Goal: Task Accomplishment & Management: Manage account settings

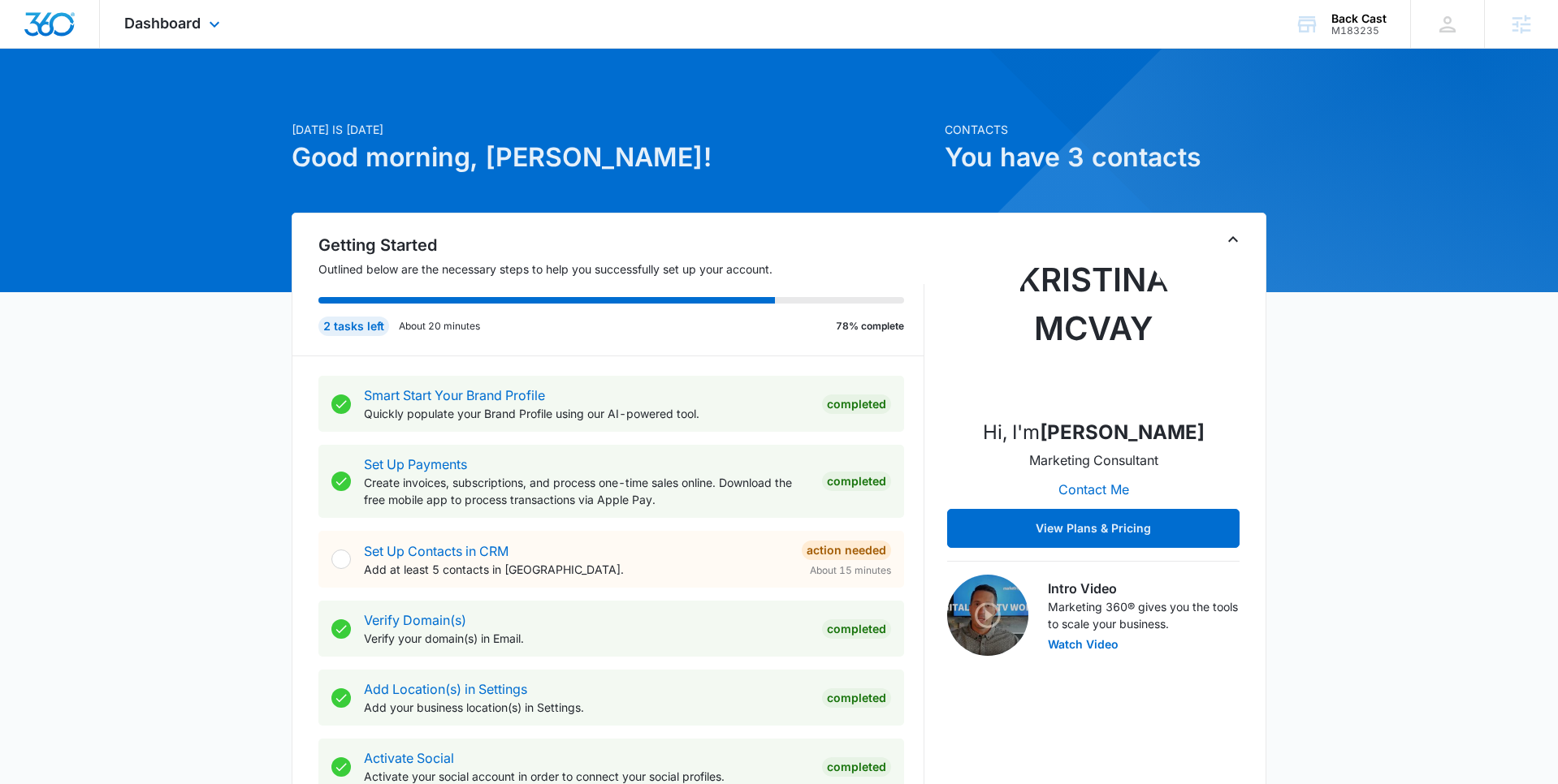
click at [203, 16] on div "Dashboard Apps Reputation Websites Forms CRM Email Social Shop Content Ads Inte…" at bounding box center [173, 24] width 148 height 48
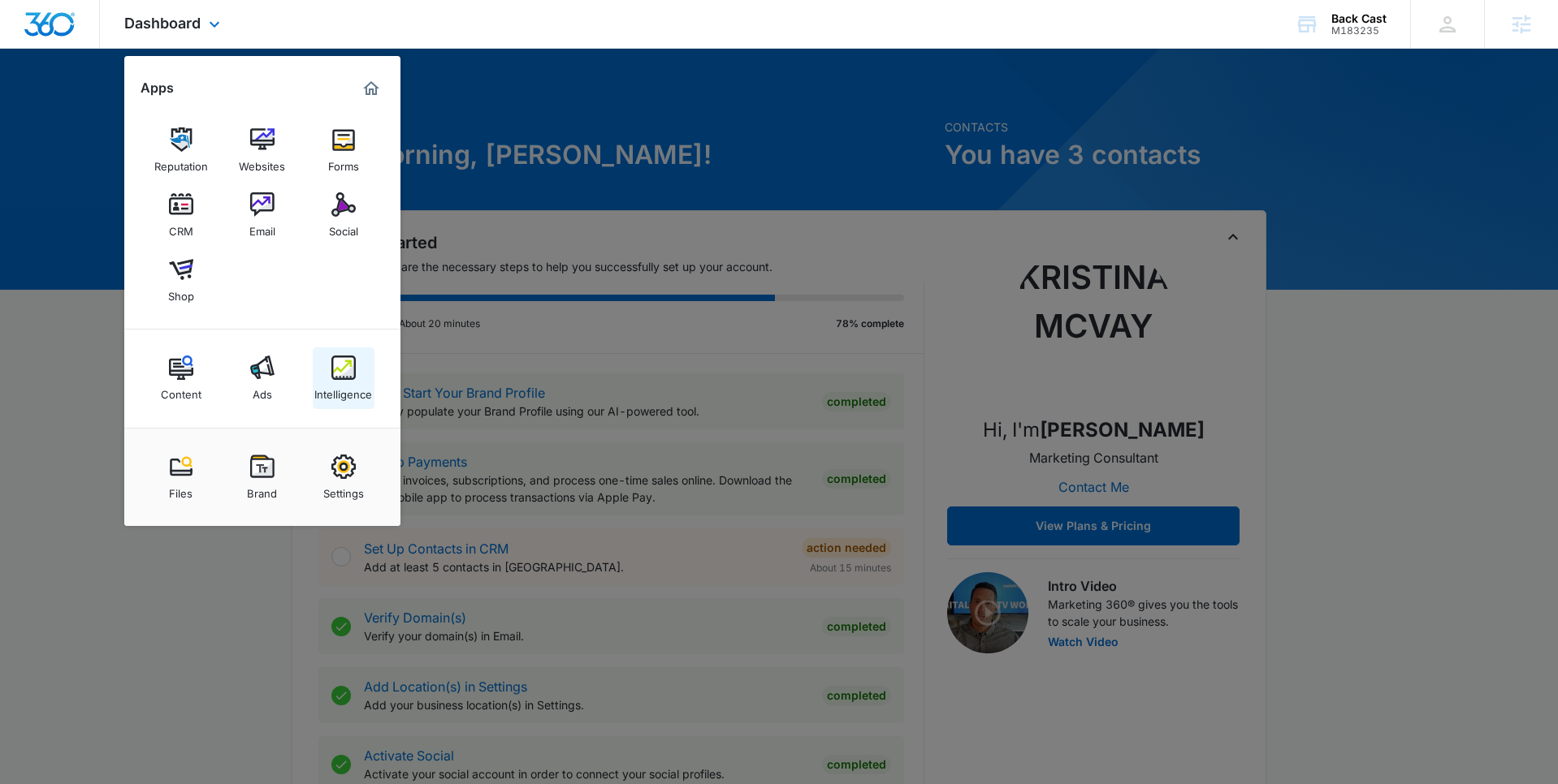
click at [355, 386] on div "Intelligence" at bounding box center [343, 390] width 57 height 21
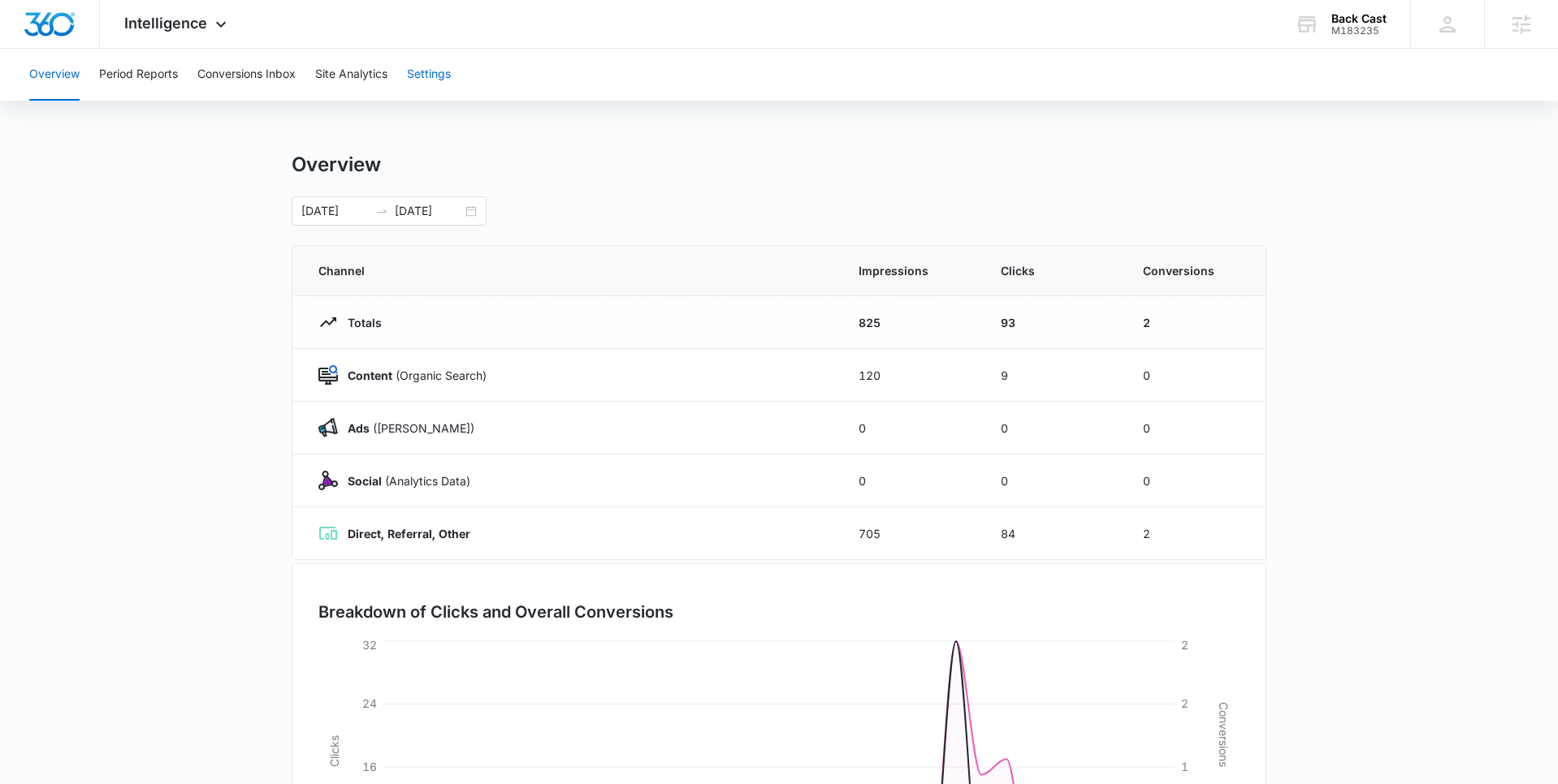
click at [442, 80] on button "Settings" at bounding box center [428, 75] width 44 height 52
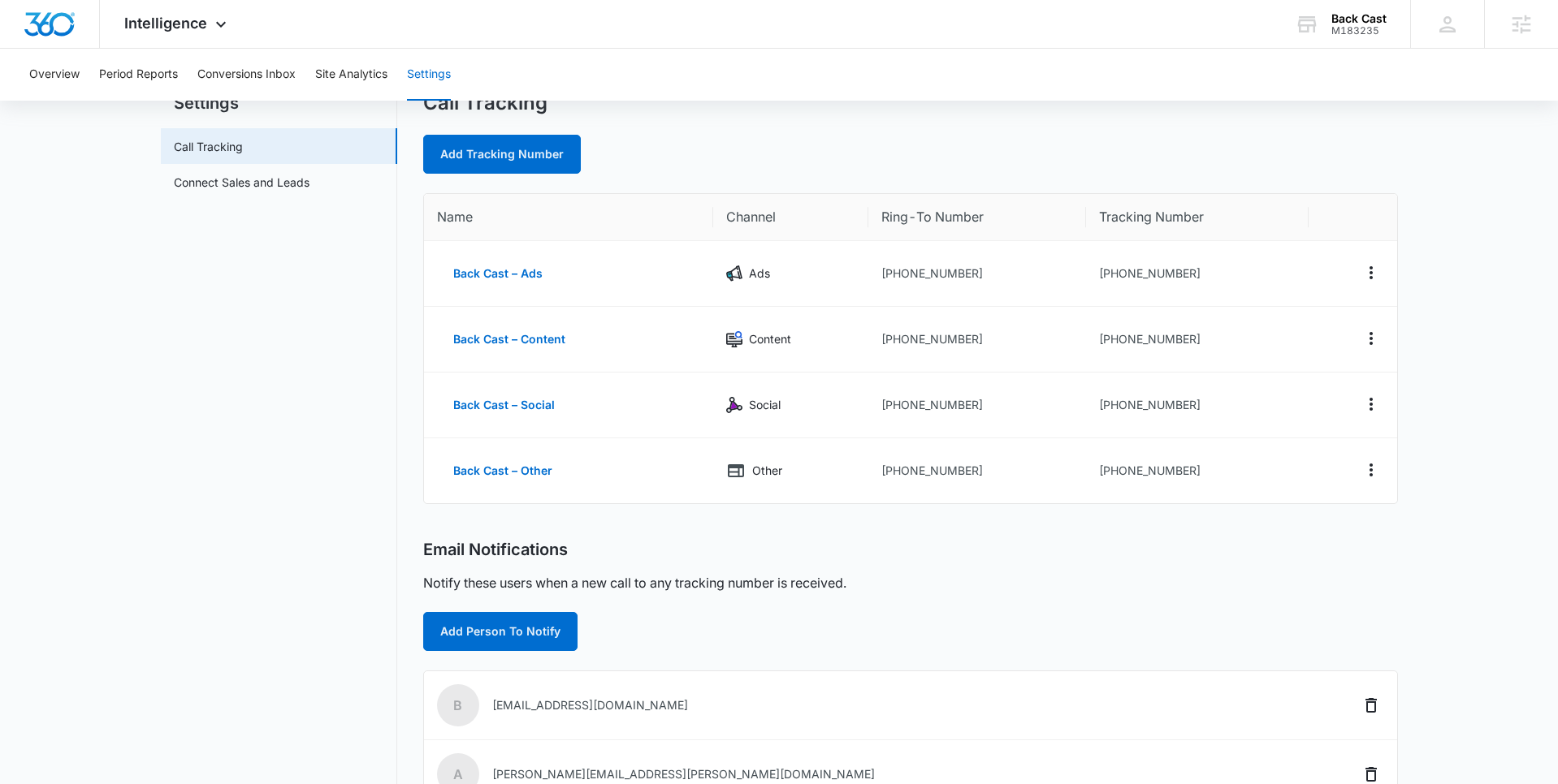
scroll to position [55, 0]
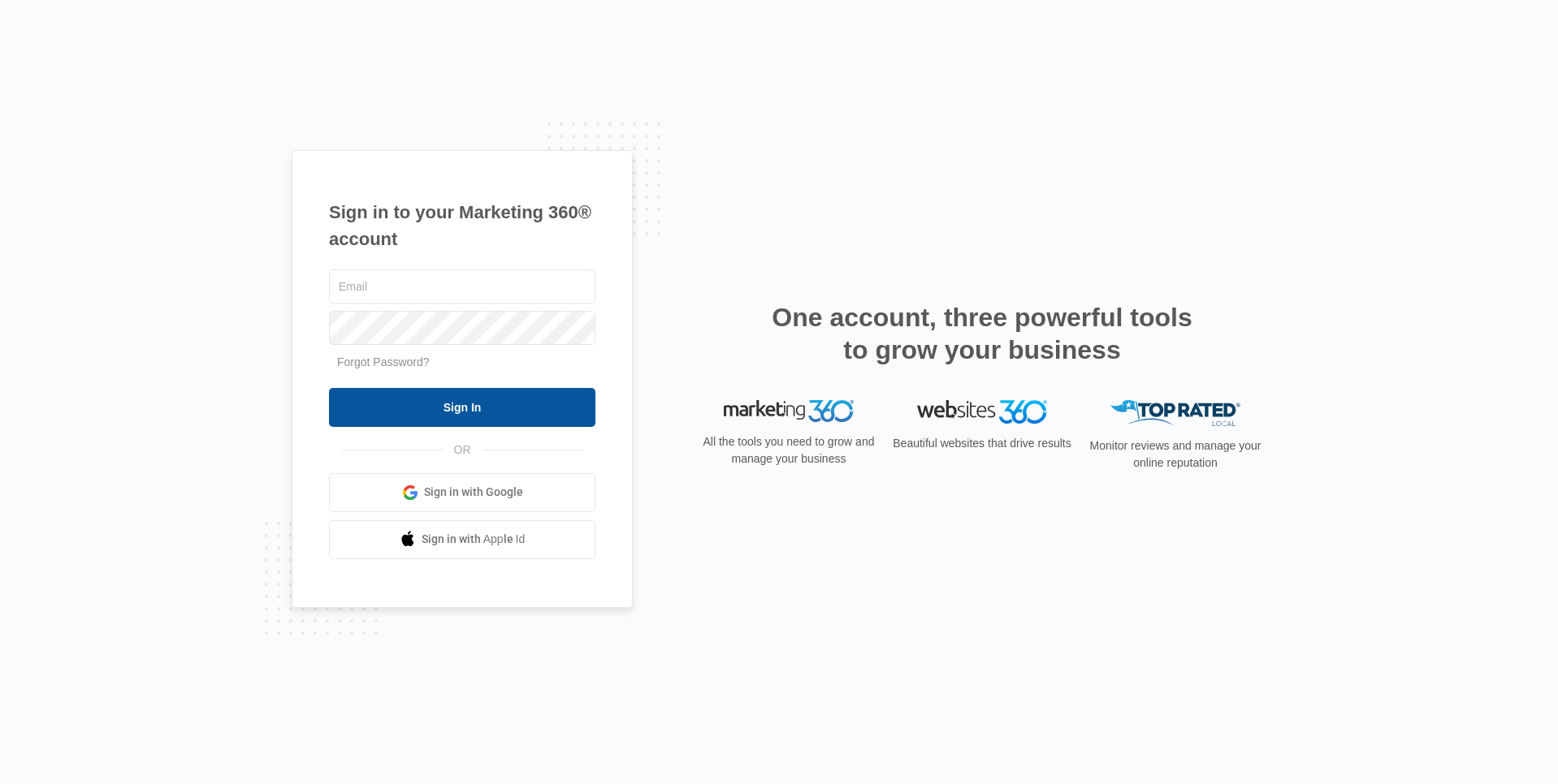
type input "[PERSON_NAME][EMAIL_ADDRESS][PERSON_NAME][DOMAIN_NAME]"
click at [523, 406] on input "Sign In" at bounding box center [462, 407] width 267 height 39
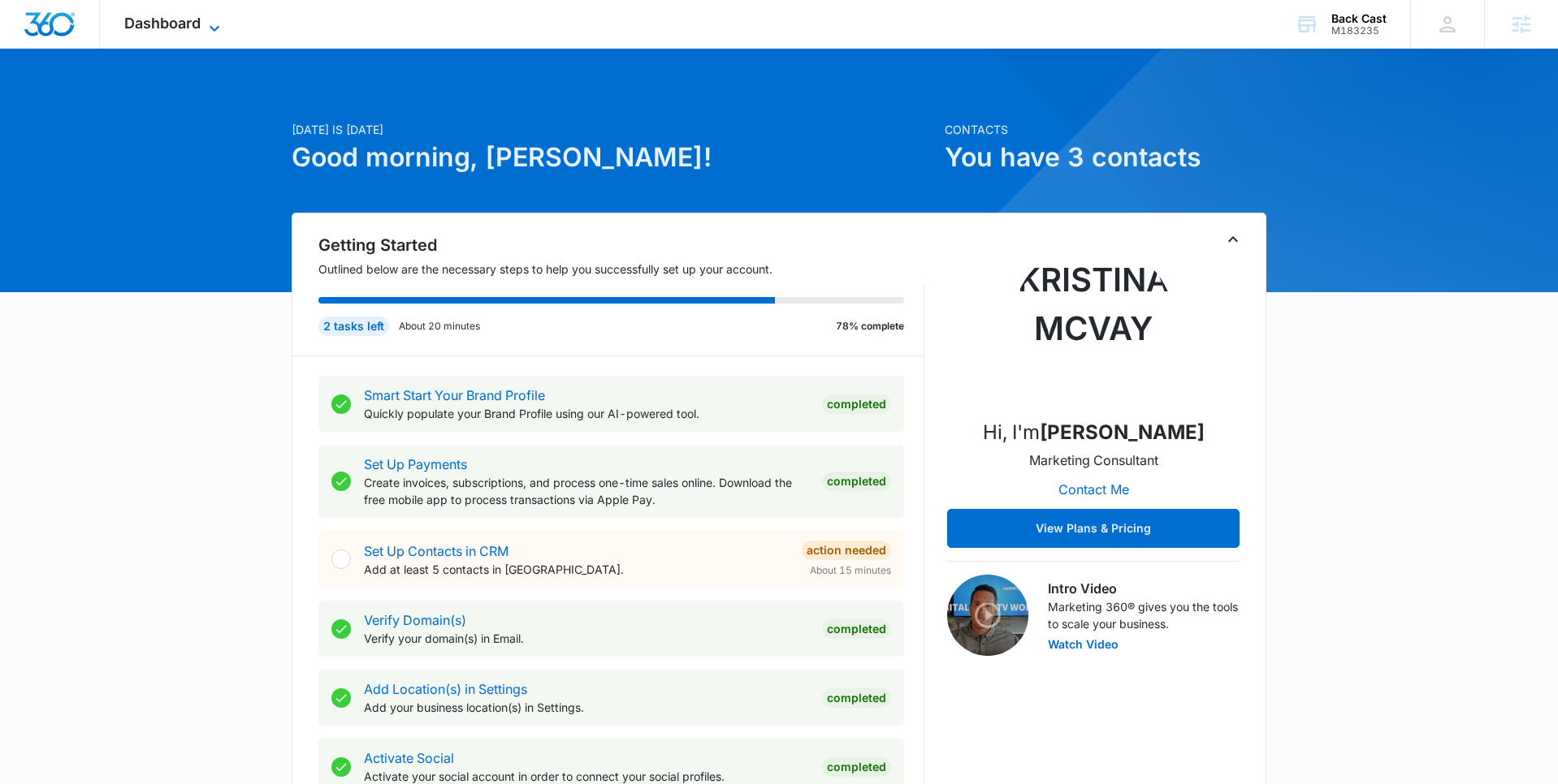
click at [218, 28] on icon at bounding box center [214, 29] width 19 height 19
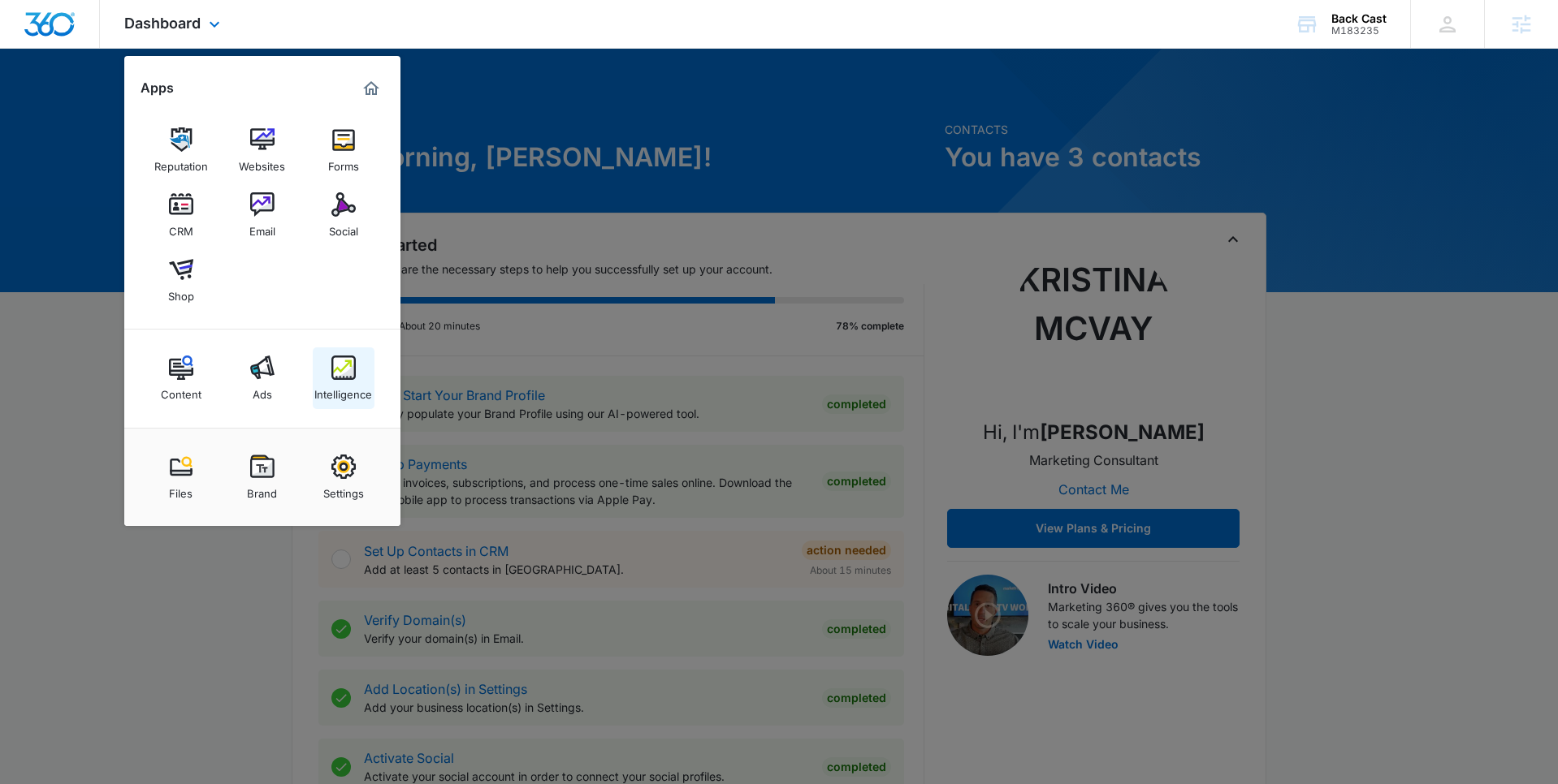
click at [325, 391] on div "Intelligence" at bounding box center [343, 390] width 57 height 21
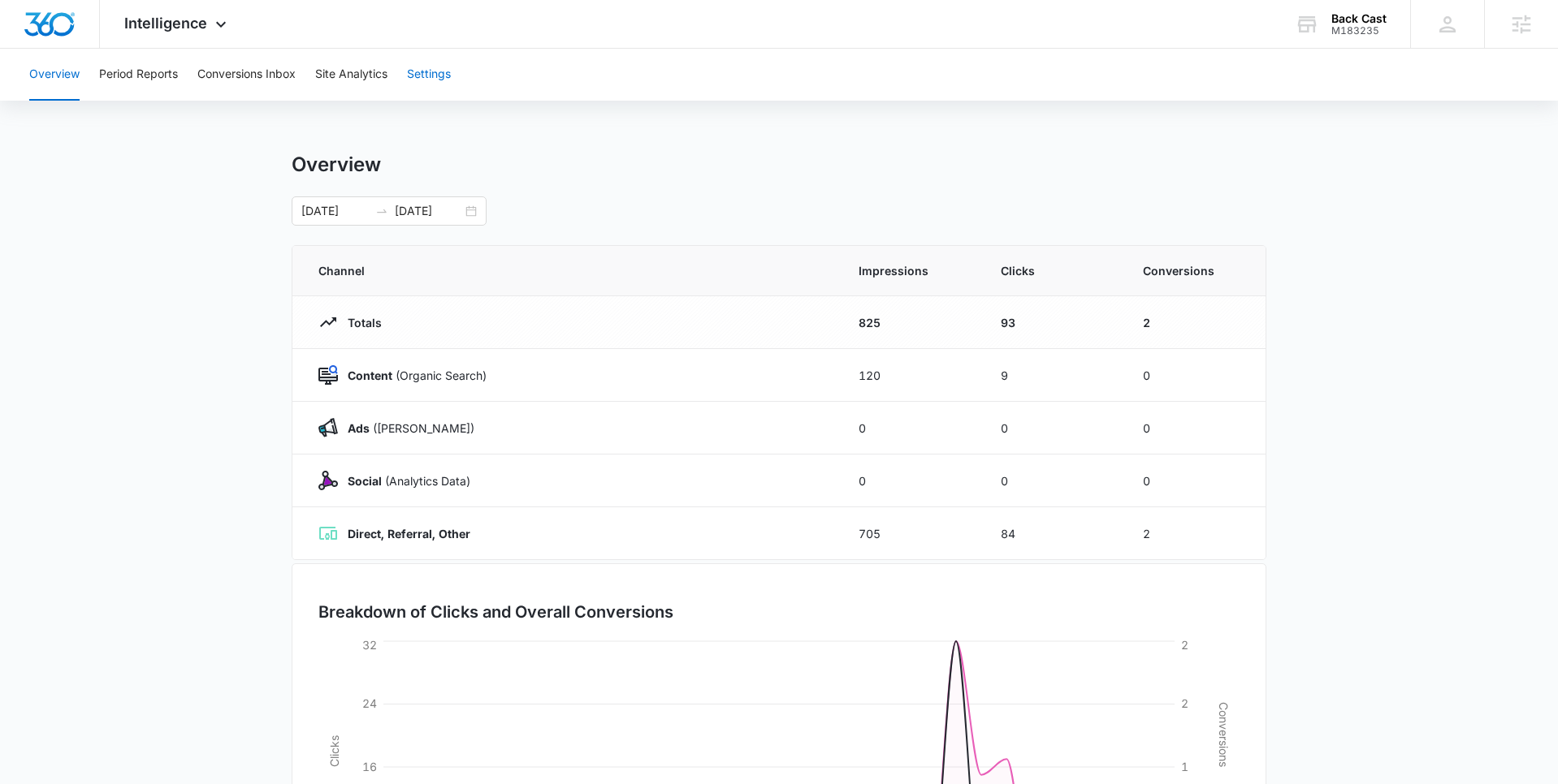
click at [443, 77] on button "Settings" at bounding box center [428, 75] width 44 height 52
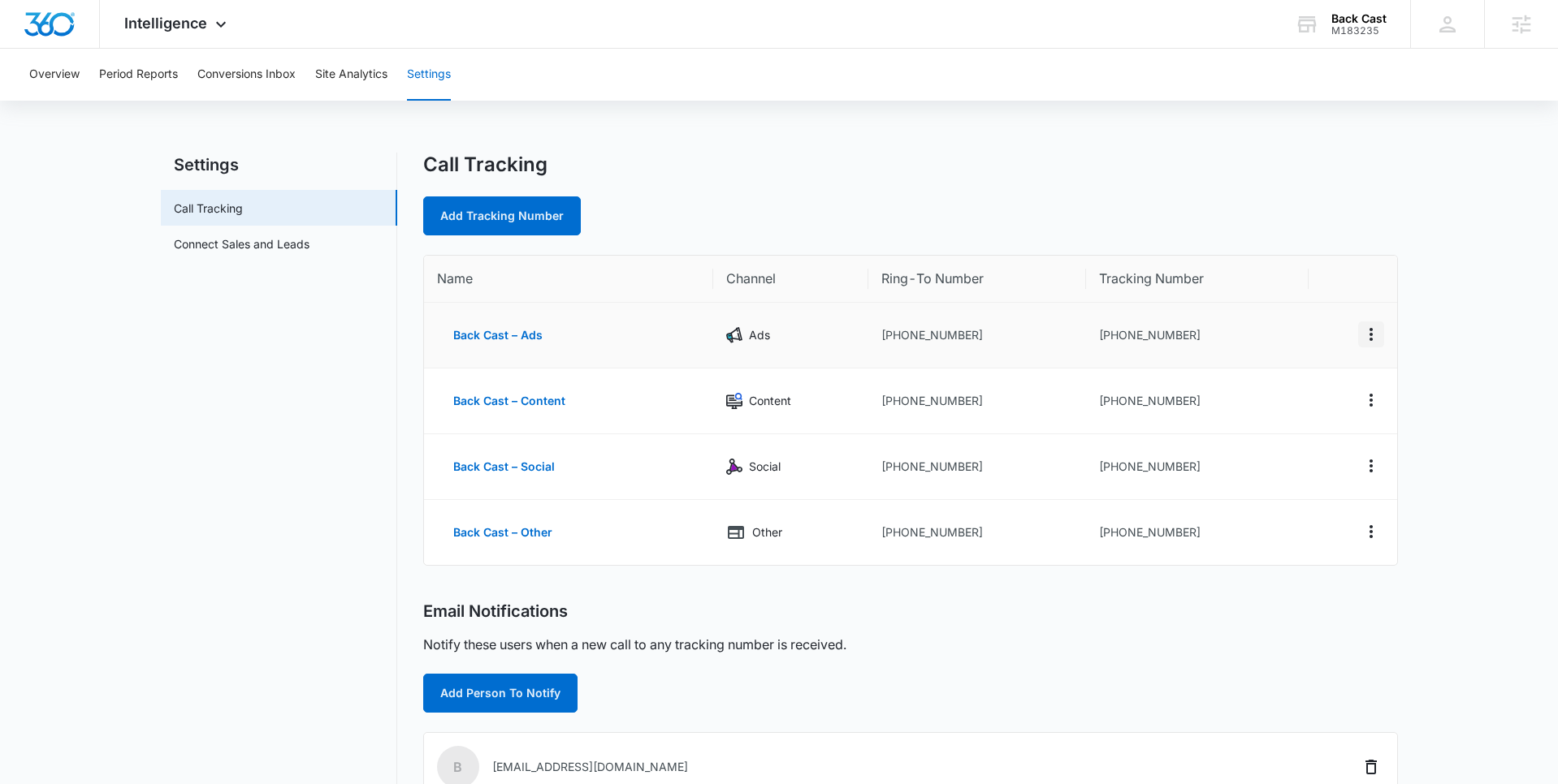
click at [1367, 337] on icon "Actions" at bounding box center [1371, 335] width 19 height 19
click at [1026, 344] on td "[PHONE_NUMBER]" at bounding box center [977, 336] width 218 height 66
drag, startPoint x: 955, startPoint y: 336, endPoint x: 894, endPoint y: 337, distance: 61.0
click at [894, 337] on td "[PHONE_NUMBER]" at bounding box center [977, 336] width 218 height 66
copy td "9709885882"
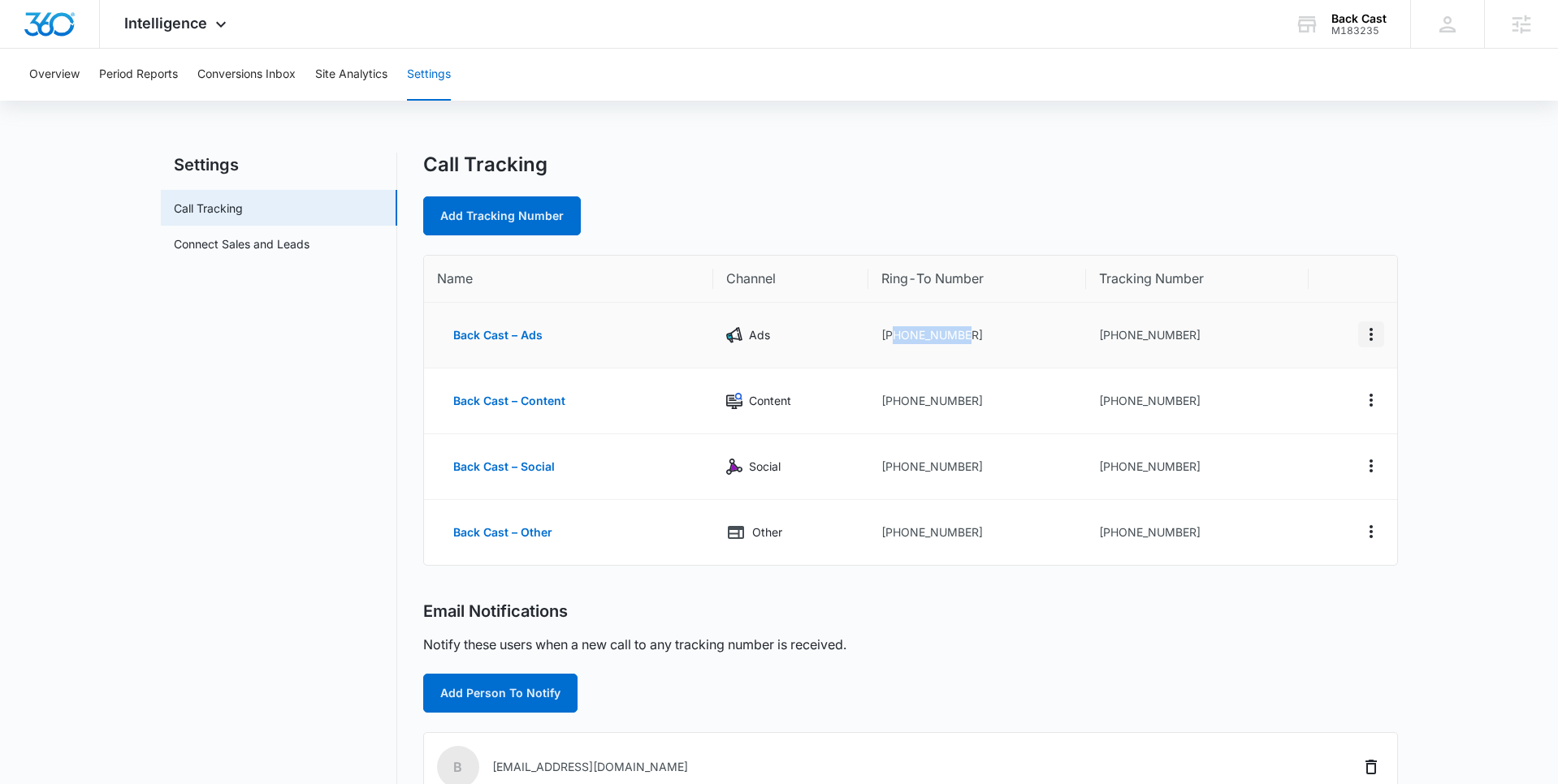
click at [1381, 336] on button "Actions" at bounding box center [1371, 334] width 26 height 26
click at [1289, 342] on div "Delete" at bounding box center [1295, 347] width 34 height 11
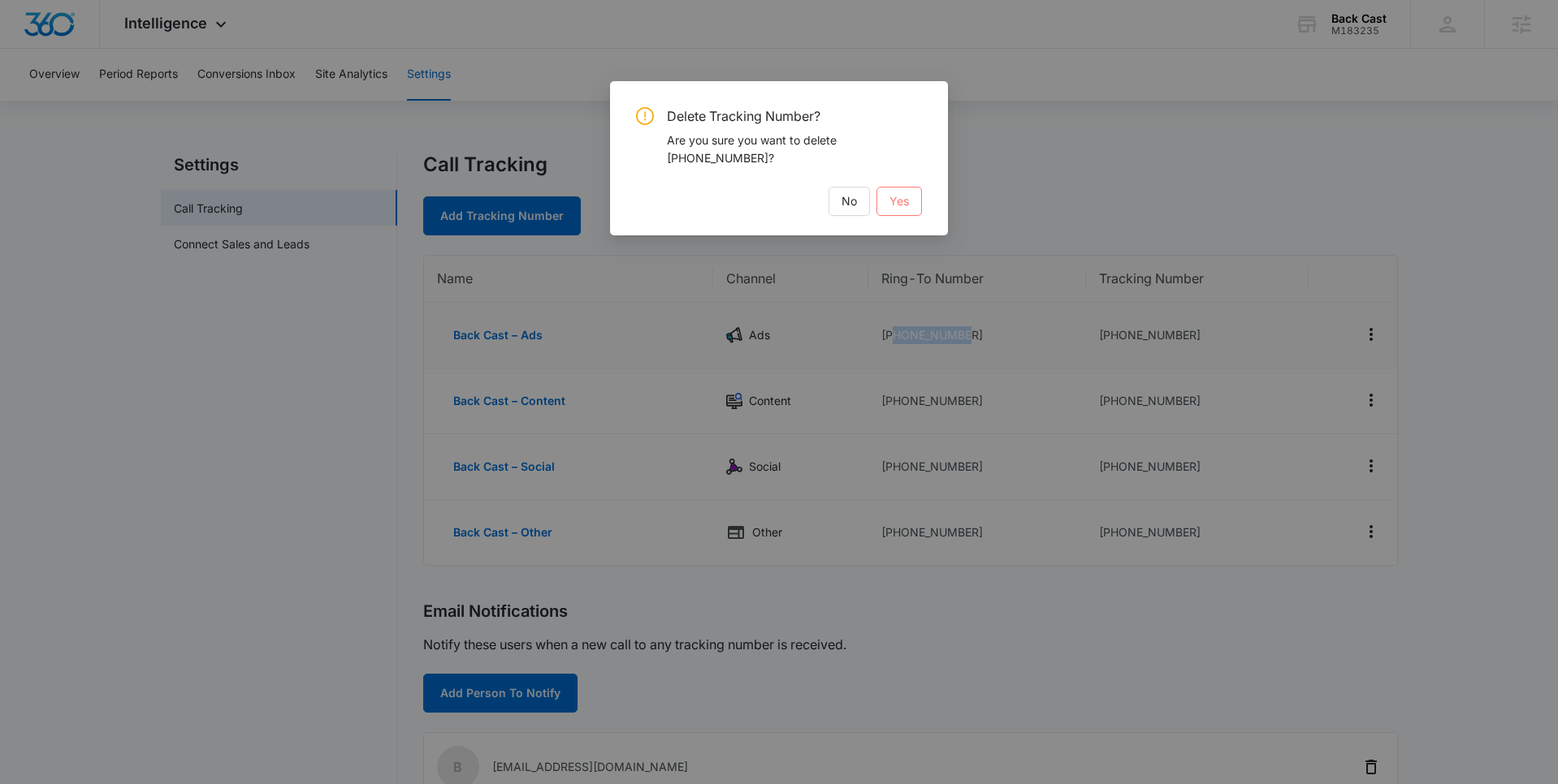
click at [893, 207] on span "Yes" at bounding box center [899, 201] width 19 height 18
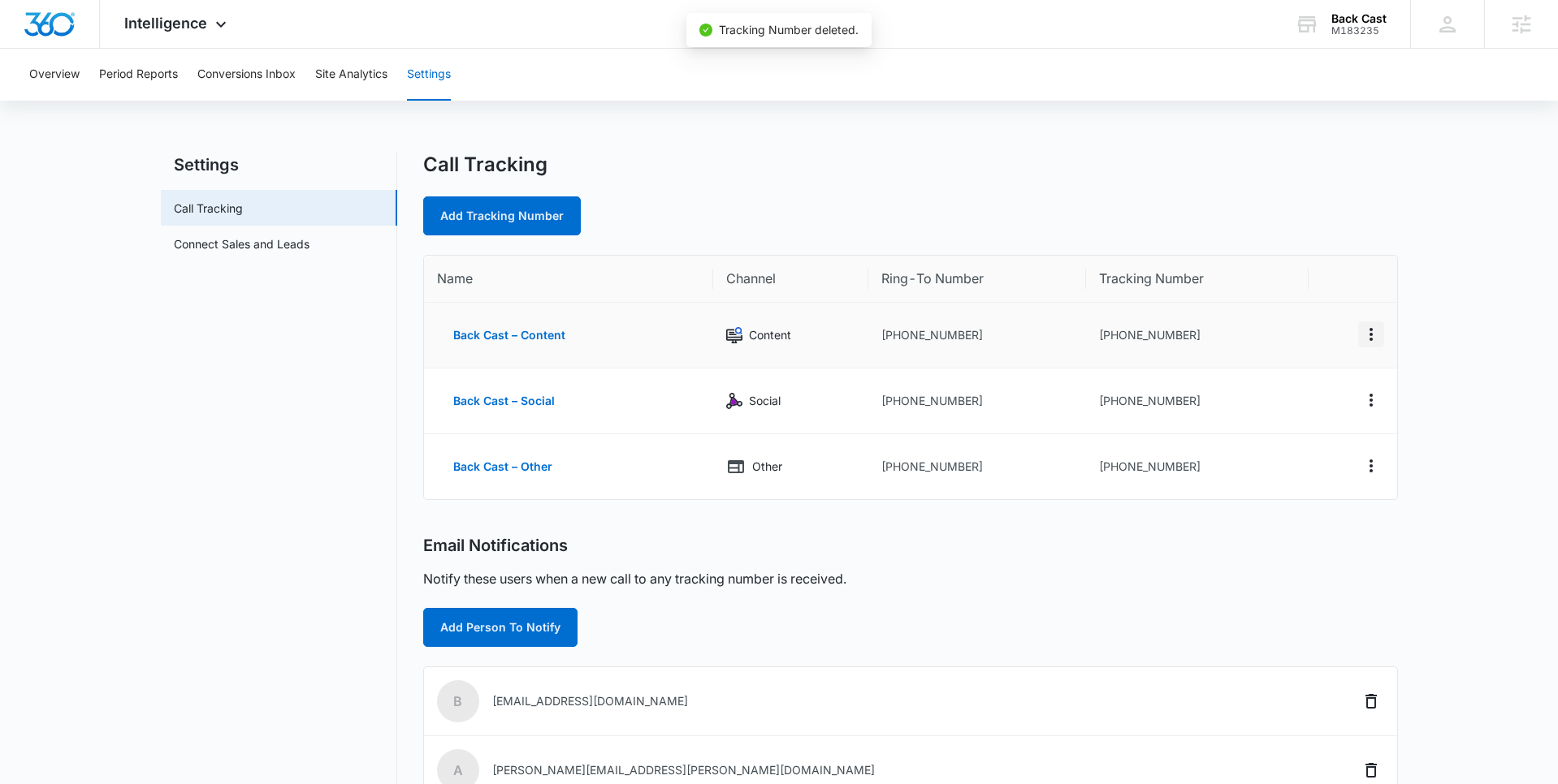
click at [1367, 339] on icon "Actions" at bounding box center [1371, 335] width 19 height 19
click at [1299, 347] on div "Delete" at bounding box center [1295, 347] width 34 height 11
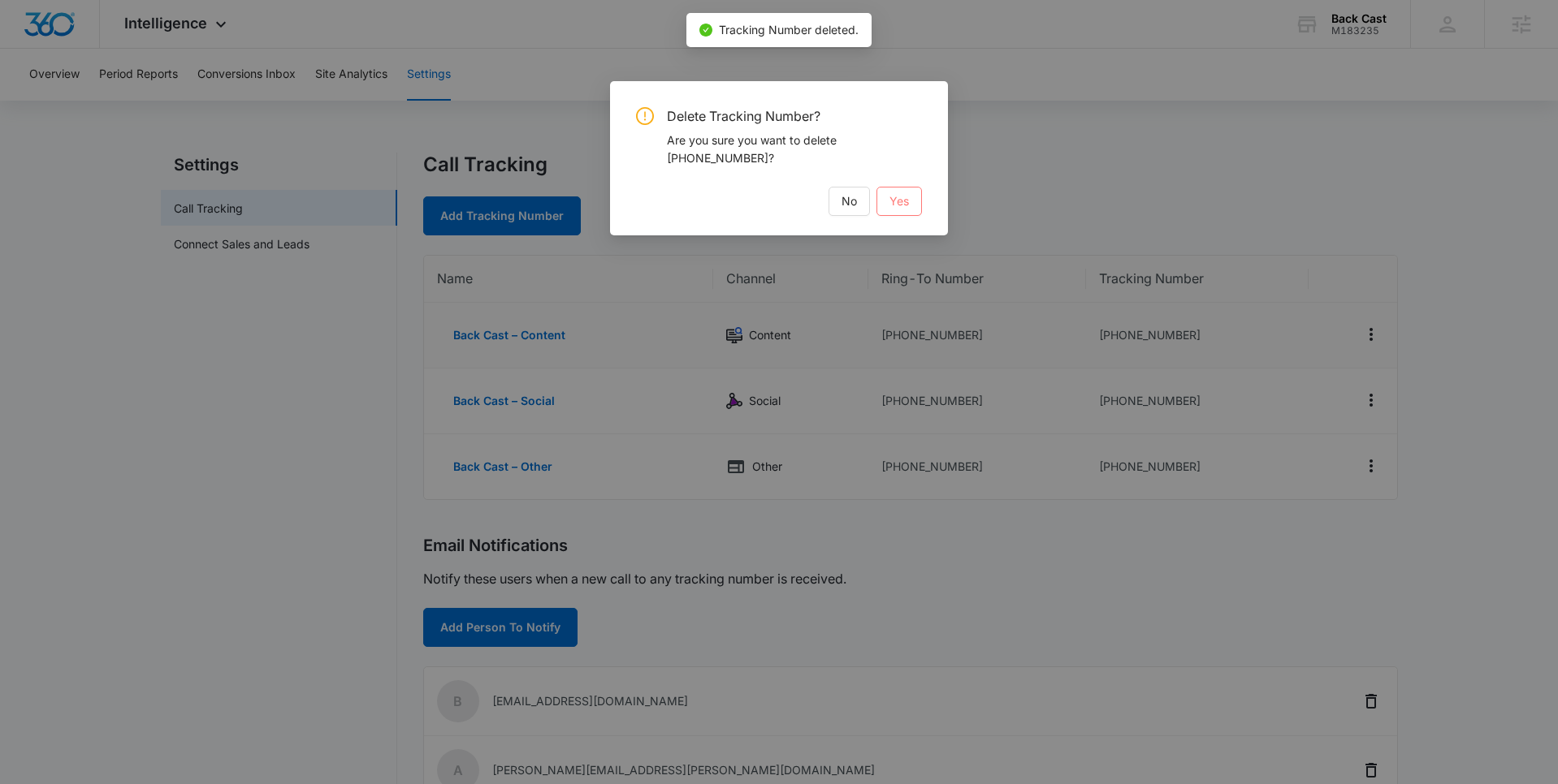
click at [912, 194] on button "Yes" at bounding box center [899, 201] width 46 height 30
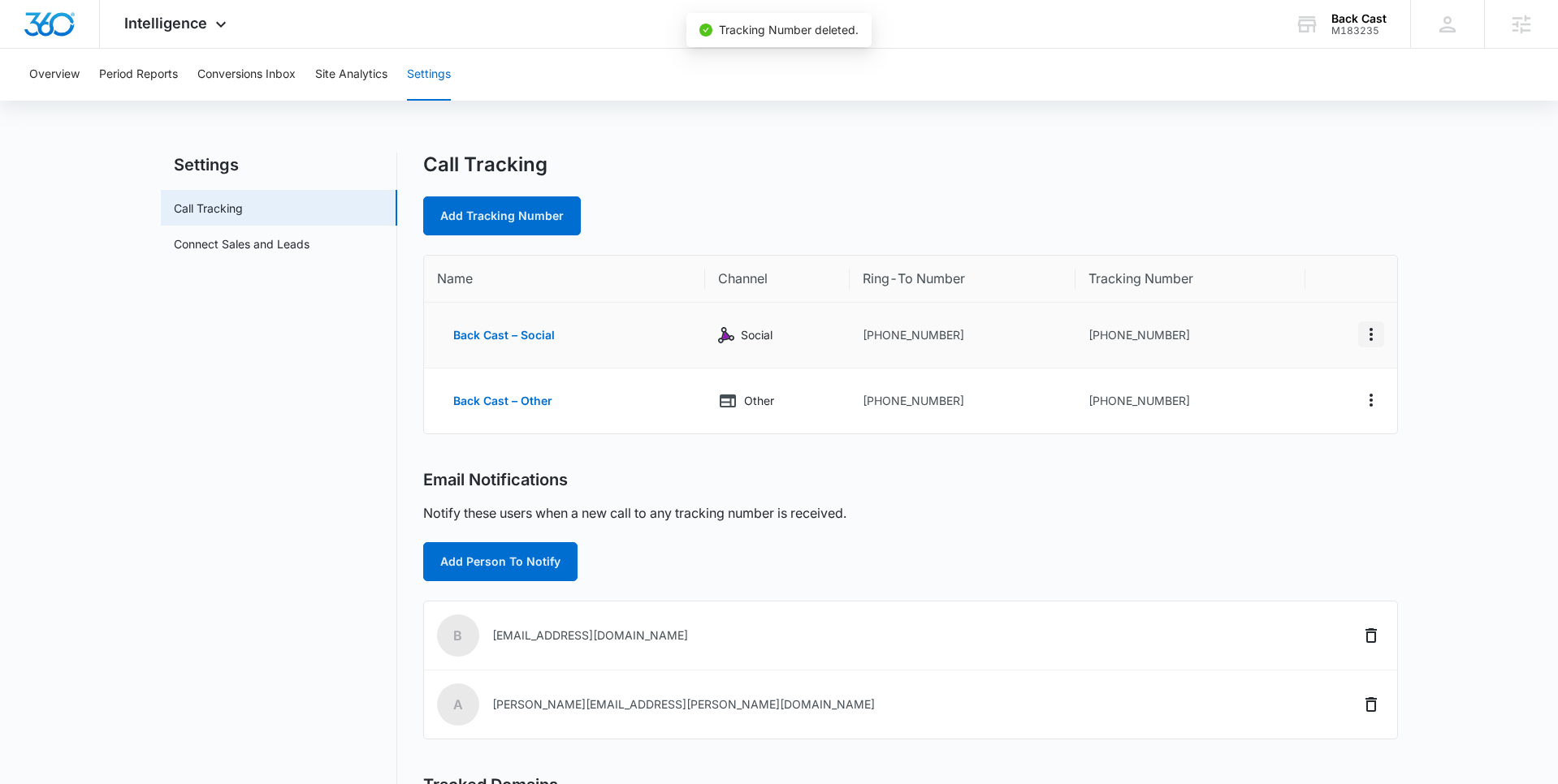
click at [1365, 327] on icon "Actions" at bounding box center [1371, 335] width 19 height 19
click at [1270, 351] on button "Delete" at bounding box center [1304, 346] width 93 height 24
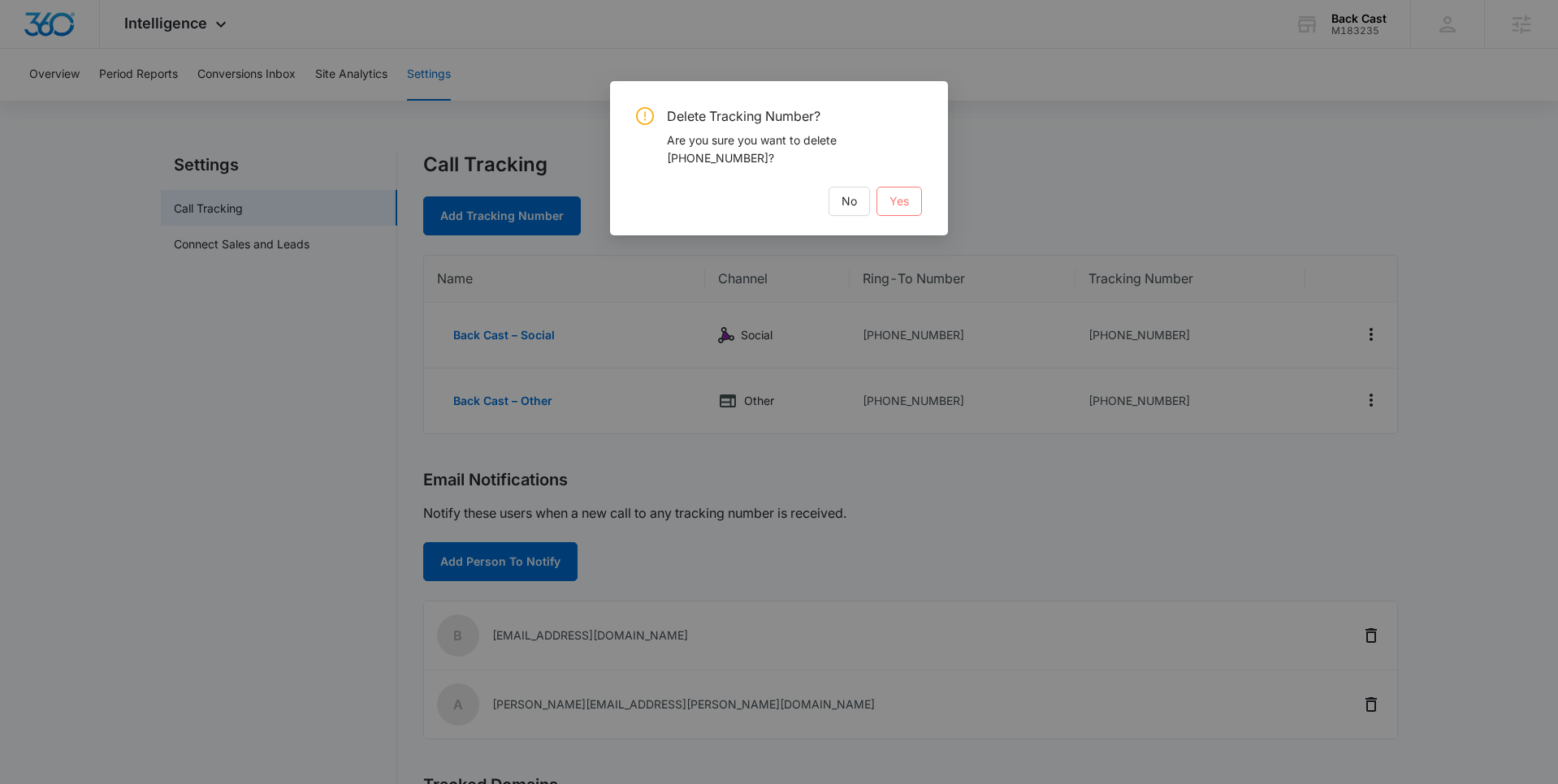
click at [902, 200] on span "Yes" at bounding box center [899, 201] width 19 height 18
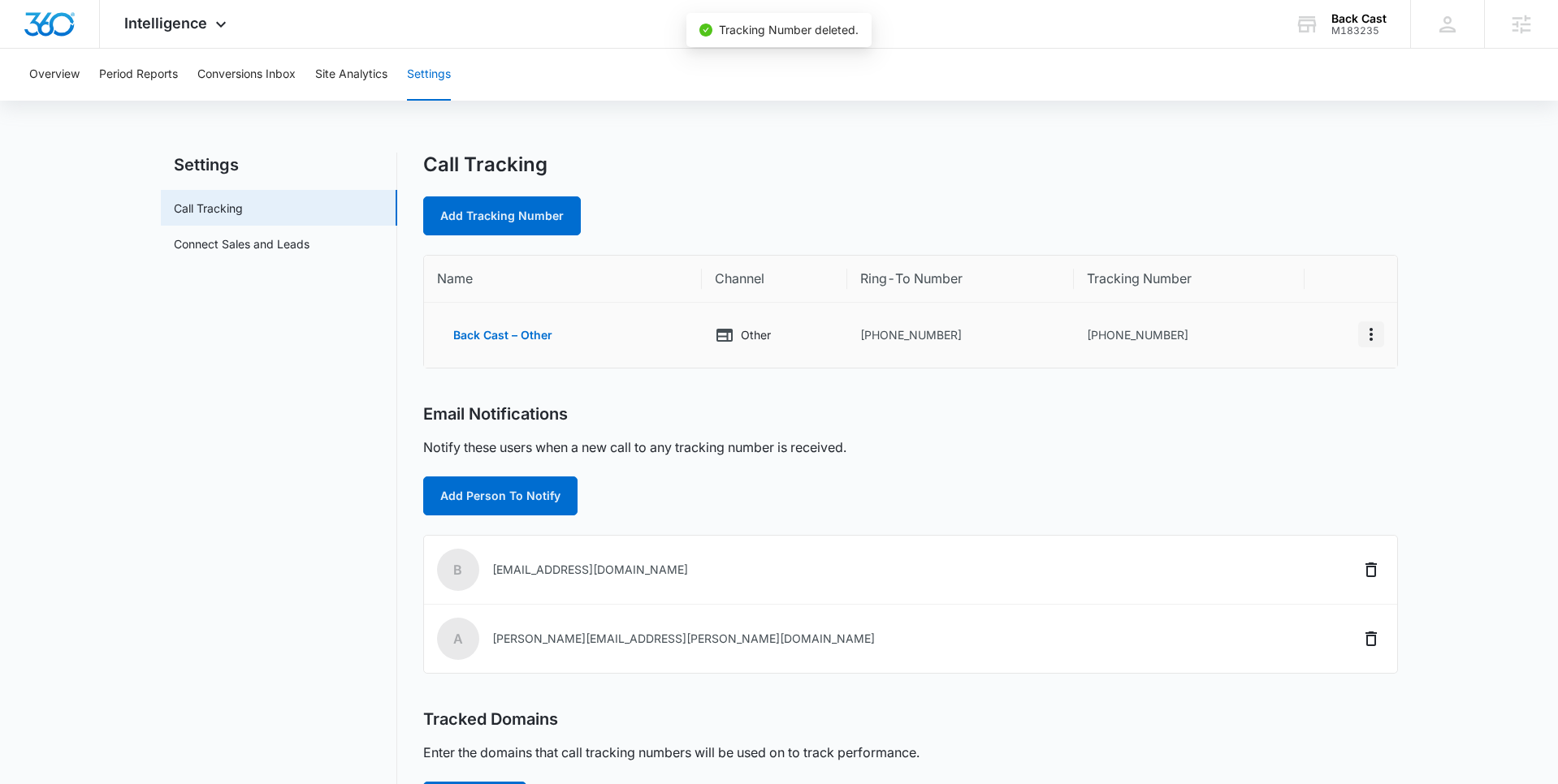
click at [1381, 331] on button "Actions" at bounding box center [1371, 334] width 26 height 26
click at [1306, 349] on button "Delete" at bounding box center [1304, 341] width 93 height 24
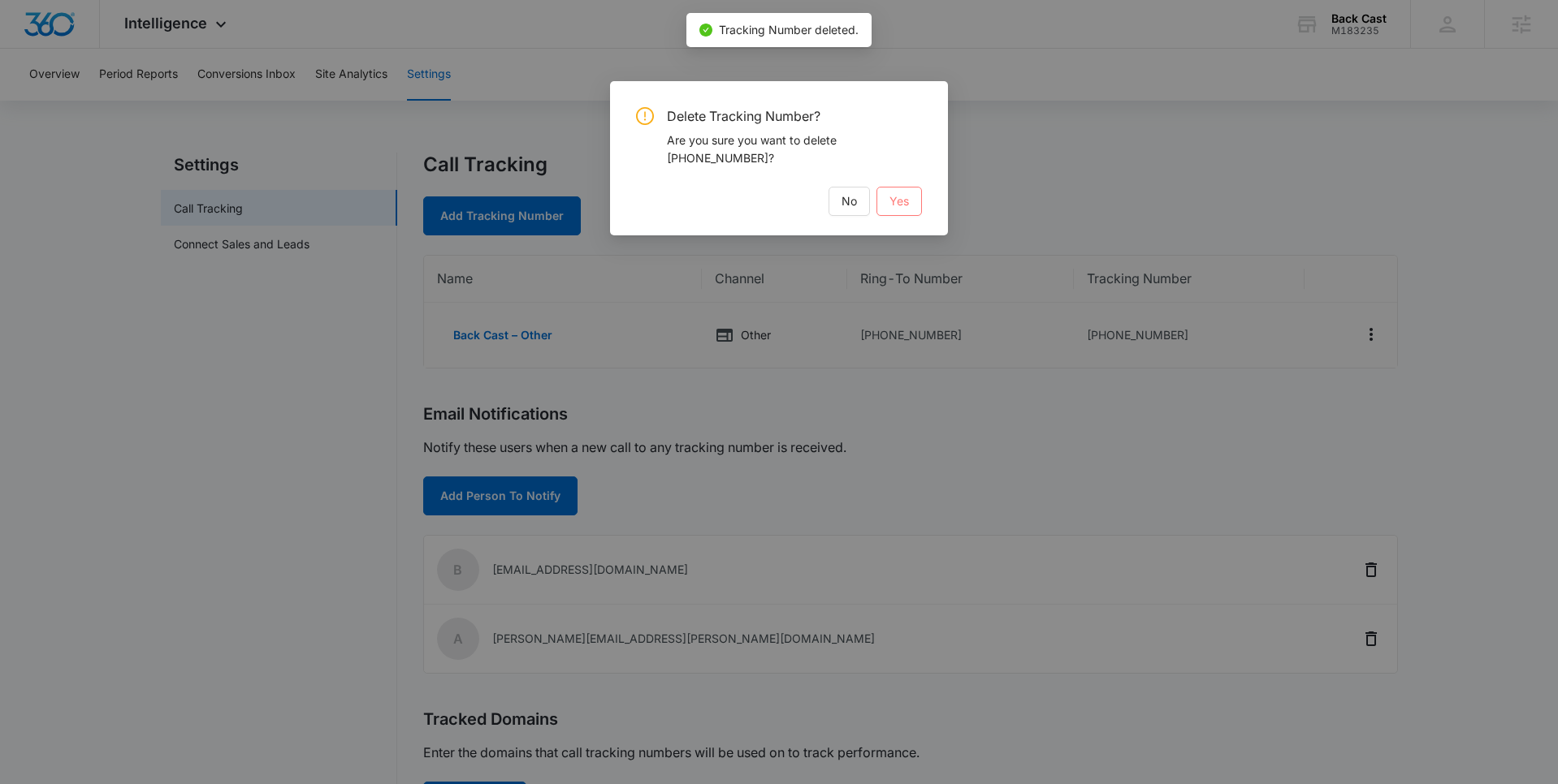
click at [902, 212] on button "Yes" at bounding box center [899, 201] width 46 height 30
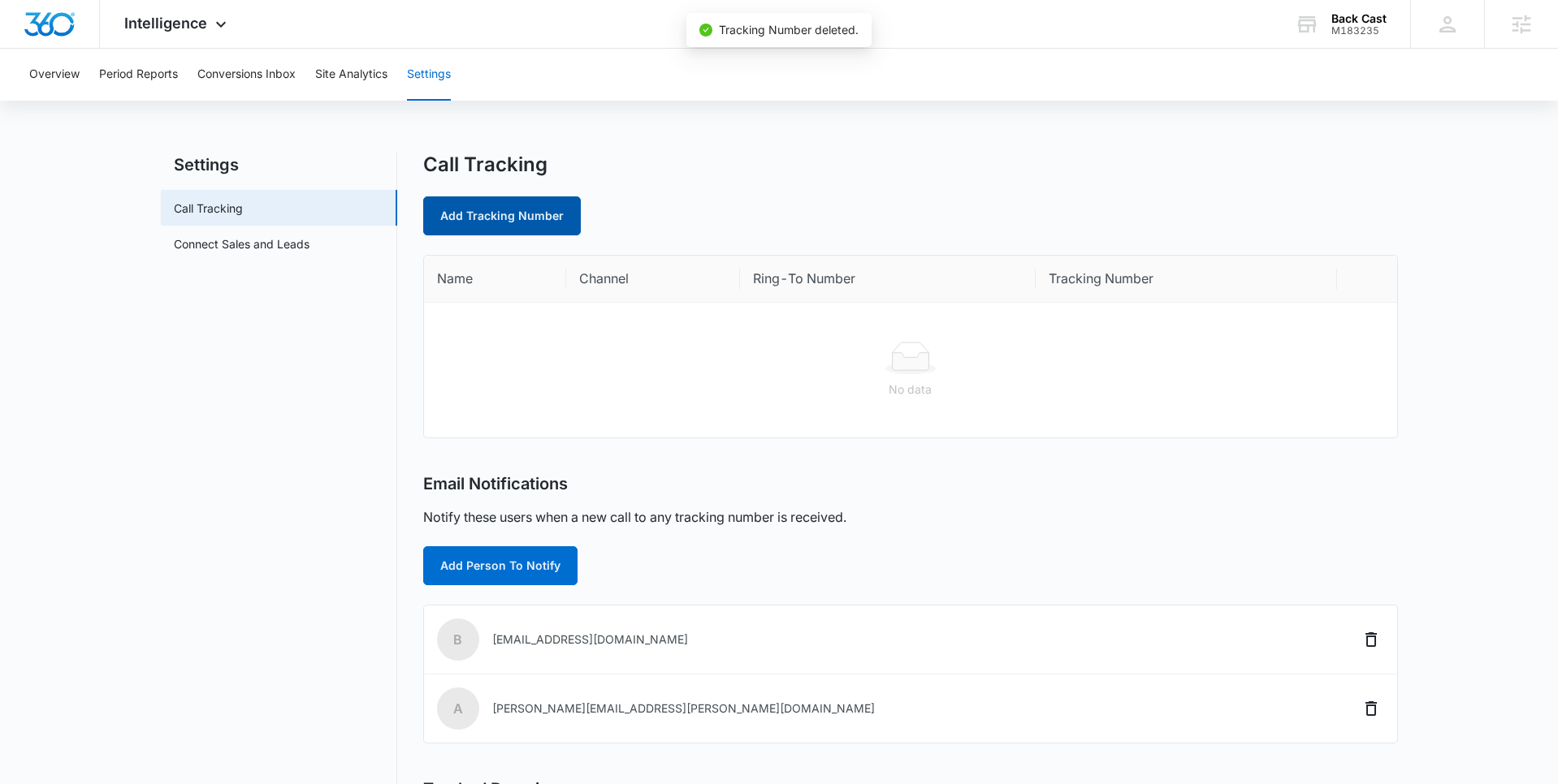
click at [503, 211] on link "Add Tracking Number" at bounding box center [501, 216] width 158 height 39
select select "by_area_code"
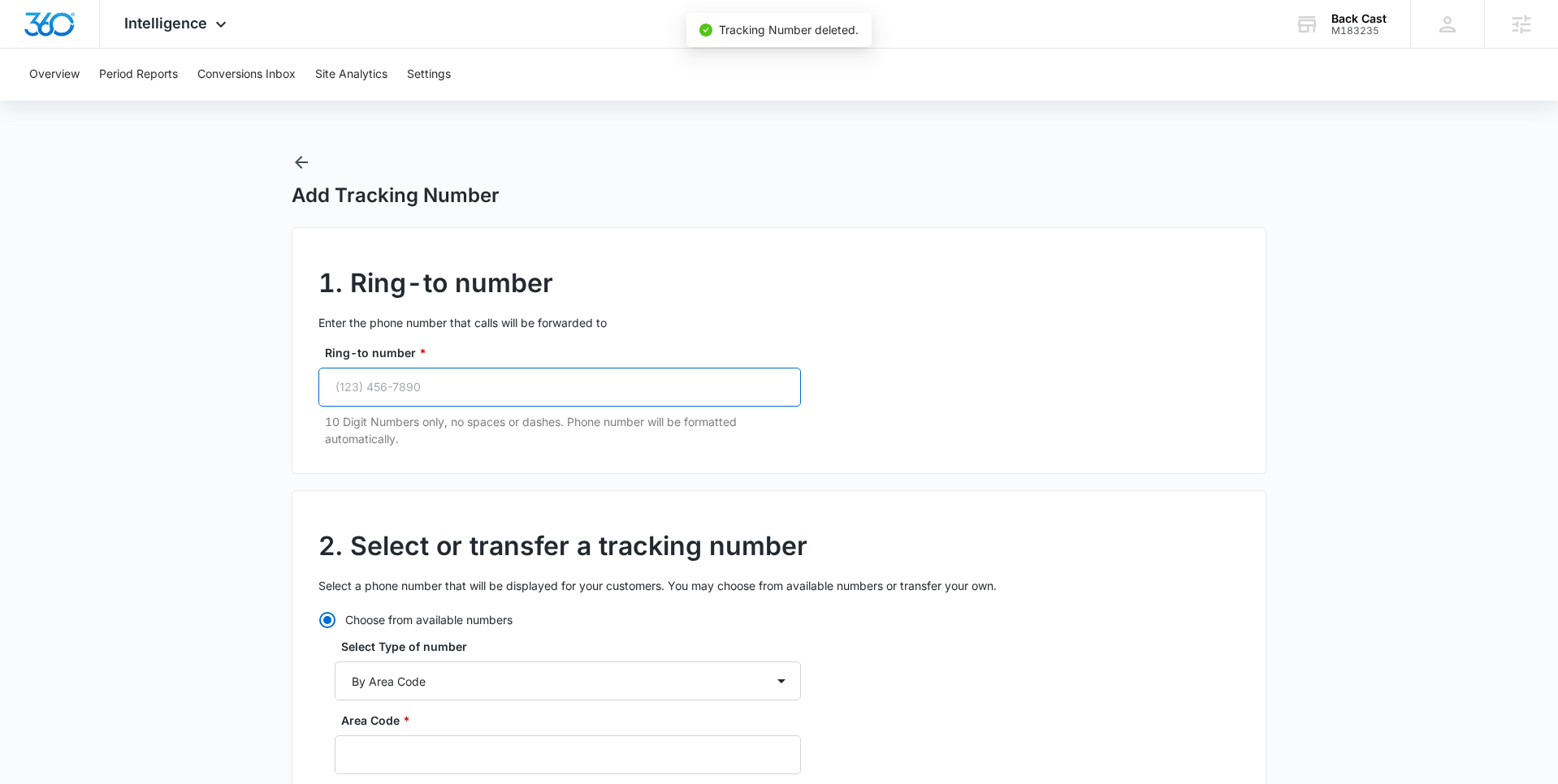
click at [447, 381] on input "Ring-to number *" at bounding box center [560, 387] width 482 height 39
paste input "(970) 988-5882"
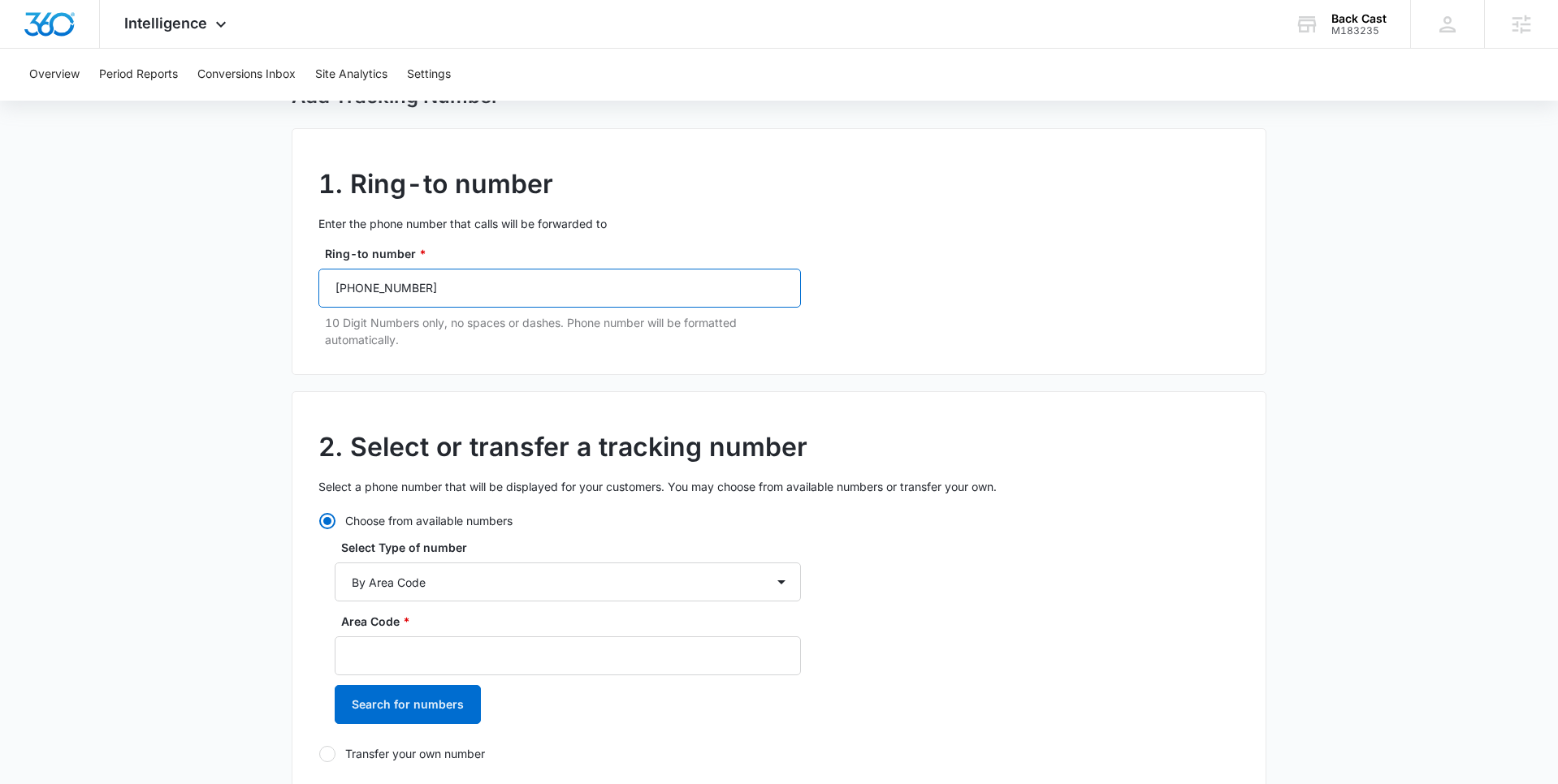
scroll to position [105, 0]
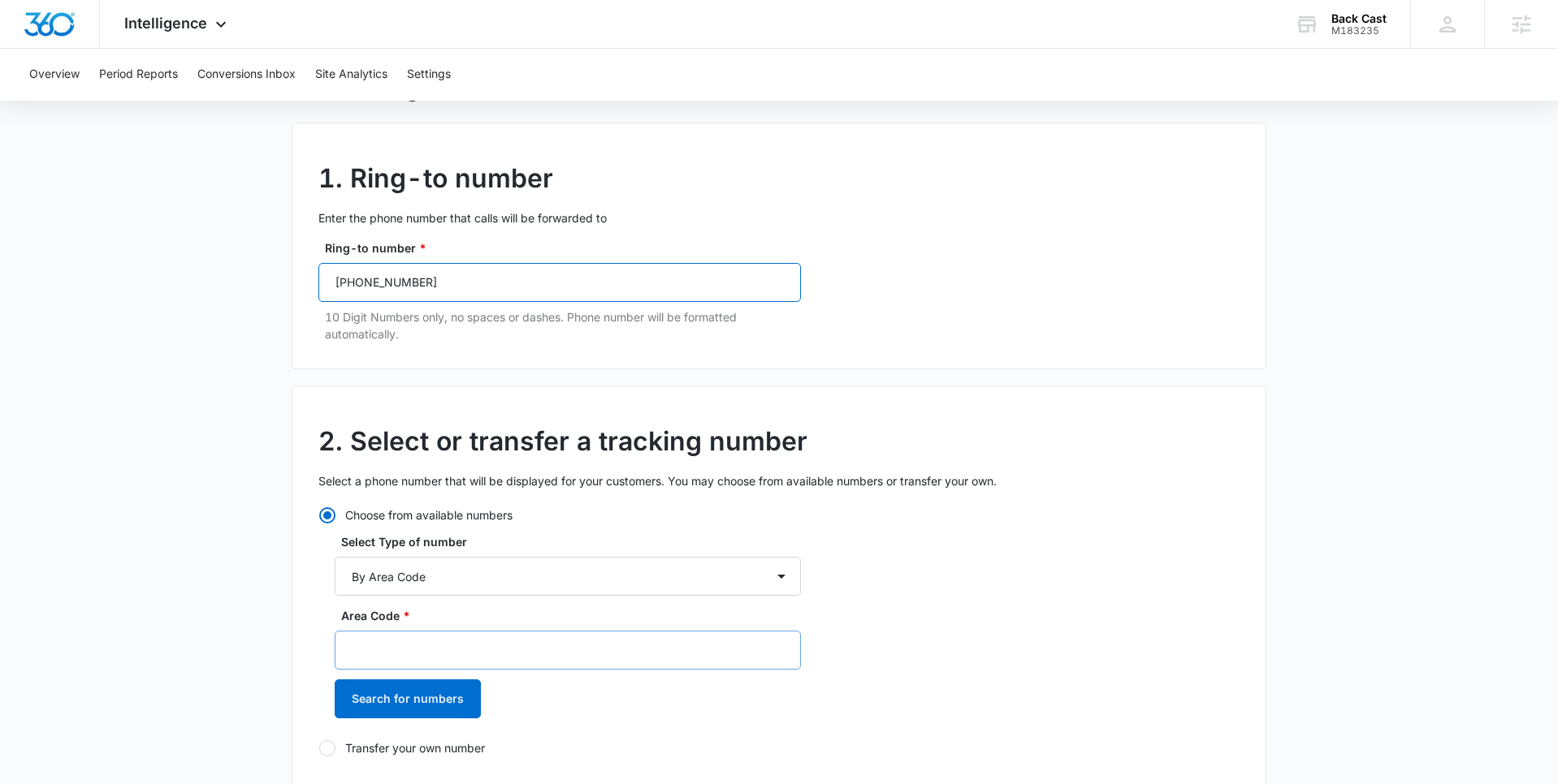
type input "(970) 988-5882"
click at [407, 656] on input "Area Code *" at bounding box center [567, 650] width 466 height 39
type input "970"
click at [392, 696] on button "Search for numbers" at bounding box center [407, 699] width 146 height 39
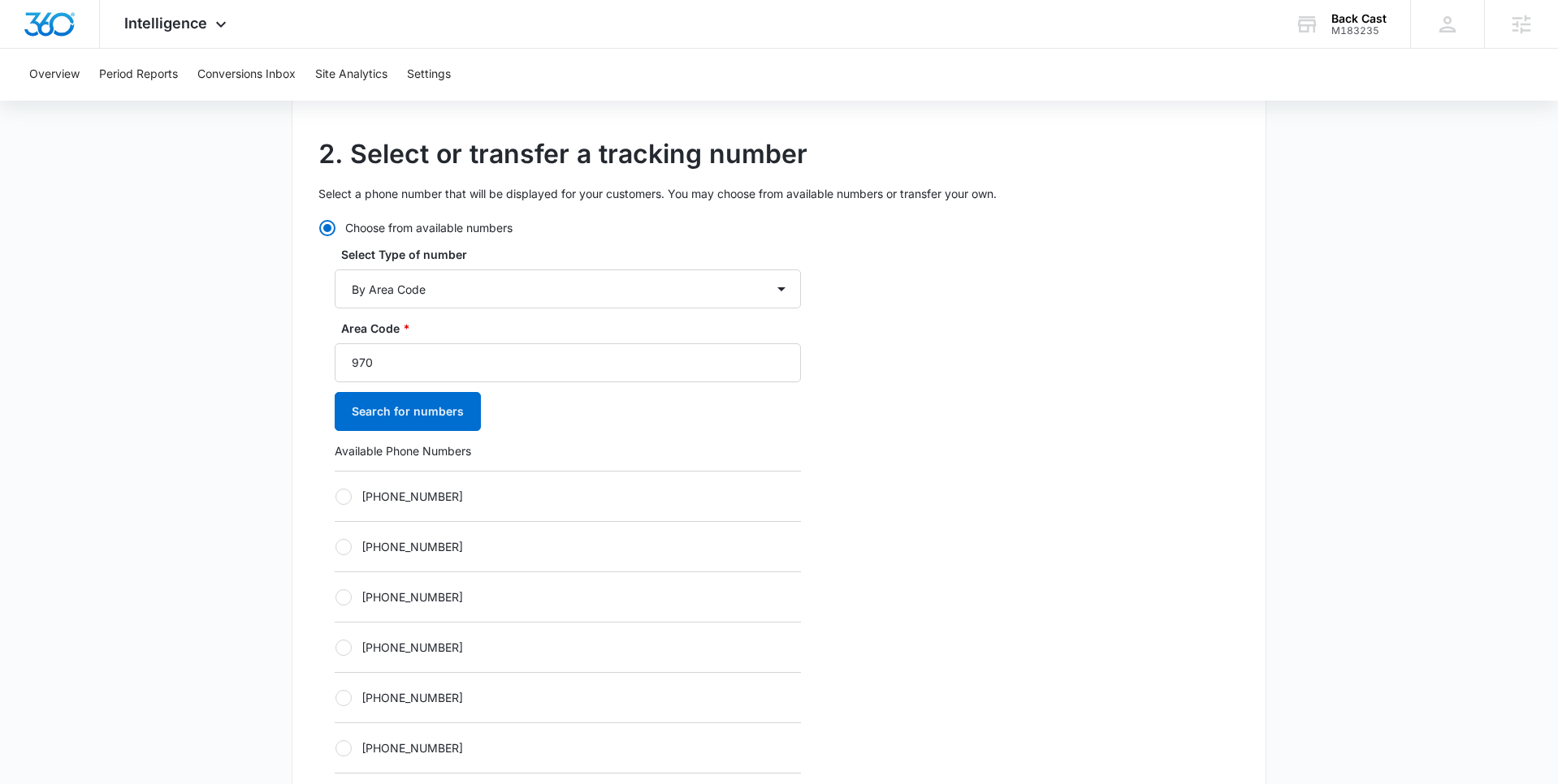
scroll to position [410, 0]
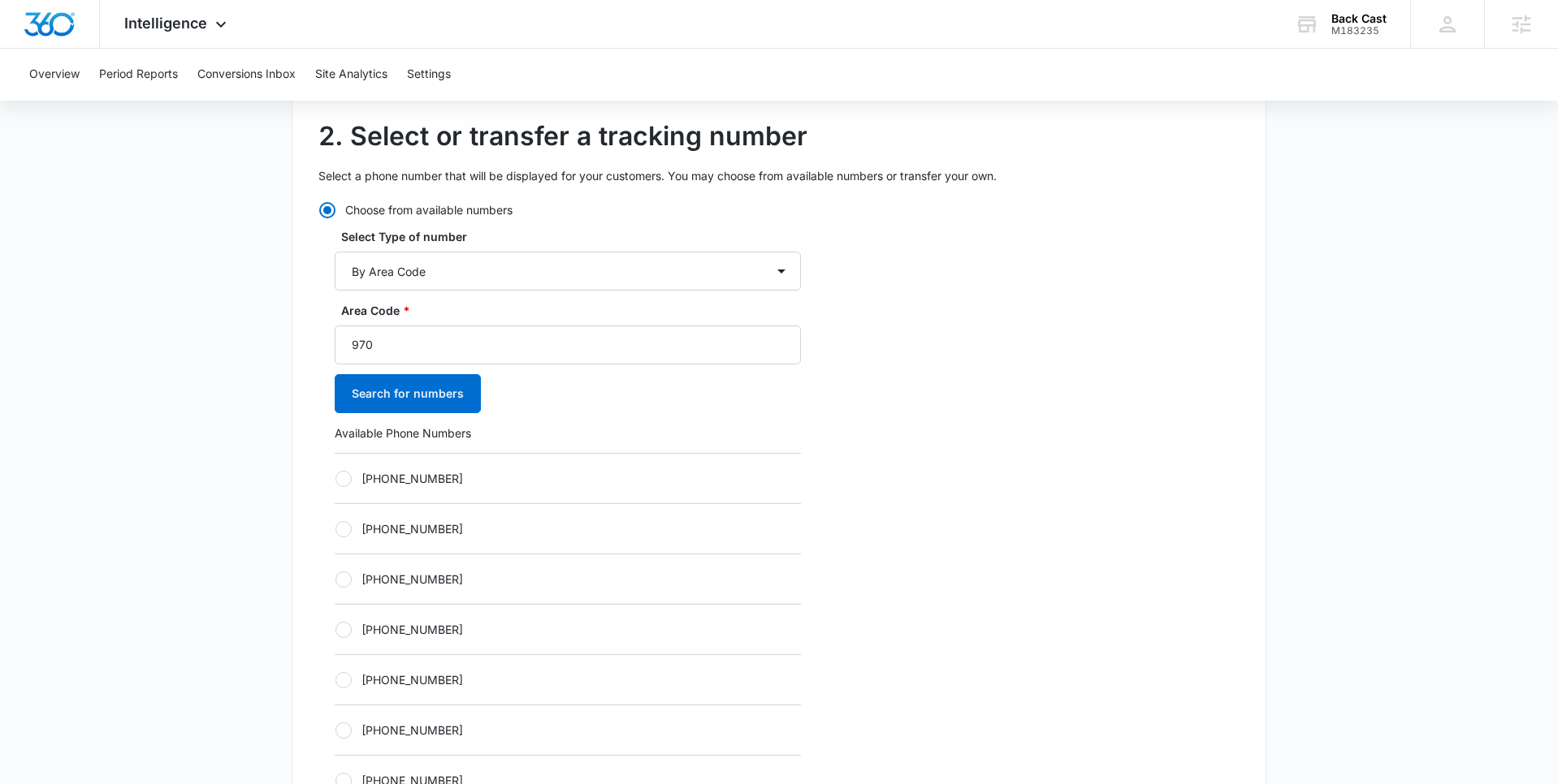
drag, startPoint x: 343, startPoint y: 472, endPoint x: 339, endPoint y: 485, distance: 13.6
click at [343, 472] on div at bounding box center [343, 479] width 16 height 16
click at [336, 478] on input "+19707339022" at bounding box center [335, 478] width 1 height 1
radio input "true"
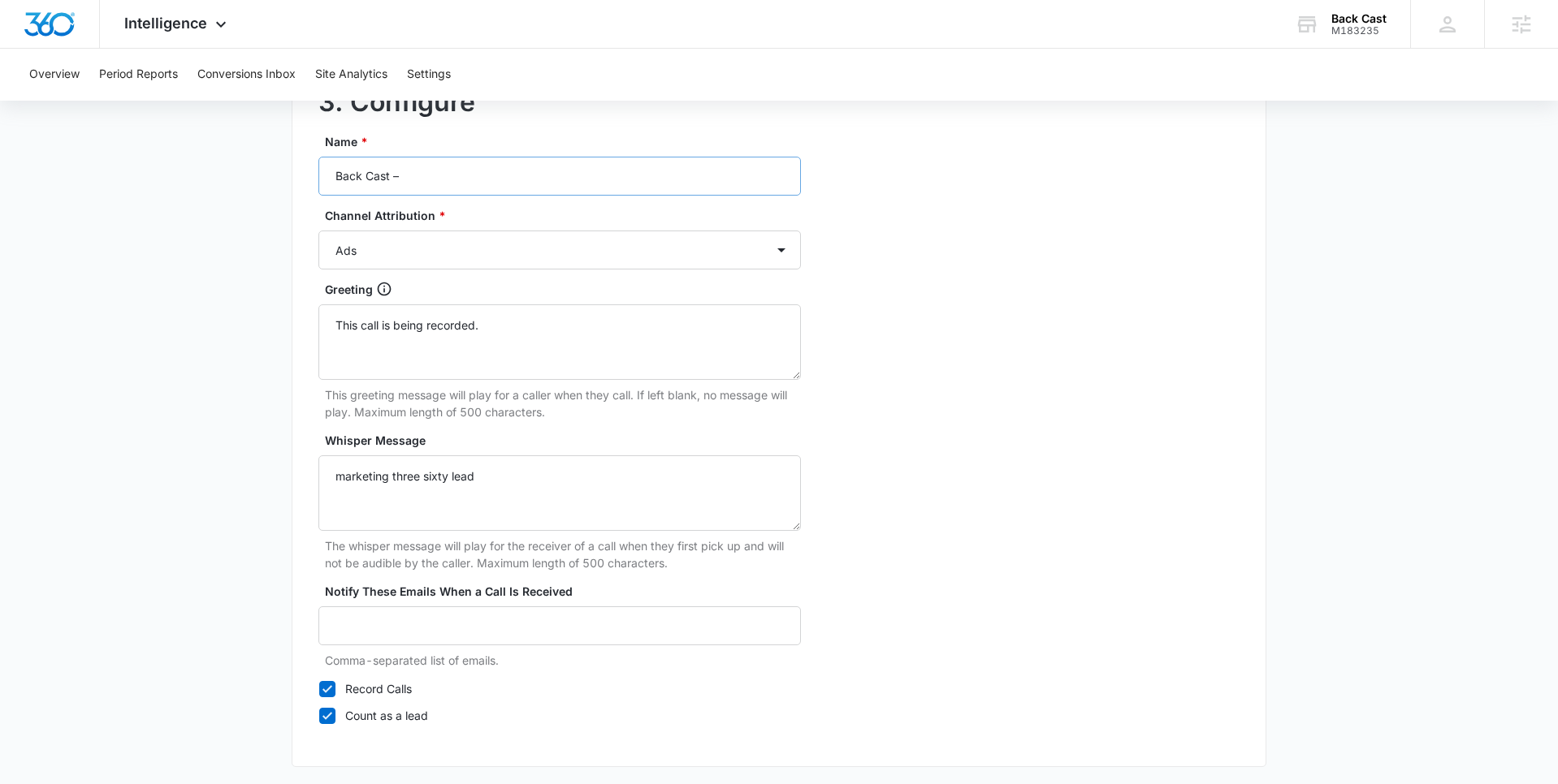
scroll to position [1395, 0]
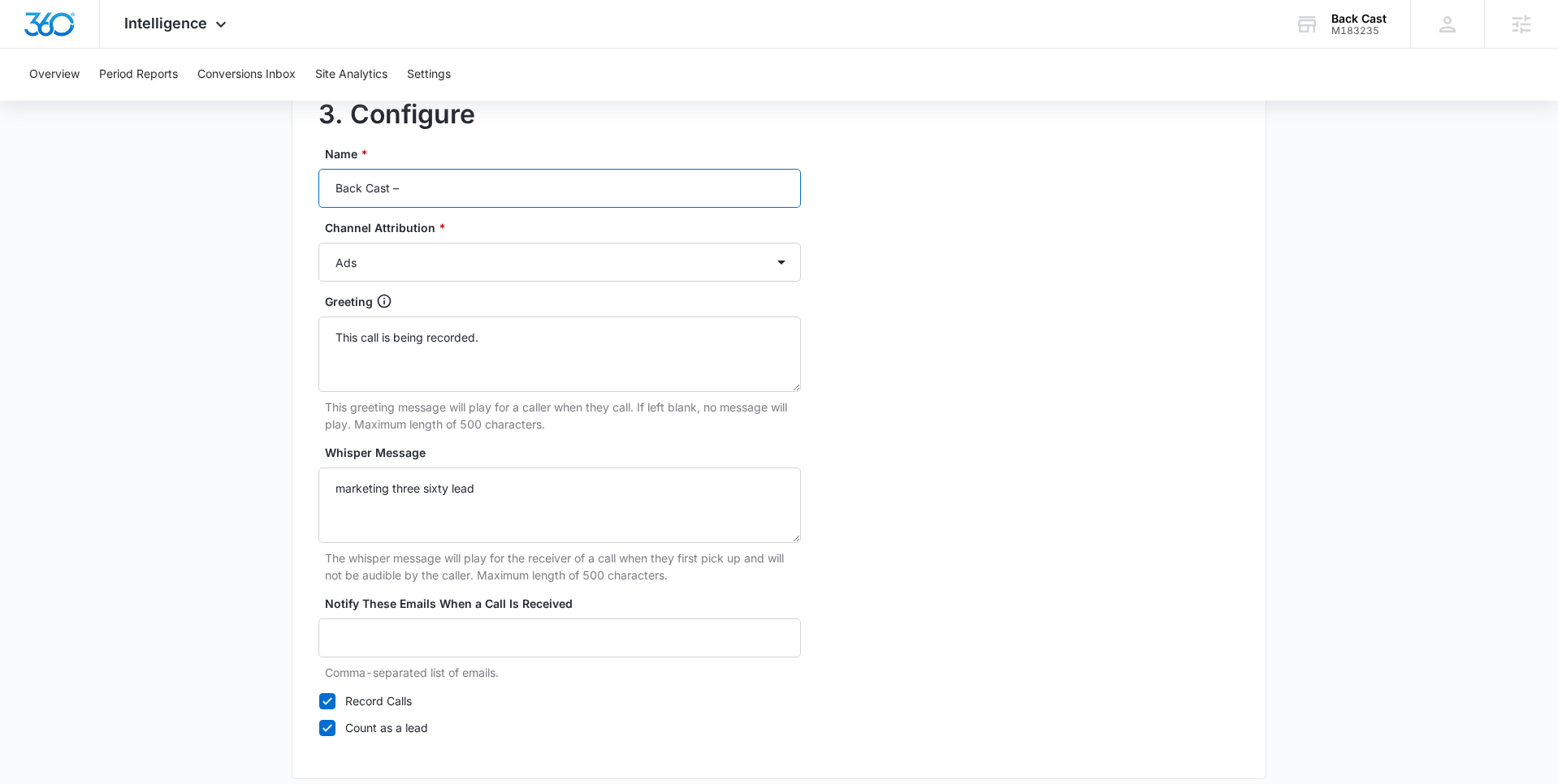
click at [465, 183] on input "Back Cast –" at bounding box center [560, 188] width 482 height 39
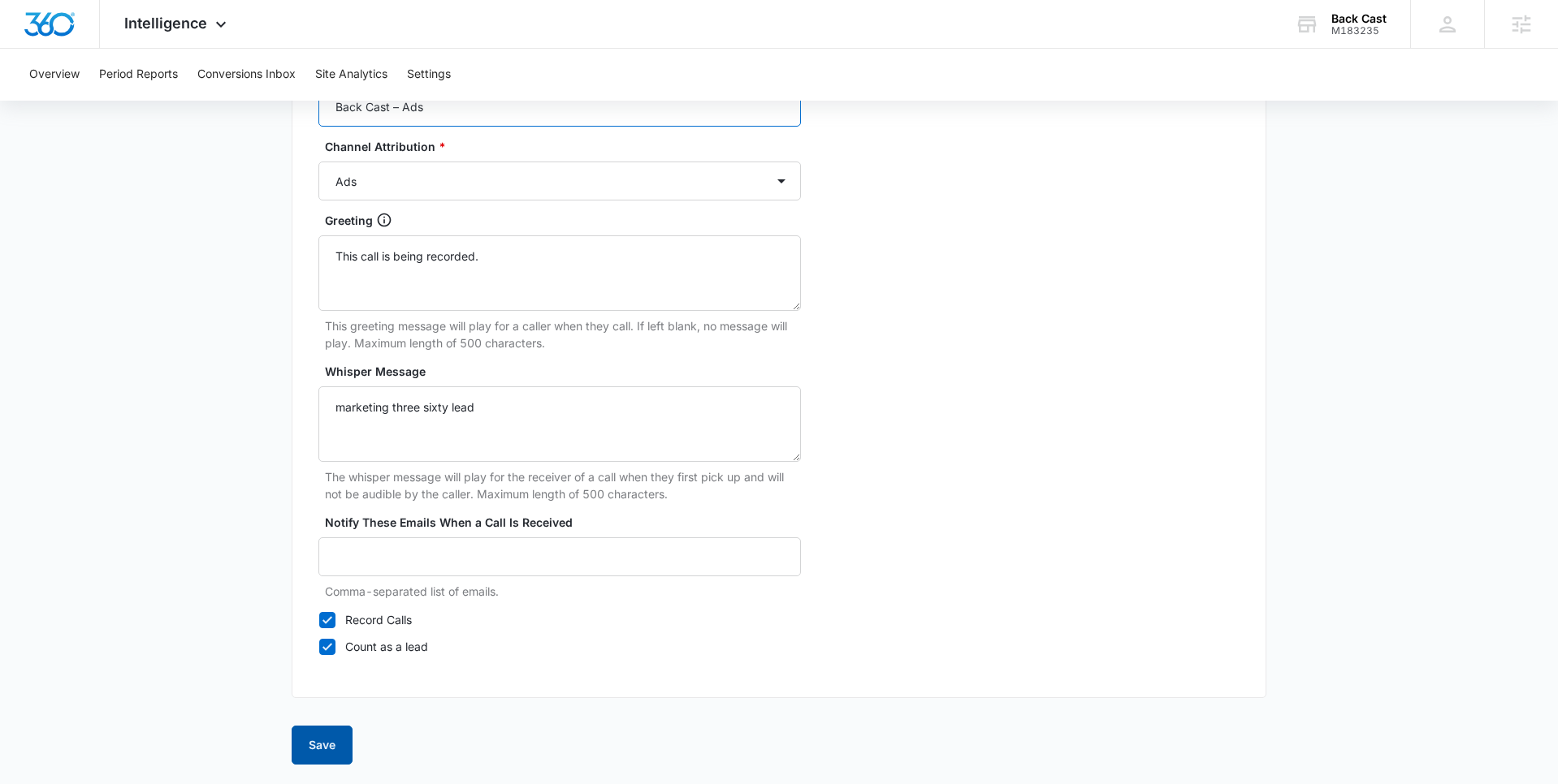
type input "Back Cast – Ads"
click at [332, 734] on button "Save" at bounding box center [322, 745] width 61 height 39
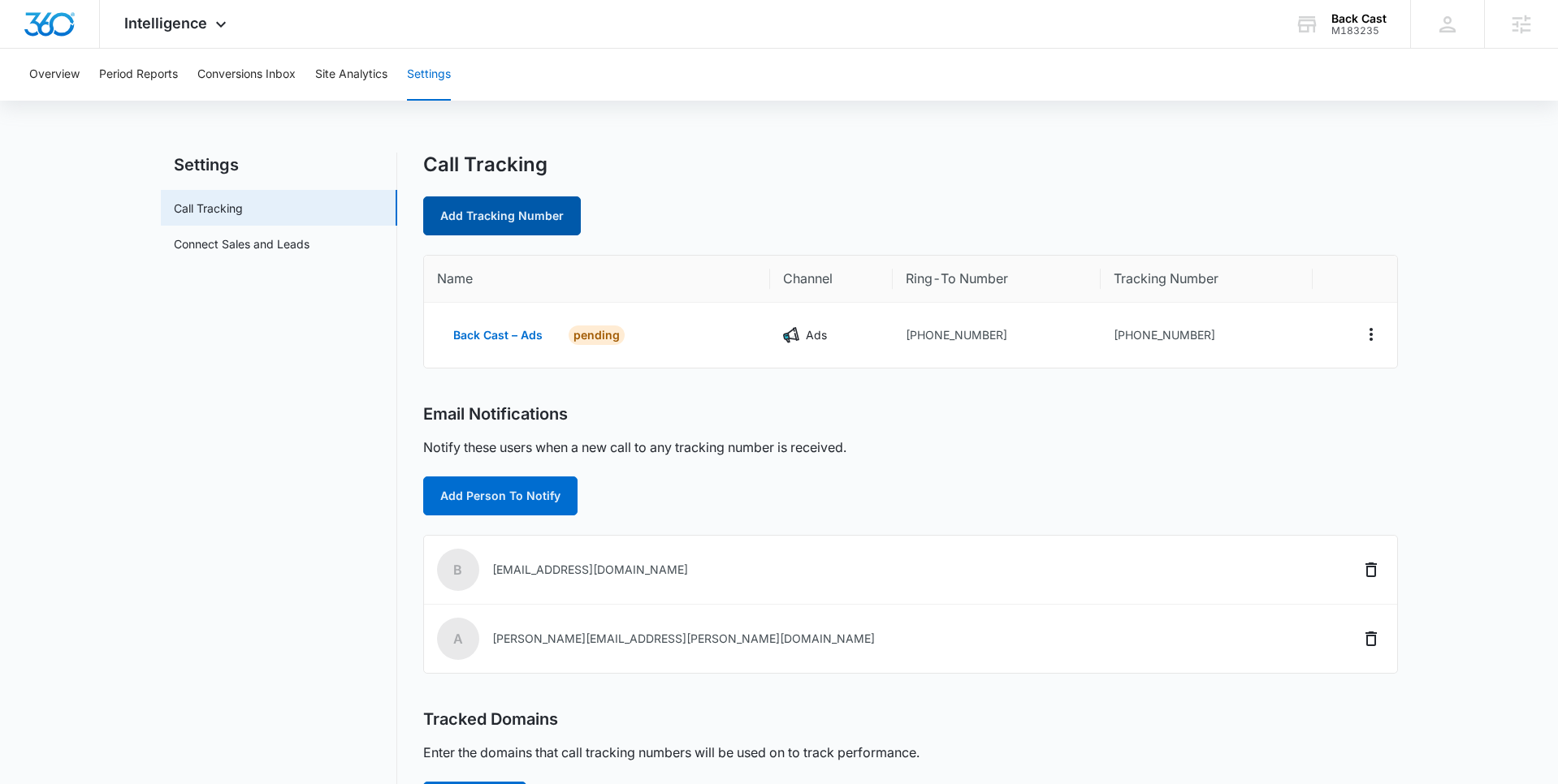
click at [494, 228] on link "Add Tracking Number" at bounding box center [501, 216] width 158 height 39
select select "by_area_code"
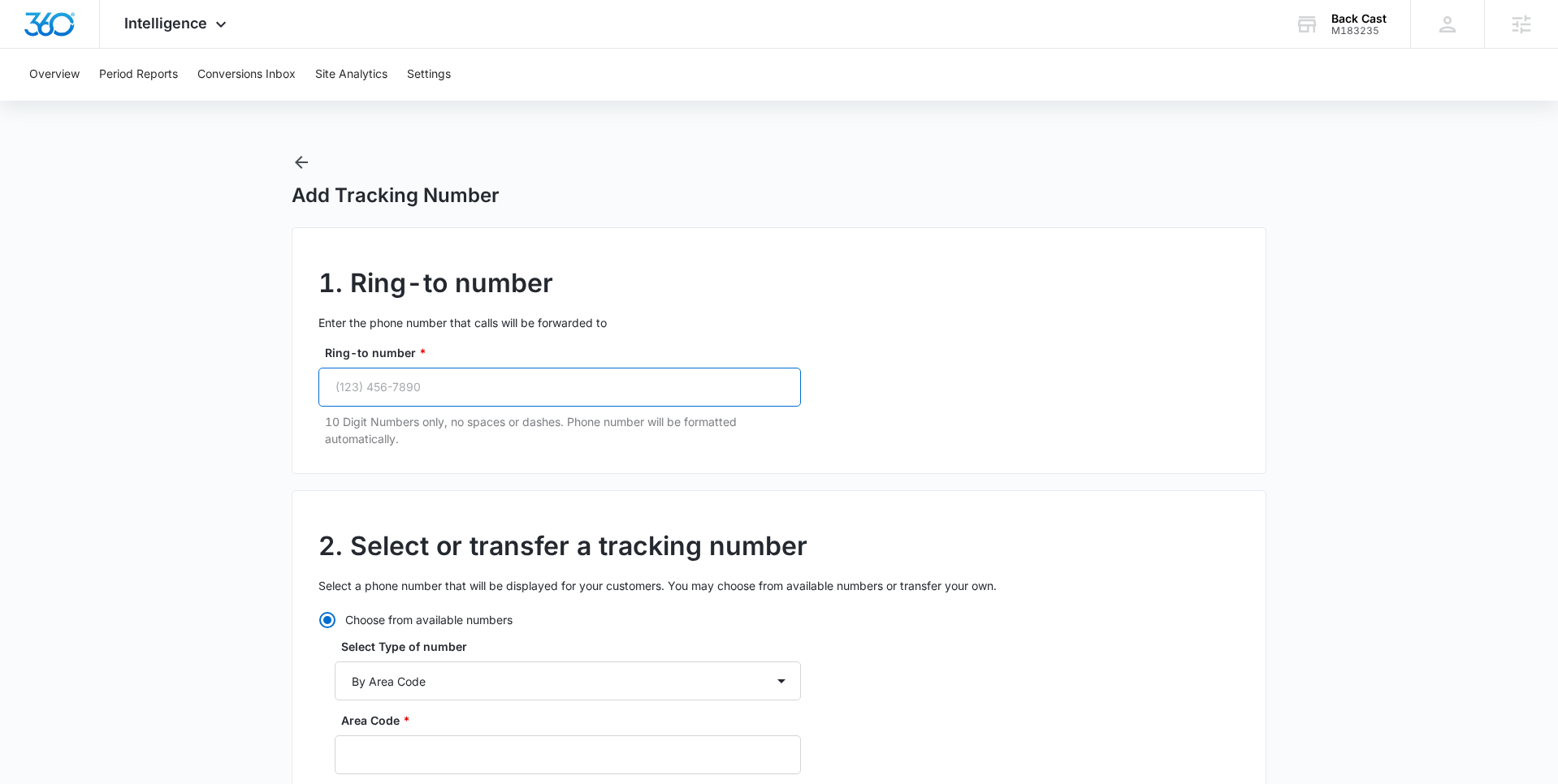
click at [468, 379] on input "Ring-to number *" at bounding box center [560, 387] width 482 height 39
paste input "(970) 988-5882"
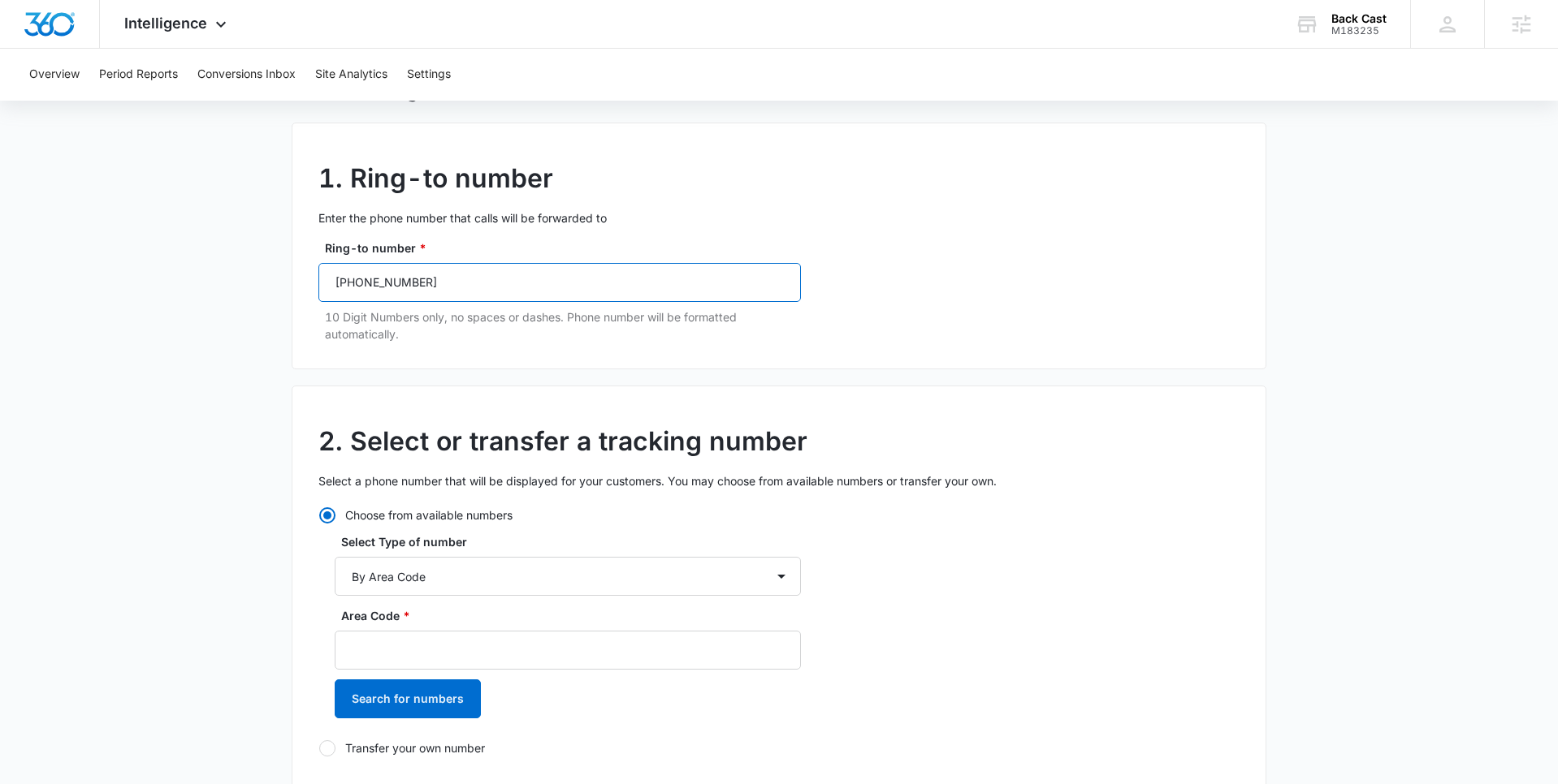
scroll to position [116, 0]
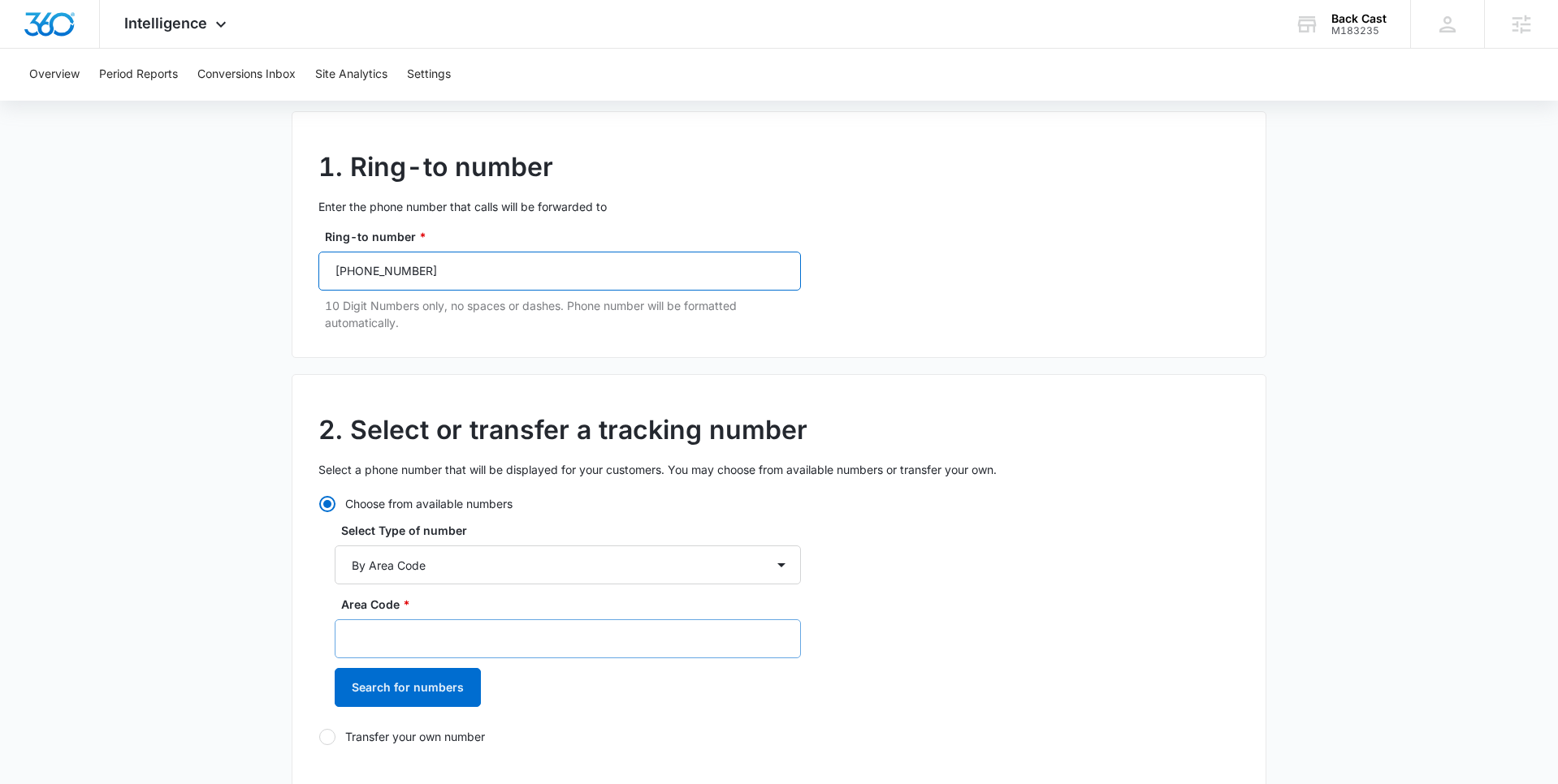
type input "(970) 988-5882"
click at [401, 629] on input "Area Code *" at bounding box center [567, 639] width 466 height 39
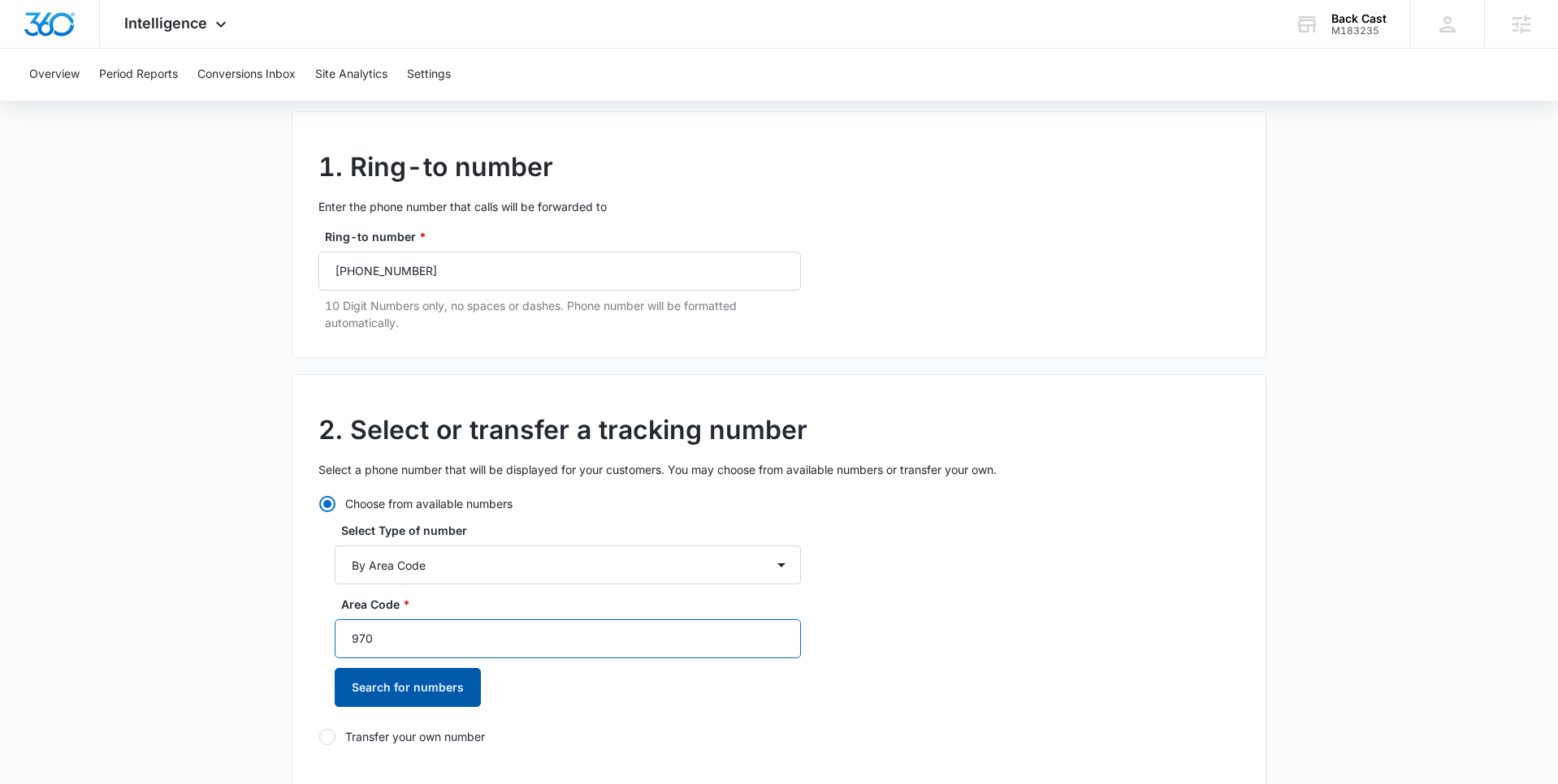
type input "970"
click at [423, 676] on button "Search for numbers" at bounding box center [407, 687] width 146 height 39
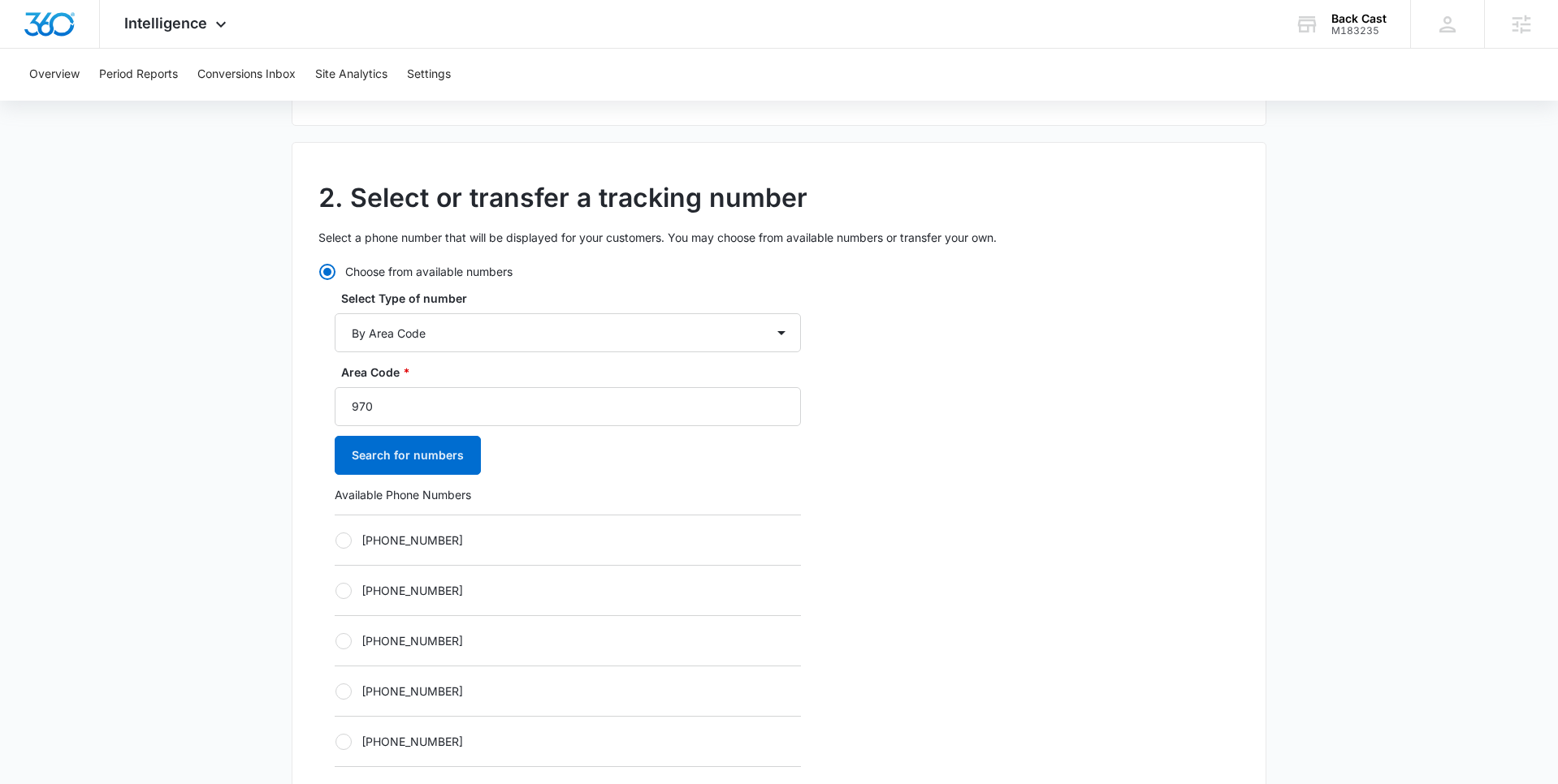
scroll to position [389, 0]
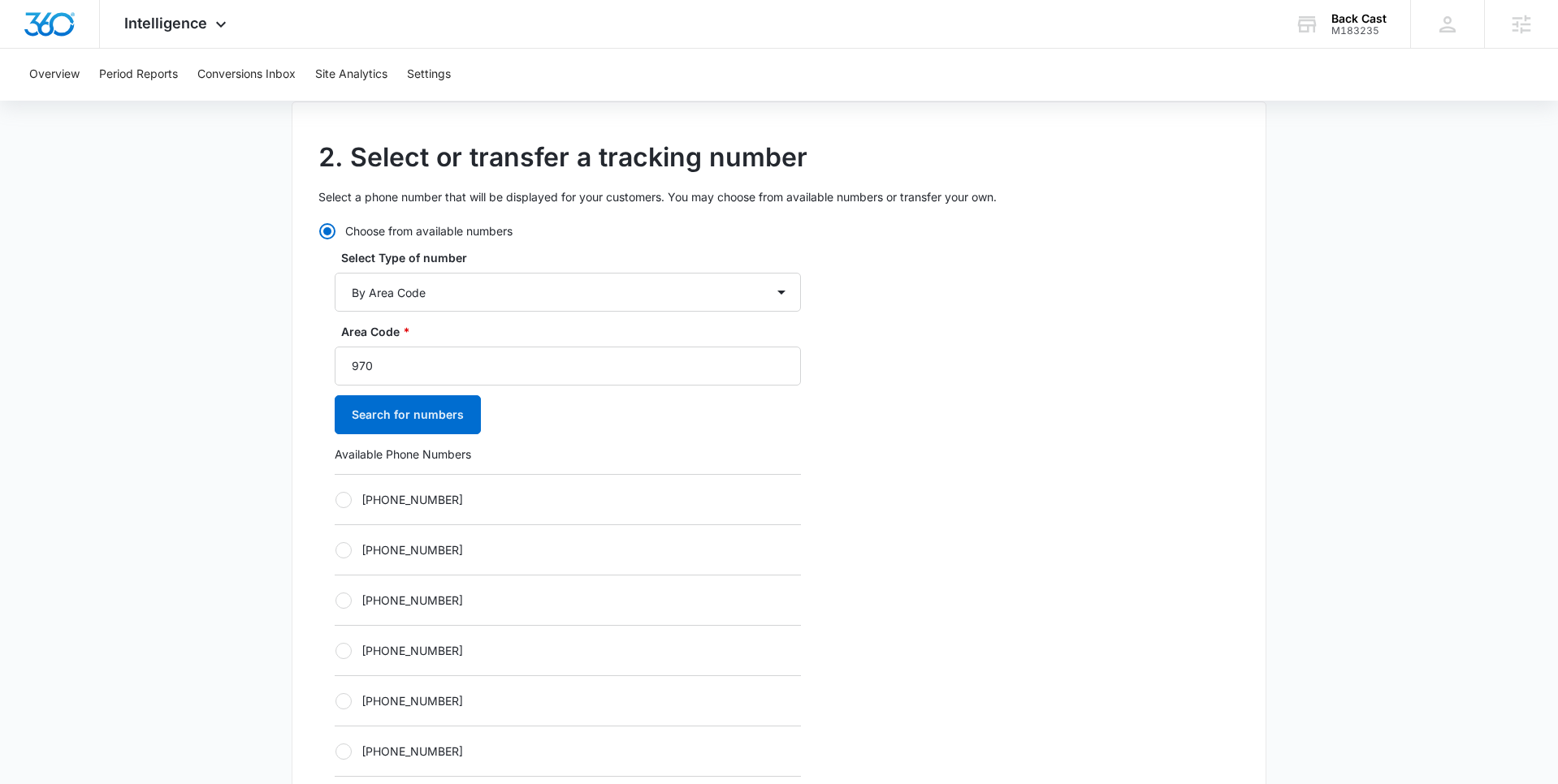
click at [341, 551] on div at bounding box center [343, 550] width 16 height 16
click at [336, 551] on input "+19707339024" at bounding box center [335, 550] width 1 height 1
radio input "true"
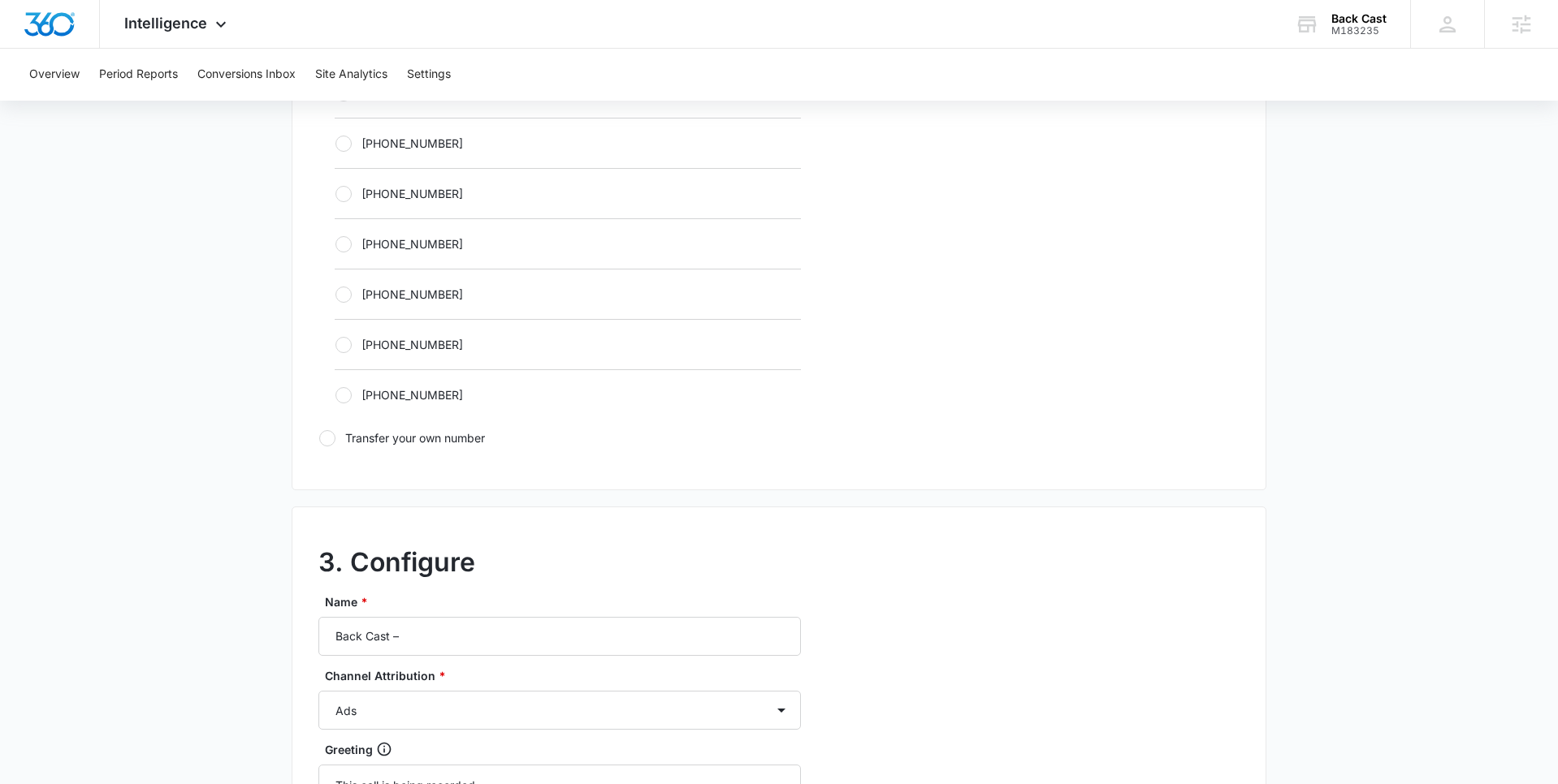
scroll to position [1176, 0]
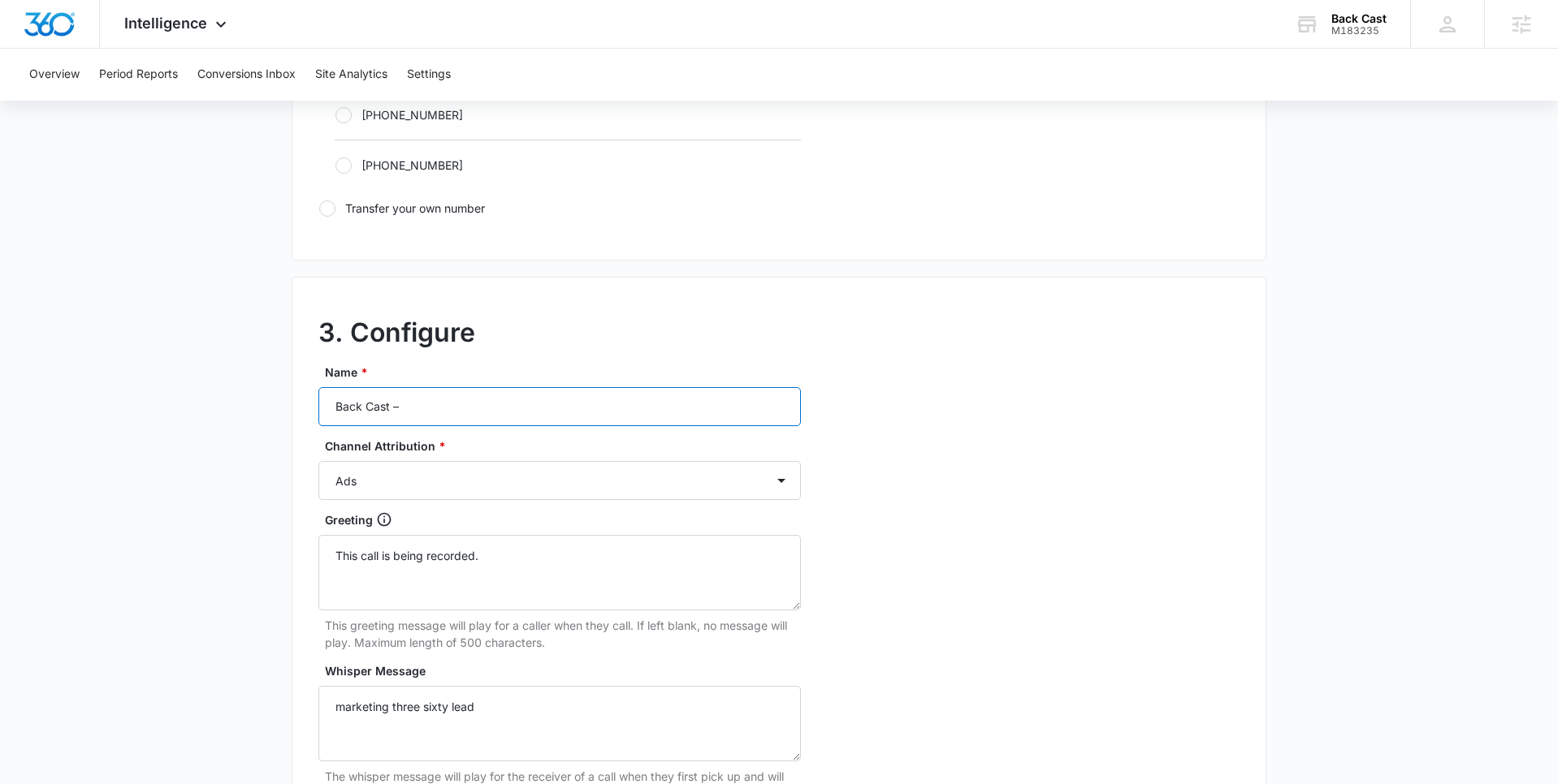
click at [459, 398] on input "Back Cast –" at bounding box center [560, 406] width 482 height 39
type input "Back Cast – Content"
click at [426, 483] on select "Ads Local Service Ads Content Social Other" at bounding box center [560, 480] width 482 height 39
select select "CONTENT"
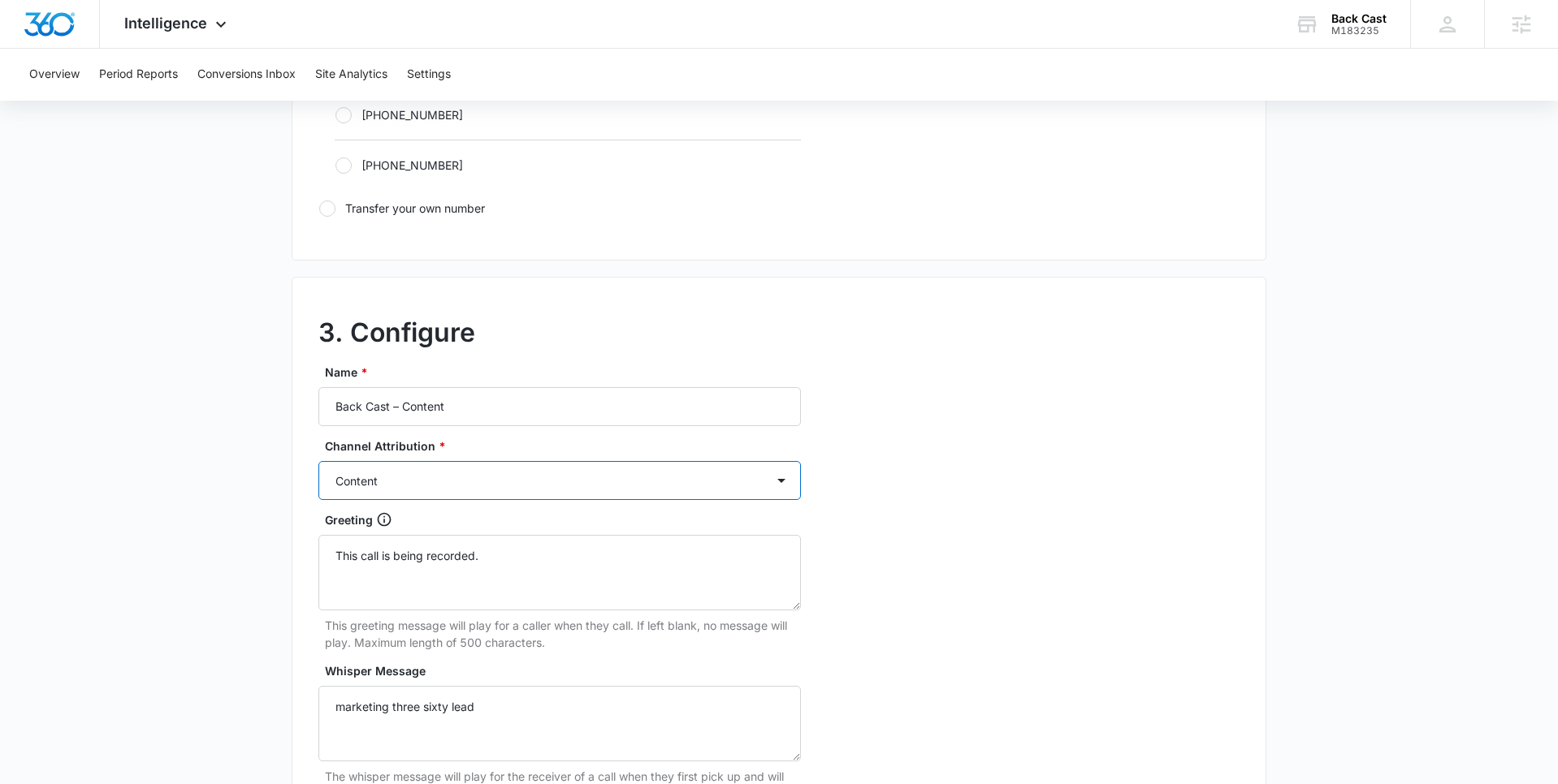
click at [318, 461] on select "Ads Local Service Ads Content Social Other" at bounding box center [560, 480] width 482 height 39
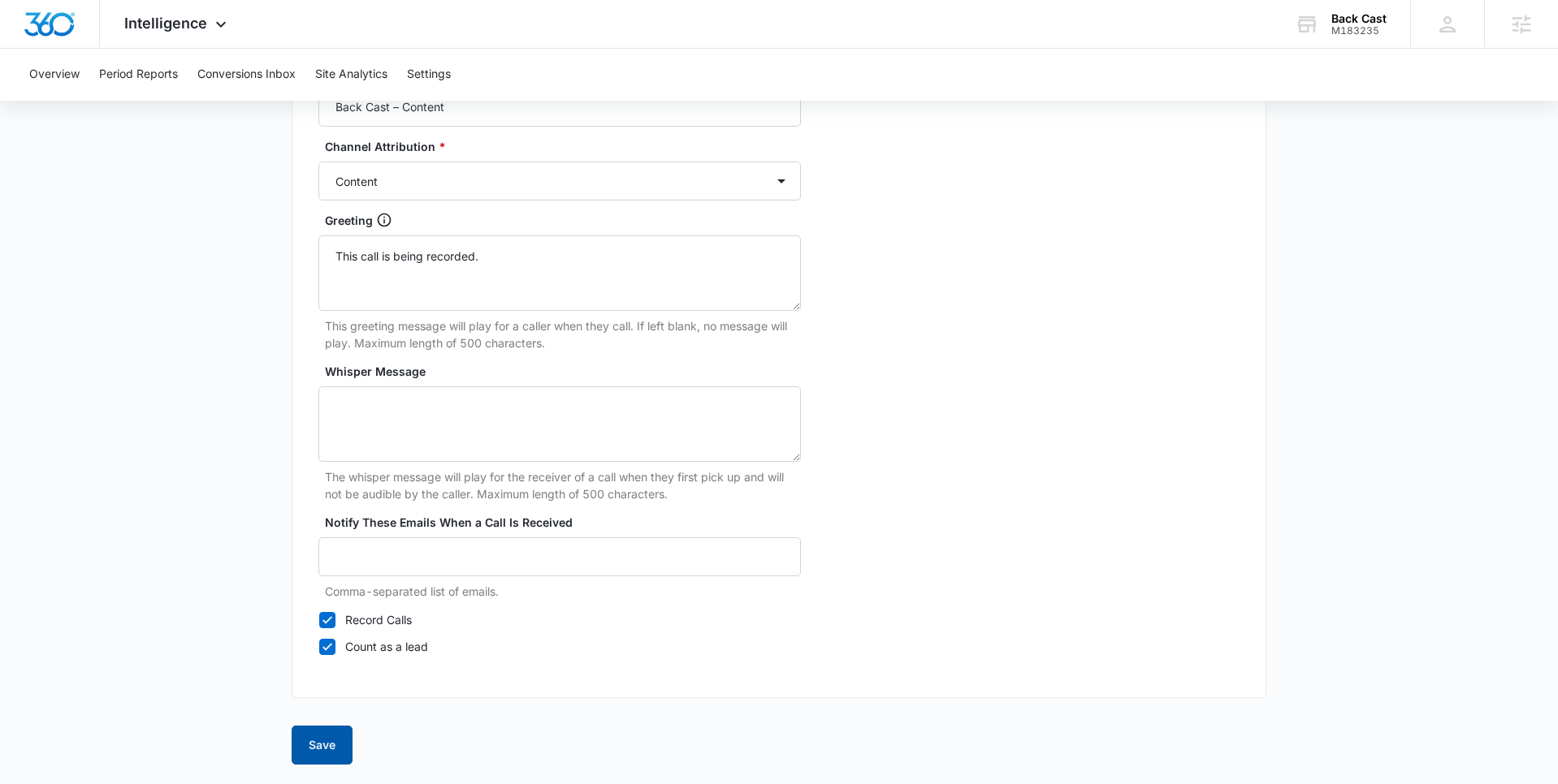
click at [337, 745] on button "Save" at bounding box center [322, 745] width 61 height 39
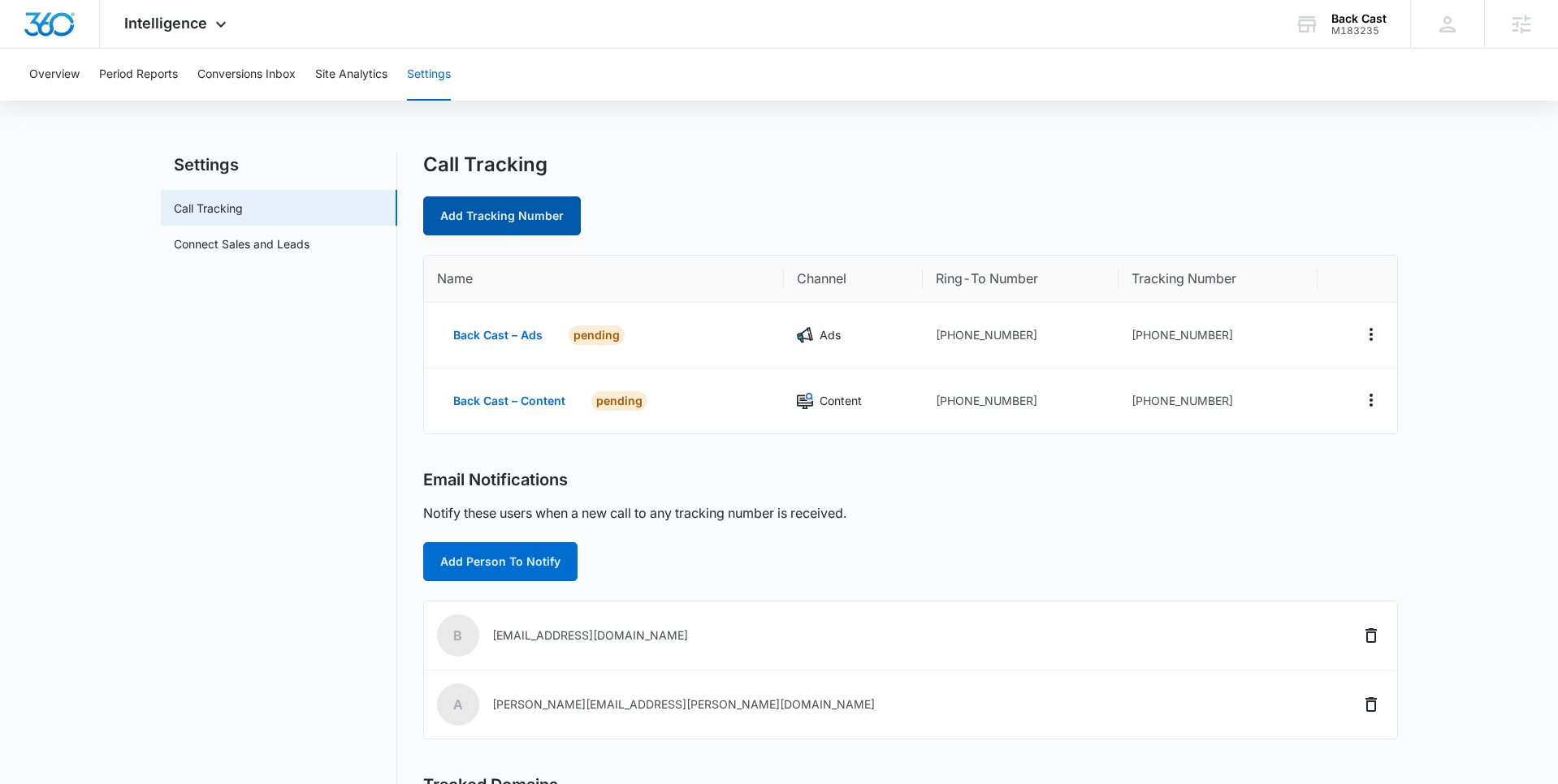
click at [519, 202] on link "Add Tracking Number" at bounding box center [501, 216] width 158 height 39
select select "by_area_code"
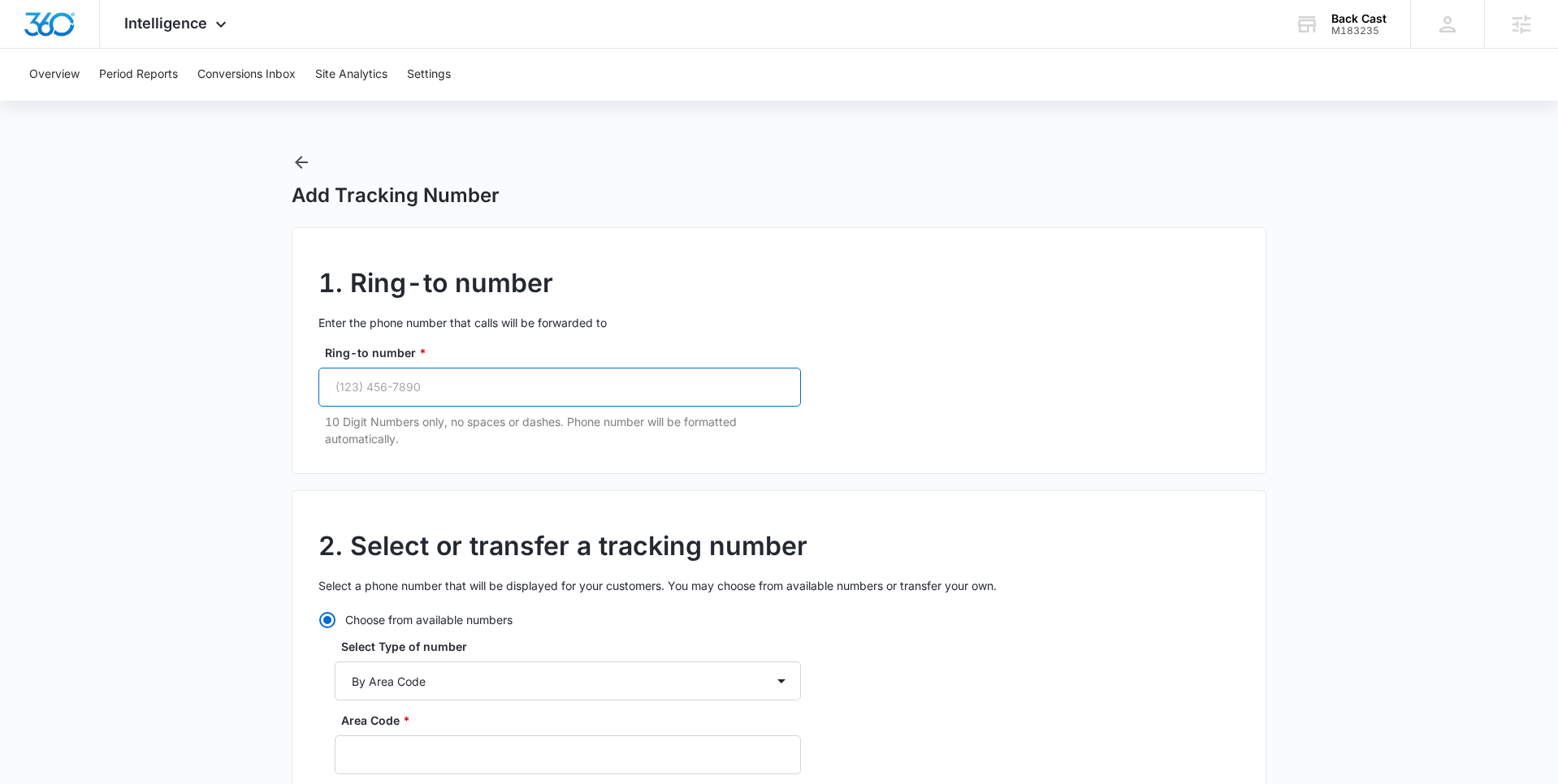
click at [466, 396] on input "Ring-to number *" at bounding box center [560, 387] width 482 height 39
paste input "(970) 988-5882"
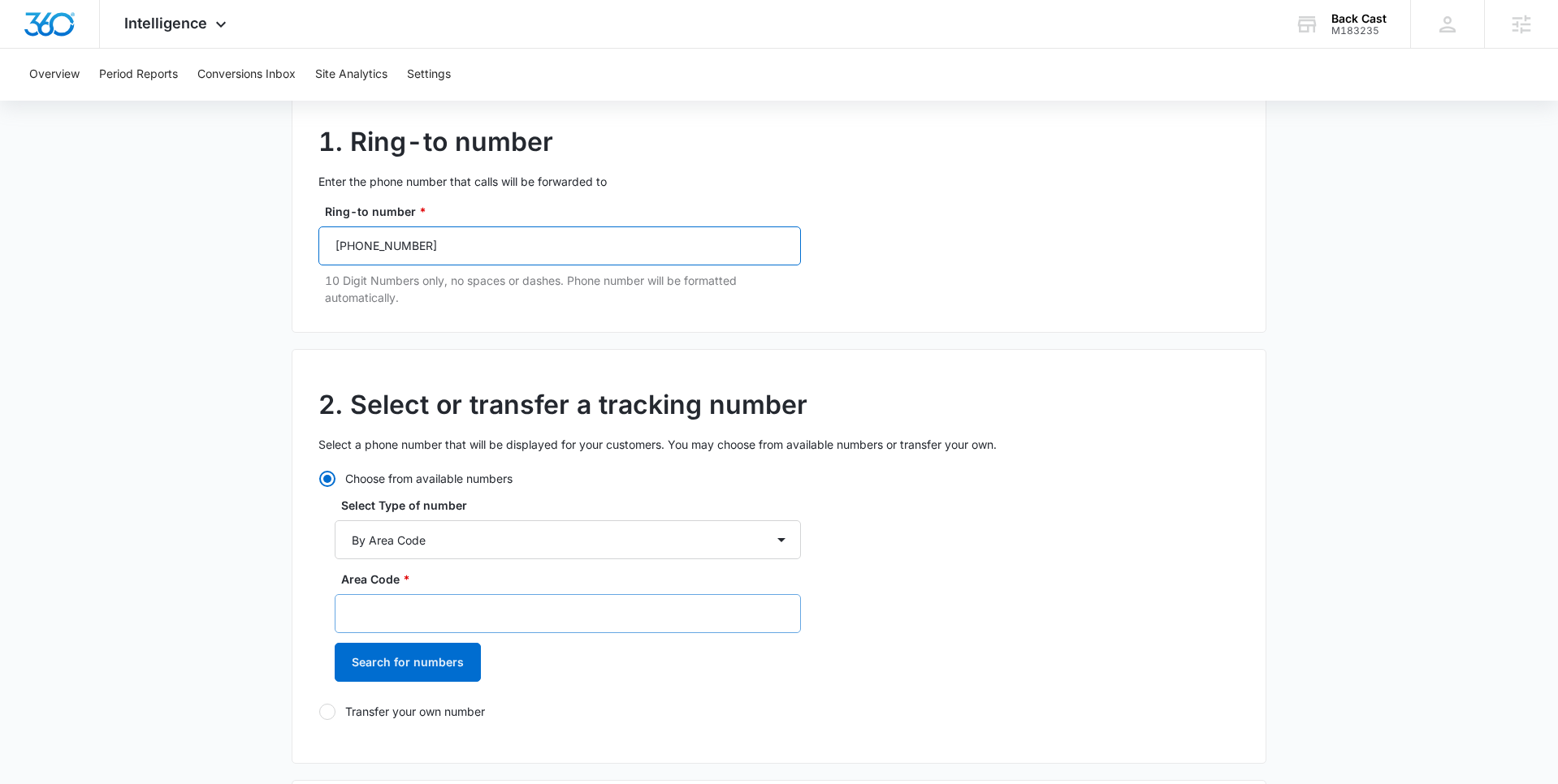
scroll to position [168, 0]
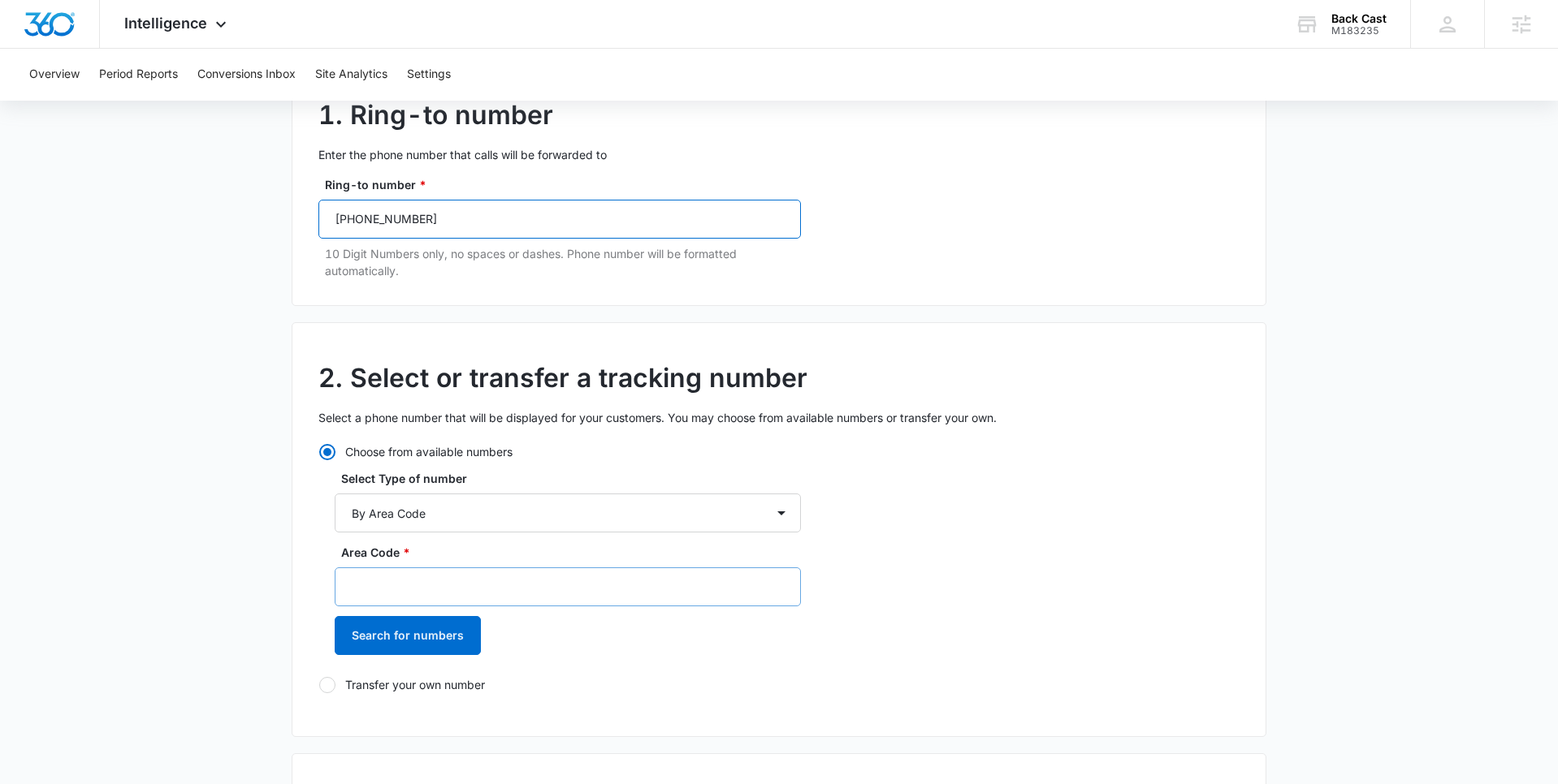
type input "(970) 988-5882"
click at [436, 595] on input "Area Code *" at bounding box center [567, 587] width 466 height 39
type input "970"
click at [436, 638] on button "Search for numbers" at bounding box center [407, 636] width 146 height 39
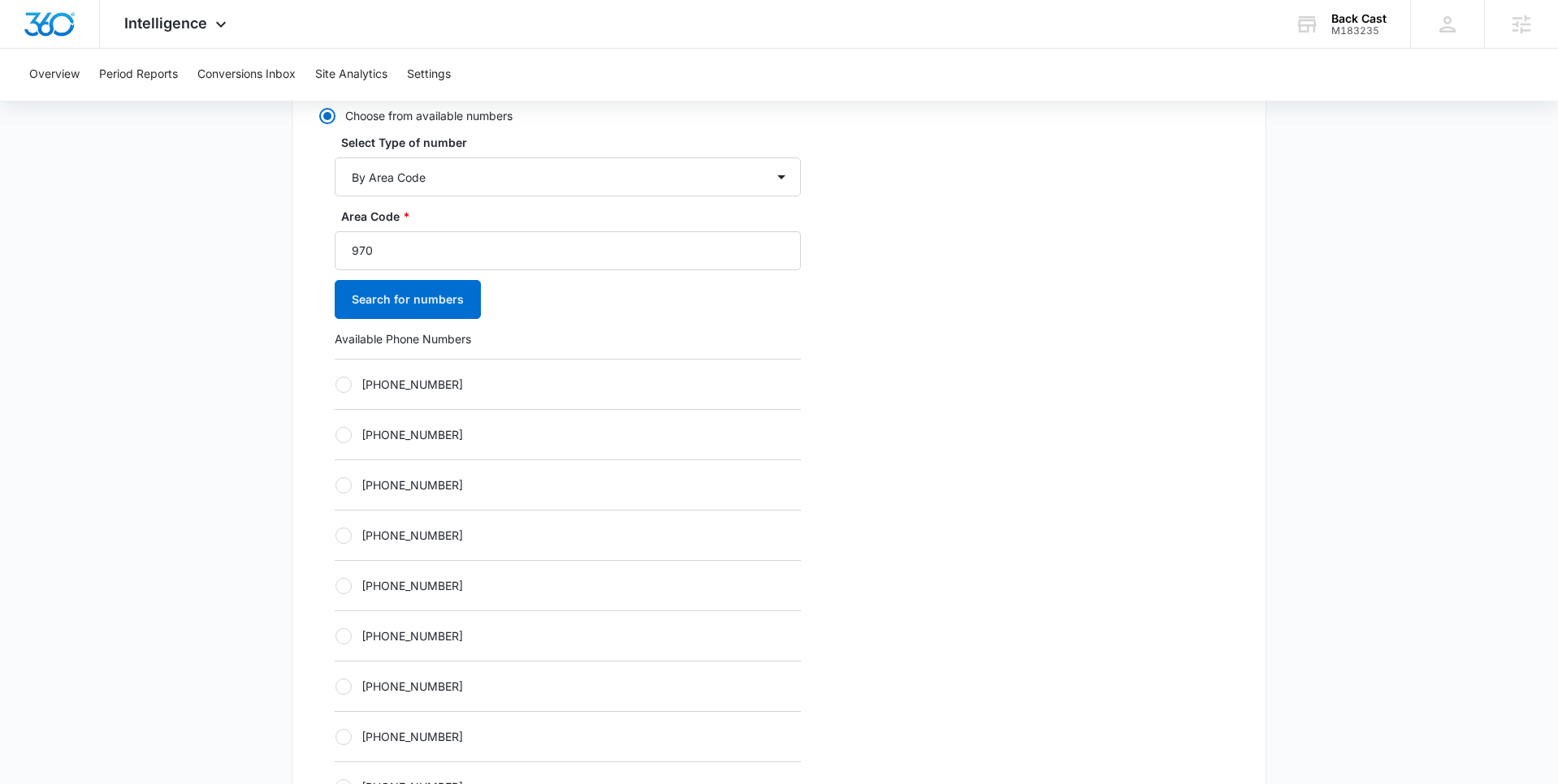
scroll to position [509, 0]
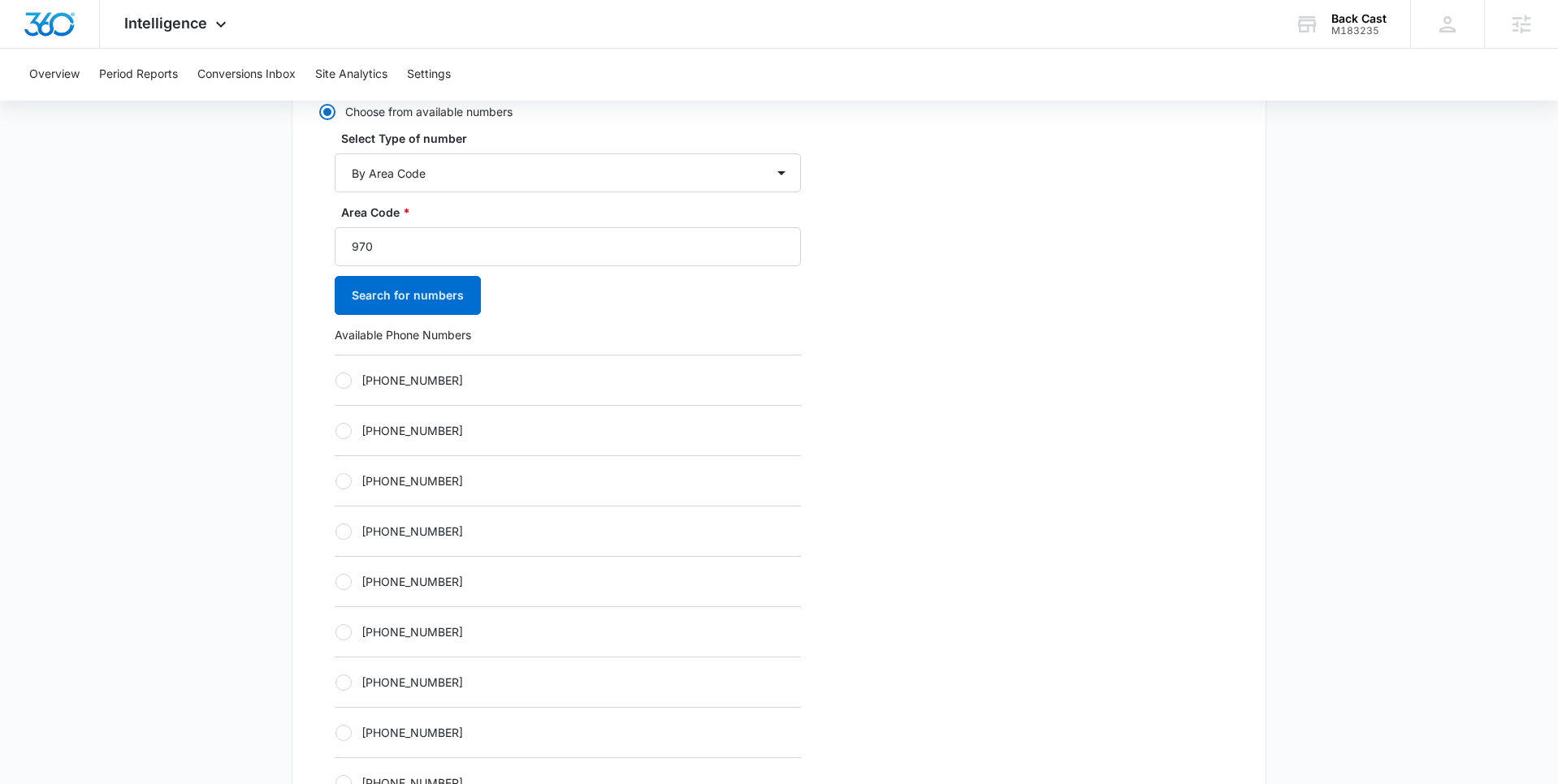
click at [348, 381] on div at bounding box center [343, 381] width 16 height 16
click at [336, 381] on input "+19707339023" at bounding box center [335, 380] width 1 height 1
radio input "true"
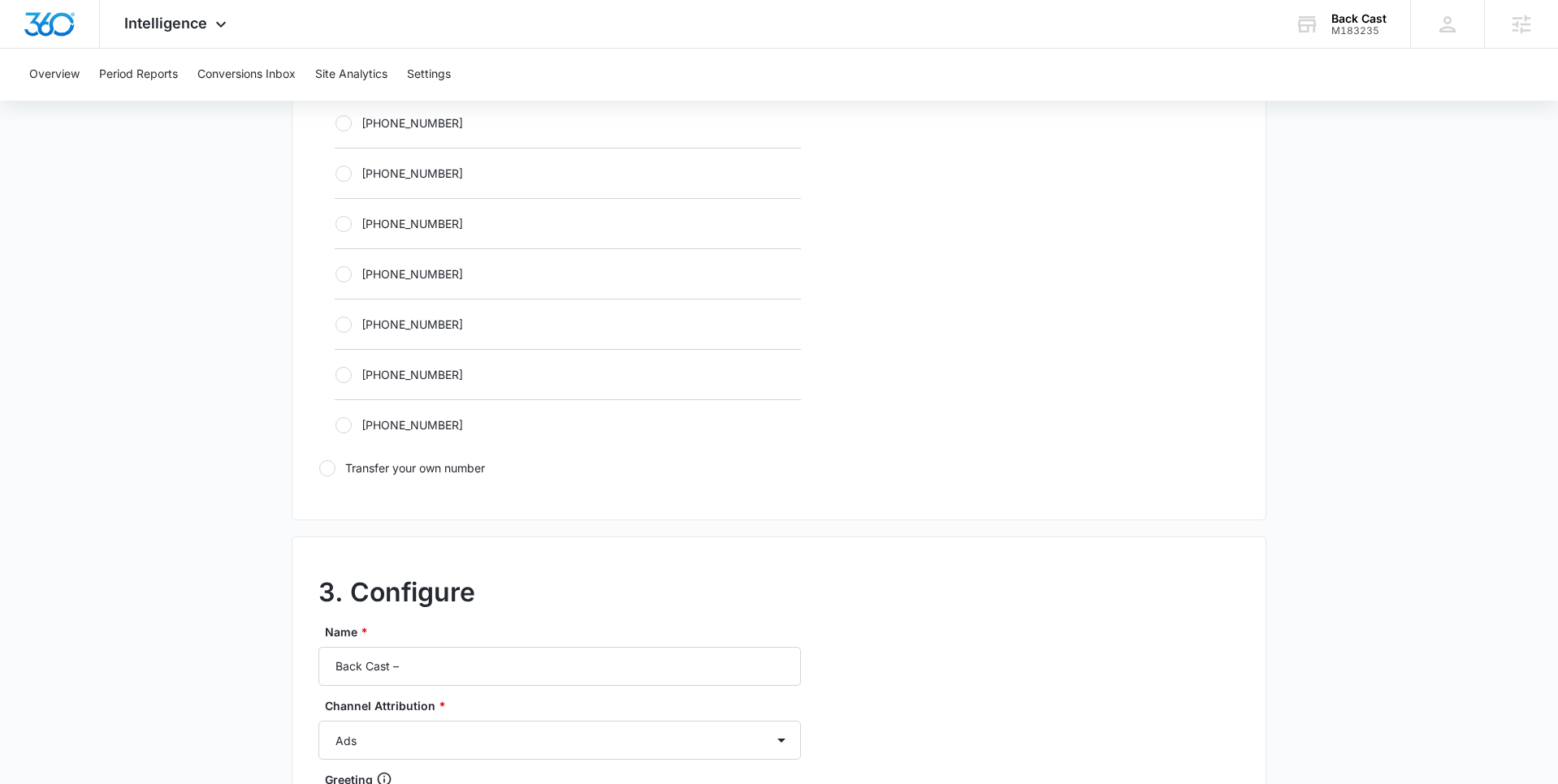
scroll to position [1052, 0]
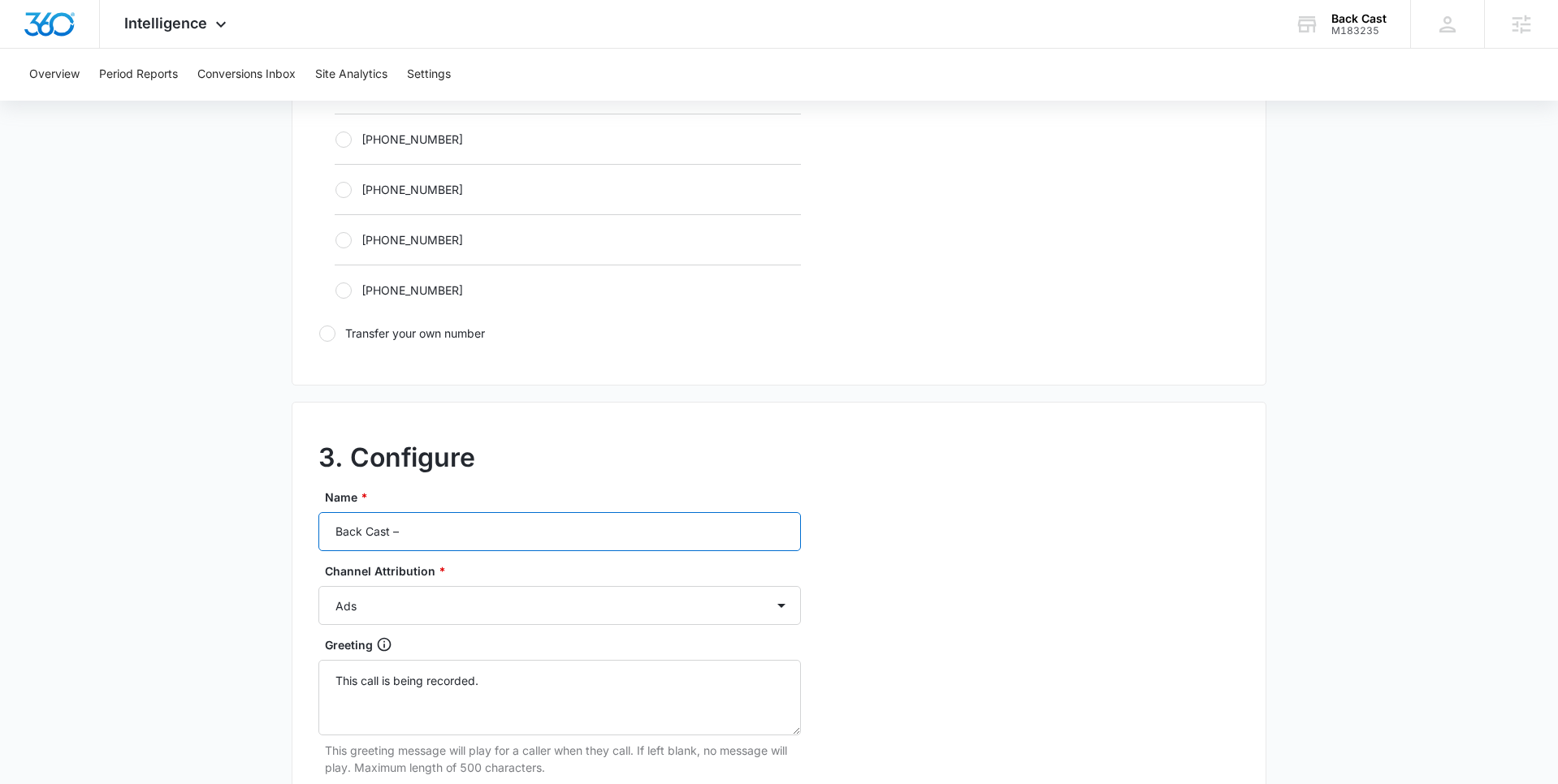
click at [443, 535] on input "Back Cast –" at bounding box center [560, 532] width 482 height 39
type input "Back Cast – Social"
click at [406, 611] on select "Ads Local Service Ads Content Social Other" at bounding box center [560, 605] width 482 height 39
select select "SOCIAL"
click at [318, 586] on select "Ads Local Service Ads Content Social Other" at bounding box center [560, 605] width 482 height 39
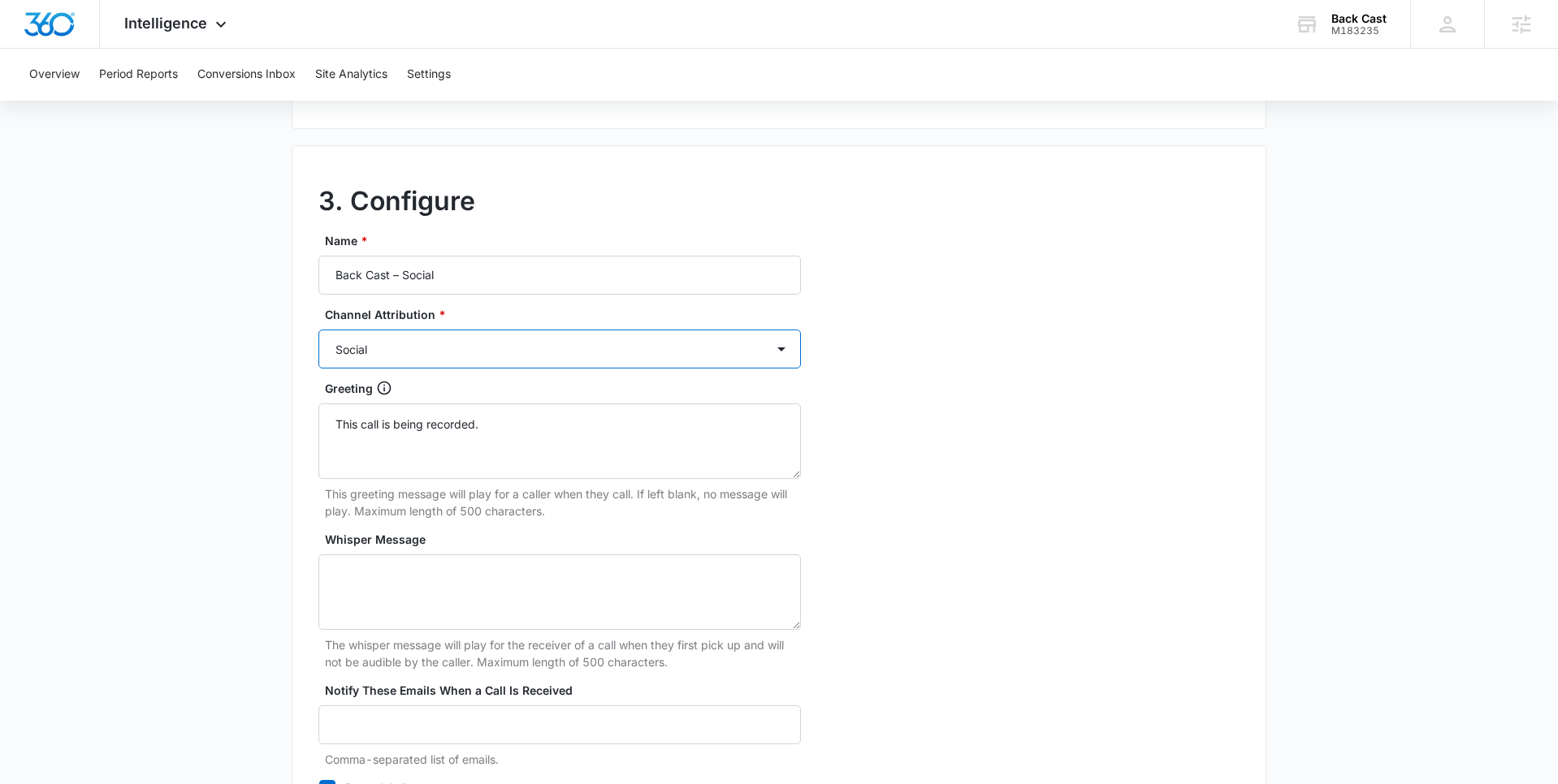
scroll to position [1476, 0]
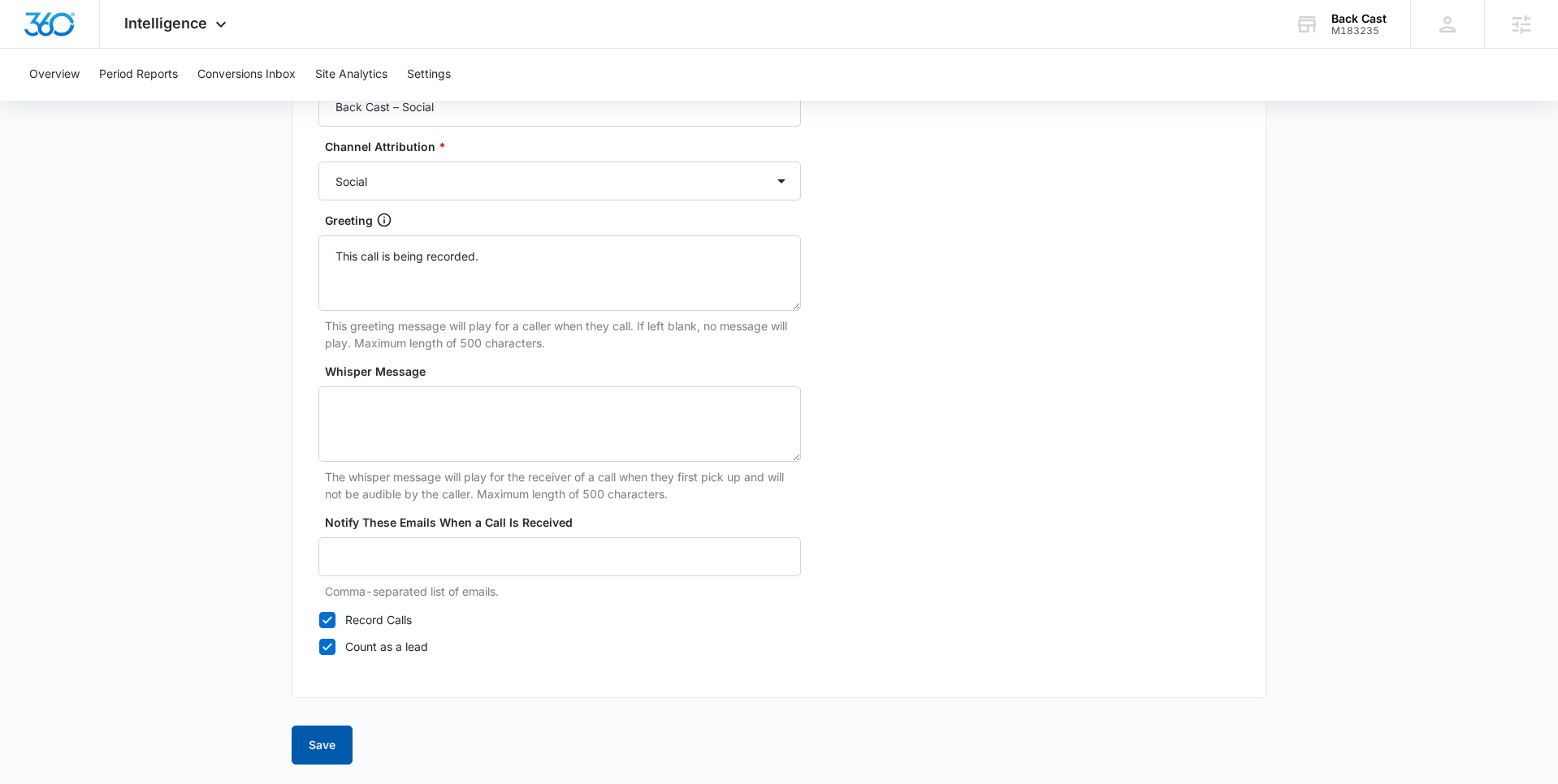
click at [315, 734] on button "Save" at bounding box center [322, 745] width 61 height 39
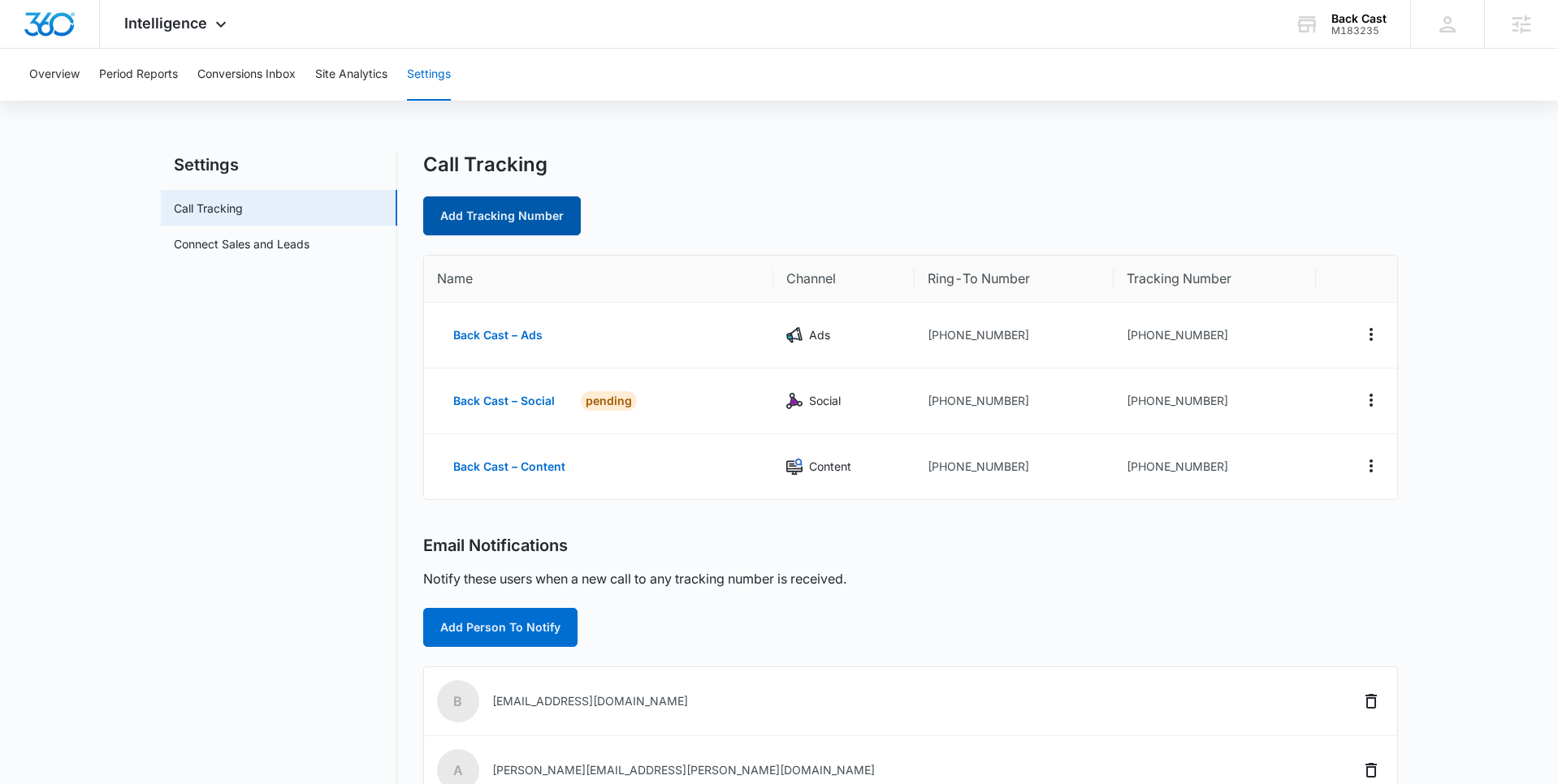
click at [494, 212] on link "Add Tracking Number" at bounding box center [501, 216] width 158 height 39
select select "by_area_code"
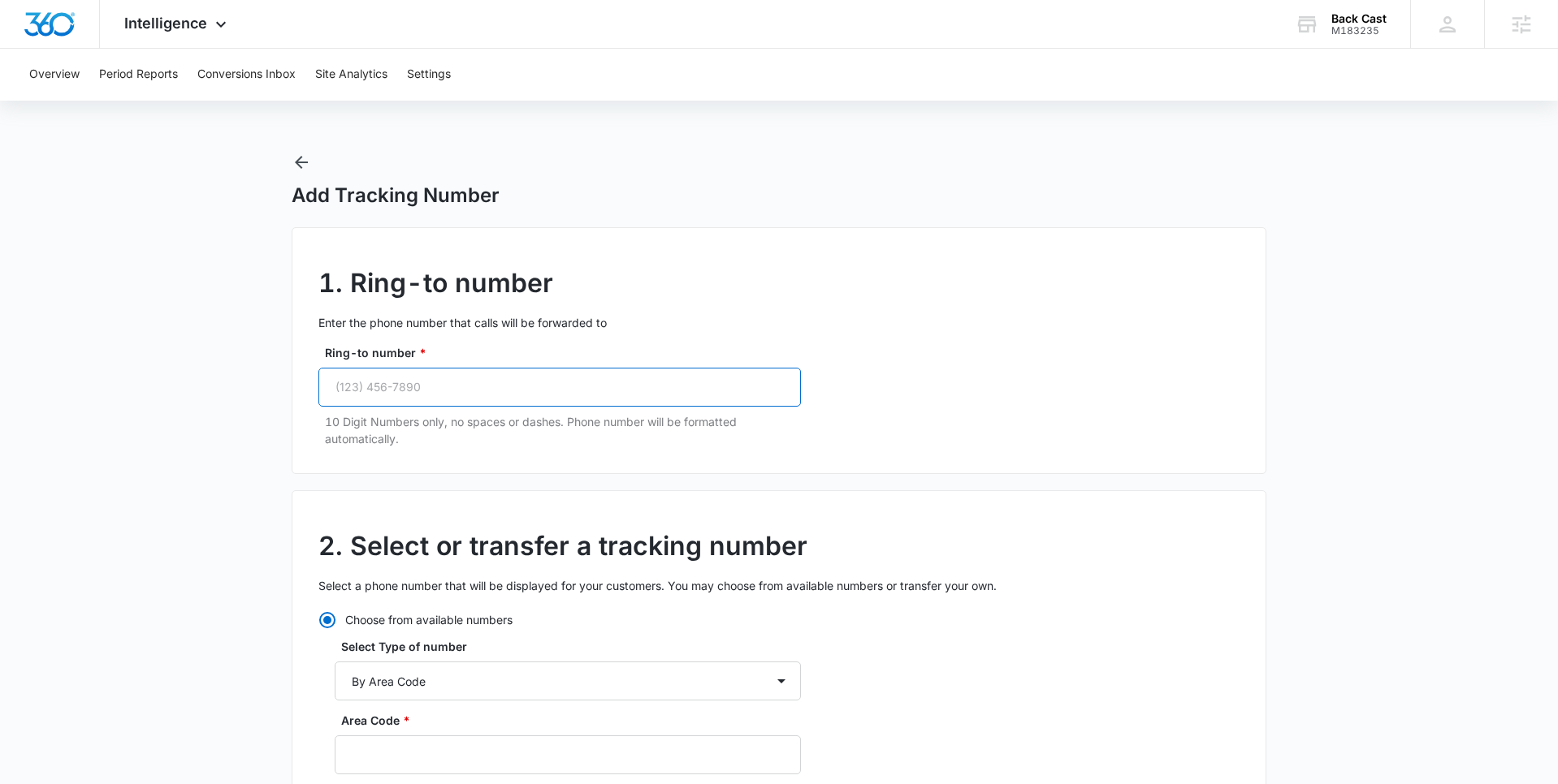
click at [457, 391] on input "Ring-to number *" at bounding box center [560, 387] width 482 height 39
paste input "(970) 988-5882"
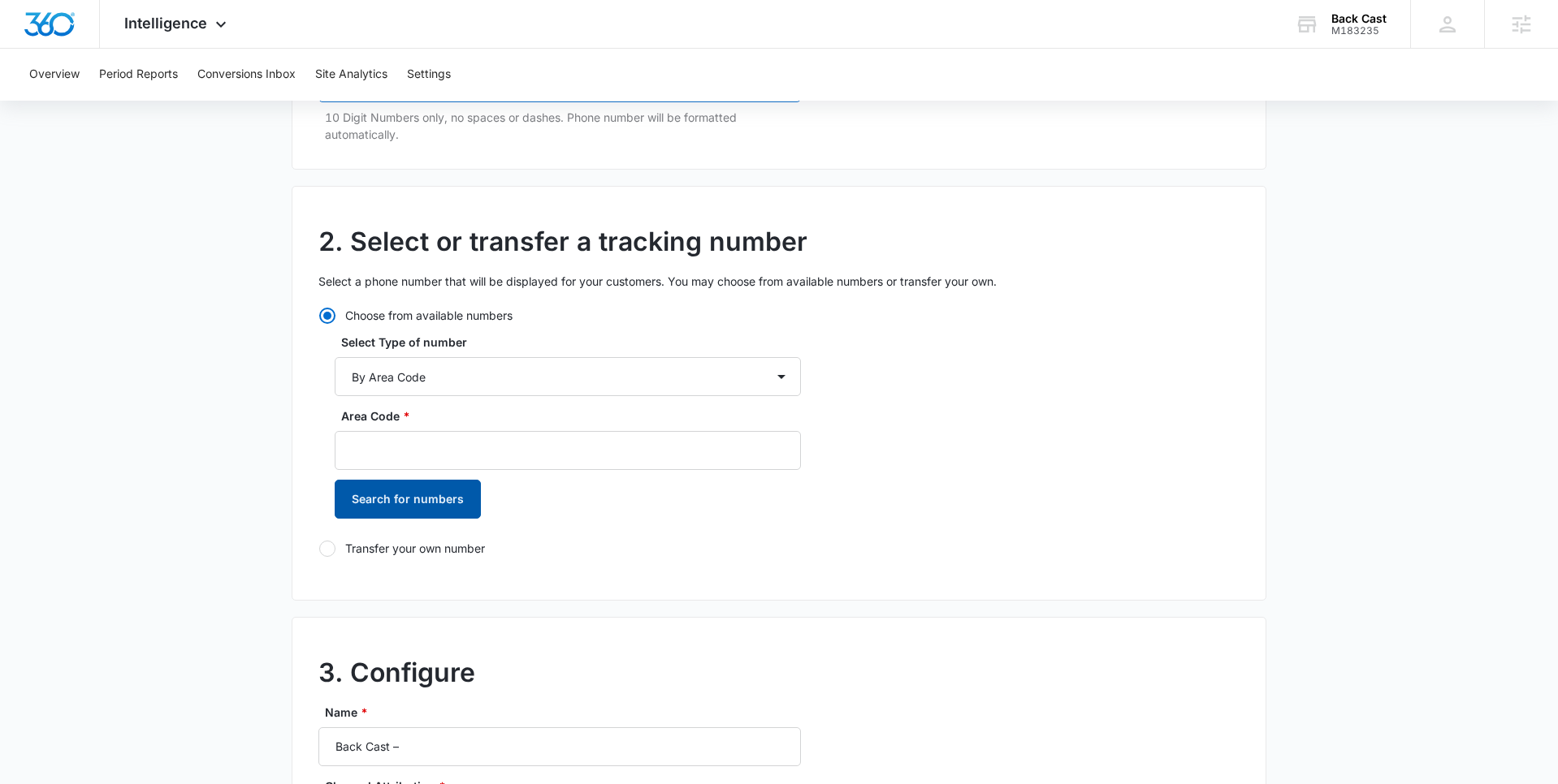
scroll to position [311, 0]
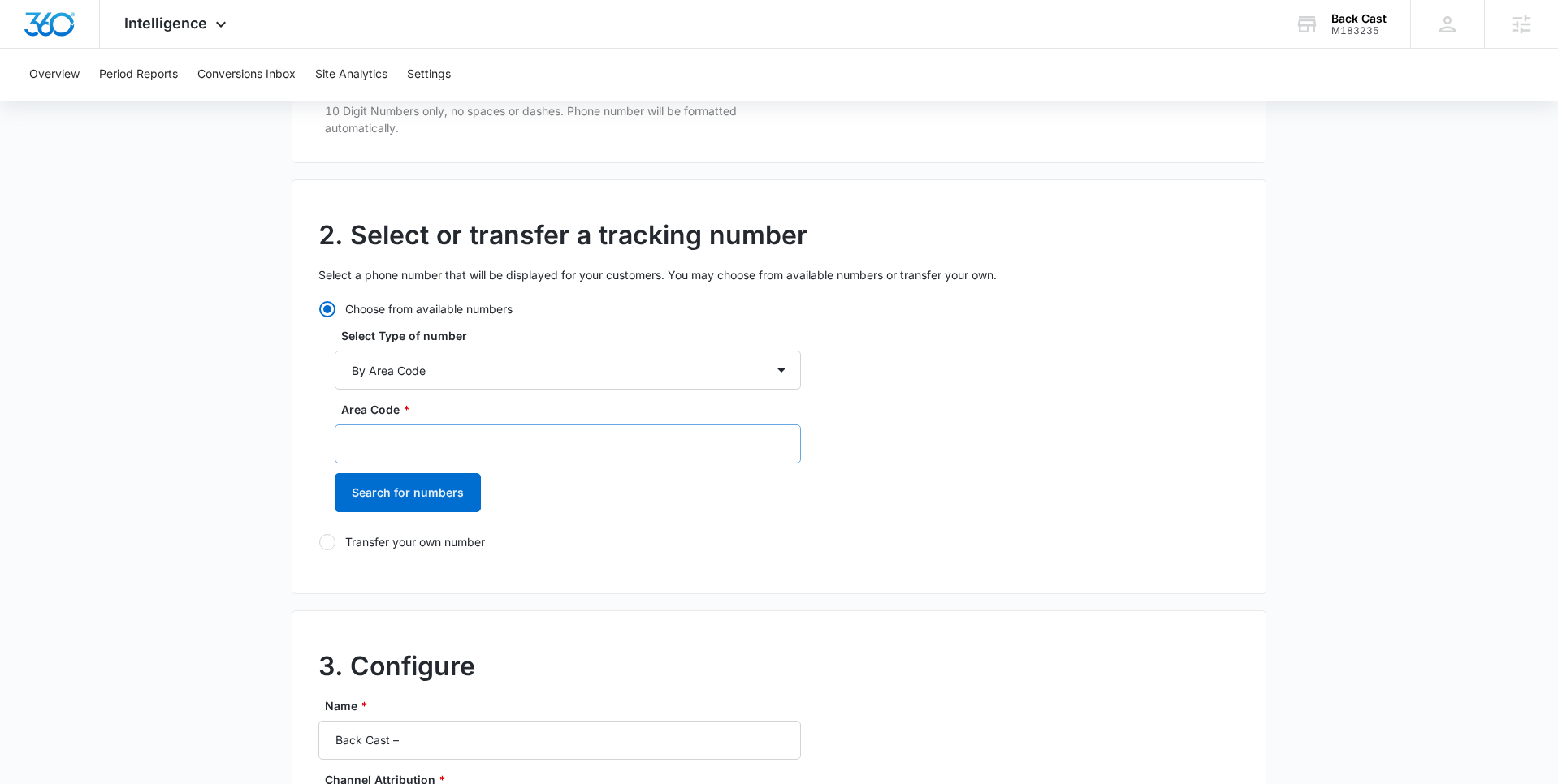
type input "(970) 988-5882"
click at [422, 444] on input "Area Code *" at bounding box center [567, 444] width 466 height 39
type input "970"
click at [430, 490] on button "Search for numbers" at bounding box center [407, 492] width 146 height 39
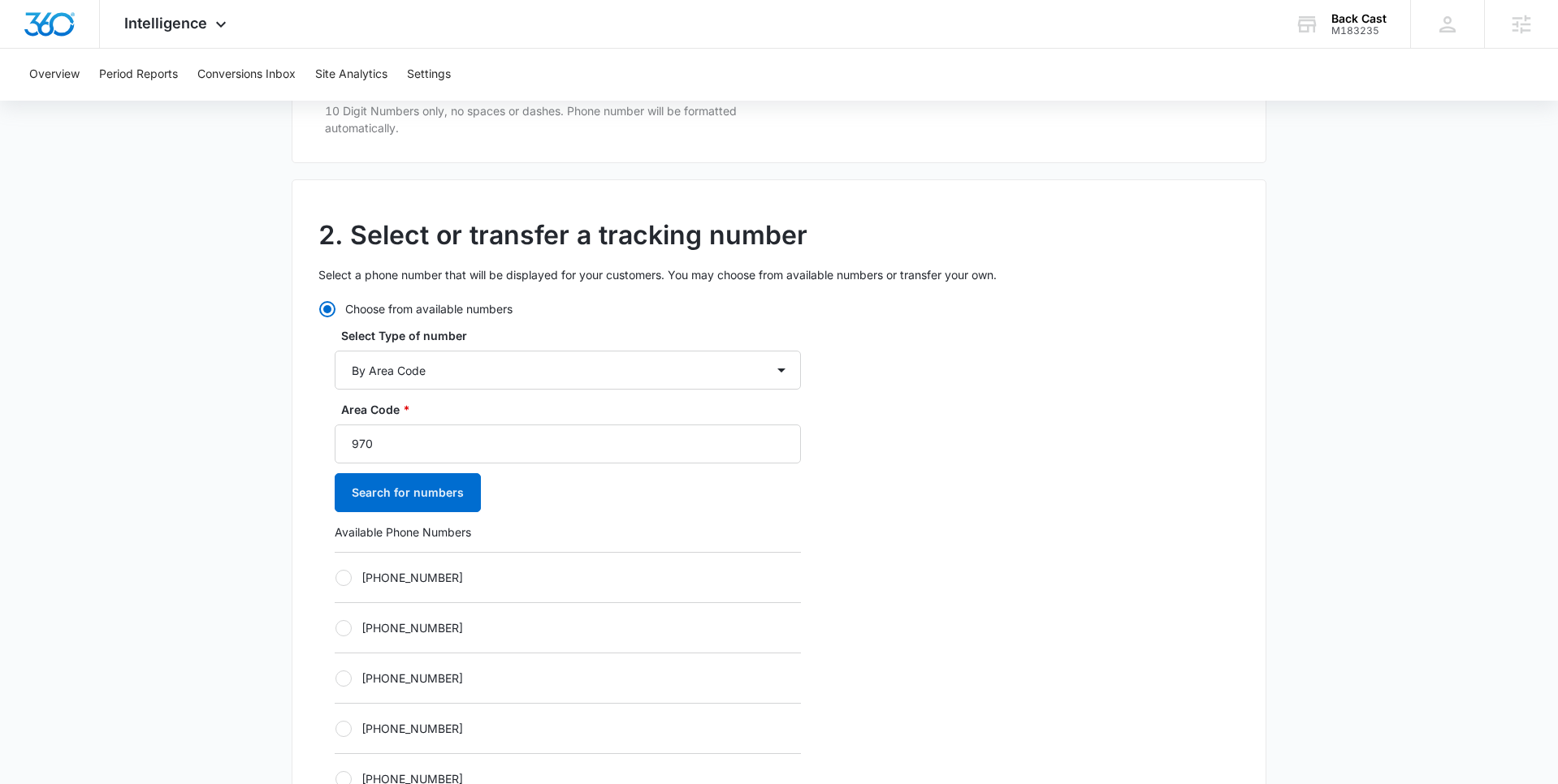
click at [349, 574] on div at bounding box center [343, 577] width 16 height 16
click at [336, 577] on input "+19707339025" at bounding box center [335, 577] width 1 height 1
radio input "true"
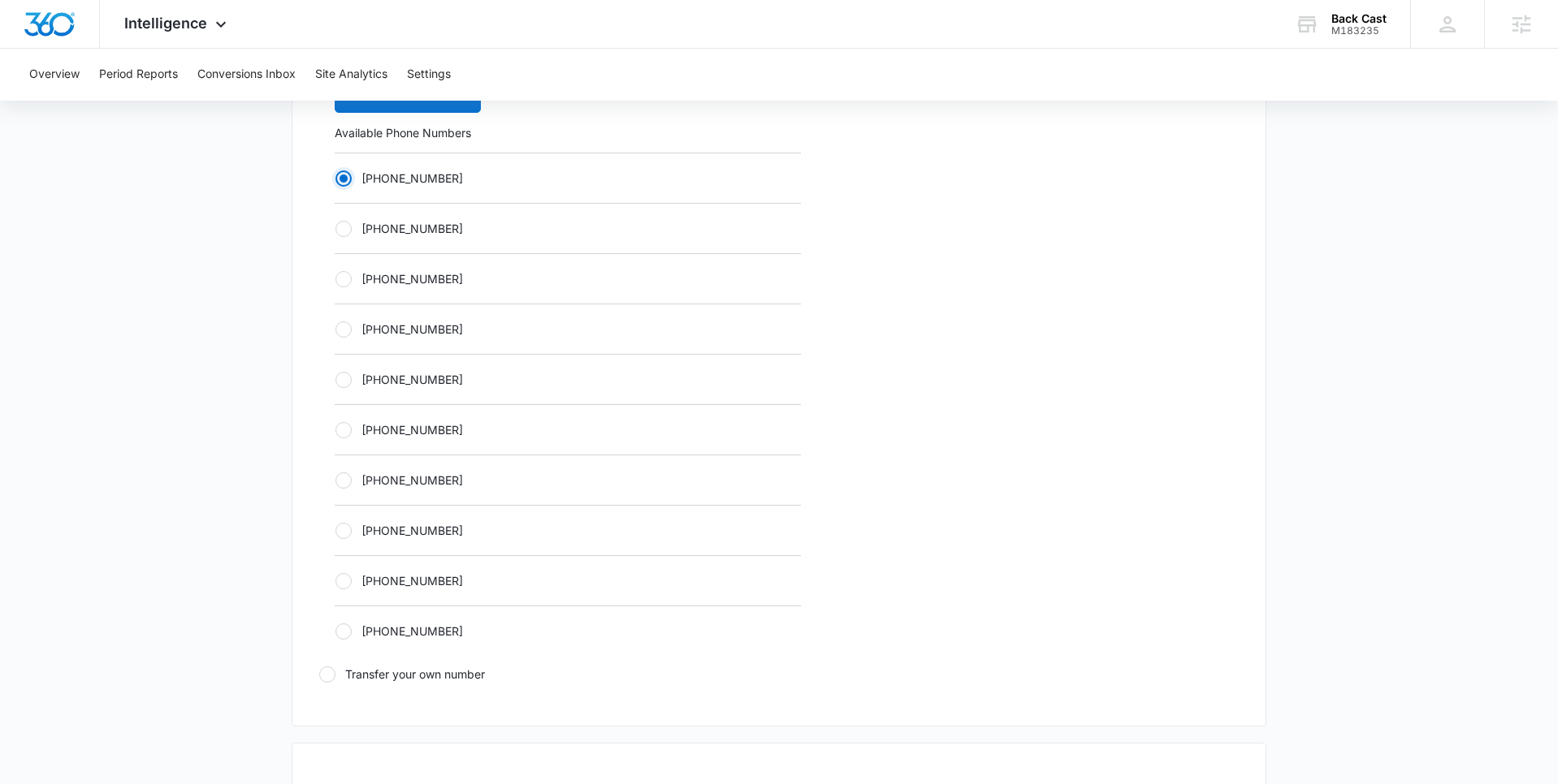
scroll to position [1126, 0]
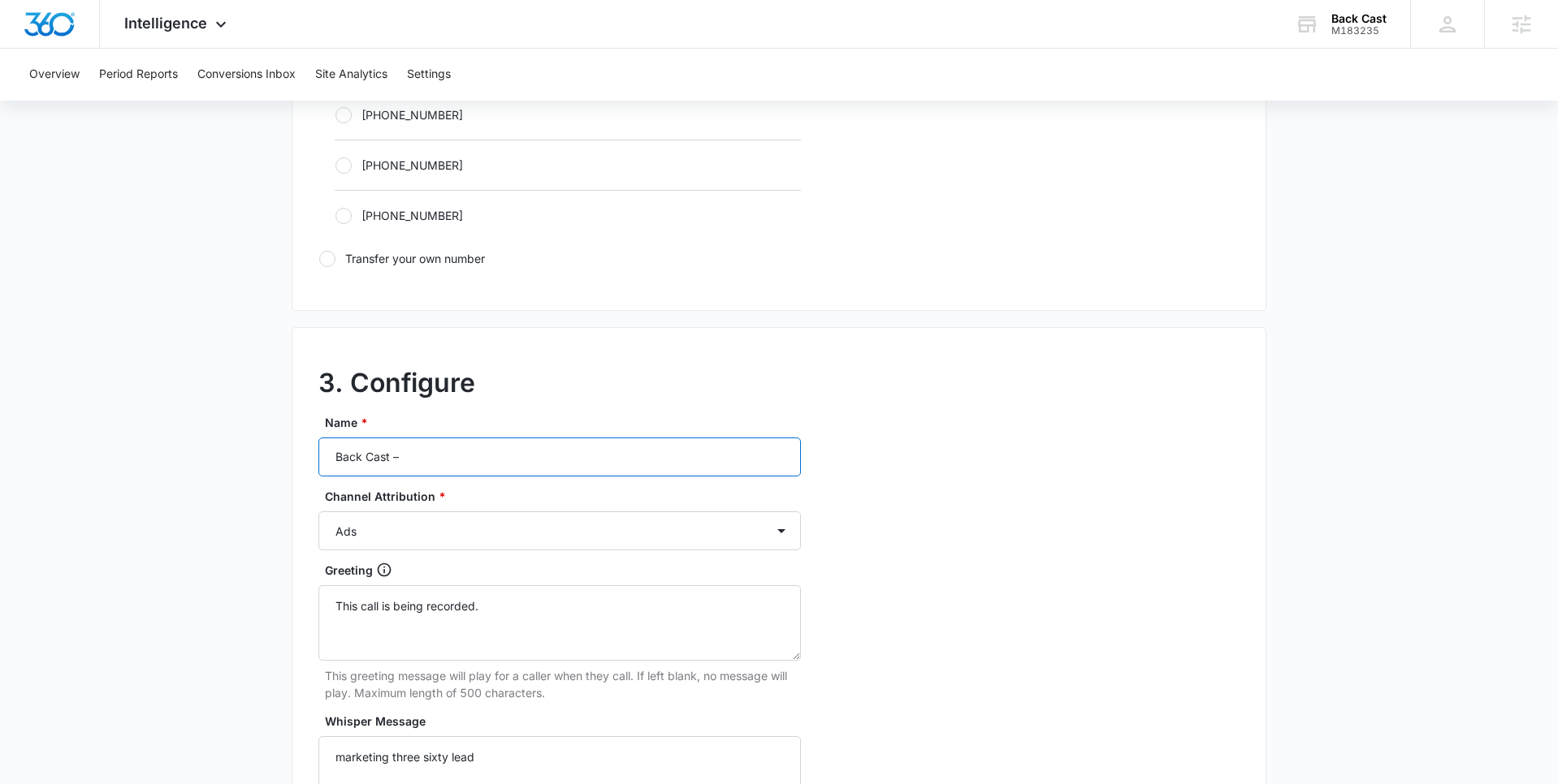
click at [455, 462] on input "Back Cast –" at bounding box center [560, 457] width 482 height 39
type input "Back Cast – Other"
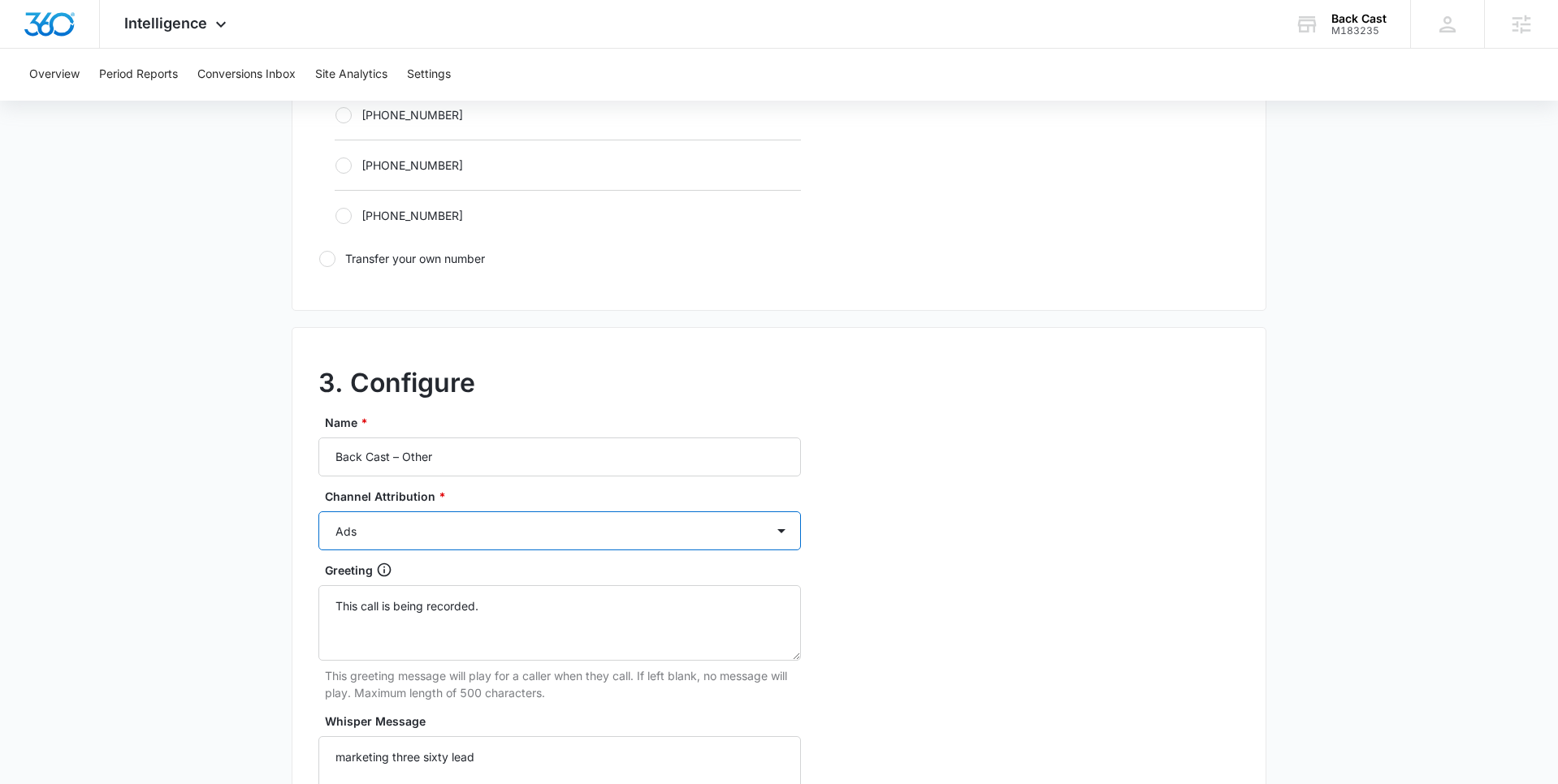
click at [469, 526] on select "Ads Local Service Ads Content Social Other" at bounding box center [560, 531] width 482 height 39
select select "OTHER"
click at [318, 512] on select "Ads Local Service Ads Content Social Other" at bounding box center [560, 531] width 482 height 39
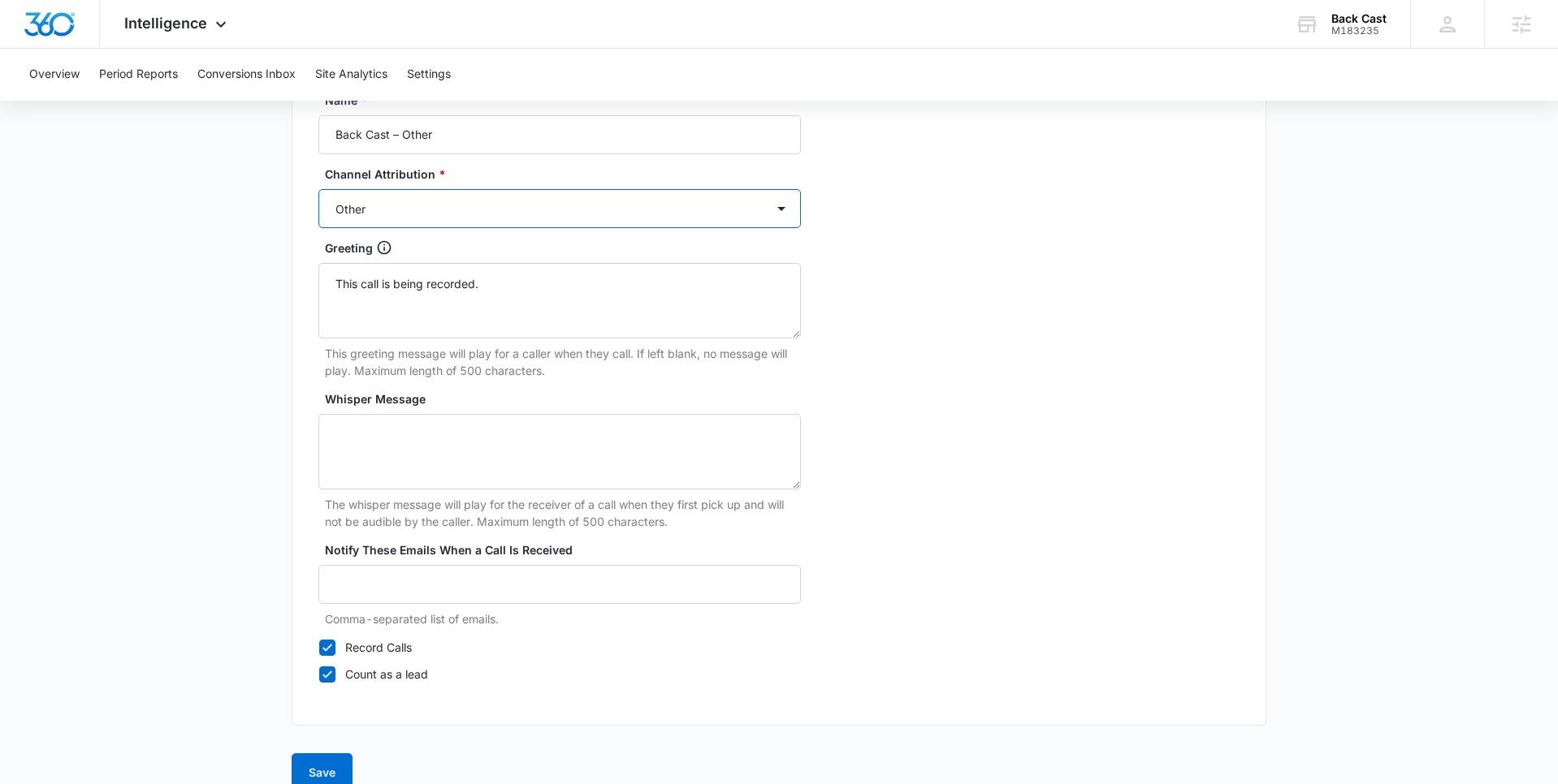
scroll to position [1476, 0]
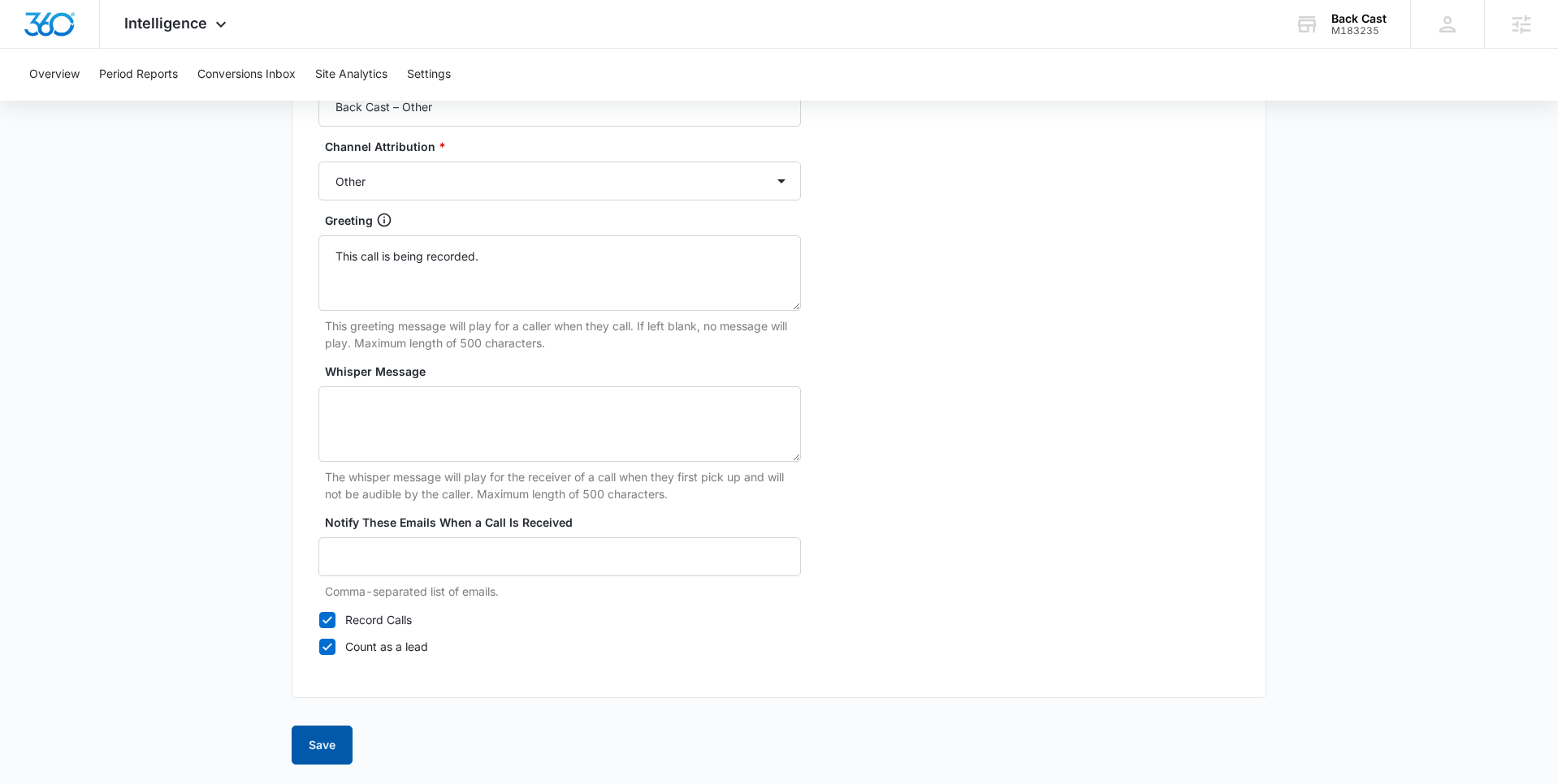
click at [326, 745] on button "Save" at bounding box center [322, 745] width 61 height 39
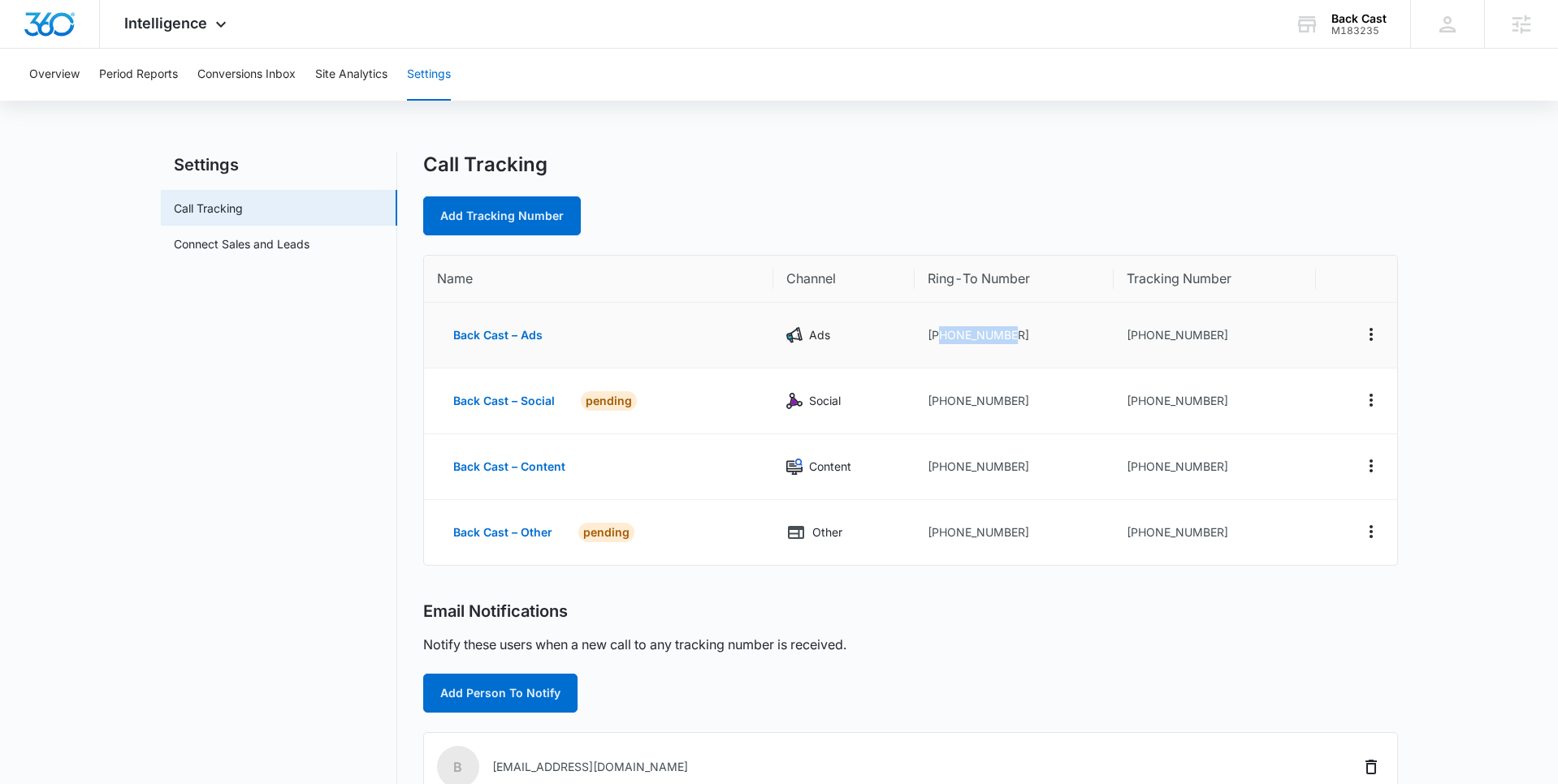
drag, startPoint x: 1038, startPoint y: 337, endPoint x: 943, endPoint y: 337, distance: 95.0
click at [943, 337] on td "[PHONE_NUMBER]" at bounding box center [1014, 336] width 199 height 66
copy td "9709885882"
drag, startPoint x: 1223, startPoint y: 338, endPoint x: 1125, endPoint y: 344, distance: 98.2
click at [1140, 338] on td "+19707339022" at bounding box center [1215, 336] width 203 height 66
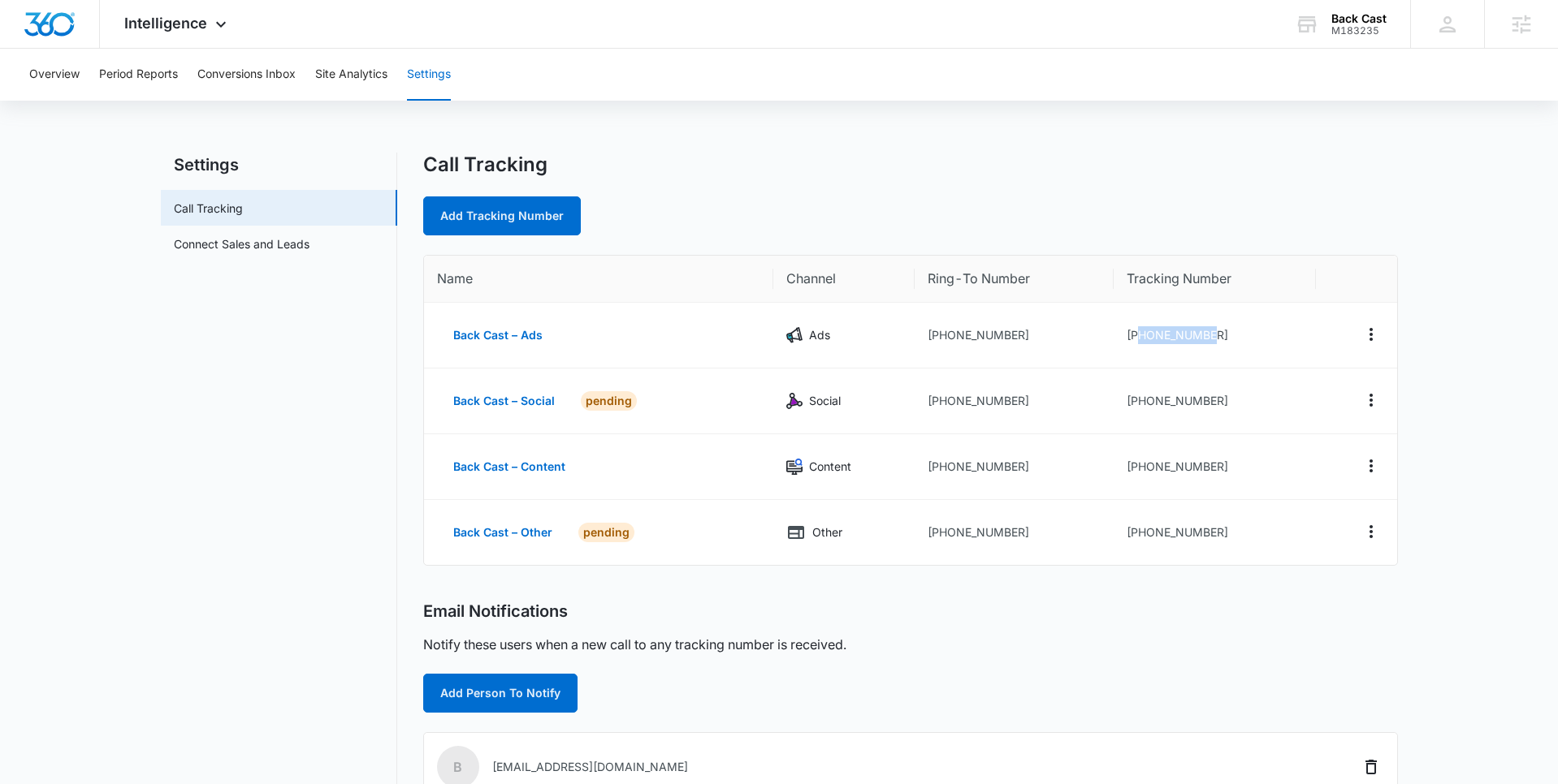
copy td "9707339022"
drag, startPoint x: 1219, startPoint y: 466, endPoint x: 1152, endPoint y: 465, distance: 67.0
click at [1139, 466] on td "[PHONE_NUMBER]" at bounding box center [1215, 467] width 203 height 66
copy td "9707339024"
click at [1378, 403] on icon "Actions" at bounding box center [1371, 400] width 19 height 19
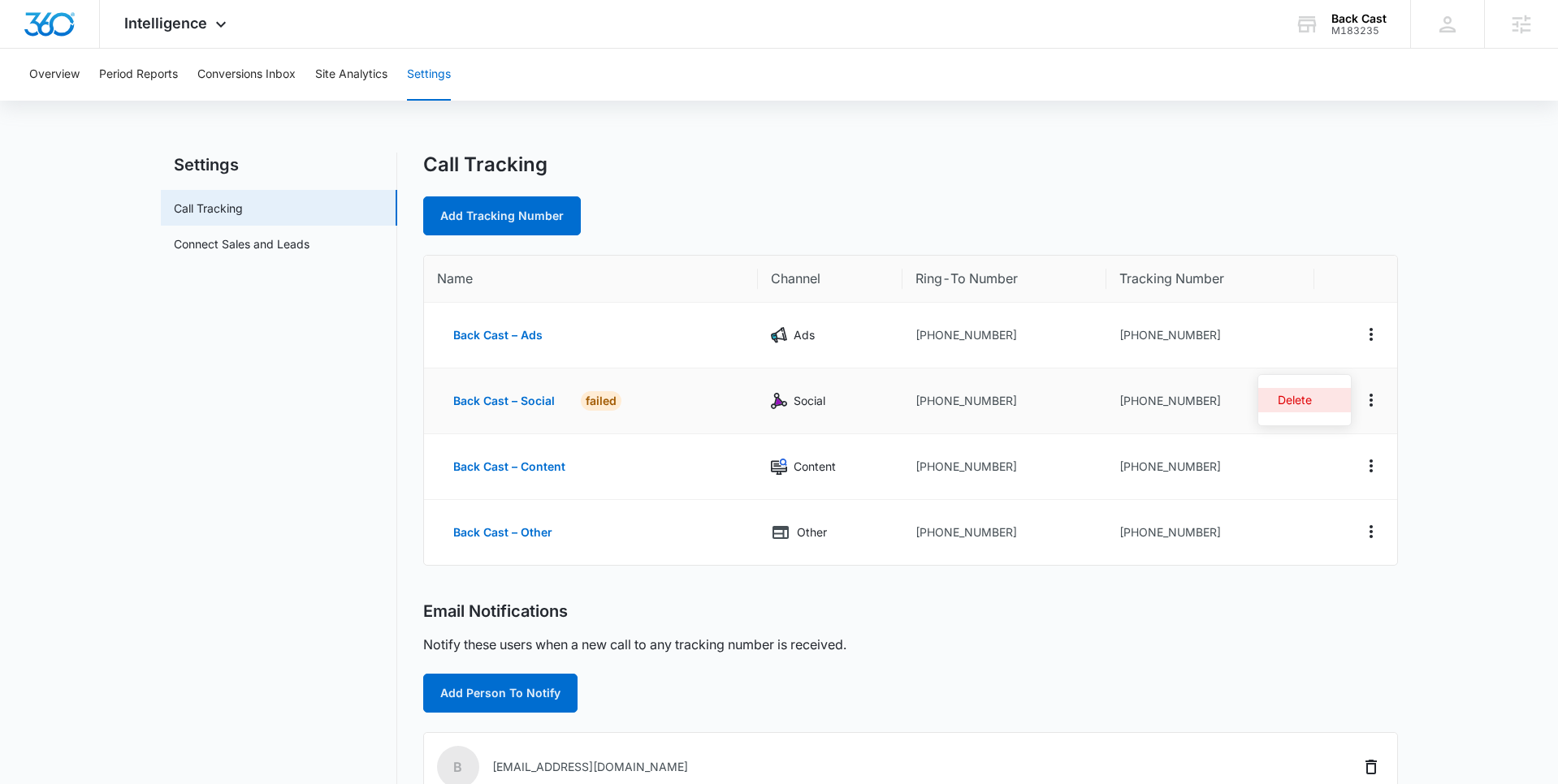
click at [1289, 401] on div "Delete" at bounding box center [1295, 401] width 34 height 11
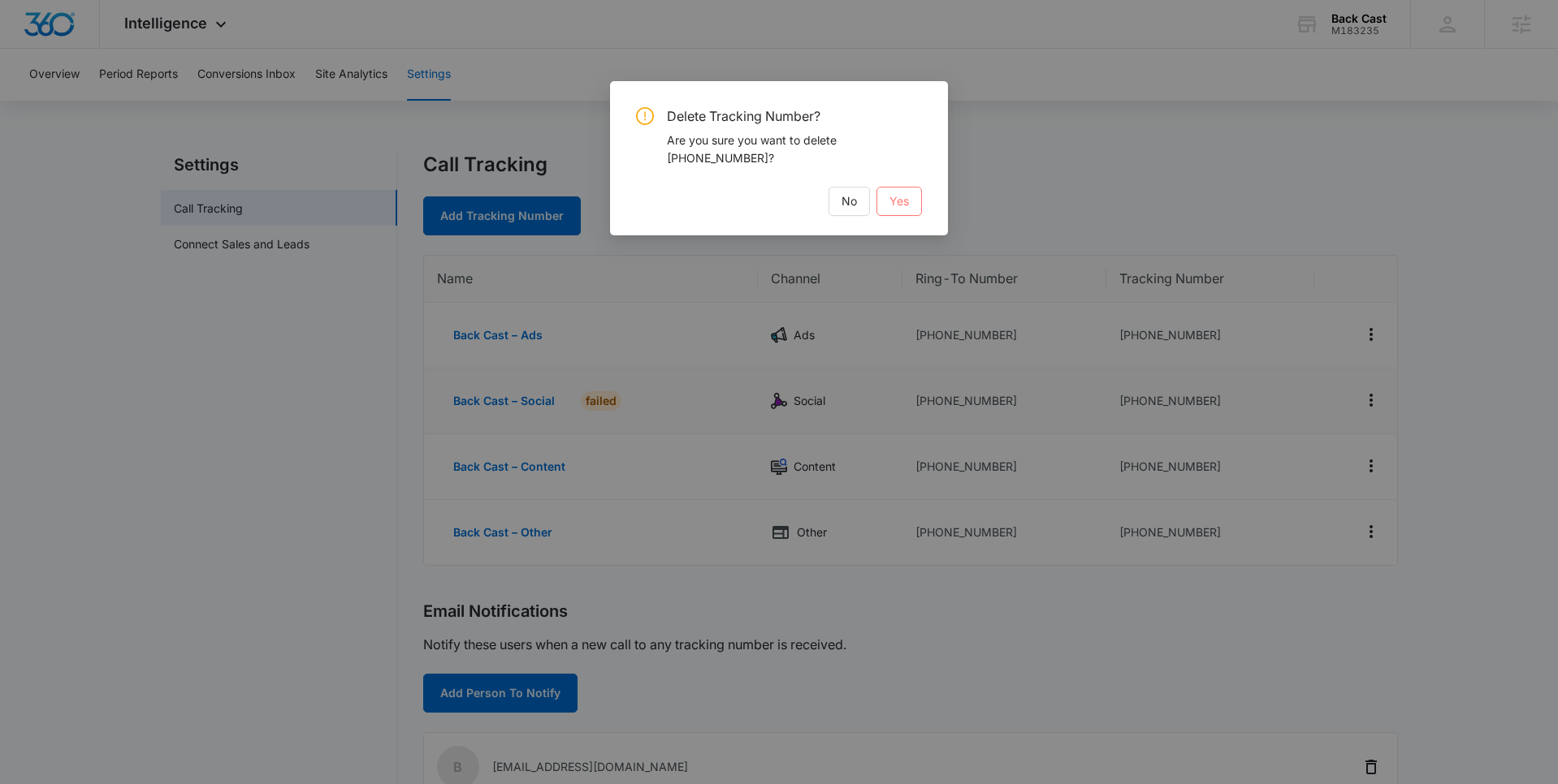
click at [912, 204] on button "Yes" at bounding box center [899, 201] width 46 height 30
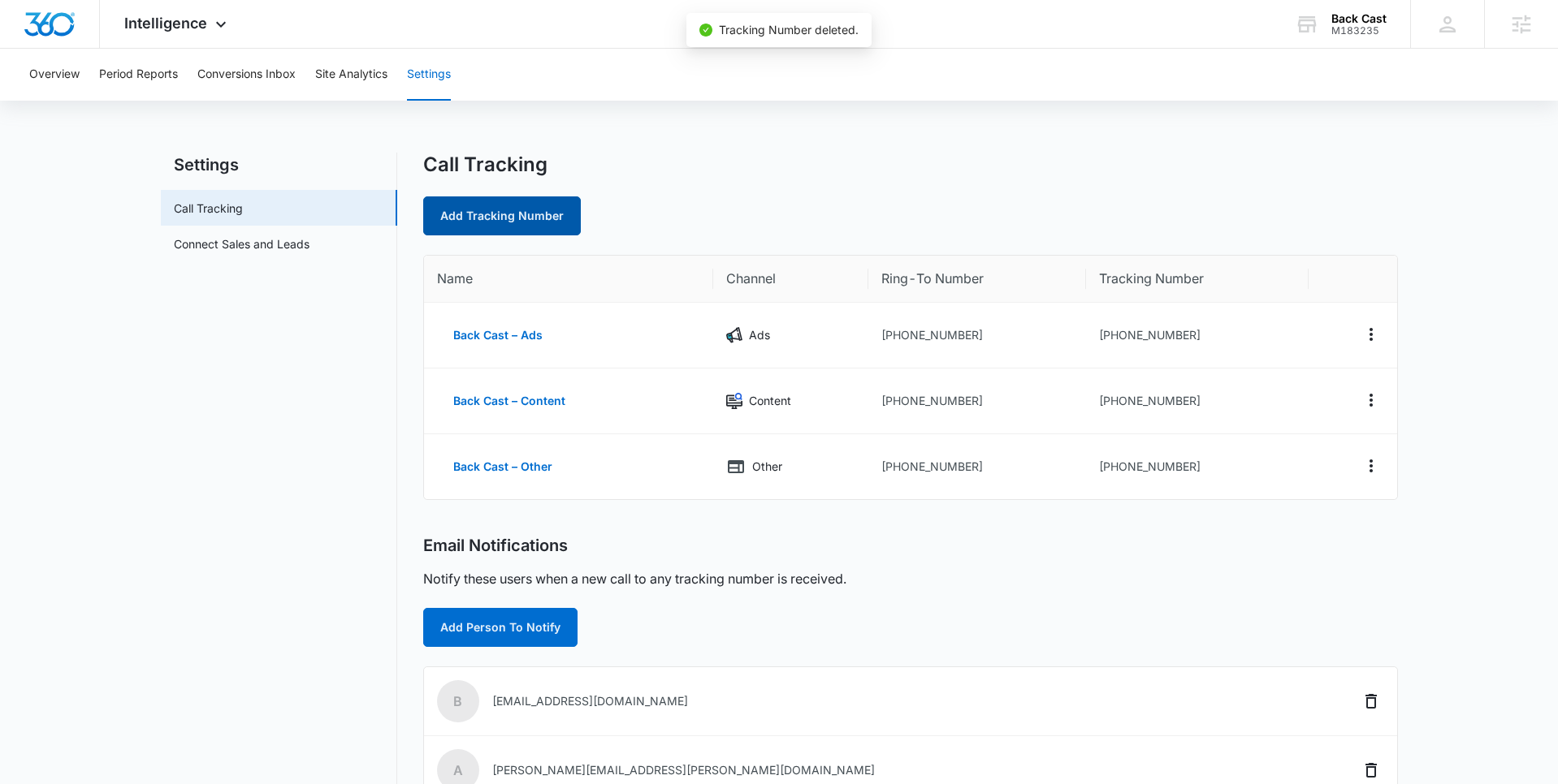
click at [499, 217] on link "Add Tracking Number" at bounding box center [501, 216] width 158 height 39
select select "by_area_code"
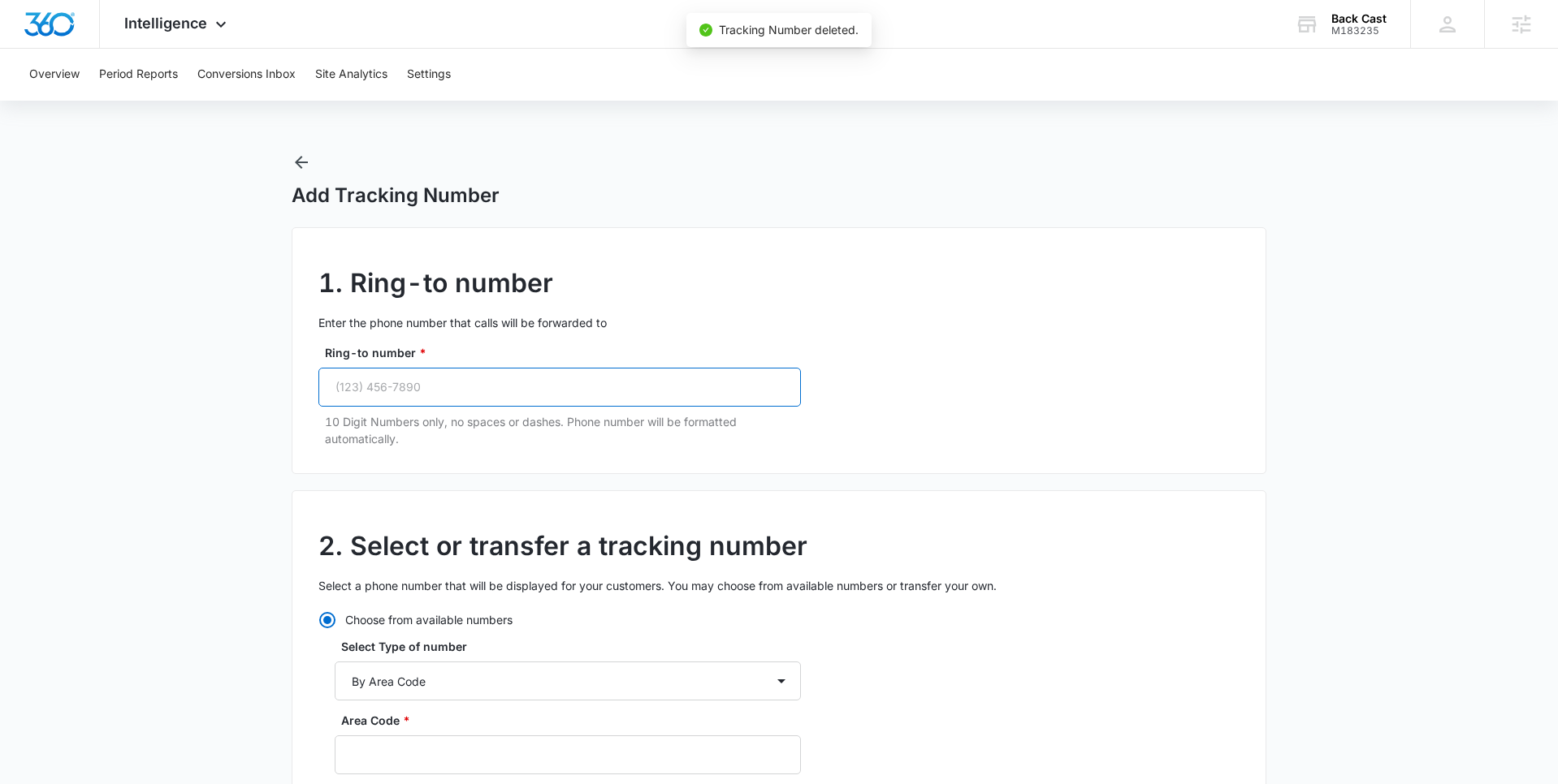
click at [411, 396] on input "Ring-to number *" at bounding box center [560, 387] width 482 height 39
paste input "(970) 733-9024"
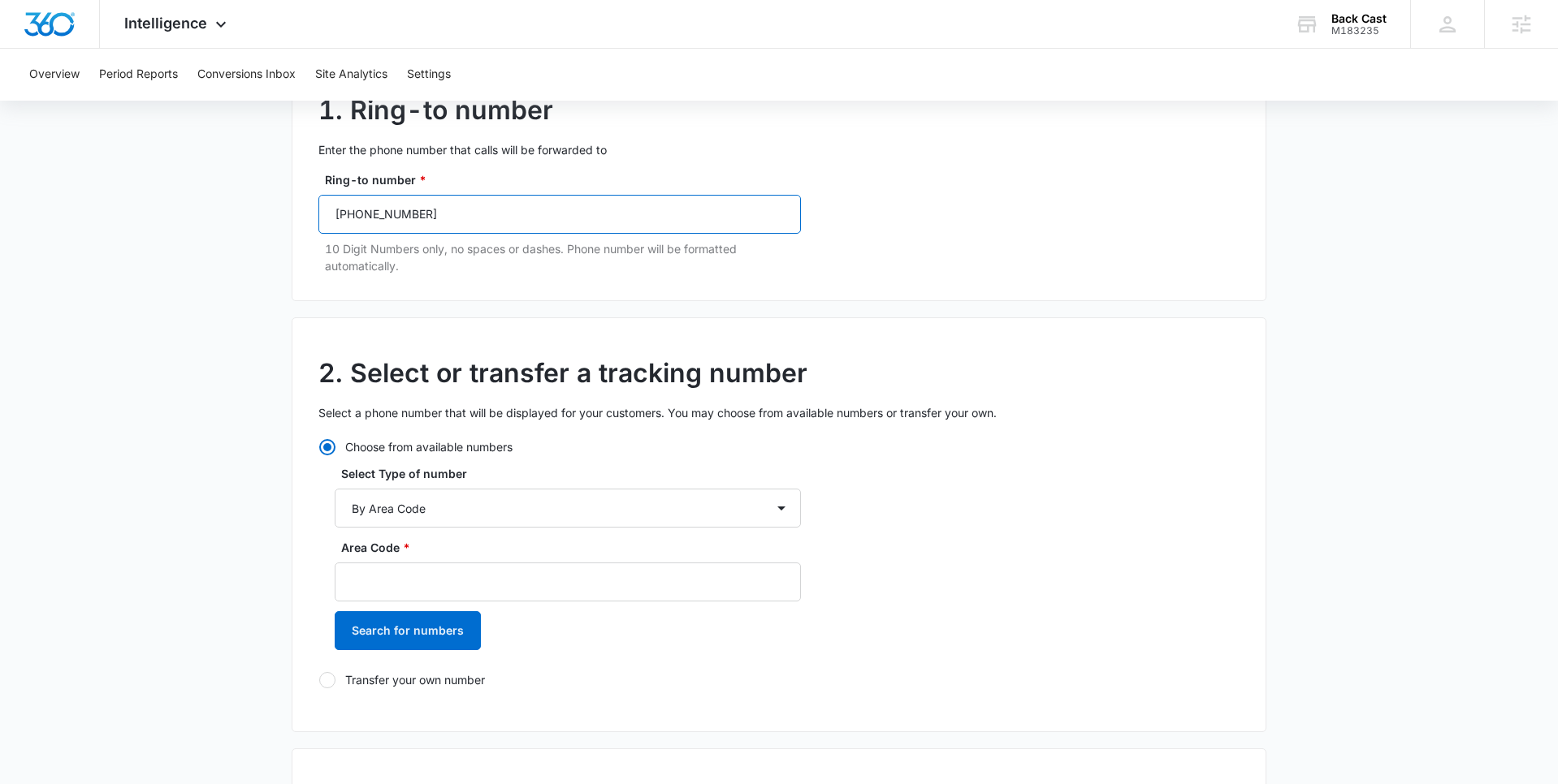
scroll to position [182, 0]
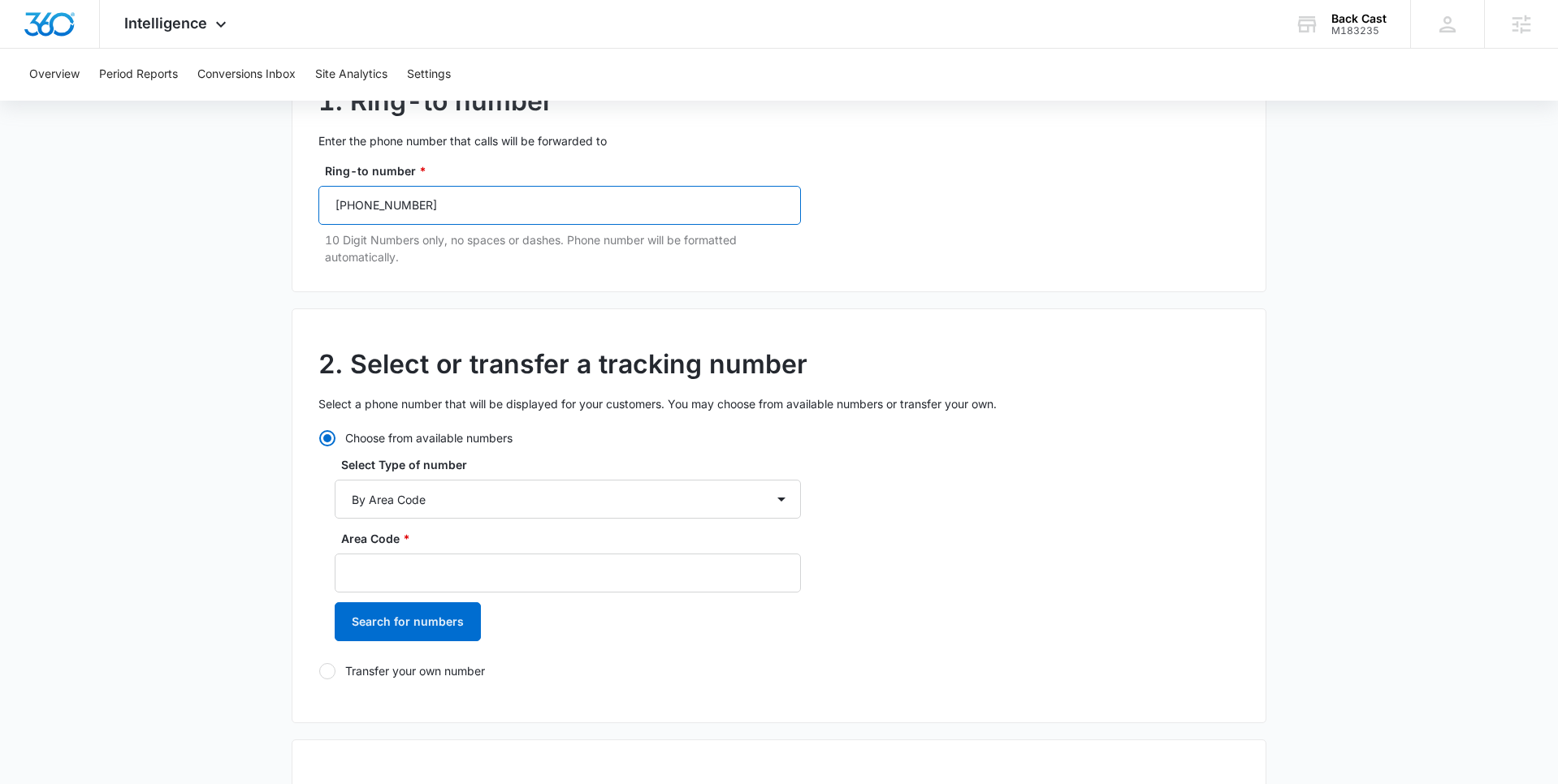
drag, startPoint x: 476, startPoint y: 204, endPoint x: 315, endPoint y: 197, distance: 161.2
click at [315, 197] on div "1. Ring-to number Enter the phone number that calls will be forwarded to Ring-t…" at bounding box center [779, 169] width 975 height 247
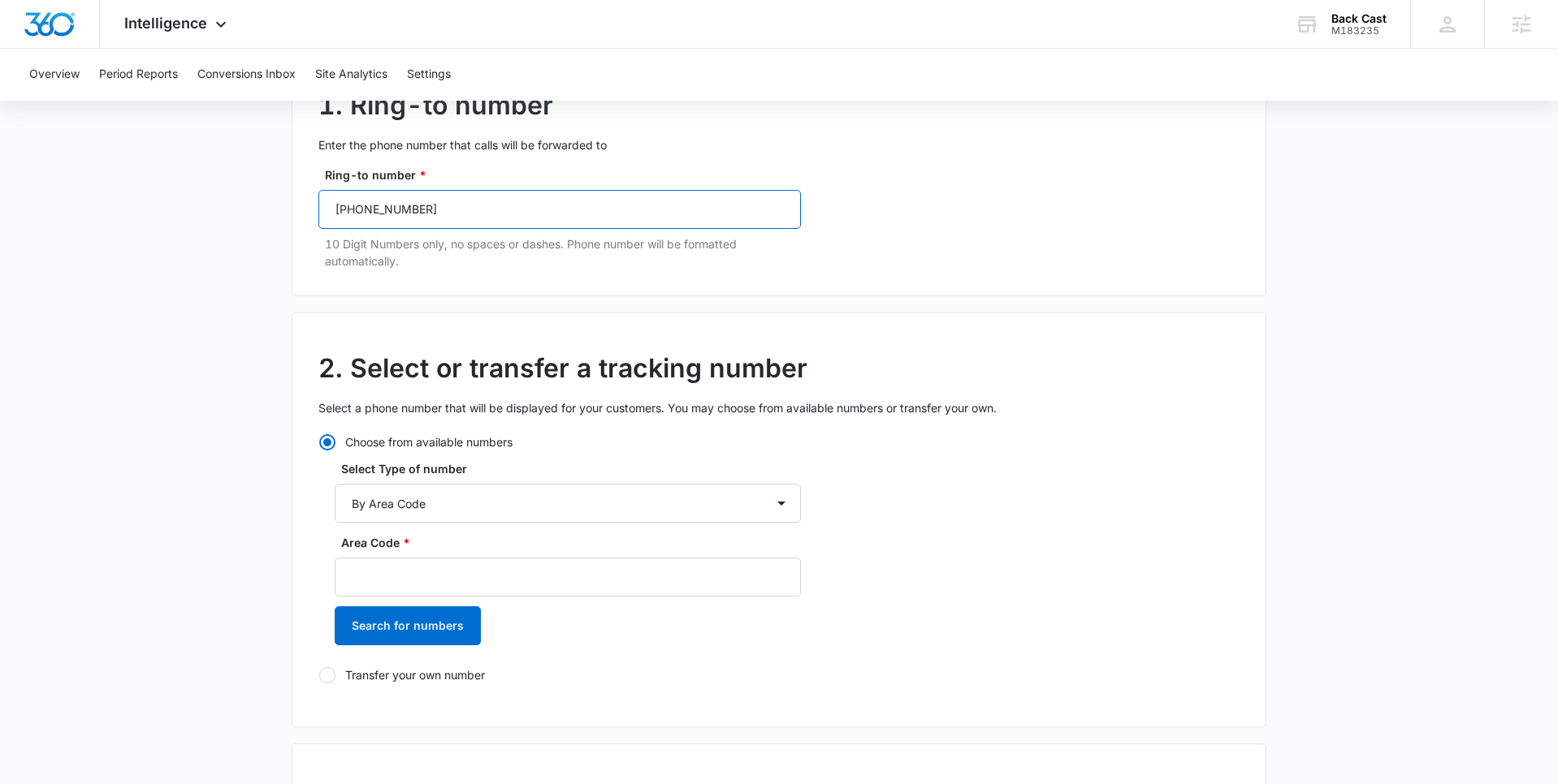
paste input "988-5882"
type input "(970) 988-5882"
click at [407, 576] on input "Area Code *" at bounding box center [567, 577] width 466 height 39
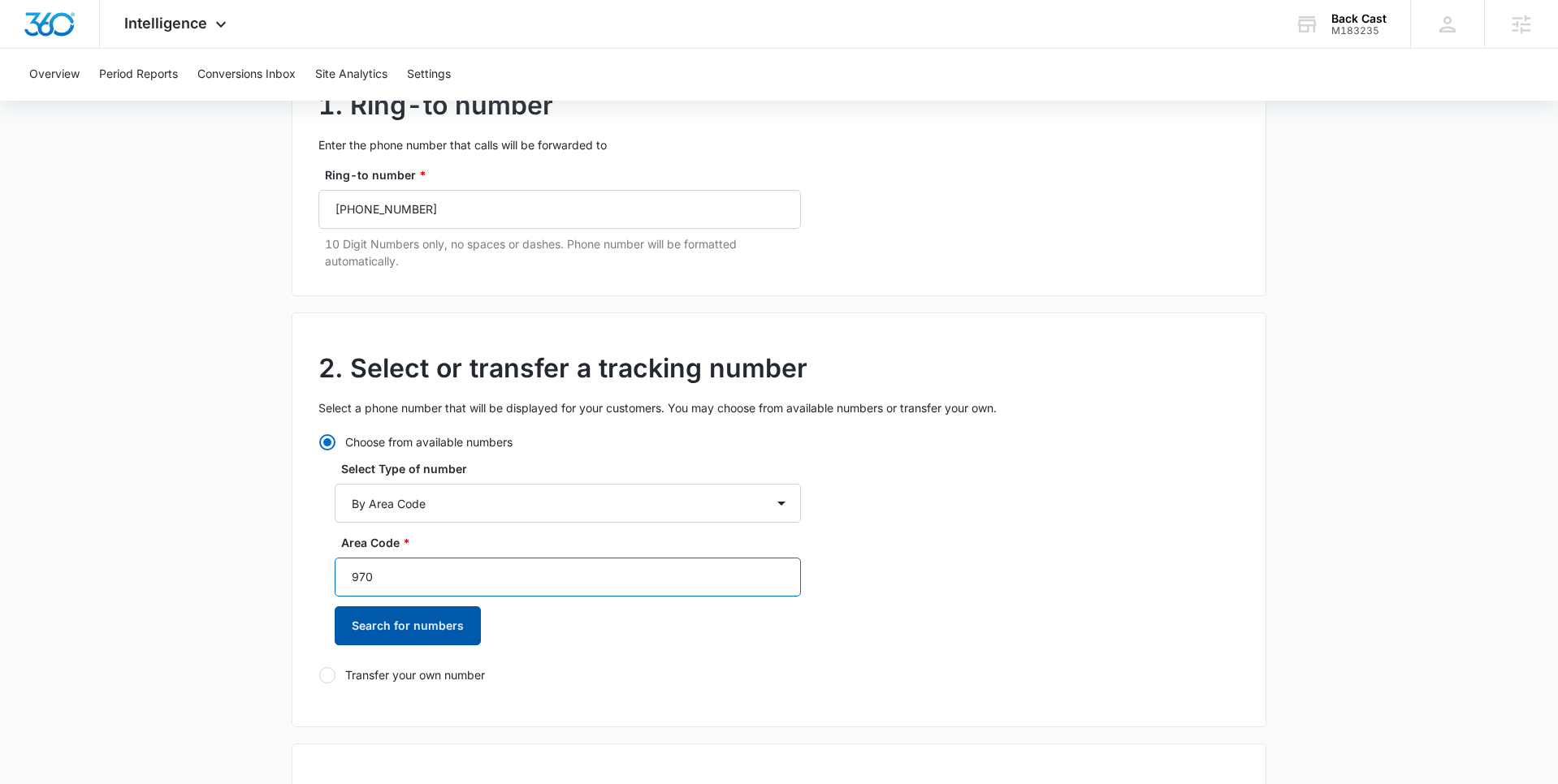
type input "970"
click at [401, 639] on button "Search for numbers" at bounding box center [407, 625] width 146 height 39
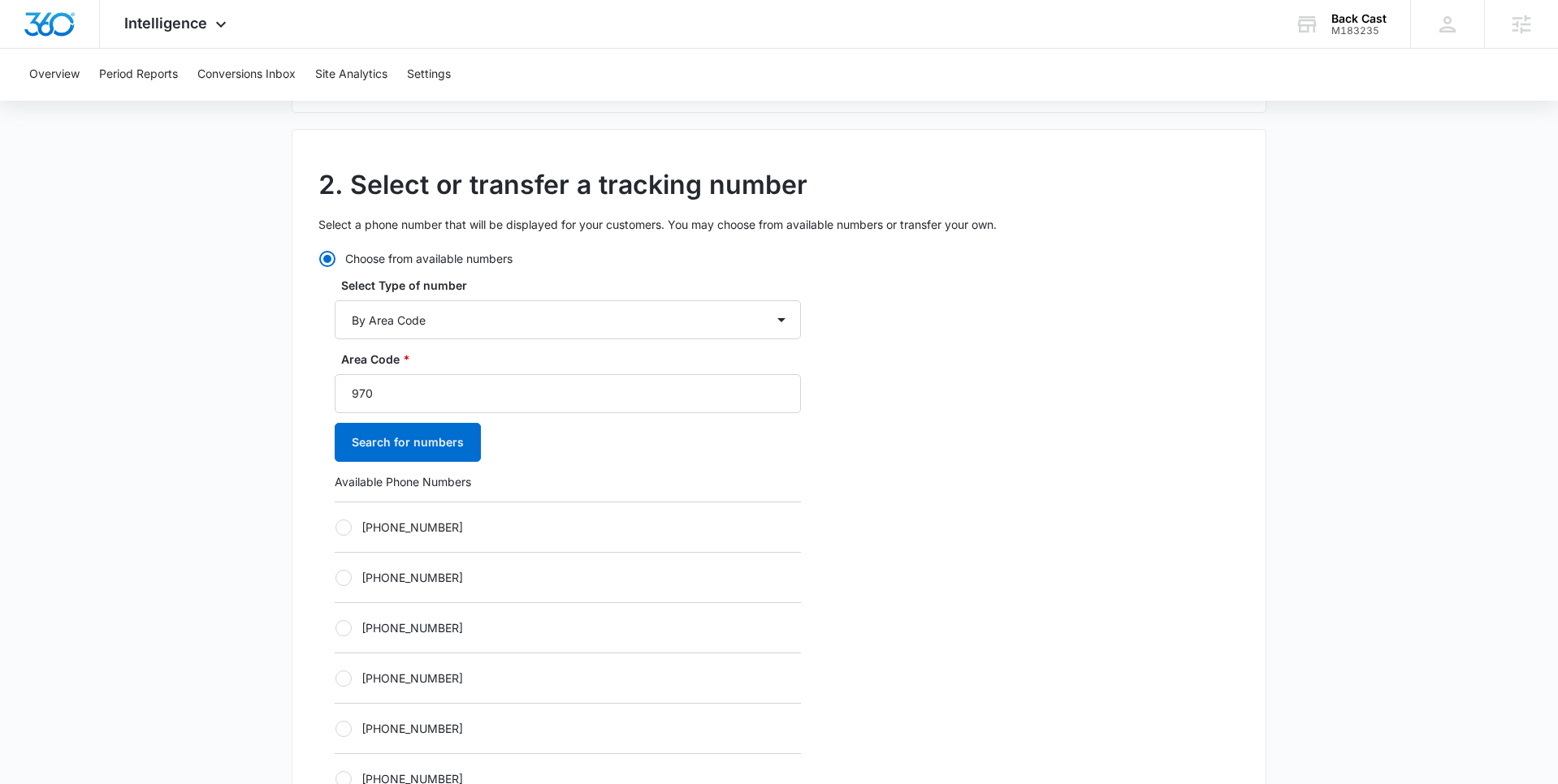
scroll to position [368, 0]
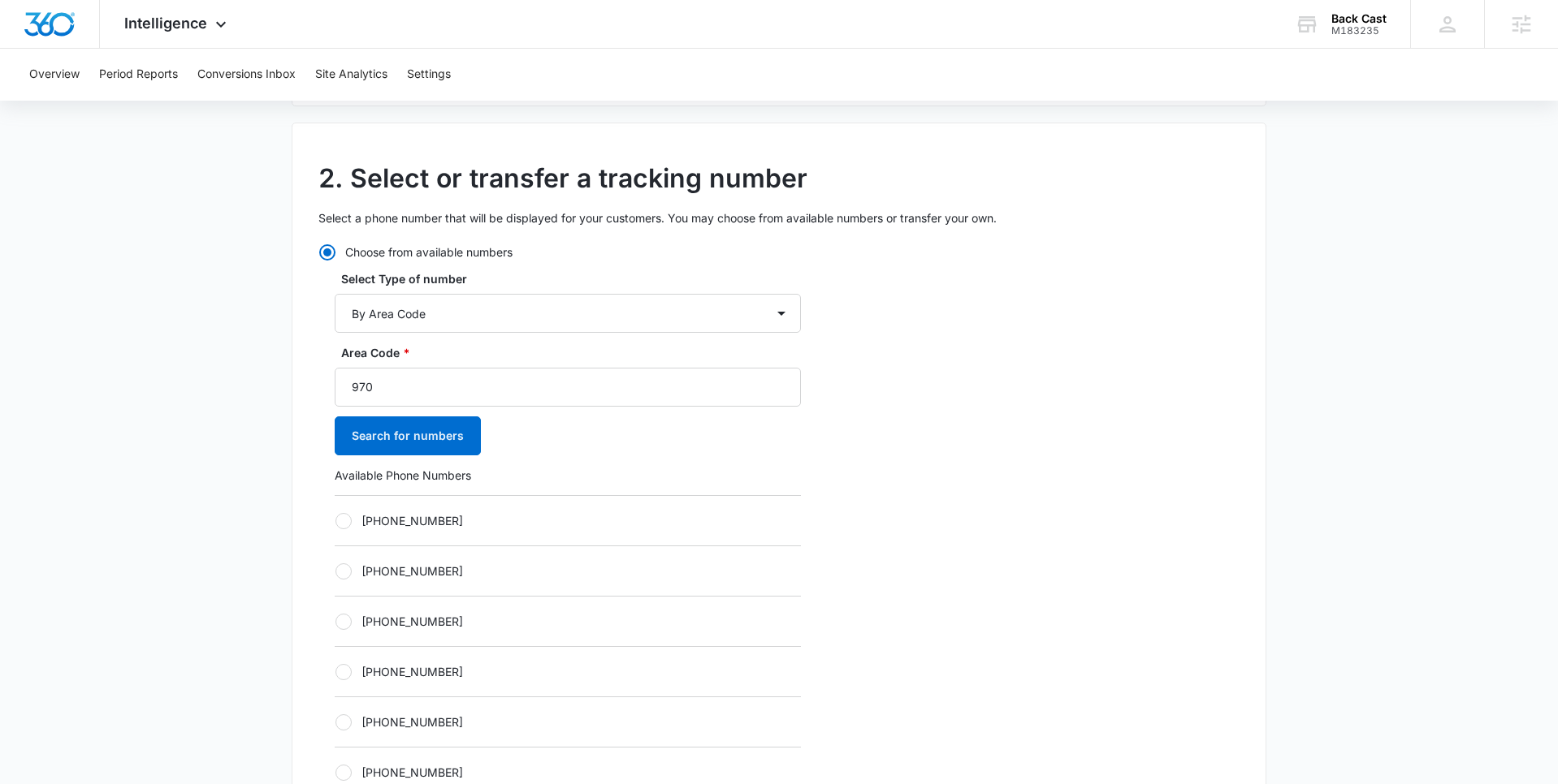
click at [343, 566] on div at bounding box center [343, 571] width 16 height 16
click at [336, 571] on input "+19707339027" at bounding box center [335, 571] width 1 height 1
radio input "true"
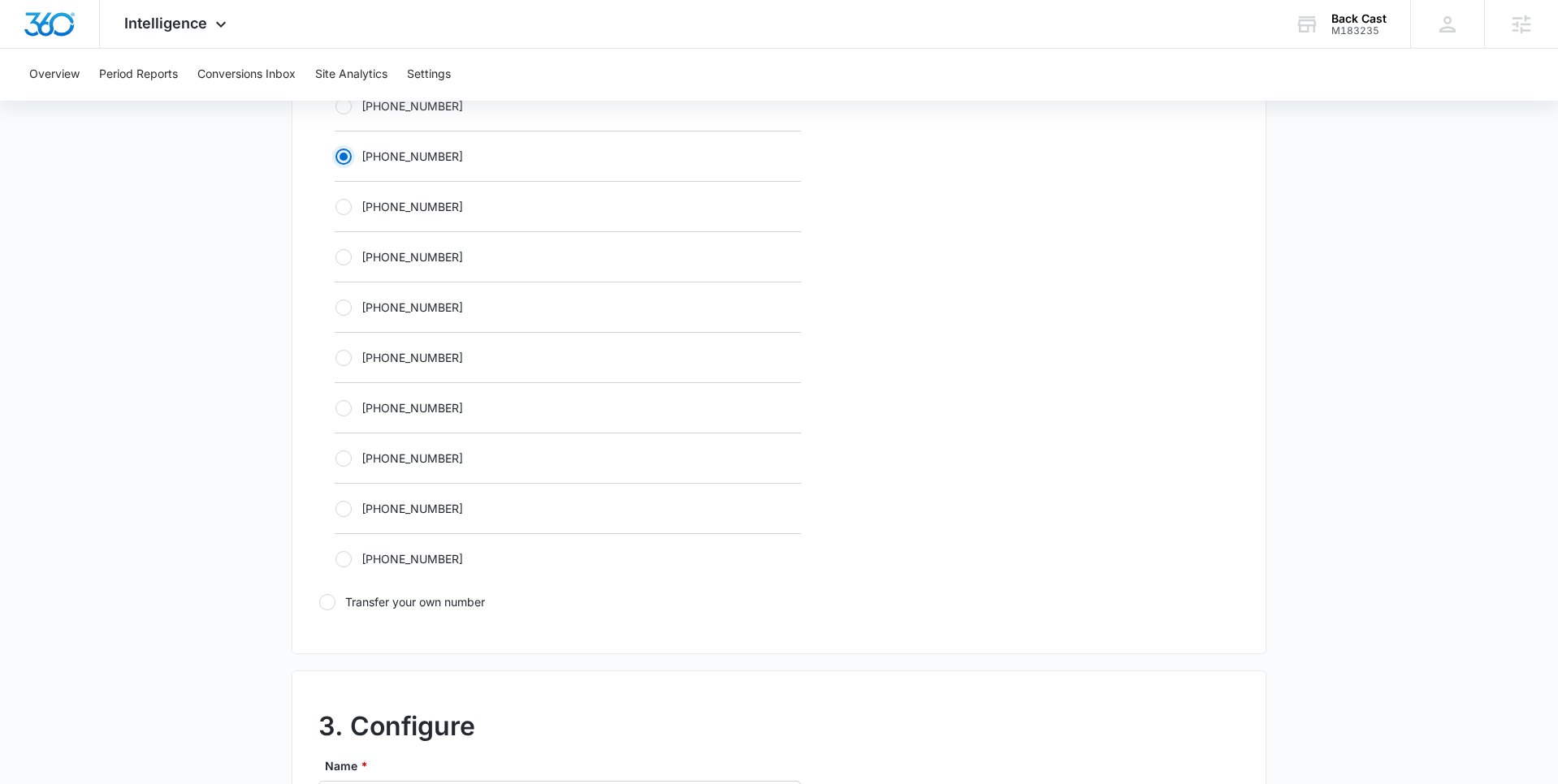
scroll to position [977, 0]
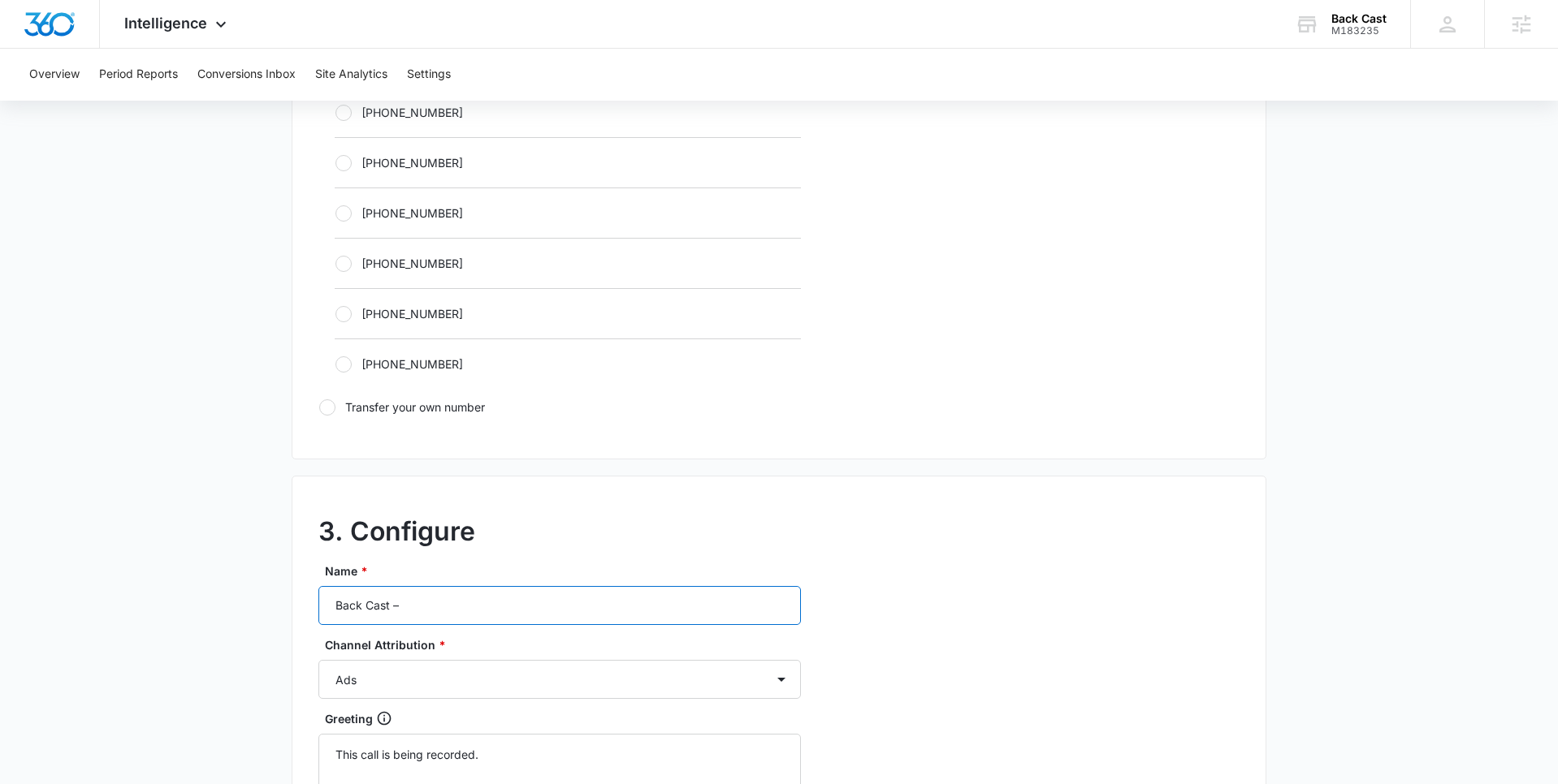
click at [427, 608] on input "Back Cast –" at bounding box center [560, 605] width 482 height 39
type input "Back Cast – Social"
click at [443, 672] on select "Ads Local Service Ads Content Social Other" at bounding box center [560, 679] width 482 height 39
select select "SOCIAL"
click at [318, 660] on select "Ads Local Service Ads Content Social Other" at bounding box center [560, 679] width 482 height 39
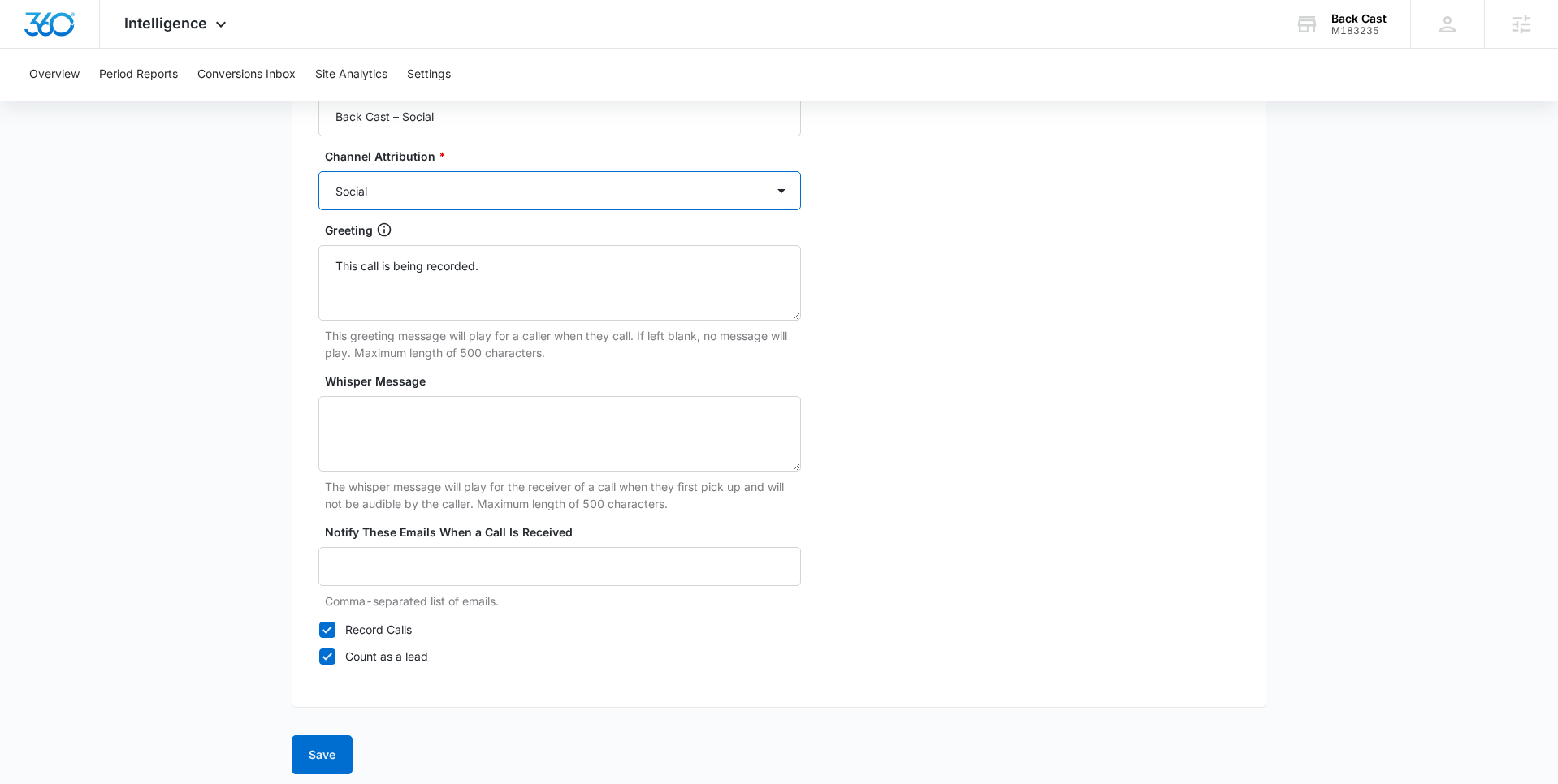
scroll to position [1476, 0]
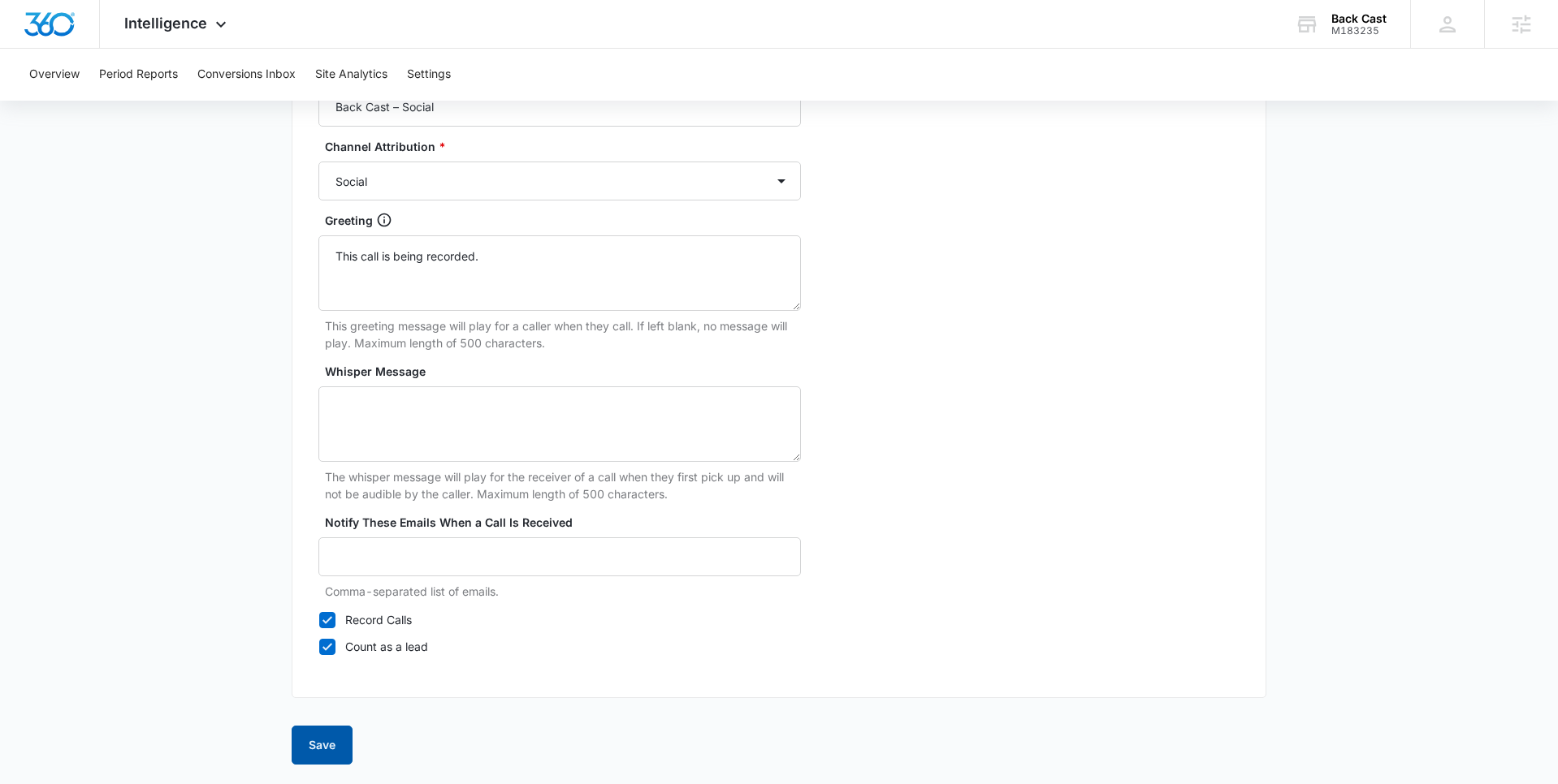
click at [316, 744] on button "Save" at bounding box center [322, 745] width 61 height 39
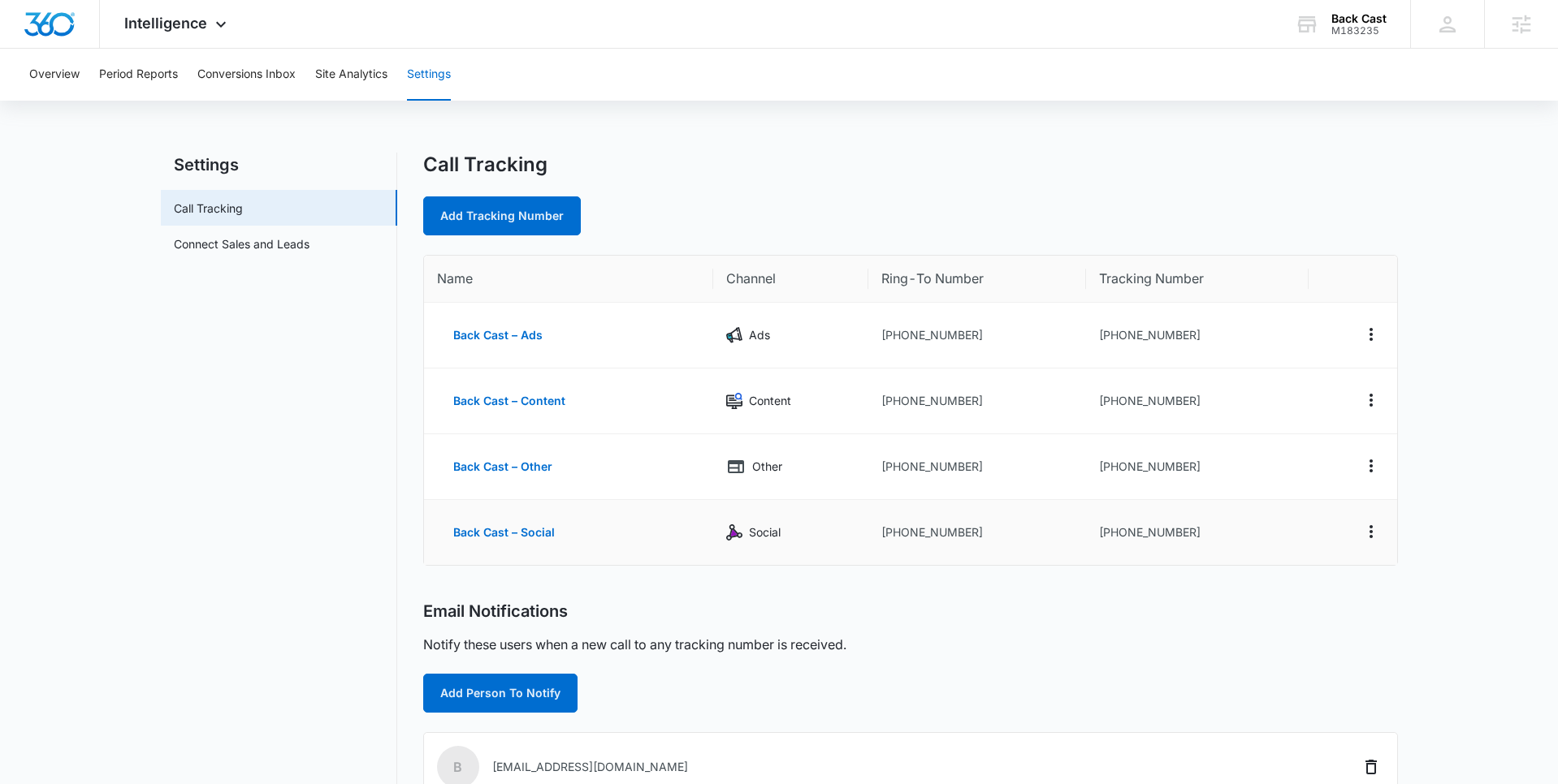
drag, startPoint x: 1190, startPoint y: 586, endPoint x: 1196, endPoint y: 536, distance: 50.4
click at [1191, 584] on div "Call Tracking Add Tracking Number Name Channel Ring-To Number Tracking Number B…" at bounding box center [910, 622] width 975 height 939
drag, startPoint x: 1196, startPoint y: 528, endPoint x: 1110, endPoint y: 537, distance: 86.5
click at [1110, 537] on td "[PHONE_NUMBER]" at bounding box center [1196, 533] width 223 height 65
copy td "9707339027"
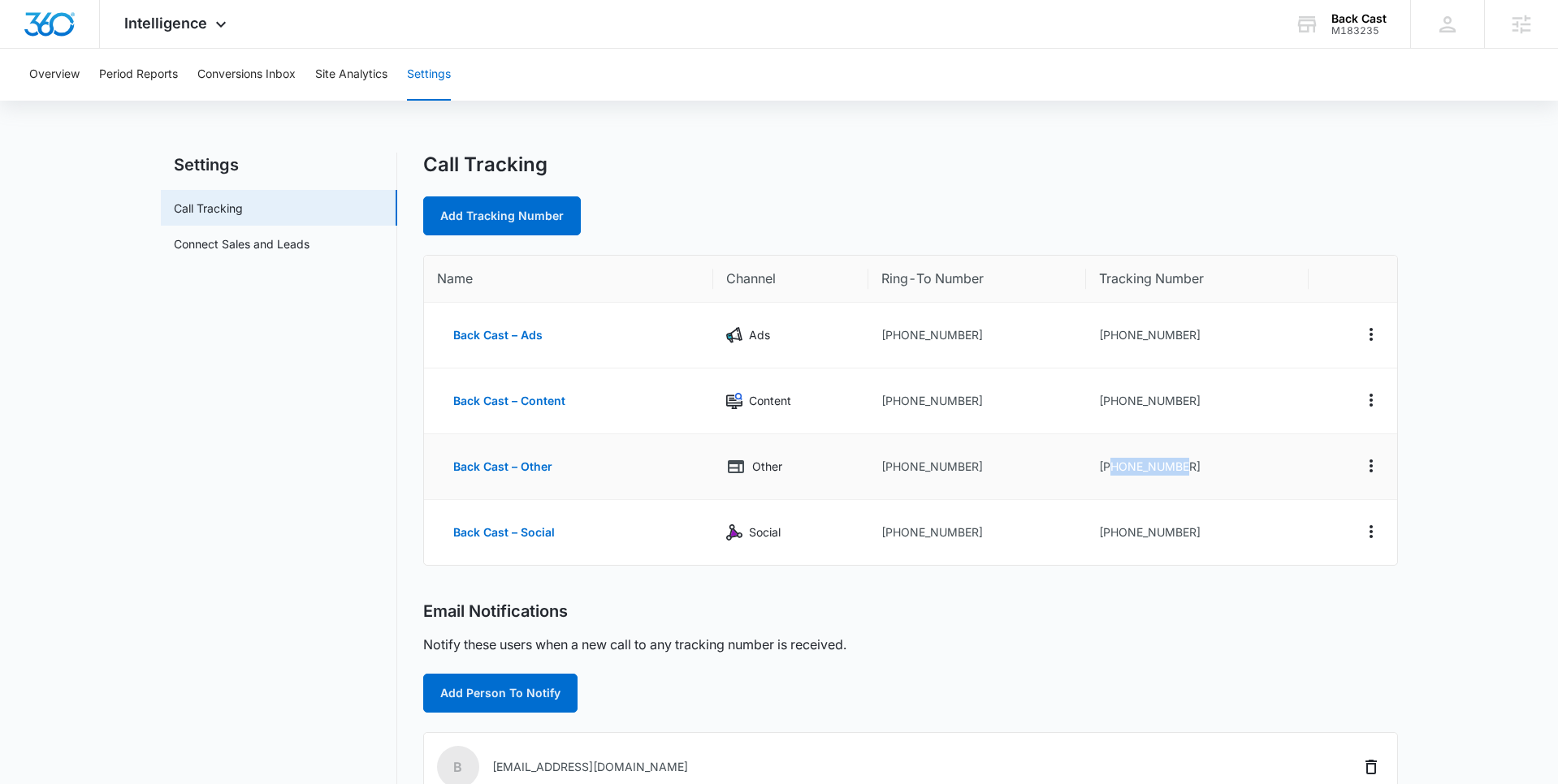
drag, startPoint x: 1189, startPoint y: 468, endPoint x: 1112, endPoint y: 473, distance: 77.2
click at [1109, 473] on td "[PHONE_NUMBER]" at bounding box center [1196, 467] width 223 height 66
copy td "9707339025"
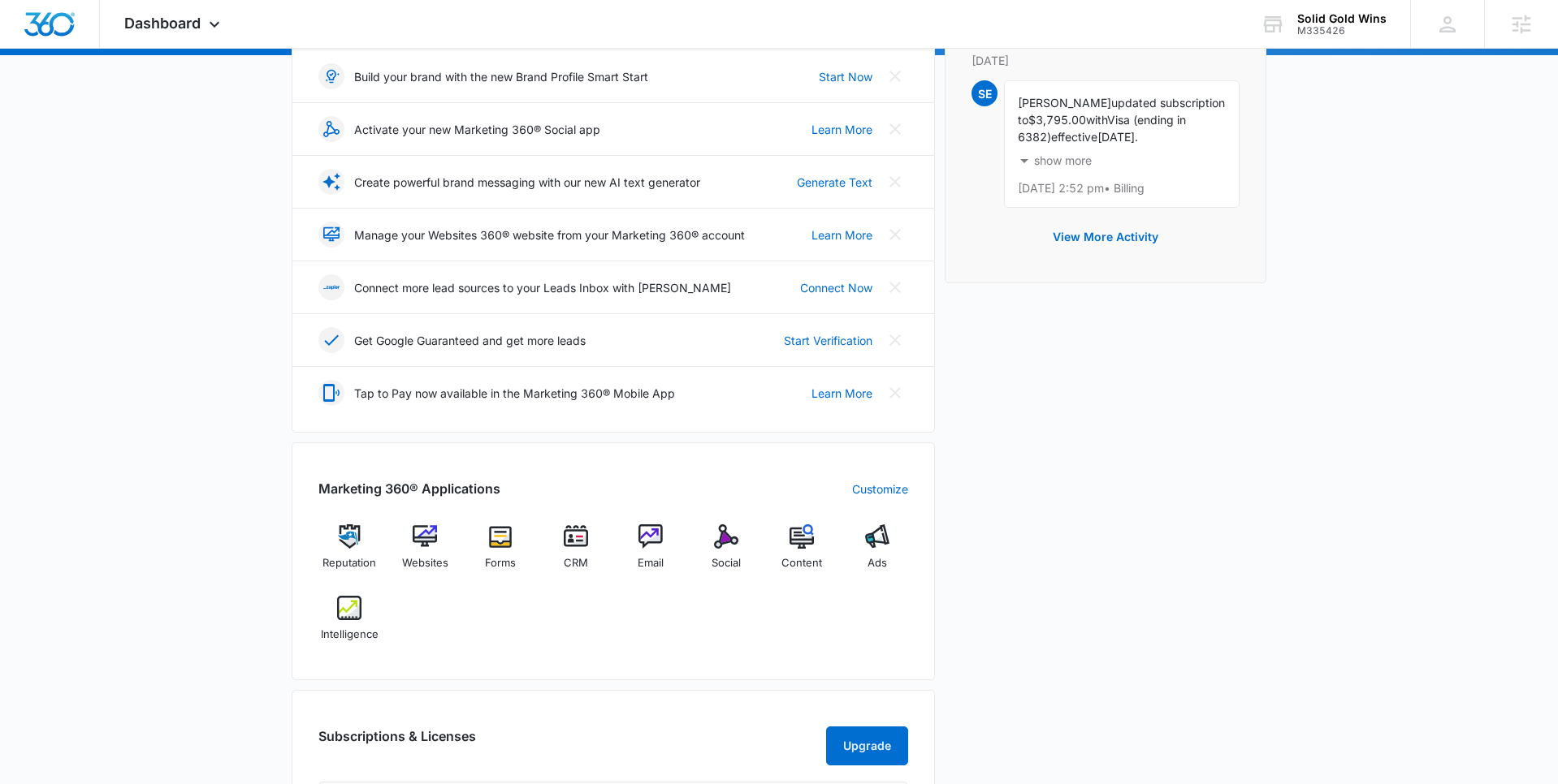
scroll to position [240, 0]
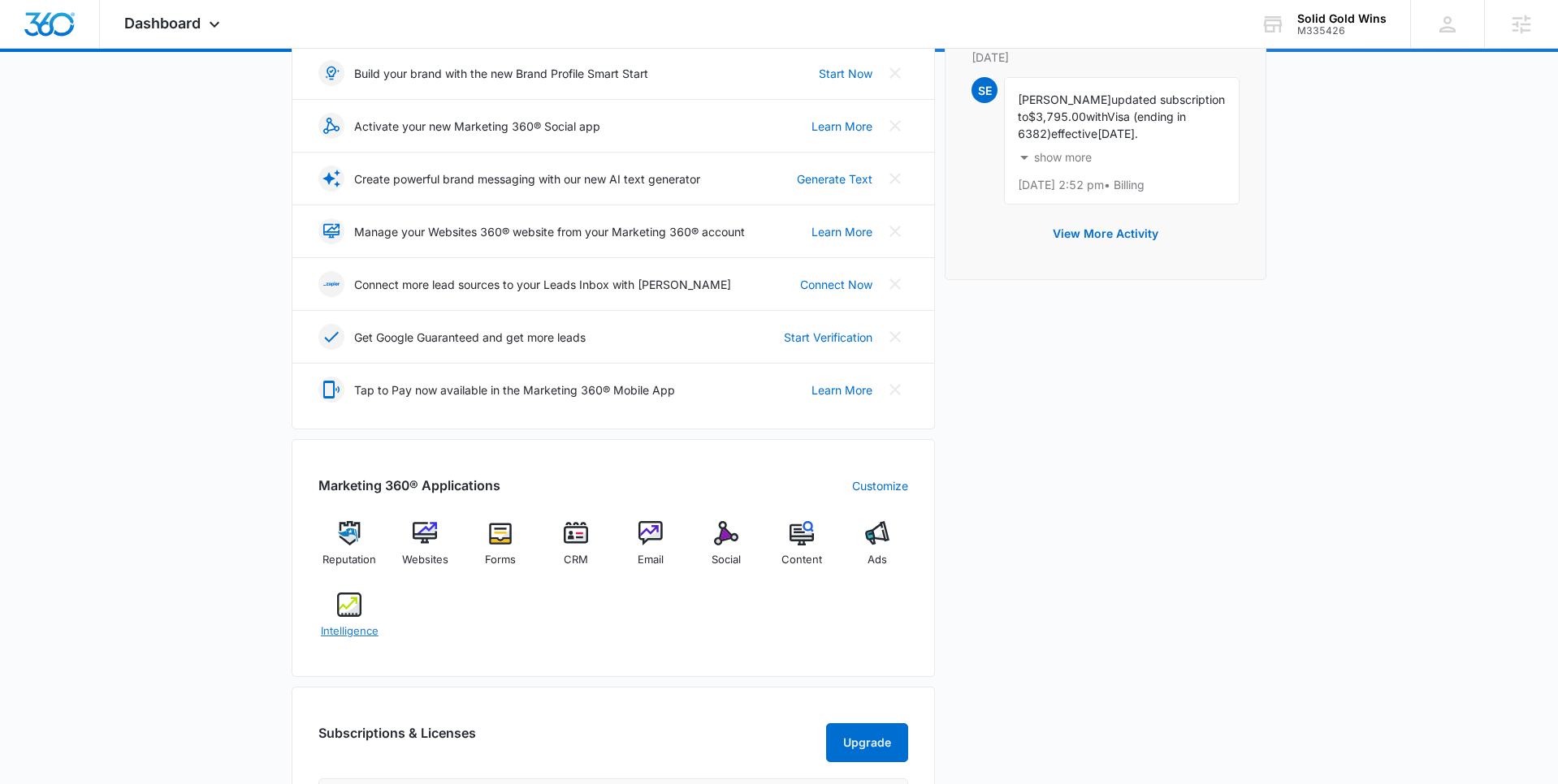
click at [352, 609] on img at bounding box center [348, 604] width 24 height 24
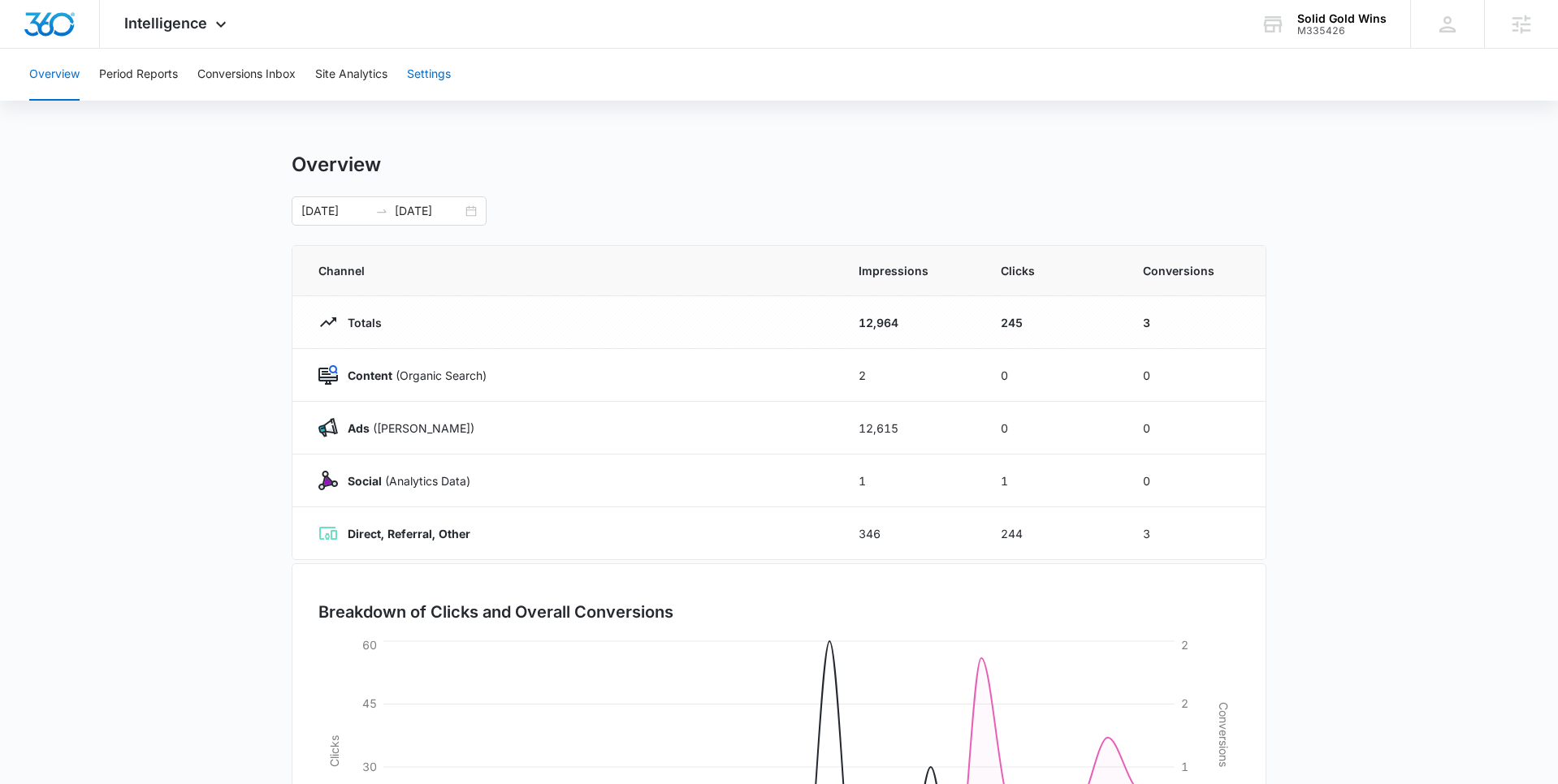
click at [428, 67] on button "Settings" at bounding box center [428, 75] width 44 height 52
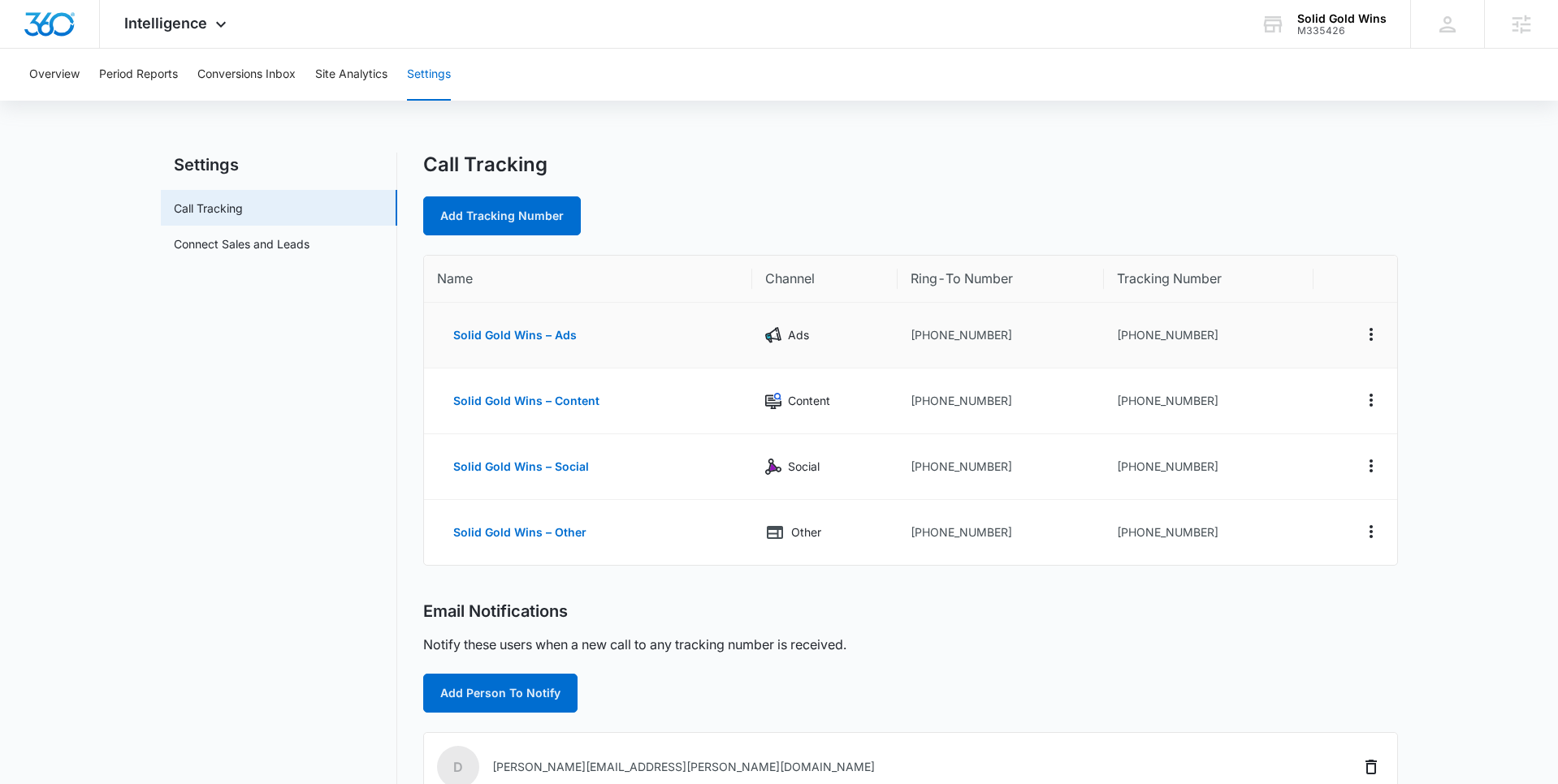
drag, startPoint x: 1193, startPoint y: 348, endPoint x: 1196, endPoint y: 338, distance: 10.4
click at [1193, 348] on td "[PHONE_NUMBER]" at bounding box center [1208, 336] width 209 height 66
drag, startPoint x: 1207, startPoint y: 337, endPoint x: 1127, endPoint y: 338, distance: 80.0
click at [1127, 338] on td "[PHONE_NUMBER]" at bounding box center [1208, 336] width 209 height 66
copy td "7027079211"
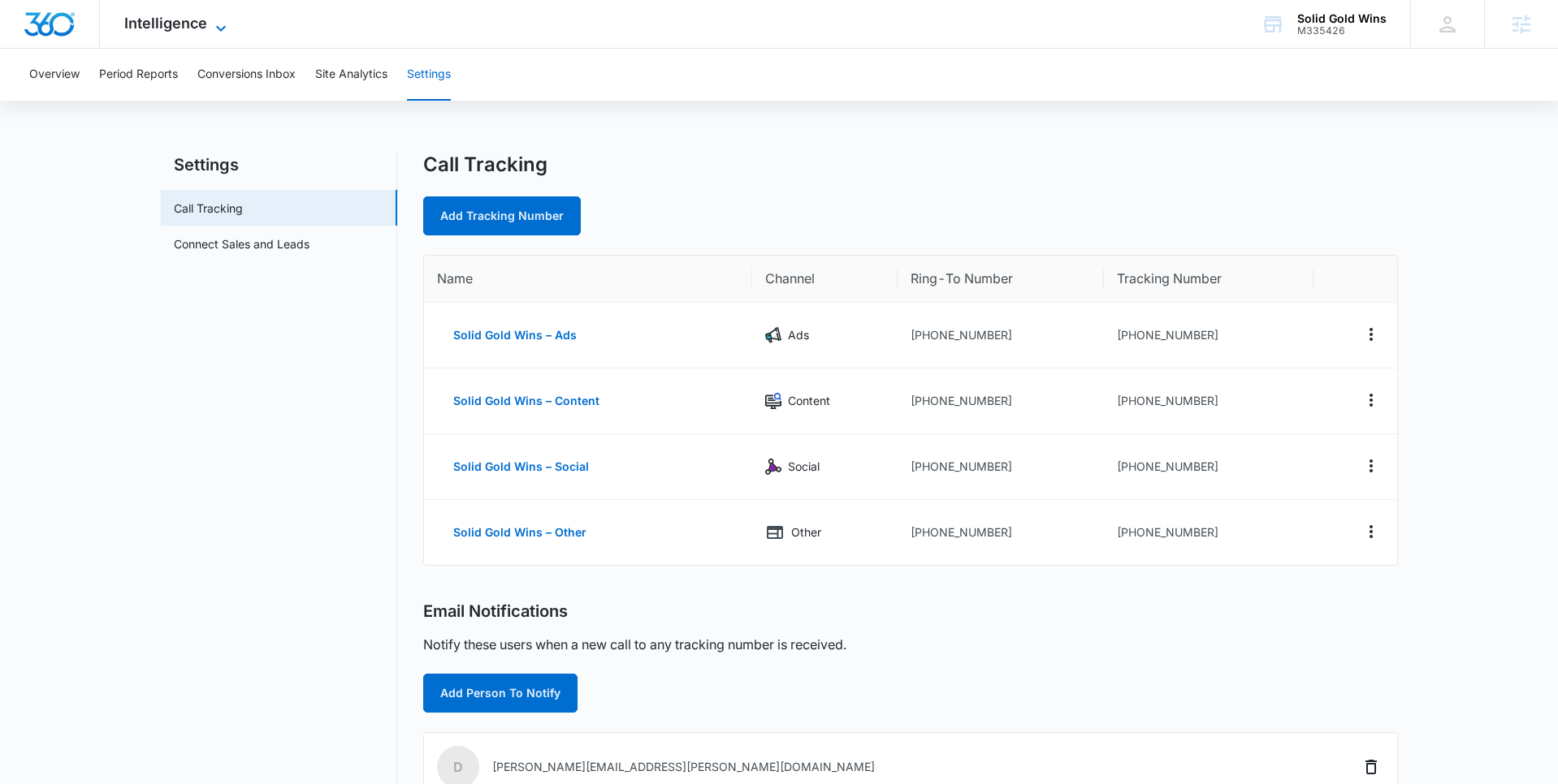
click at [213, 31] on icon at bounding box center [221, 29] width 19 height 19
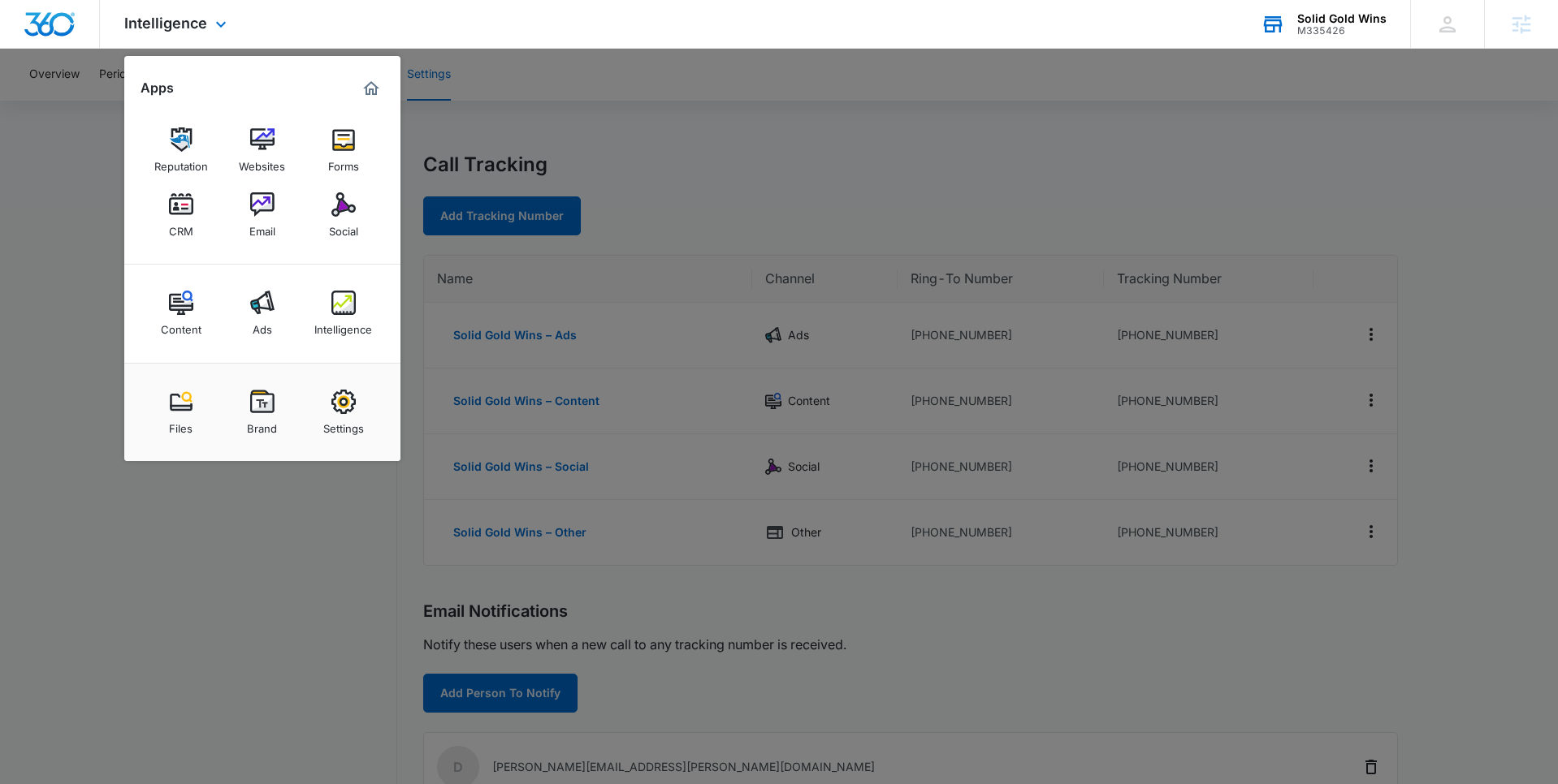
click at [1336, 20] on div "Solid Gold Wins" at bounding box center [1341, 19] width 89 height 13
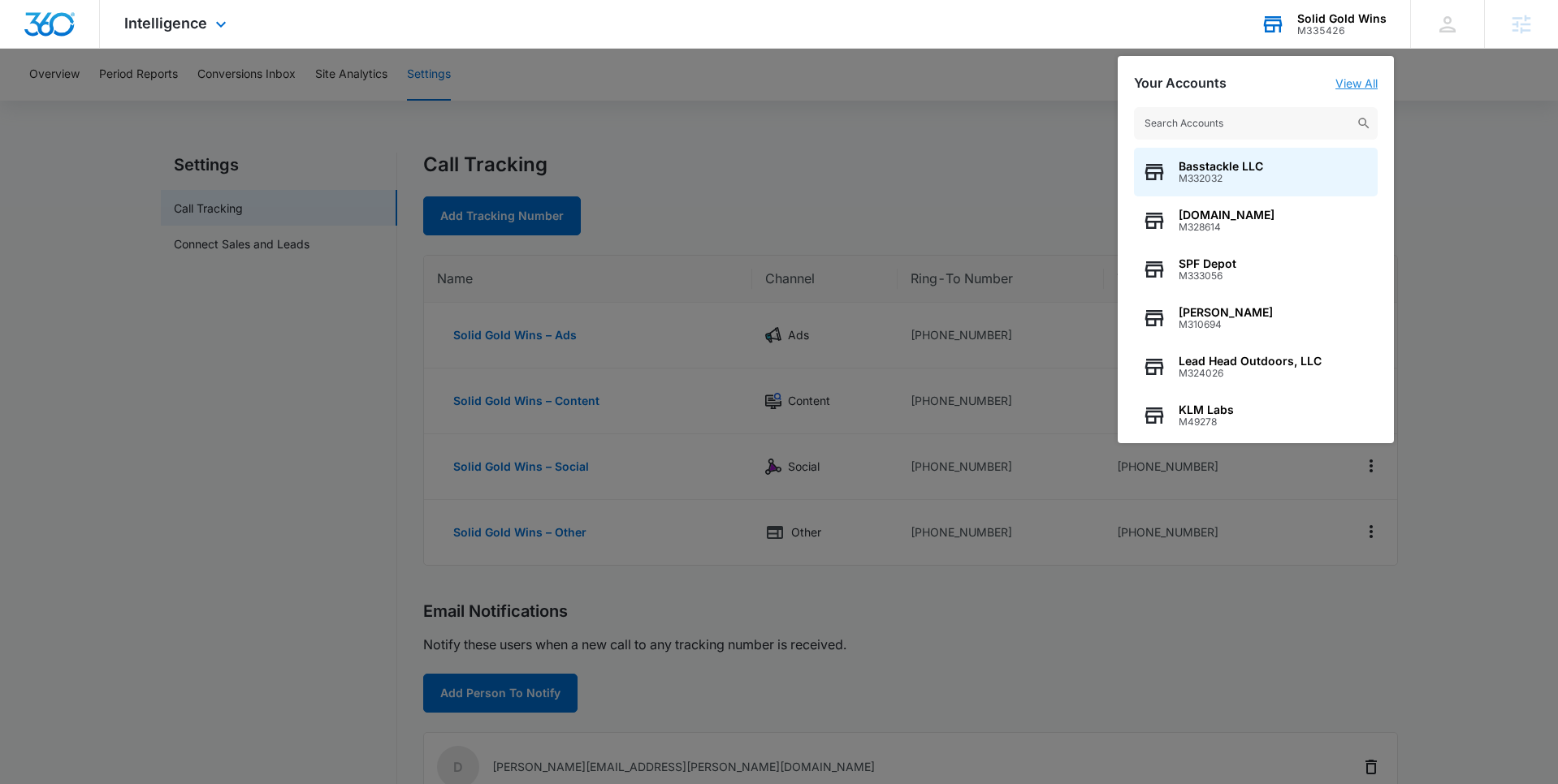
click at [1361, 76] on link "View All" at bounding box center [1356, 83] width 42 height 13
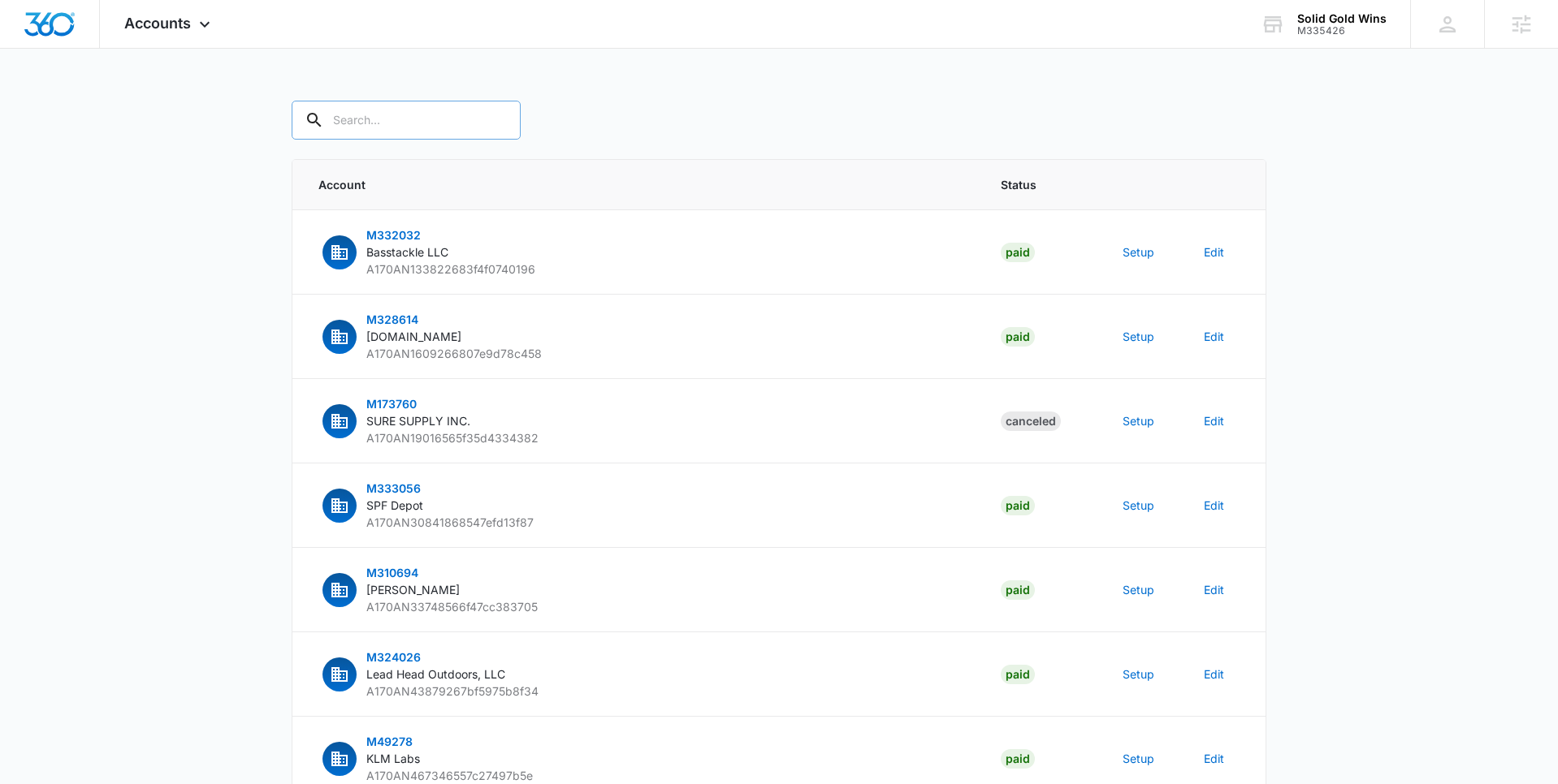
click at [377, 116] on input "text" at bounding box center [406, 120] width 229 height 39
type input "M335426"
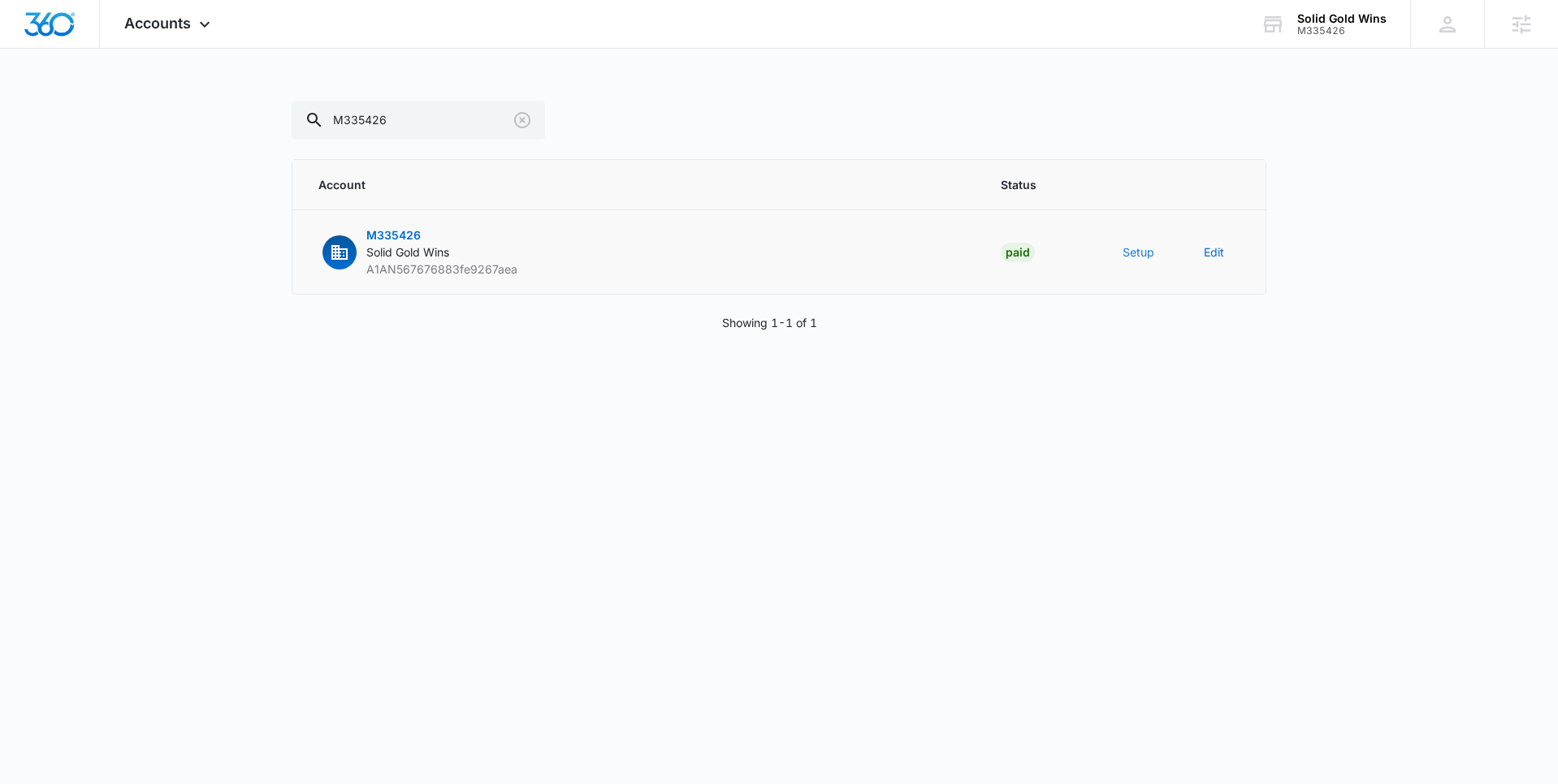
click at [1134, 253] on button "Setup" at bounding box center [1138, 252] width 32 height 17
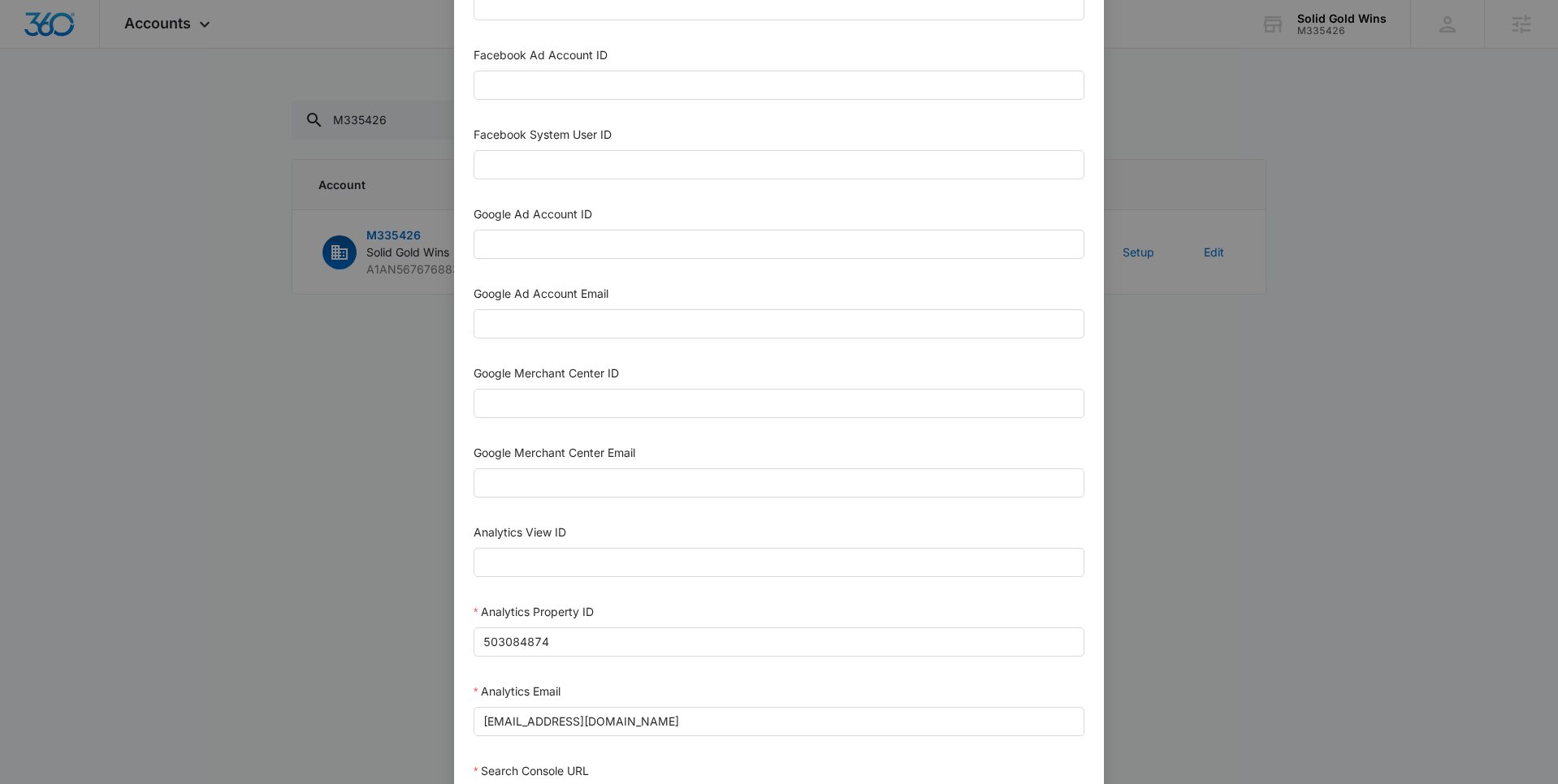
scroll to position [352, 0]
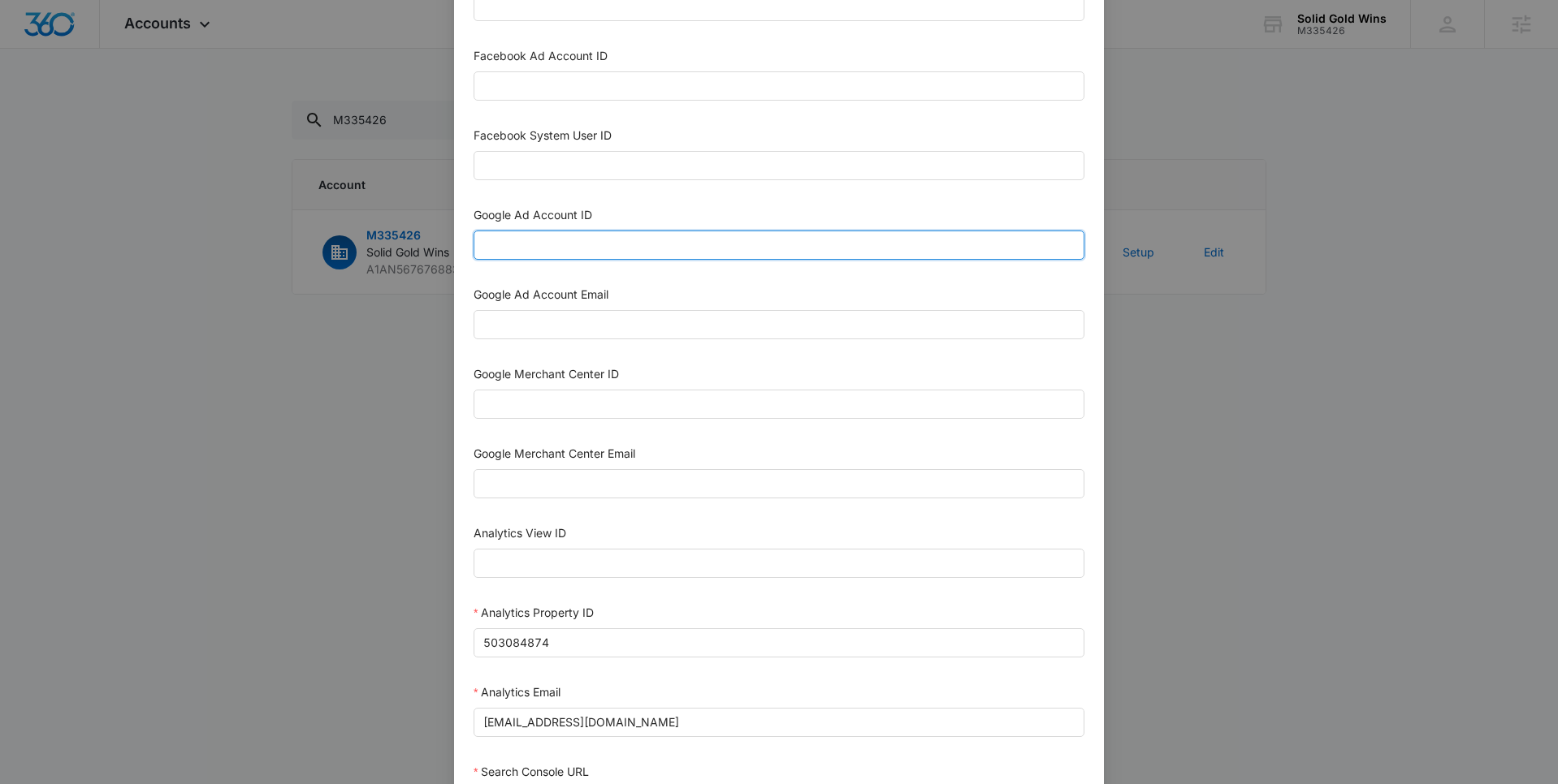
click at [704, 249] on input "Google Ad Account ID" at bounding box center [779, 245] width 611 height 30
paste input "[PHONE_NUMBER]"
type input "[PHONE_NUMBER]"
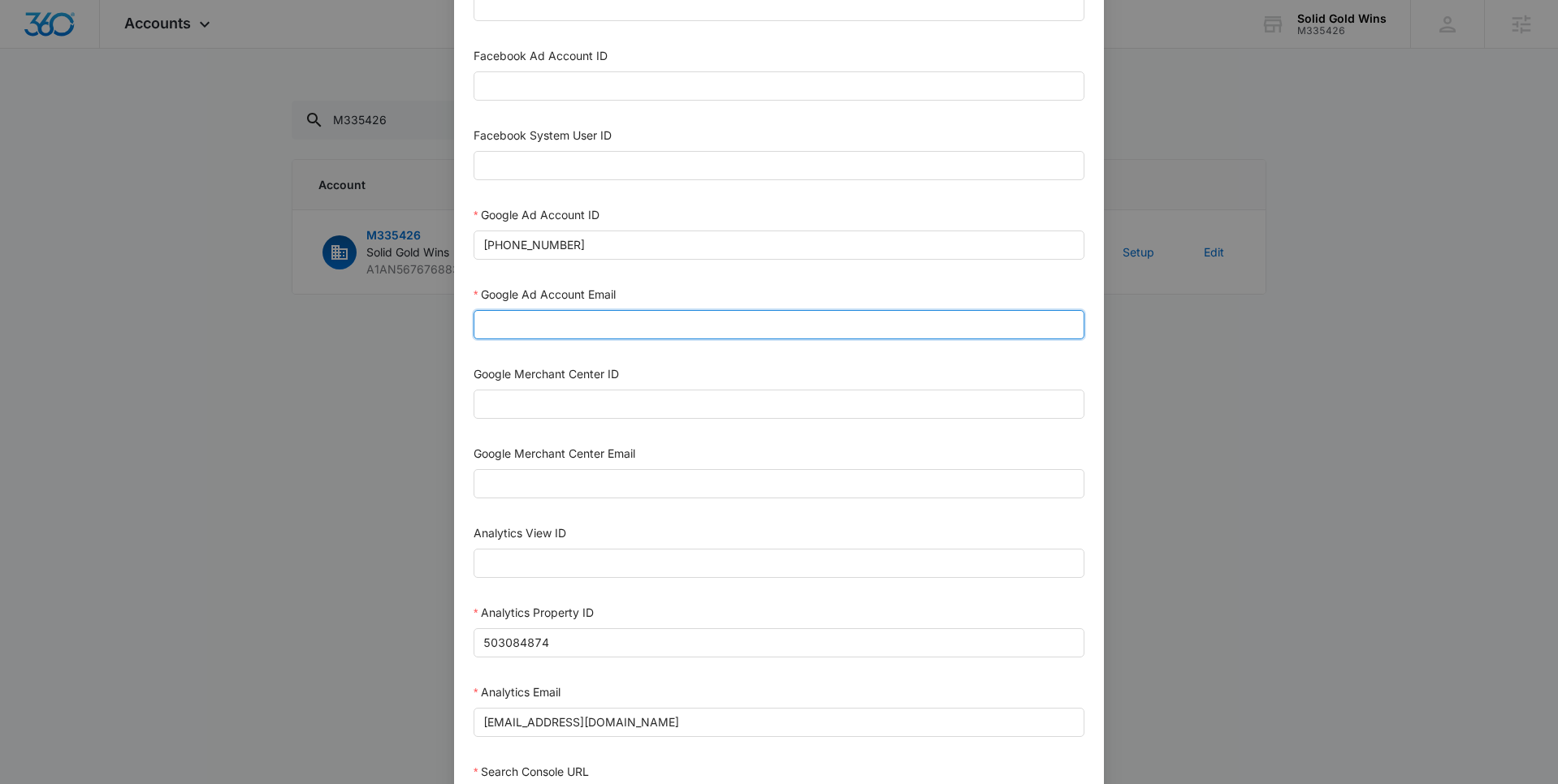
click at [691, 326] on input "Google Ad Account Email" at bounding box center [779, 324] width 611 height 30
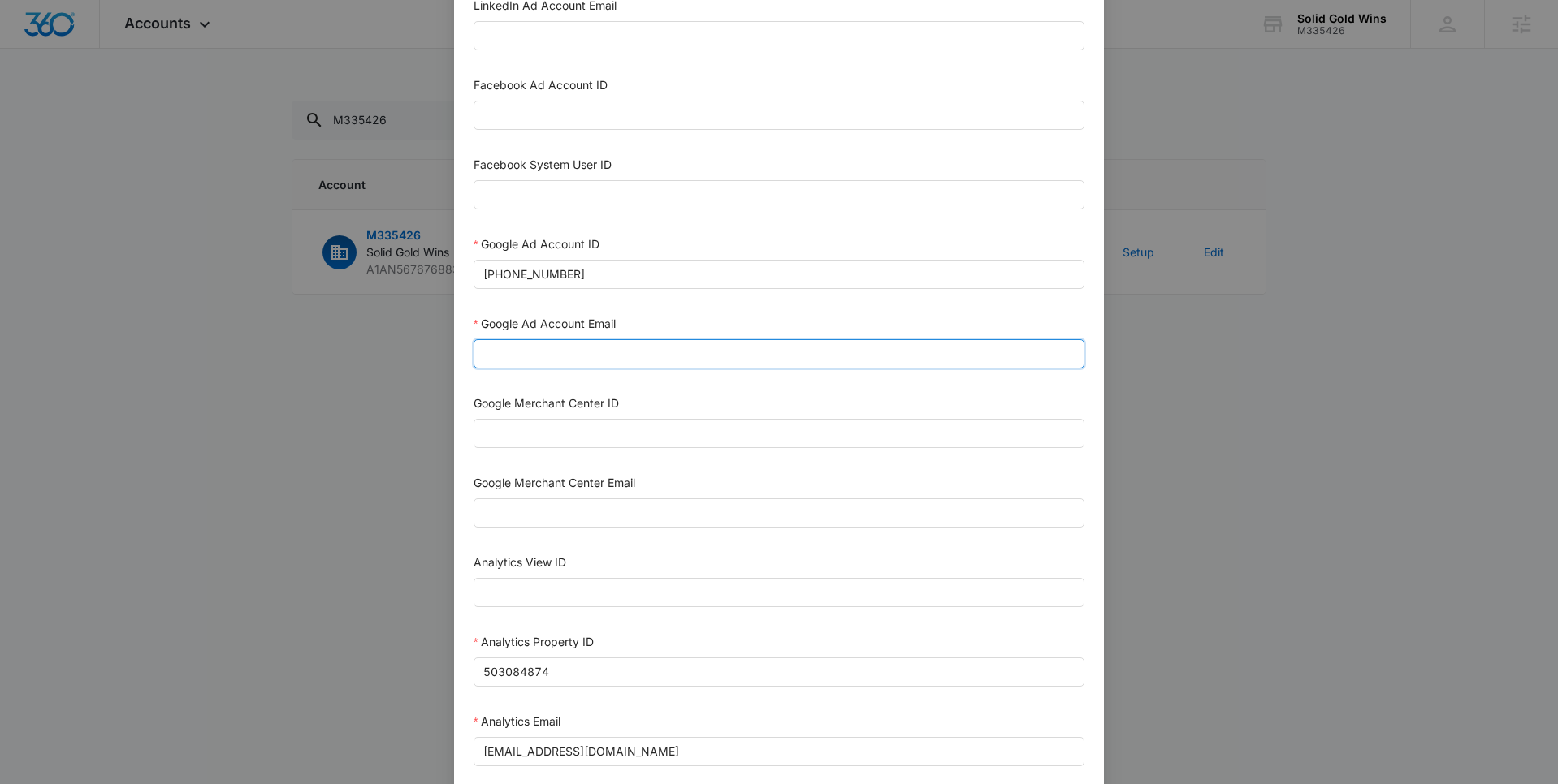
scroll to position [316, 0]
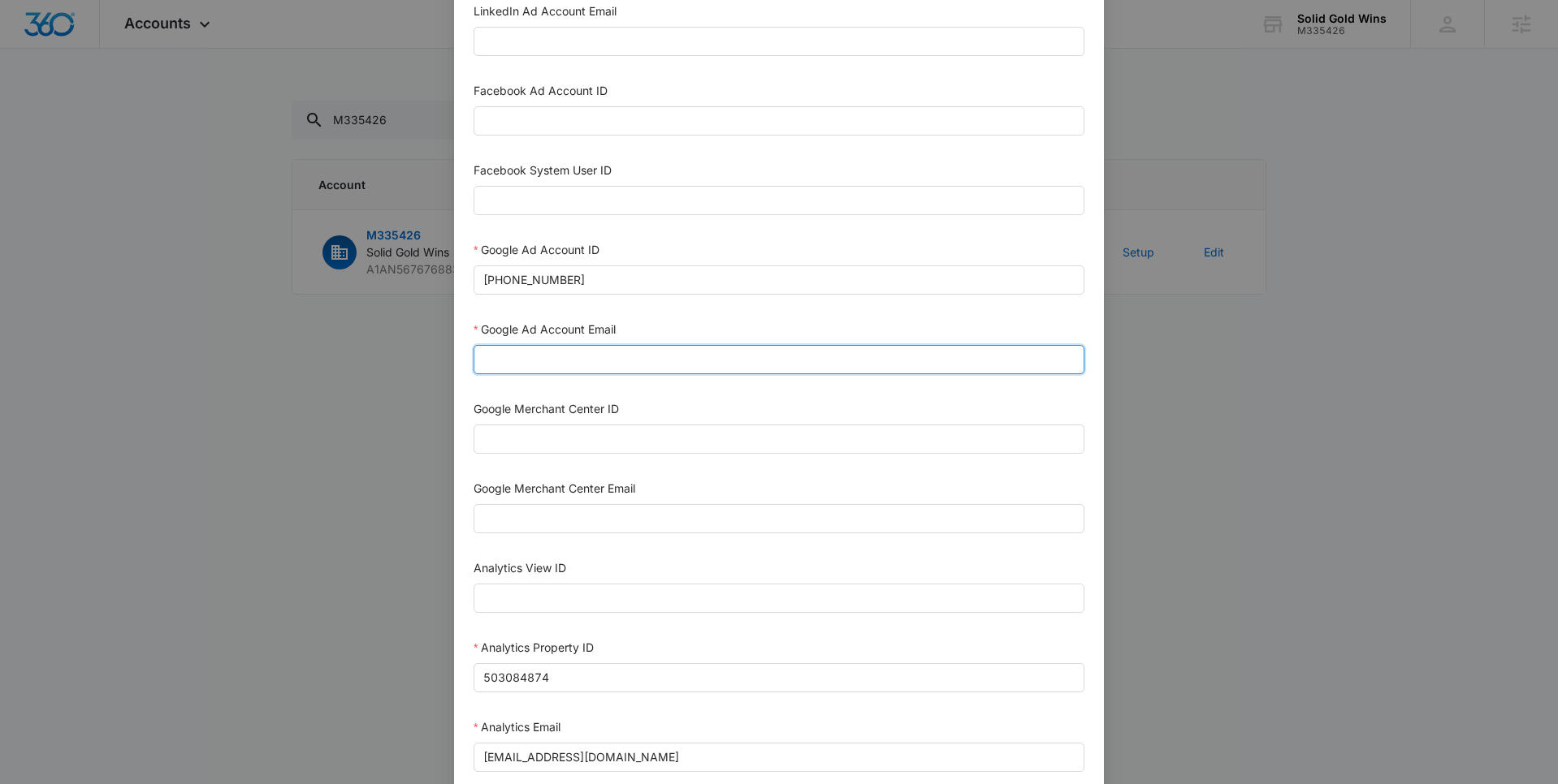
type input "[EMAIL_ADDRESS][DOMAIN_NAME]"
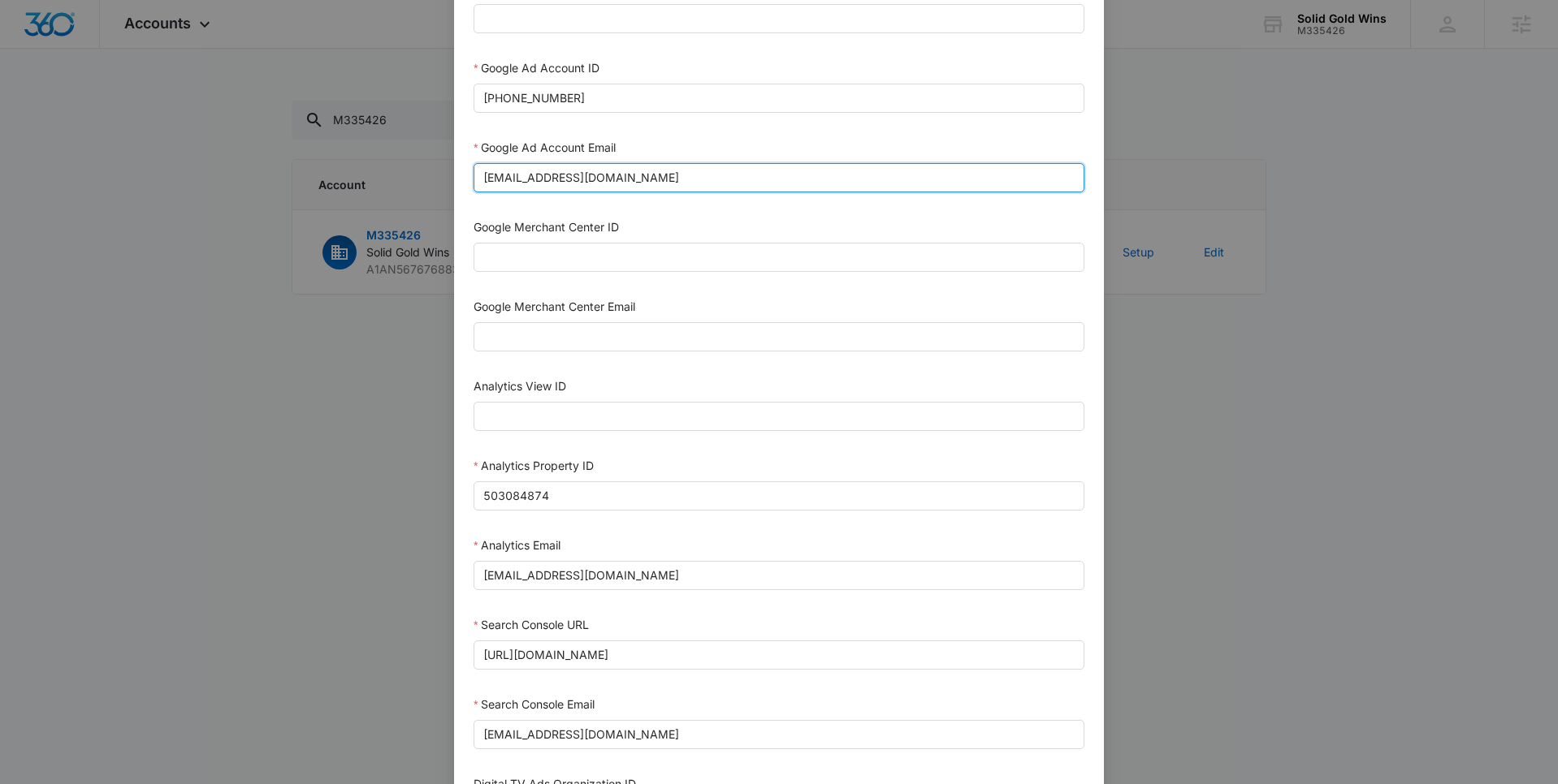
scroll to position [664, 0]
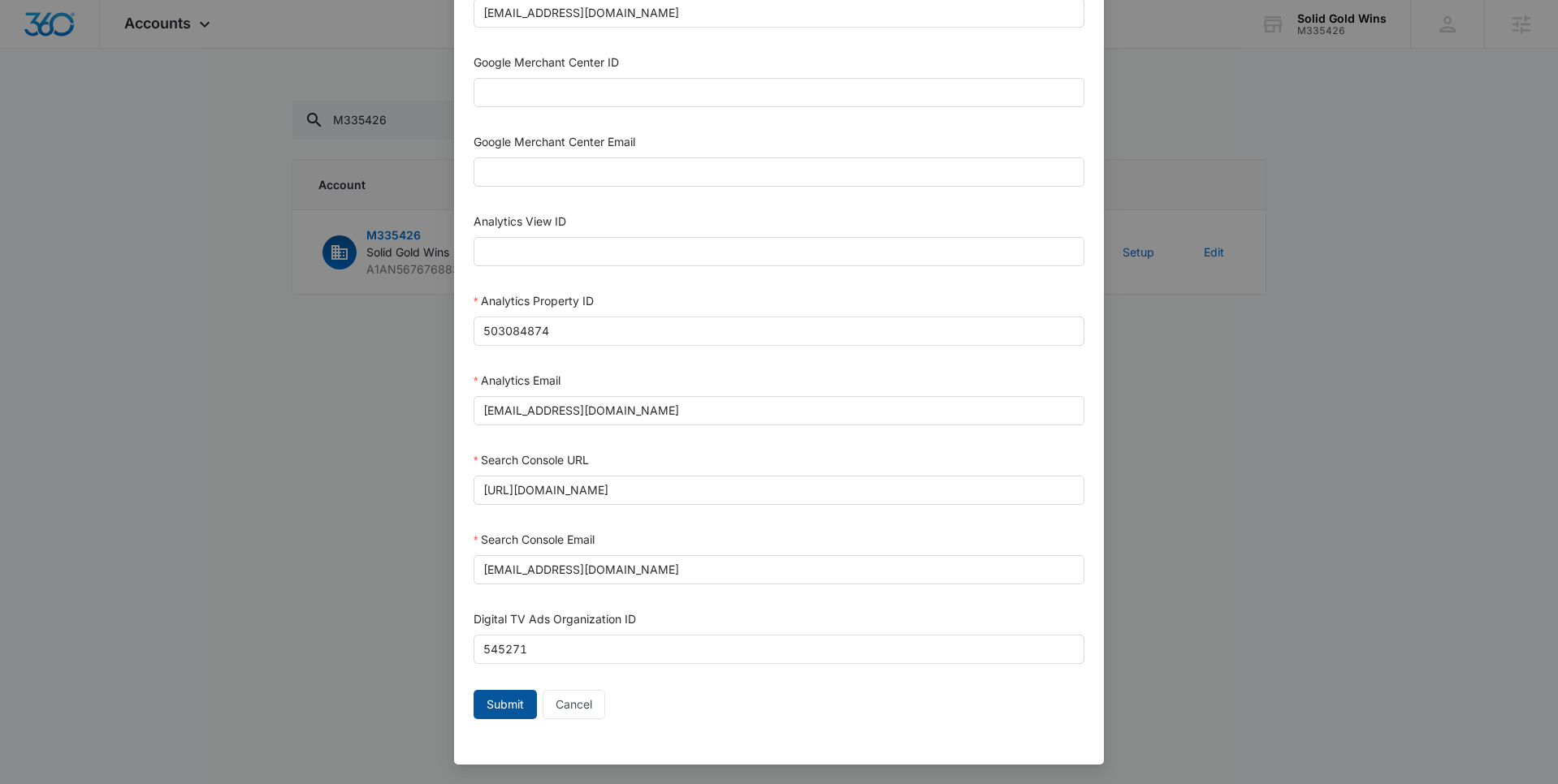
click at [503, 708] on span "Submit" at bounding box center [505, 705] width 37 height 18
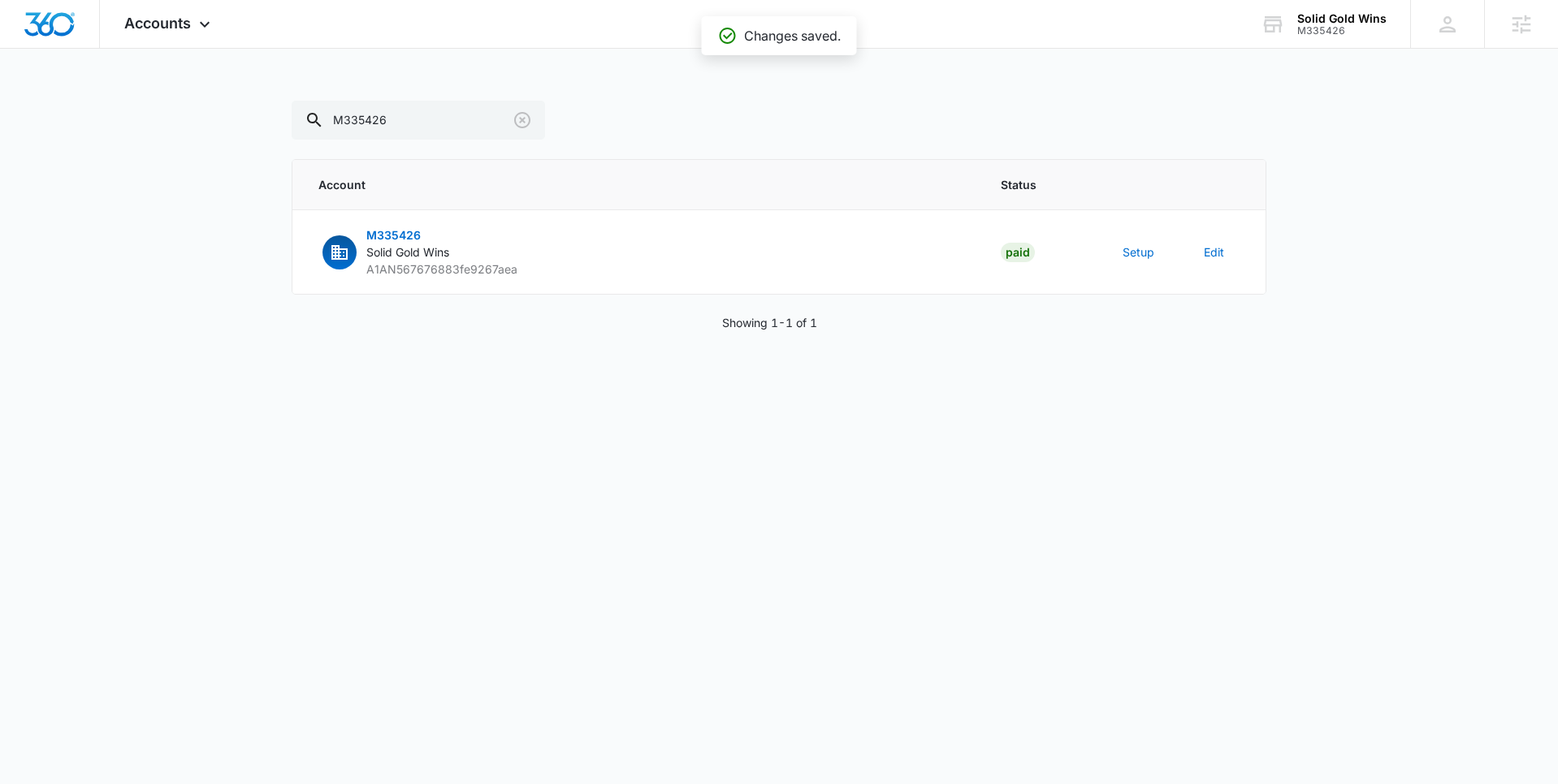
scroll to position [647, 0]
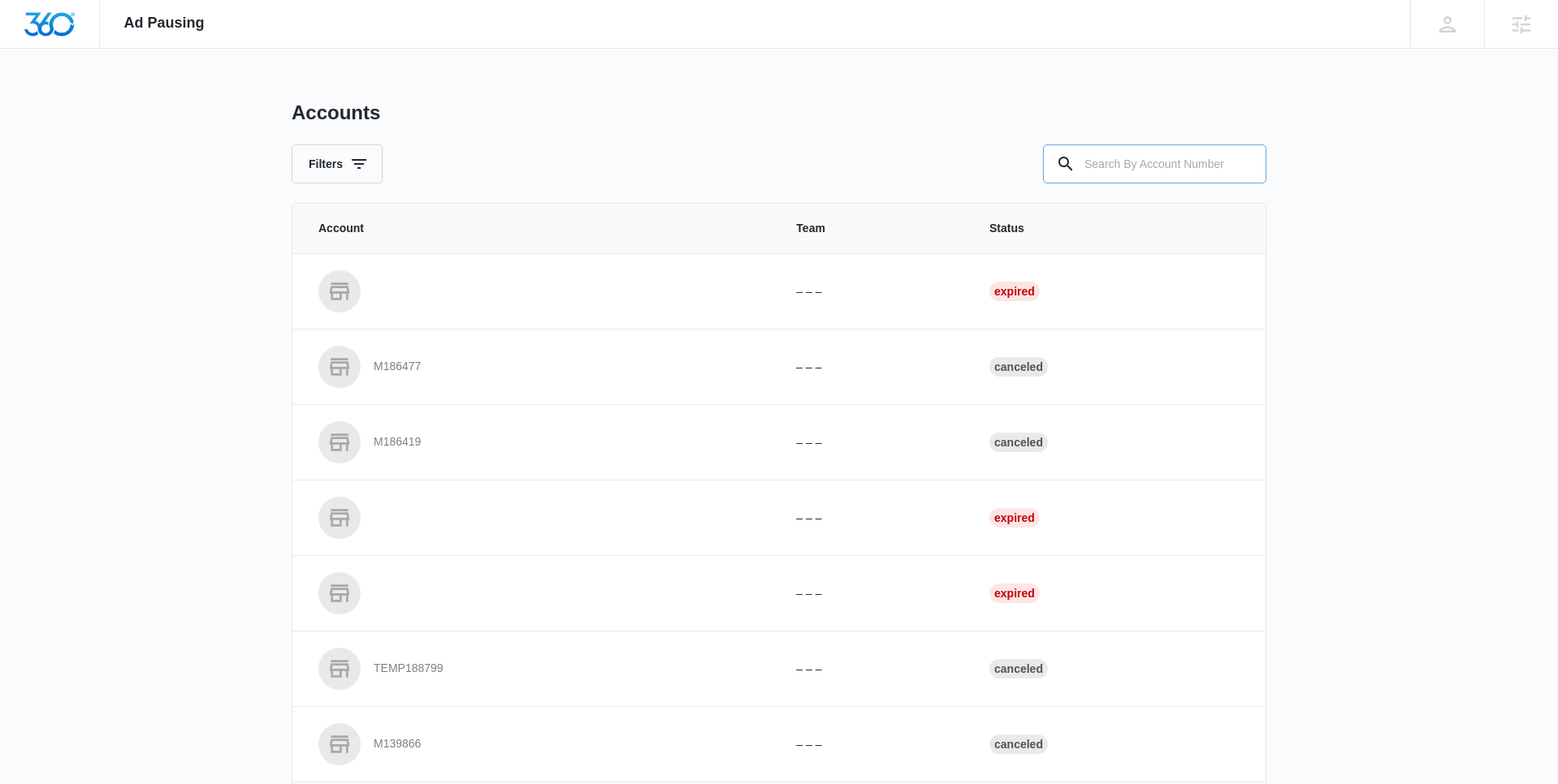
click at [1163, 163] on input "text" at bounding box center [1154, 163] width 224 height 39
paste input "M335426"
type input "M335426"
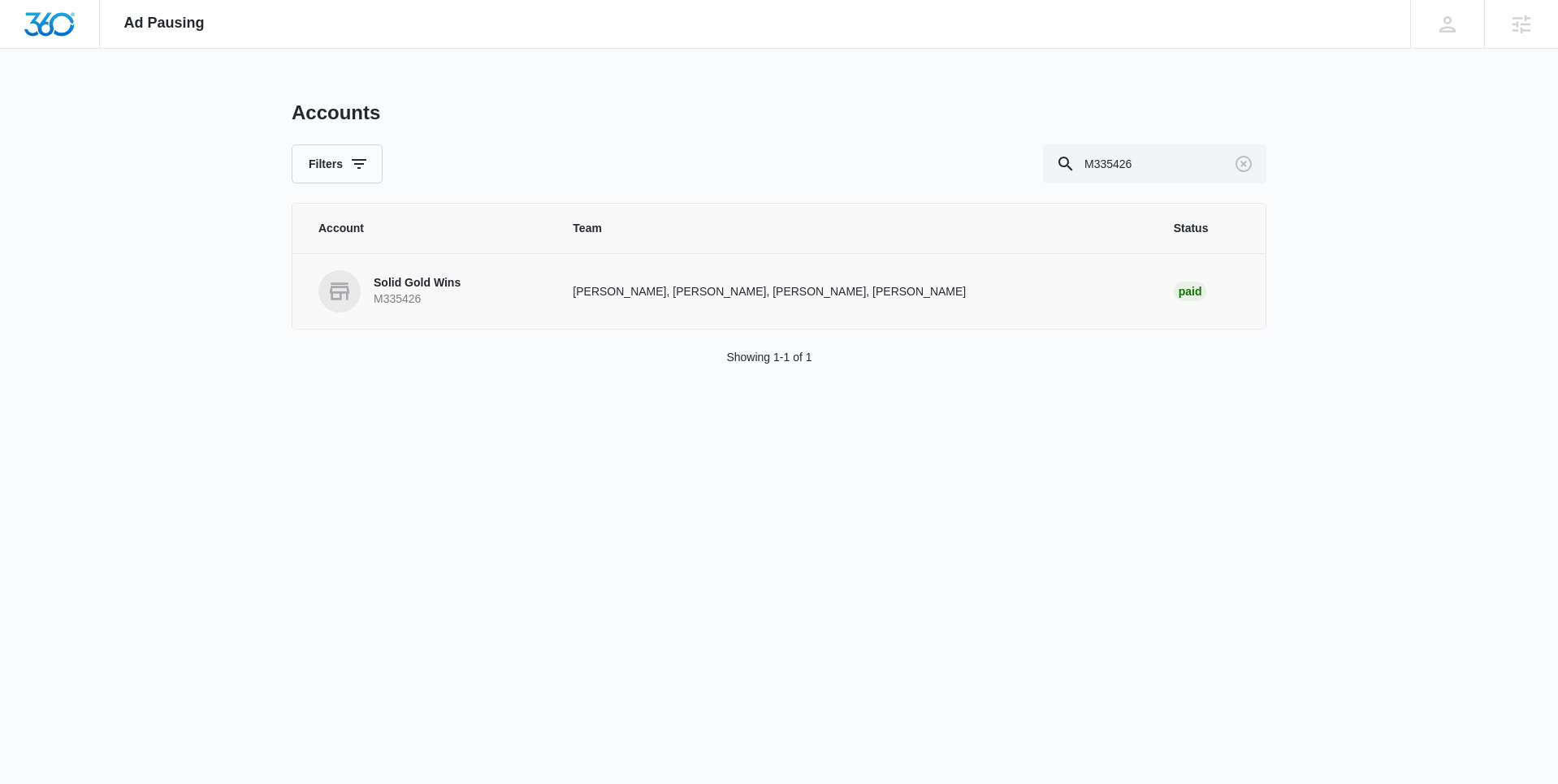
click at [444, 298] on p "M335426" at bounding box center [417, 299] width 87 height 16
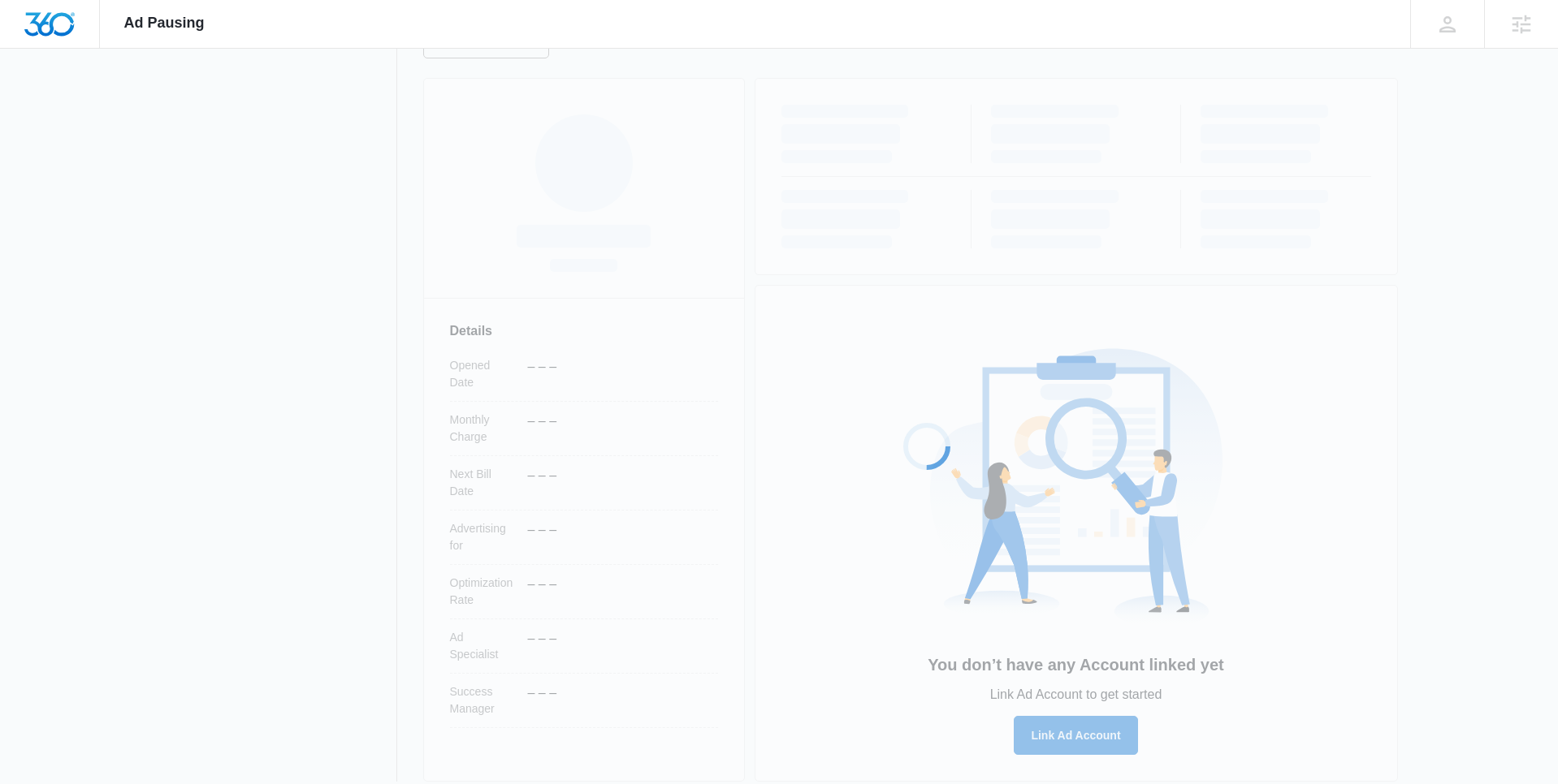
scroll to position [250, 0]
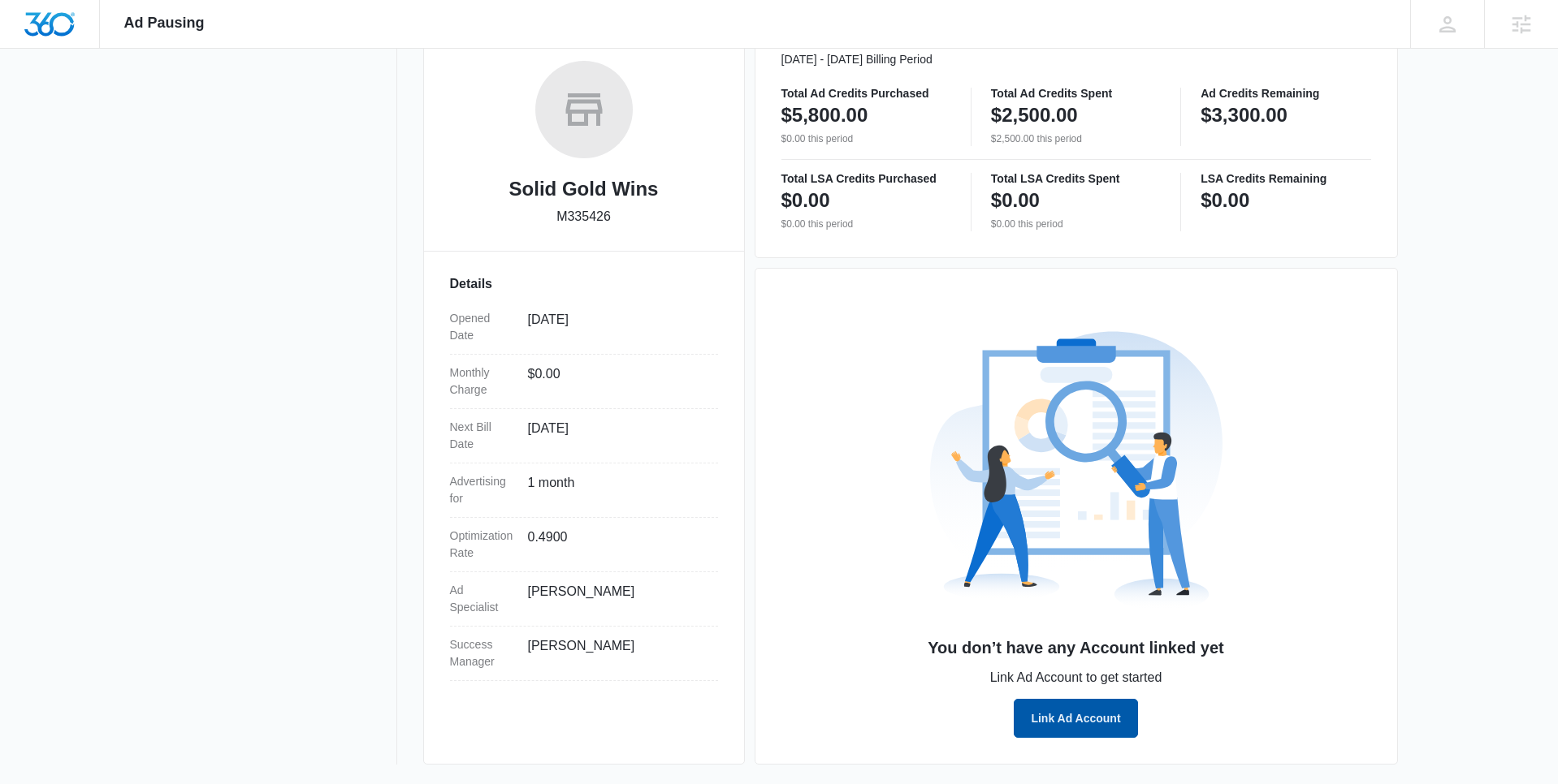
click at [1110, 719] on button "Link Ad Account" at bounding box center [1075, 718] width 123 height 39
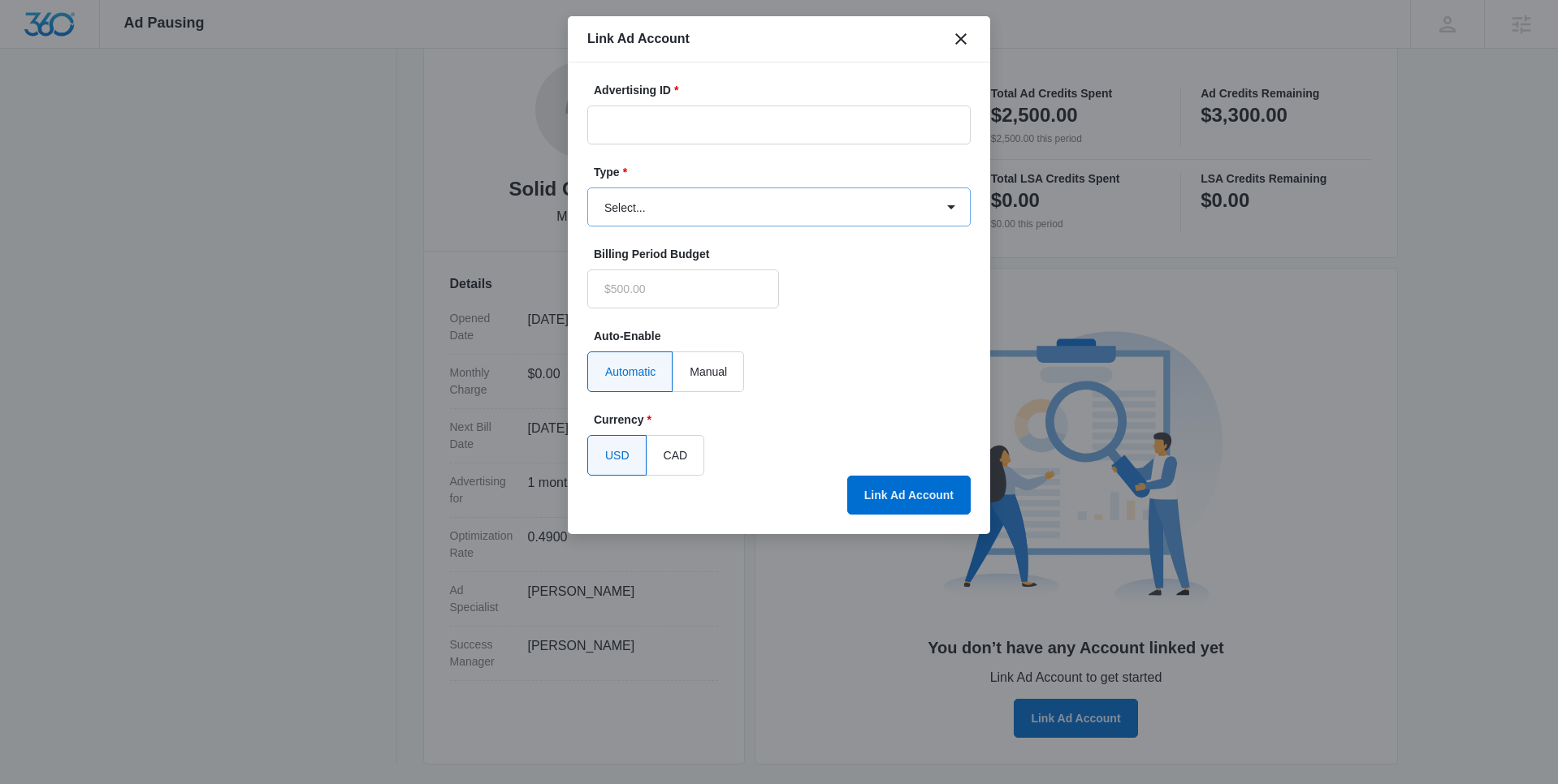
type input "$0.00"
click at [638, 110] on input "Advertising ID *" at bounding box center [779, 124] width 384 height 39
paste input "785-849-7615"
type input "785-849-7615"
click at [636, 227] on form "Advertising ID * 785-849-7615 Type * Select... Bing Ads Facebook Ads Google Ads…" at bounding box center [779, 279] width 384 height 394
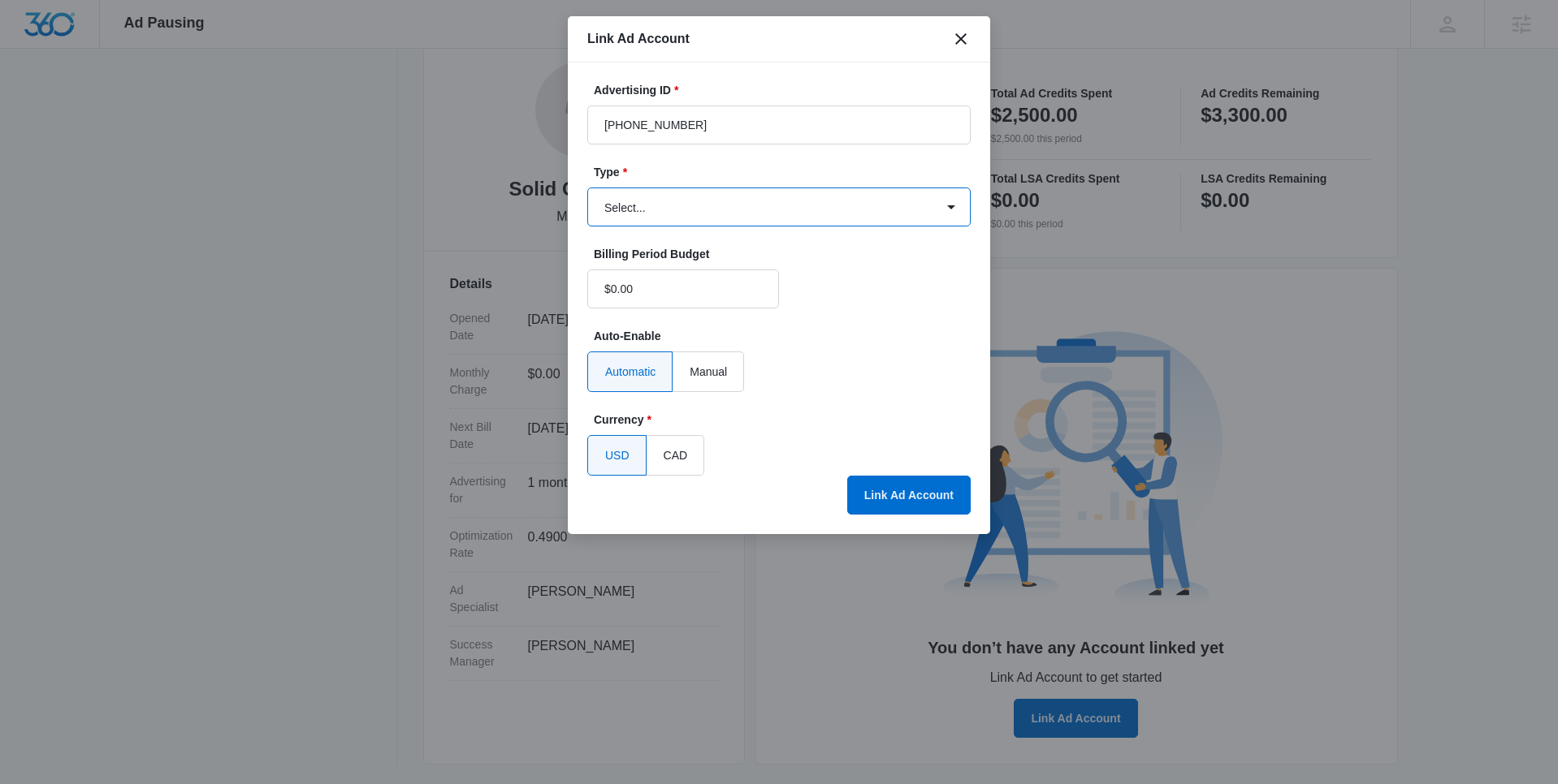
click at [640, 217] on select "Select... Bing Ads Facebook Ads Google Ads" at bounding box center [779, 207] width 384 height 39
select select "google"
click at [587, 187] on select "Select... Bing Ads Facebook Ads Google Ads" at bounding box center [779, 207] width 384 height 39
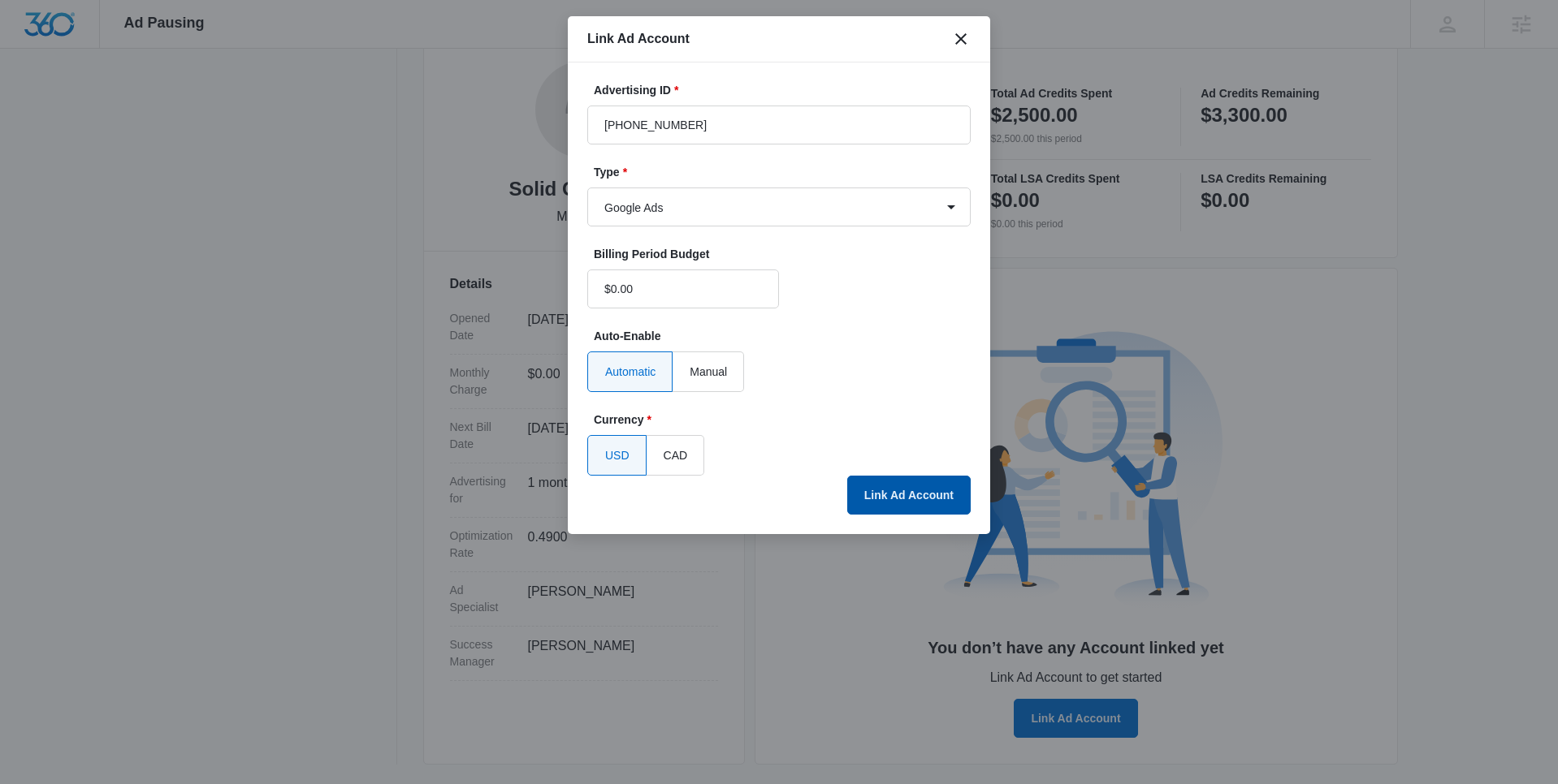
click at [929, 503] on button "Link Ad Account" at bounding box center [909, 495] width 123 height 39
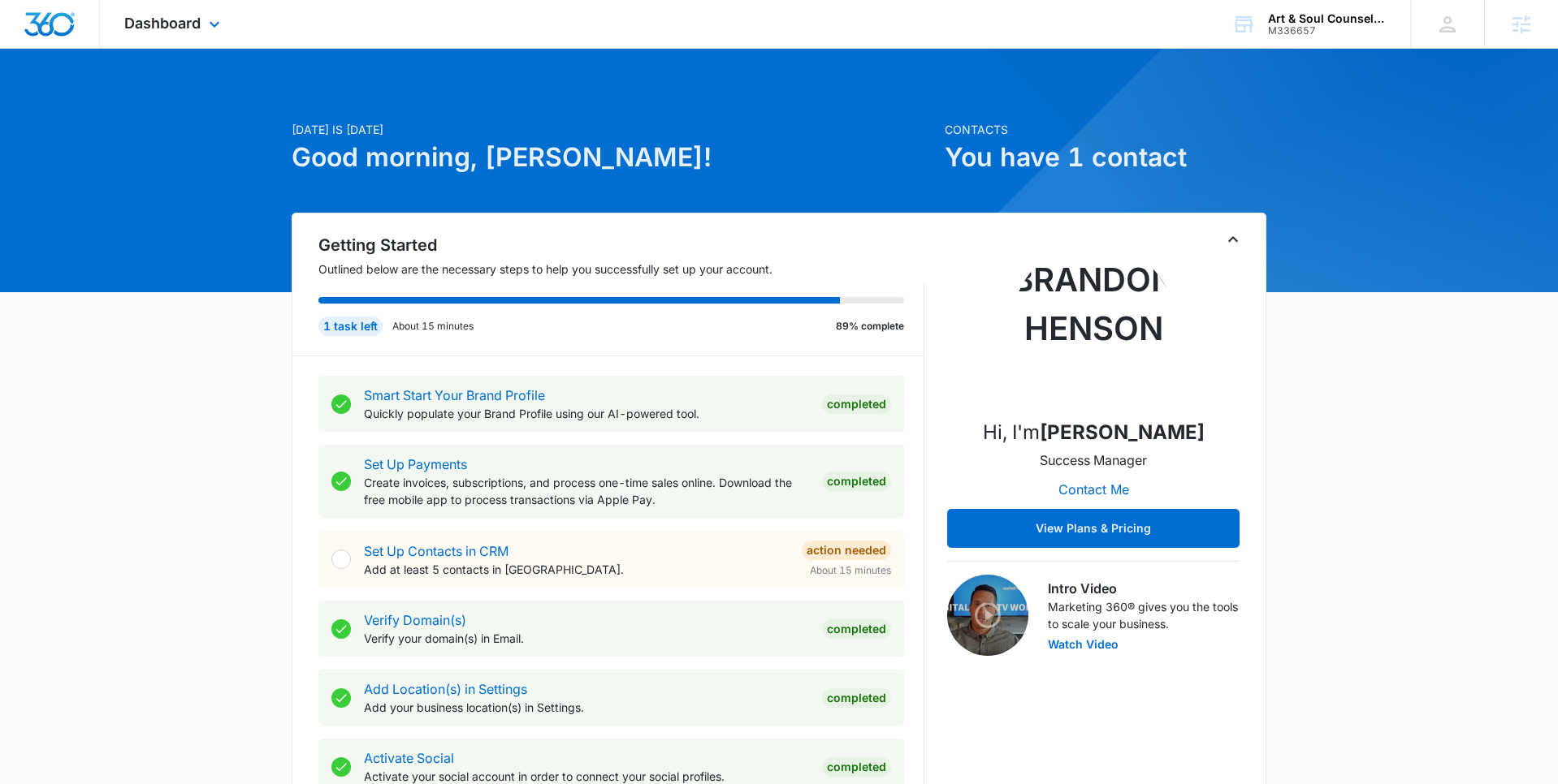
click at [202, 20] on div "Dashboard Apps Reputation Websites Forms CRM Email Social Shop Content Ads Inte…" at bounding box center [173, 24] width 148 height 48
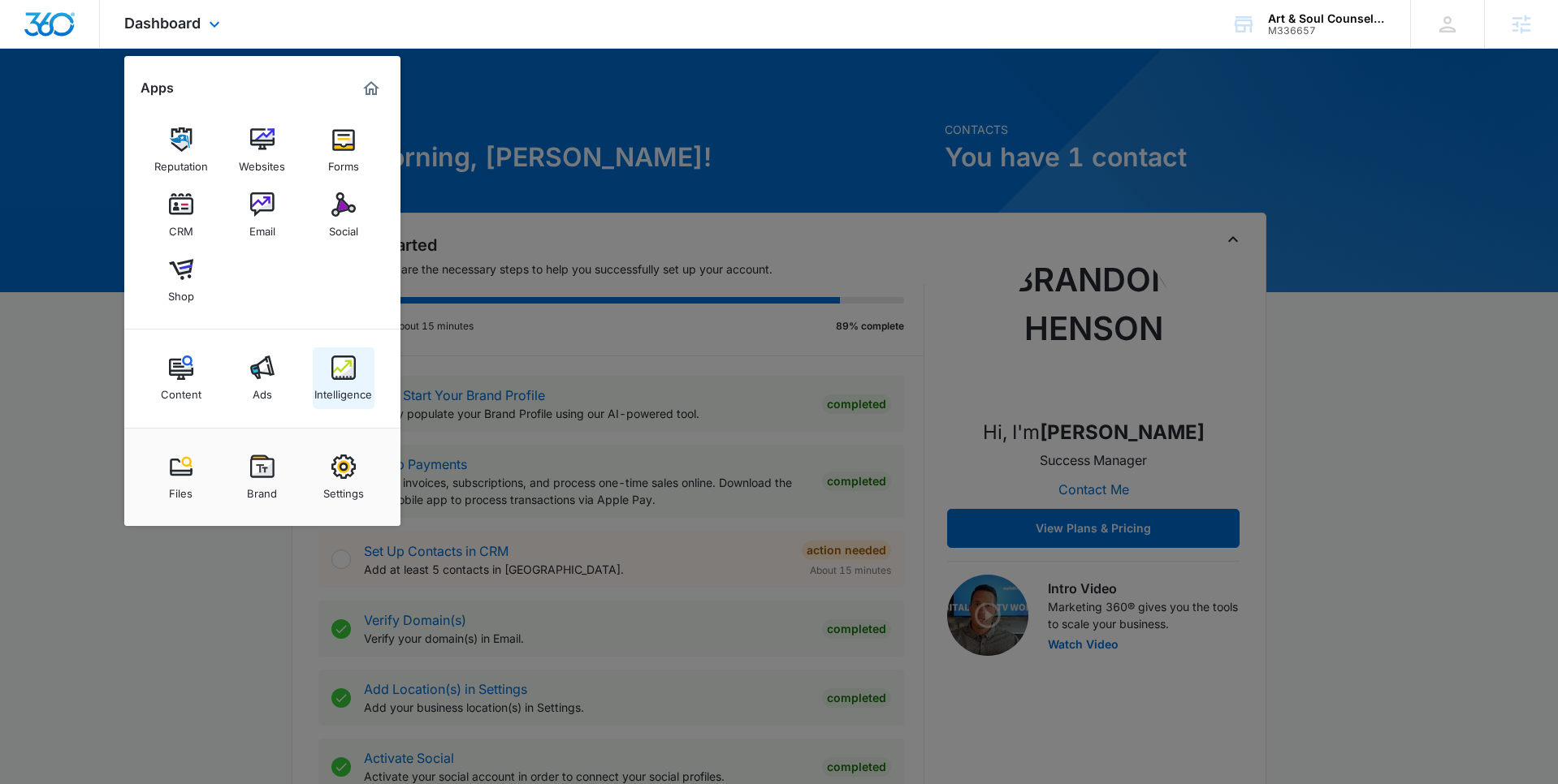
click at [347, 361] on img at bounding box center [342, 367] width 24 height 24
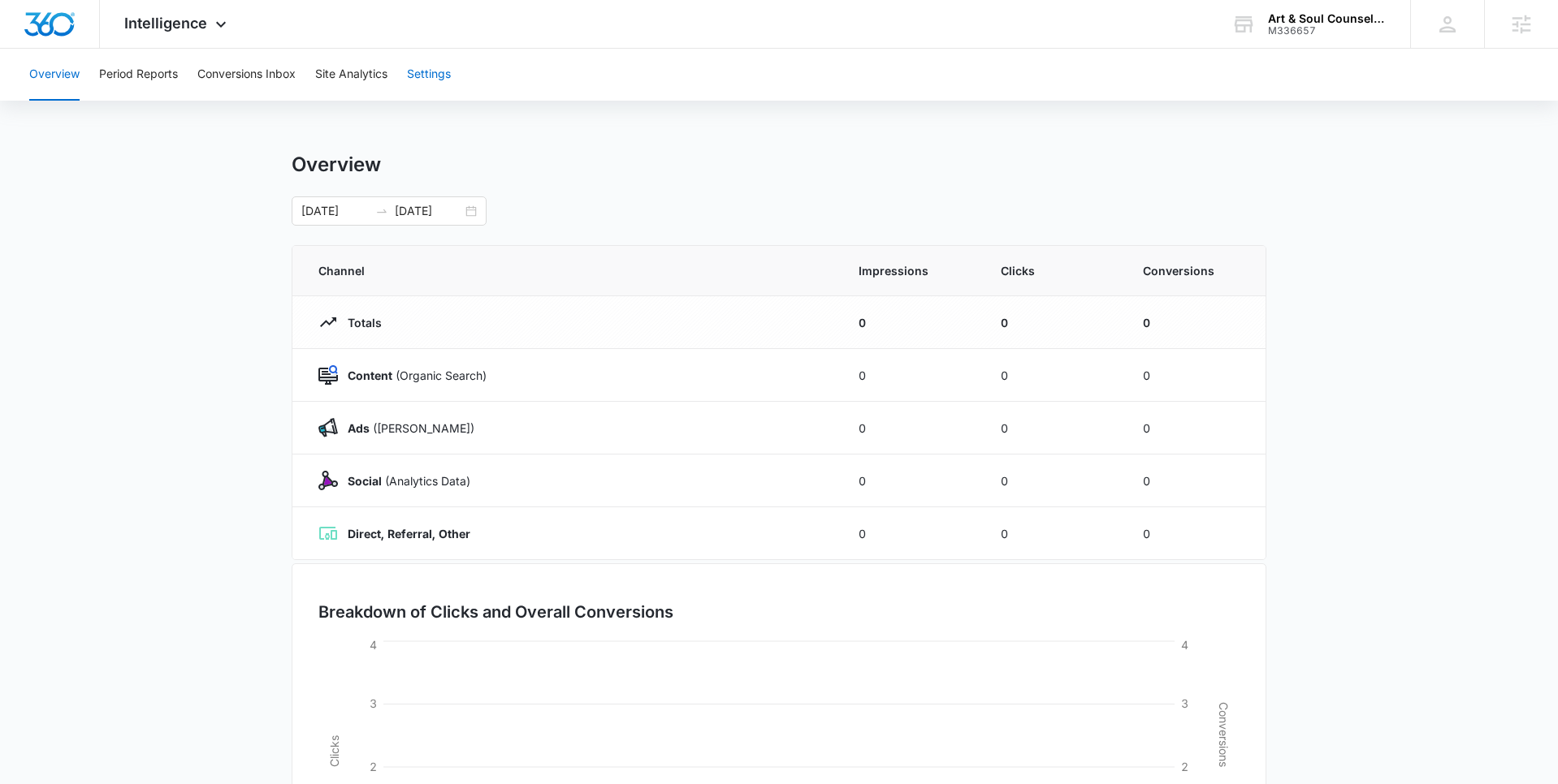
click at [420, 79] on button "Settings" at bounding box center [428, 75] width 44 height 52
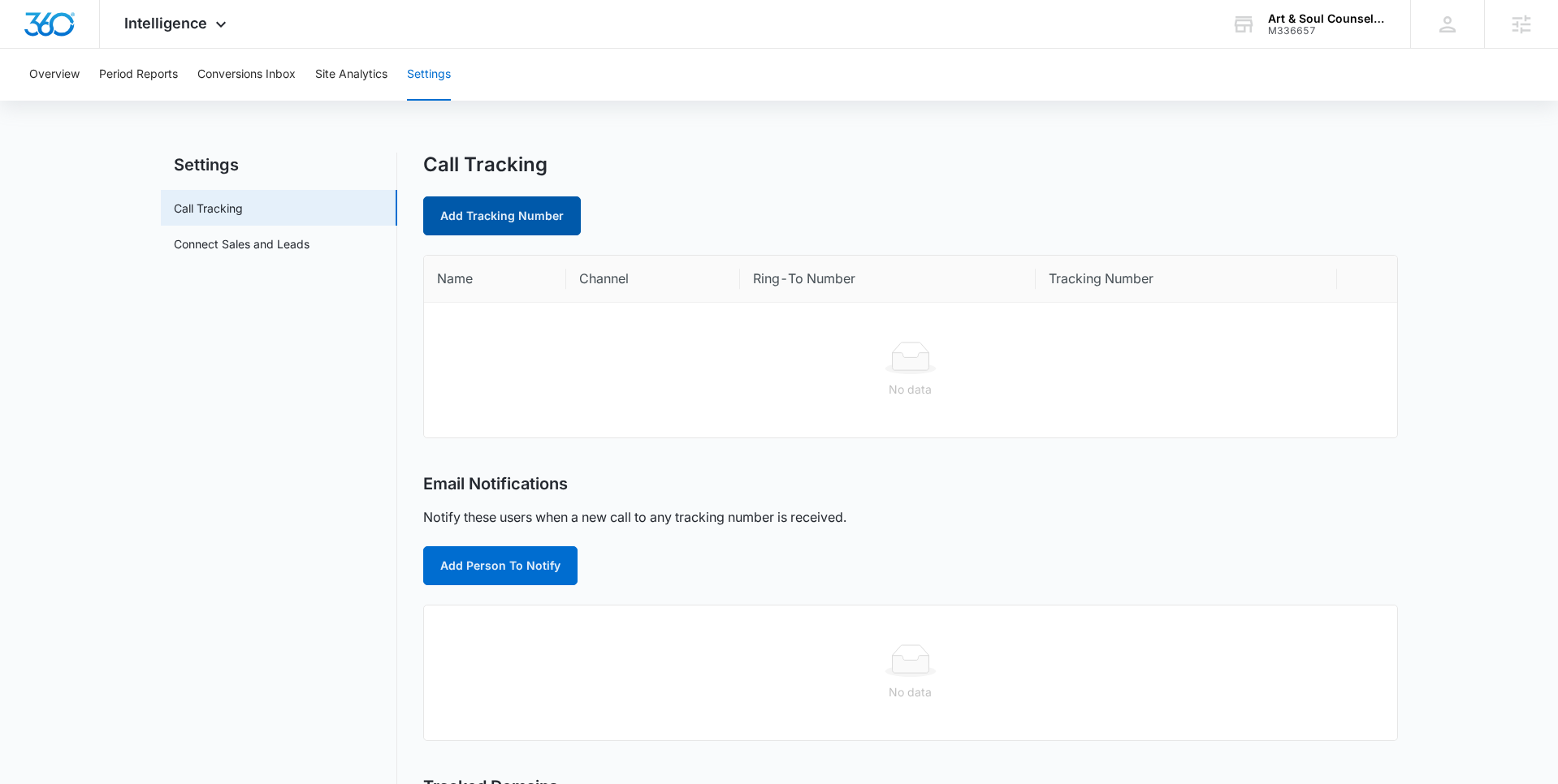
click at [528, 216] on link "Add Tracking Number" at bounding box center [501, 216] width 158 height 39
select select "by_area_code"
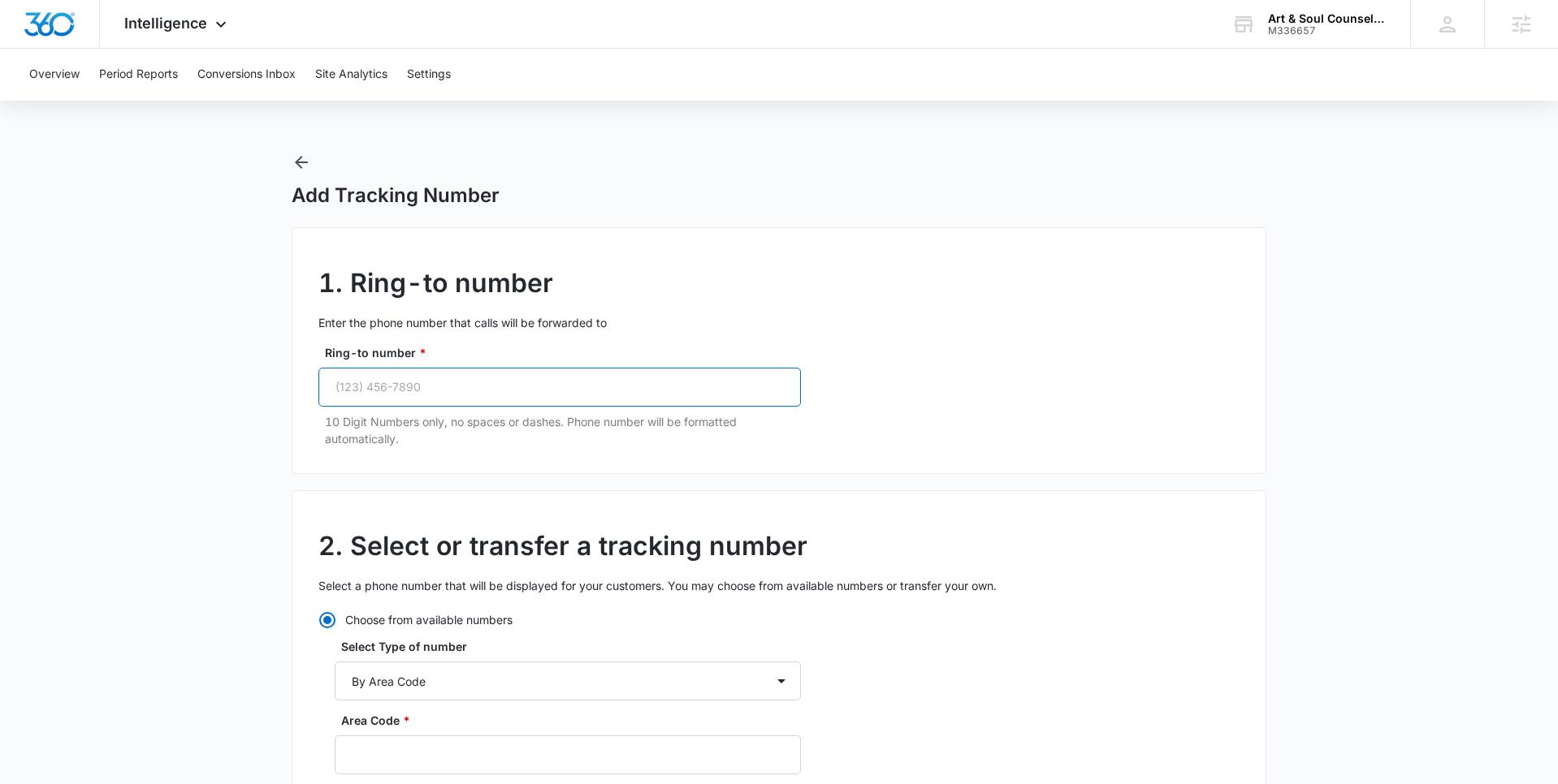
click at [425, 385] on input "Ring-to number *" at bounding box center [560, 387] width 482 height 39
paste input "(832) 221-8064"
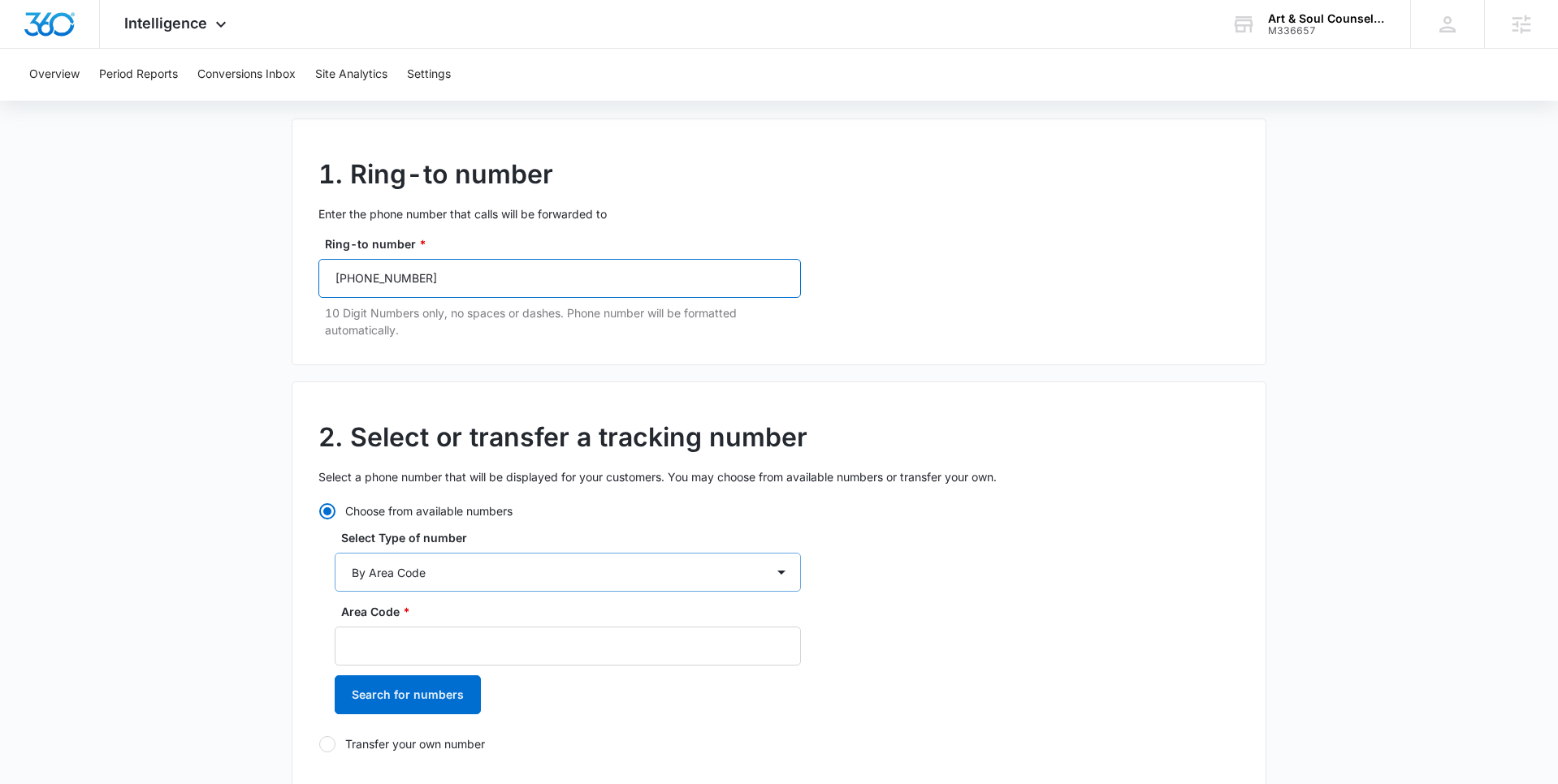
scroll to position [116, 0]
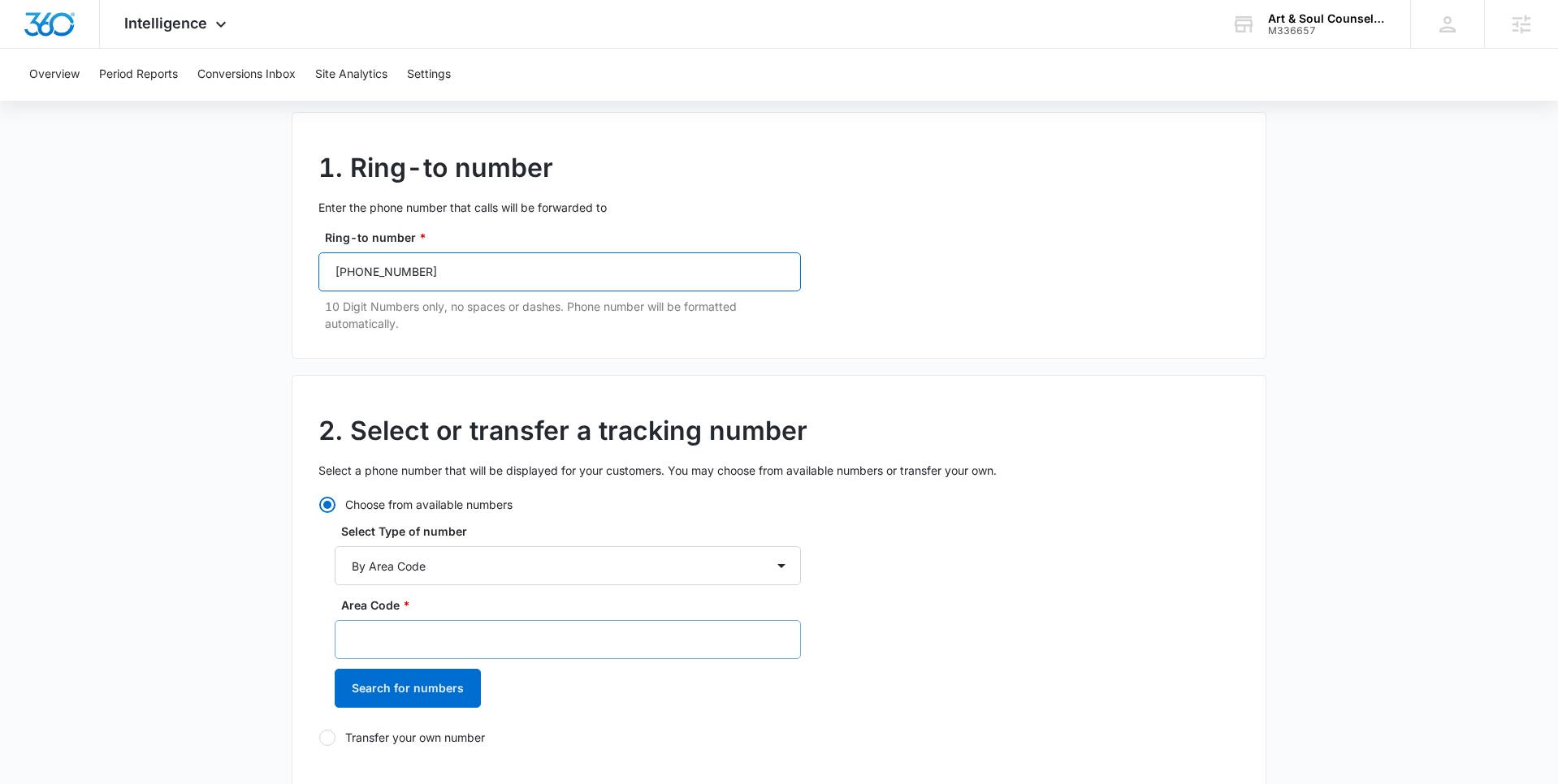
type input "(832) 221-8064"
click at [431, 621] on input "Area Code *" at bounding box center [567, 640] width 466 height 39
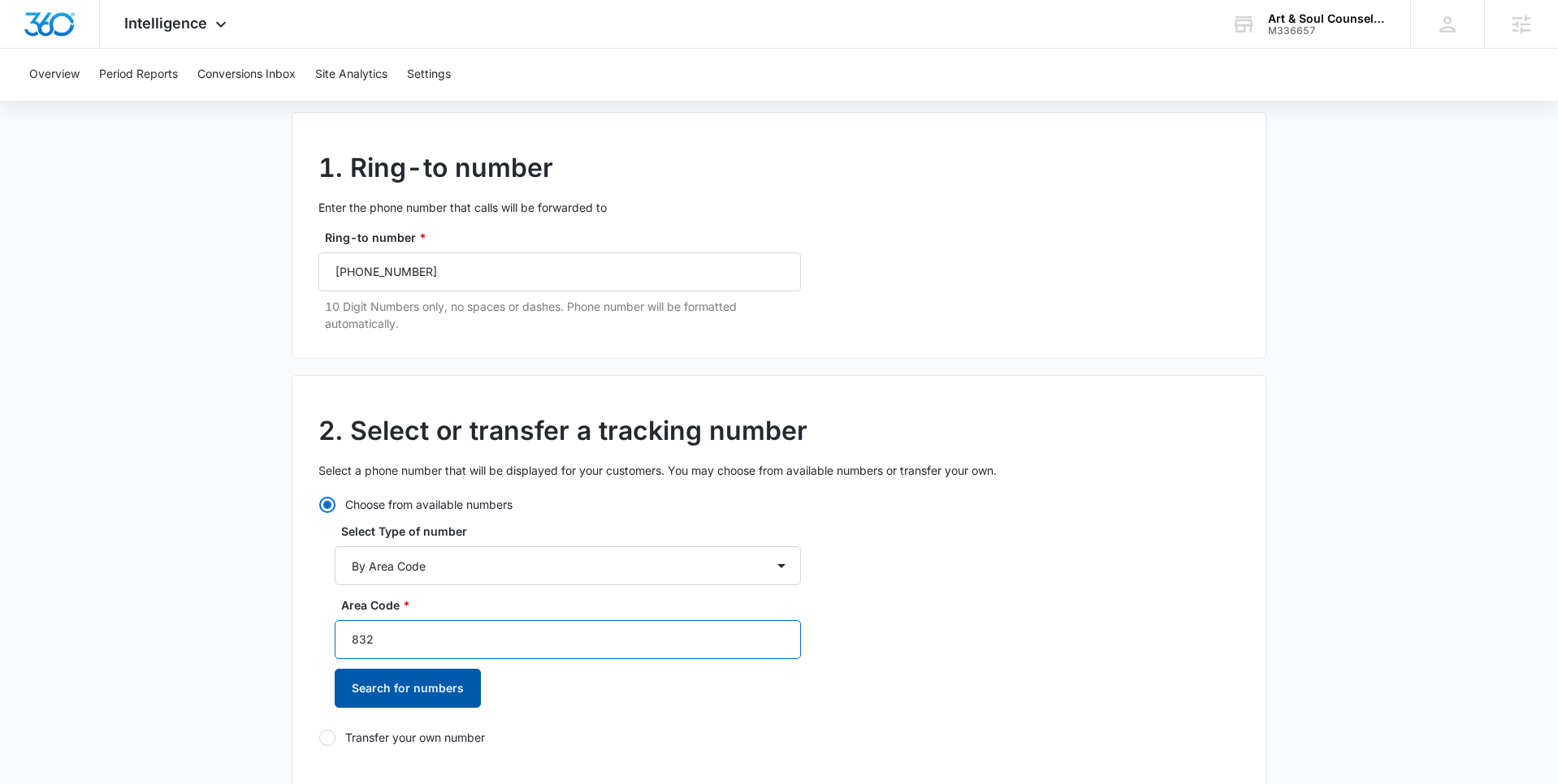
type input "832"
click at [401, 698] on button "Search for numbers" at bounding box center [407, 688] width 146 height 39
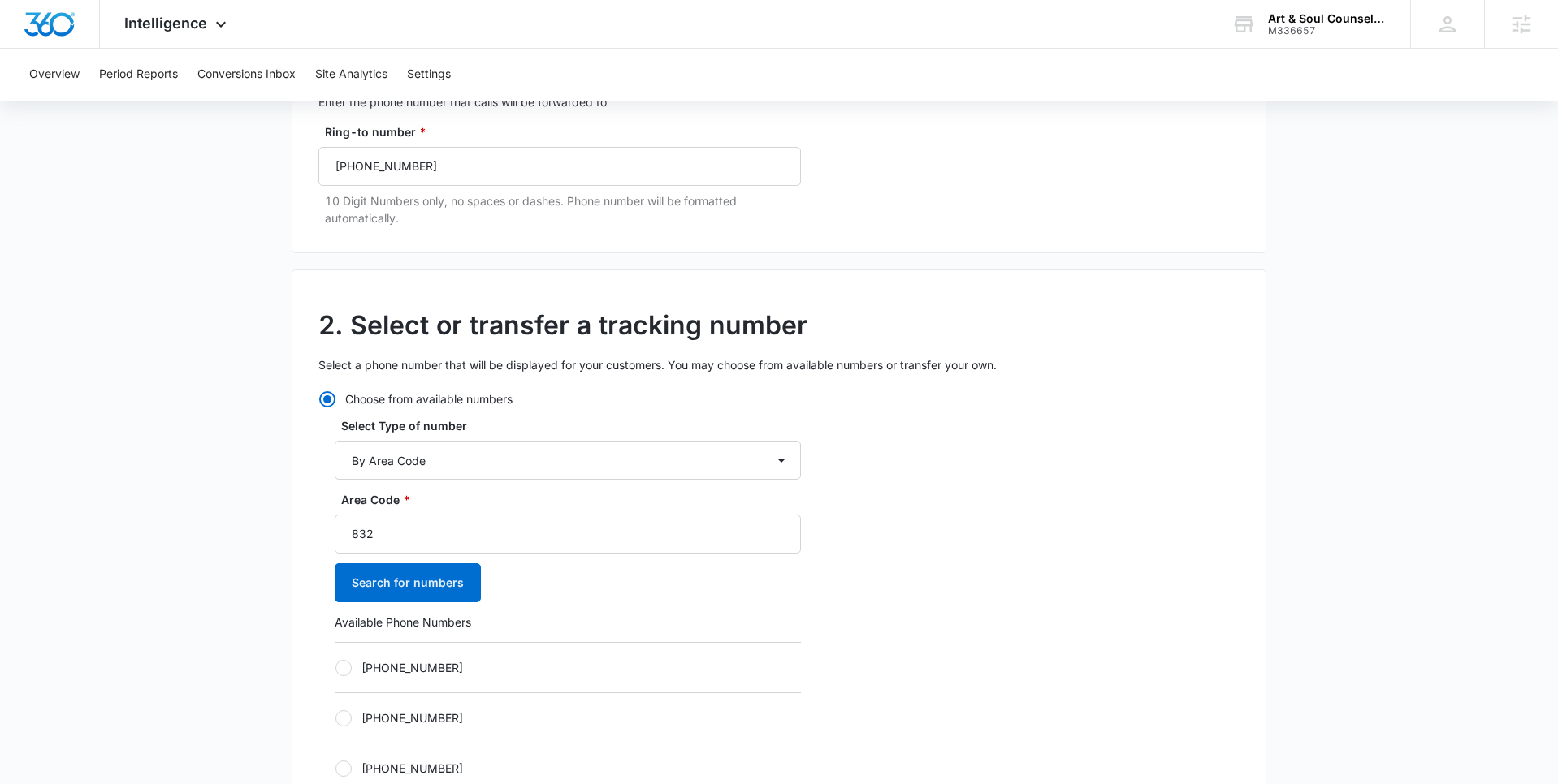
scroll to position [228, 0]
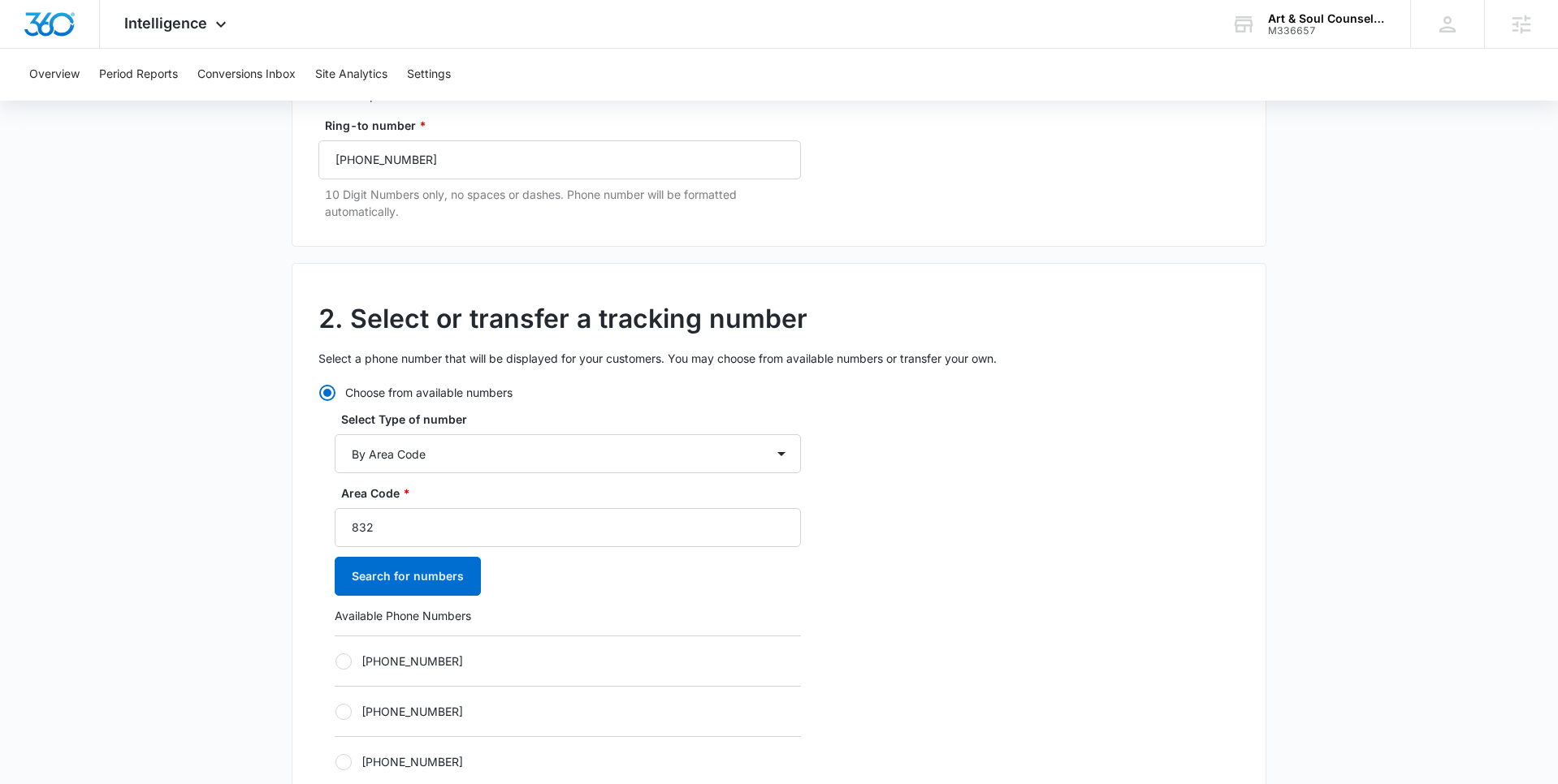
drag, startPoint x: 358, startPoint y: 671, endPoint x: 347, endPoint y: 664, distance: 13.0
click at [358, 671] on div "[PHONE_NUMBER]" at bounding box center [567, 661] width 466 height 51
click at [344, 661] on div at bounding box center [343, 662] width 16 height 16
click at [336, 661] on input "+18323048477" at bounding box center [335, 661] width 1 height 1
radio input "true"
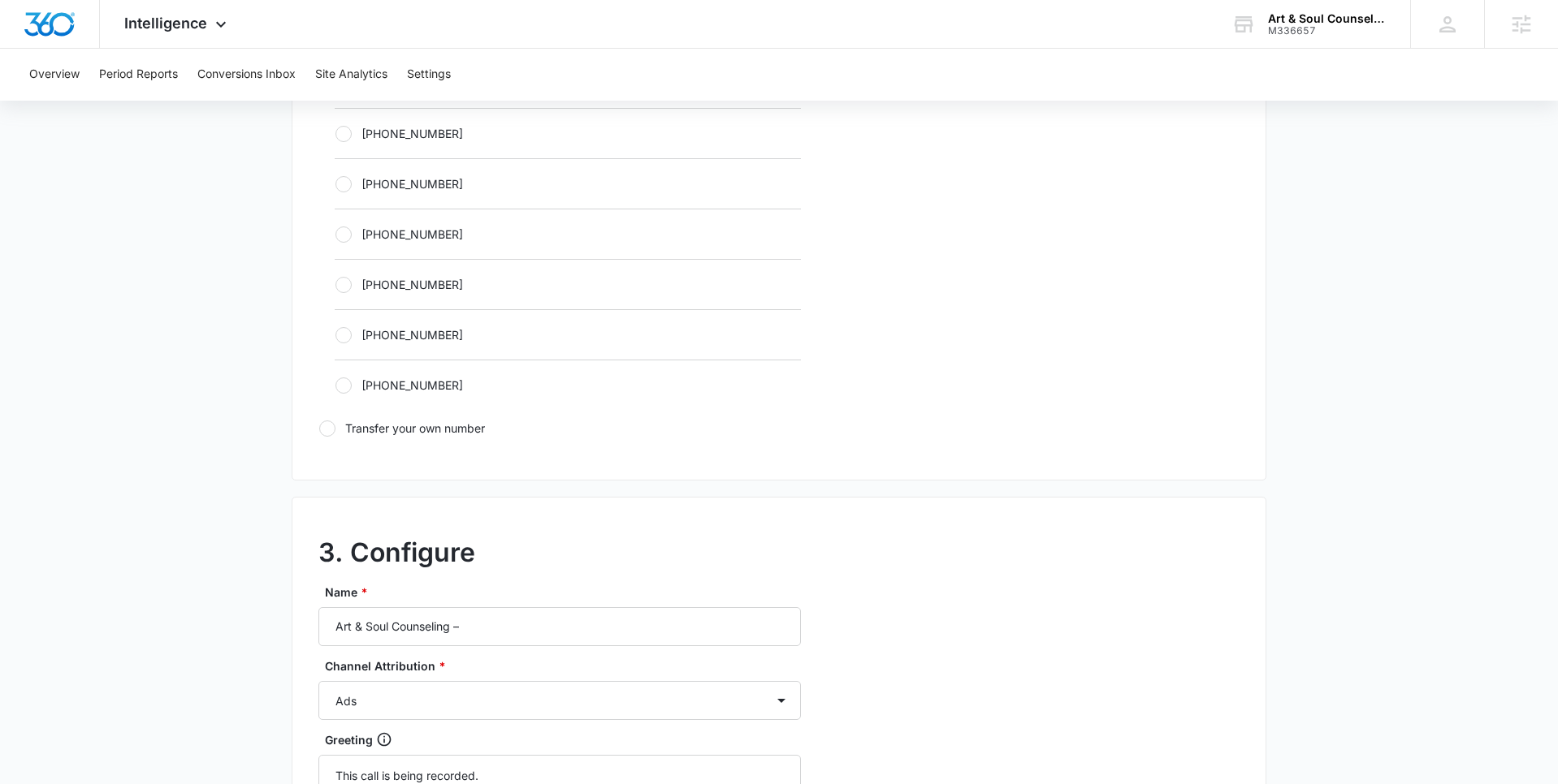
scroll to position [961, 0]
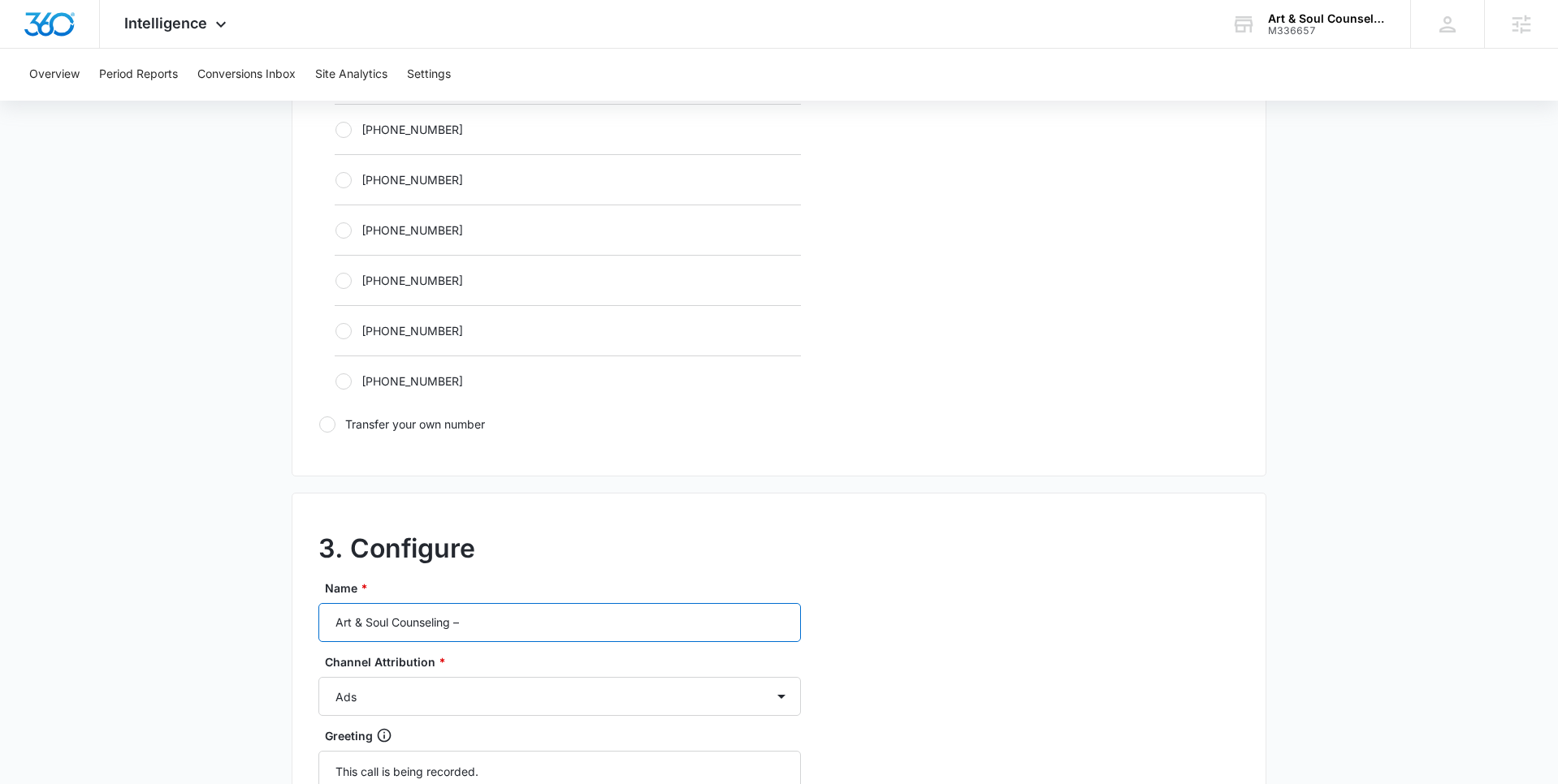
click at [480, 633] on input "Art & Soul Counseling –" at bounding box center [560, 622] width 482 height 39
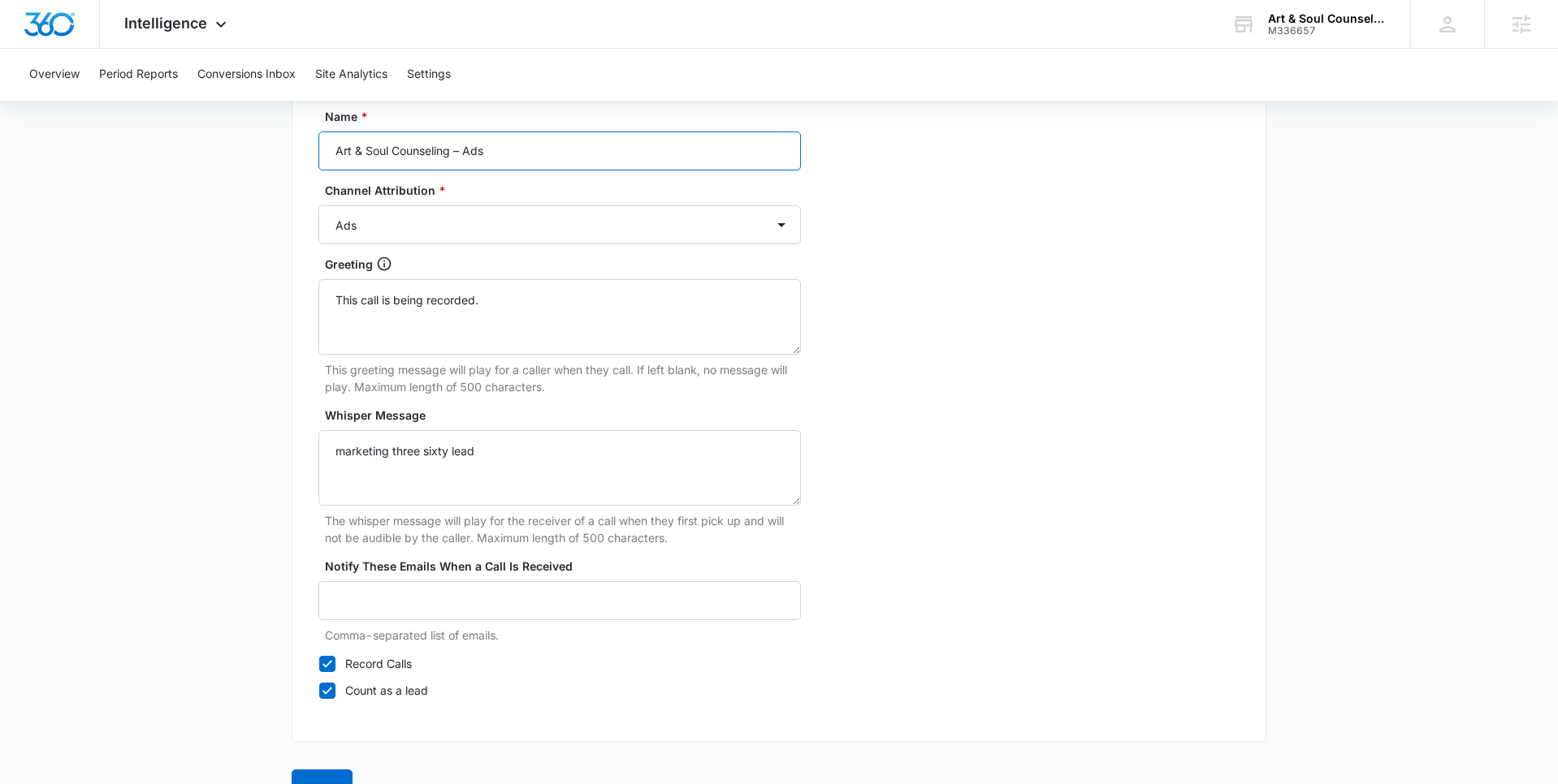
scroll to position [1476, 0]
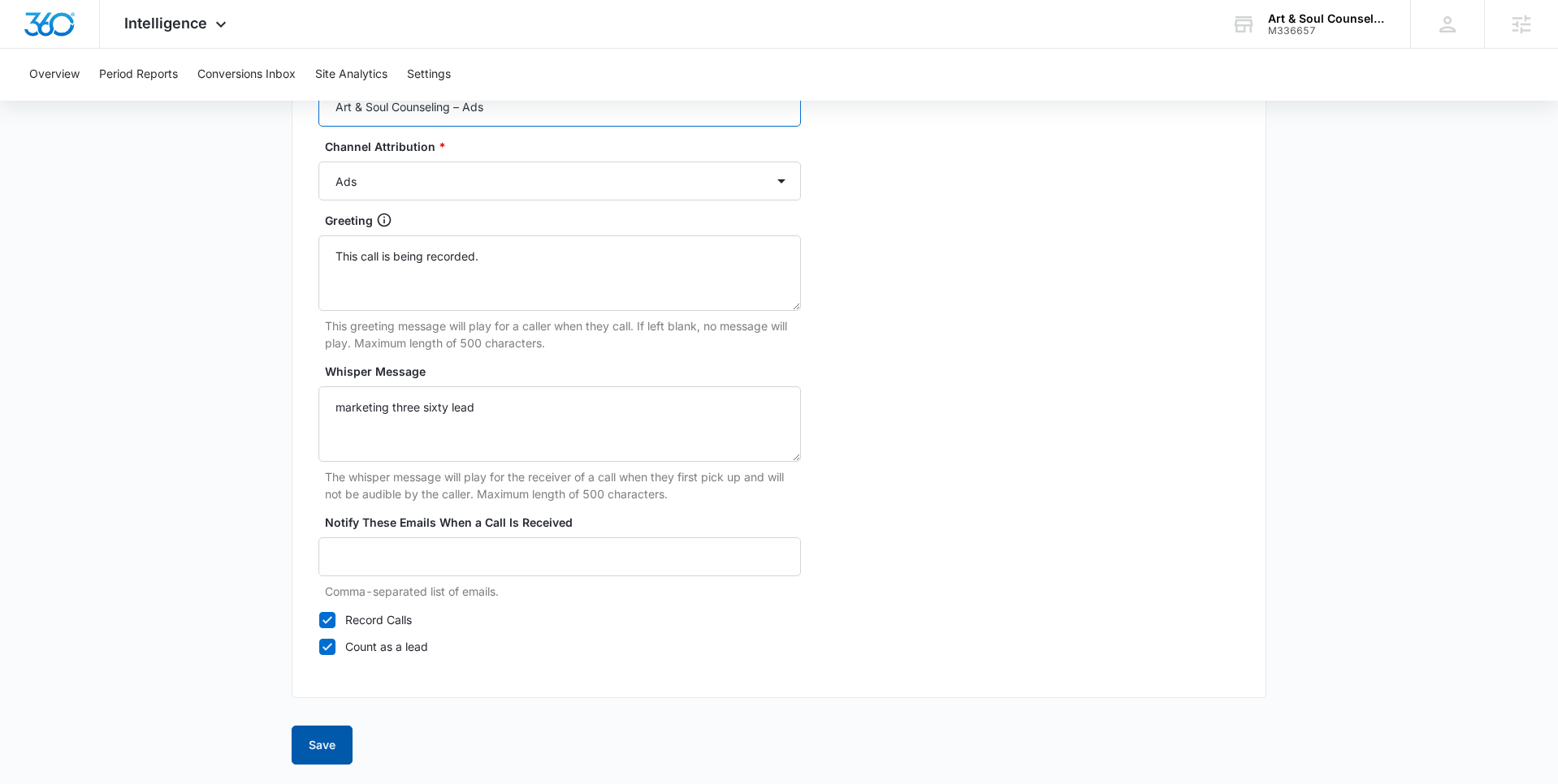
type input "Art & Soul Counseling – Ads"
click at [328, 746] on button "Save" at bounding box center [322, 745] width 61 height 39
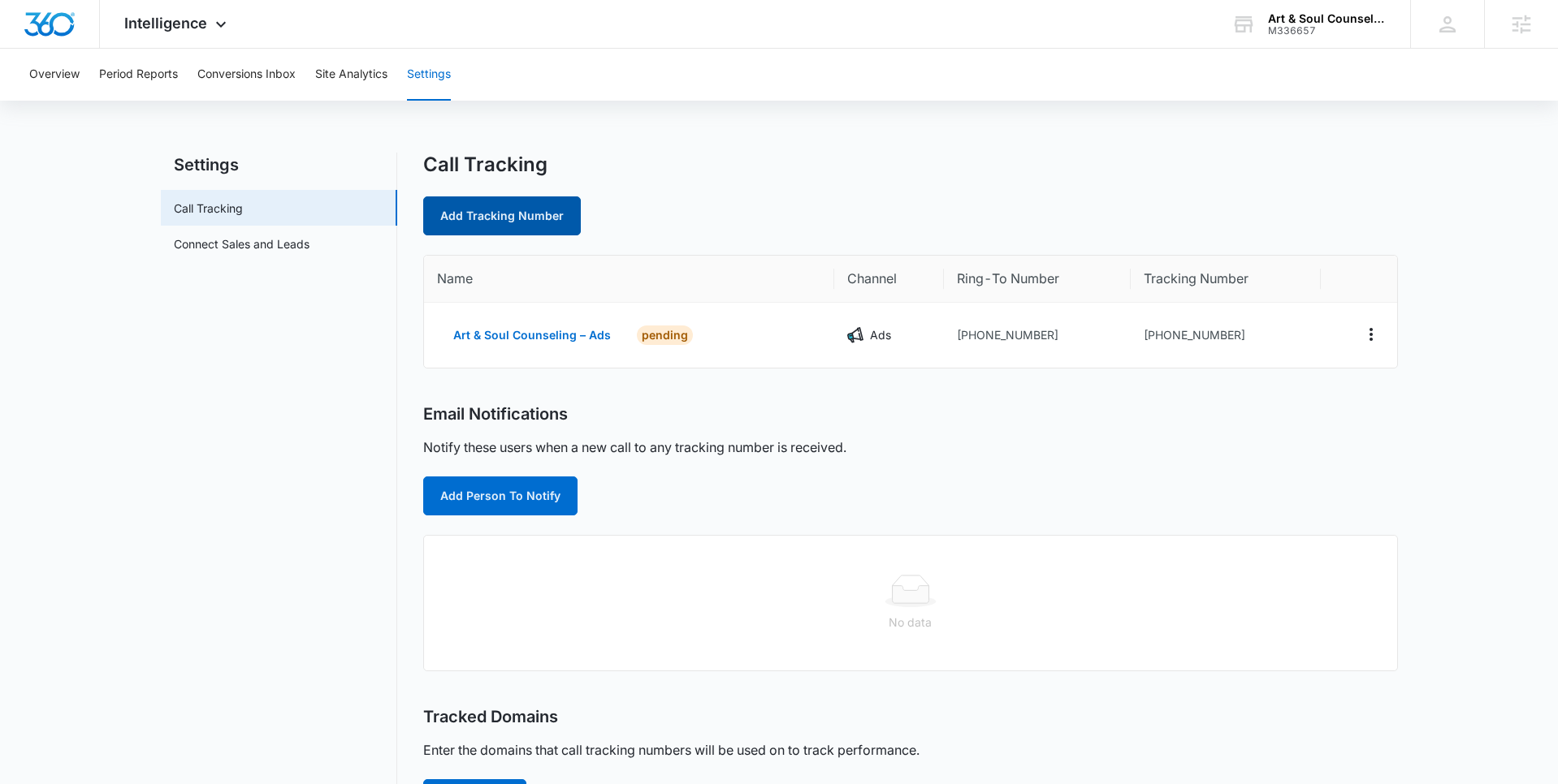
click at [529, 218] on link "Add Tracking Number" at bounding box center [501, 216] width 158 height 39
select select "by_area_code"
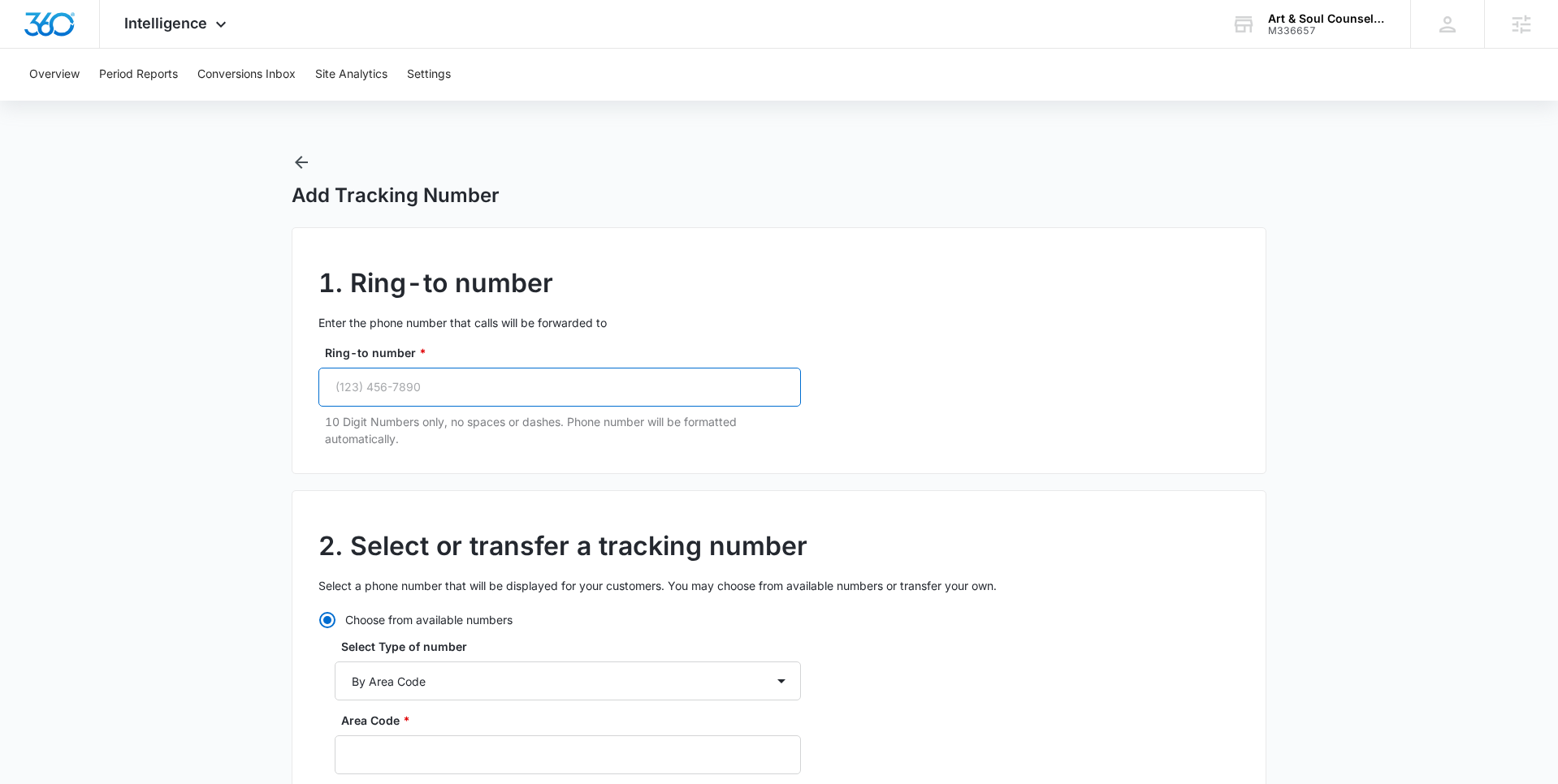
paste input "(832) 221-8064"
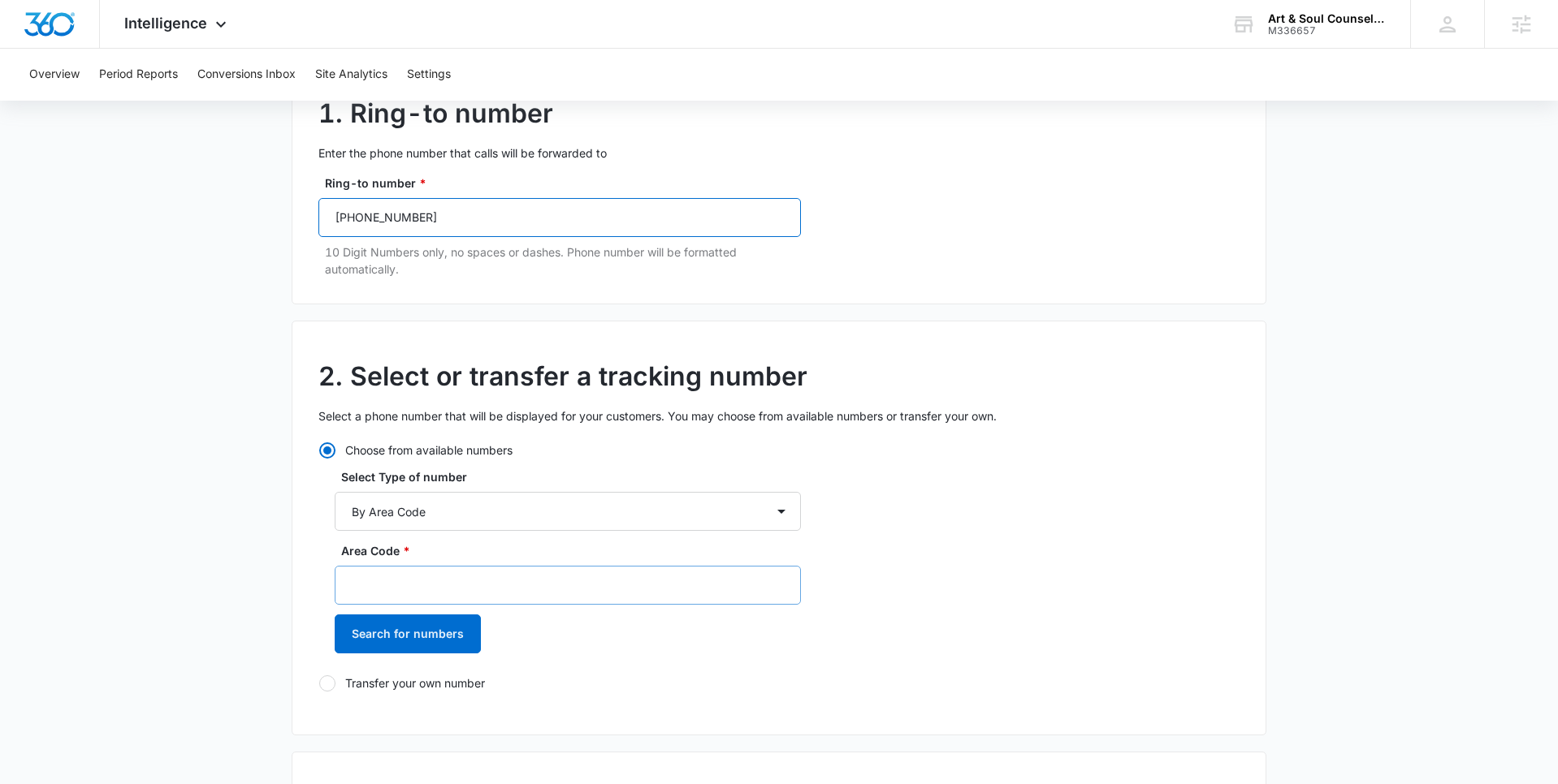
scroll to position [171, 0]
type input "(832) 221-8064"
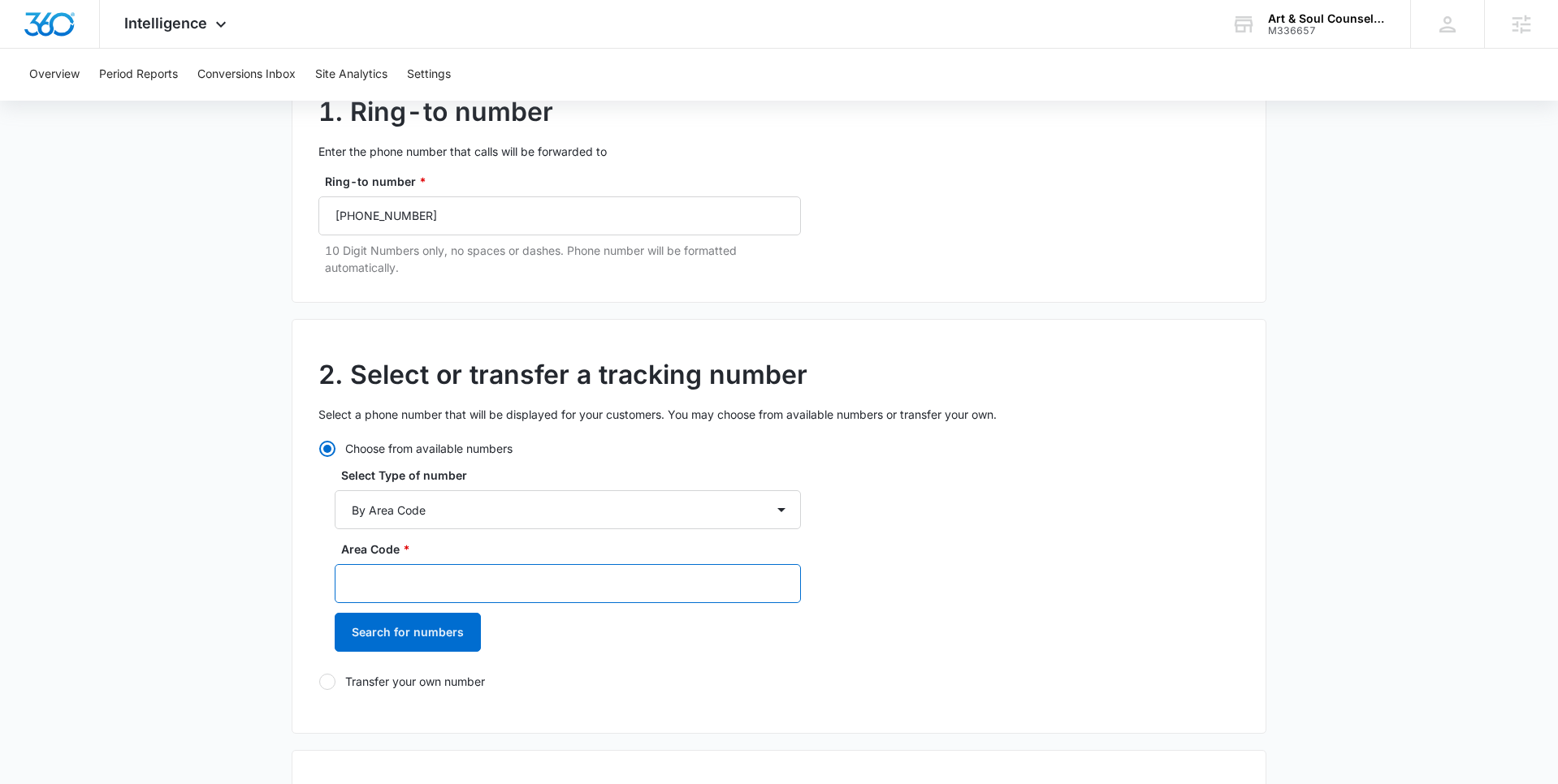
click at [418, 584] on input "Area Code *" at bounding box center [567, 583] width 466 height 39
type input "832"
click at [428, 643] on button "Search for numbers" at bounding box center [407, 632] width 146 height 39
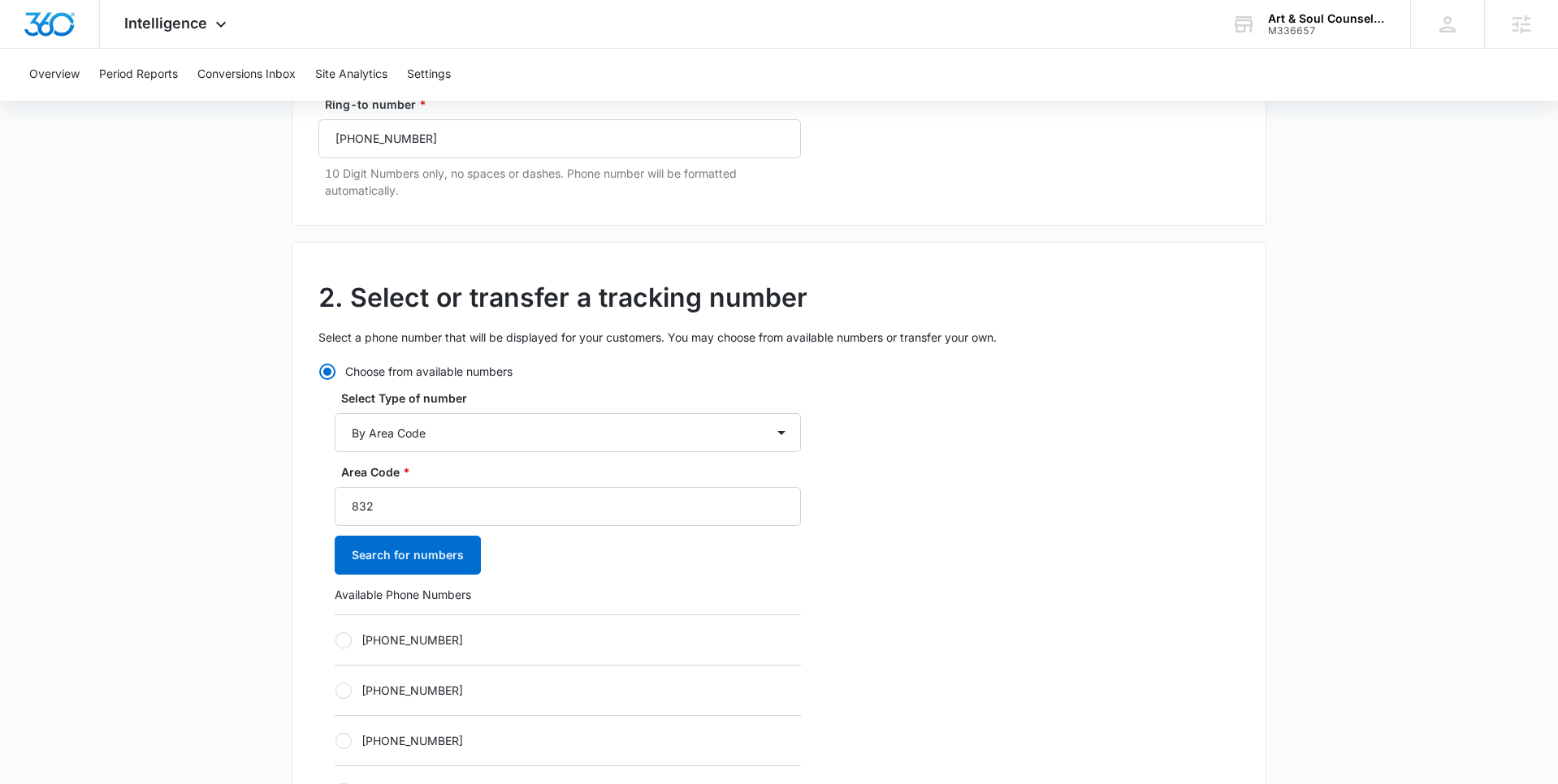
click at [340, 634] on div at bounding box center [343, 641] width 16 height 16
click at [336, 640] on input "+18323048498" at bounding box center [335, 640] width 1 height 1
radio input "true"
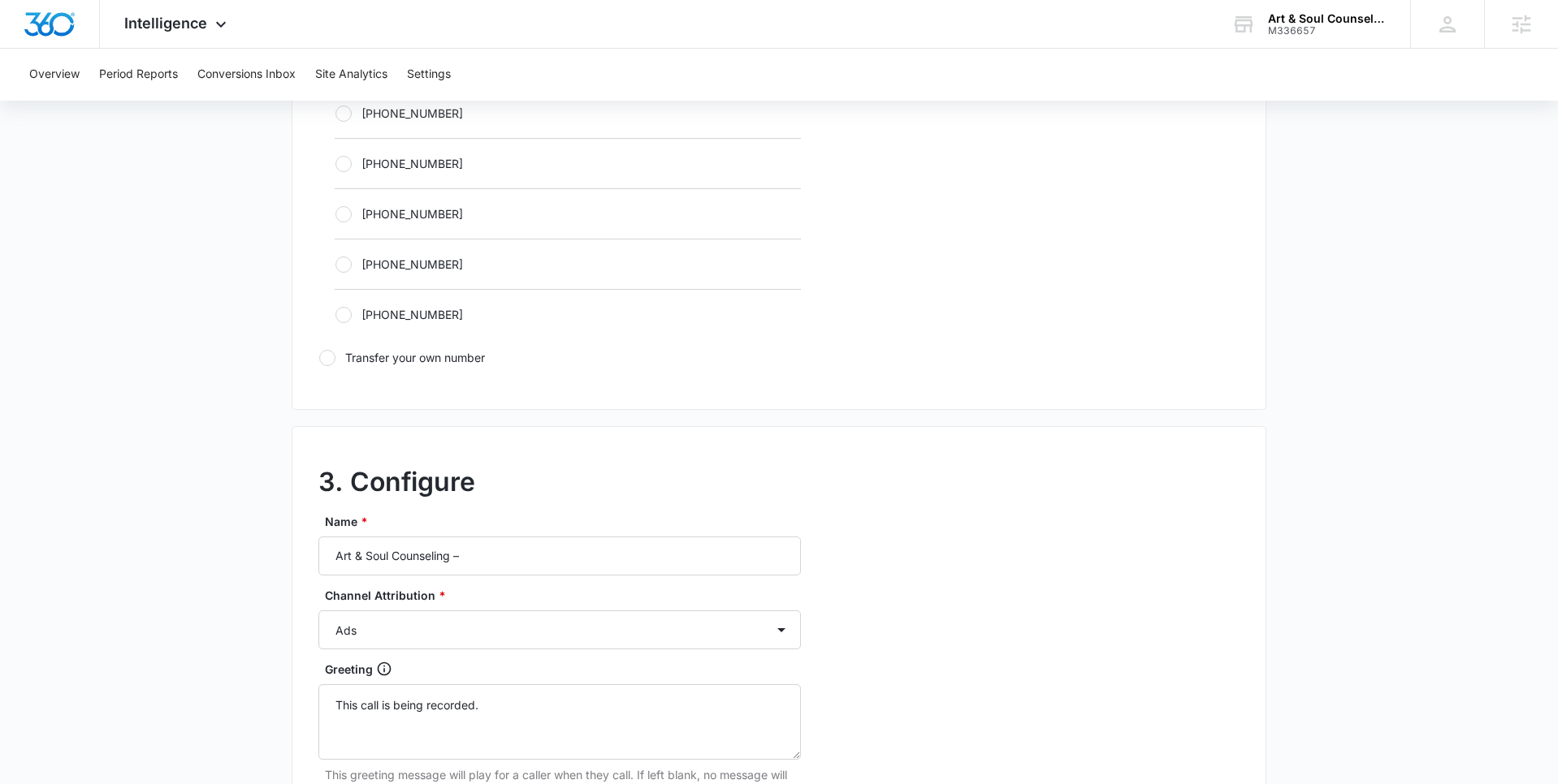
scroll to position [1067, 0]
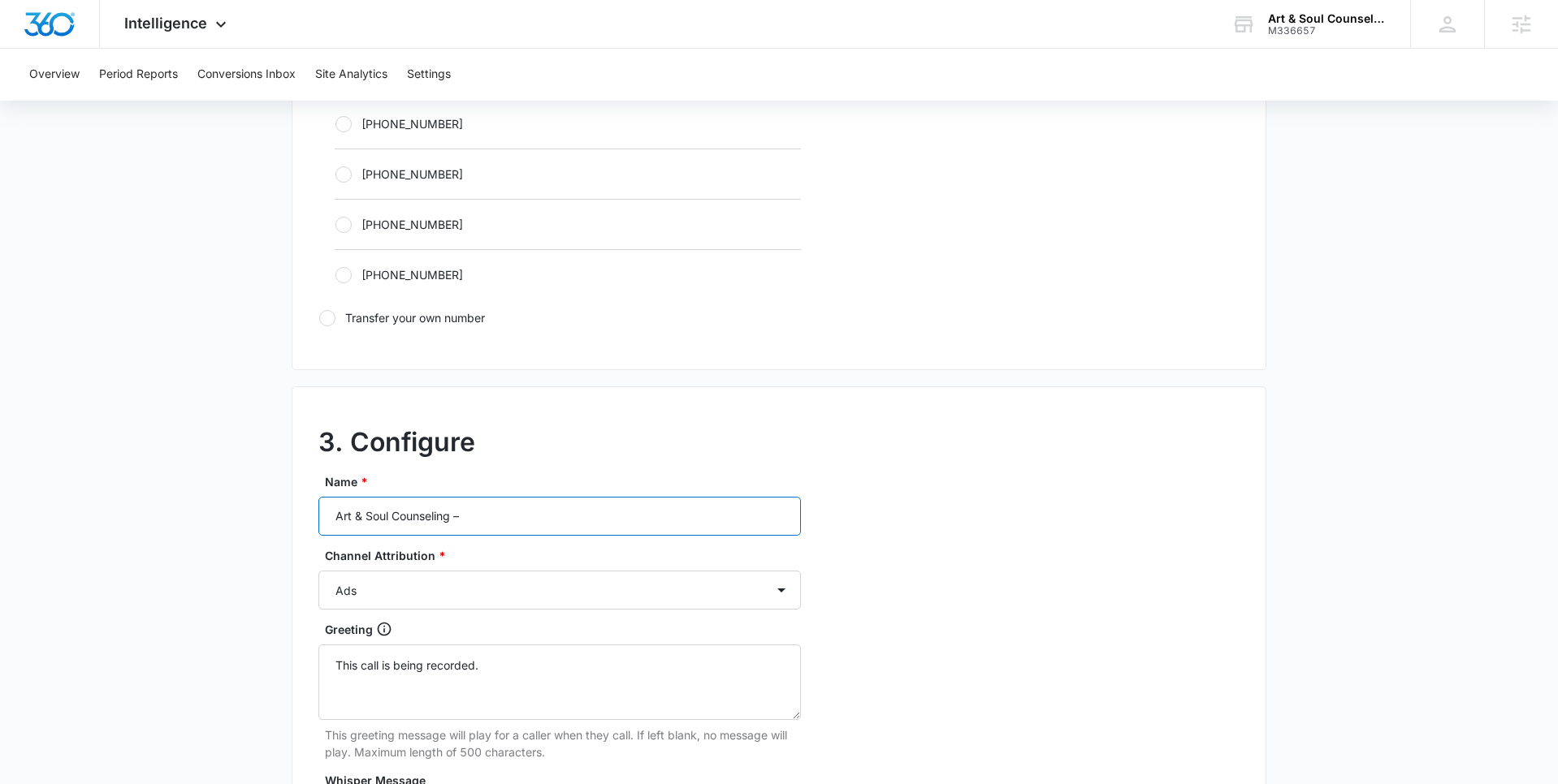
click at [501, 514] on input "Art & Soul Counseling –" at bounding box center [560, 516] width 482 height 39
type input "Art & Soul Counseling – Content"
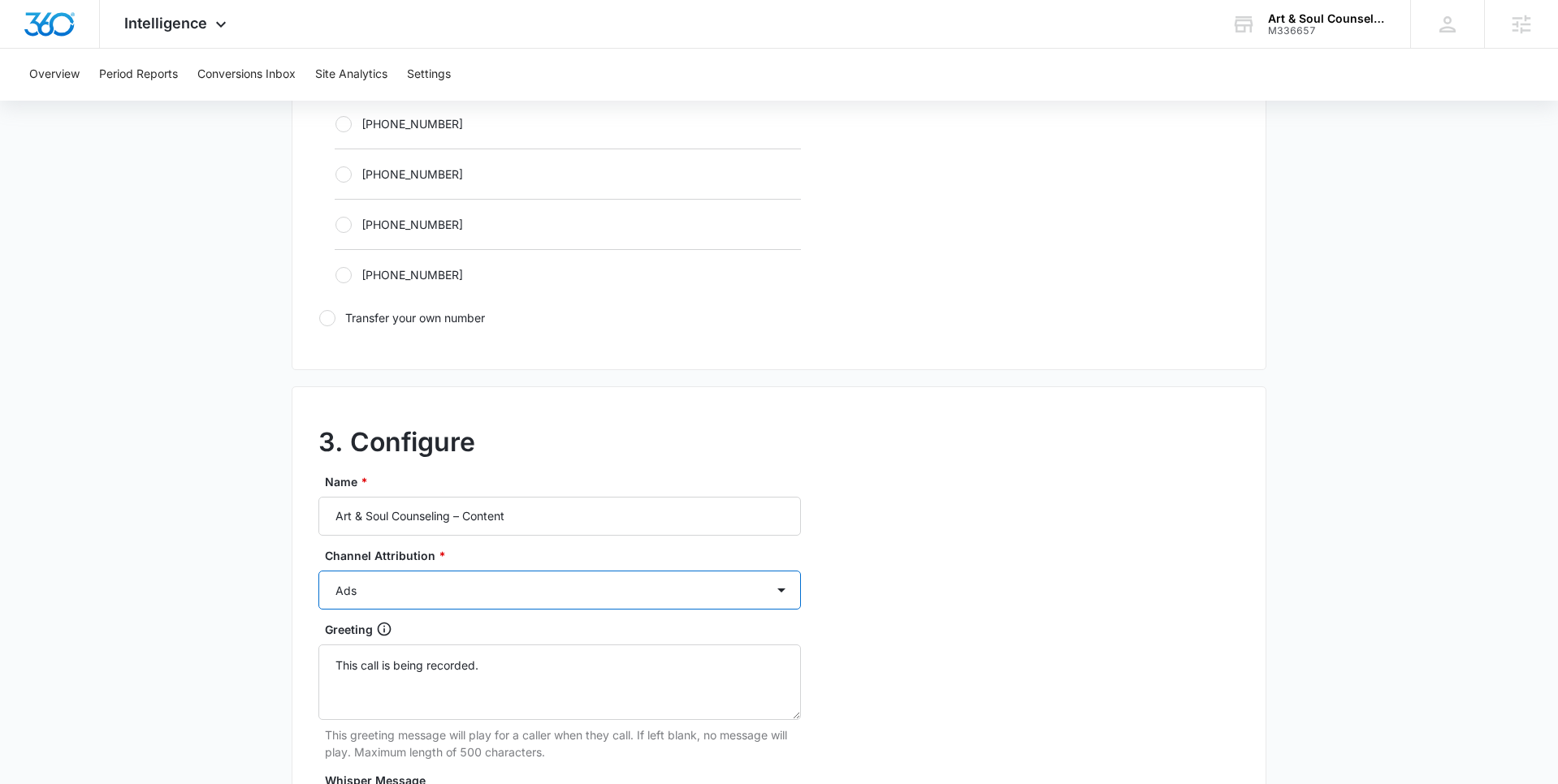
click at [550, 589] on select "Ads Local Service Ads Content Social Other" at bounding box center [560, 590] width 482 height 39
select select "CONTENT"
click at [318, 571] on select "Ads Local Service Ads Content Social Other" at bounding box center [560, 590] width 482 height 39
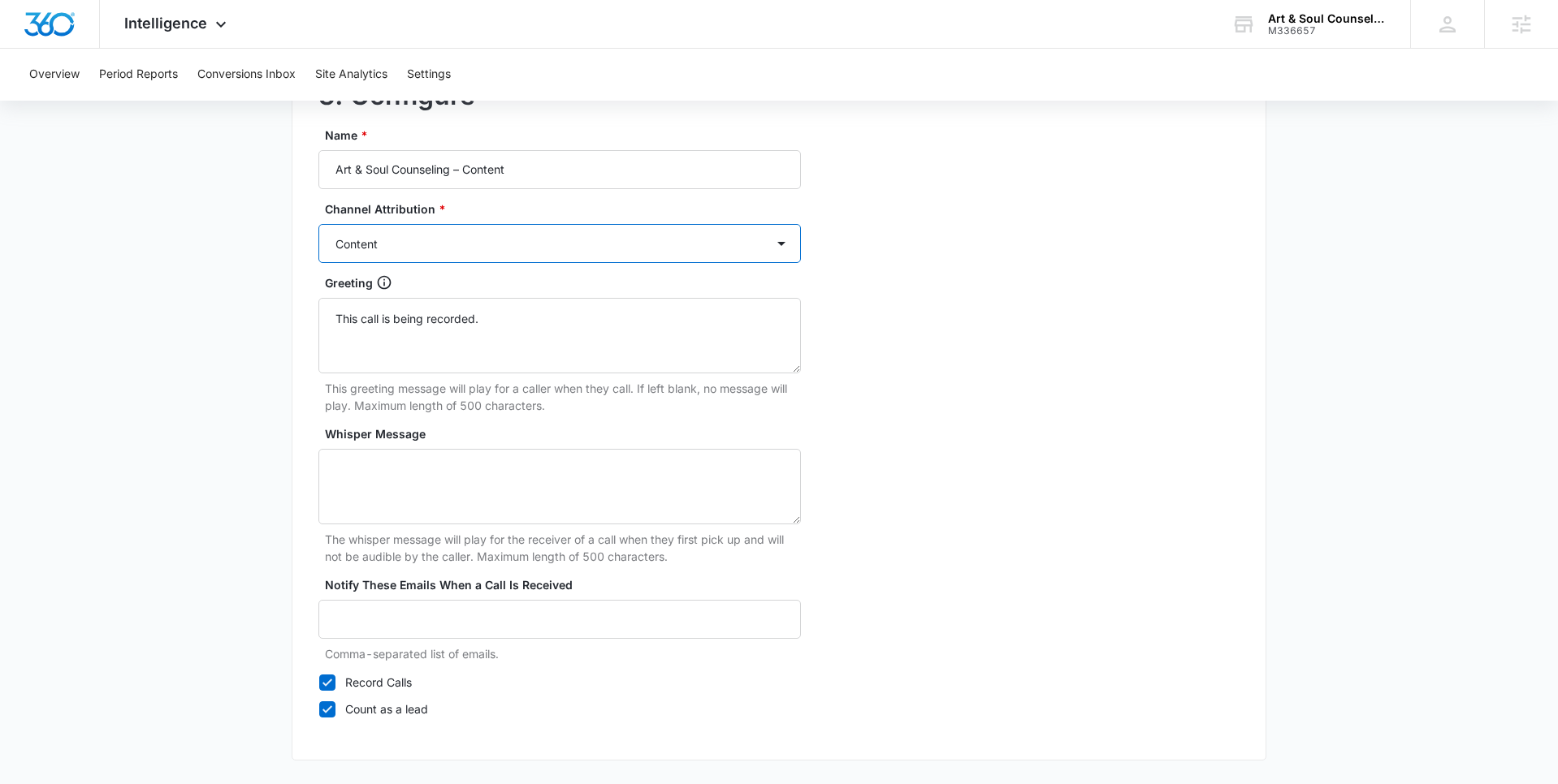
scroll to position [1476, 0]
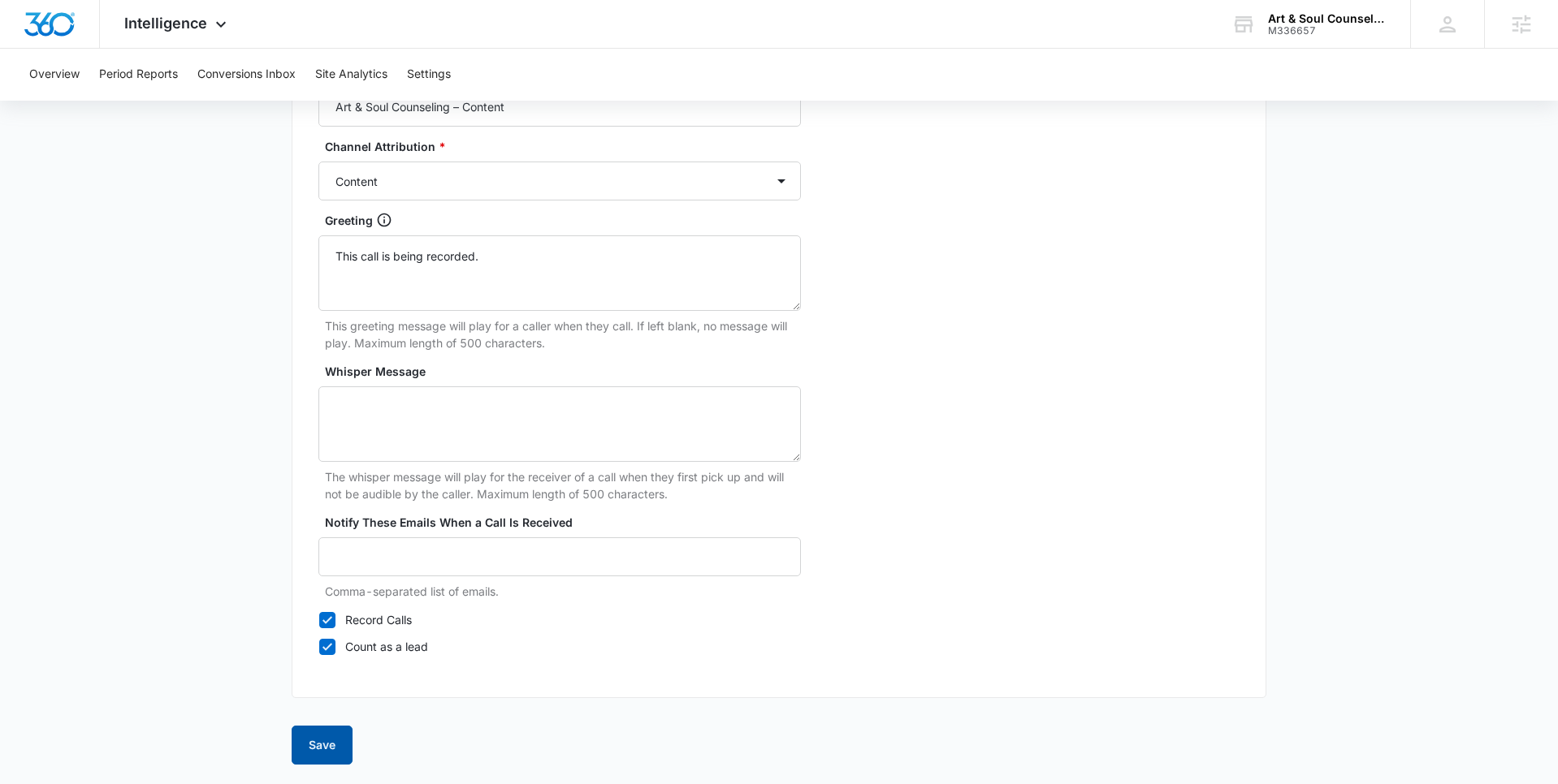
click at [307, 748] on button "Save" at bounding box center [322, 745] width 61 height 39
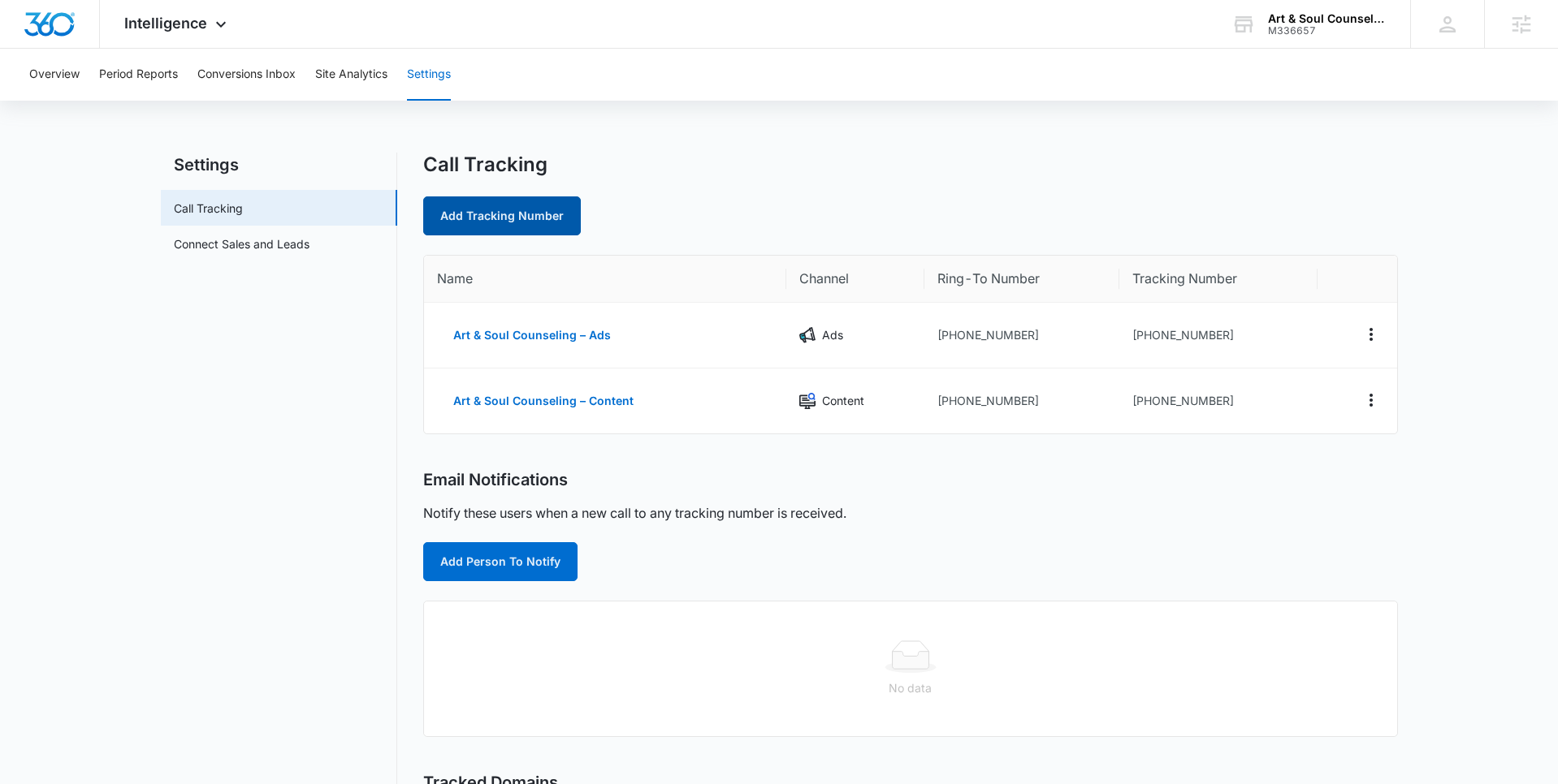
click at [494, 223] on link "Add Tracking Number" at bounding box center [501, 216] width 158 height 39
select select "by_area_code"
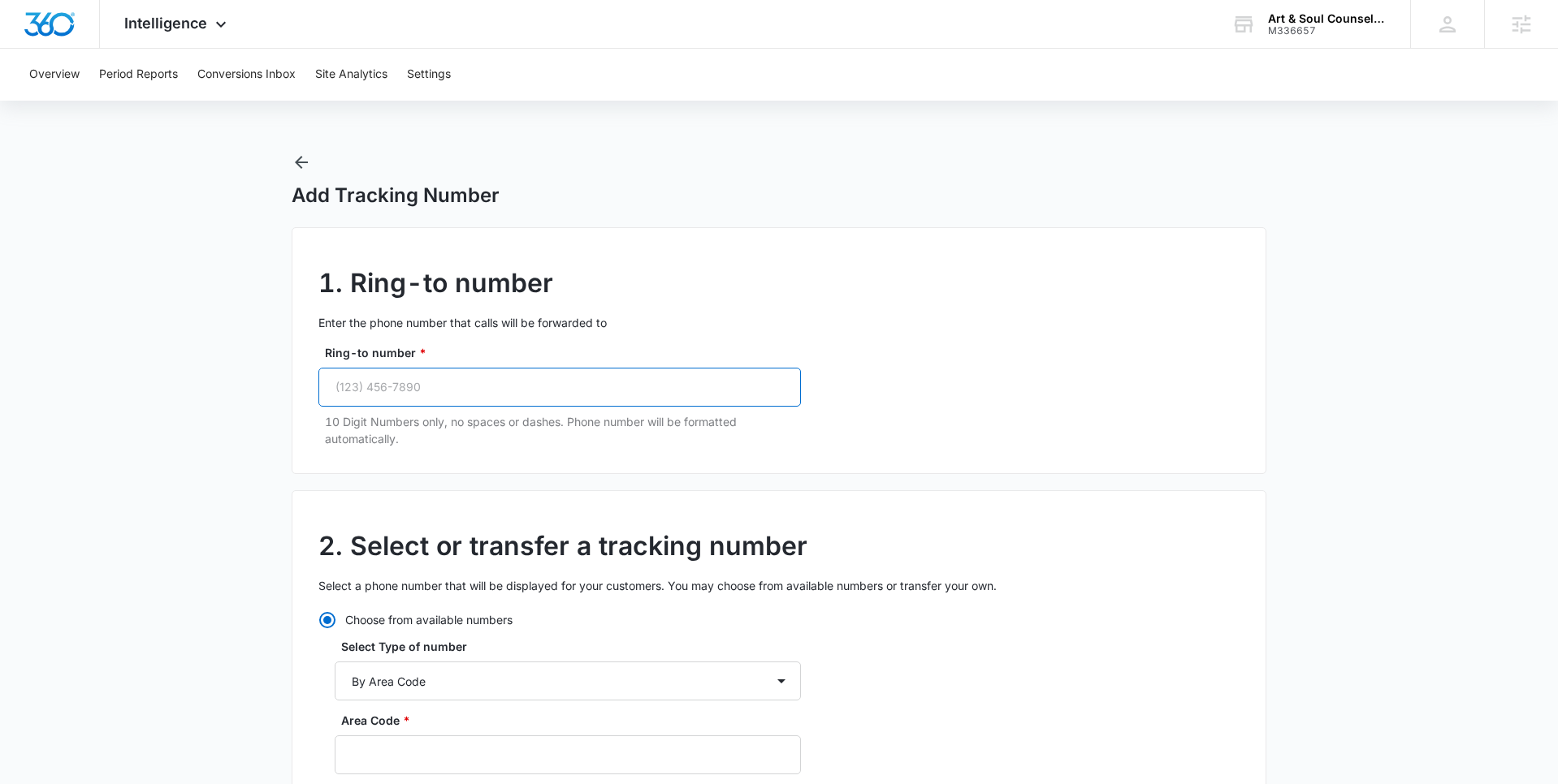
click at [464, 381] on input "Ring-to number *" at bounding box center [560, 387] width 482 height 39
paste input "(832) 221-8064"
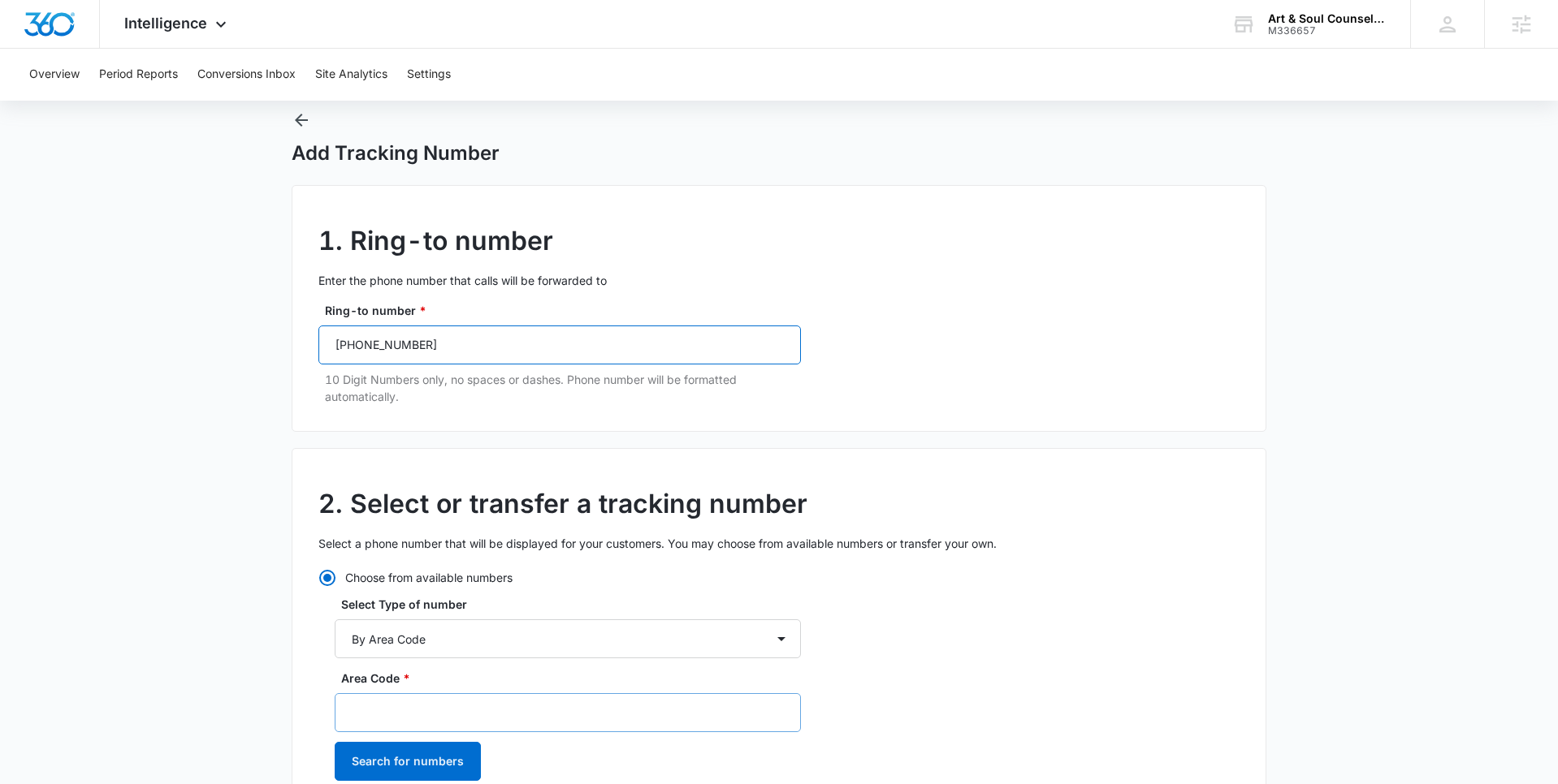
type input "(832) 221-8064"
click at [393, 718] on input "Area Code *" at bounding box center [567, 712] width 466 height 39
type input "832"
click at [408, 765] on button "Search for numbers" at bounding box center [407, 761] width 146 height 39
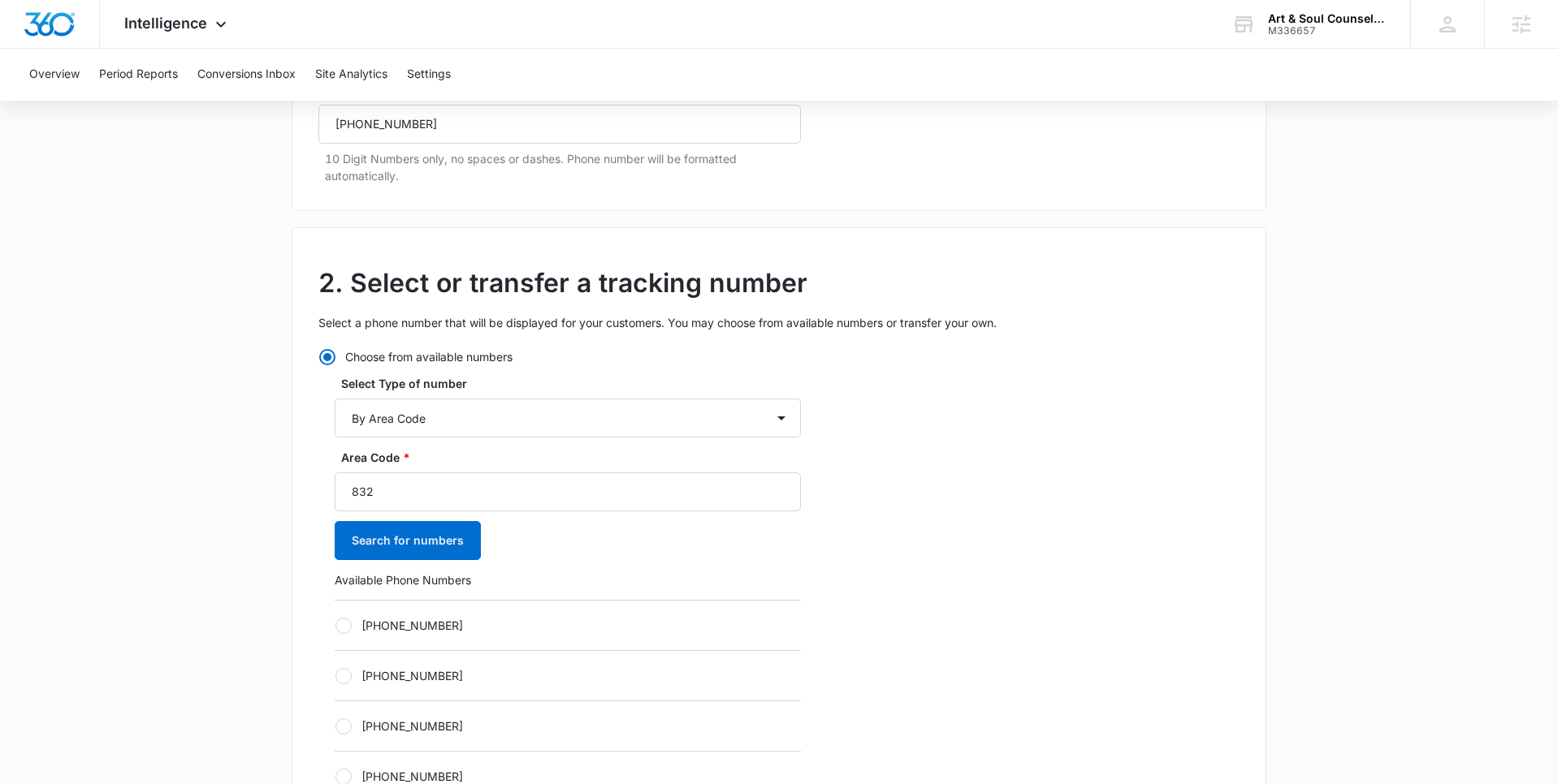
scroll to position [280, 0]
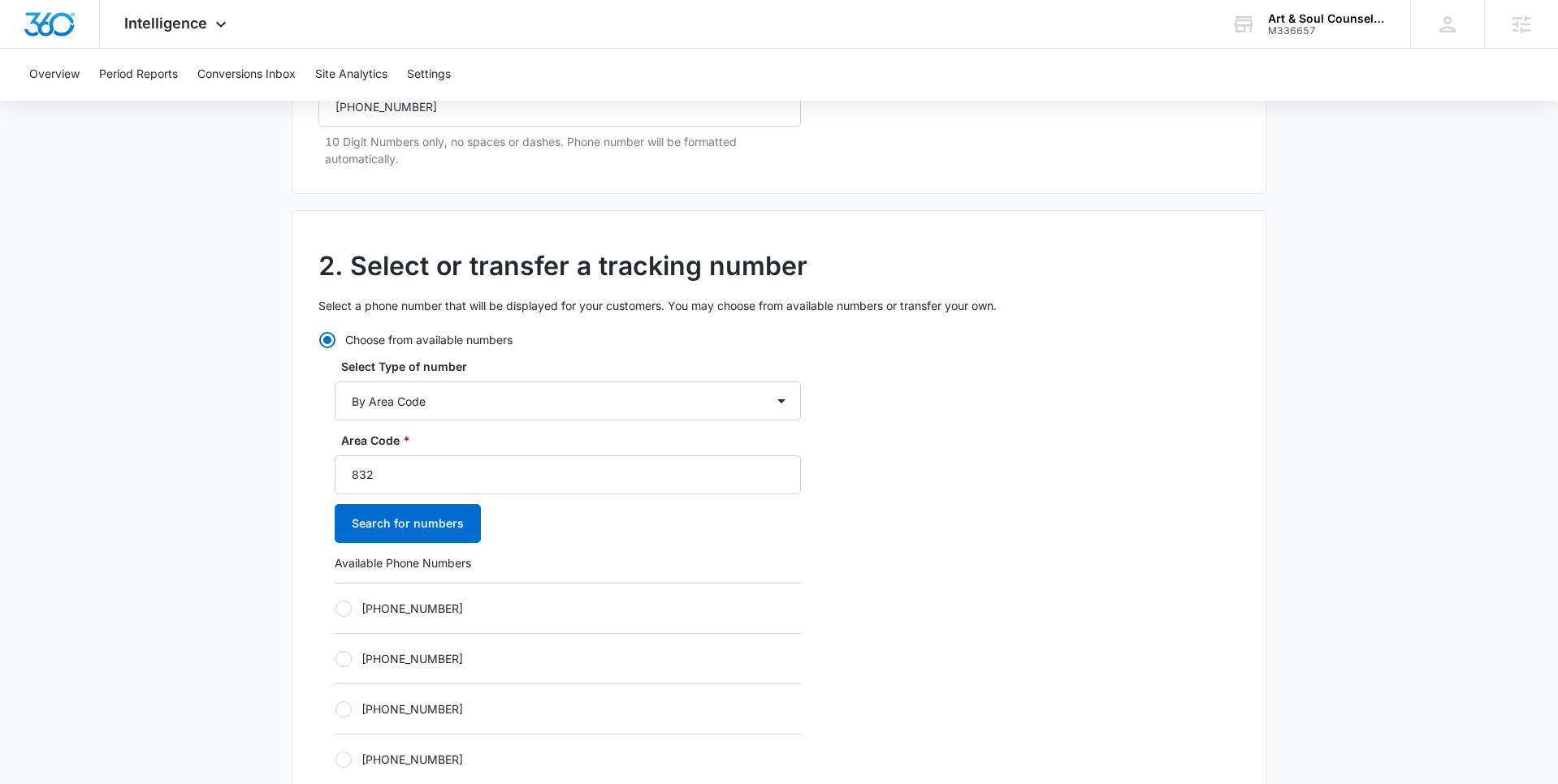
click at [364, 608] on label "+18323048579" at bounding box center [567, 609] width 466 height 17
click at [336, 608] on input "+18323048579" at bounding box center [335, 608] width 1 height 1
radio input "true"
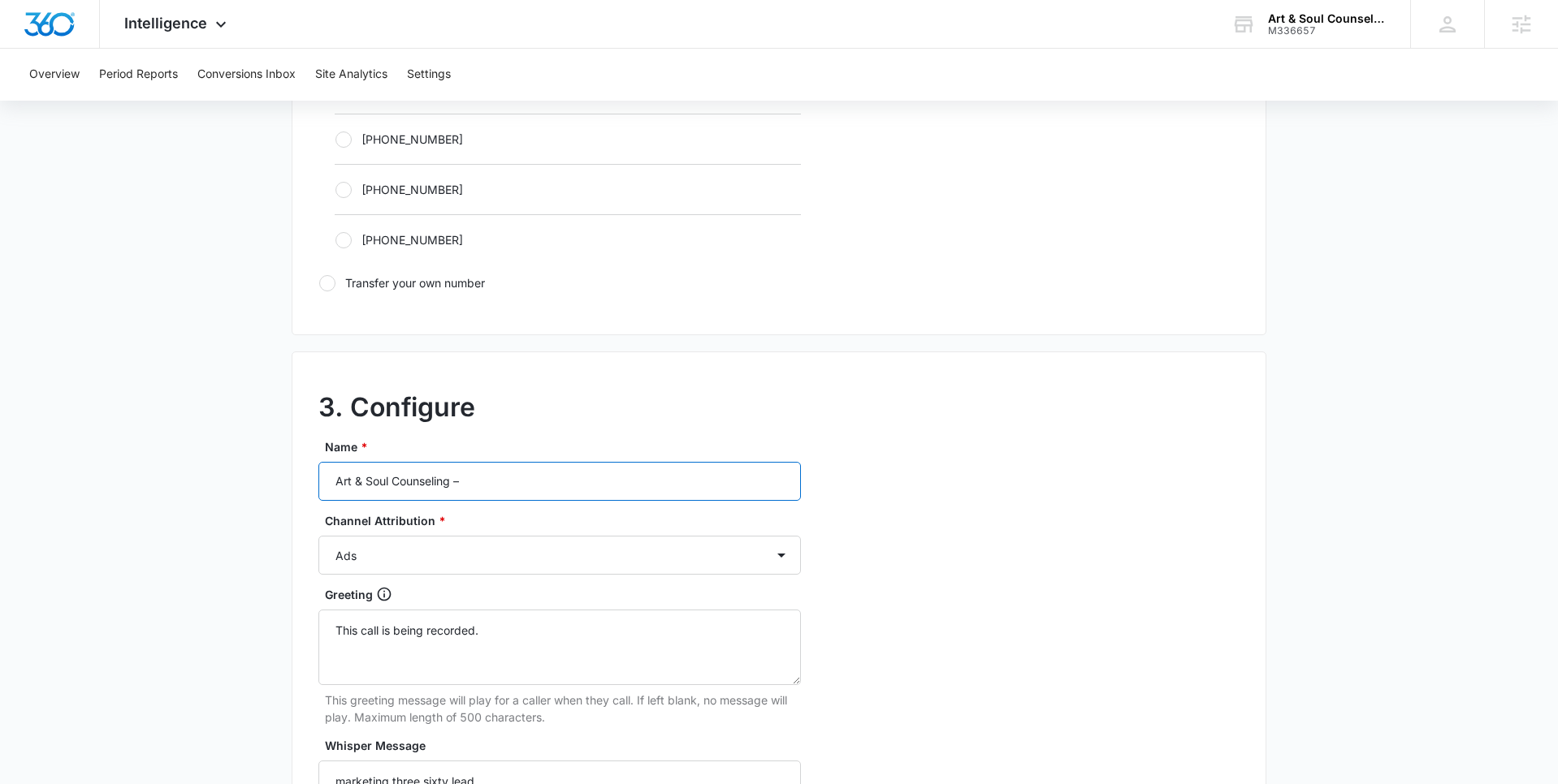
click at [526, 473] on input "Art & Soul Counseling –" at bounding box center [560, 481] width 482 height 39
type input "Art & Soul Counseling – Social"
click at [500, 551] on select "Ads Local Service Ads Content Social Other" at bounding box center [560, 555] width 482 height 39
select select "SOCIAL"
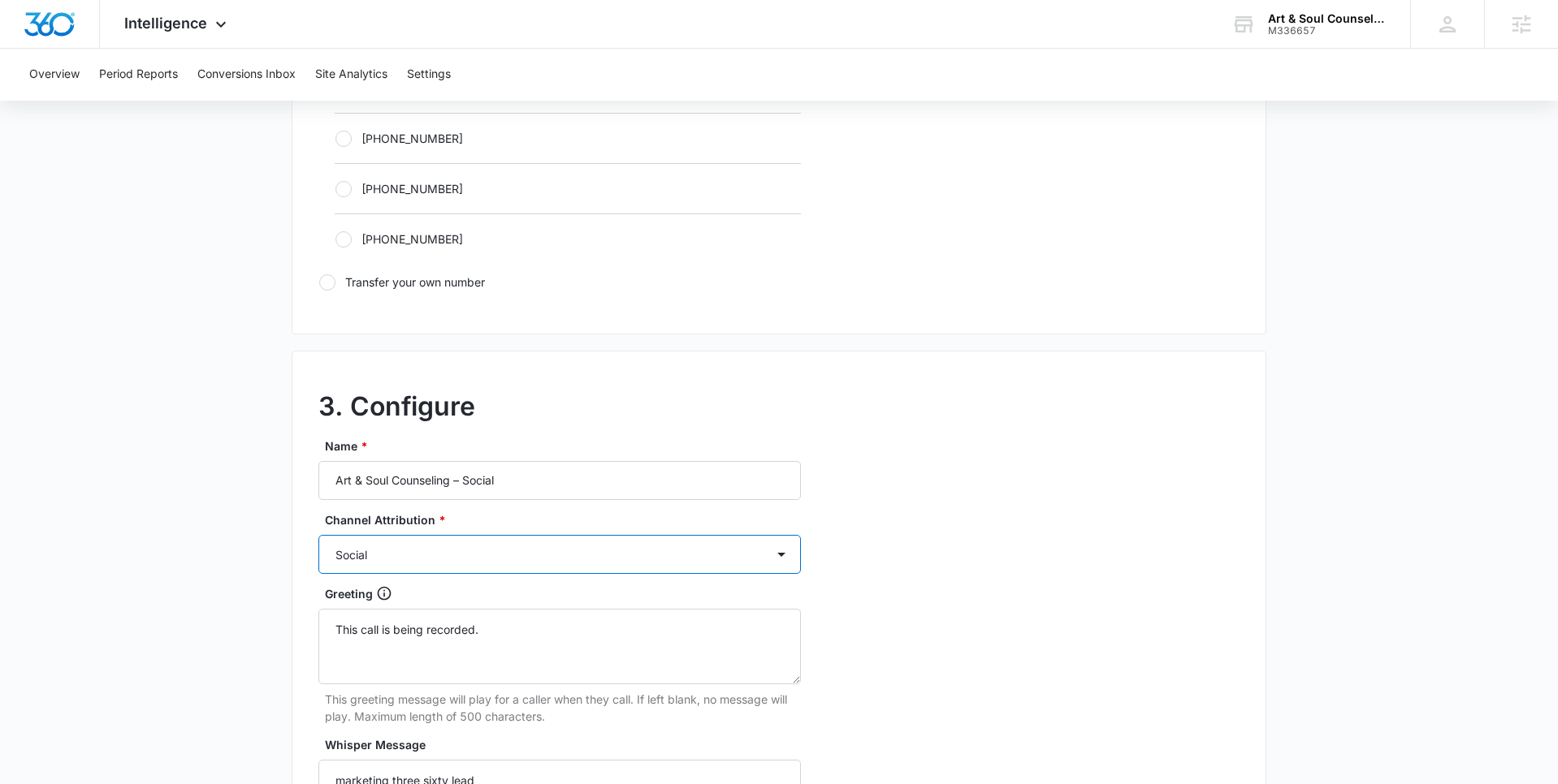
click at [318, 535] on select "Ads Local Service Ads Content Social Other" at bounding box center [560, 555] width 482 height 39
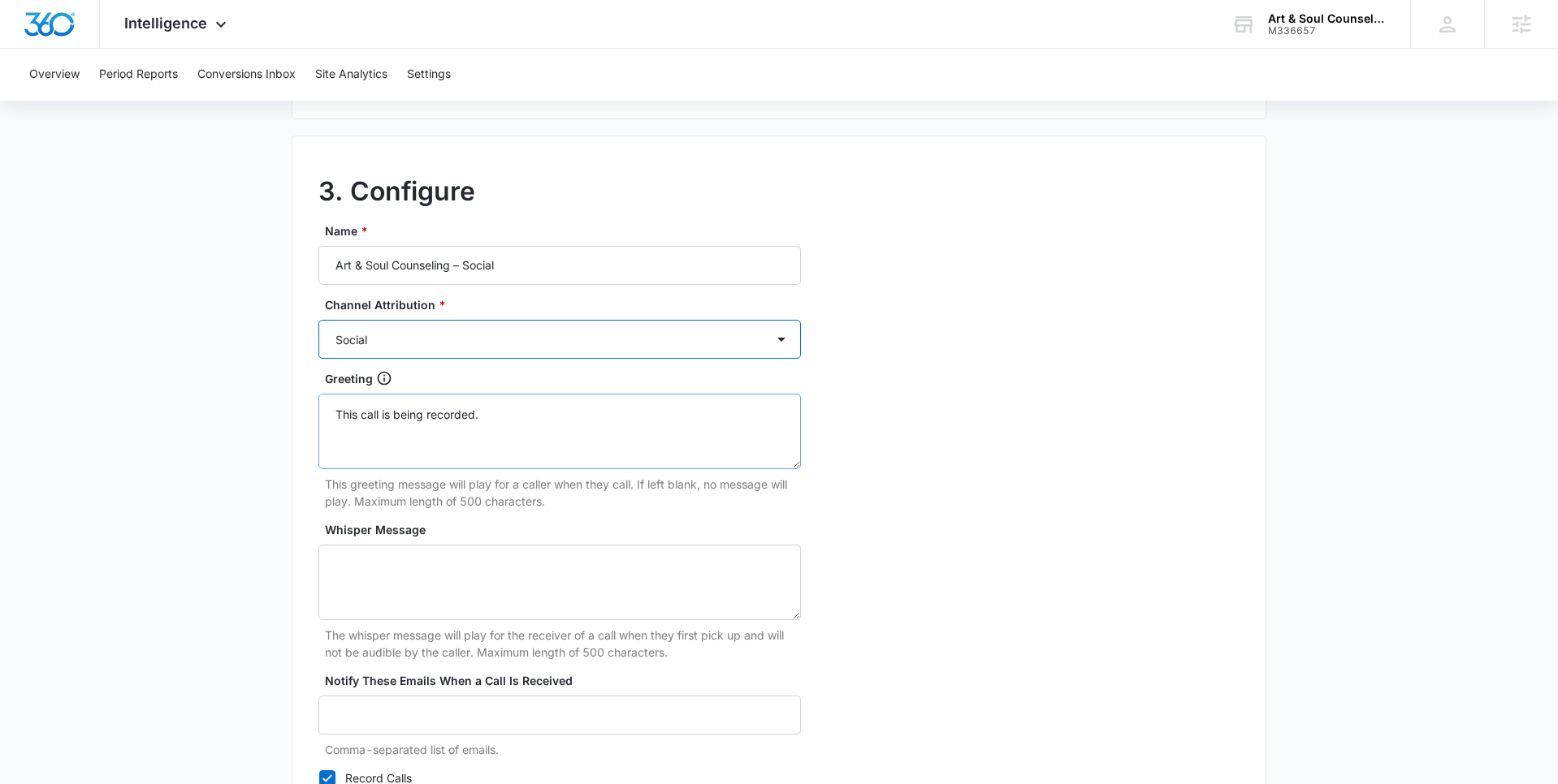
scroll to position [1476, 0]
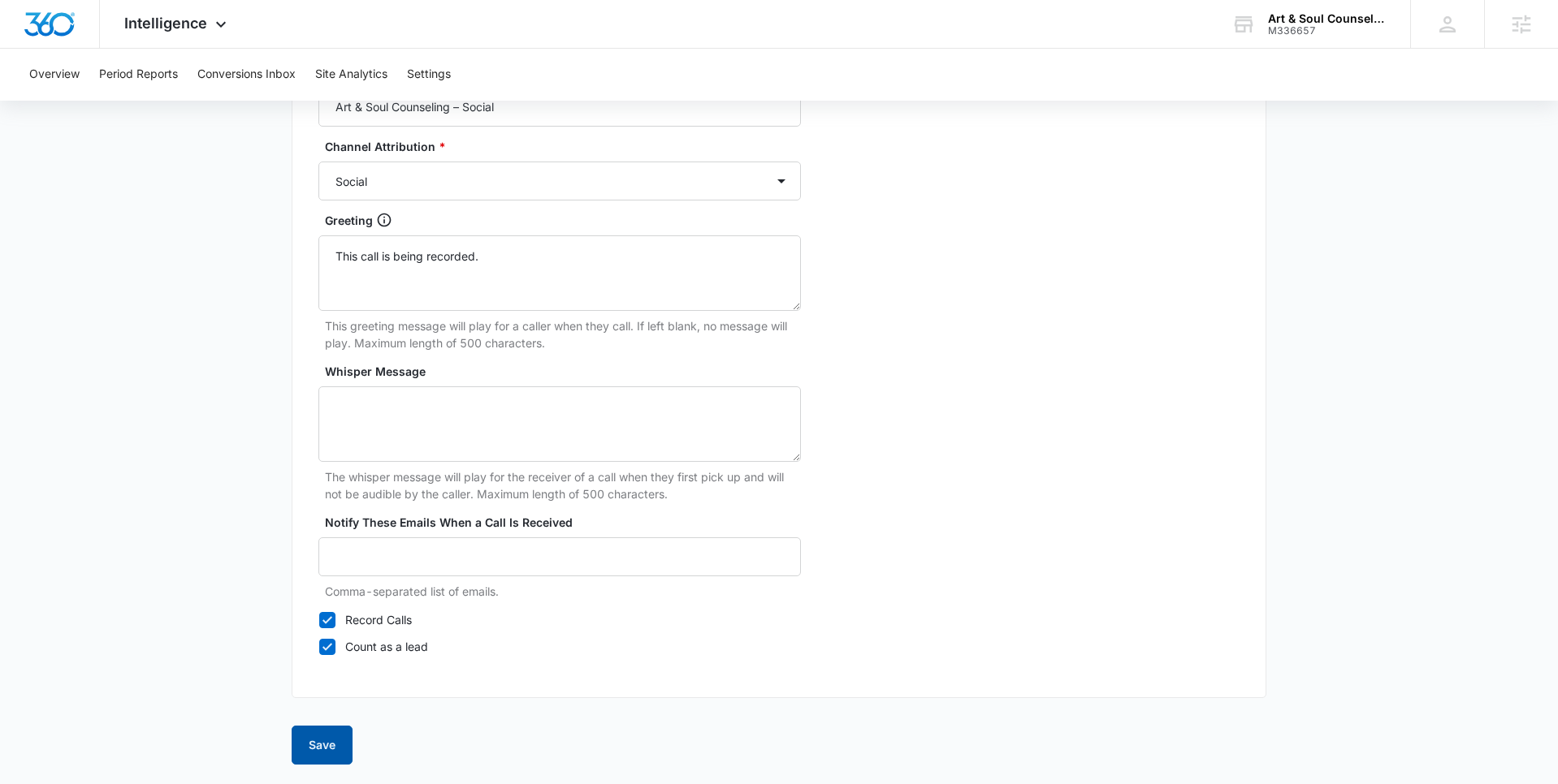
click at [334, 747] on button "Save" at bounding box center [322, 745] width 61 height 39
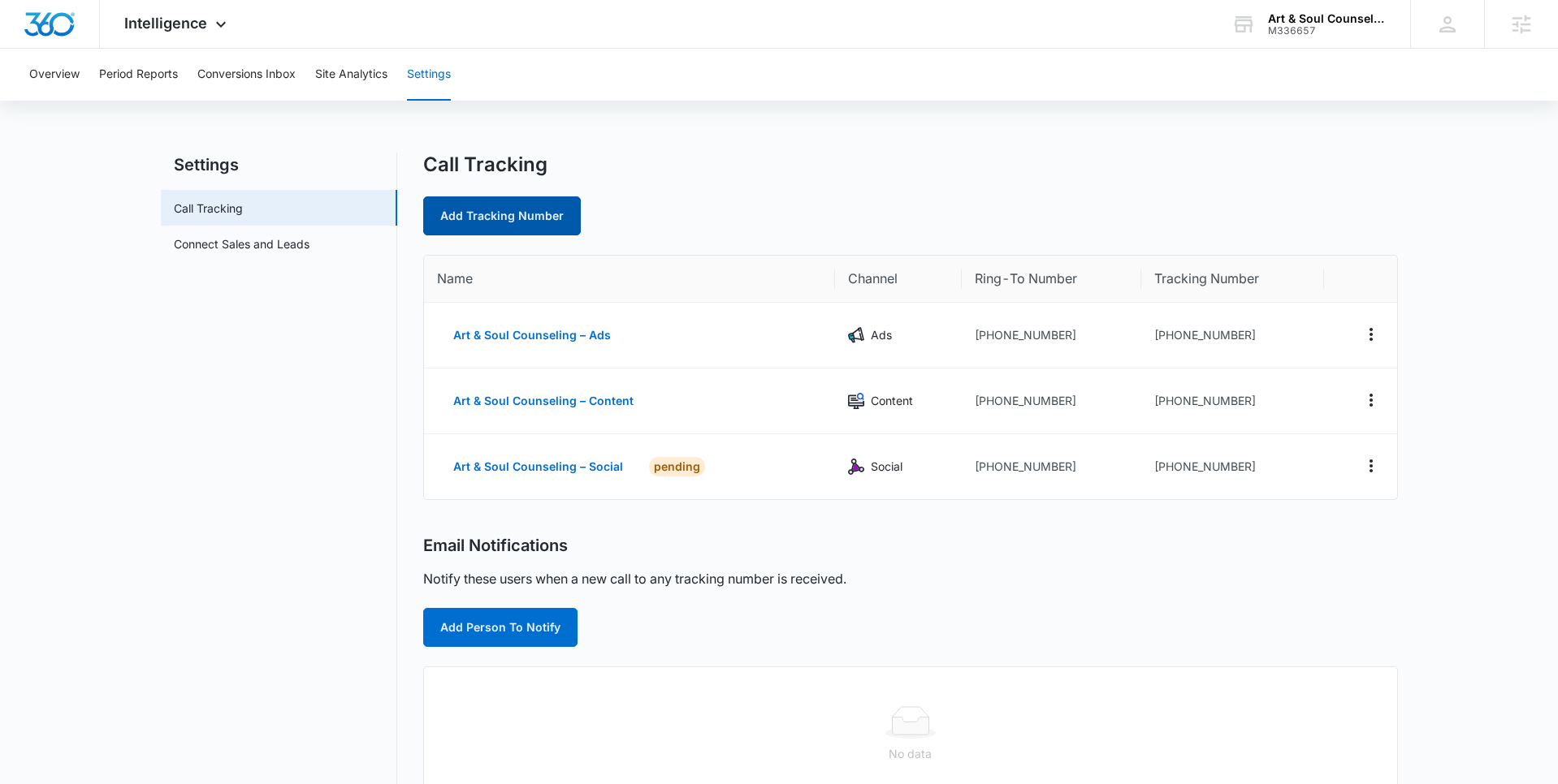
click at [467, 216] on link "Add Tracking Number" at bounding box center [501, 216] width 158 height 39
select select "by_area_code"
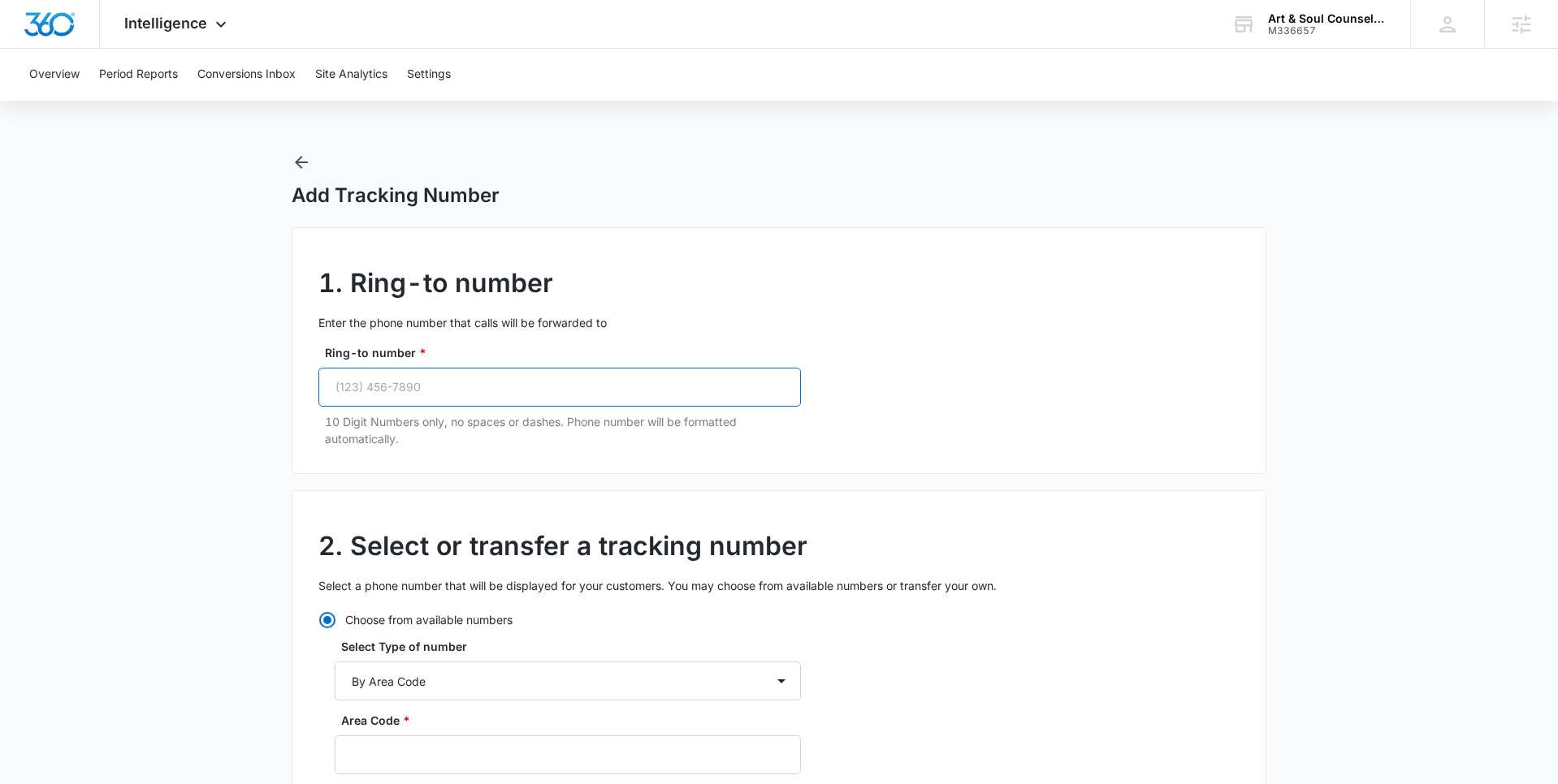
paste input "(832) 221-8064"
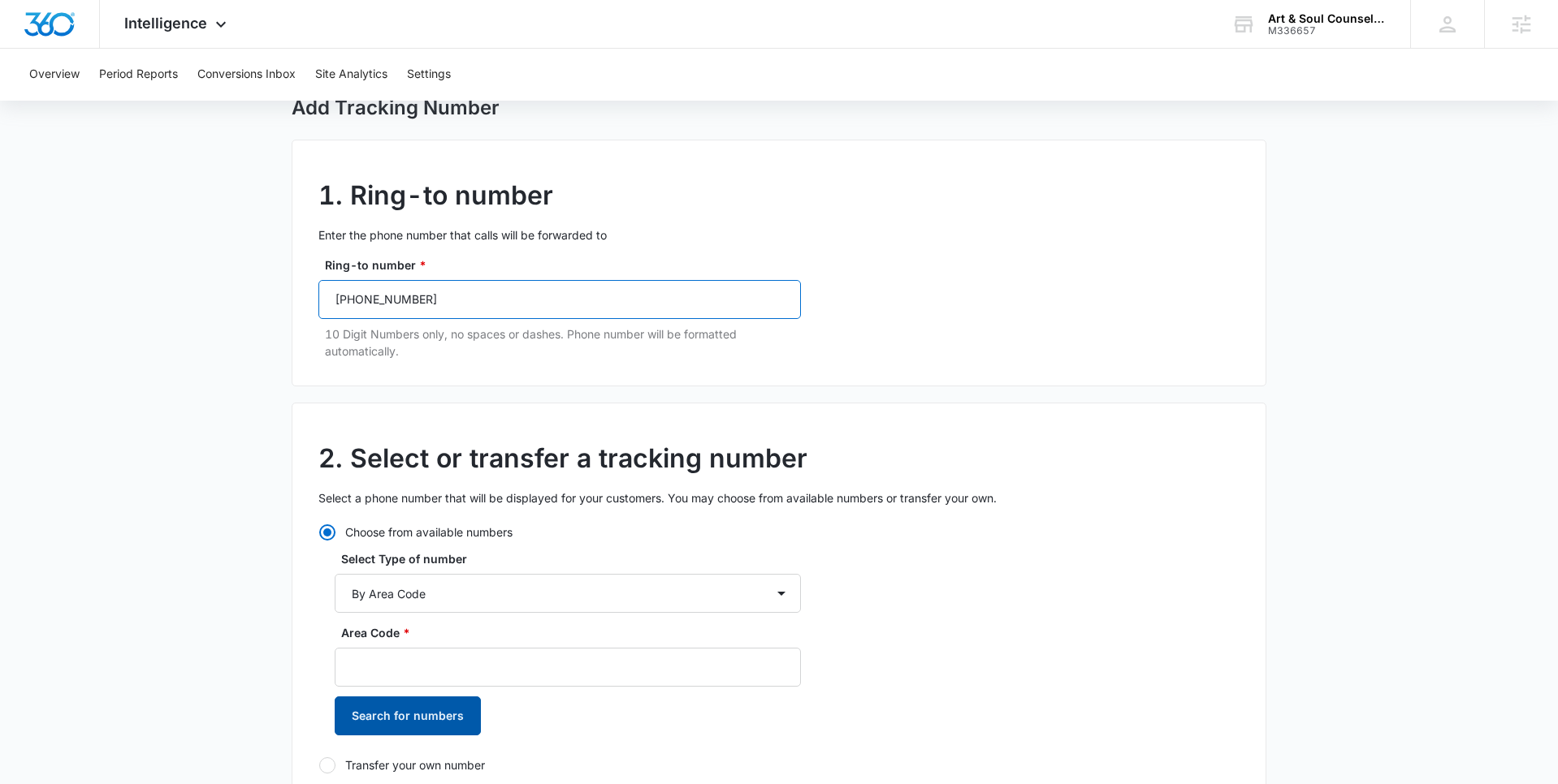
scroll to position [116, 0]
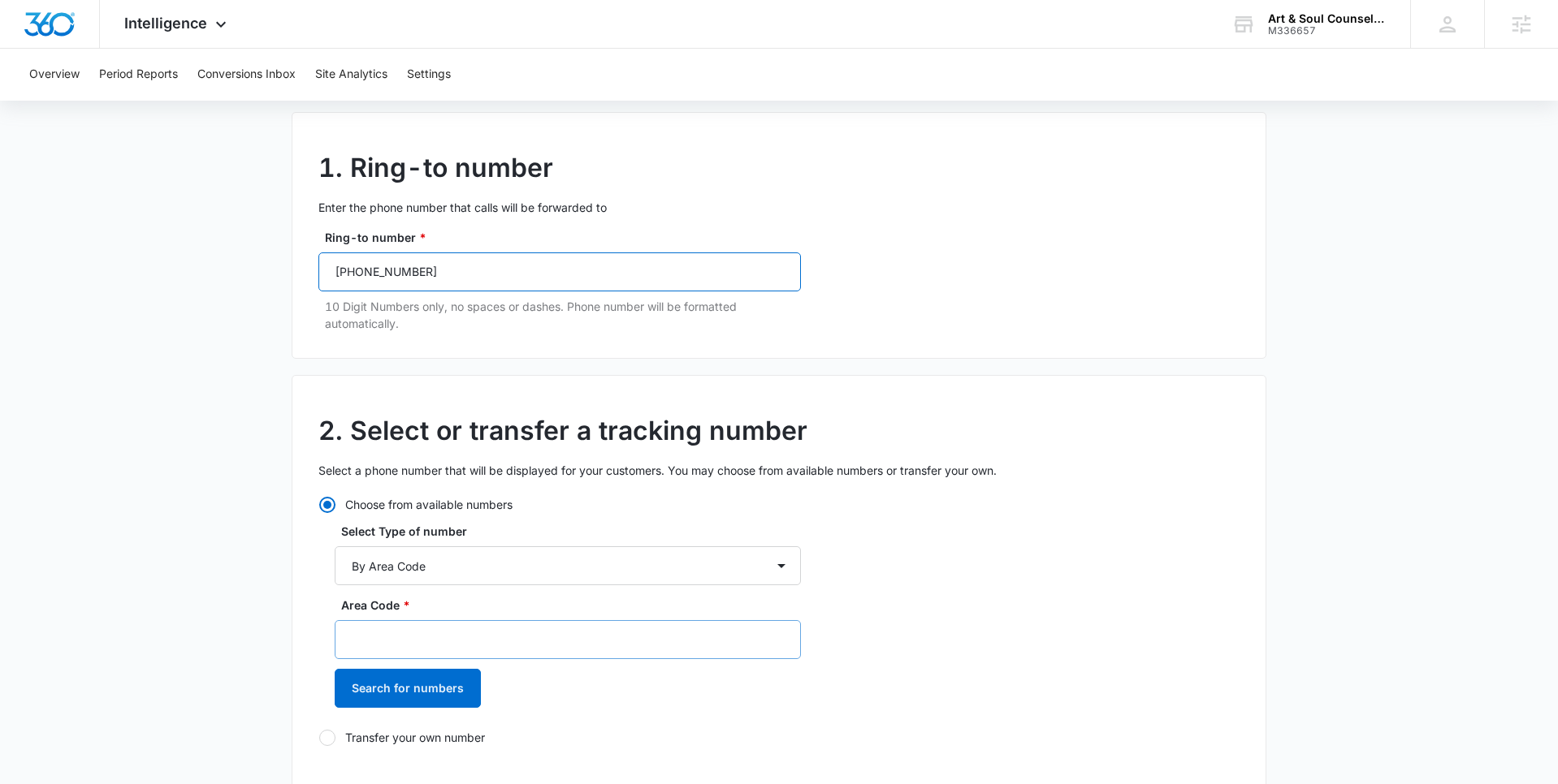
type input "(832) 221-8064"
click at [428, 643] on input "Area Code *" at bounding box center [567, 640] width 466 height 39
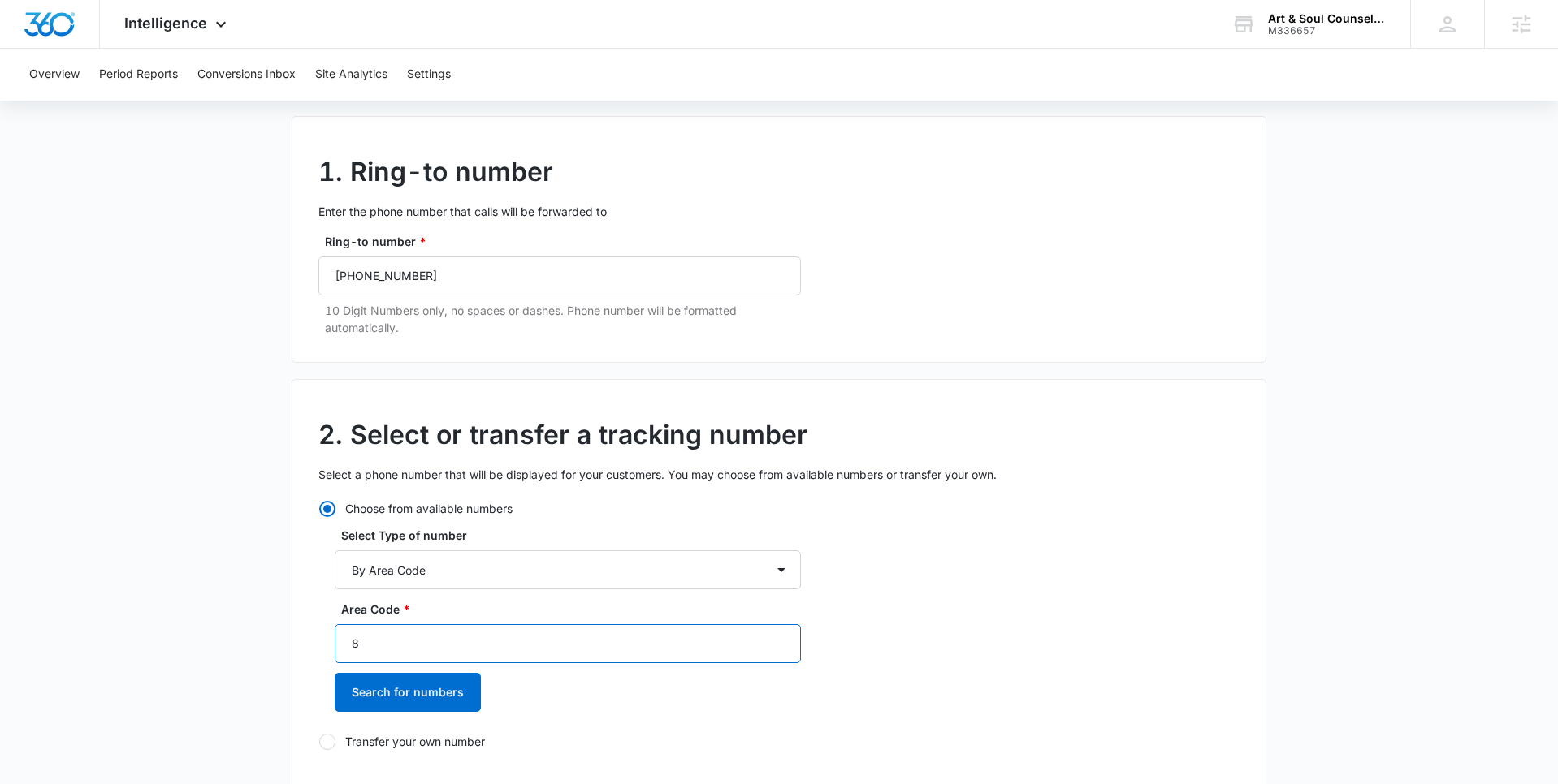
scroll to position [107, 0]
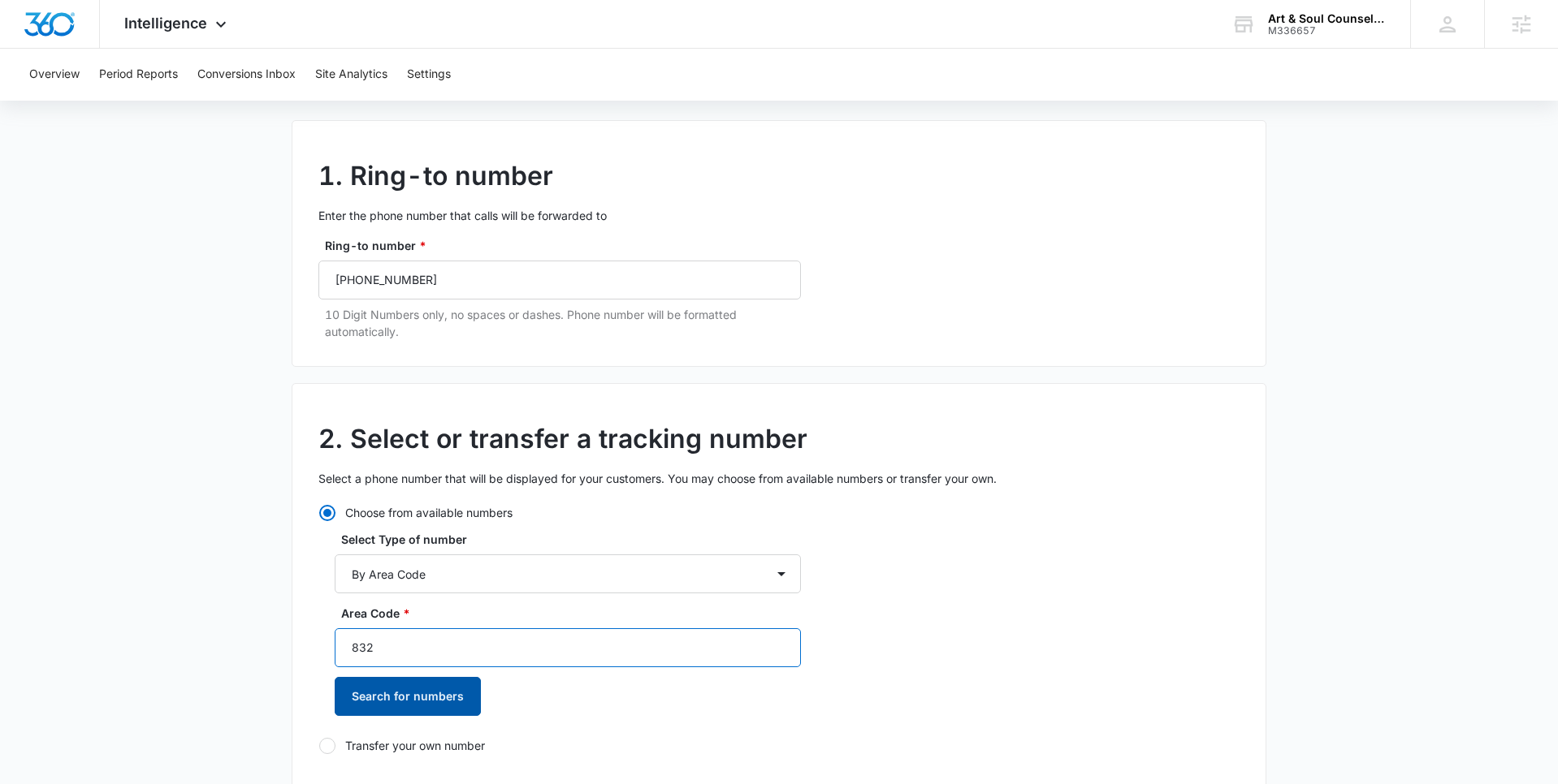
type input "832"
click at [380, 691] on button "Search for numbers" at bounding box center [407, 696] width 146 height 39
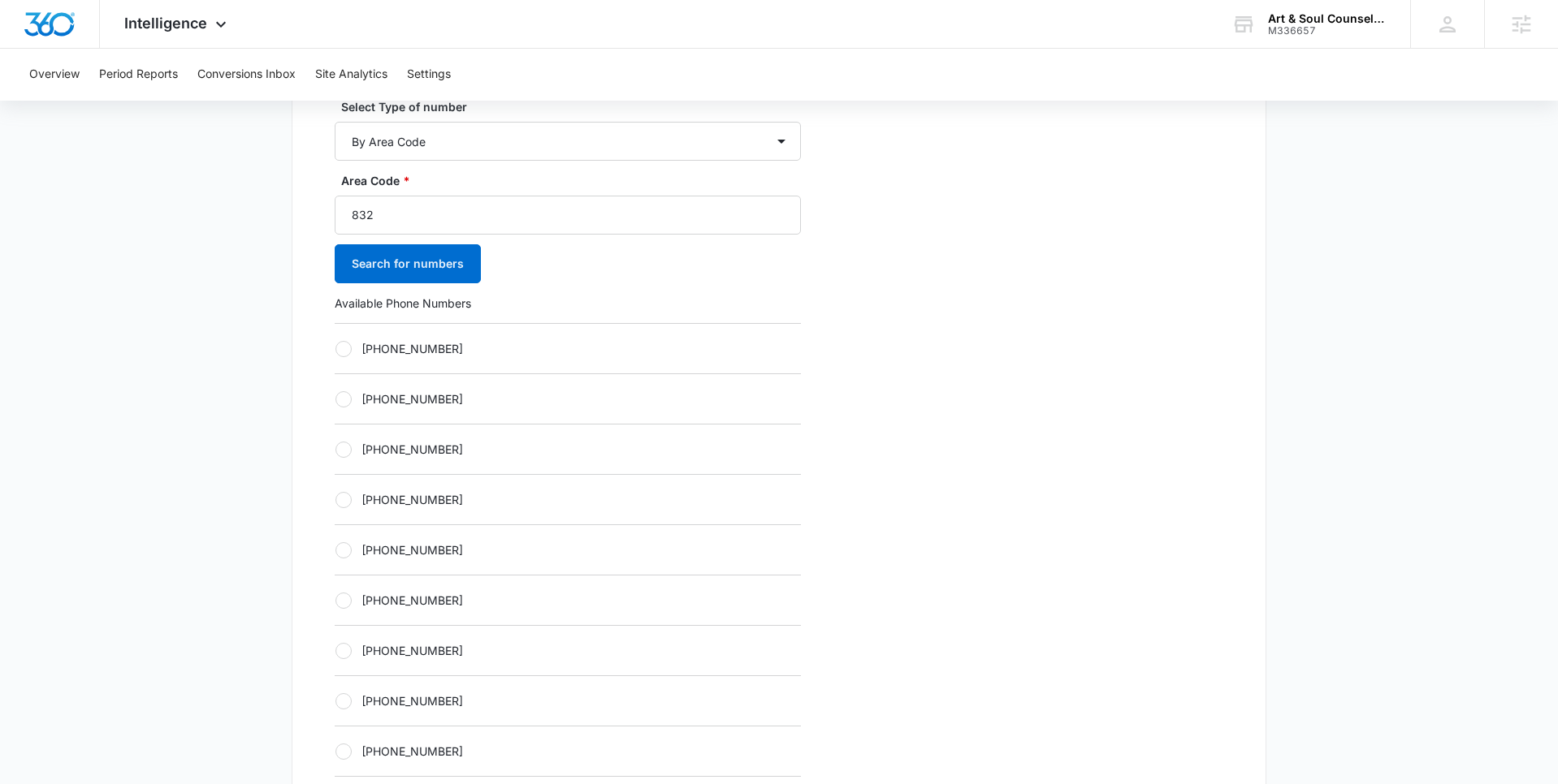
scroll to position [548, 0]
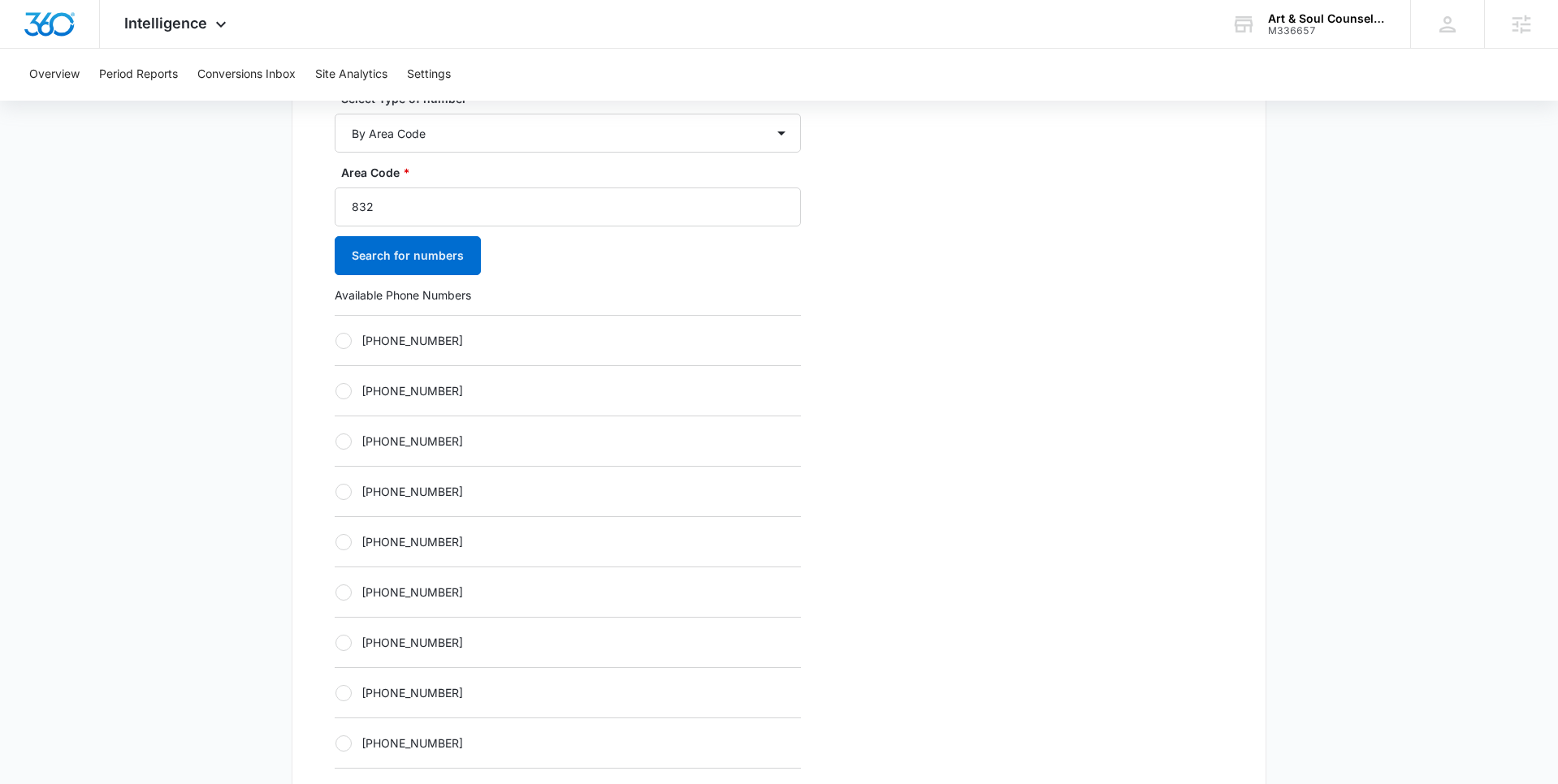
click at [342, 347] on div at bounding box center [343, 340] width 16 height 16
click at [336, 341] on input "+18323048582" at bounding box center [335, 340] width 1 height 1
radio input "true"
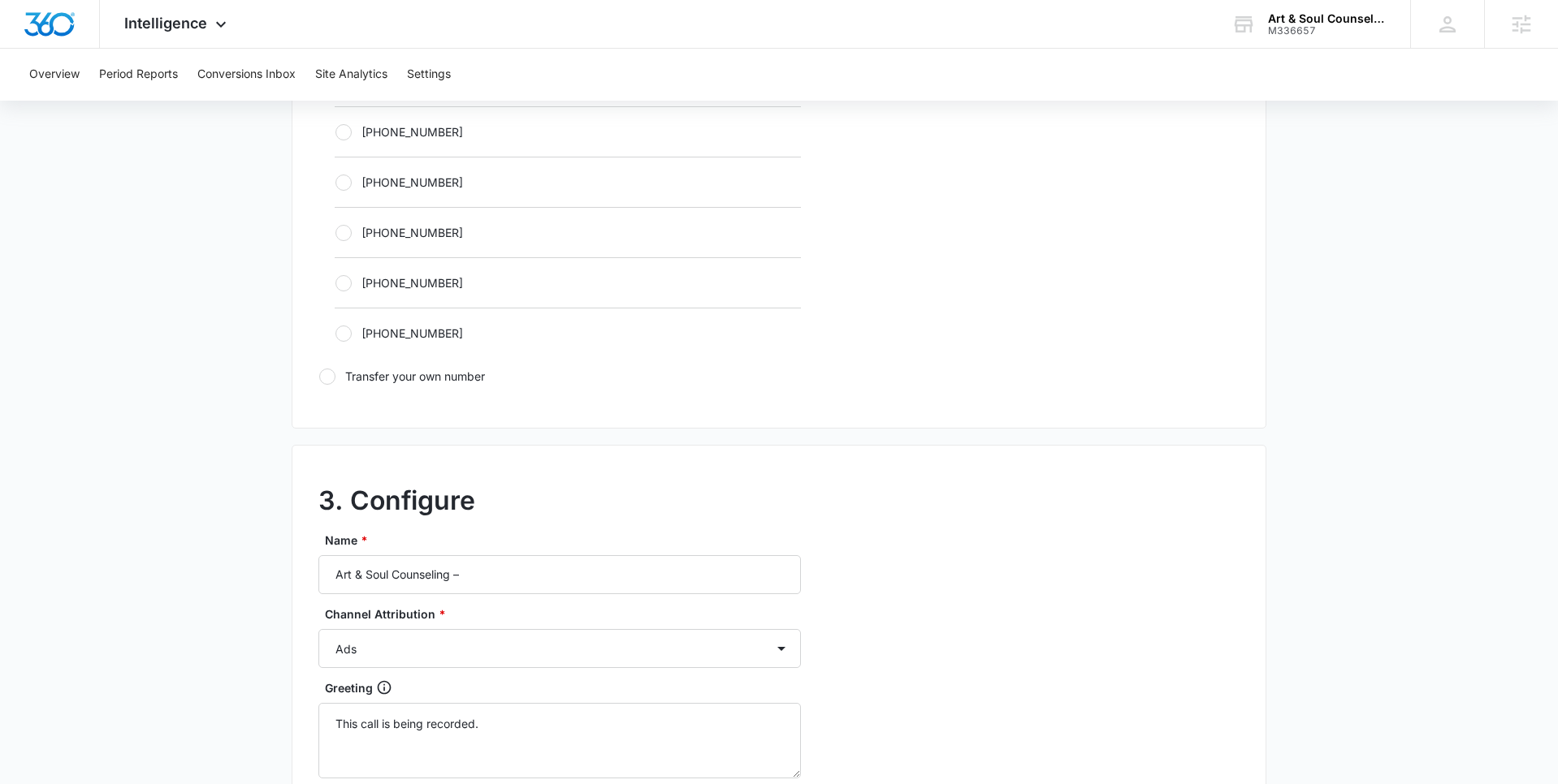
scroll to position [1100, 0]
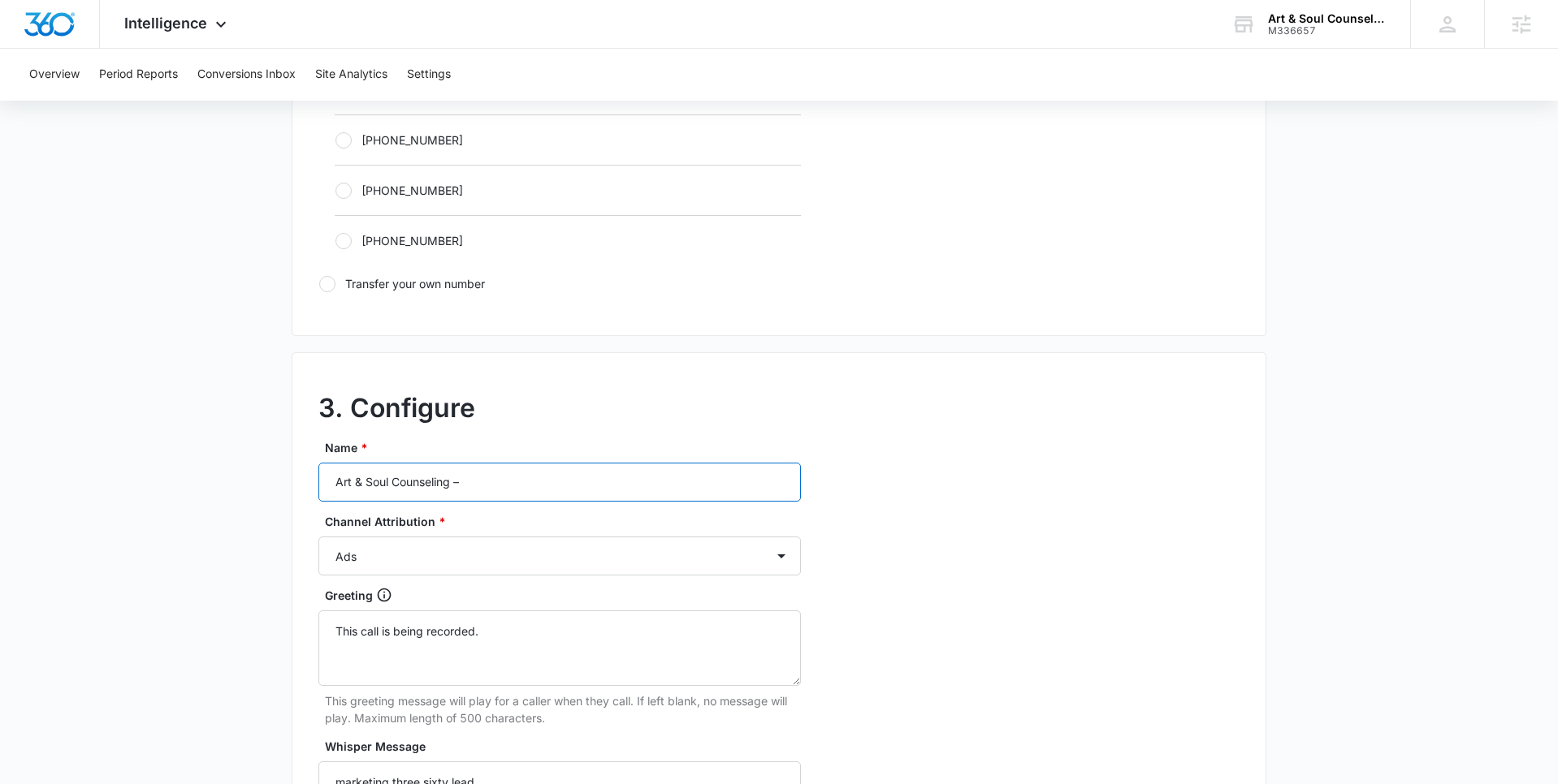
click at [488, 494] on input "Art & Soul Counseling –" at bounding box center [560, 482] width 482 height 39
type input "Art & Soul Counseling – Other"
click at [513, 555] on select "Ads Local Service Ads Content Social Other" at bounding box center [560, 555] width 482 height 39
select select "OTHER"
click at [318, 536] on select "Ads Local Service Ads Content Social Other" at bounding box center [560, 555] width 482 height 39
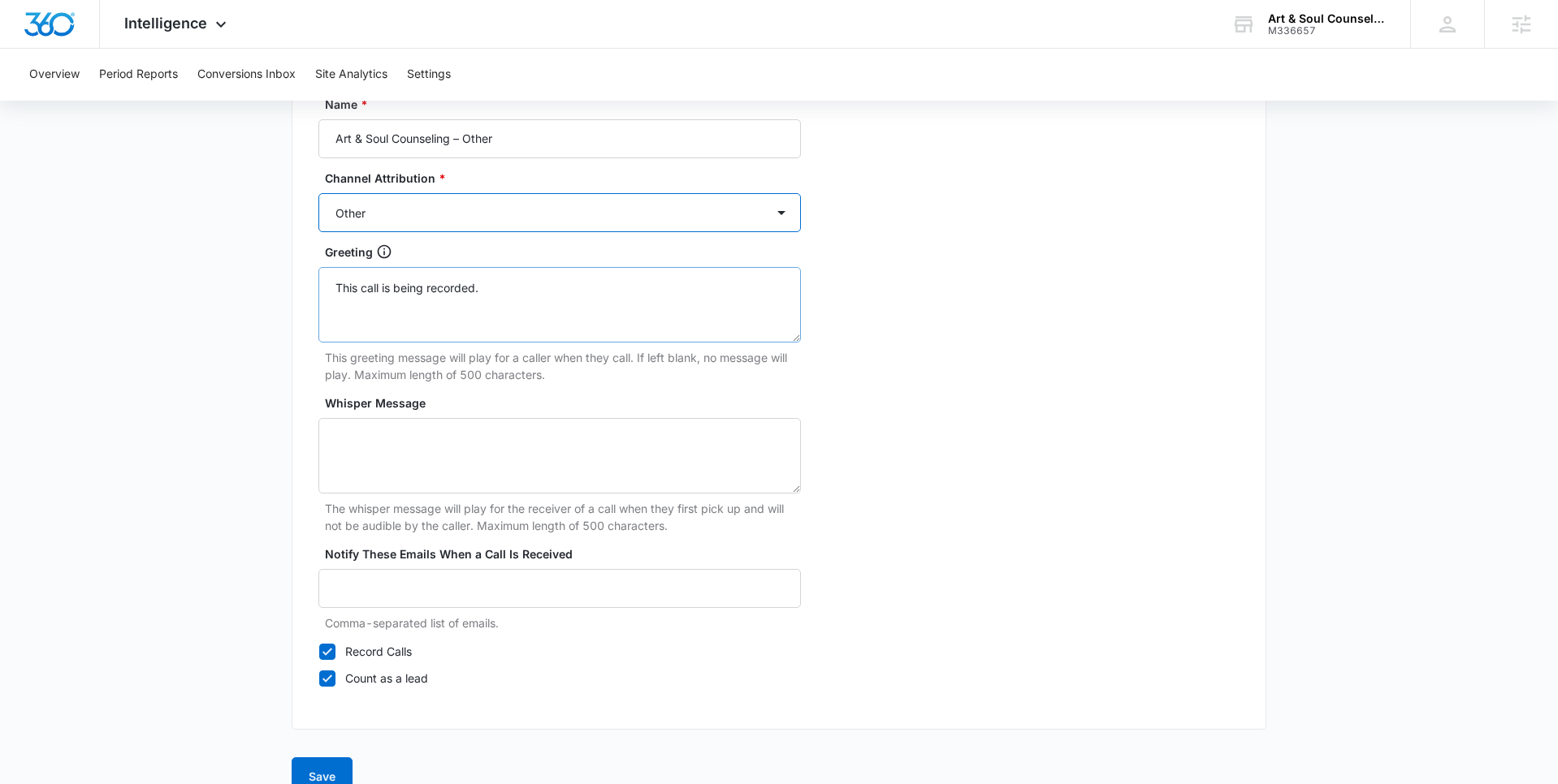
scroll to position [1476, 0]
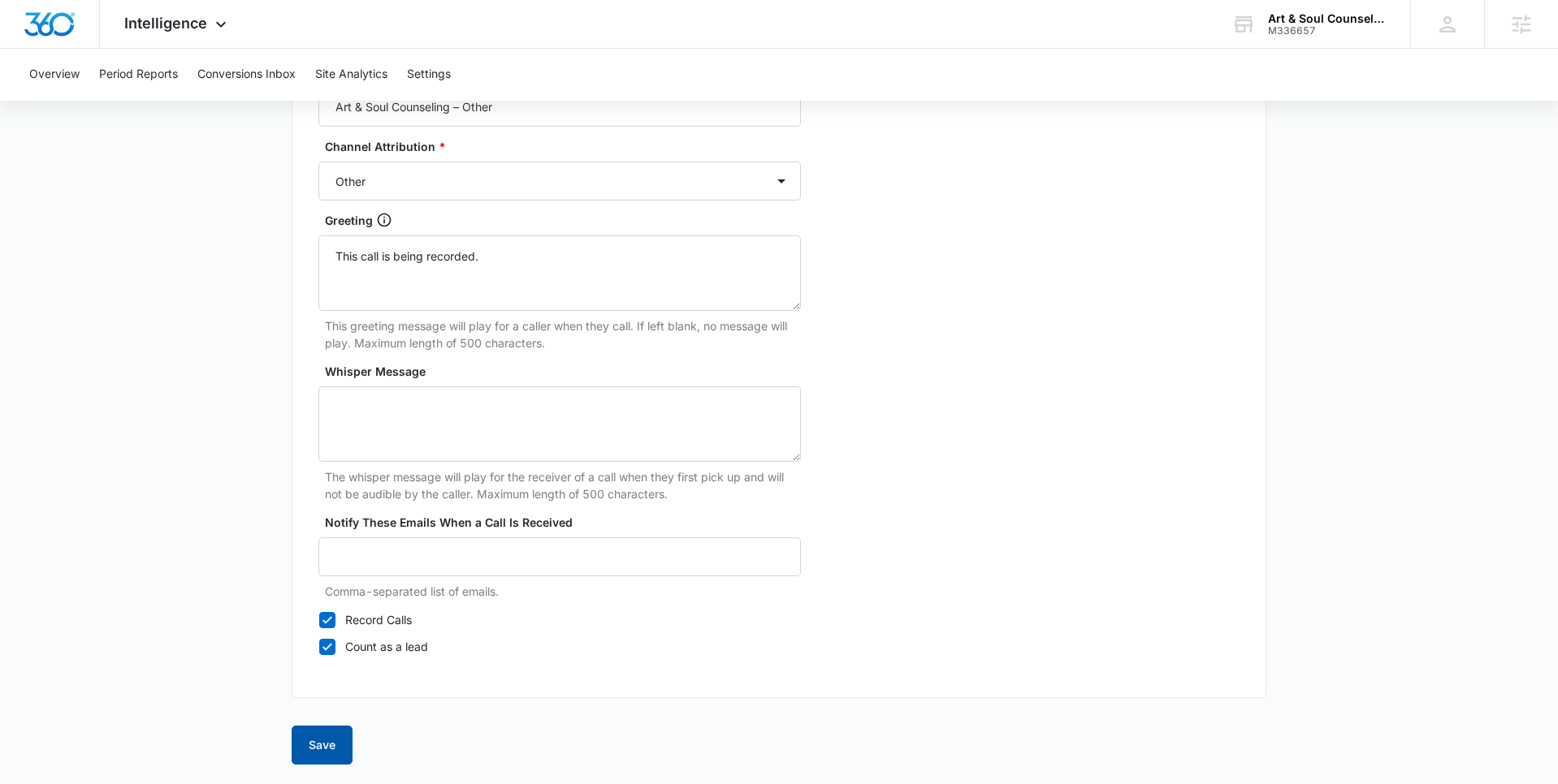
click at [318, 744] on button "Save" at bounding box center [322, 745] width 61 height 39
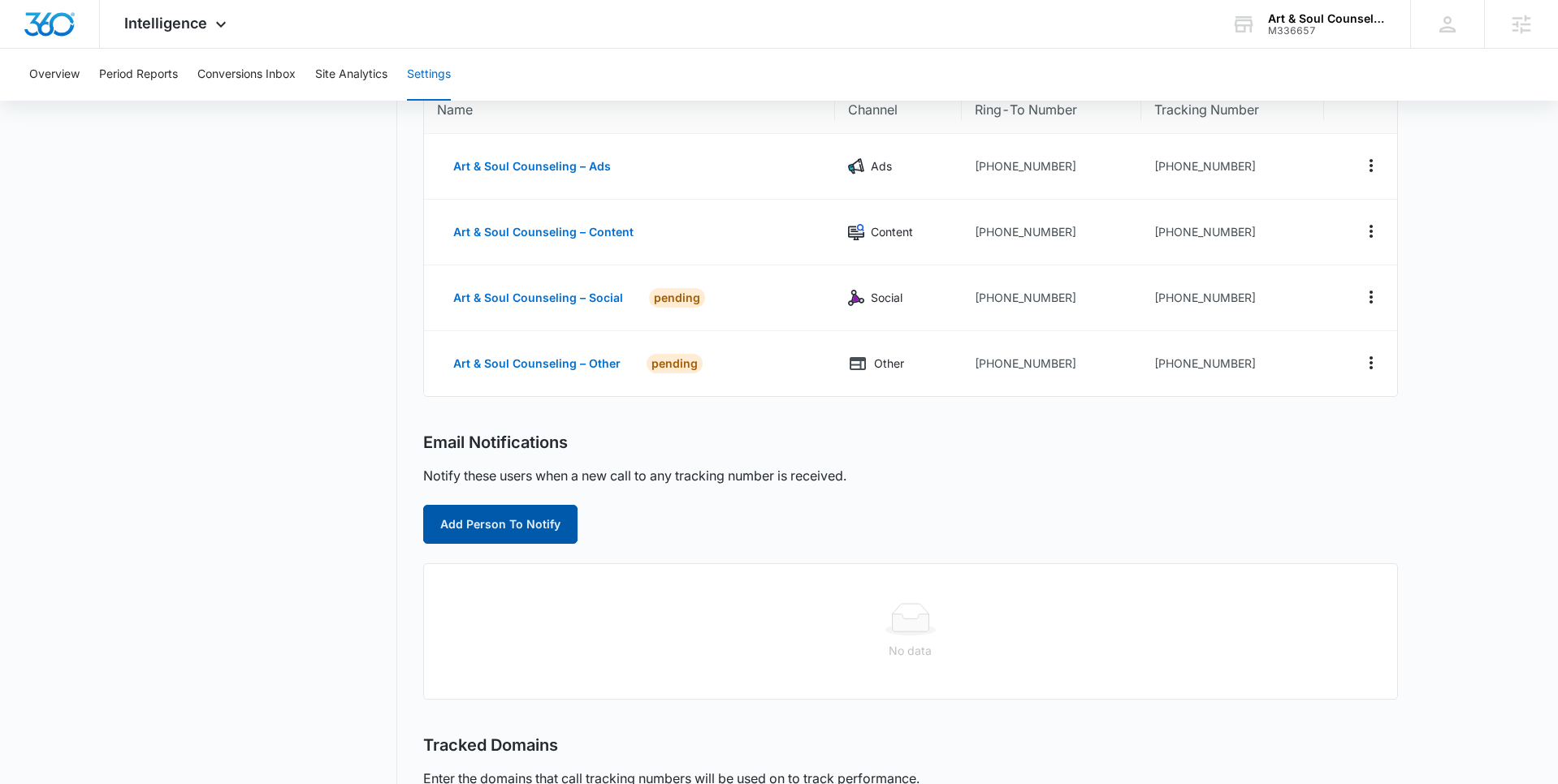
scroll to position [174, 0]
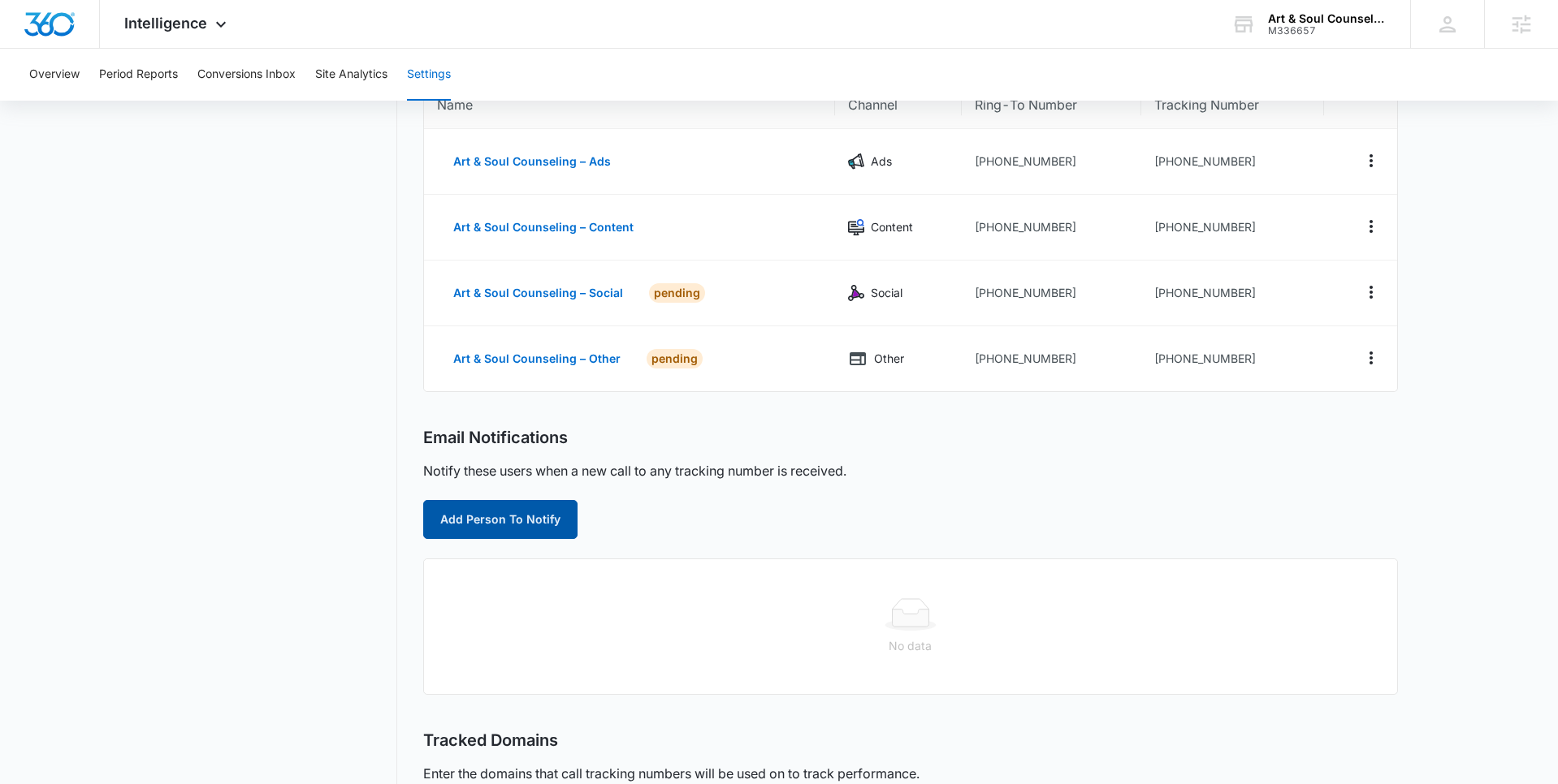
click at [487, 514] on button "Add Person To Notify" at bounding box center [499, 519] width 154 height 39
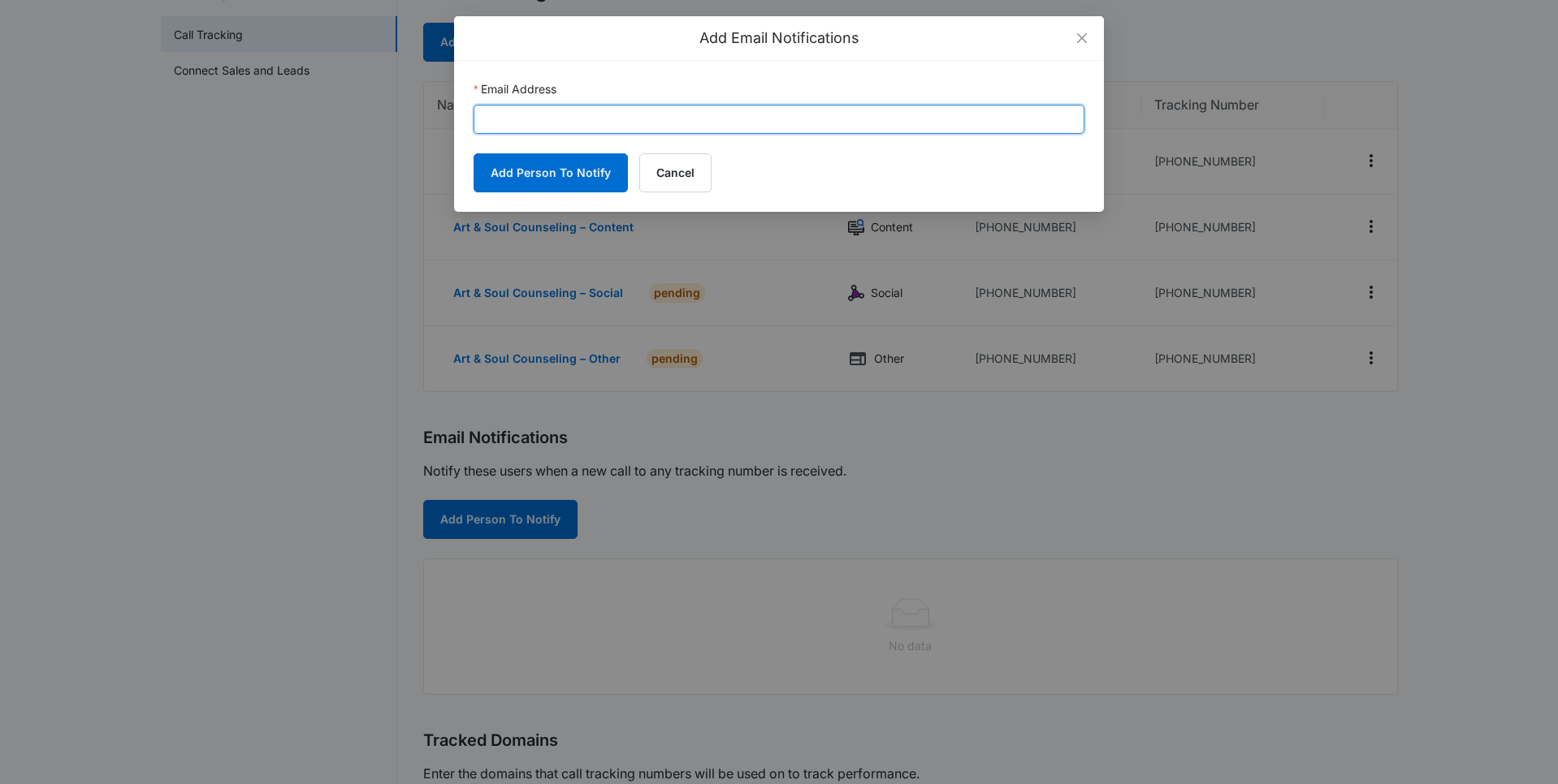
drag, startPoint x: 591, startPoint y: 122, endPoint x: 580, endPoint y: 122, distance: 11.0
click at [591, 122] on input "Email Address" at bounding box center [779, 120] width 611 height 30
paste input "[PERSON_NAME][EMAIL_ADDRESS][PERSON_NAME][DOMAIN_NAME]"
type input "[PERSON_NAME][EMAIL_ADDRESS][PERSON_NAME][DOMAIN_NAME]"
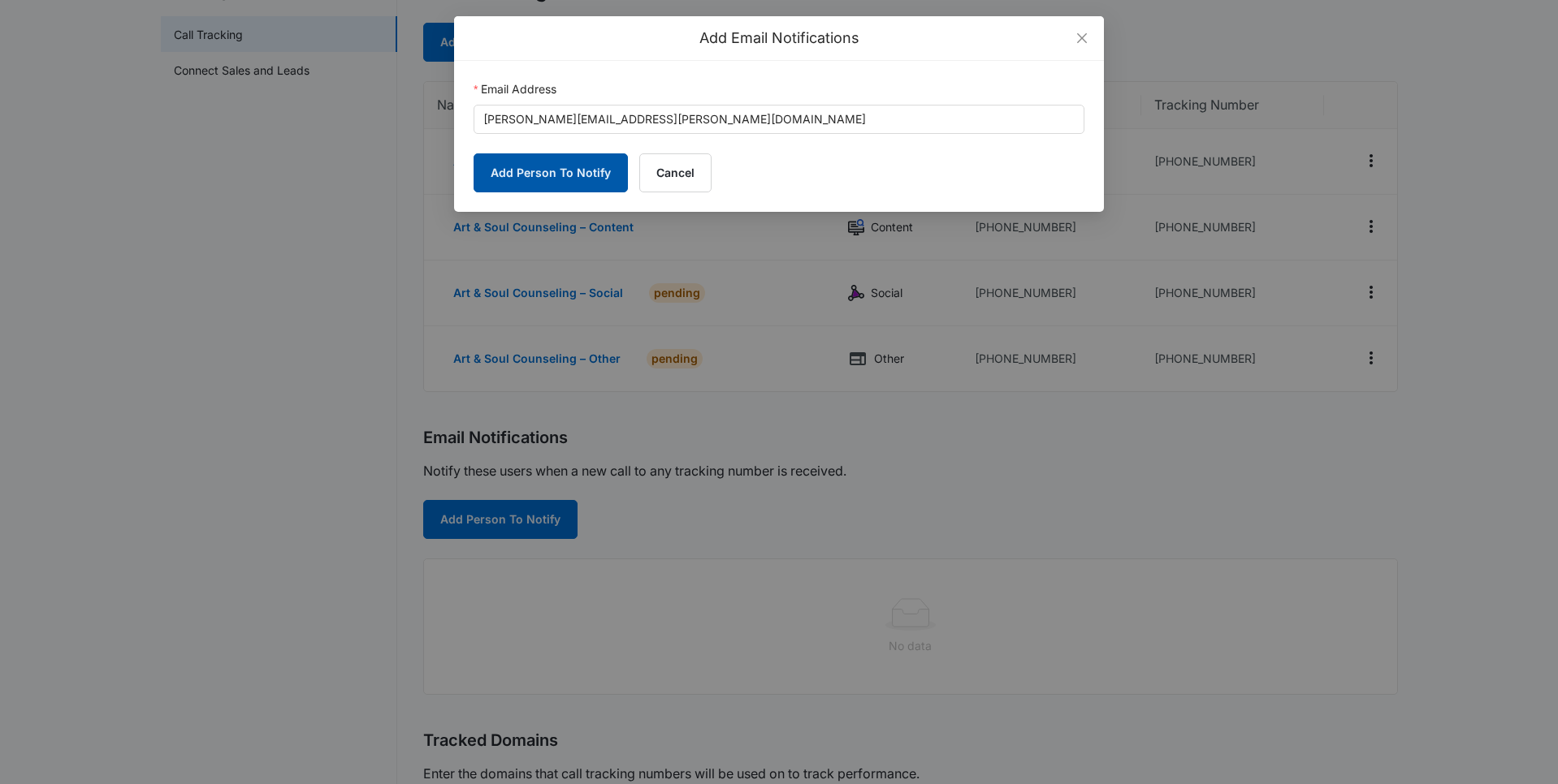
click at [514, 170] on button "Add Person To Notify" at bounding box center [550, 172] width 154 height 39
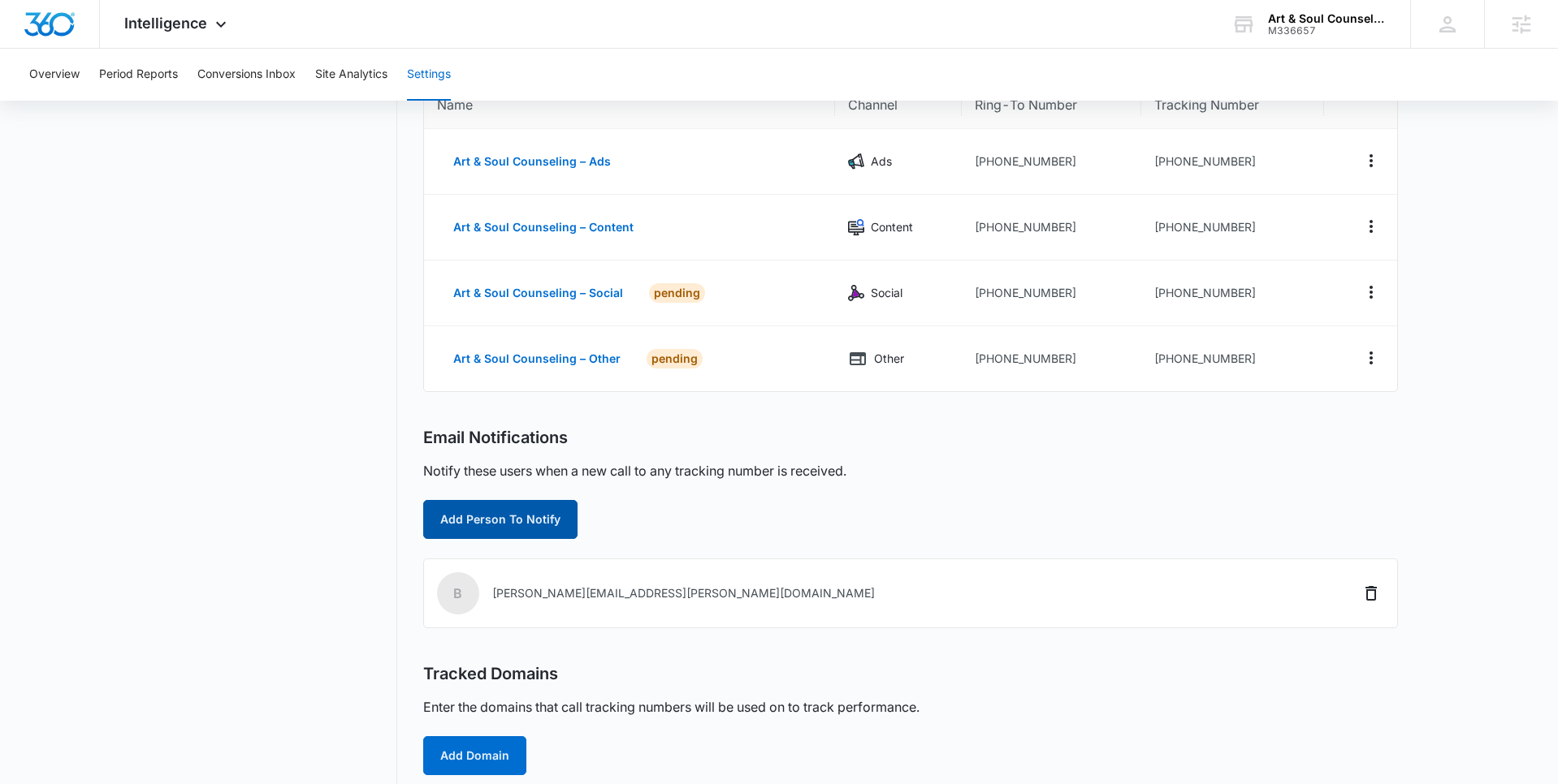
click at [472, 525] on button "Add Person To Notify" at bounding box center [499, 519] width 154 height 39
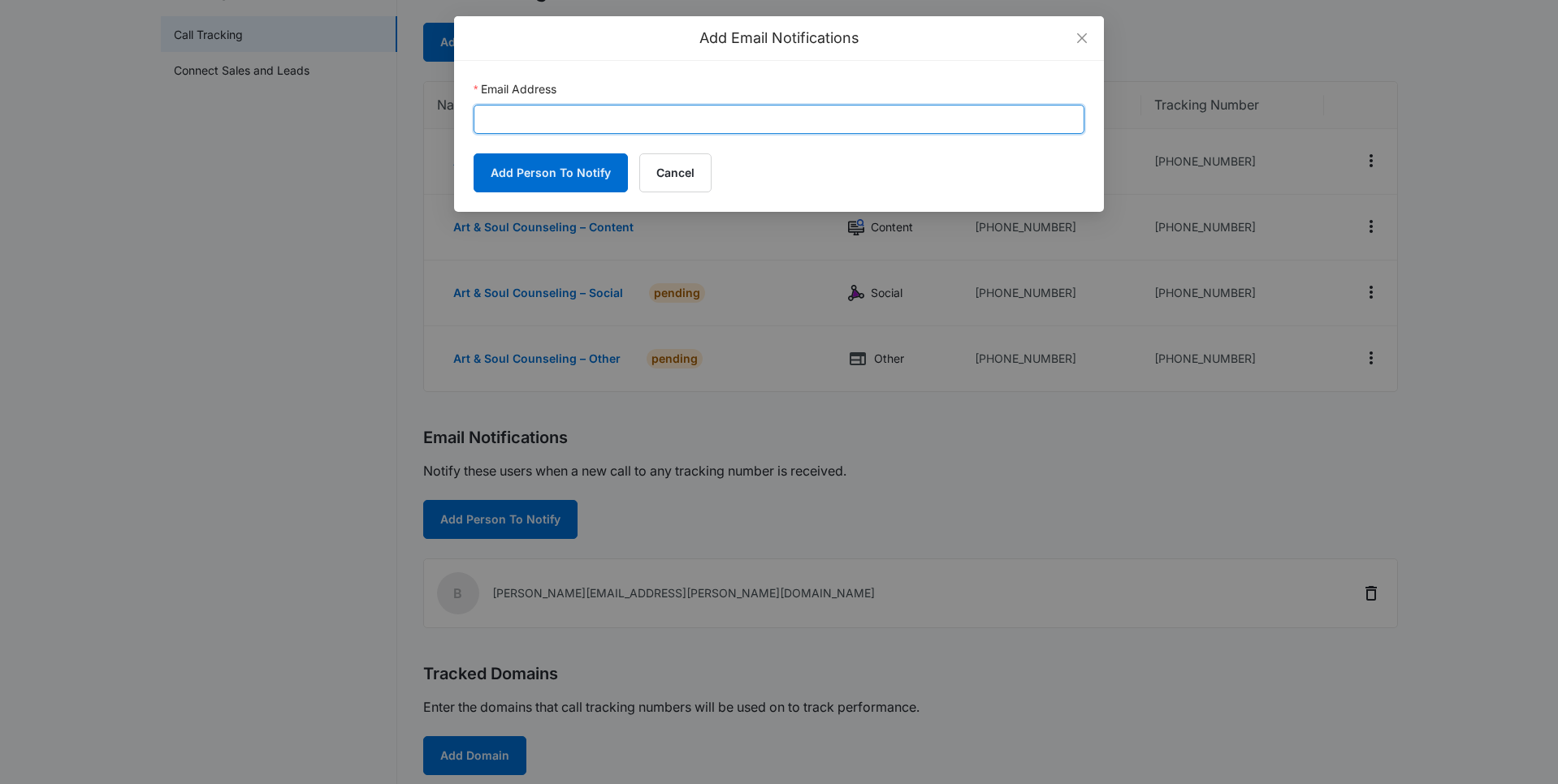
paste input "[EMAIL_ADDRESS][DOMAIN_NAME]"
type input "[EMAIL_ADDRESS][DOMAIN_NAME]"
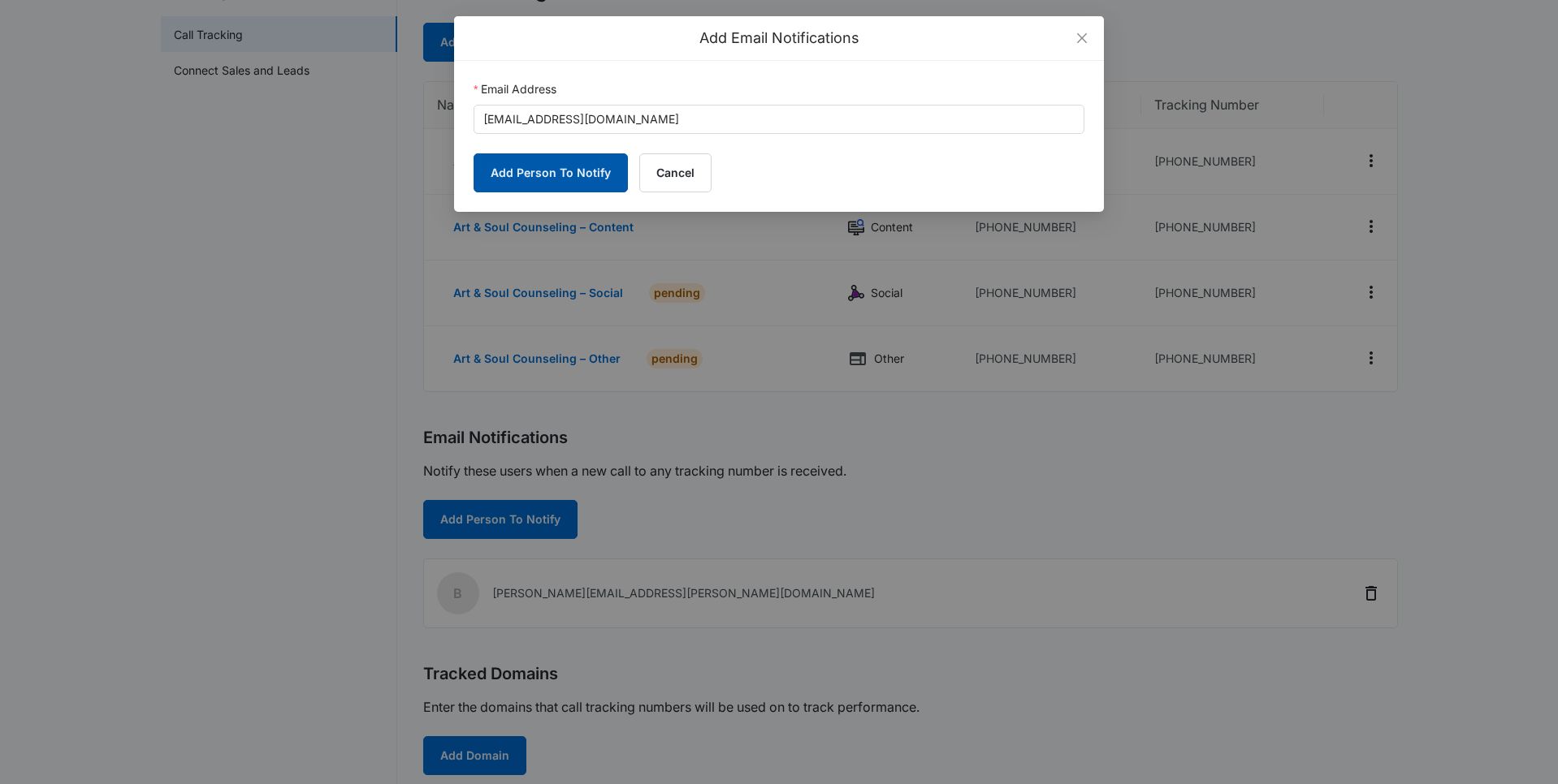
click at [546, 170] on button "Add Person To Notify" at bounding box center [550, 172] width 154 height 39
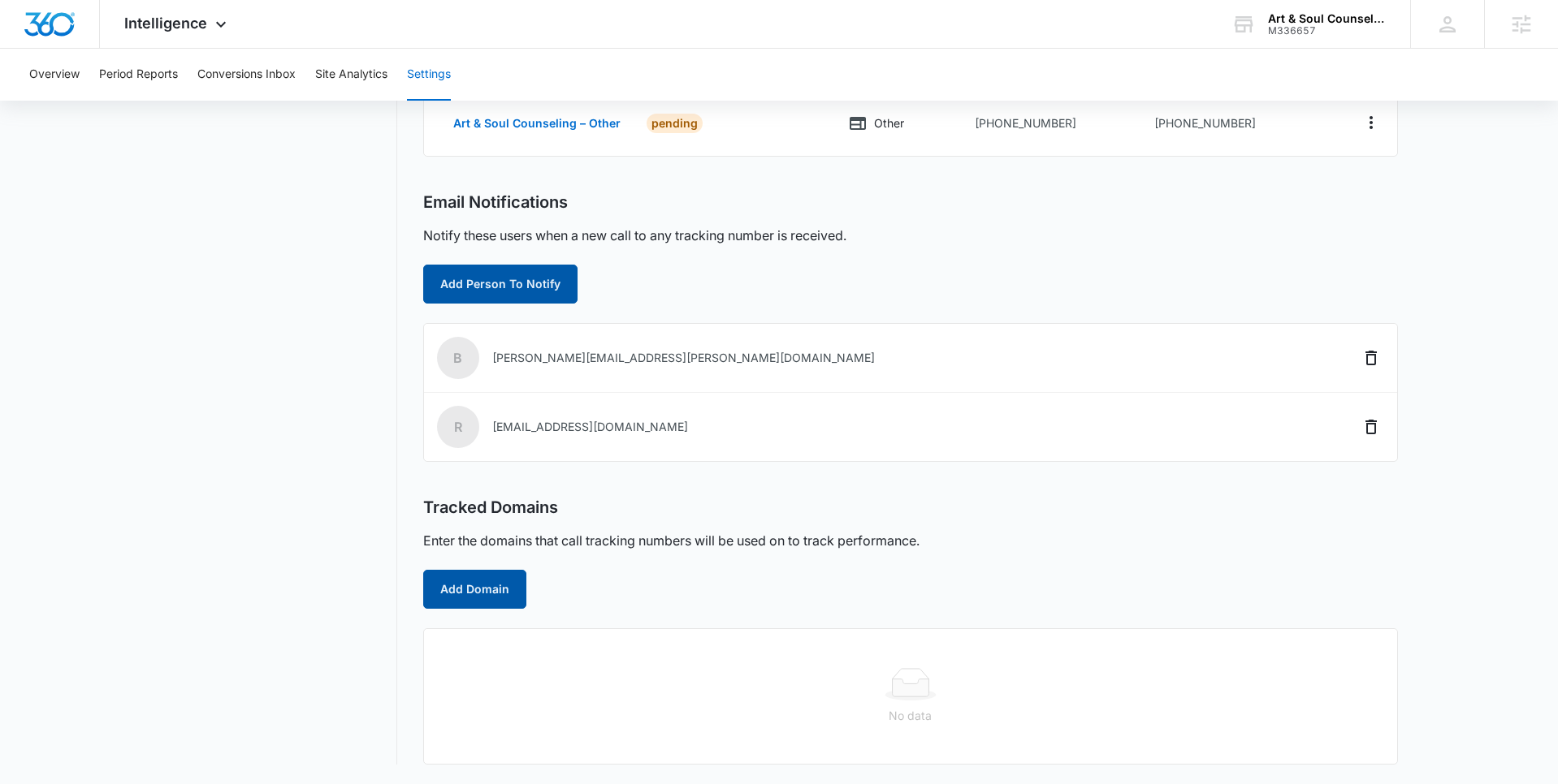
scroll to position [396, 0]
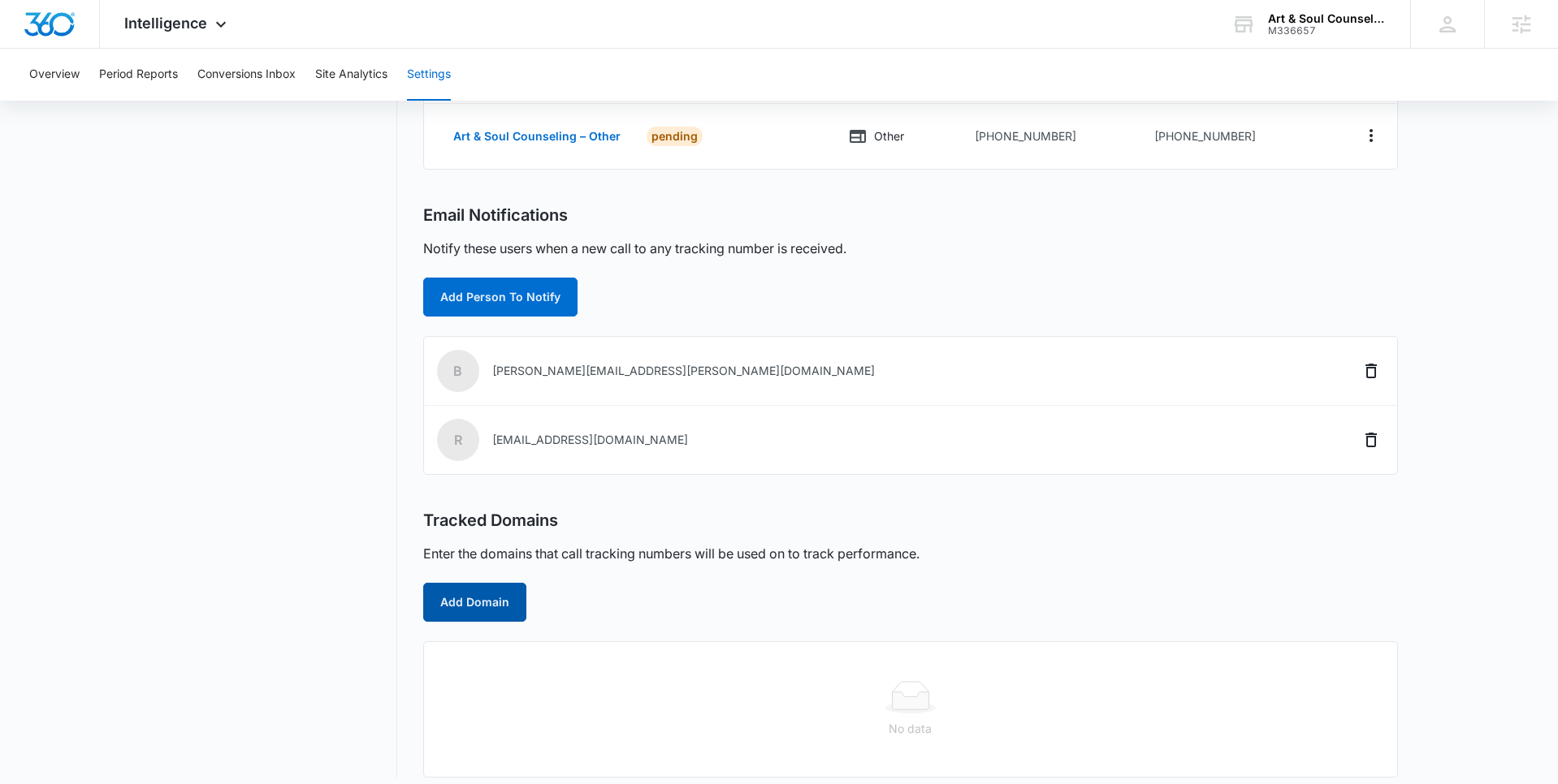
click at [479, 610] on button "Add Domain" at bounding box center [474, 602] width 103 height 39
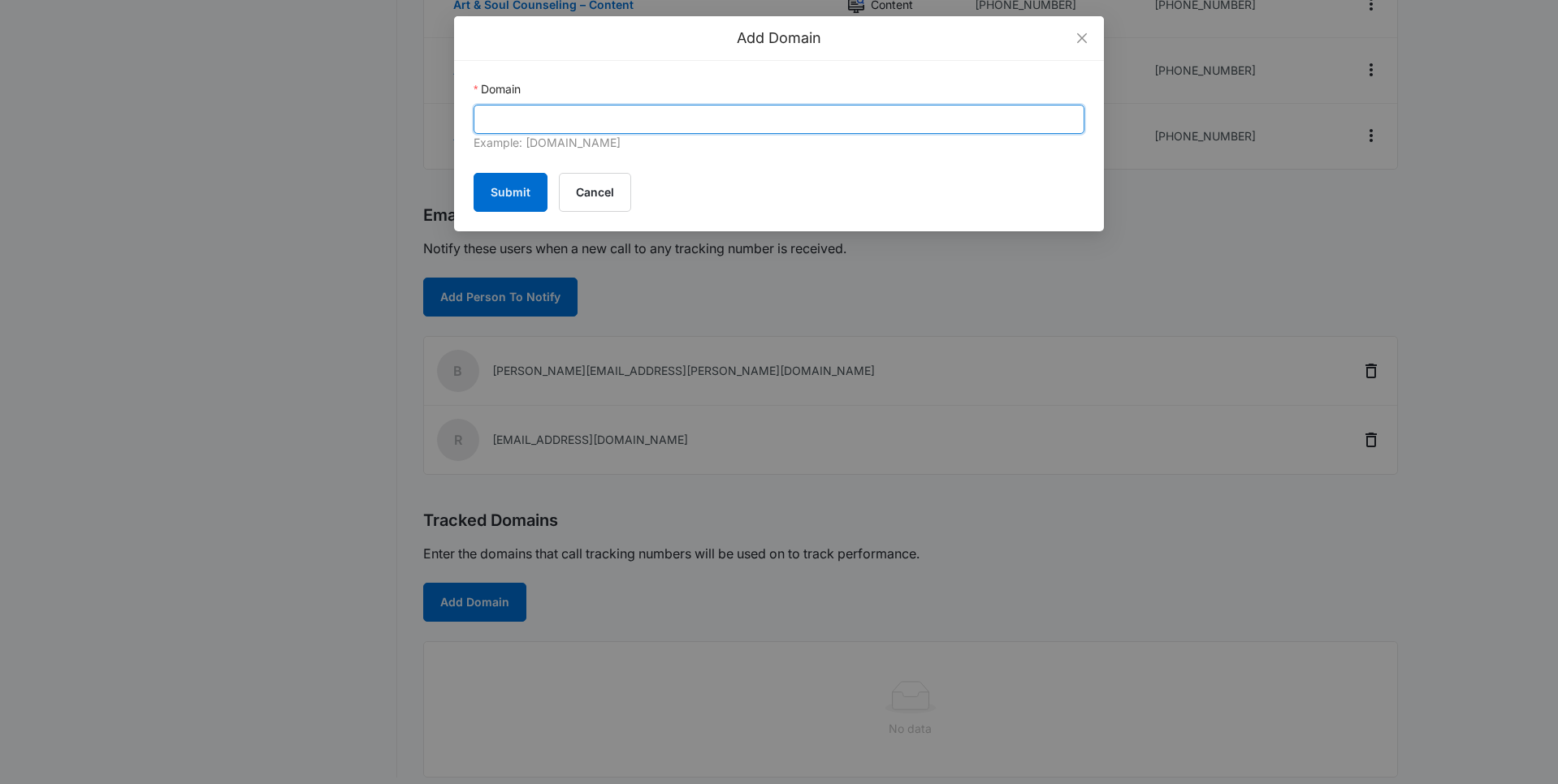
click at [546, 116] on input "Domain" at bounding box center [779, 120] width 611 height 30
paste input "https://artansoulcounseling.com/"
type input "https://artansoulcounseling.com/"
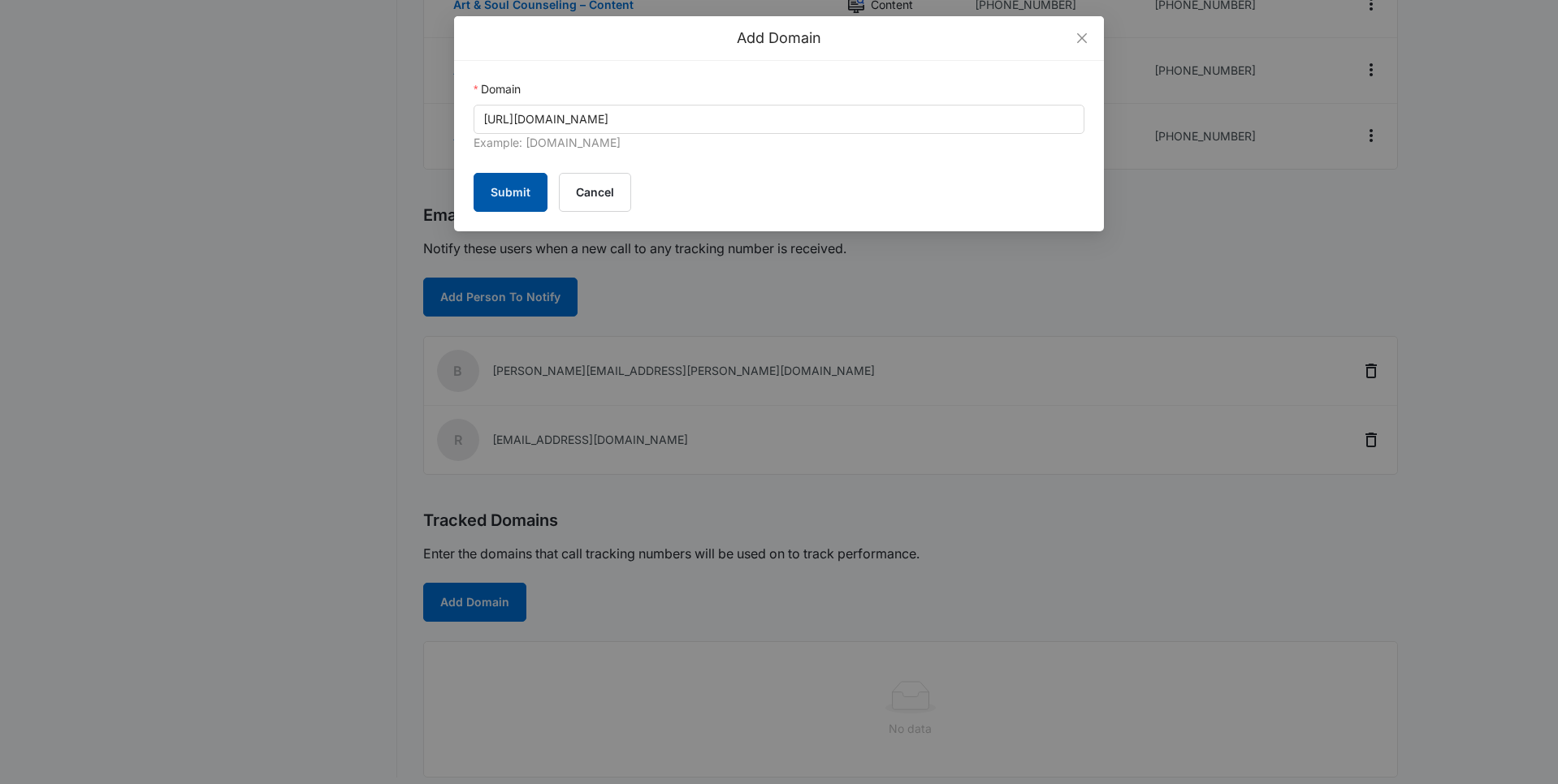
click at [494, 190] on button "Submit" at bounding box center [510, 192] width 74 height 39
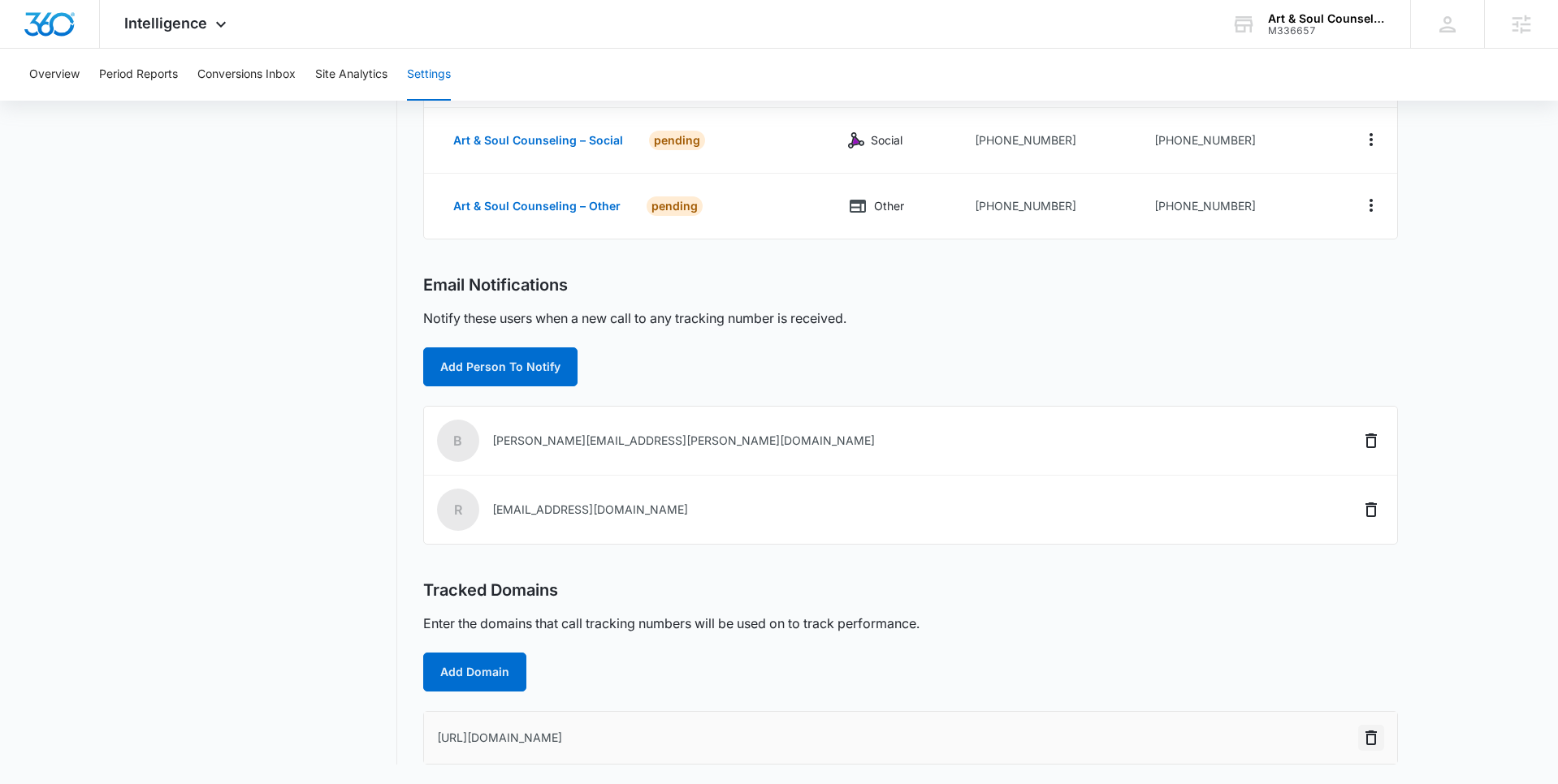
click at [1369, 737] on icon "Delete" at bounding box center [1371, 738] width 19 height 19
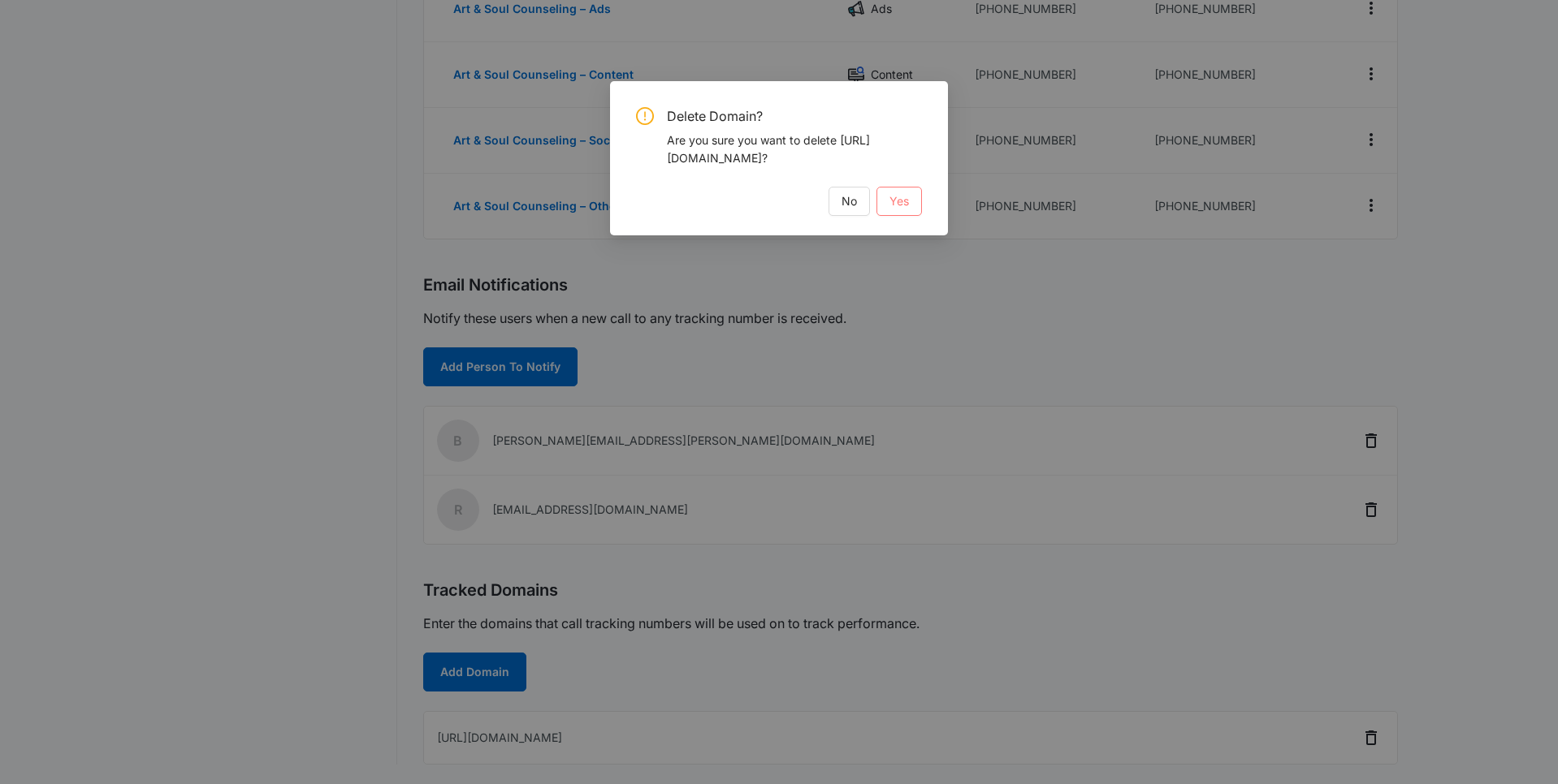
click at [903, 202] on span "Yes" at bounding box center [899, 201] width 19 height 18
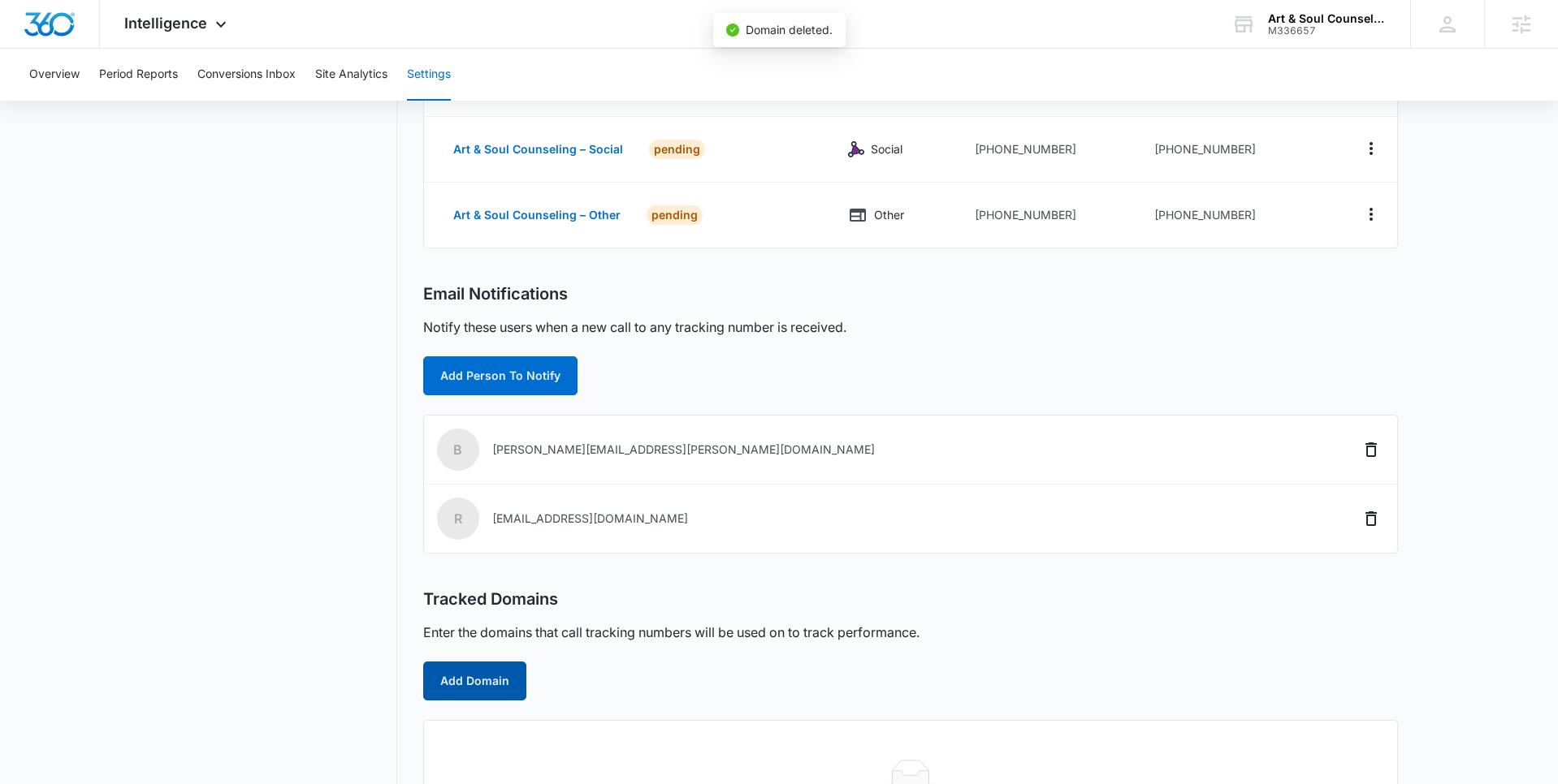
click at [500, 685] on button "Add Domain" at bounding box center [474, 681] width 103 height 39
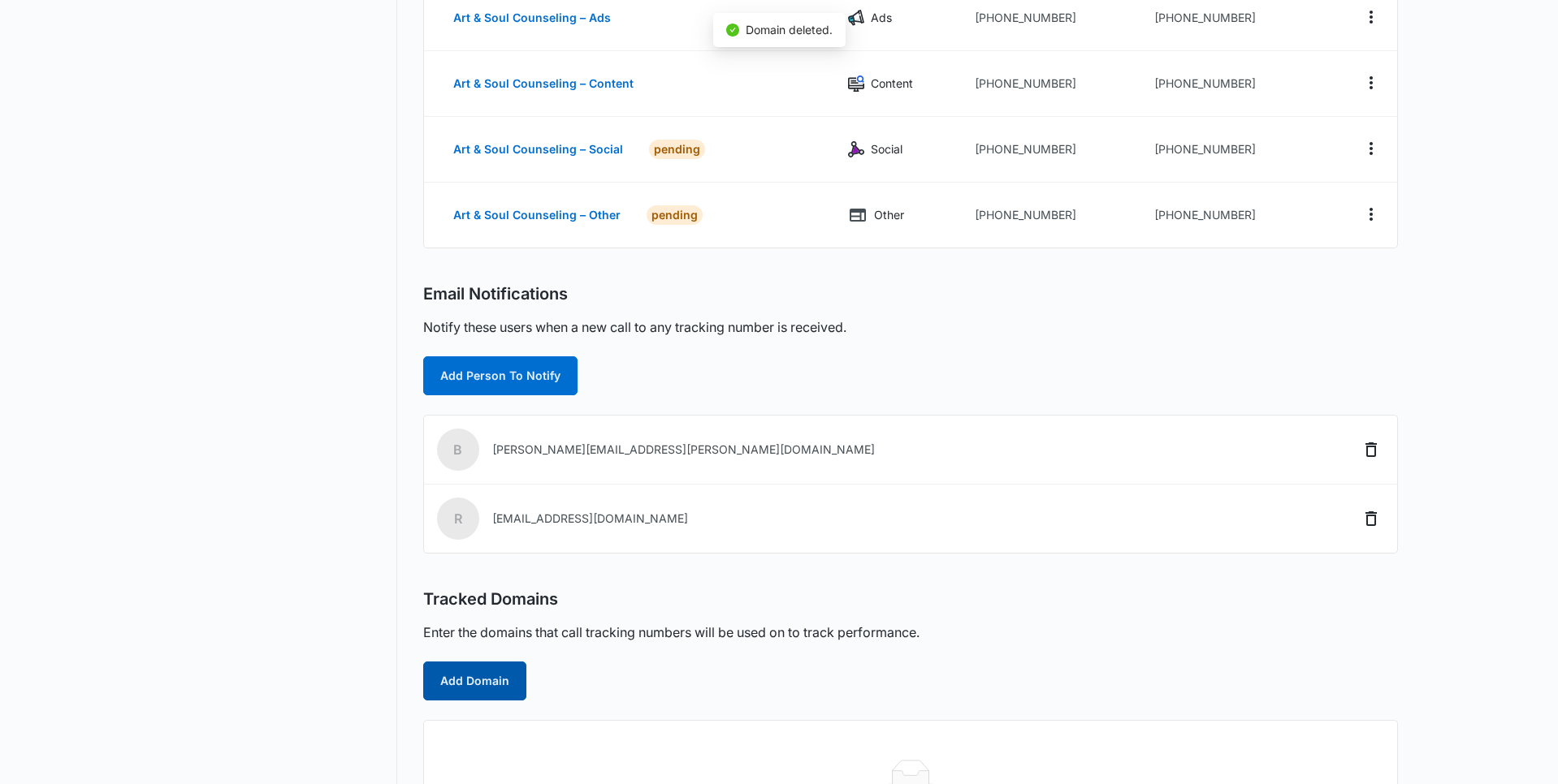
scroll to position [315, 0]
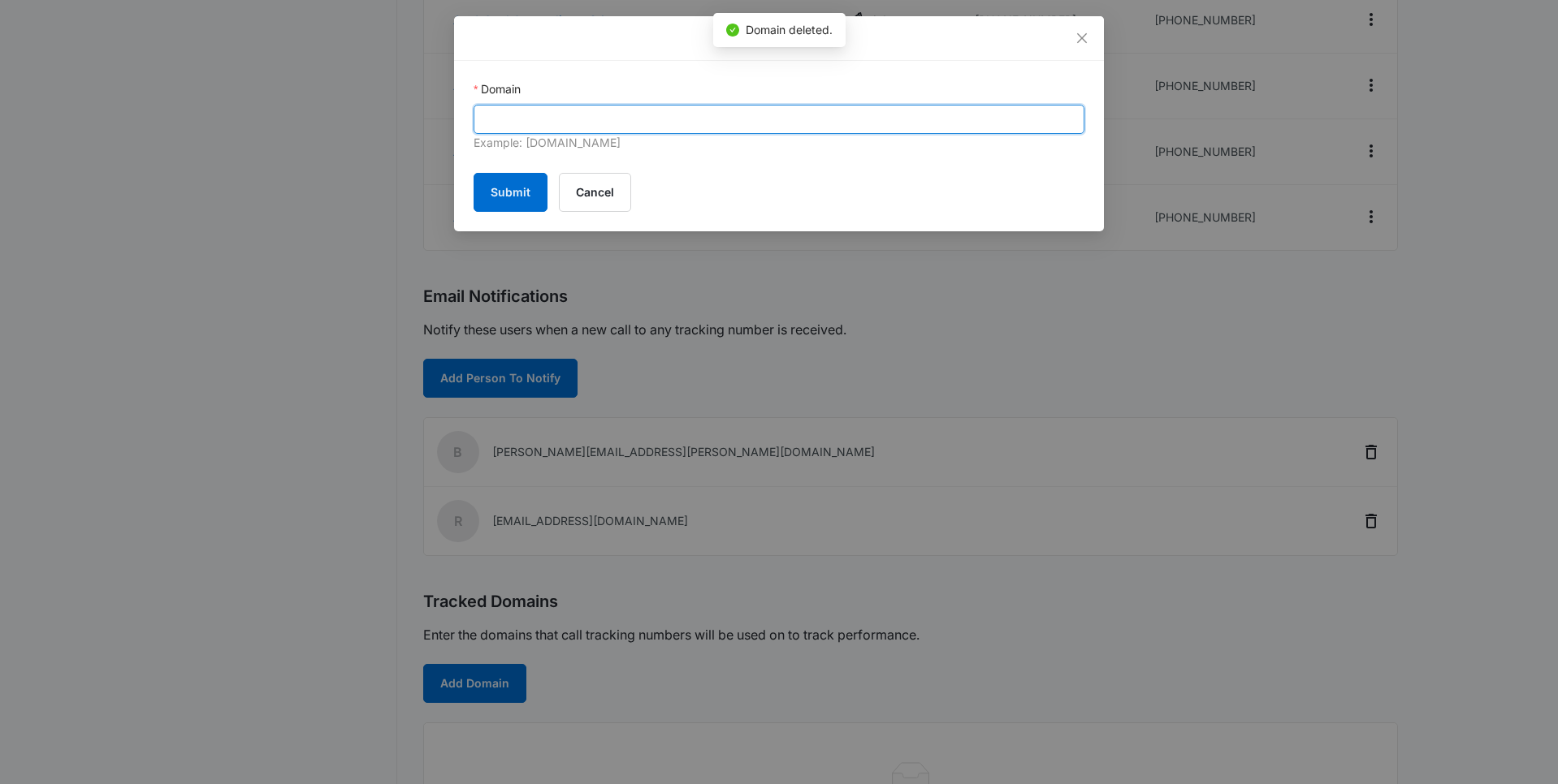
click at [529, 120] on input "Domain" at bounding box center [779, 120] width 611 height 30
paste input "https://artansoulcounseling.com/"
drag, startPoint x: 522, startPoint y: 118, endPoint x: 473, endPoint y: 115, distance: 49.1
click at [474, 115] on input "https://artansoulcounseling.com/" at bounding box center [779, 120] width 611 height 30
click at [735, 116] on input "artansoulcounseling.com/" at bounding box center [779, 120] width 611 height 30
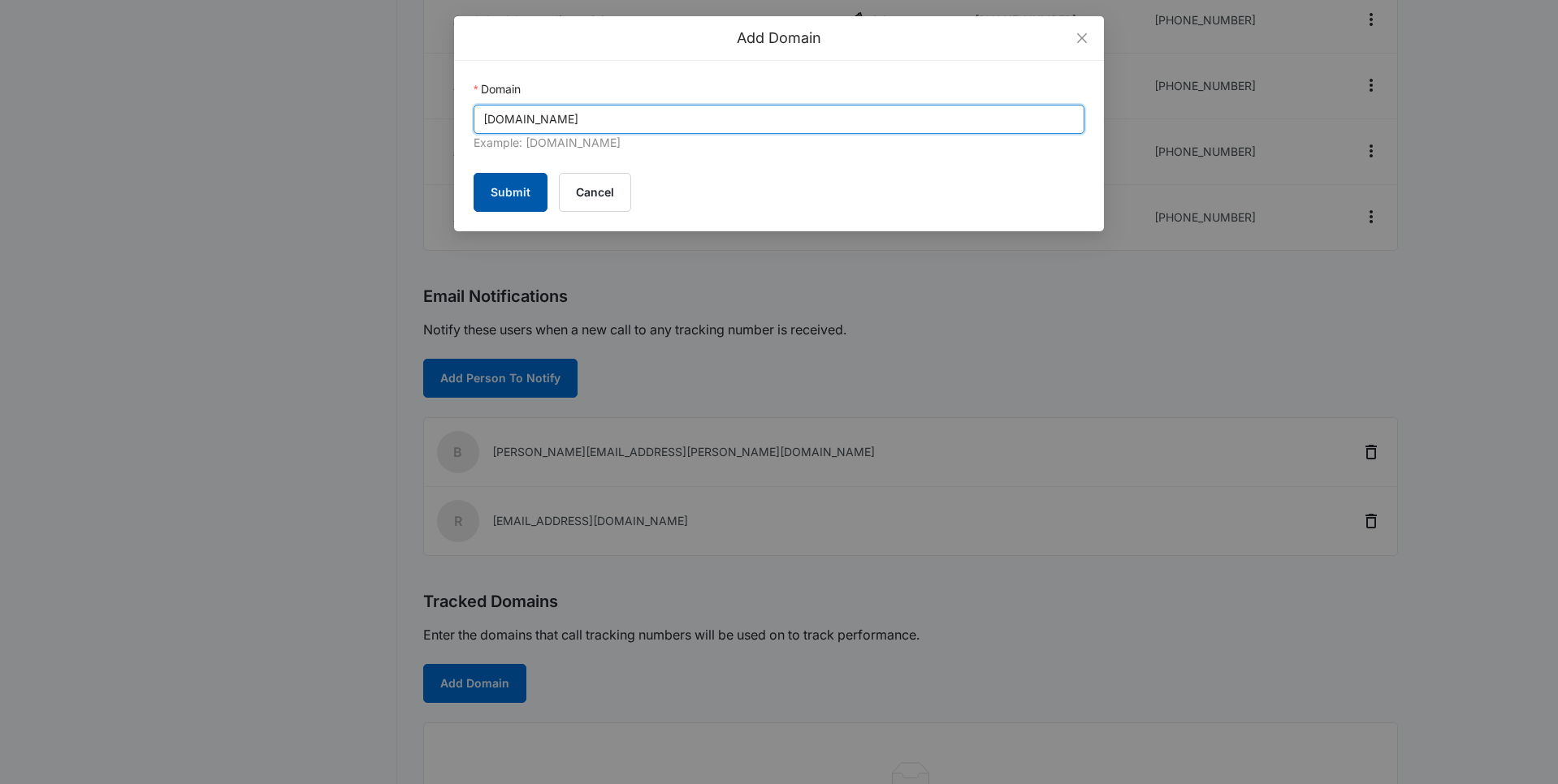
type input "[DOMAIN_NAME]"
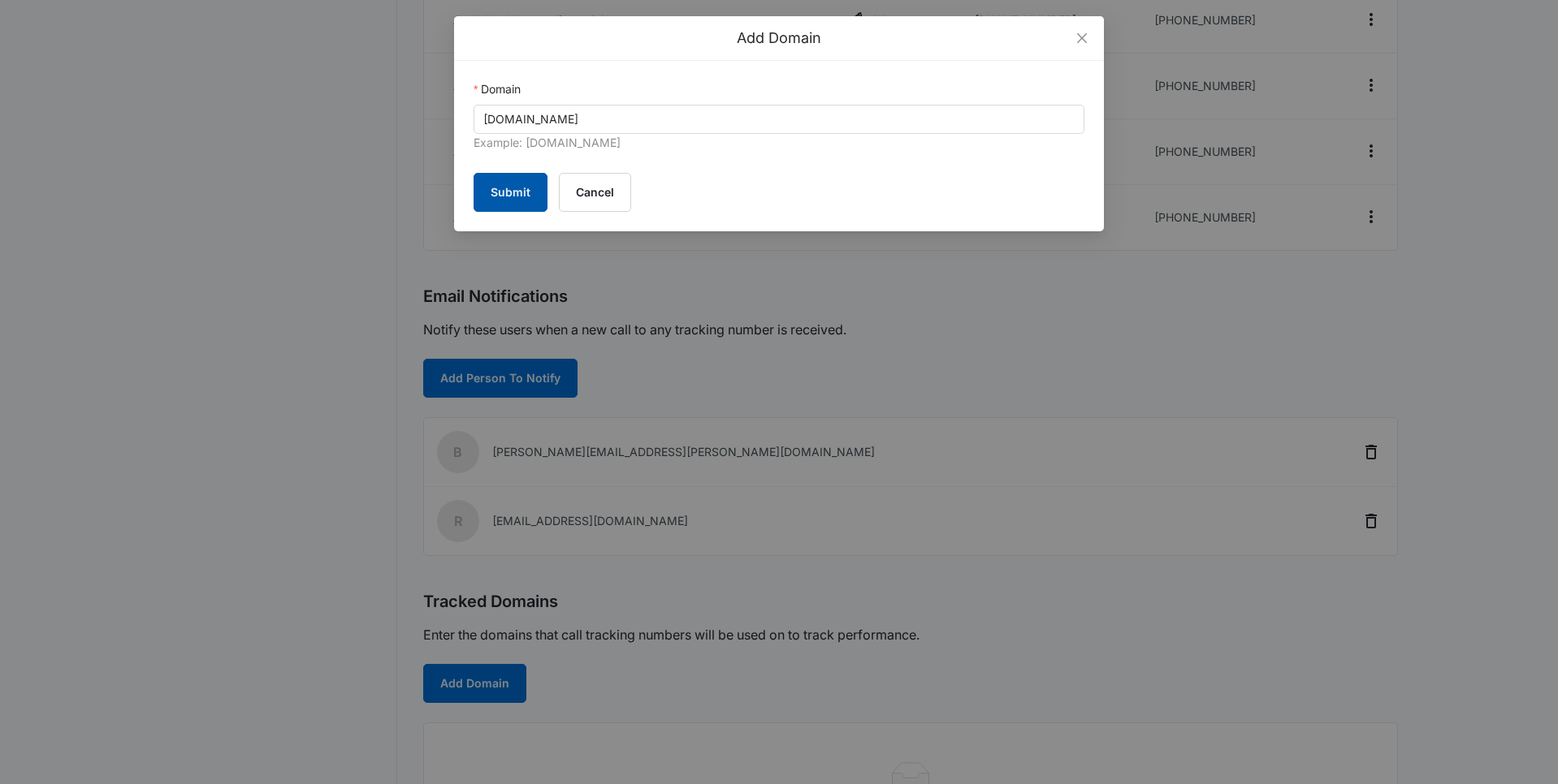
click at [518, 175] on button "Submit" at bounding box center [510, 192] width 74 height 39
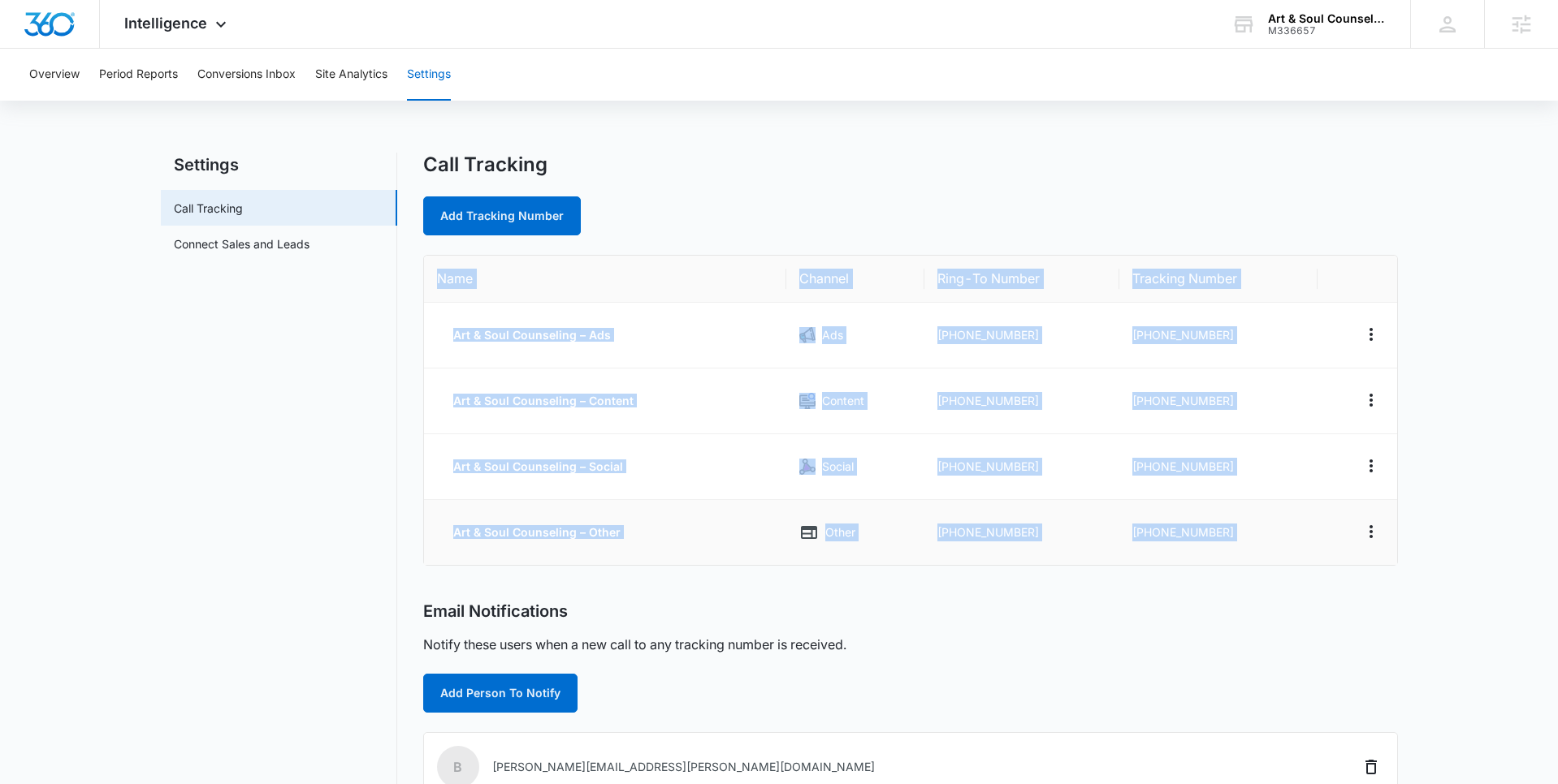
drag, startPoint x: 426, startPoint y: 272, endPoint x: 1316, endPoint y: 561, distance: 935.7
click at [1319, 568] on div "Call Tracking Add Tracking Number Name Channel Ring-To Number Tracking Number A…" at bounding box center [910, 622] width 975 height 939
copy table "Name Channel Ring-To Number Tracking Number Art & Soul Counseling – Ads Ads [PH…"
drag, startPoint x: 1044, startPoint y: 323, endPoint x: 1172, endPoint y: 336, distance: 128.7
click at [1046, 323] on td "[PHONE_NUMBER]" at bounding box center [1021, 336] width 195 height 66
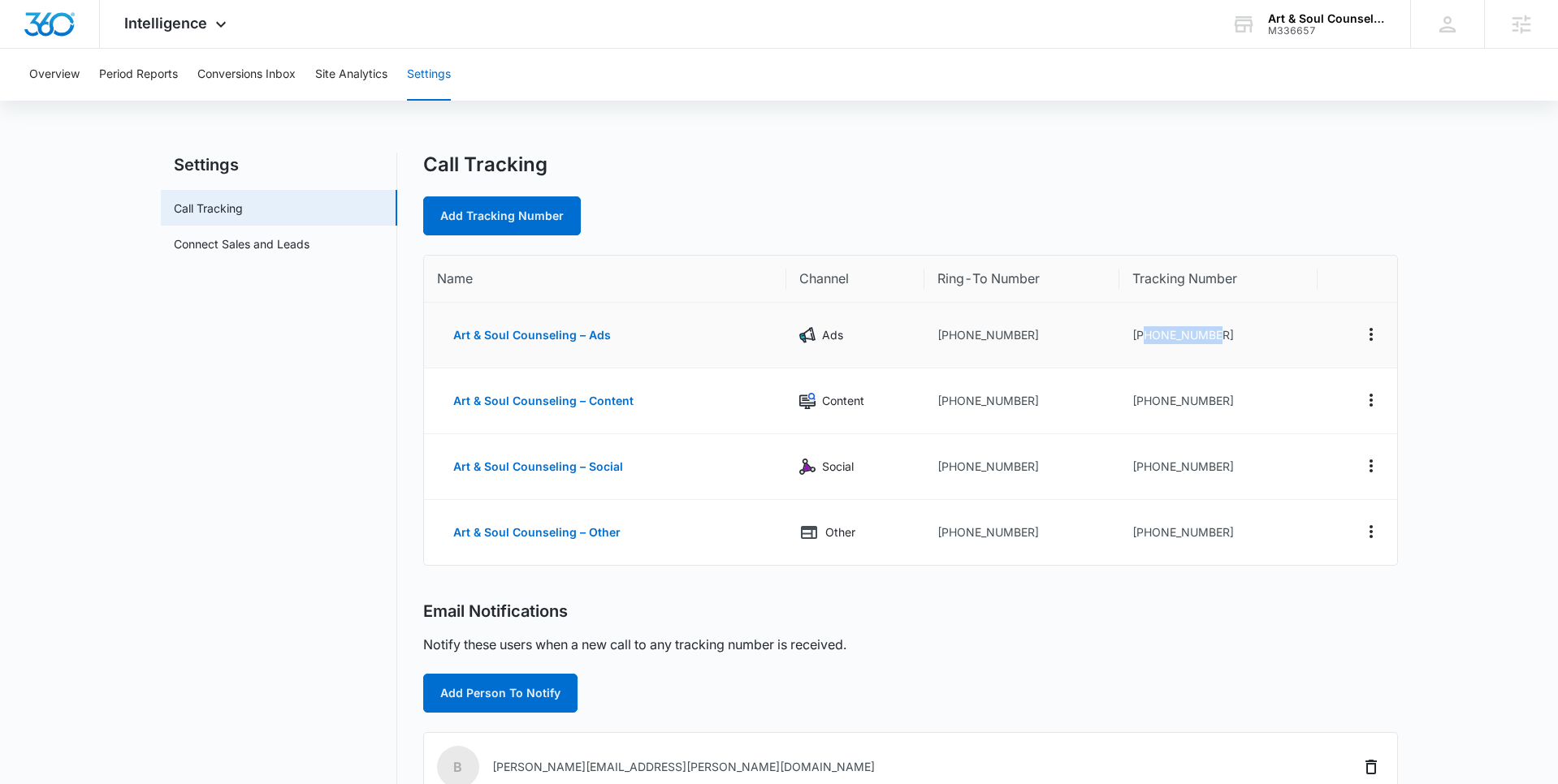
drag, startPoint x: 1249, startPoint y: 337, endPoint x: 1144, endPoint y: 338, distance: 105.0
click at [1144, 338] on td "+18323048477" at bounding box center [1218, 336] width 198 height 66
copy td "8323048477"
drag, startPoint x: 1237, startPoint y: 403, endPoint x: 1082, endPoint y: 412, distance: 155.3
click at [1139, 403] on td "+18323048498" at bounding box center [1218, 402] width 198 height 66
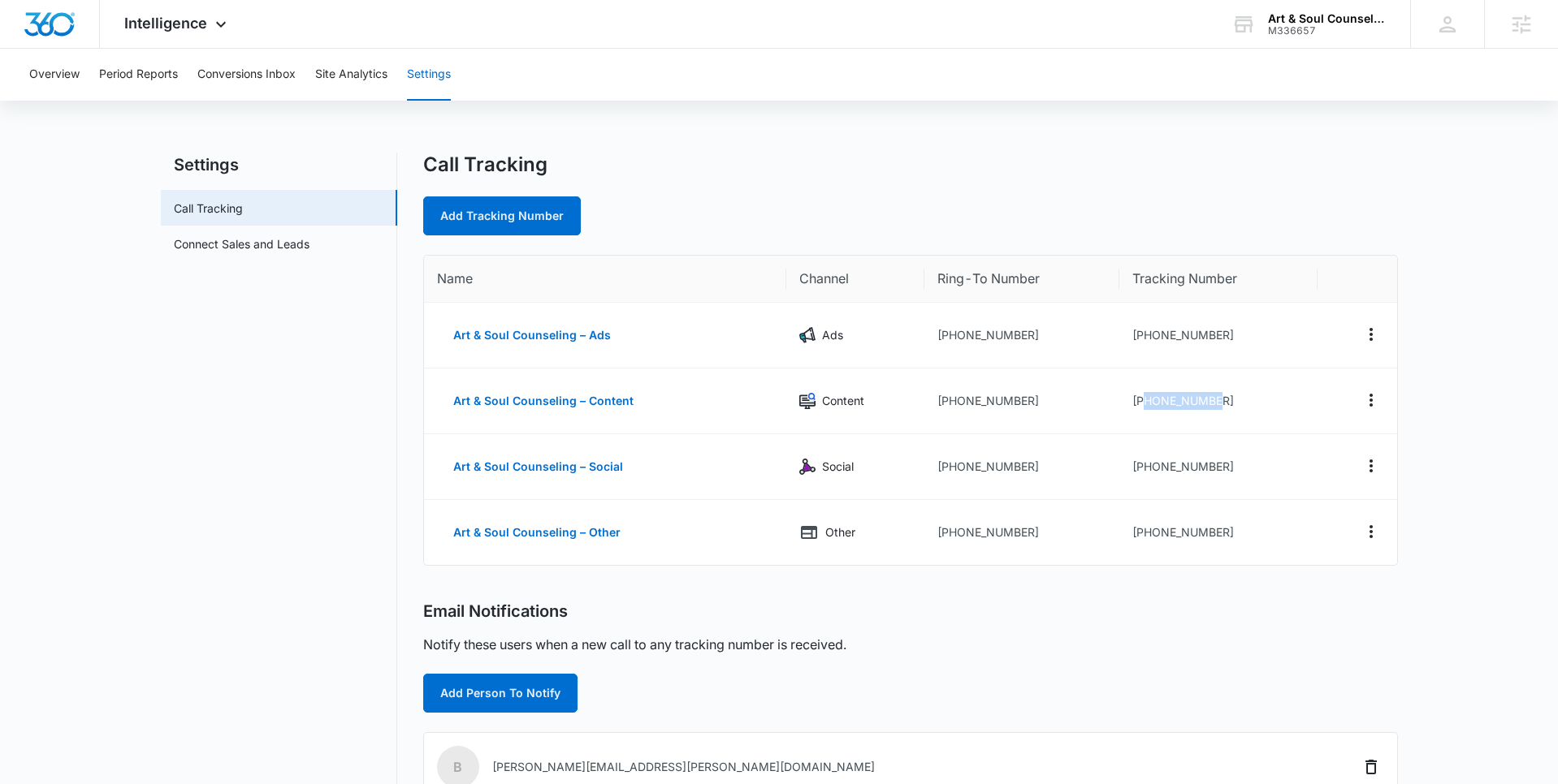
copy td "8323048498"
drag, startPoint x: 1231, startPoint y: 466, endPoint x: 1123, endPoint y: 469, distance: 108.0
click at [1144, 468] on td "+18323048579" at bounding box center [1218, 467] width 198 height 66
copy td "8323048579"
drag, startPoint x: 1227, startPoint y: 531, endPoint x: 1142, endPoint y: 536, distance: 85.1
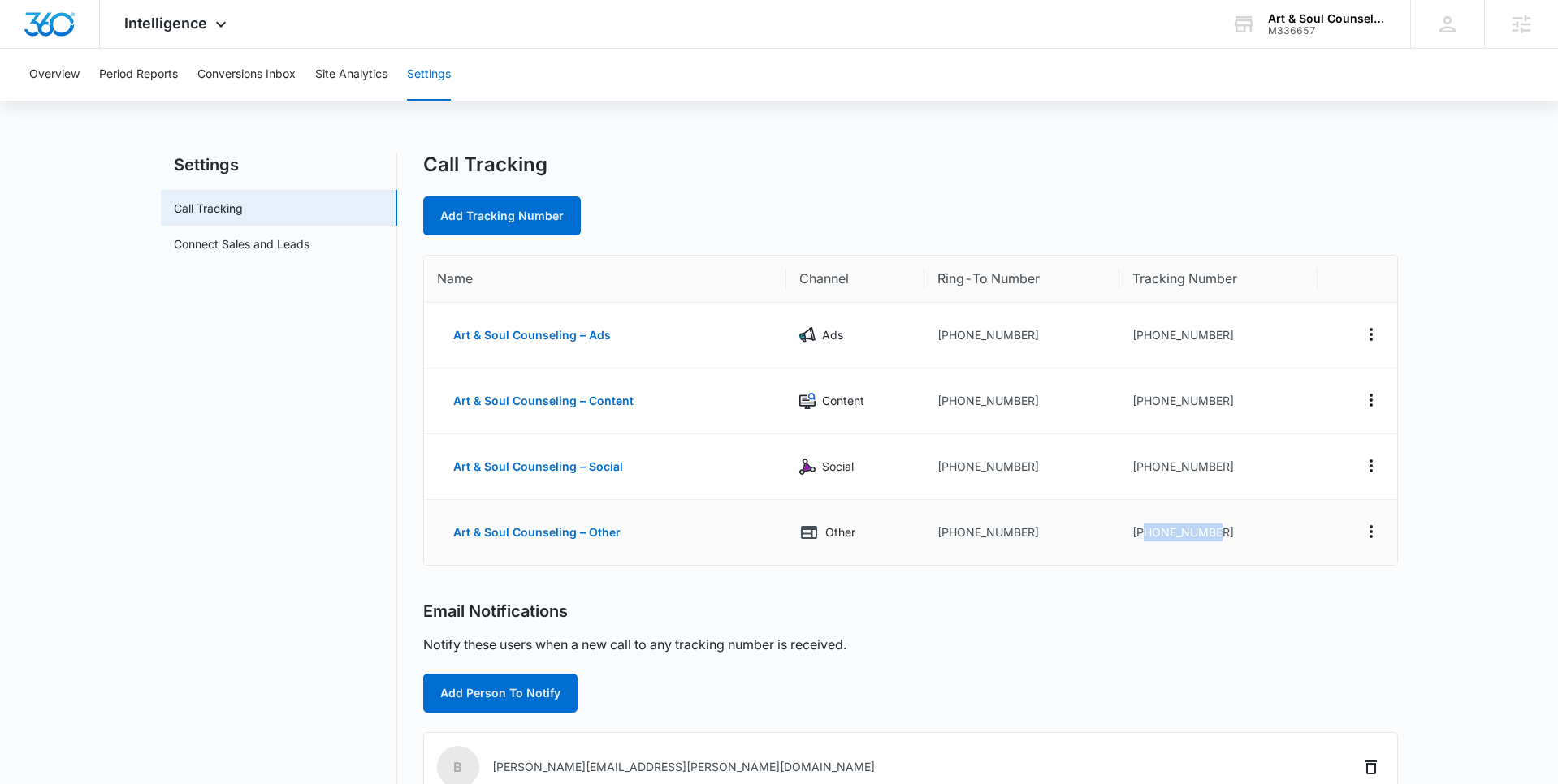
click at [1143, 536] on td "+18323048582" at bounding box center [1218, 533] width 198 height 65
copy td "8323048582"
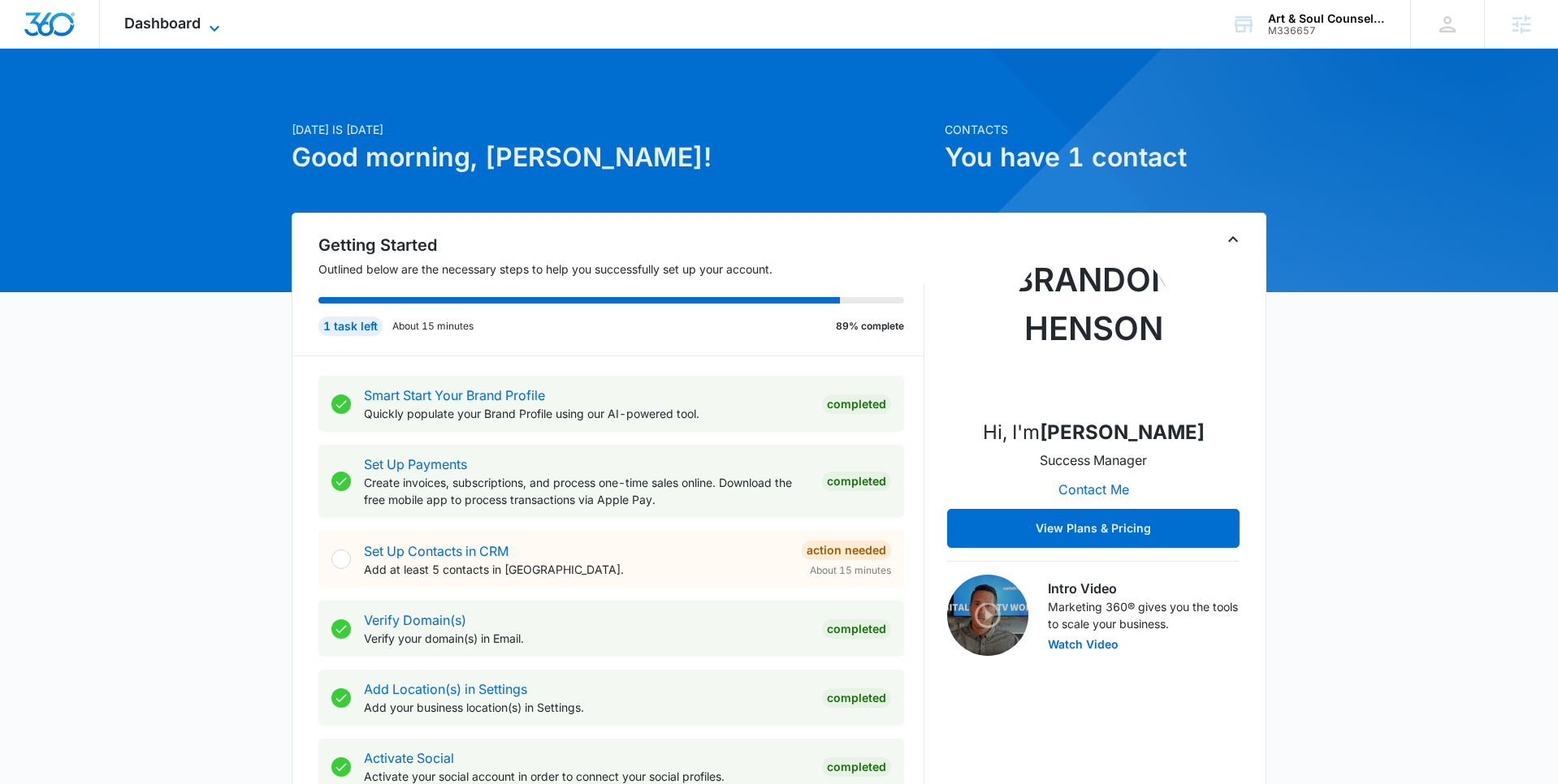
click at [209, 19] on icon at bounding box center [214, 29] width 19 height 19
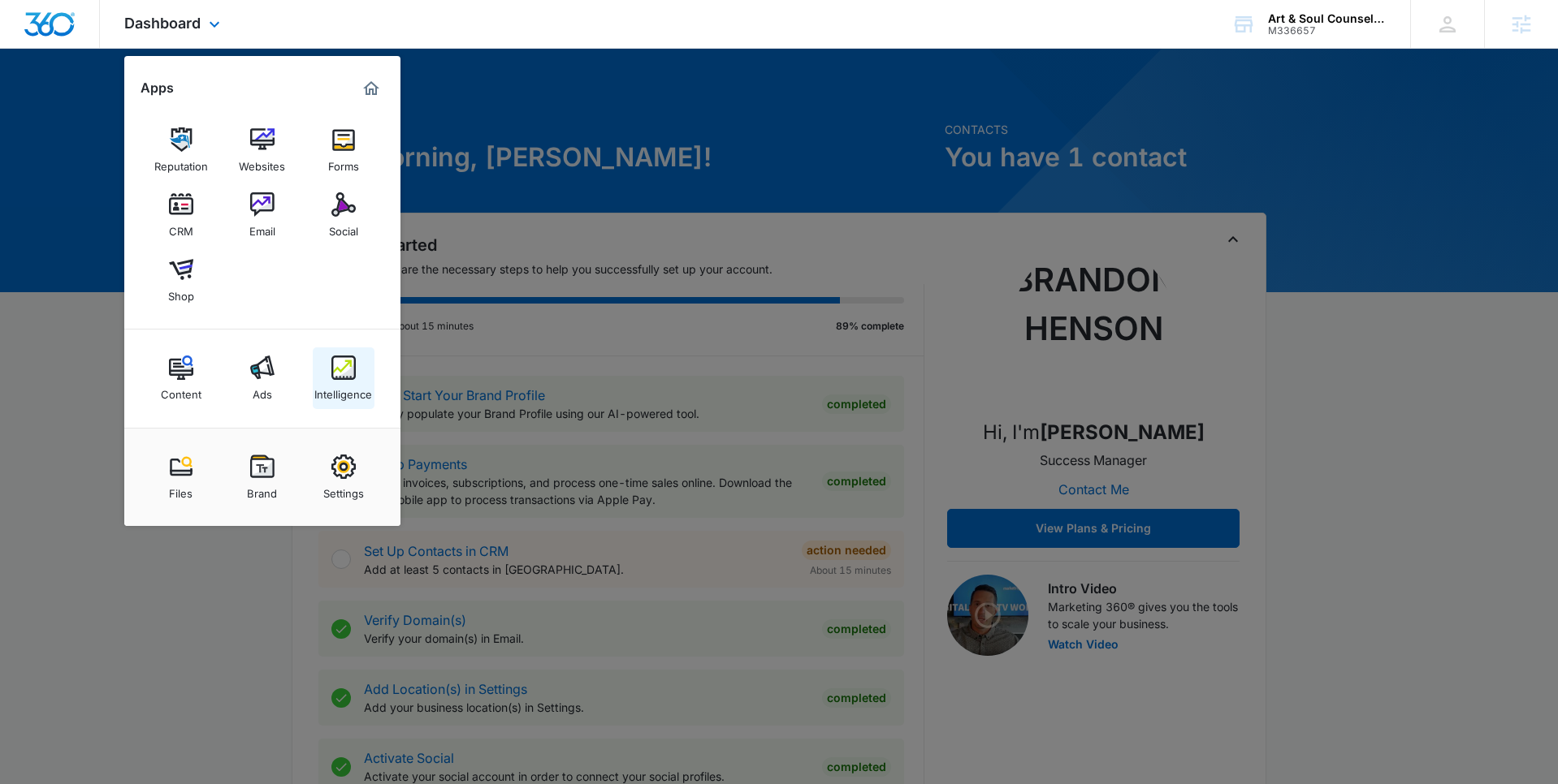
click at [348, 368] on img at bounding box center [342, 367] width 24 height 24
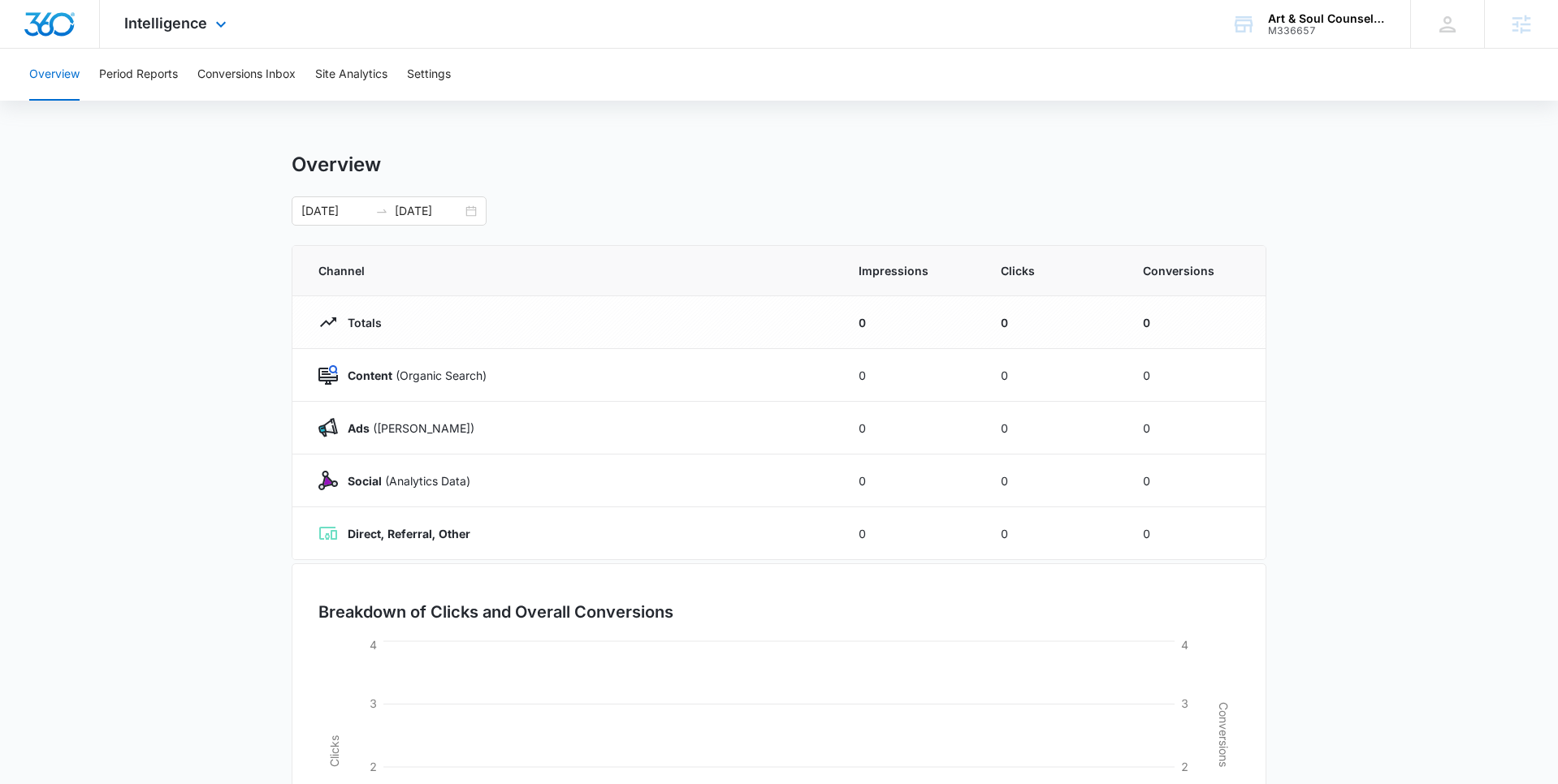
click at [188, 39] on div "Intelligence Apps Reputation Websites Forms CRM Email Social Shop Content Ads I…" at bounding box center [177, 24] width 155 height 48
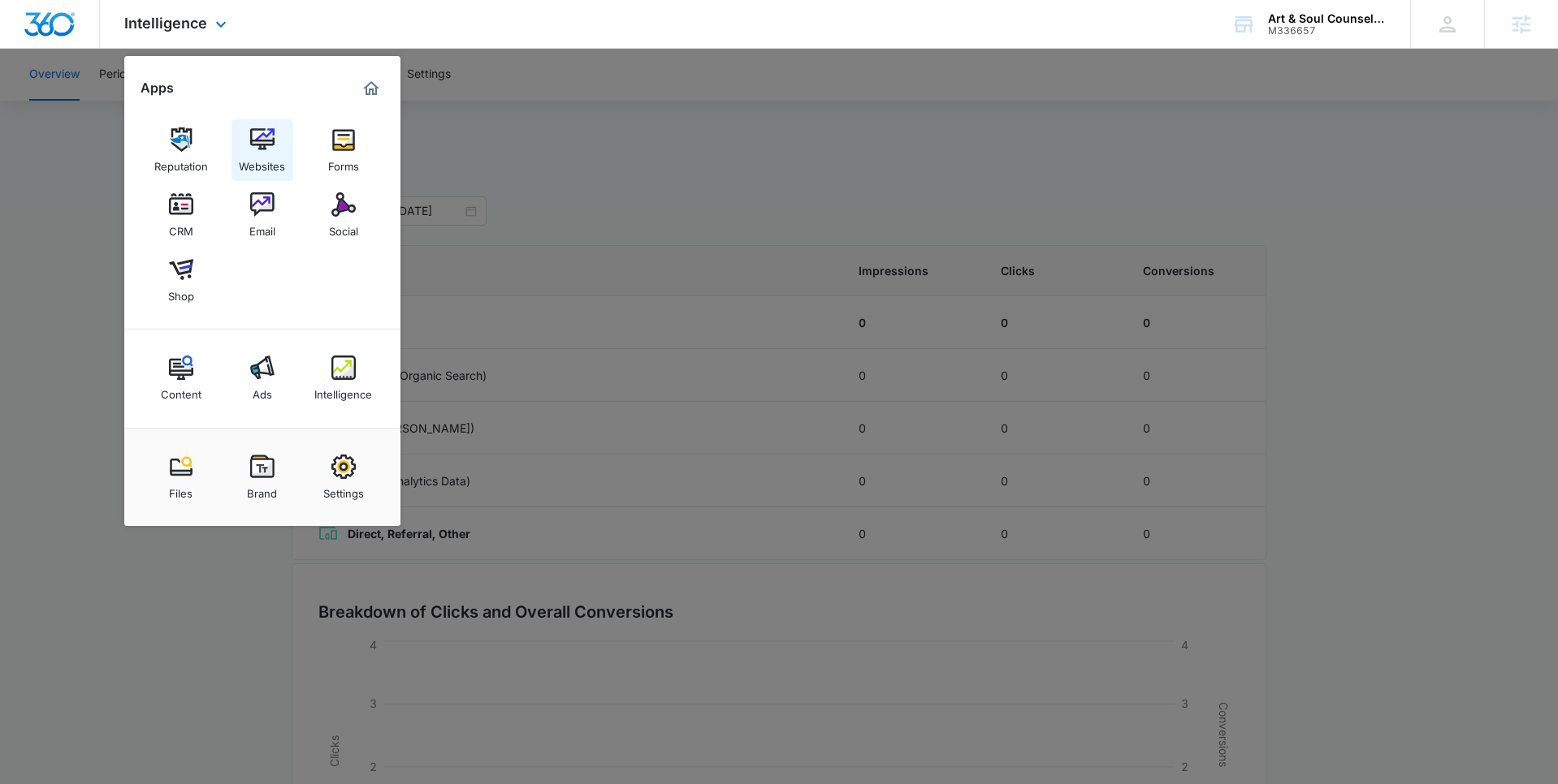
click at [255, 144] on img at bounding box center [262, 139] width 24 height 24
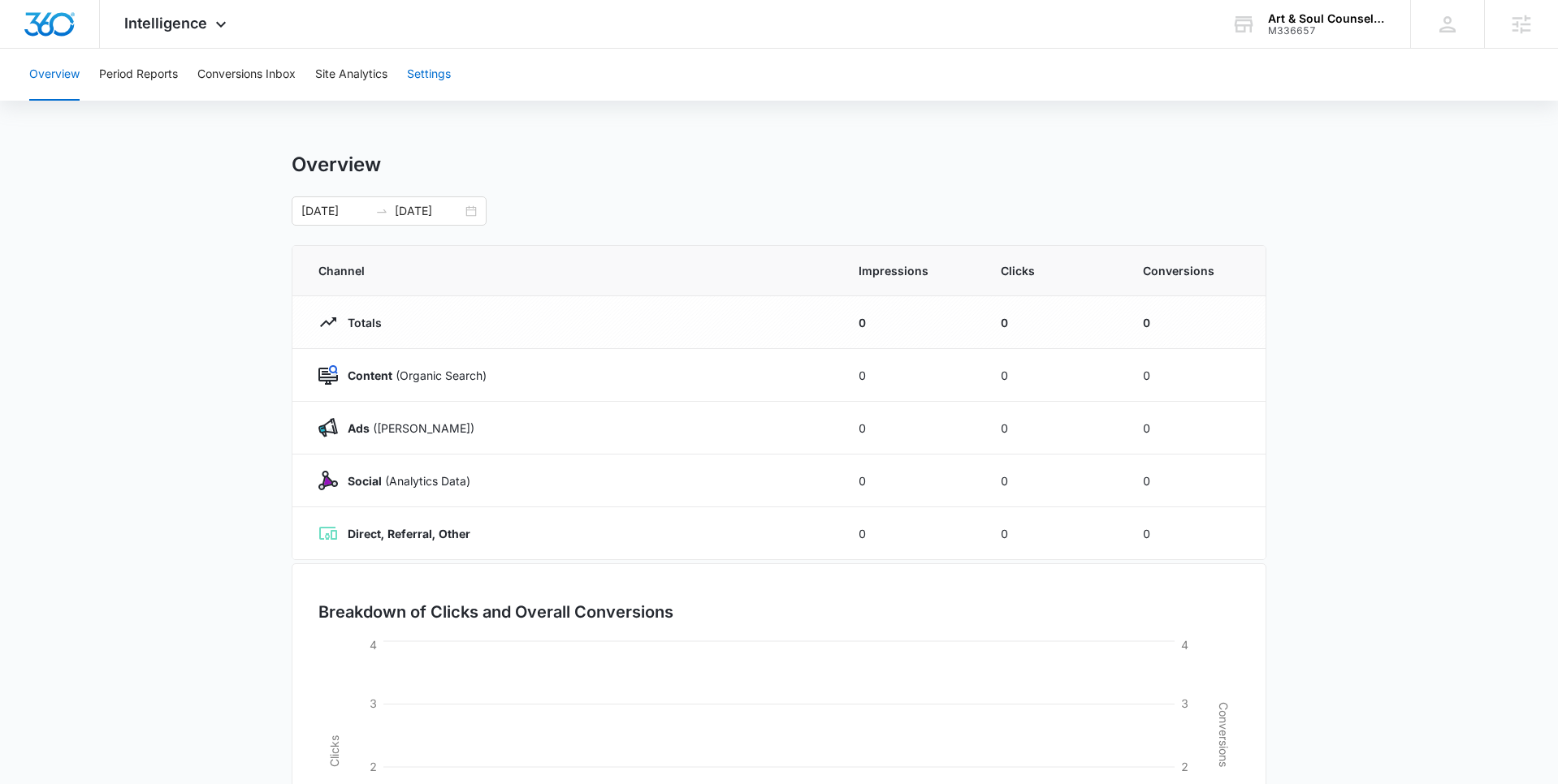
click at [425, 78] on button "Settings" at bounding box center [428, 75] width 44 height 52
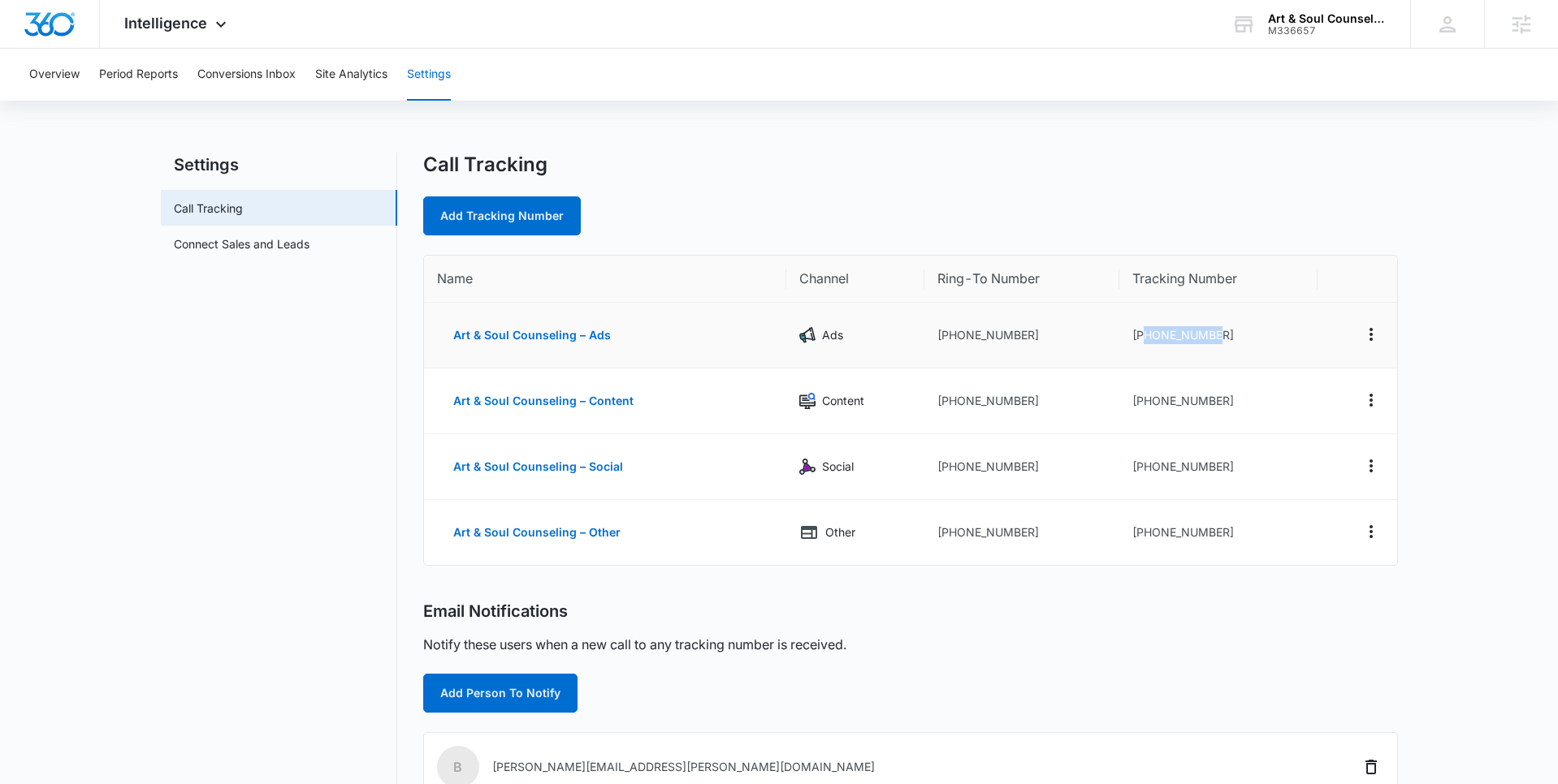
drag, startPoint x: 1210, startPoint y: 337, endPoint x: 1144, endPoint y: 334, distance: 66.1
click at [1144, 334] on td "+18323048477" at bounding box center [1218, 336] width 198 height 66
click at [198, 14] on span "Intelligence" at bounding box center [165, 23] width 83 height 17
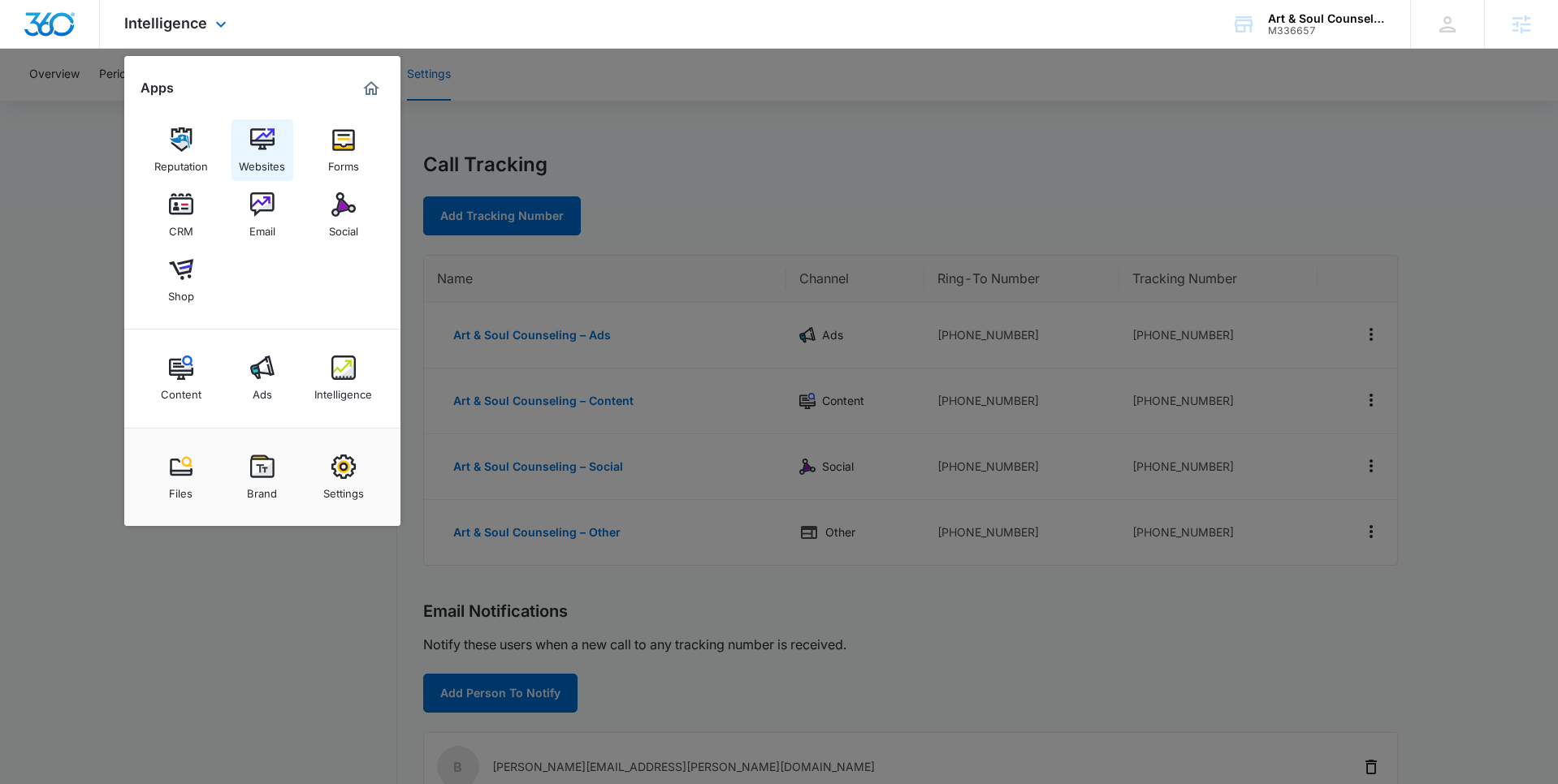
click at [267, 142] on img at bounding box center [262, 139] width 24 height 24
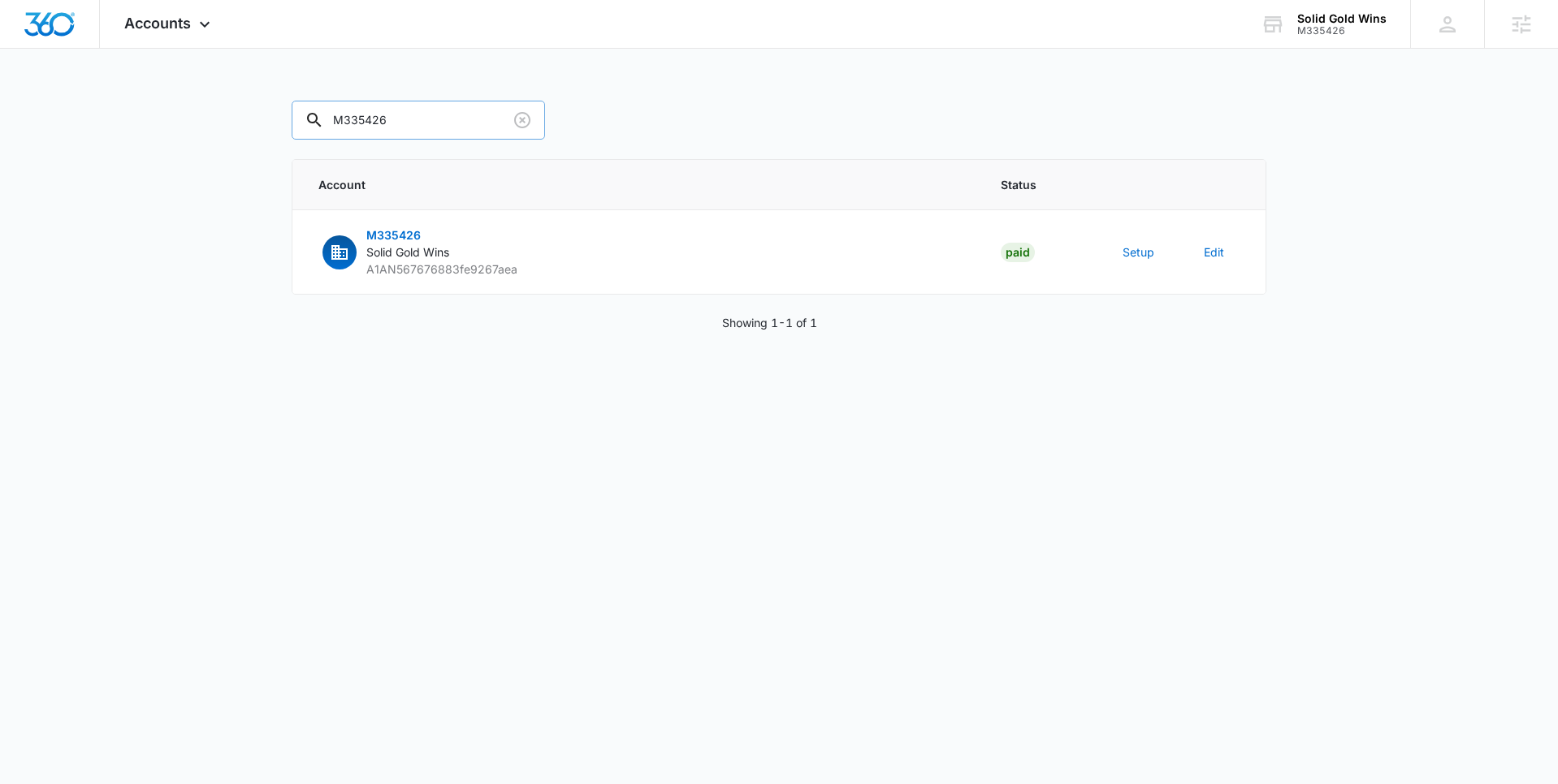
click at [441, 128] on input "M335426" at bounding box center [418, 120] width 253 height 39
paste input "6657"
type input "M336657"
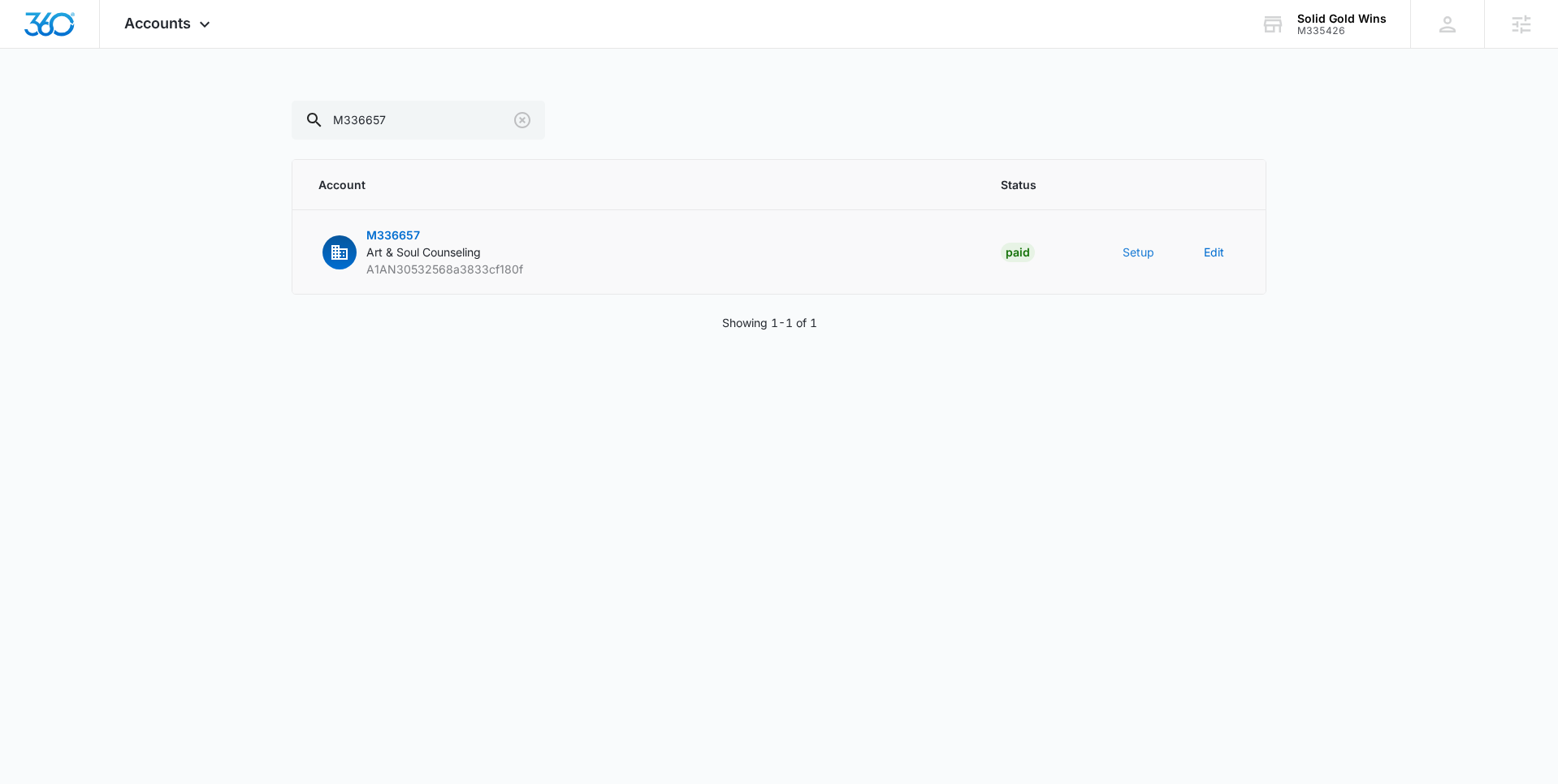
click at [1126, 255] on button "Setup" at bounding box center [1138, 252] width 32 height 17
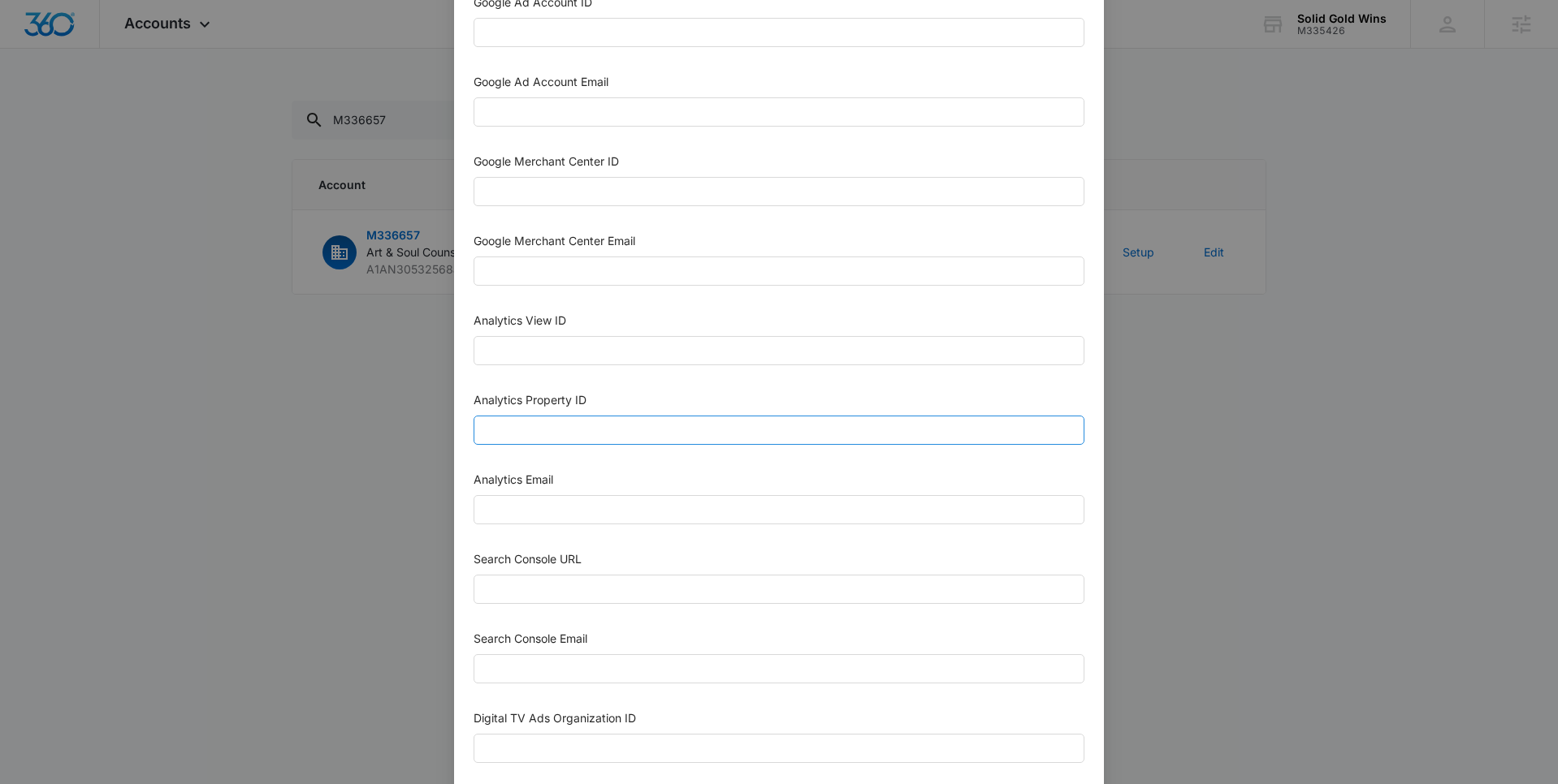
scroll to position [571, 0]
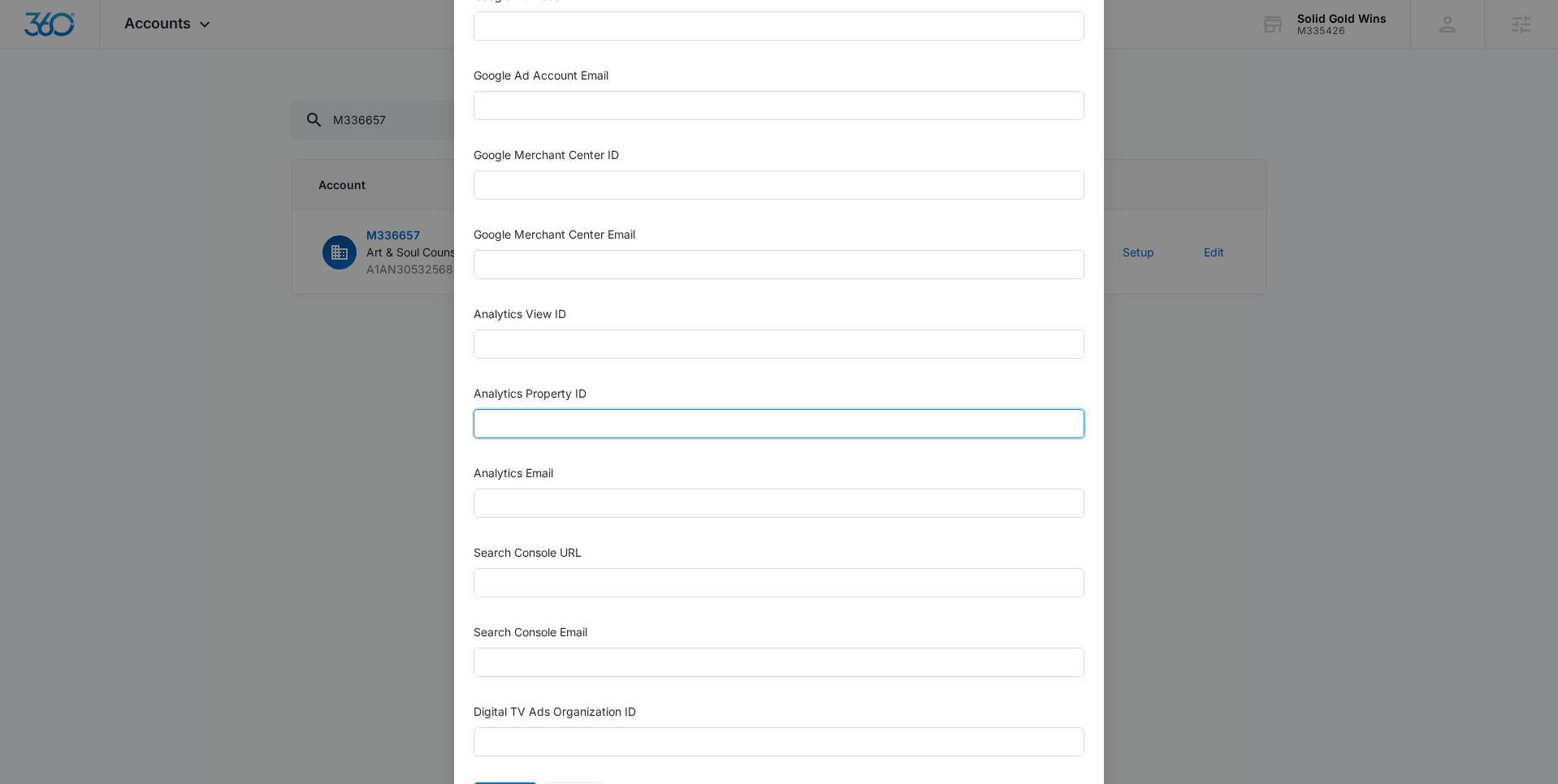
click at [510, 428] on input "Analytics Property ID" at bounding box center [779, 424] width 611 height 30
paste input "504822412"
click at [515, 419] on input "504822412" at bounding box center [779, 424] width 611 height 30
type input "504822412"
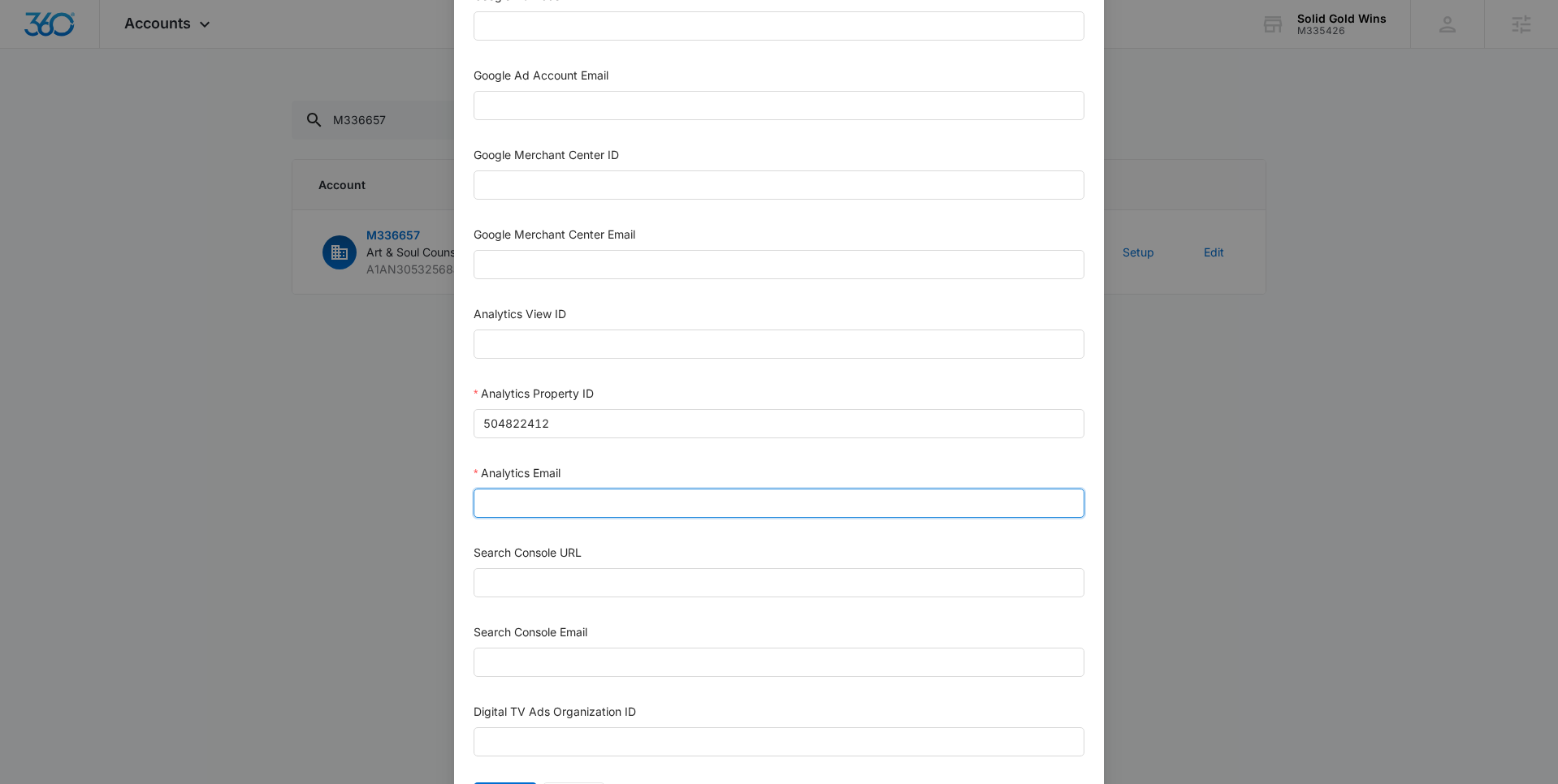
click at [521, 503] on input "Analytics Email" at bounding box center [779, 503] width 611 height 30
paste input "M360+Accounts1025@madwiremedia.com"
type input "M360+Accounts1025@madwiremedia.com"
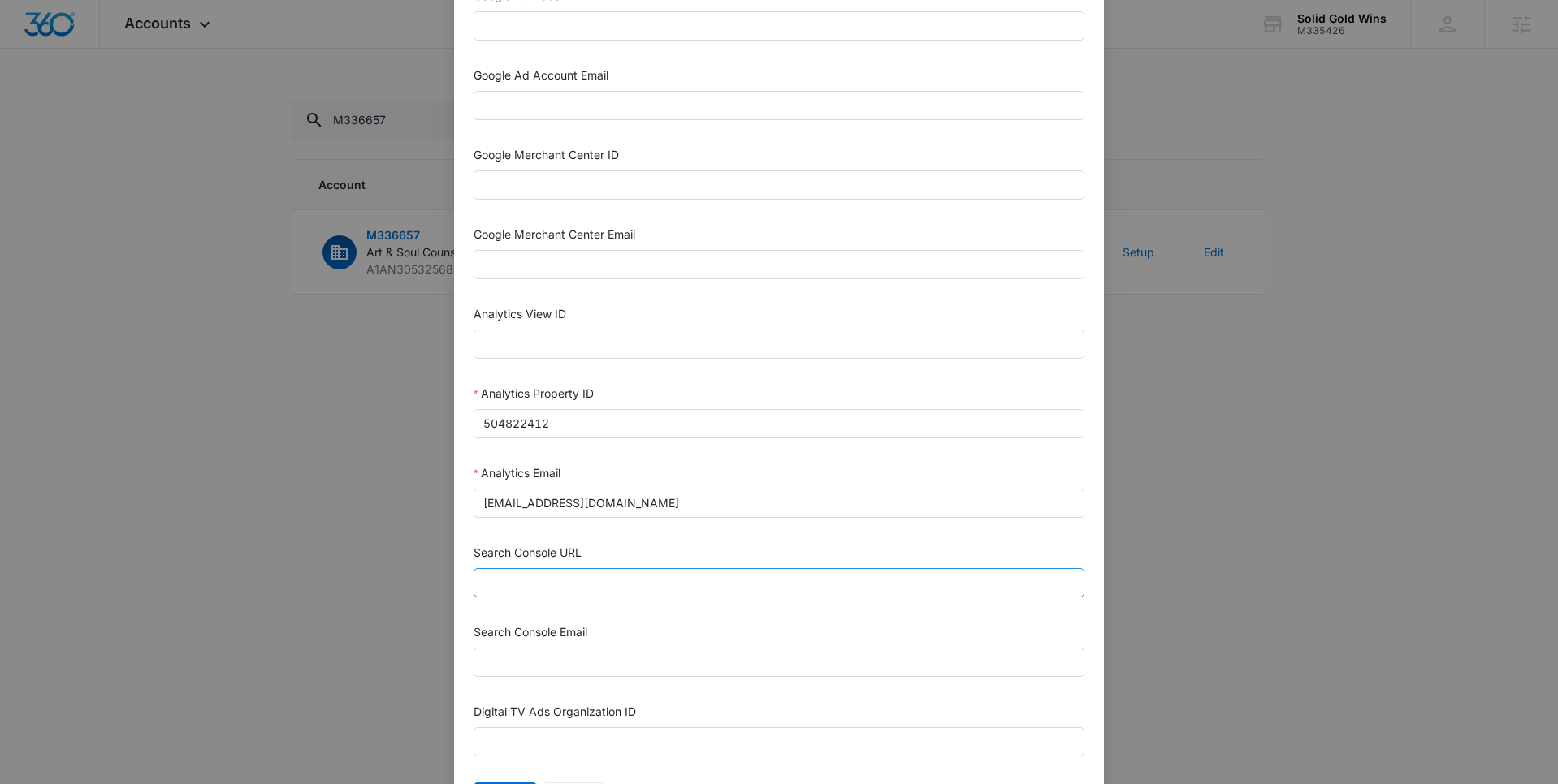
click at [622, 596] on div "Search Console URL" at bounding box center [779, 574] width 611 height 60
click at [610, 586] on input "Search Console URL" at bounding box center [779, 582] width 611 height 30
paste input "https://artansoulcounseling.com/"
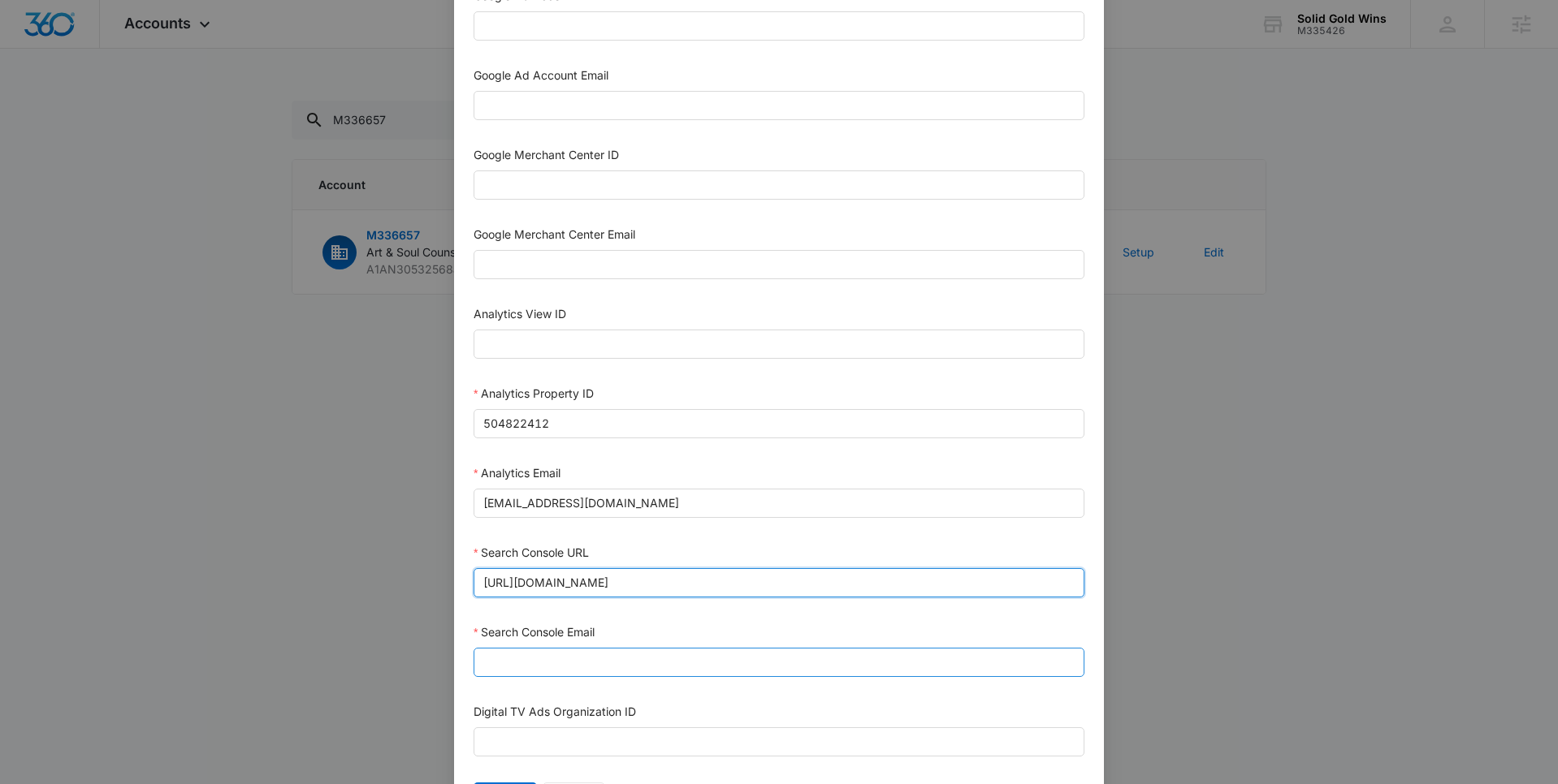
type input "https://artansoulcounseling.com/"
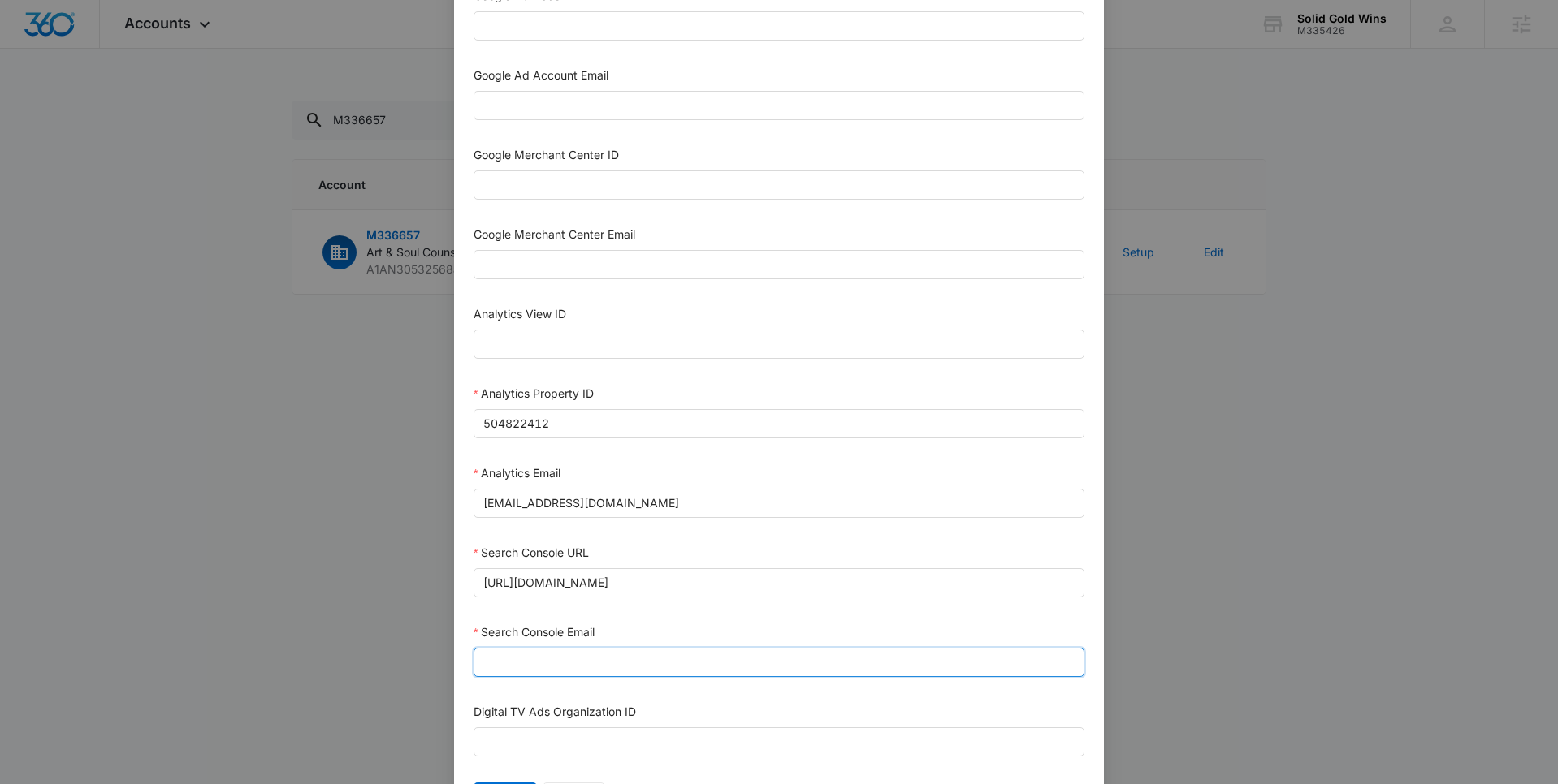
click at [563, 662] on input "Search Console Email" at bounding box center [779, 663] width 611 height 30
type input "M360+Accounts1025@madwiremedia.com"
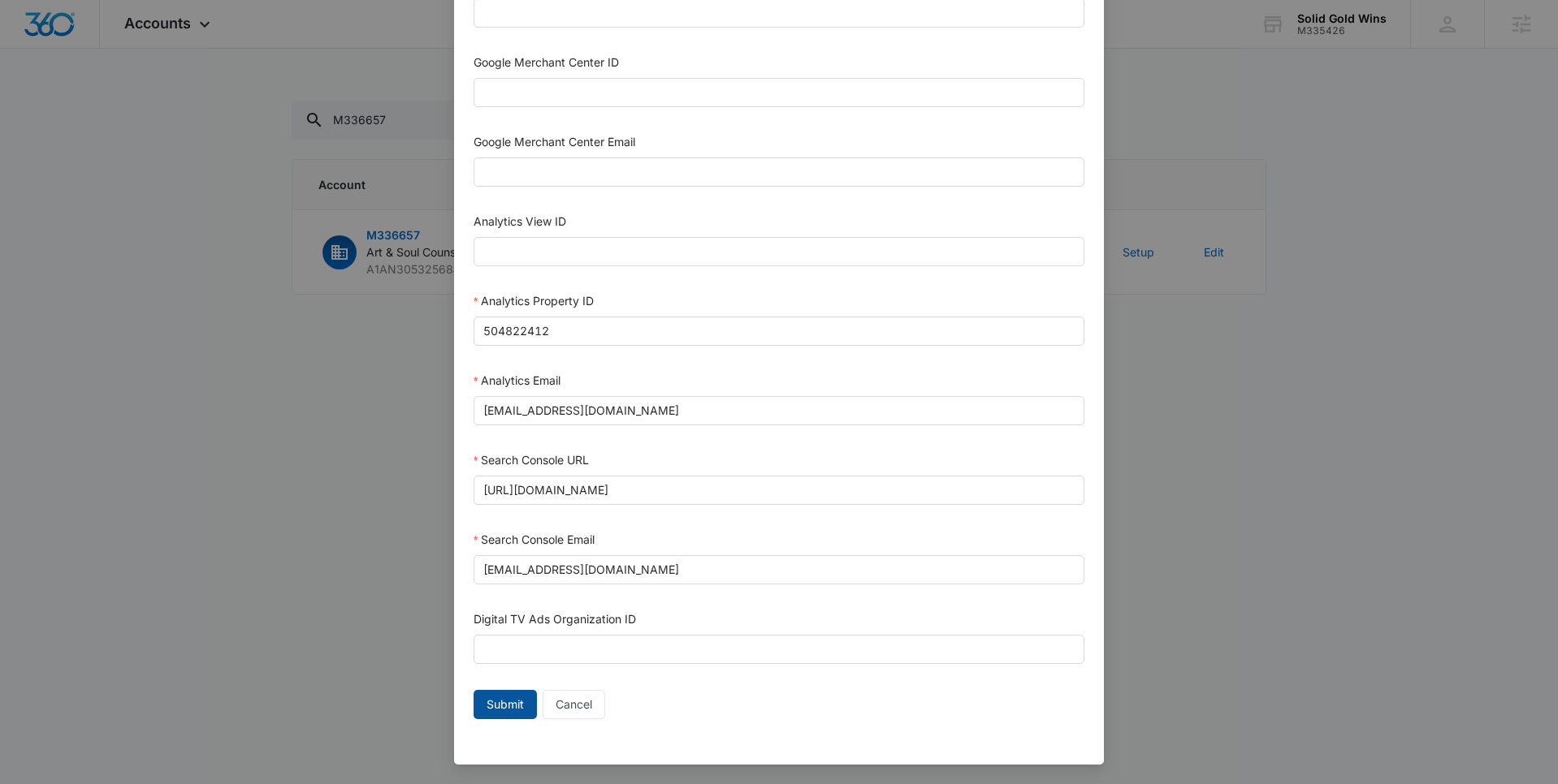
click at [500, 704] on span "Submit" at bounding box center [505, 705] width 37 height 18
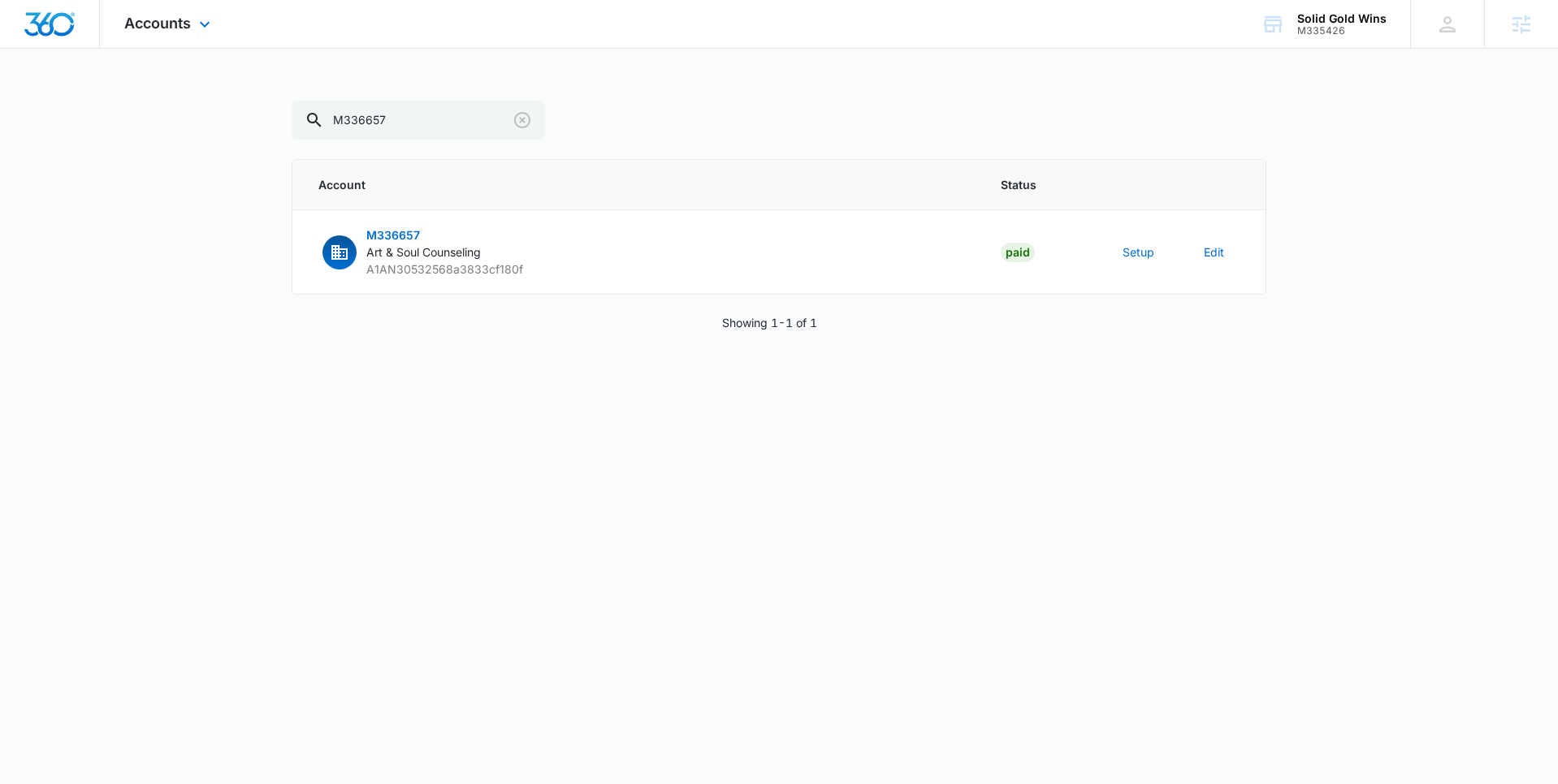
click at [194, 24] on div "Accounts Apps Reputation Websites Forms CRM Email Social Content Ads Intelligen…" at bounding box center [168, 24] width 139 height 48
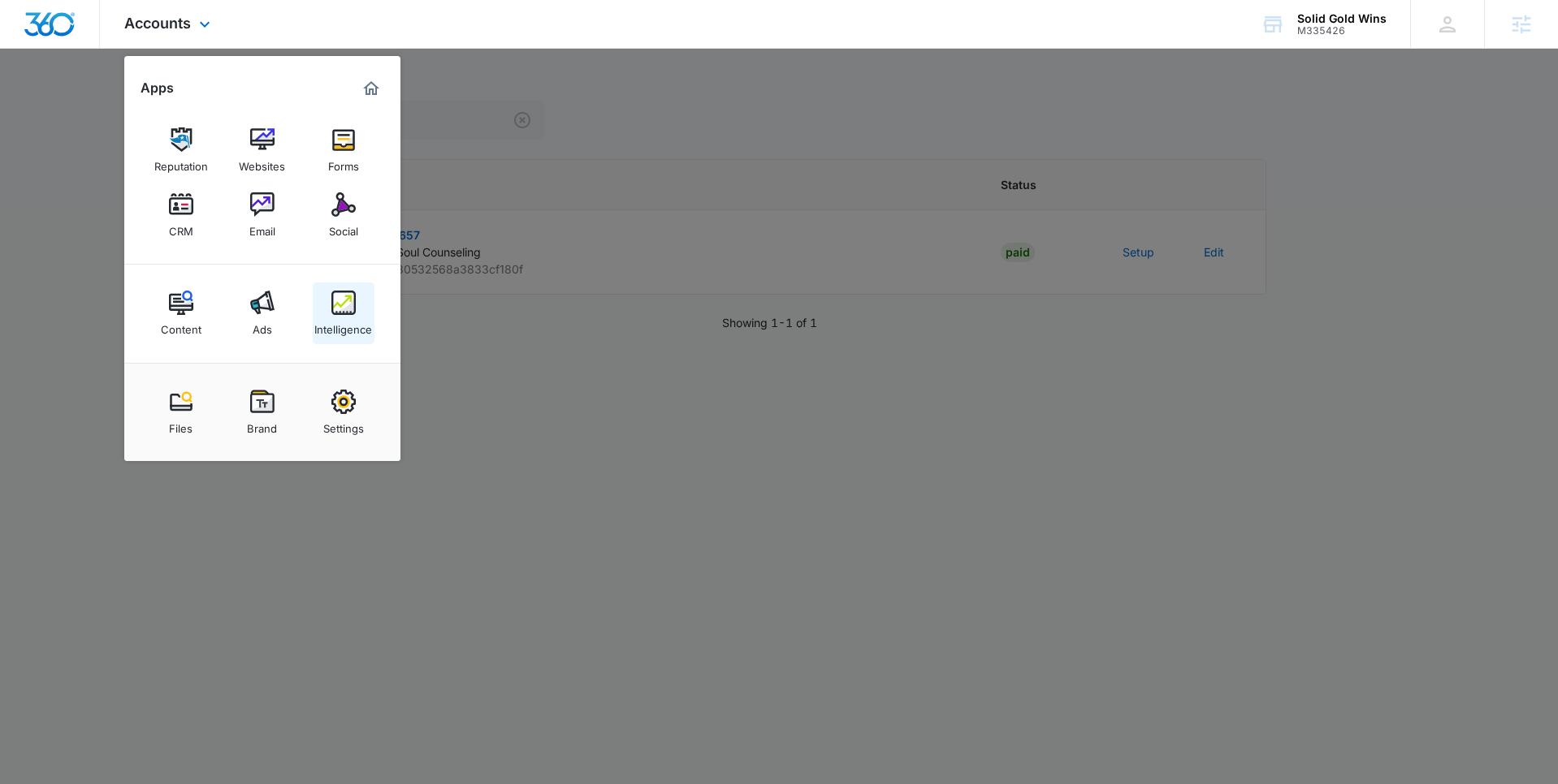
click at [342, 298] on img at bounding box center [342, 302] width 24 height 24
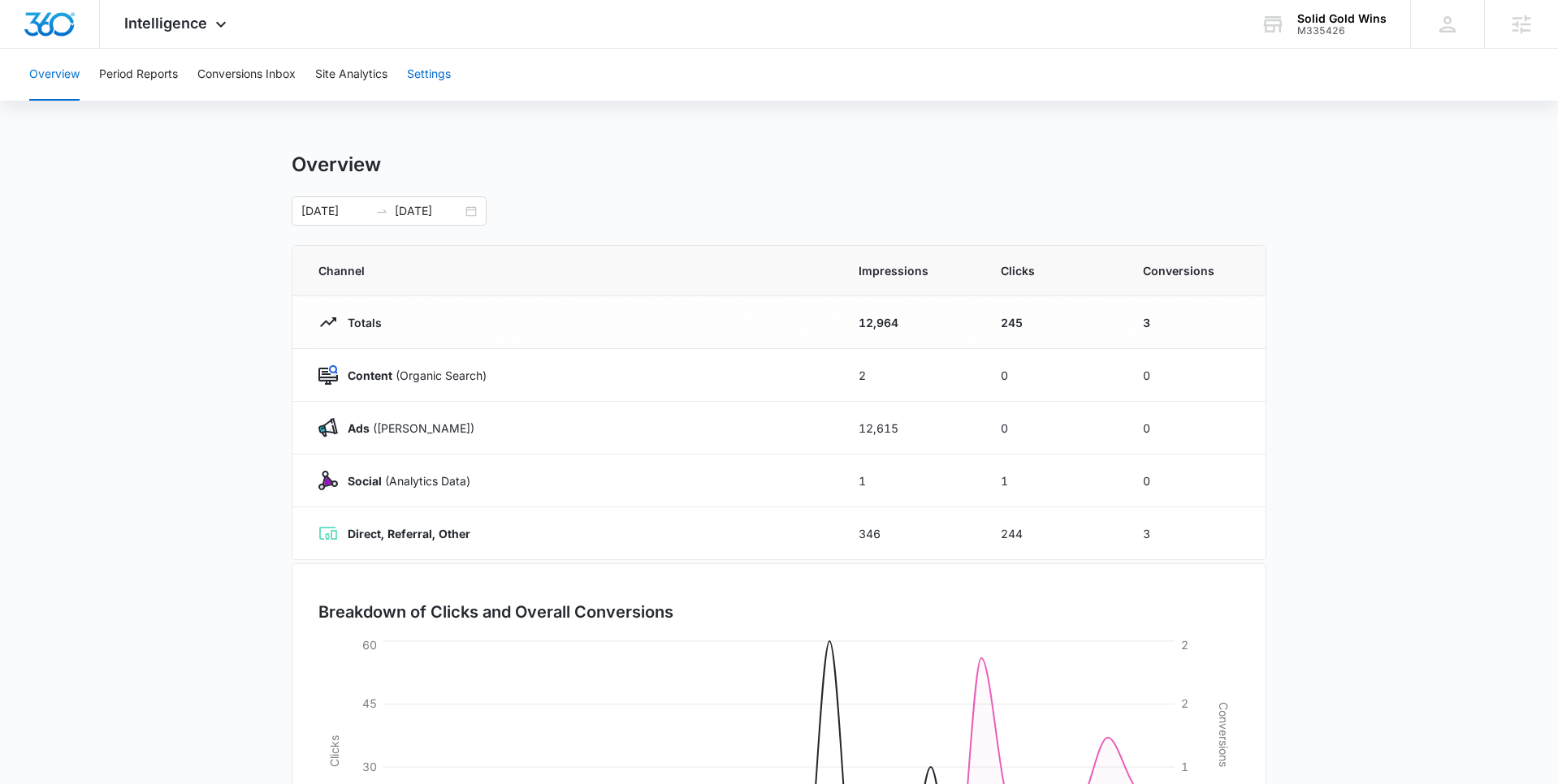
click at [432, 87] on button "Settings" at bounding box center [428, 75] width 44 height 52
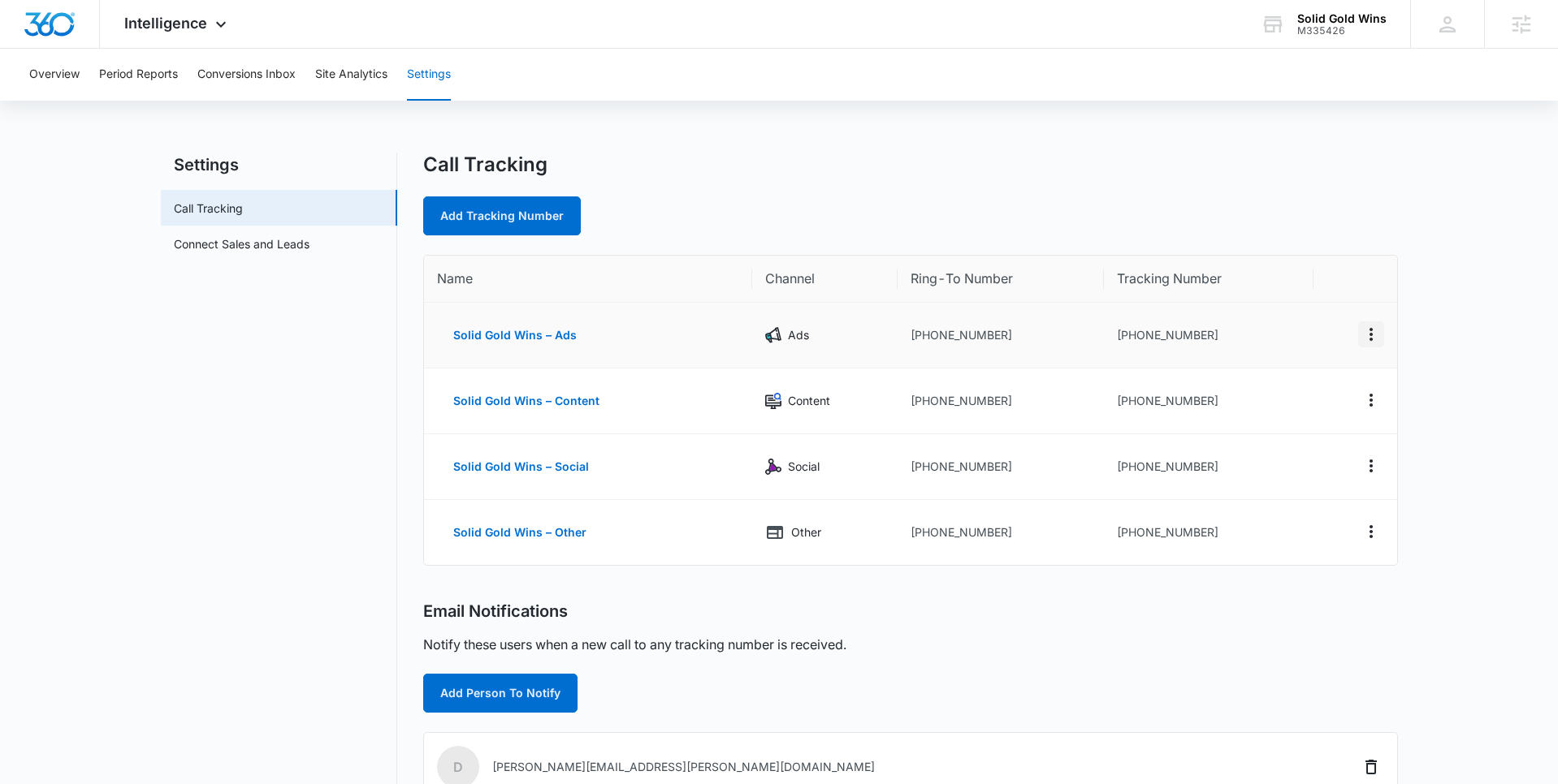
click at [1369, 336] on icon "Actions" at bounding box center [1371, 335] width 19 height 19
click at [1317, 345] on button "Delete" at bounding box center [1304, 346] width 93 height 24
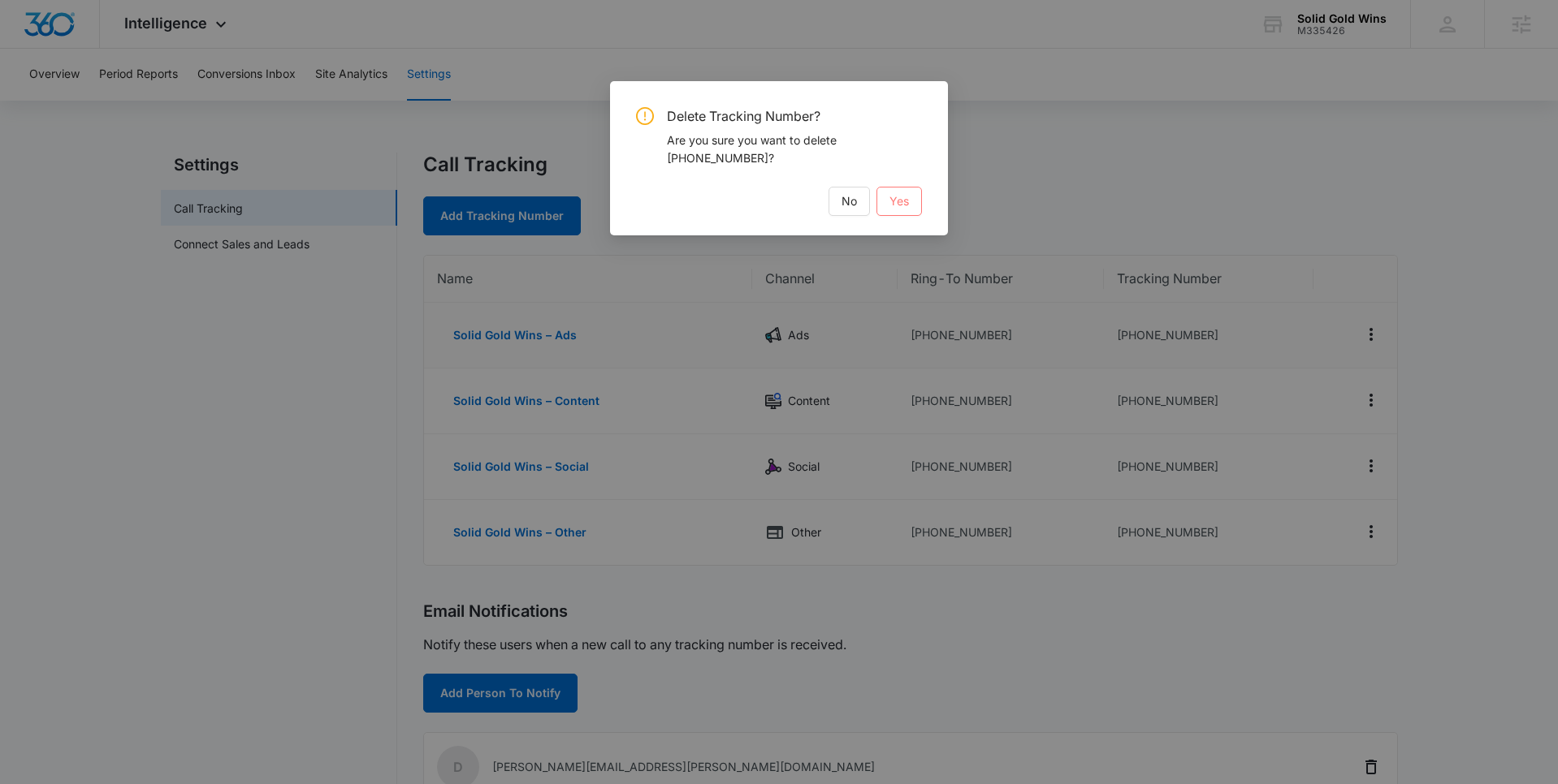
click at [891, 207] on span "Yes" at bounding box center [899, 201] width 19 height 18
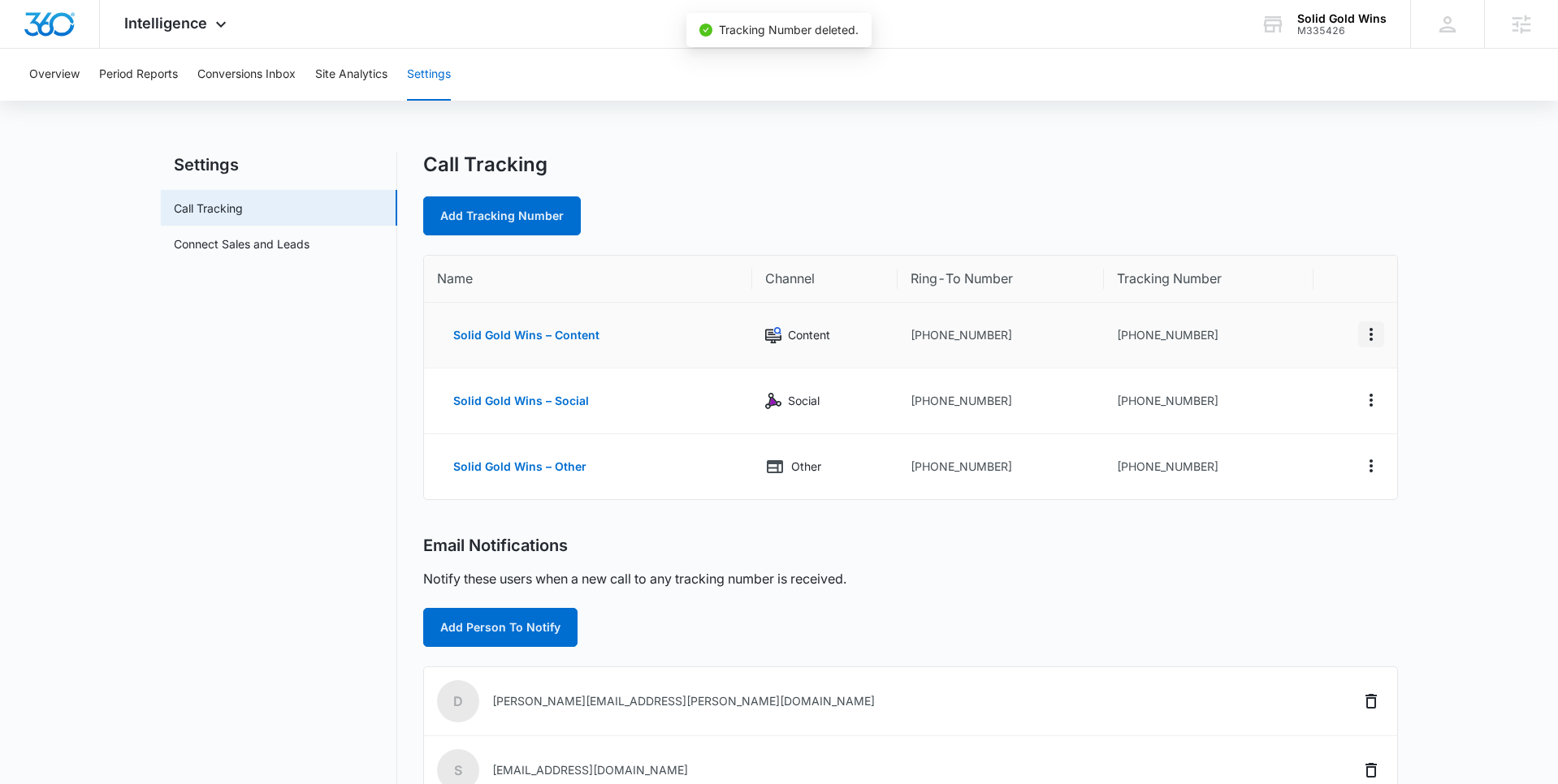
click at [1369, 336] on icon "Actions" at bounding box center [1371, 335] width 19 height 19
click at [1322, 340] on button "Delete" at bounding box center [1304, 346] width 93 height 24
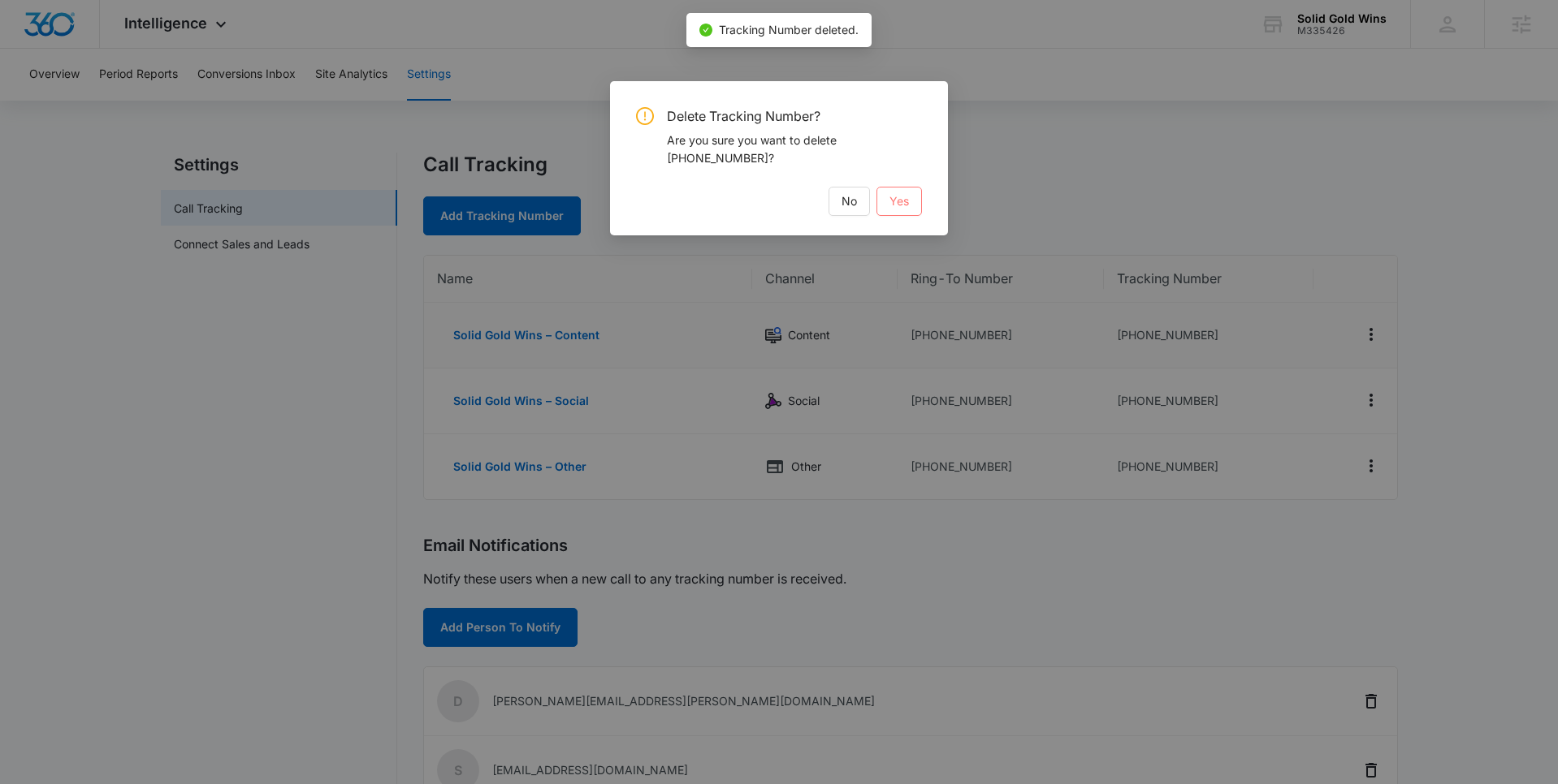
click at [896, 189] on button "Yes" at bounding box center [899, 201] width 46 height 30
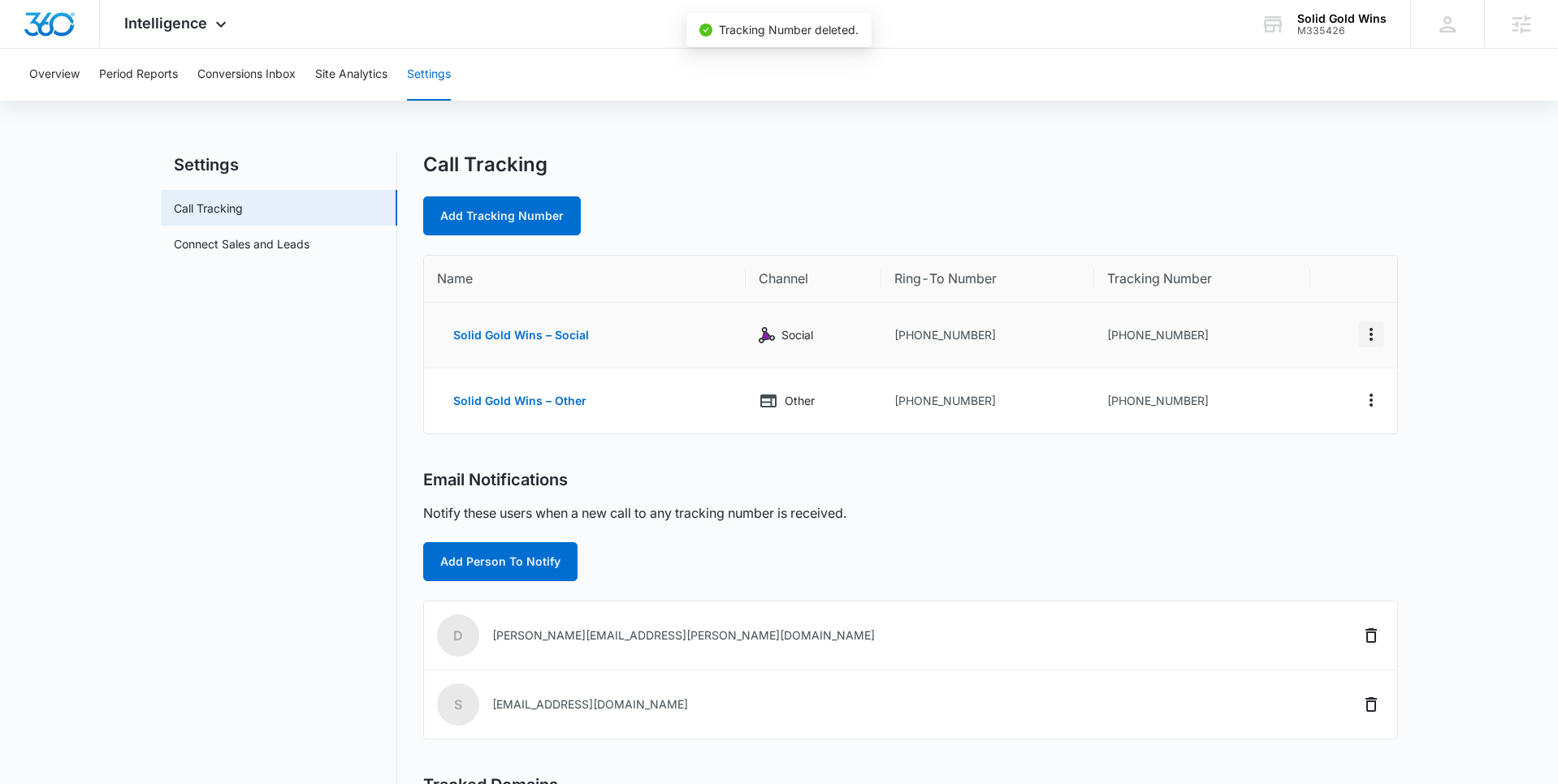
click at [1374, 330] on icon "Actions" at bounding box center [1371, 335] width 19 height 19
click at [1290, 348] on div "Delete" at bounding box center [1295, 346] width 34 height 11
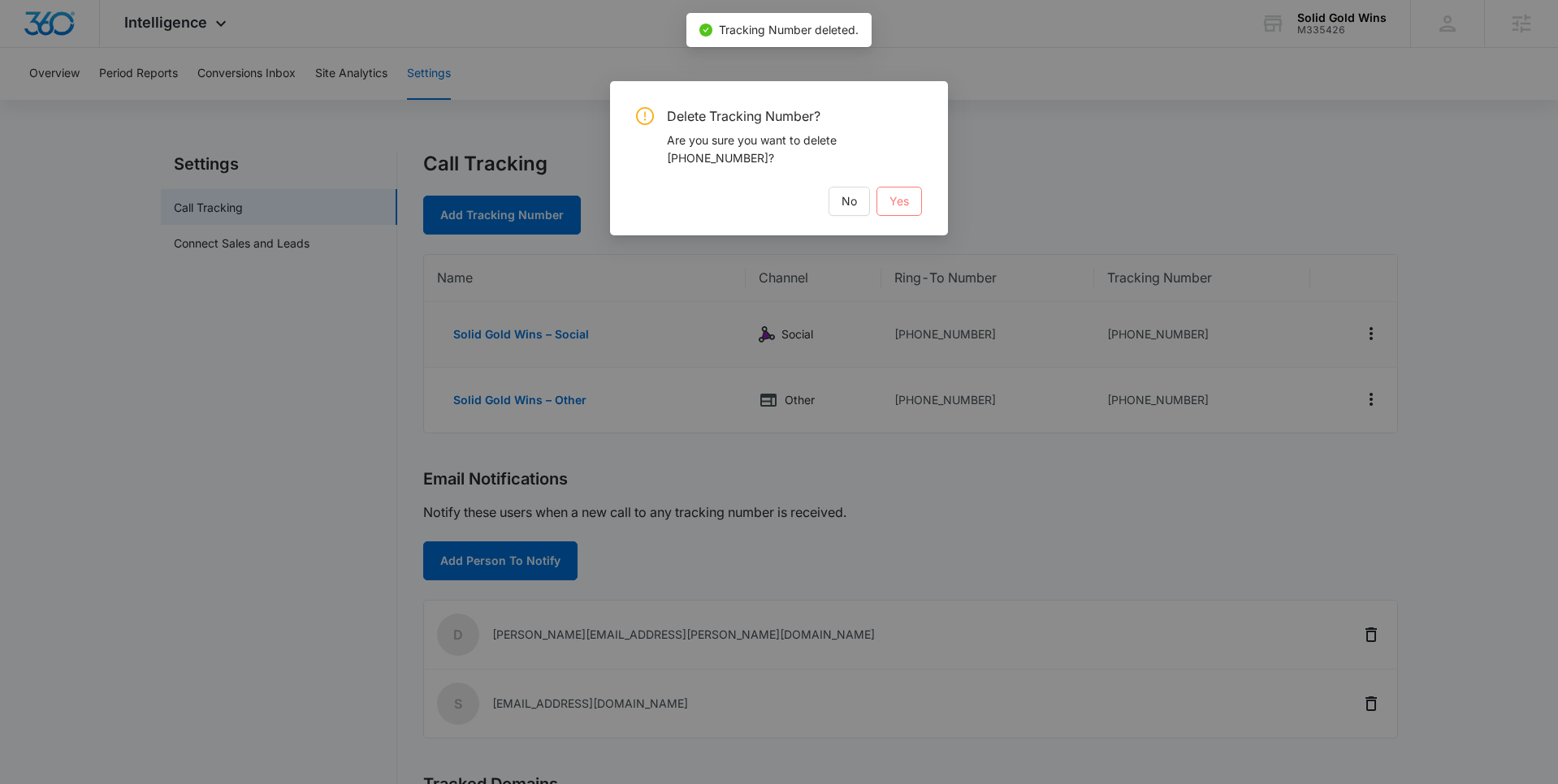
click at [913, 207] on button "Yes" at bounding box center [899, 201] width 46 height 30
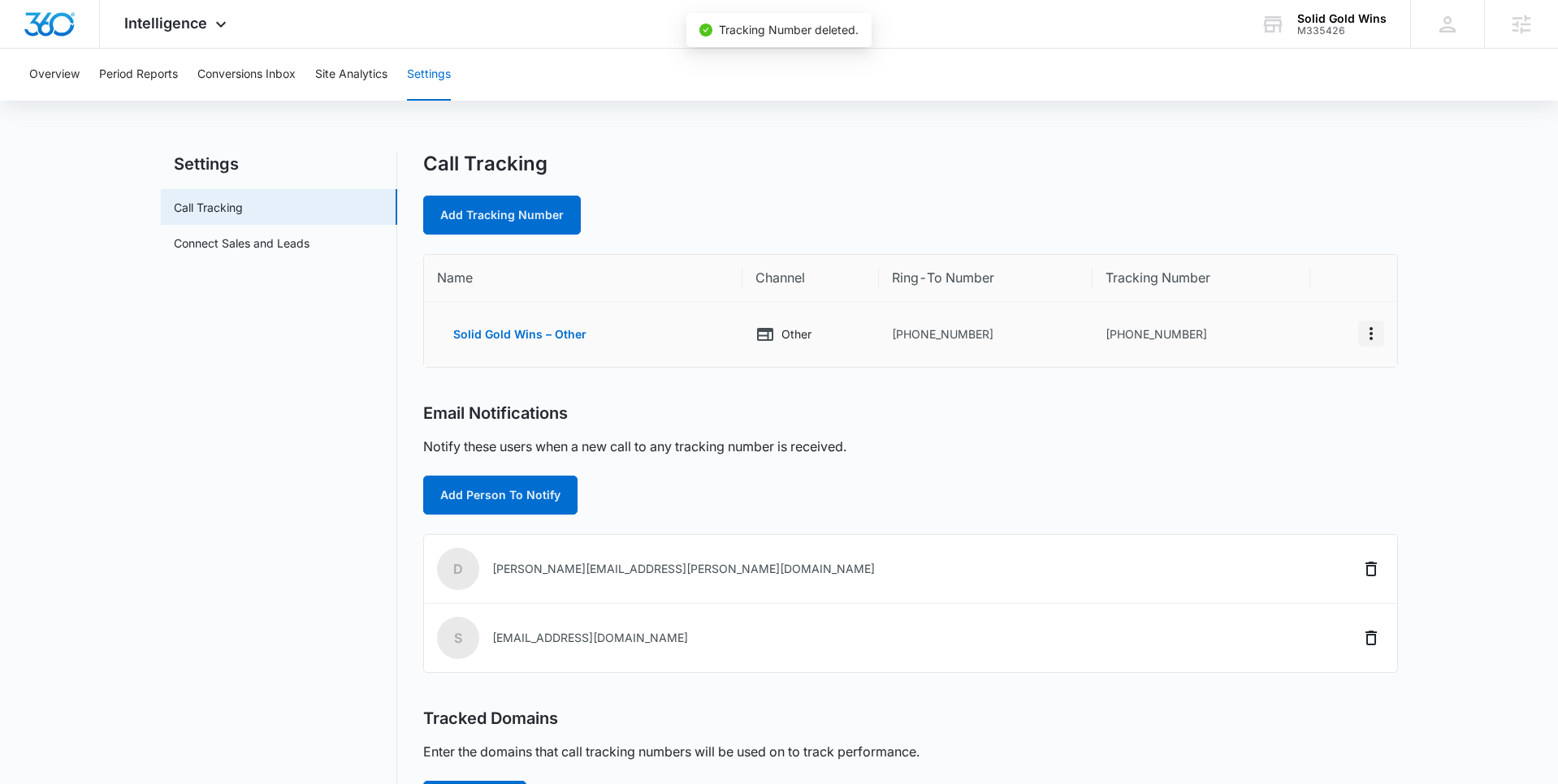
click at [1361, 327] on icon "Actions" at bounding box center [1371, 334] width 19 height 19
click at [1295, 342] on div "Delete" at bounding box center [1295, 341] width 34 height 11
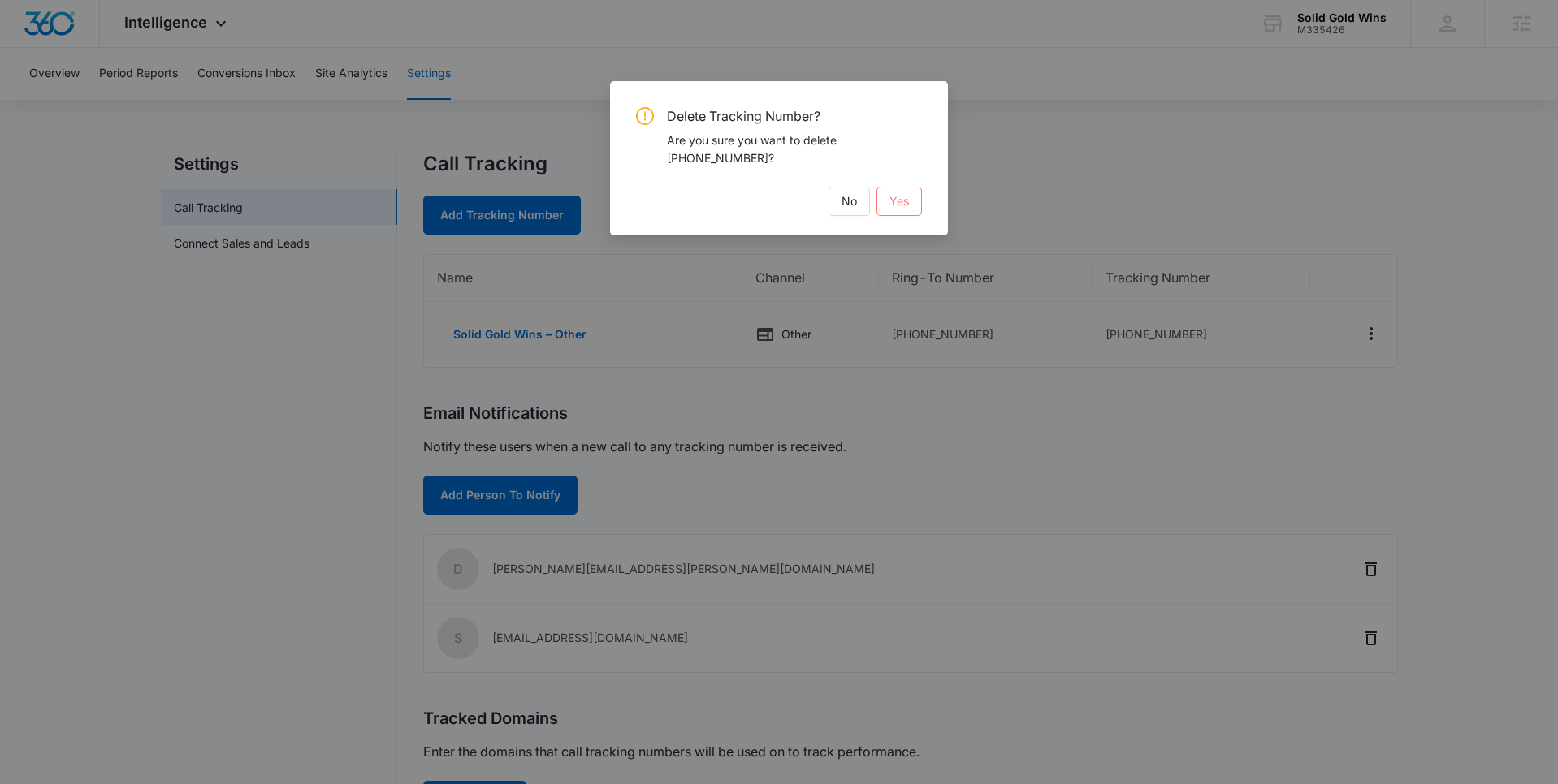
click at [907, 195] on span "Yes" at bounding box center [899, 201] width 19 height 18
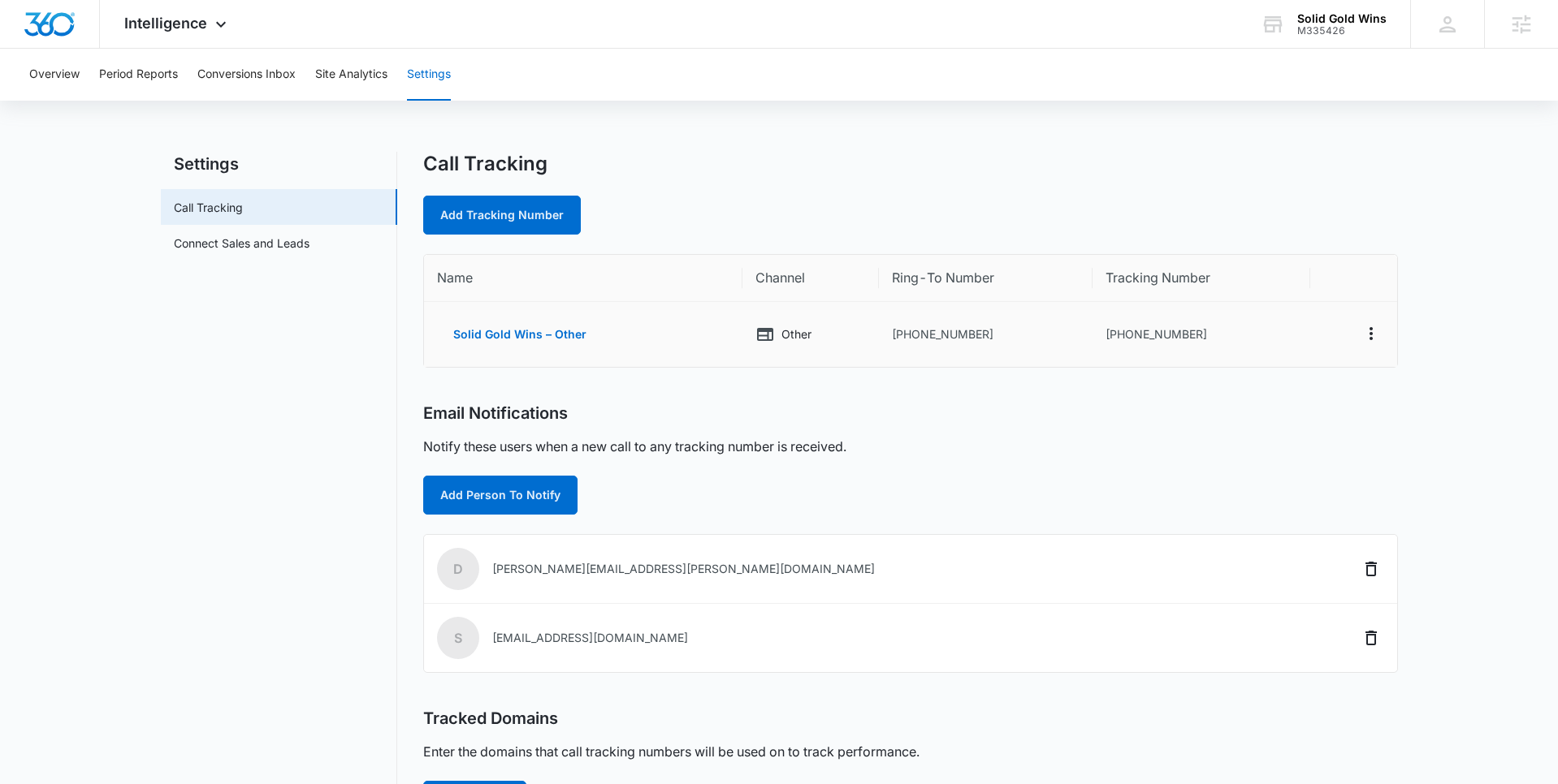
scroll to position [8, 0]
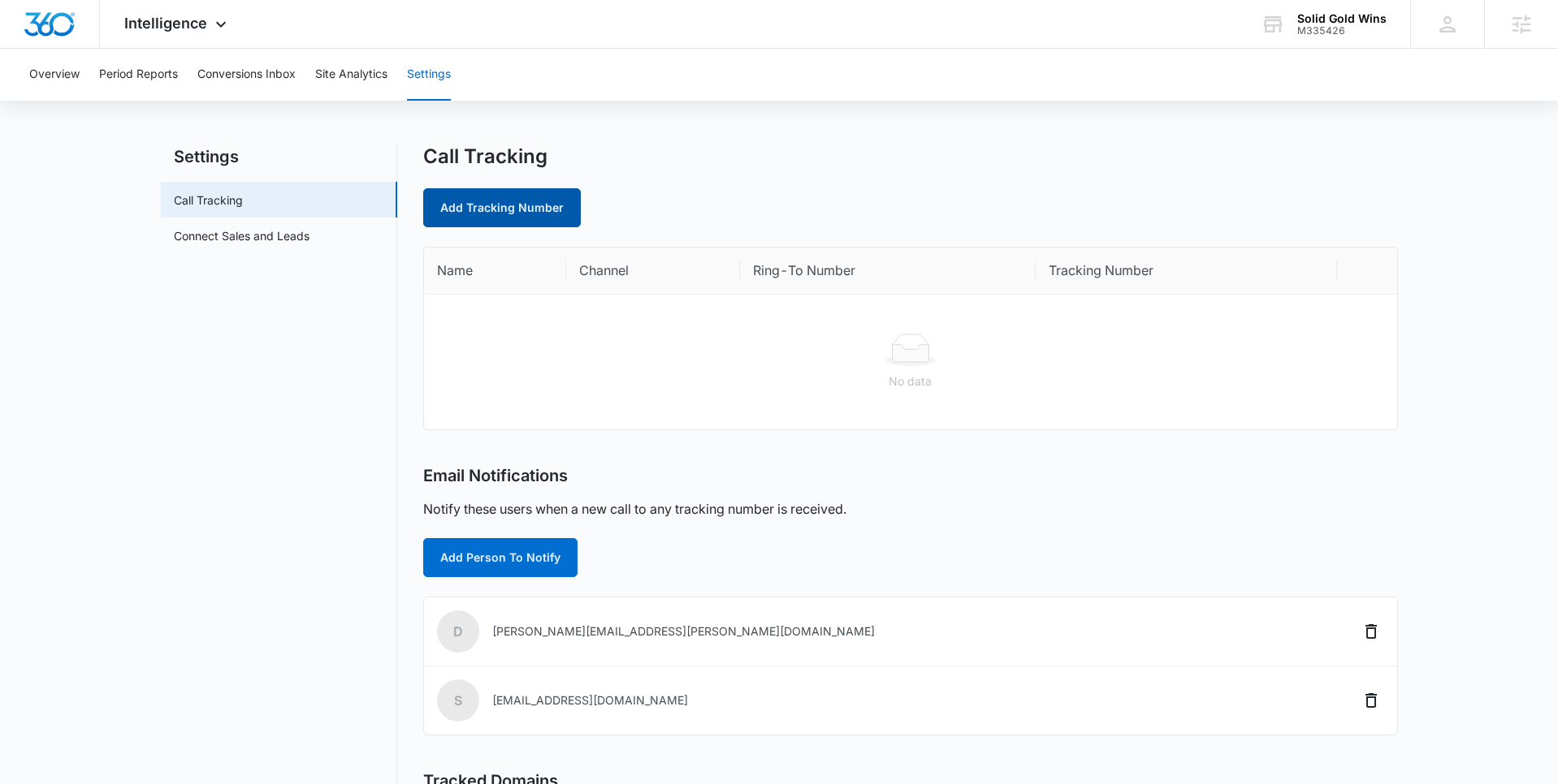
click at [498, 210] on link "Add Tracking Number" at bounding box center [501, 207] width 158 height 39
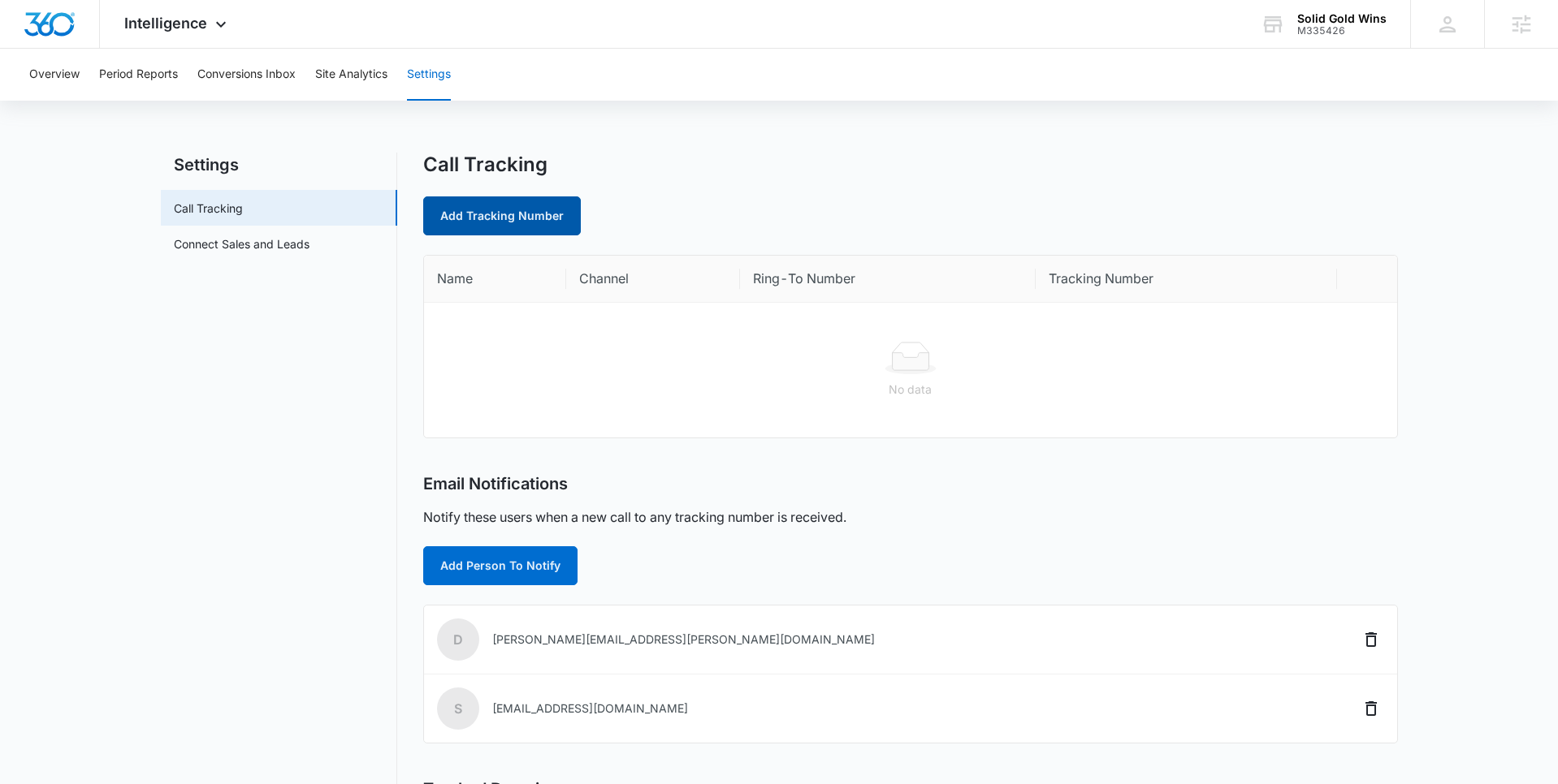
select select "by_area_code"
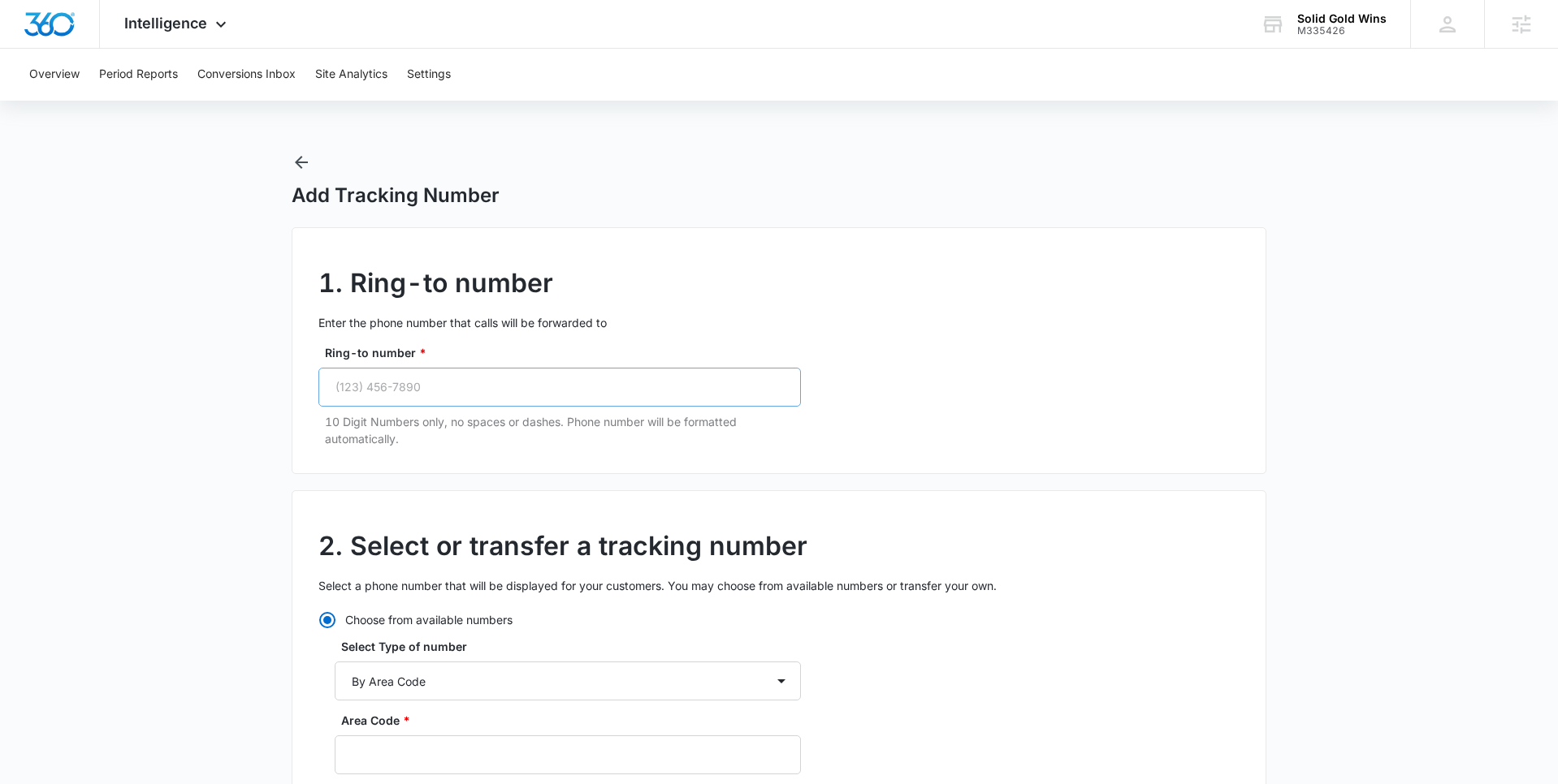
drag, startPoint x: 468, startPoint y: 410, endPoint x: 458, endPoint y: 399, distance: 14.9
click at [468, 410] on div "Ring-to number * 10 Digit Numbers only, no spaces or dashes. Phone number will …" at bounding box center [560, 396] width 482 height 103
click at [450, 385] on input "Ring-to number *" at bounding box center [560, 387] width 482 height 39
paste input "(832) 947-3167"
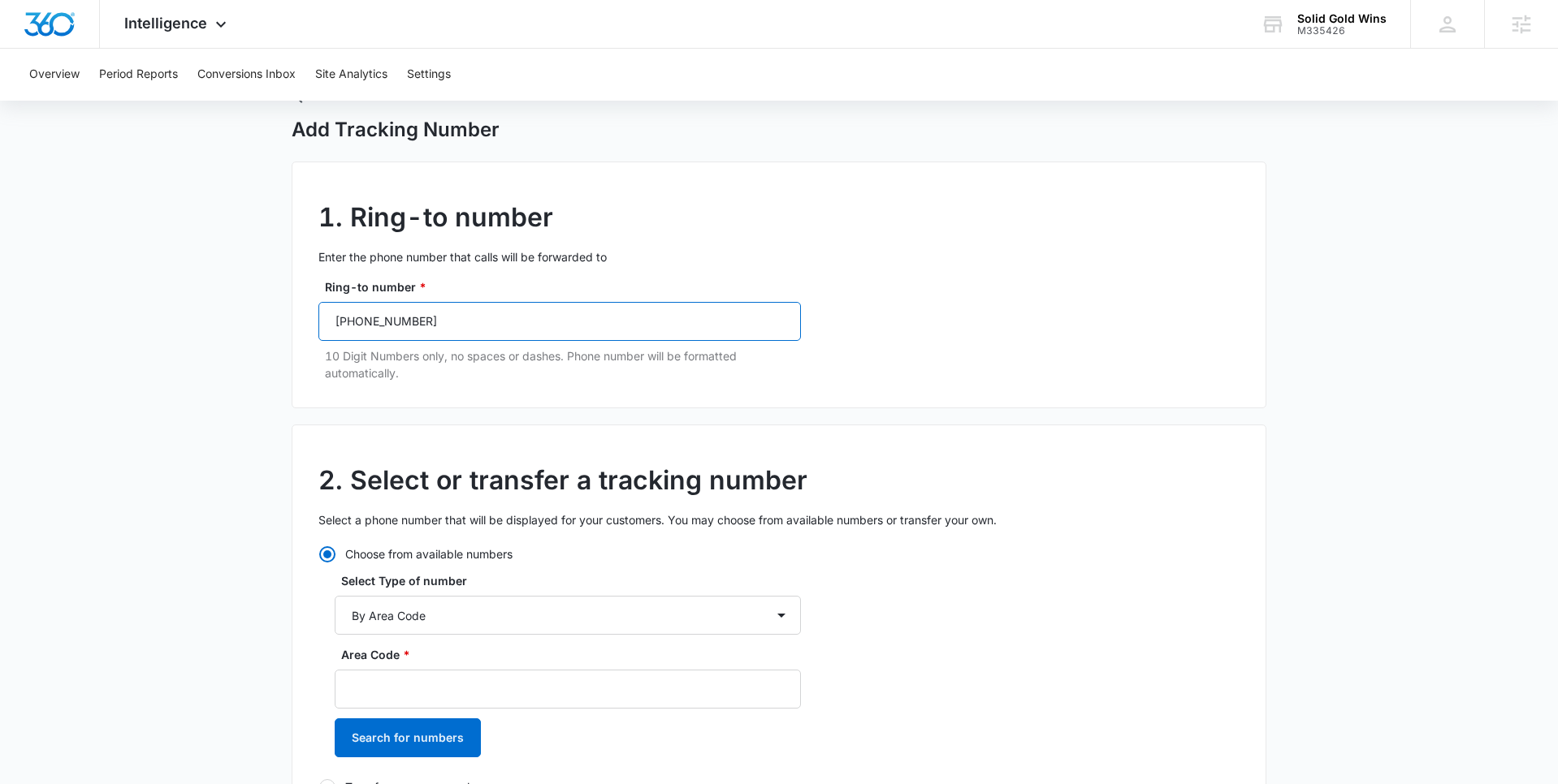
scroll to position [101, 0]
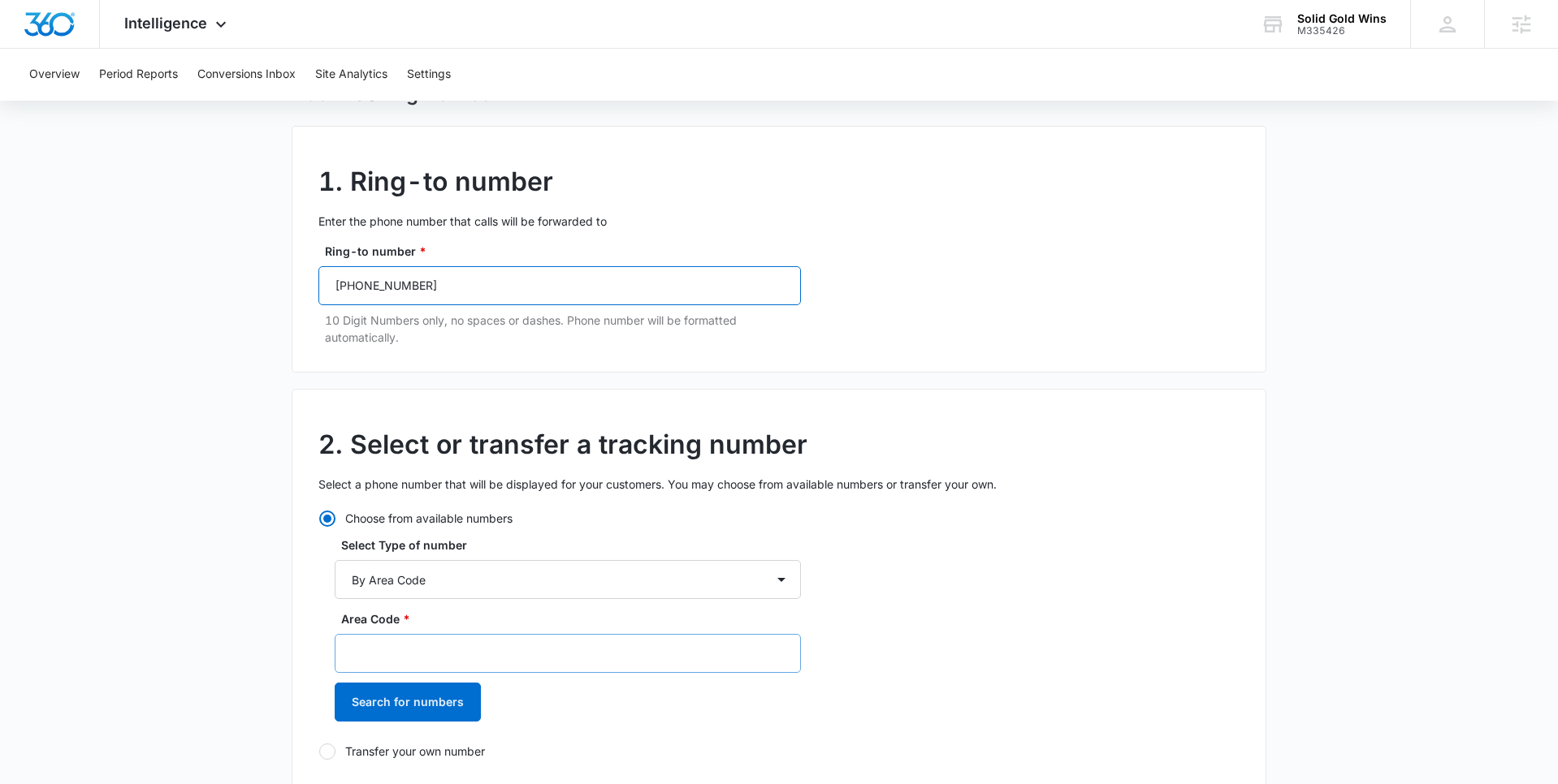
type input "(832) 947-3167"
click at [428, 654] on input "Area Code *" at bounding box center [567, 653] width 466 height 39
type input "832"
click at [400, 707] on button "Search for numbers" at bounding box center [407, 702] width 146 height 39
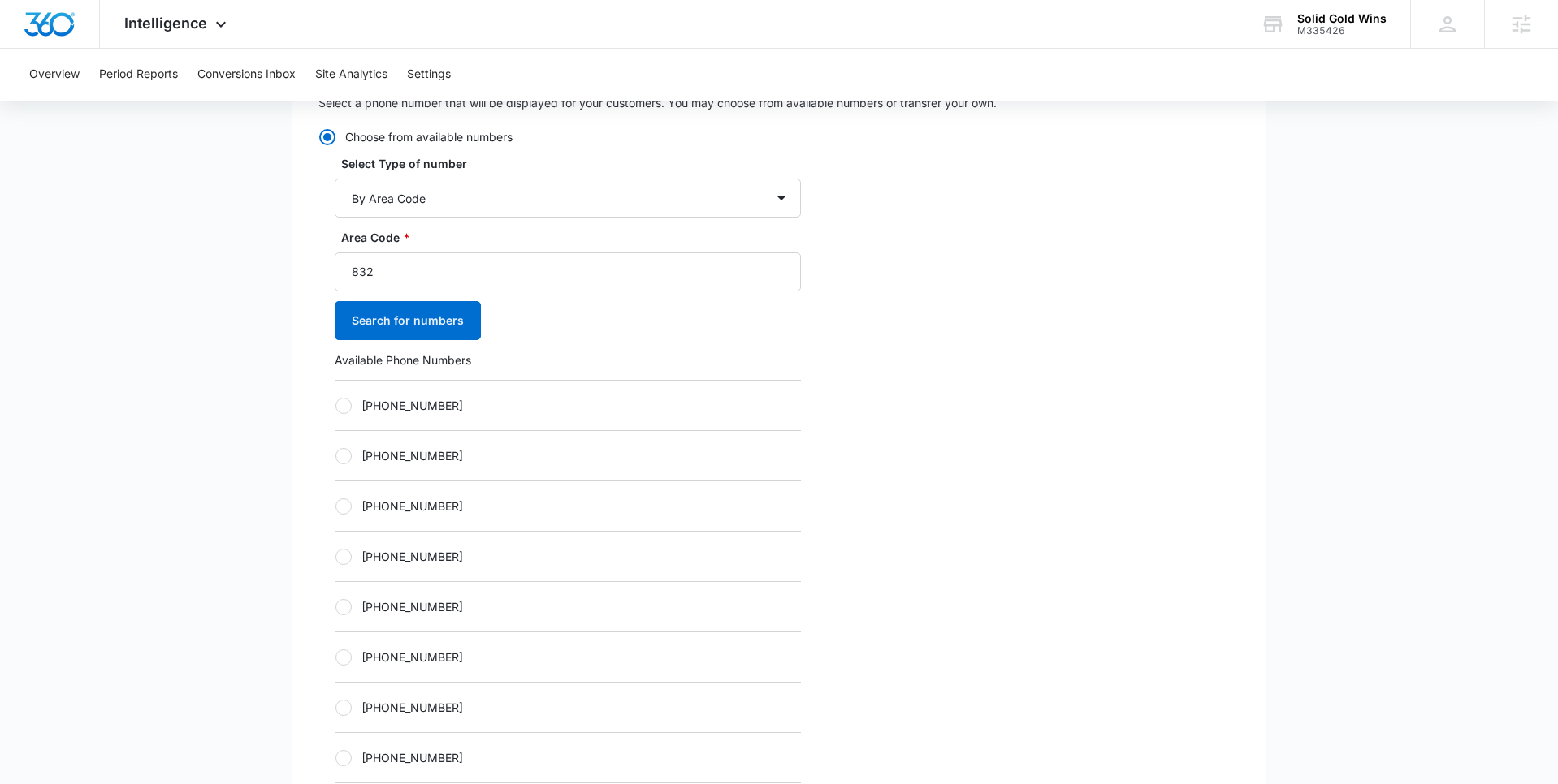
scroll to position [500, 0]
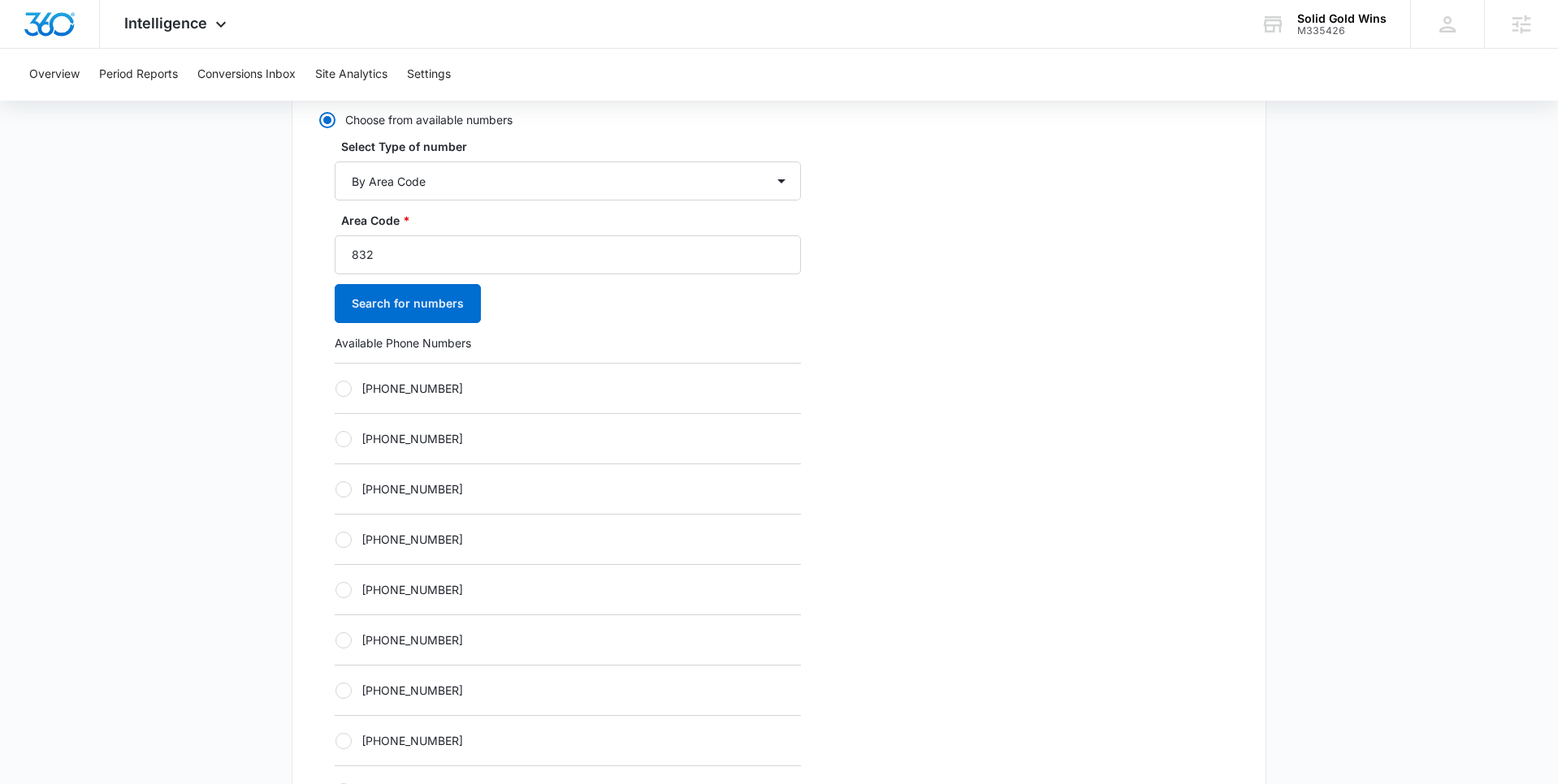
click at [336, 392] on div at bounding box center [343, 388] width 16 height 16
click at [336, 389] on input "+18323048586" at bounding box center [335, 388] width 1 height 1
radio input "true"
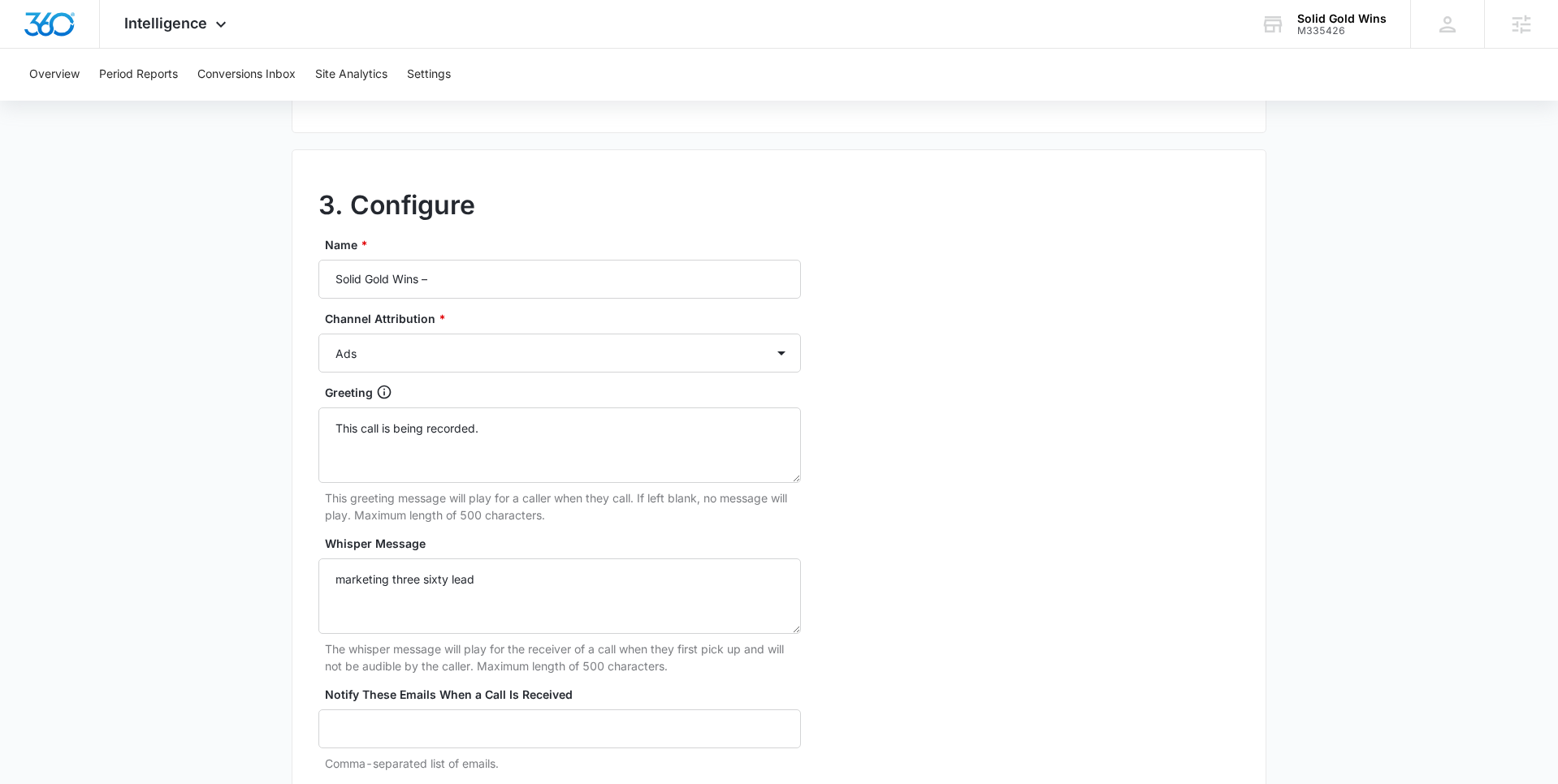
scroll to position [1476, 0]
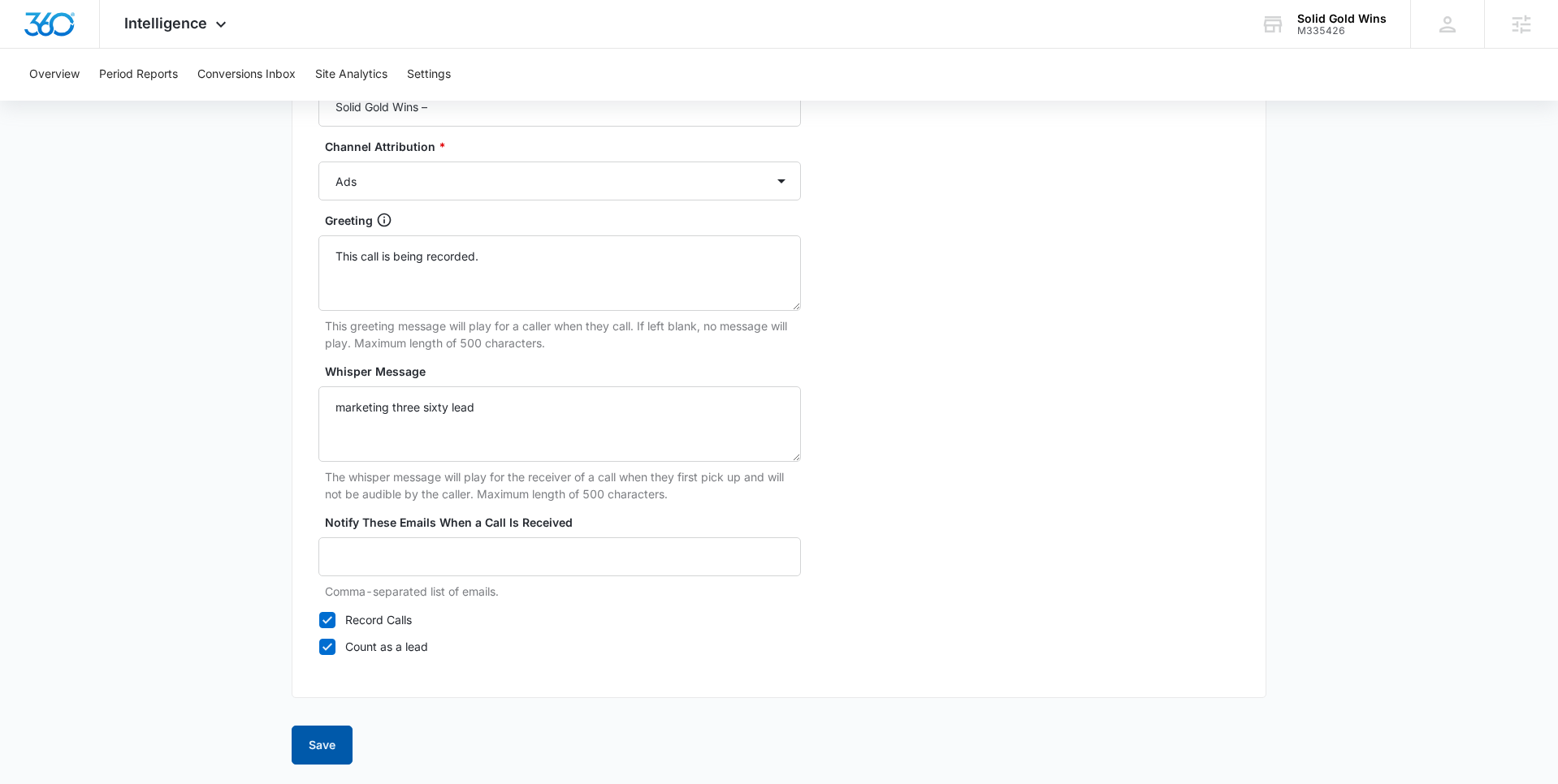
click at [325, 732] on button "Save" at bounding box center [322, 745] width 61 height 39
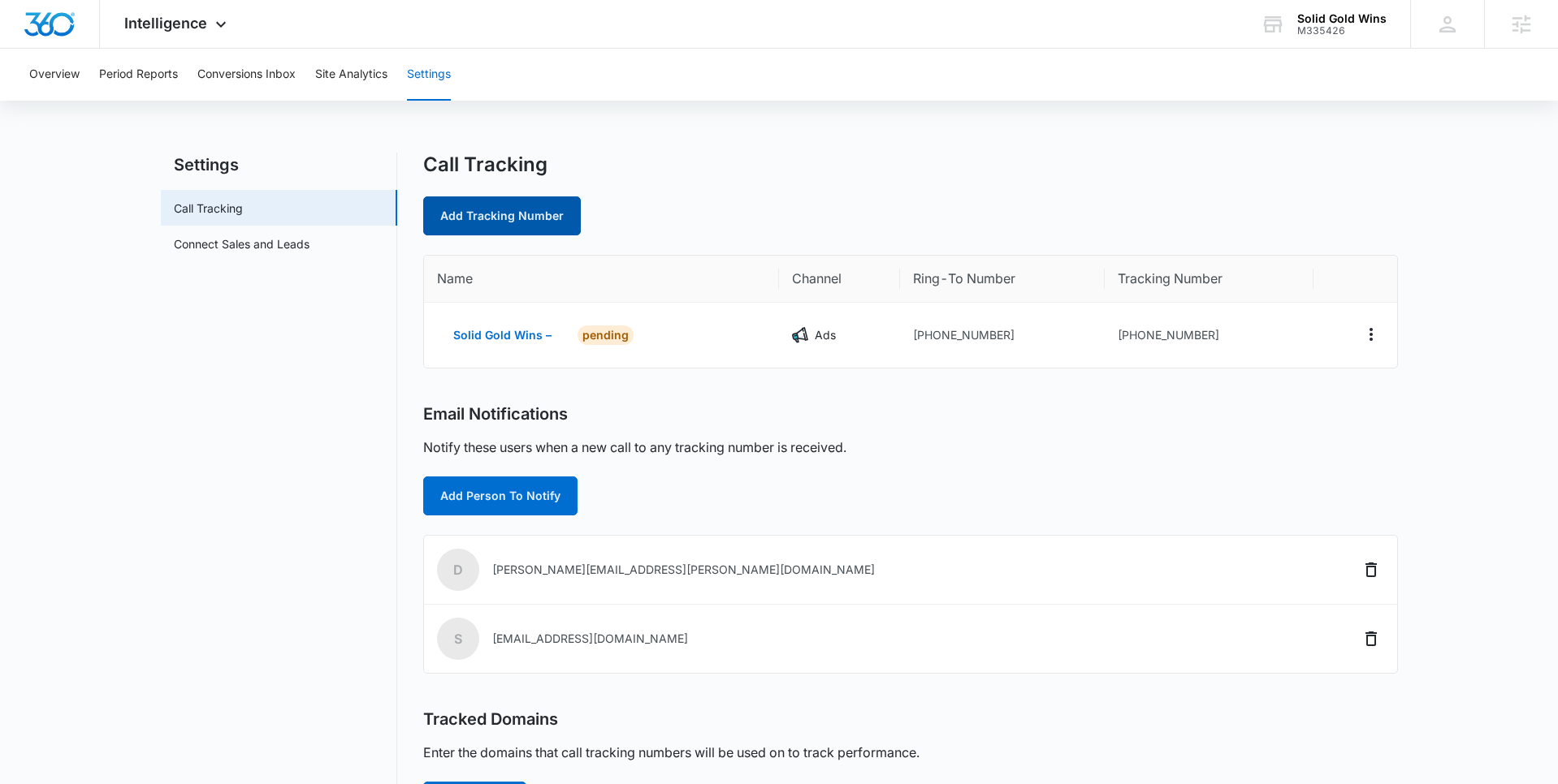
click at [482, 209] on link "Add Tracking Number" at bounding box center [501, 216] width 158 height 39
select select "by_area_code"
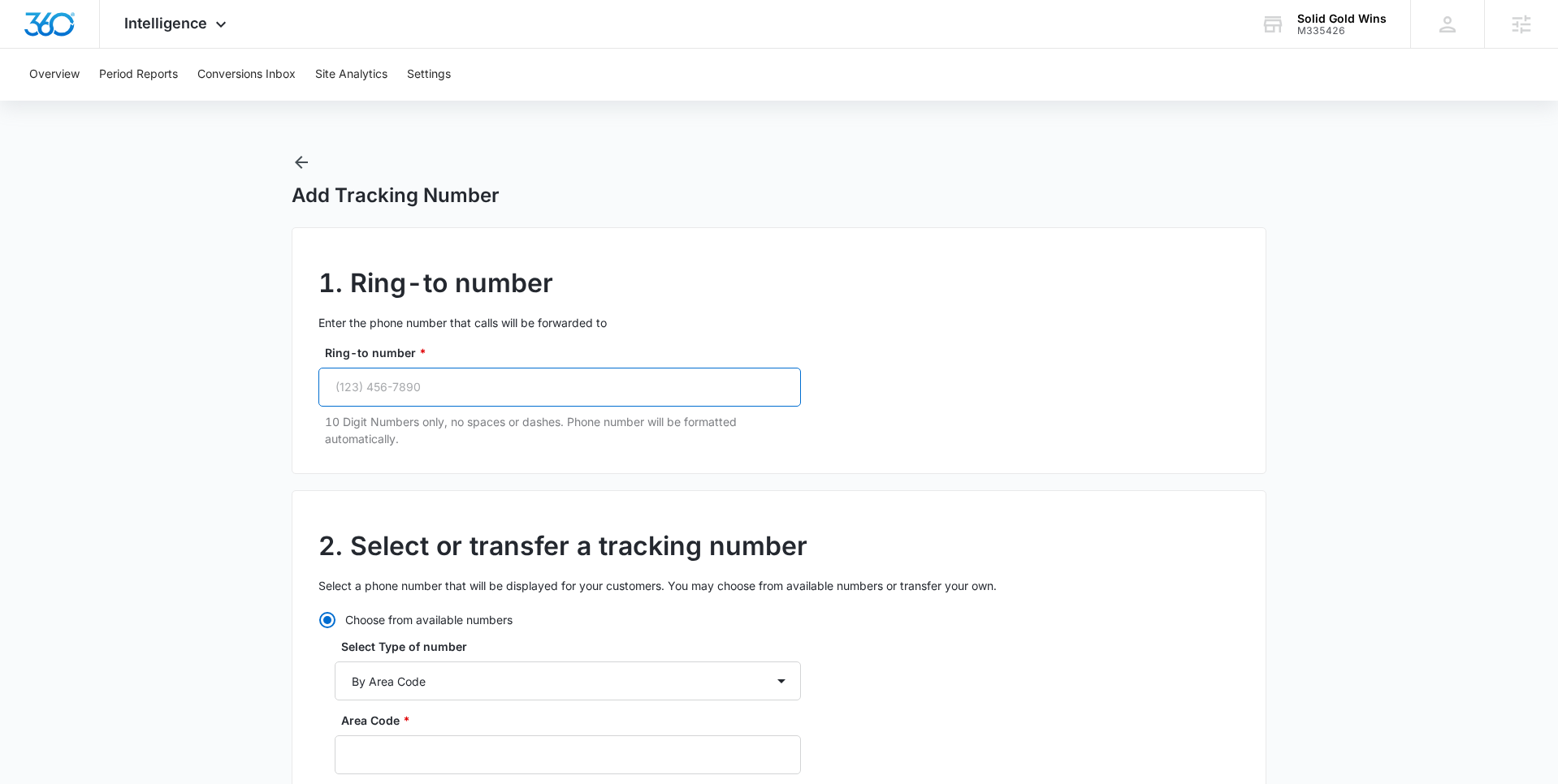
click at [412, 383] on input "Ring-to number *" at bounding box center [560, 387] width 482 height 39
paste input "(832) 947-3167"
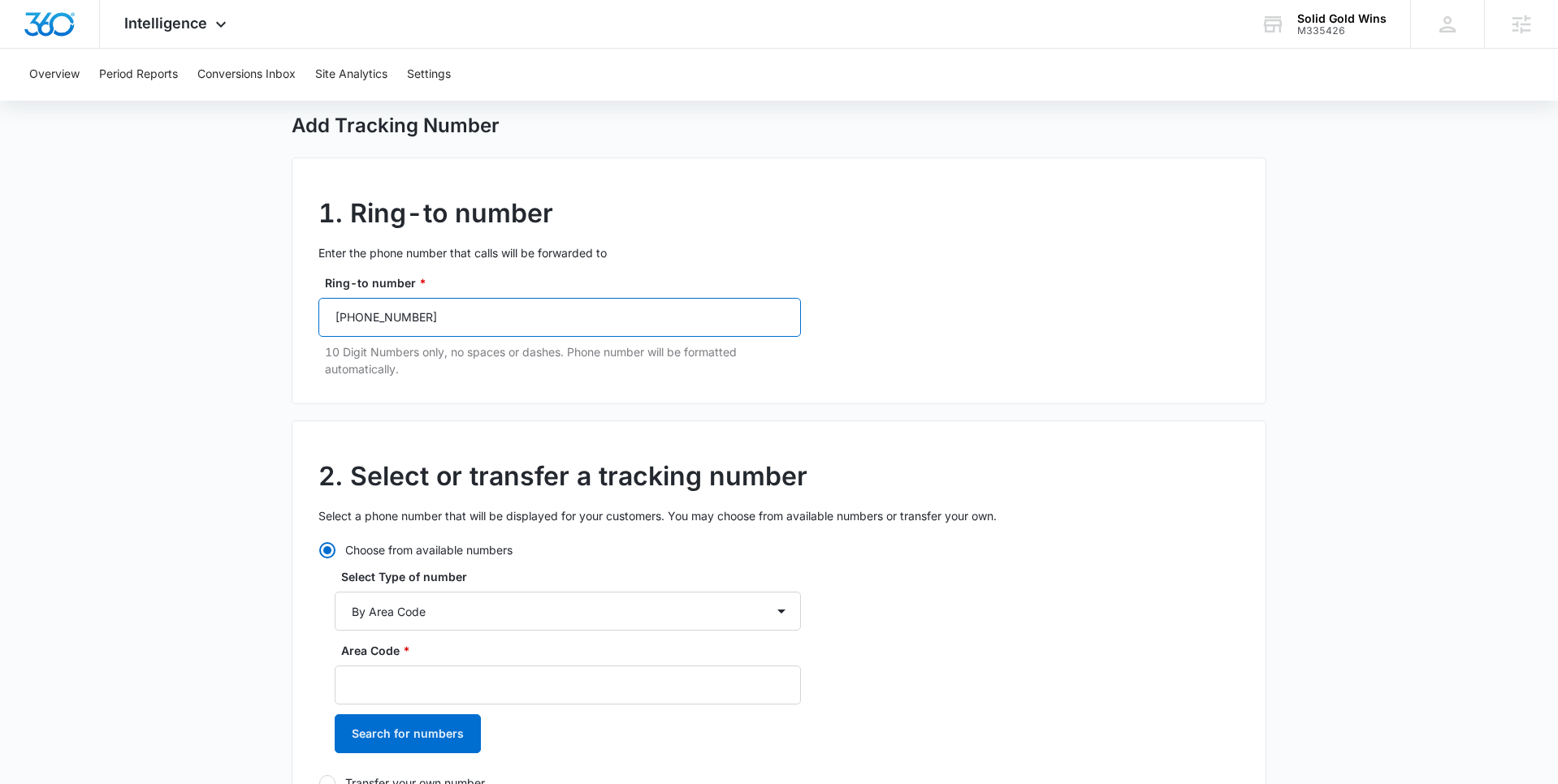
scroll to position [105, 0]
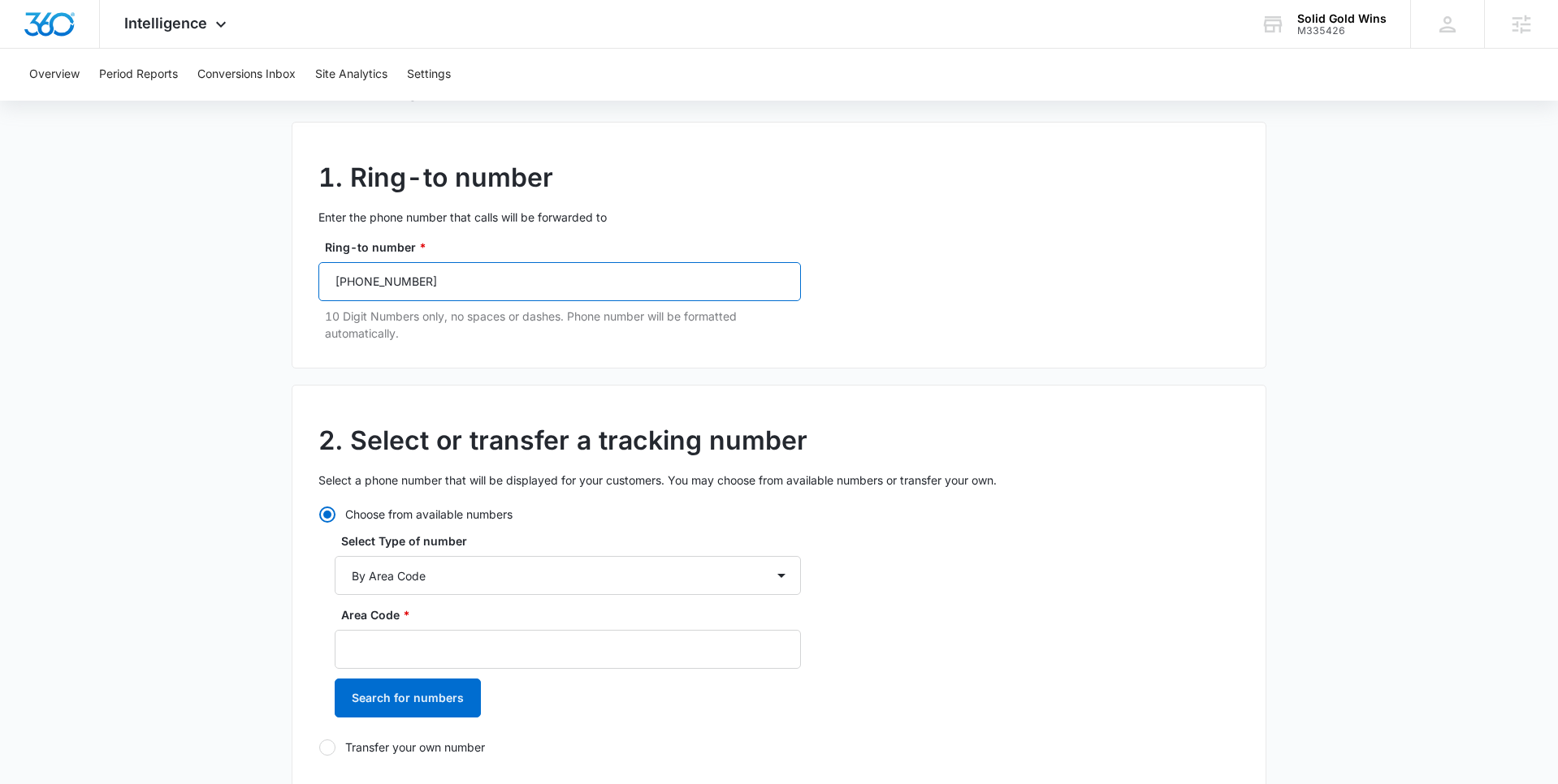
type input "(832) 947-3167"
click at [438, 622] on label "Area Code *" at bounding box center [574, 615] width 466 height 17
click at [438, 630] on input "Area Code *" at bounding box center [567, 649] width 466 height 39
click at [438, 638] on input "Area Code *" at bounding box center [567, 649] width 466 height 39
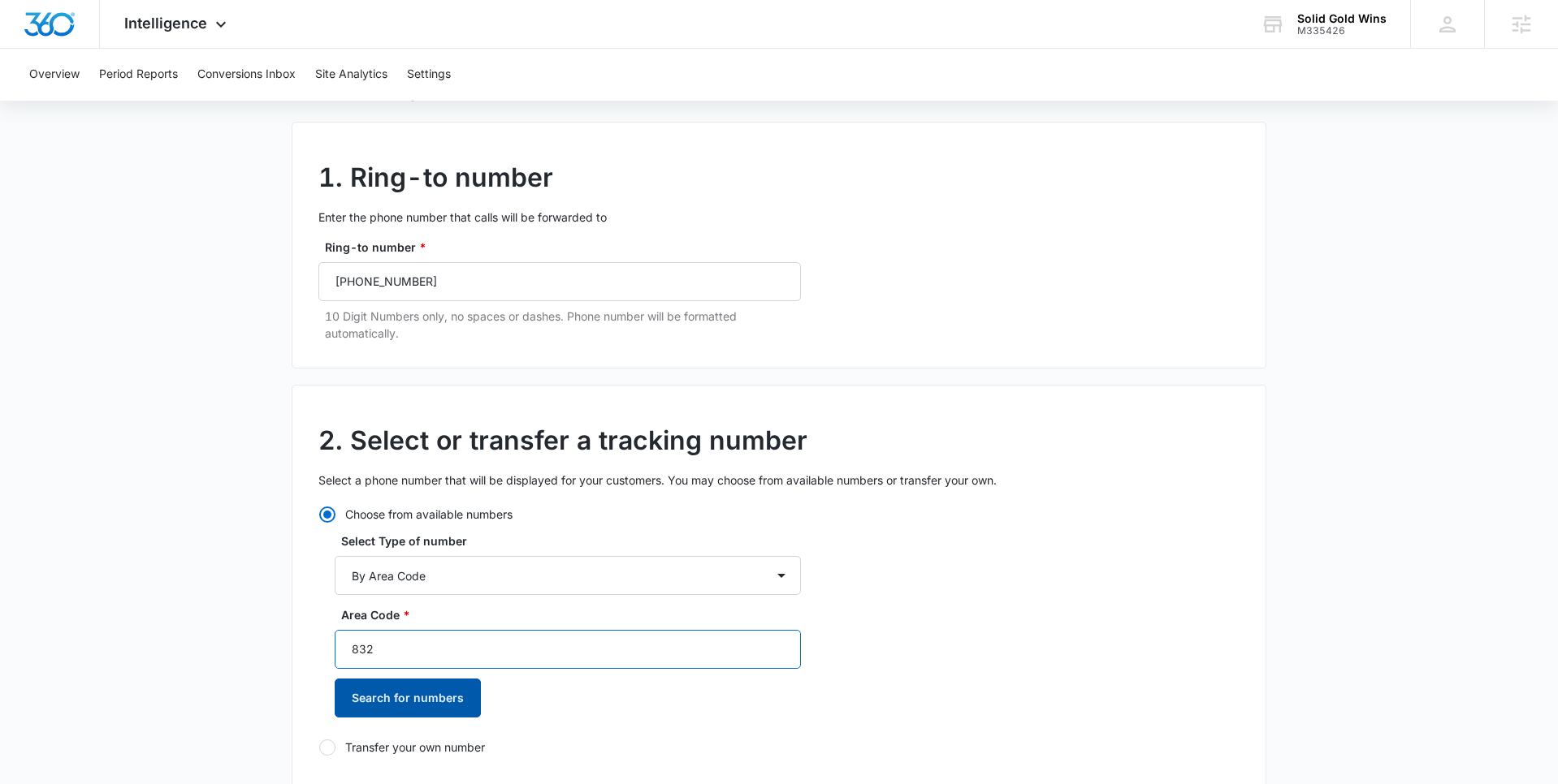
type input "832"
click at [406, 702] on button "Search for numbers" at bounding box center [407, 698] width 146 height 39
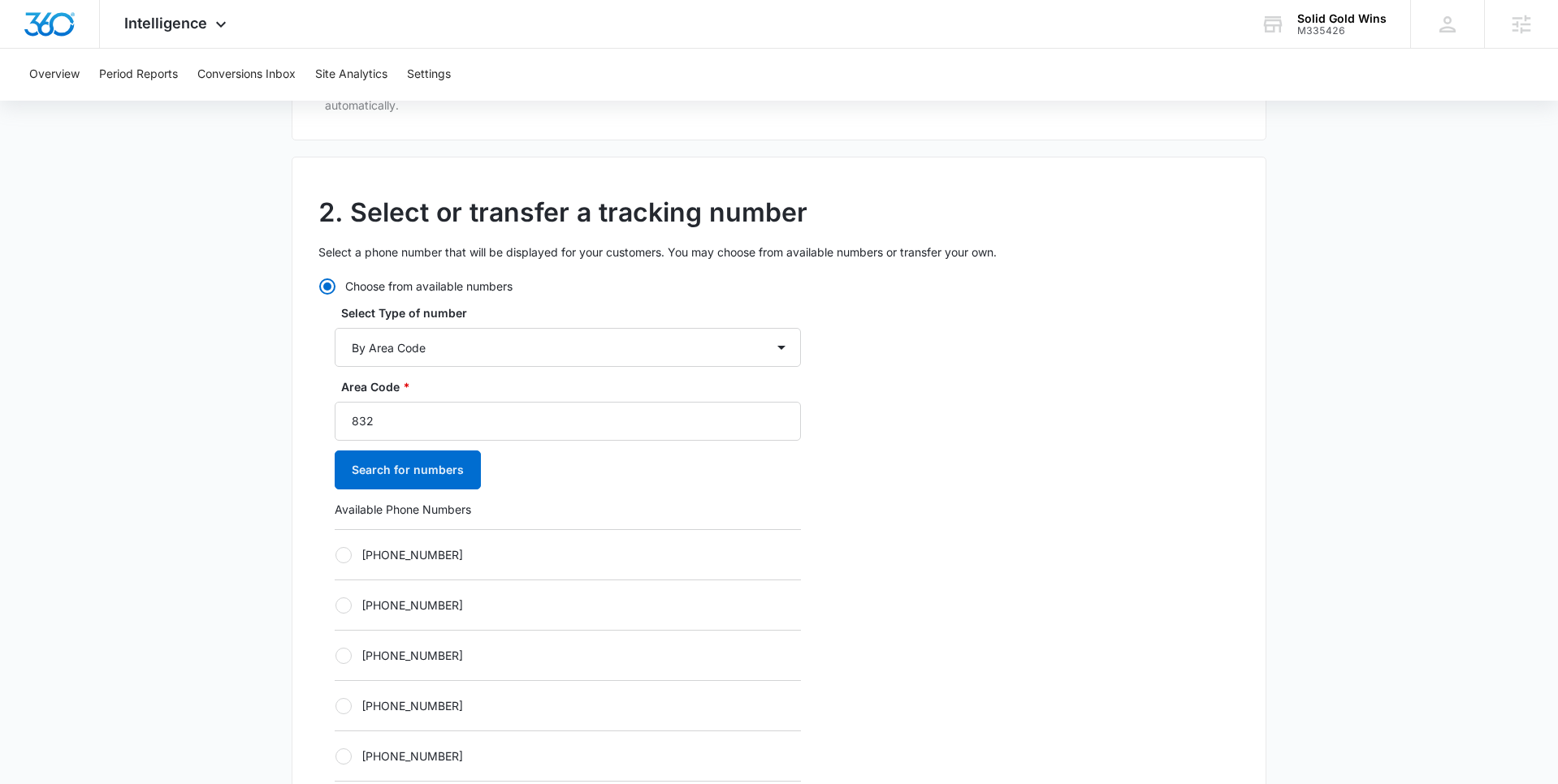
scroll to position [337, 0]
click at [346, 552] on div at bounding box center [343, 553] width 16 height 16
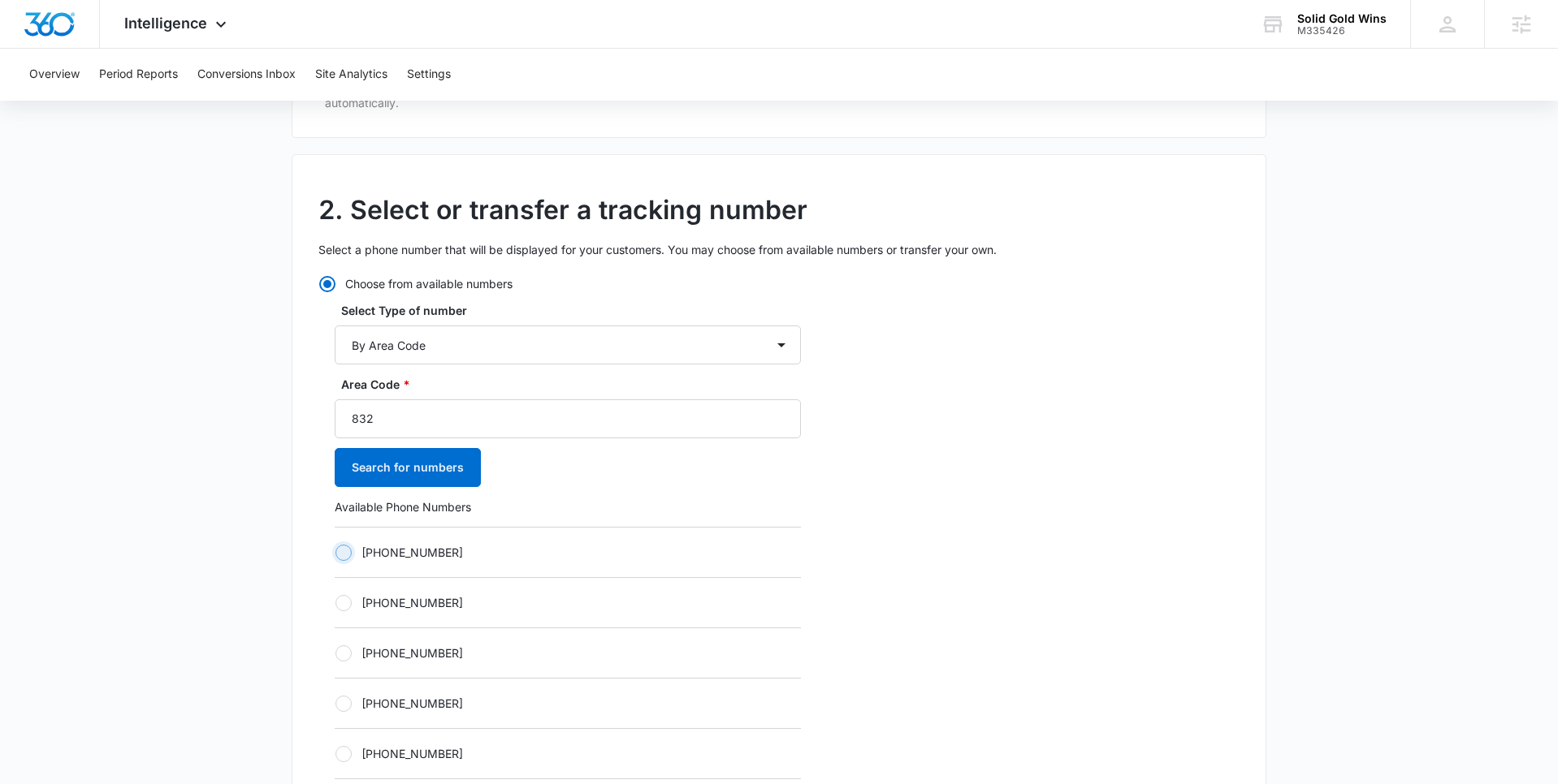
click at [336, 552] on input "+18323048603" at bounding box center [335, 552] width 1 height 1
radio input "true"
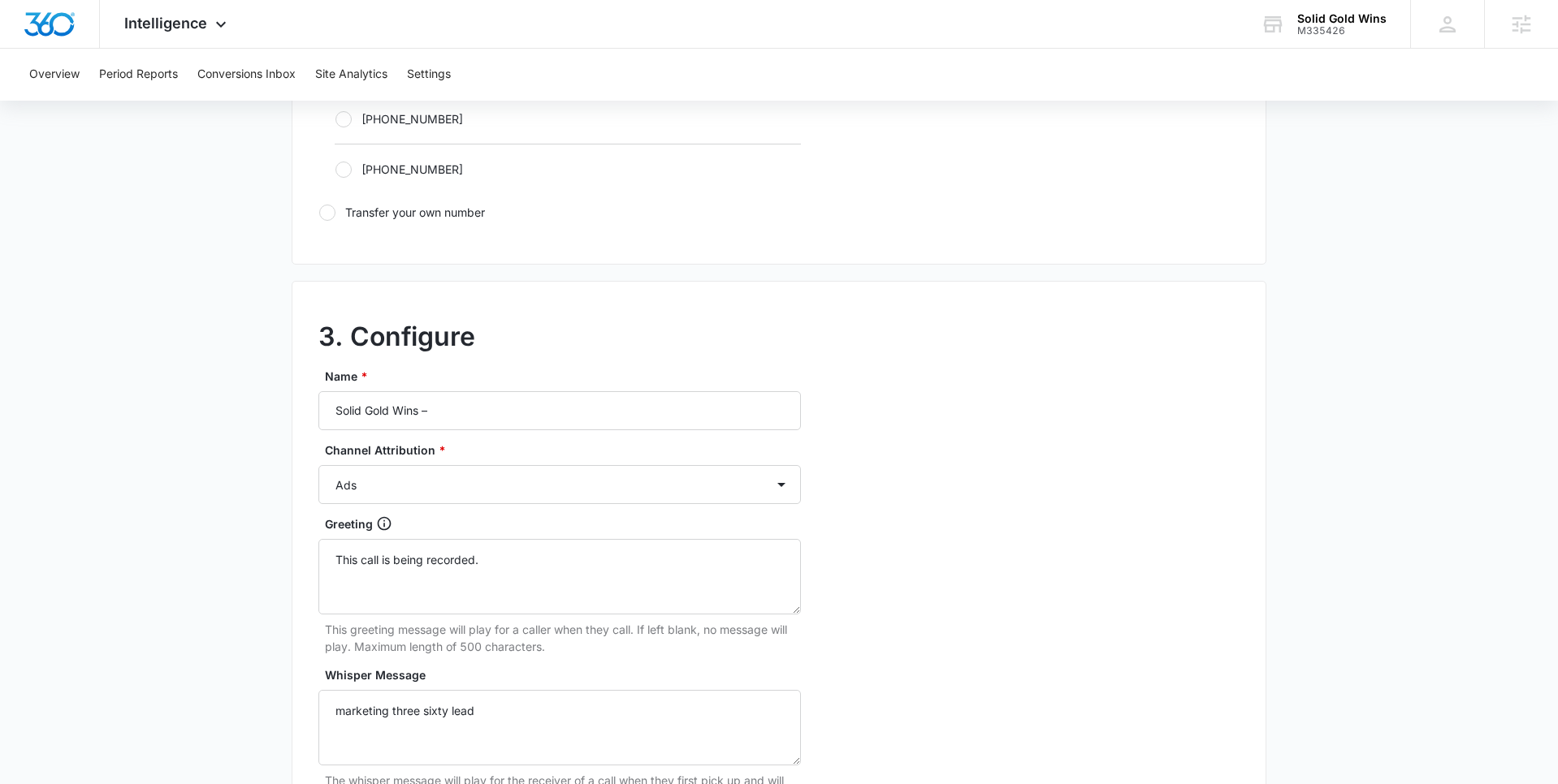
scroll to position [1182, 0]
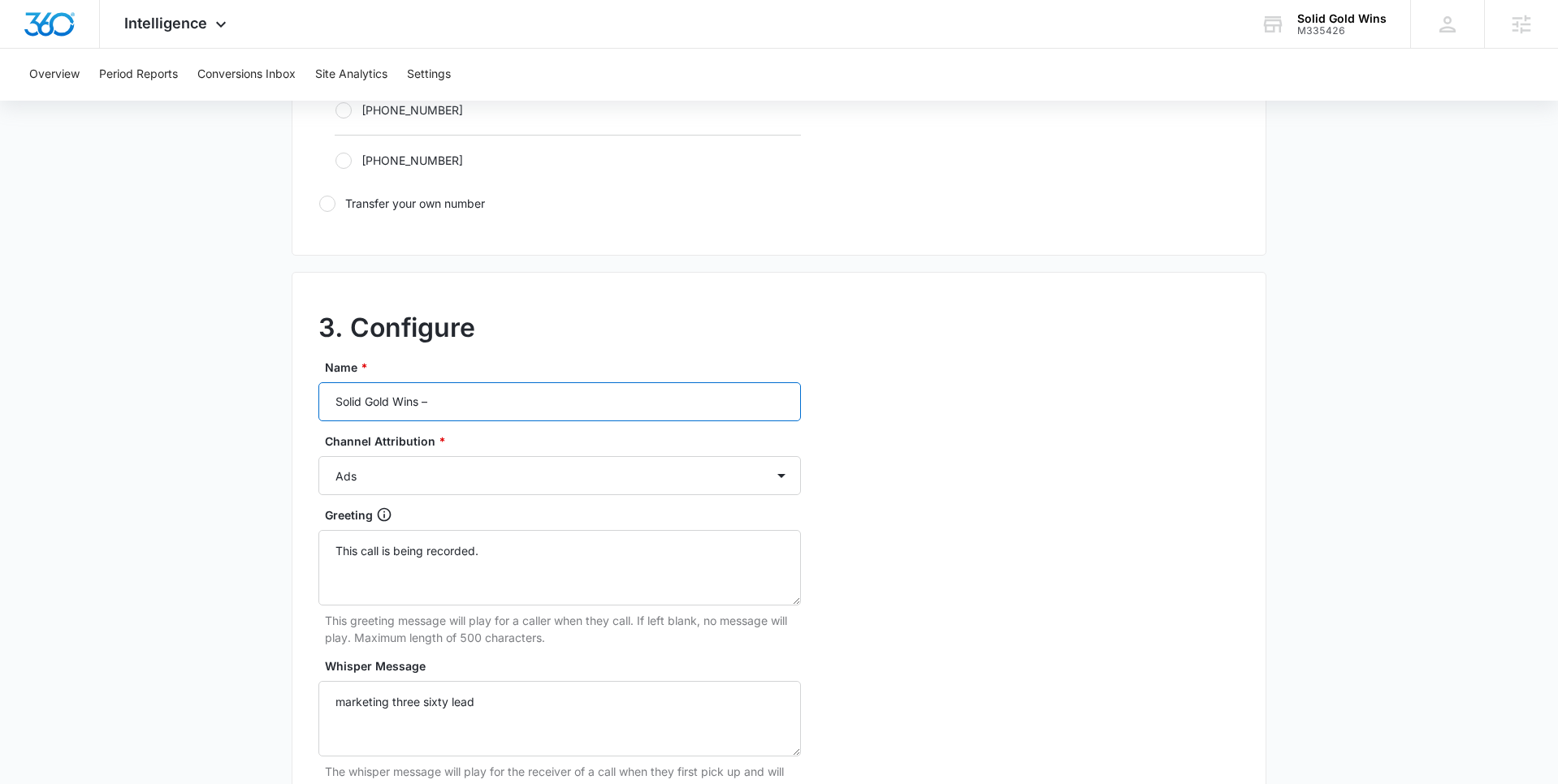
click at [519, 396] on input "Solid Gold Wins –" at bounding box center [560, 402] width 482 height 39
type input "Solid Gold Wins – Content"
click at [503, 484] on select "Ads Local Service Ads Content Social Other" at bounding box center [560, 475] width 482 height 39
select select "CONTENT"
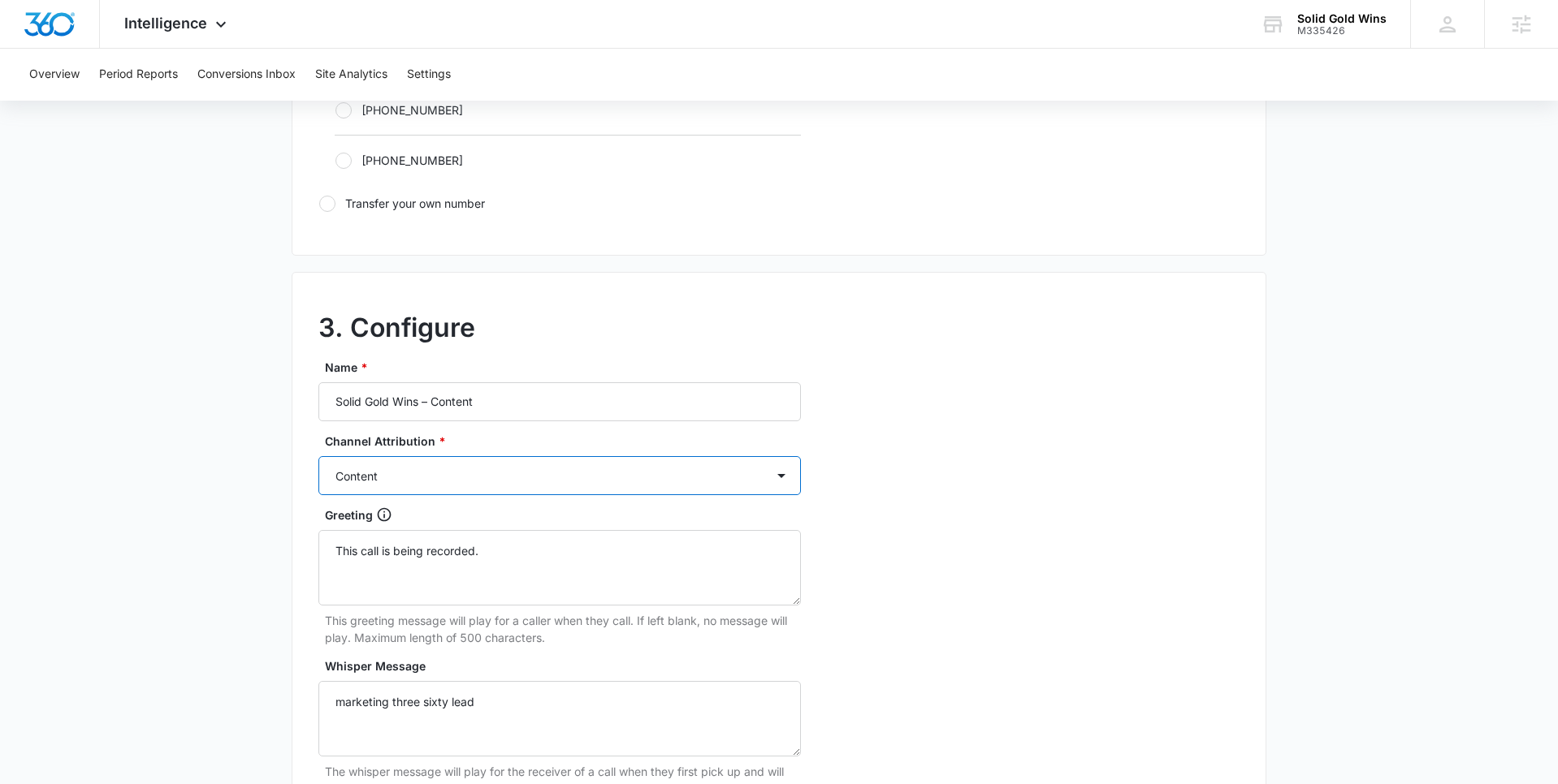
click at [318, 456] on select "Ads Local Service Ads Content Social Other" at bounding box center [560, 475] width 482 height 39
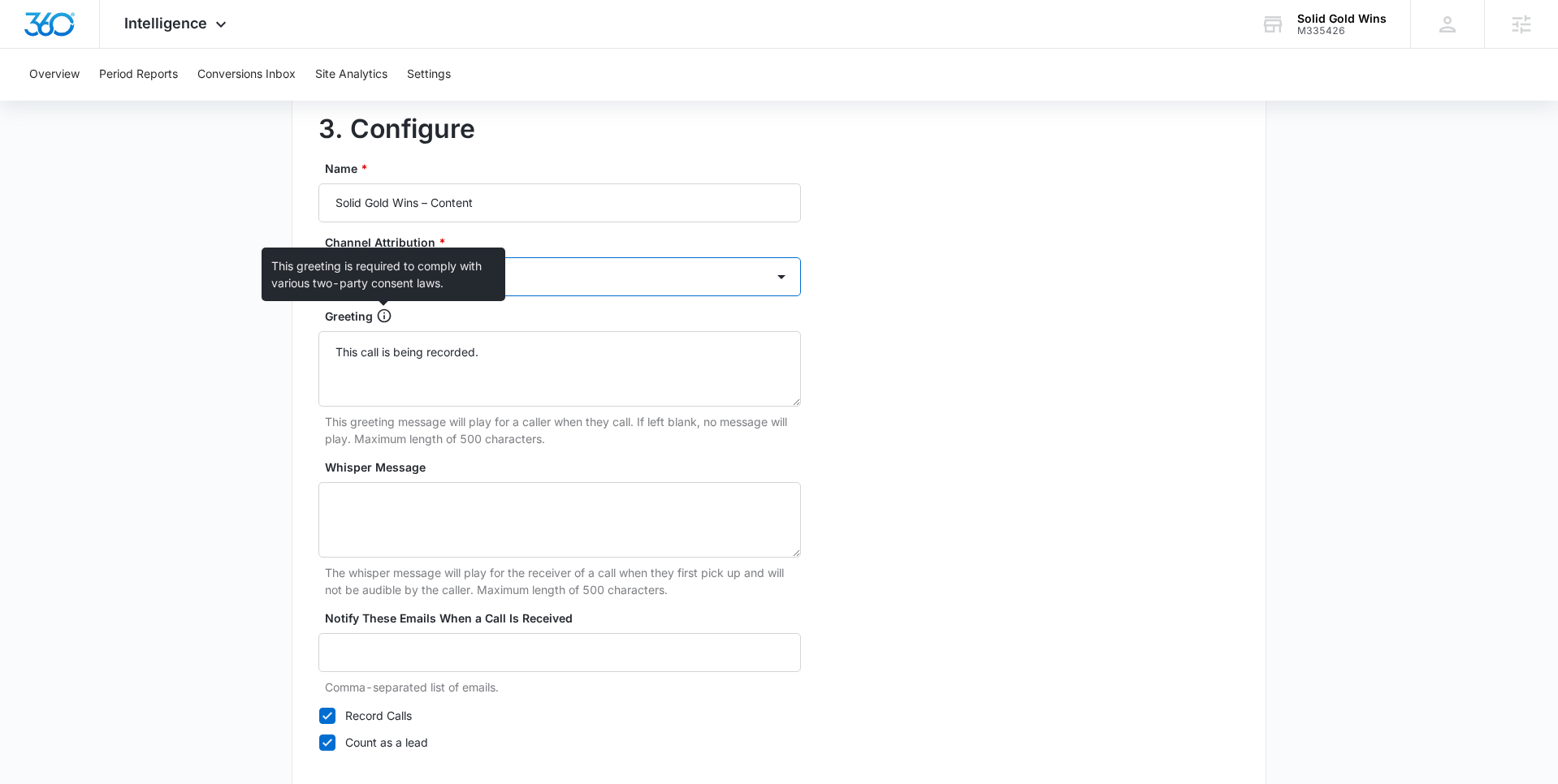
scroll to position [1476, 0]
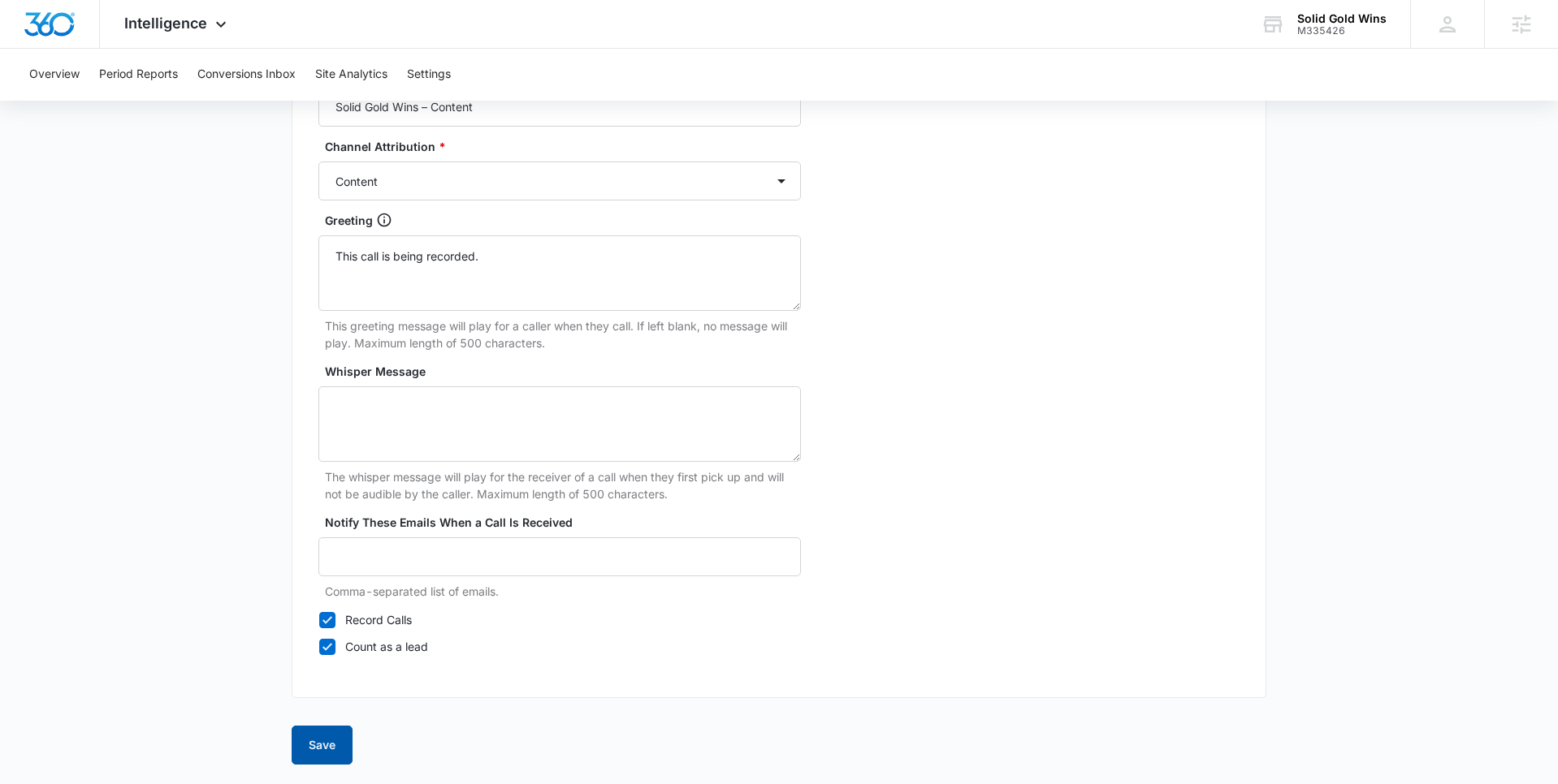
click at [329, 748] on button "Save" at bounding box center [322, 745] width 61 height 39
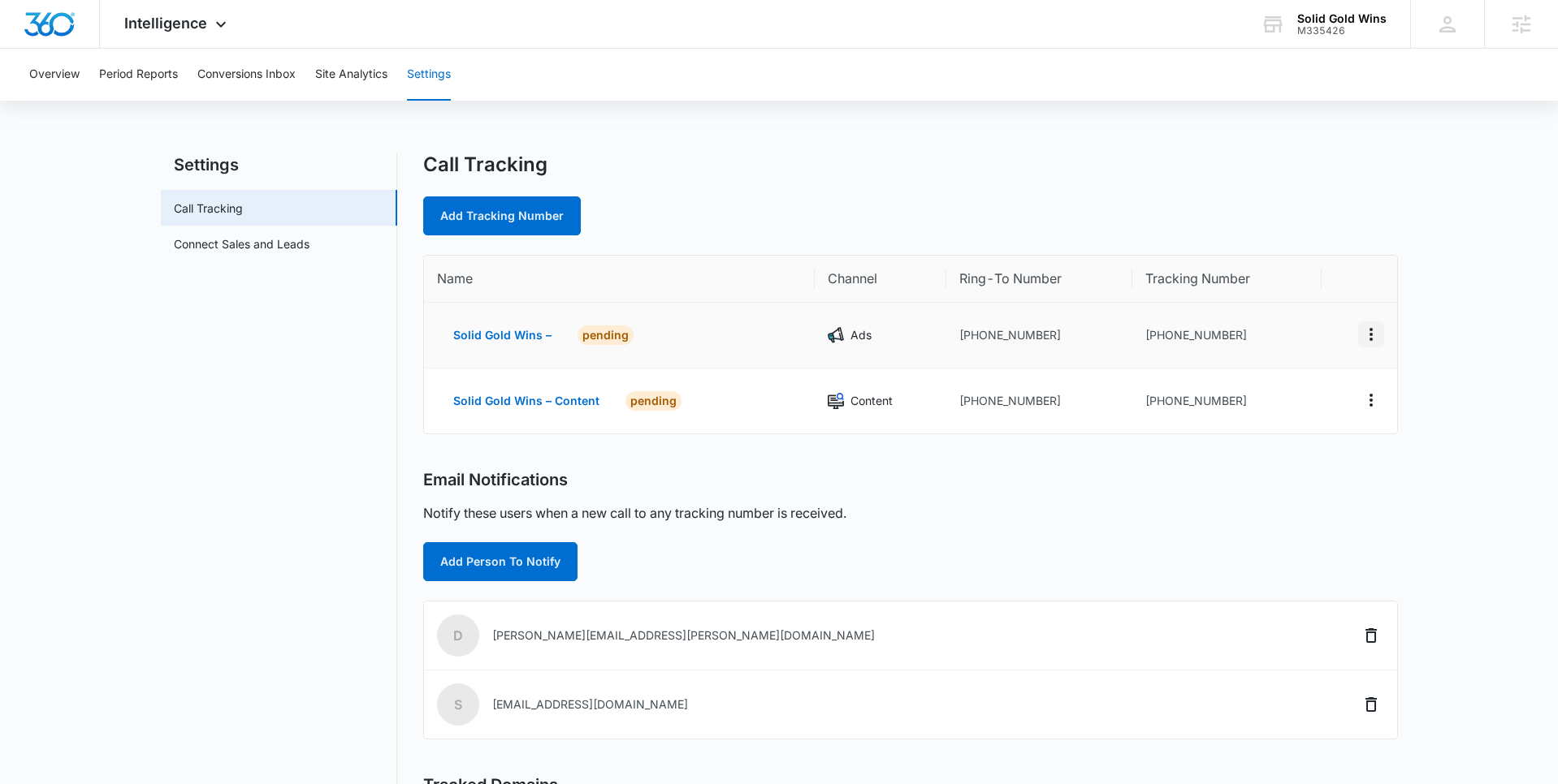
click at [1376, 333] on icon "Actions" at bounding box center [1371, 335] width 19 height 19
click at [1289, 322] on div "Edit" at bounding box center [1295, 322] width 34 height 11
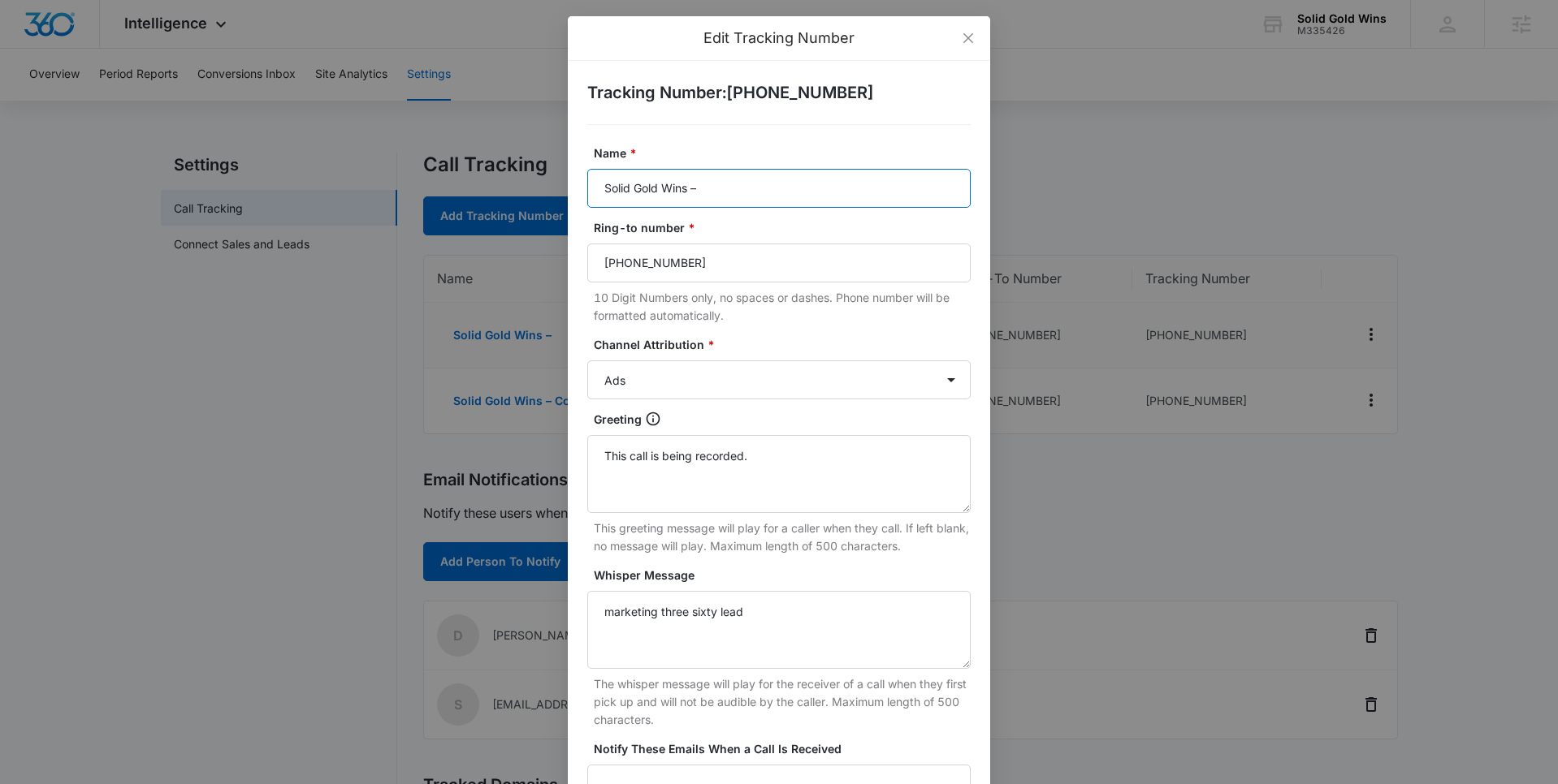
click at [736, 185] on input "Solid Gold Wins –" at bounding box center [779, 188] width 384 height 39
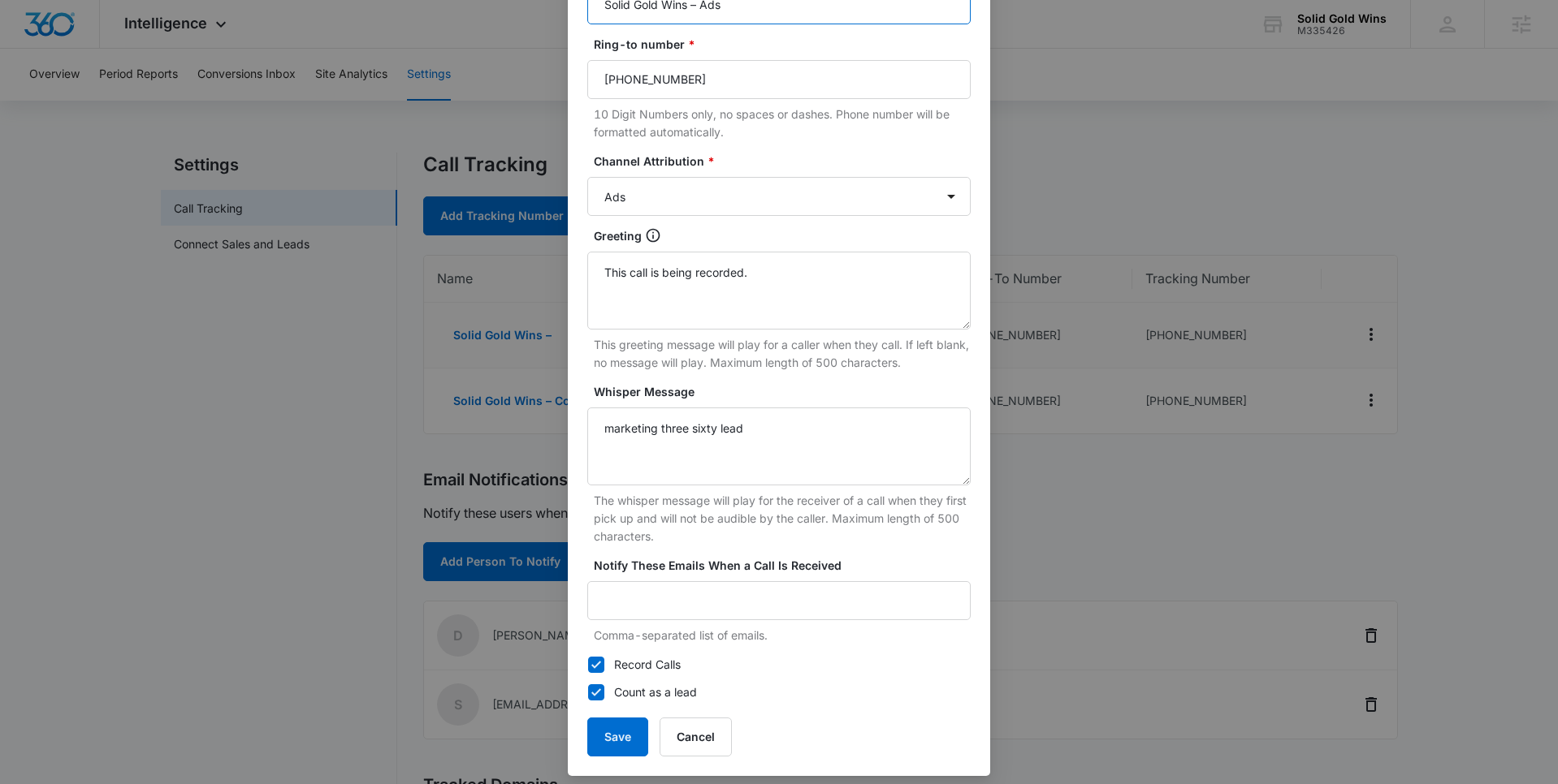
scroll to position [195, 0]
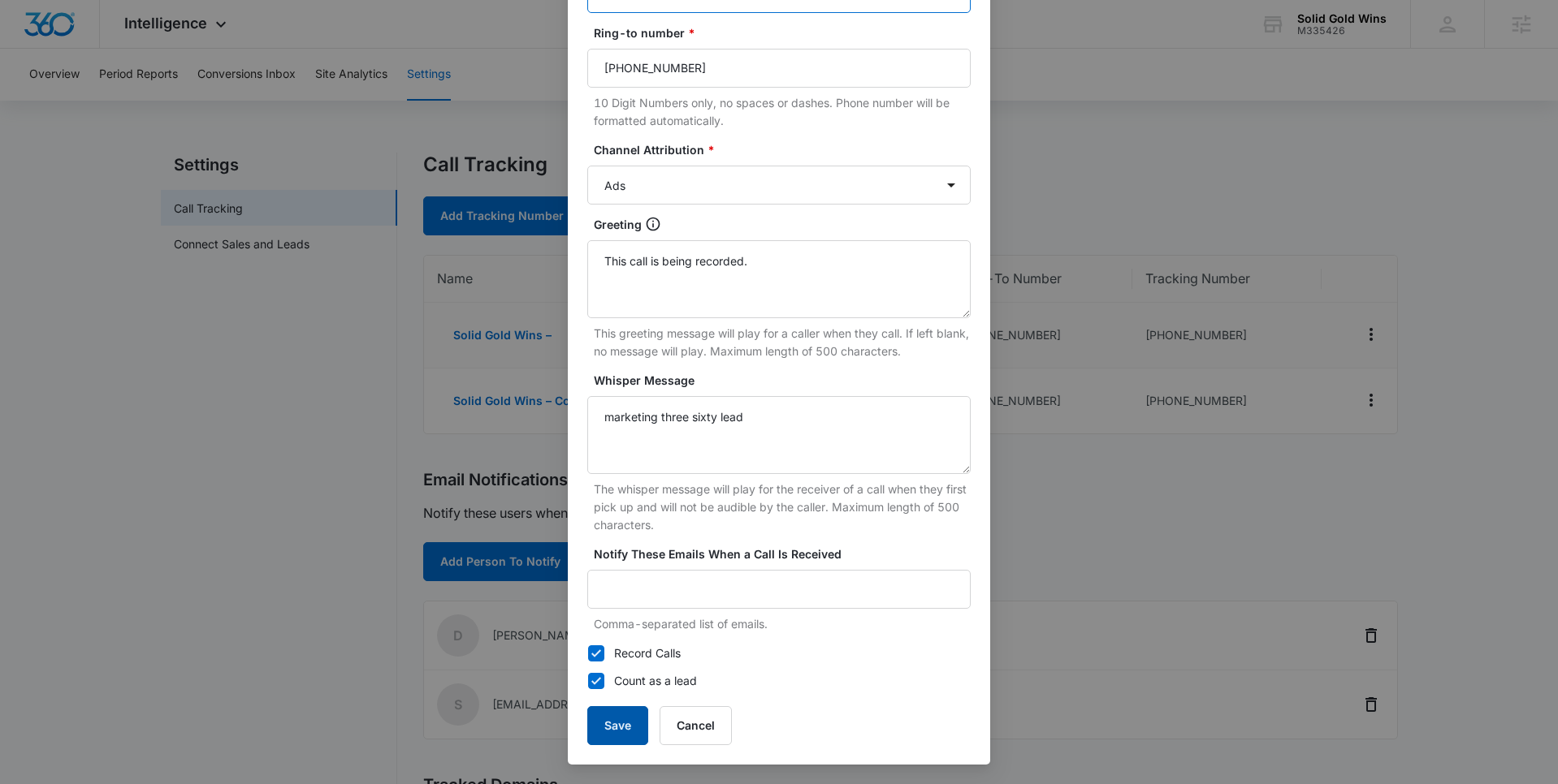
type input "Solid Gold Wins – Ads"
click at [624, 724] on button "Save" at bounding box center [618, 726] width 61 height 39
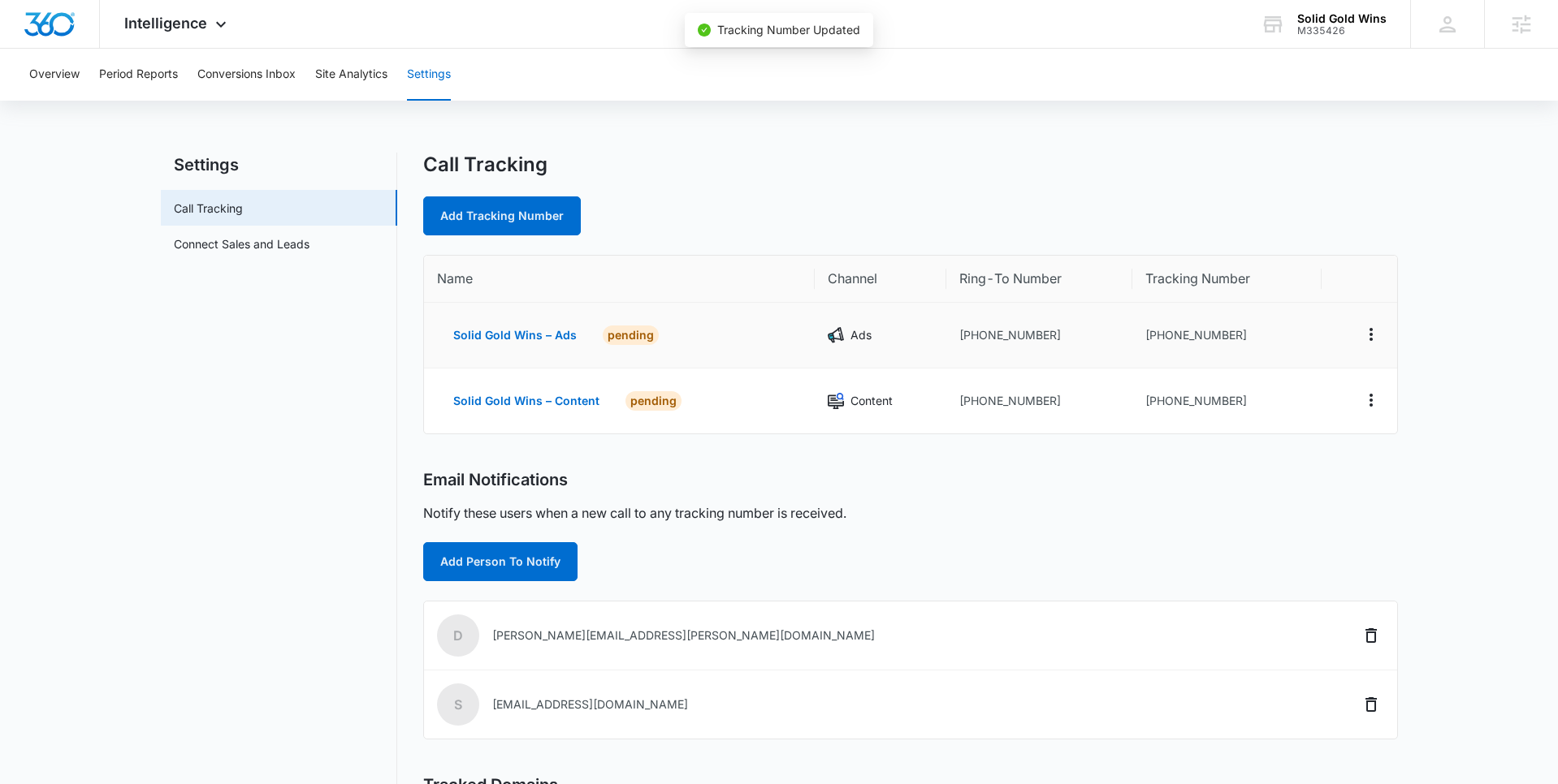
scroll to position [179, 0]
click at [515, 208] on link "Add Tracking Number" at bounding box center [501, 216] width 158 height 39
select select "by_area_code"
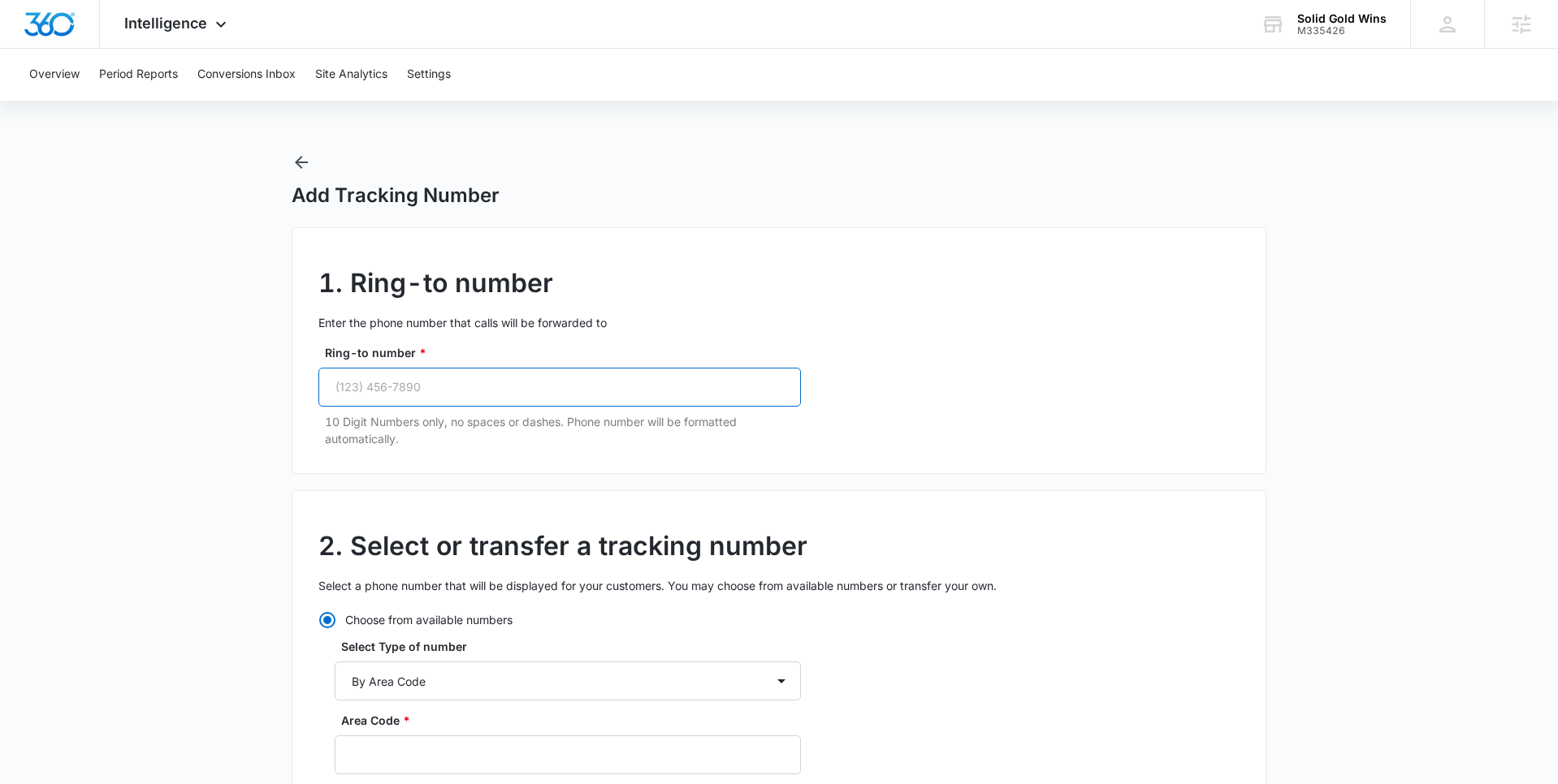
click at [432, 385] on input "Ring-to number *" at bounding box center [560, 387] width 482 height 39
paste input "(832) 947-3167"
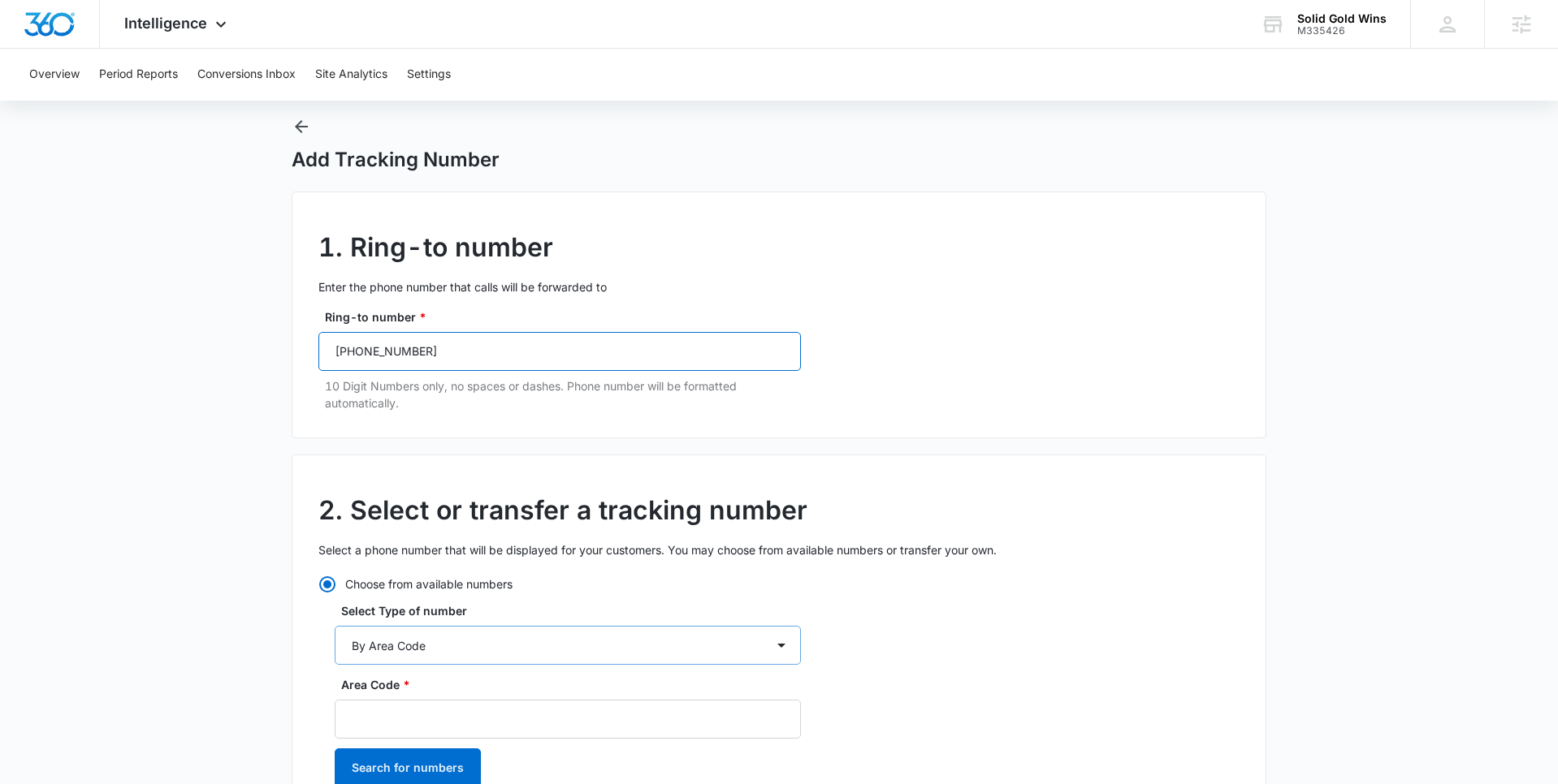
scroll to position [48, 0]
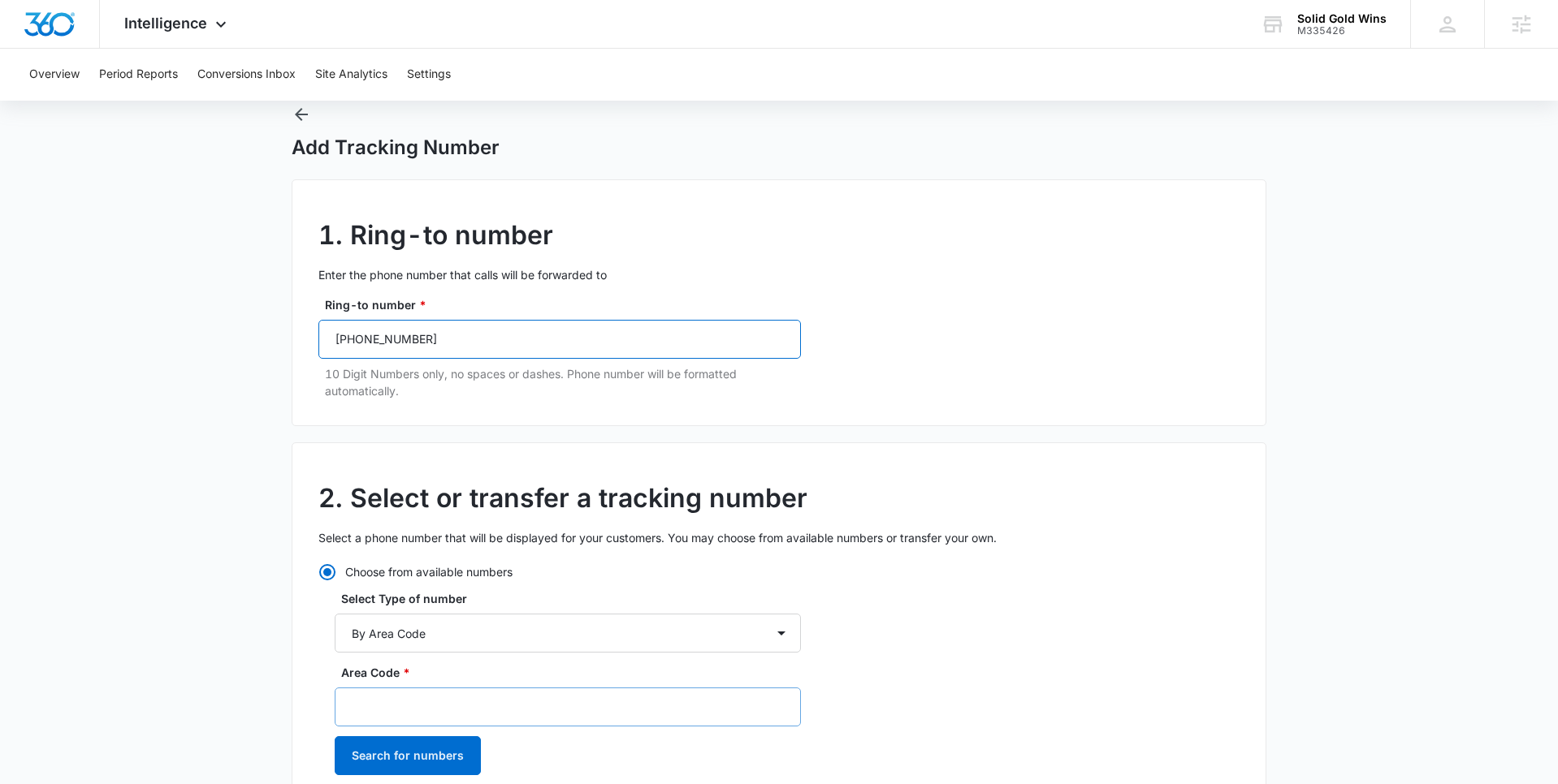
type input "(832) 947-3167"
click at [424, 687] on input "Area Code *" at bounding box center [567, 707] width 466 height 39
type input "832"
click at [391, 751] on button "Search for numbers" at bounding box center [407, 755] width 146 height 39
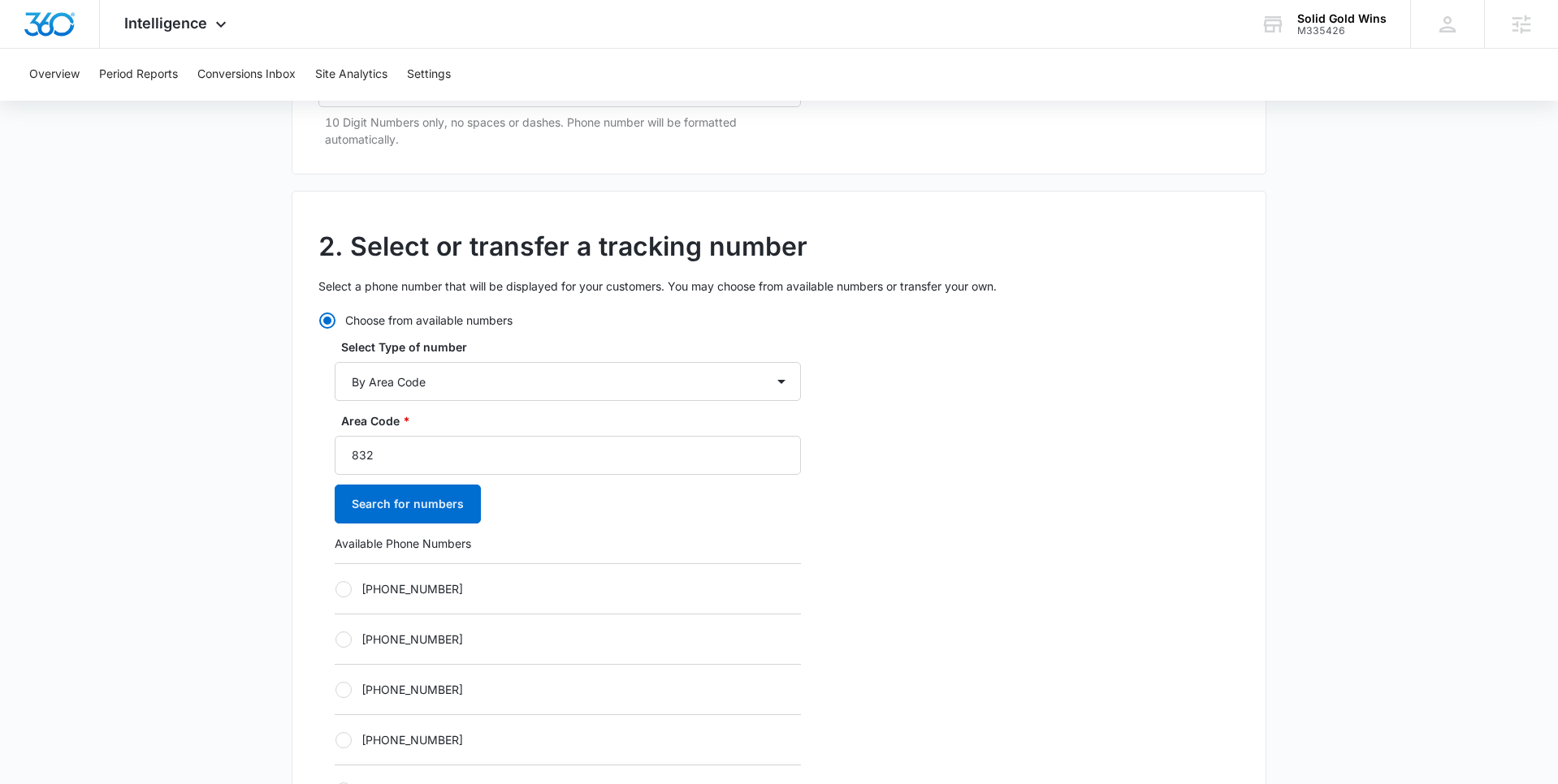
click at [342, 592] on div at bounding box center [343, 589] width 16 height 16
click at [336, 590] on input "+18323048612" at bounding box center [335, 589] width 1 height 1
radio input "true"
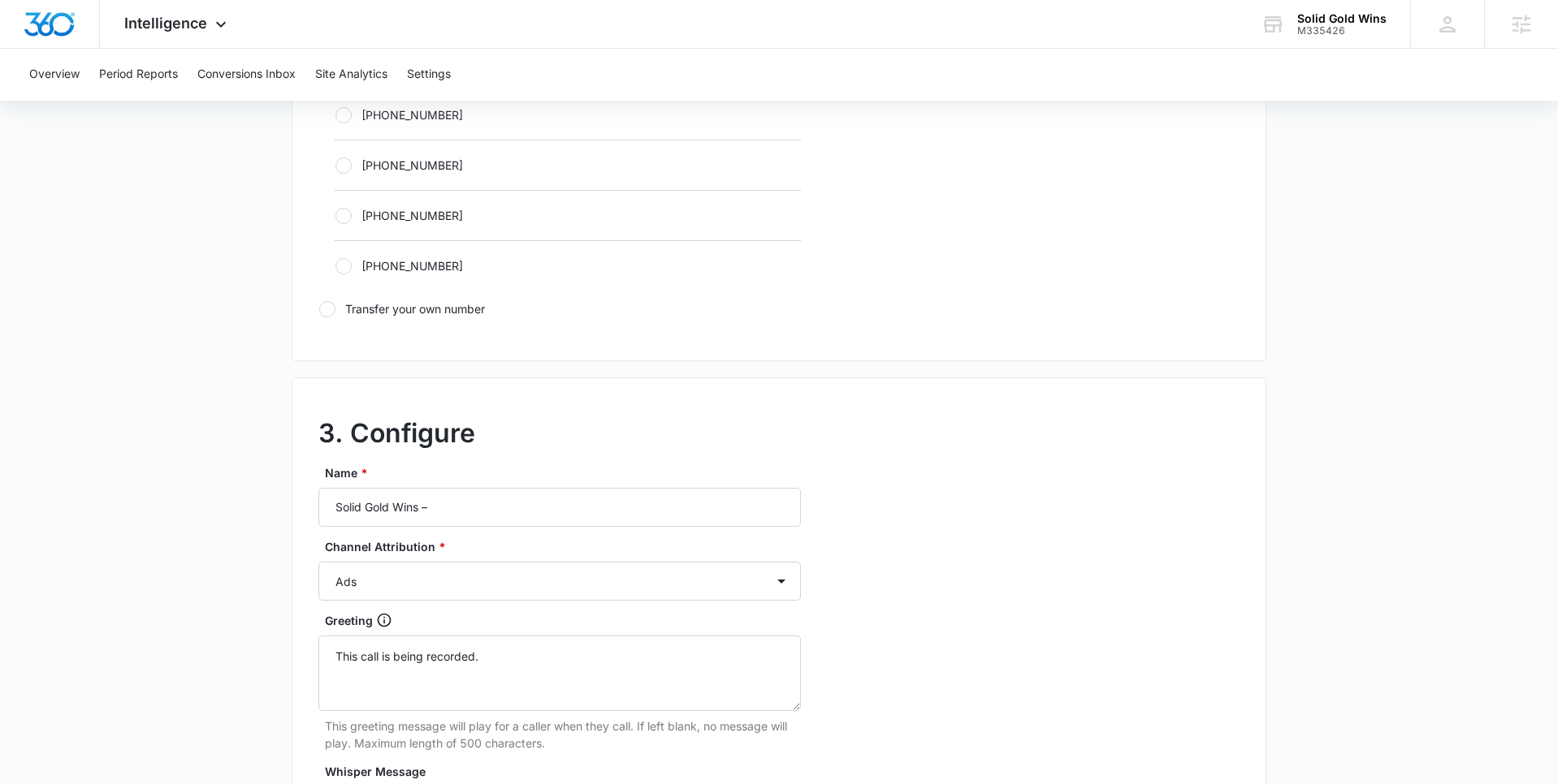
scroll to position [1083, 0]
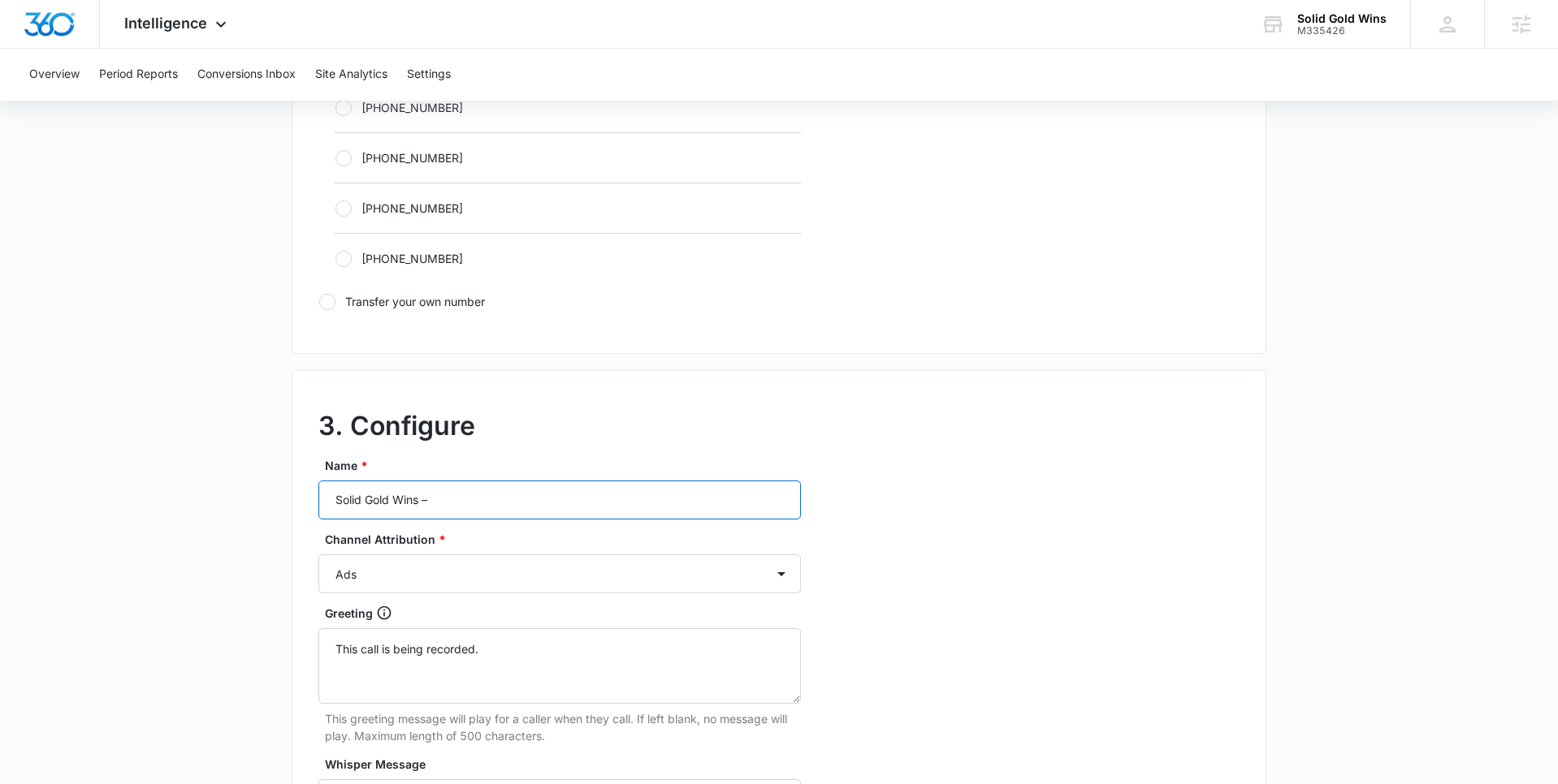
click at [502, 498] on input "Solid Gold Wins –" at bounding box center [560, 500] width 482 height 39
type input "Solid Gold Wins – Social"
drag, startPoint x: 487, startPoint y: 550, endPoint x: 487, endPoint y: 559, distance: 9.0
click at [487, 551] on div "Channel Attribution * Ads Local Service Ads Content Social Other" at bounding box center [560, 561] width 482 height 62
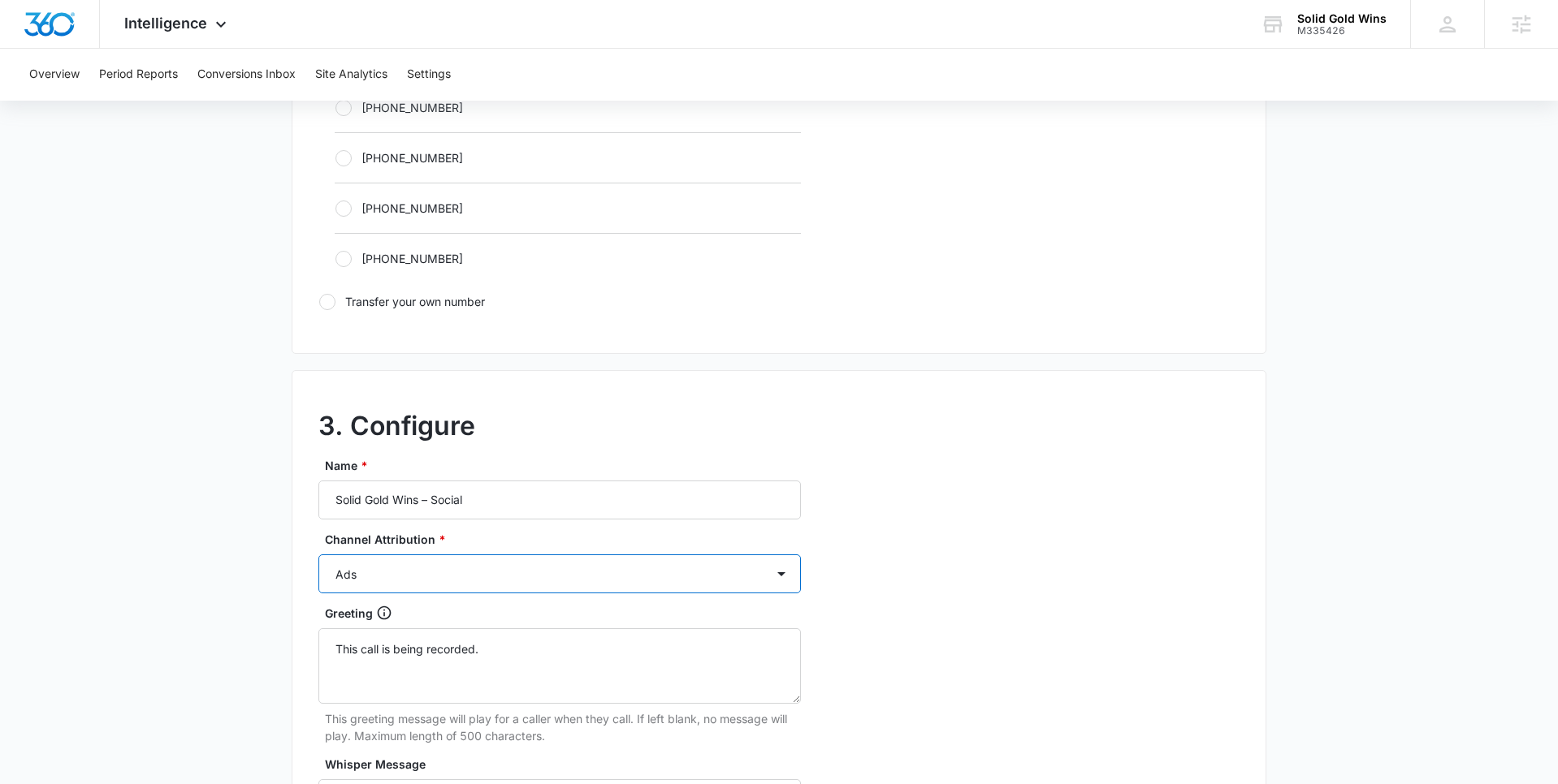
click at [486, 562] on select "Ads Local Service Ads Content Social Other" at bounding box center [560, 574] width 482 height 39
select select "SOCIAL"
click at [318, 555] on select "Ads Local Service Ads Content Social Other" at bounding box center [560, 574] width 482 height 39
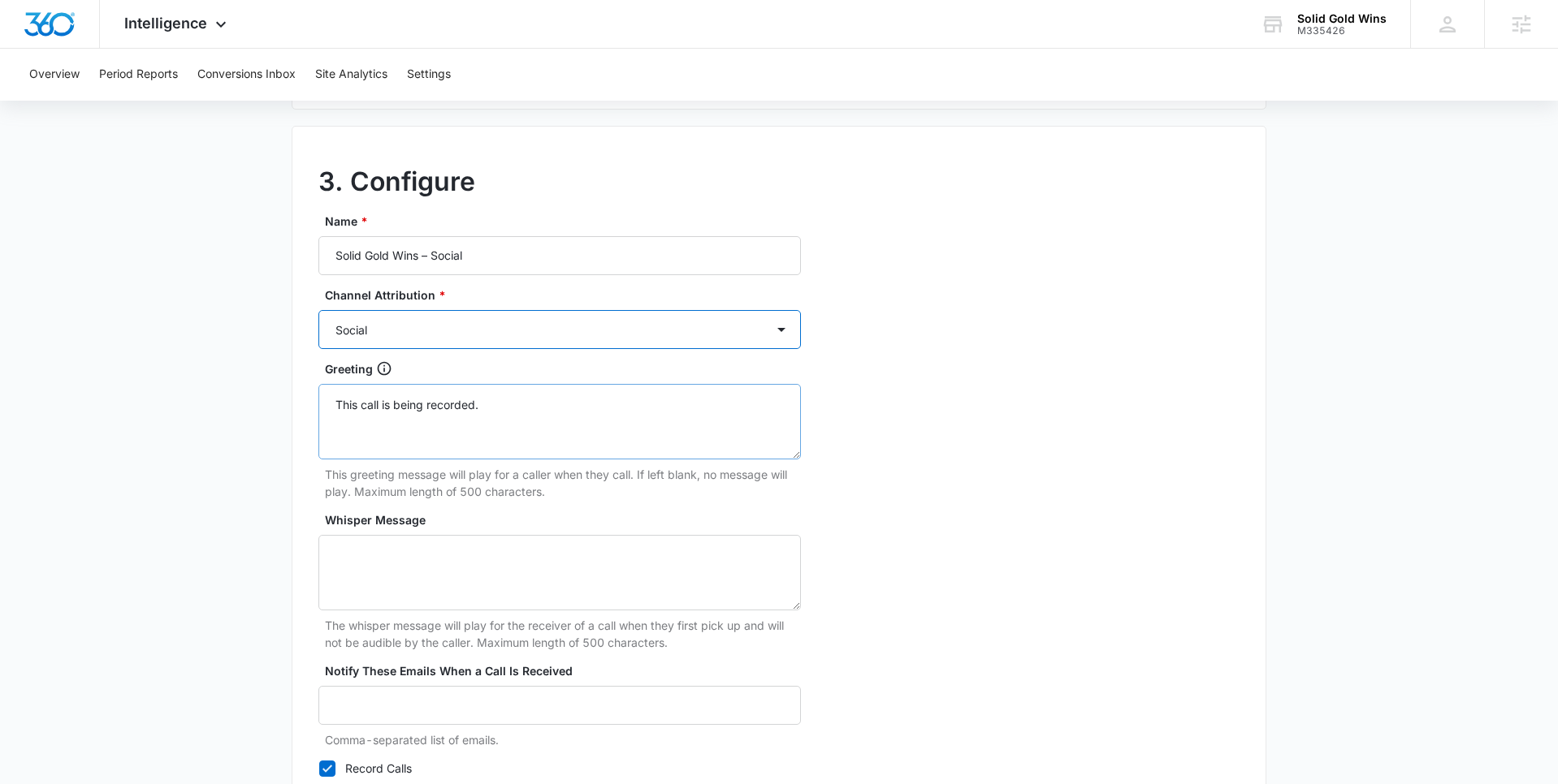
scroll to position [1476, 0]
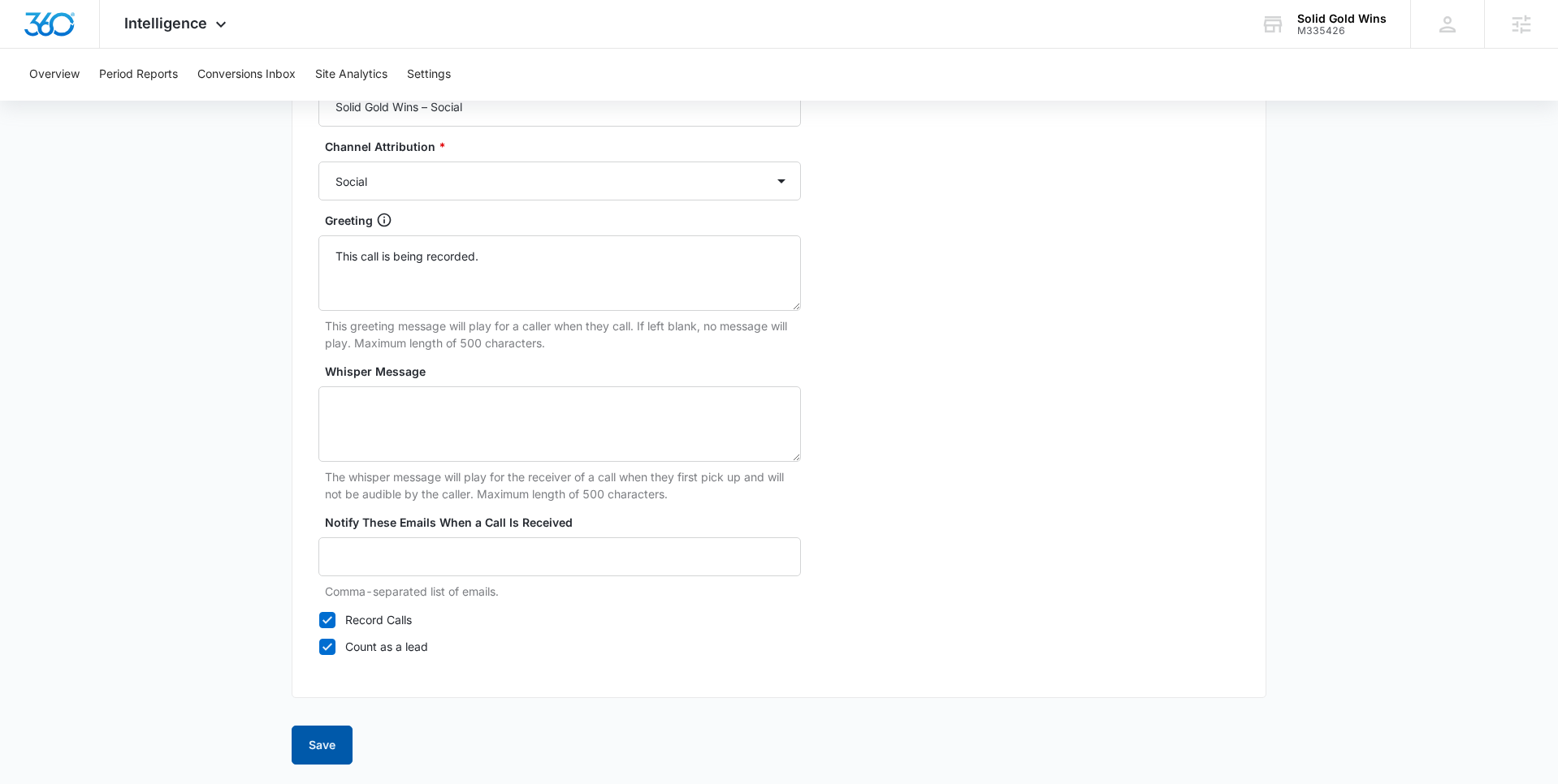
click at [328, 735] on button "Save" at bounding box center [322, 745] width 61 height 39
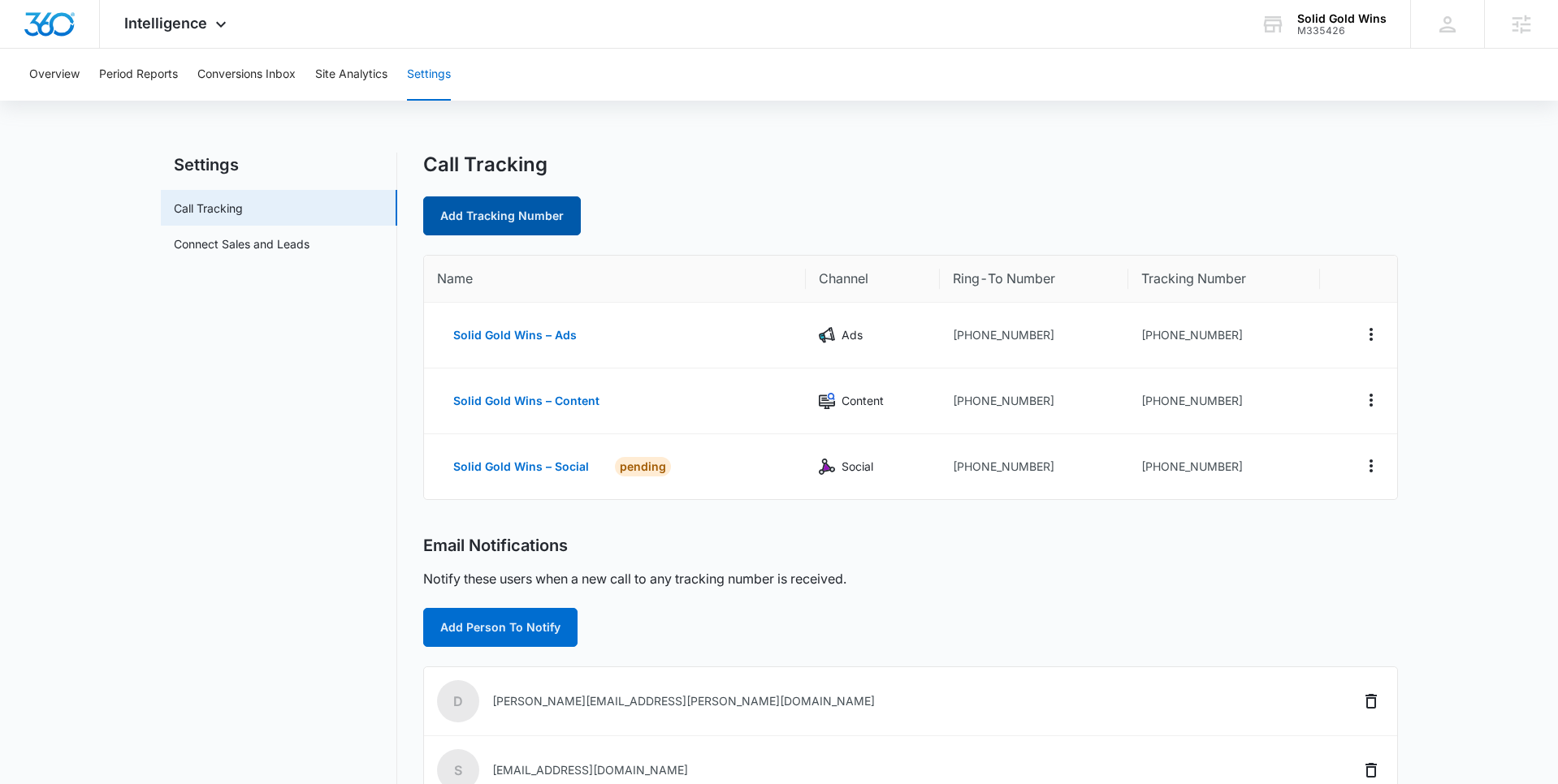
click at [539, 220] on link "Add Tracking Number" at bounding box center [501, 216] width 158 height 39
select select "by_area_code"
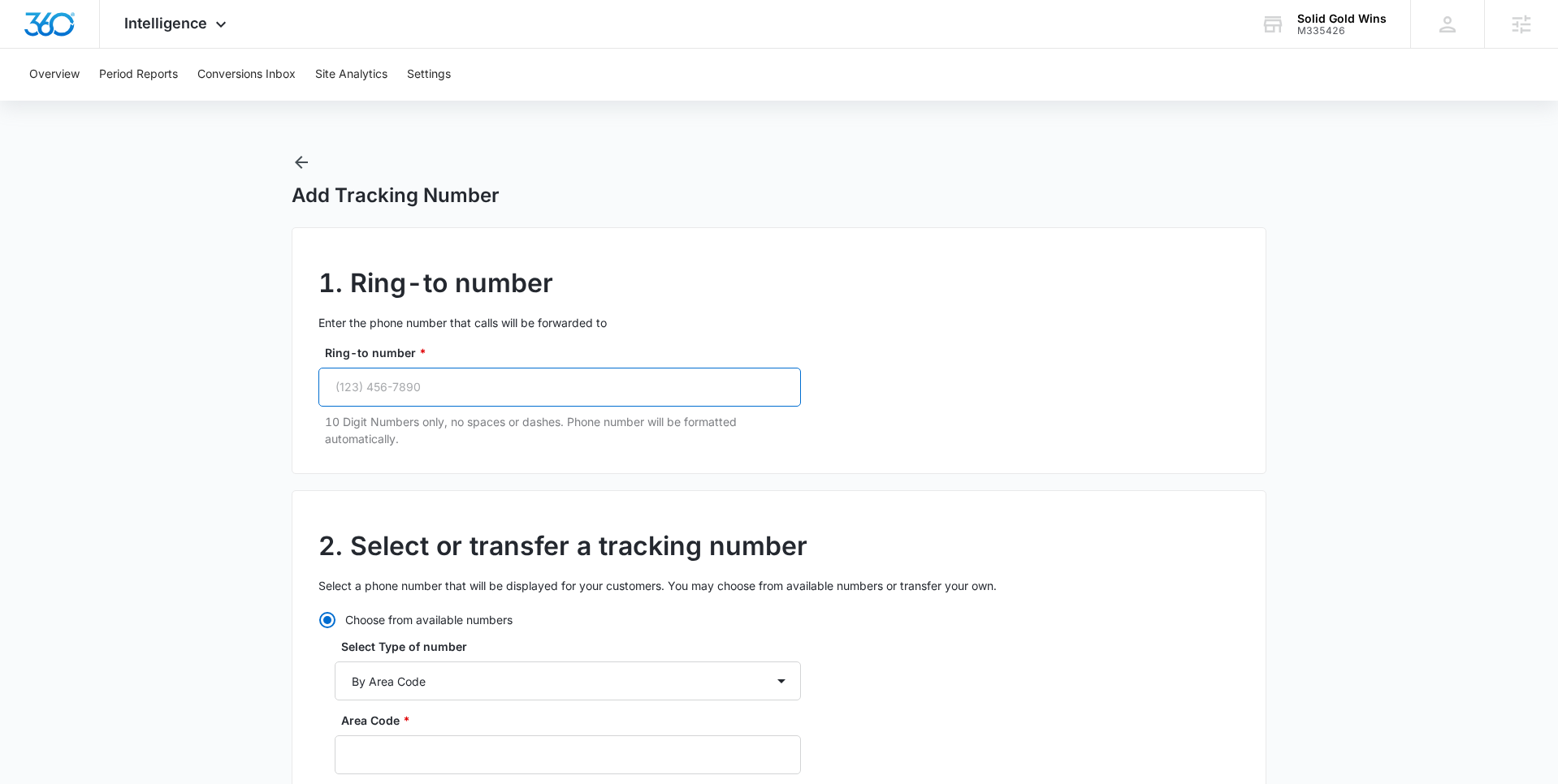
click at [472, 381] on input "Ring-to number *" at bounding box center [560, 387] width 482 height 39
paste input "(832) 947-3167"
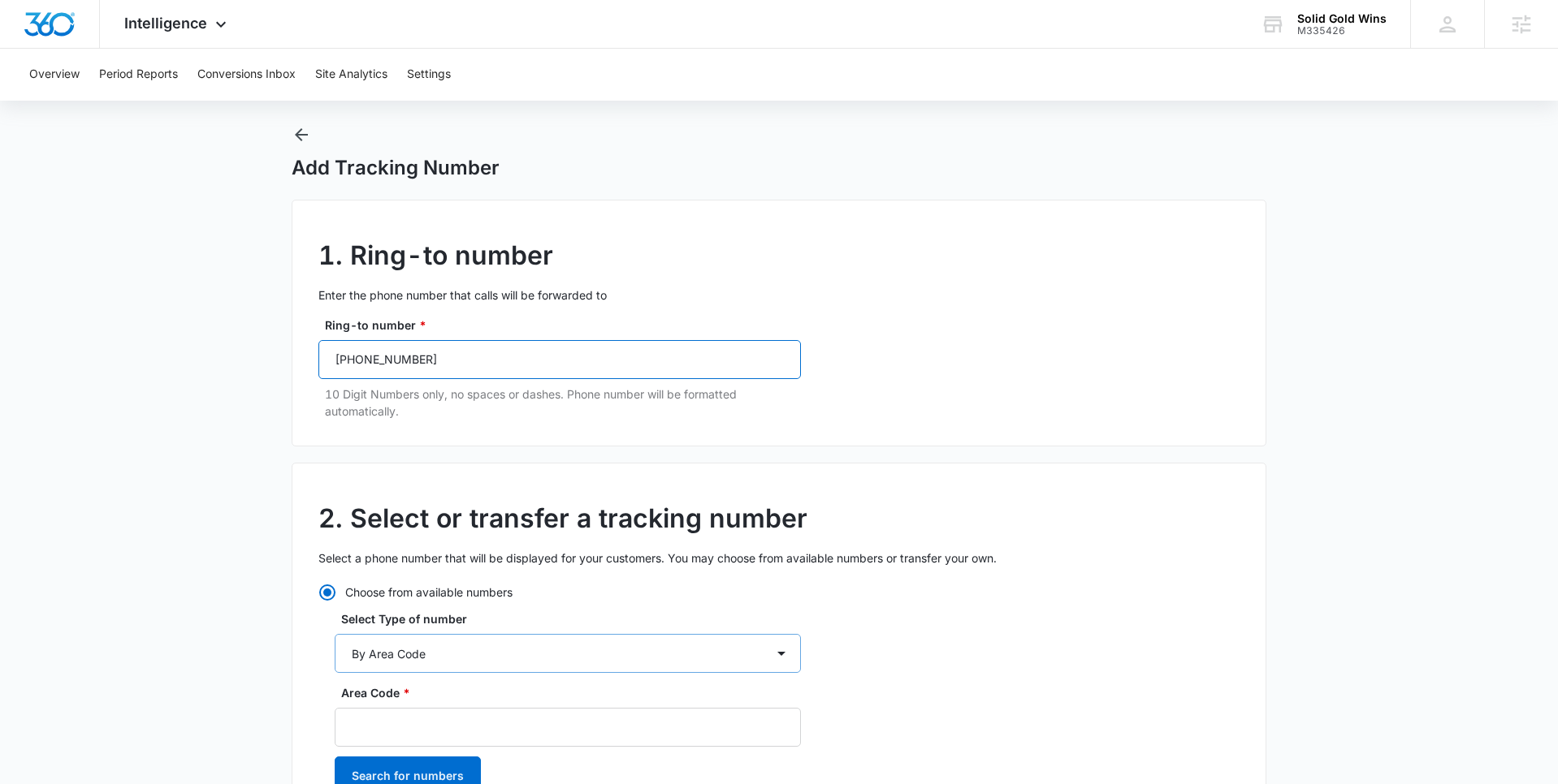
scroll to position [40, 0]
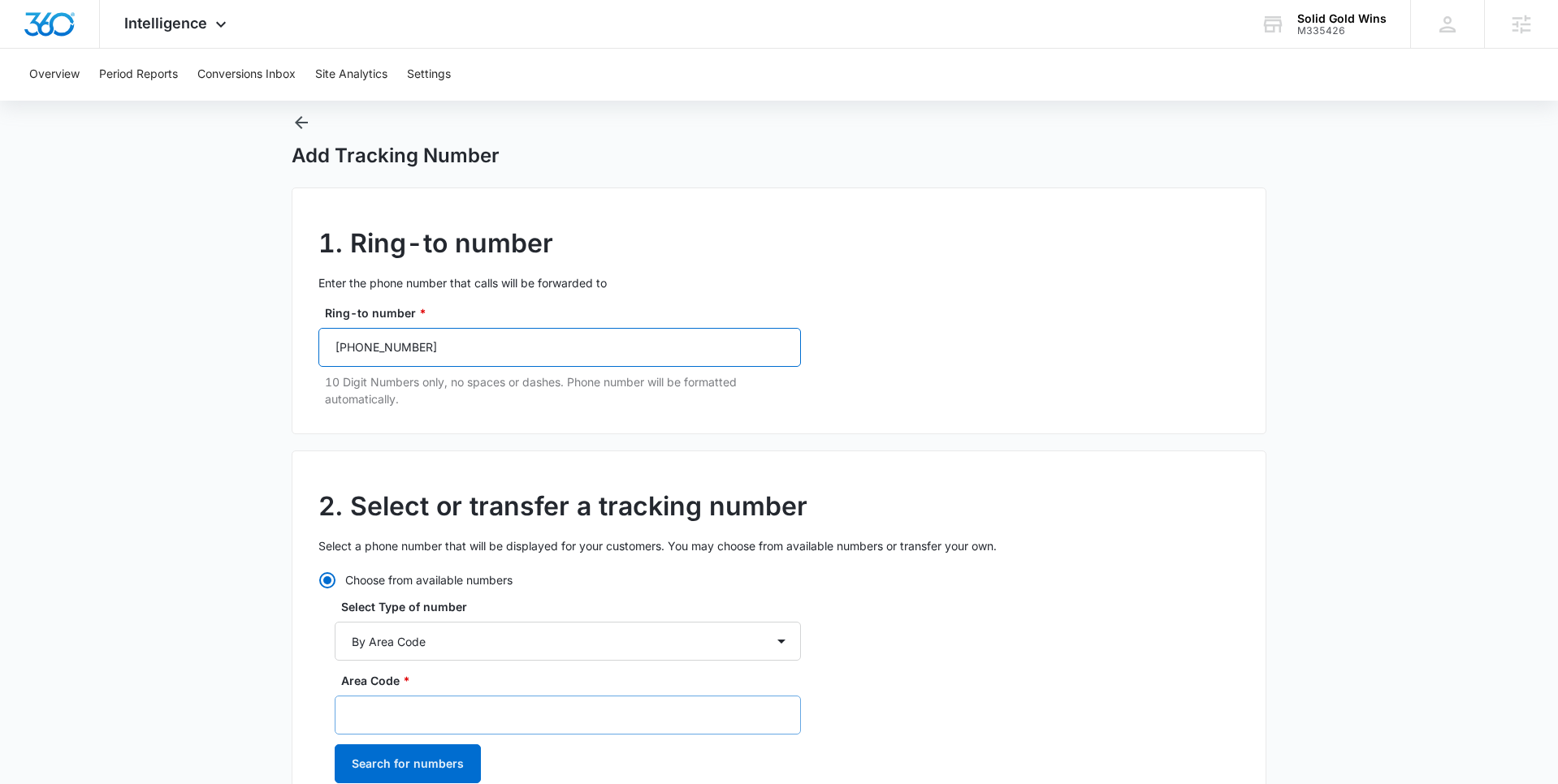
type input "(832) 947-3167"
click at [406, 705] on input "Area Code *" at bounding box center [567, 715] width 466 height 39
type input "832"
click at [383, 757] on button "Search for numbers" at bounding box center [407, 764] width 146 height 39
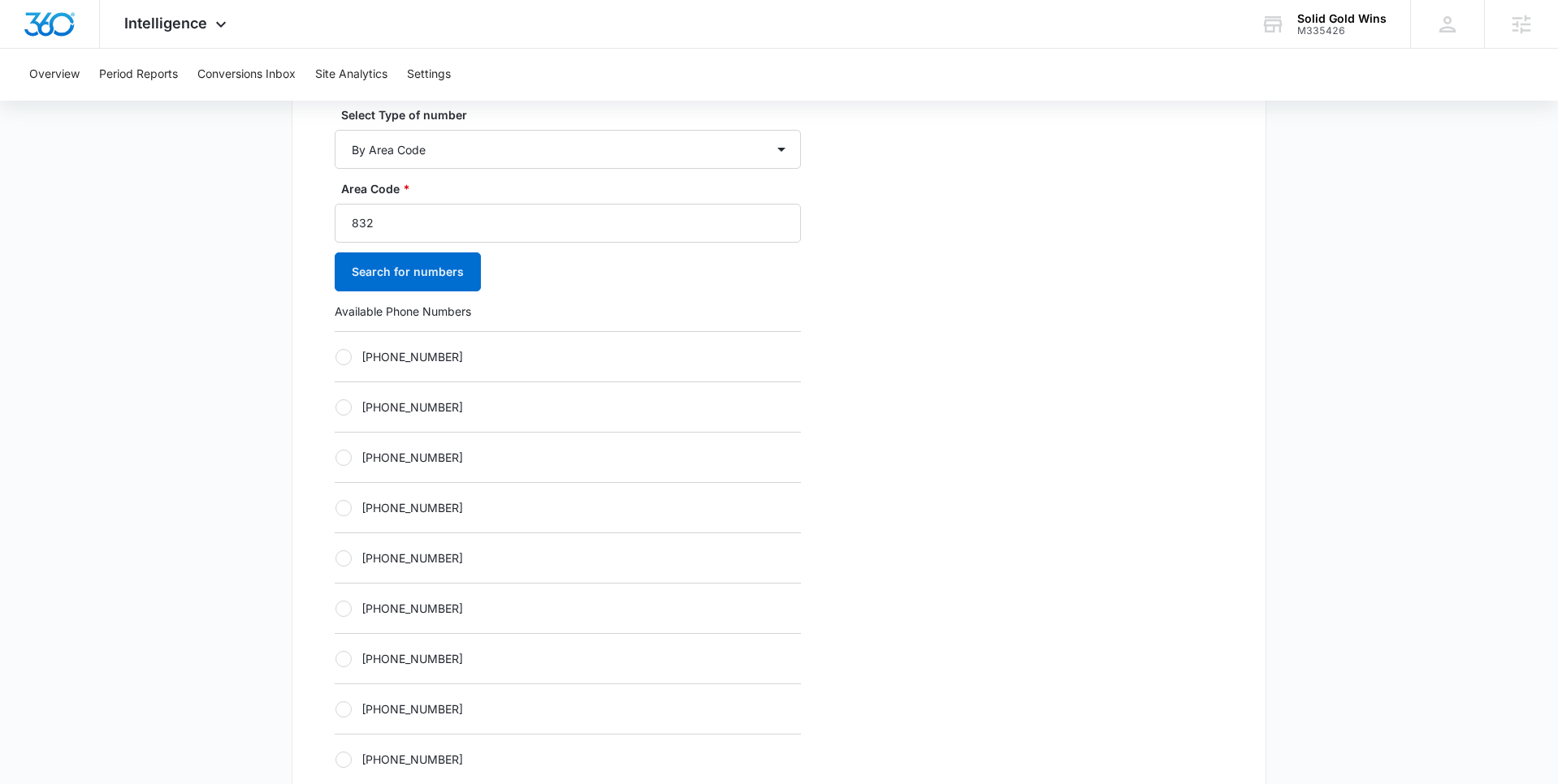
scroll to position [526, 0]
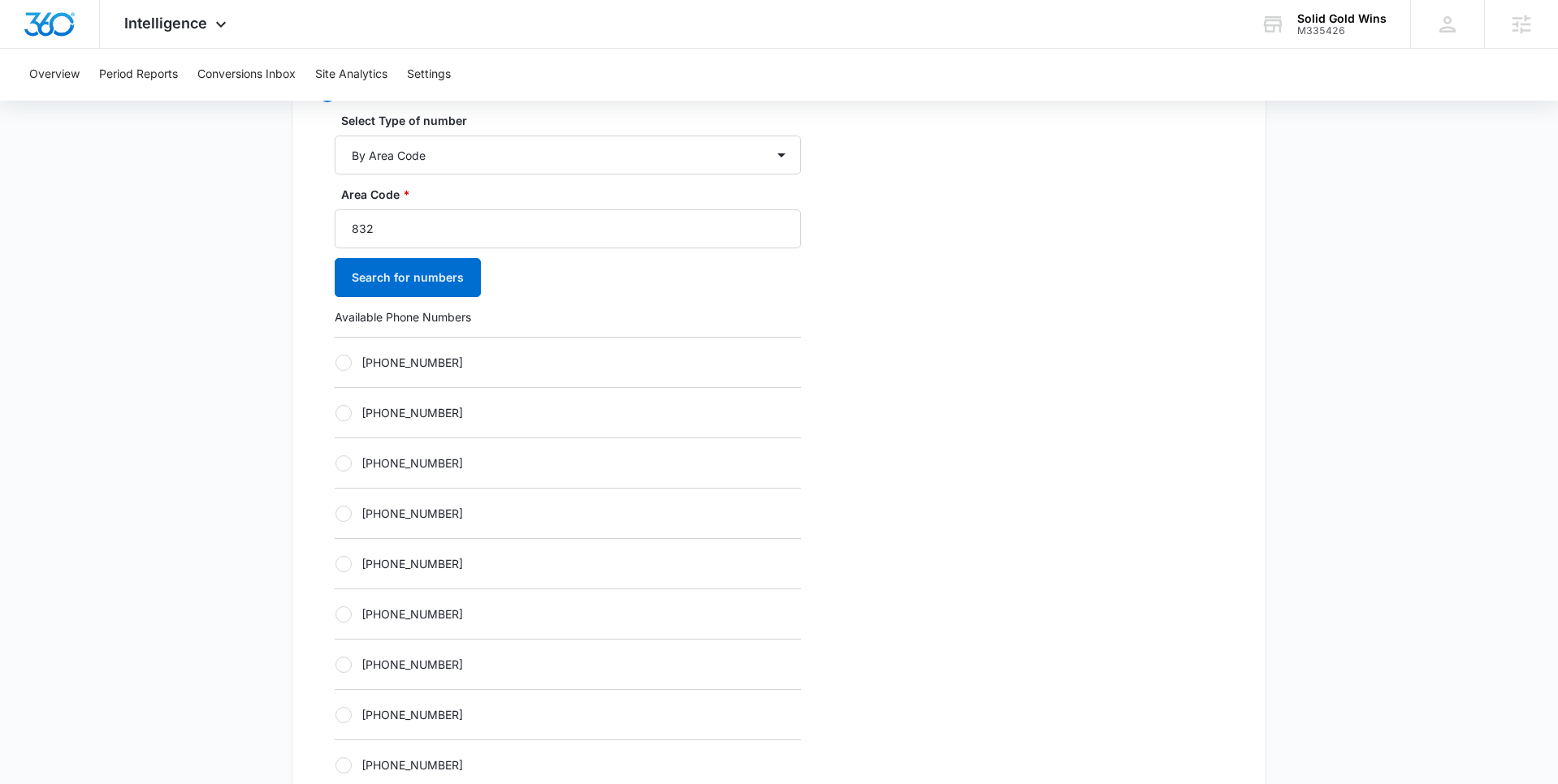
click at [347, 362] on div at bounding box center [343, 362] width 16 height 16
click at [336, 362] on input "+18323048621" at bounding box center [335, 362] width 1 height 1
radio input "true"
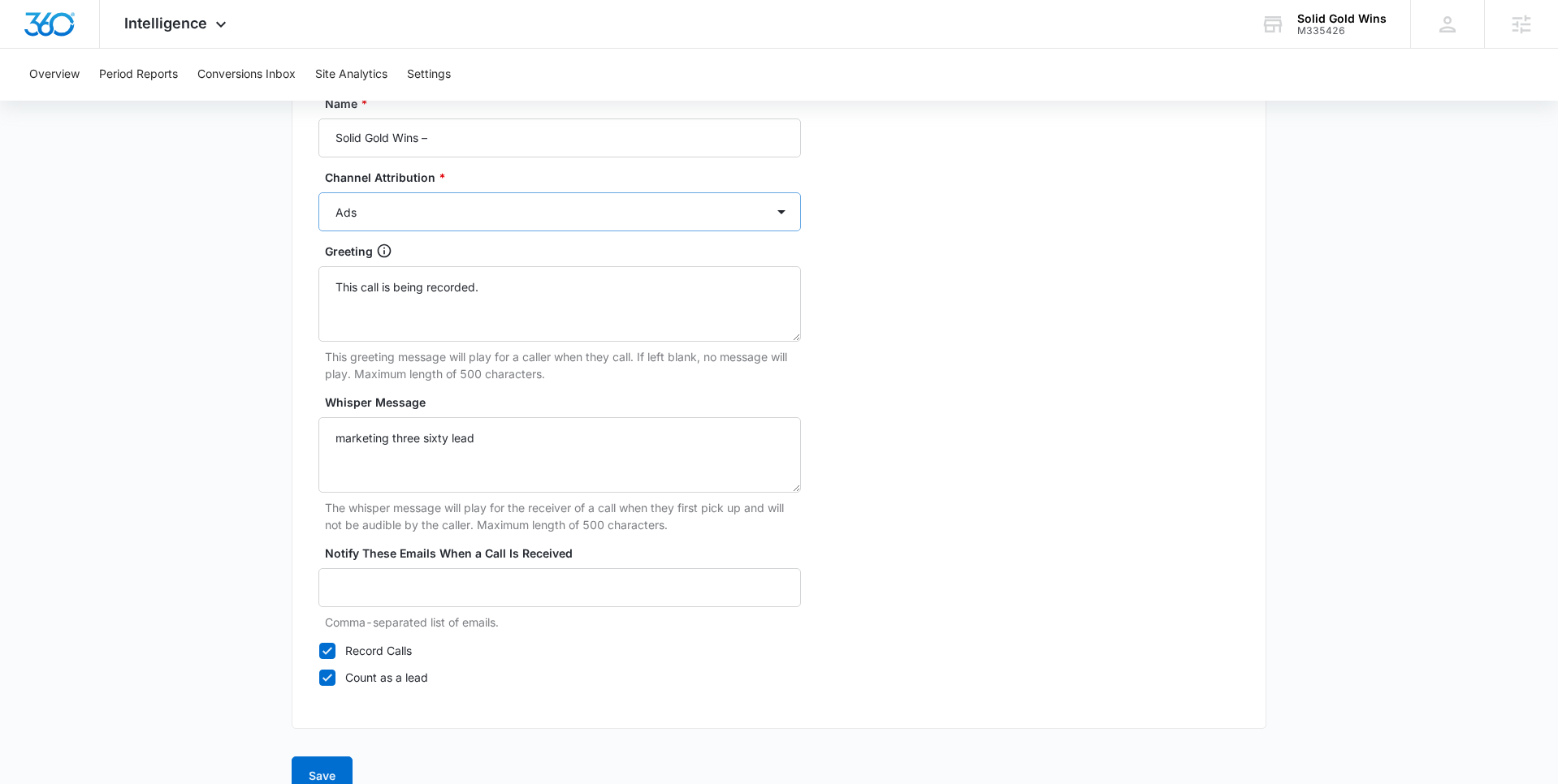
scroll to position [1436, 0]
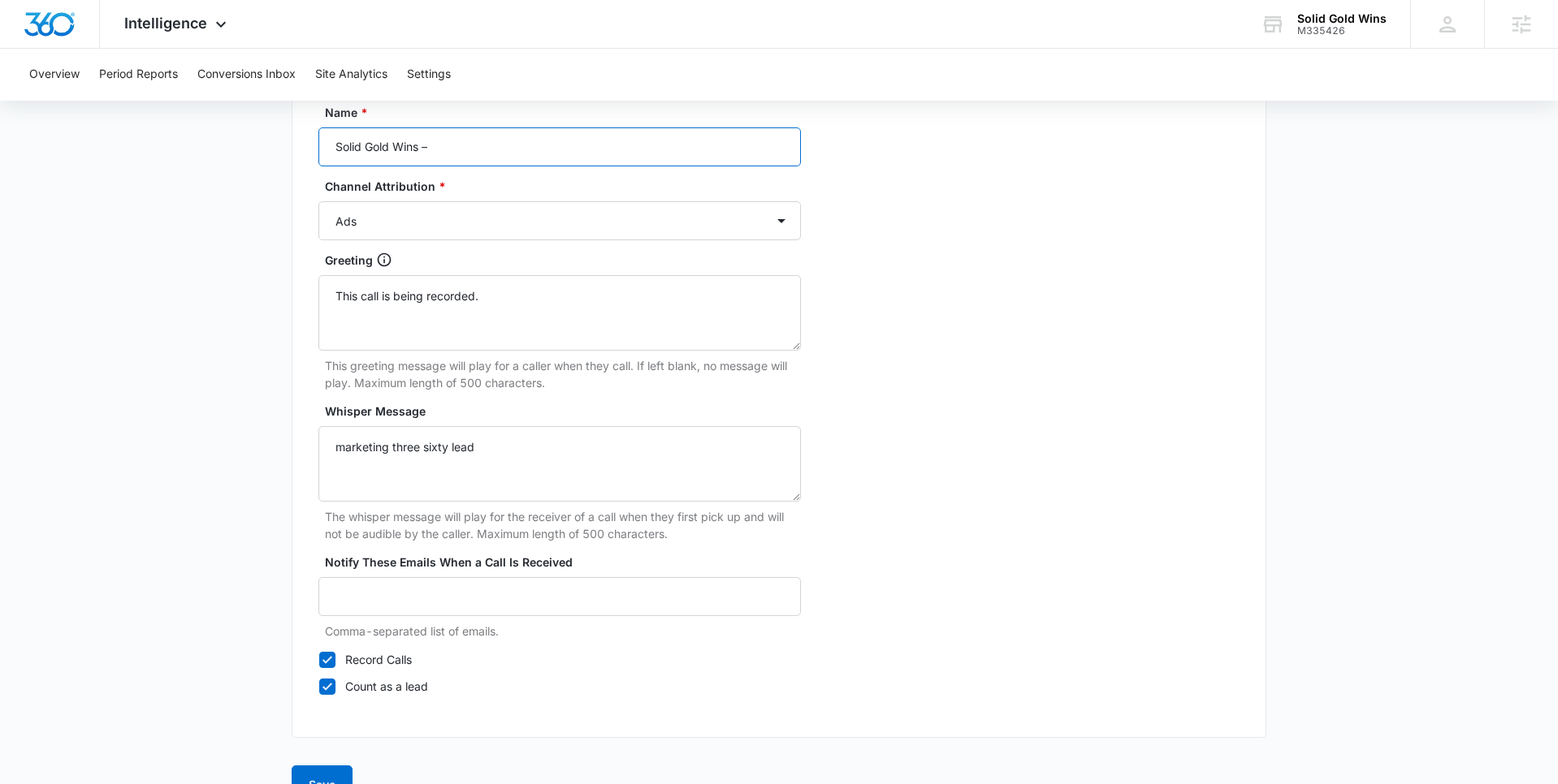
click at [483, 156] on input "Solid Gold Wins –" at bounding box center [560, 146] width 482 height 39
type input "Solid Gold Wins – Other"
click at [472, 228] on select "Ads Local Service Ads Content Social Other" at bounding box center [560, 221] width 482 height 39
select select "OTHER"
click at [318, 202] on select "Ads Local Service Ads Content Social Other" at bounding box center [560, 221] width 482 height 39
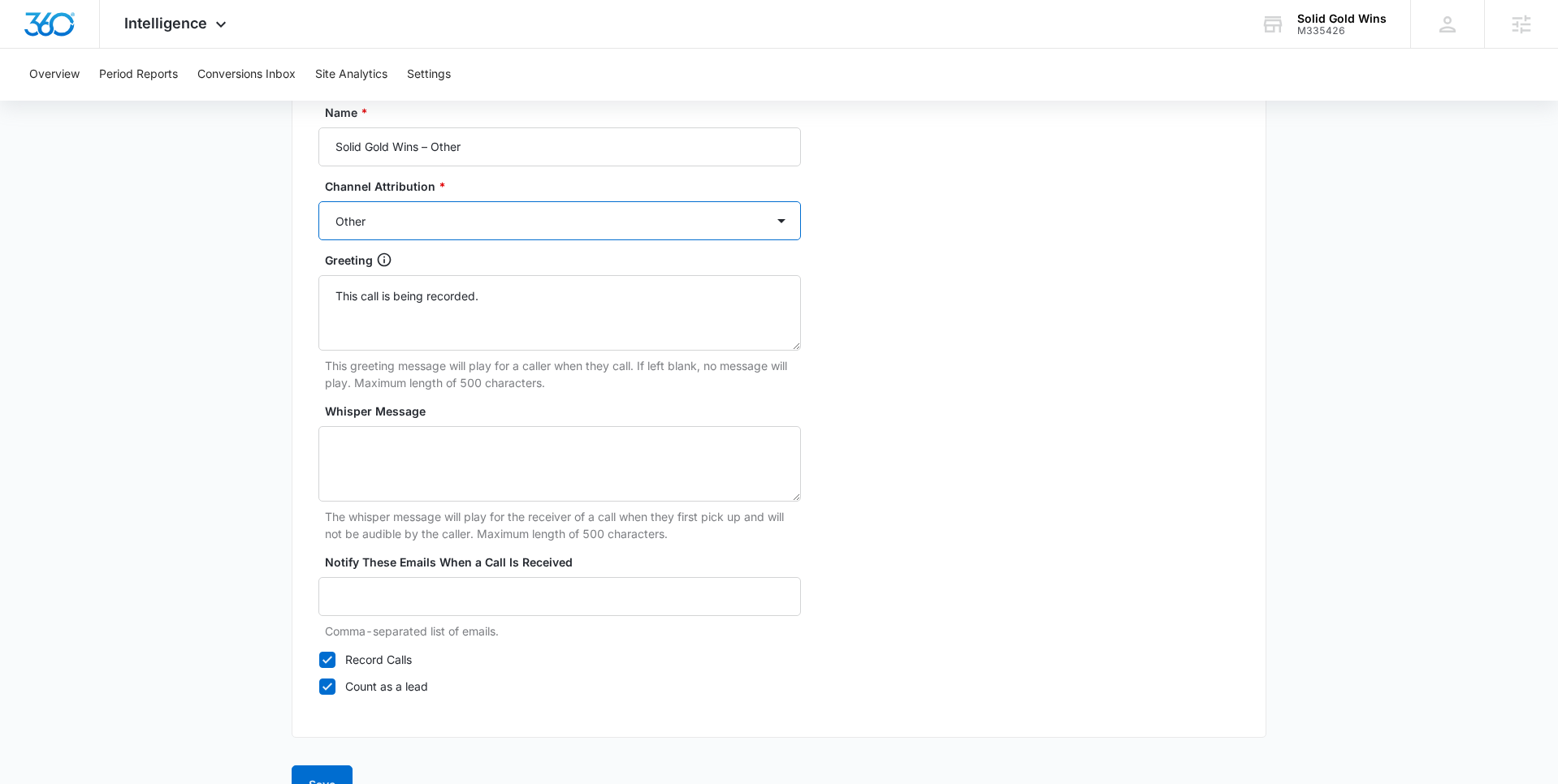
scroll to position [1476, 0]
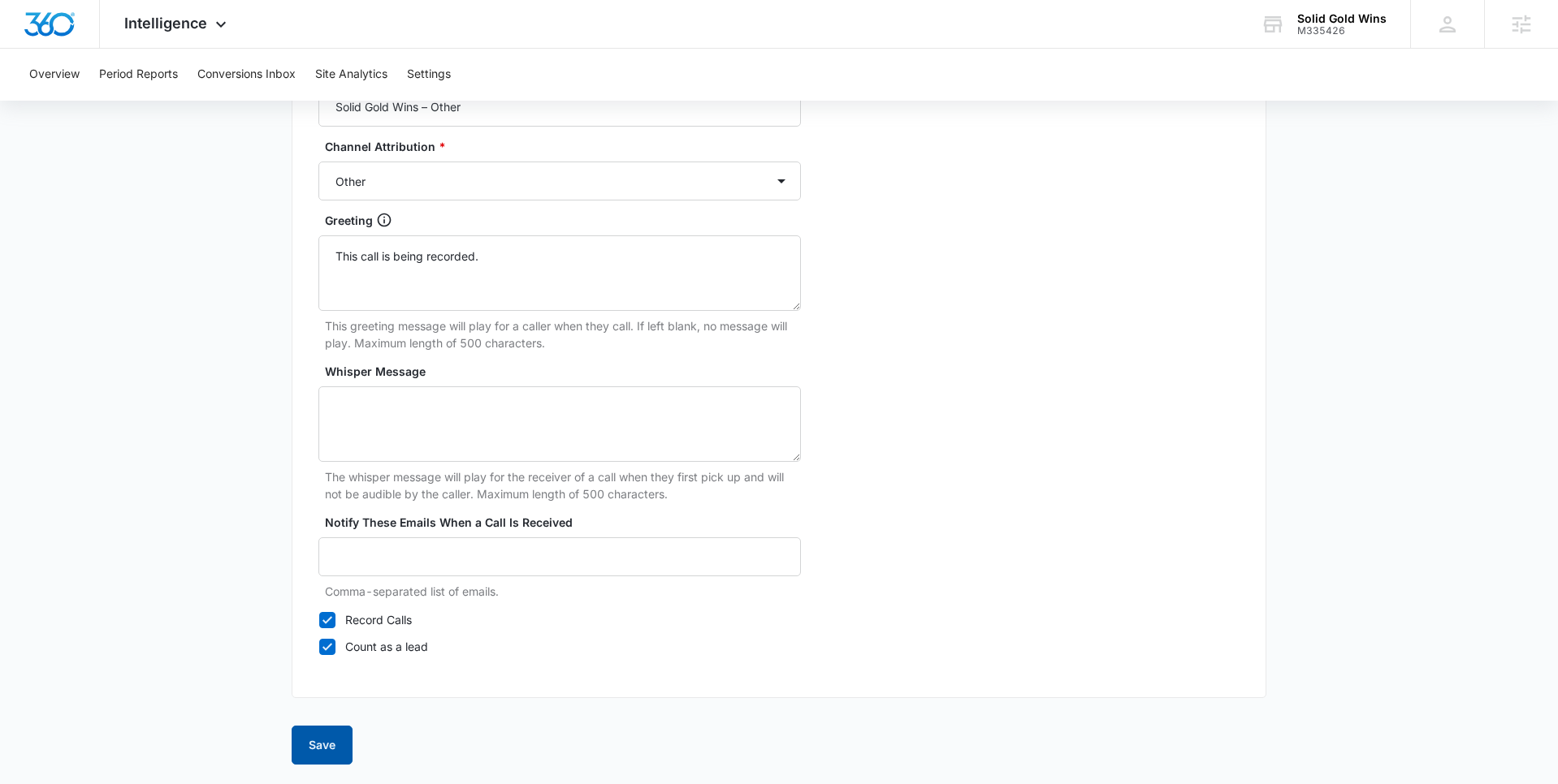
click at [317, 740] on button "Save" at bounding box center [322, 745] width 61 height 39
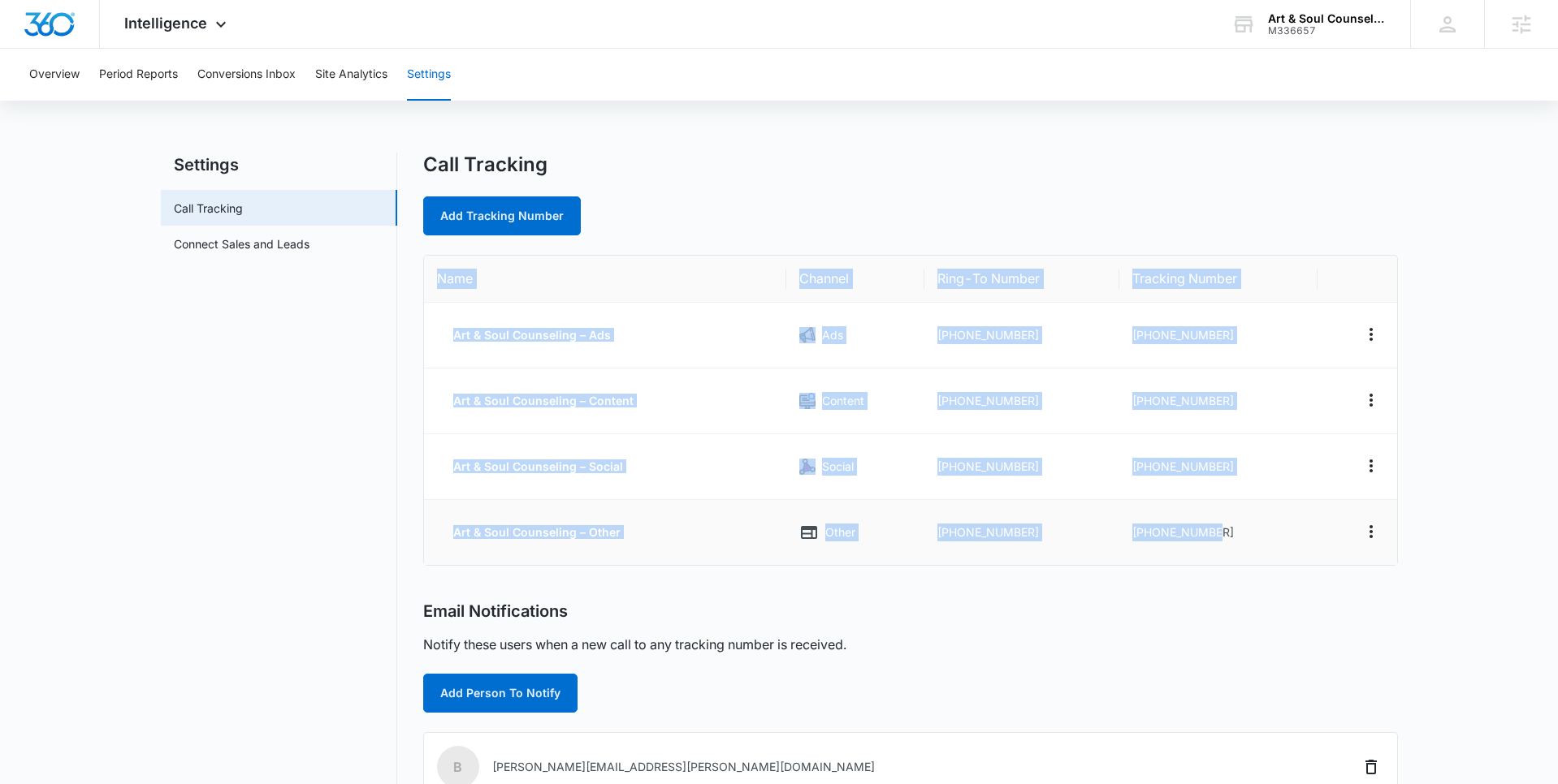
drag, startPoint x: 435, startPoint y: 280, endPoint x: 1288, endPoint y: 552, distance: 895.3
click at [1287, 553] on table "Name Channel Ring-To Number Tracking Number Art & Soul Counseling – Ads Ads [PH…" at bounding box center [910, 410] width 973 height 310
copy table "Name Channel Ring-To Number Tracking Number Art & Soul Counseling – Ads Ads [PH…"
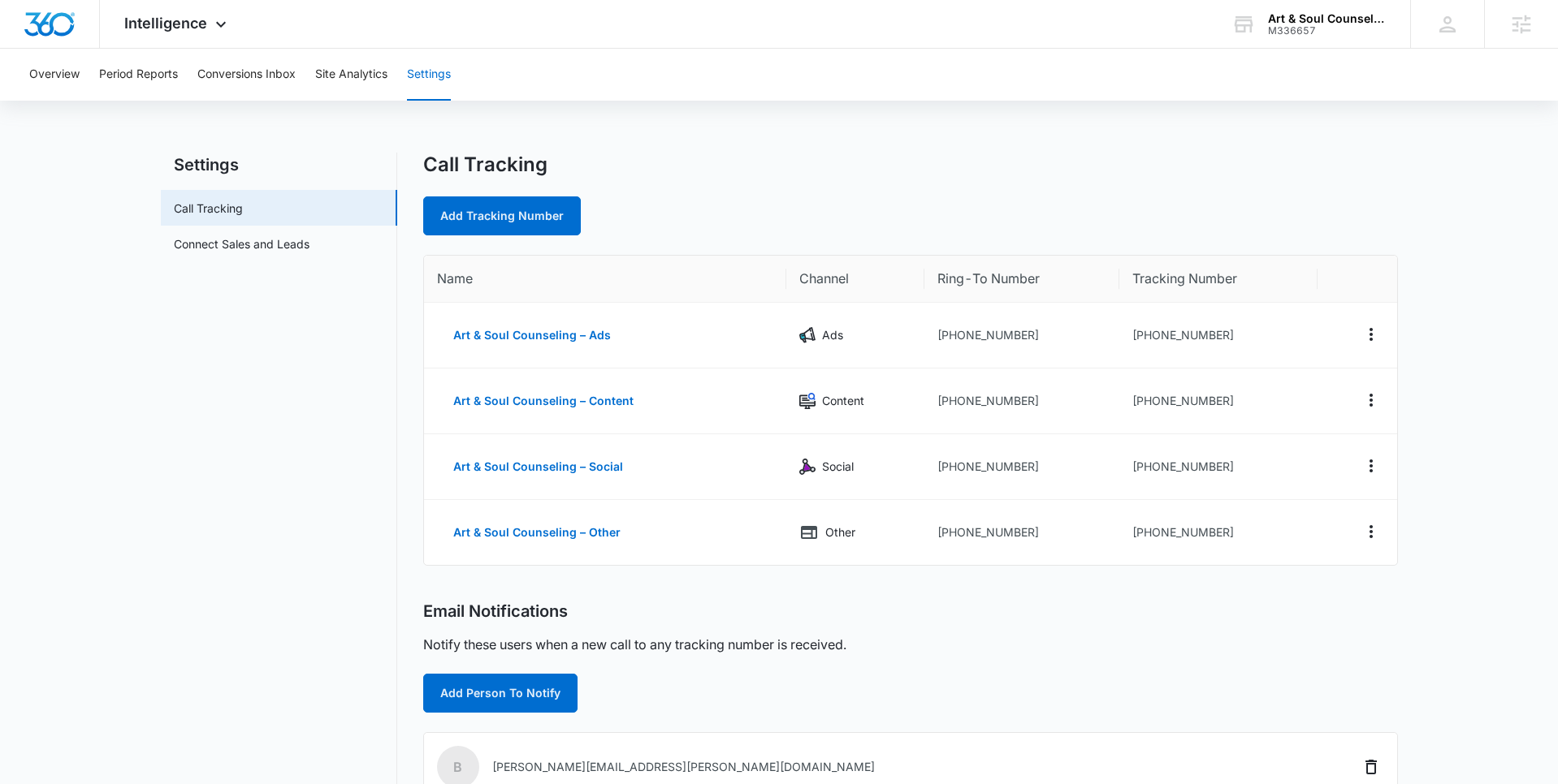
click at [355, 377] on nav "Settings Call Tracking Connect Sales and Leads" at bounding box center [278, 622] width 236 height 939
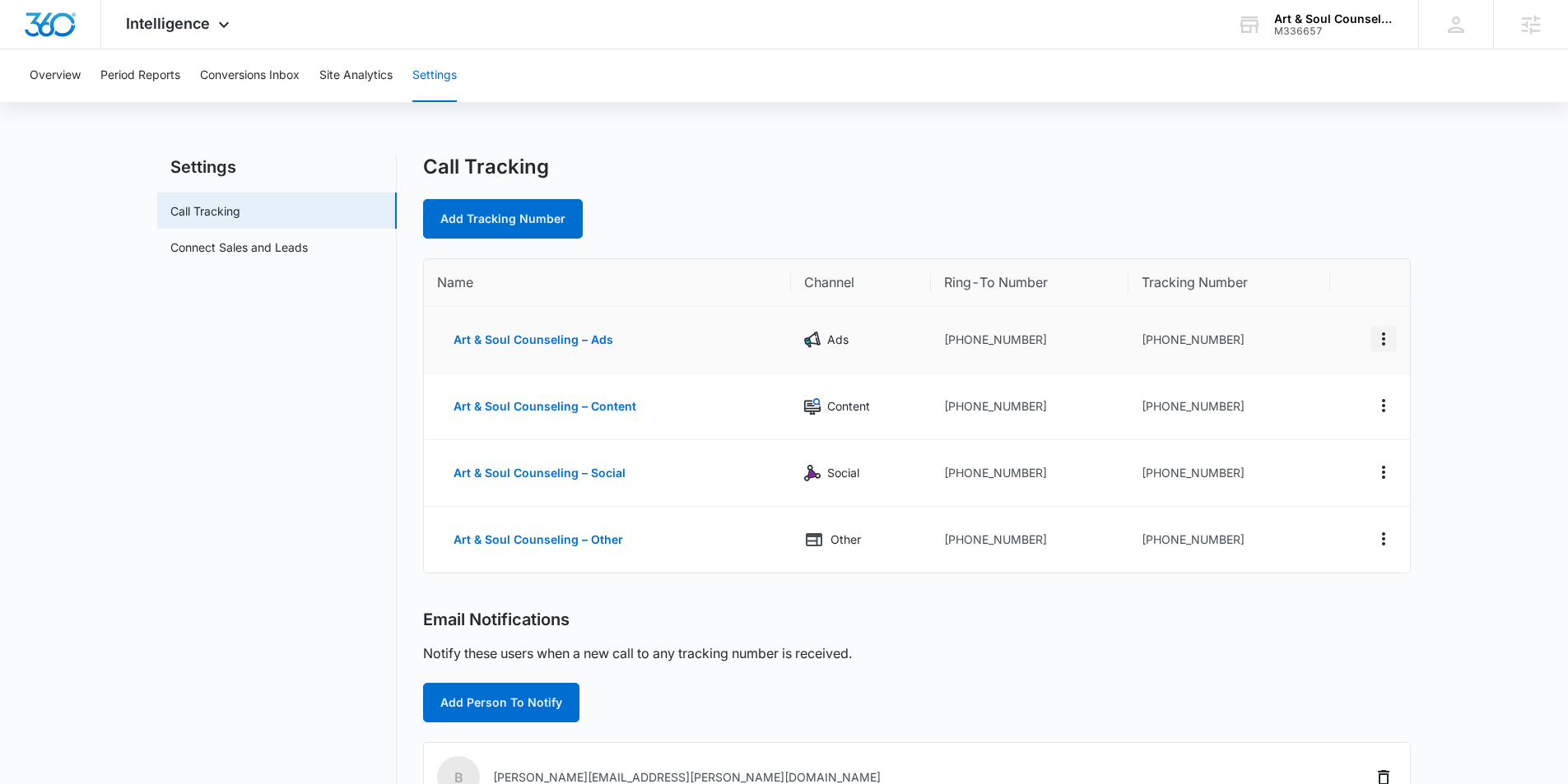
click at [1386, 341] on icon "Actions" at bounding box center [1383, 339] width 19 height 19
click at [1318, 351] on div "Delete" at bounding box center [1306, 352] width 35 height 12
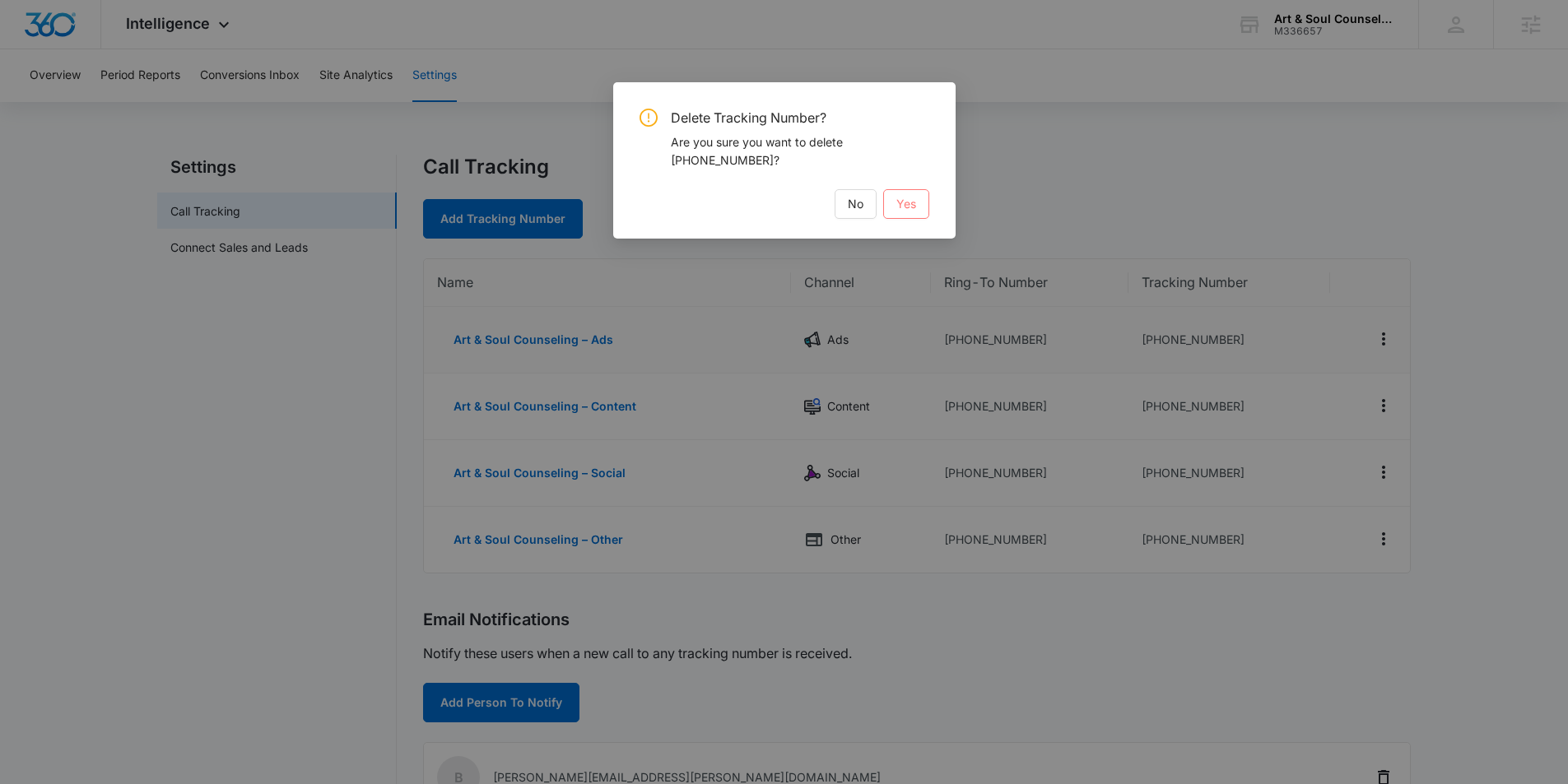
click at [906, 199] on span "Yes" at bounding box center [906, 204] width 19 height 18
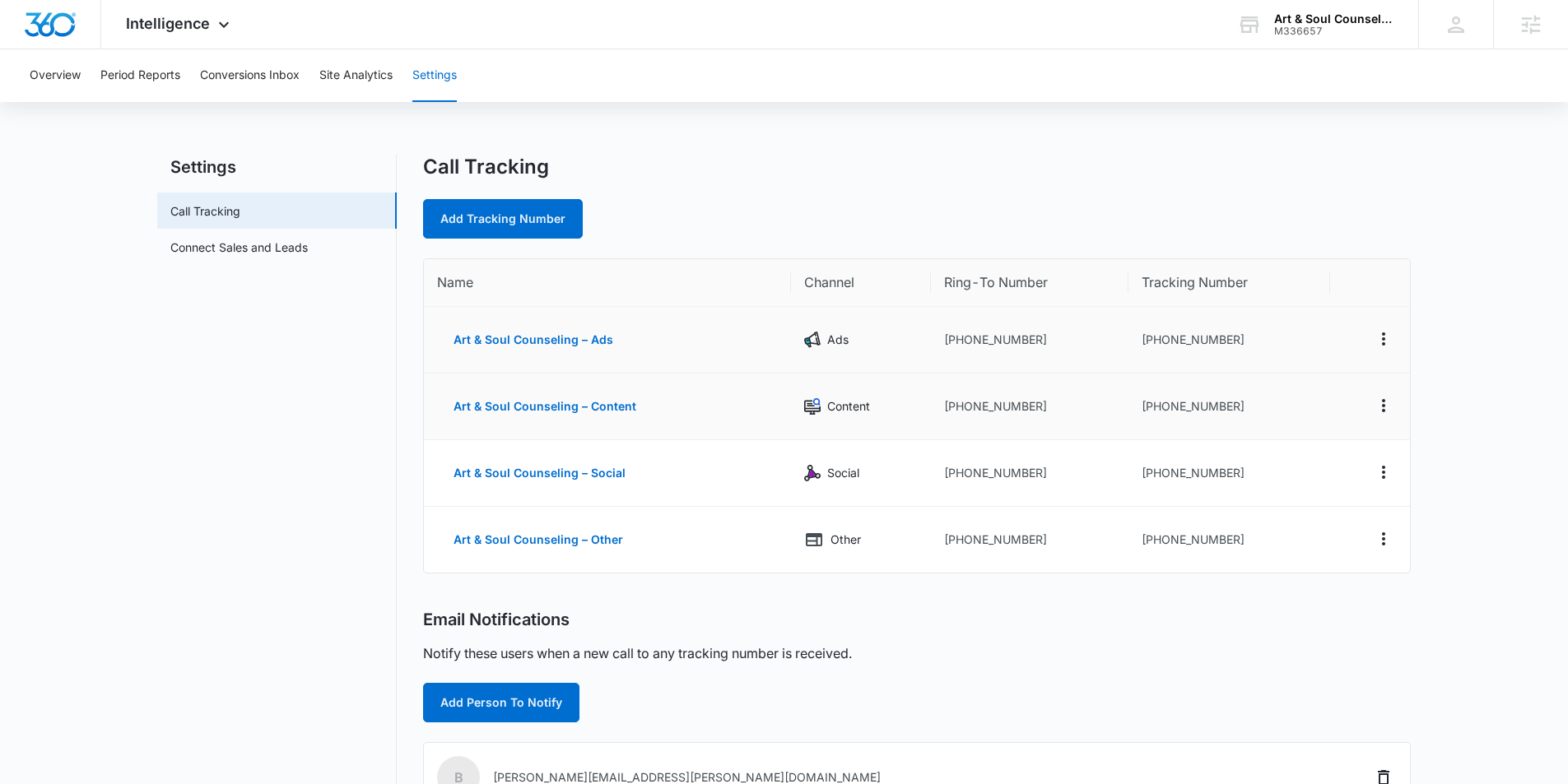
scroll to position [5, 0]
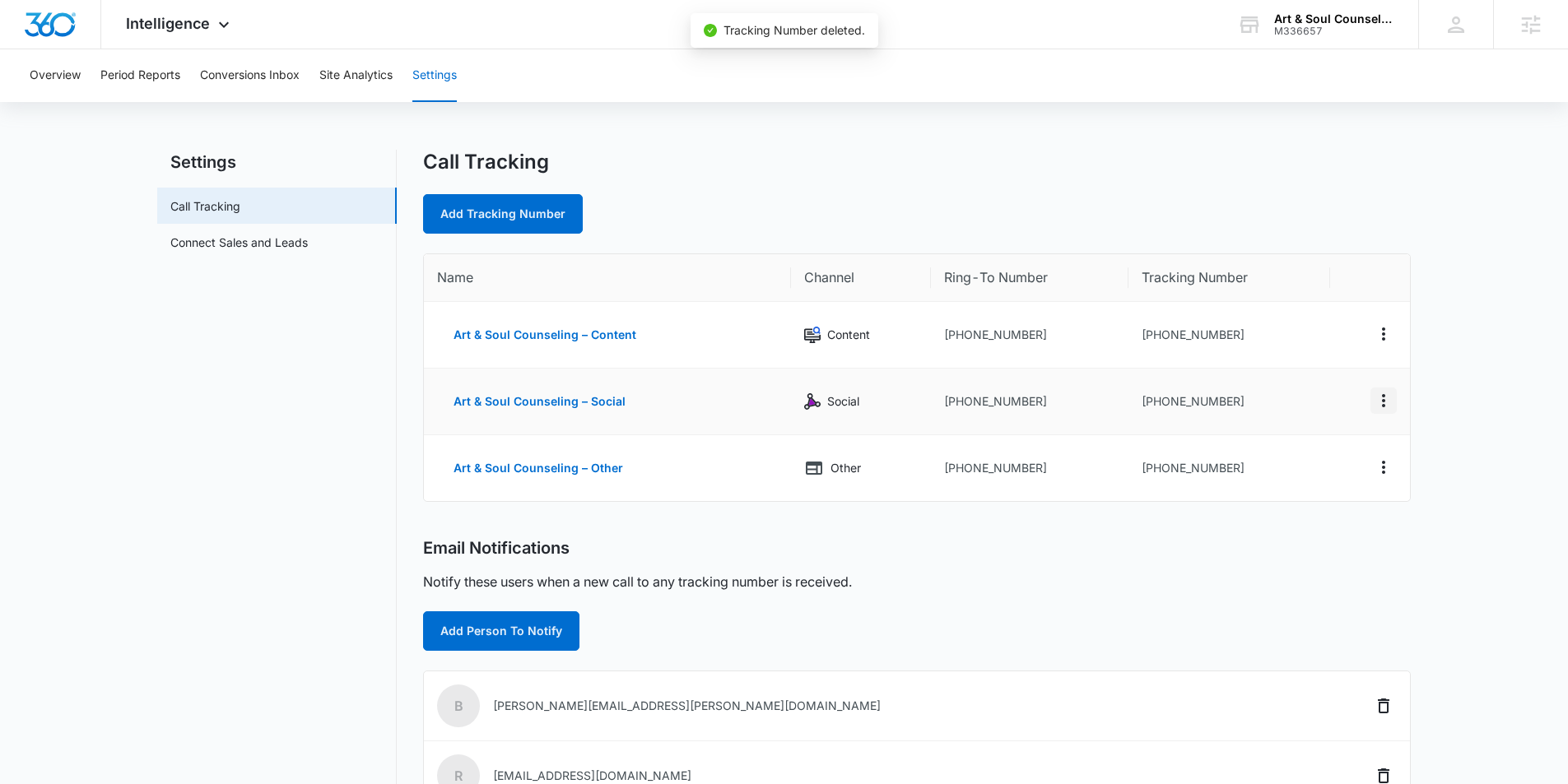
click at [1390, 392] on icon "Actions" at bounding box center [1383, 400] width 19 height 19
click at [1314, 416] on div "Delete" at bounding box center [1306, 413] width 35 height 12
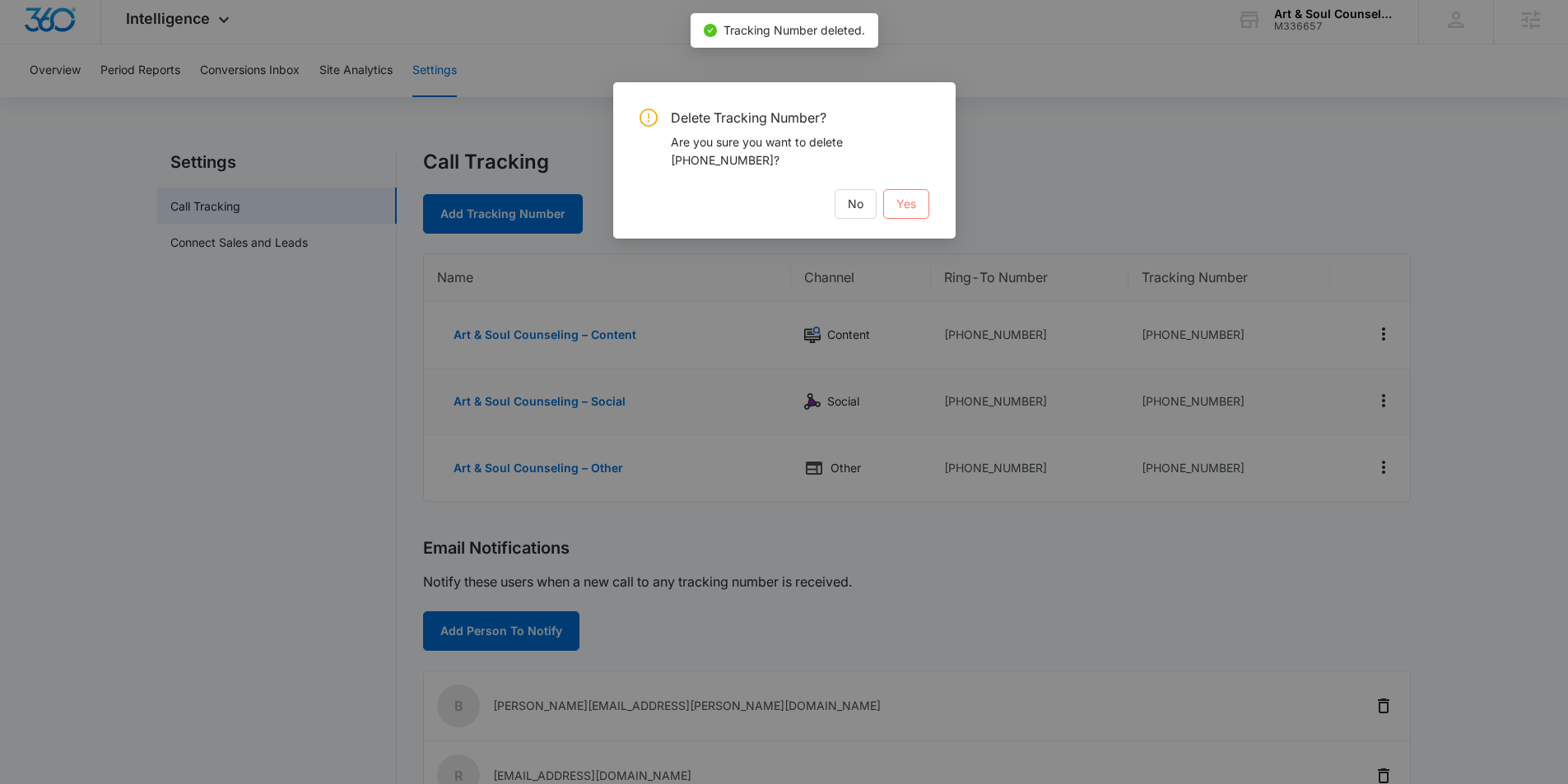
click at [898, 205] on span "Yes" at bounding box center [906, 204] width 19 height 18
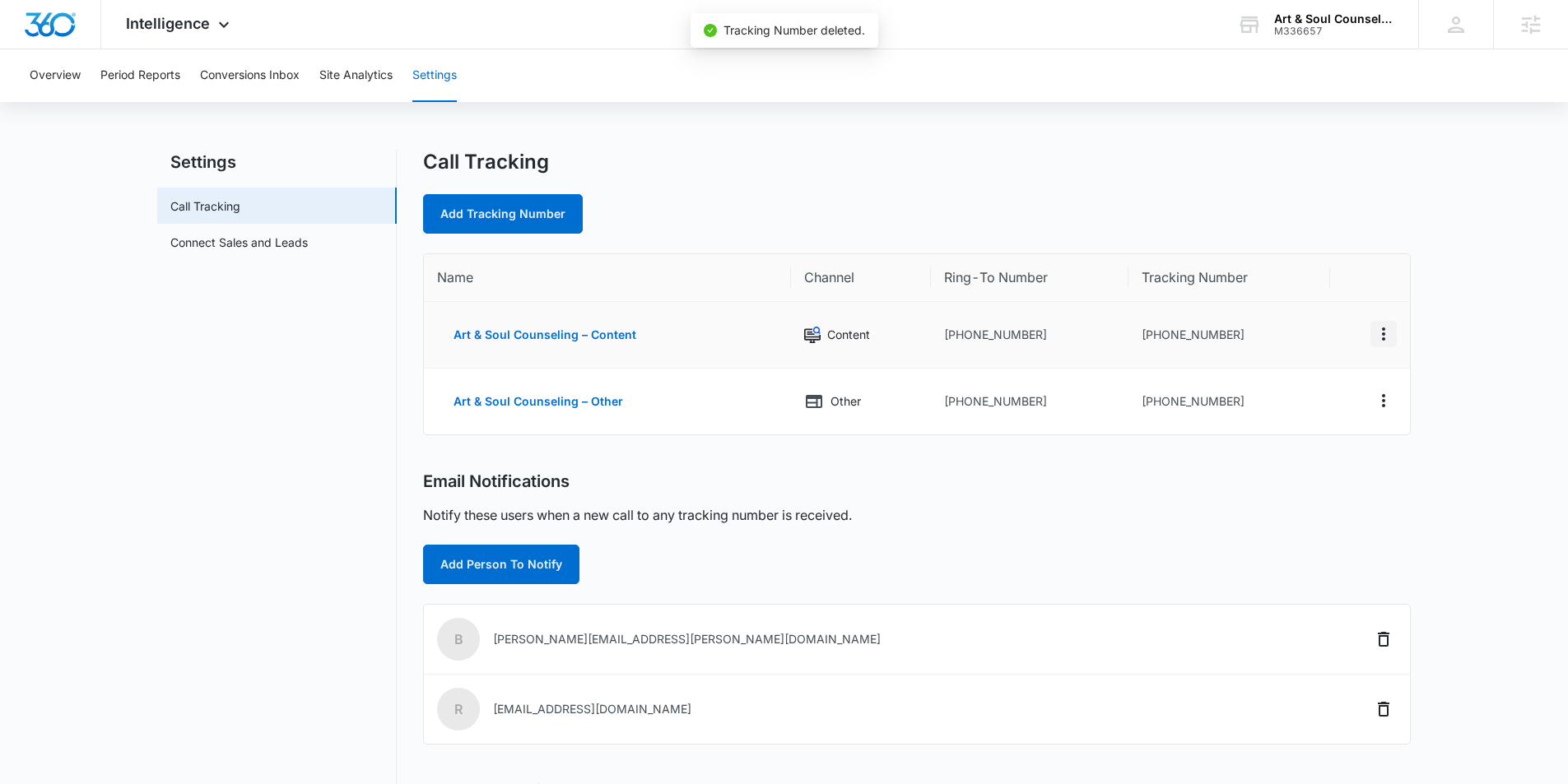
click at [1383, 342] on icon "Actions" at bounding box center [1383, 334] width 19 height 19
click at [1307, 357] on button "Delete" at bounding box center [1315, 346] width 94 height 24
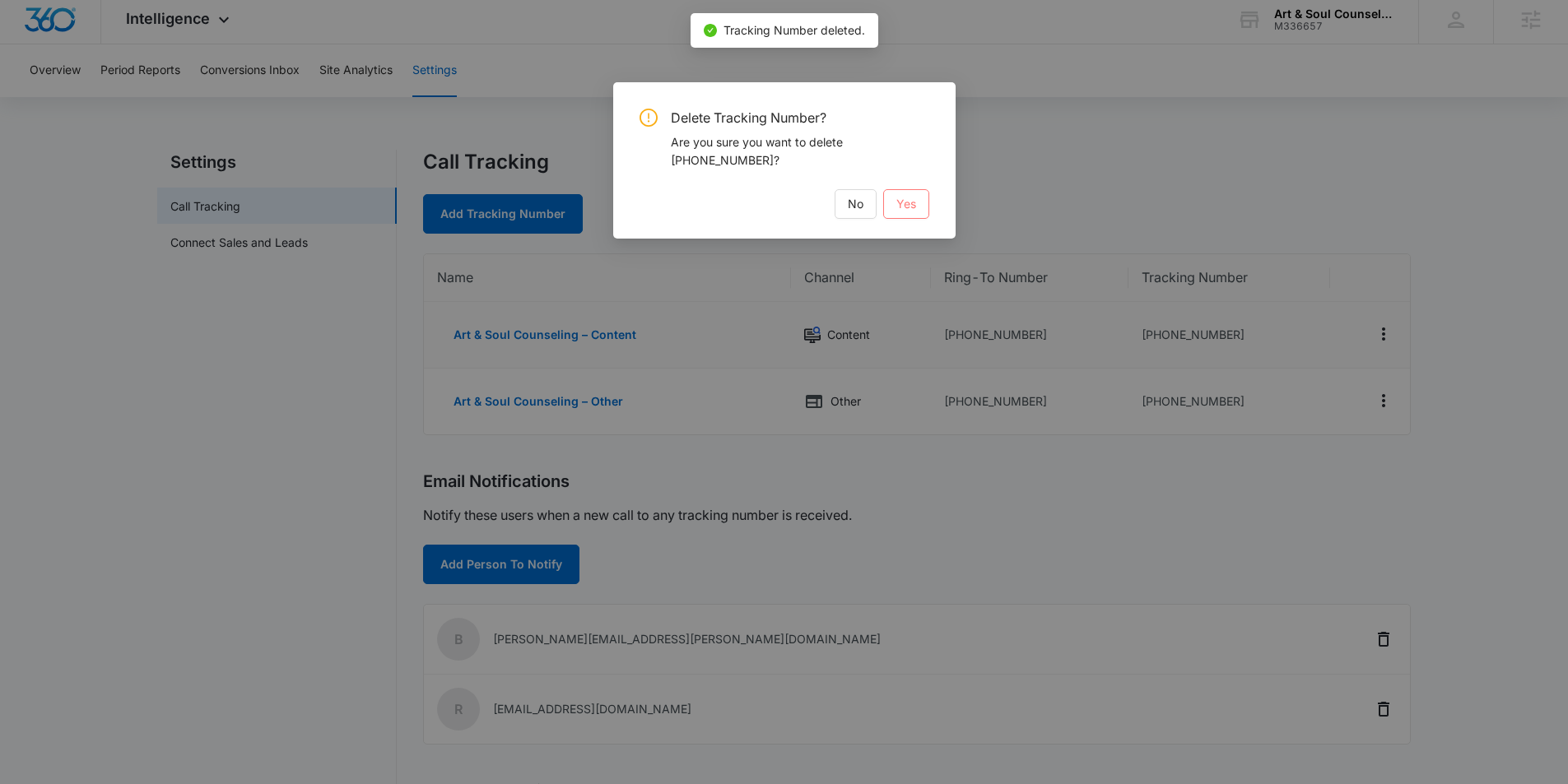
click at [916, 202] on button "Yes" at bounding box center [906, 204] width 47 height 30
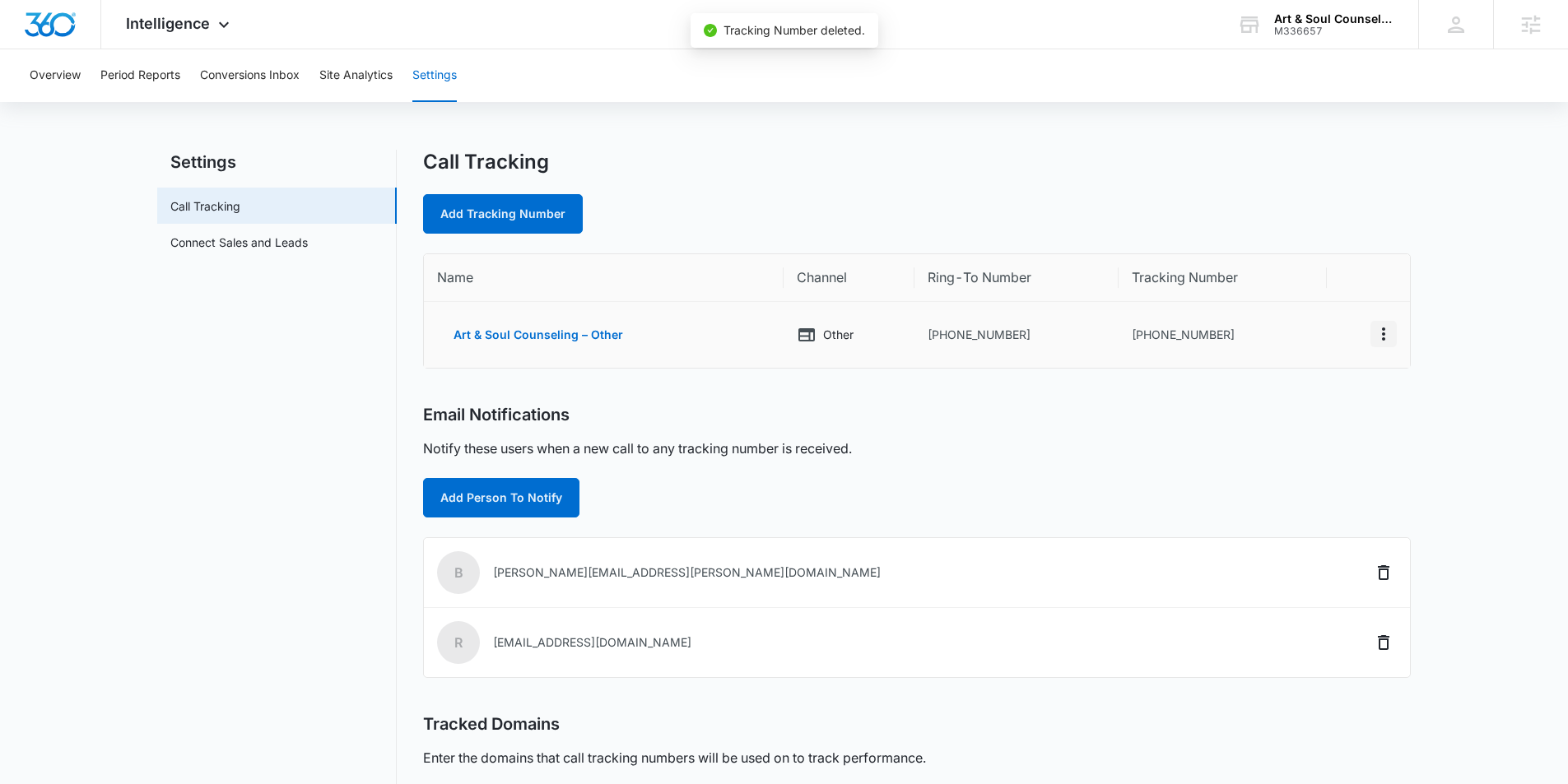
click at [1372, 329] on button "Actions" at bounding box center [1383, 333] width 26 height 26
click at [1318, 345] on div "Delete" at bounding box center [1306, 341] width 35 height 12
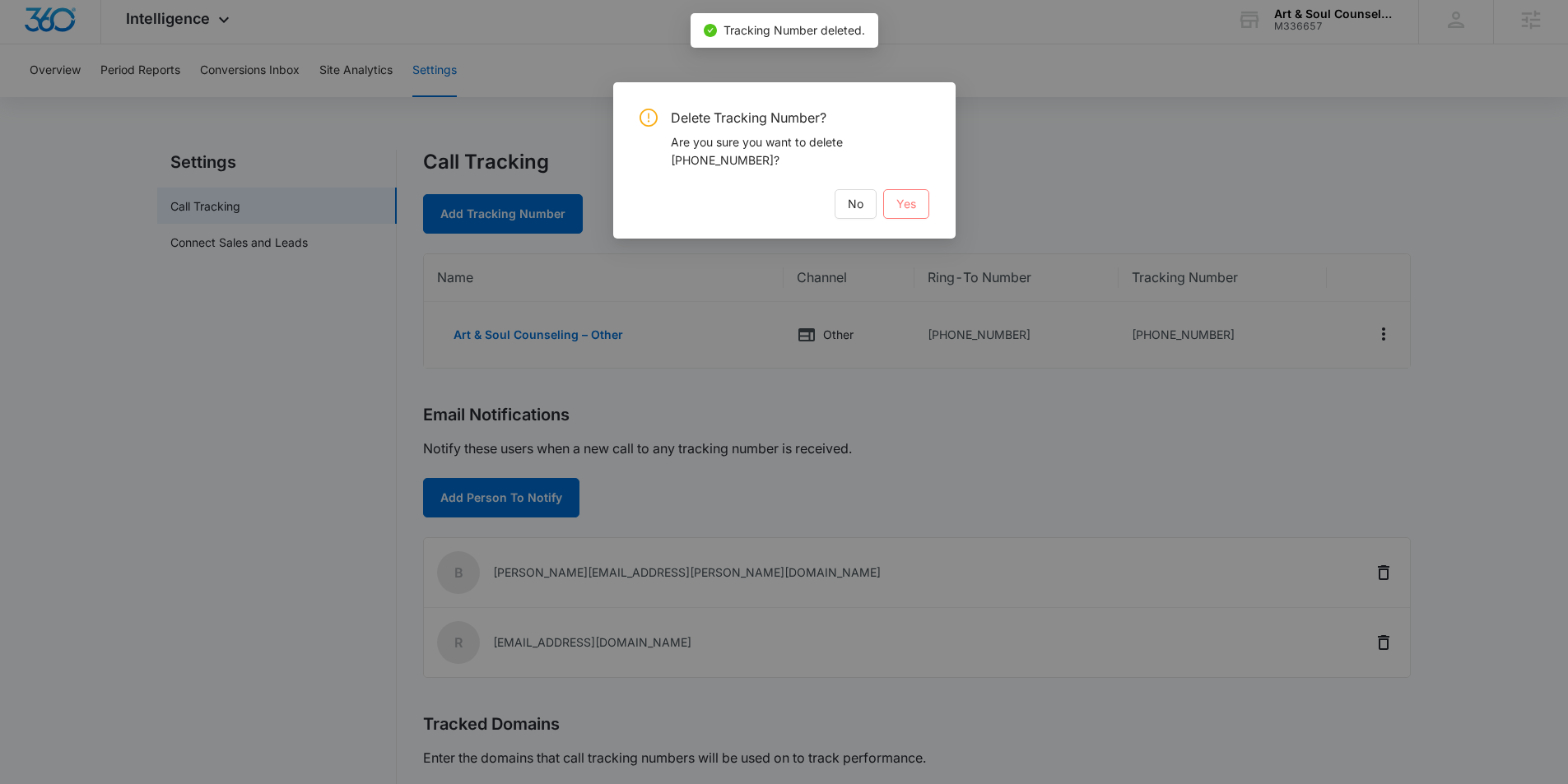
click at [911, 201] on span "Yes" at bounding box center [906, 204] width 19 height 18
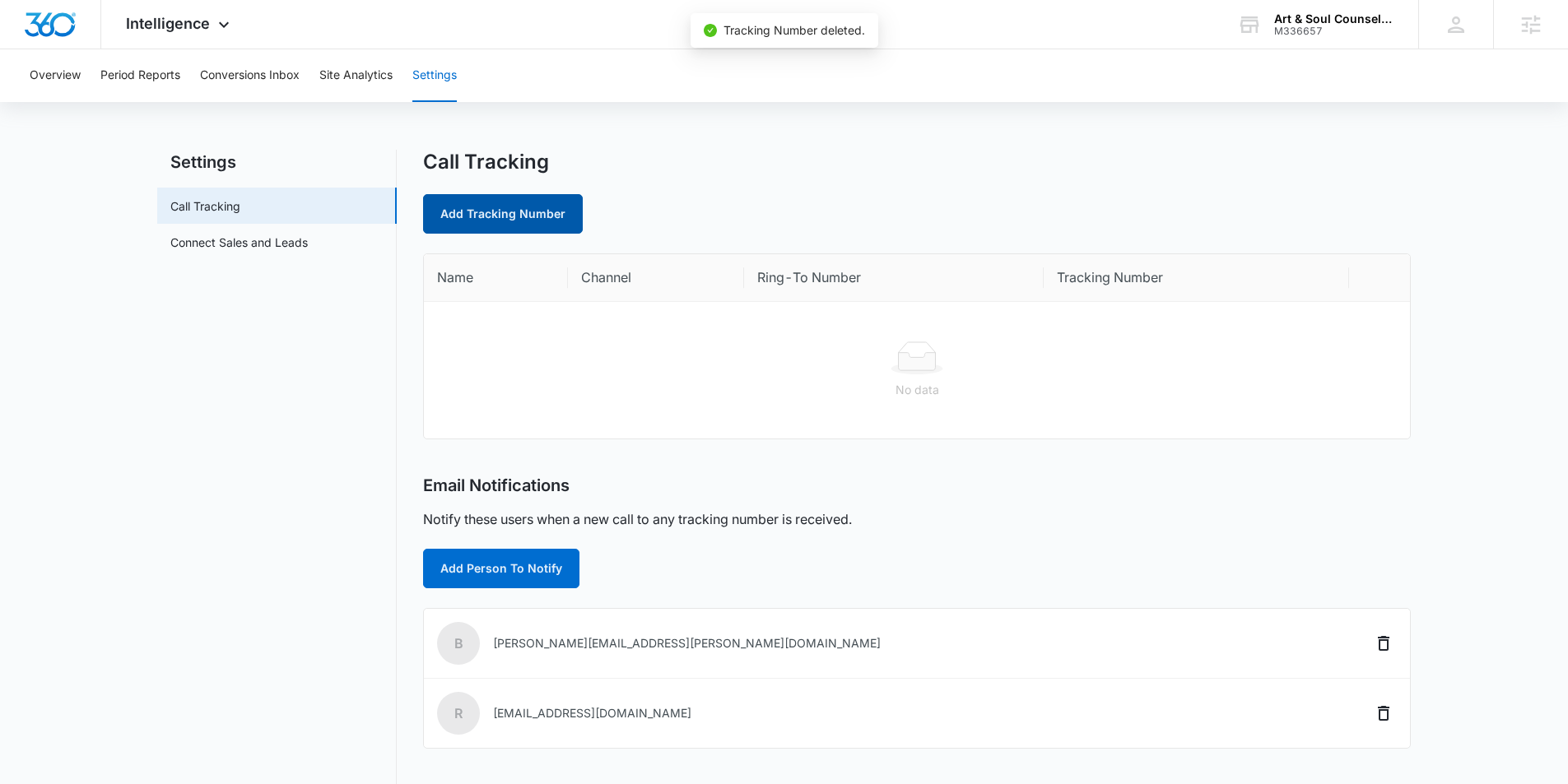
click at [493, 213] on link "Add Tracking Number" at bounding box center [502, 213] width 160 height 40
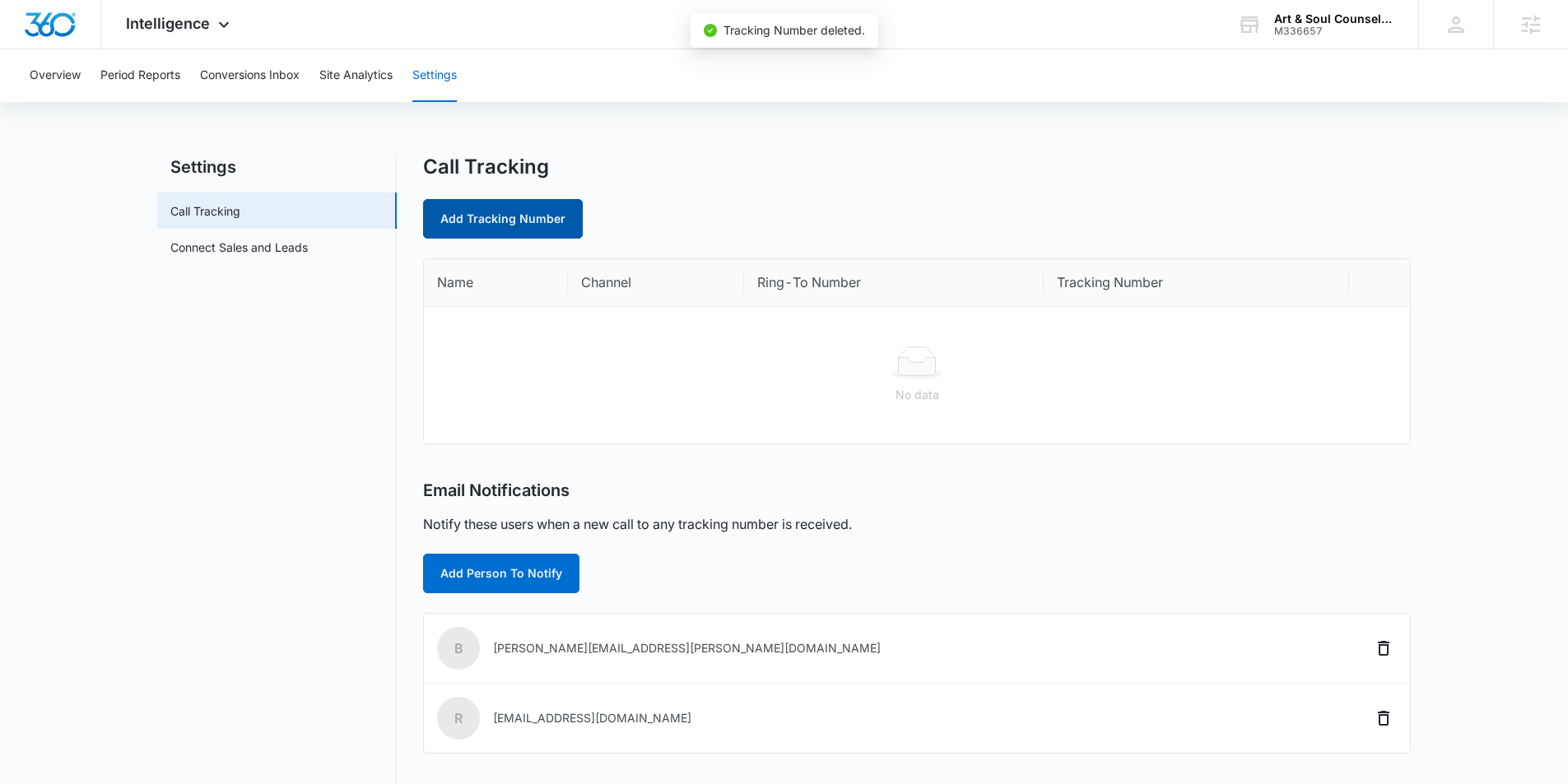
select select "by_area_code"
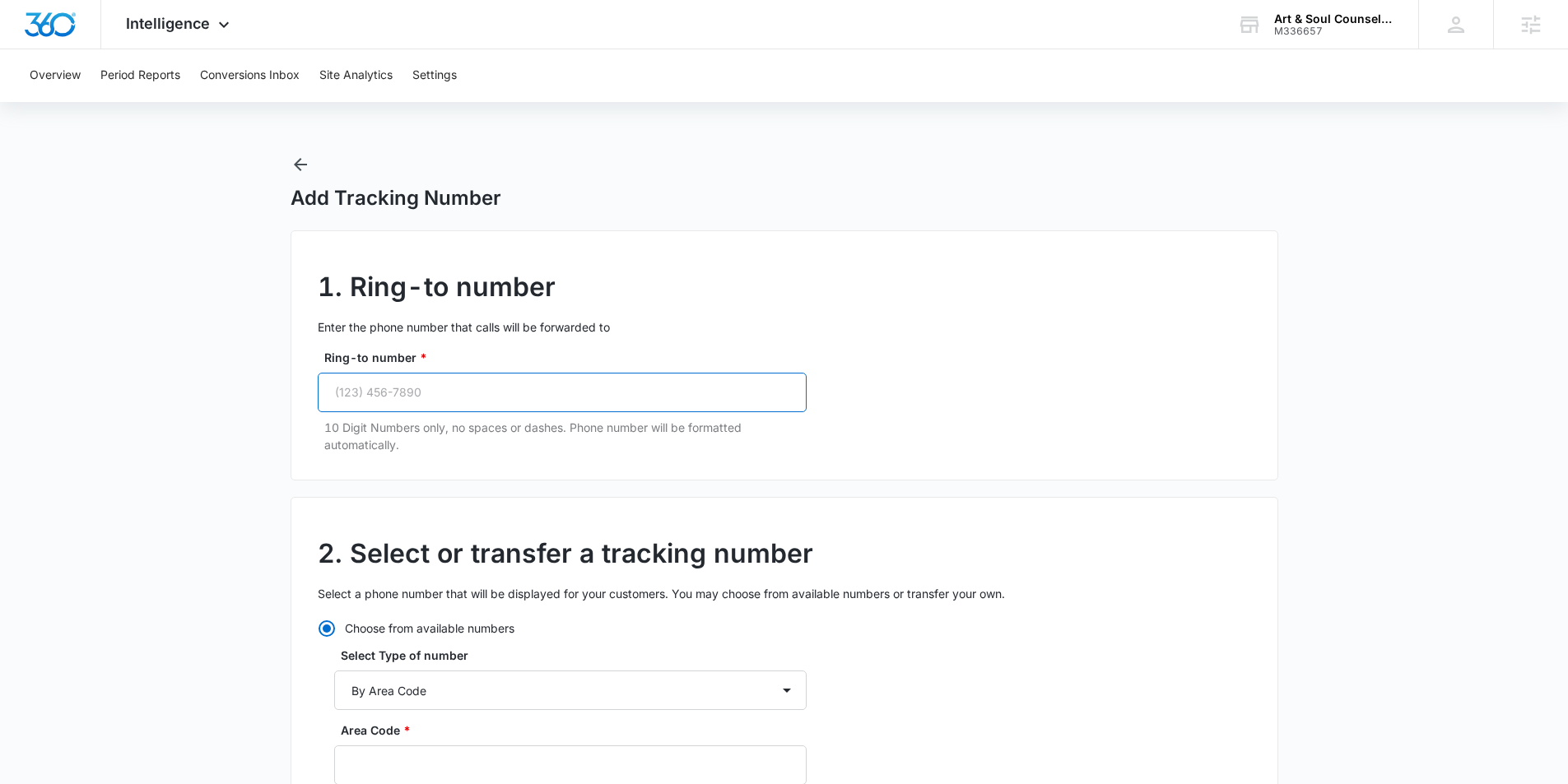
click at [397, 399] on input "Ring-to number *" at bounding box center [562, 392] width 488 height 40
paste input "(832) 947-3167"
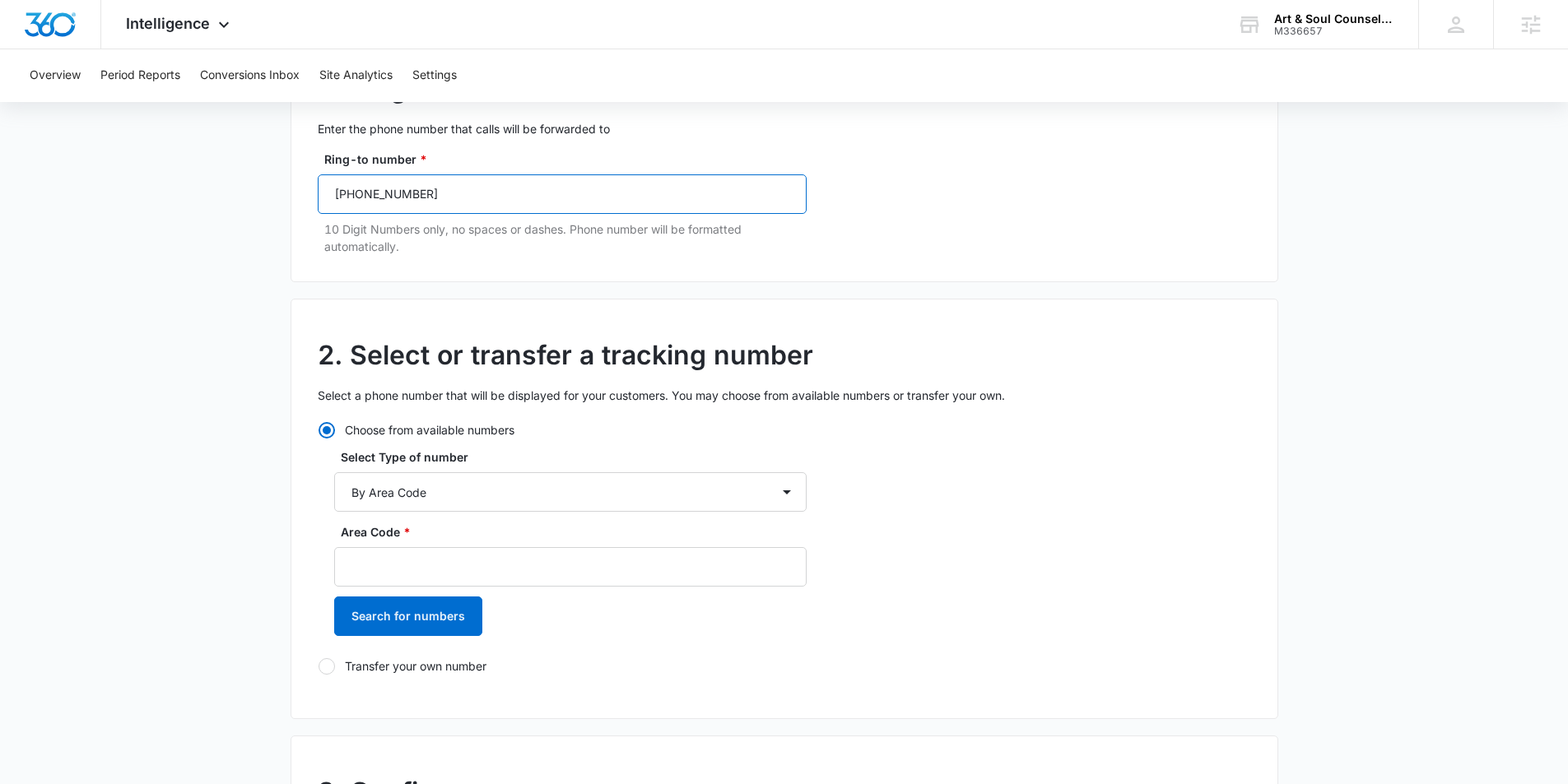
scroll to position [204, 0]
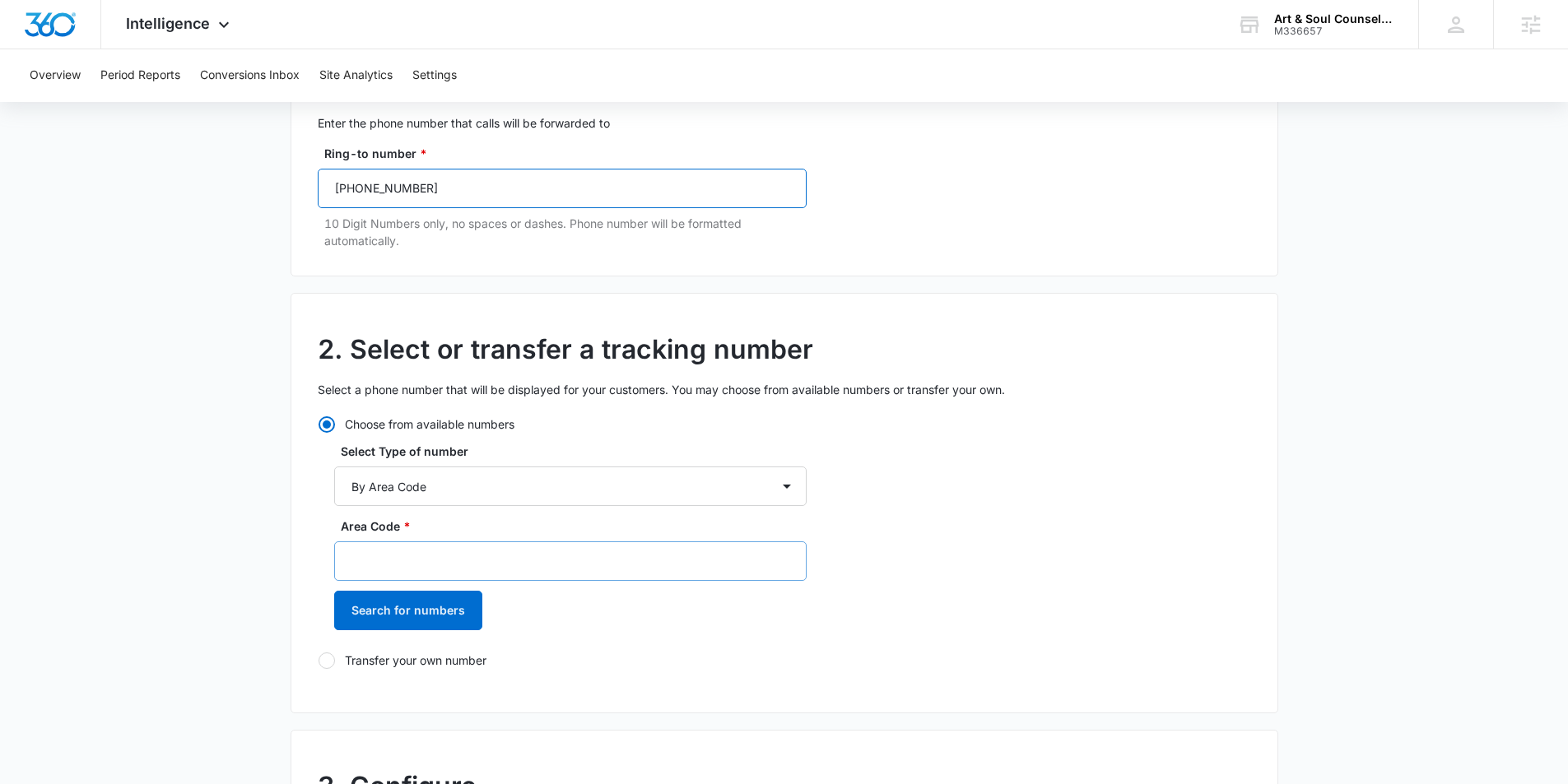
type input "(832) 947-3167"
click at [374, 560] on input "Area Code *" at bounding box center [570, 561] width 472 height 40
type input "832"
click at [375, 630] on button "Search for numbers" at bounding box center [408, 611] width 148 height 40
click at [349, 693] on div at bounding box center [343, 697] width 16 height 16
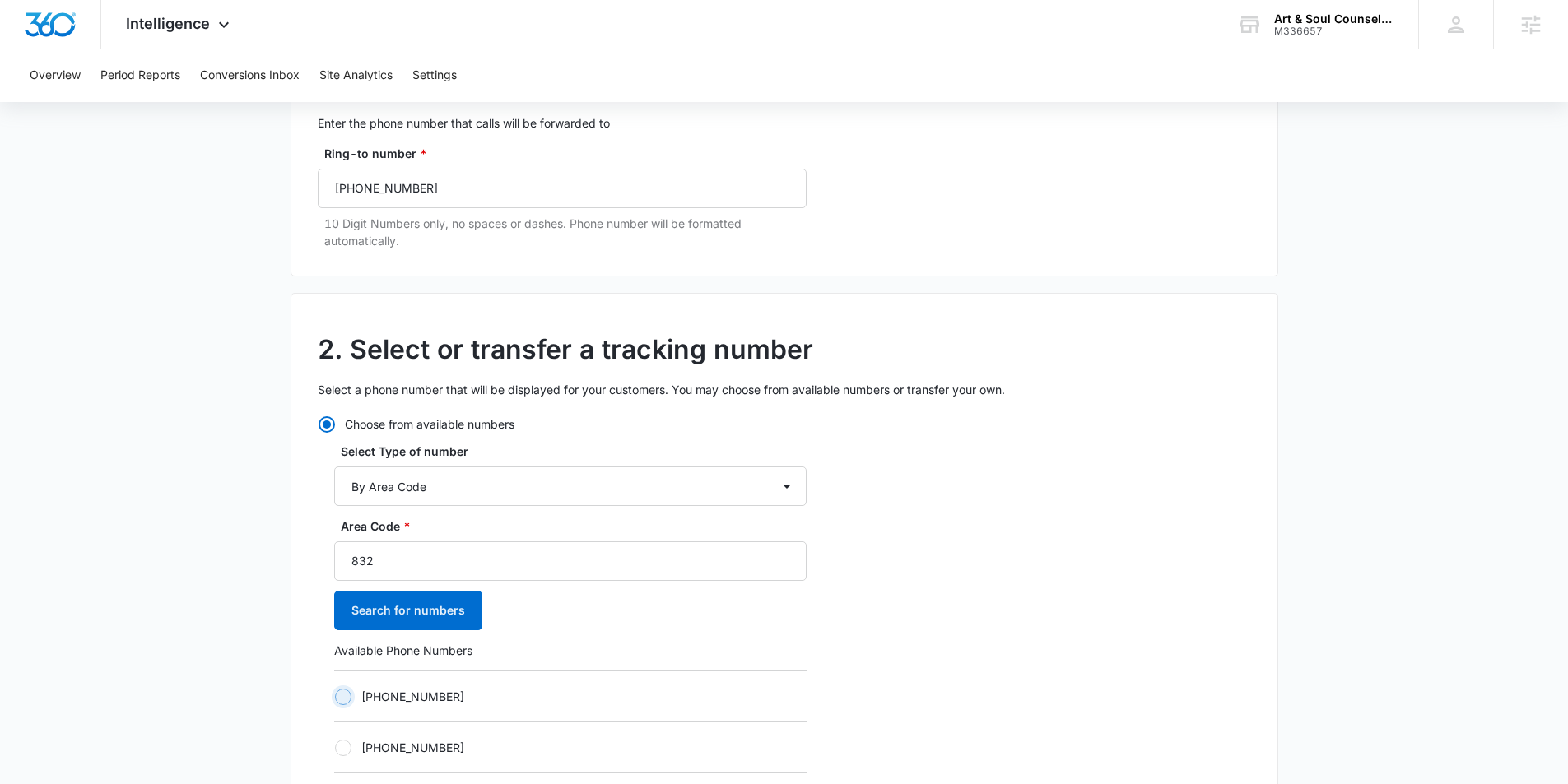
click at [335, 696] on input "+18323048641" at bounding box center [334, 696] width 1 height 1
radio input "true"
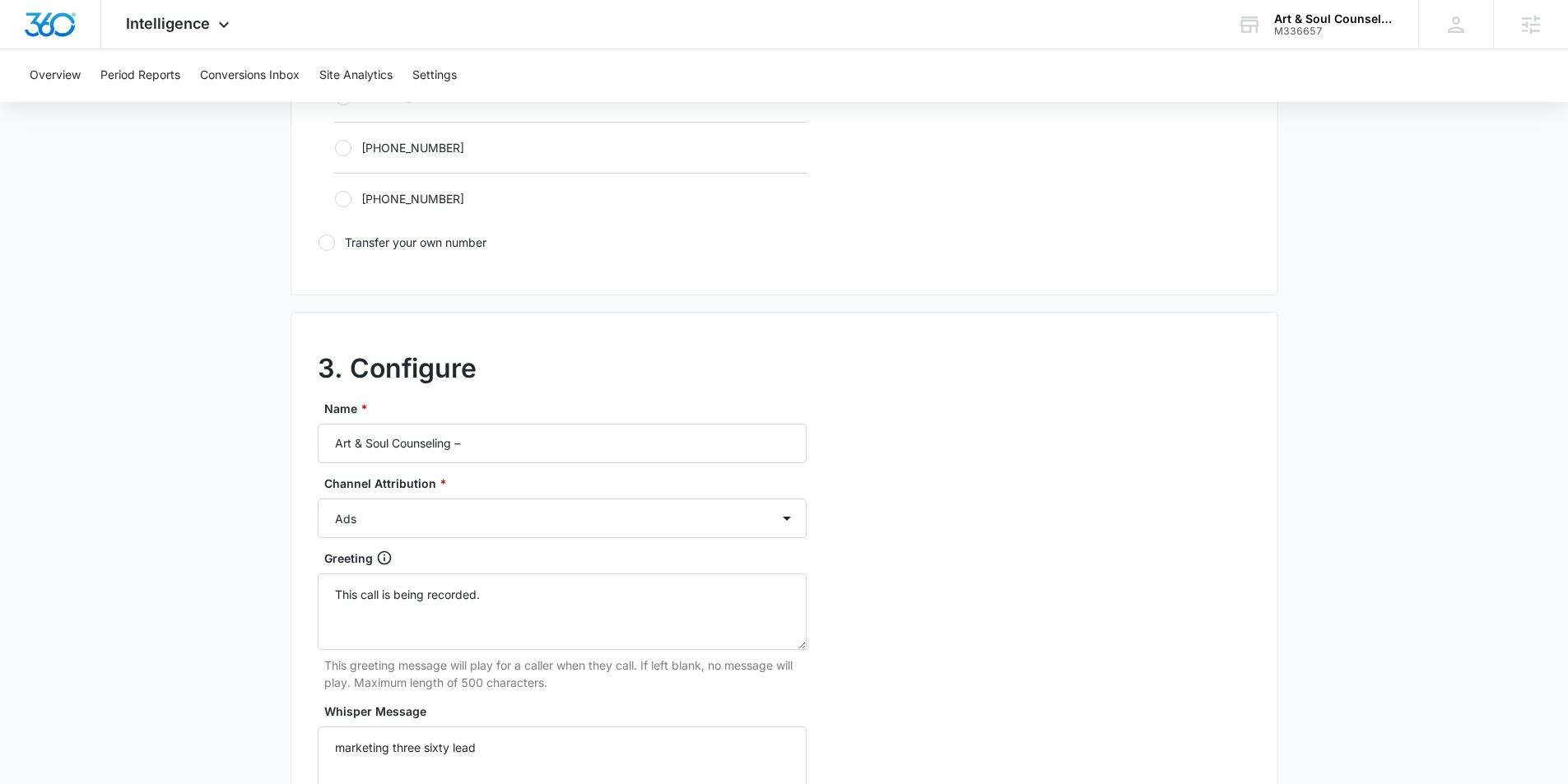
scroll to position [1181, 0]
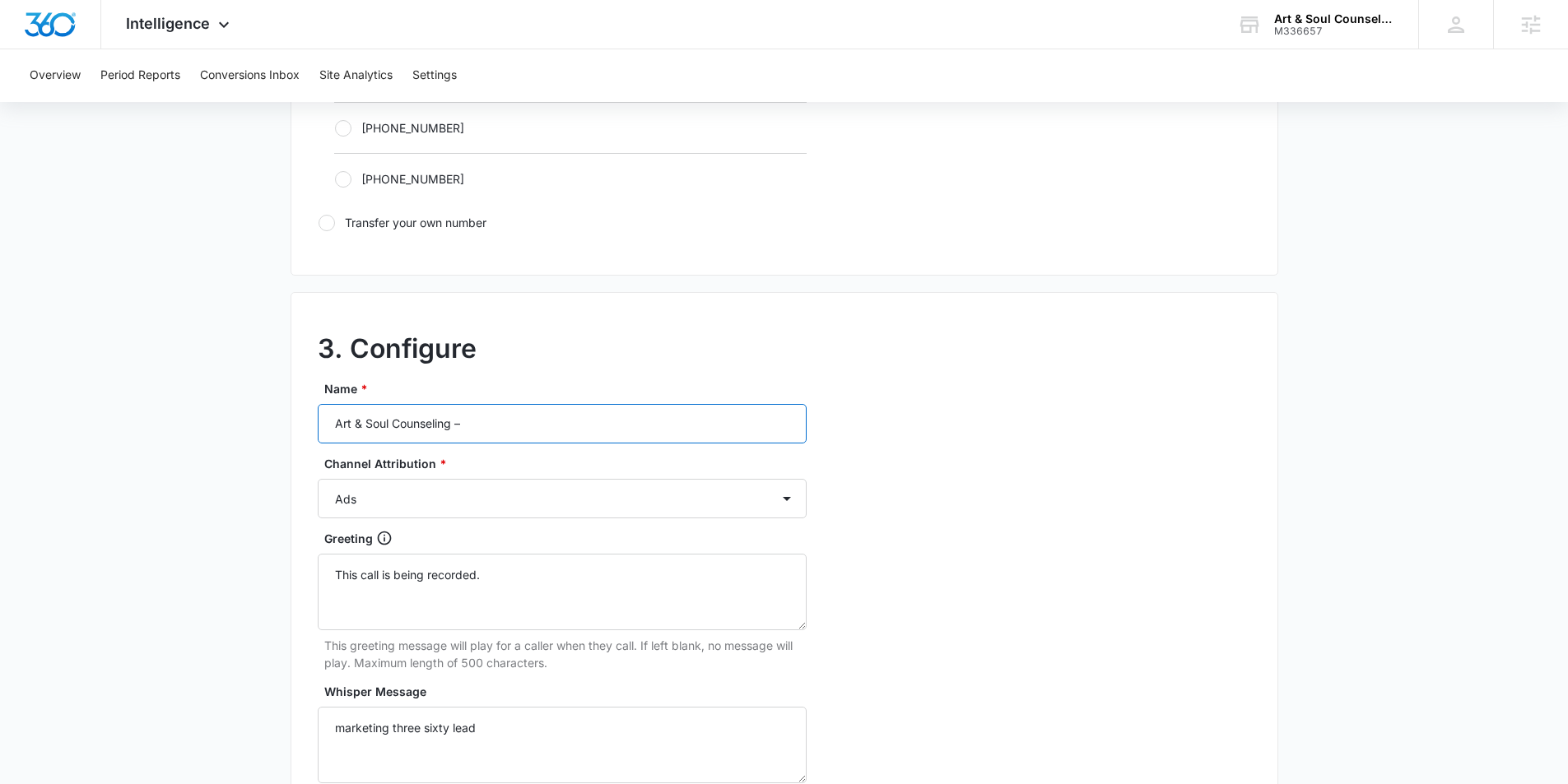
click at [582, 423] on input "Art & Soul Counseling –" at bounding box center [562, 423] width 488 height 40
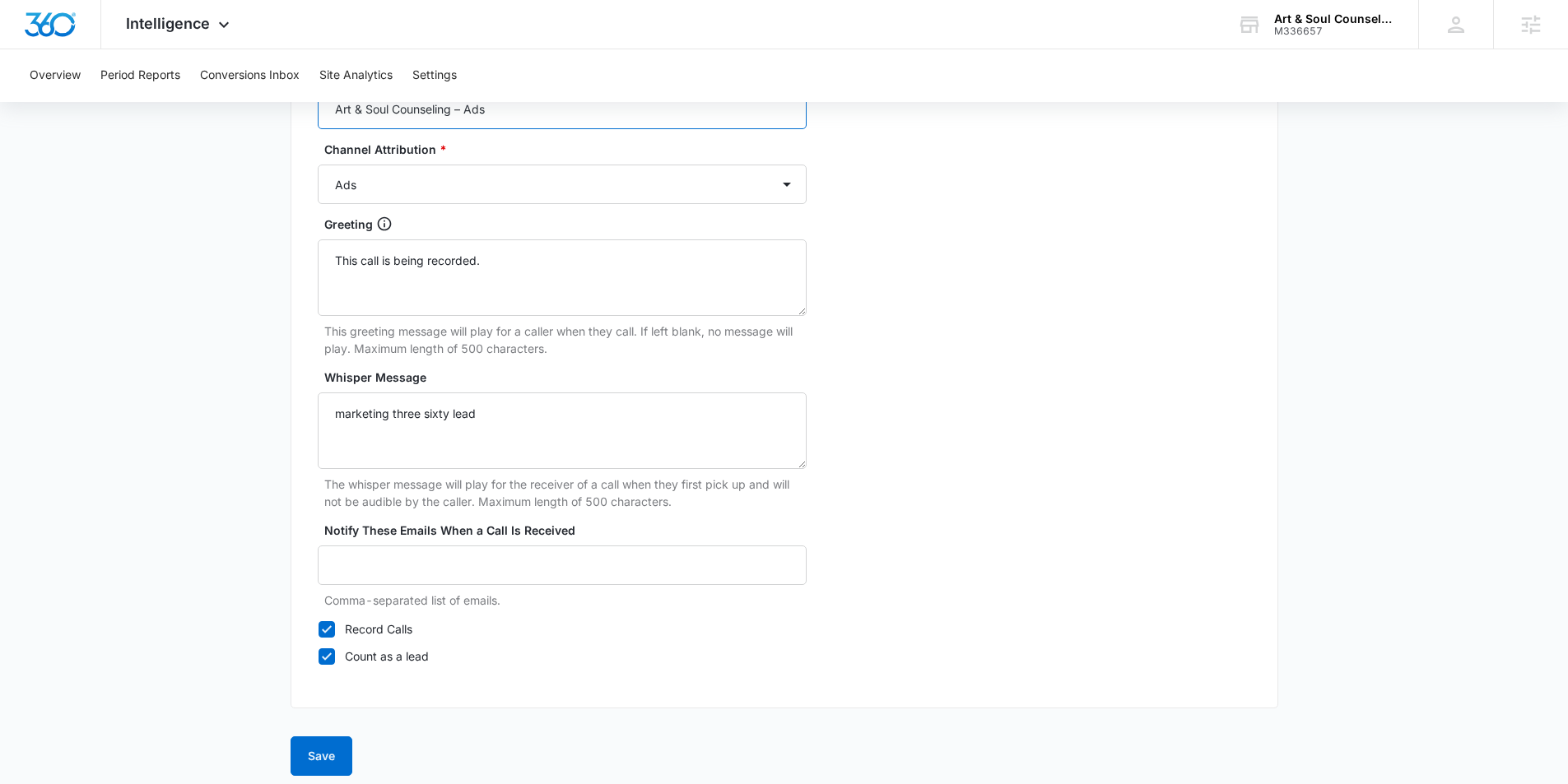
scroll to position [1507, 0]
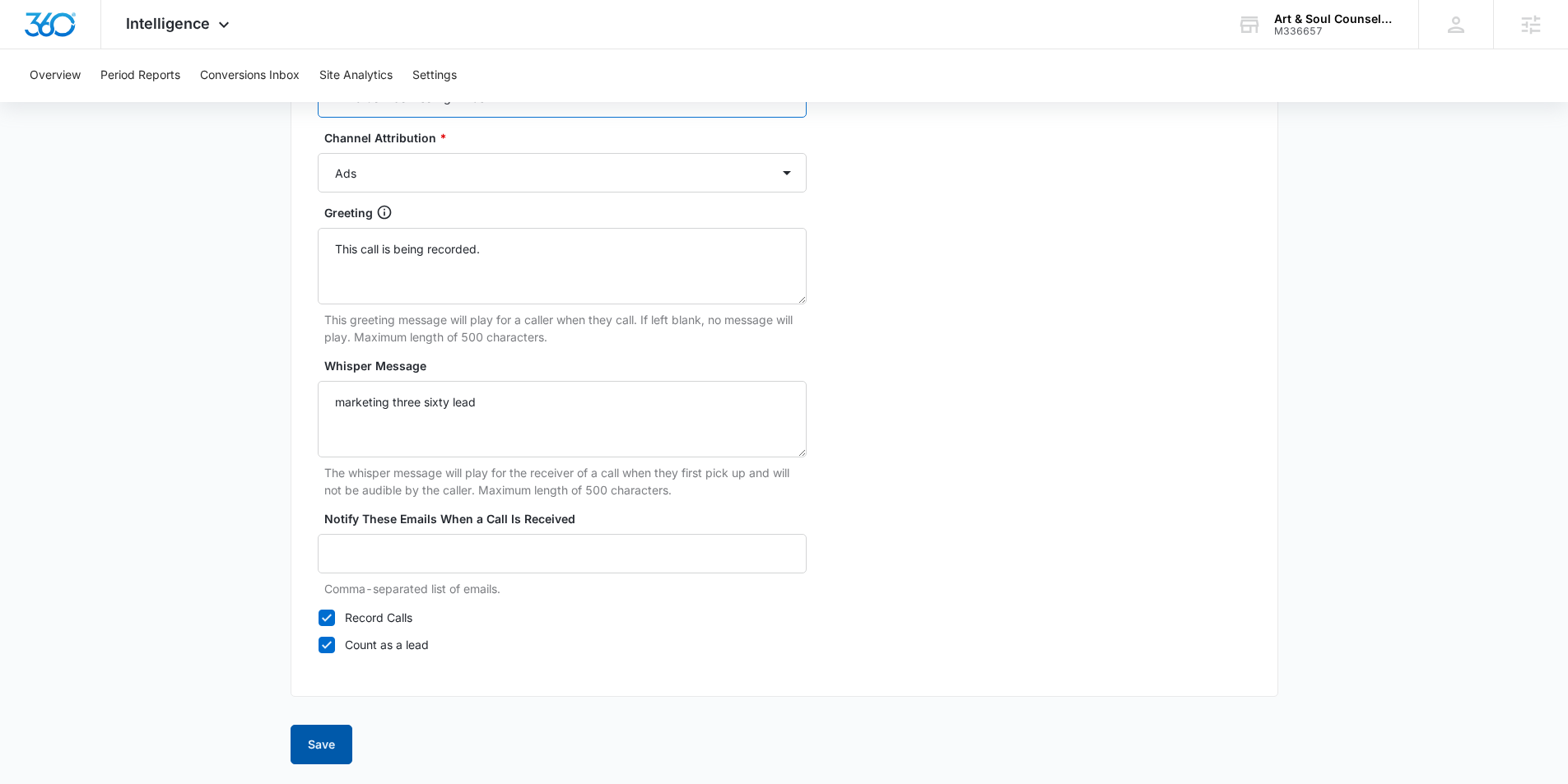
type input "Art & Soul Counseling – Ads"
click at [315, 736] on button "Save" at bounding box center [322, 744] width 62 height 40
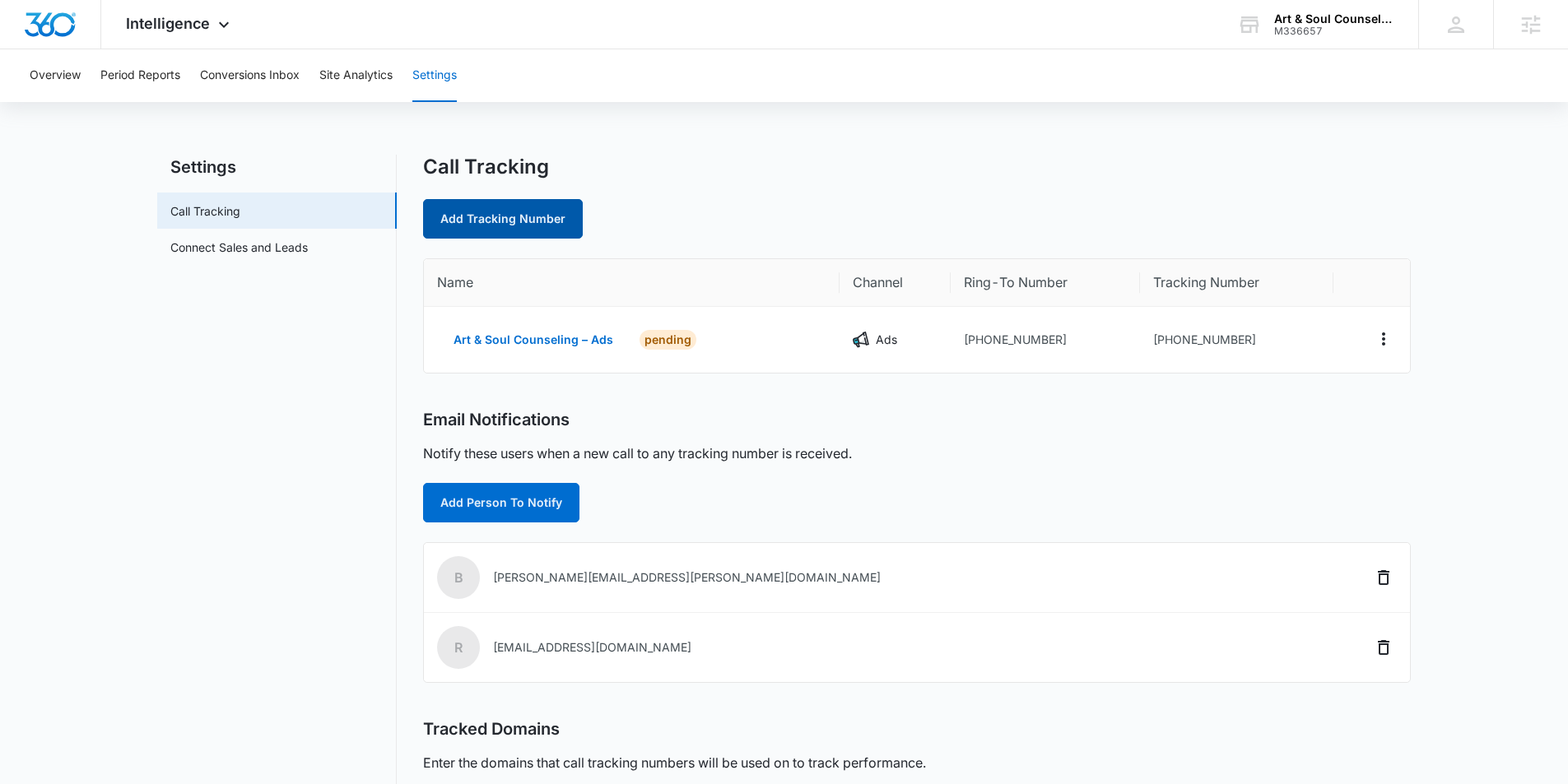
click at [539, 219] on link "Add Tracking Number" at bounding box center [502, 219] width 160 height 40
select select "by_area_code"
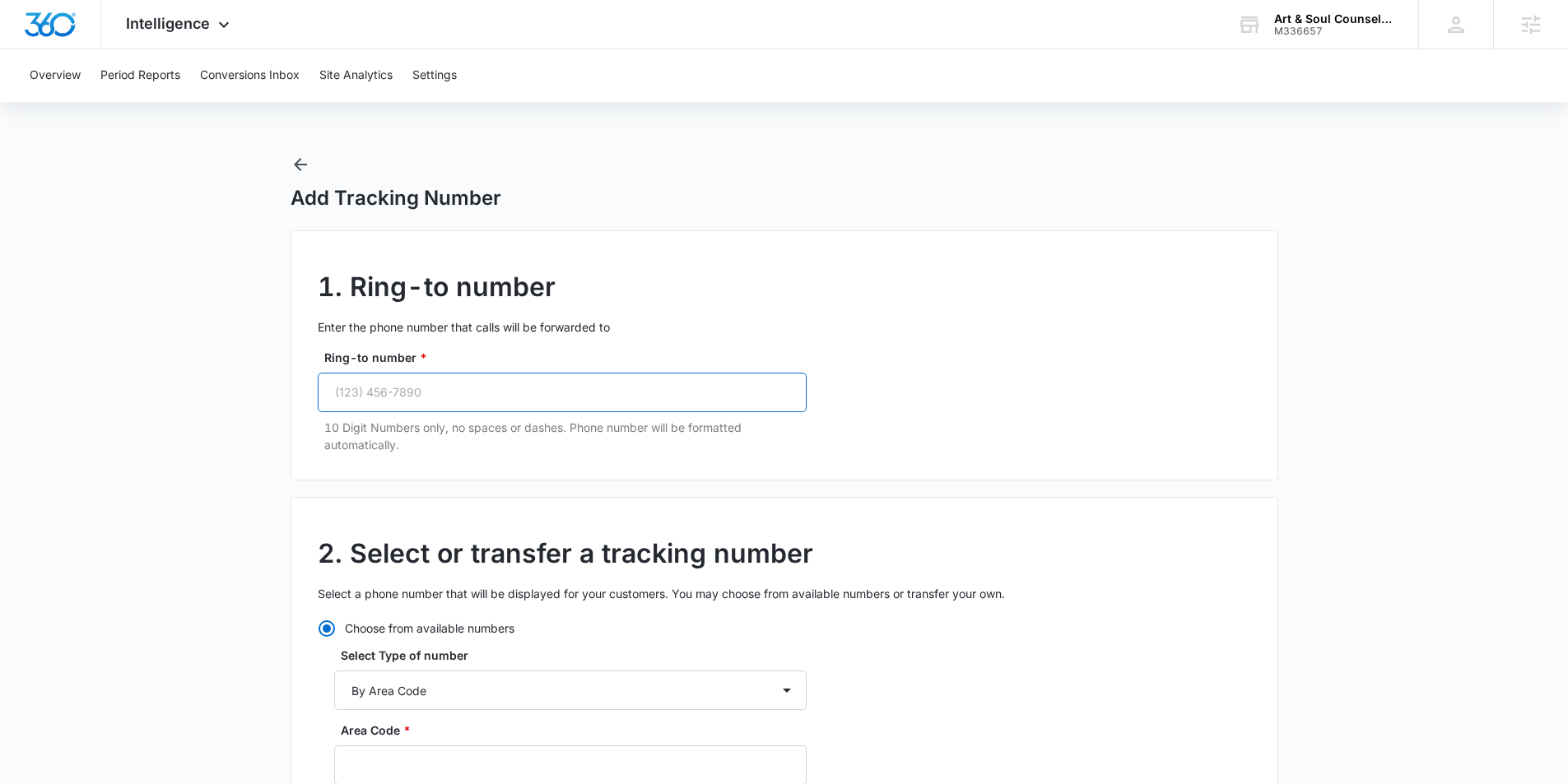
click at [499, 374] on input "Ring-to number *" at bounding box center [562, 392] width 488 height 40
paste input "(832) 947-3167"
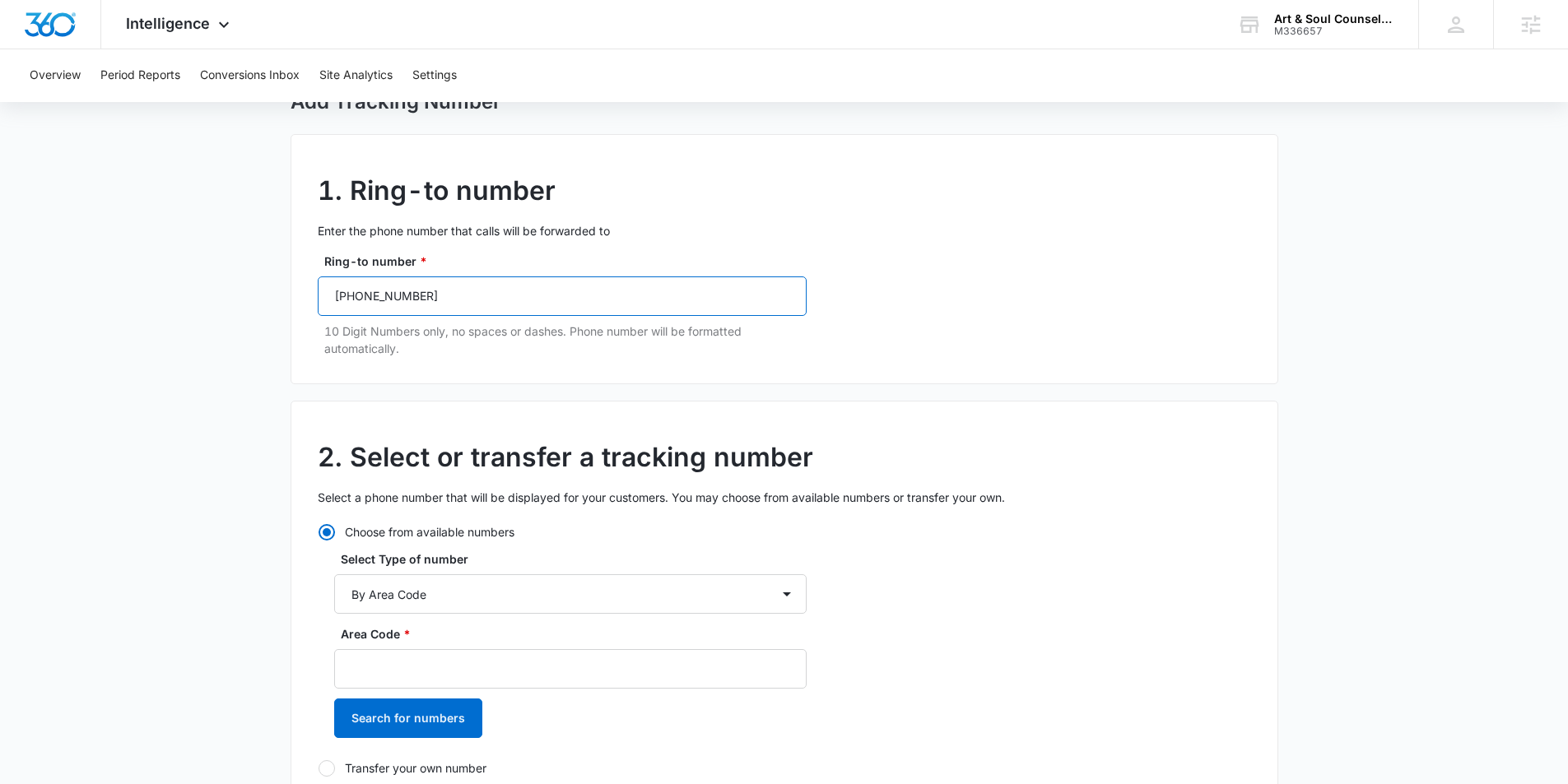
scroll to position [102, 0]
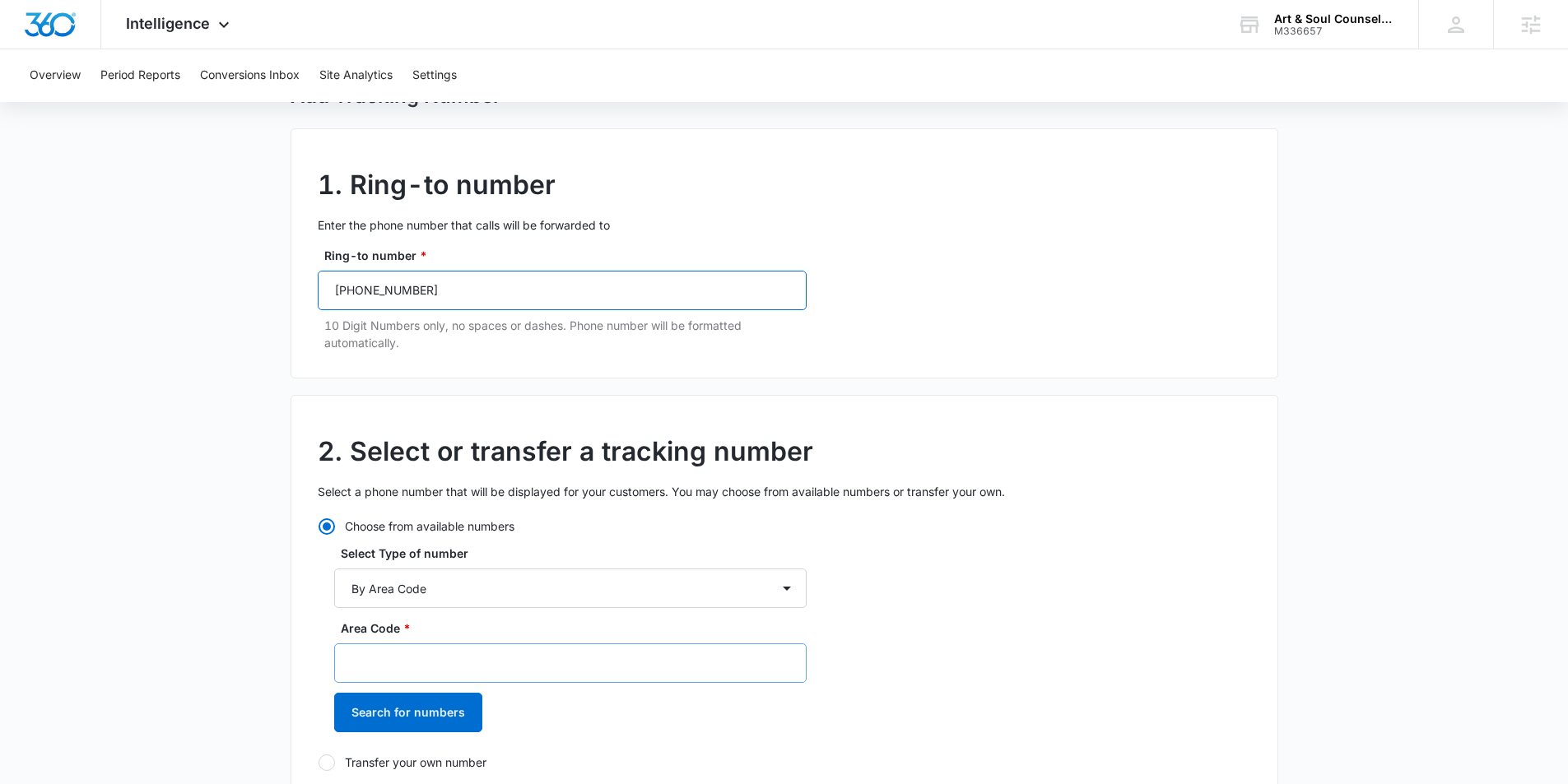
type input "(832) 947-3167"
click at [428, 655] on input "Area Code *" at bounding box center [570, 663] width 472 height 40
type input "832"
click at [413, 722] on button "Search for numbers" at bounding box center [408, 713] width 148 height 40
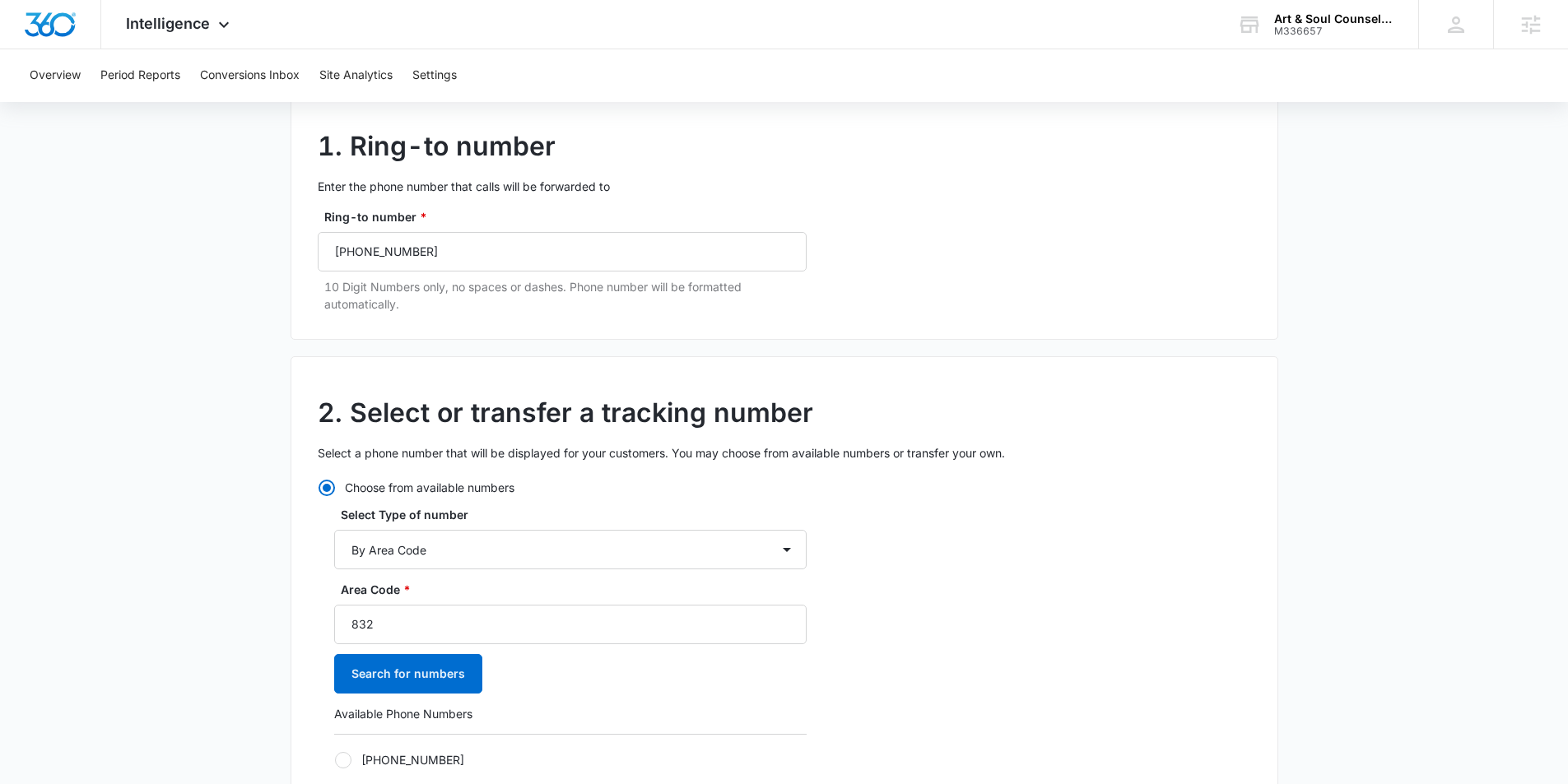
scroll to position [166, 0]
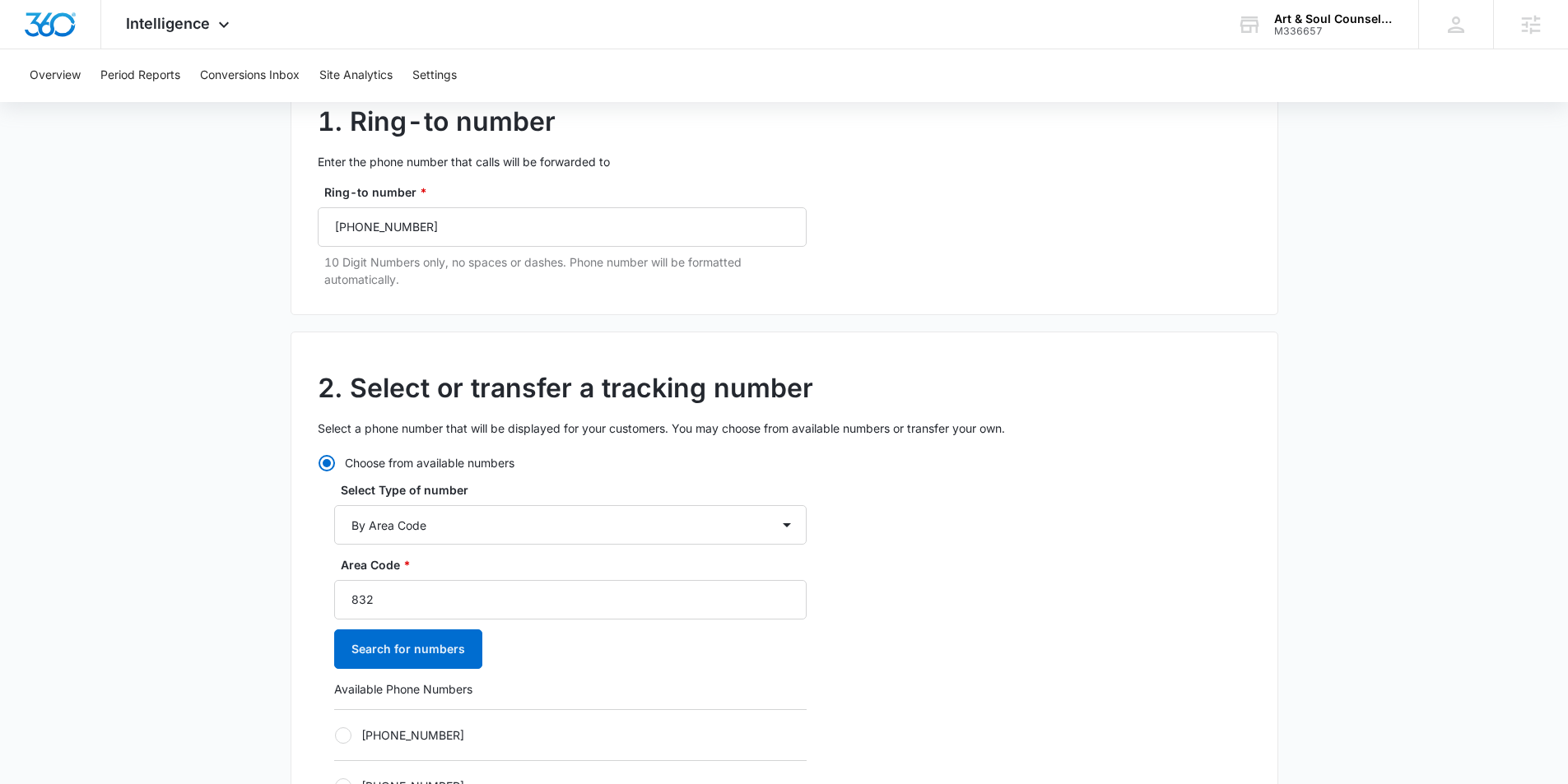
click at [336, 738] on div at bounding box center [343, 736] width 16 height 16
click at [335, 736] on input "+18323048642" at bounding box center [334, 735] width 1 height 1
radio input "true"
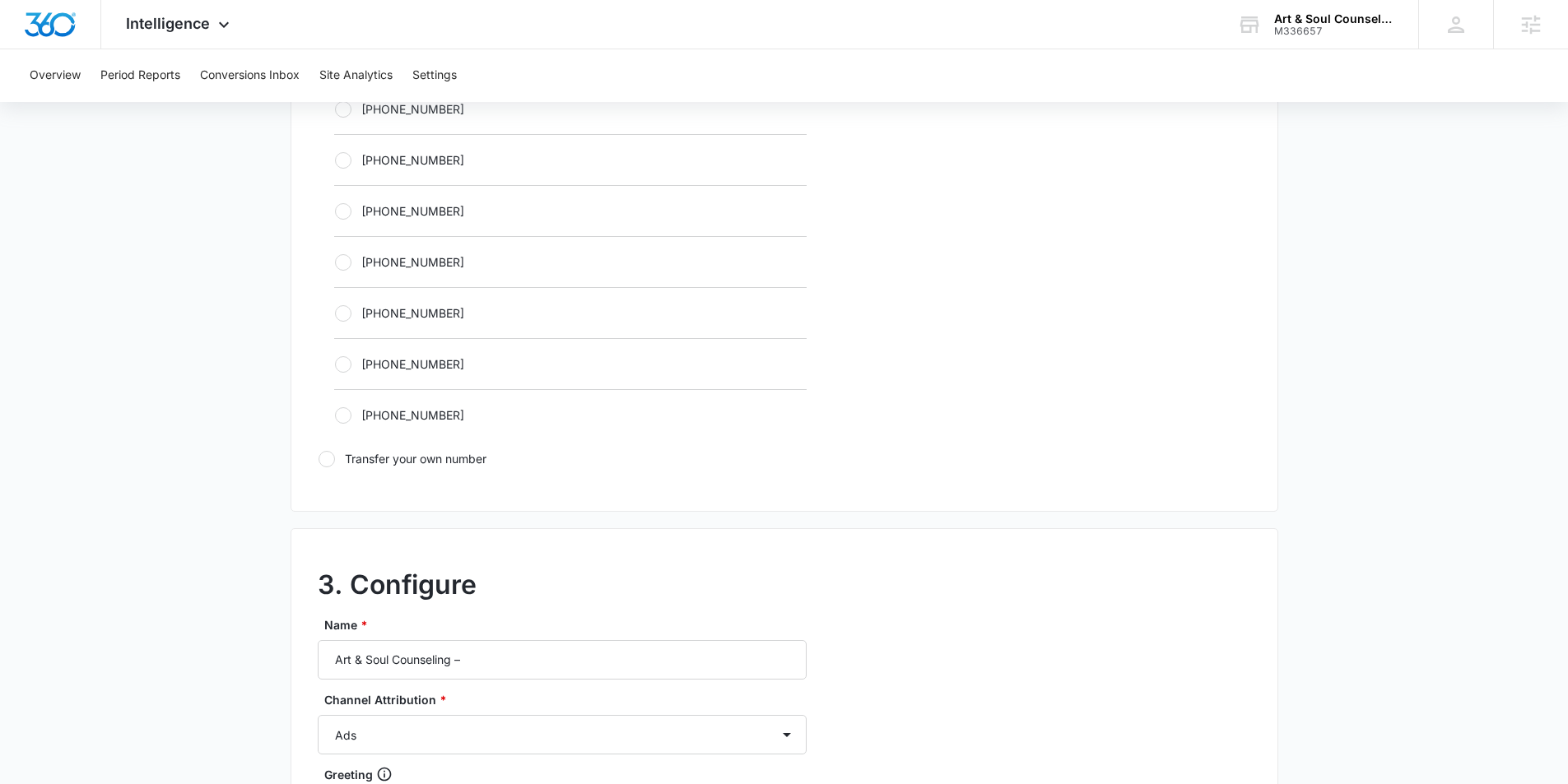
scroll to position [947, 0]
click at [501, 659] on input "Art & Soul Counseling –" at bounding box center [562, 658] width 488 height 40
type input "Art & Soul Counseling – Content"
click at [465, 733] on select "Ads Local Service Ads Content Social Other" at bounding box center [562, 733] width 488 height 40
select select "CONTENT"
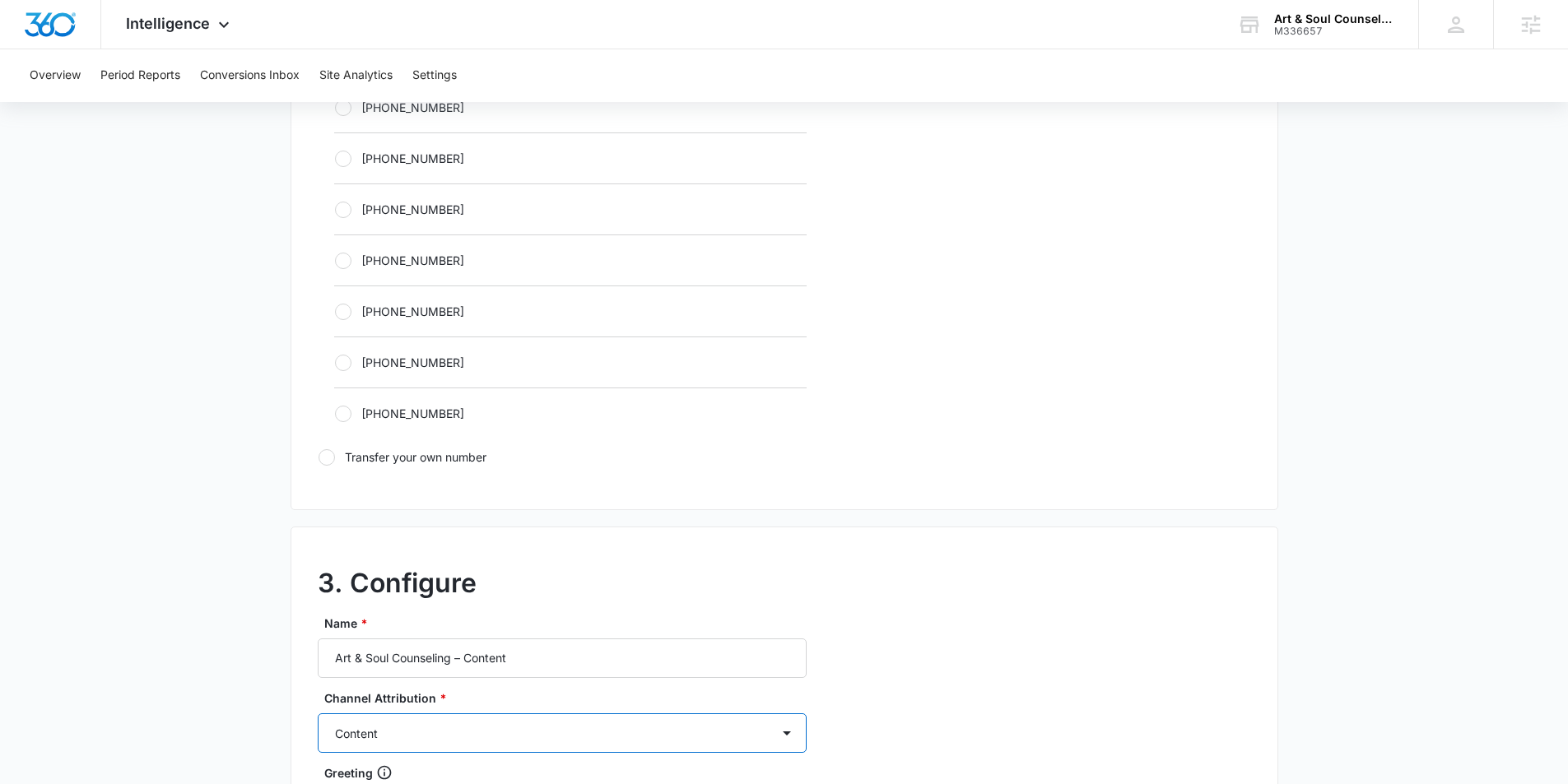
click at [318, 713] on select "Ads Local Service Ads Content Social Other" at bounding box center [562, 733] width 488 height 40
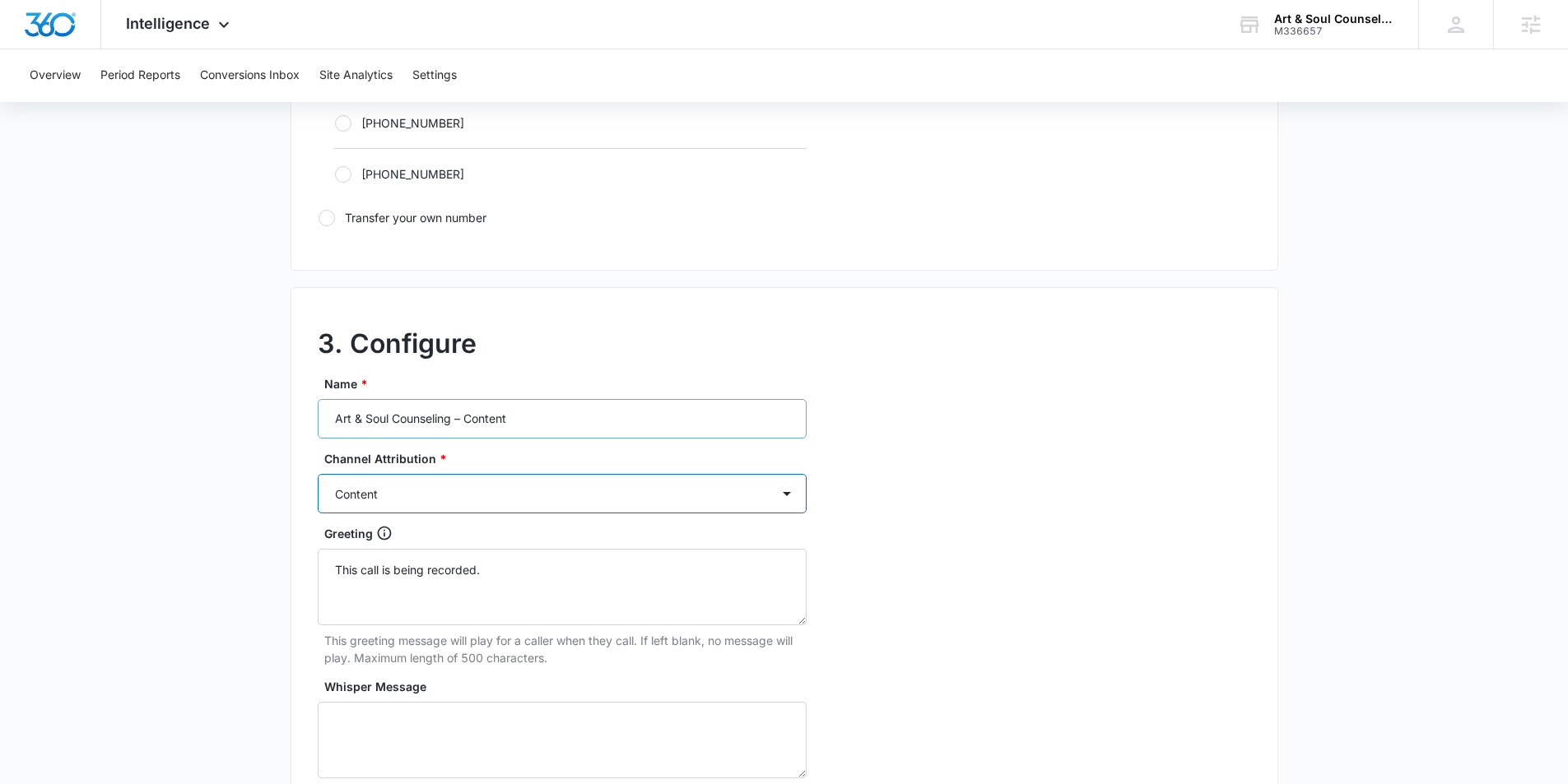
scroll to position [1507, 0]
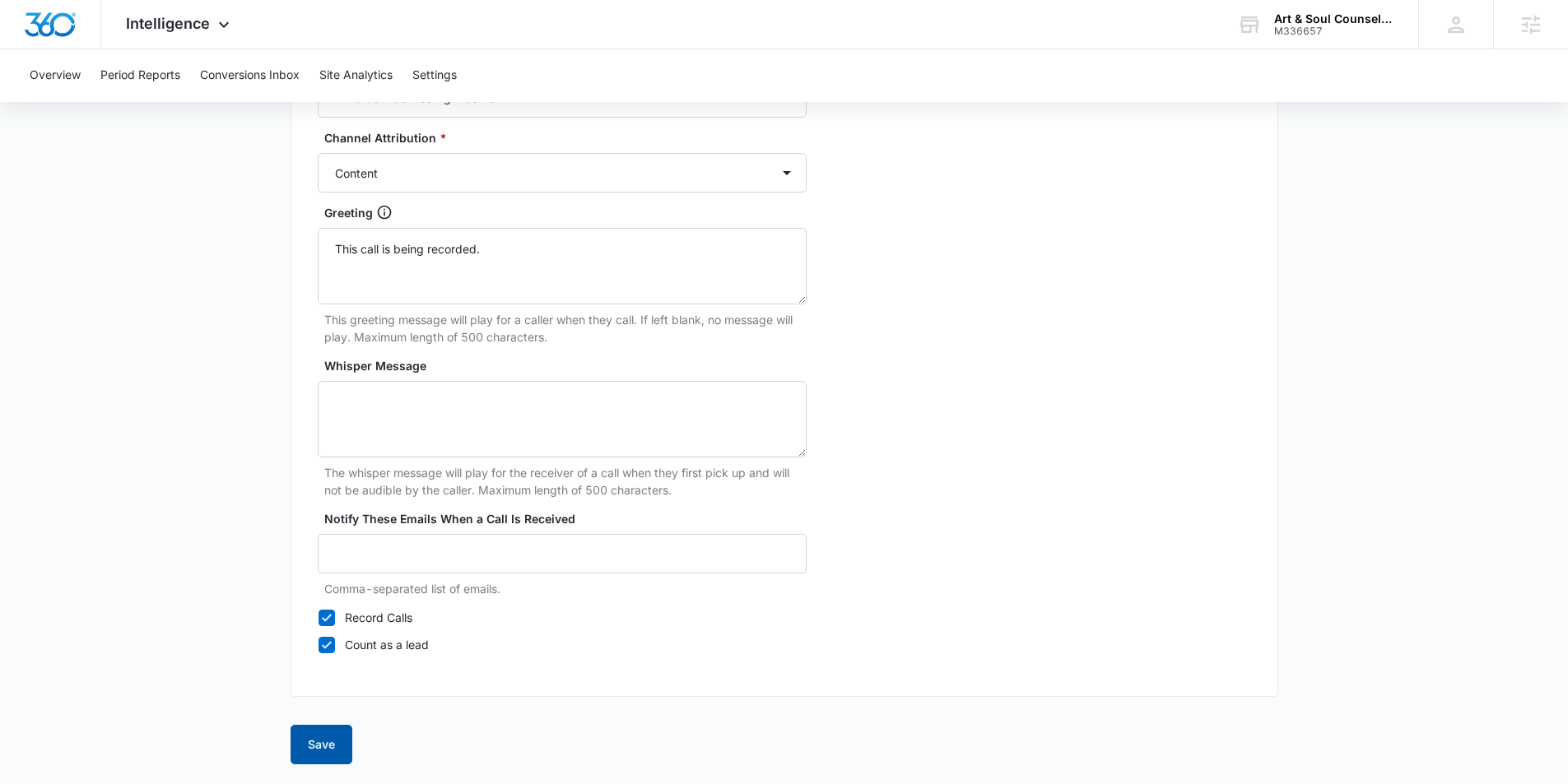
click at [320, 748] on button "Save" at bounding box center [322, 744] width 62 height 40
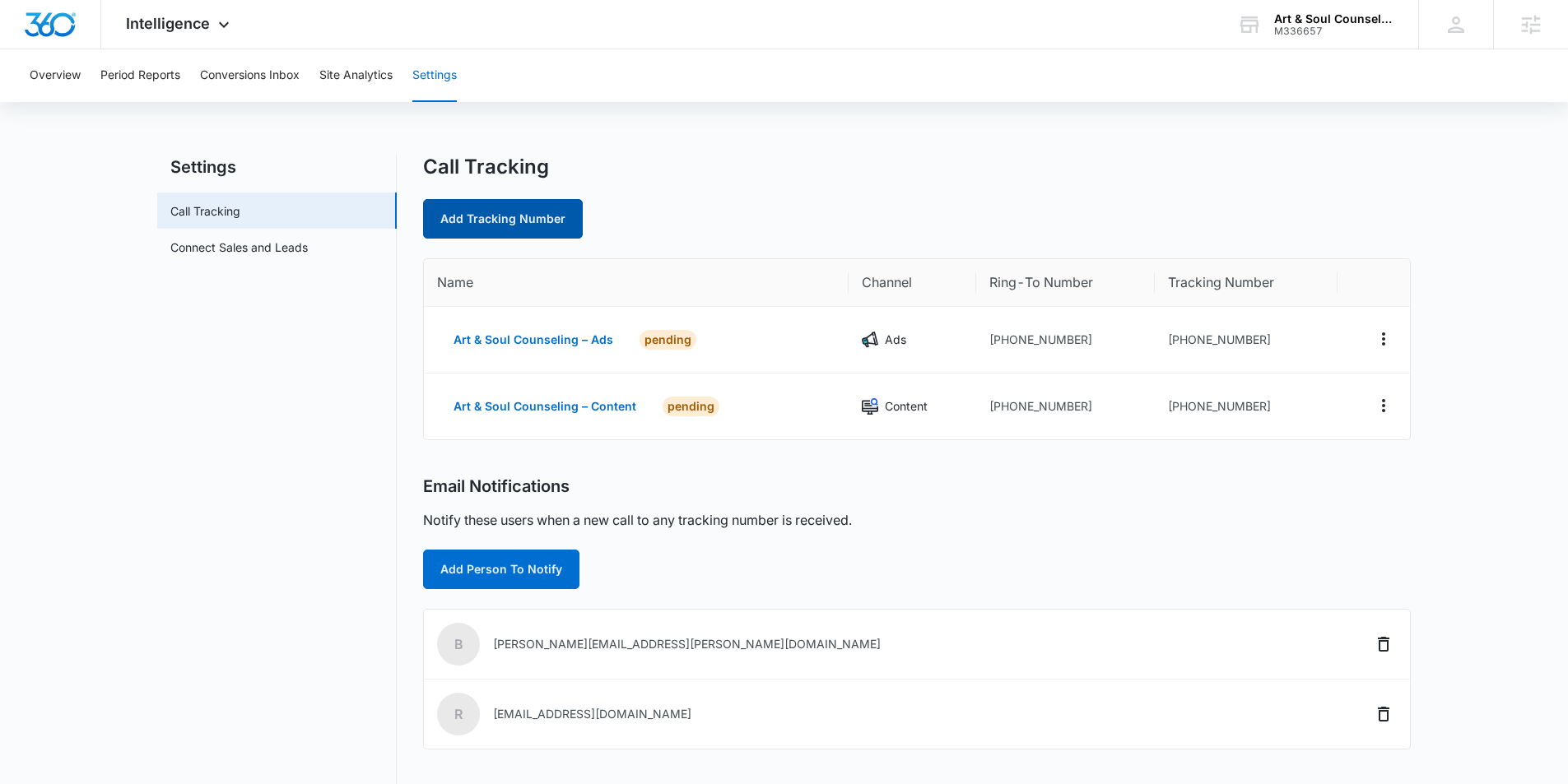
click at [492, 209] on link "Add Tracking Number" at bounding box center [502, 219] width 160 height 40
select select "by_area_code"
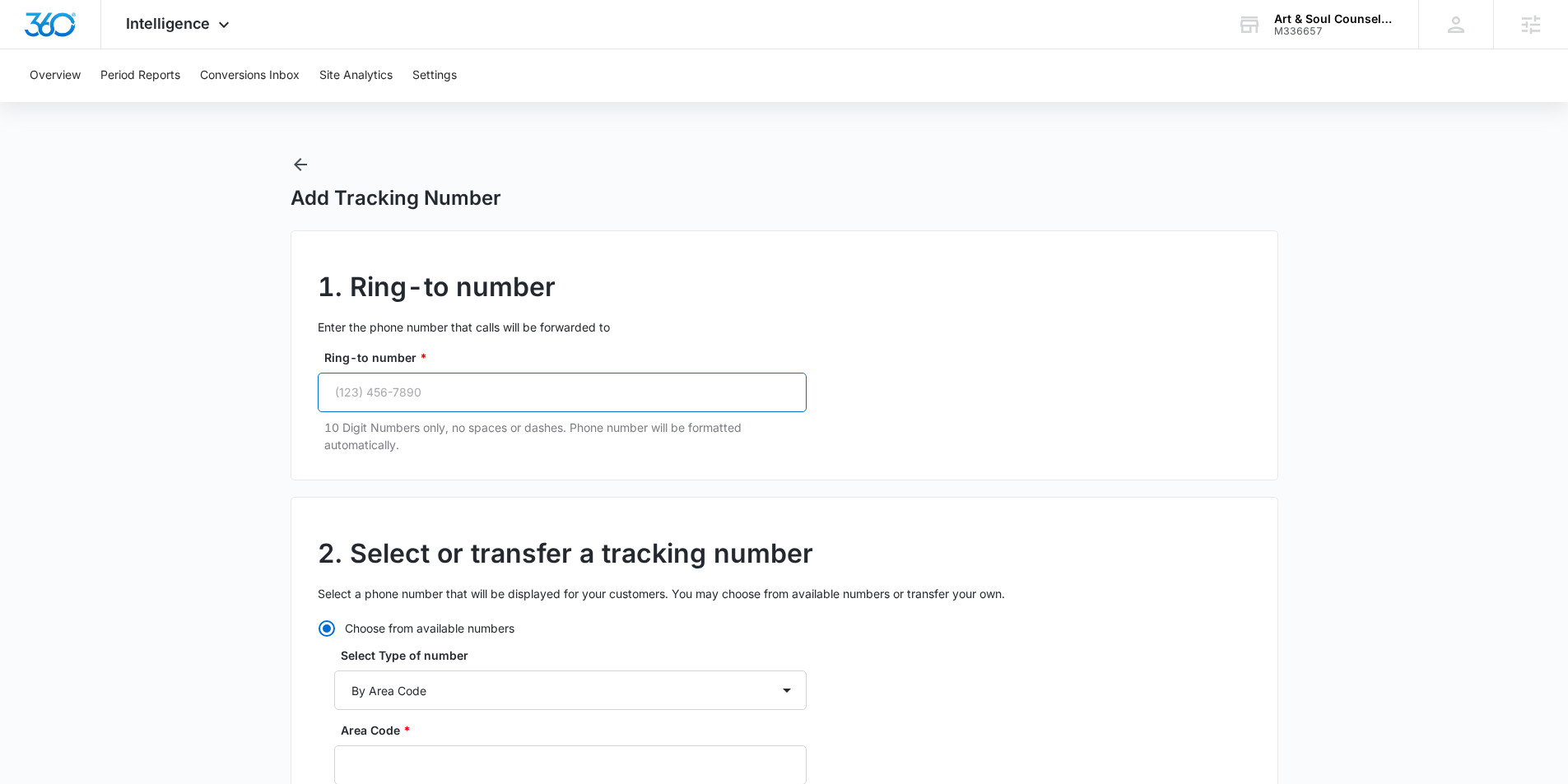
click at [454, 406] on input "Ring-to number *" at bounding box center [562, 392] width 488 height 40
paste input "(832) 947-3167"
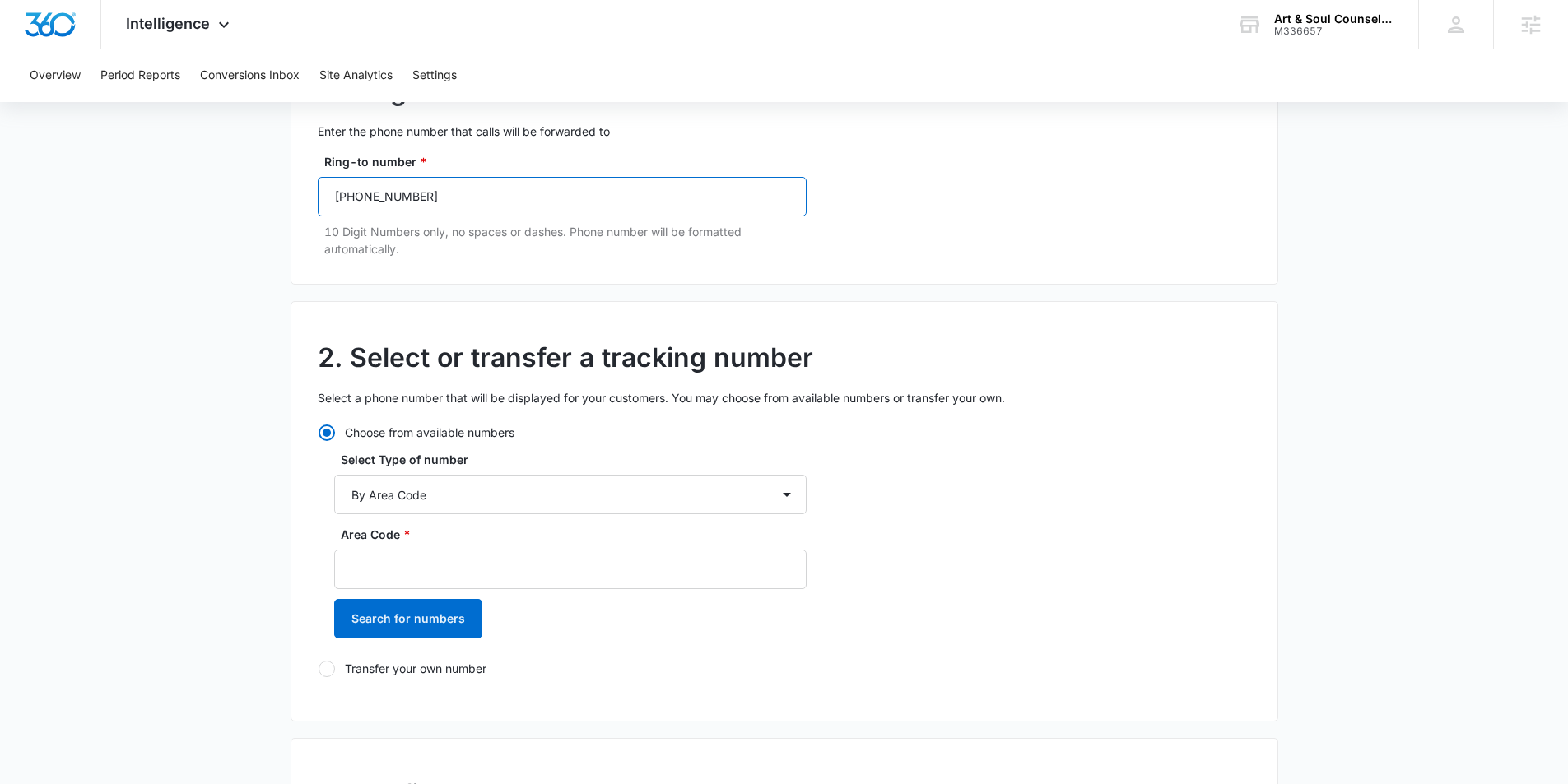
scroll to position [206, 0]
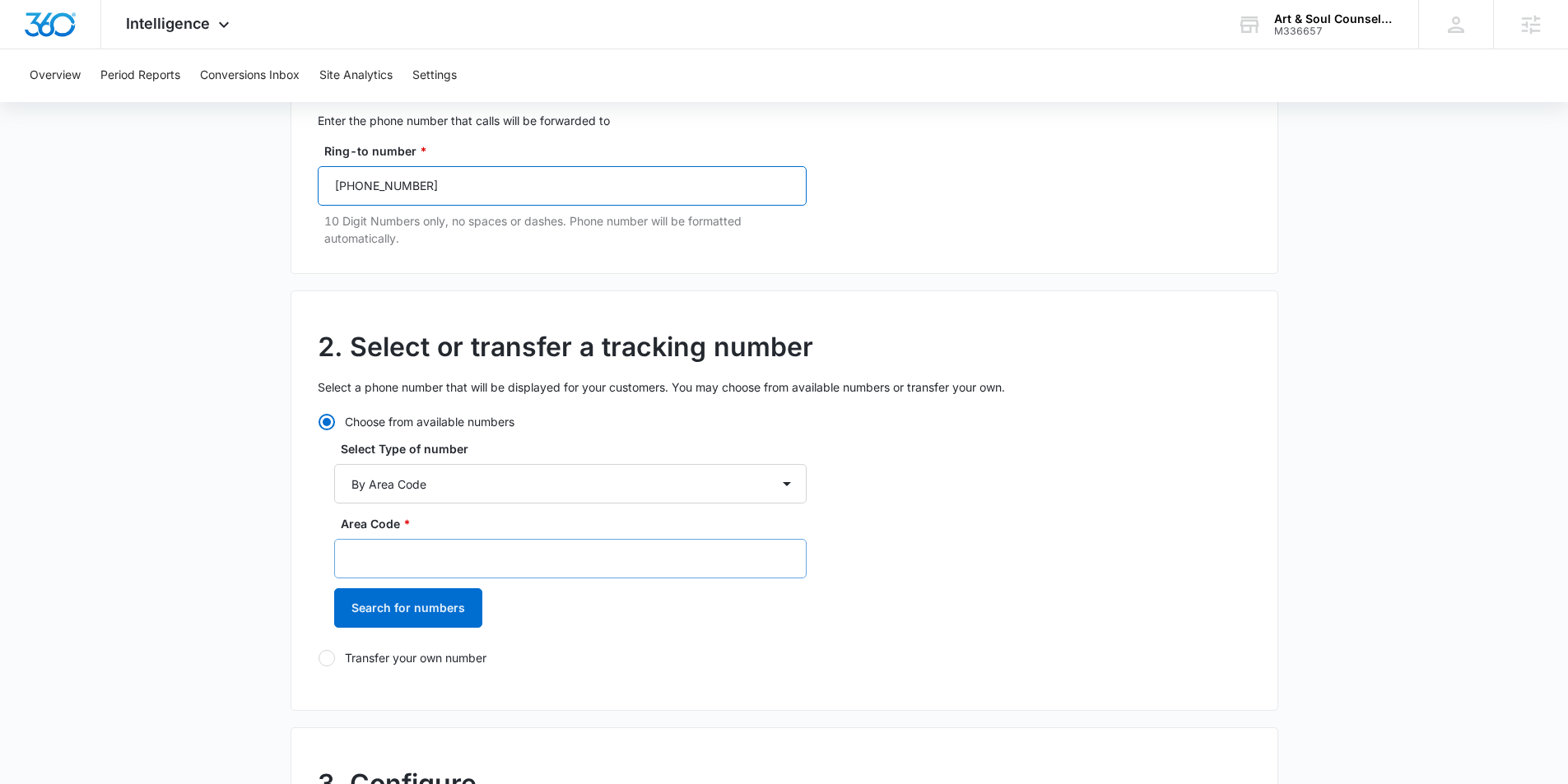
type input "(832) 947-3167"
click at [390, 568] on input "Area Code *" at bounding box center [570, 558] width 472 height 40
type input "832"
click at [370, 602] on button "Search for numbers" at bounding box center [408, 608] width 148 height 40
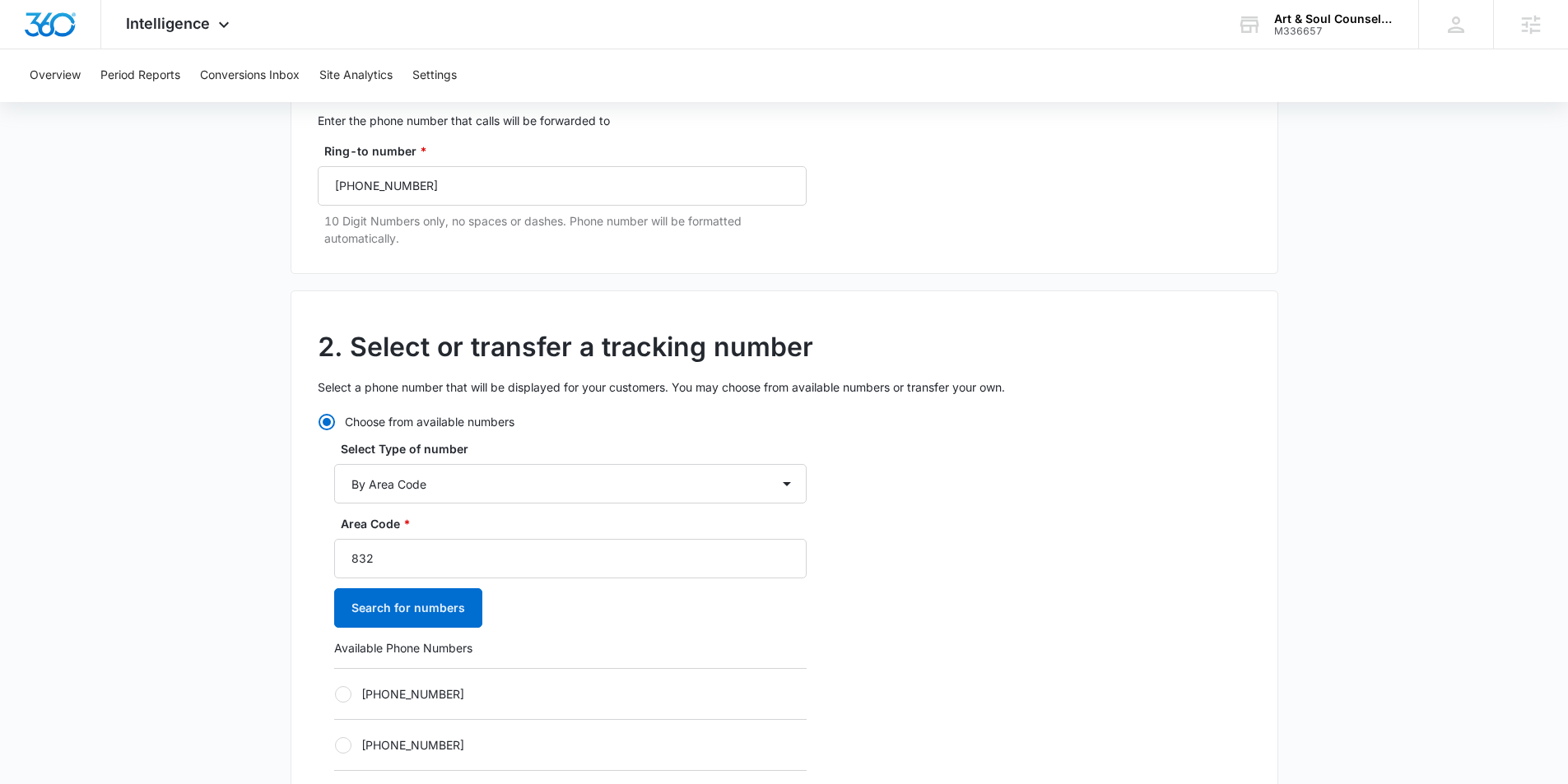
click at [342, 700] on div at bounding box center [343, 694] width 16 height 16
click at [335, 695] on input "+18323048644" at bounding box center [334, 694] width 1 height 1
radio input "true"
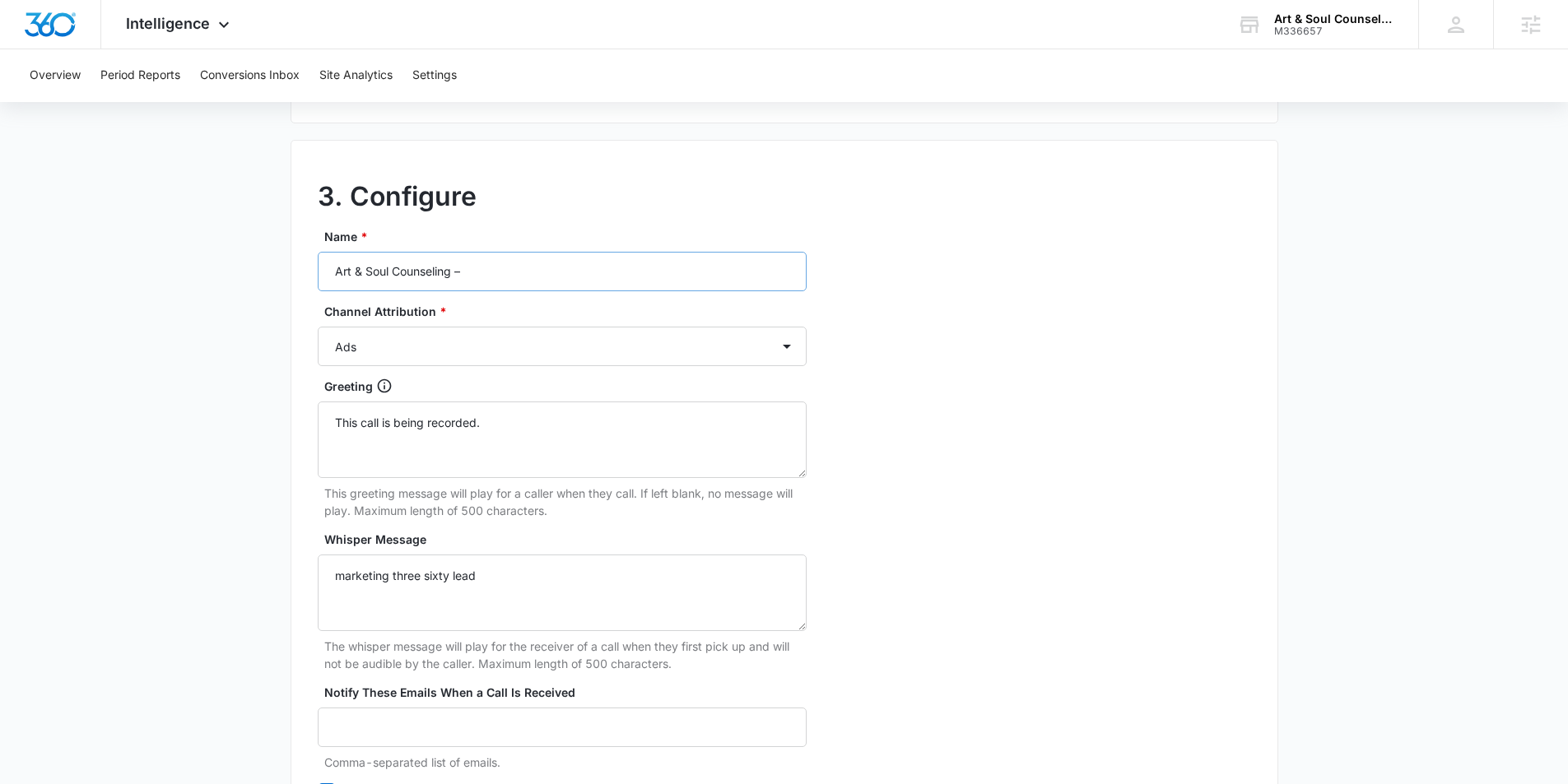
scroll to position [1343, 0]
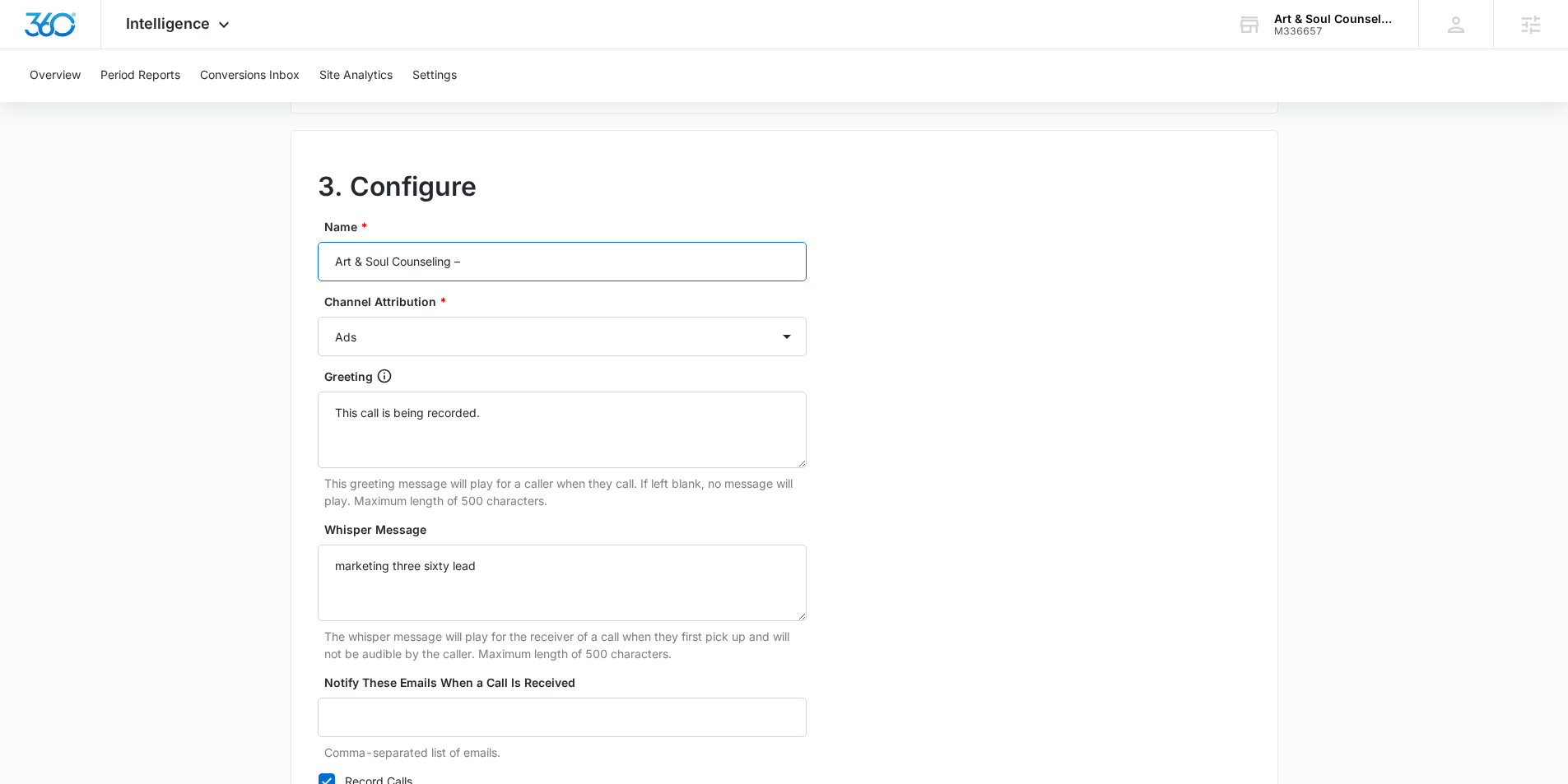
click at [484, 257] on input "Art & Soul Counseling –" at bounding box center [562, 262] width 488 height 40
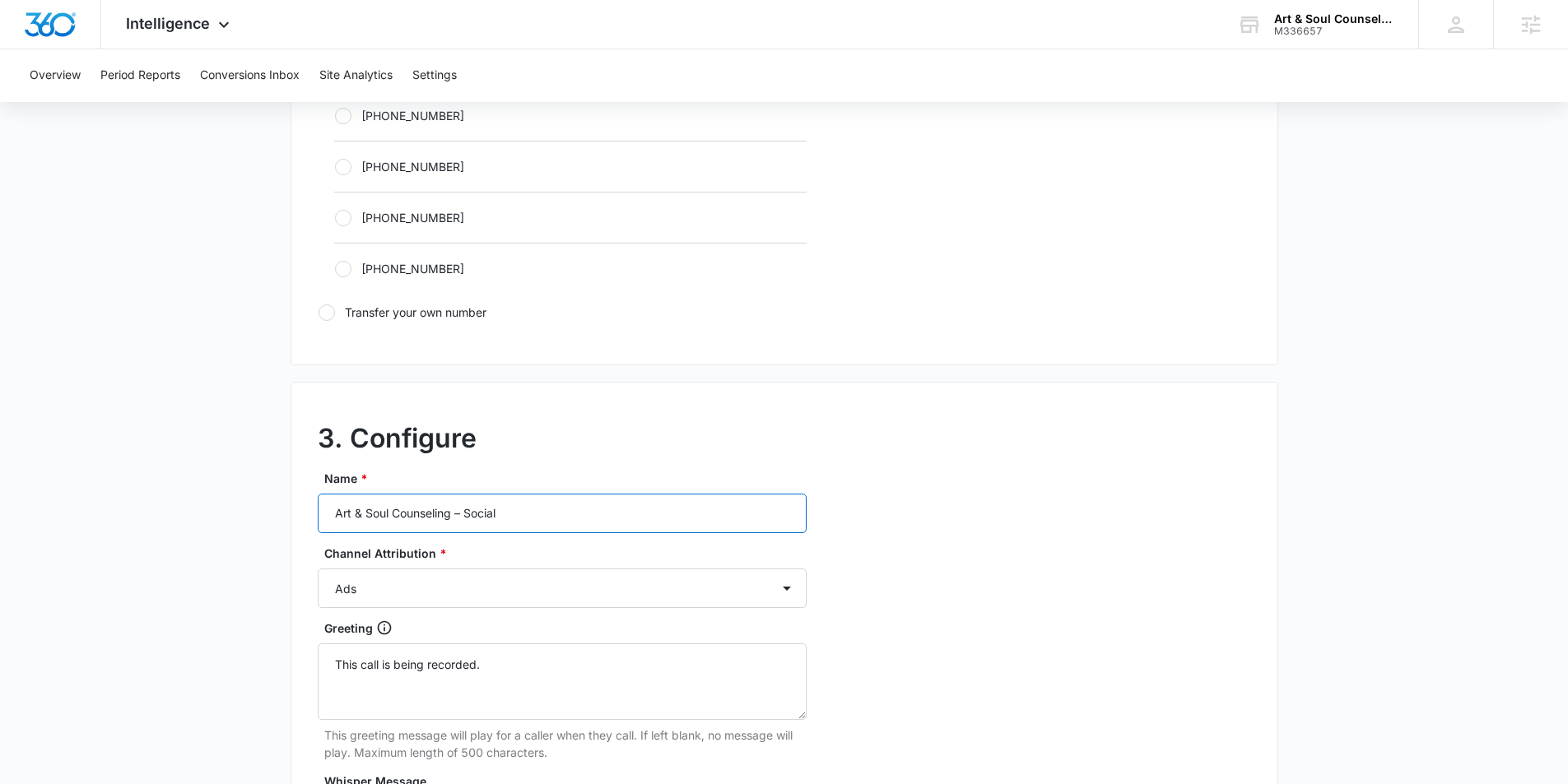
scroll to position [1070, 0]
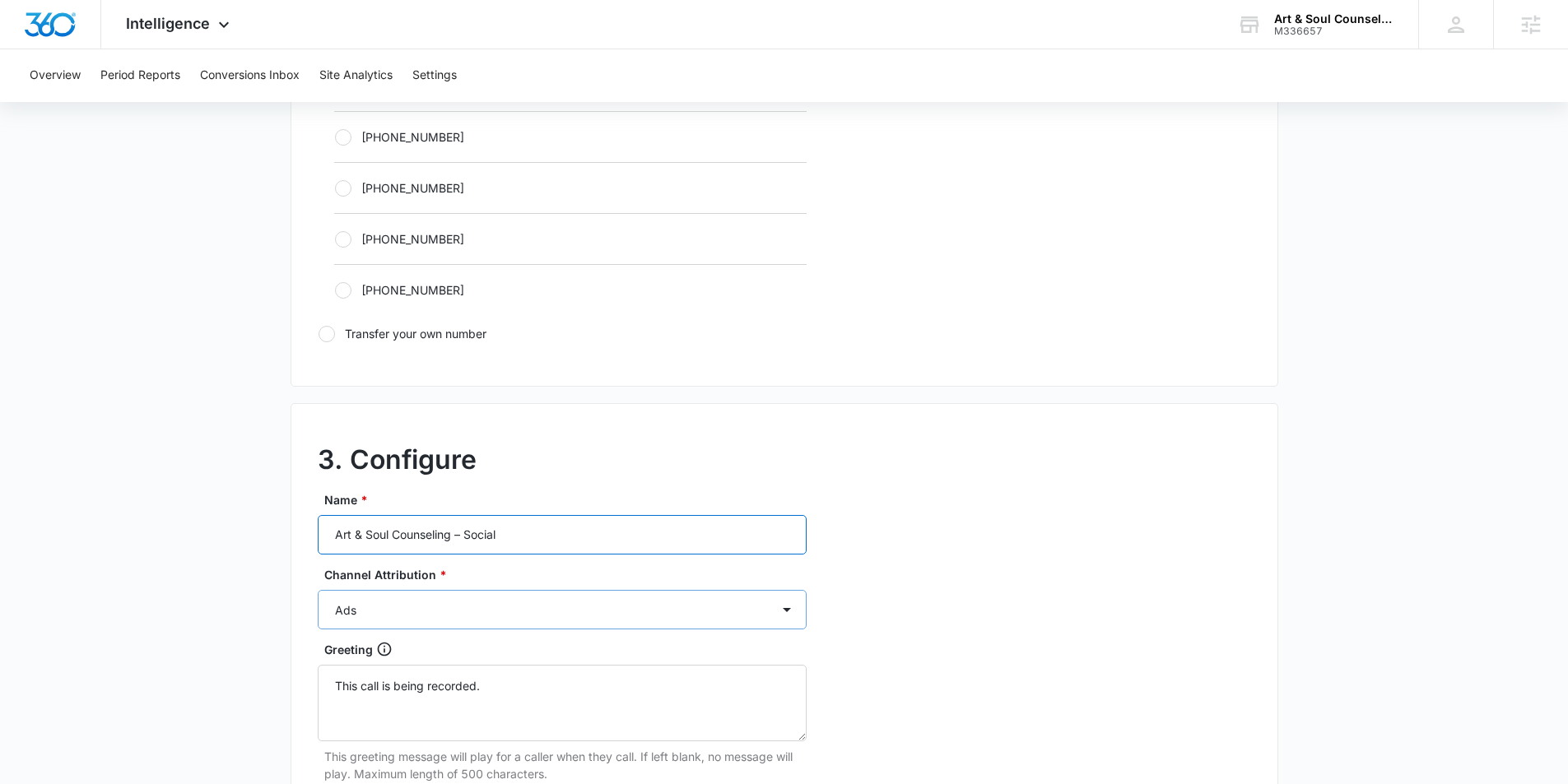
type input "Art & Soul Counseling – Social"
click at [415, 611] on select "Ads Local Service Ads Content Social Other" at bounding box center [562, 610] width 488 height 40
select select "SOCIAL"
click at [318, 590] on select "Ads Local Service Ads Content Social Other" at bounding box center [562, 610] width 488 height 40
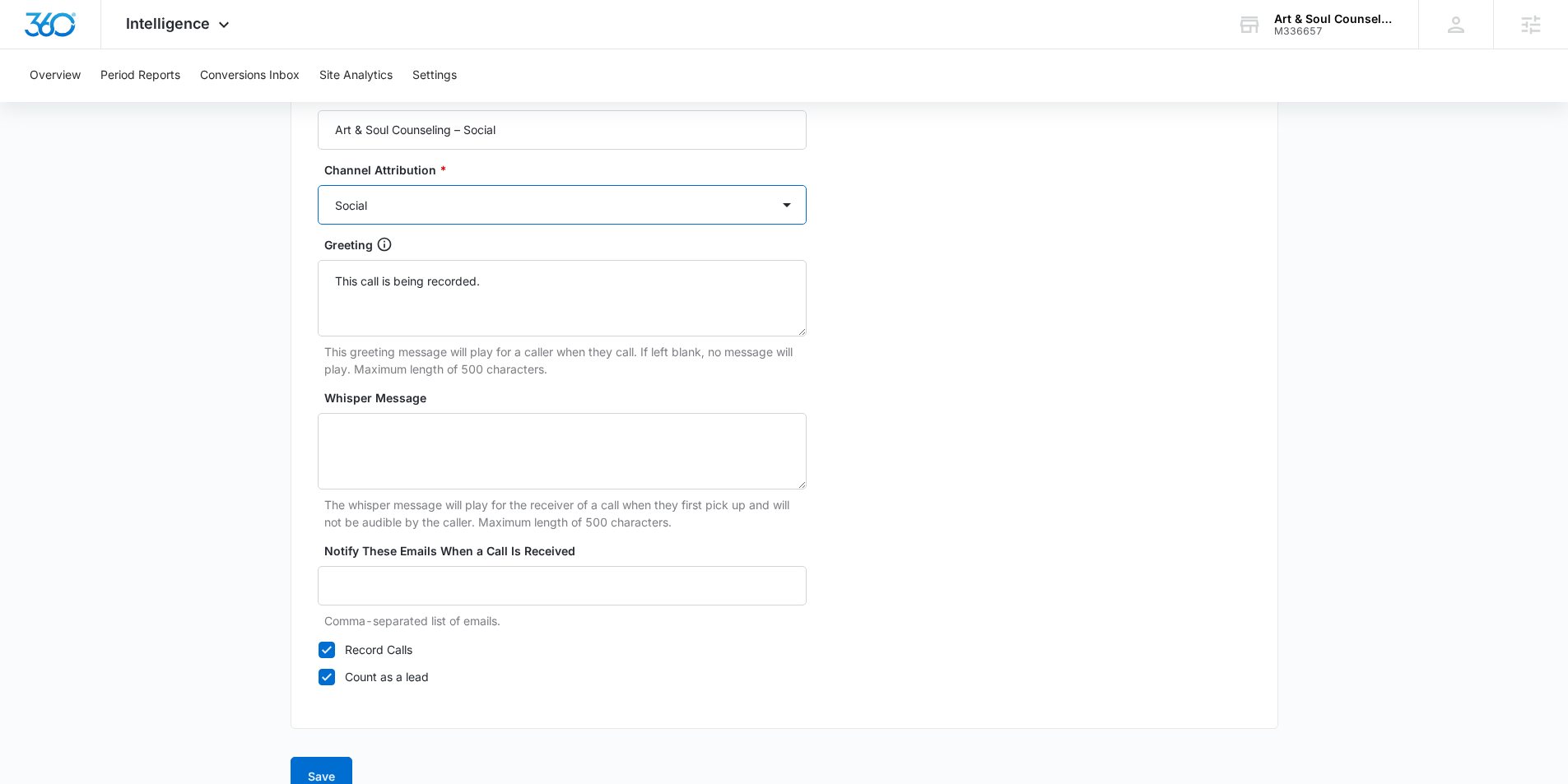
scroll to position [1507, 0]
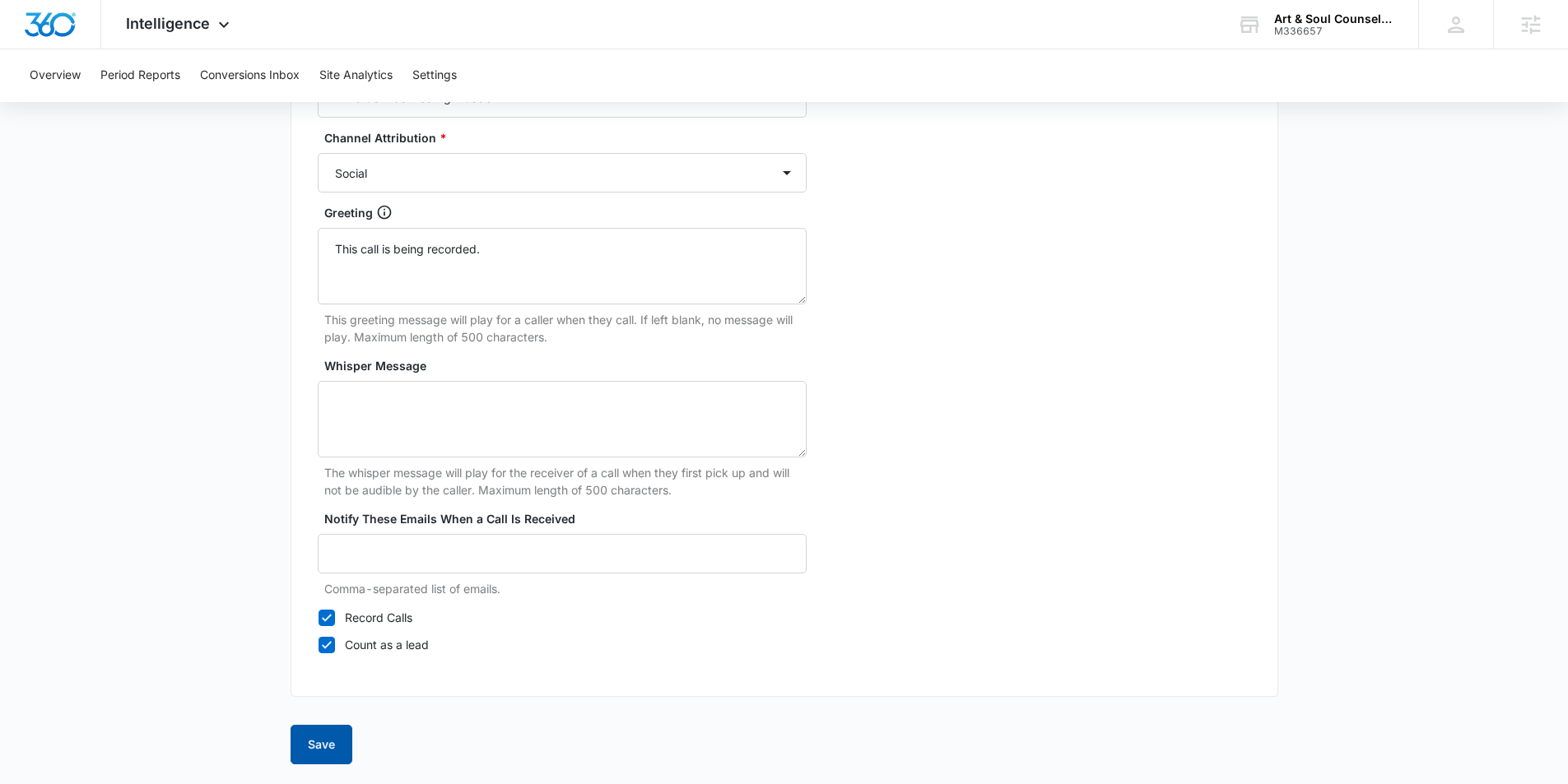
click at [296, 759] on button "Save" at bounding box center [322, 744] width 62 height 40
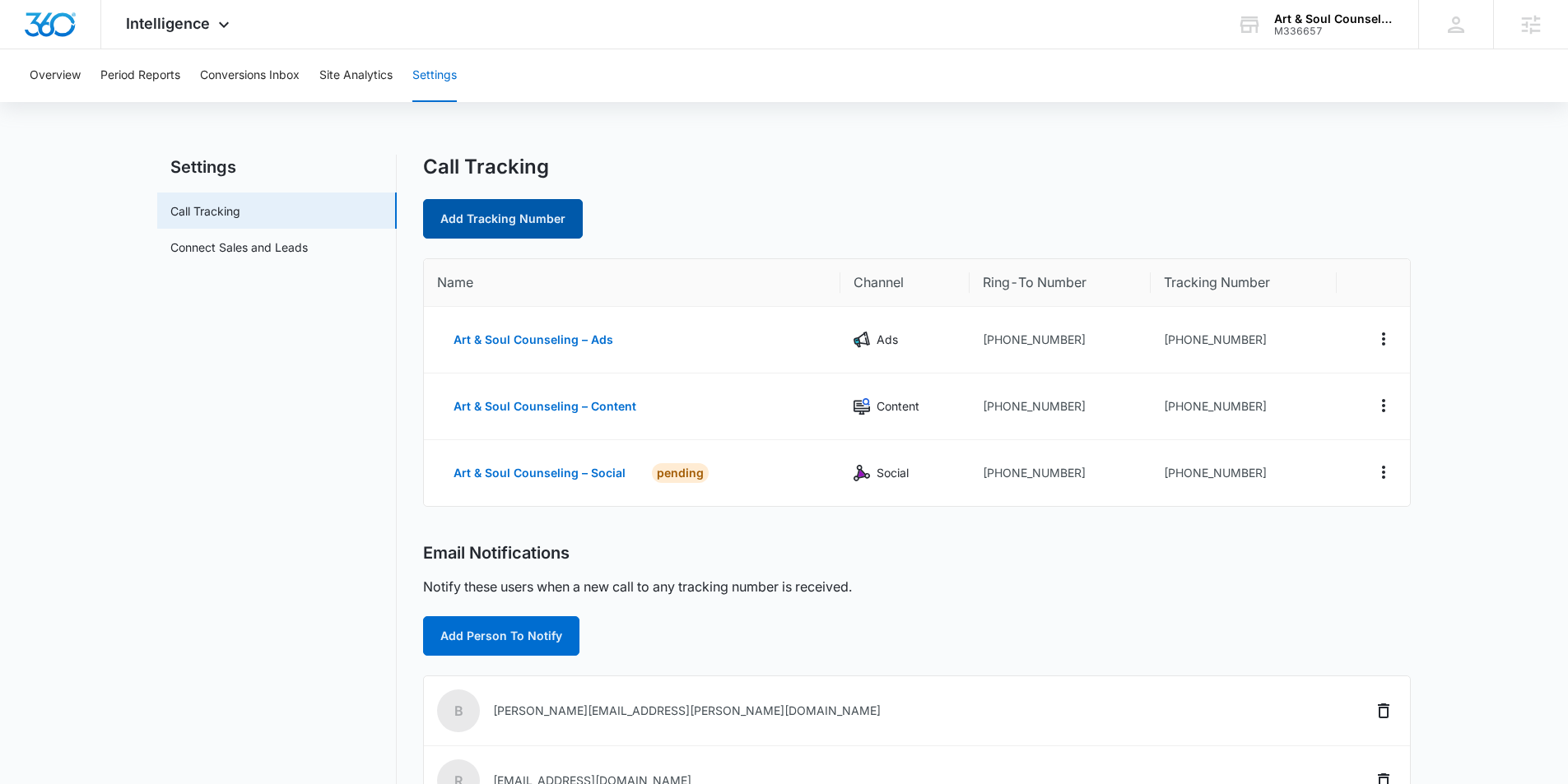
click at [467, 215] on link "Add Tracking Number" at bounding box center [502, 219] width 160 height 40
select select "by_area_code"
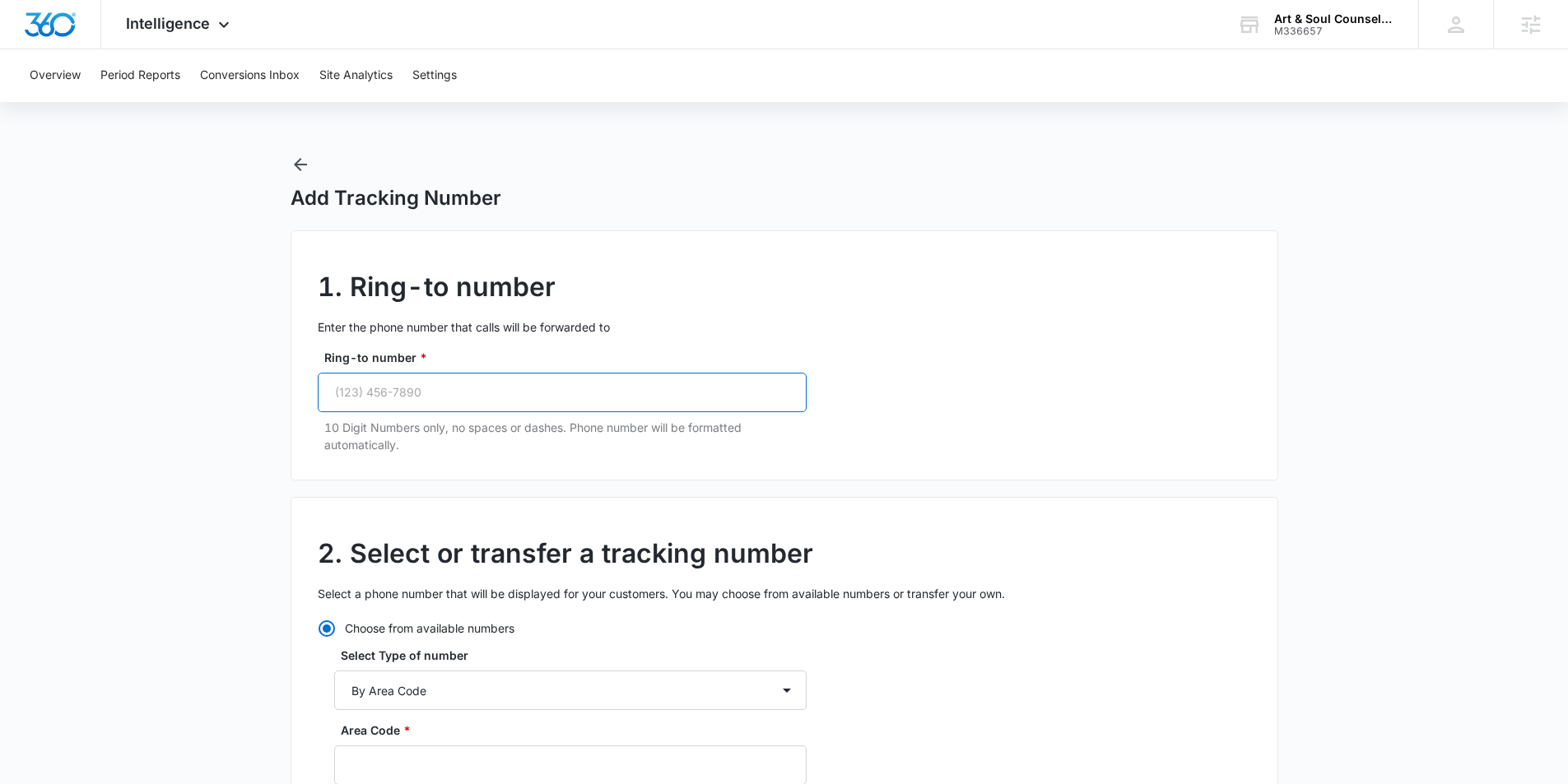
click at [383, 388] on input "Ring-to number *" at bounding box center [562, 392] width 488 height 40
paste input "(832) 947-3167"
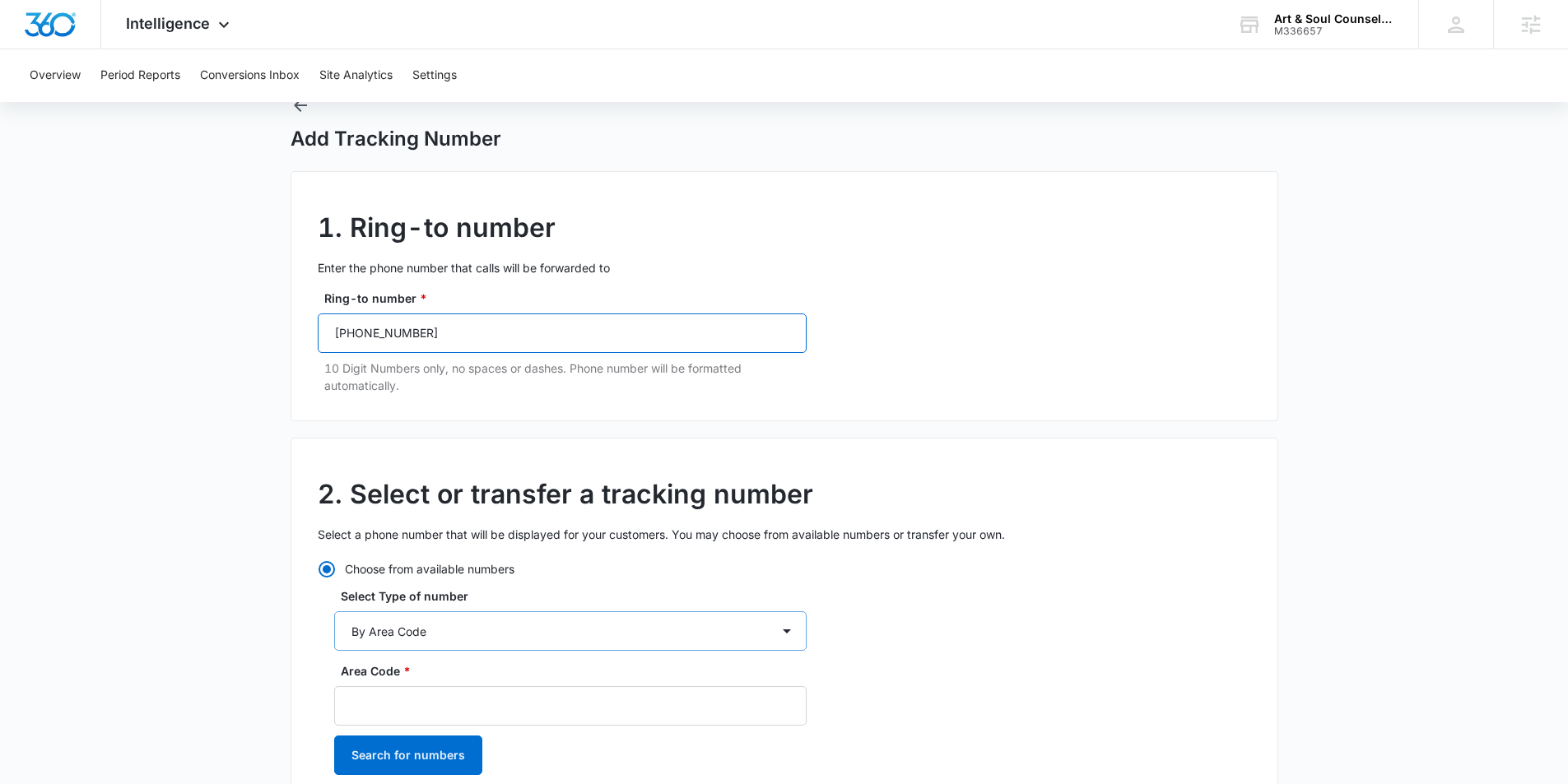
scroll to position [158, 0]
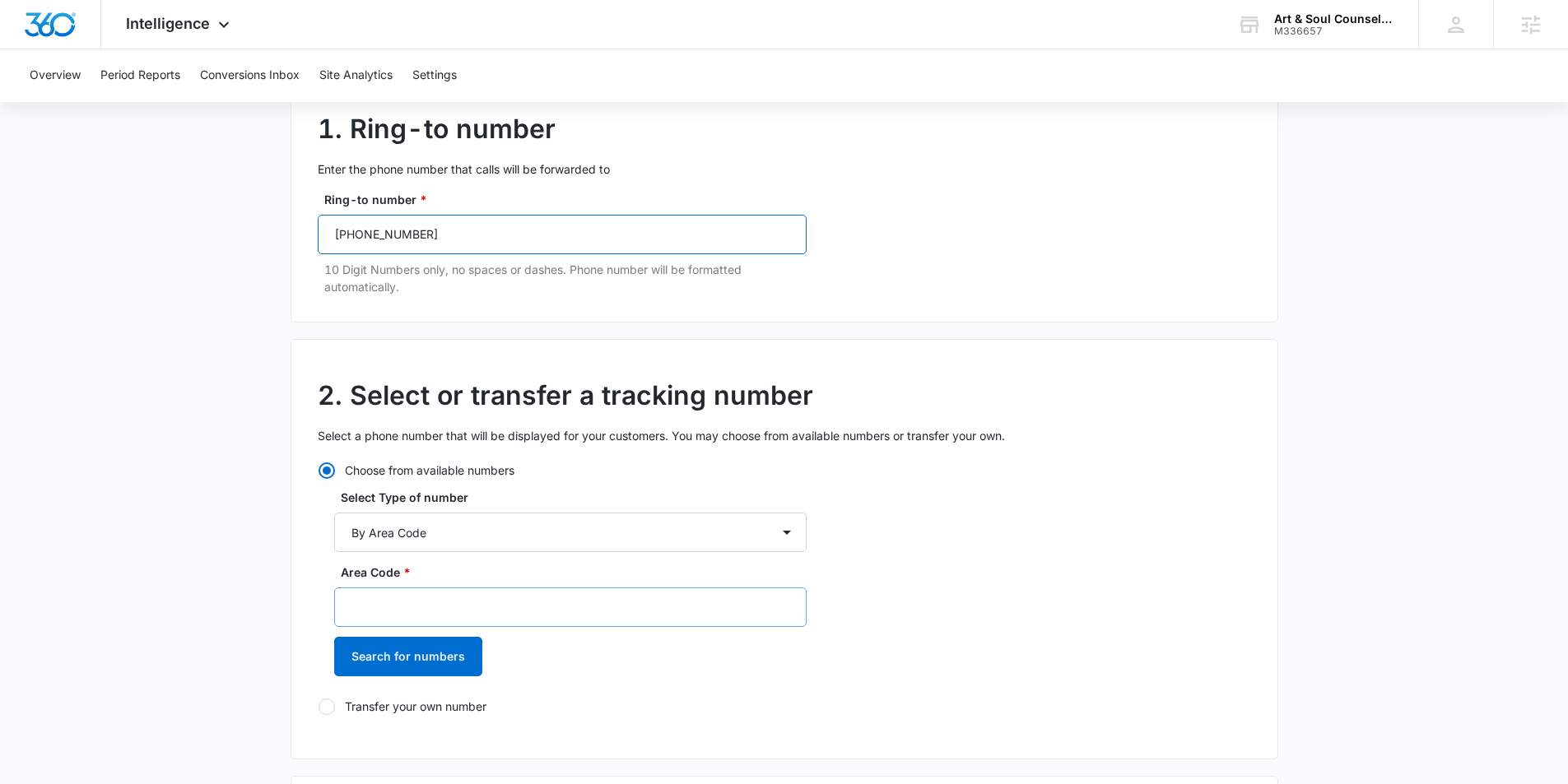
type input "(832) 947-3167"
click at [414, 605] on input "Area Code *" at bounding box center [570, 607] width 472 height 40
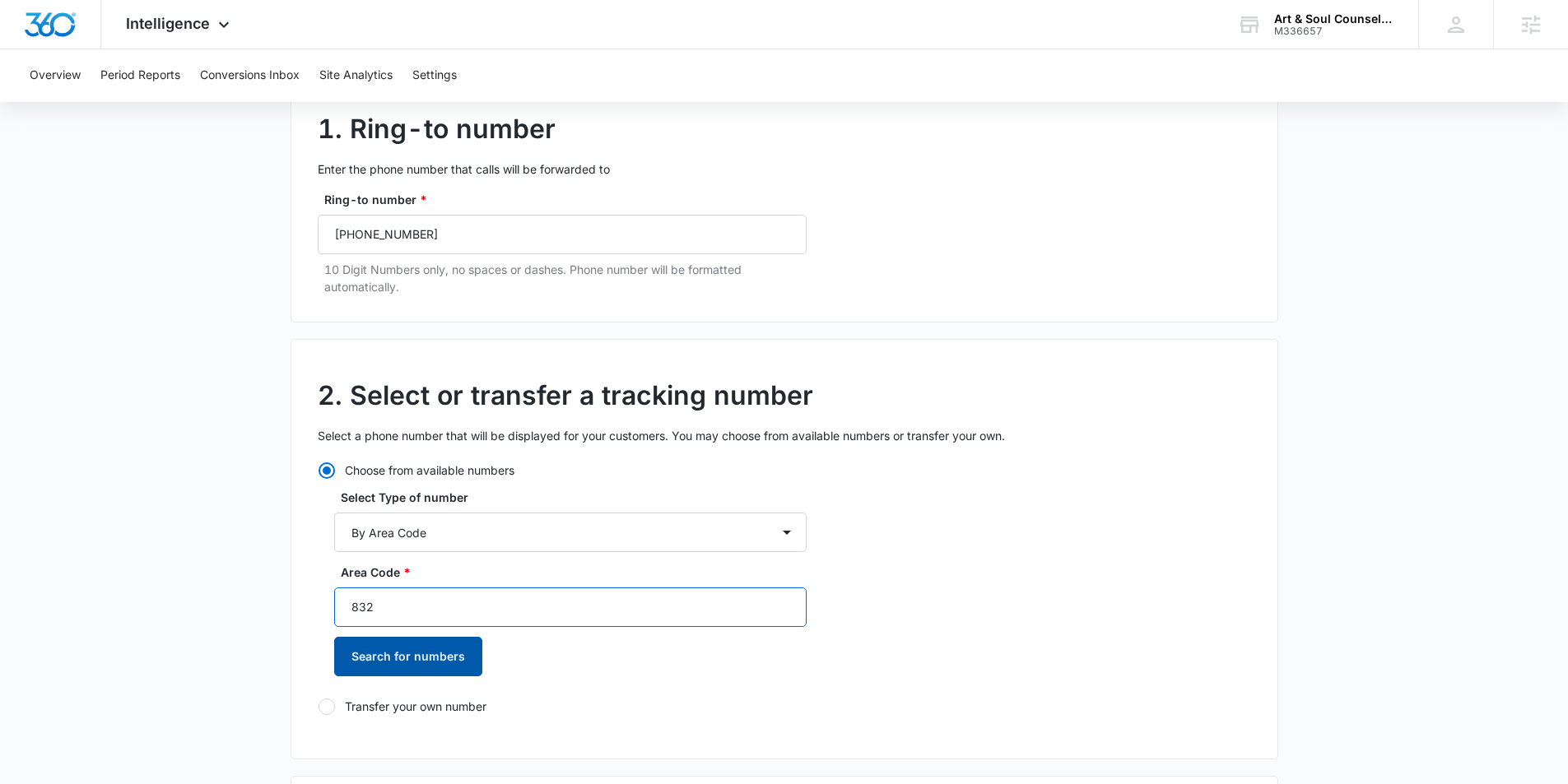
type input "832"
click at [415, 647] on button "Search for numbers" at bounding box center [408, 656] width 148 height 40
click at [341, 740] on div at bounding box center [343, 742] width 16 height 16
click at [335, 742] on input "+18323048650" at bounding box center [334, 742] width 1 height 1
radio input "true"
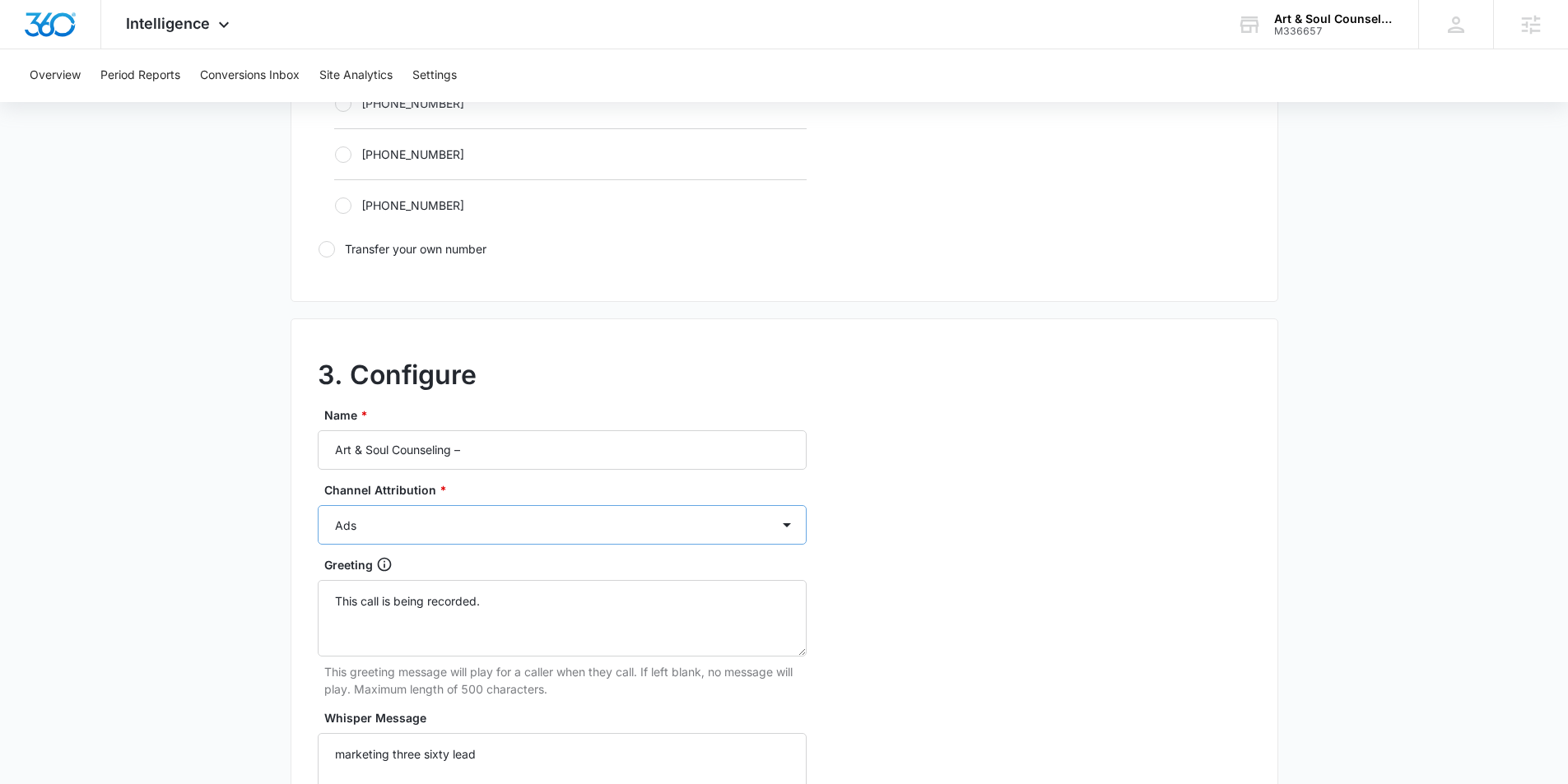
scroll to position [1168, 0]
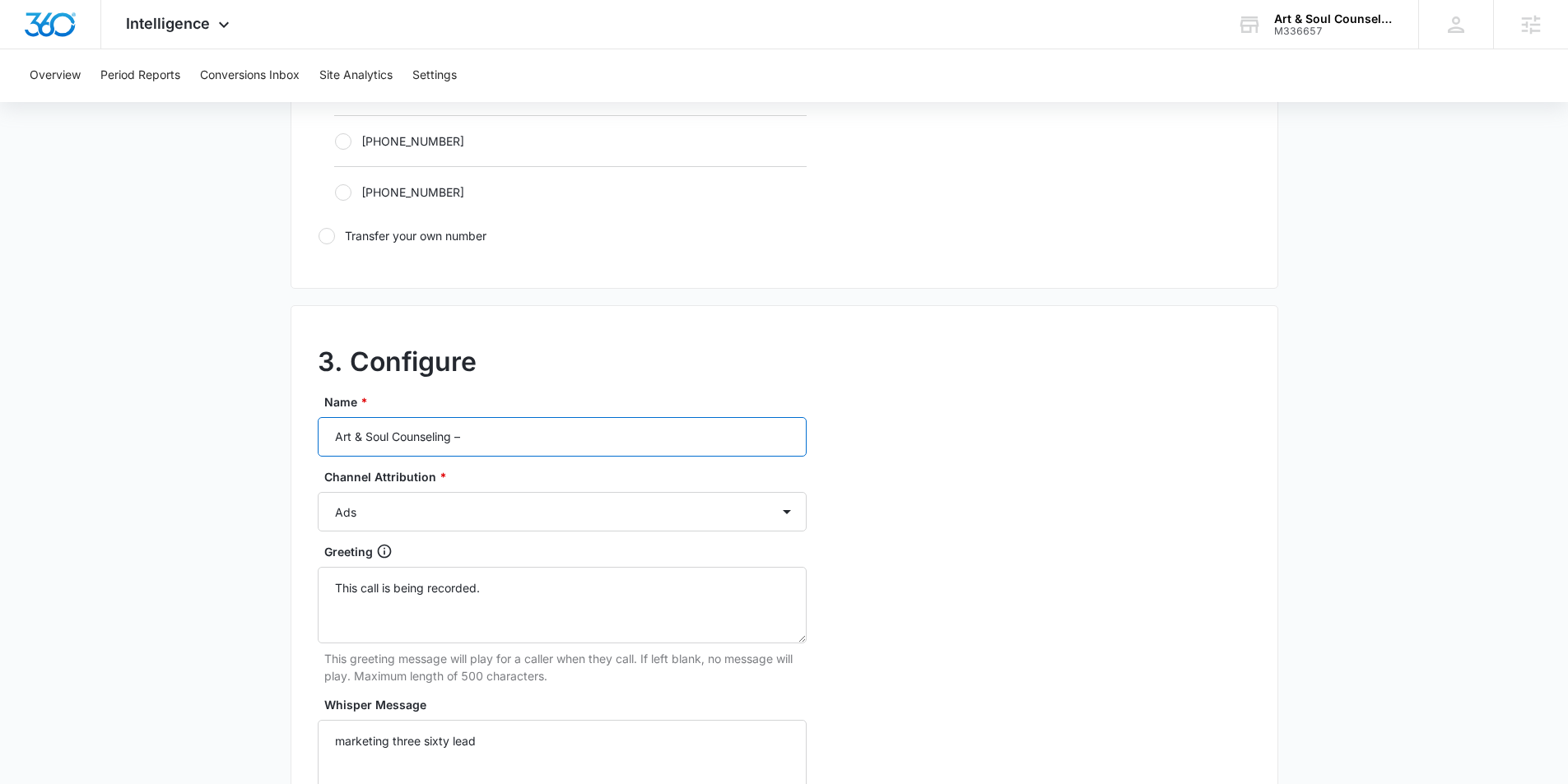
click at [501, 445] on input "Art & Soul Counseling –" at bounding box center [562, 437] width 488 height 40
type input "Art & Soul Counseling – Other"
click at [491, 508] on select "Ads Local Service Ads Content Social Other" at bounding box center [562, 512] width 488 height 40
select select "OTHER"
click at [318, 492] on select "Ads Local Service Ads Content Social Other" at bounding box center [562, 512] width 488 height 40
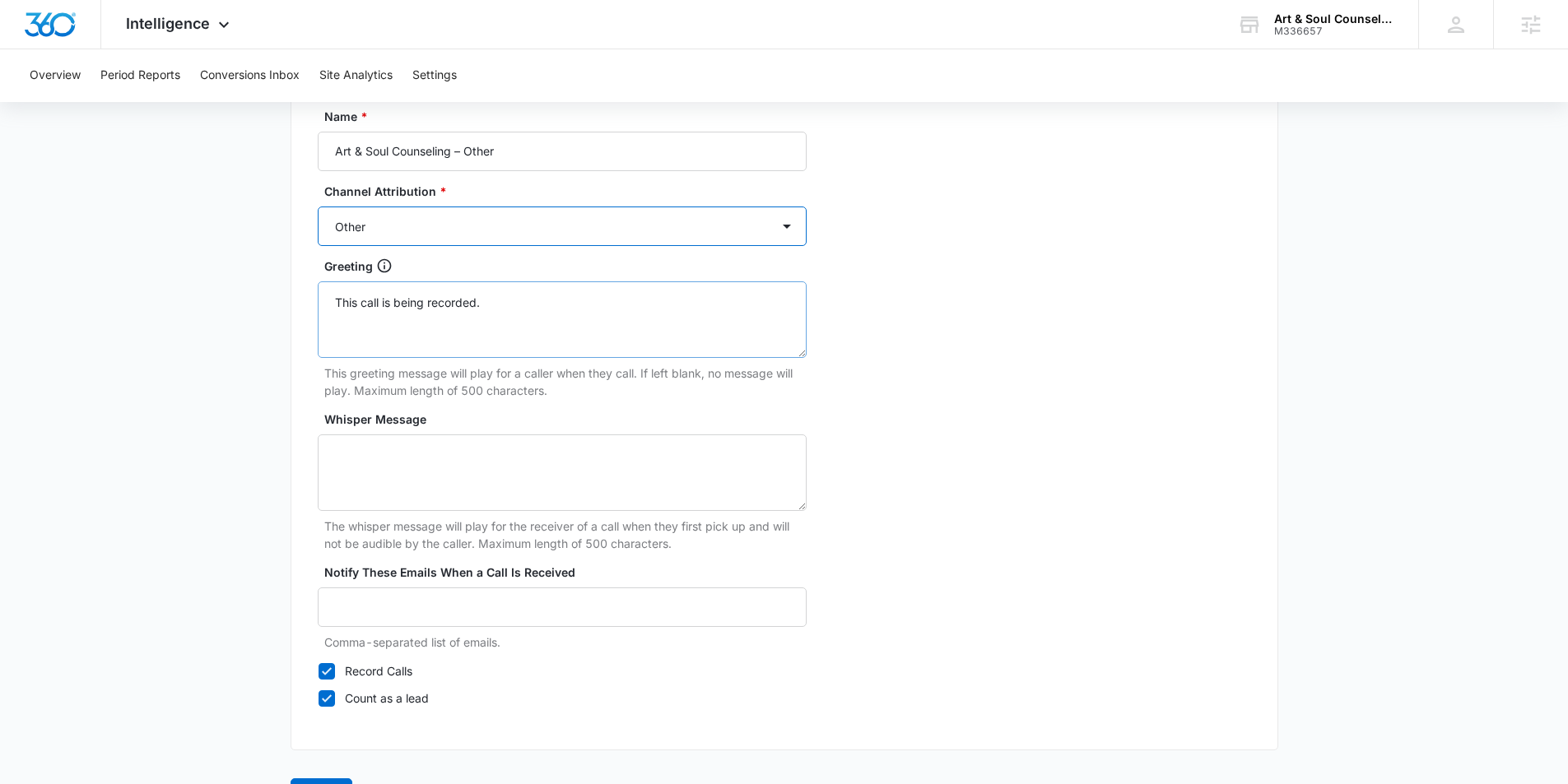
scroll to position [1507, 0]
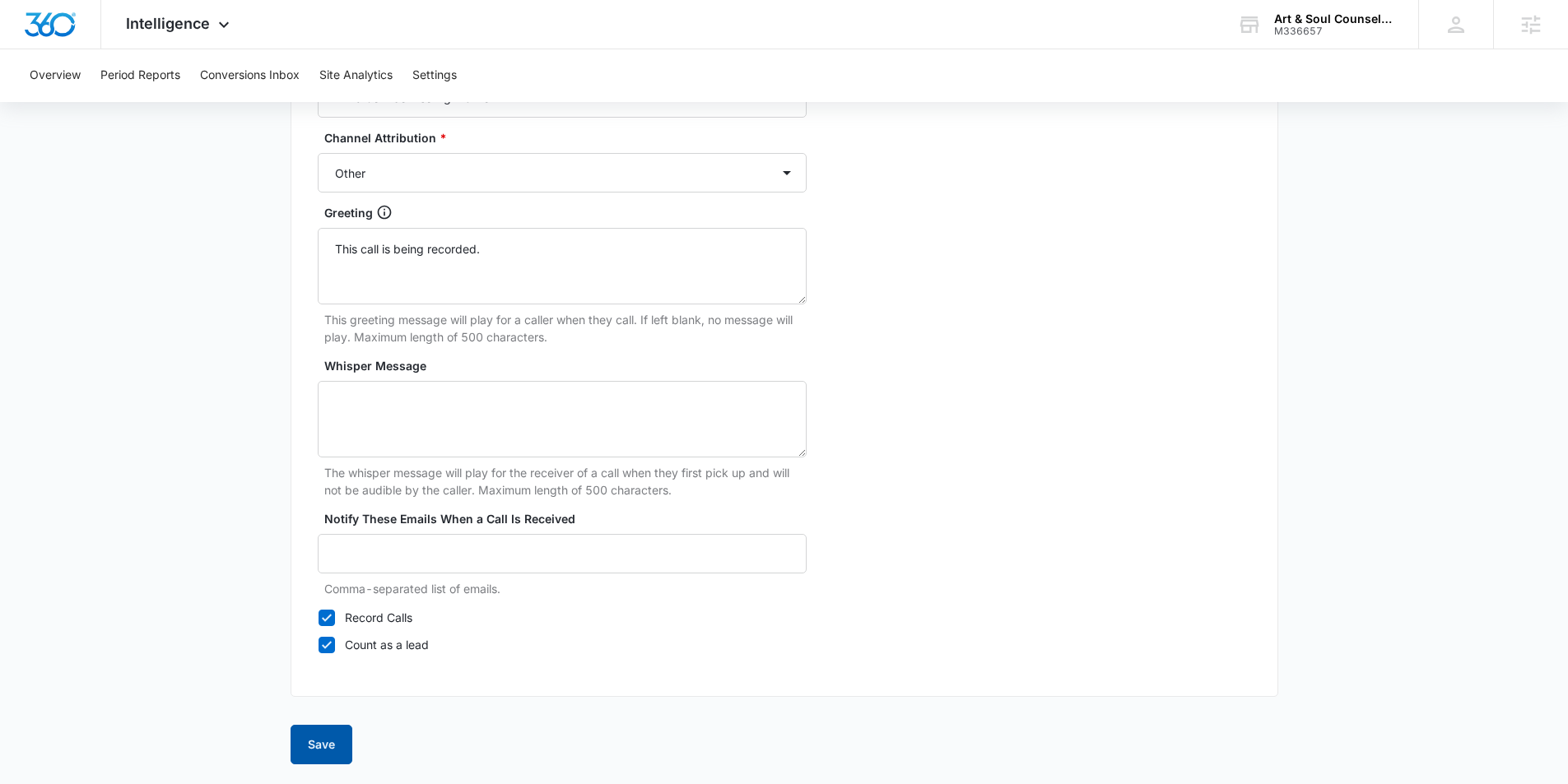
click at [331, 742] on button "Save" at bounding box center [322, 744] width 62 height 40
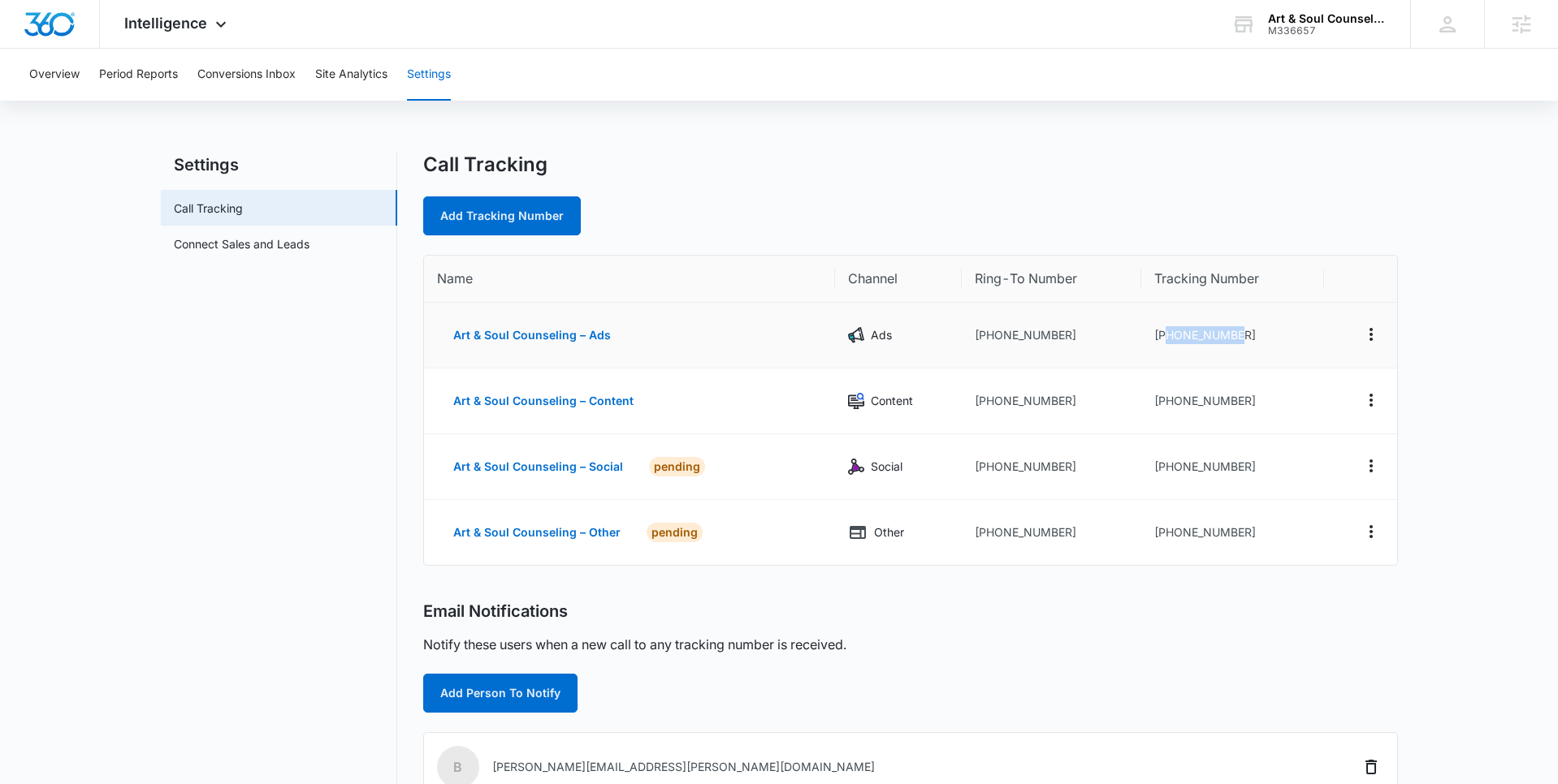
drag, startPoint x: 1243, startPoint y: 334, endPoint x: 1191, endPoint y: 334, distance: 52.0
click at [1162, 333] on td "+18323048641" at bounding box center [1232, 336] width 183 height 66
copy td "8323048641"
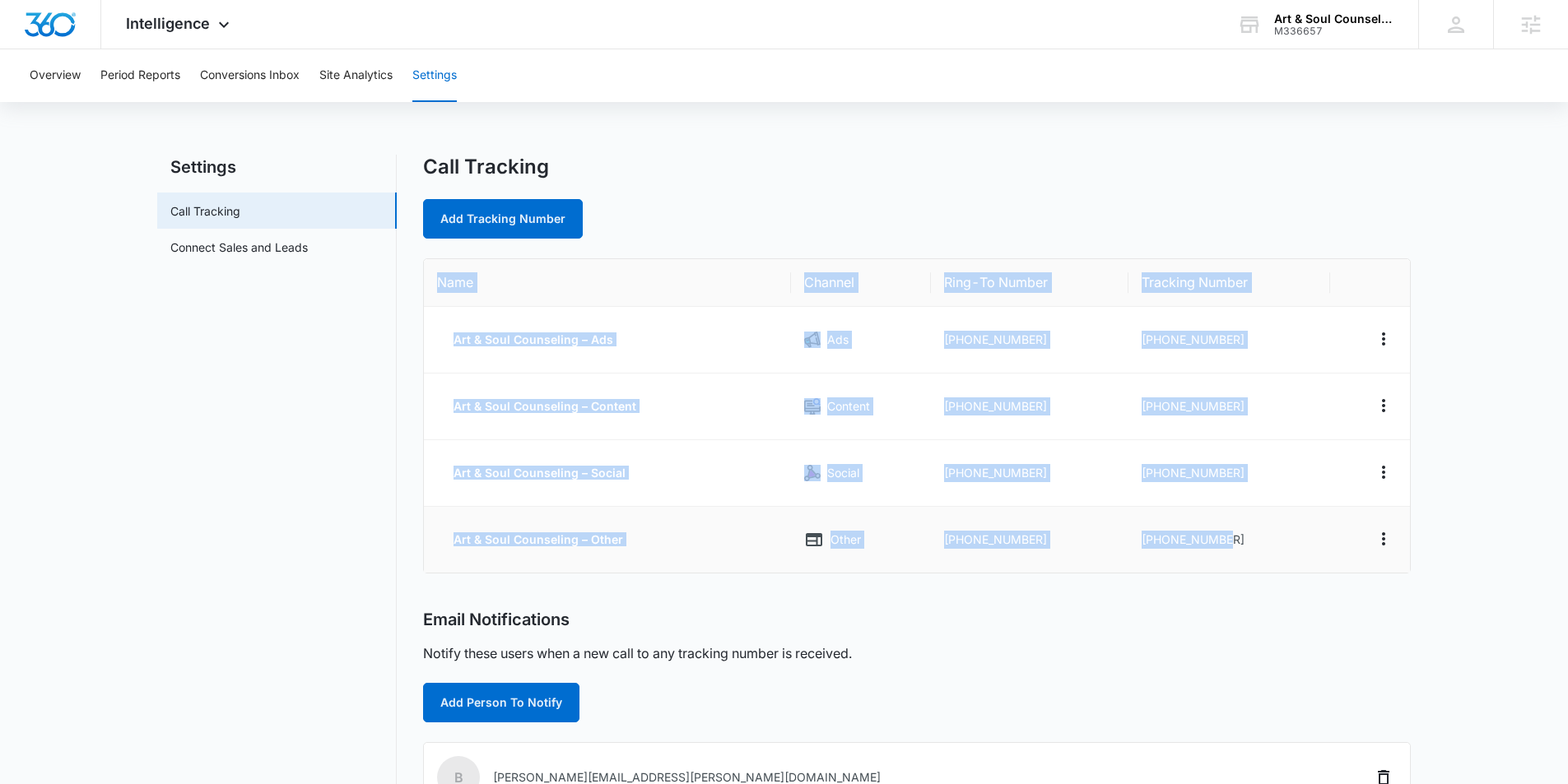
drag, startPoint x: 430, startPoint y: 275, endPoint x: 1243, endPoint y: 548, distance: 857.6
click at [1247, 548] on table "Name Channel Ring-To Number Tracking Number Art & Soul Counseling – Ads Ads [PH…" at bounding box center [916, 416] width 986 height 314
copy table "Name Channel Ring-To Number Tracking Number Art & Soul Counseling – Ads Ads [PH…"
drag, startPoint x: 1070, startPoint y: 348, endPoint x: 1123, endPoint y: 344, distance: 53.2
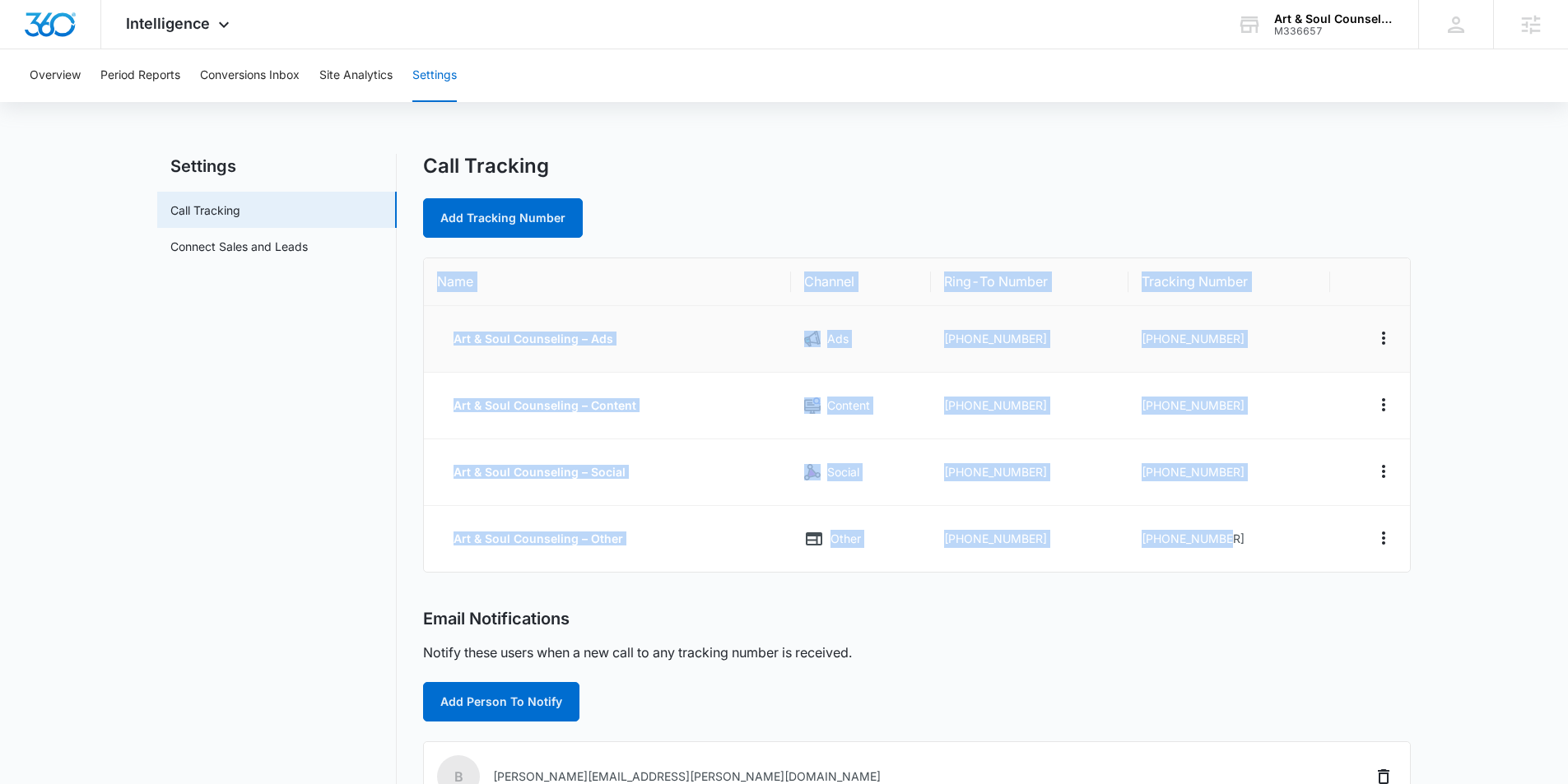
click at [1070, 348] on td "[PHONE_NUMBER]" at bounding box center [1029, 339] width 198 height 67
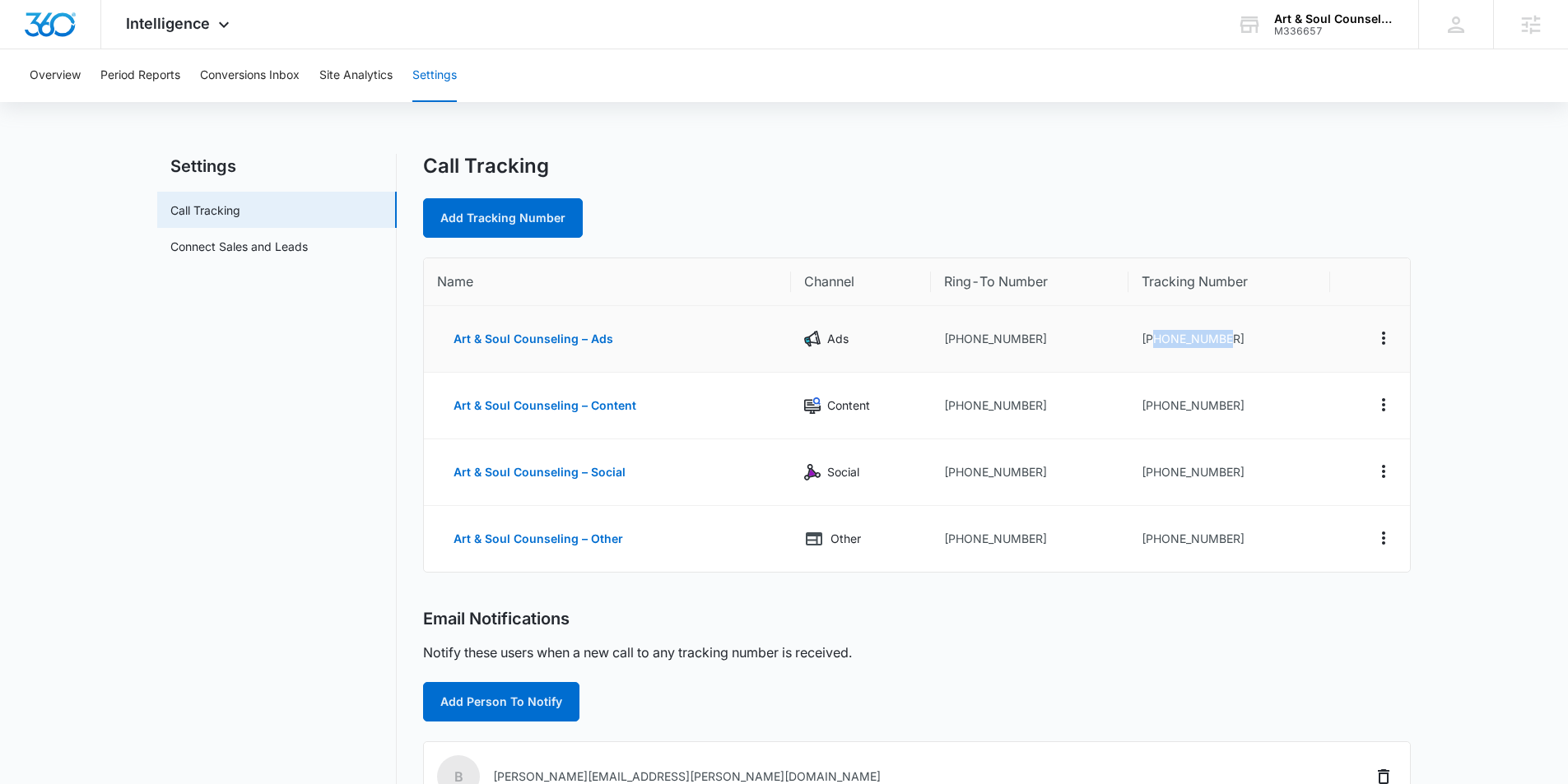
drag, startPoint x: 1246, startPoint y: 339, endPoint x: 1152, endPoint y: 341, distance: 94.0
click at [1152, 341] on td "[PHONE_NUMBER]" at bounding box center [1228, 339] width 201 height 67
copy td "8323048641"
drag, startPoint x: 1239, startPoint y: 406, endPoint x: 1152, endPoint y: 405, distance: 87.0
click at [1152, 405] on td "[PHONE_NUMBER]" at bounding box center [1228, 406] width 201 height 67
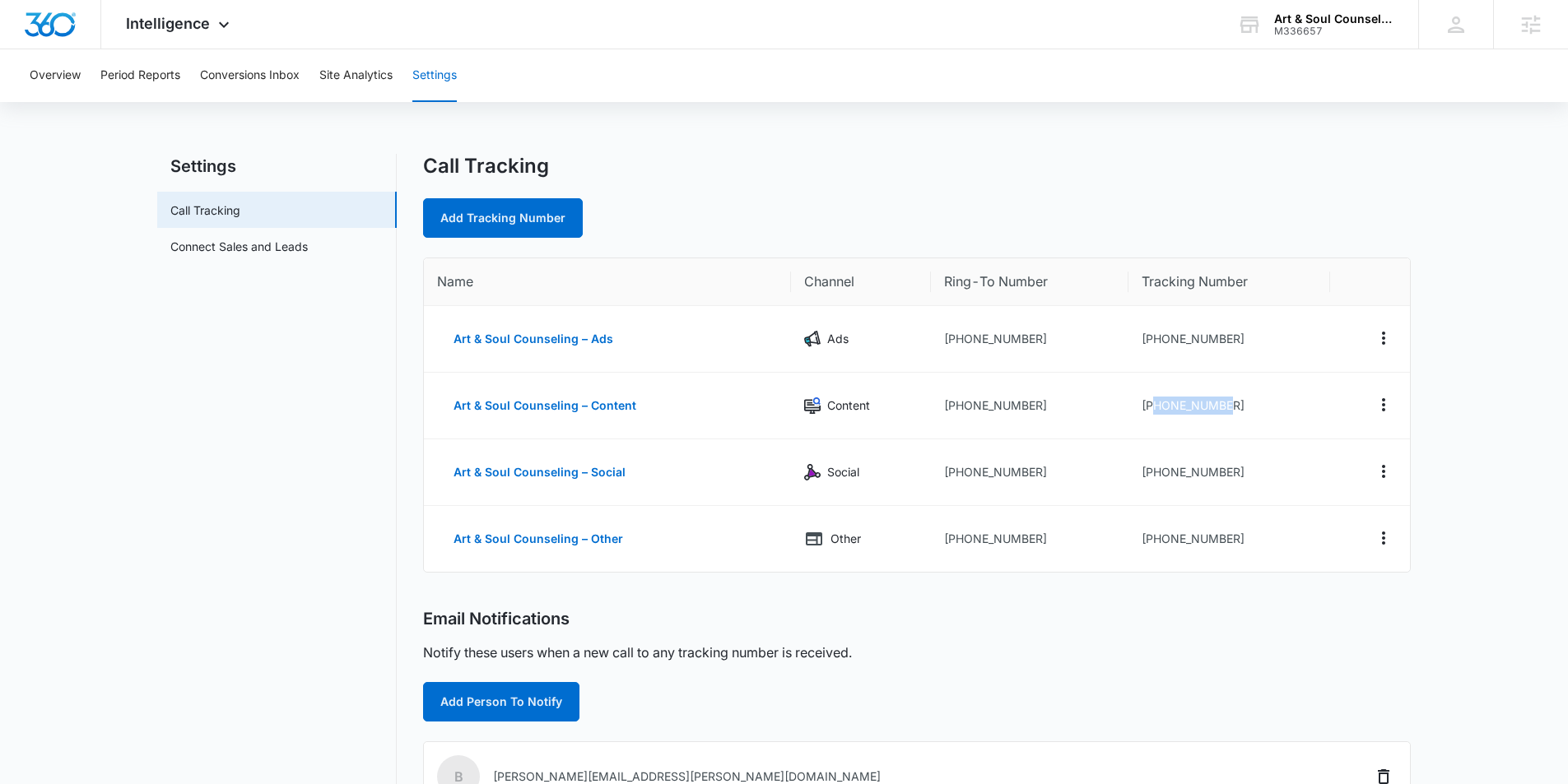
copy td "8323048642"
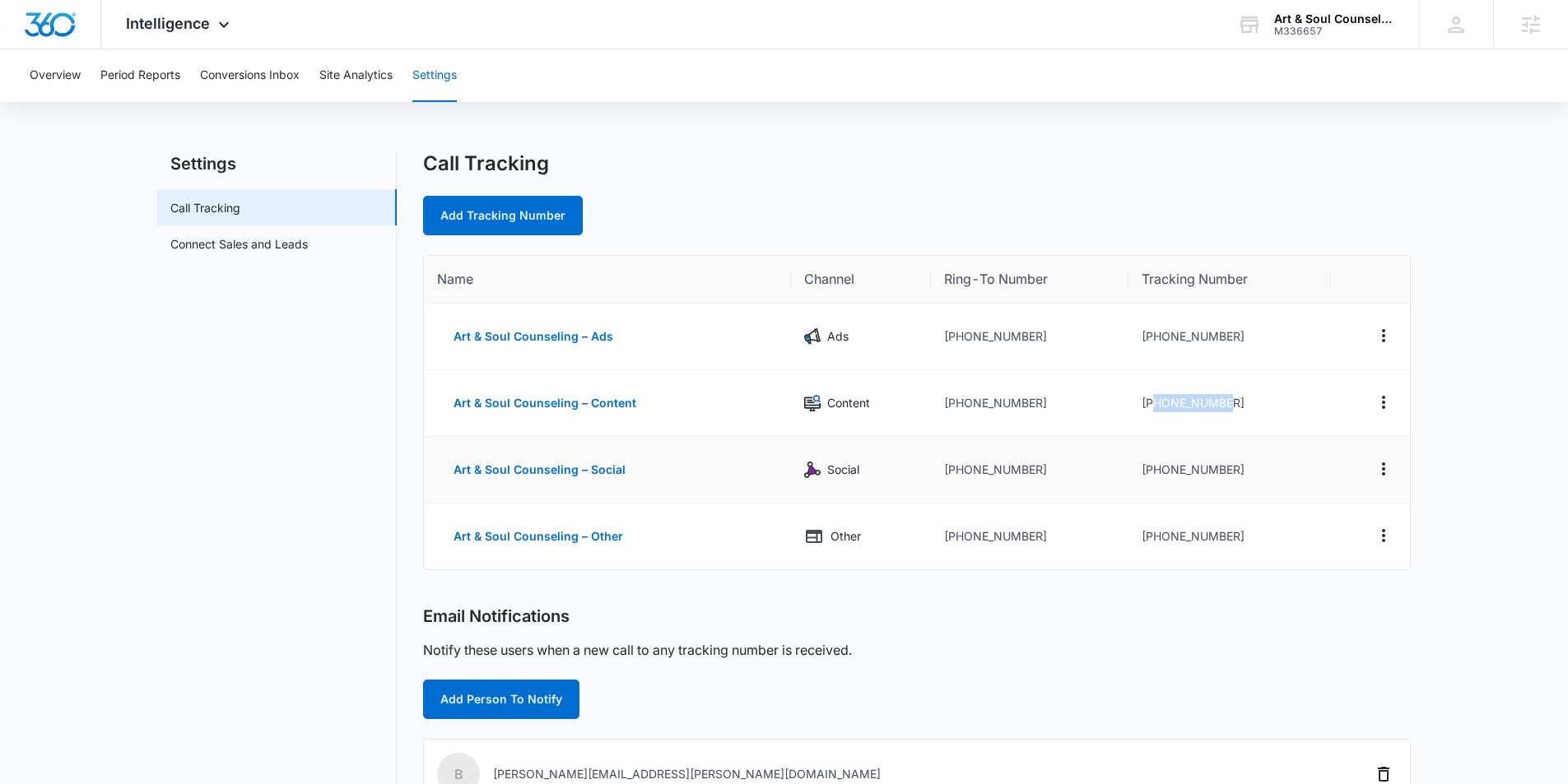
scroll to position [5, 0]
drag, startPoint x: 1223, startPoint y: 466, endPoint x: 1153, endPoint y: 470, distance: 70.1
click at [1153, 470] on td "[PHONE_NUMBER]" at bounding box center [1228, 468] width 201 height 67
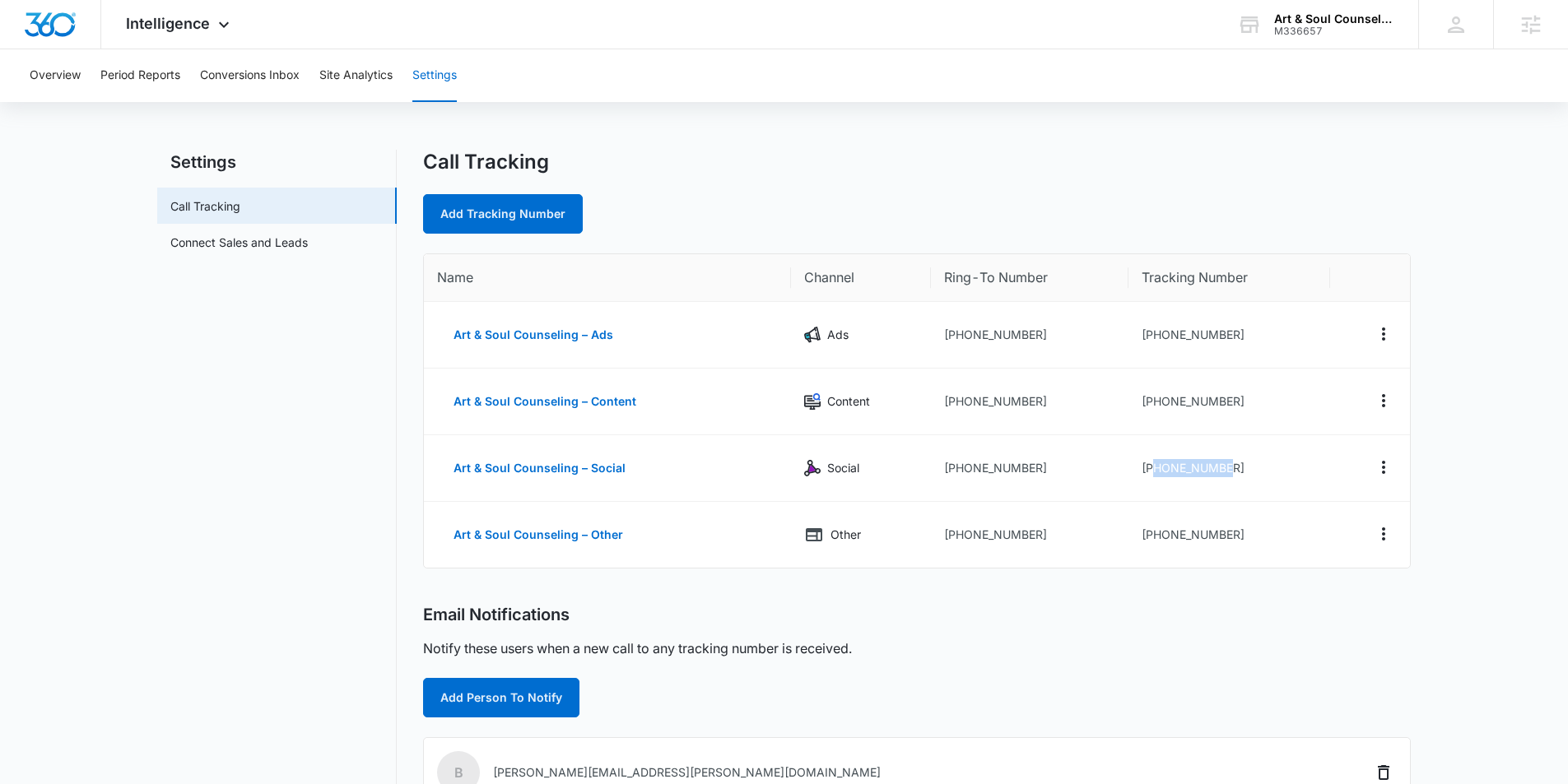
copy td "8323048644"
drag, startPoint x: 1246, startPoint y: 534, endPoint x: 1153, endPoint y: 538, distance: 93.1
click at [1153, 538] on td "[PHONE_NUMBER]" at bounding box center [1228, 535] width 201 height 66
copy td "8323048650"
click at [1317, 21] on div "Art & Soul Counseling" at bounding box center [1334, 19] width 120 height 14
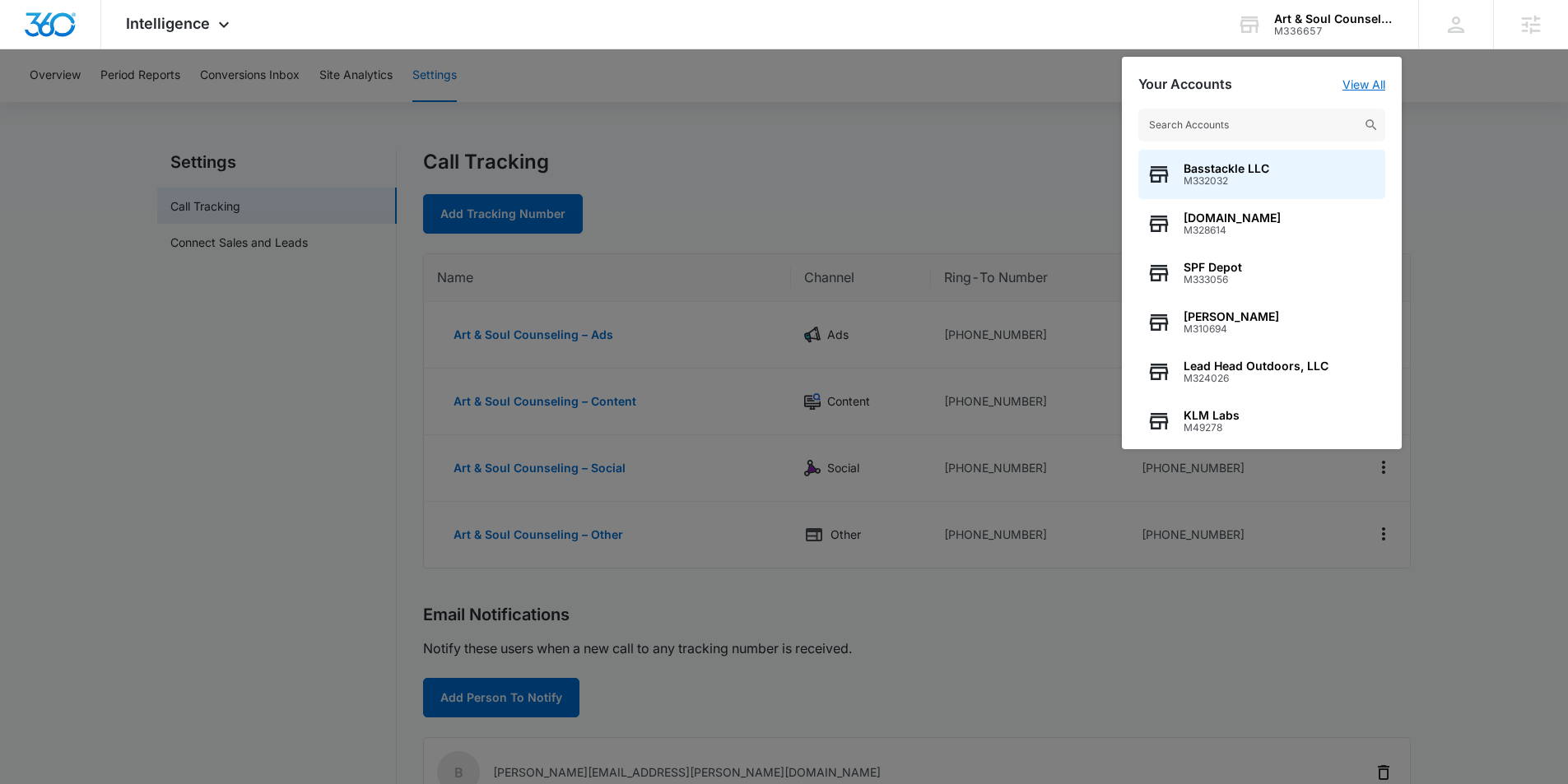
click at [1362, 79] on link "View All" at bounding box center [1364, 84] width 43 height 14
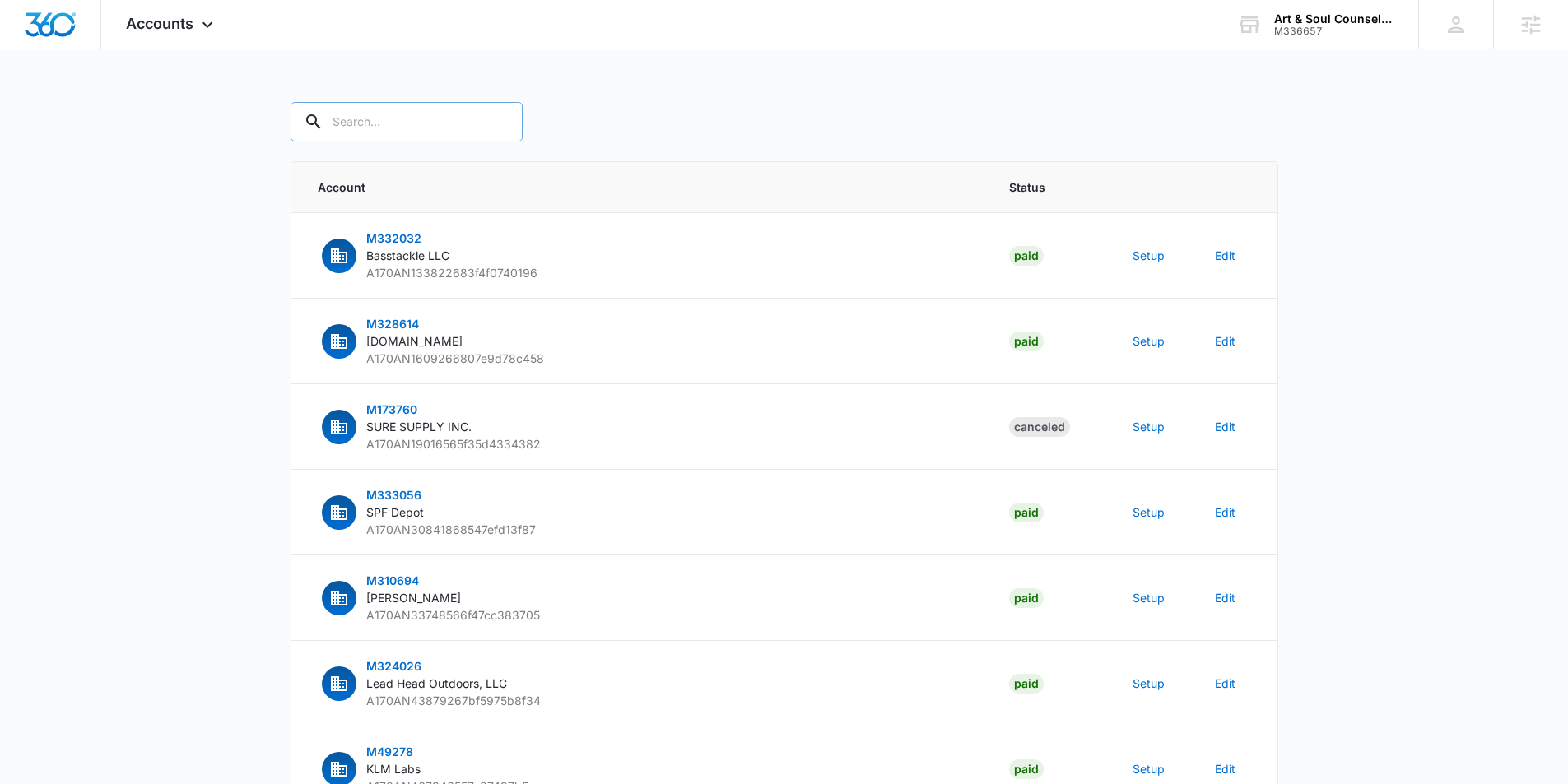
click at [439, 126] on input "text" at bounding box center [406, 121] width 232 height 40
type input "M336657"
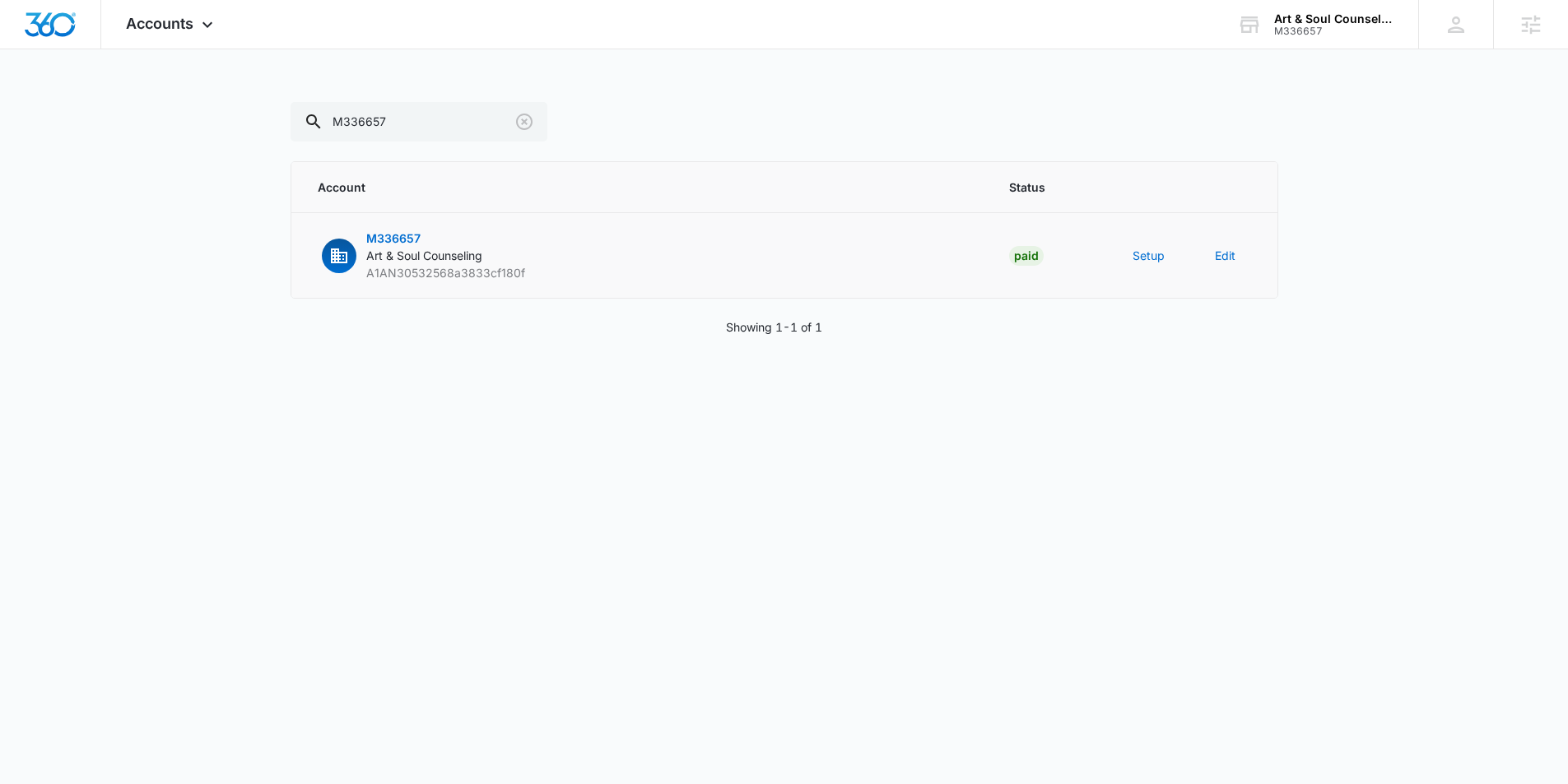
click at [1125, 252] on td "Setup" at bounding box center [1153, 256] width 82 height 85
click at [1139, 256] on button "Setup" at bounding box center [1147, 256] width 32 height 17
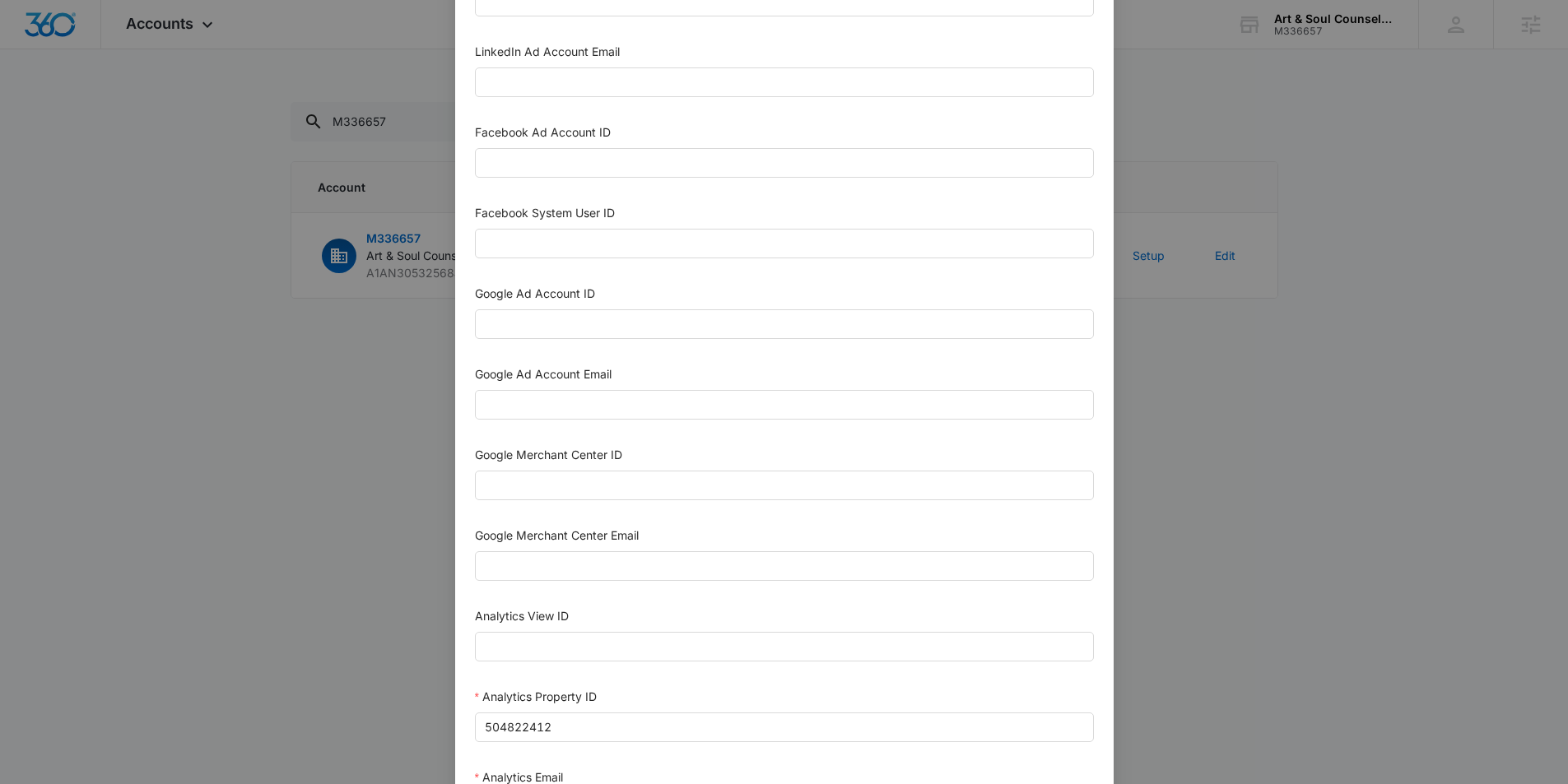
scroll to position [683, 0]
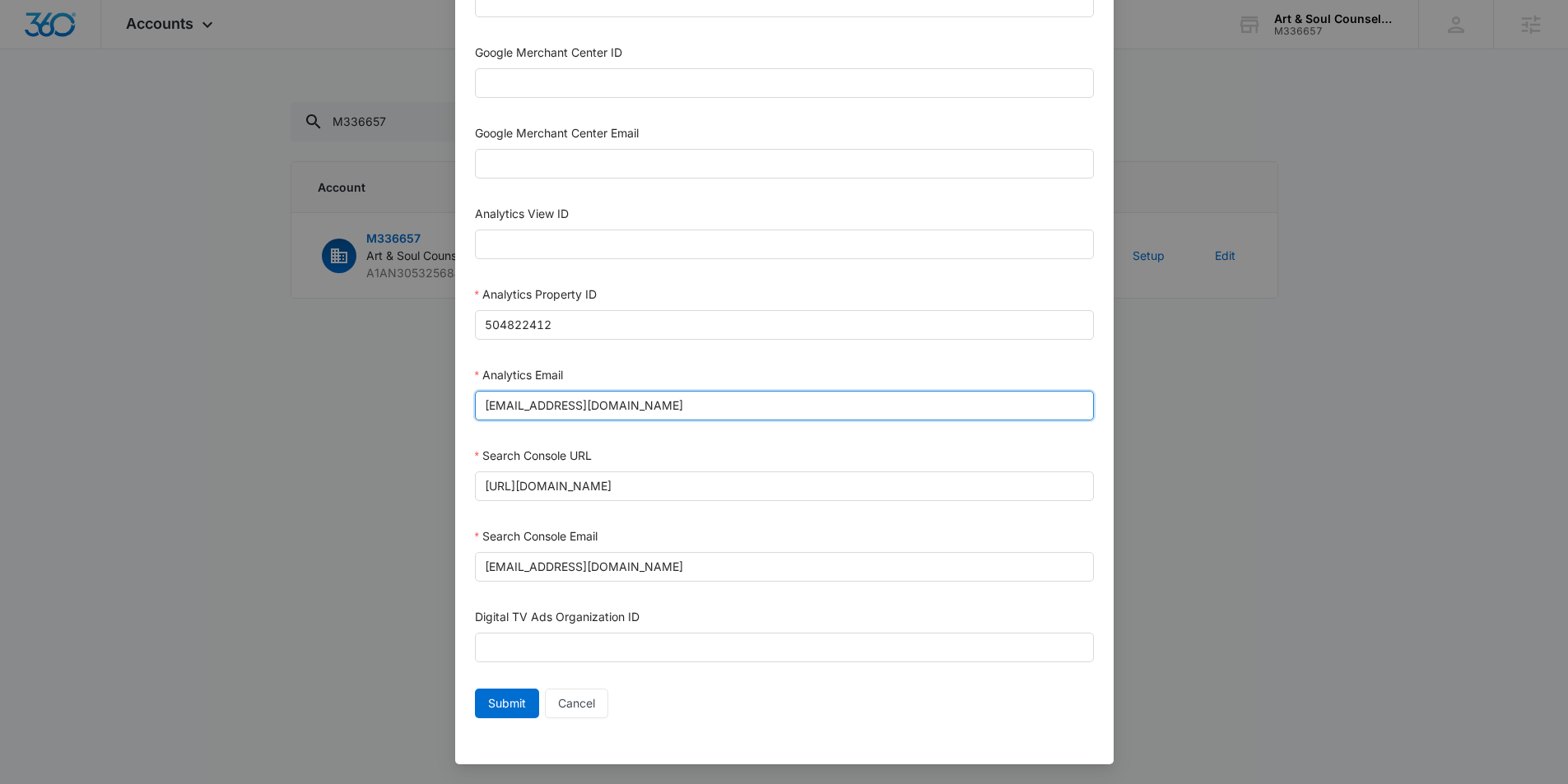
click at [629, 410] on input "m360+accounts1025@madwiremedia.com" at bounding box center [784, 405] width 619 height 30
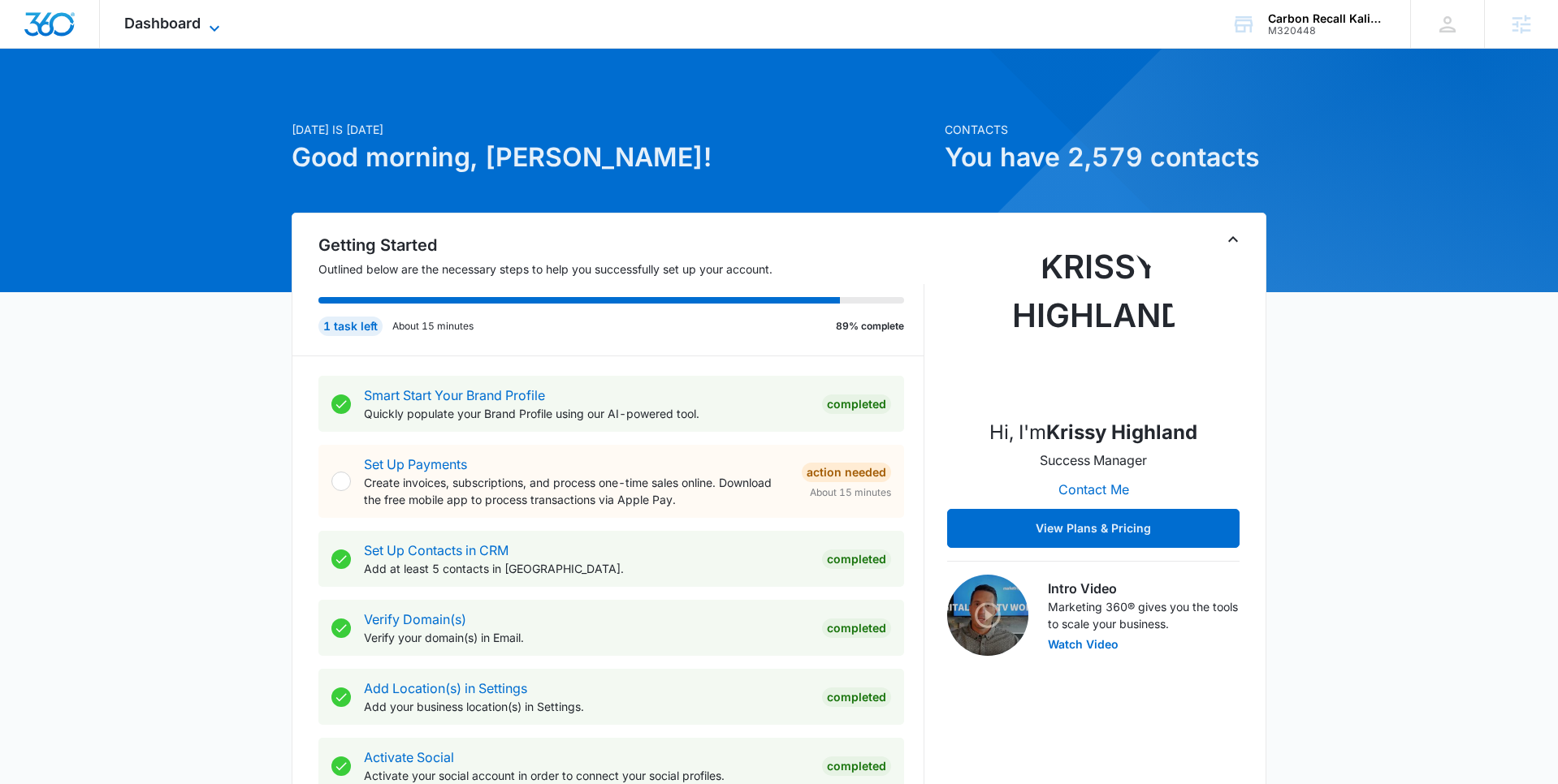
click at [194, 24] on span "Dashboard" at bounding box center [163, 23] width 77 height 17
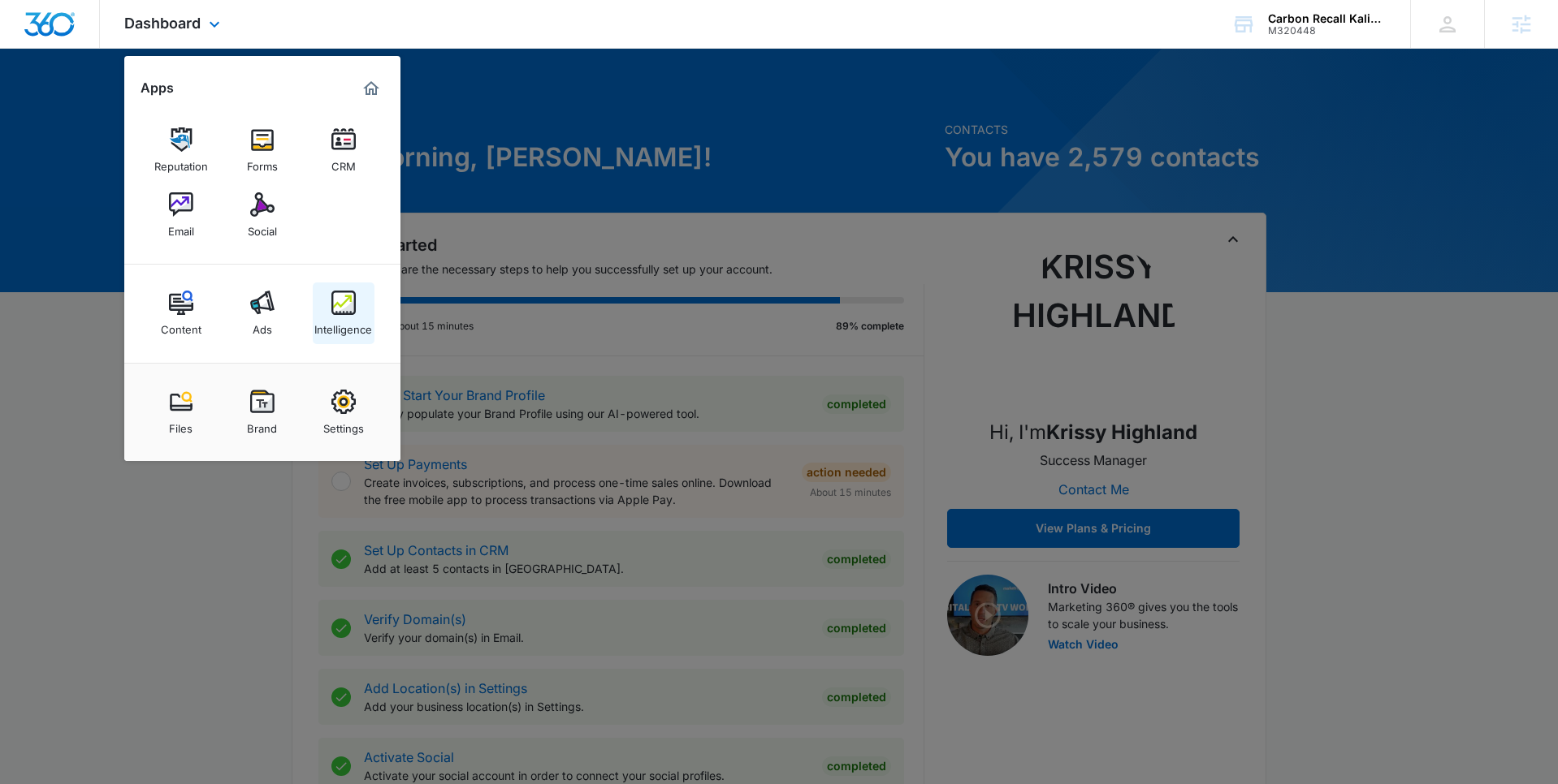
click at [349, 313] on img at bounding box center [342, 302] width 24 height 24
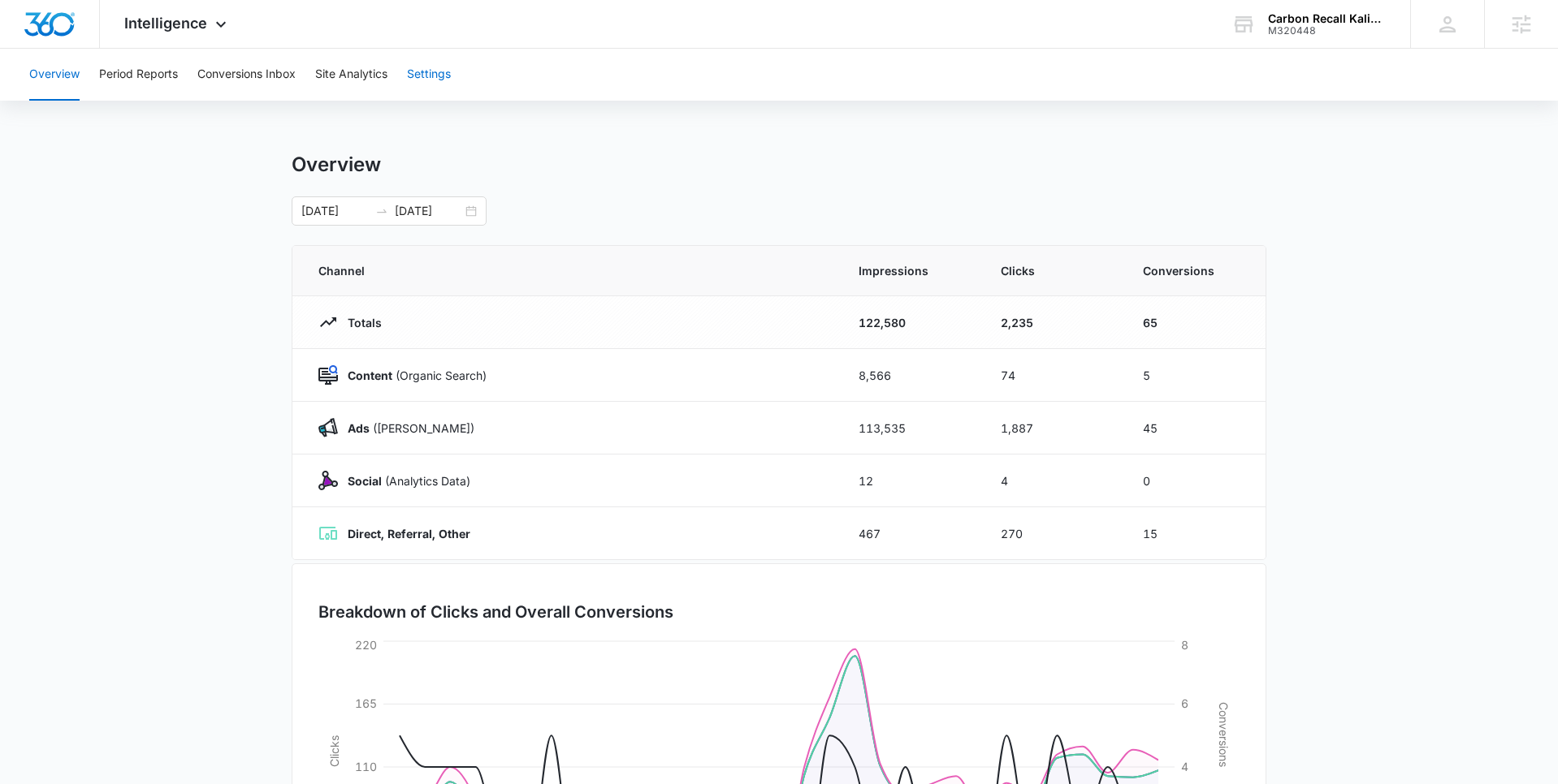
click at [433, 77] on button "Settings" at bounding box center [428, 75] width 44 height 52
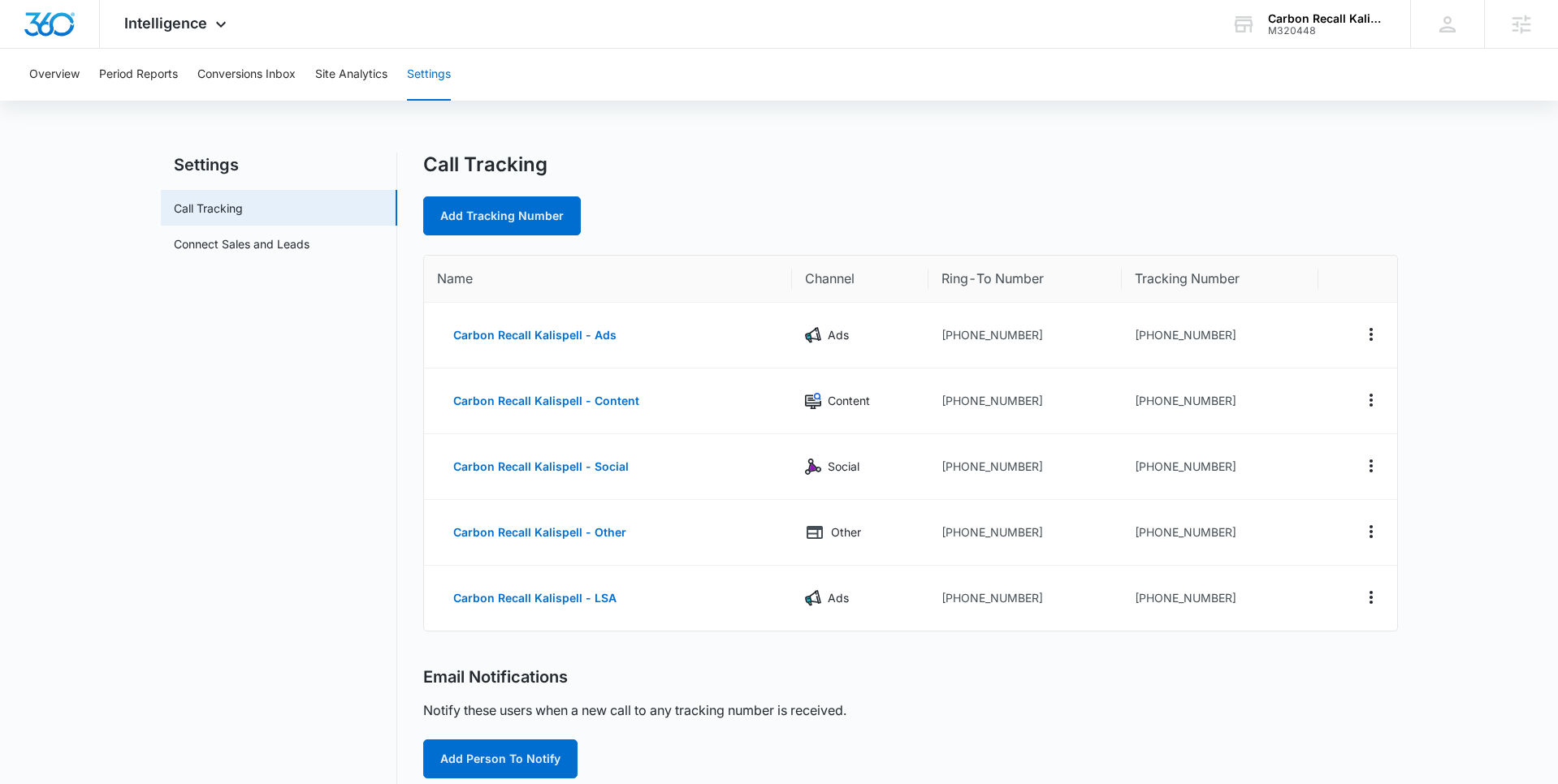
scroll to position [5, 0]
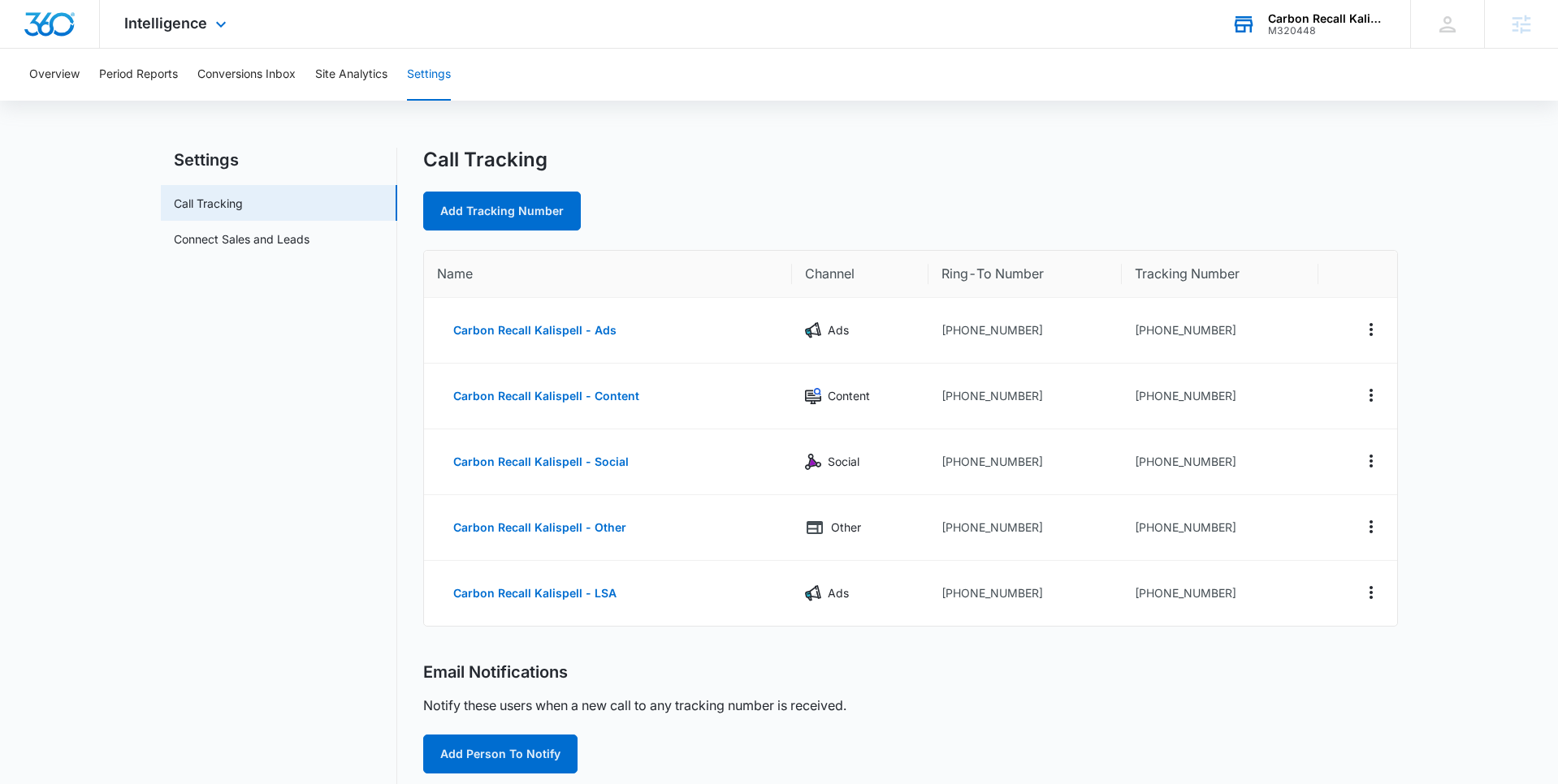
click at [1316, 27] on div "M320448" at bounding box center [1328, 31] width 119 height 11
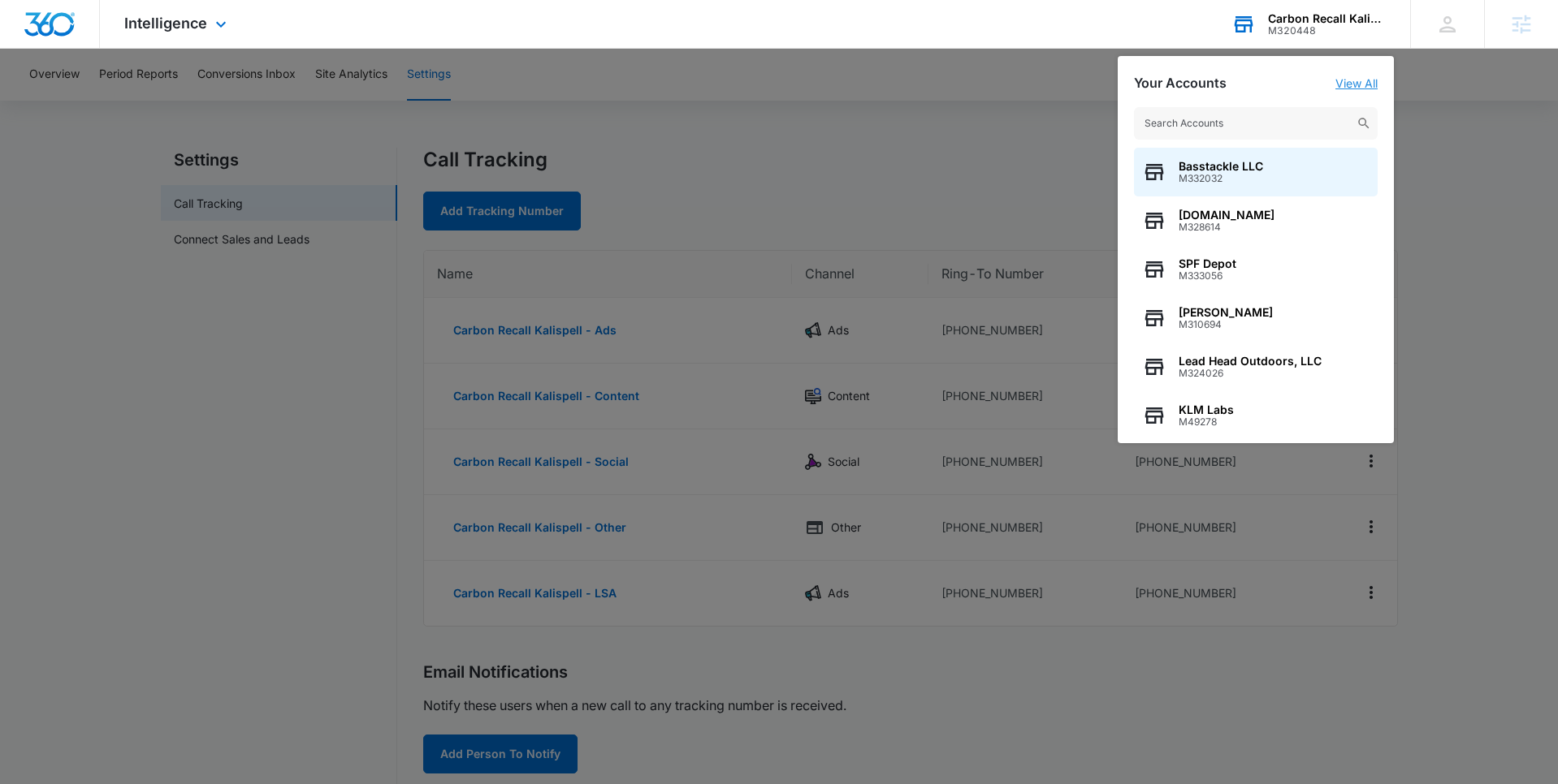
click at [1365, 82] on link "View All" at bounding box center [1356, 83] width 42 height 13
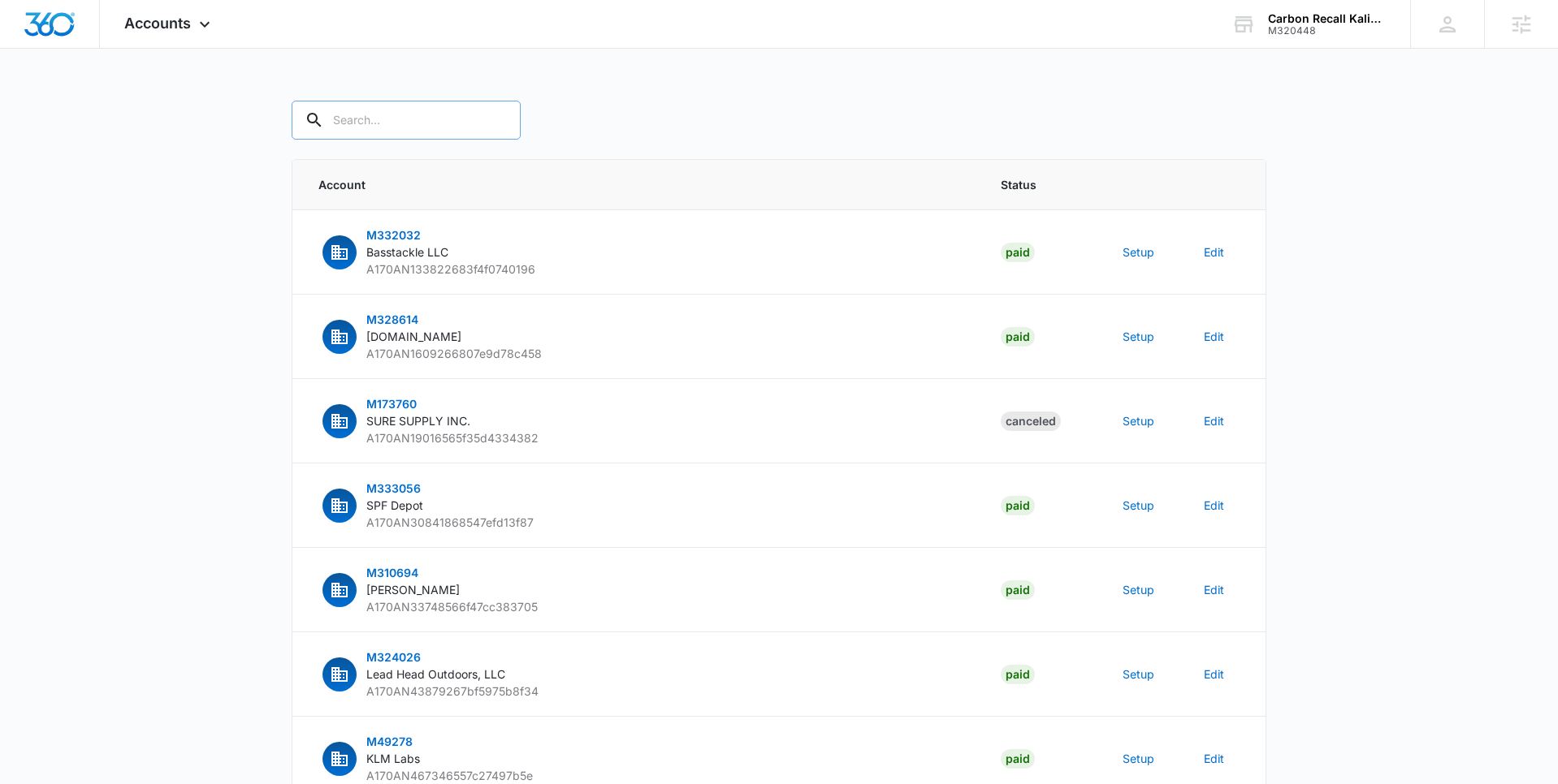
click at [375, 123] on input "text" at bounding box center [406, 120] width 229 height 39
paste input "M320448"
type input "M320448"
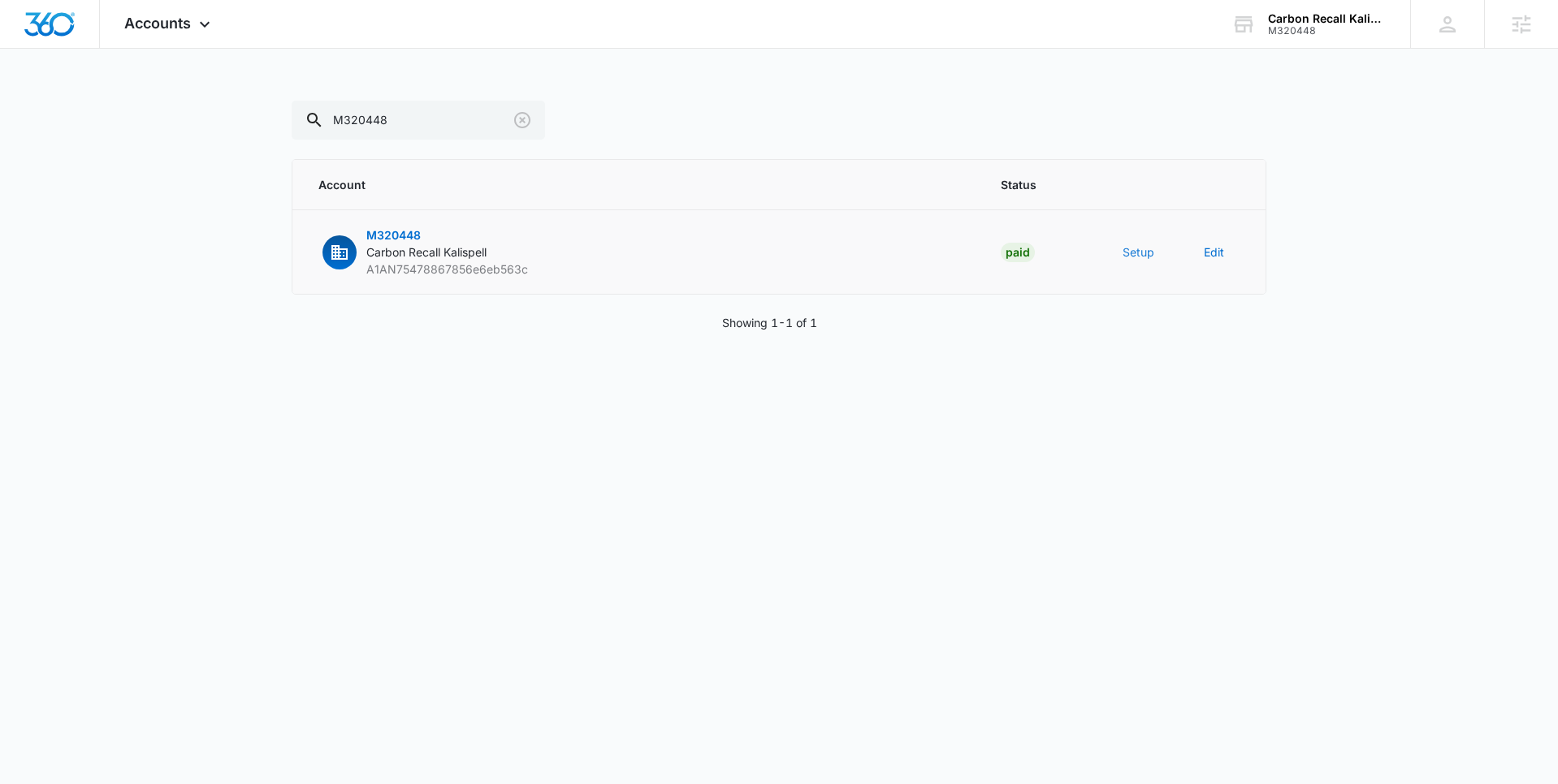
click at [1138, 252] on button "Setup" at bounding box center [1138, 252] width 32 height 17
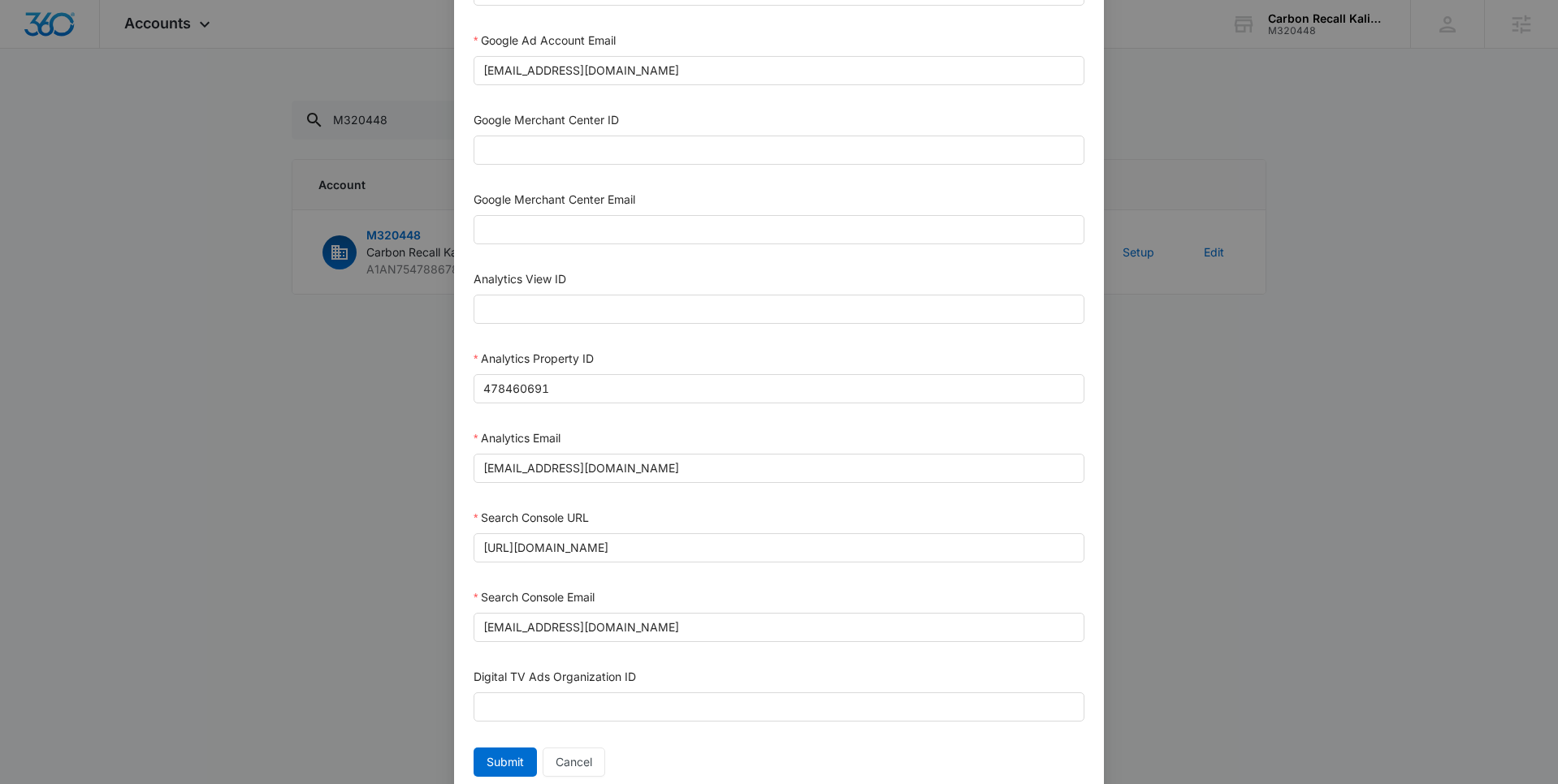
scroll to position [664, 0]
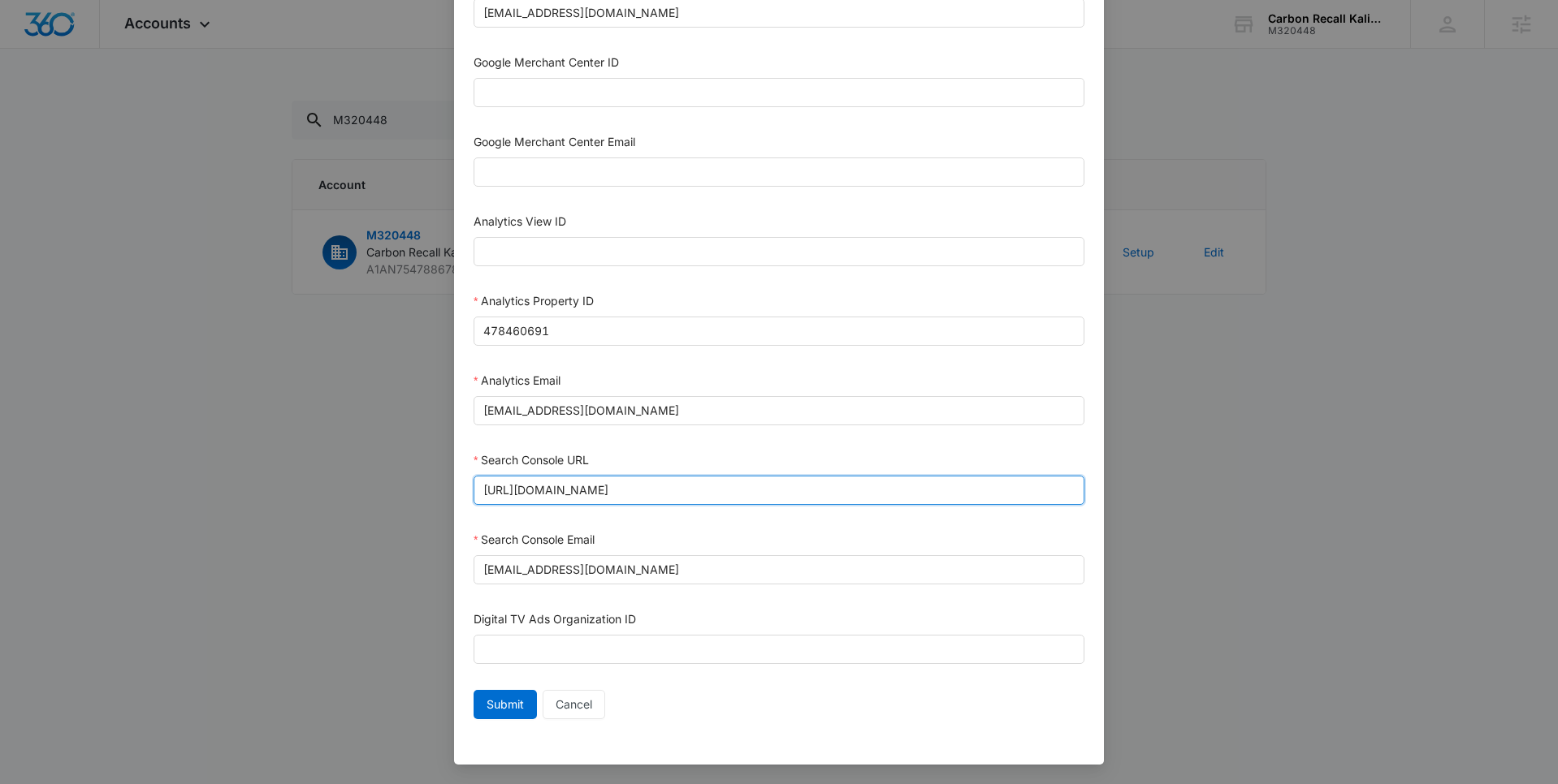
click at [688, 492] on input "https://www.carbonrecallkalispell.com/" at bounding box center [779, 490] width 611 height 30
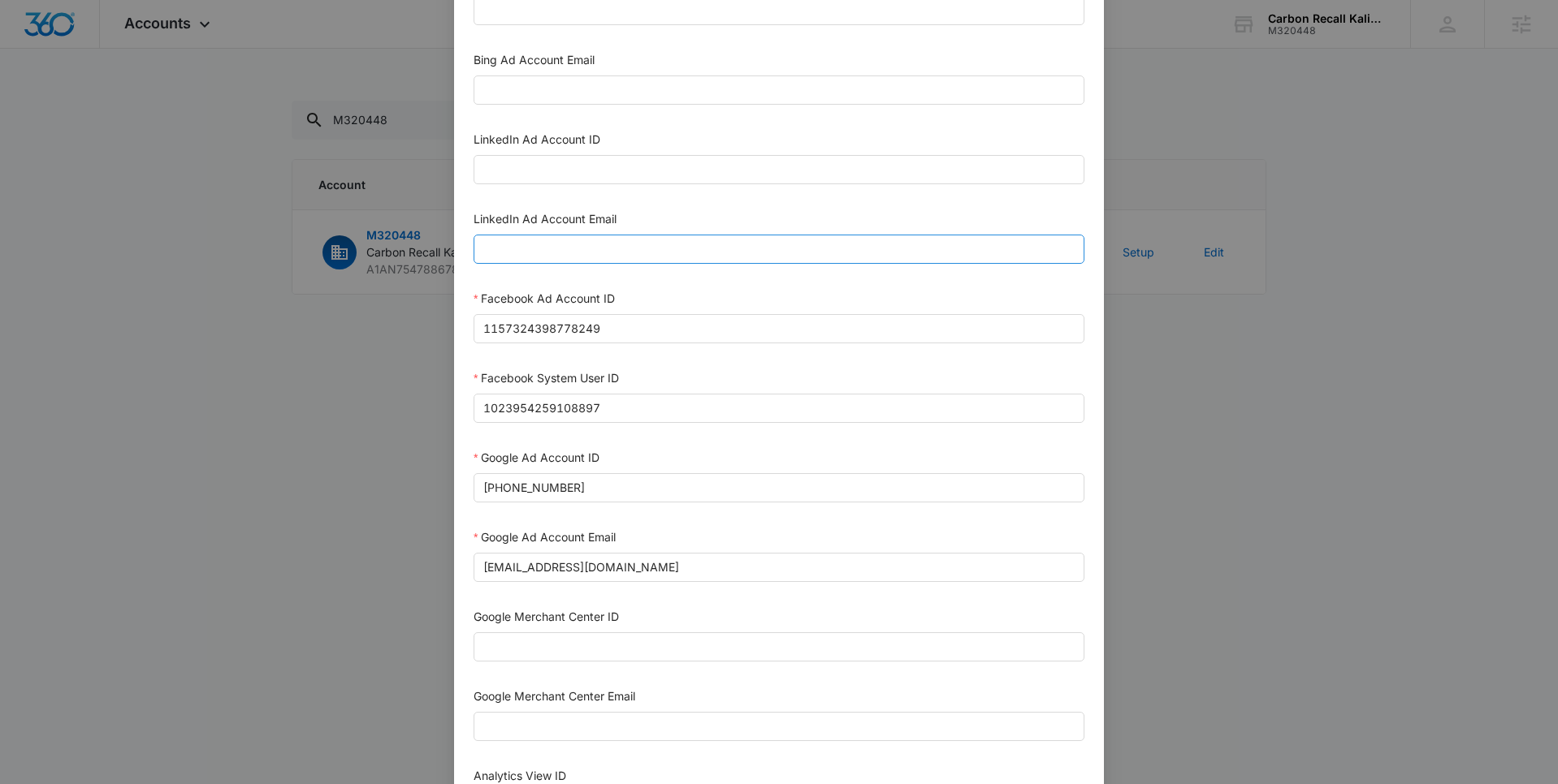
scroll to position [0, 0]
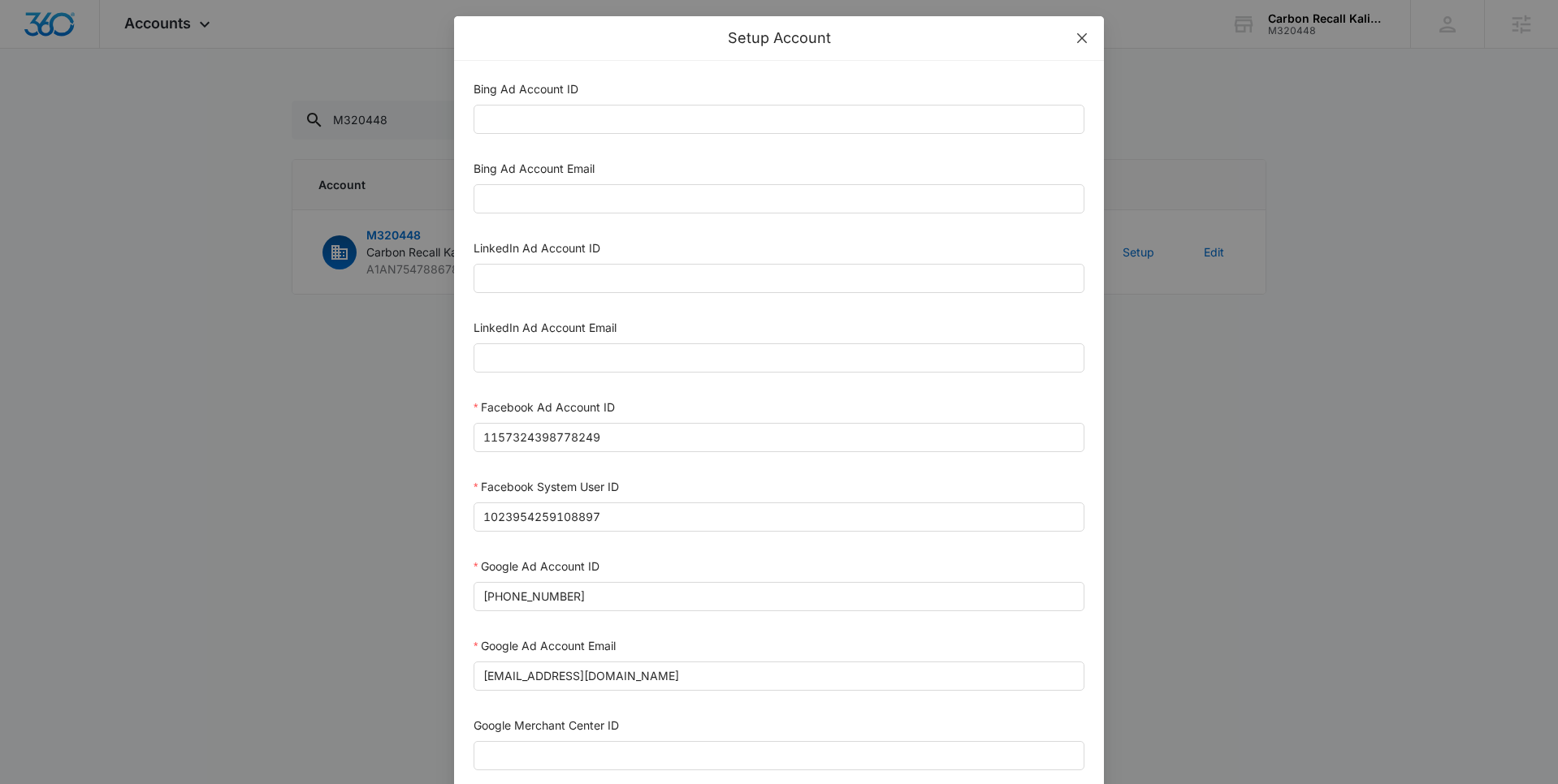
click at [1087, 40] on icon "close" at bounding box center [1082, 38] width 13 height 13
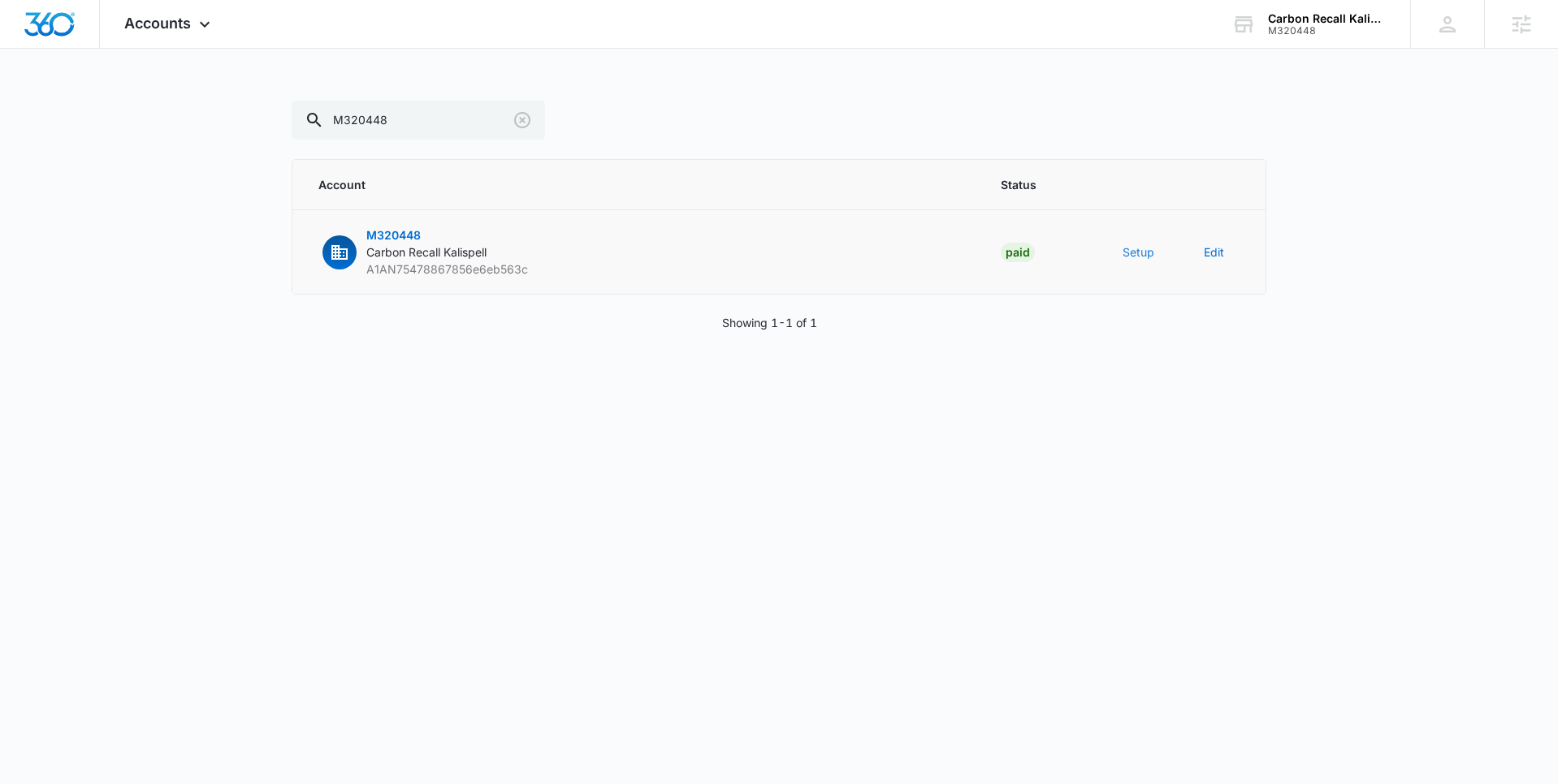
click at [1129, 251] on button "Setup" at bounding box center [1138, 252] width 32 height 17
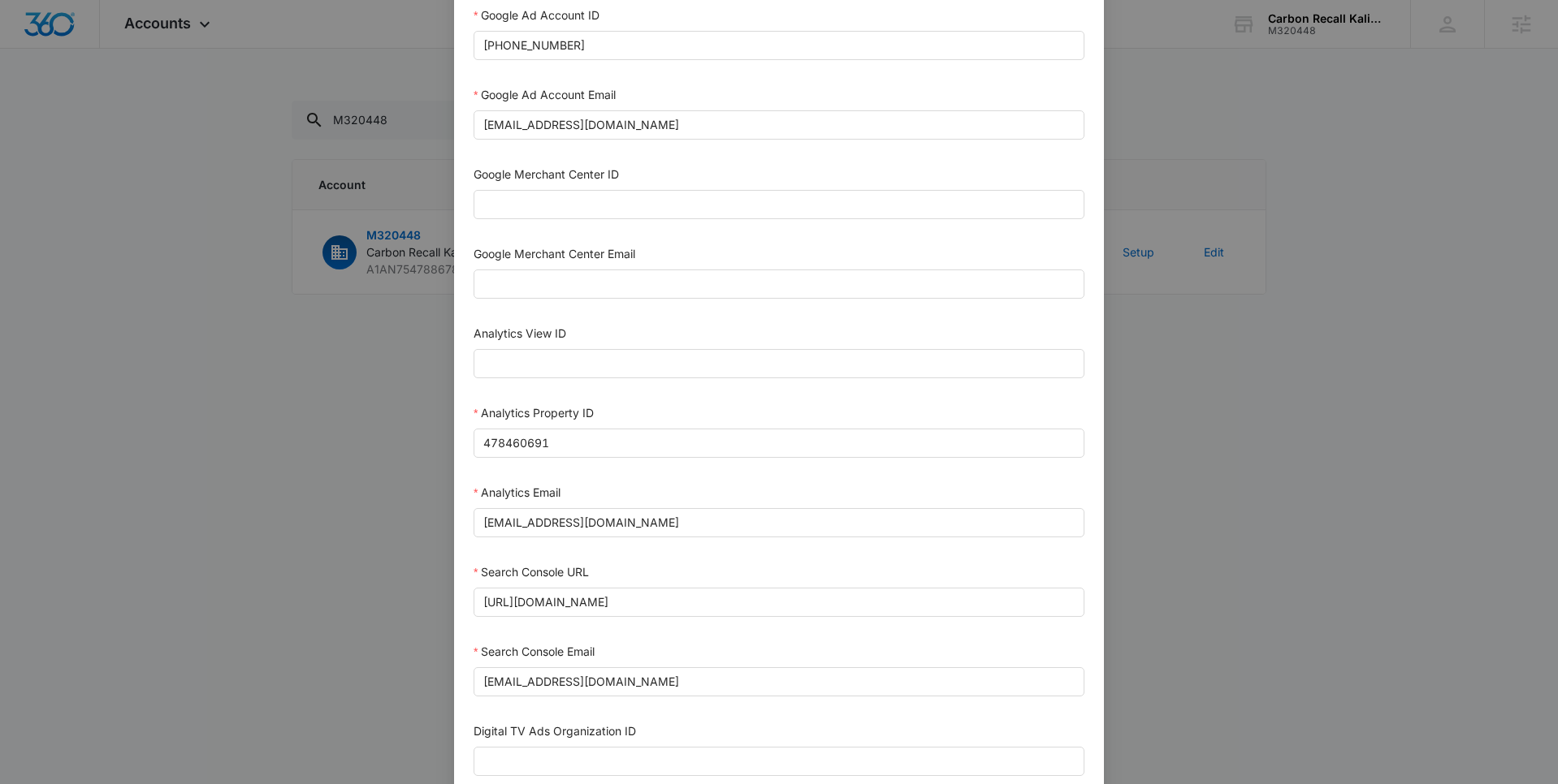
scroll to position [664, 0]
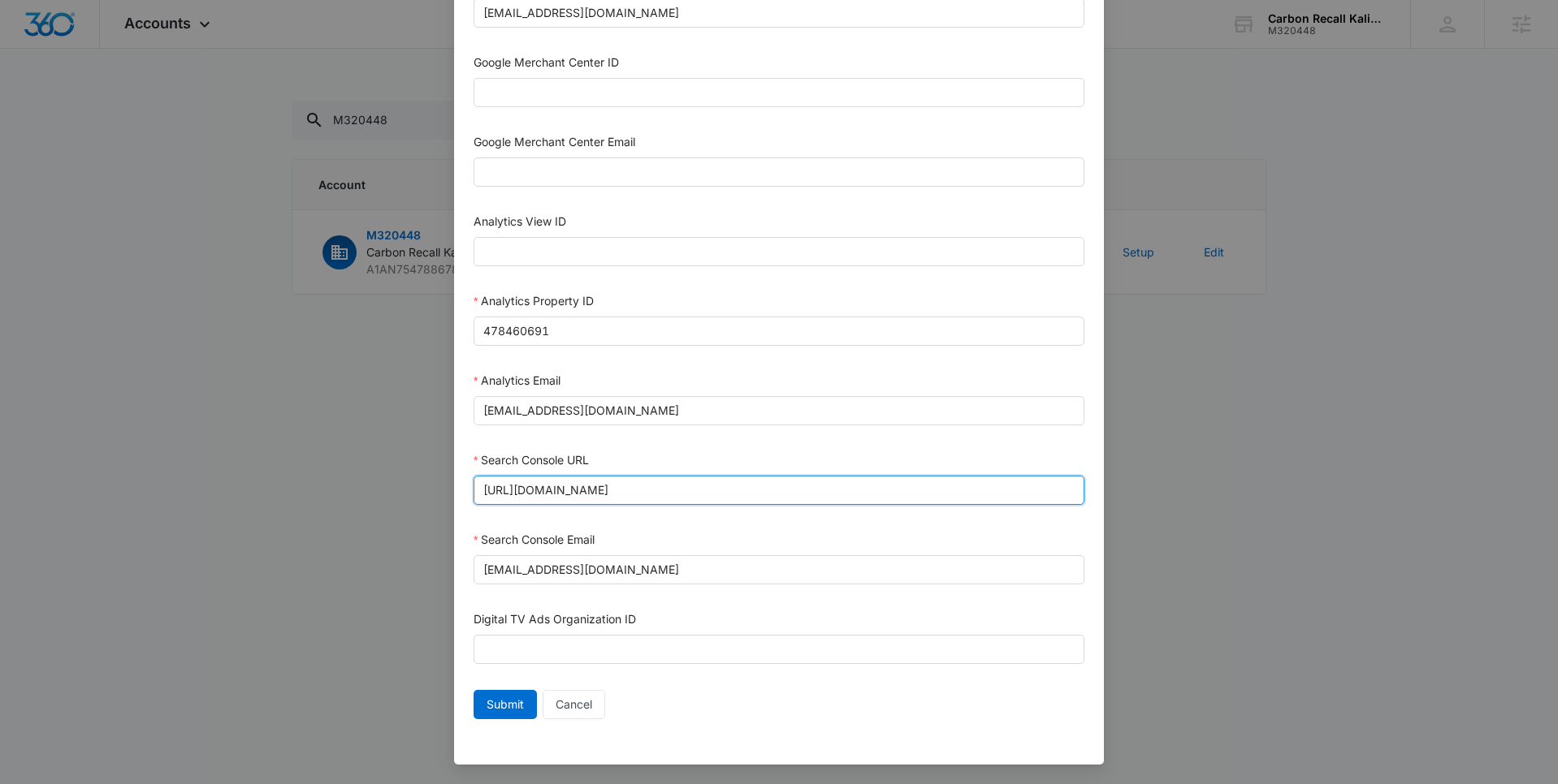
click at [644, 482] on input "https://www.carbonrecallkalispell.com/" at bounding box center [779, 490] width 611 height 30
paste input "repower.co"
type input "https://repower.co/"
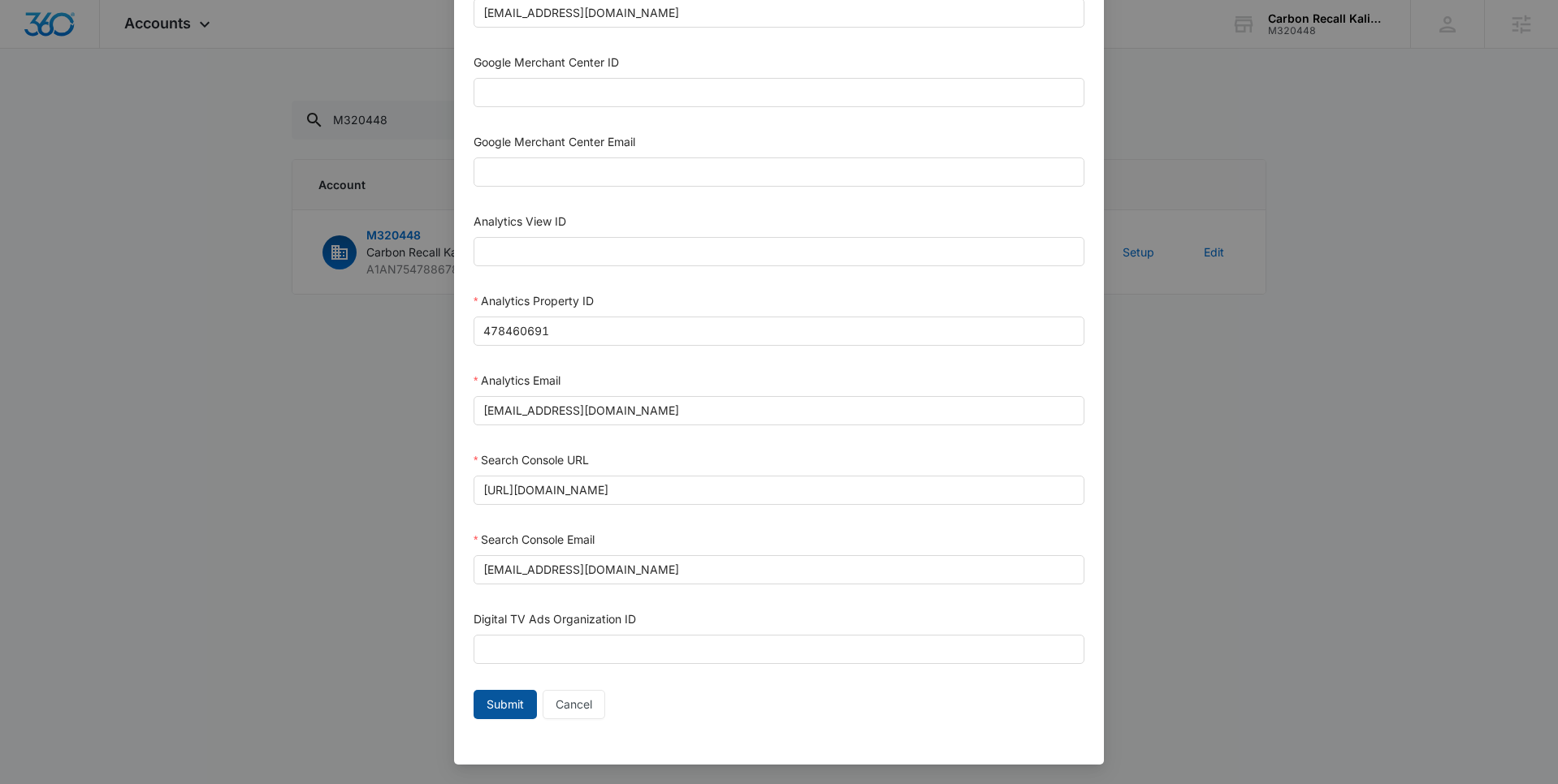
click at [499, 713] on button "Submit" at bounding box center [505, 705] width 63 height 30
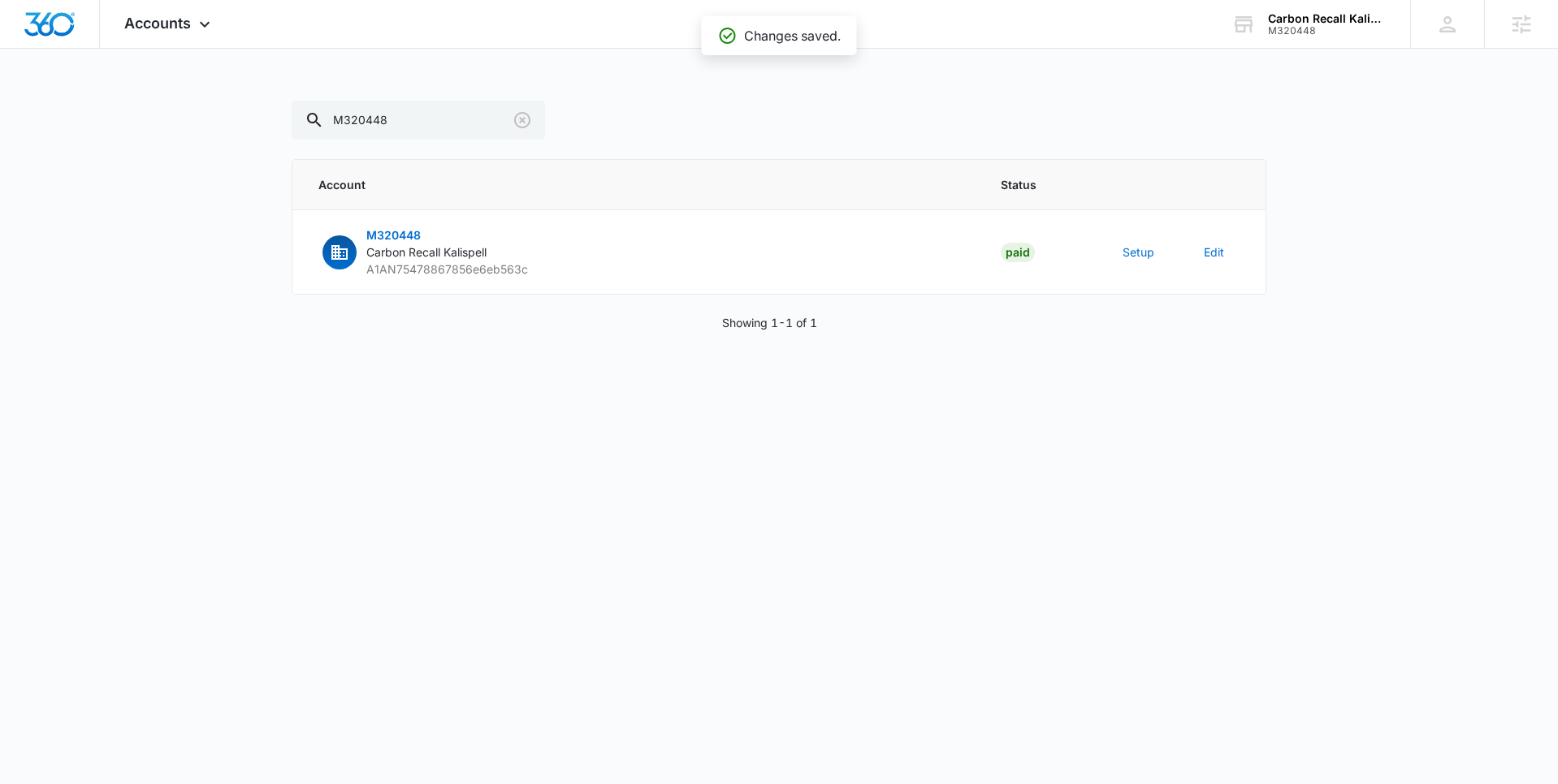
scroll to position [647, 0]
click at [1136, 251] on button "Setup" at bounding box center [1138, 252] width 32 height 17
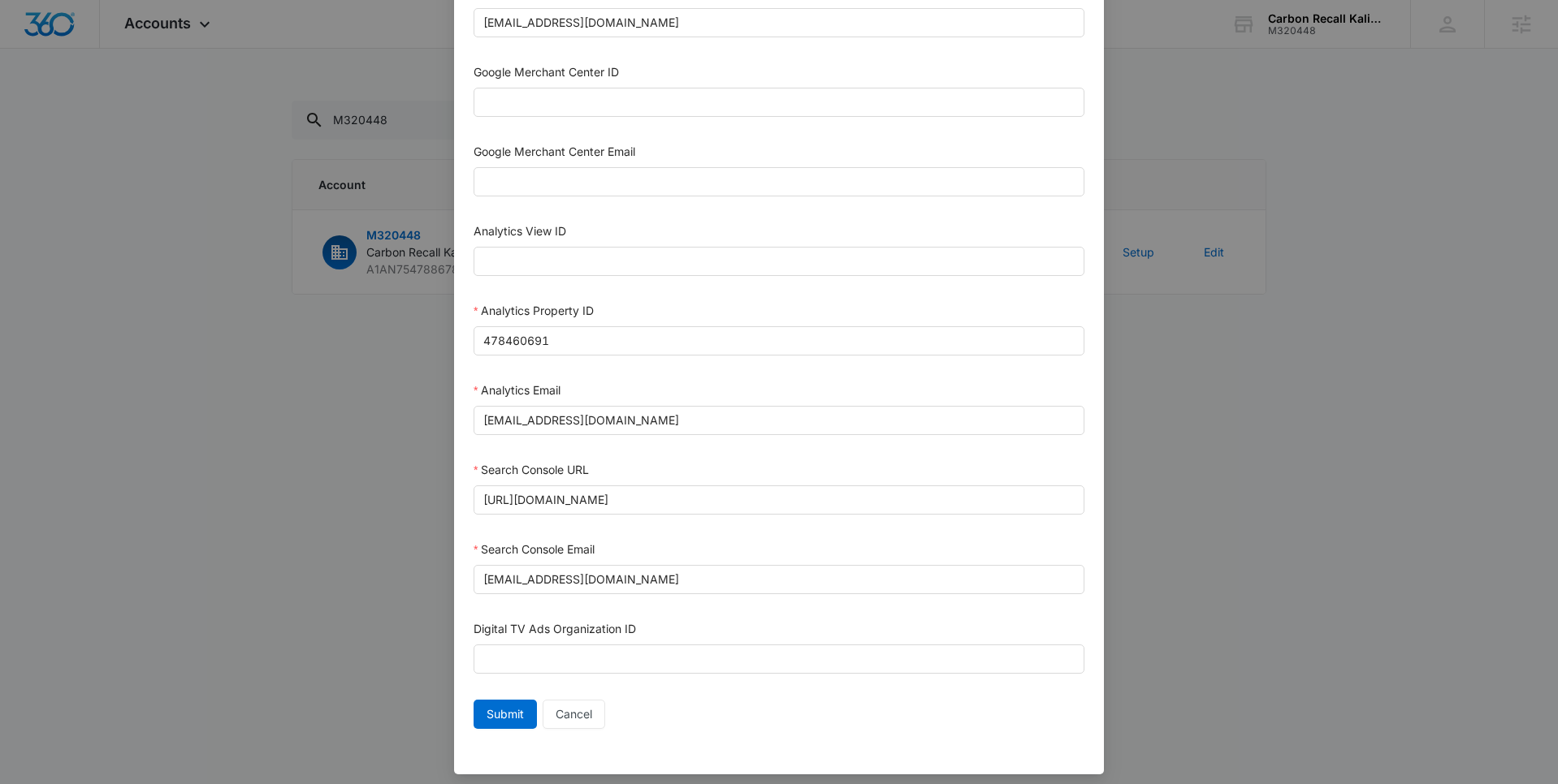
scroll to position [664, 0]
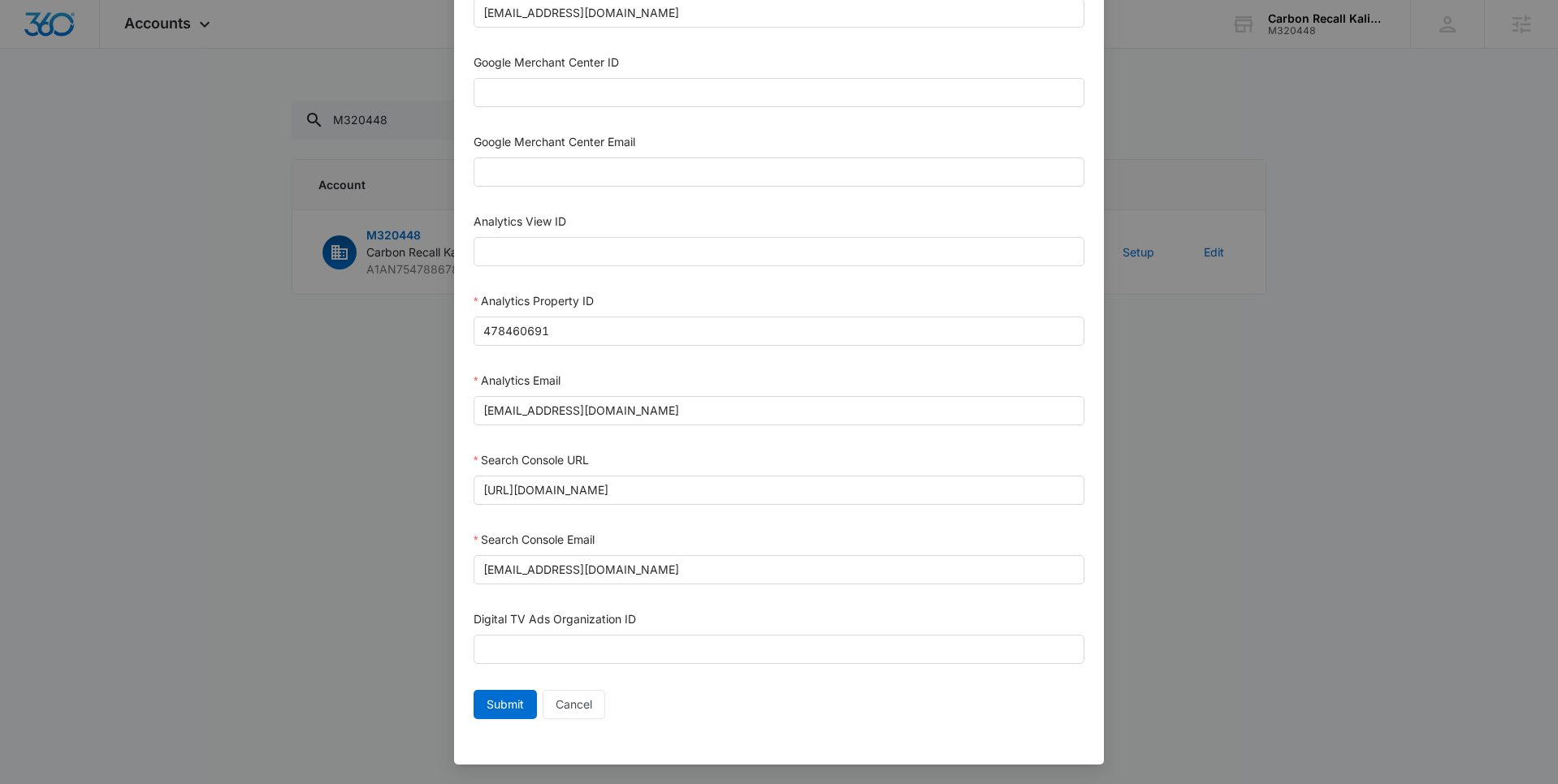
click at [1387, 332] on div "Setup Account Bing Ad Account ID Bing Ad Account Email LinkedIn Ad Account ID L…" at bounding box center [779, 392] width 1558 height 784
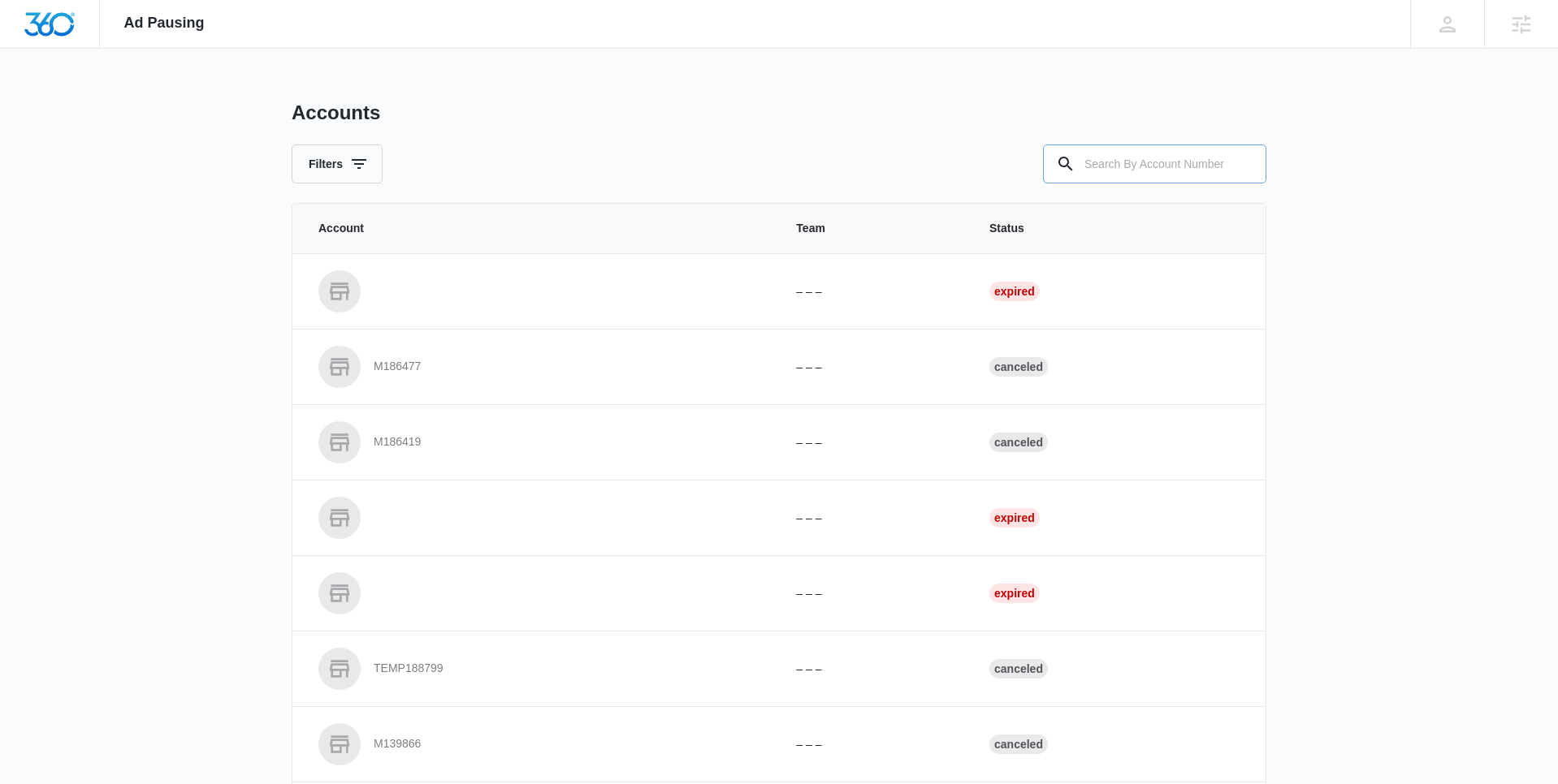
click at [1160, 160] on input "text" at bounding box center [1154, 163] width 224 height 39
paste input "M320448"
type input "M320448"
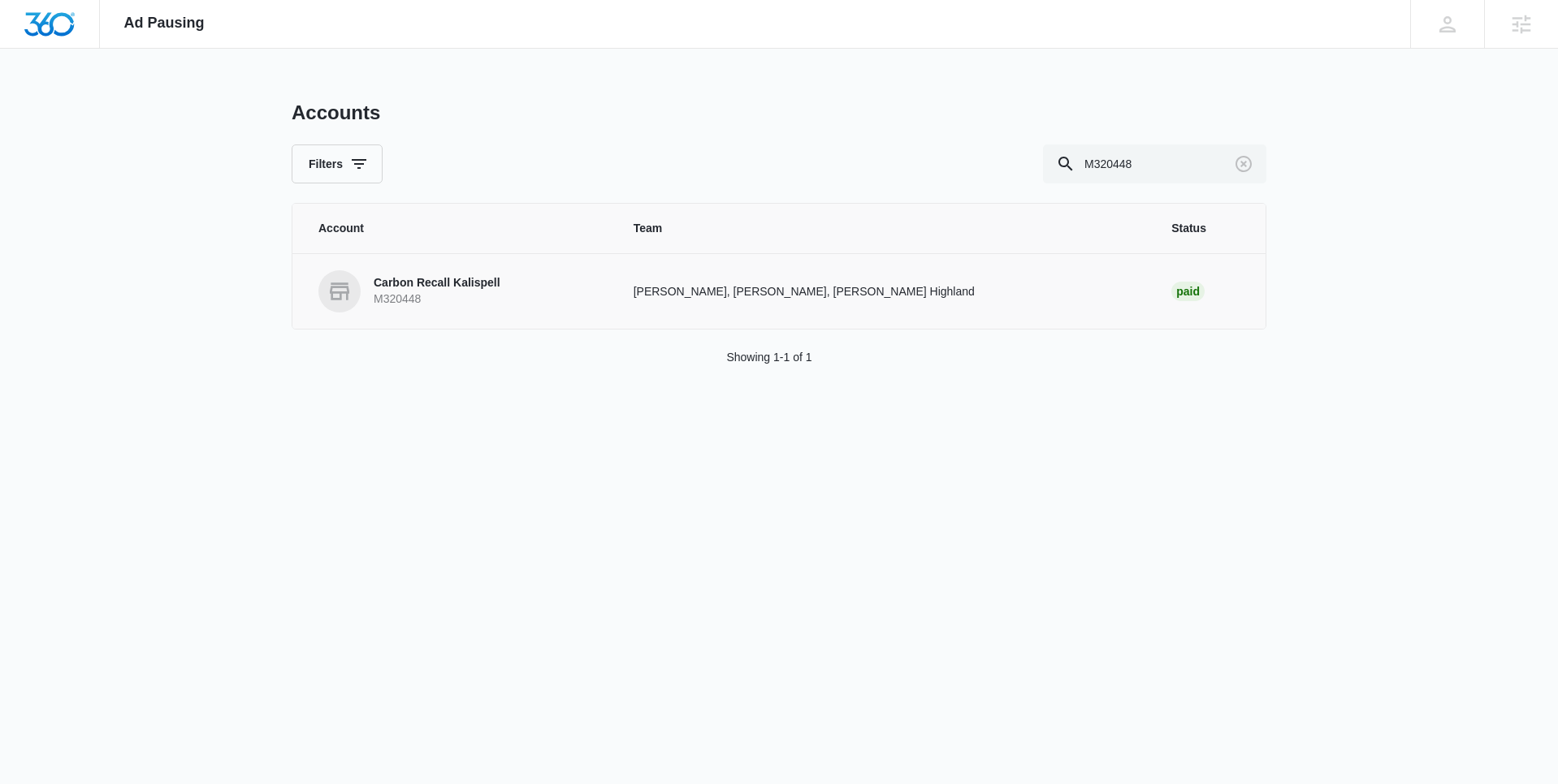
click at [401, 283] on p "Carbon Recall Kalispell" at bounding box center [437, 283] width 126 height 16
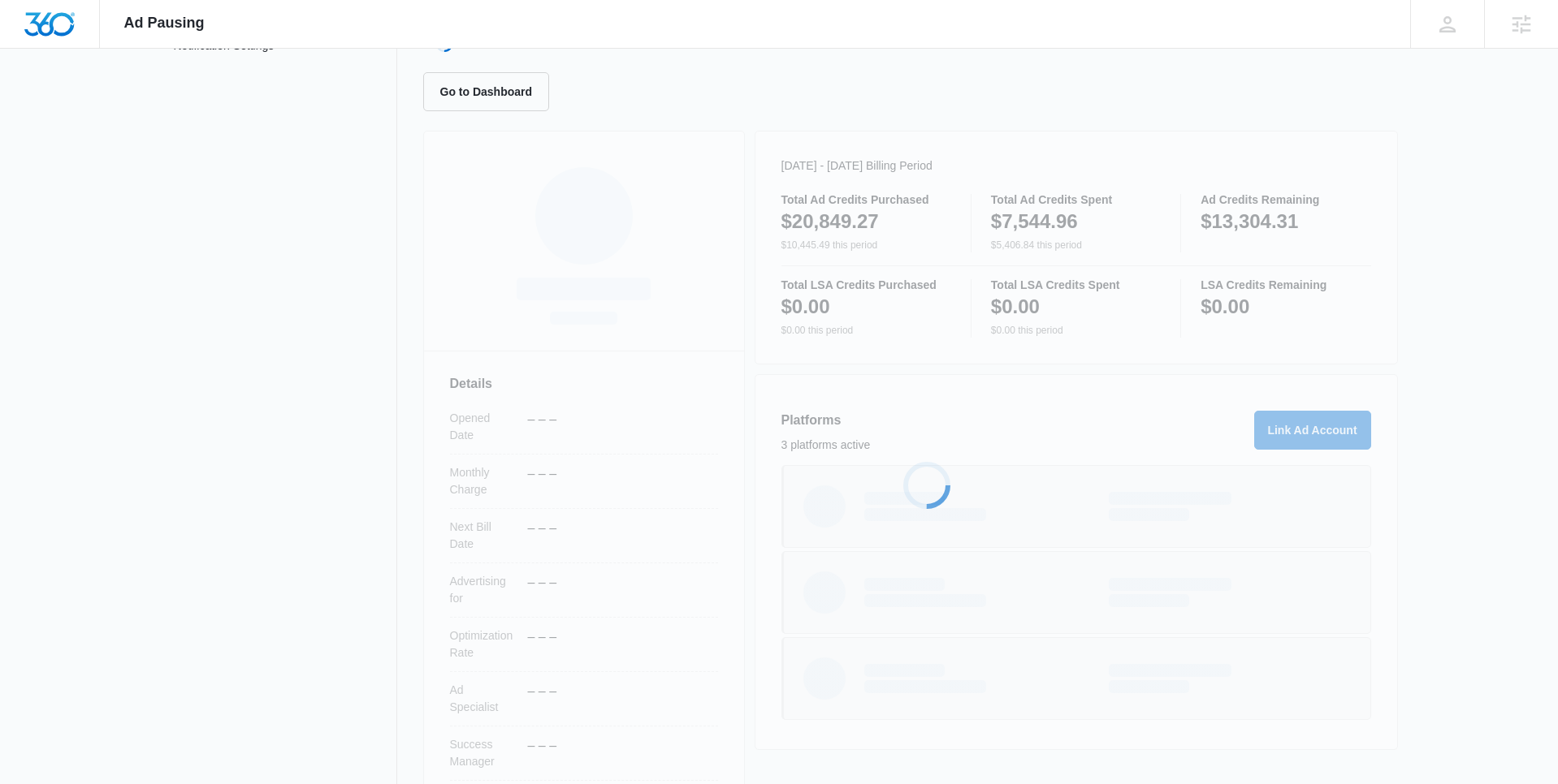
scroll to position [186, 0]
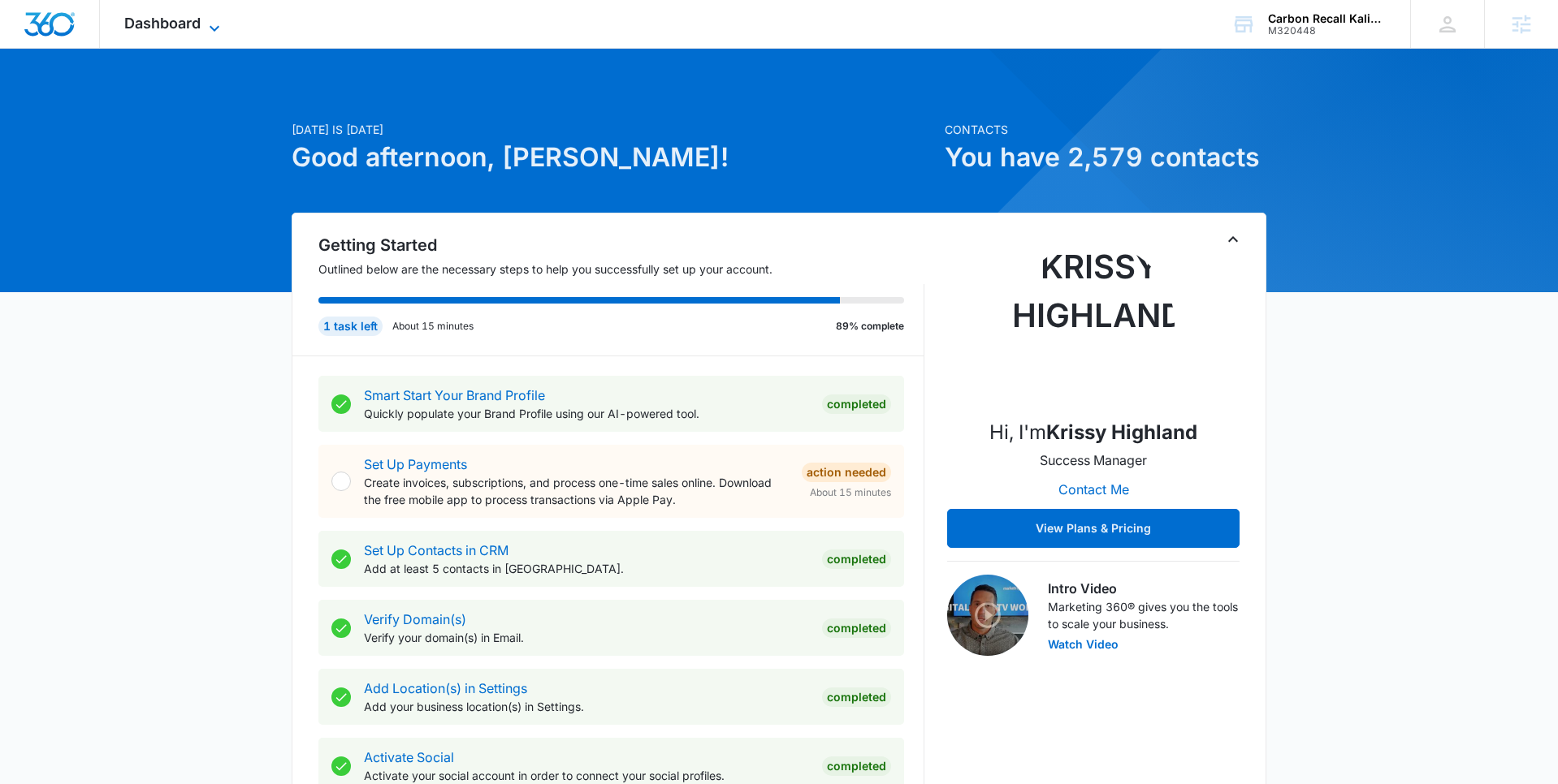
click at [194, 23] on span "Dashboard" at bounding box center [163, 23] width 77 height 17
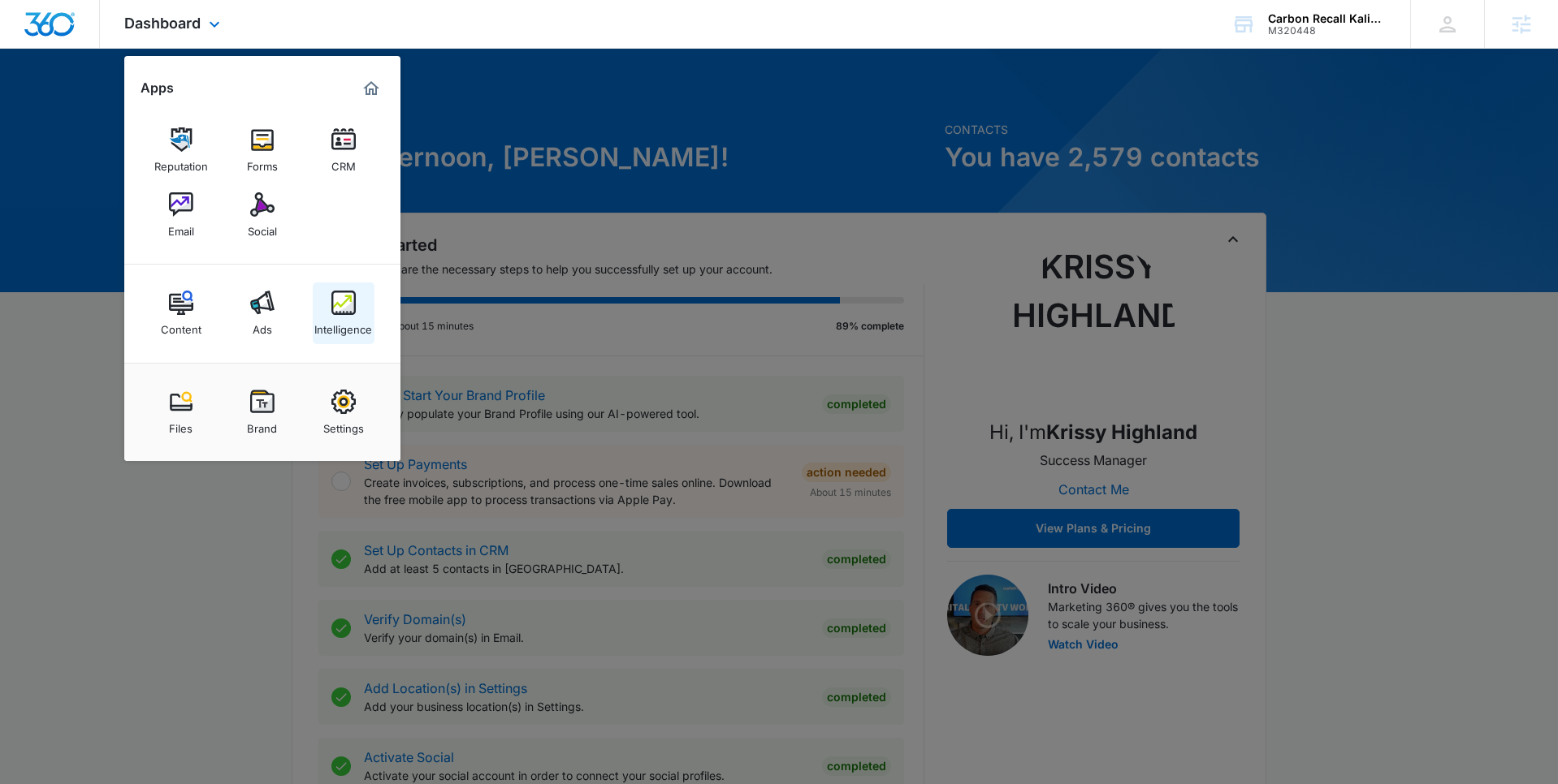
click at [356, 310] on link "Intelligence" at bounding box center [343, 314] width 62 height 62
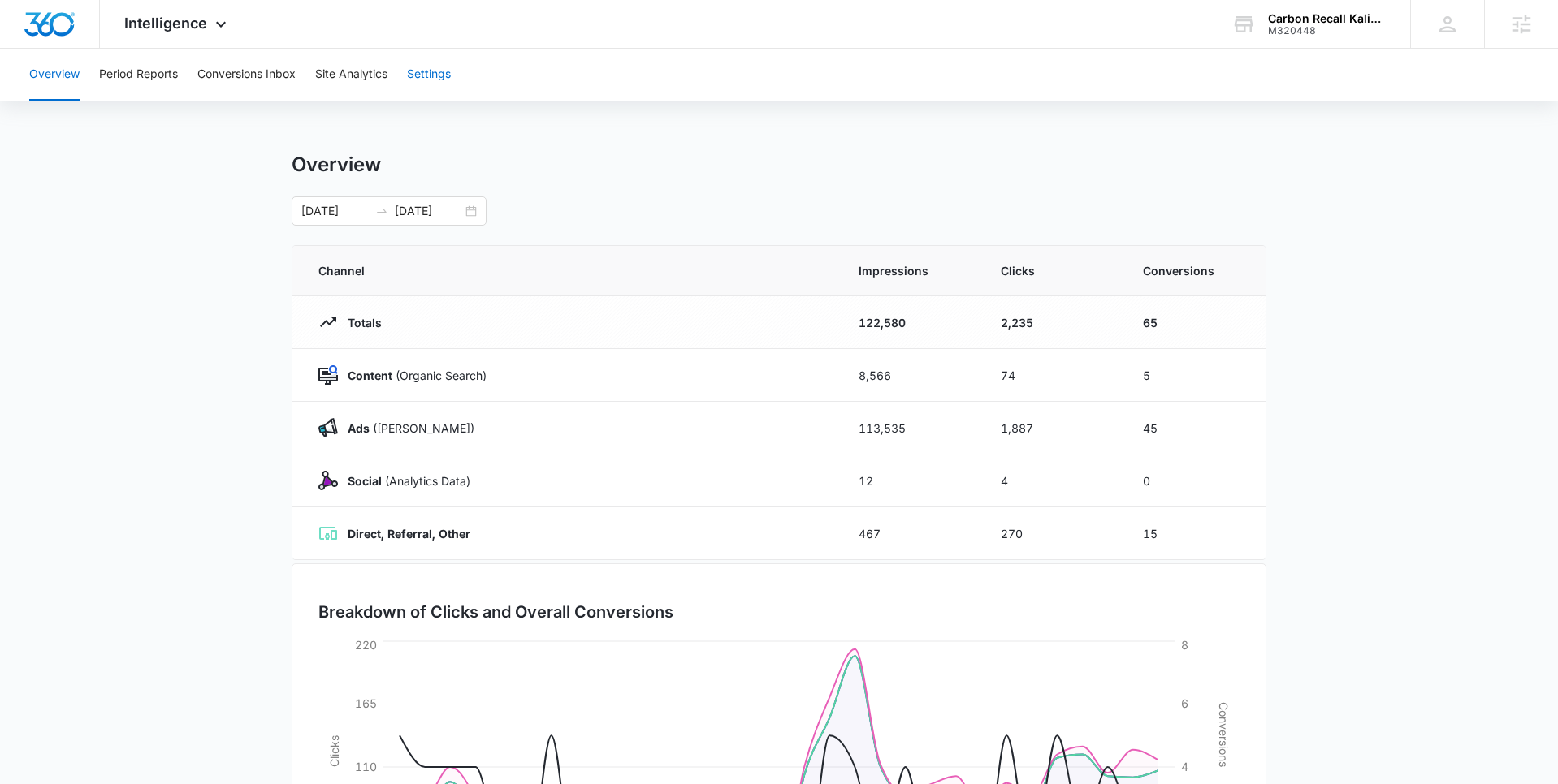
click at [429, 72] on button "Settings" at bounding box center [428, 75] width 44 height 52
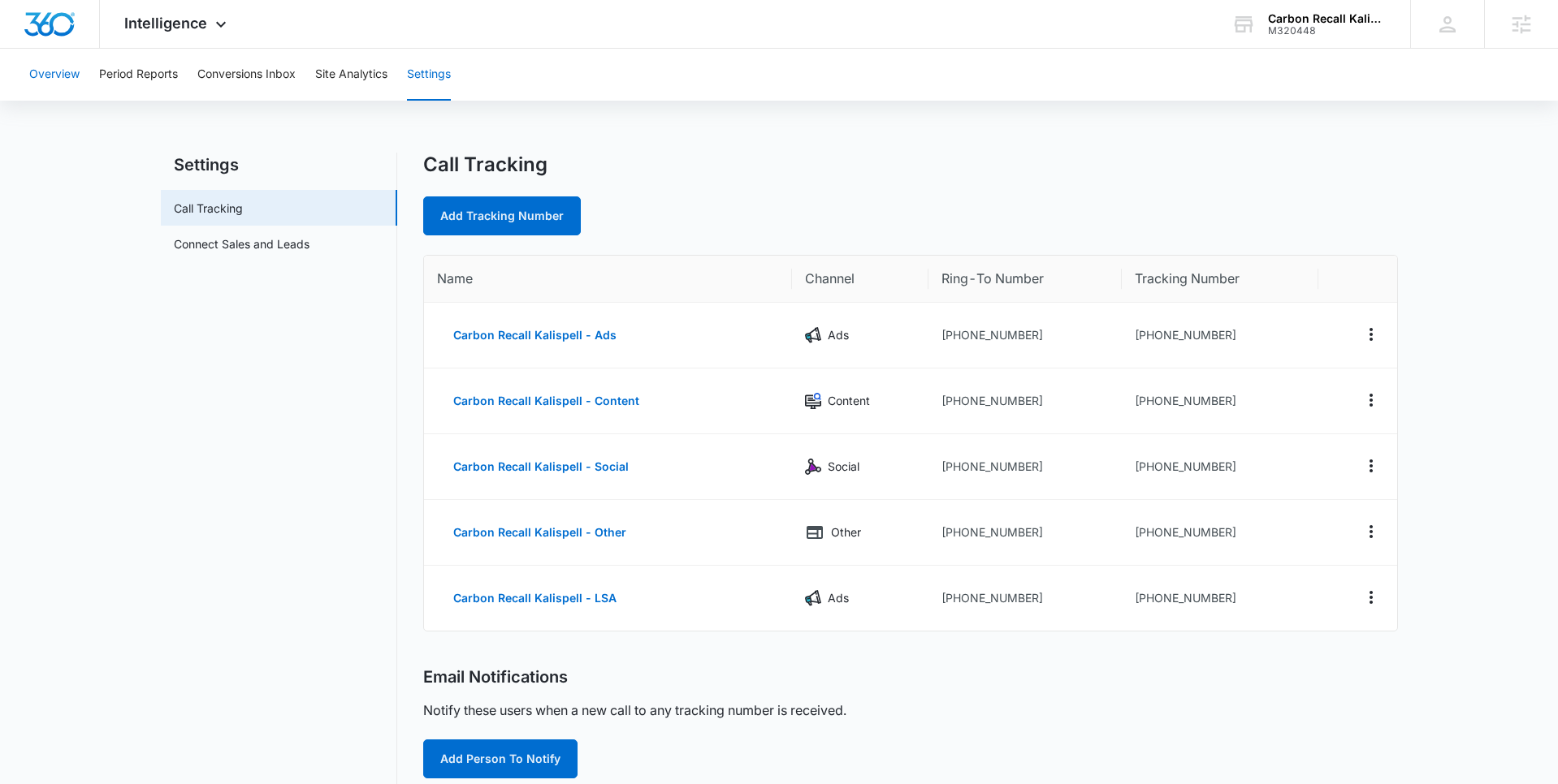
click at [73, 78] on button "Overview" at bounding box center [55, 75] width 51 height 52
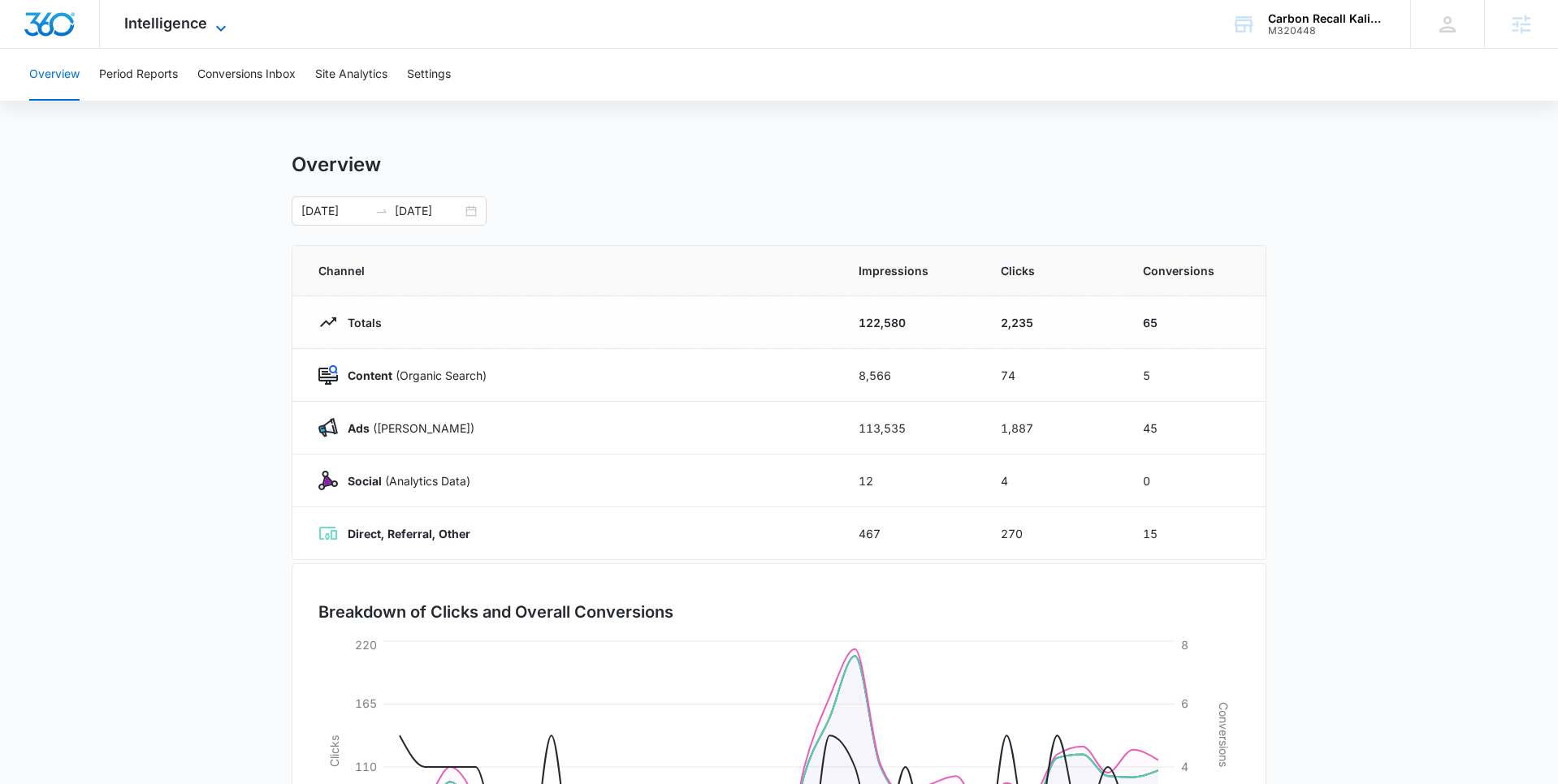
click at [188, 30] on span "Intelligence" at bounding box center [165, 23] width 83 height 17
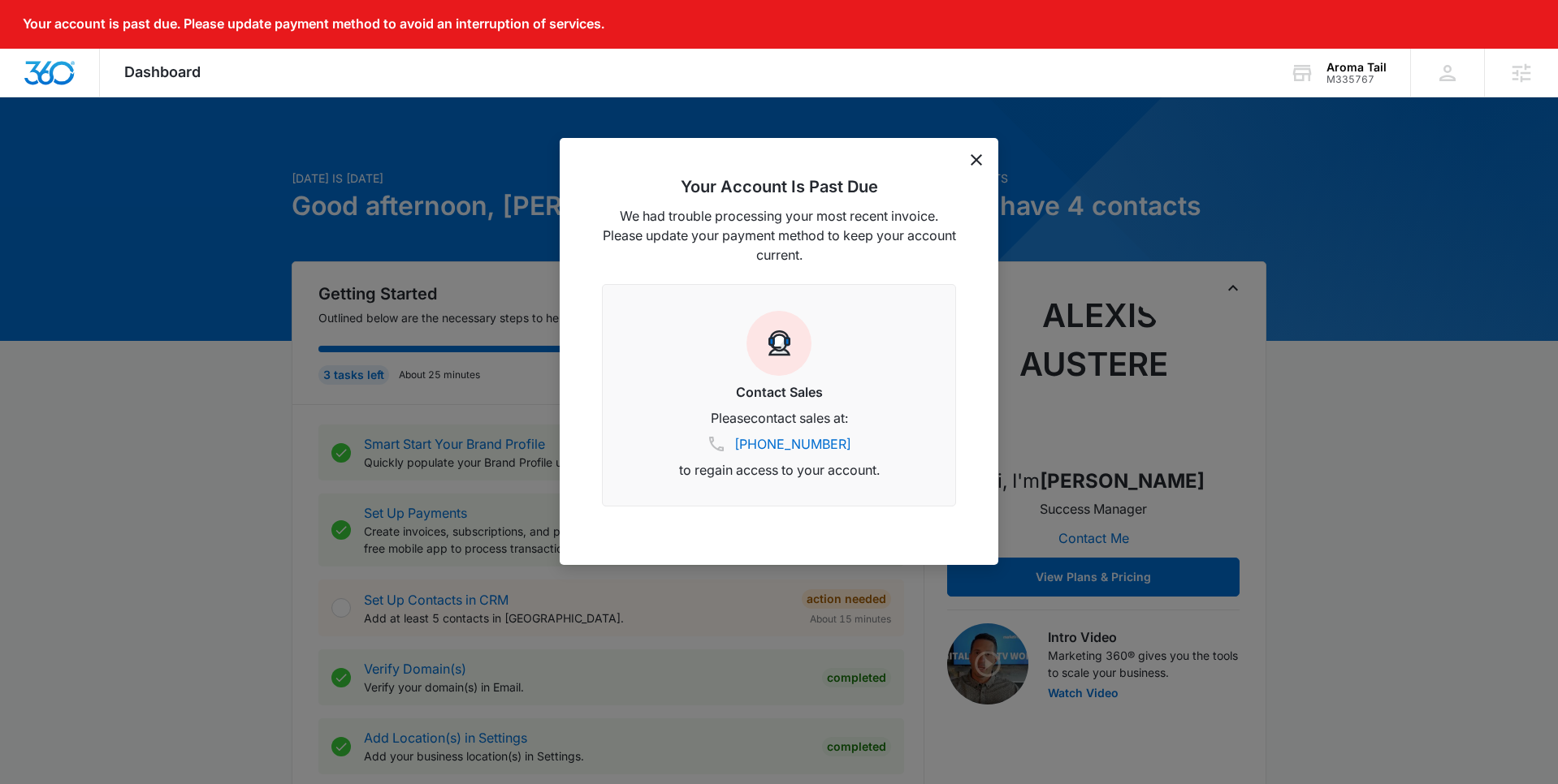
click at [975, 157] on icon "dismiss this dialog" at bounding box center [976, 160] width 11 height 11
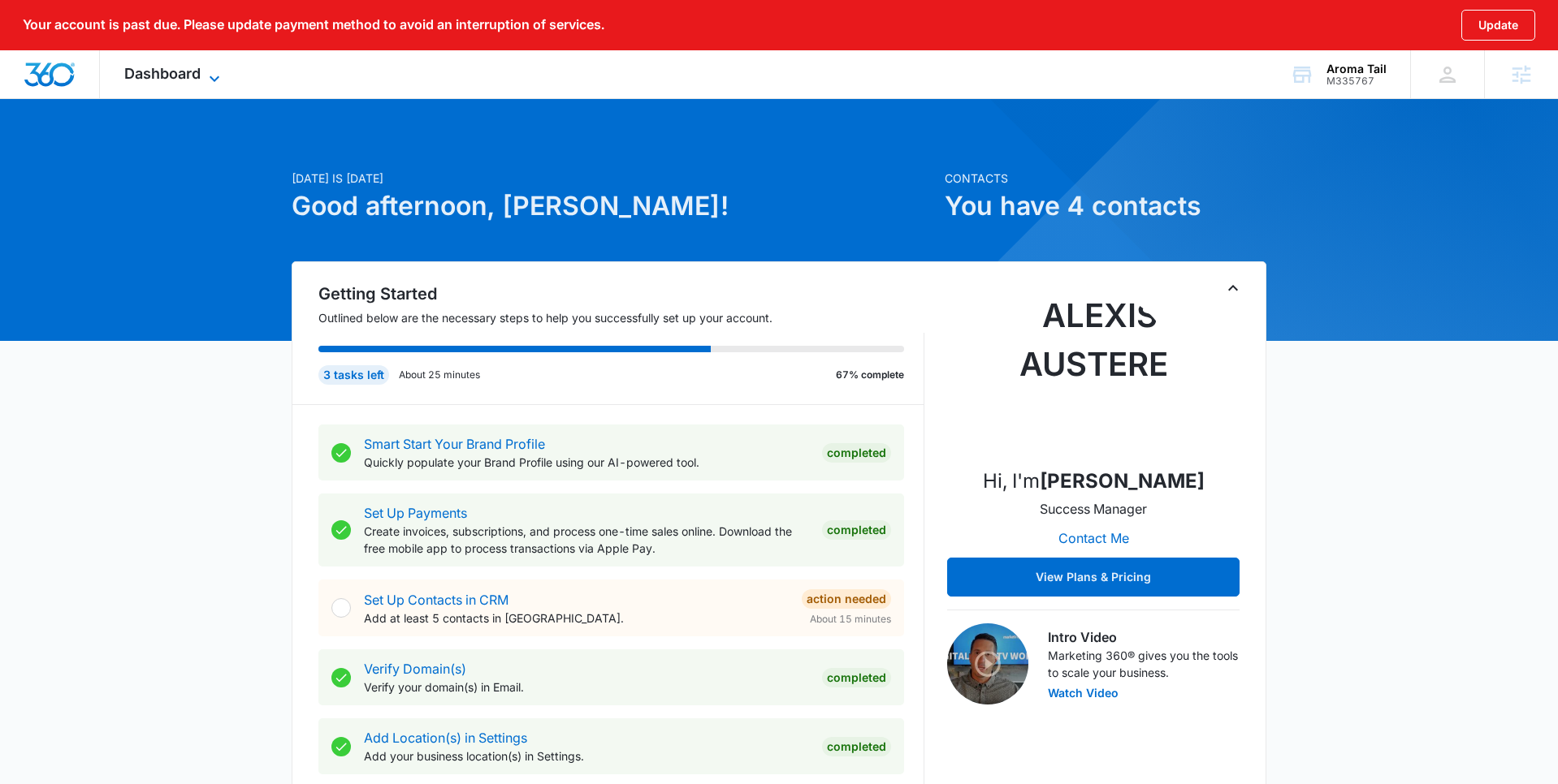
drag, startPoint x: 227, startPoint y: 80, endPoint x: 213, endPoint y: 76, distance: 14.6
click at [224, 79] on div "Dashboard Apps Reputation Websites Forms CRM Email Social Shop Content Ads Inte…" at bounding box center [173, 75] width 148 height 48
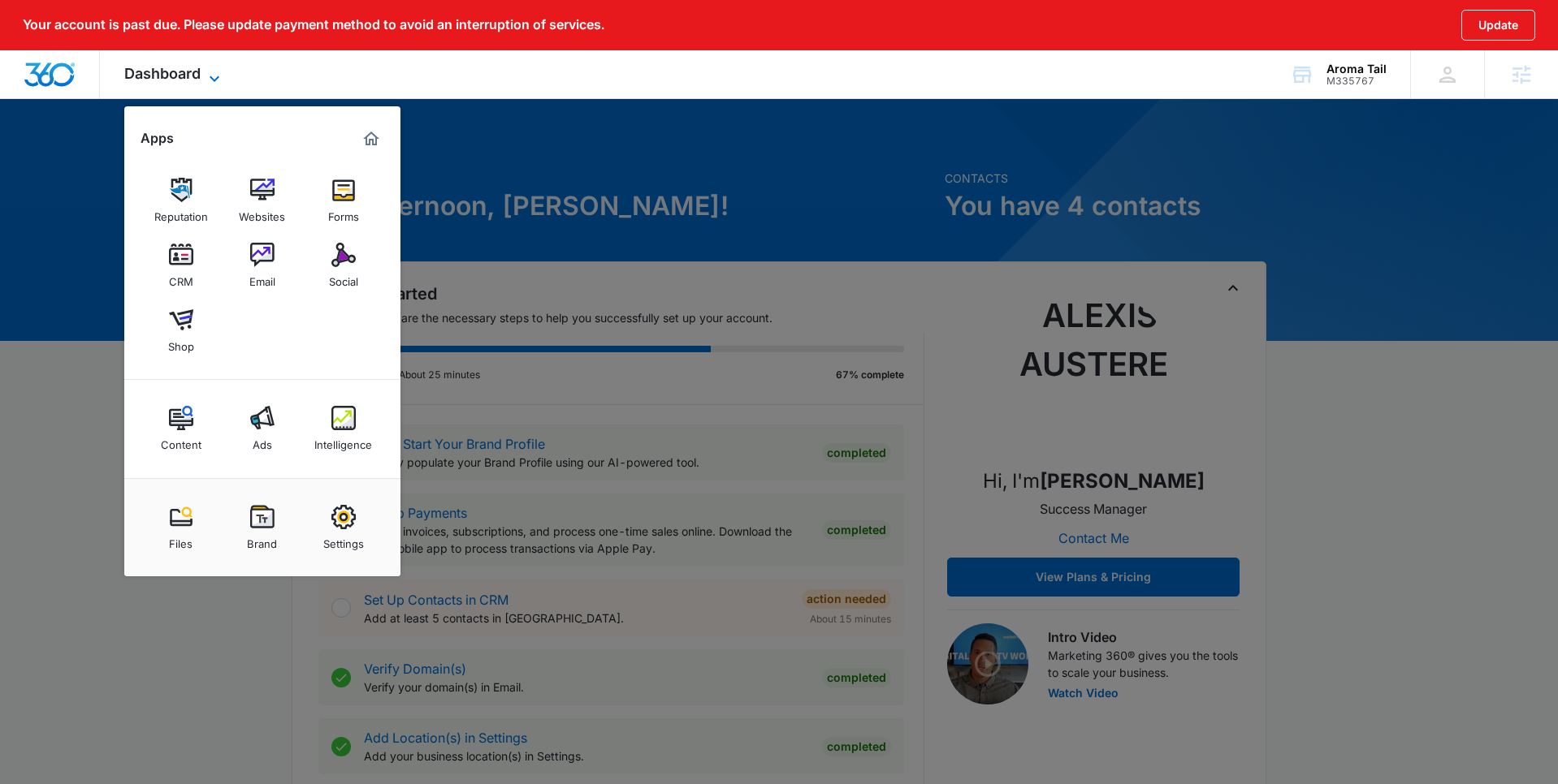
click at [213, 76] on icon at bounding box center [214, 78] width 19 height 19
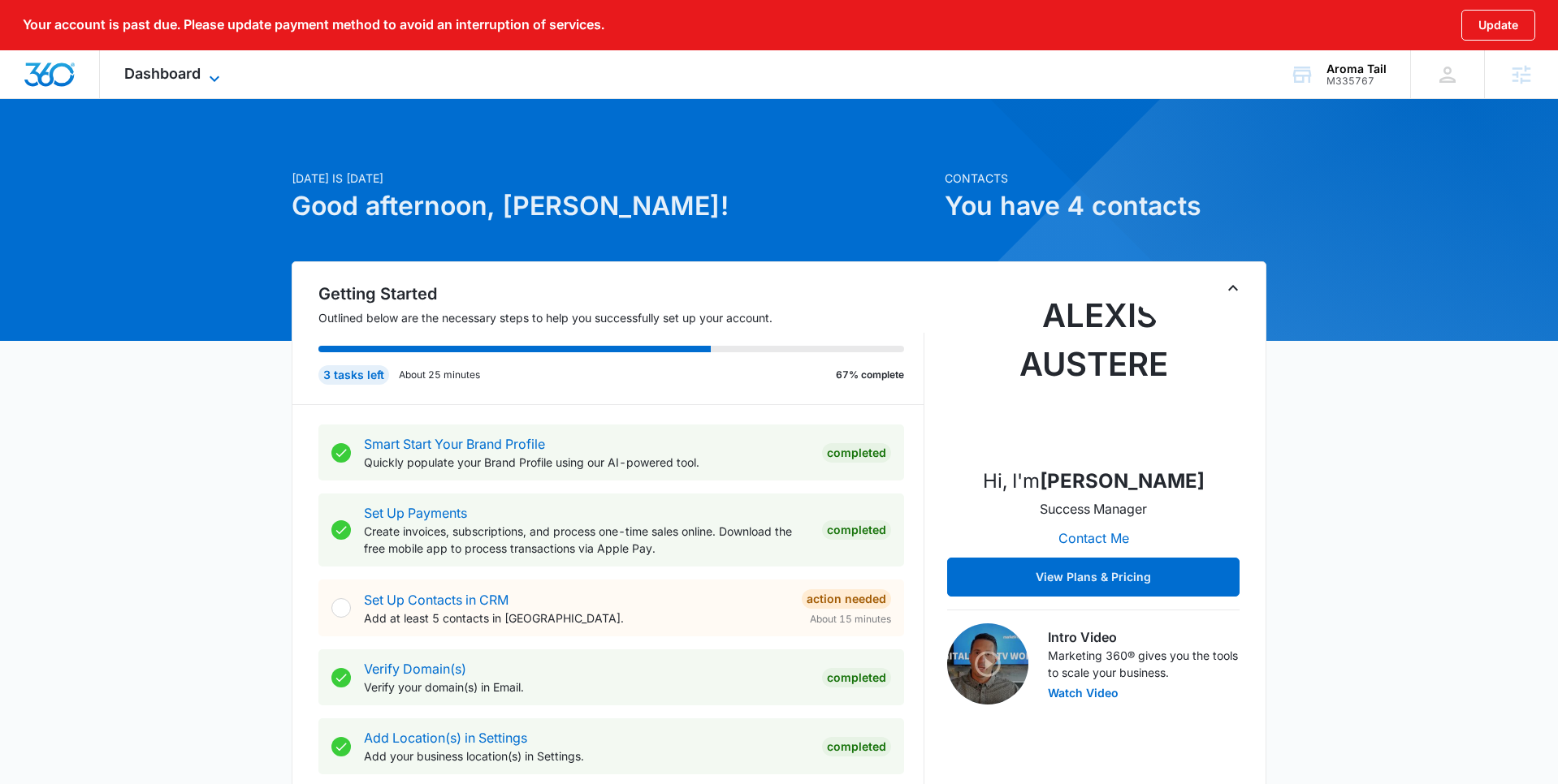
click at [216, 76] on icon at bounding box center [214, 78] width 19 height 19
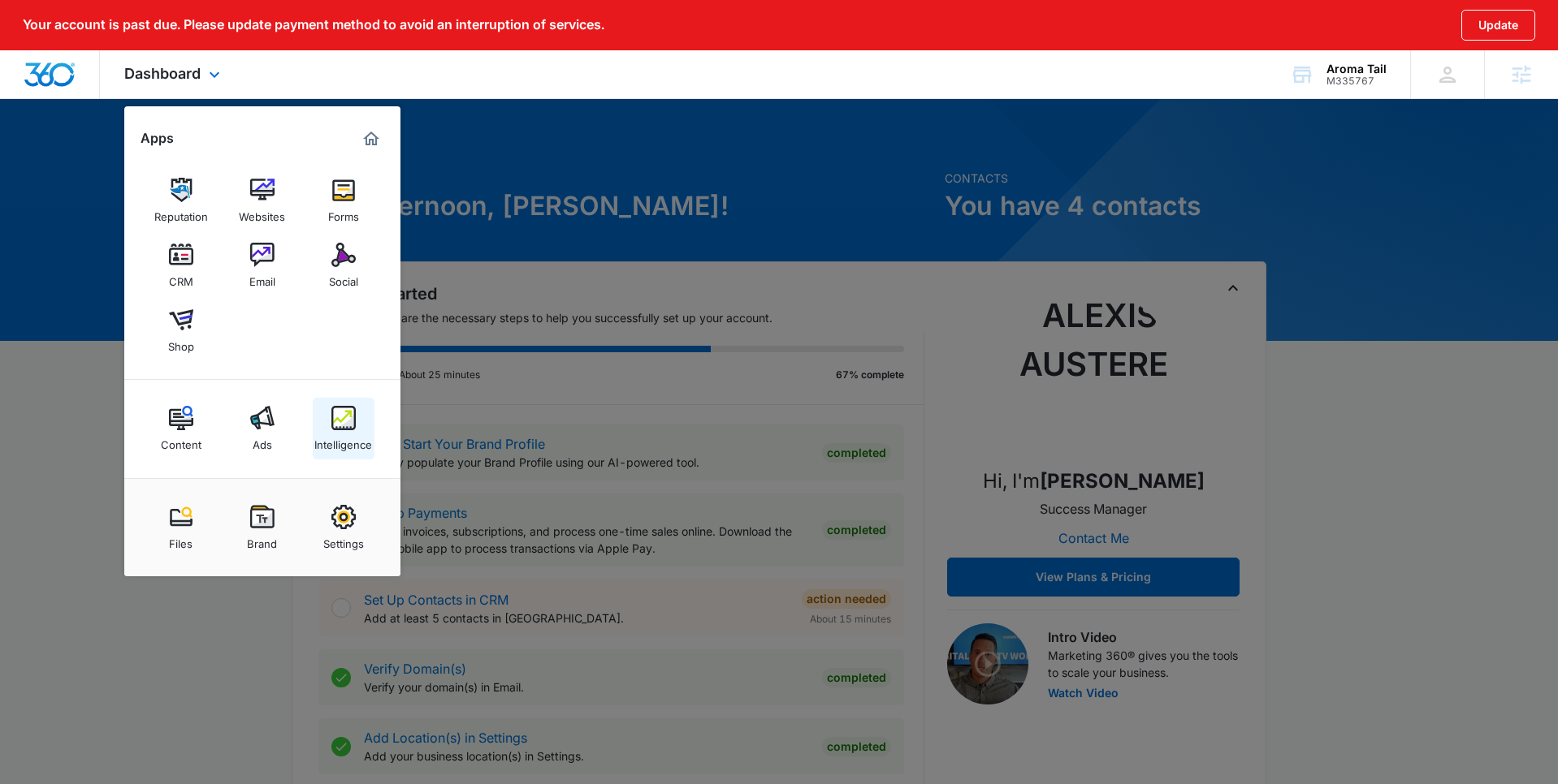
click at [331, 433] on div "Intelligence" at bounding box center [343, 441] width 57 height 21
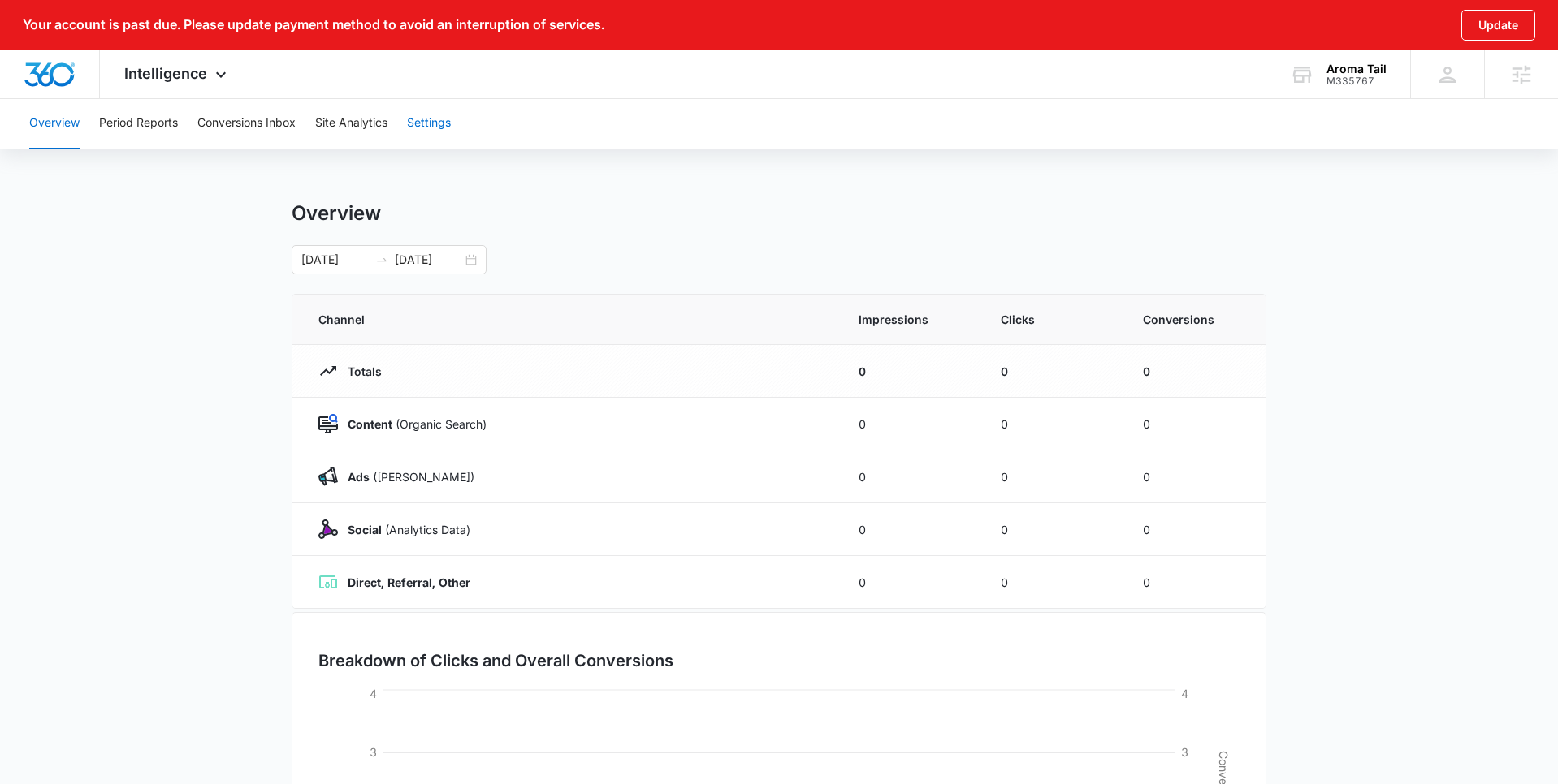
click at [428, 132] on button "Settings" at bounding box center [428, 123] width 44 height 52
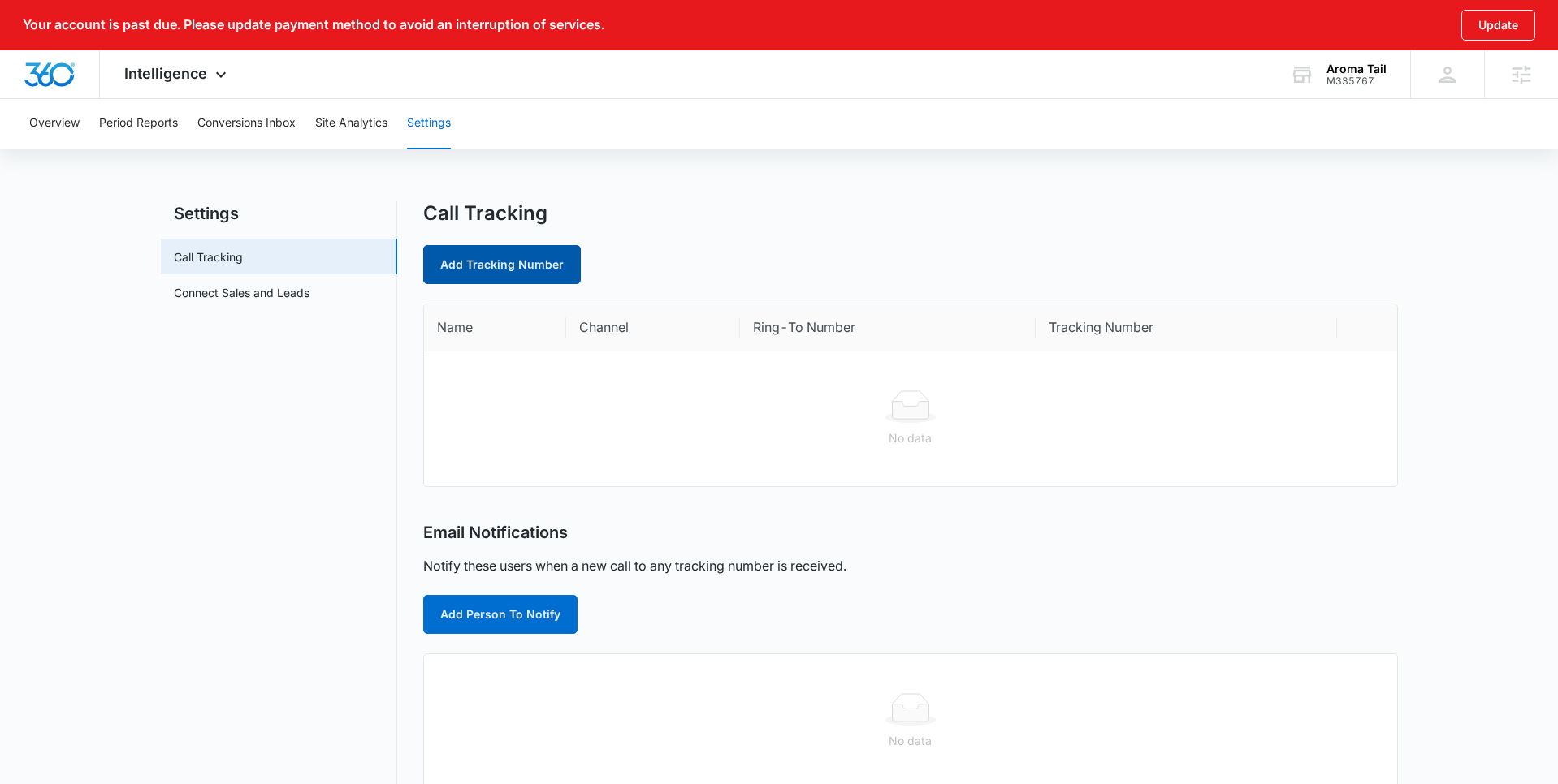
click at [515, 264] on link "Add Tracking Number" at bounding box center [501, 264] width 158 height 39
select select "by_area_code"
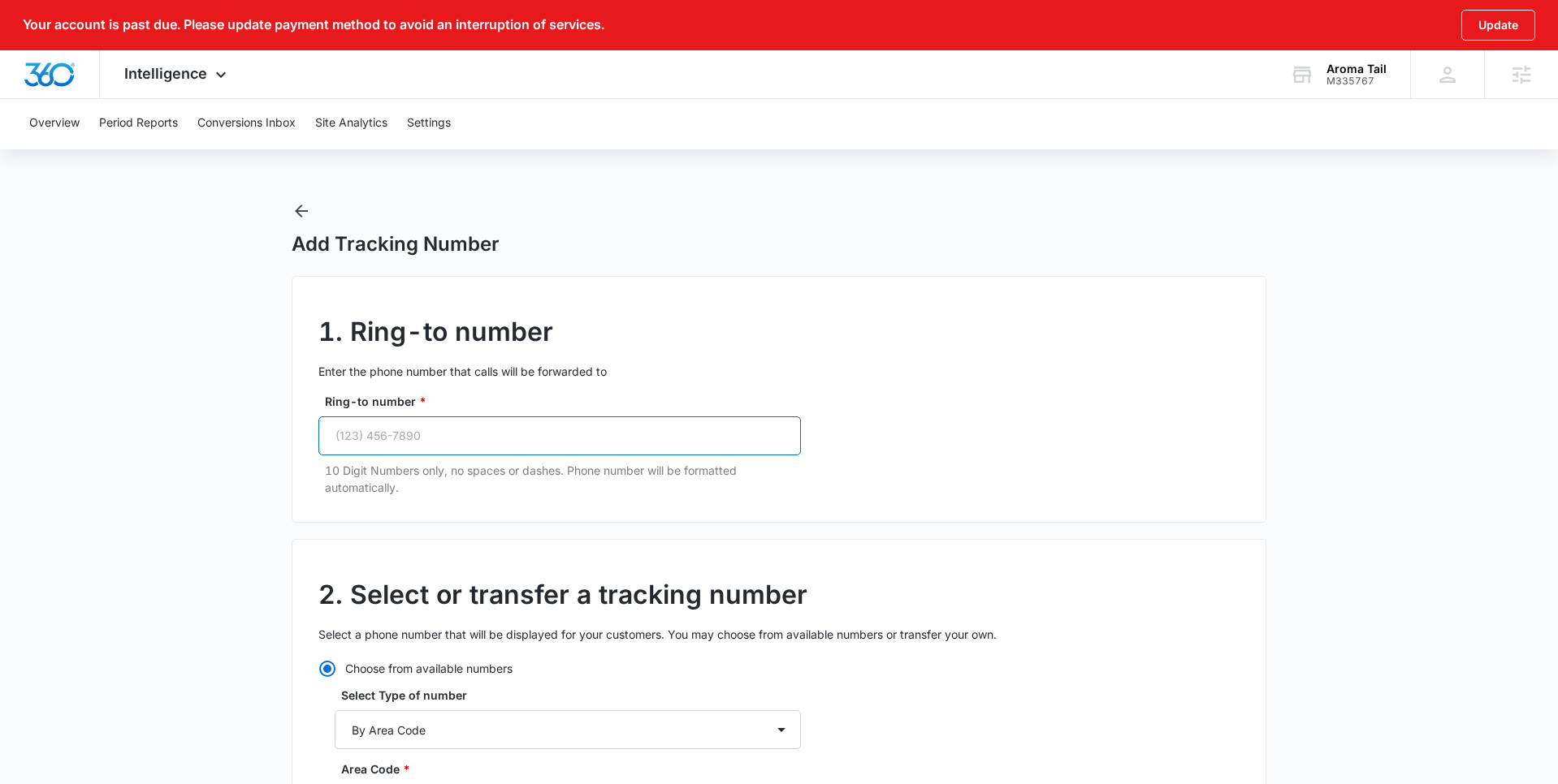
click at [405, 433] on input "Ring-to number *" at bounding box center [560, 436] width 482 height 39
paste input "[PHONE_NUMBER]"
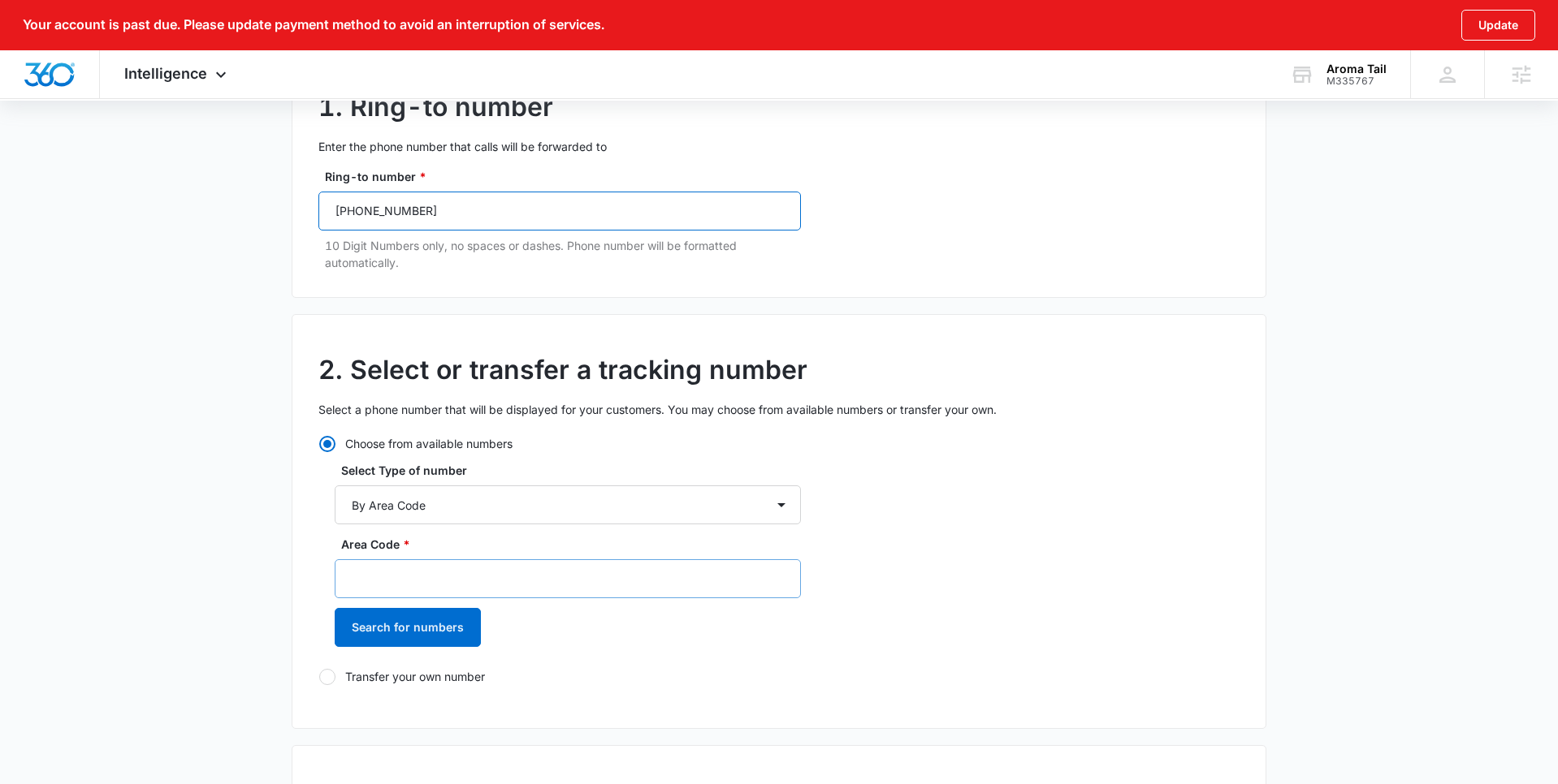
scroll to position [228, 0]
type input "[PHONE_NUMBER]"
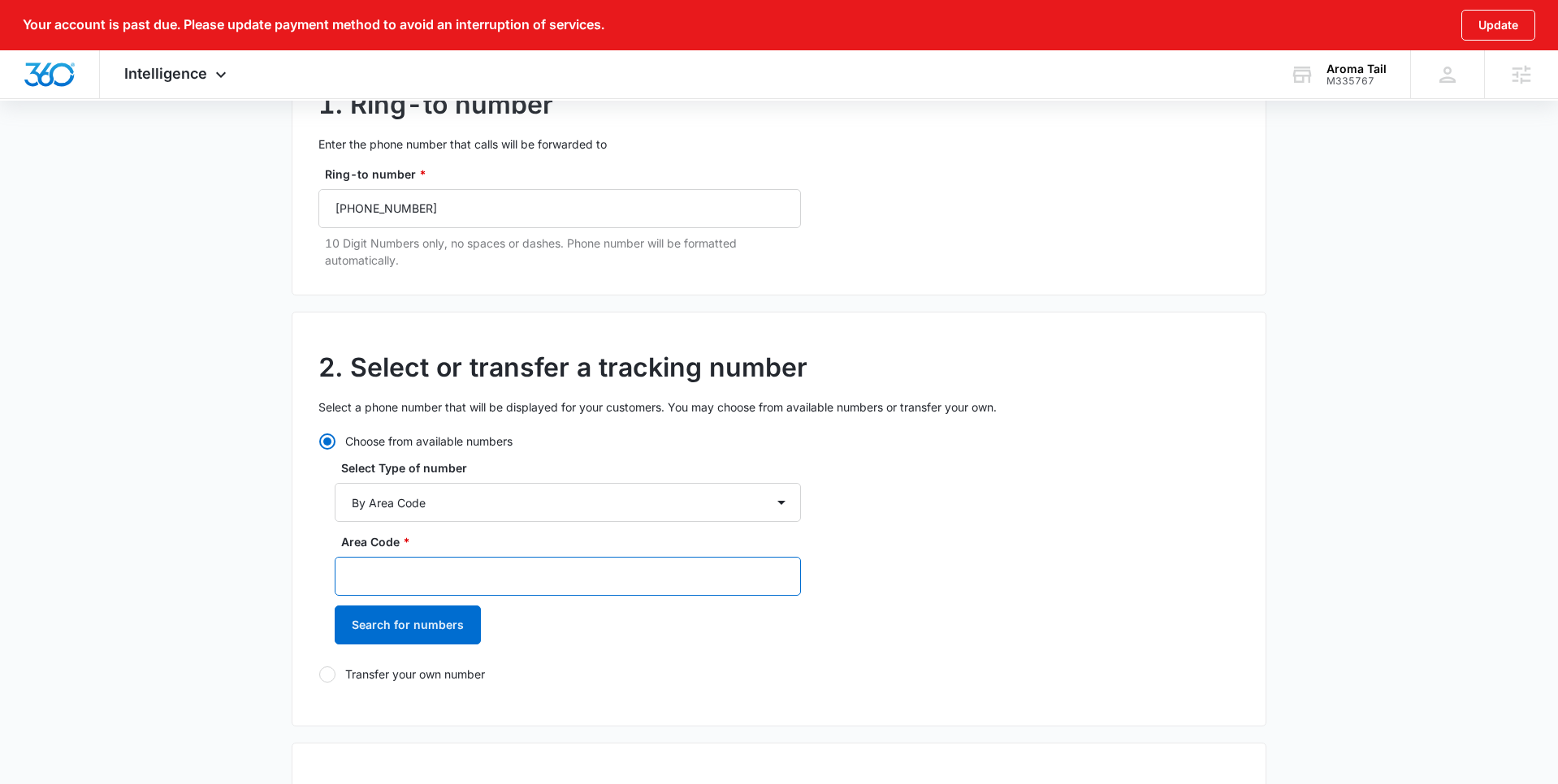
click at [435, 562] on input "Area Code *" at bounding box center [567, 577] width 466 height 39
type input "305"
click at [428, 627] on button "Search for numbers" at bounding box center [407, 624] width 146 height 39
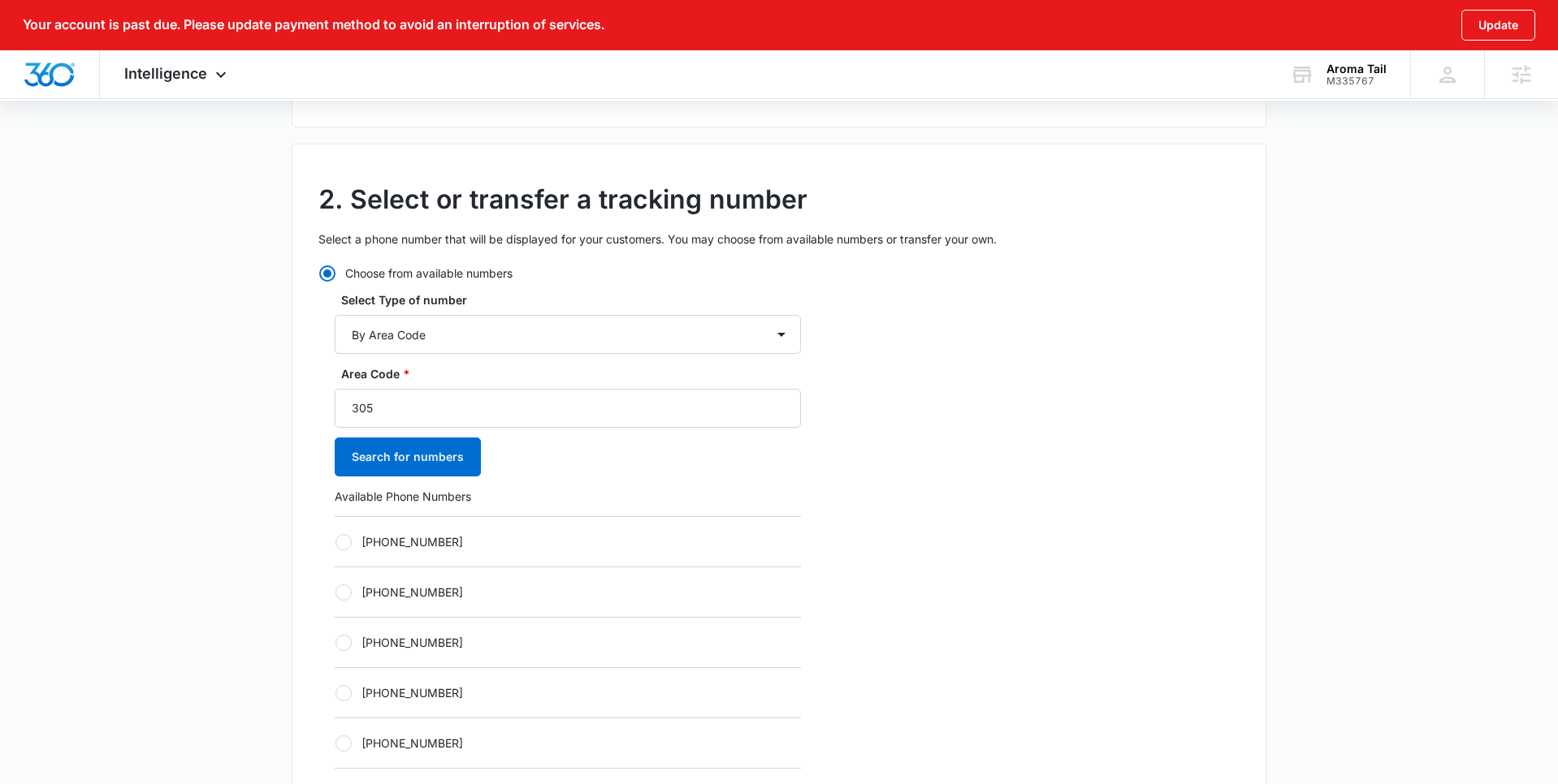
scroll to position [405, 0]
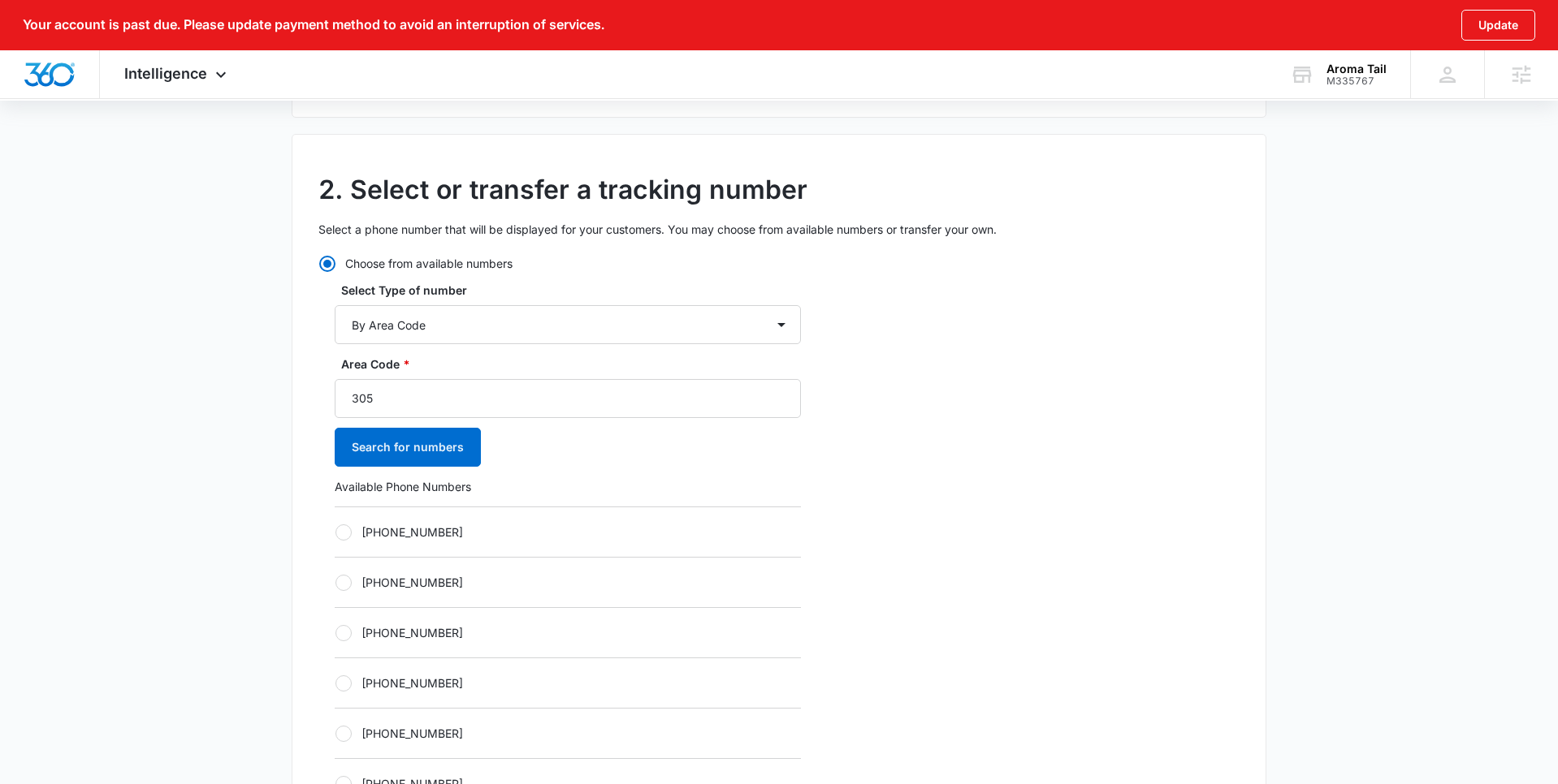
click at [346, 526] on div at bounding box center [343, 533] width 16 height 16
click at [336, 532] on input "[PHONE_NUMBER]" at bounding box center [335, 532] width 1 height 1
radio input "true"
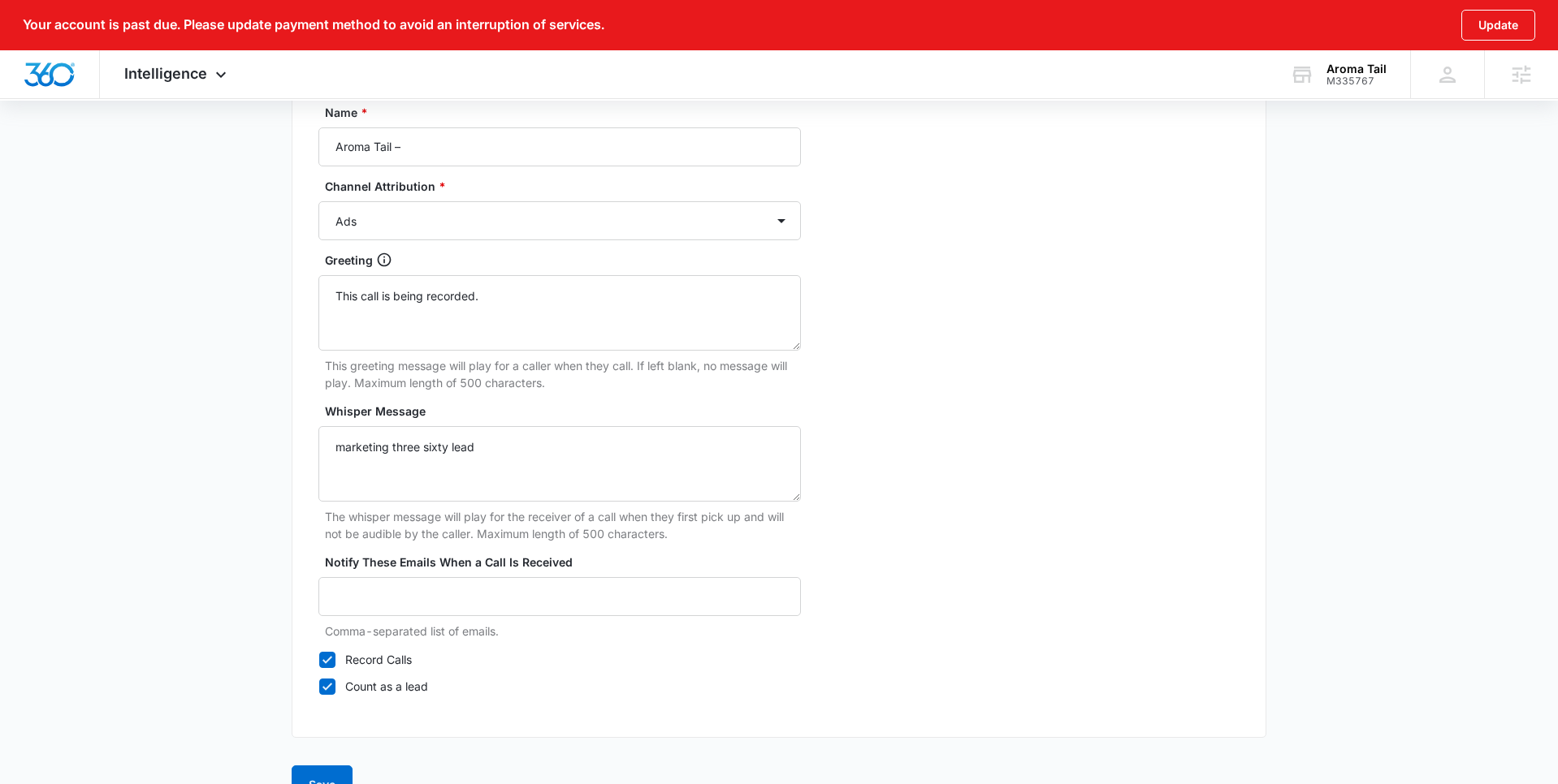
scroll to position [1487, 0]
click at [430, 151] on input "Aroma Tail –" at bounding box center [560, 145] width 482 height 39
type input "Aroma Tail – Ads"
click at [316, 768] on button "Save" at bounding box center [322, 783] width 61 height 39
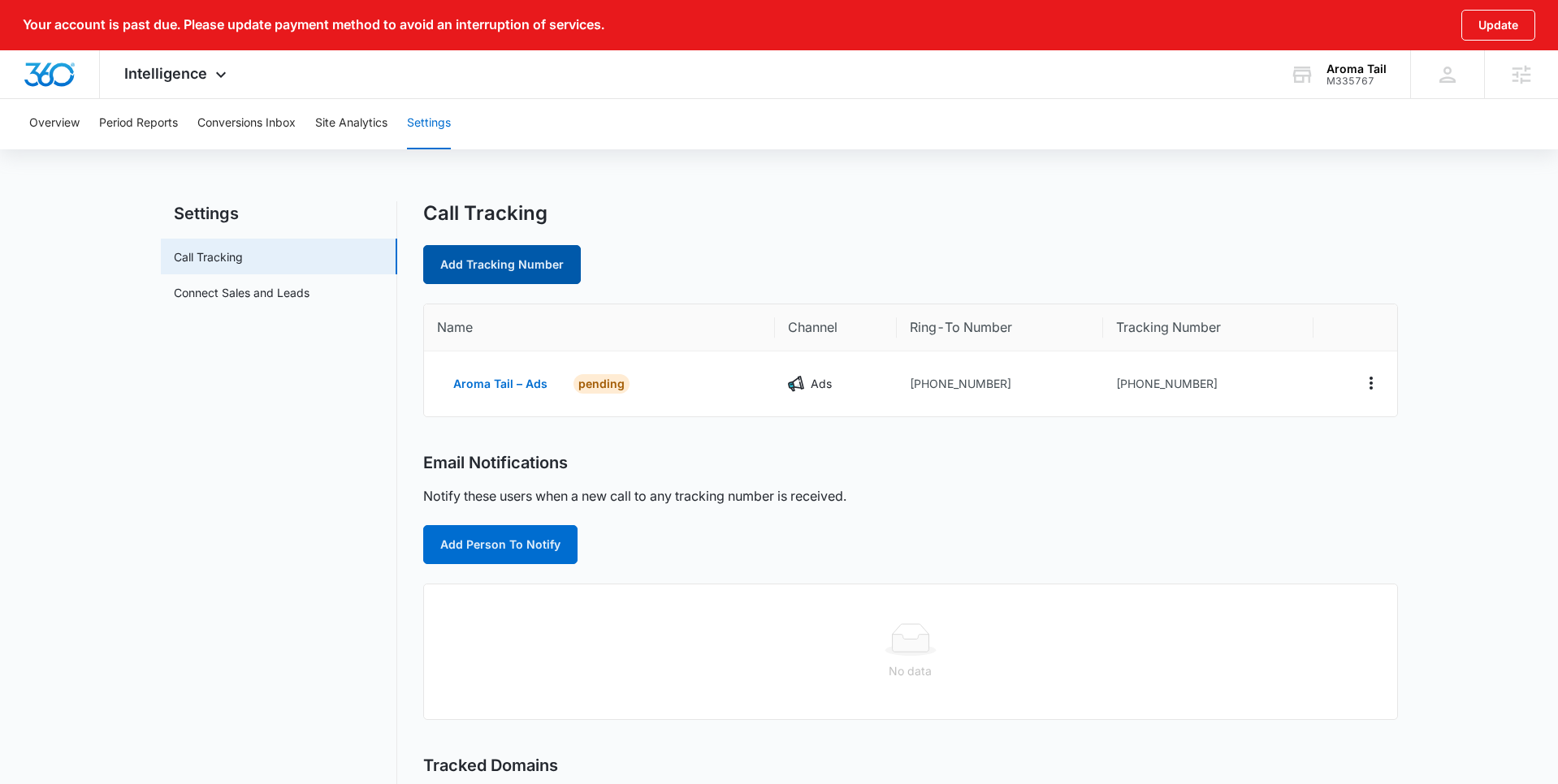
click at [543, 261] on link "Add Tracking Number" at bounding box center [501, 264] width 158 height 39
select select "by_area_code"
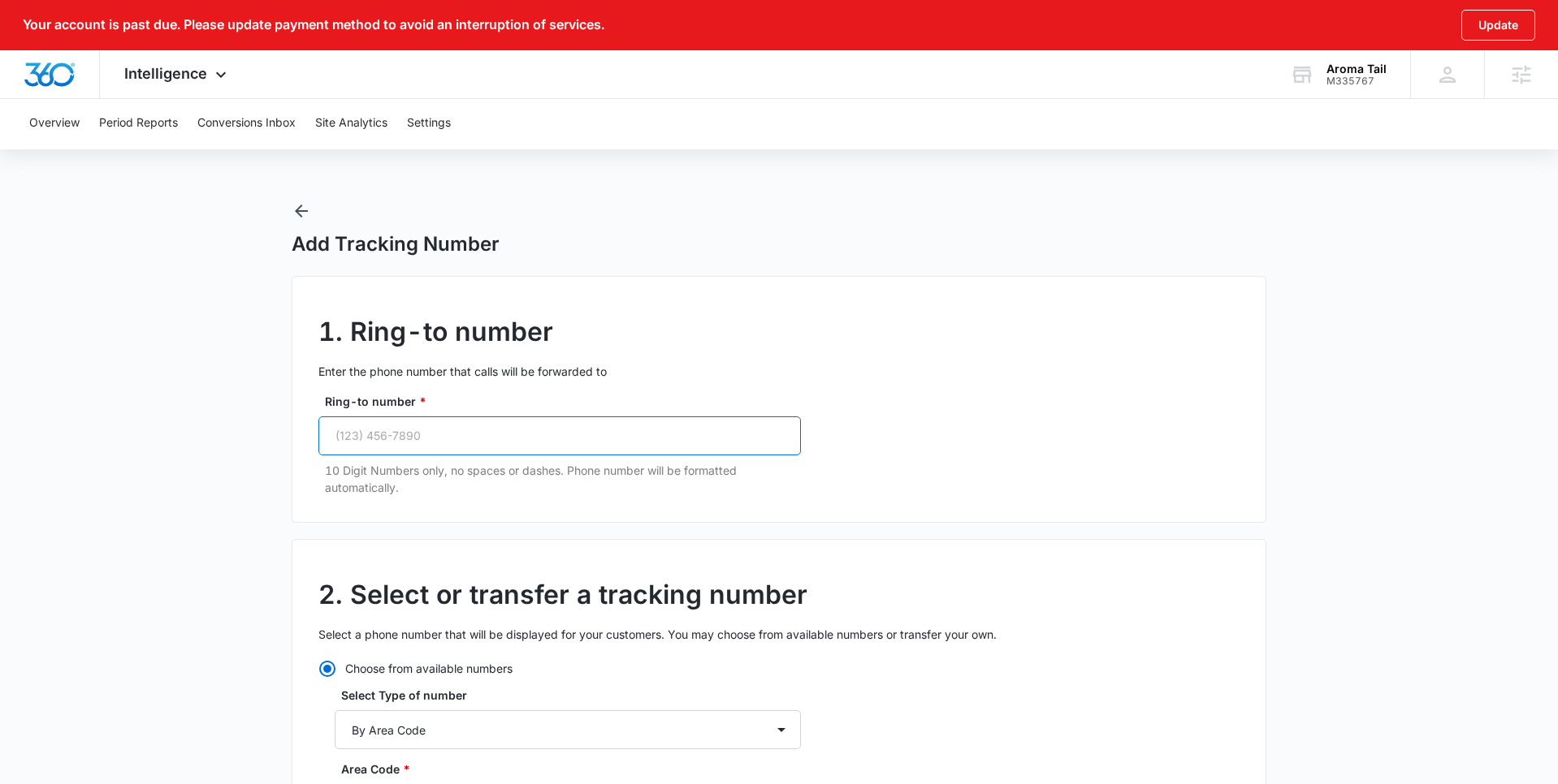
click at [427, 440] on input "Ring-to number *" at bounding box center [560, 436] width 482 height 39
paste input "[PHONE_NUMBER]"
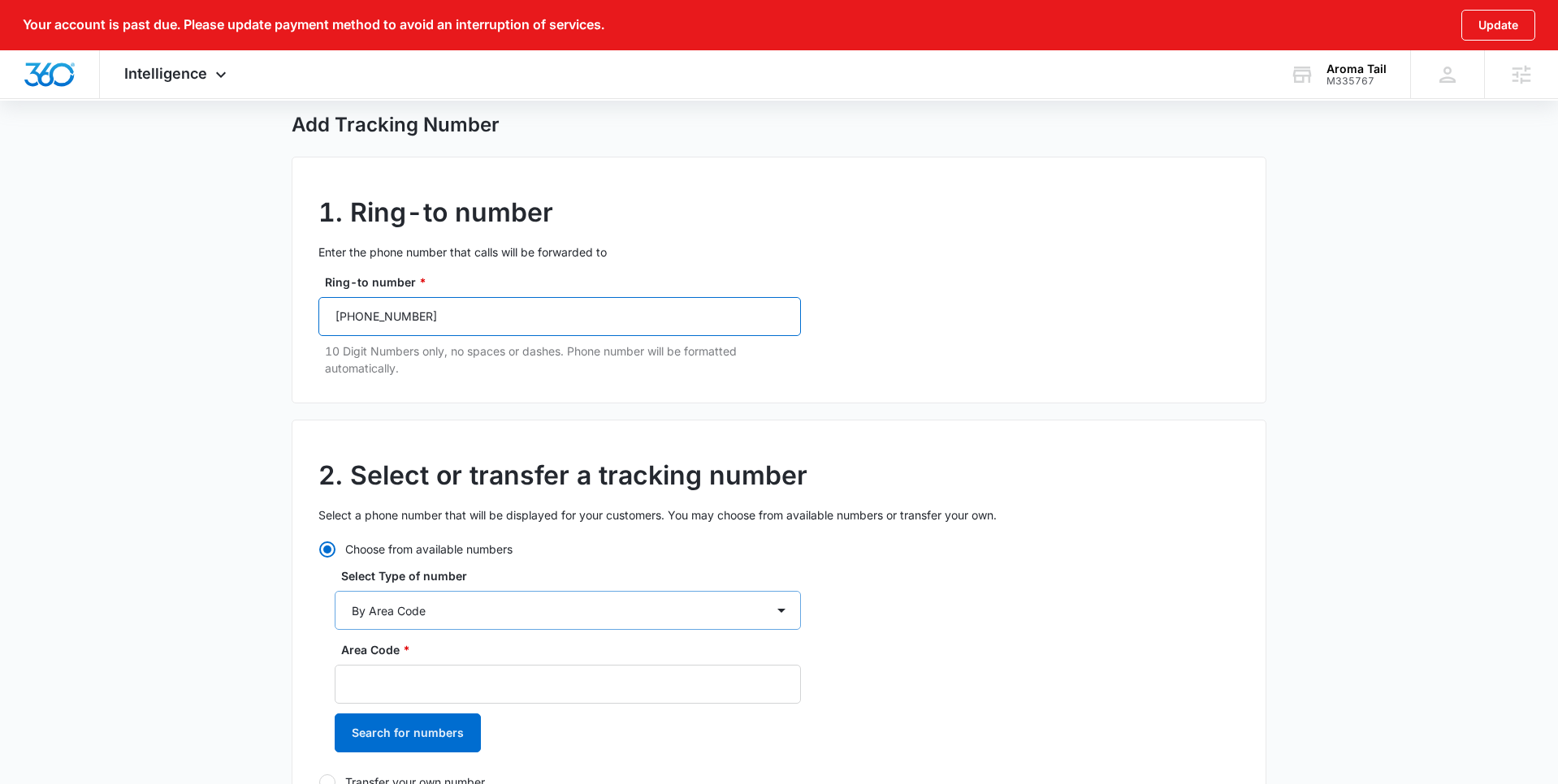
scroll to position [128, 0]
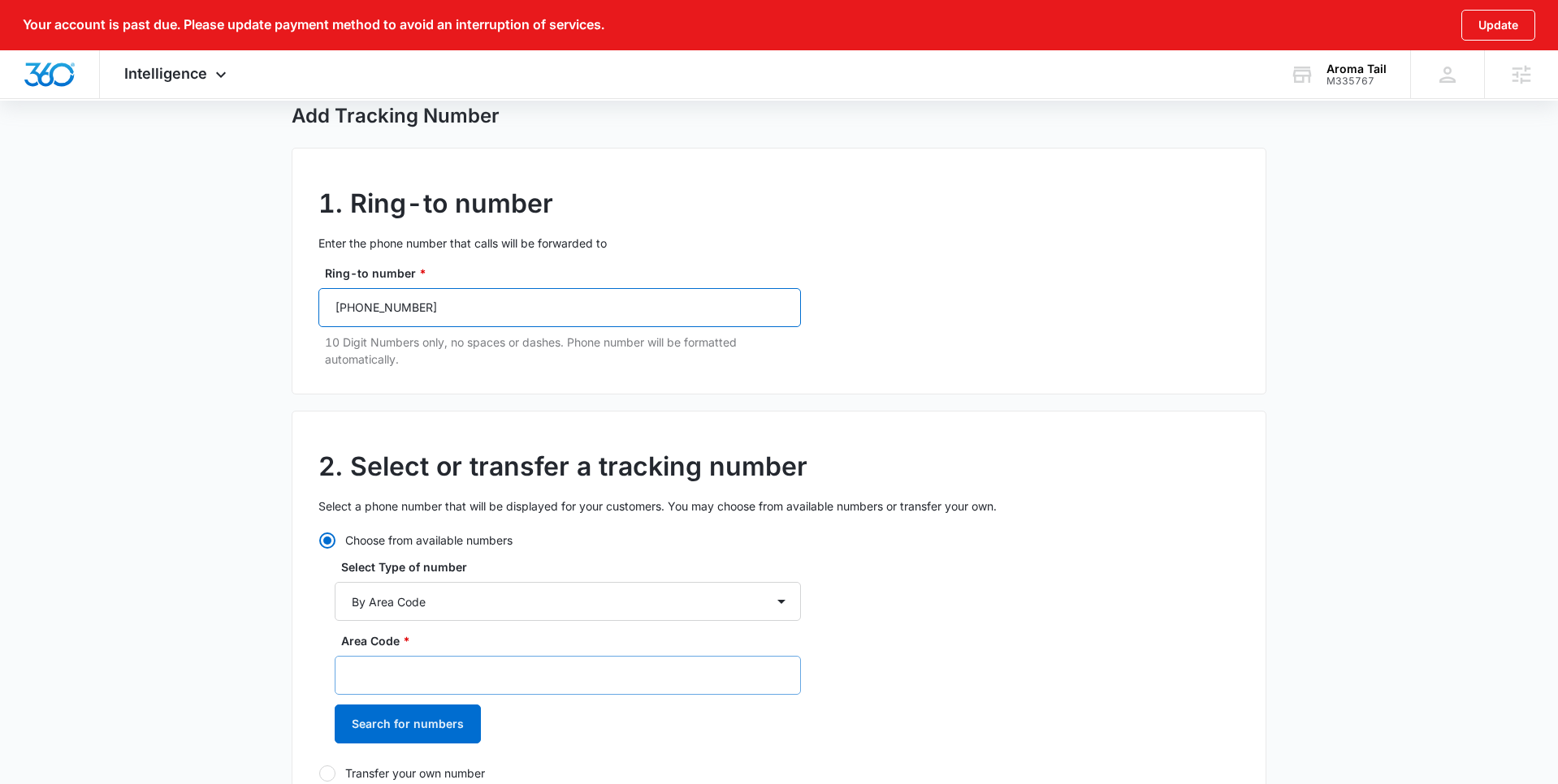
type input "[PHONE_NUMBER]"
click at [395, 676] on input "Area Code *" at bounding box center [567, 675] width 466 height 39
type input "305"
click at [386, 720] on button "Search for numbers" at bounding box center [407, 724] width 146 height 39
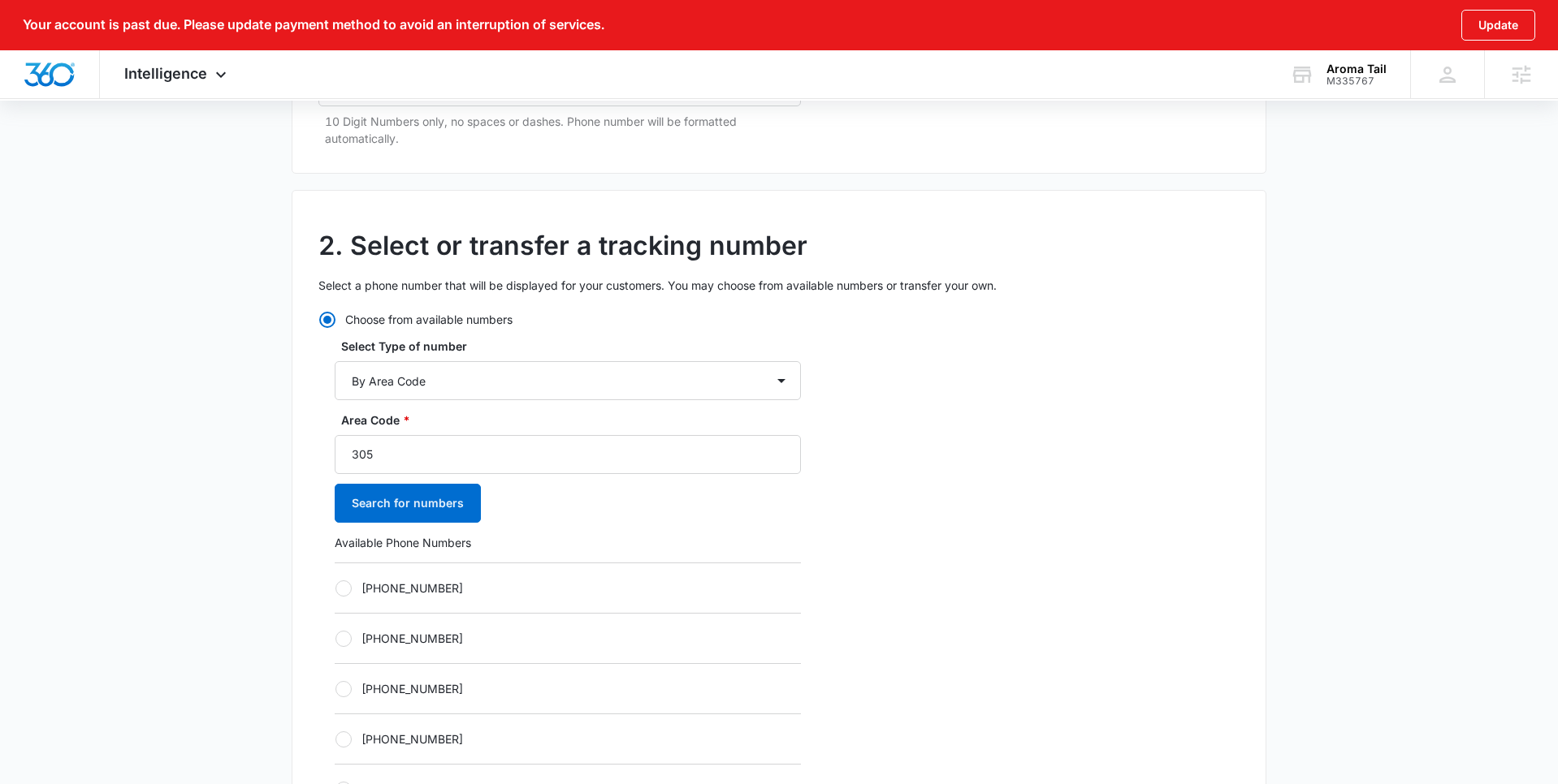
click at [342, 585] on div at bounding box center [343, 588] width 16 height 16
click at [336, 588] on input "[PHONE_NUMBER]" at bounding box center [335, 588] width 1 height 1
radio input "true"
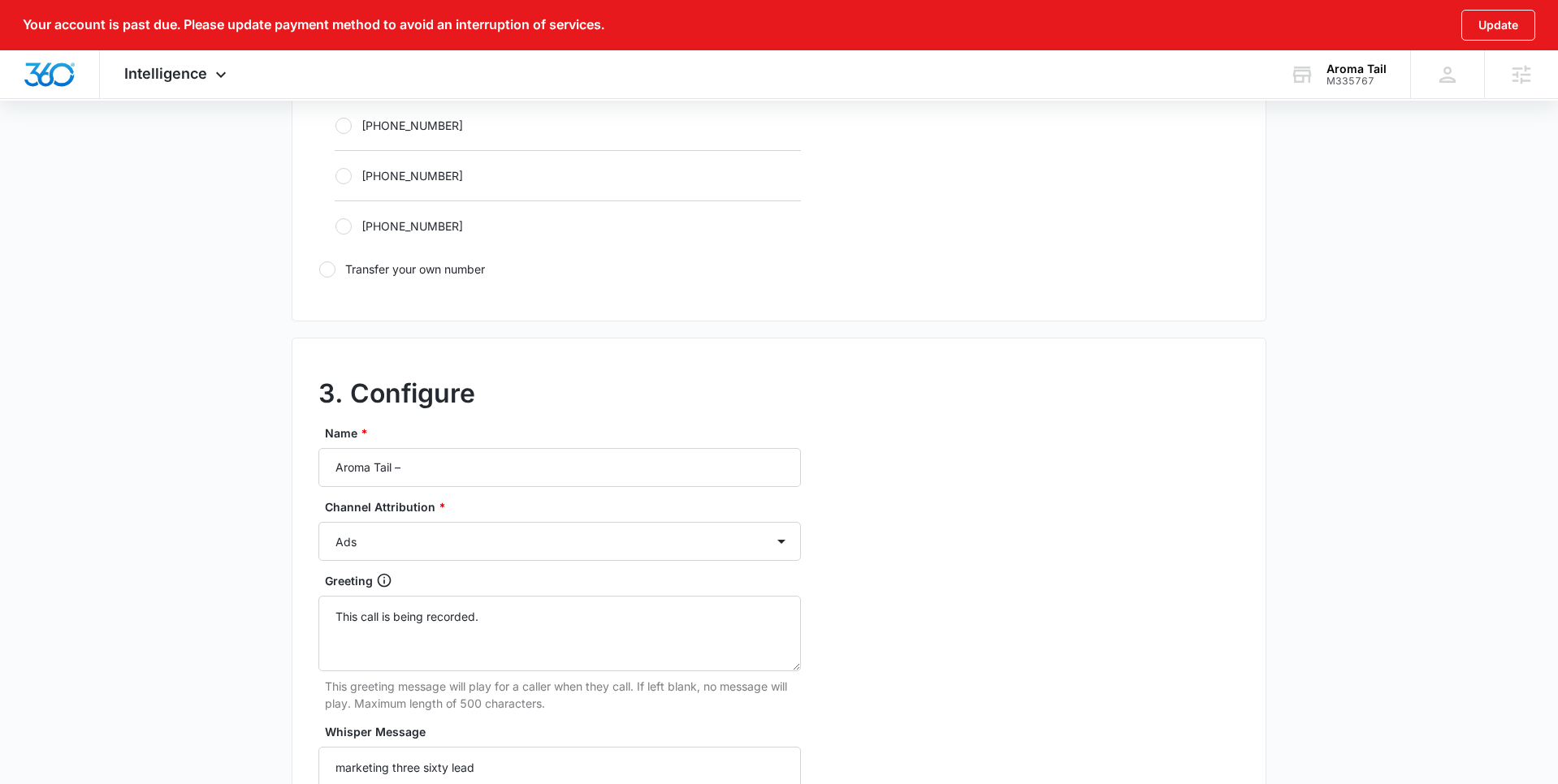
scroll to position [1168, 0]
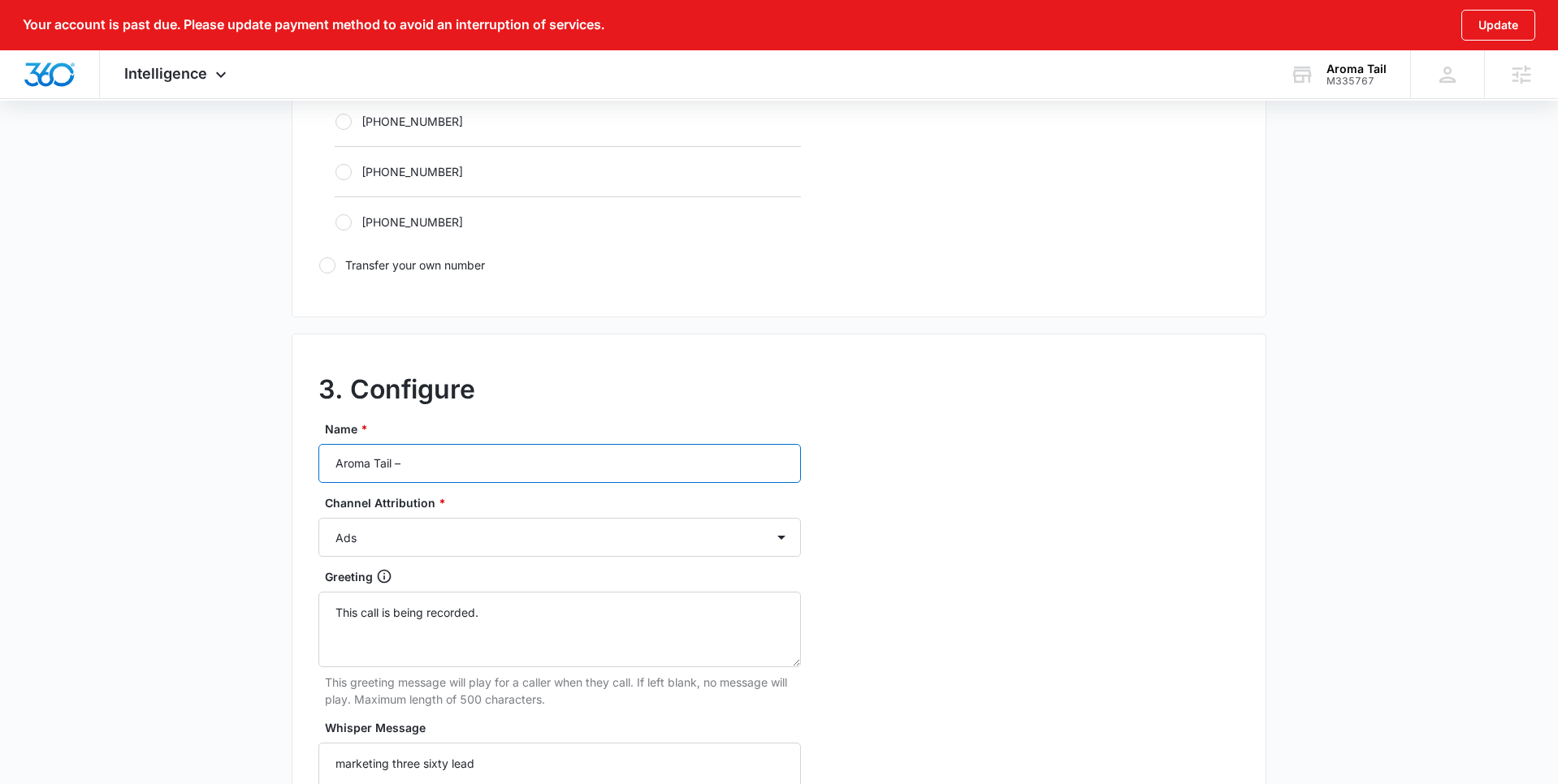
click at [442, 468] on input "Aroma Tail –" at bounding box center [560, 463] width 482 height 39
type input "Aroma Tail – Content"
click at [429, 545] on select "Ads Local Service Ads Content Social Other" at bounding box center [560, 537] width 482 height 39
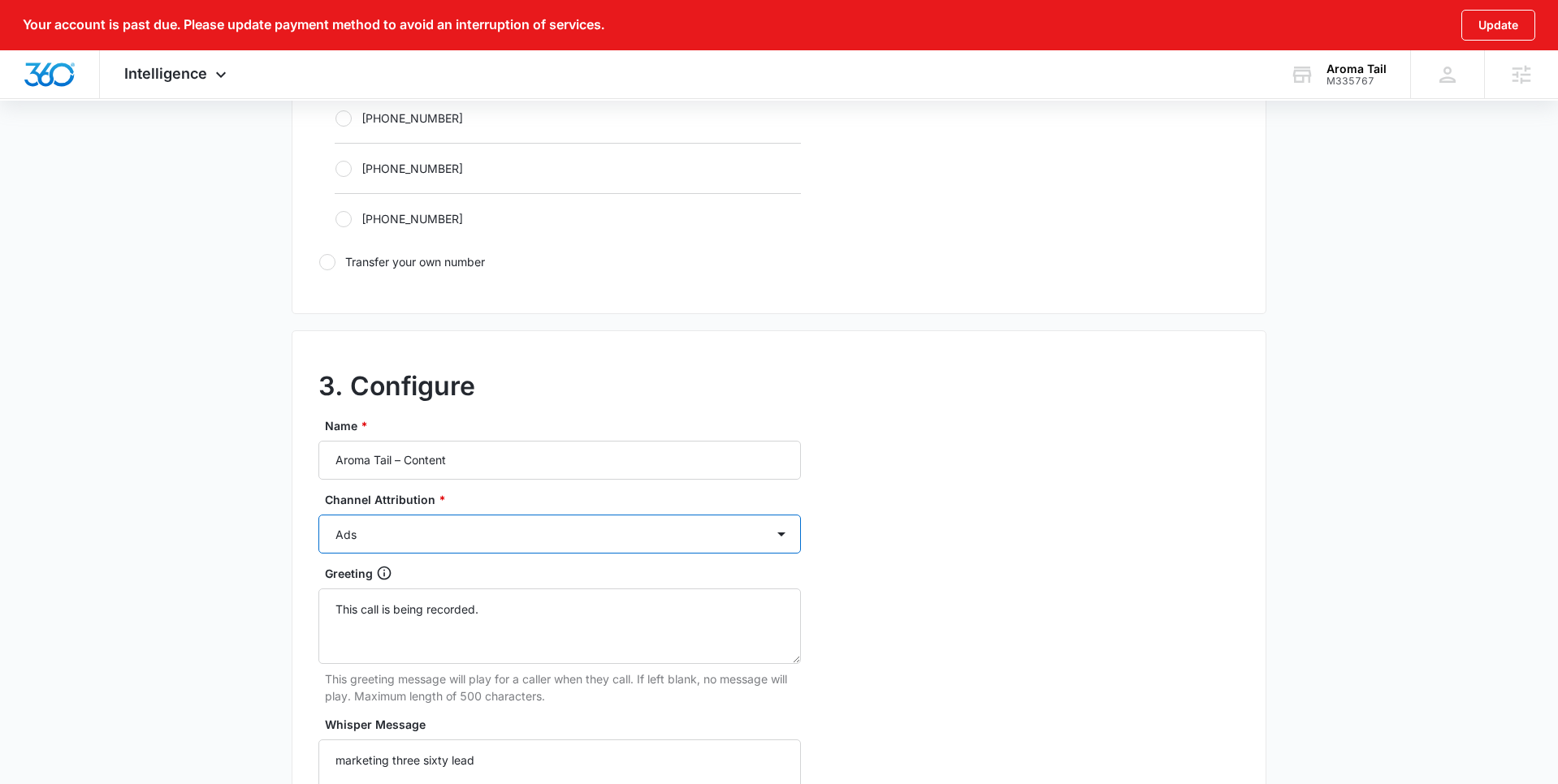
select select "CONTENT"
click at [318, 514] on select "Ads Local Service Ads Content Social Other" at bounding box center [560, 534] width 482 height 39
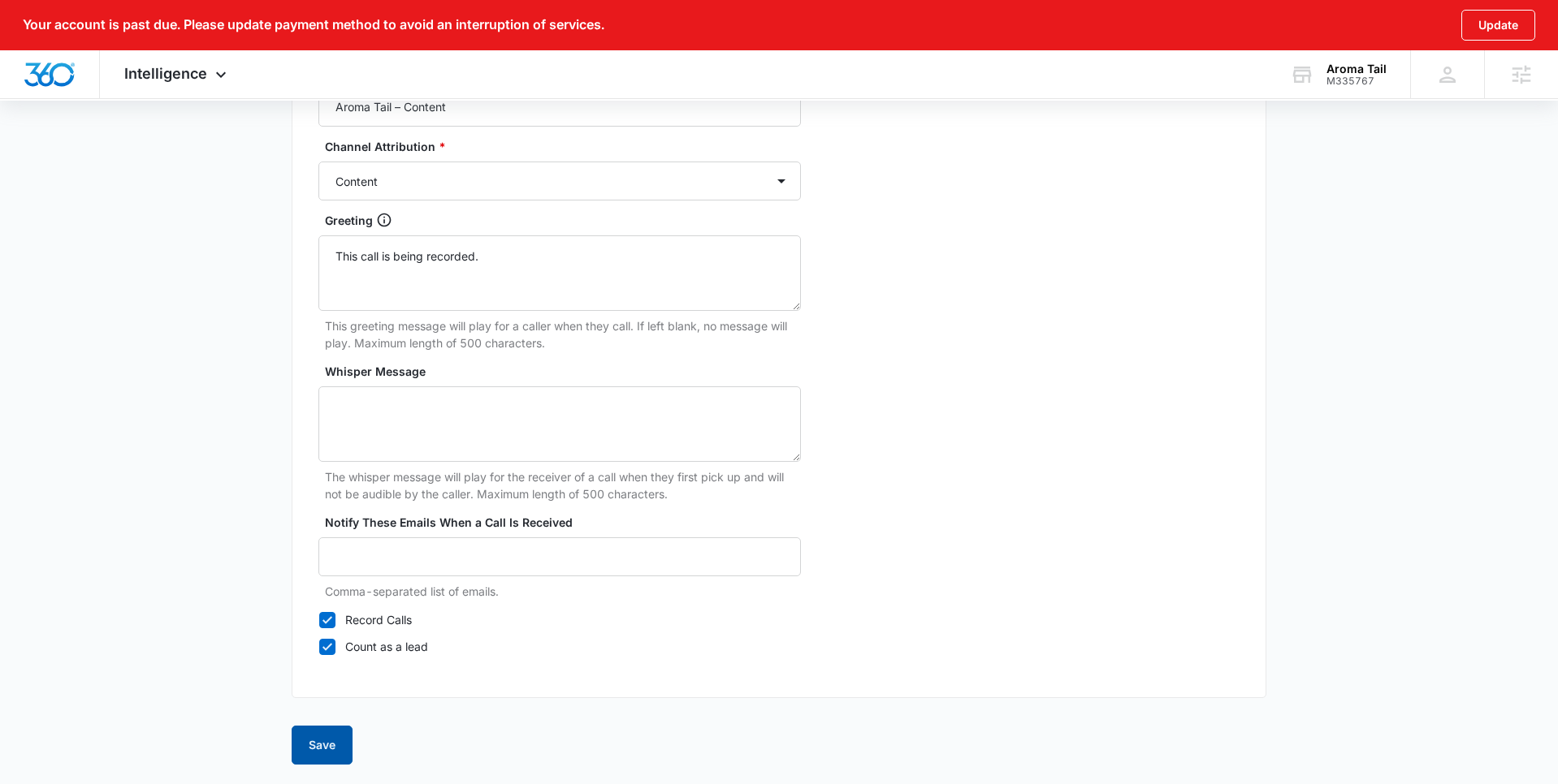
click at [331, 755] on button "Save" at bounding box center [322, 745] width 61 height 39
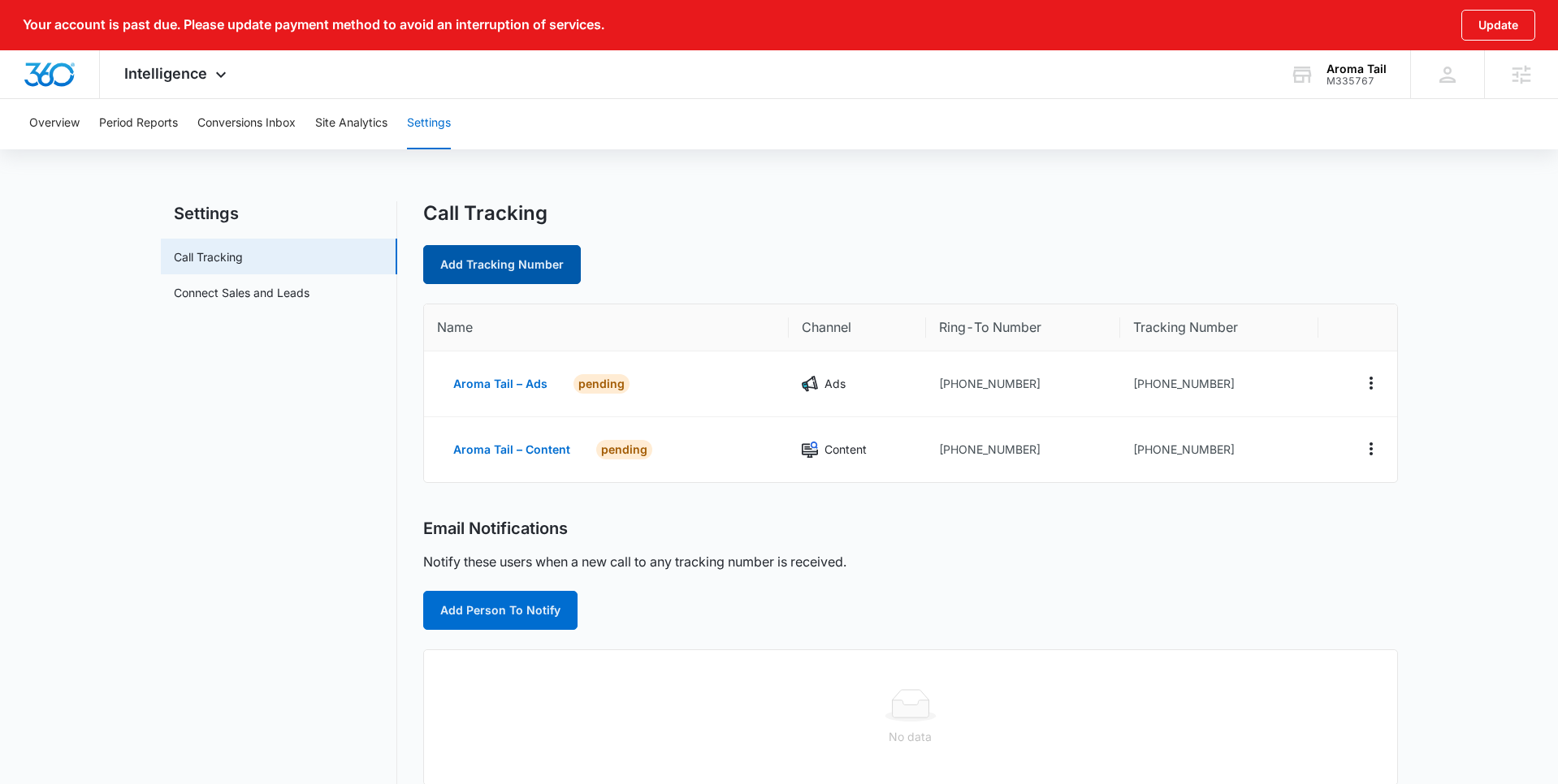
click at [482, 277] on link "Add Tracking Number" at bounding box center [501, 264] width 158 height 39
select select "by_area_code"
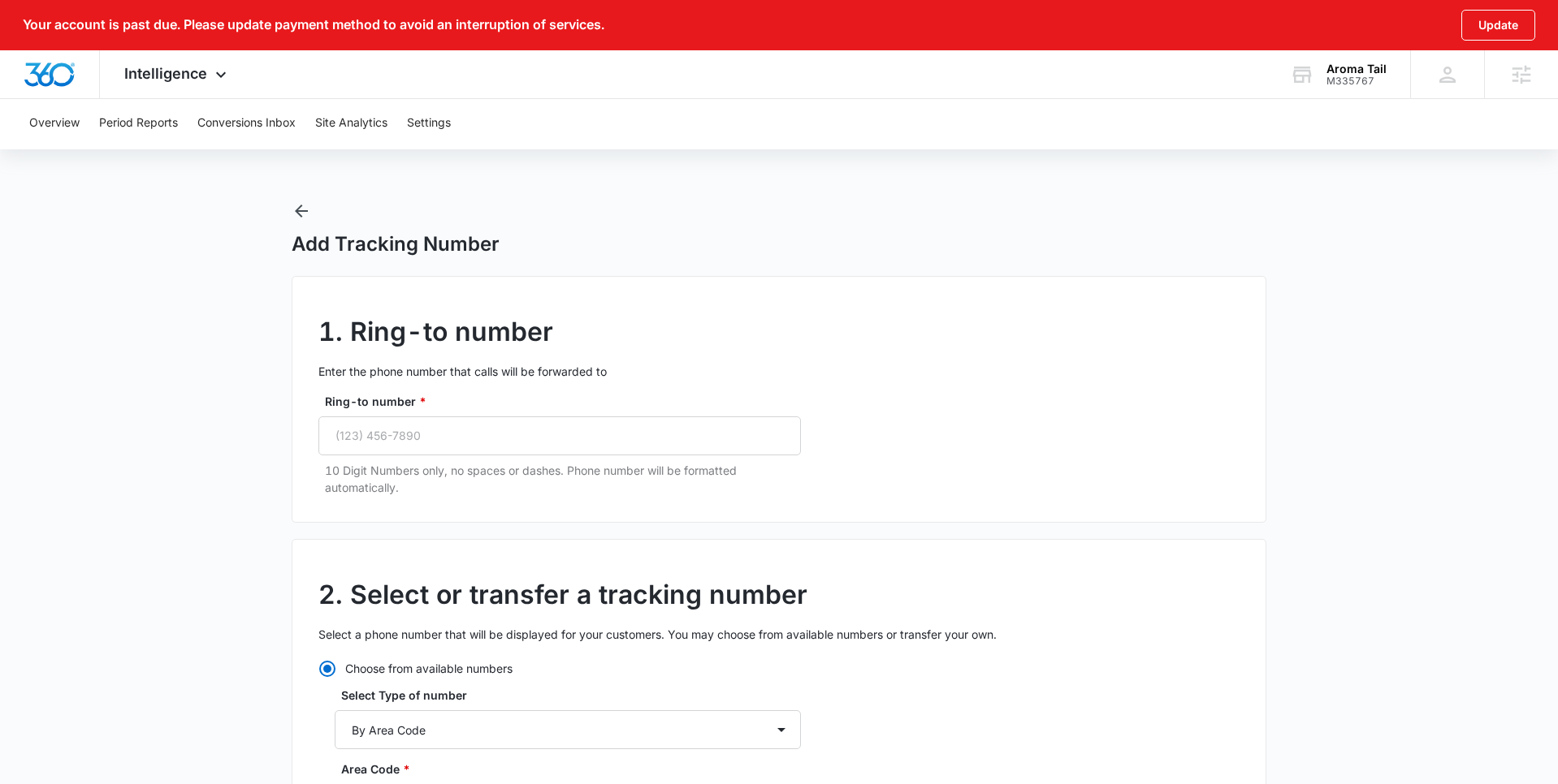
click at [439, 410] on div "Ring-to number * 10 Digit Numbers only, no spaces or dashes. Phone number will …" at bounding box center [560, 445] width 482 height 103
click at [438, 426] on input "Ring-to number *" at bounding box center [560, 436] width 482 height 39
paste input "[PHONE_NUMBER]"
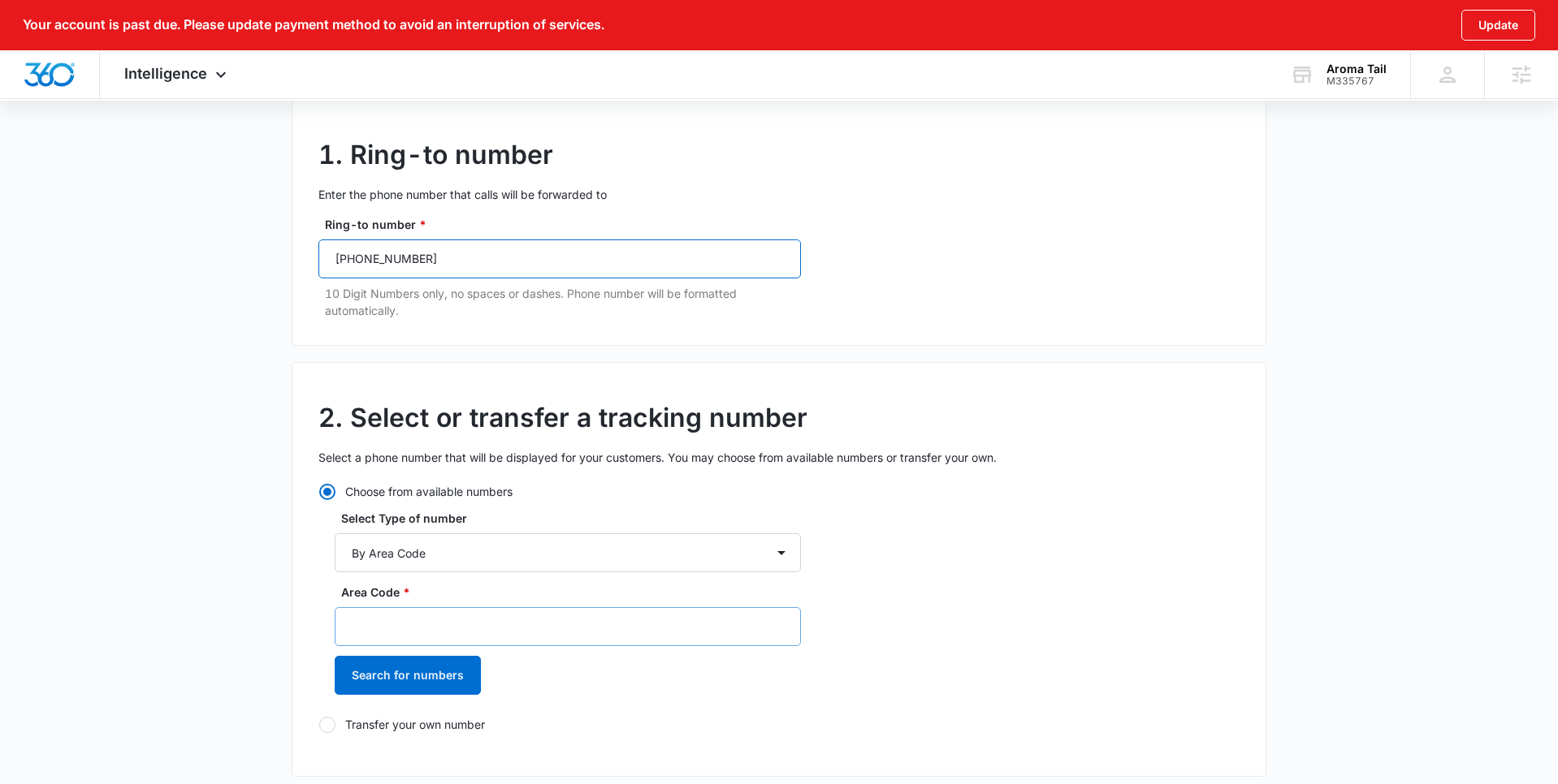
scroll to position [181, 0]
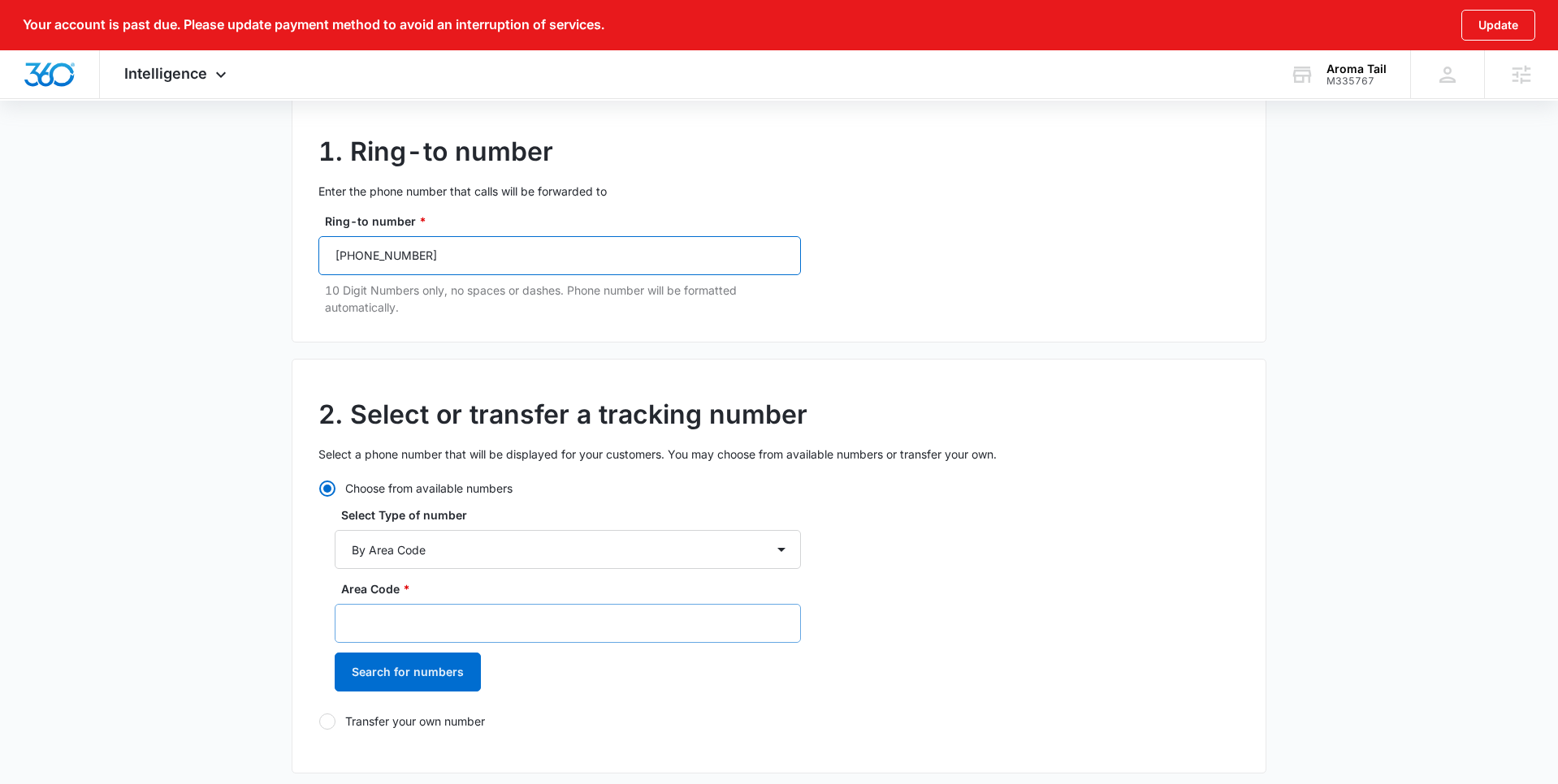
type input "[PHONE_NUMBER]"
click at [459, 631] on input "Area Code *" at bounding box center [567, 623] width 466 height 39
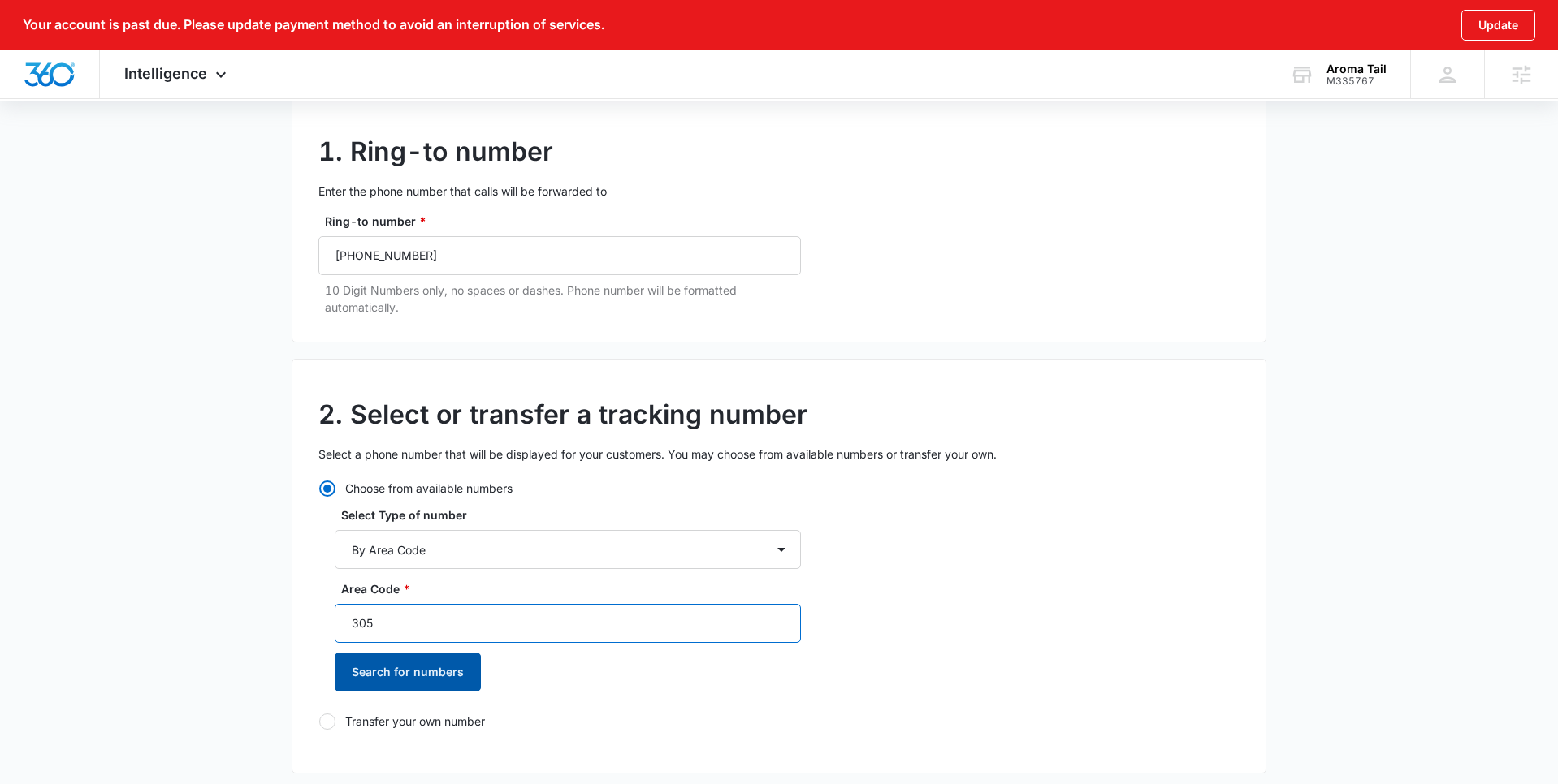
type input "305"
click at [455, 681] on button "Search for numbers" at bounding box center [407, 672] width 146 height 39
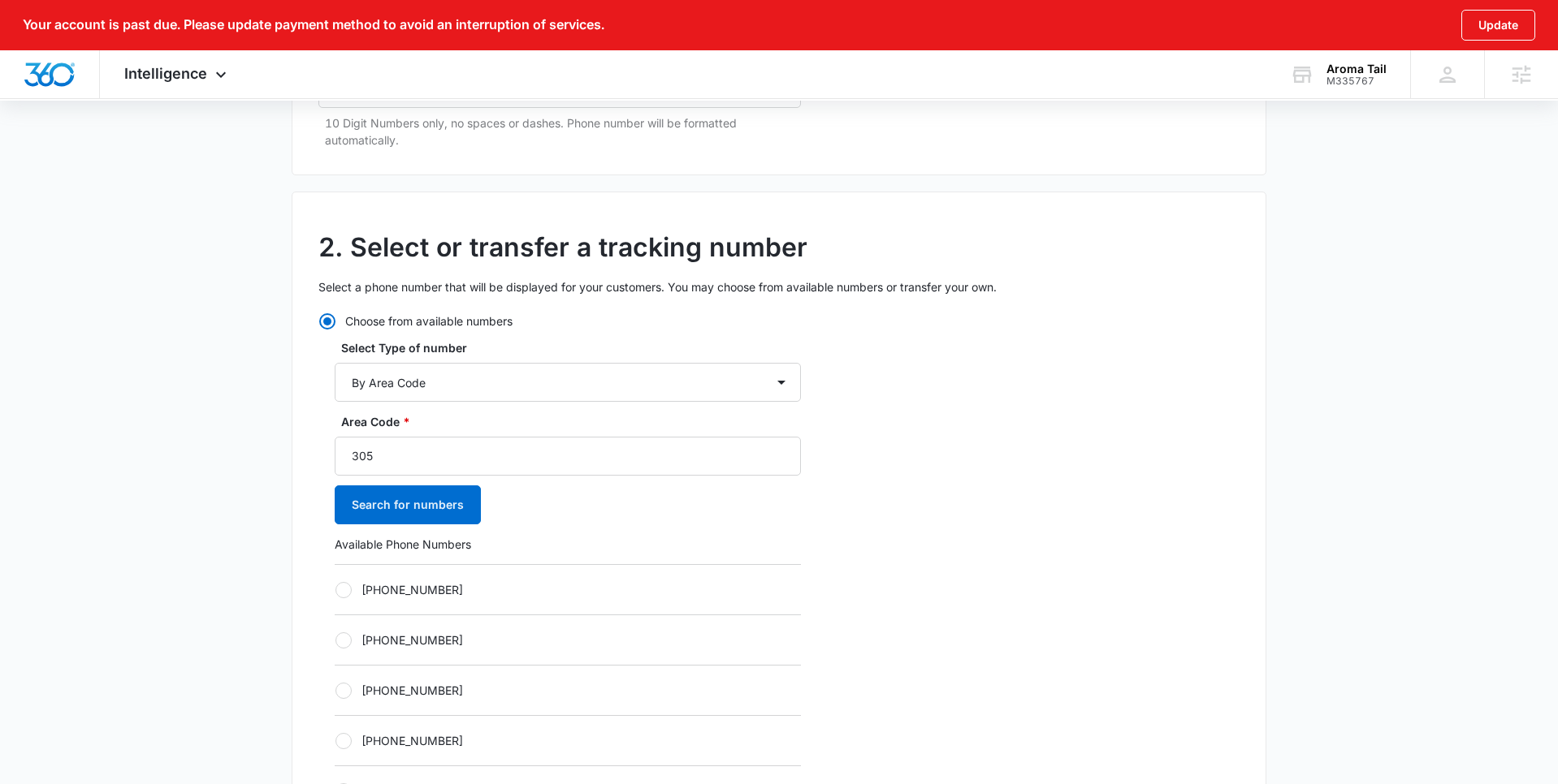
scroll to position [358, 0]
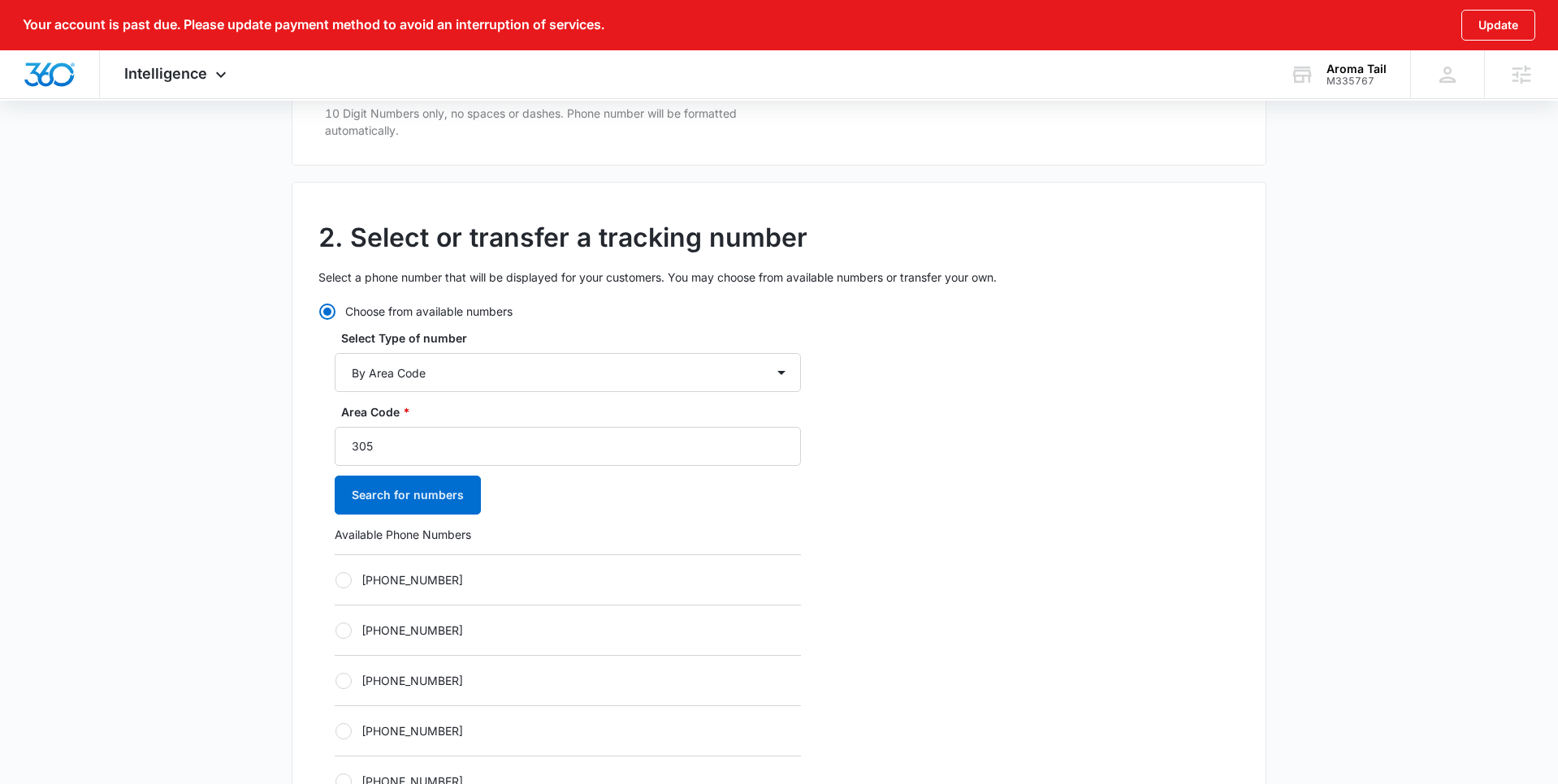
click at [340, 580] on div at bounding box center [343, 580] width 16 height 16
click at [336, 580] on input "+13053403206" at bounding box center [335, 579] width 1 height 1
radio input "true"
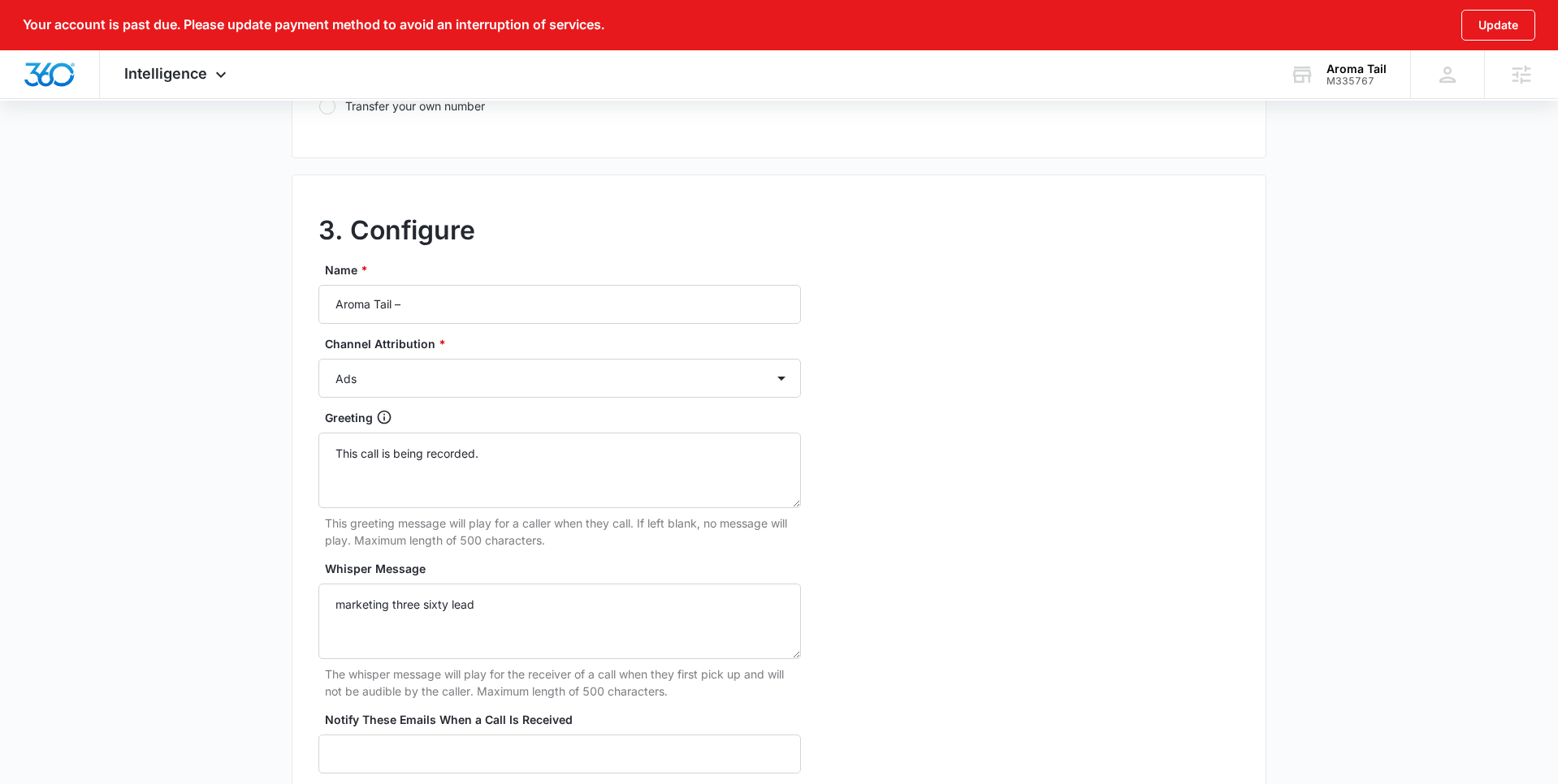
scroll to position [1350, 0]
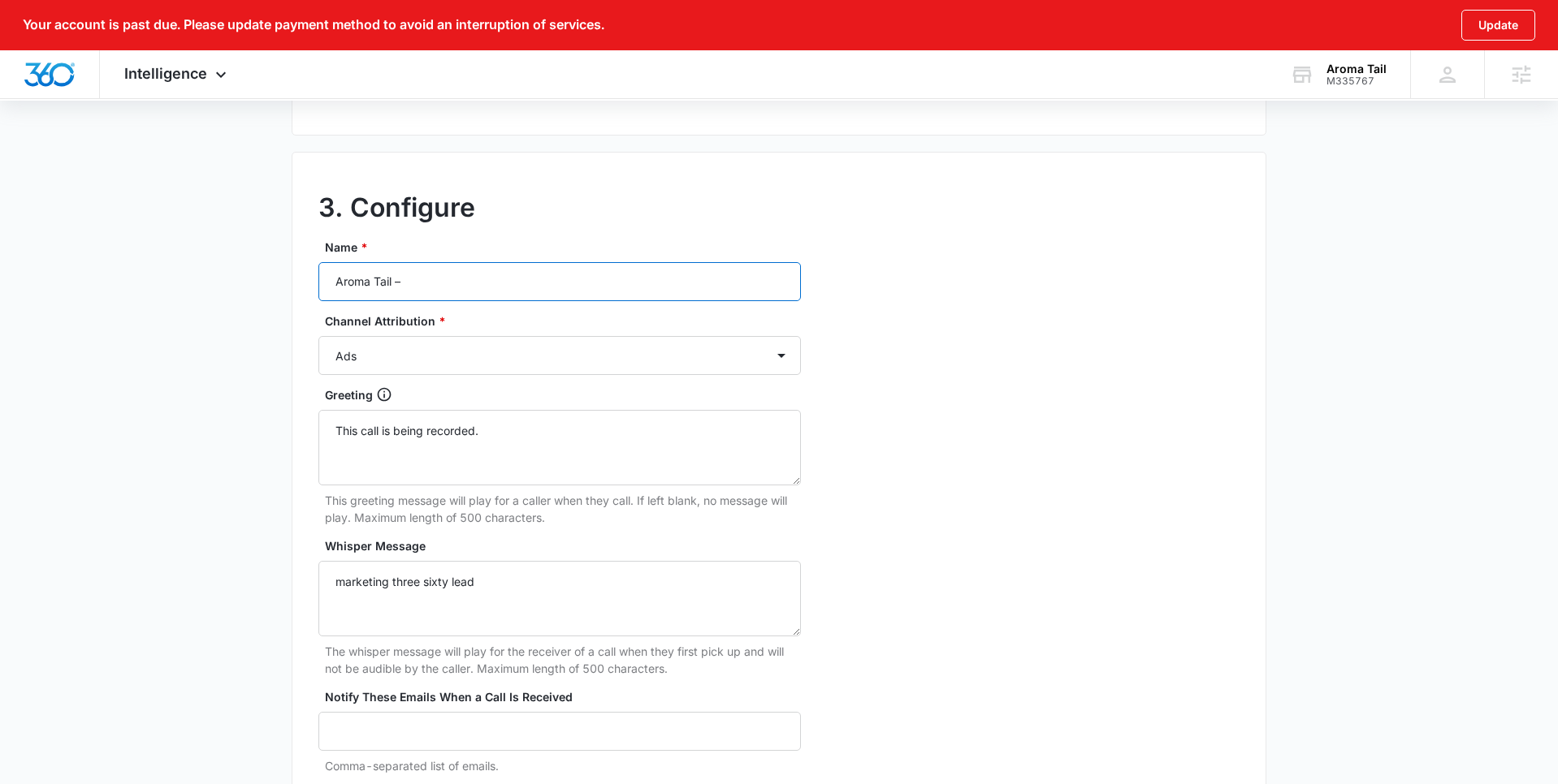
click at [444, 282] on input "Aroma Tail –" at bounding box center [560, 281] width 482 height 39
type input "Aroma Tail – Social"
click at [492, 359] on select "Ads Local Service Ads Content Social Other" at bounding box center [560, 356] width 482 height 39
select select "SOCIAL"
click at [318, 337] on select "Ads Local Service Ads Content Social Other" at bounding box center [560, 356] width 482 height 39
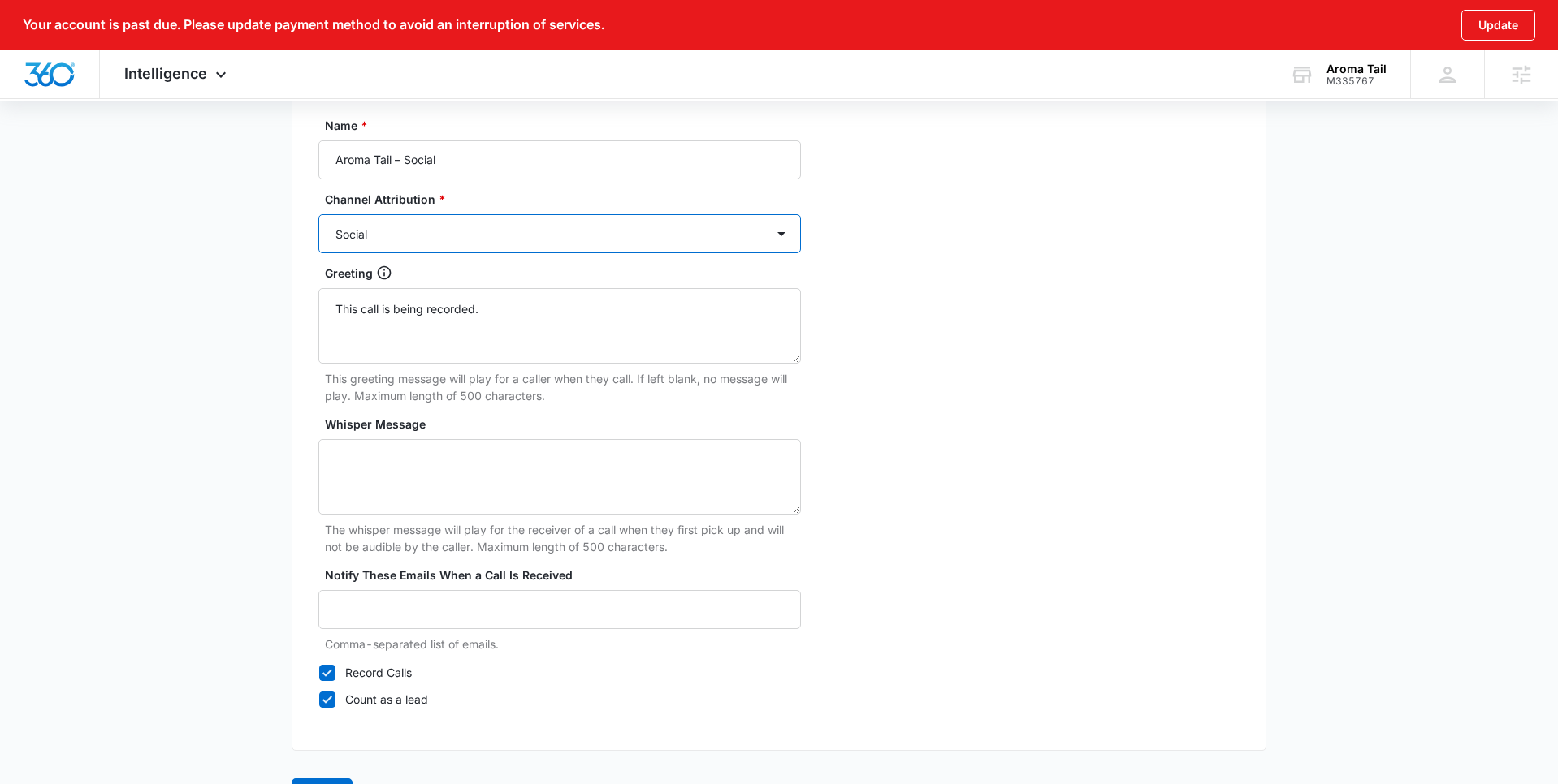
scroll to position [1525, 0]
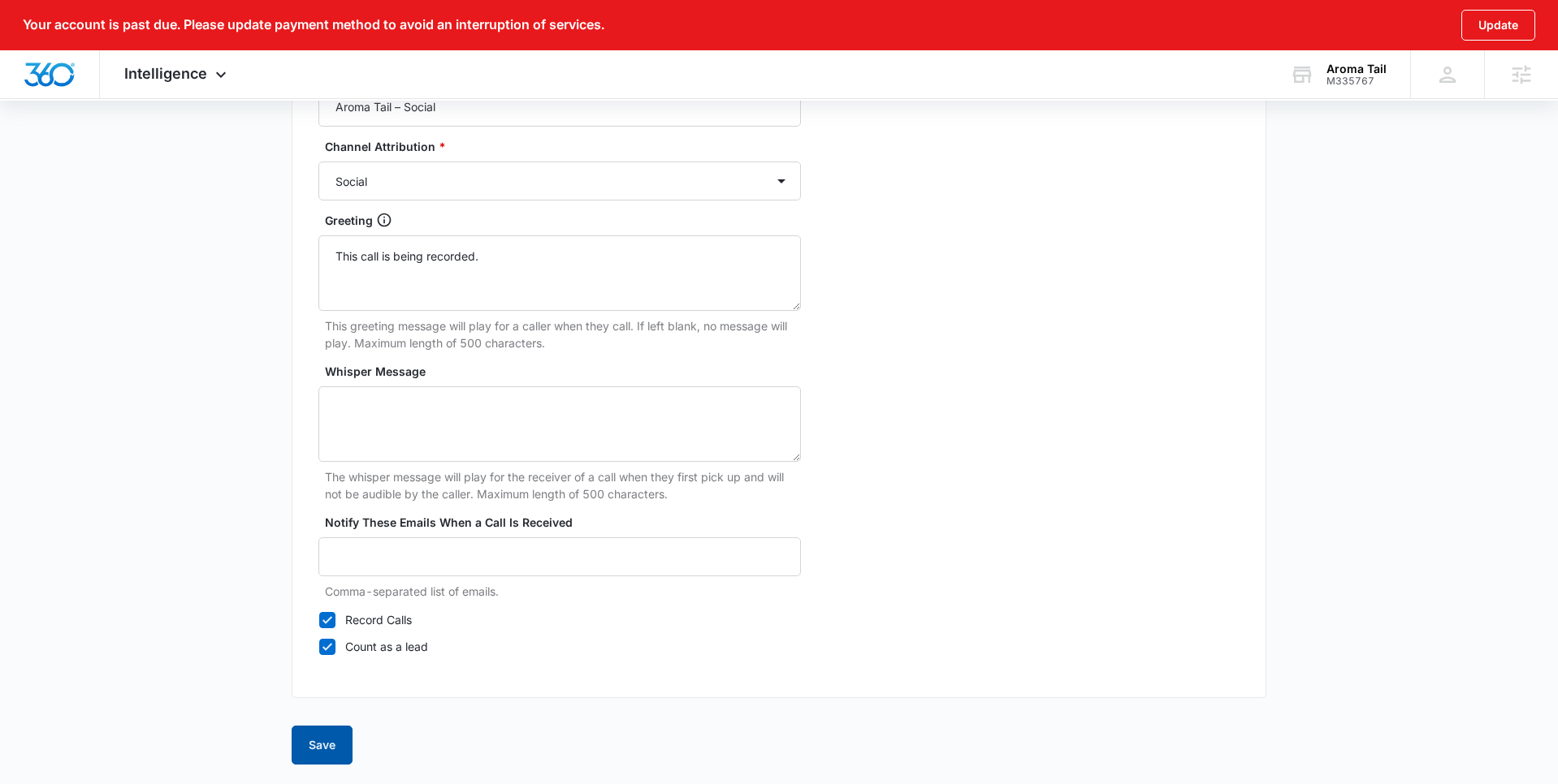
click at [342, 740] on button "Save" at bounding box center [322, 745] width 61 height 39
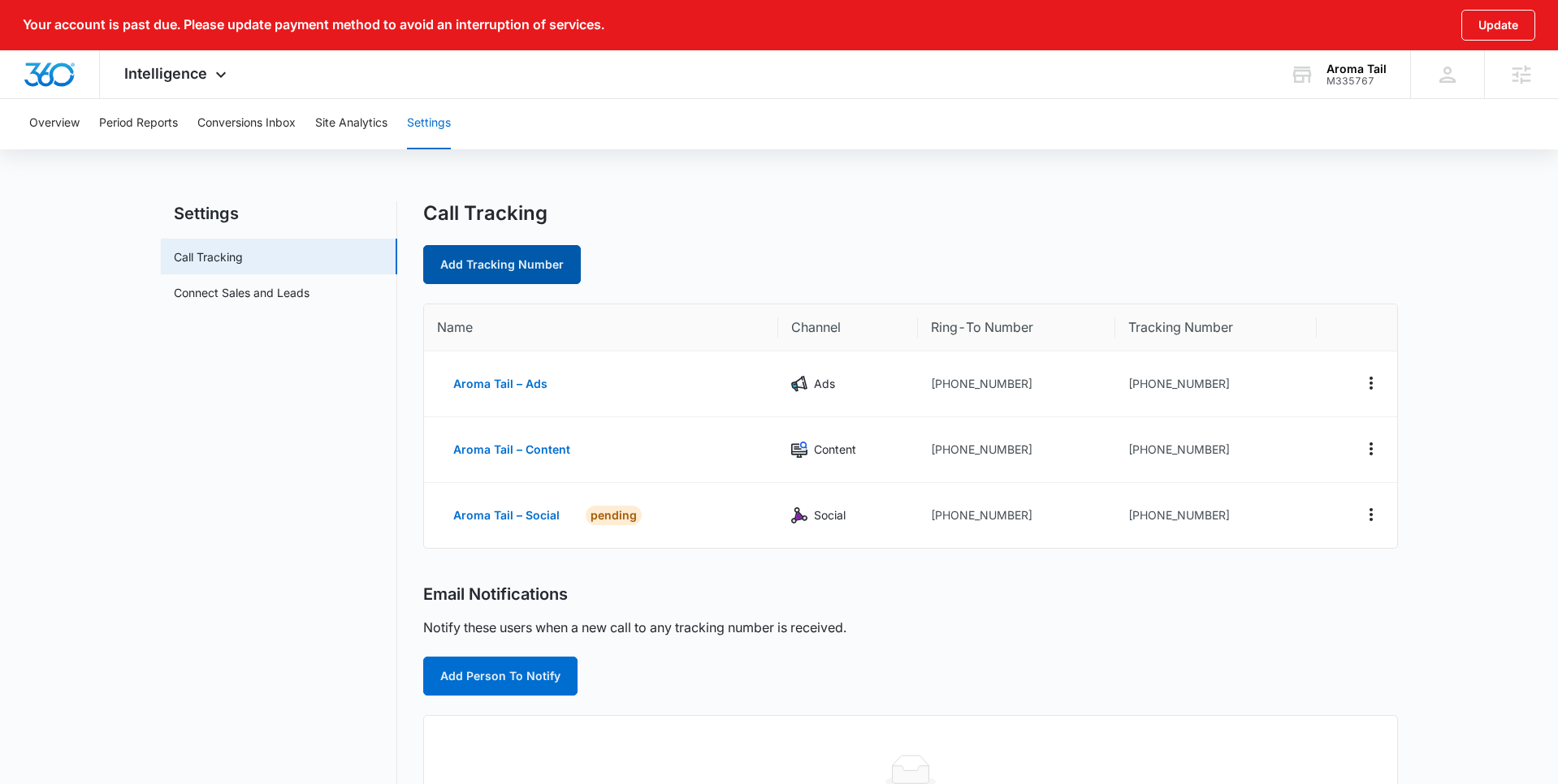
click at [544, 265] on link "Add Tracking Number" at bounding box center [501, 264] width 158 height 39
select select "by_area_code"
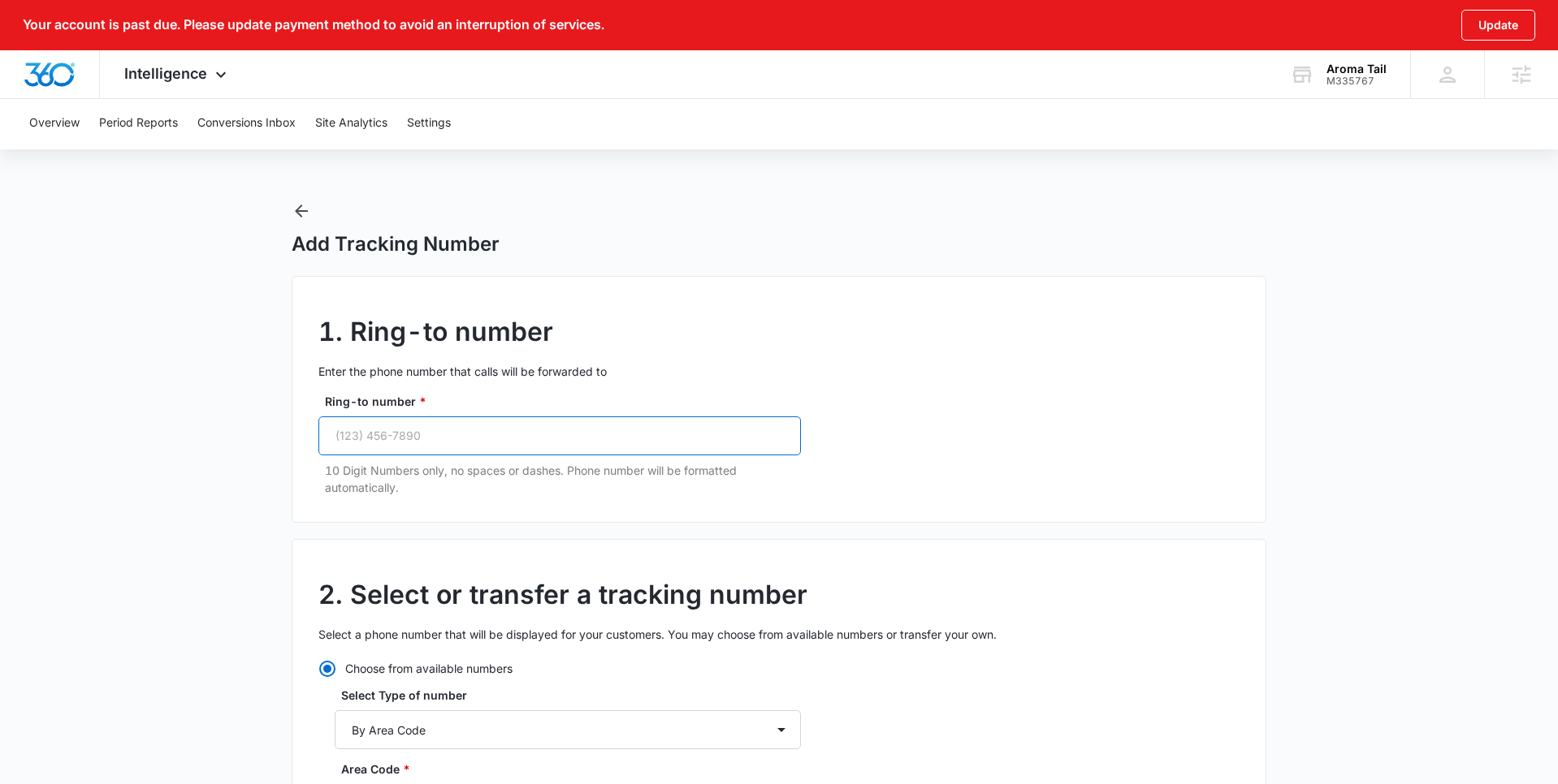
click at [463, 439] on input "Ring-to number *" at bounding box center [560, 436] width 482 height 39
paste input "(305) 399-5551"
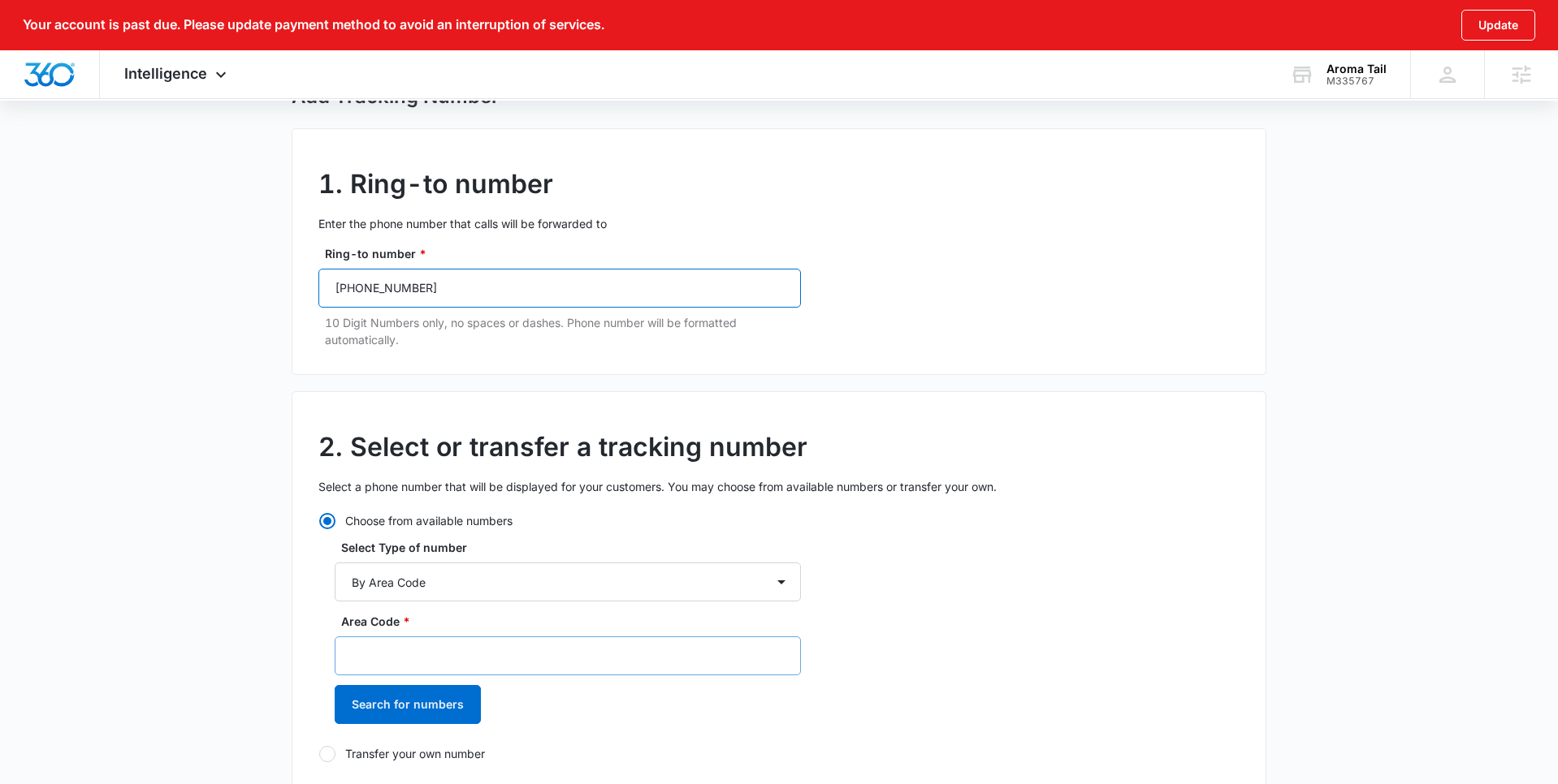
scroll to position [155, 0]
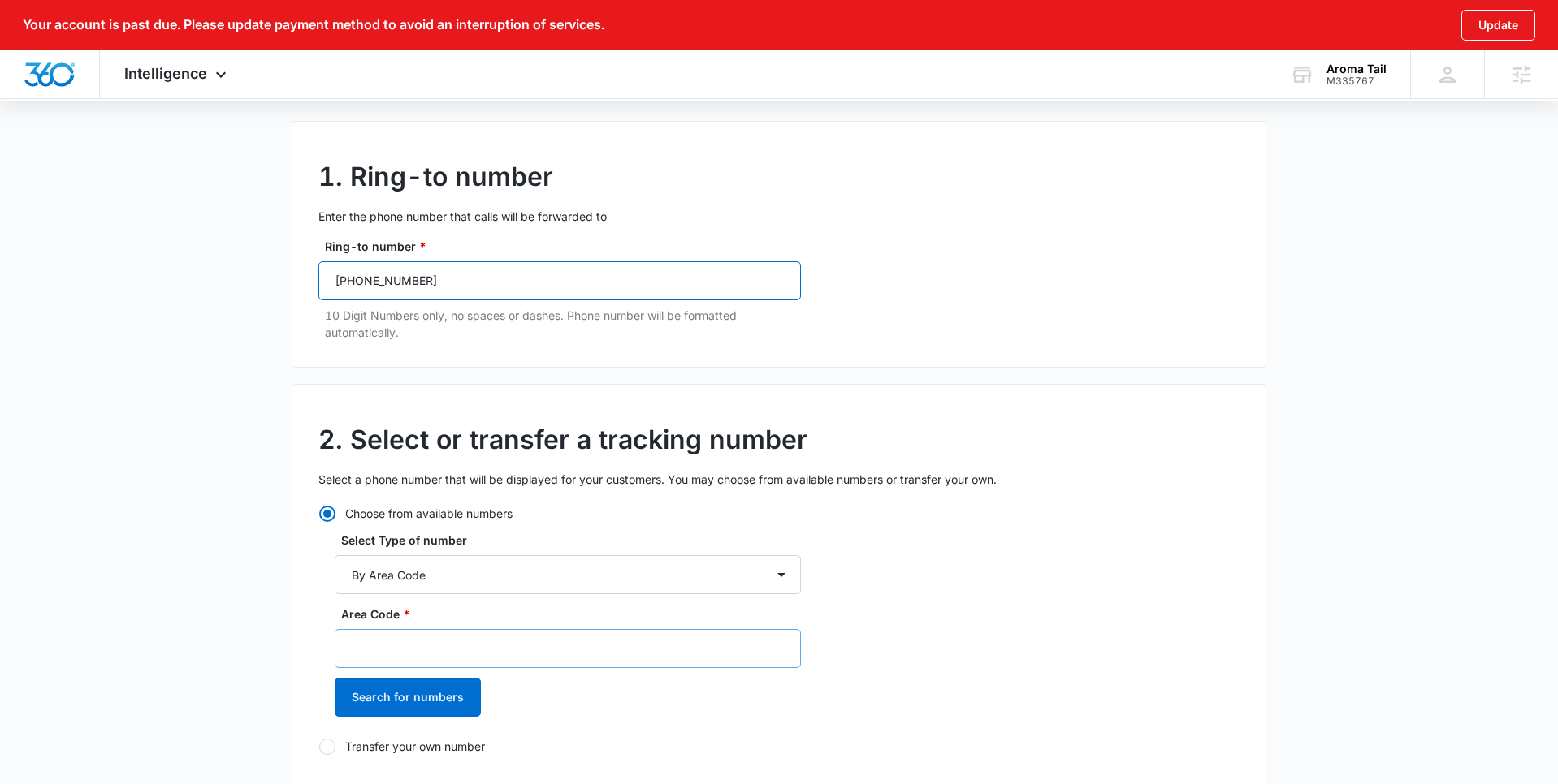
type input "(305) 399-5551"
click at [453, 636] on input "Area Code *" at bounding box center [567, 648] width 466 height 39
type input "305"
click at [385, 691] on button "Search for numbers" at bounding box center [407, 697] width 146 height 39
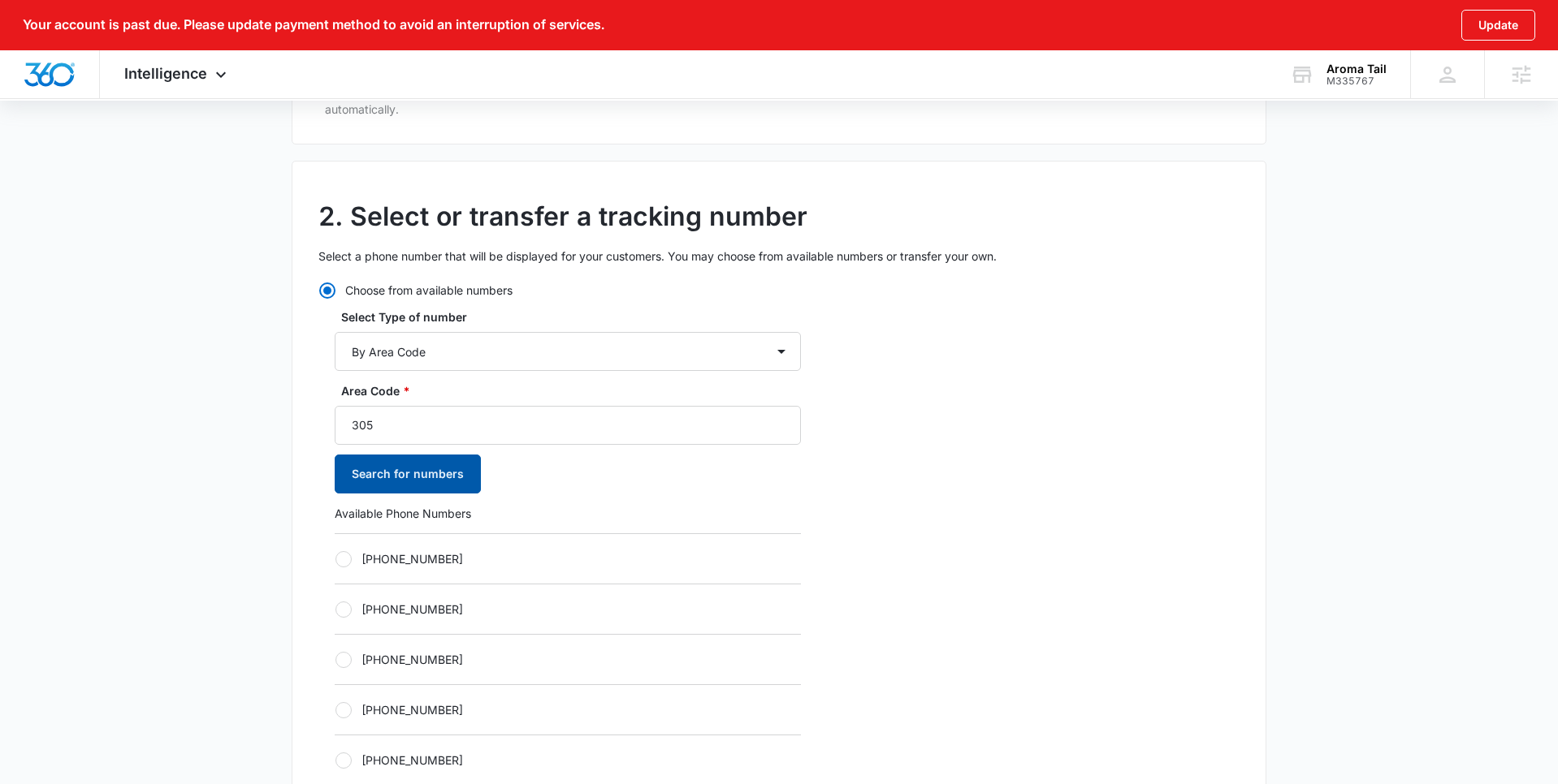
scroll to position [398, 0]
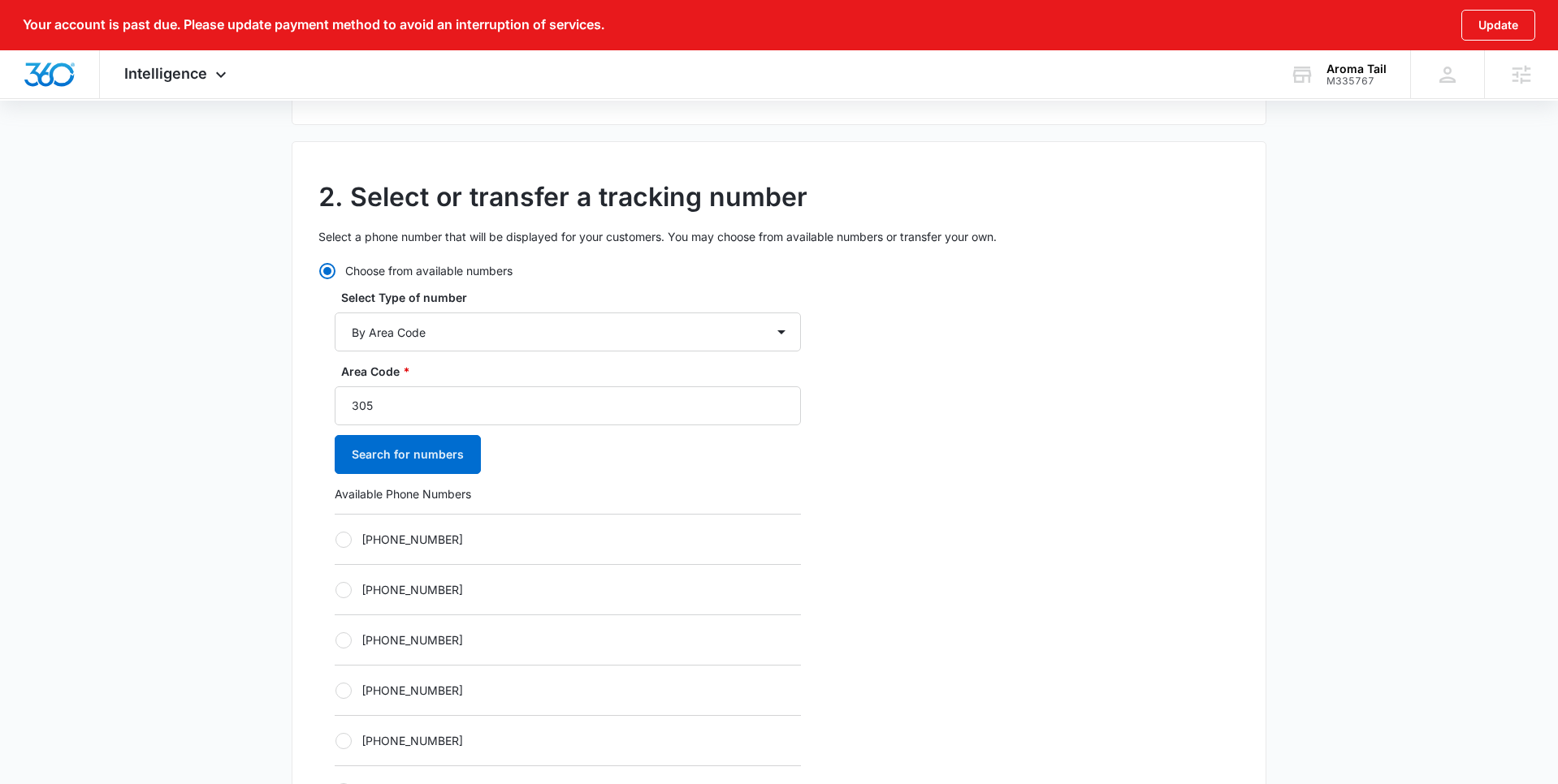
click at [331, 595] on div "Choose from available numbers Select Type of number By City & State By State On…" at bounding box center [560, 653] width 482 height 782
click at [344, 592] on div at bounding box center [343, 590] width 16 height 16
click at [336, 590] on input "[PHONE_NUMBER]" at bounding box center [335, 590] width 1 height 1
radio input "true"
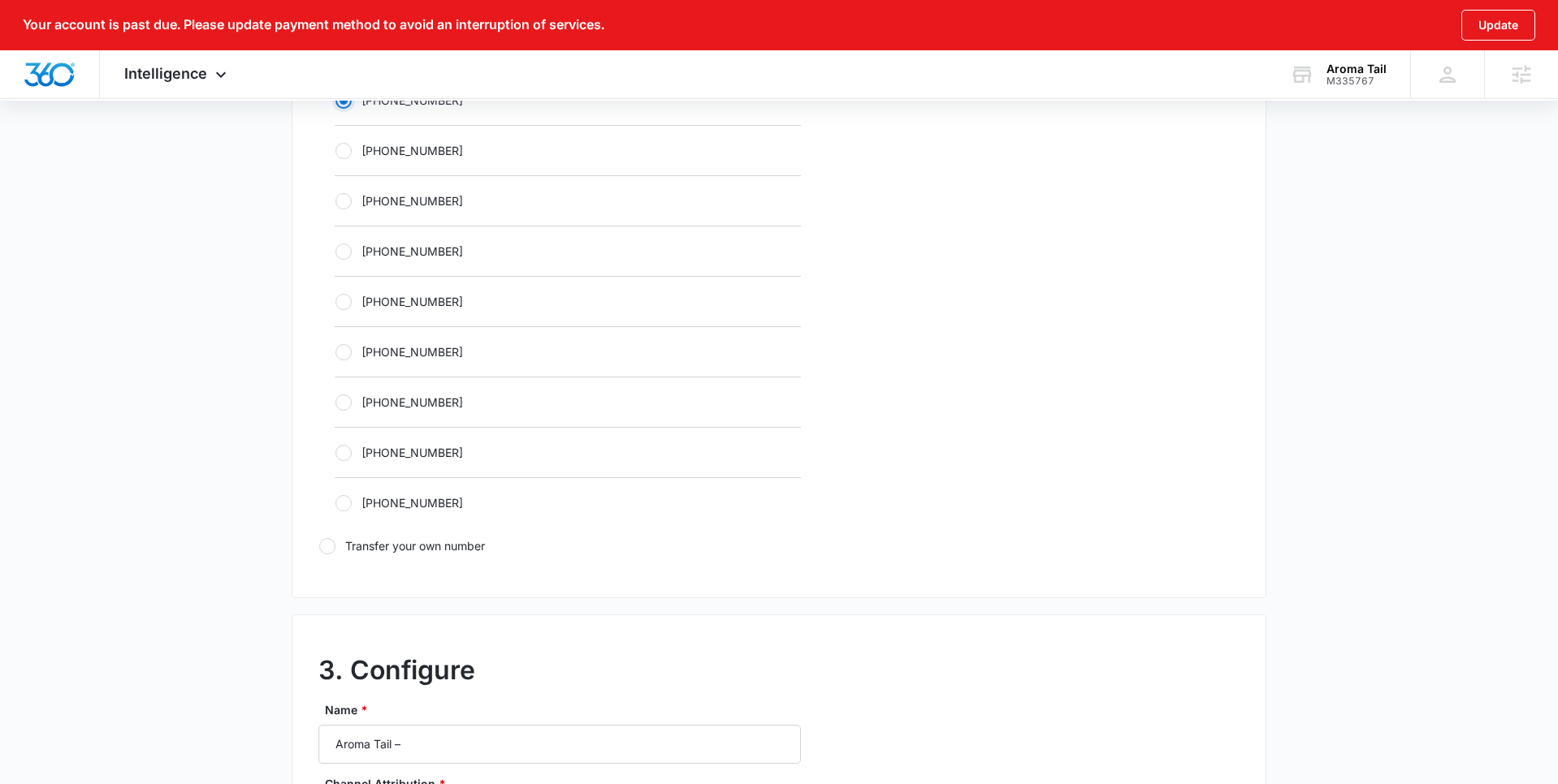
scroll to position [904, 0]
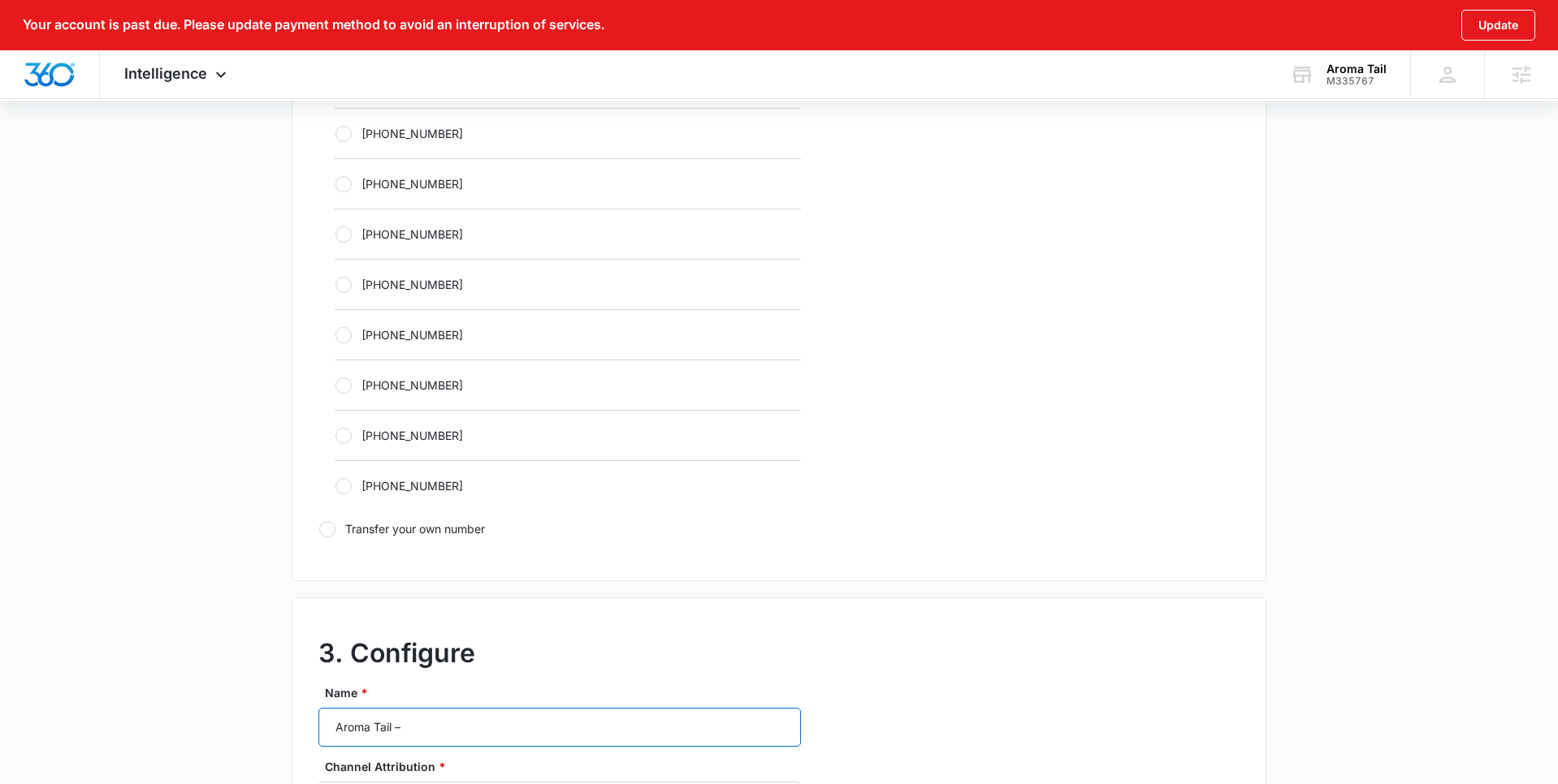
click at [467, 733] on input "Aroma Tail –" at bounding box center [560, 727] width 482 height 39
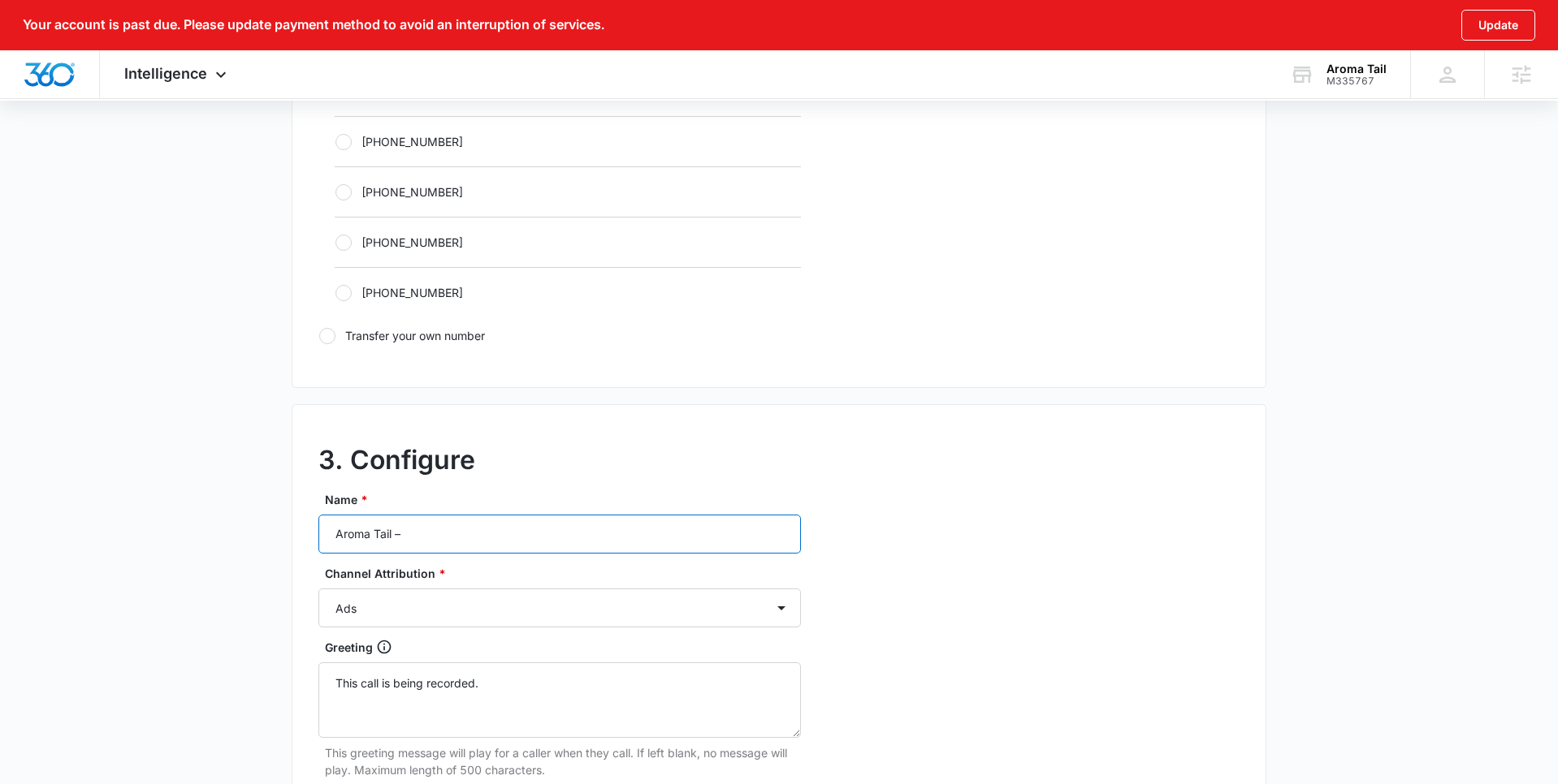
scroll to position [1127, 0]
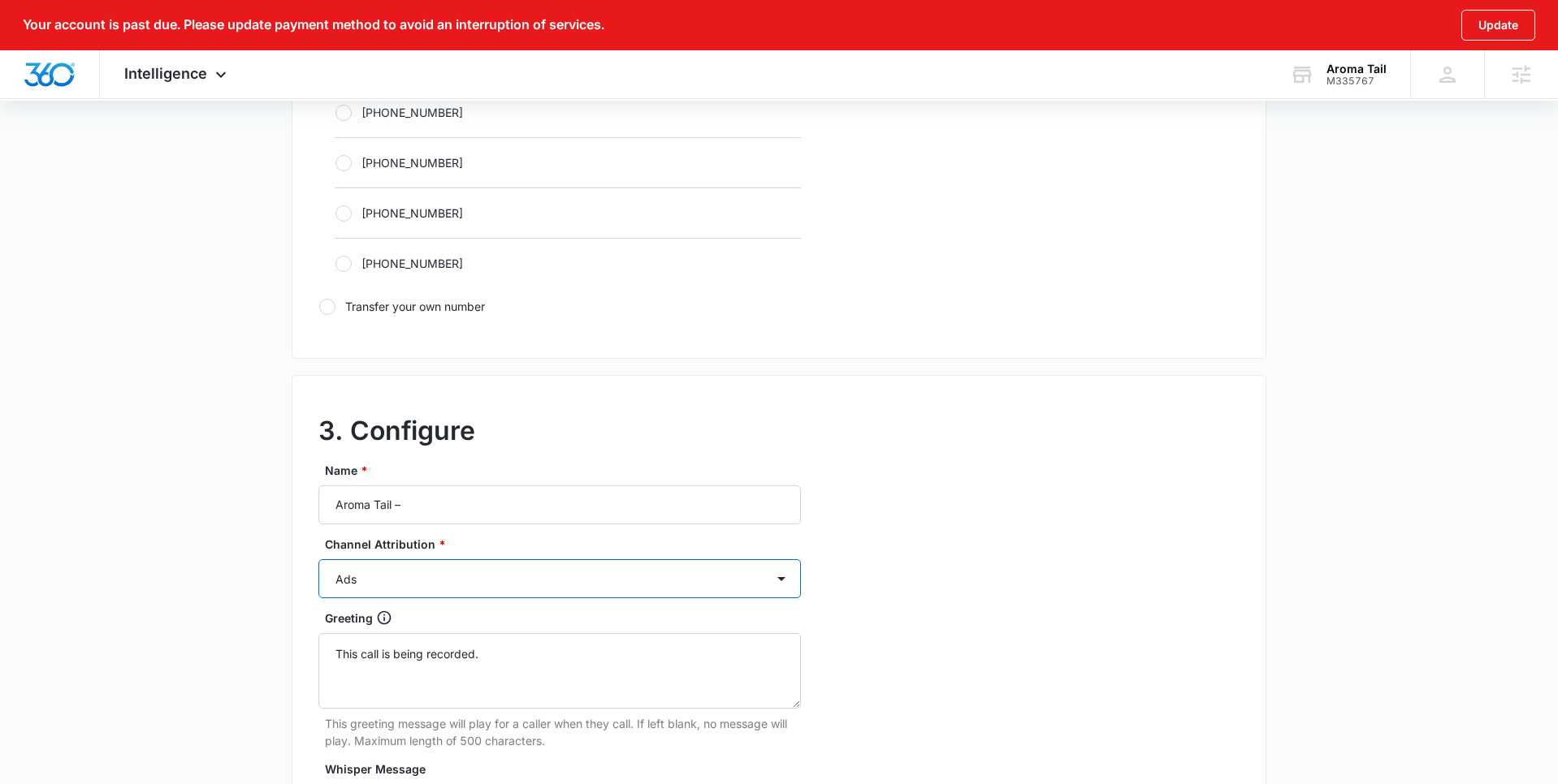
click at [392, 585] on select "Ads Local Service Ads Content Social Other" at bounding box center [560, 578] width 482 height 39
select select "OTHER"
click at [318, 559] on select "Ads Local Service Ads Content Social Other" at bounding box center [560, 578] width 482 height 39
click at [459, 498] on input "Aroma Tail –" at bounding box center [560, 505] width 482 height 39
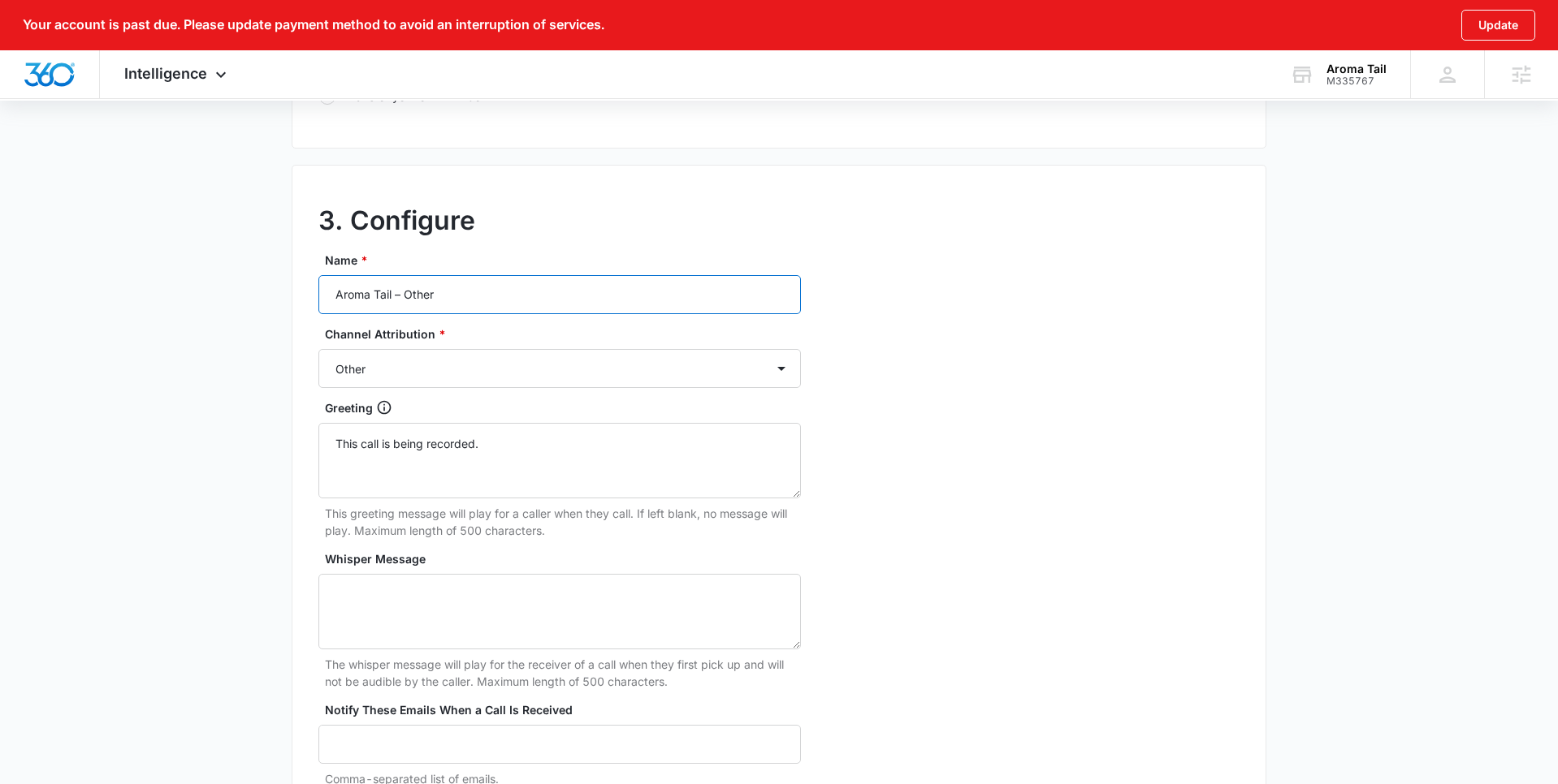
scroll to position [1525, 0]
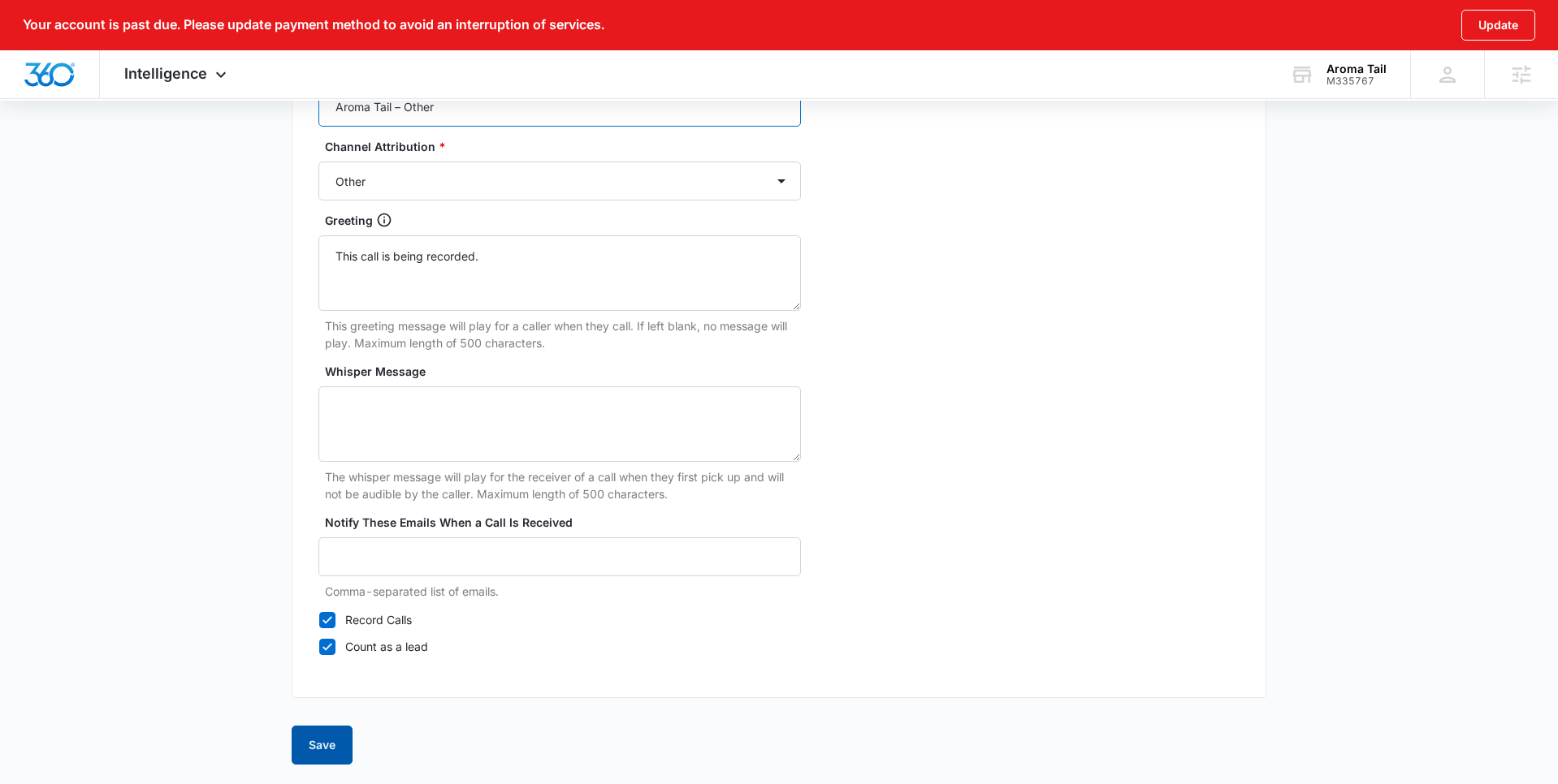
type input "Aroma Tail – Other"
click at [330, 746] on button "Save" at bounding box center [322, 745] width 61 height 39
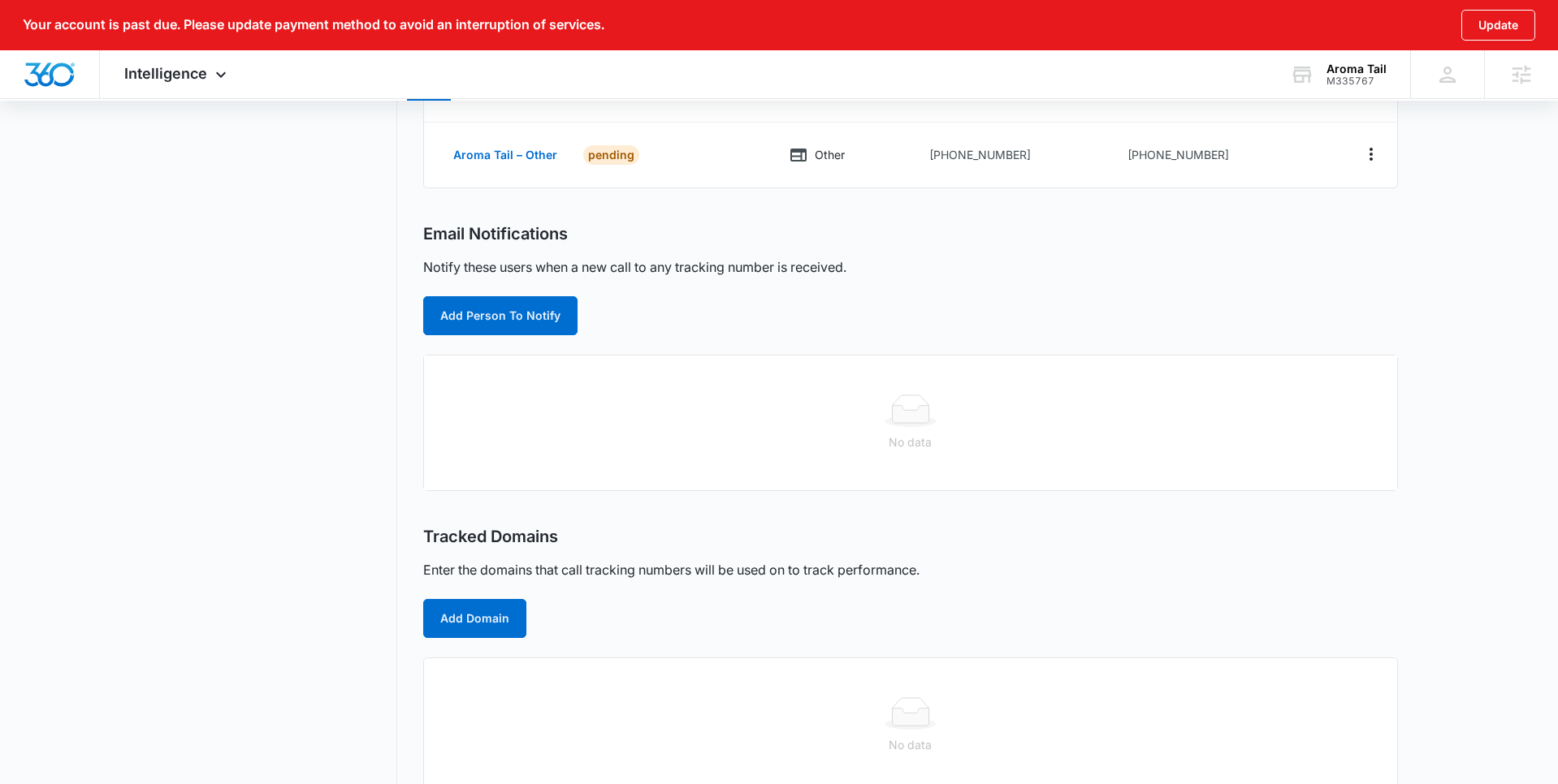
scroll to position [455, 0]
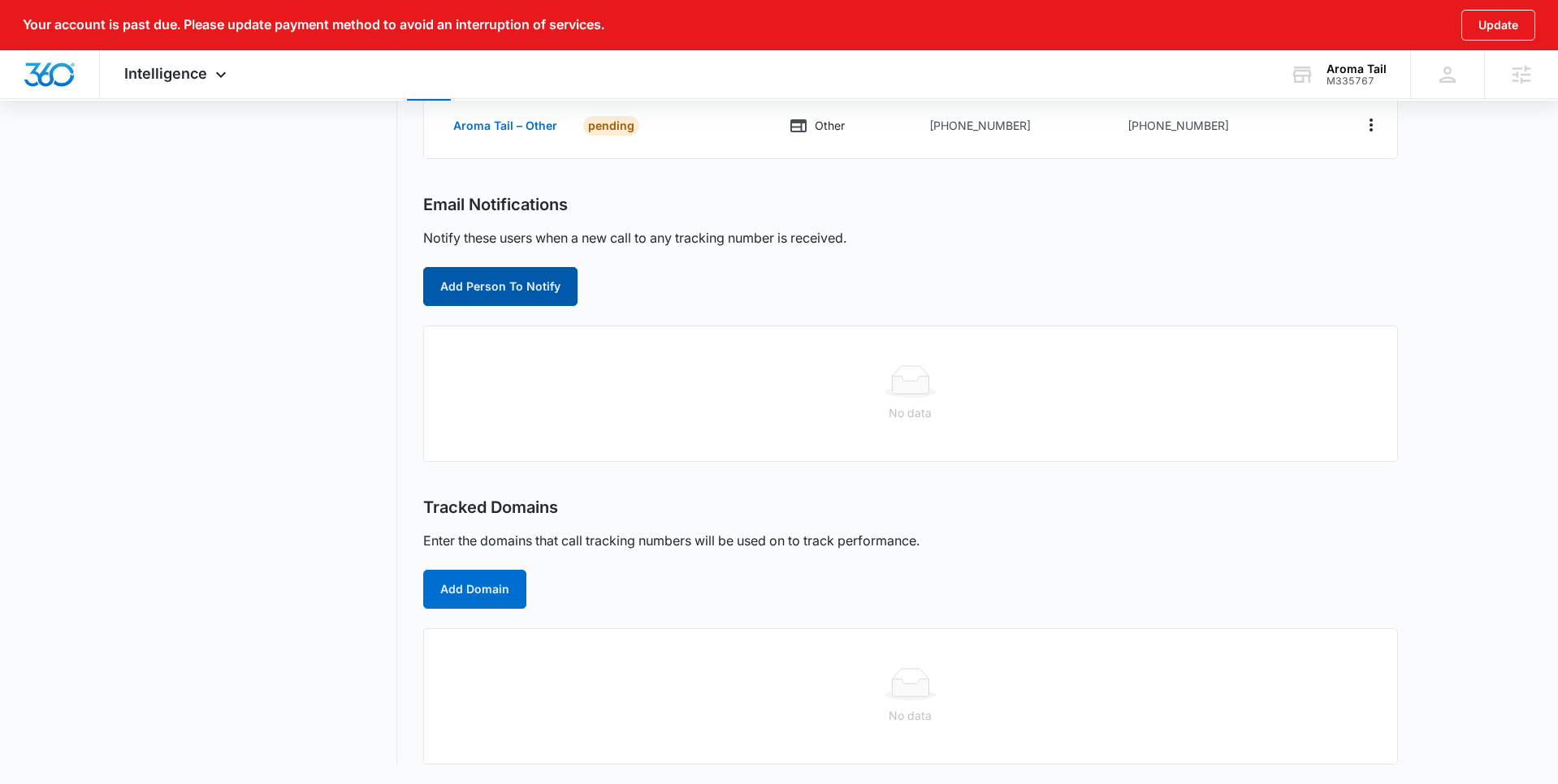
click at [472, 304] on div "Call Tracking Add Tracking Number Name Channel Ring-To Number Tracking Number A…" at bounding box center [910, 255] width 975 height 1019
click at [472, 287] on button "Add Person To Notify" at bounding box center [499, 286] width 154 height 39
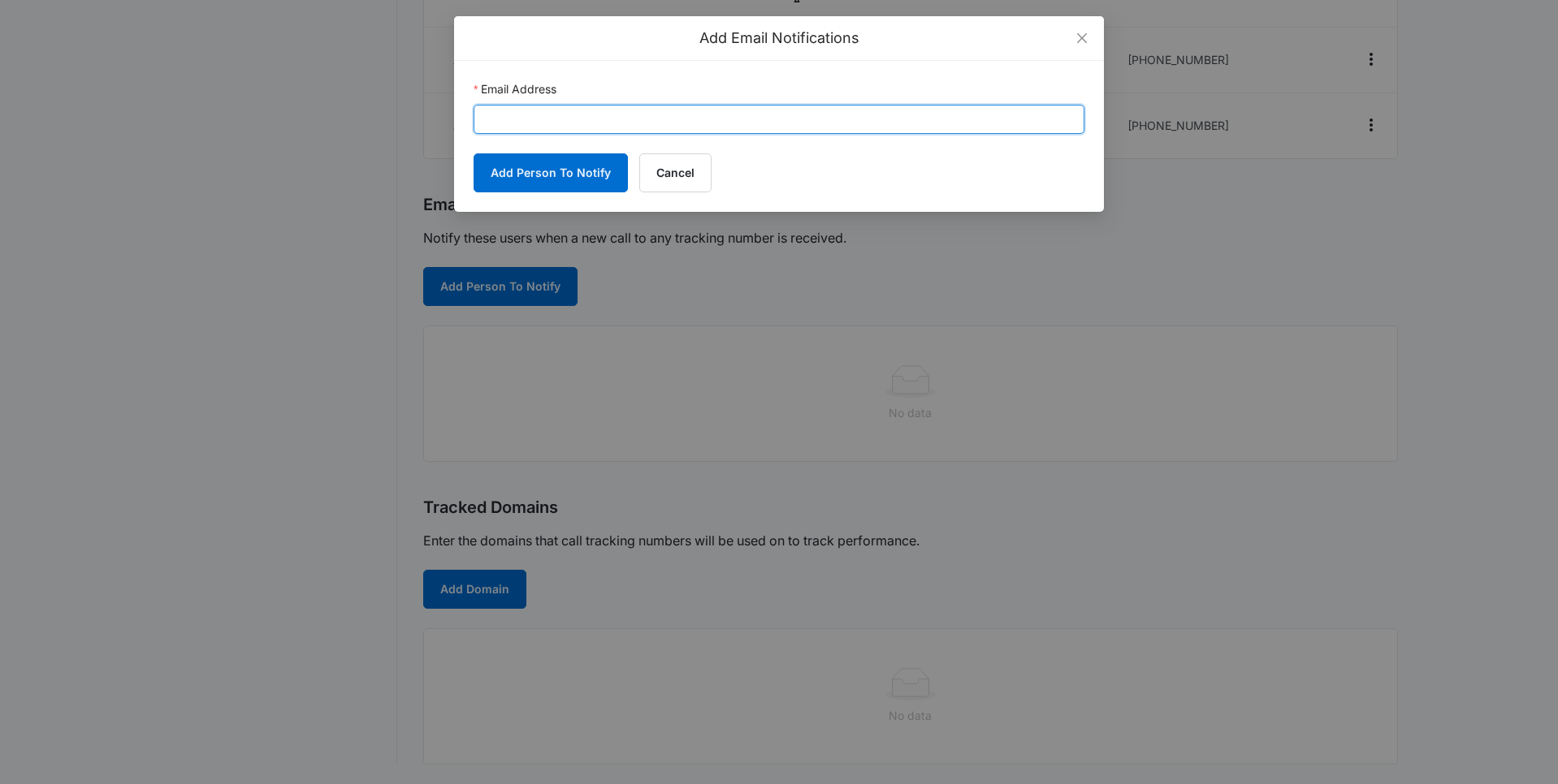
click at [647, 120] on input "Email Address" at bounding box center [779, 120] width 611 height 30
paste input "[PERSON_NAME][EMAIL_ADDRESS][DOMAIN_NAME]"
type input "[PERSON_NAME][EMAIL_ADDRESS][DOMAIN_NAME]"
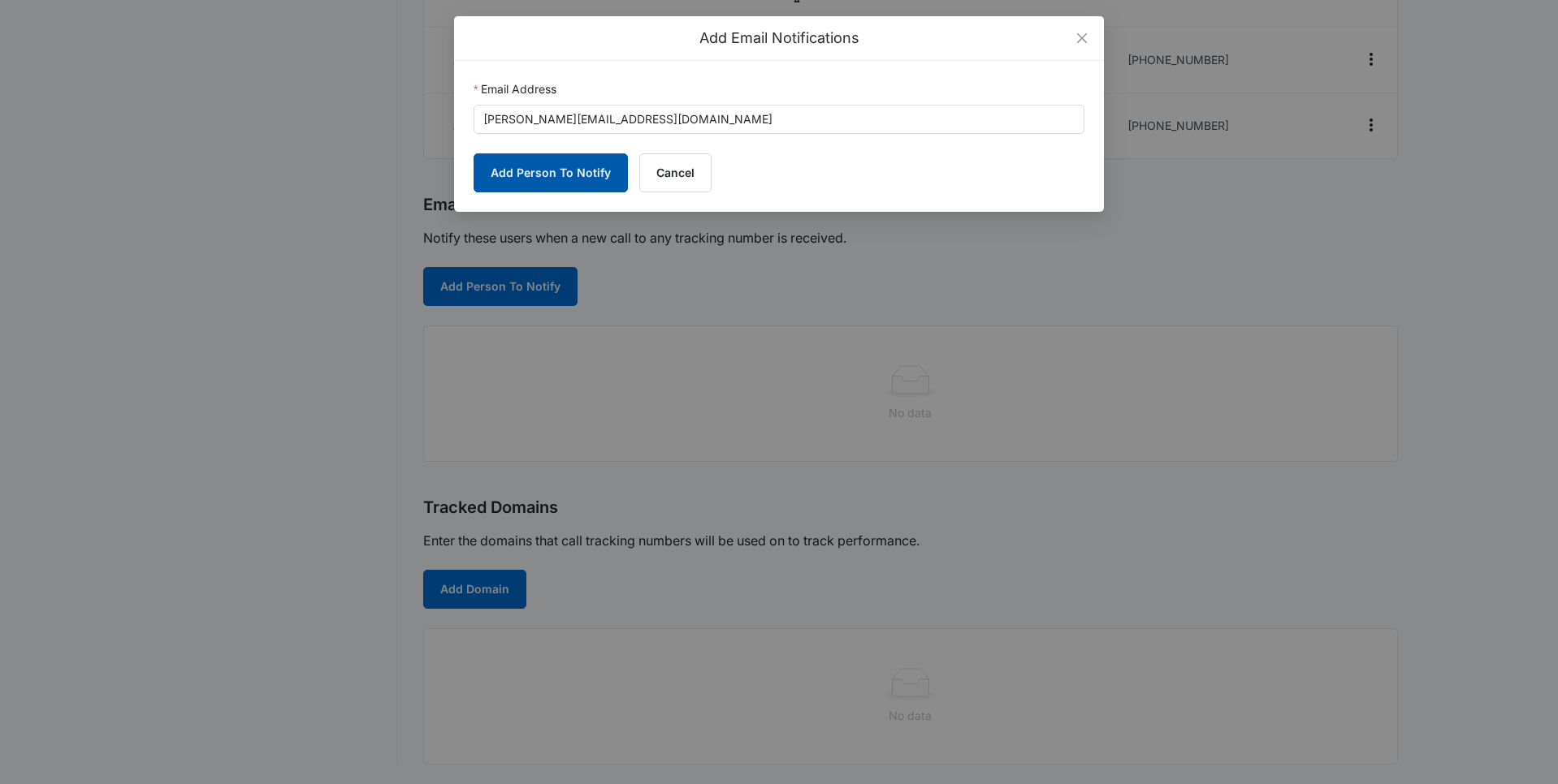
click at [535, 169] on button "Add Person To Notify" at bounding box center [550, 172] width 154 height 39
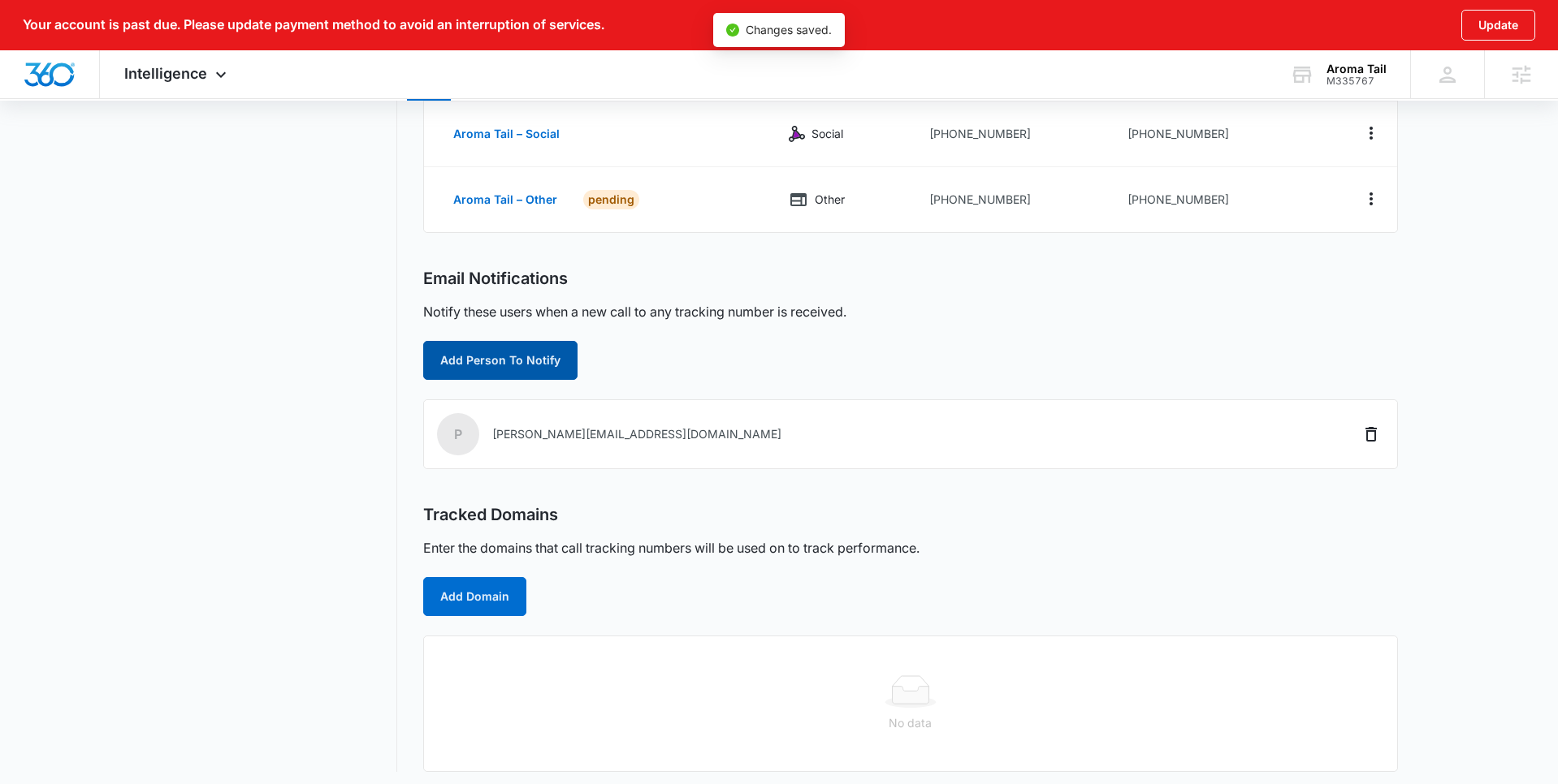
scroll to position [379, 0]
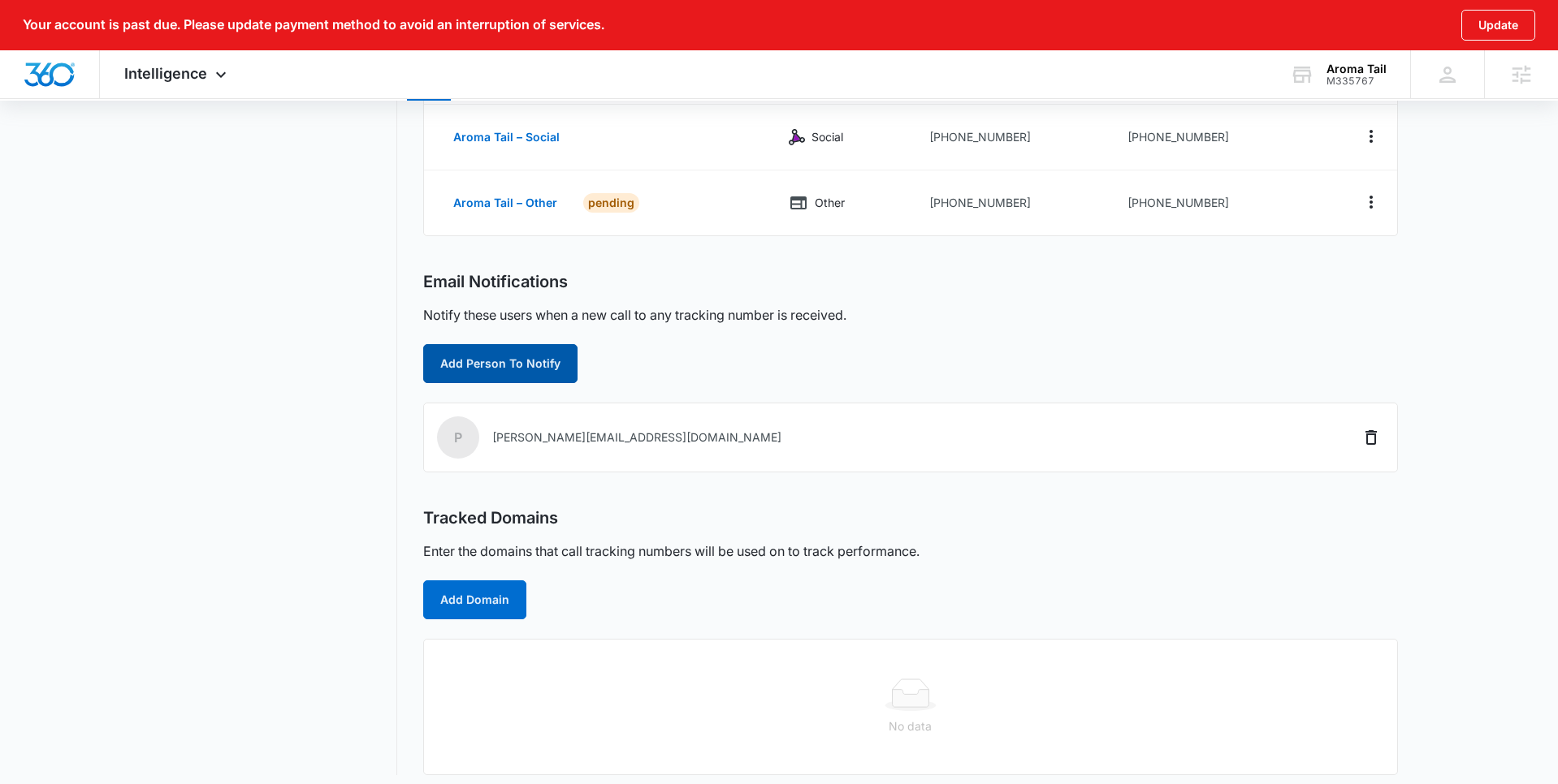
click at [483, 371] on button "Add Person To Notify" at bounding box center [499, 363] width 154 height 39
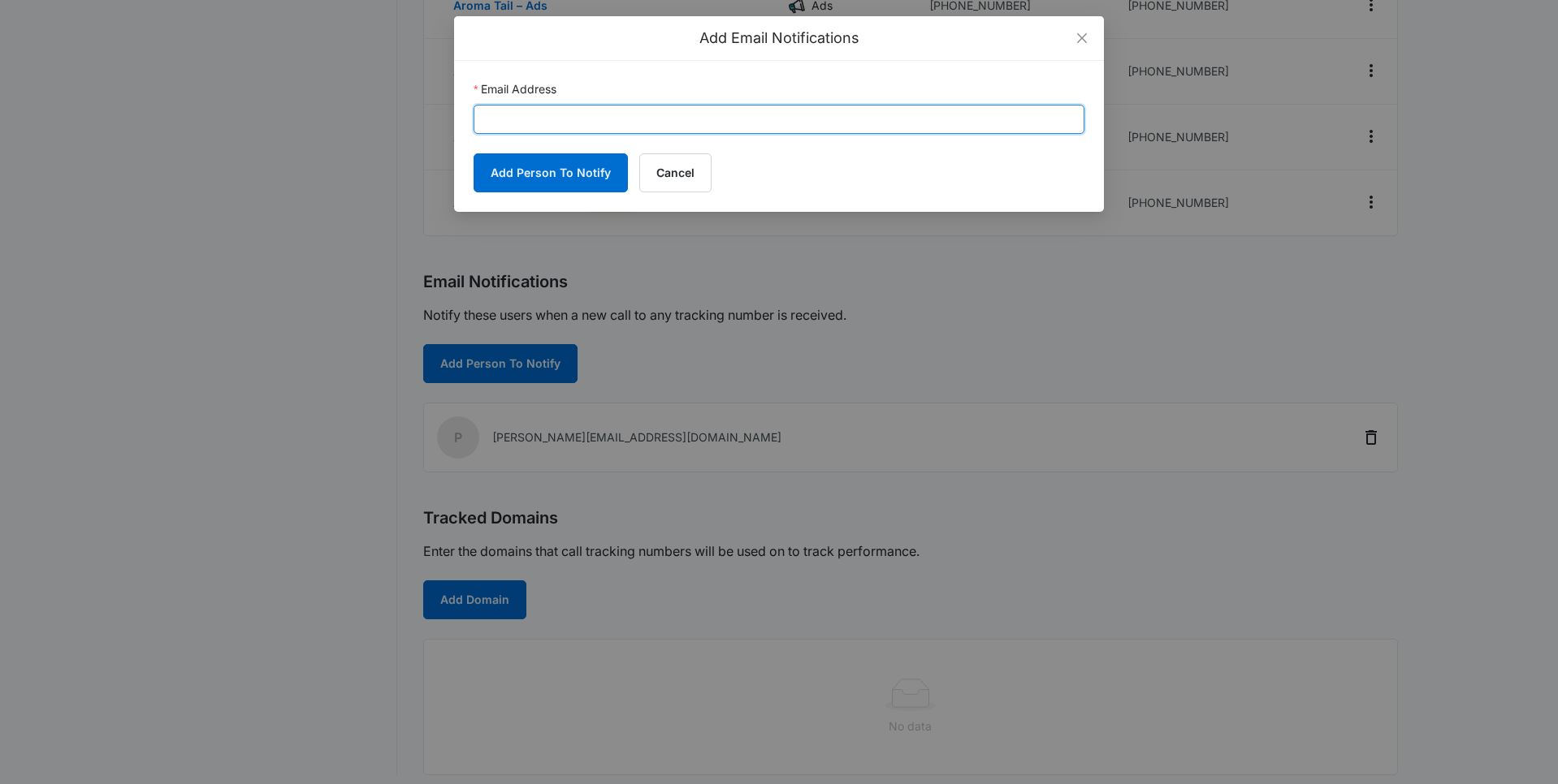
click at [514, 114] on input "Email Address" at bounding box center [779, 120] width 611 height 30
paste input "[PERSON_NAME][EMAIL_ADDRESS][DOMAIN_NAME]"
type input "[PERSON_NAME][EMAIL_ADDRESS][DOMAIN_NAME]"
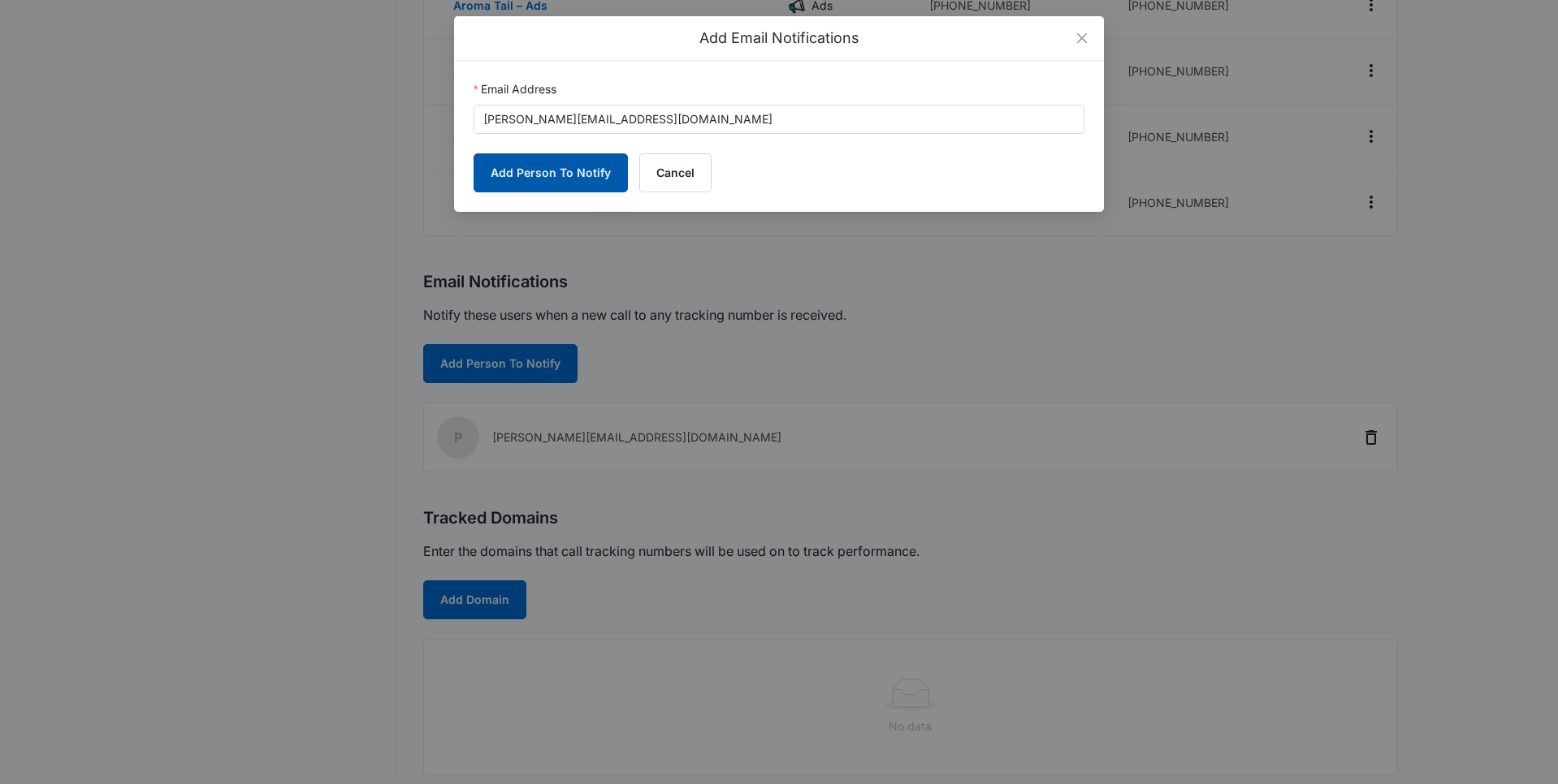
click at [531, 180] on button "Add Person To Notify" at bounding box center [550, 172] width 154 height 39
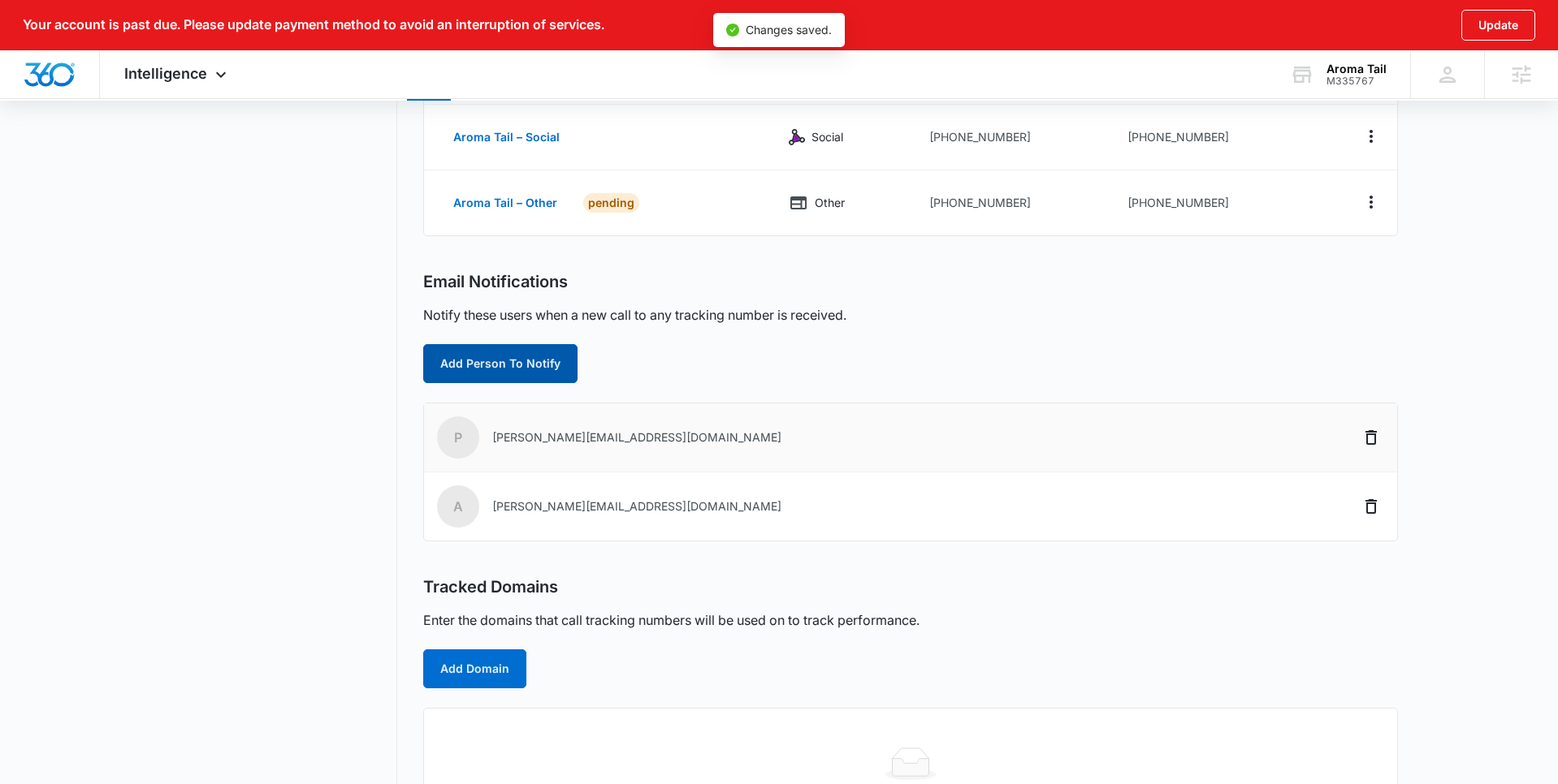
scroll to position [458, 0]
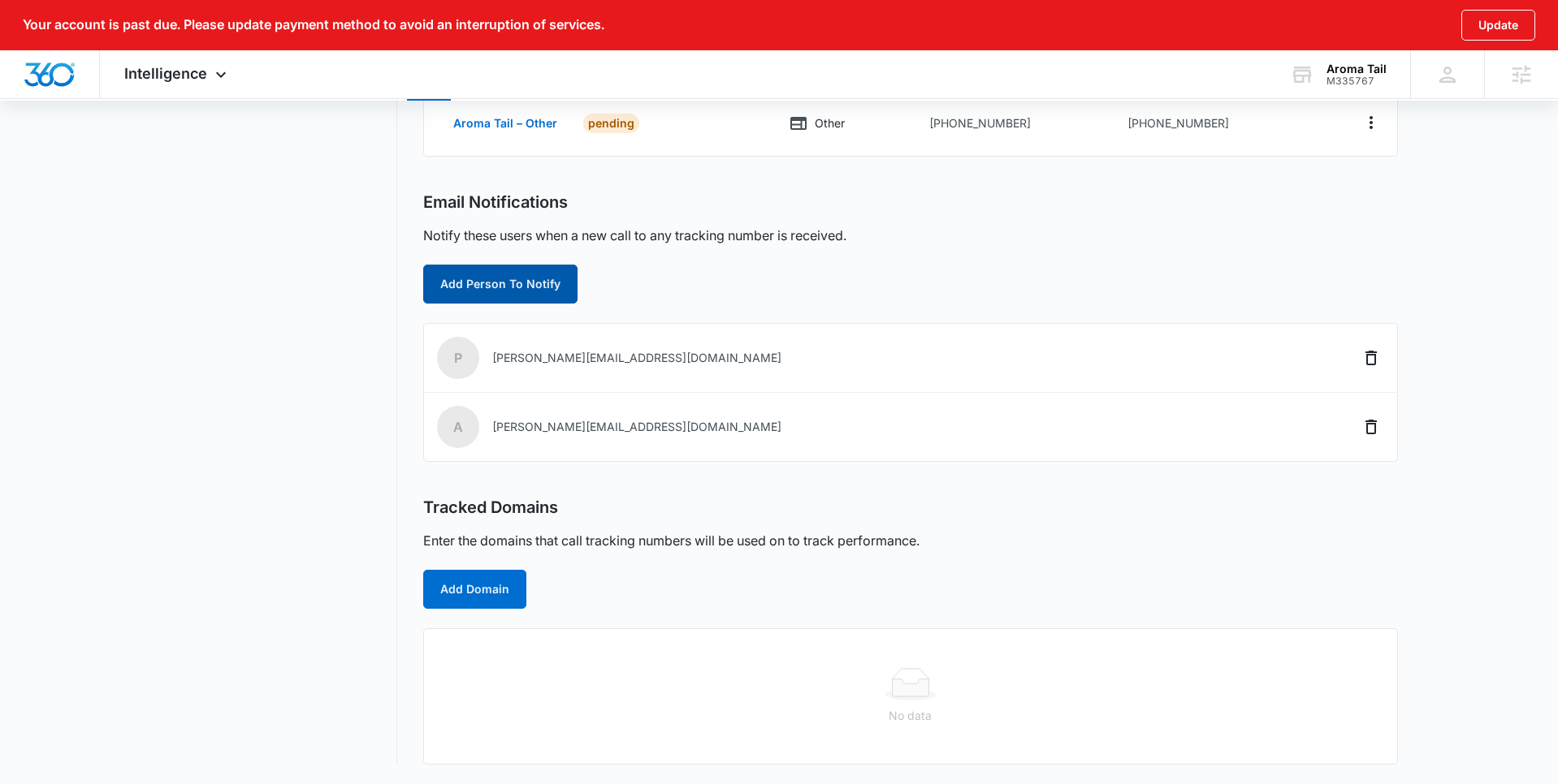
click at [485, 284] on button "Add Person To Notify" at bounding box center [499, 284] width 154 height 39
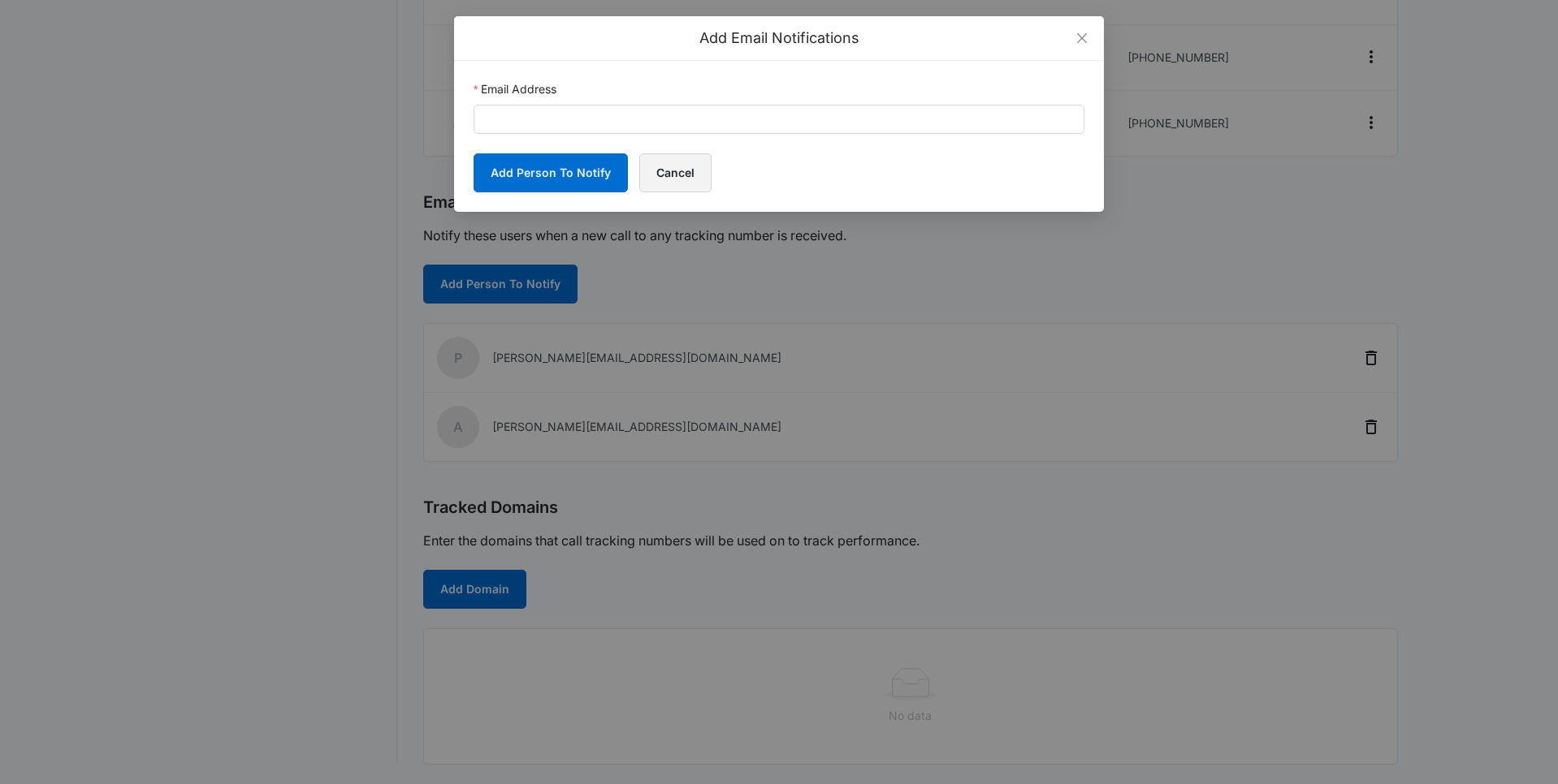
click at [676, 172] on button "Cancel" at bounding box center [675, 172] width 73 height 39
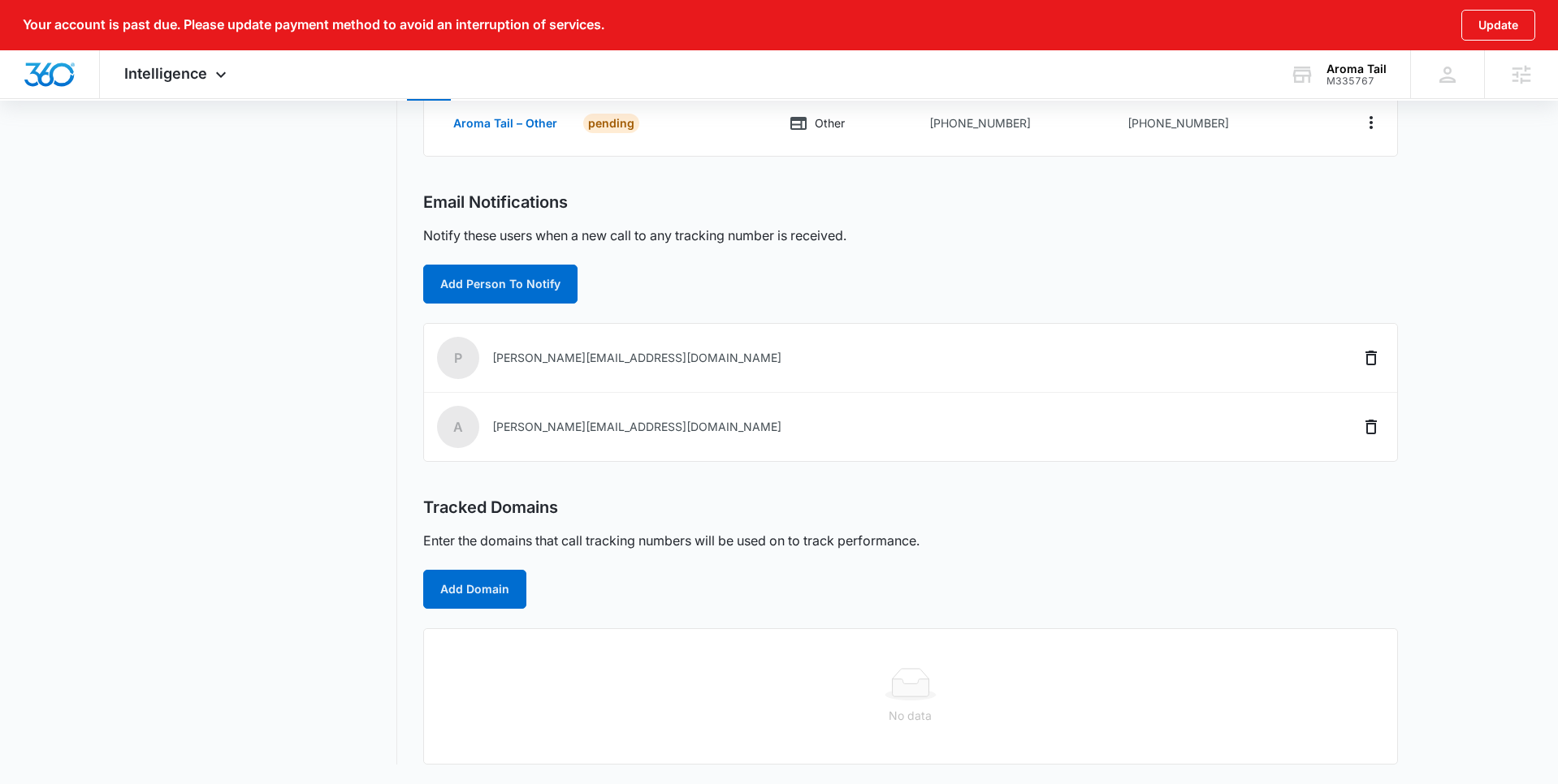
drag, startPoint x: 485, startPoint y: 554, endPoint x: 482, endPoint y: 568, distance: 14.3
click at [485, 554] on div "Tracked Domains Enter the domains that call tracking numbers will be used on to…" at bounding box center [910, 554] width 975 height 111
click at [475, 578] on button "Add Domain" at bounding box center [474, 589] width 103 height 39
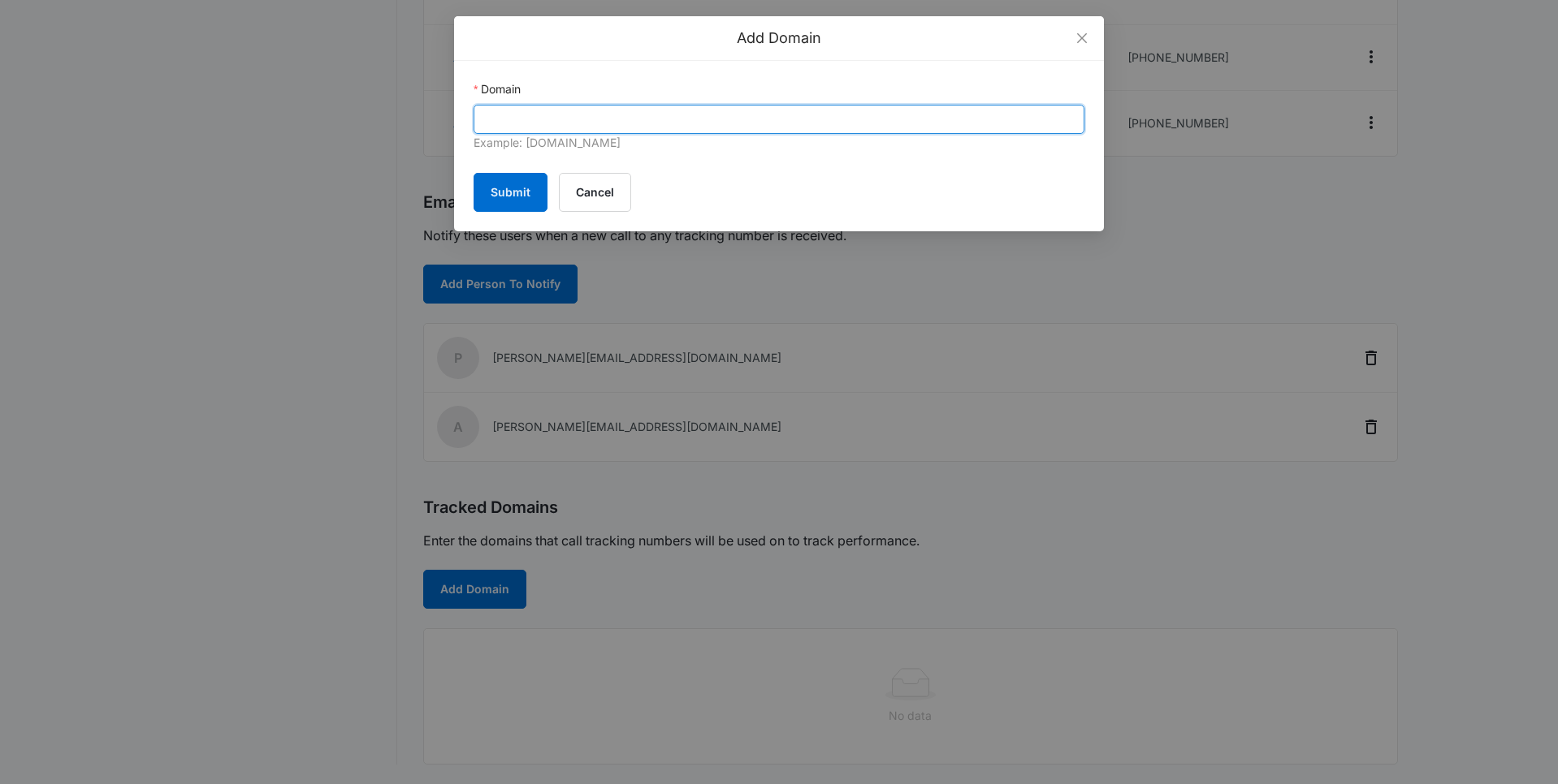
click at [494, 127] on input "Domain" at bounding box center [779, 120] width 611 height 30
paste input "https://aromatail.com/"
type input "https://aromatail.com/"
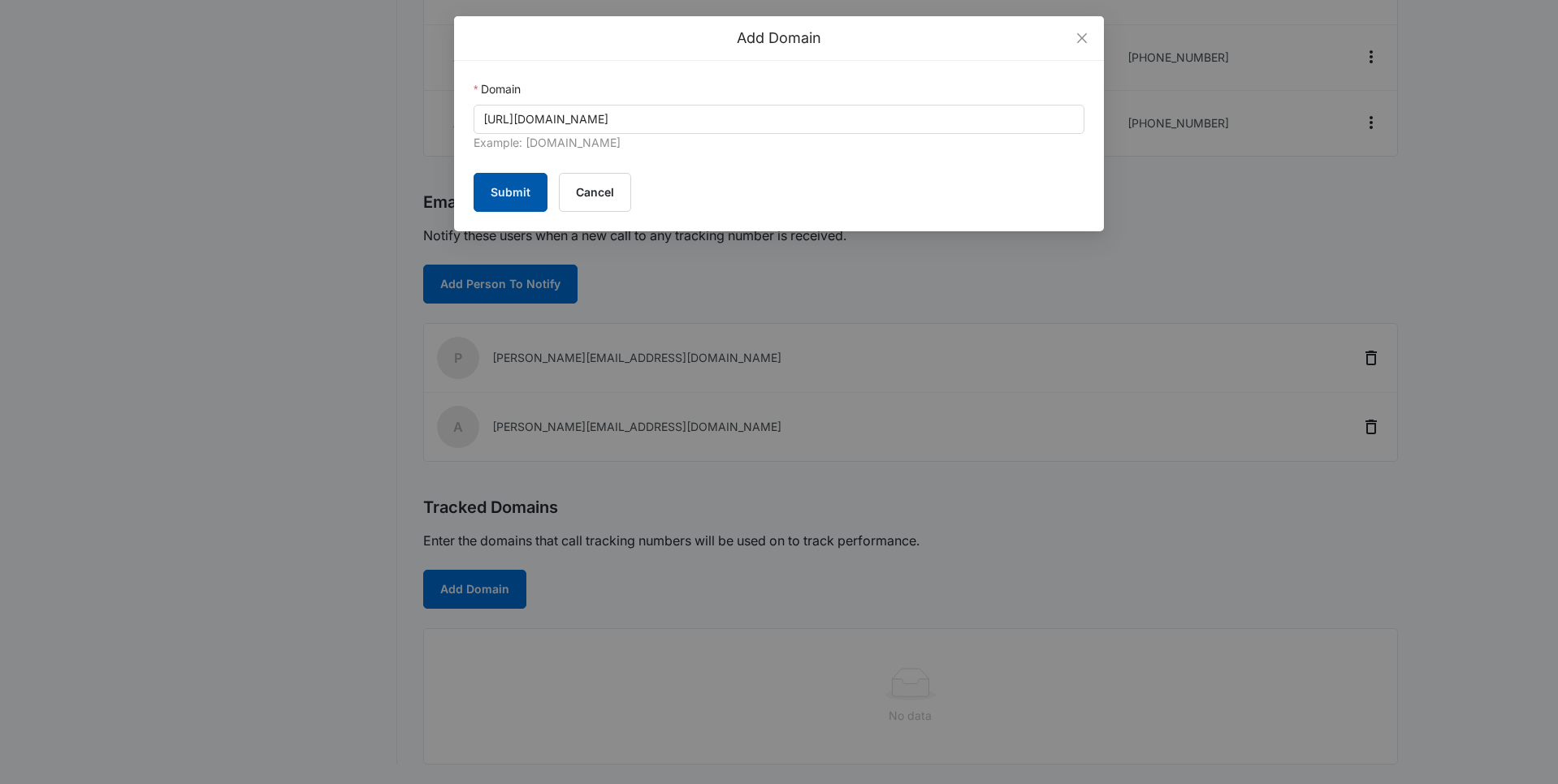
click at [506, 185] on button "Submit" at bounding box center [510, 192] width 74 height 39
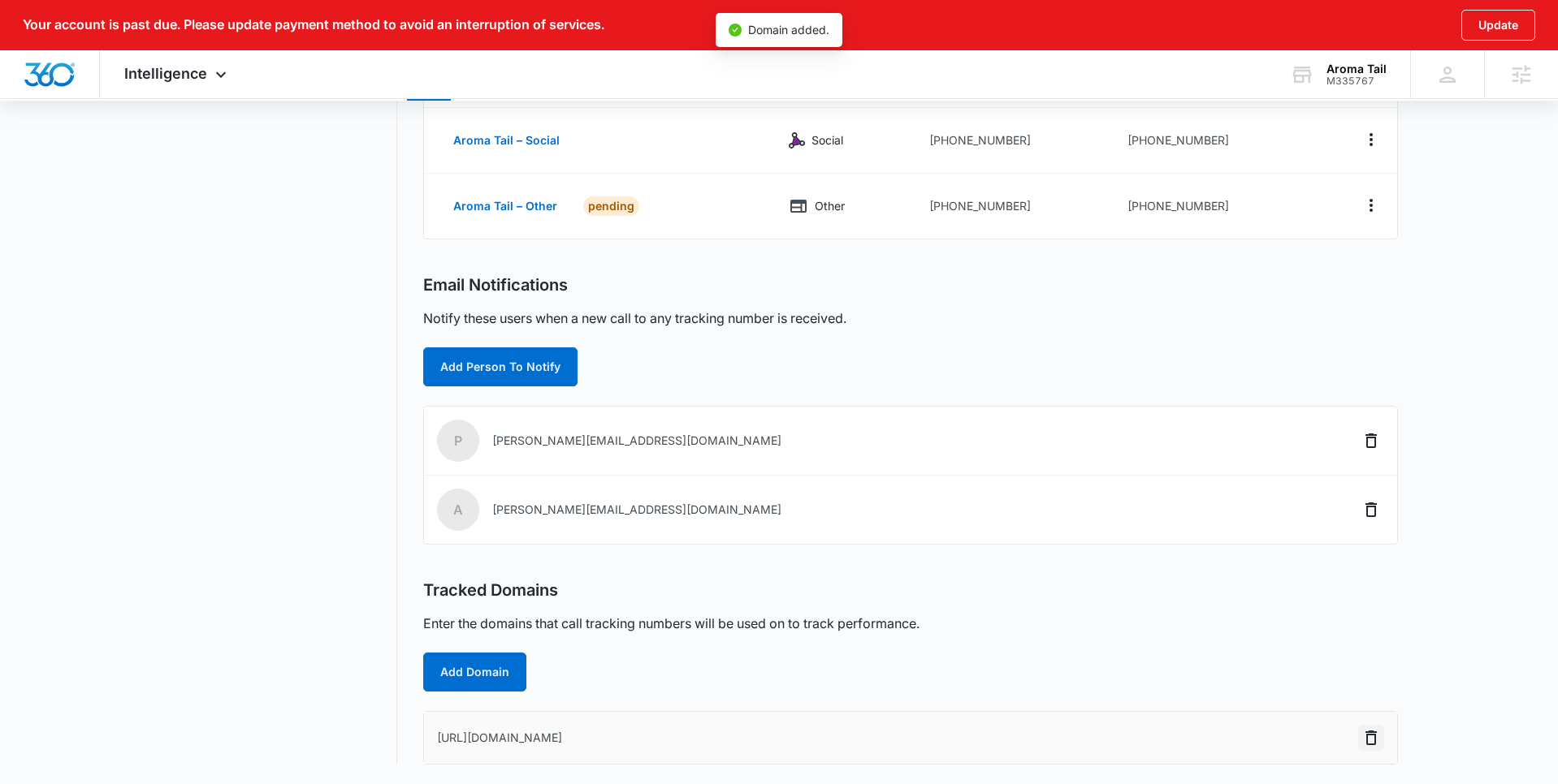
click at [1370, 746] on icon "Delete" at bounding box center [1371, 738] width 19 height 19
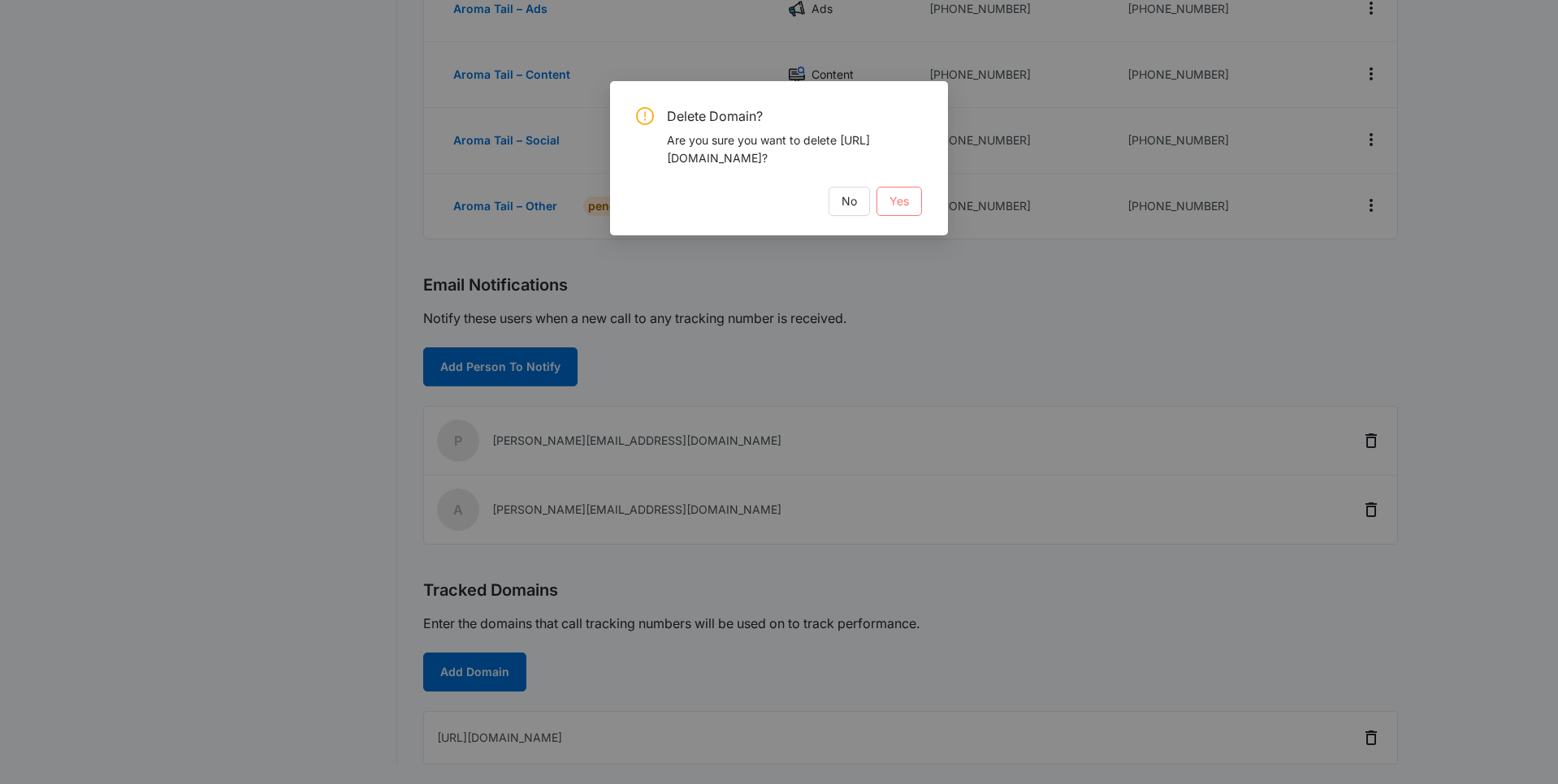
click at [907, 207] on span "Yes" at bounding box center [899, 201] width 19 height 18
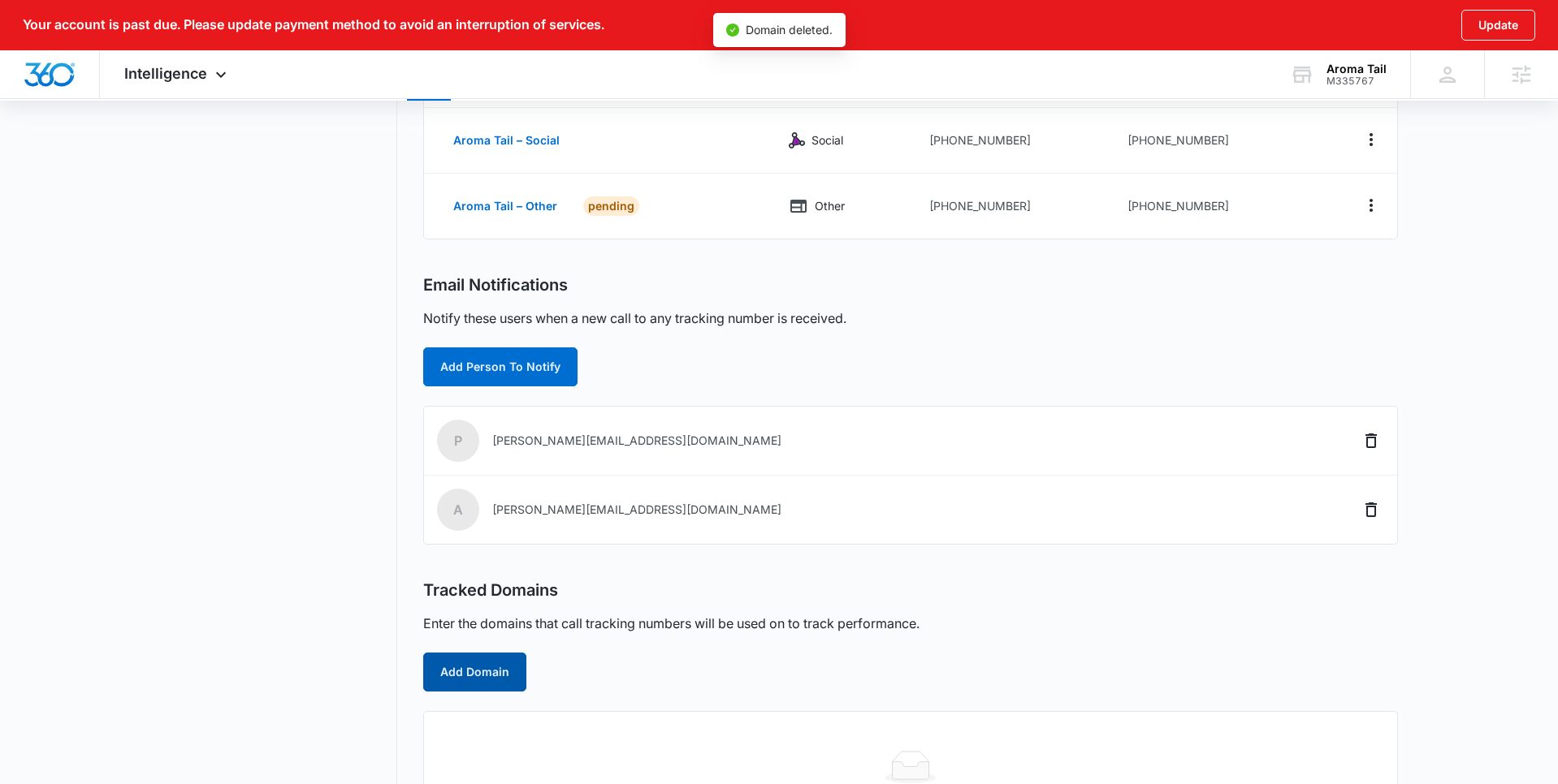
click at [504, 677] on button "Add Domain" at bounding box center [474, 672] width 103 height 39
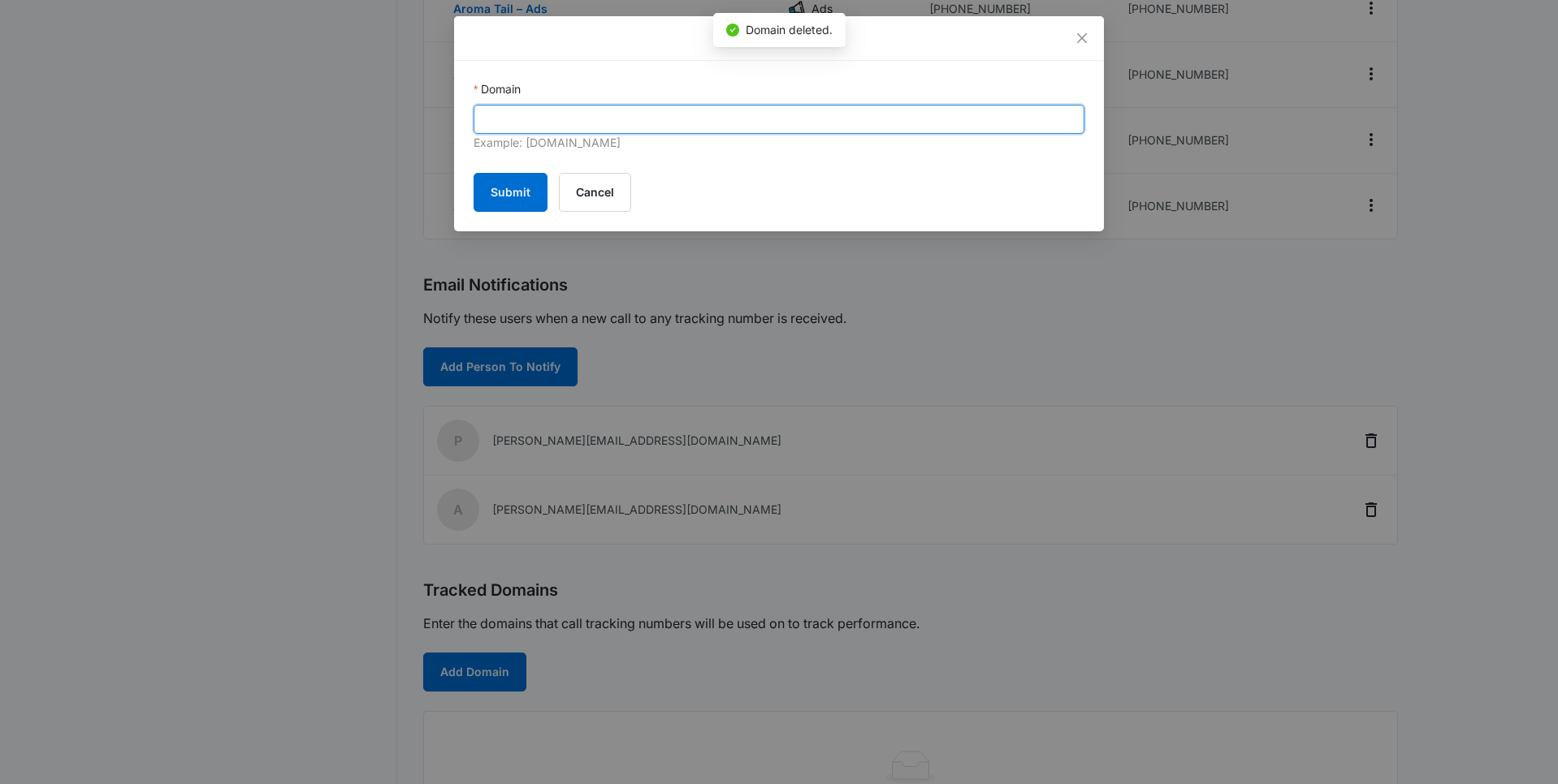
click at [593, 120] on input "Domain" at bounding box center [779, 120] width 611 height 30
paste input "https://aromatail.com/"
drag, startPoint x: 523, startPoint y: 122, endPoint x: 450, endPoint y: 116, distance: 73.2
click at [450, 116] on div "Add Domain Domain https://aromatail.com/ Example: marketing360.com Submit Cancel" at bounding box center [779, 392] width 1558 height 784
click at [584, 118] on input "aromatail.com/" at bounding box center [779, 120] width 611 height 30
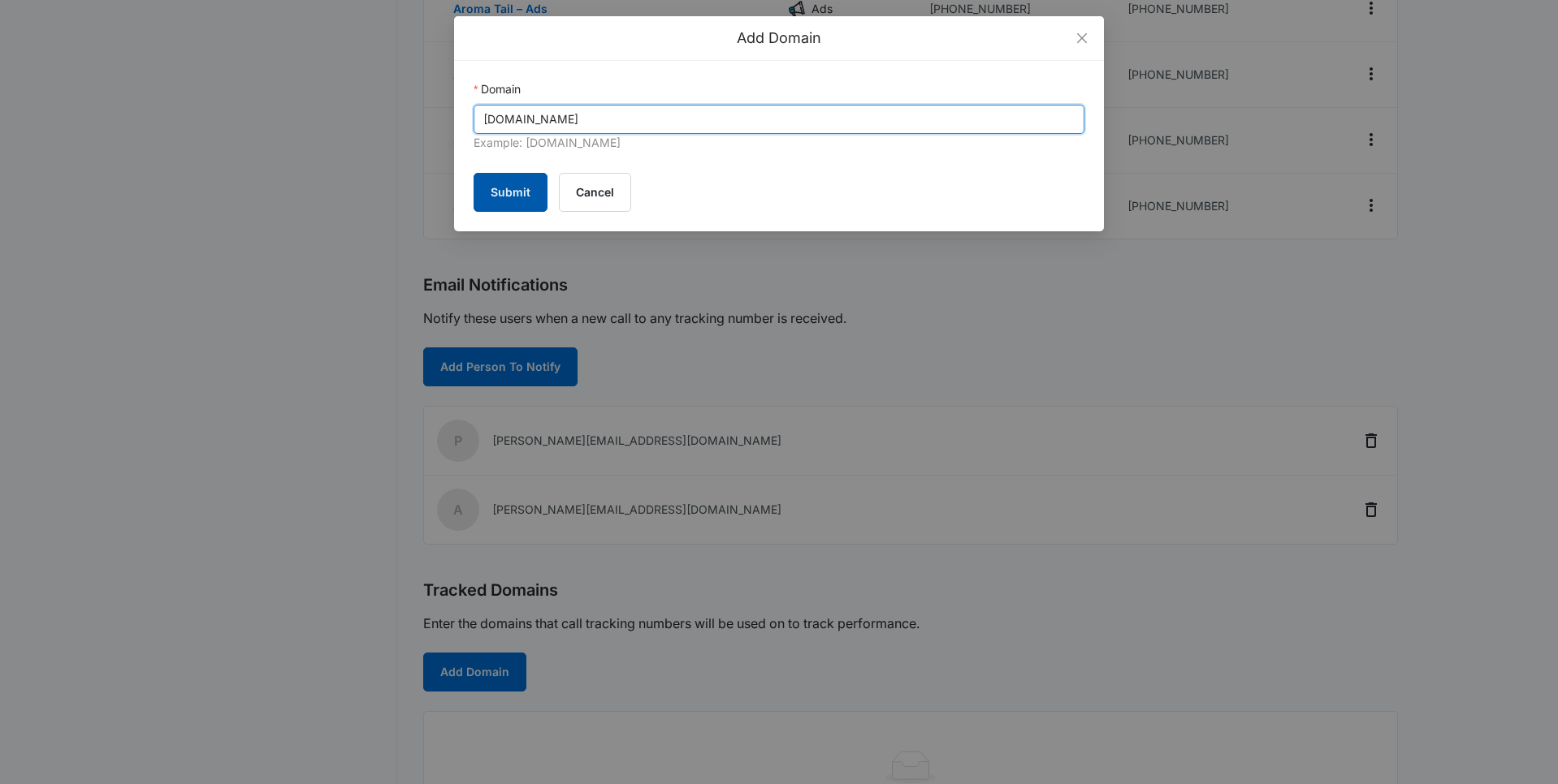
type input "[DOMAIN_NAME]"
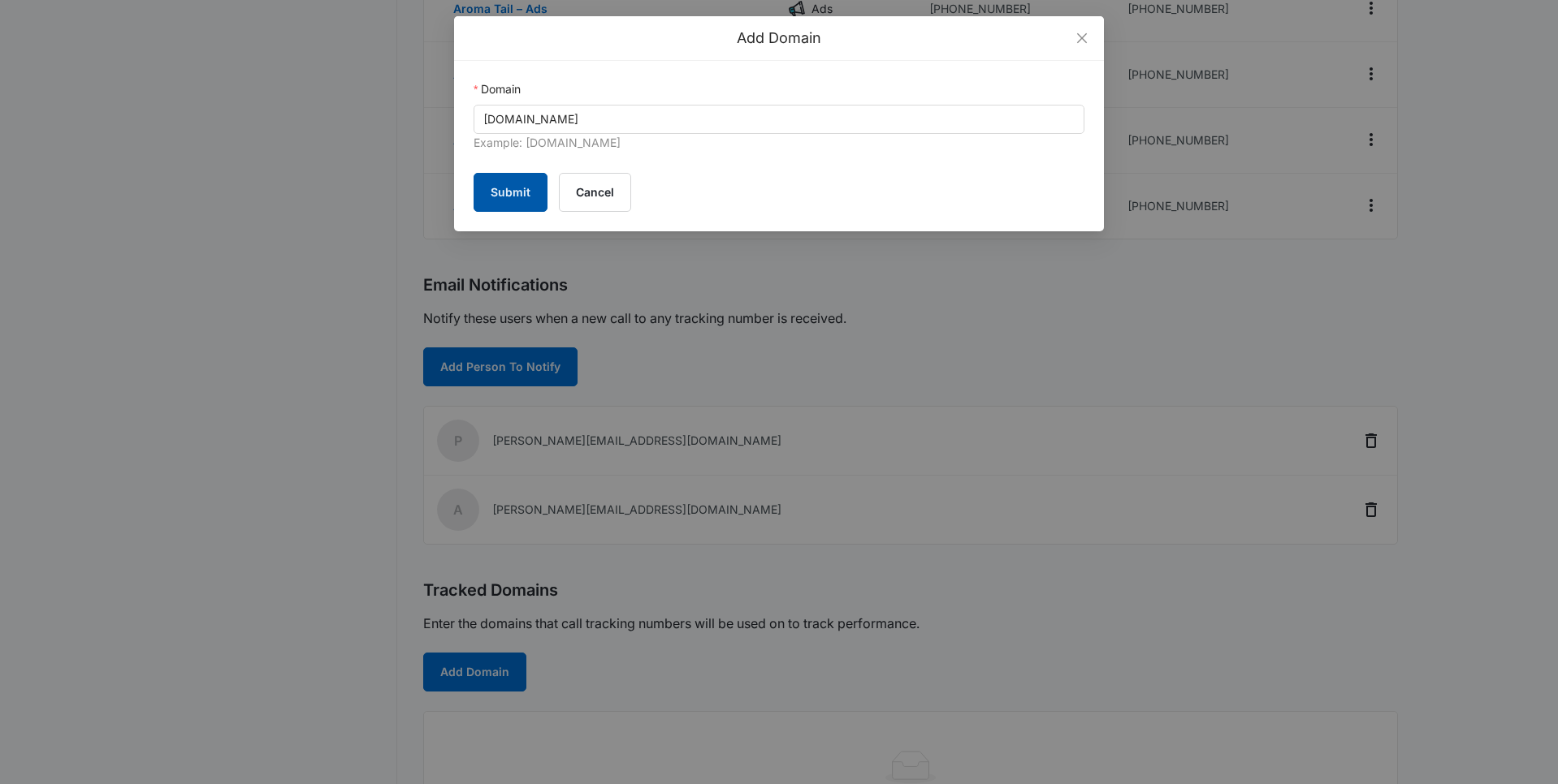
click at [513, 195] on button "Submit" at bounding box center [510, 192] width 74 height 39
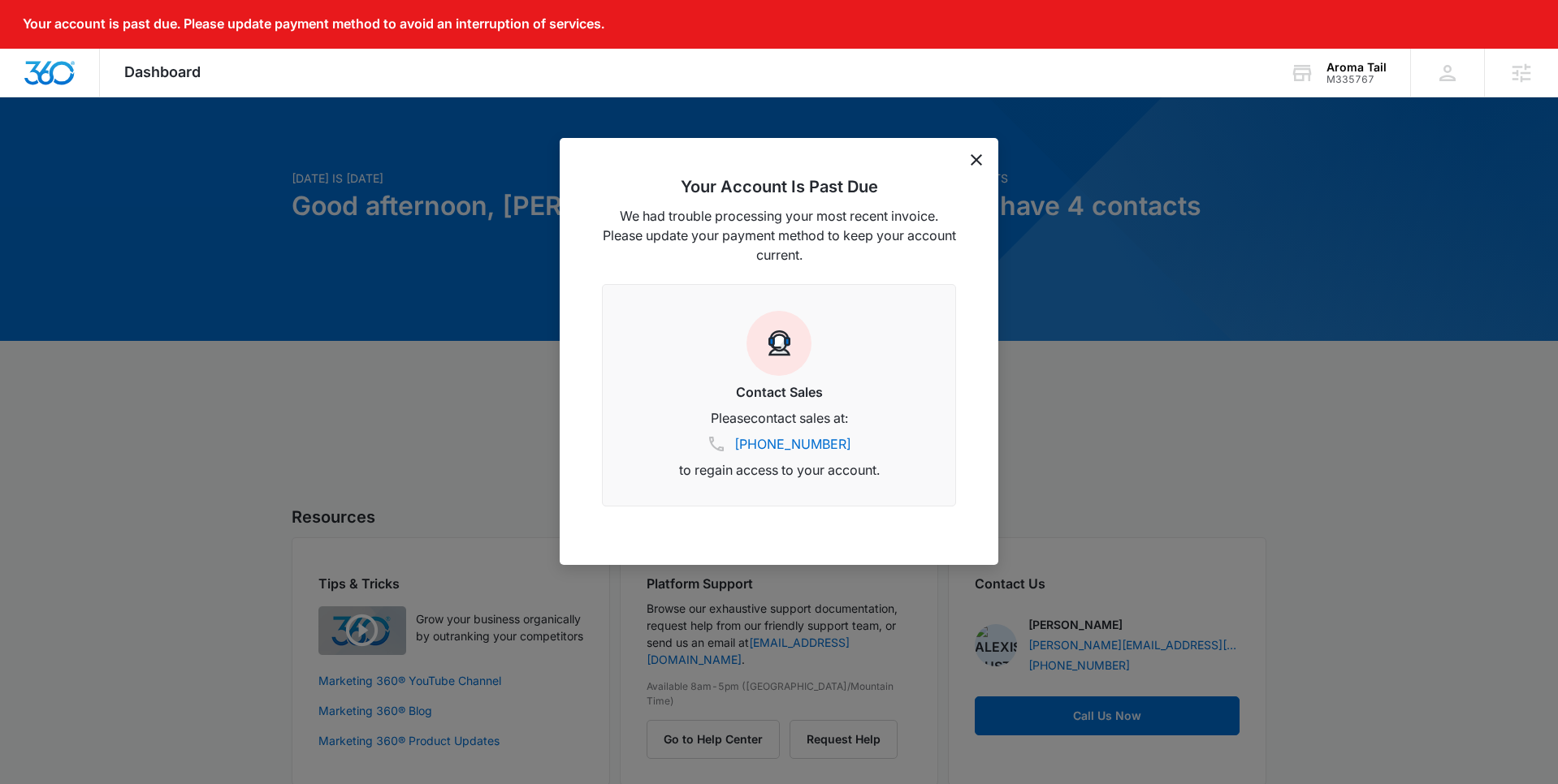
click at [978, 162] on icon "dismiss this dialog" at bounding box center [976, 160] width 11 height 11
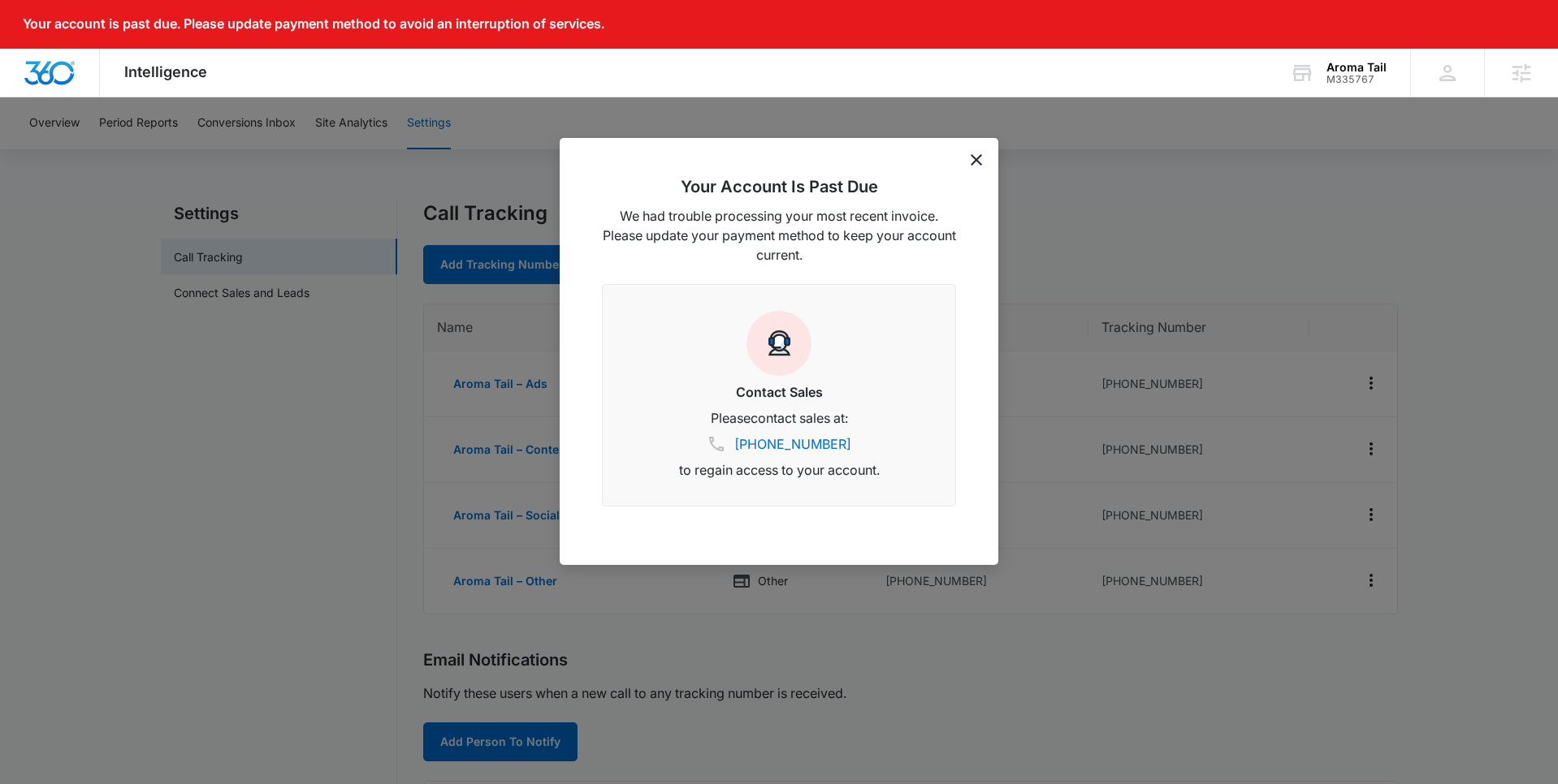
click at [967, 166] on div "Your Account Is Past Due We had trouble processing your most recent invoice. Pl…" at bounding box center [779, 351] width 439 height 427
click at [972, 160] on icon "dismiss this dialog" at bounding box center [976, 160] width 11 height 11
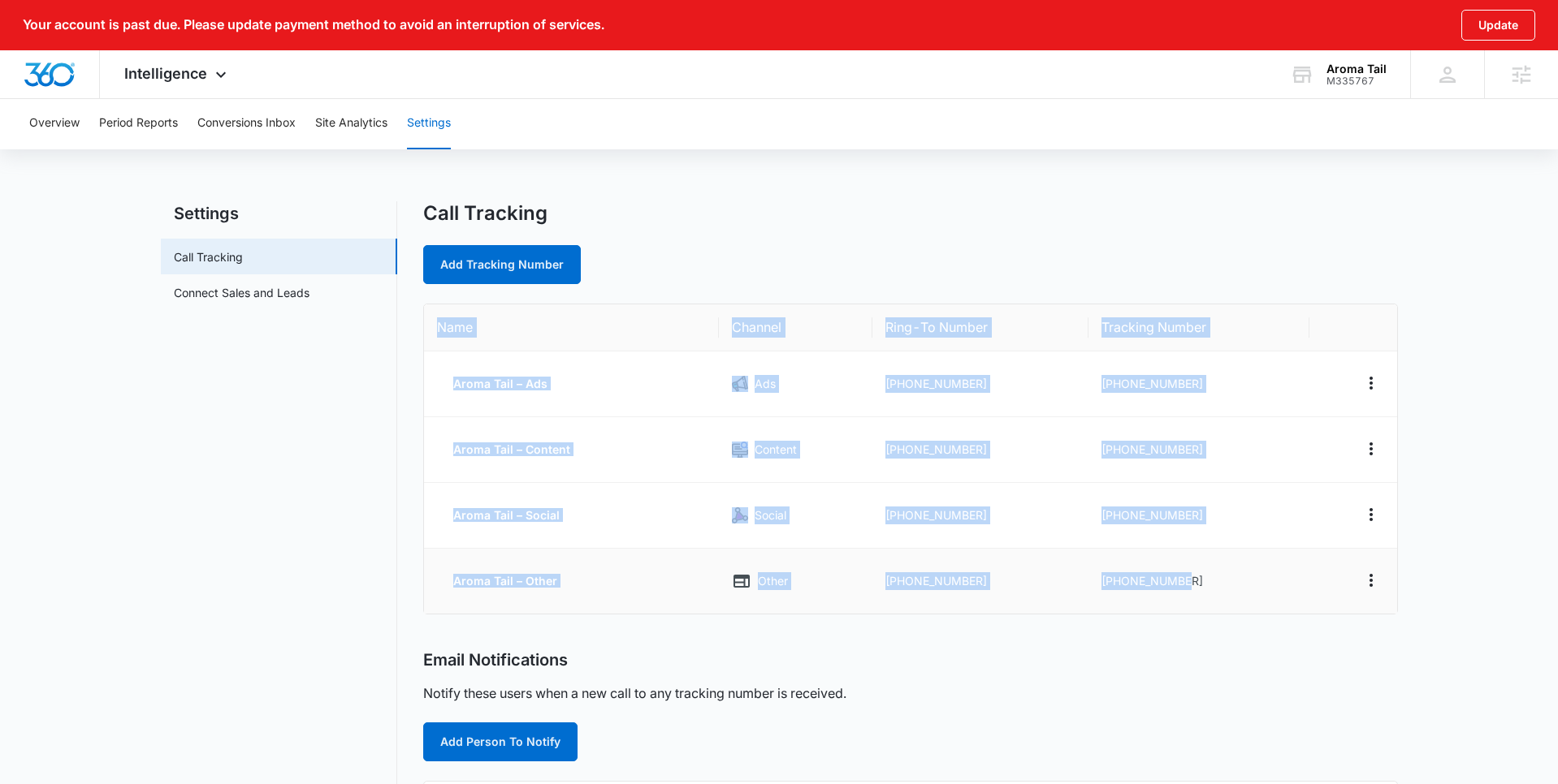
drag, startPoint x: 438, startPoint y: 319, endPoint x: 1233, endPoint y: 588, distance: 839.3
click at [1233, 588] on table "Name Channel Ring-To Number Tracking Number Aroma Tail – Ads Ads [PHONE_NUMBER]…" at bounding box center [910, 459] width 973 height 310
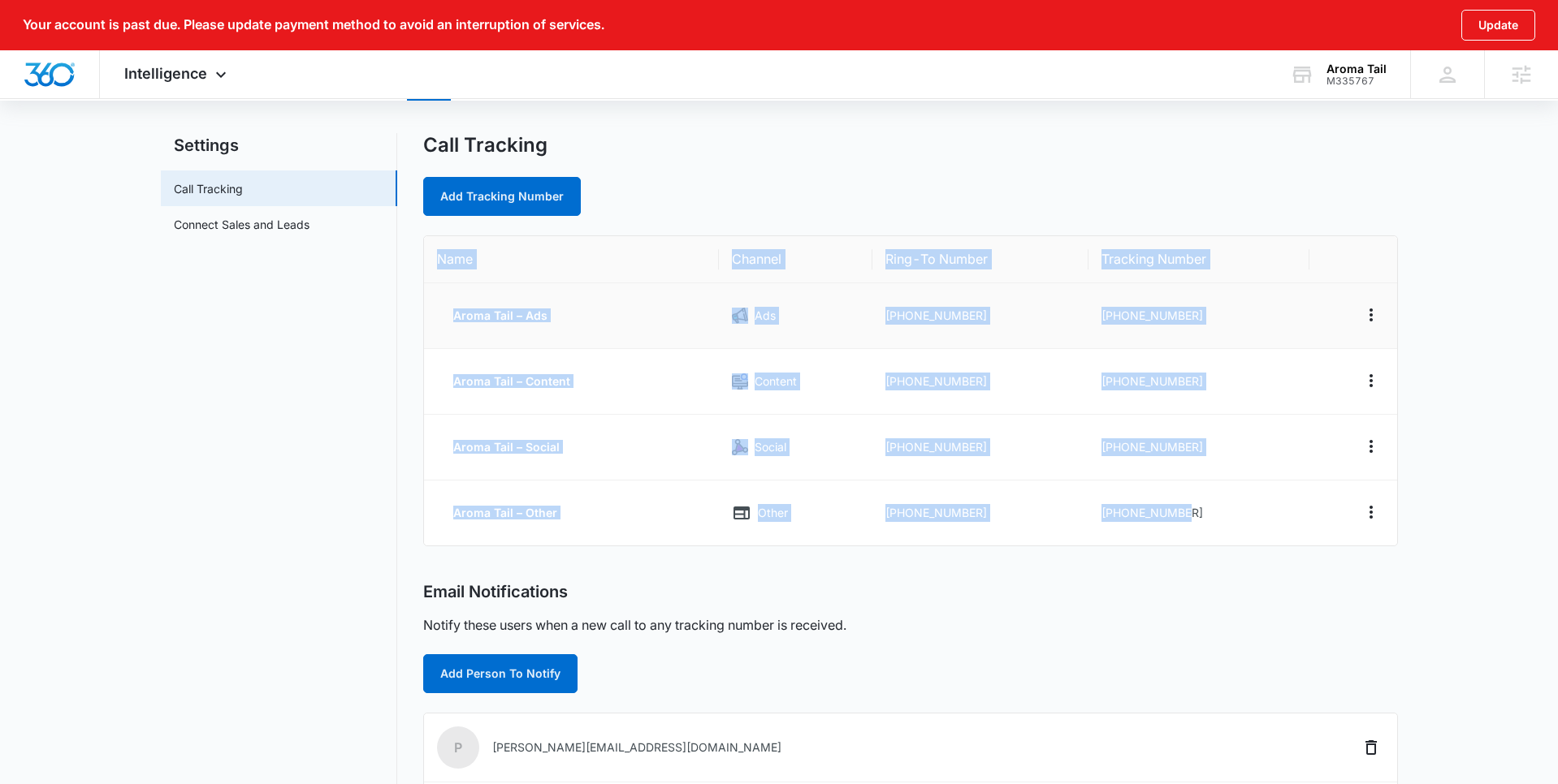
scroll to position [73, 0]
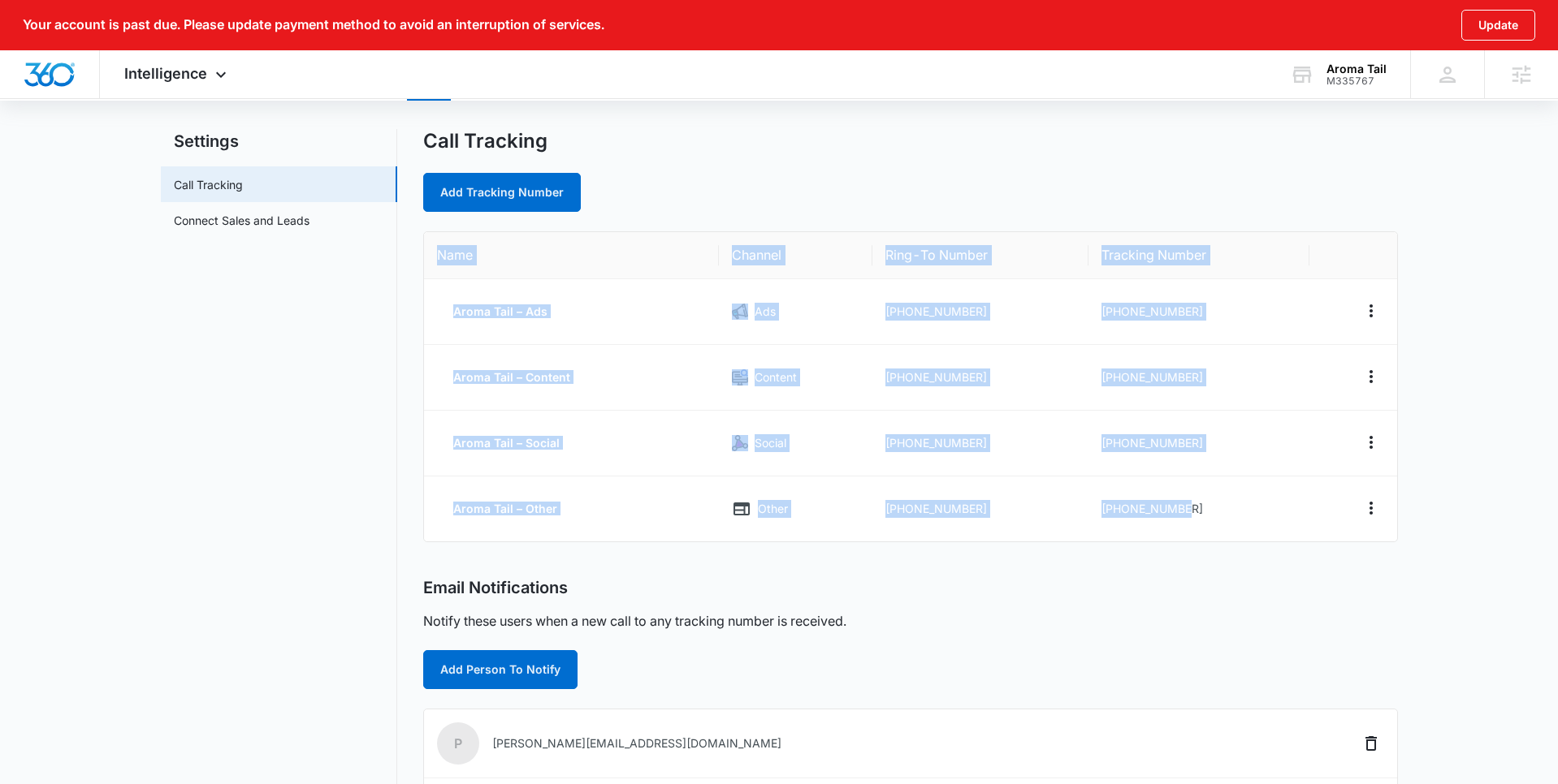
copy table "Name Channel Ring-To Number Tracking Number Aroma Tail – Ads Ads [PHONE_NUMBER]…"
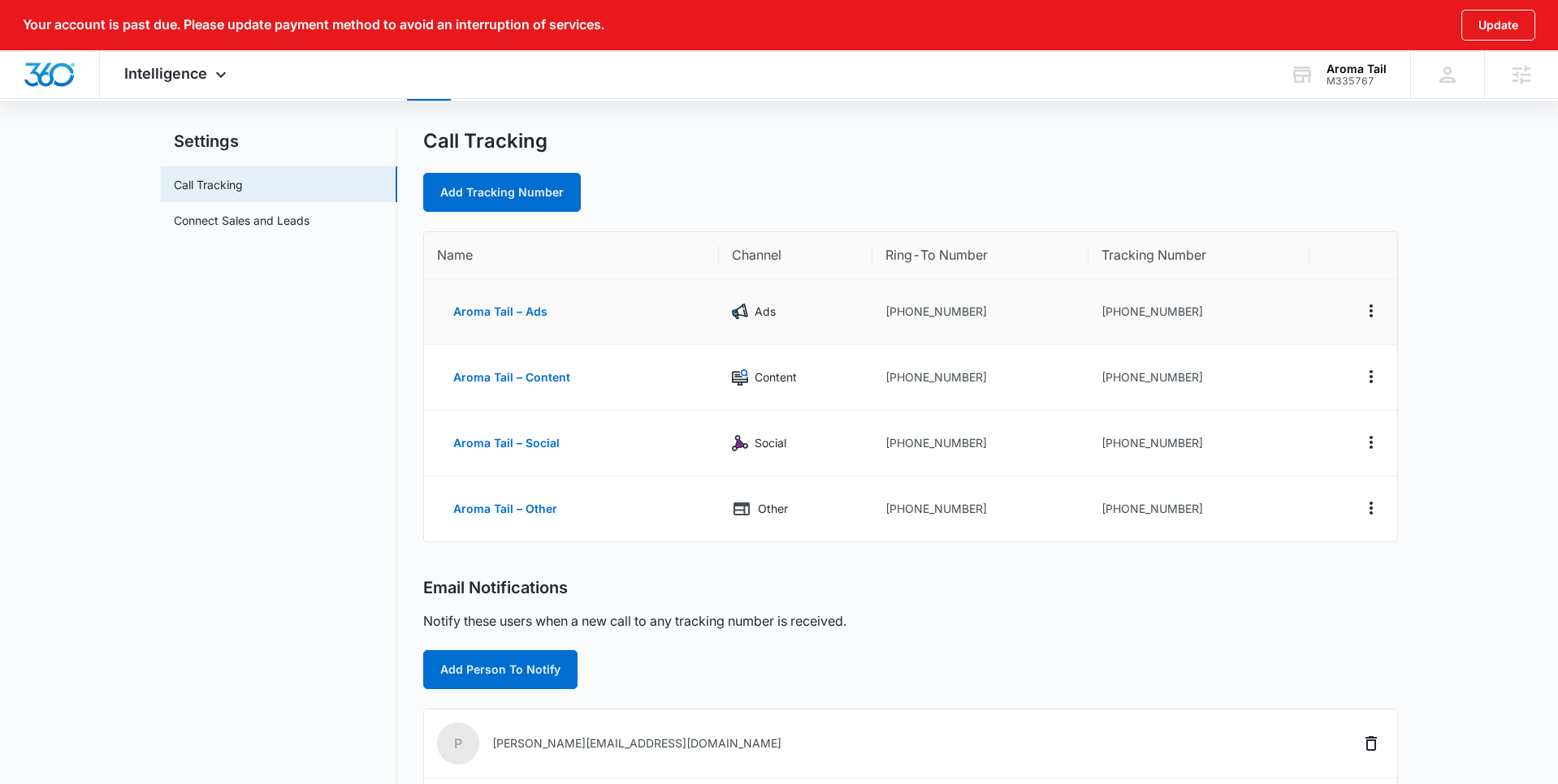
click at [1210, 311] on td "[PHONE_NUMBER]" at bounding box center [1198, 312] width 220 height 66
drag, startPoint x: 1182, startPoint y: 309, endPoint x: 1112, endPoint y: 314, distance: 70.2
click at [1112, 314] on td "[PHONE_NUMBER]" at bounding box center [1198, 312] width 220 height 66
drag, startPoint x: 1016, startPoint y: 311, endPoint x: 995, endPoint y: 311, distance: 21.0
click at [1015, 311] on td "[PHONE_NUMBER]" at bounding box center [980, 312] width 216 height 66
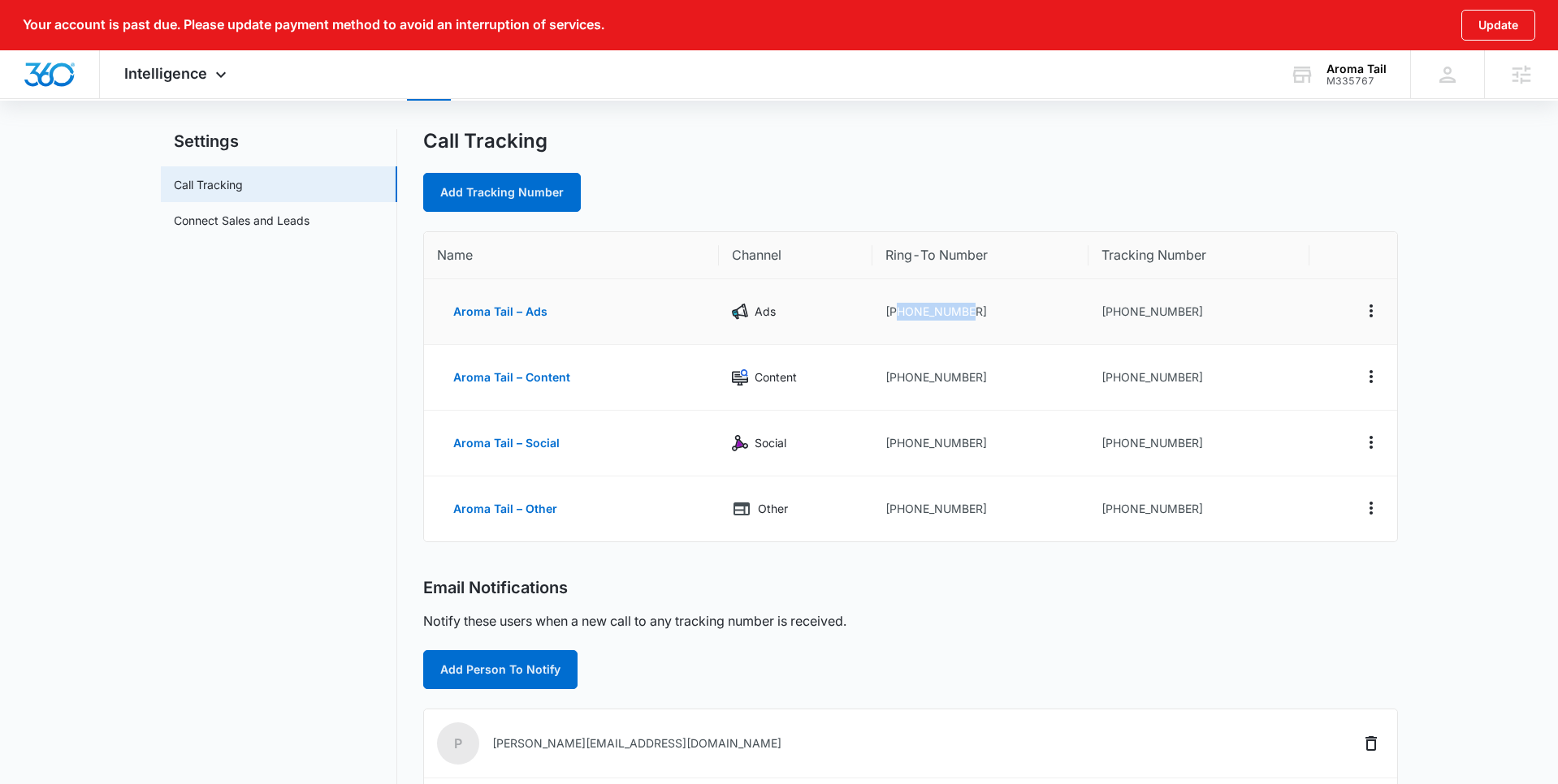
drag, startPoint x: 984, startPoint y: 311, endPoint x: 896, endPoint y: 319, distance: 88.4
click at [896, 319] on td "[PHONE_NUMBER]" at bounding box center [980, 312] width 216 height 66
copy td "3053995551"
drag, startPoint x: 976, startPoint y: 375, endPoint x: 896, endPoint y: 379, distance: 80.1
click at [896, 379] on td "[PHONE_NUMBER]" at bounding box center [980, 378] width 216 height 66
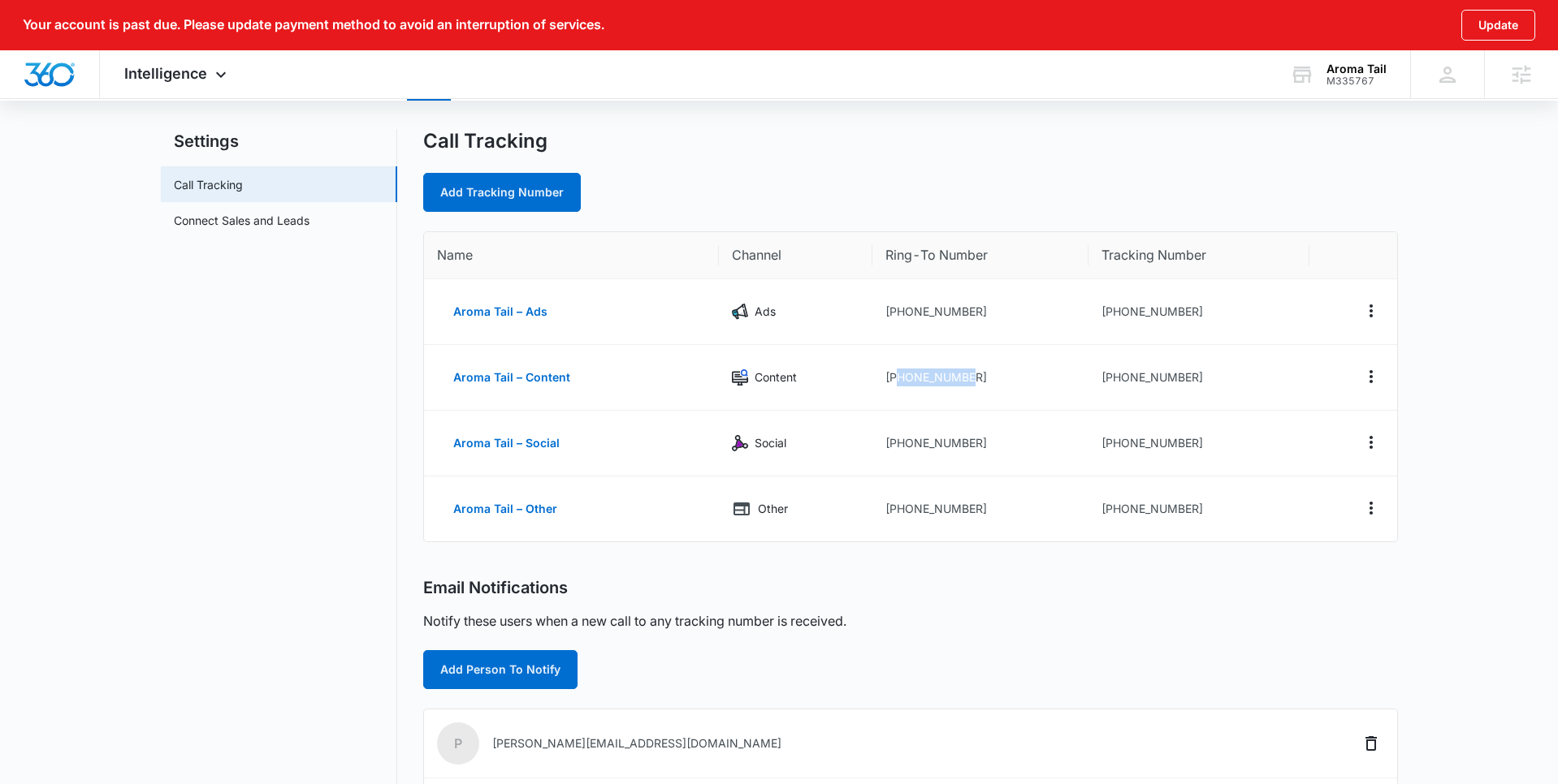
copy td "3053995551"
click at [975, 309] on td "[PHONE_NUMBER]" at bounding box center [980, 312] width 216 height 66
drag, startPoint x: 980, startPoint y: 309, endPoint x: 1025, endPoint y: 300, distance: 45.9
click at [916, 312] on td "+13053995551" at bounding box center [980, 312] width 216 height 66
click at [1122, 298] on td "+13053403185" at bounding box center [1198, 312] width 220 height 66
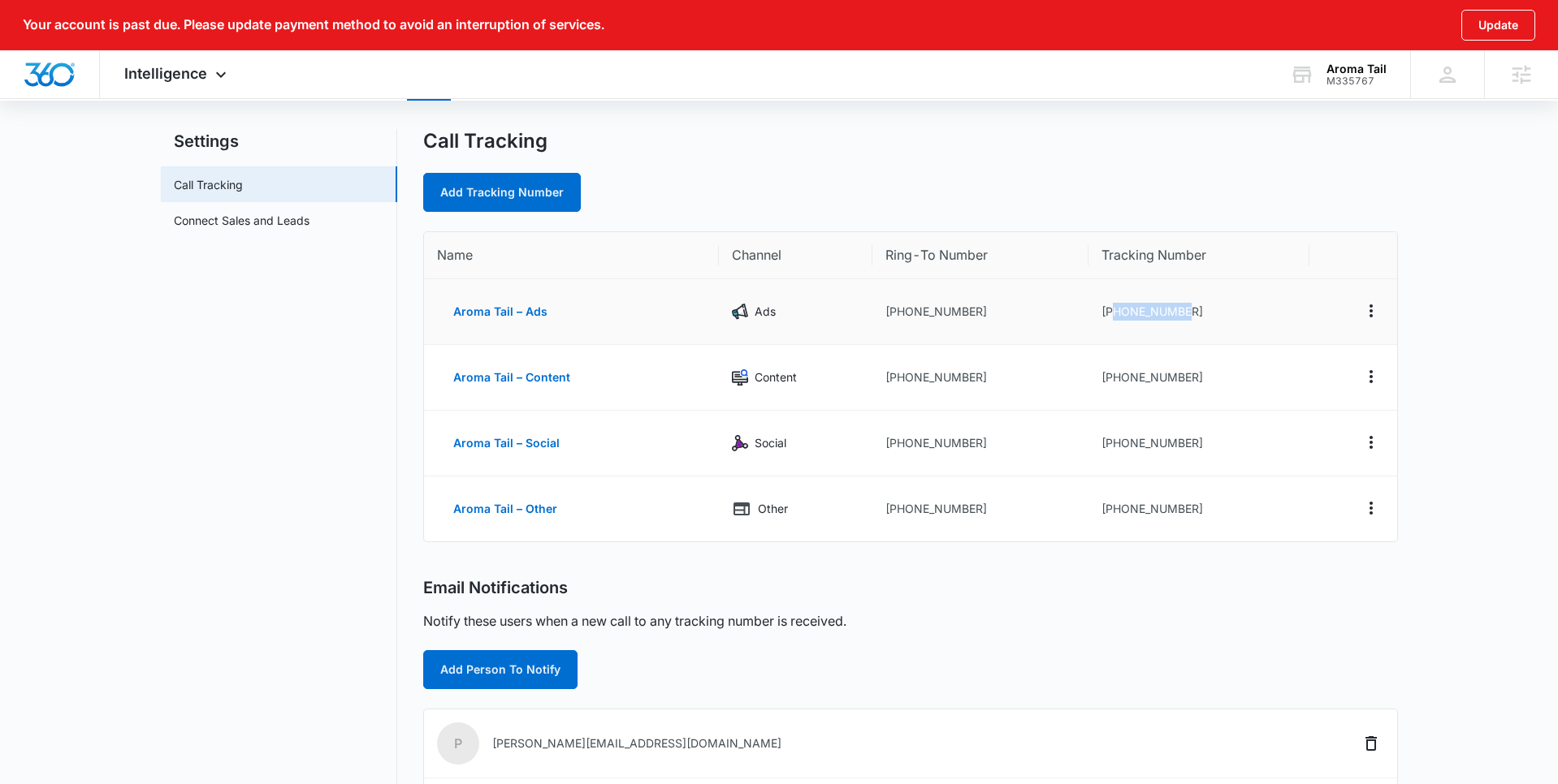
drag, startPoint x: 1196, startPoint y: 310, endPoint x: 1110, endPoint y: 311, distance: 86.0
click at [1110, 311] on td "+13053403185" at bounding box center [1198, 312] width 220 height 66
copy td "3053403185"
drag, startPoint x: 1203, startPoint y: 373, endPoint x: 1097, endPoint y: 375, distance: 106.0
click at [1097, 375] on td "+13053403189" at bounding box center [1198, 378] width 220 height 66
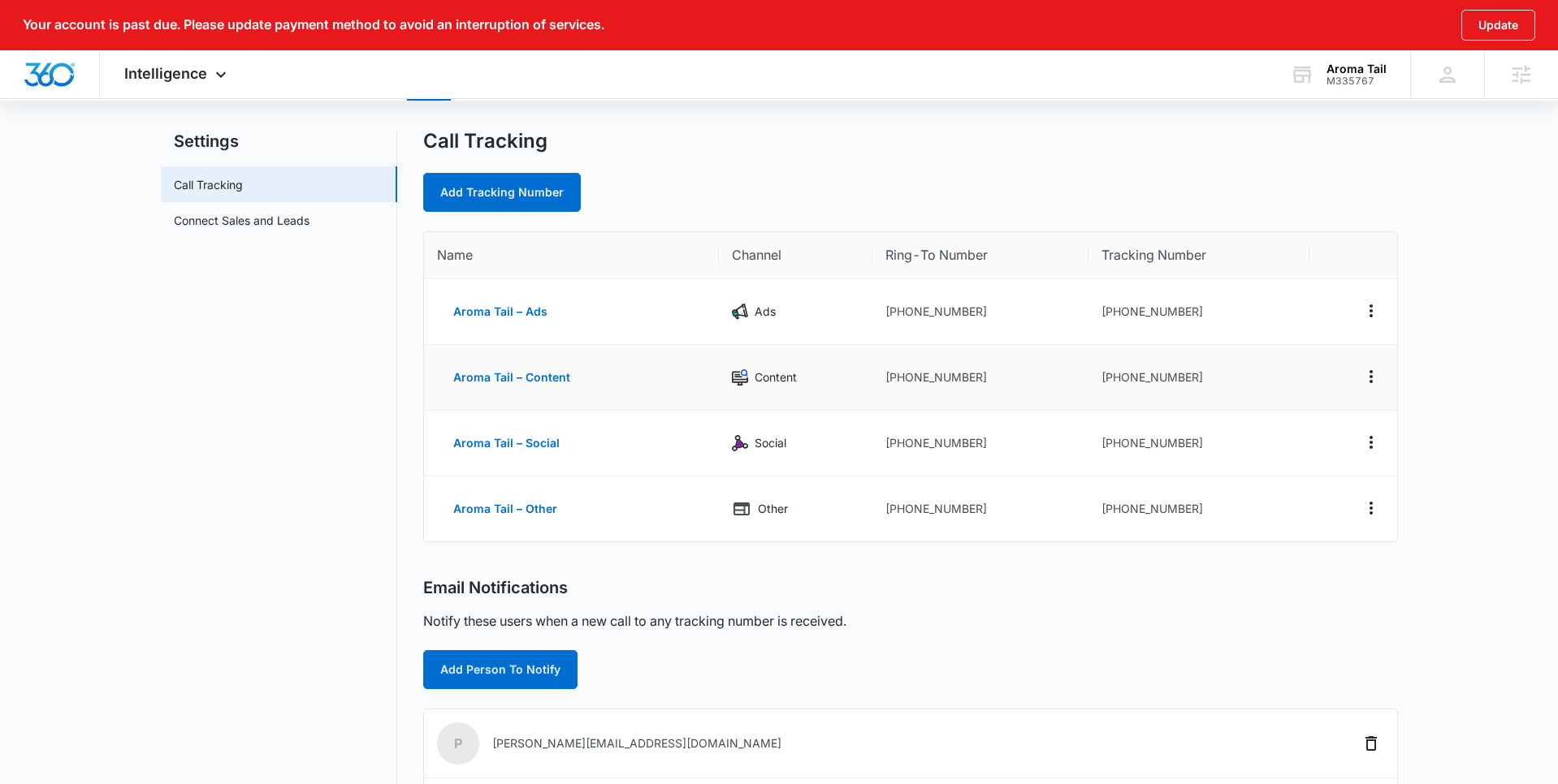
click at [1147, 401] on td "+13053403189" at bounding box center [1198, 378] width 220 height 66
drag, startPoint x: 1193, startPoint y: 380, endPoint x: 1101, endPoint y: 377, distance: 92.0
click at [1115, 376] on td "+13053403189" at bounding box center [1198, 378] width 220 height 66
copy td "3053403189"
drag, startPoint x: 1179, startPoint y: 446, endPoint x: 1109, endPoint y: 449, distance: 70.1
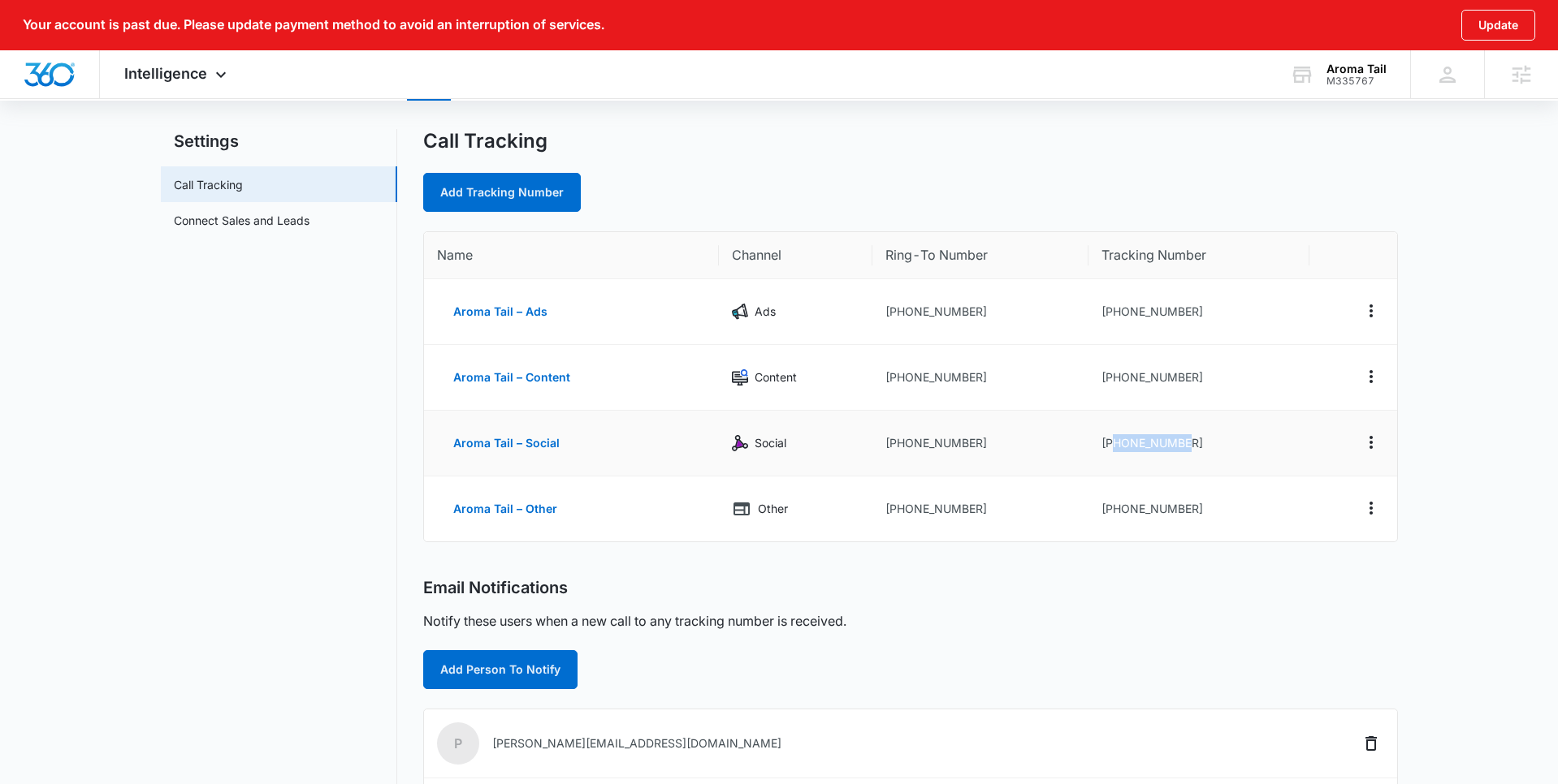
click at [1109, 449] on td "+13053403206" at bounding box center [1198, 444] width 220 height 66
copy td "3053403206"
click at [1208, 491] on td "+13053403227" at bounding box center [1198, 509] width 220 height 65
drag, startPoint x: 1203, startPoint y: 512, endPoint x: 1119, endPoint y: 512, distance: 84.0
click at [1112, 513] on td "+13053403227" at bounding box center [1198, 509] width 220 height 65
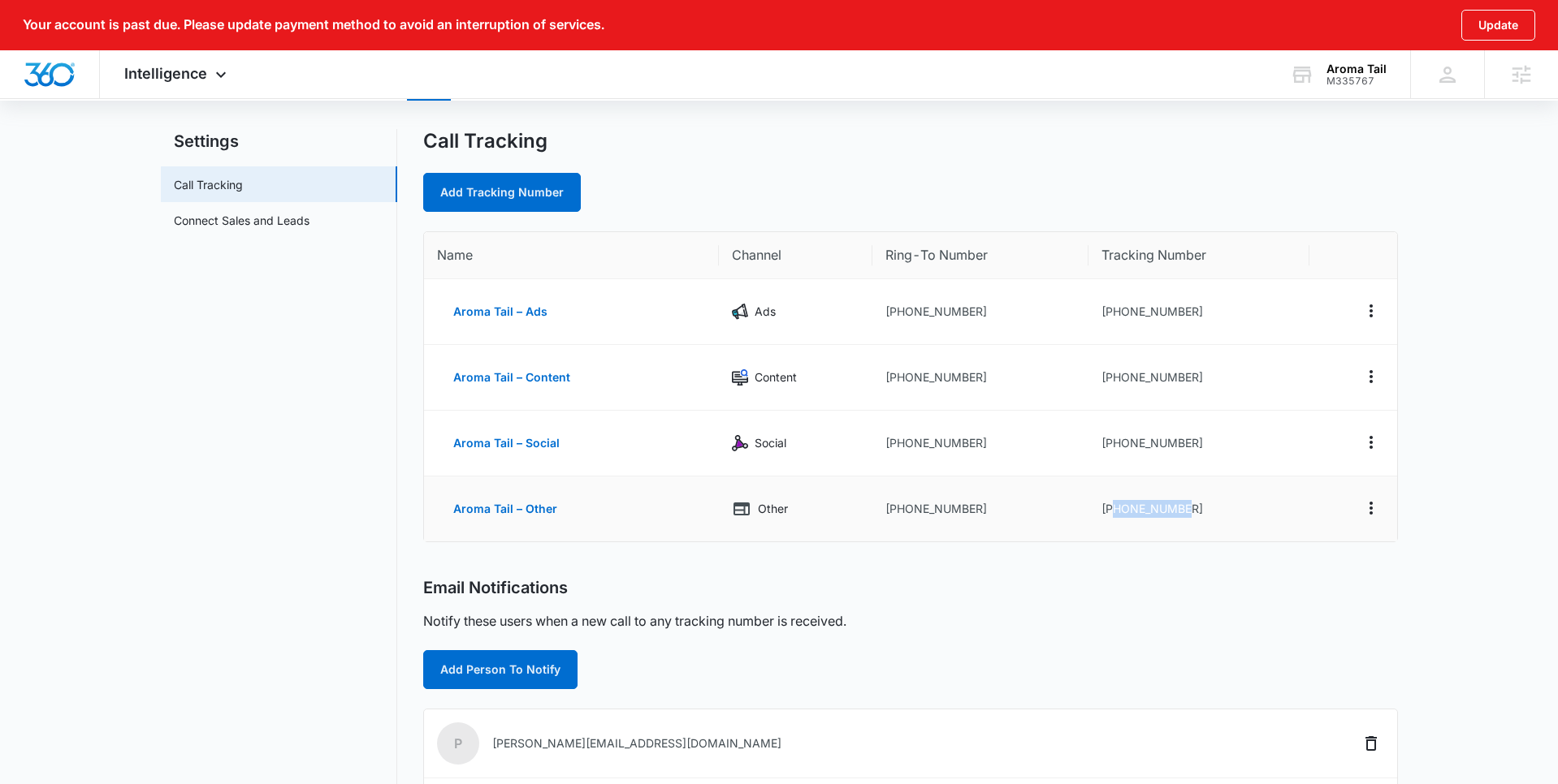
copy td "3053403227"
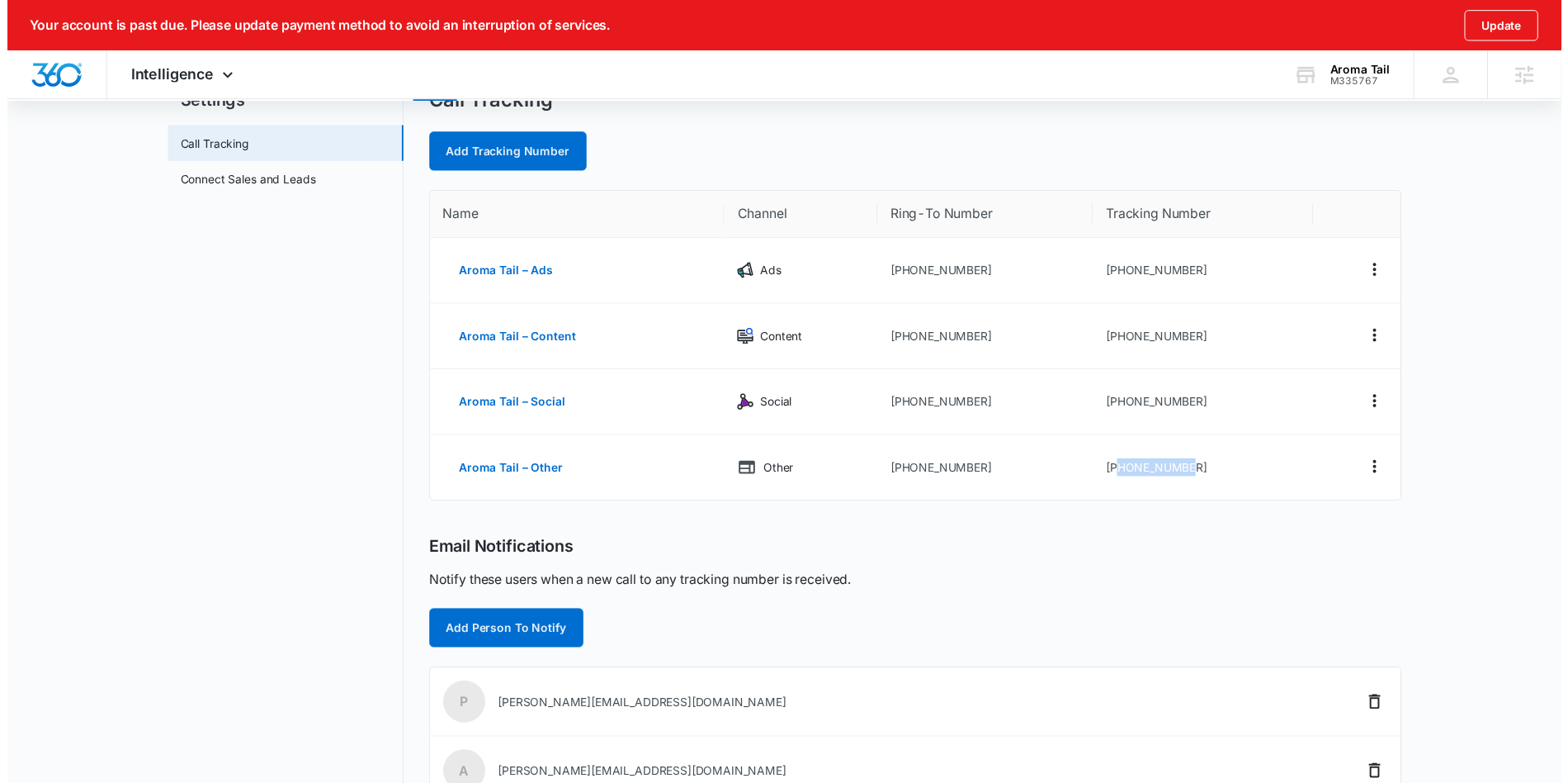
scroll to position [0, 0]
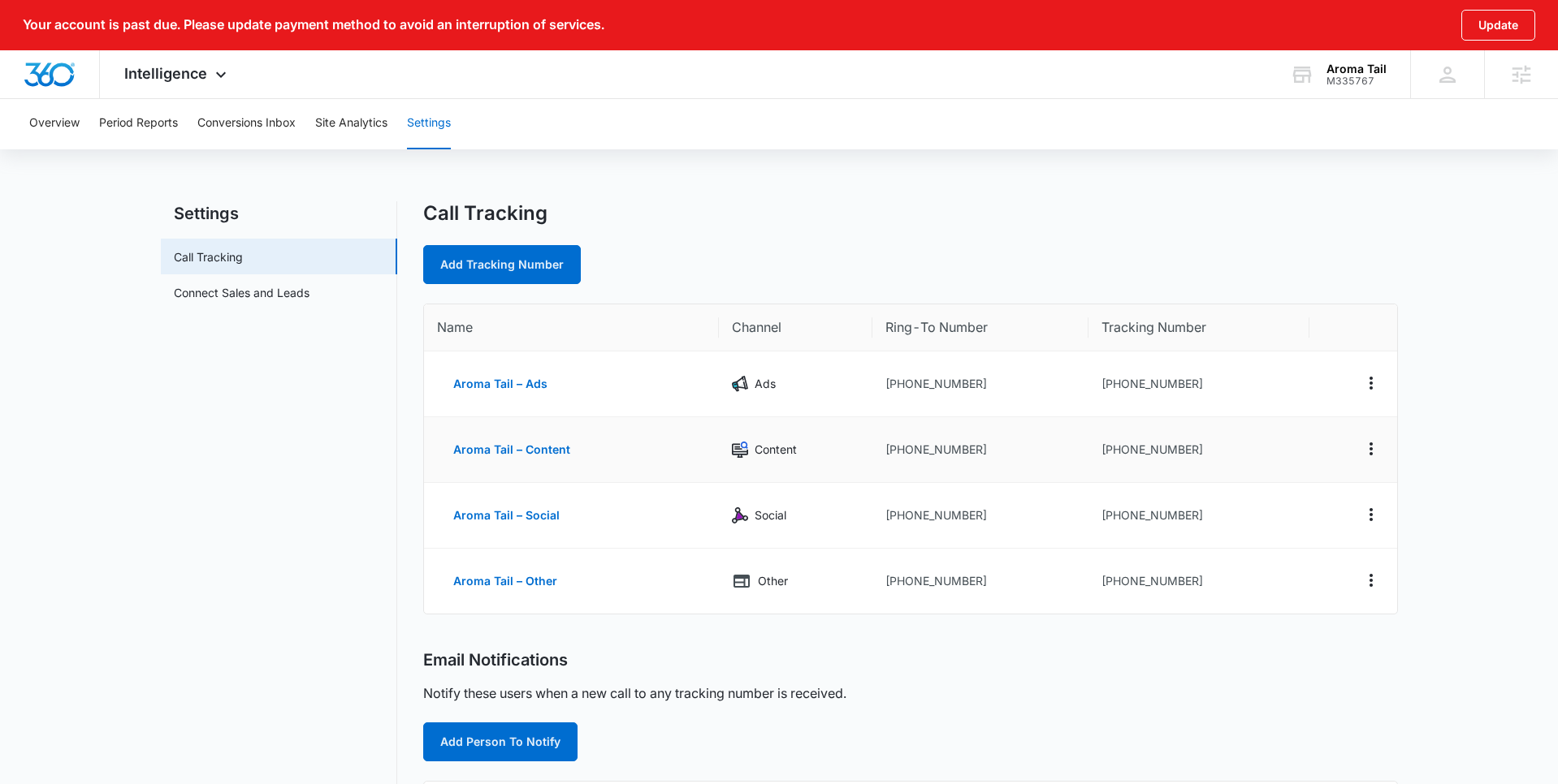
click at [1241, 421] on td "+13053403189" at bounding box center [1198, 449] width 220 height 66
drag, startPoint x: 1216, startPoint y: 385, endPoint x: 1115, endPoint y: 389, distance: 101.1
click at [1113, 390] on td "+13053403185" at bounding box center [1198, 384] width 220 height 66
copy td "3053403185"
drag, startPoint x: 1378, startPoint y: 80, endPoint x: 1325, endPoint y: 83, distance: 53.1
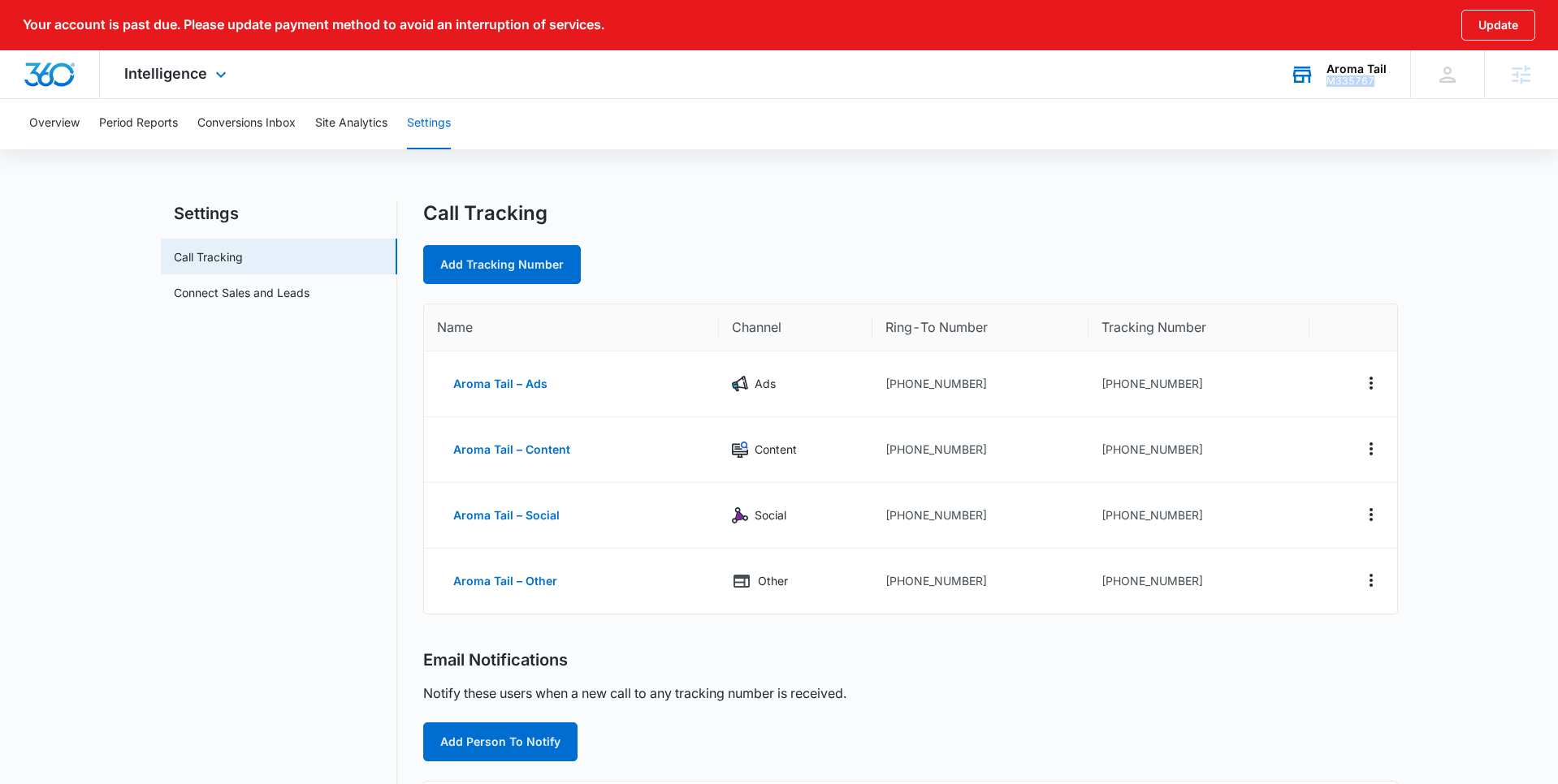
click at [1325, 83] on div "Aroma Tail M335767 Your Accounts View All" at bounding box center [1337, 75] width 144 height 48
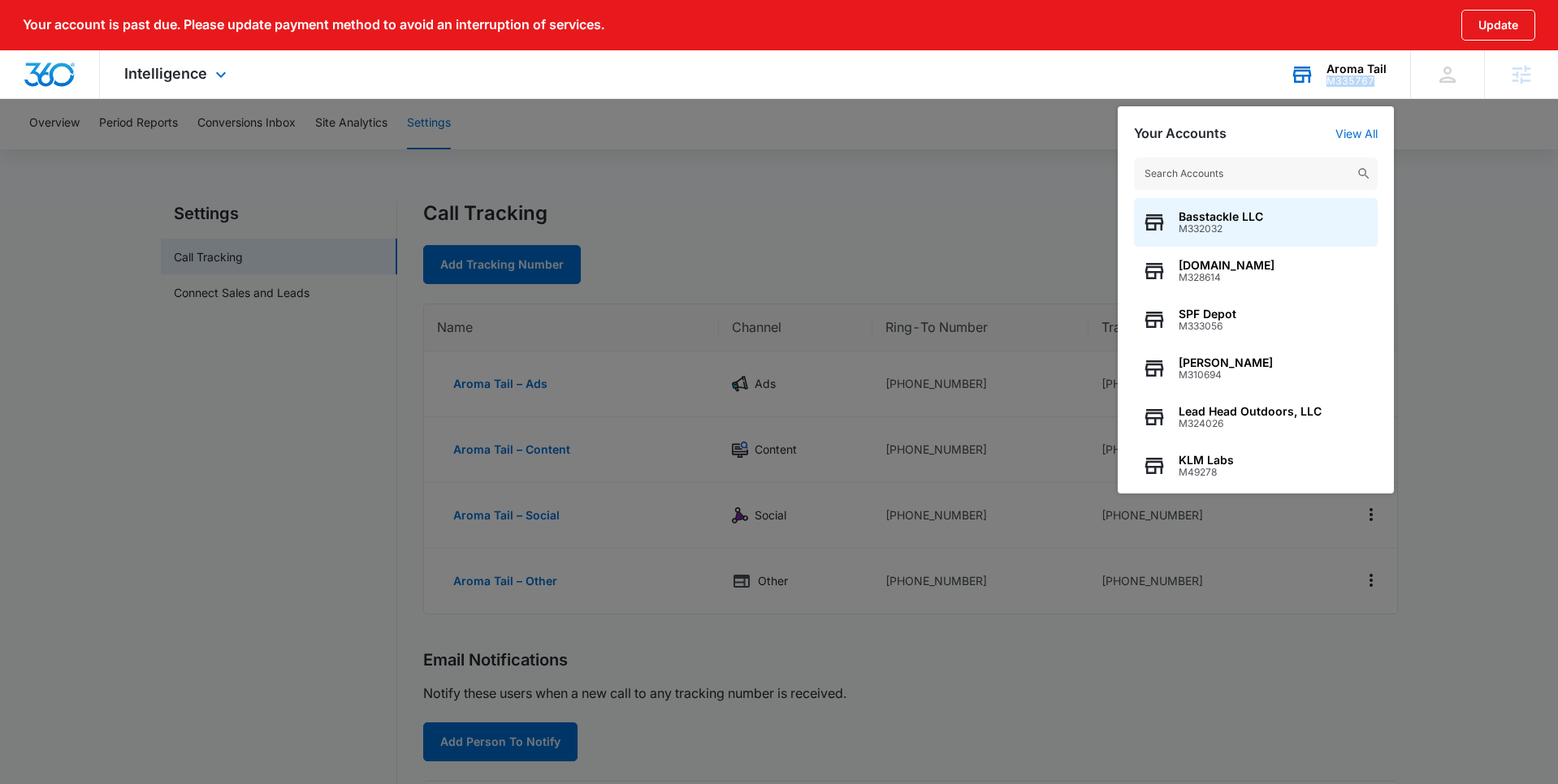
drag, startPoint x: 1365, startPoint y: 82, endPoint x: 1331, endPoint y: 83, distance: 34.0
click at [1331, 83] on div "M335767" at bounding box center [1356, 81] width 60 height 11
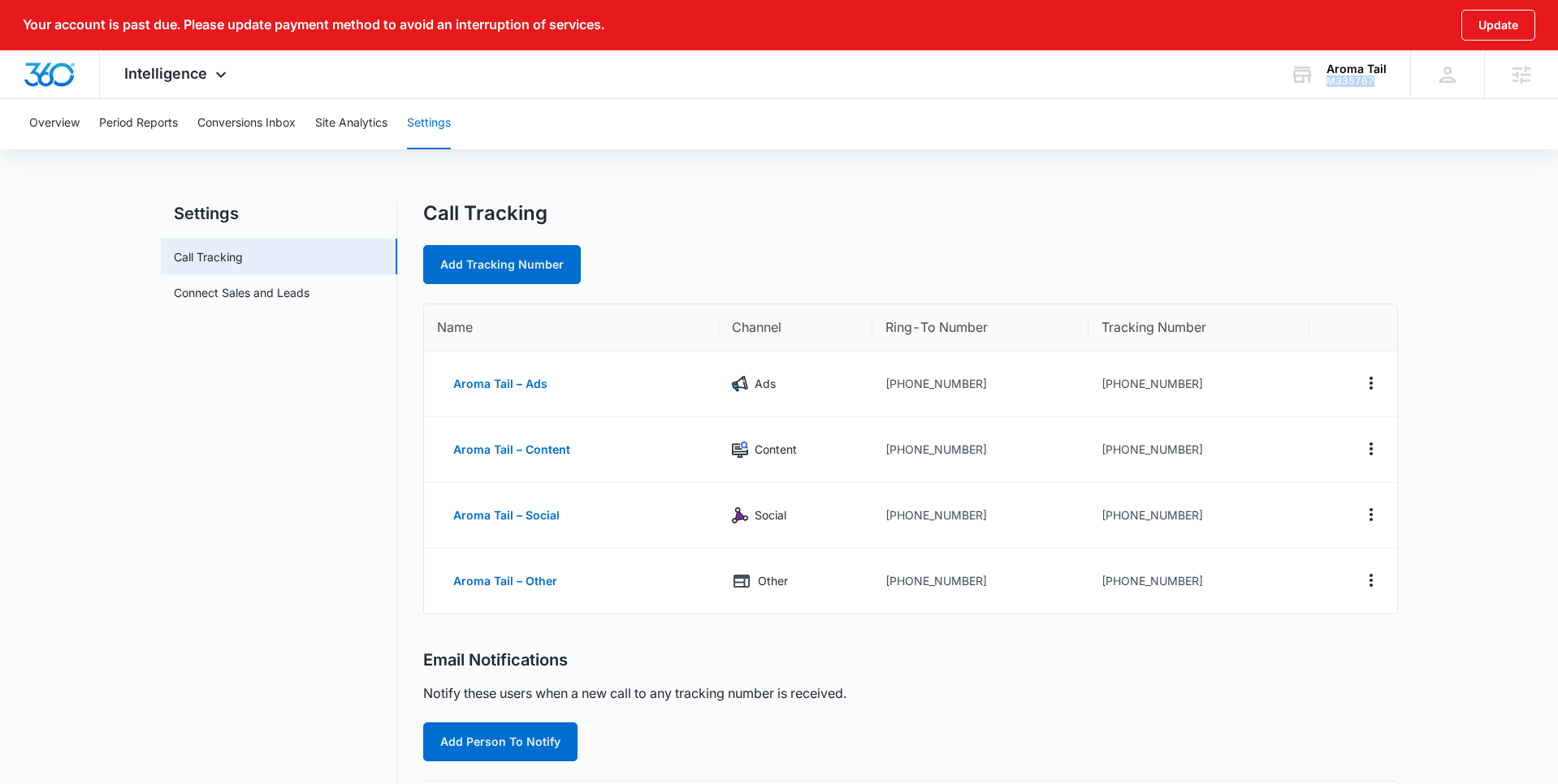
copy div "M335767"
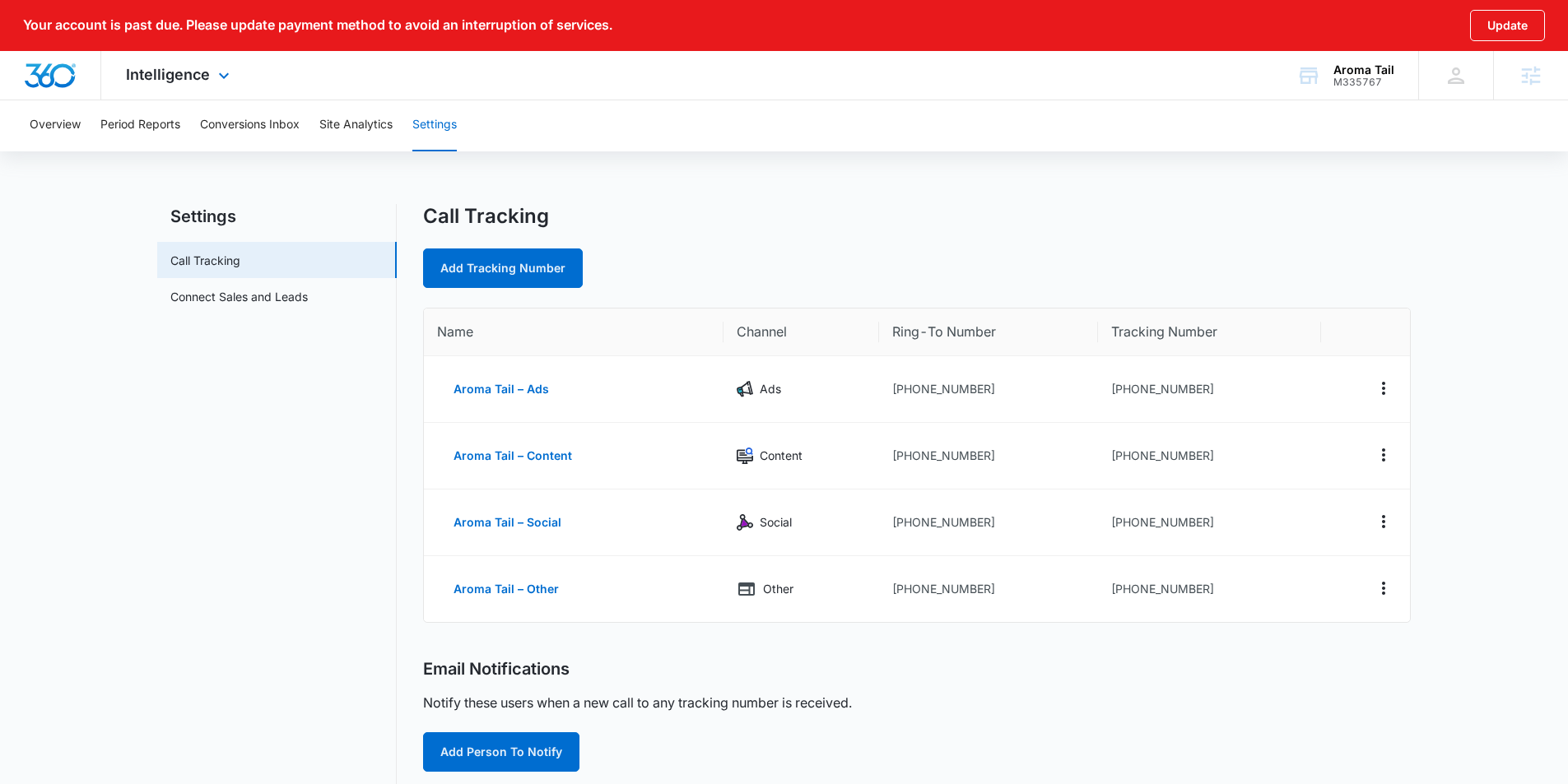
click at [210, 80] on div "Intelligence Apps Reputation Websites Forms CRM Email Social Shop Content Ads I…" at bounding box center [179, 76] width 157 height 48
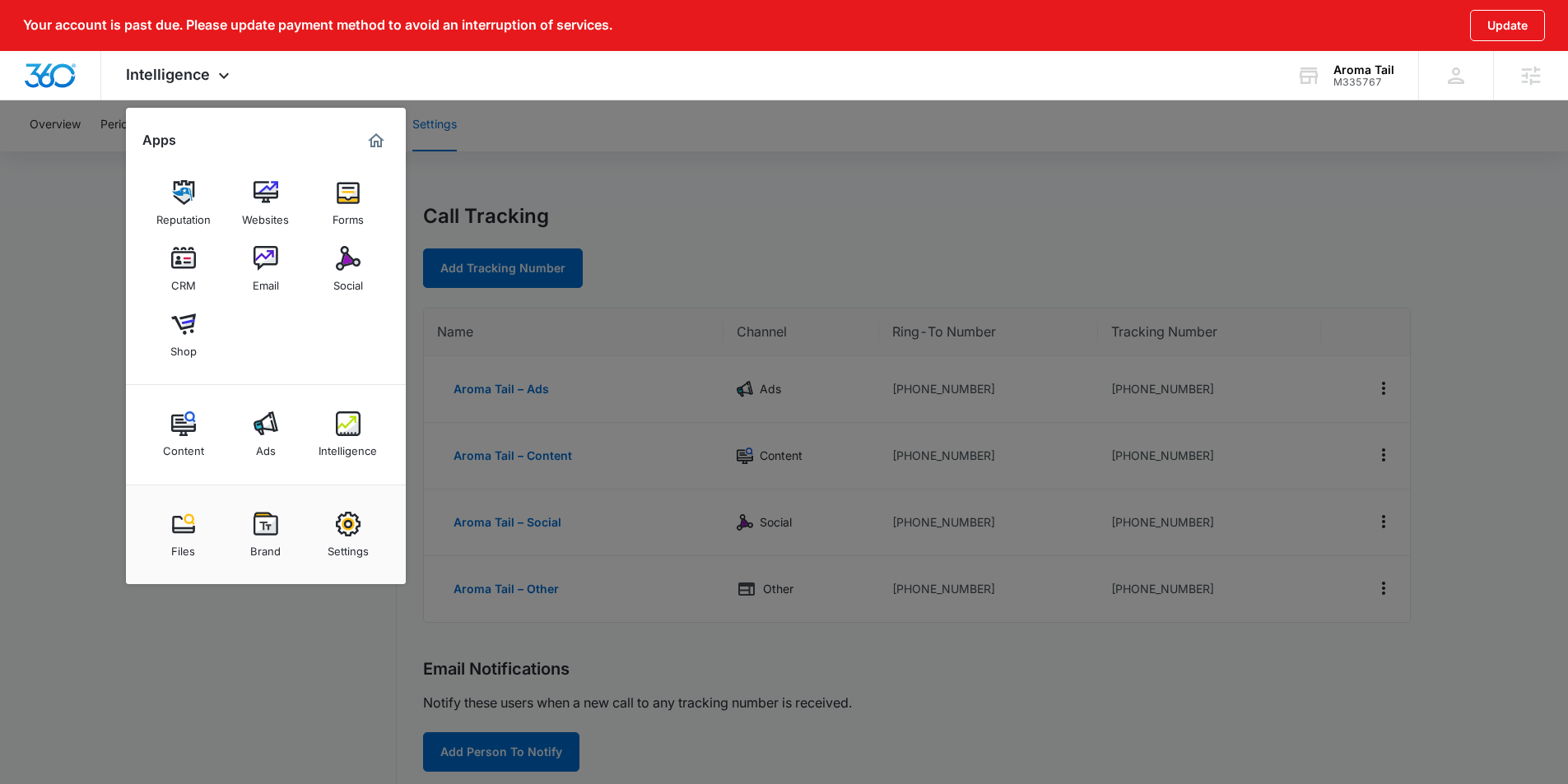
click at [878, 235] on div at bounding box center [784, 392] width 1568 height 784
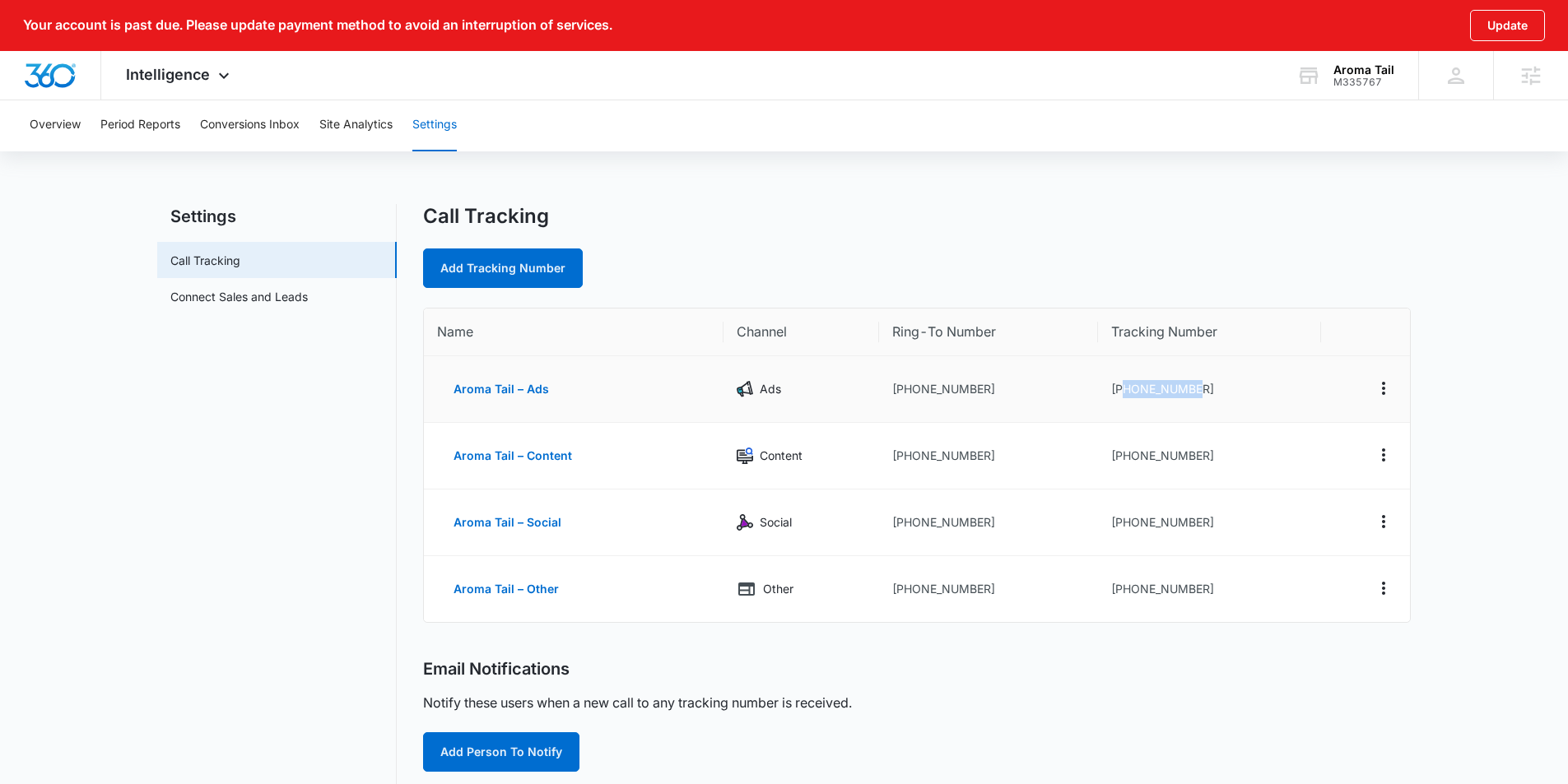
drag, startPoint x: 1209, startPoint y: 392, endPoint x: 1121, endPoint y: 392, distance: 88.0
click at [1121, 392] on td "+13053403185" at bounding box center [1209, 390] width 223 height 67
copy td "3053403185"
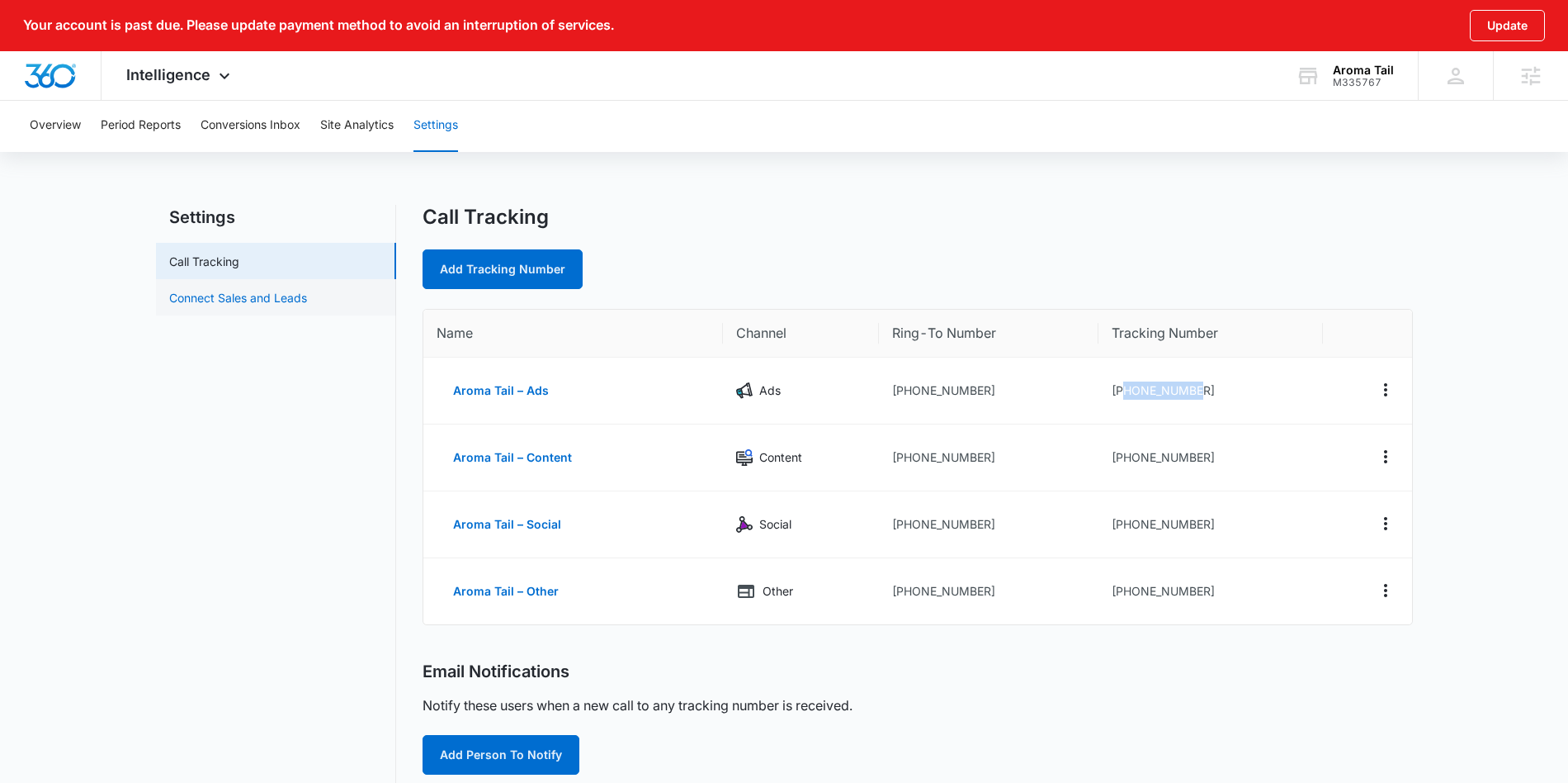
click at [255, 300] on link "Connect Sales and Leads" at bounding box center [238, 298] width 138 height 18
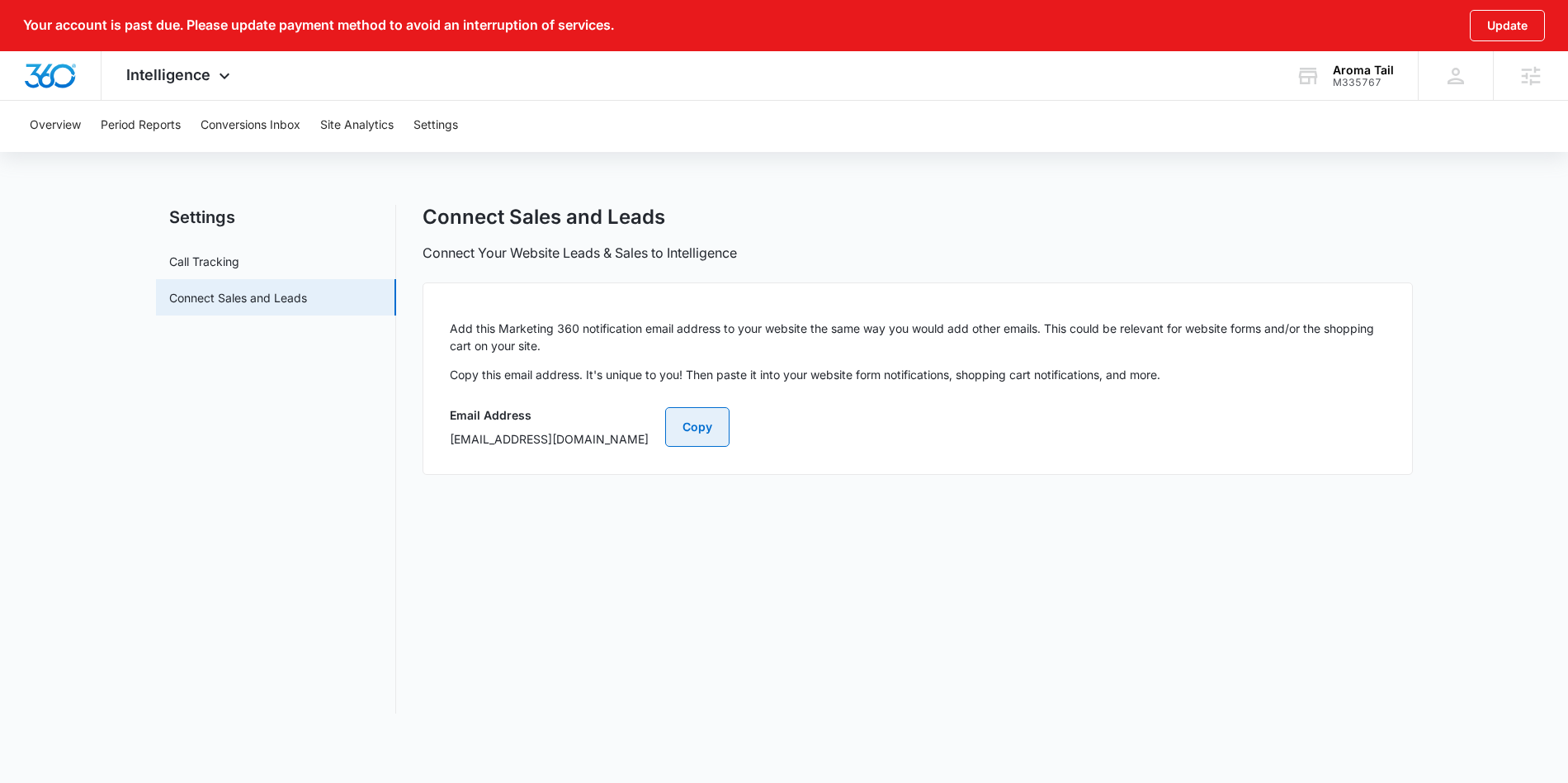
click at [730, 432] on button "Copy" at bounding box center [697, 427] width 64 height 40
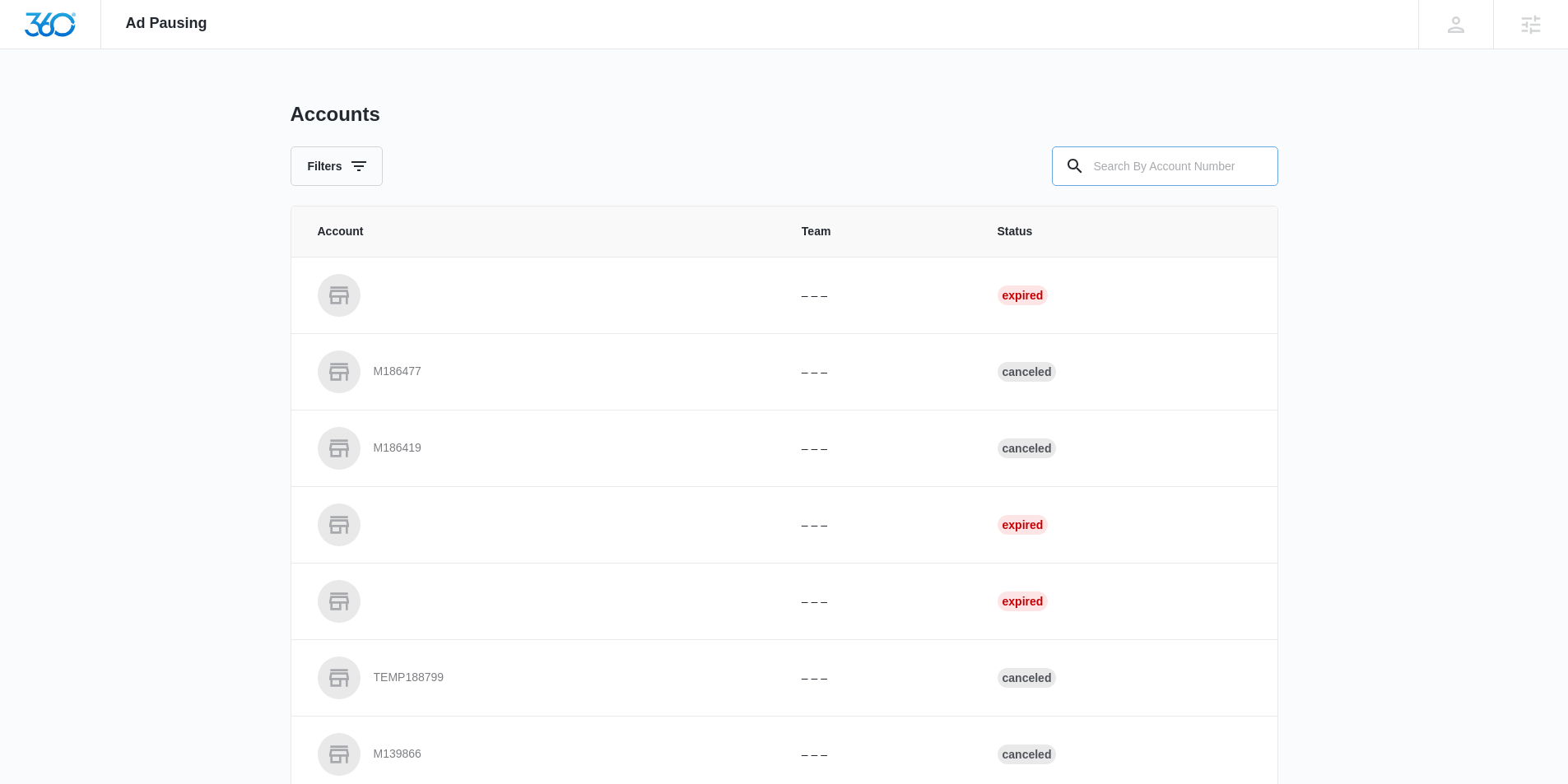
click at [1158, 177] on input "text" at bounding box center [1165, 166] width 227 height 40
paste input "M335767"
type input "M335767"
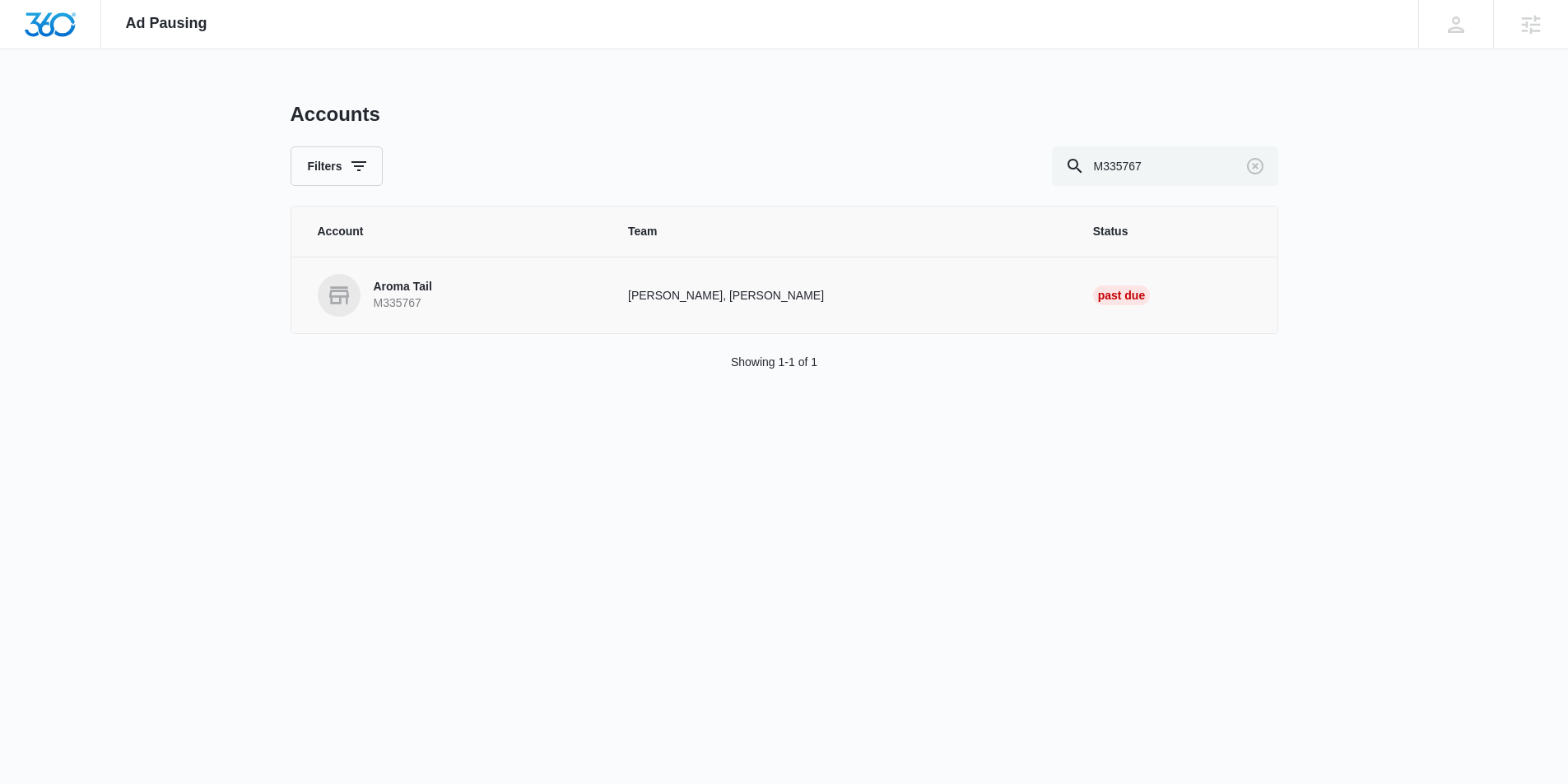
click at [429, 299] on p "M335767" at bounding box center [403, 303] width 58 height 16
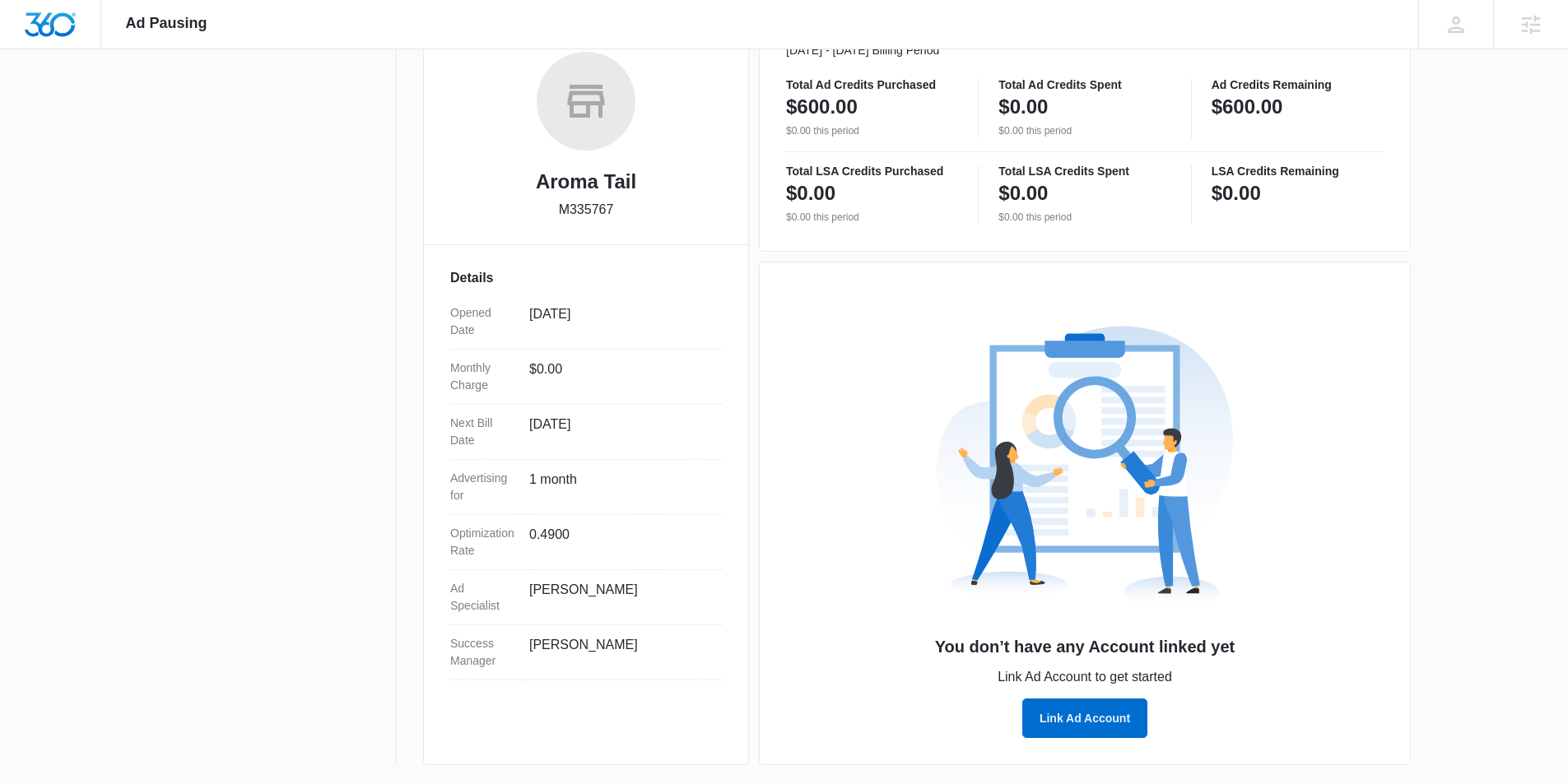
scroll to position [265, 0]
click at [1102, 718] on button "Link Ad Account" at bounding box center [1084, 717] width 125 height 40
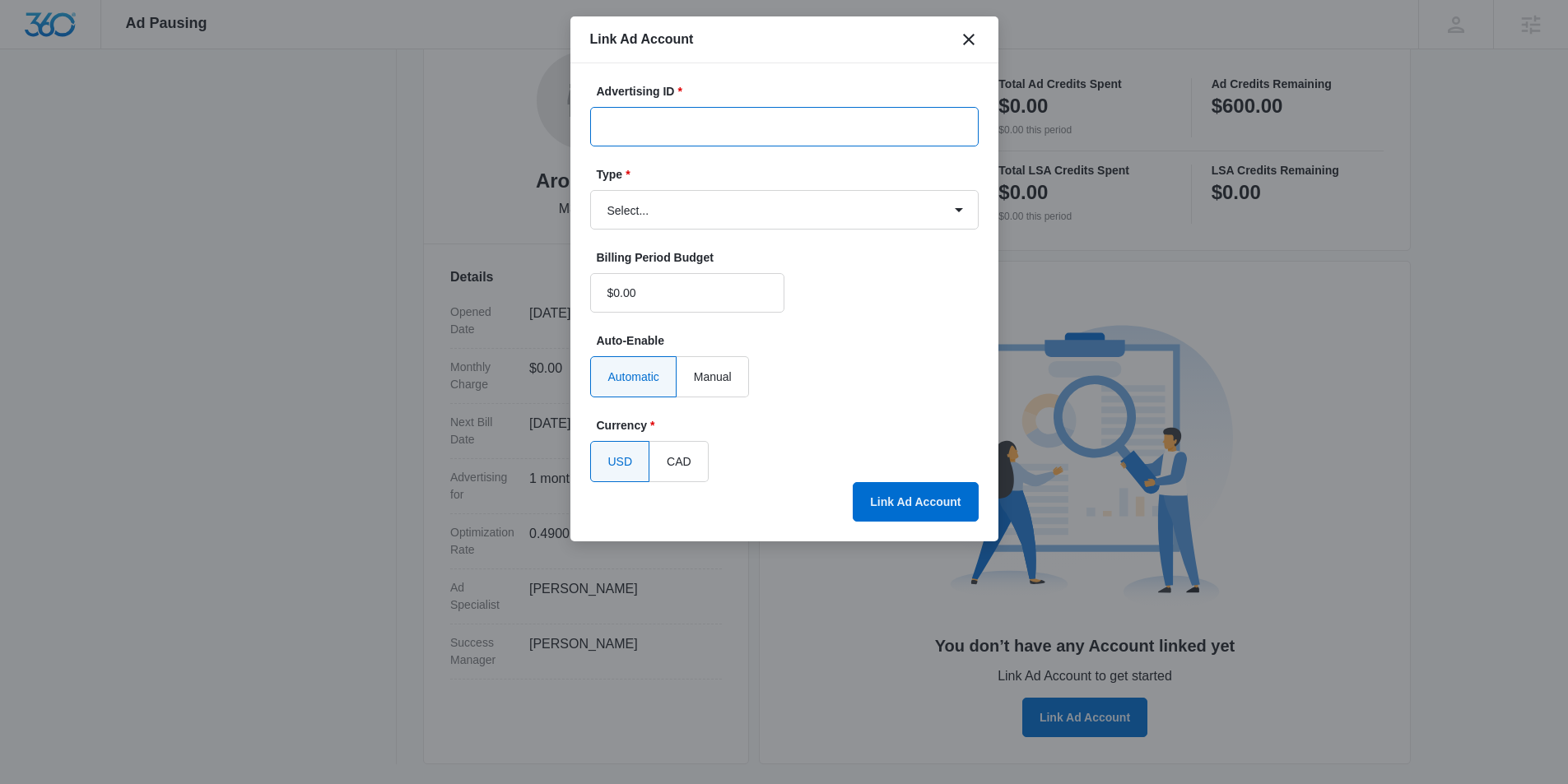
click at [713, 121] on input "Advertising ID *" at bounding box center [784, 126] width 389 height 40
paste input "182-975-4309"
click at [629, 132] on input "182-975-4309" at bounding box center [784, 126] width 389 height 40
type input "182-975-4309"
click at [657, 213] on select "Select... Bing Ads Facebook Ads Google Ads" at bounding box center [784, 209] width 389 height 40
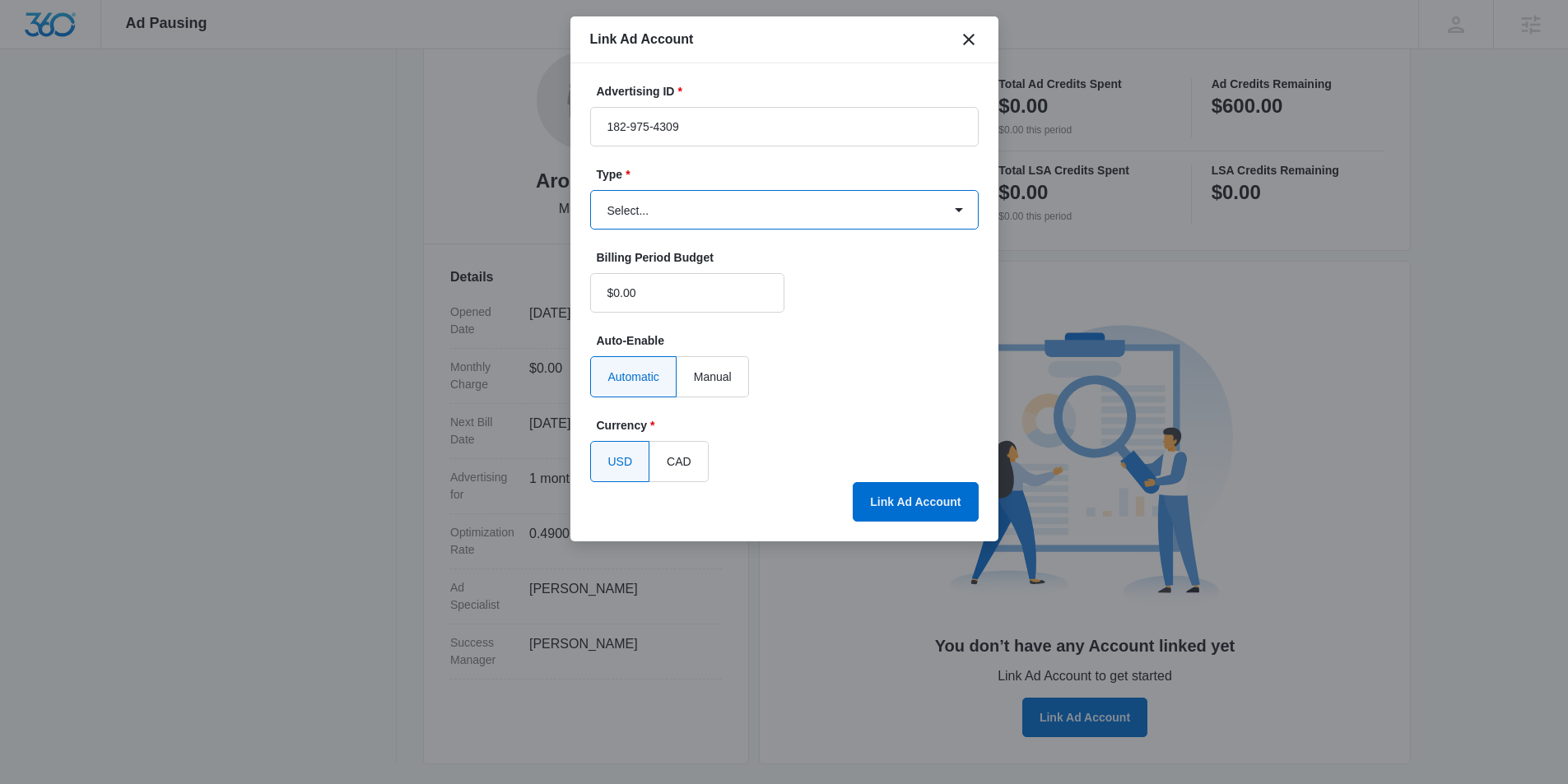
select select "google"
click at [590, 190] on select "Select... Bing Ads Facebook Ads Google Ads" at bounding box center [784, 209] width 389 height 40
click at [903, 503] on button "Link Ad Account" at bounding box center [915, 502] width 125 height 40
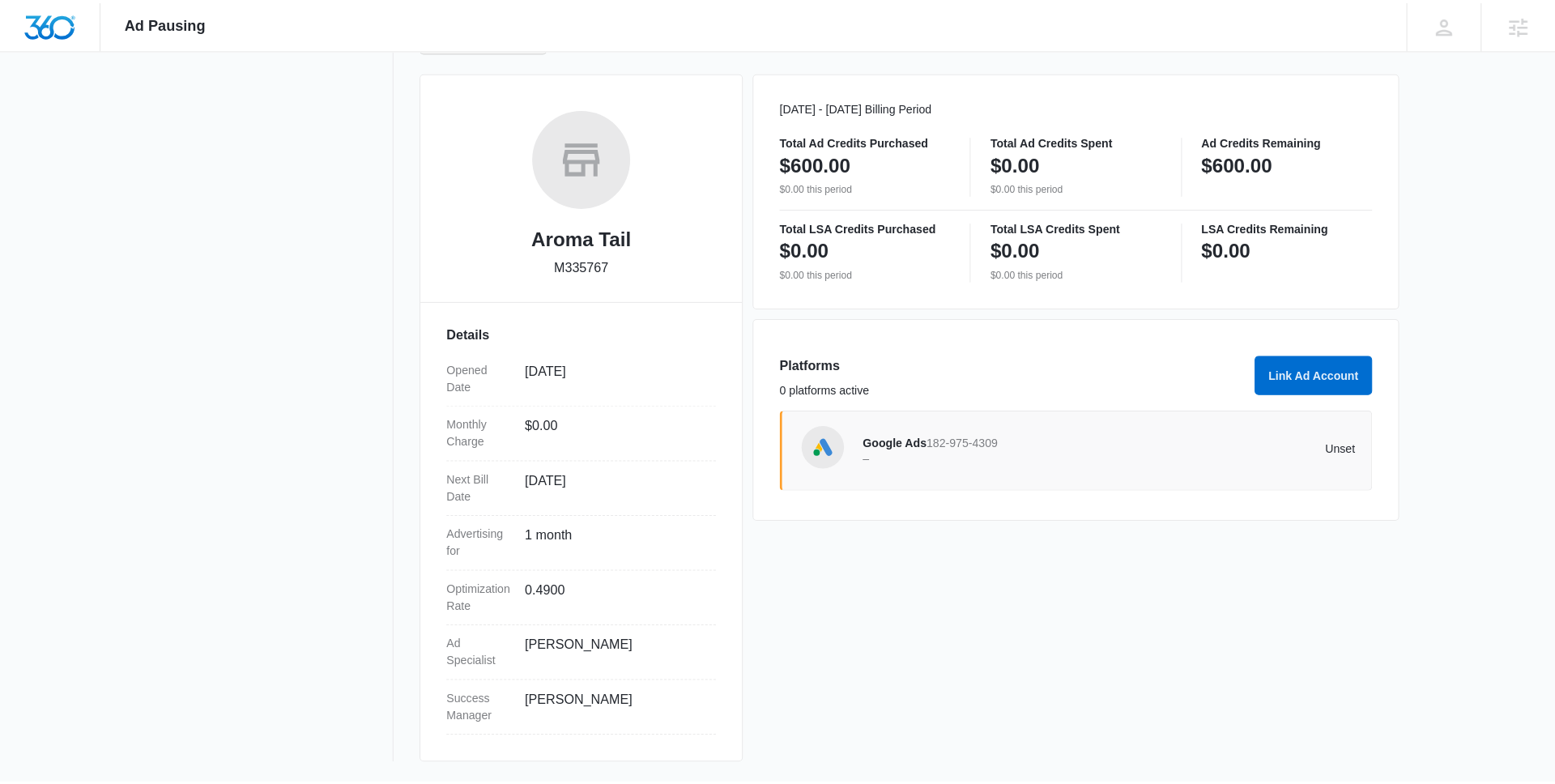
scroll to position [191, 0]
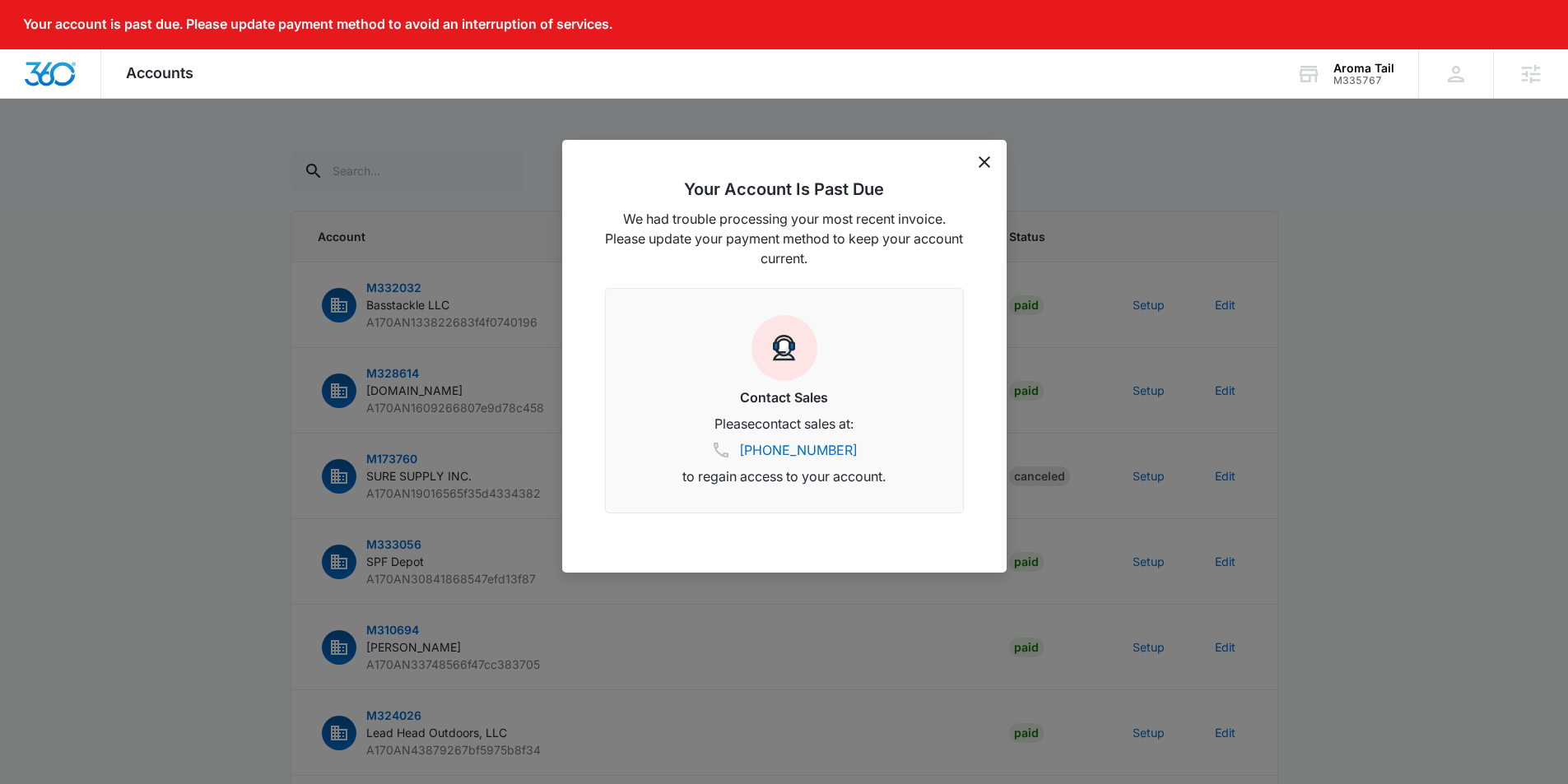
click at [990, 161] on div "Your Account Is Past Due We had trouble processing your most recent invoice. Pl…" at bounding box center [784, 356] width 445 height 433
click at [983, 161] on icon "dismiss this dialog" at bounding box center [985, 162] width 12 height 12
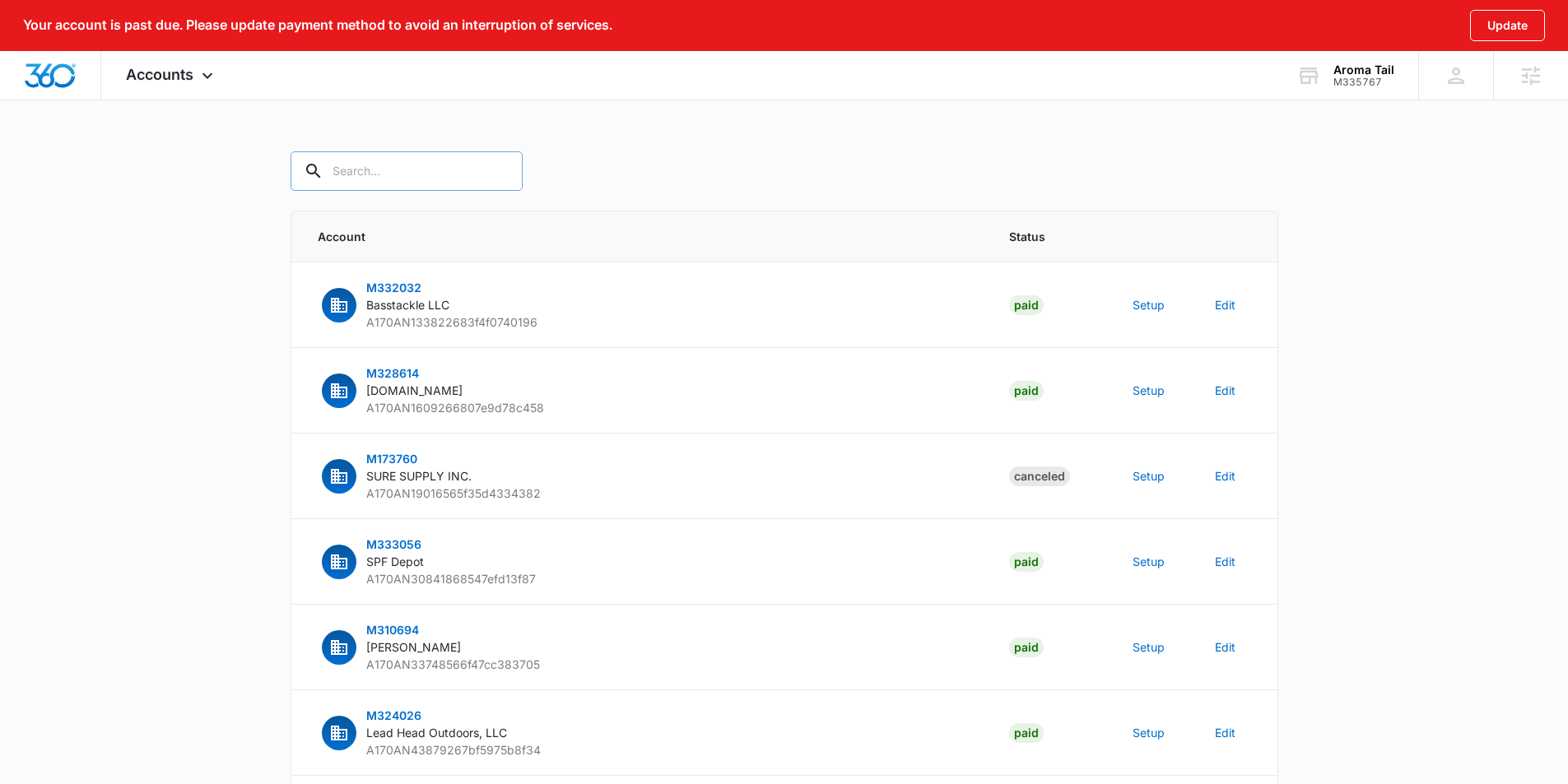
click at [396, 182] on input "text" at bounding box center [406, 171] width 232 height 40
paste input "M335767"
type input "M335767"
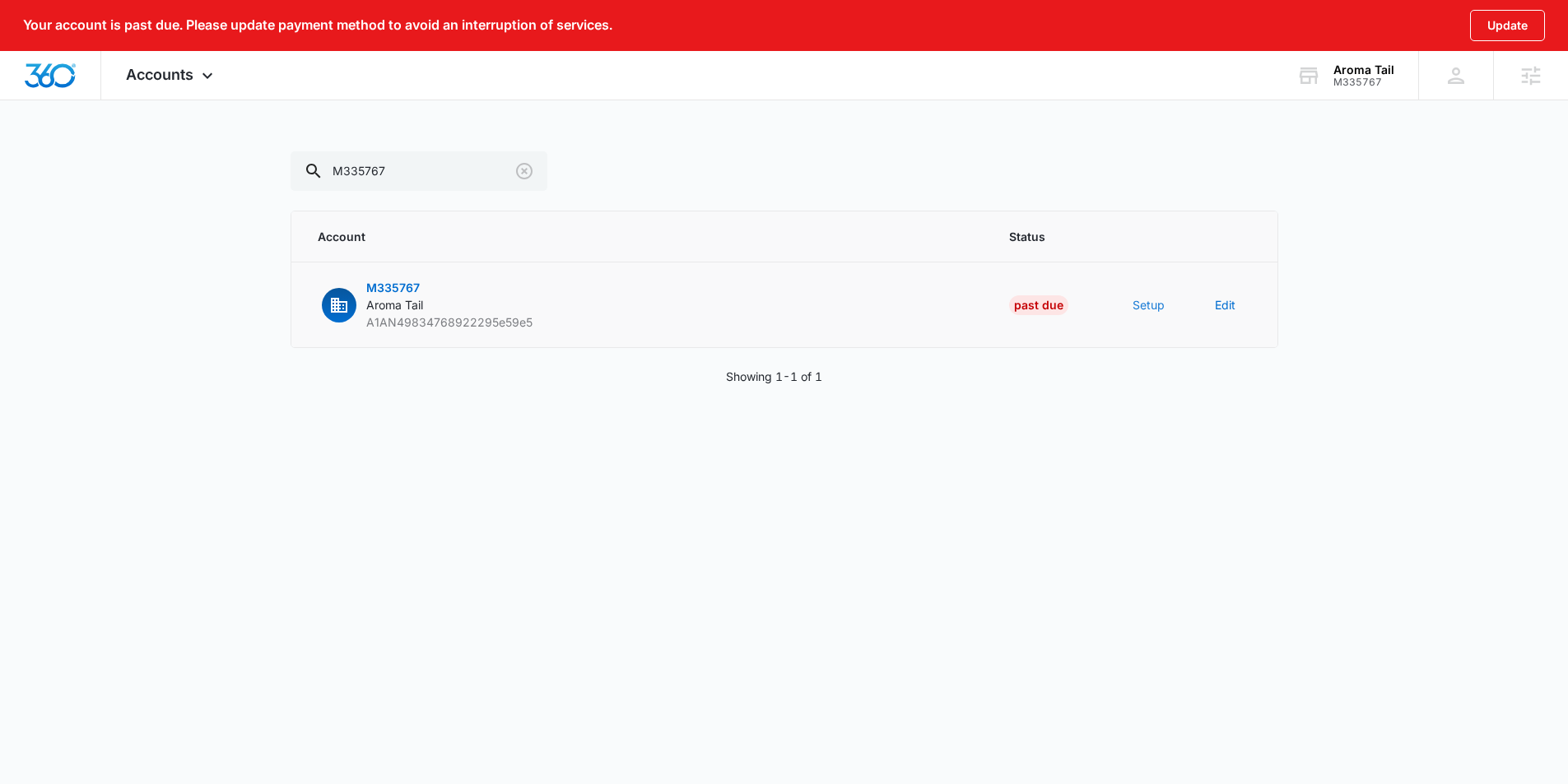
click at [1145, 306] on button "Setup" at bounding box center [1147, 305] width 32 height 17
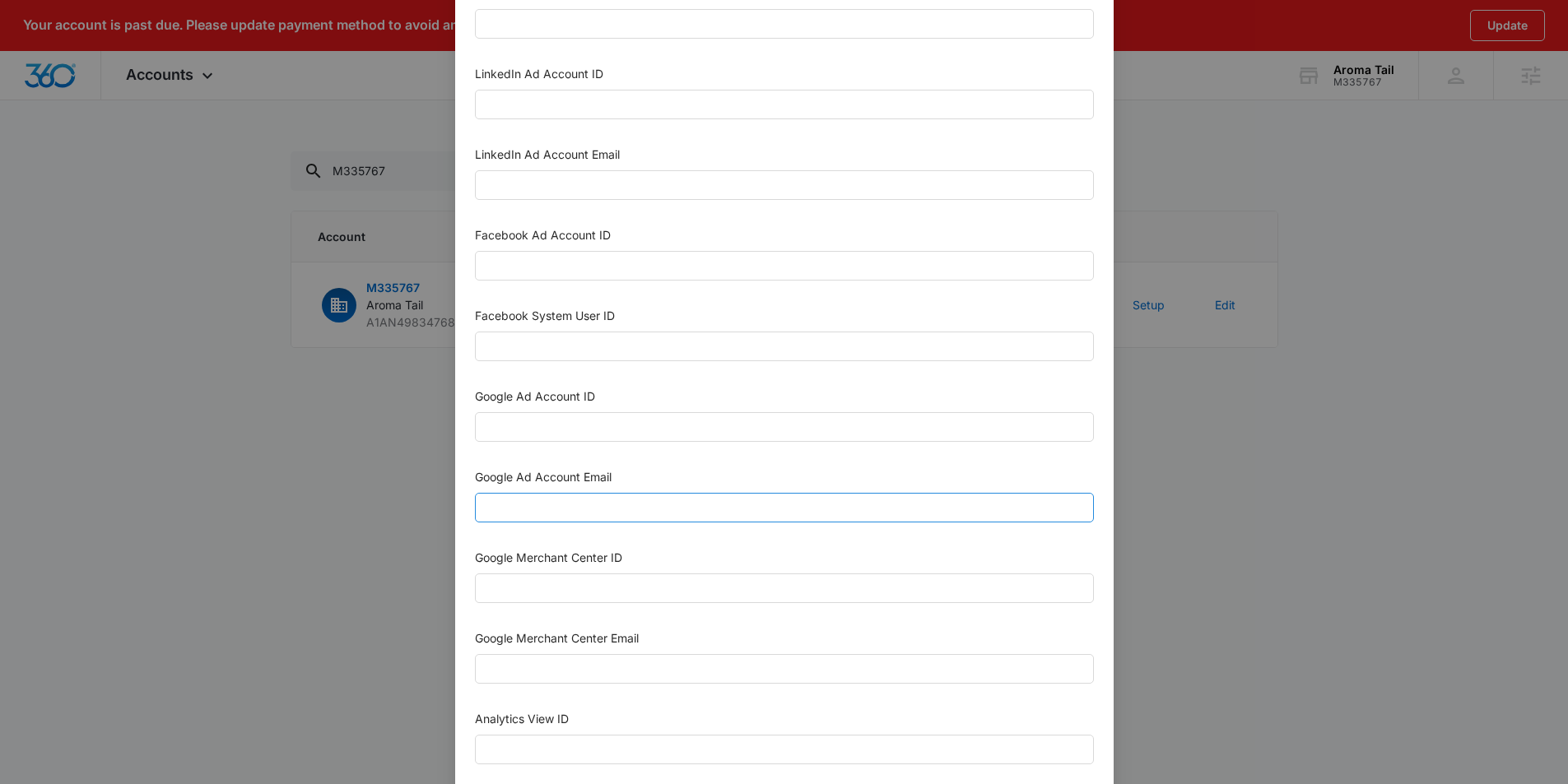
scroll to position [179, 0]
click at [516, 516] on input "Google Ad Account Email" at bounding box center [784, 506] width 619 height 30
click at [551, 419] on input "Google Ad Account ID" at bounding box center [784, 425] width 619 height 30
paste input "182-975-4309"
click at [500, 428] on input "182-975-4309" at bounding box center [784, 425] width 619 height 30
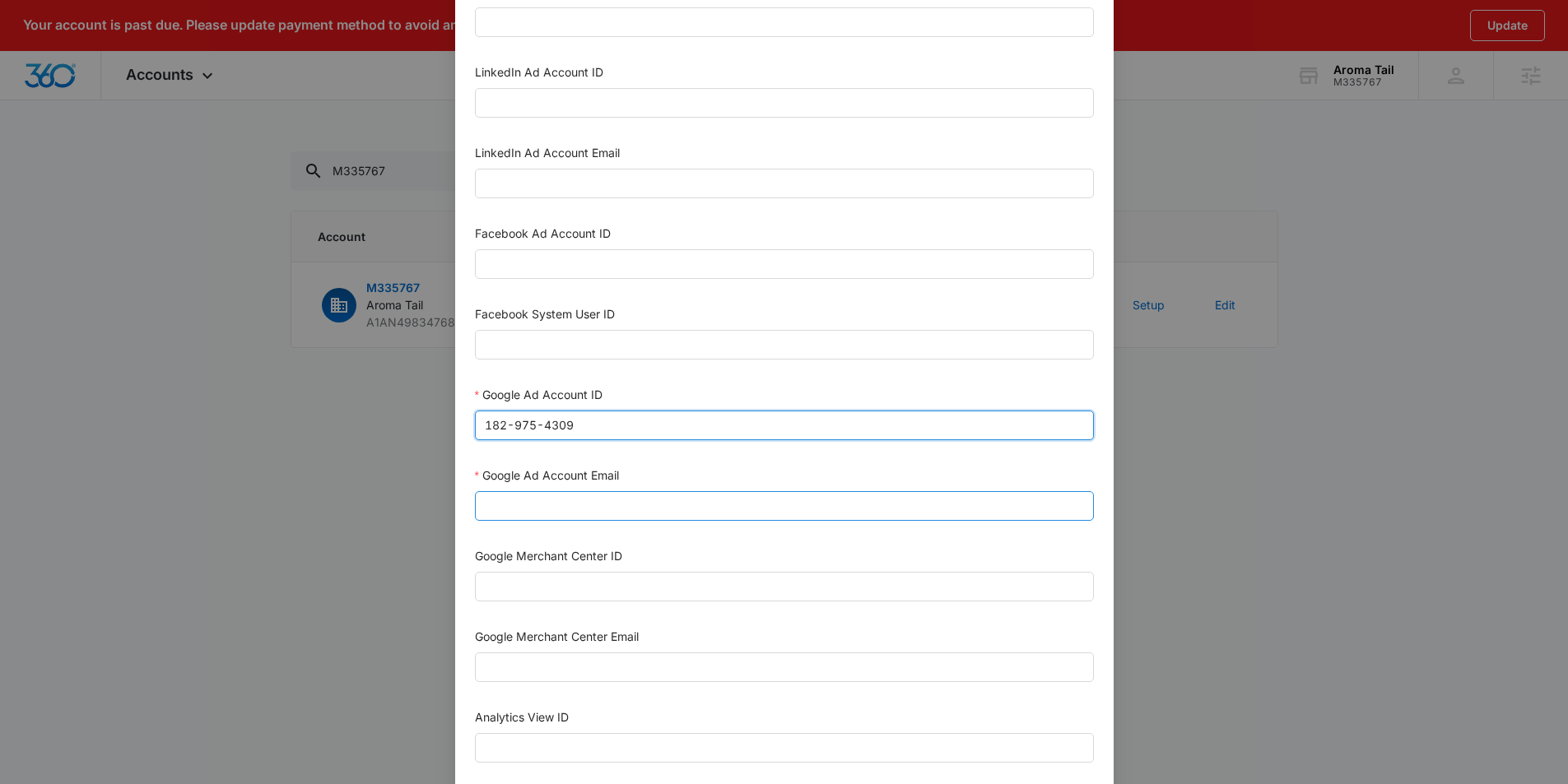
type input "182-975-4309"
click at [543, 499] on input "Google Ad Account Email" at bounding box center [784, 506] width 619 height 30
type input "[EMAIL_ADDRESS][DOMAIN_NAME]"
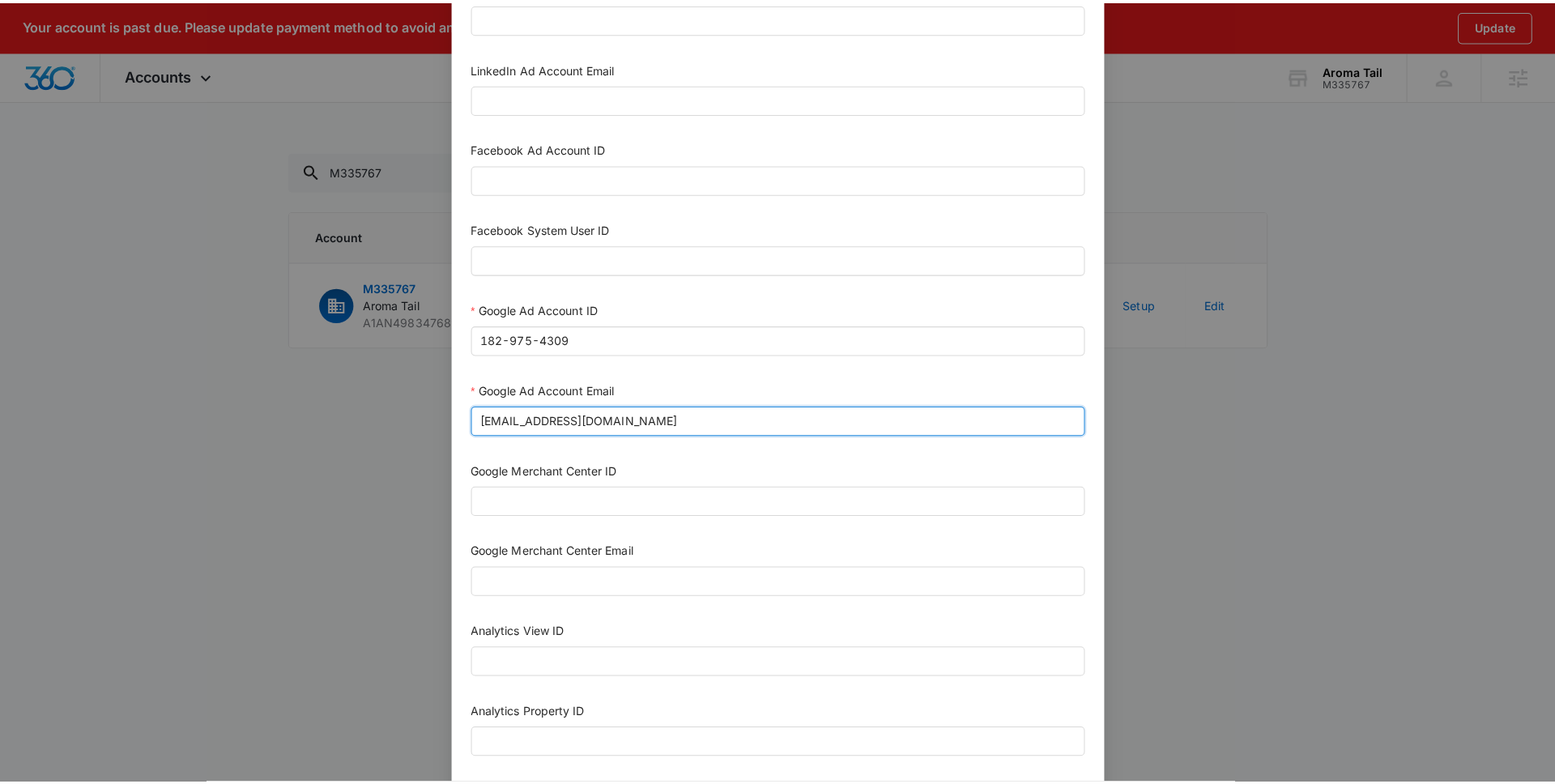
scroll to position [265, 0]
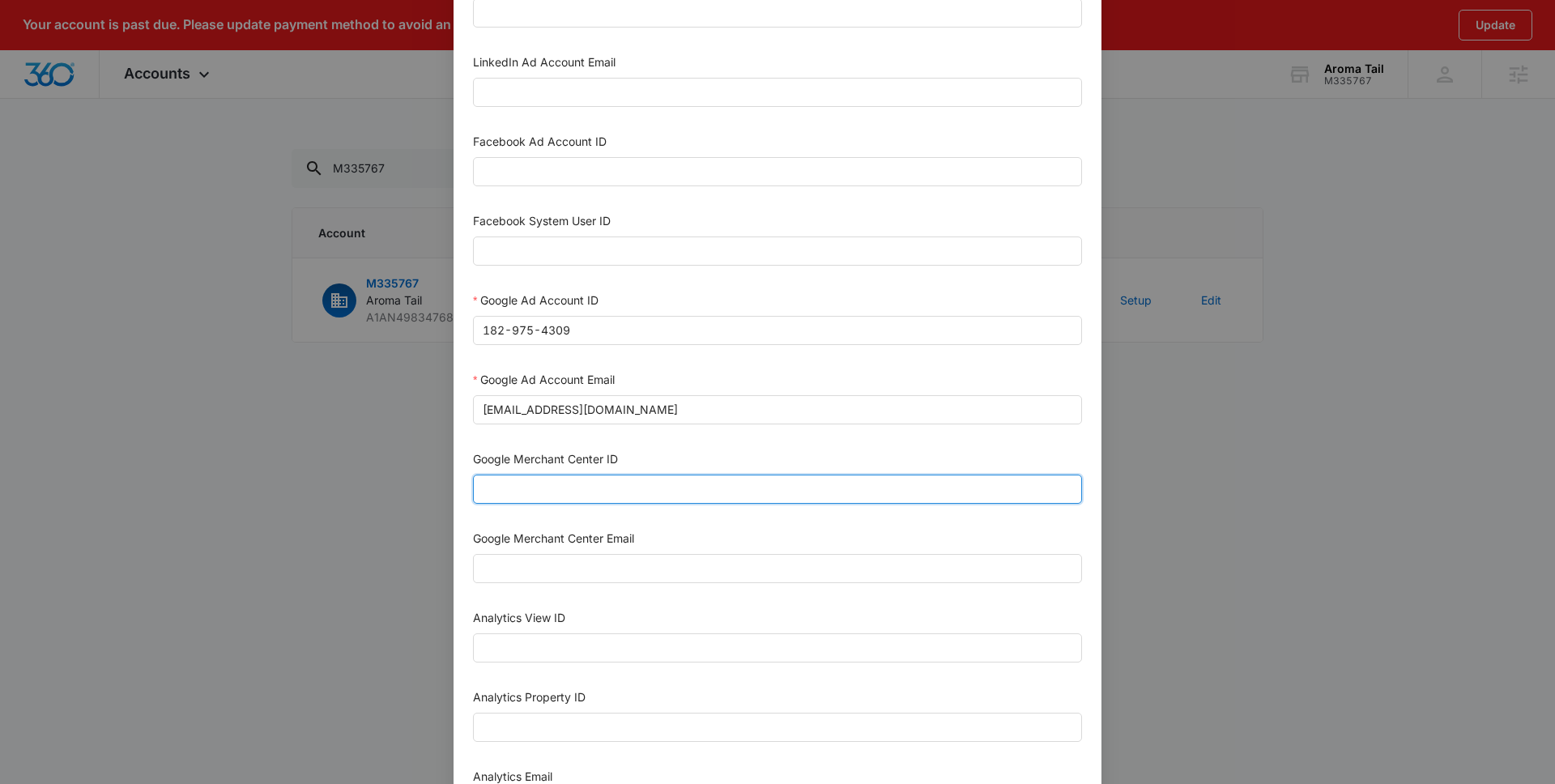
click at [550, 492] on input "Google Merchant Center ID" at bounding box center [778, 489] width 610 height 30
paste input "5654700689"
type input "5654700689"
click at [589, 567] on input "Google Merchant Center Email" at bounding box center [778, 568] width 610 height 30
type input "[EMAIL_ADDRESS][DOMAIN_NAME]"
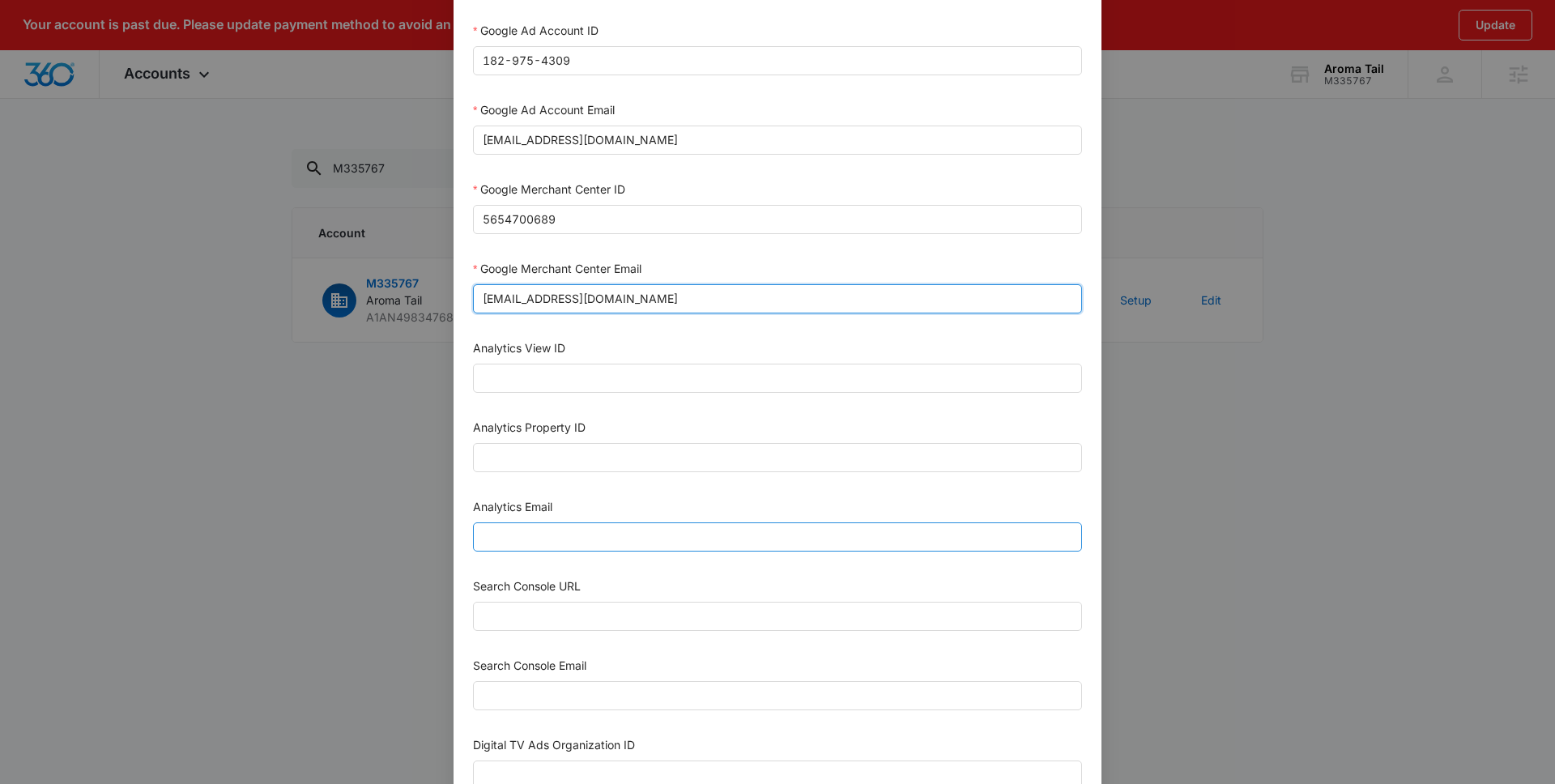
scroll to position [540, 0]
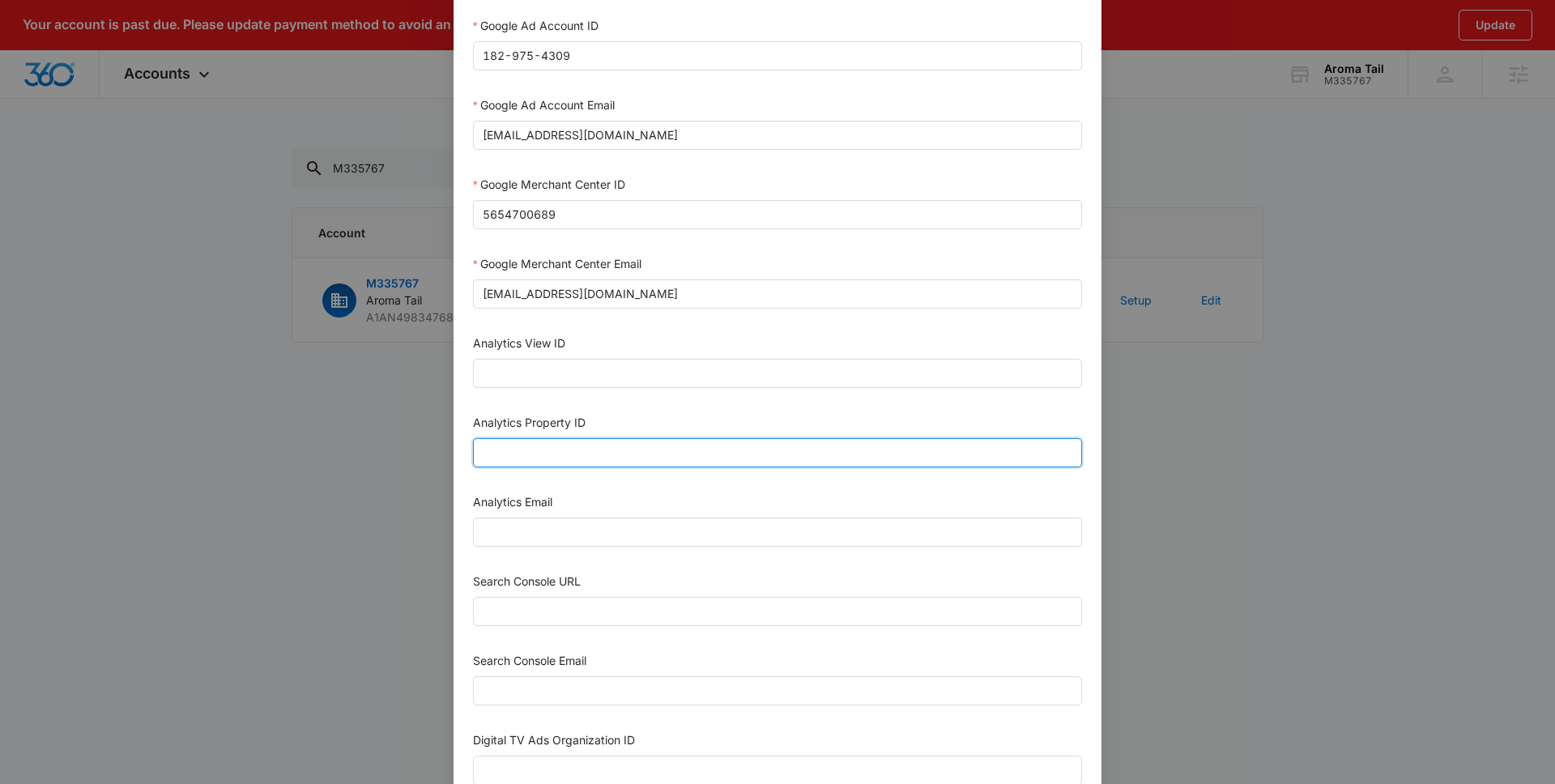
click at [532, 455] on input "Analytics Property ID" at bounding box center [778, 452] width 610 height 30
click at [632, 450] on input "Analytics Property ID" at bounding box center [778, 452] width 610 height 30
paste input "504859468"
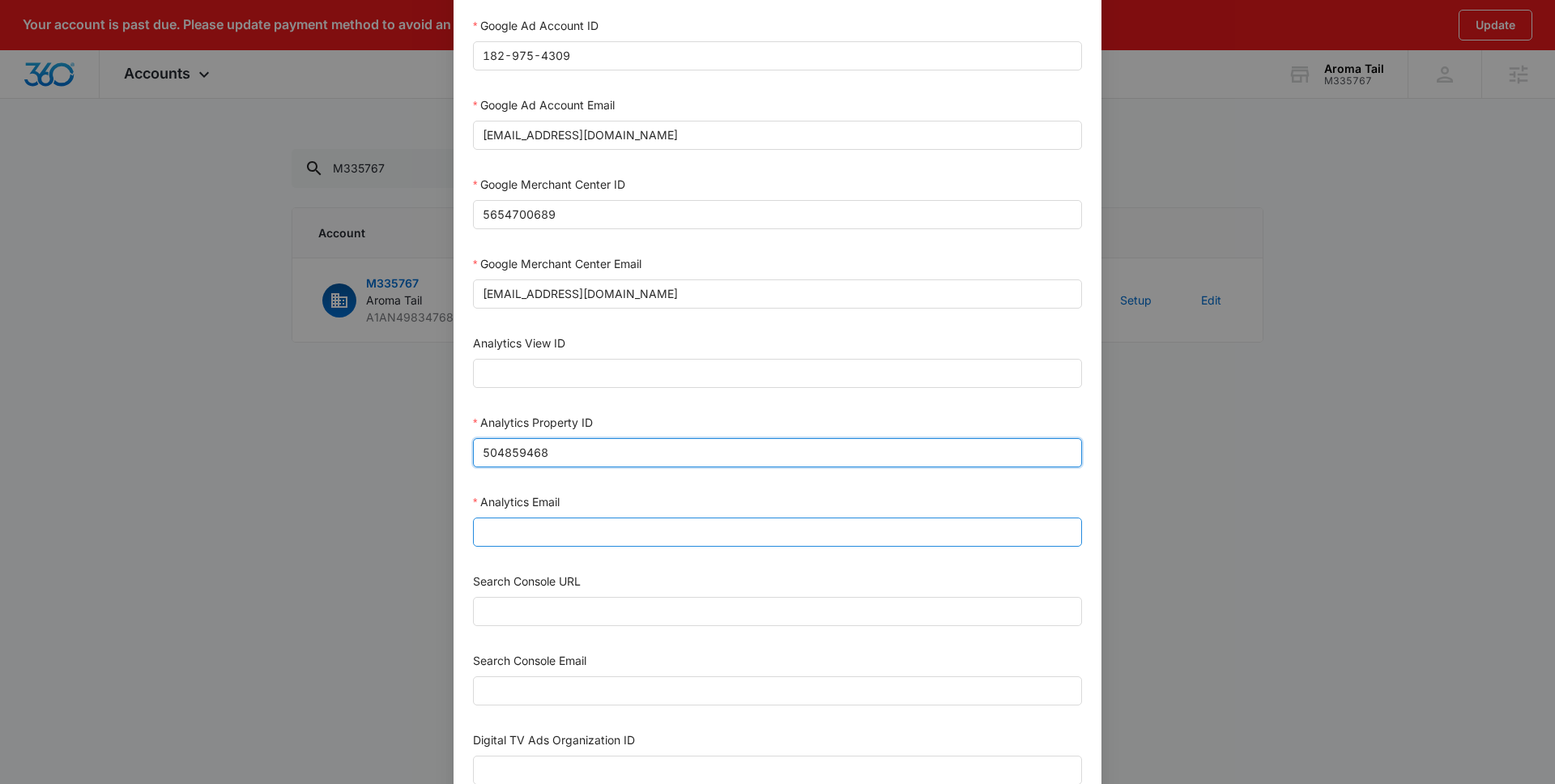
type input "504859468"
click at [497, 527] on input "Analytics Email" at bounding box center [778, 532] width 610 height 30
type input "m360+accounts1025@madwiremedia.com"
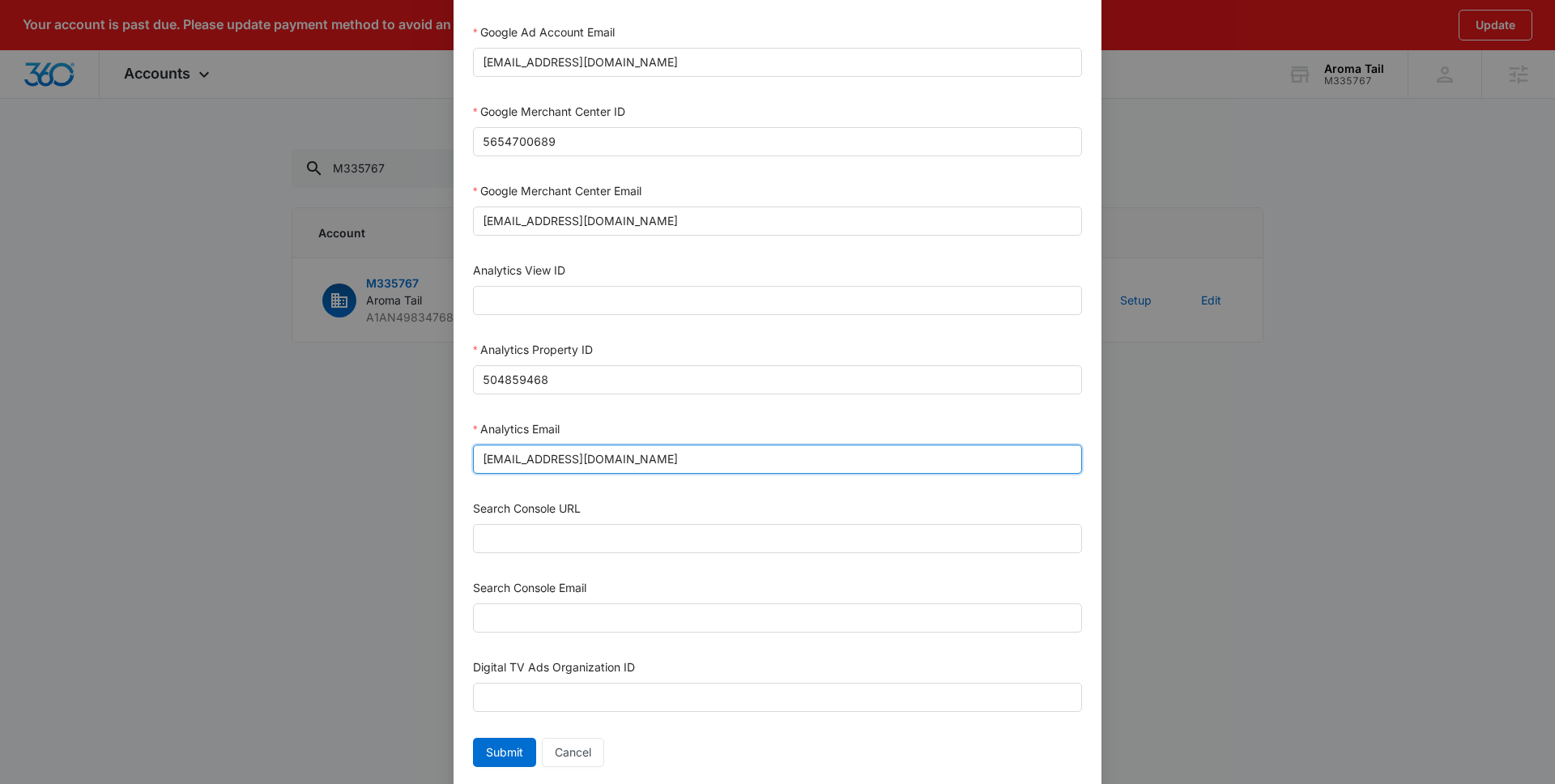
scroll to position [631, 0]
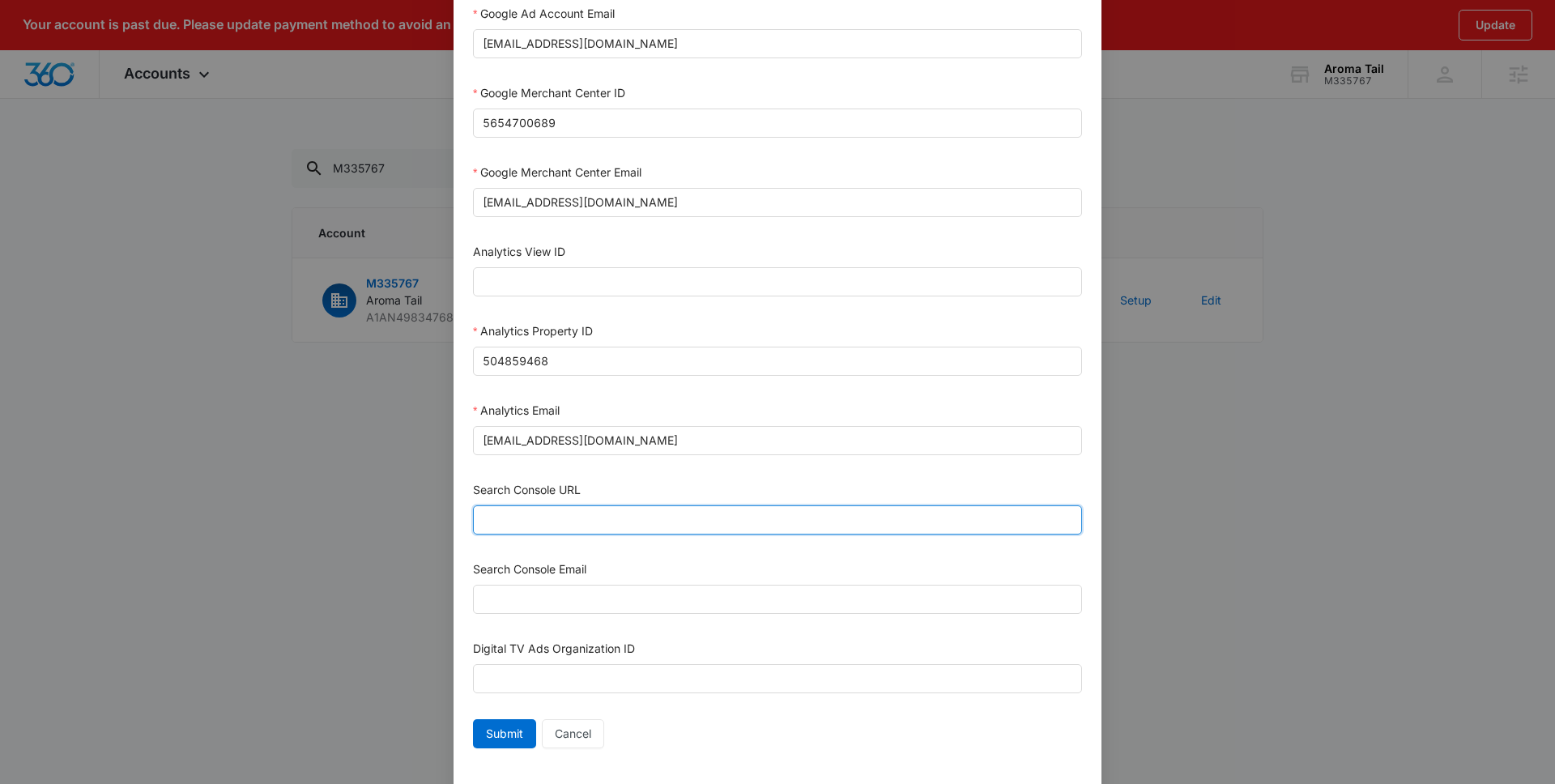
click at [554, 520] on input "Search Console URL" at bounding box center [778, 520] width 610 height 30
paste input "https://aromatail.com/"
drag, startPoint x: 505, startPoint y: 522, endPoint x: 715, endPoint y: 509, distance: 210.4
click at [506, 521] on input "https://aromatail.com/" at bounding box center [778, 520] width 610 height 30
type input "https://aromatail.com/"
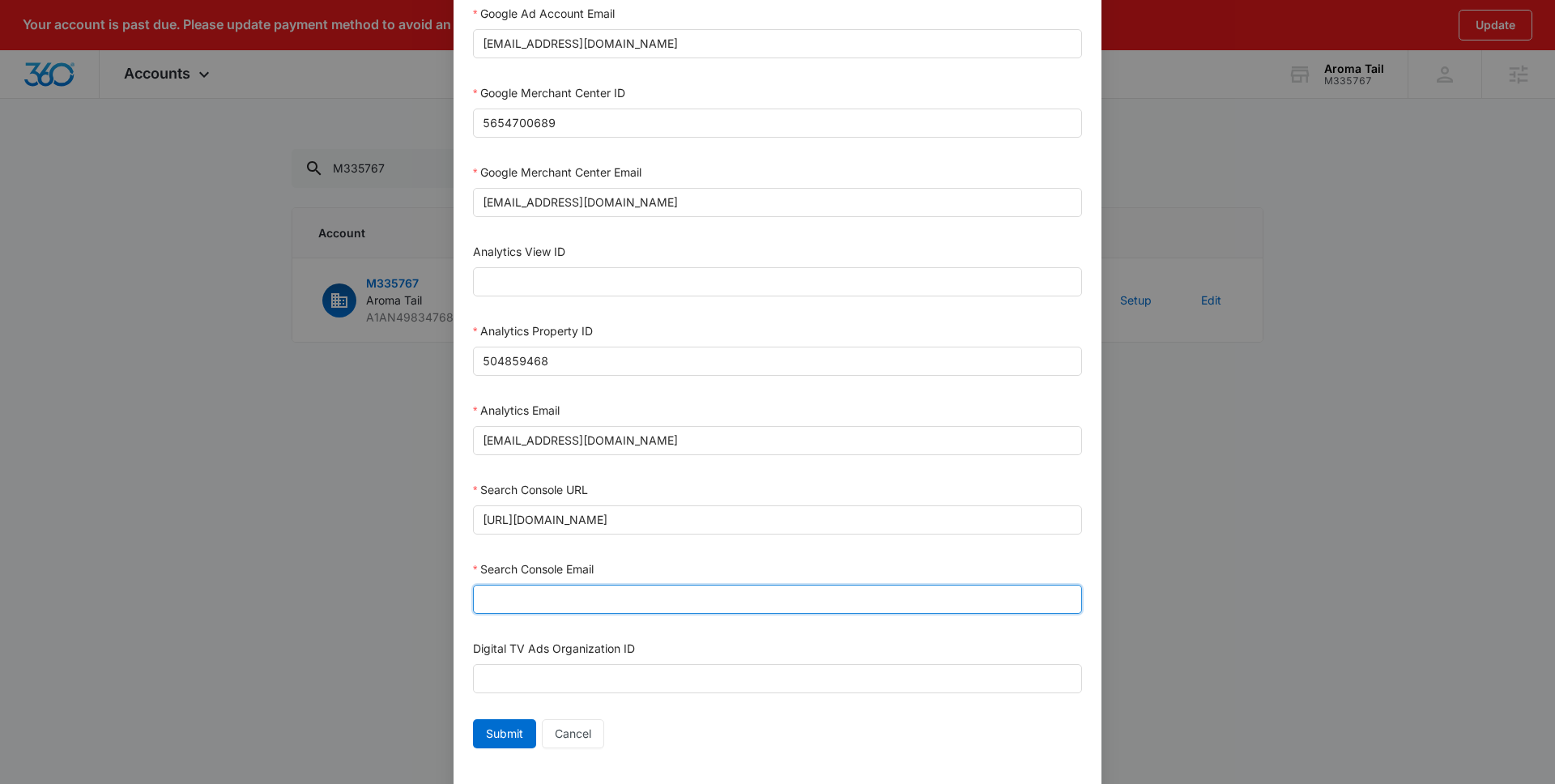
click at [543, 596] on input "Search Console Email" at bounding box center [778, 599] width 610 height 30
type input "M360+Accounts1025@madwiremedia.com"
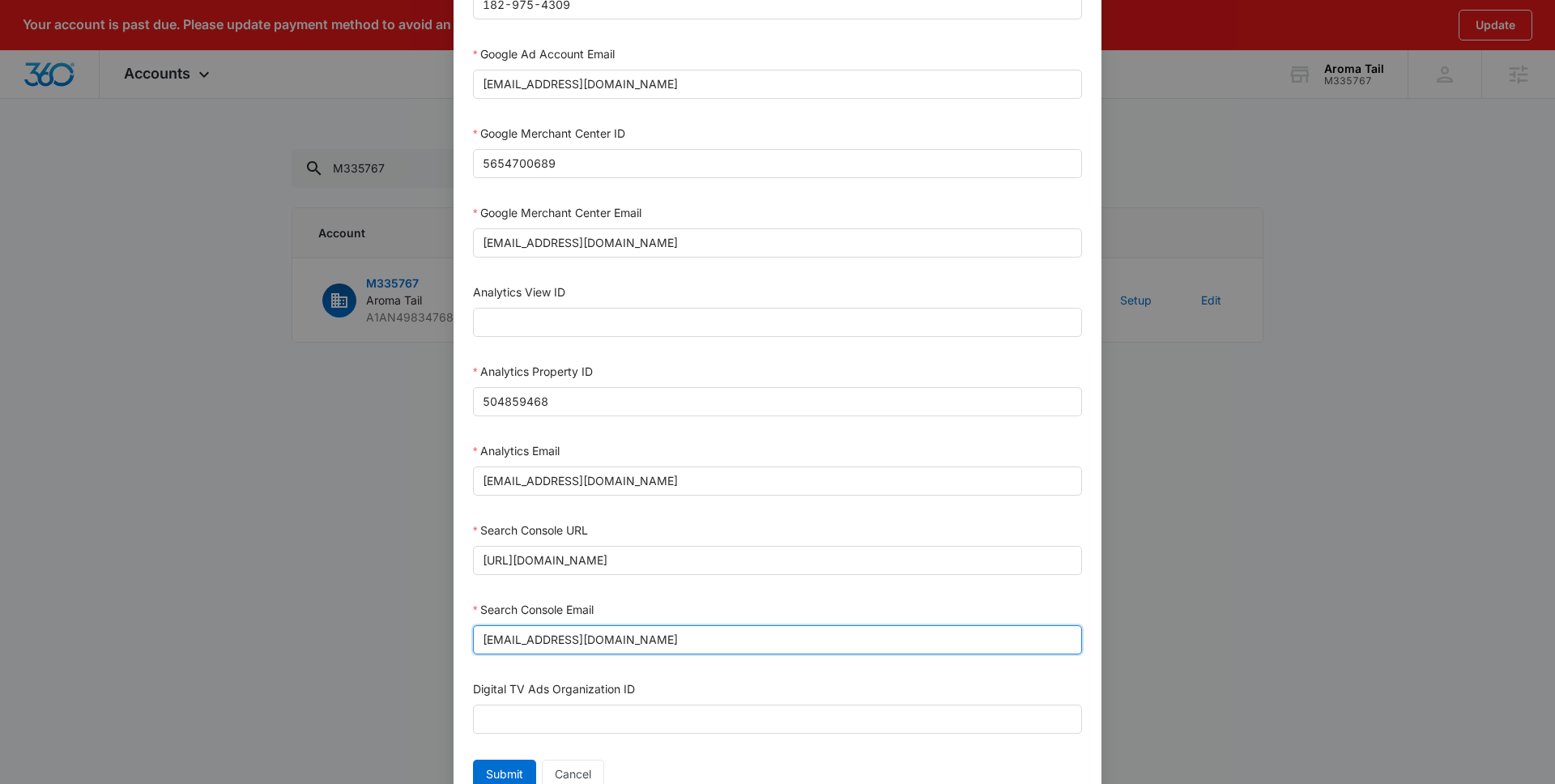
scroll to position [660, 0]
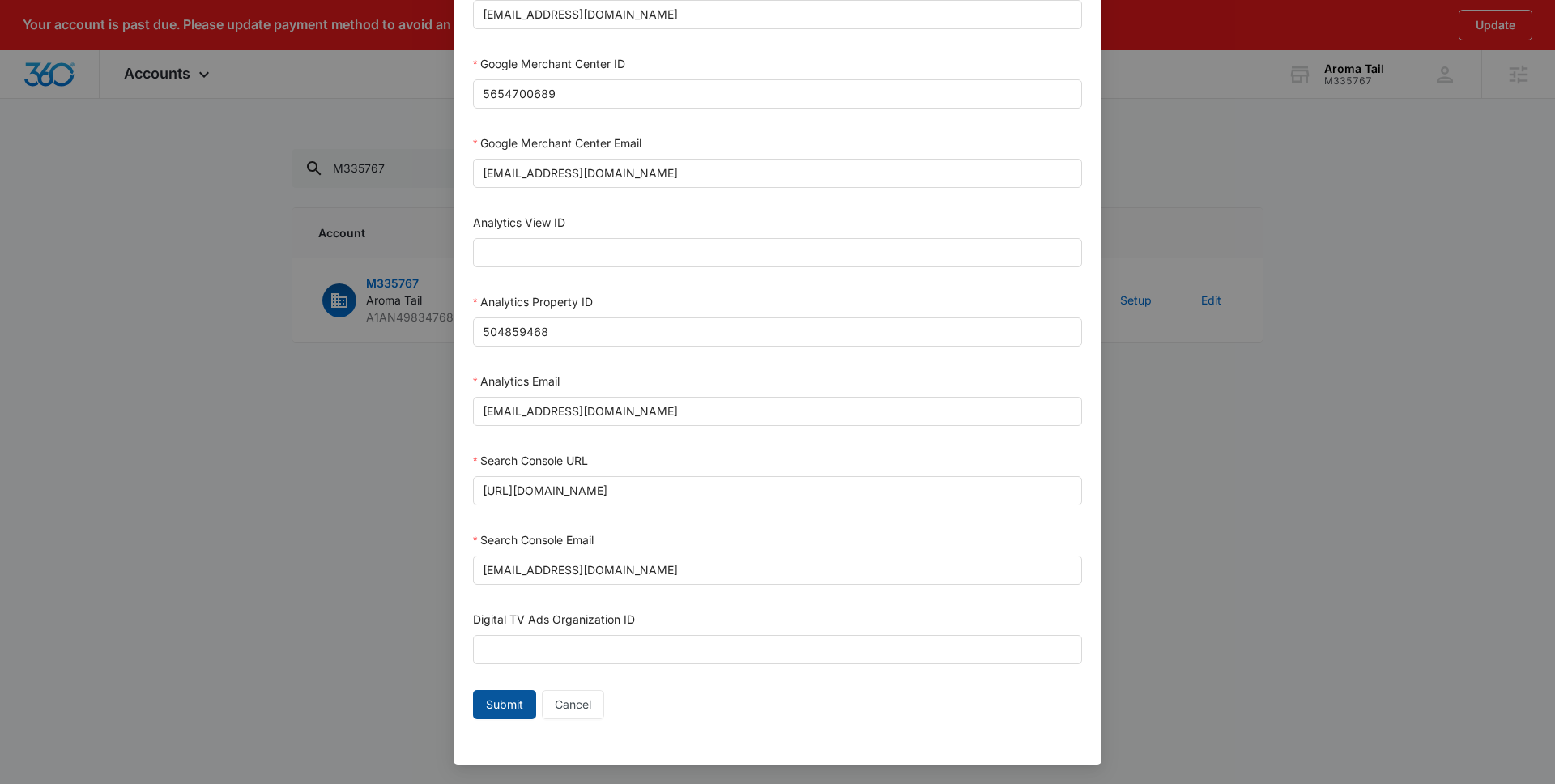
click at [508, 712] on span "Submit" at bounding box center [505, 704] width 37 height 18
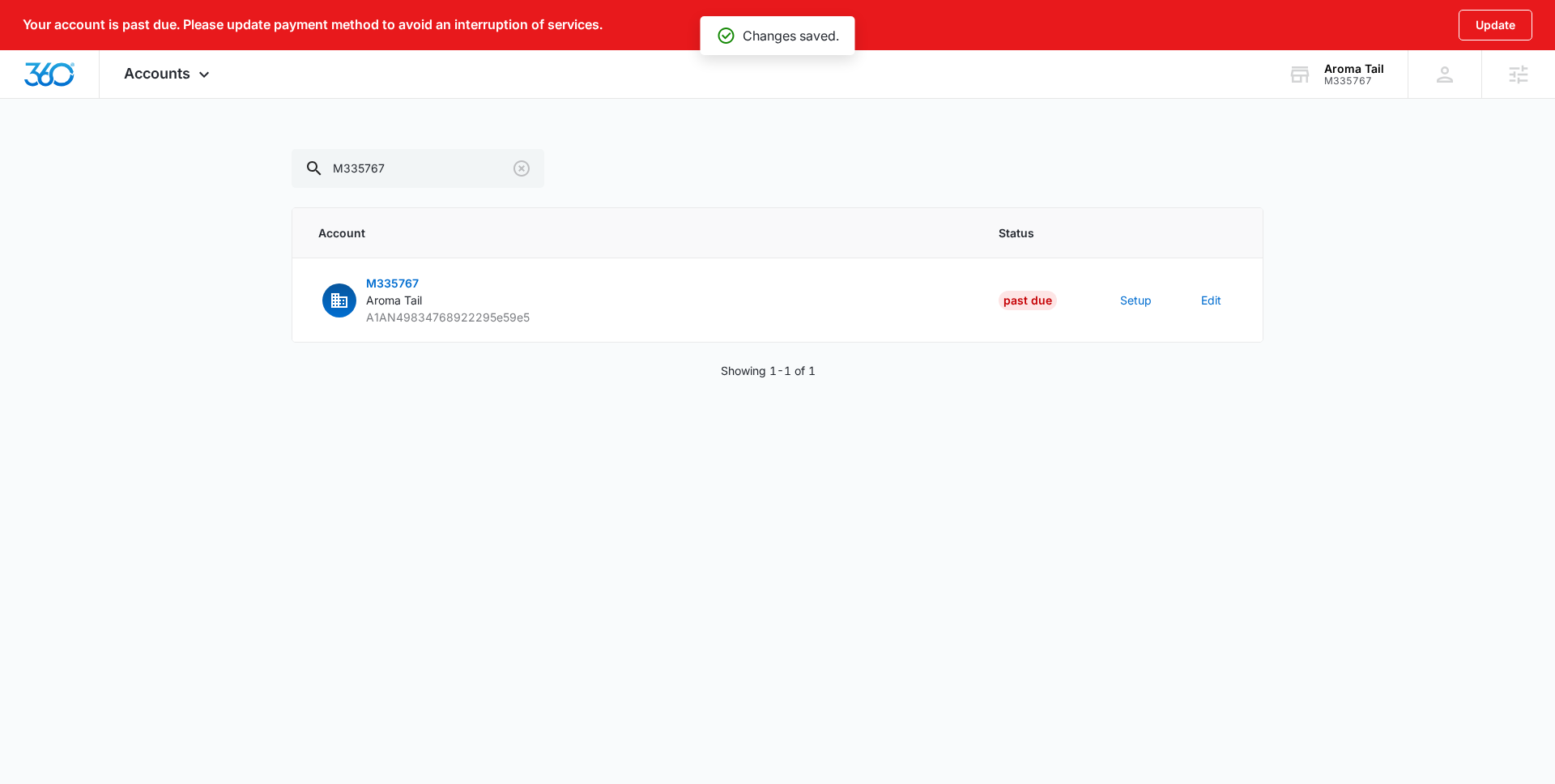
scroll to position [644, 0]
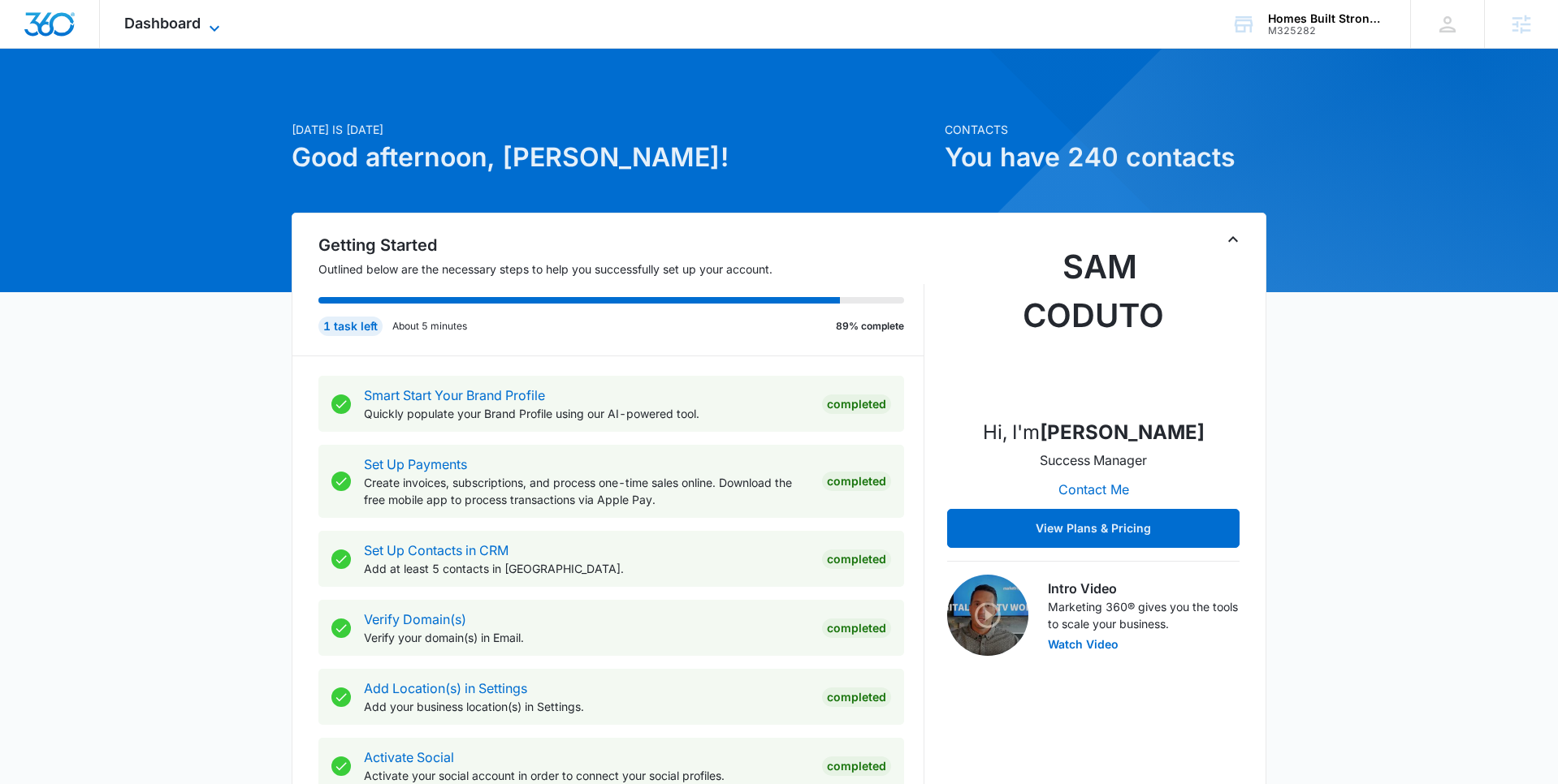
click at [221, 19] on icon at bounding box center [214, 29] width 19 height 19
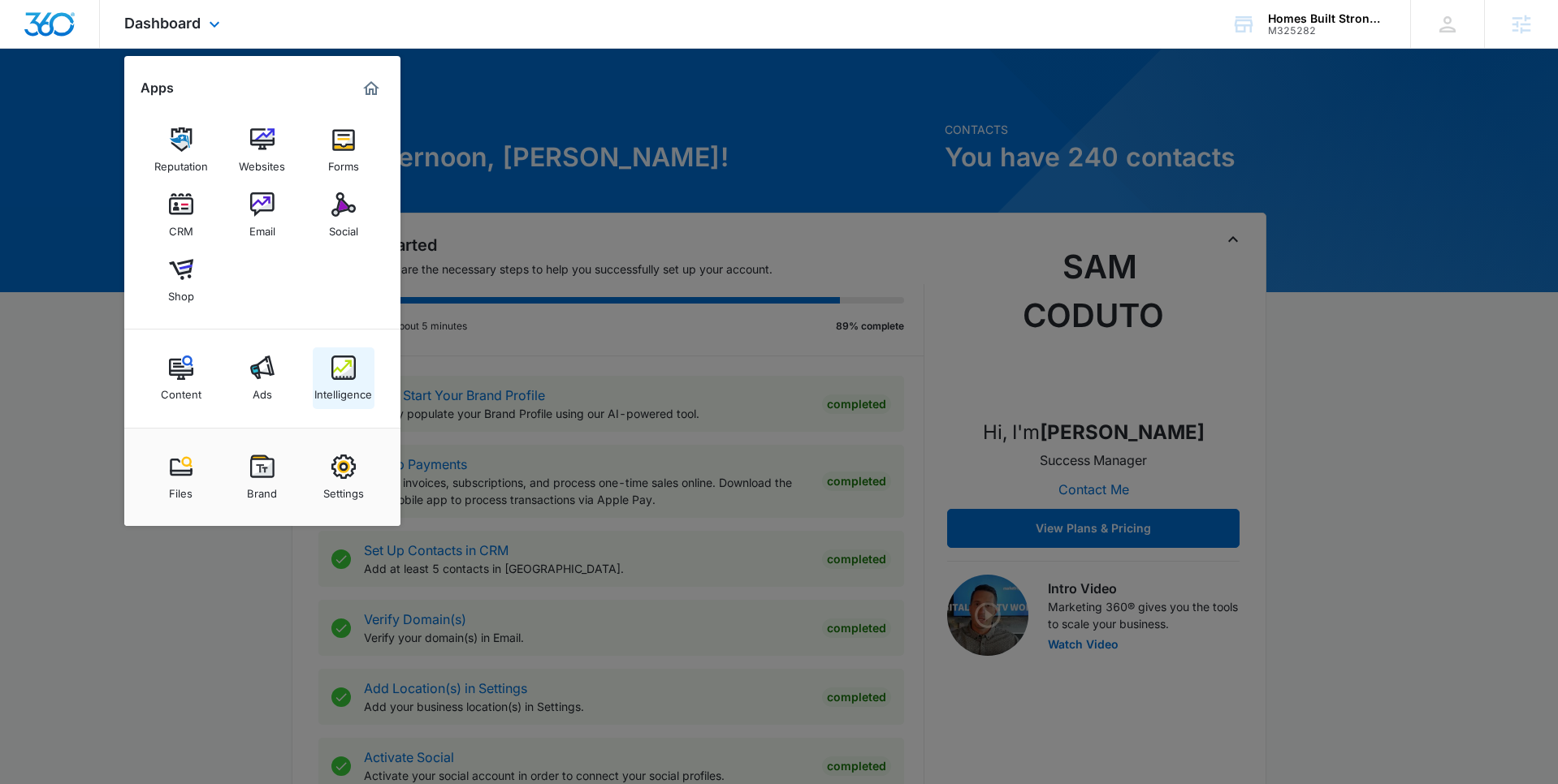
click at [343, 381] on div "Intelligence" at bounding box center [343, 390] width 57 height 21
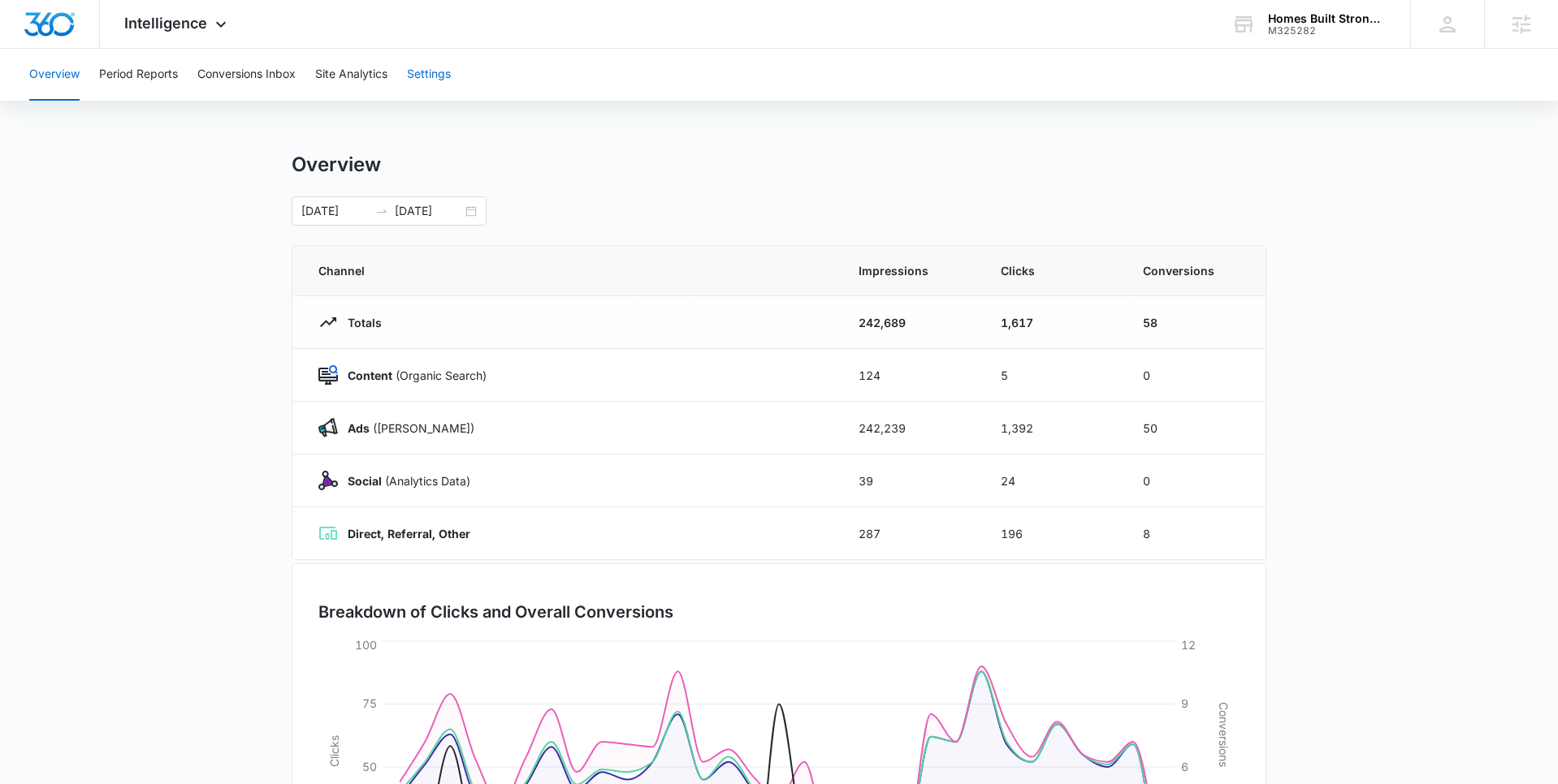
click at [428, 79] on button "Settings" at bounding box center [428, 75] width 44 height 52
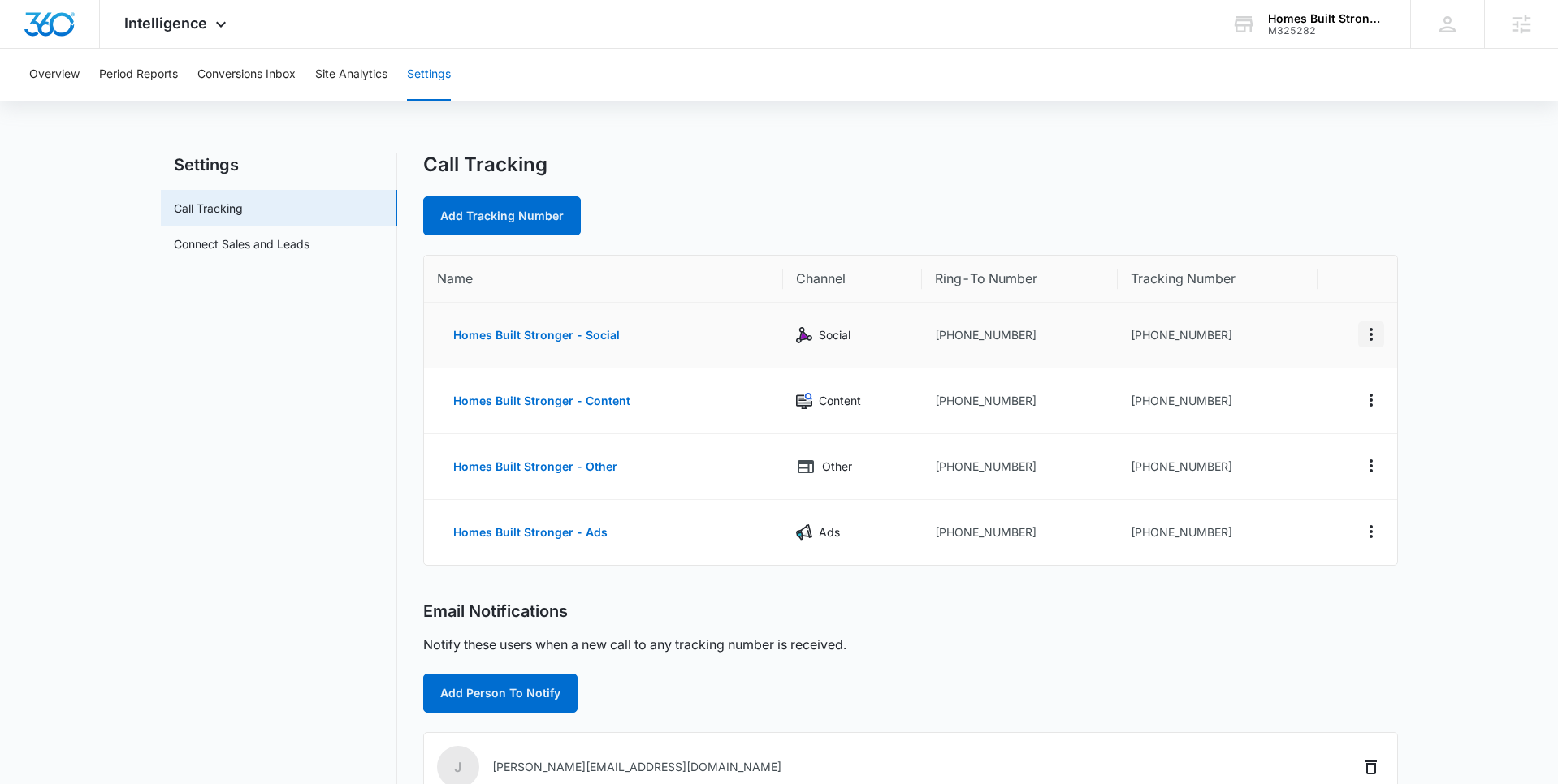
click at [1366, 329] on icon "Actions" at bounding box center [1371, 335] width 19 height 19
click at [1308, 350] on div "Delete" at bounding box center [1295, 347] width 34 height 11
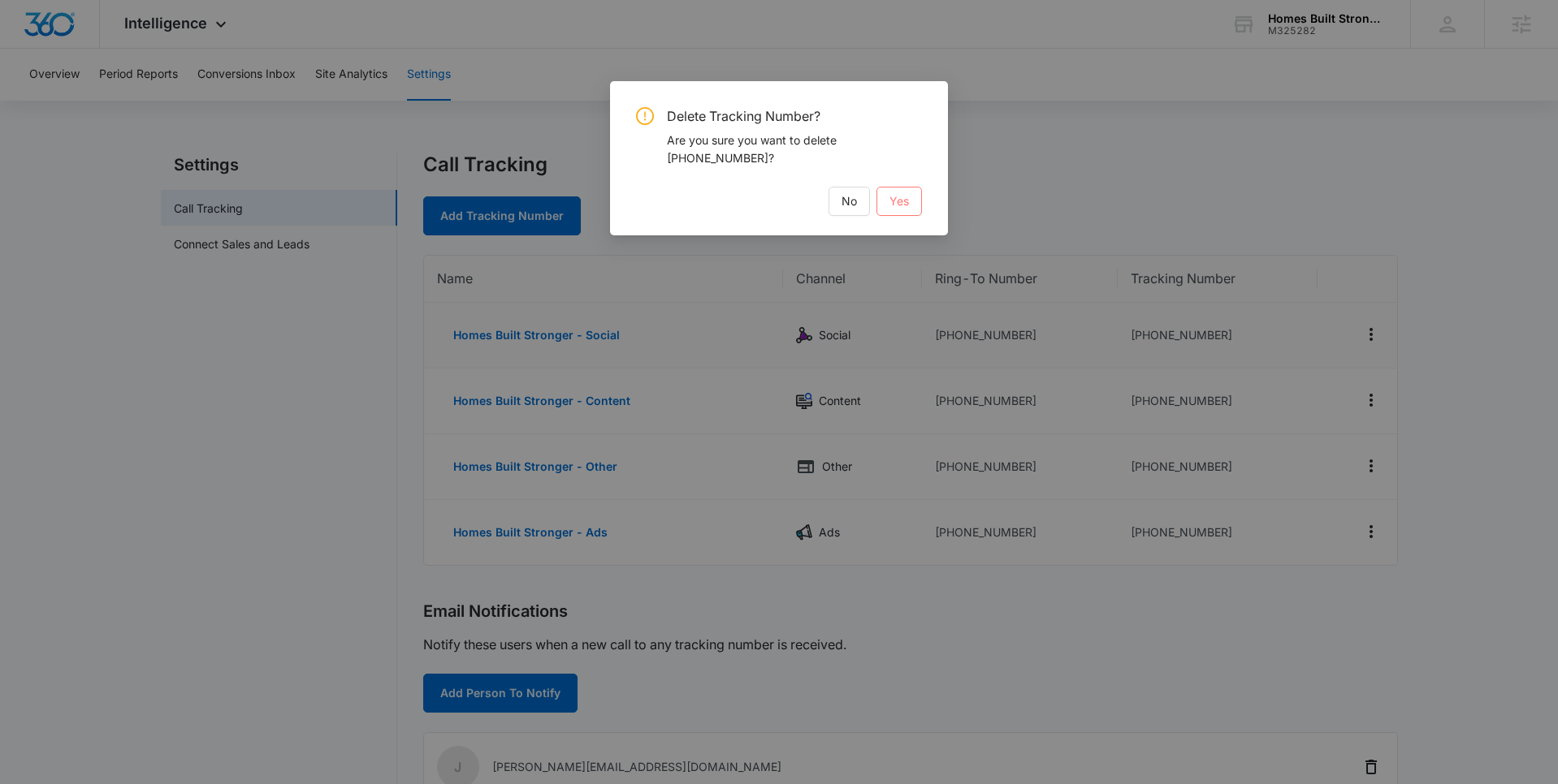
click at [891, 198] on span "Yes" at bounding box center [899, 201] width 19 height 18
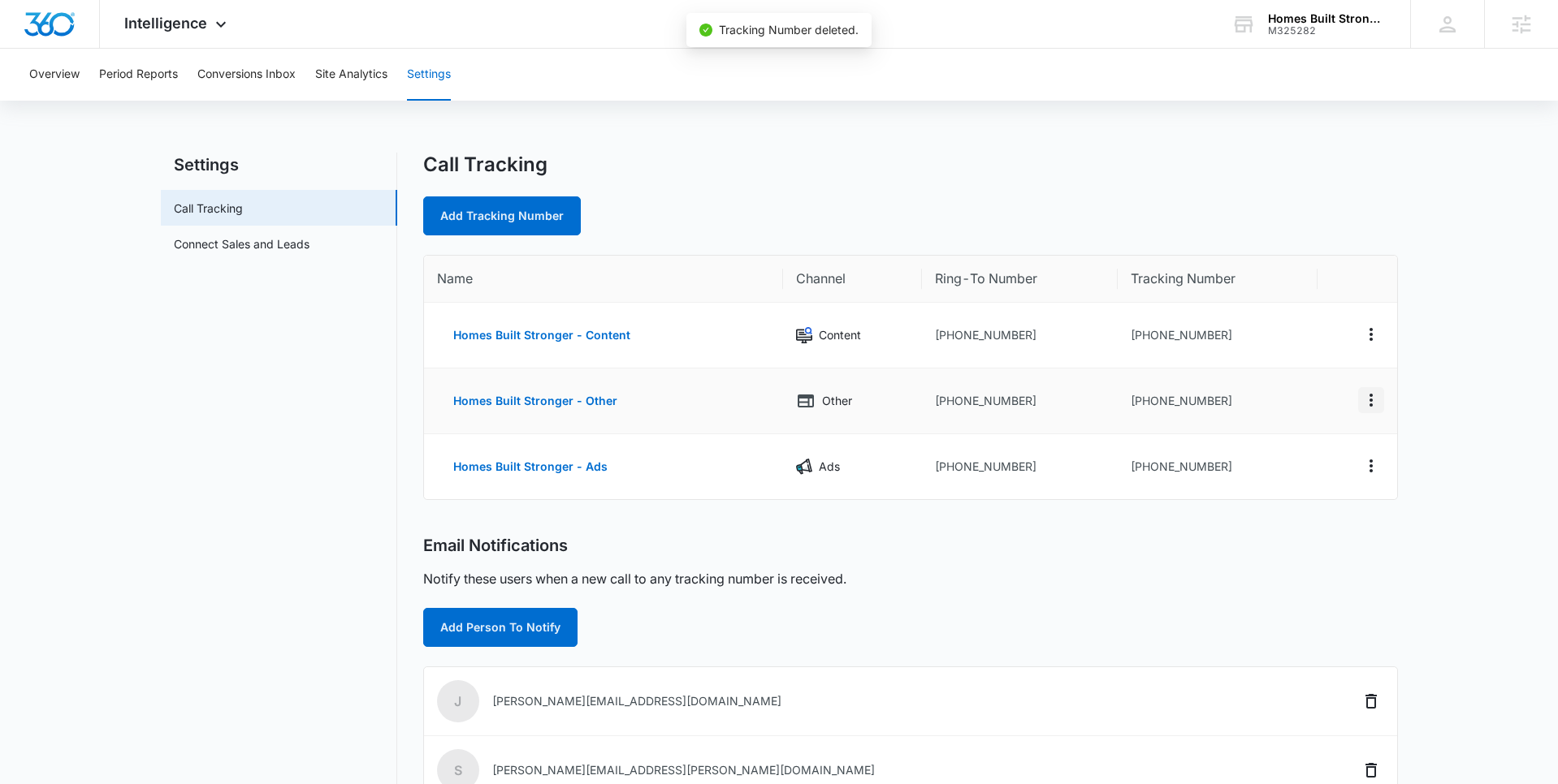
click at [1371, 395] on icon "Actions" at bounding box center [1371, 400] width 19 height 19
click at [1309, 411] on div "Delete" at bounding box center [1295, 412] width 34 height 11
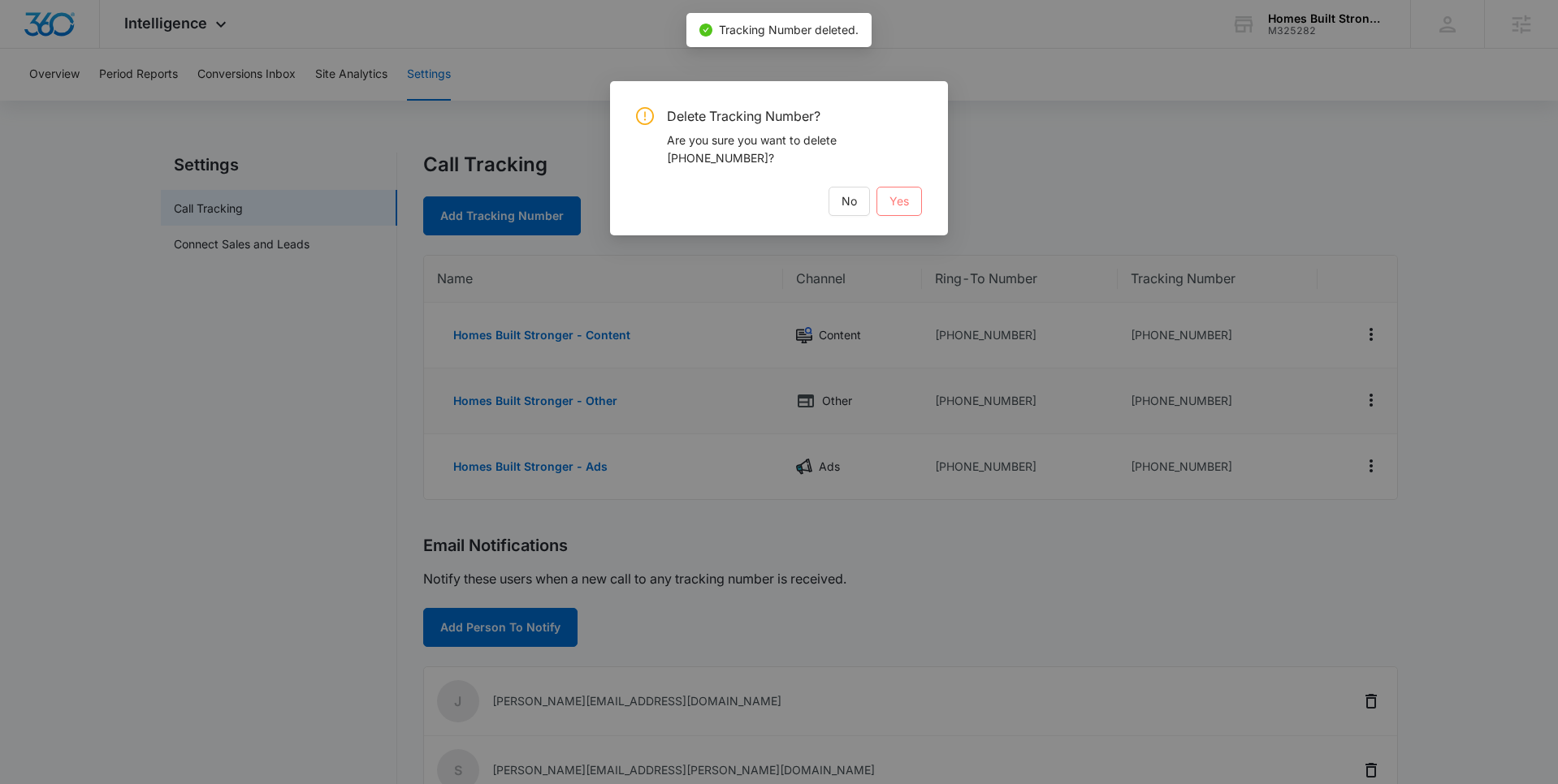
click at [902, 200] on span "Yes" at bounding box center [899, 201] width 19 height 18
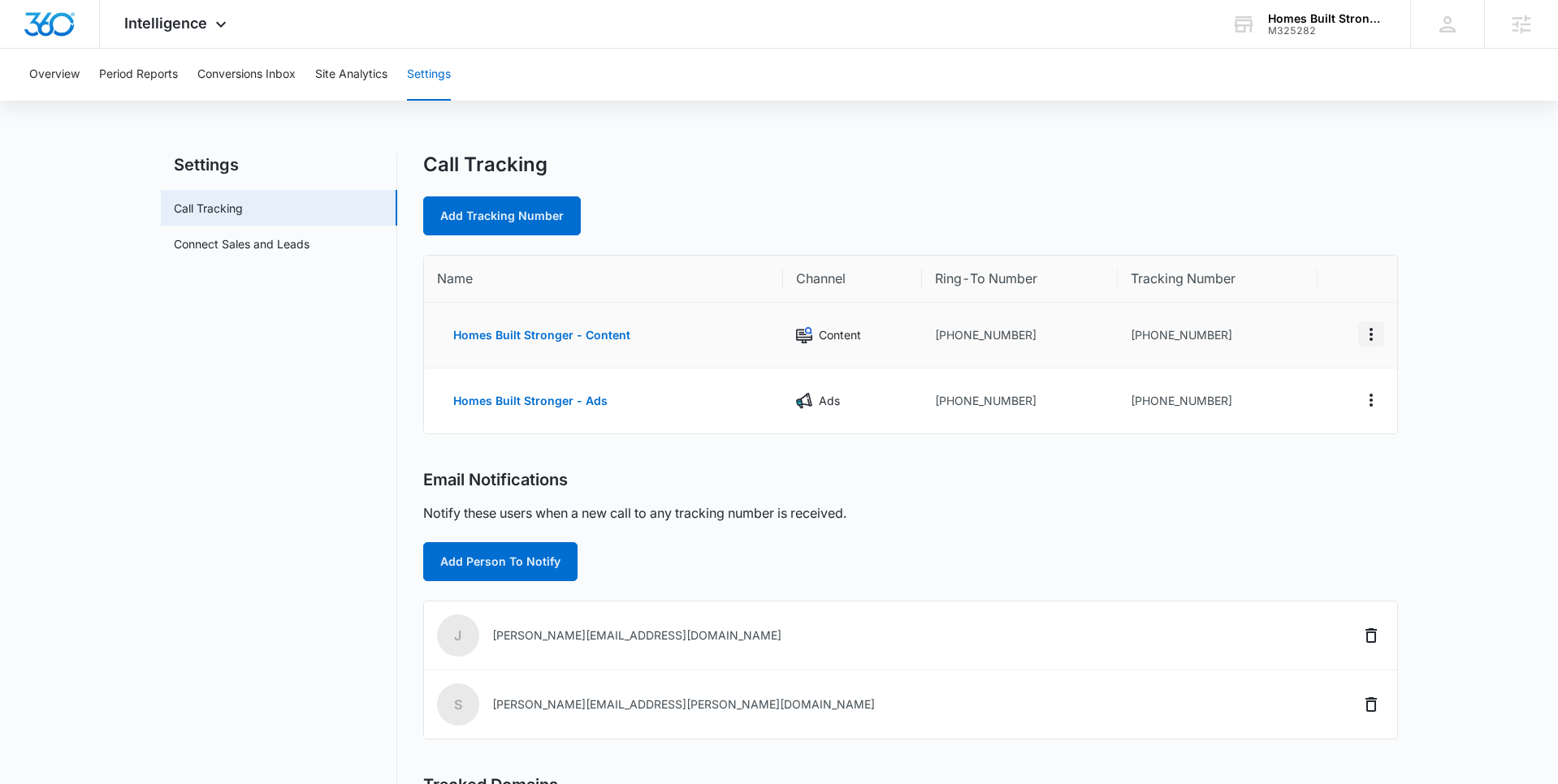
click at [1374, 337] on icon "Actions" at bounding box center [1371, 335] width 19 height 19
click at [1301, 341] on div "Delete" at bounding box center [1295, 347] width 34 height 11
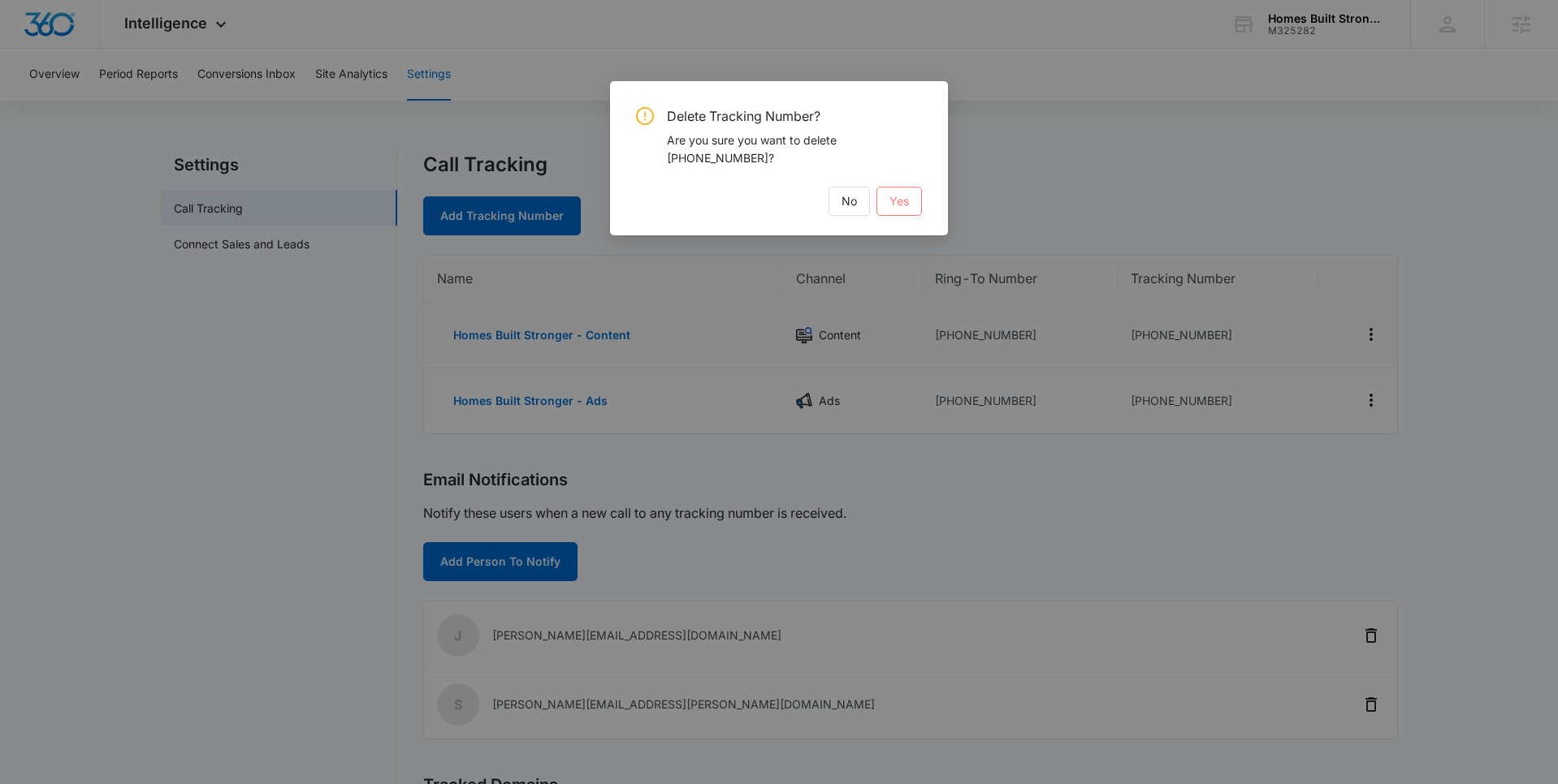
click at [887, 206] on button "Yes" at bounding box center [899, 201] width 46 height 30
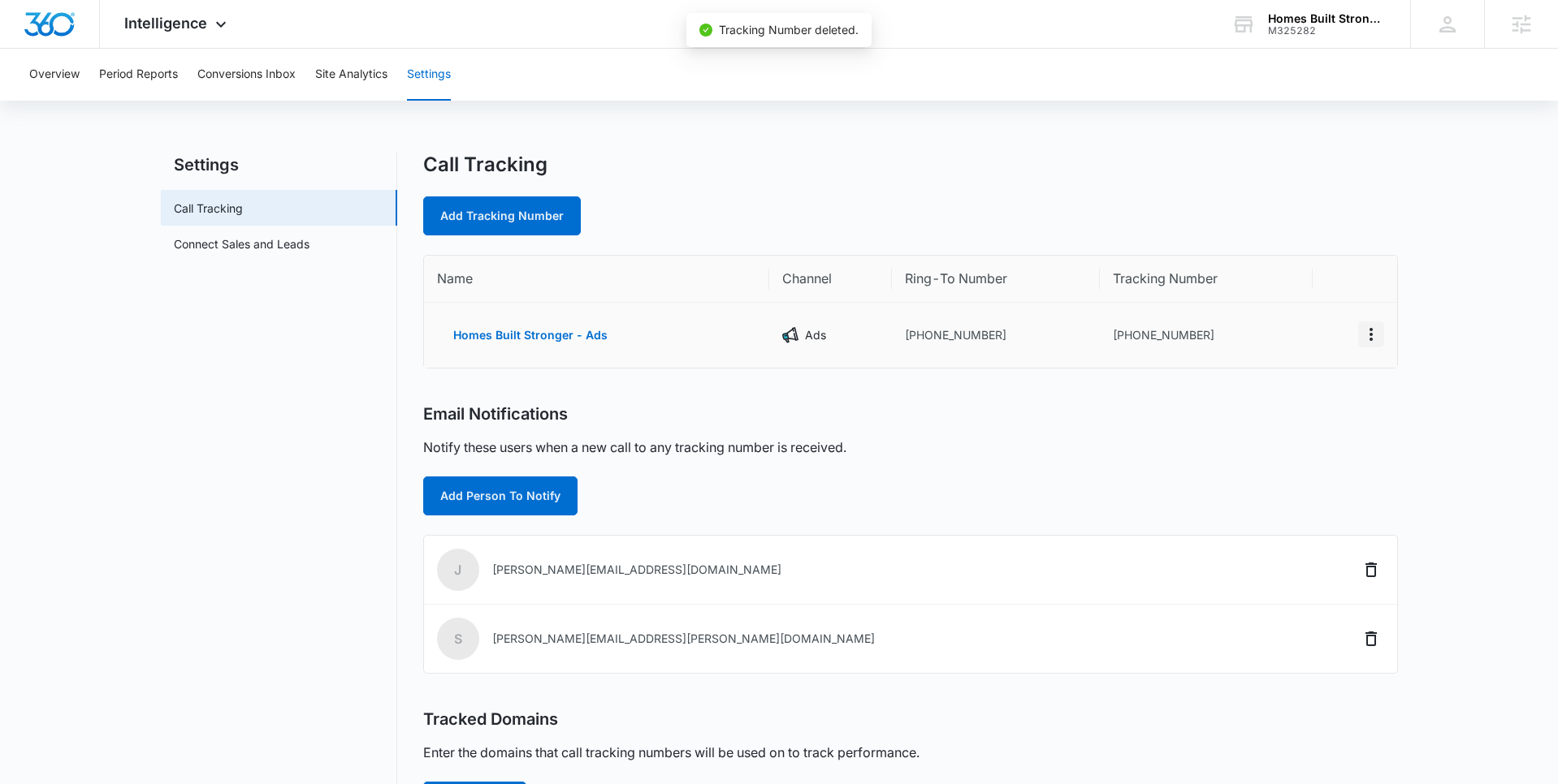
click at [1367, 339] on icon "Actions" at bounding box center [1371, 335] width 19 height 19
click at [1301, 342] on div "Delete" at bounding box center [1295, 342] width 34 height 11
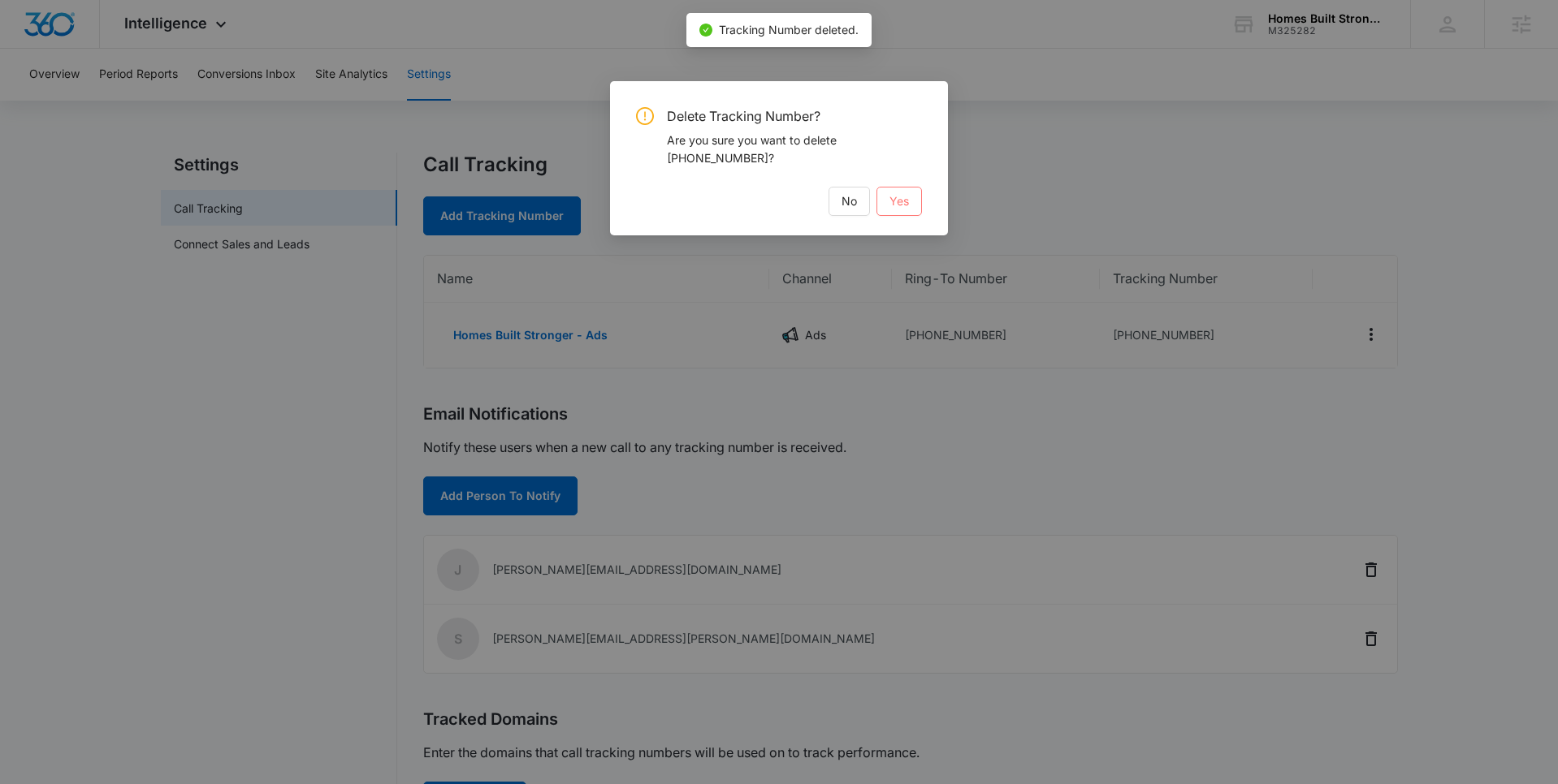
click at [878, 190] on button "Yes" at bounding box center [899, 201] width 46 height 30
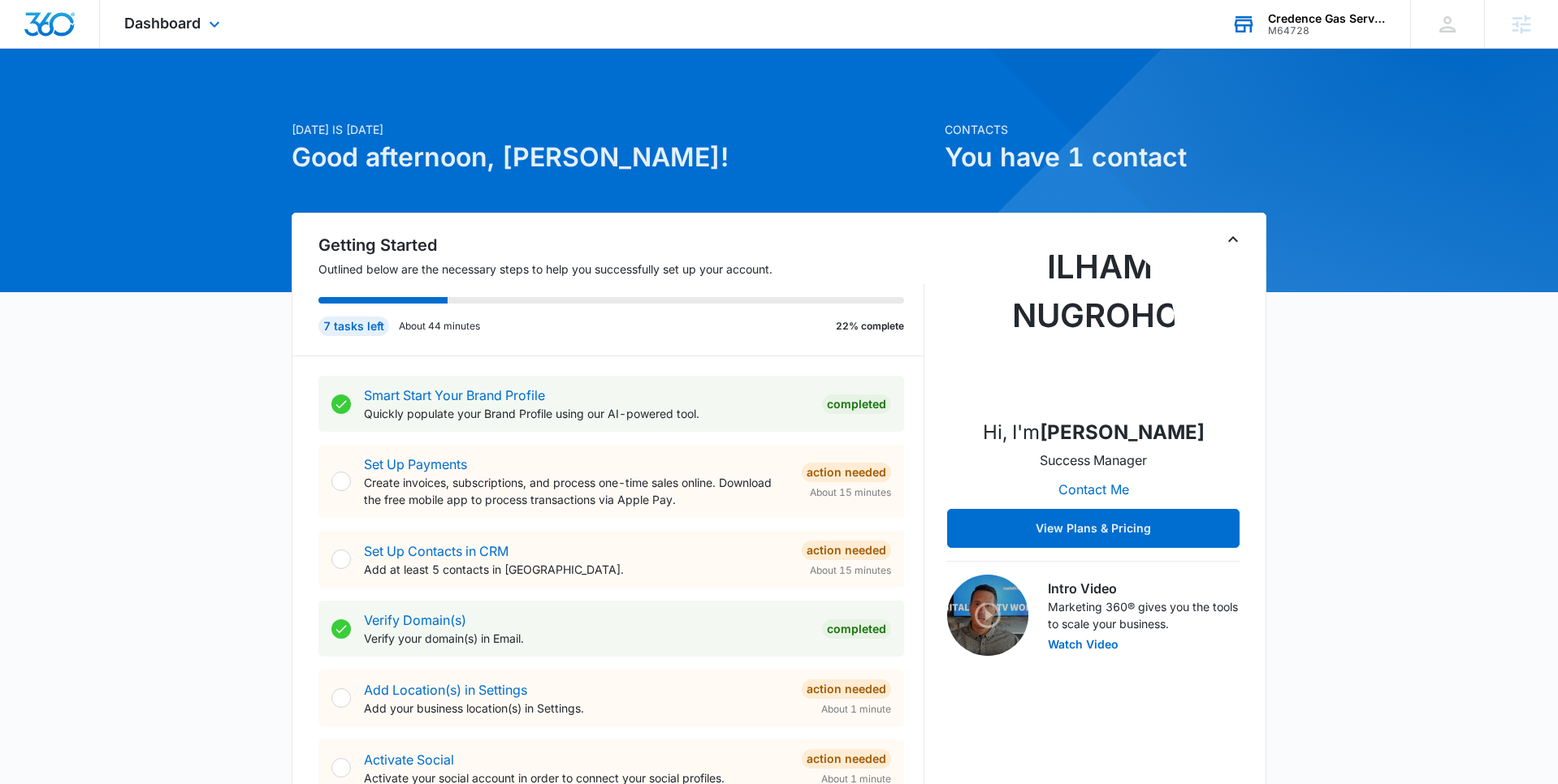
click at [1350, 30] on div "M64728" at bounding box center [1328, 31] width 119 height 11
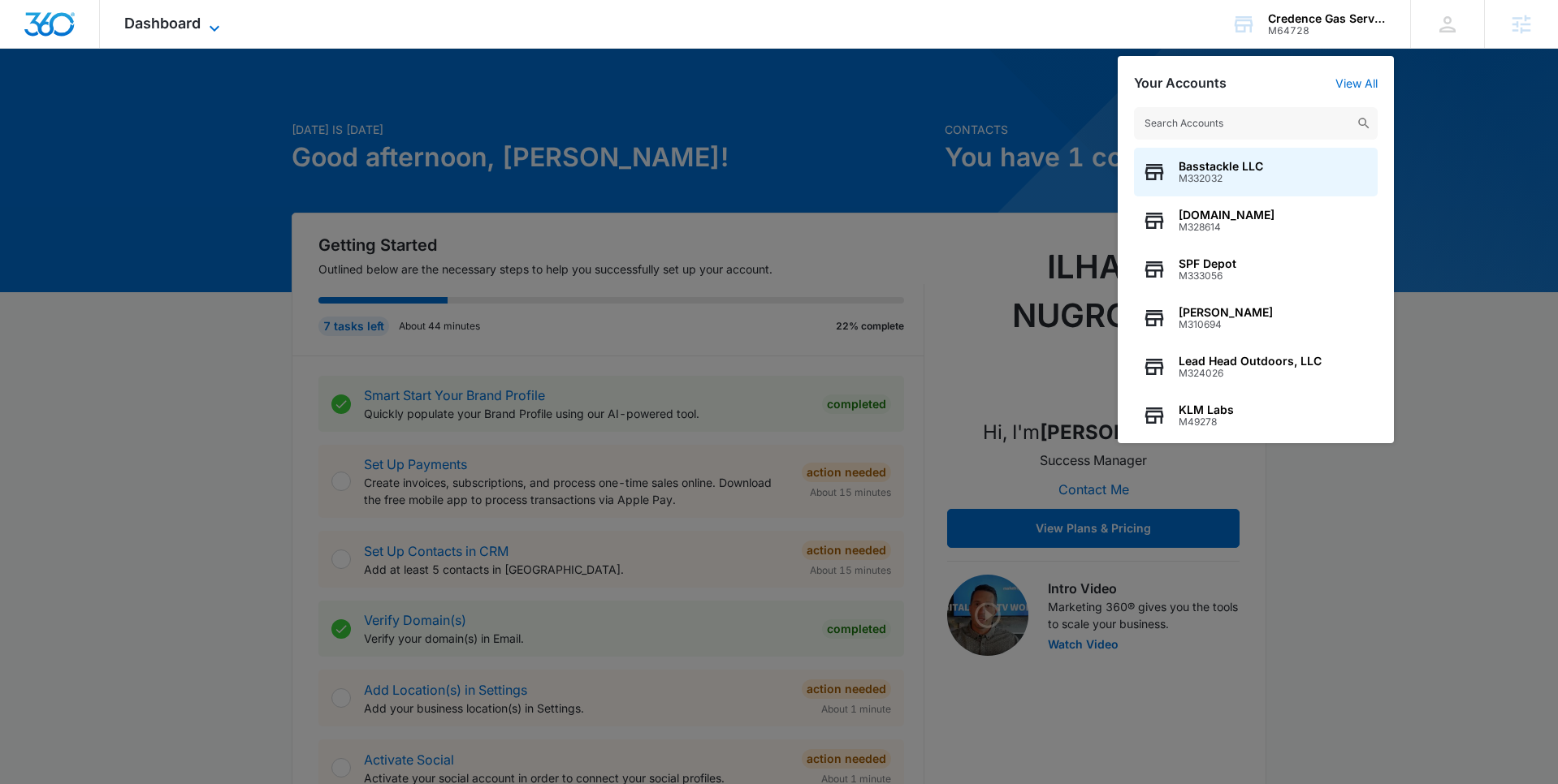
click at [208, 29] on icon at bounding box center [214, 29] width 19 height 19
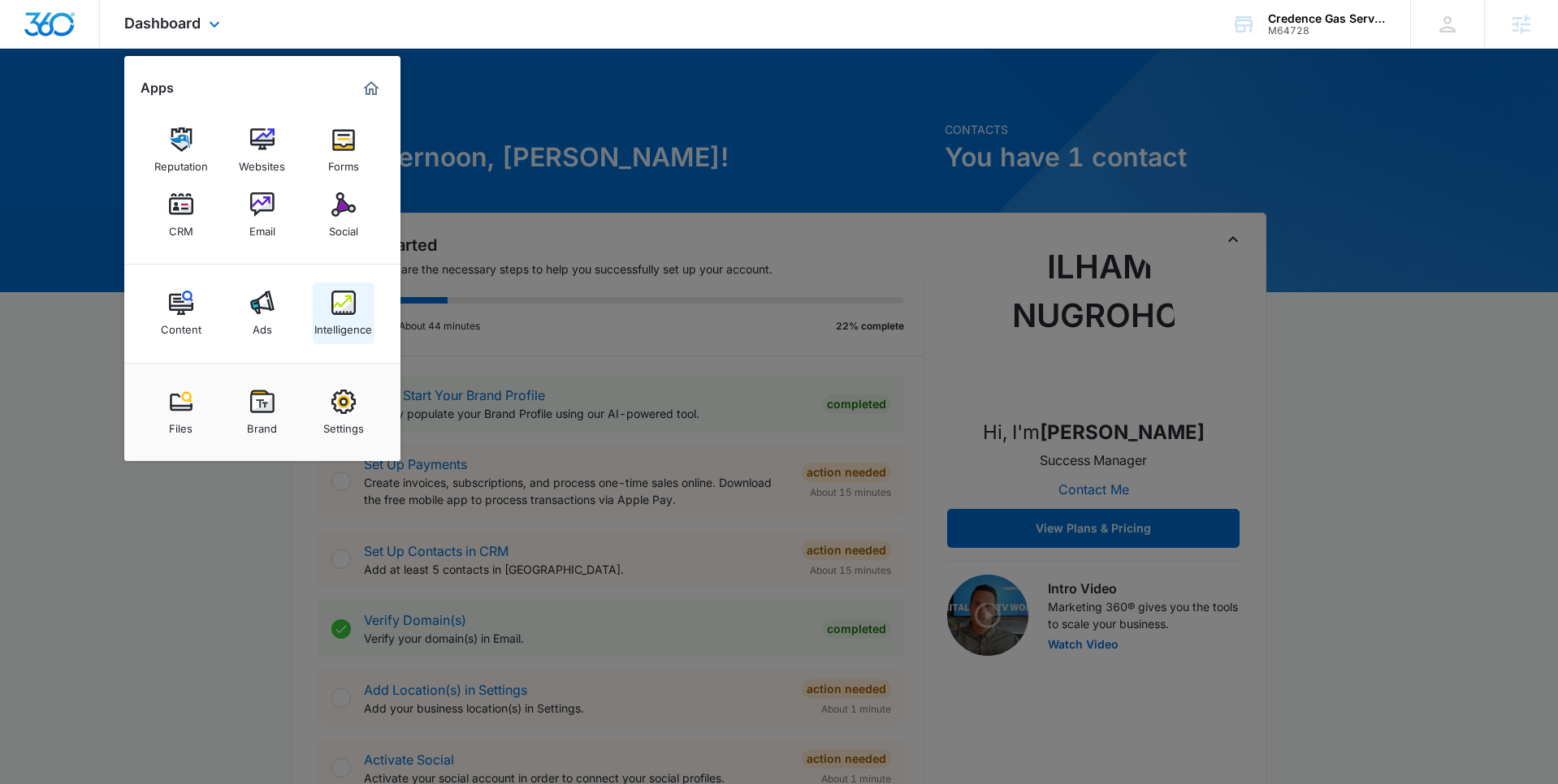
click at [346, 299] on img at bounding box center [342, 302] width 24 height 24
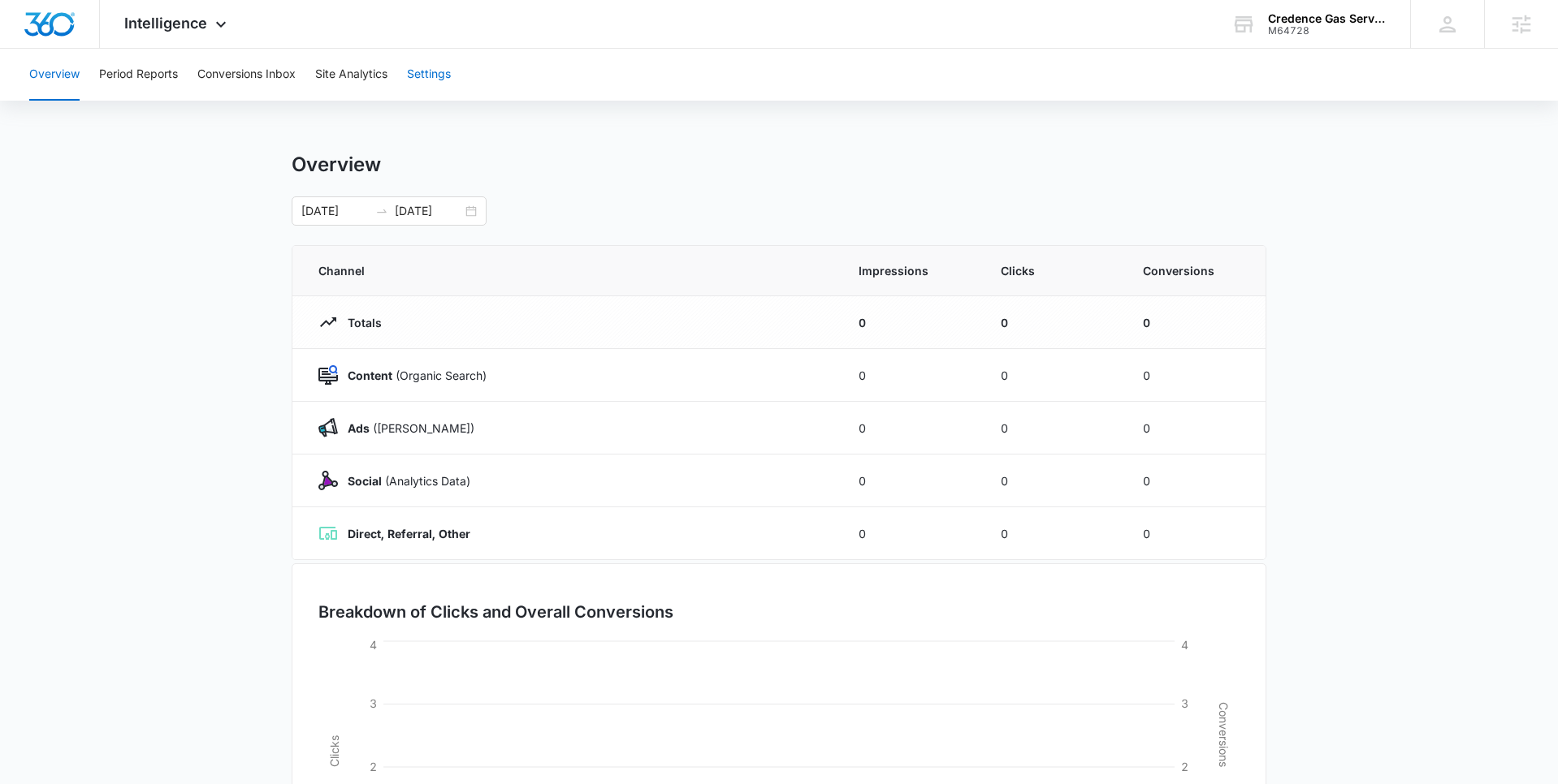
click at [449, 79] on button "Settings" at bounding box center [428, 75] width 44 height 52
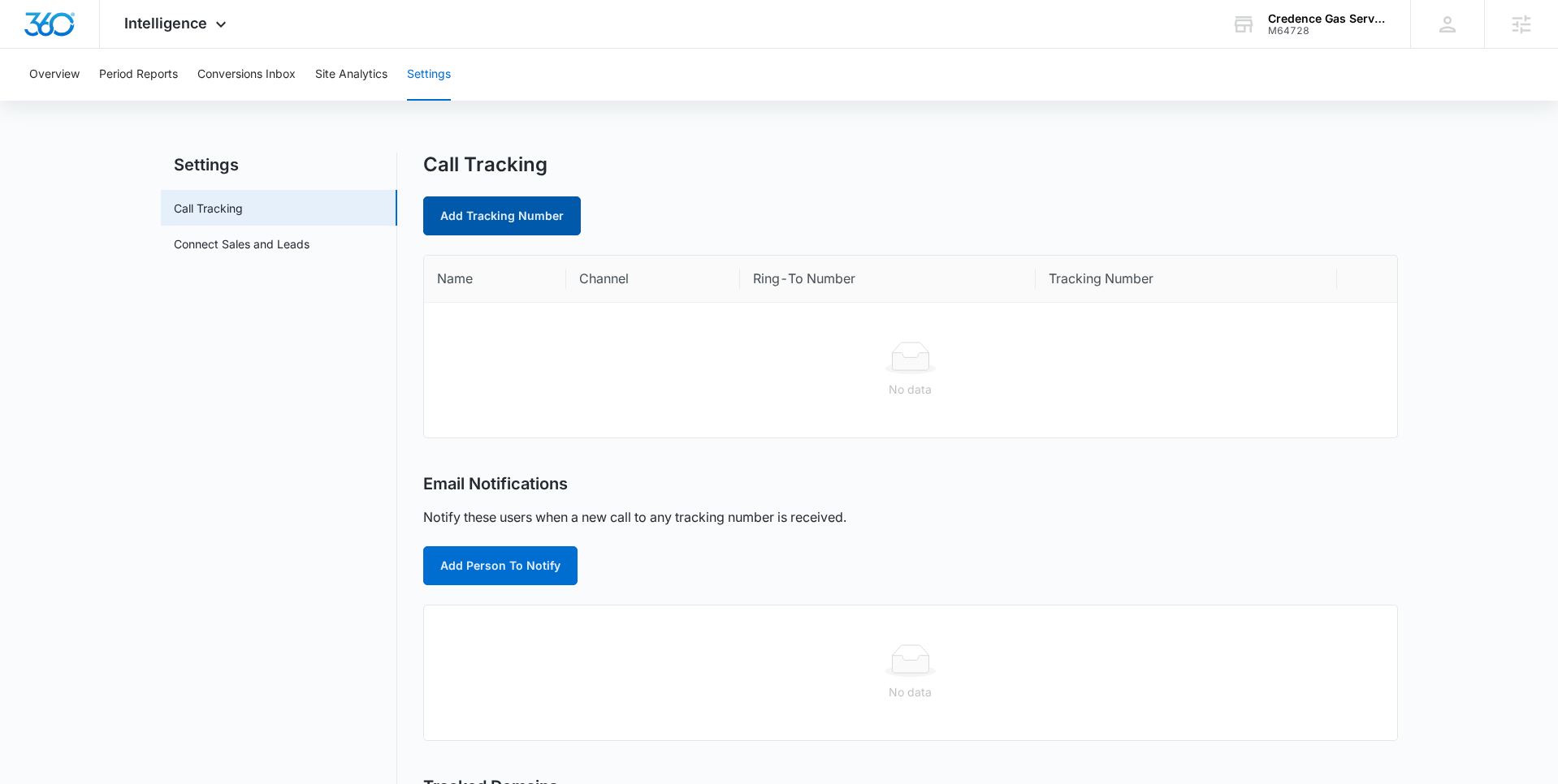
click at [541, 218] on link "Add Tracking Number" at bounding box center [501, 216] width 158 height 39
select select "by_area_code"
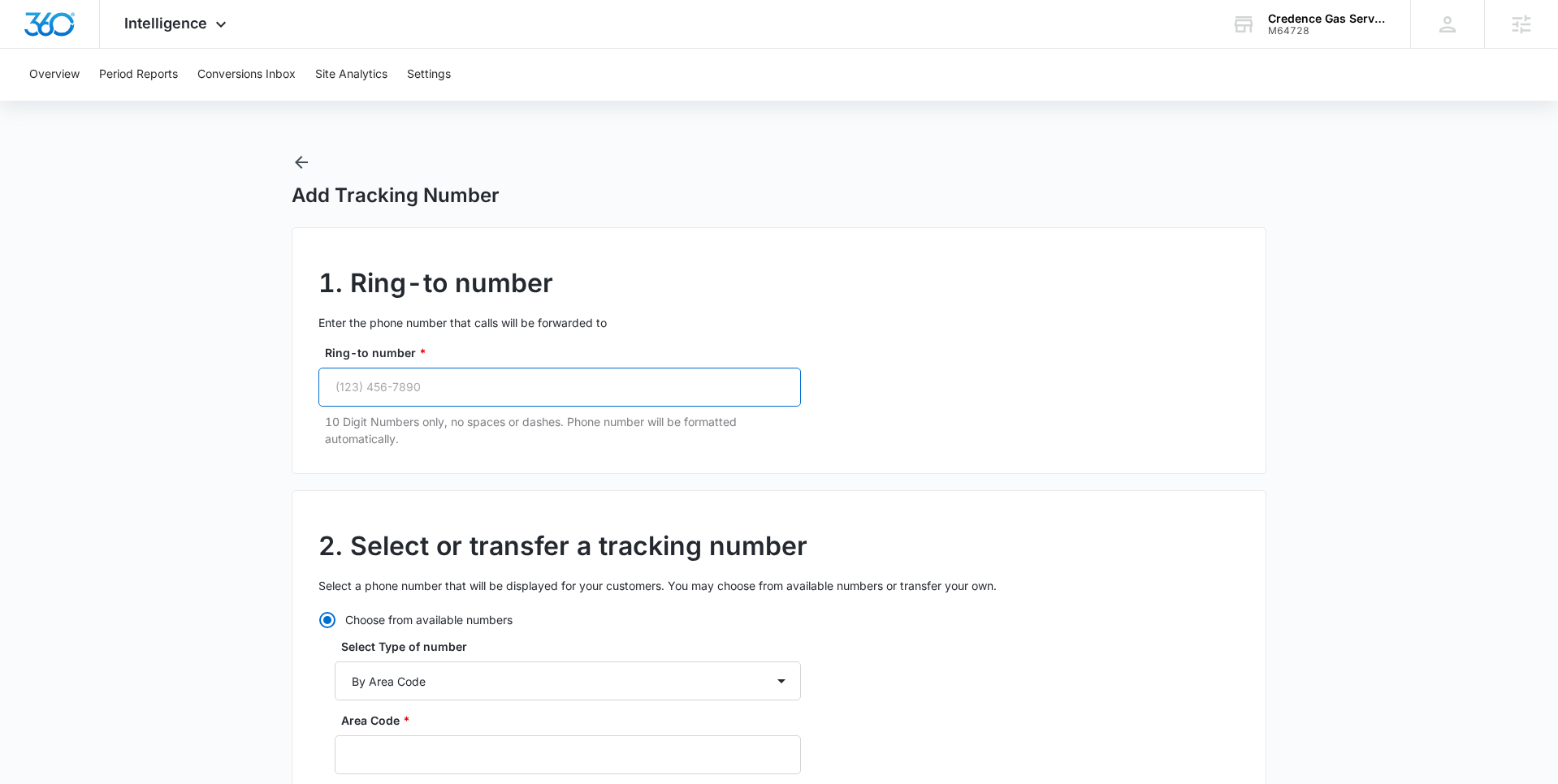
click at [477, 384] on input "Ring-to number *" at bounding box center [560, 387] width 482 height 39
paste input "[PHONE_NUMBER]"
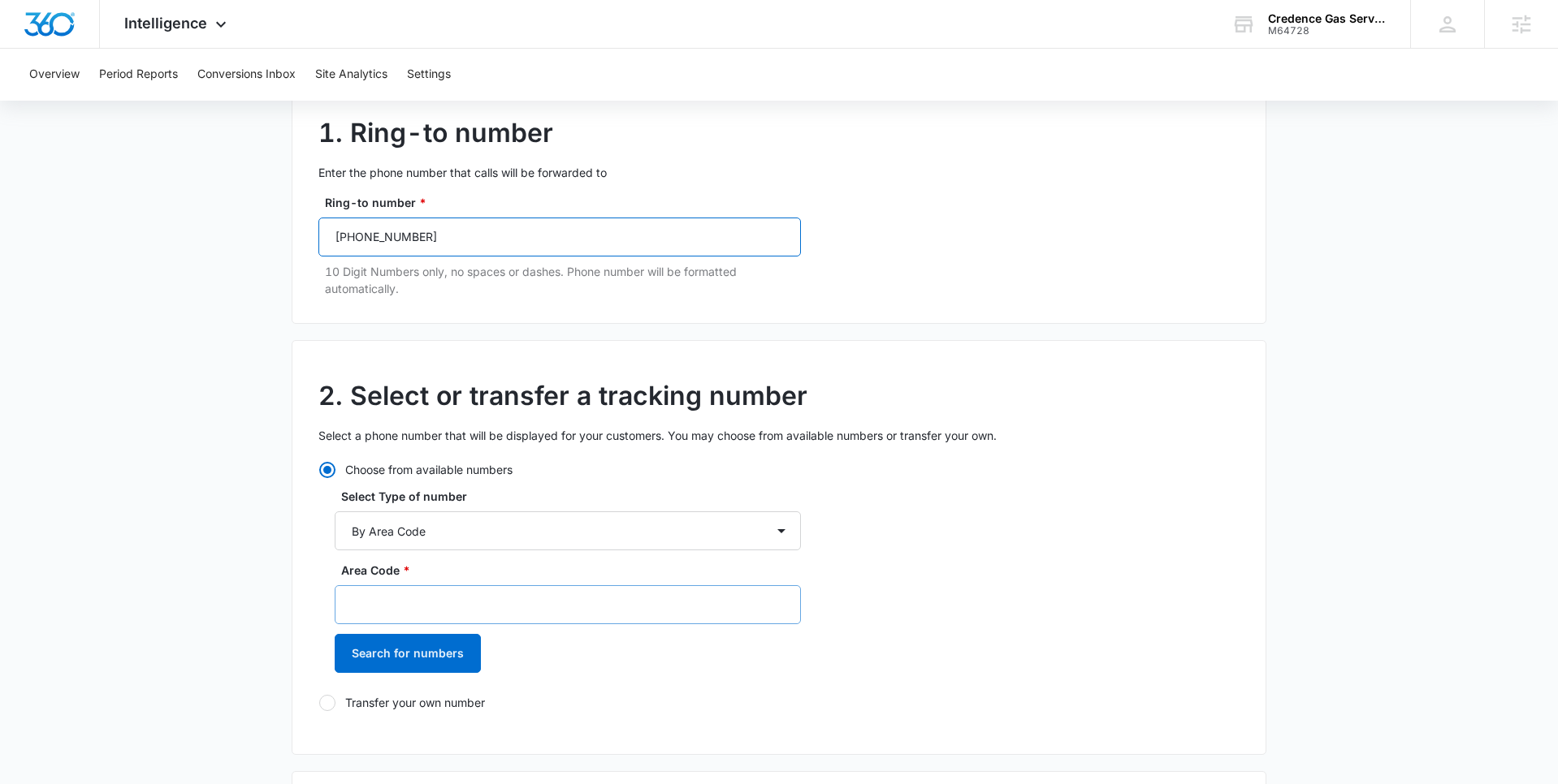
scroll to position [180, 0]
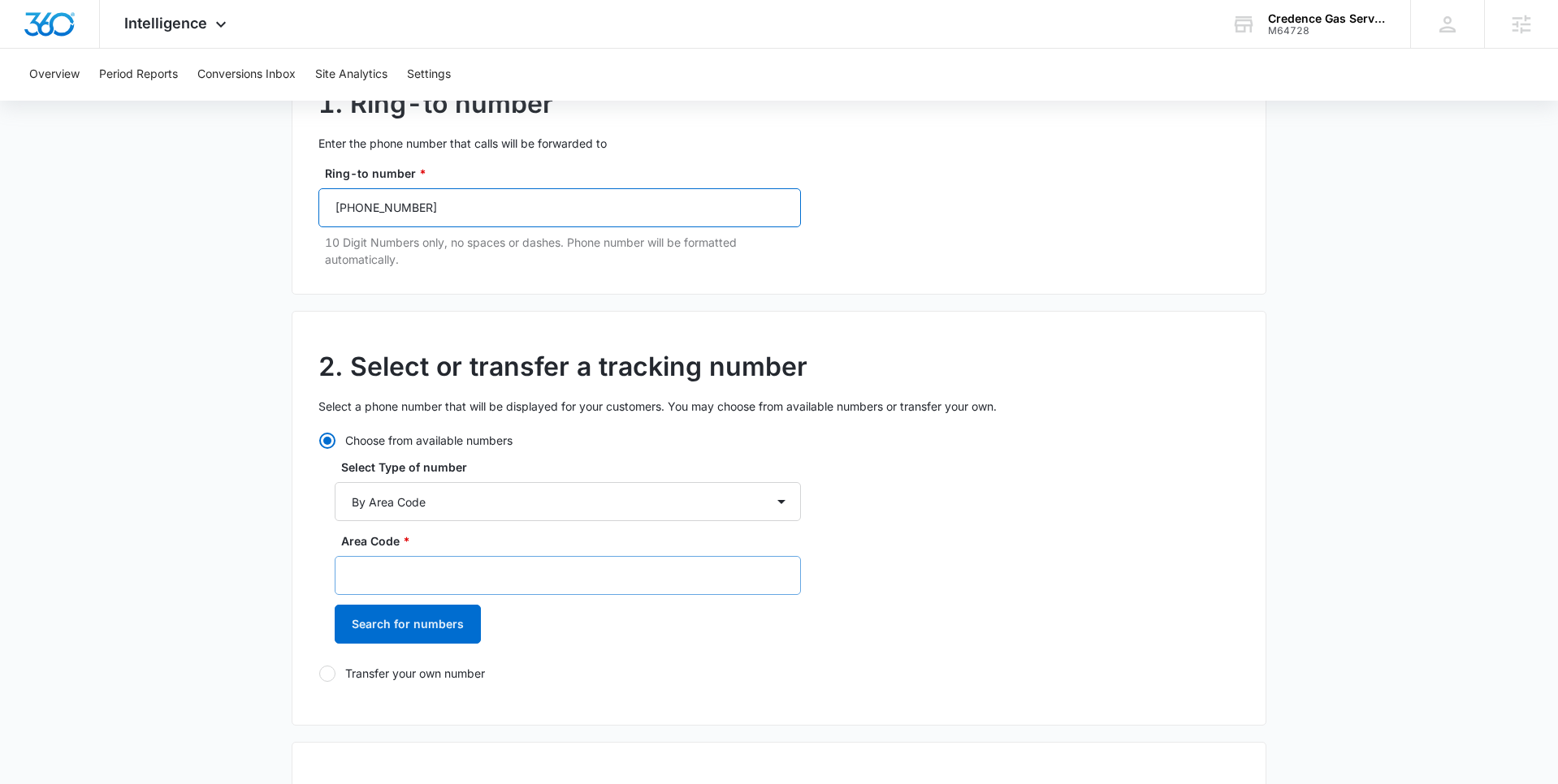
type input "[PHONE_NUMBER]"
click at [455, 577] on input "Area Code *" at bounding box center [567, 576] width 466 height 39
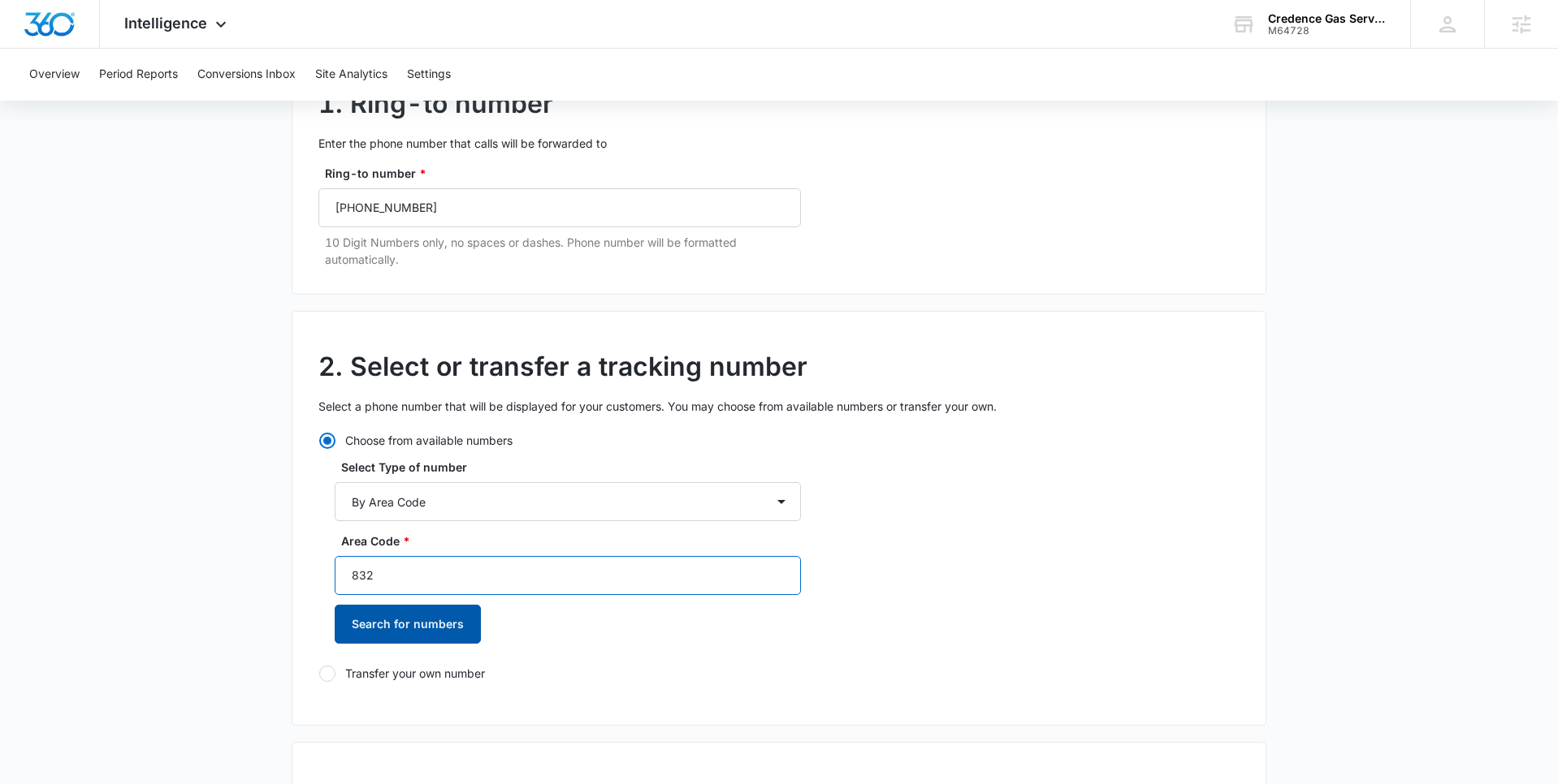
type input "832"
click at [433, 624] on button "Search for numbers" at bounding box center [407, 624] width 146 height 39
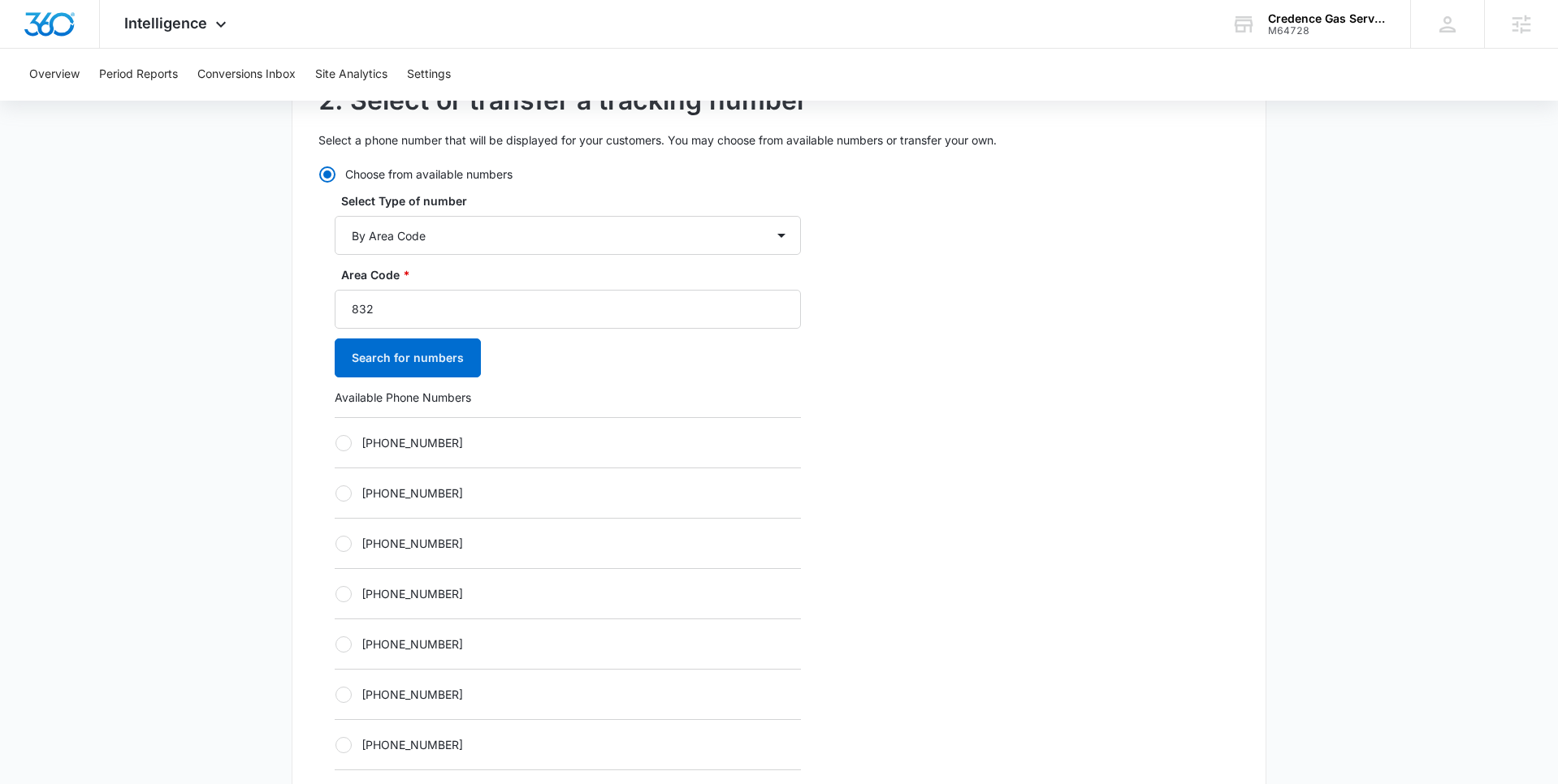
click at [345, 449] on div at bounding box center [343, 443] width 16 height 16
click at [336, 444] on input "[PHONE_NUMBER]" at bounding box center [335, 443] width 1 height 1
radio input "true"
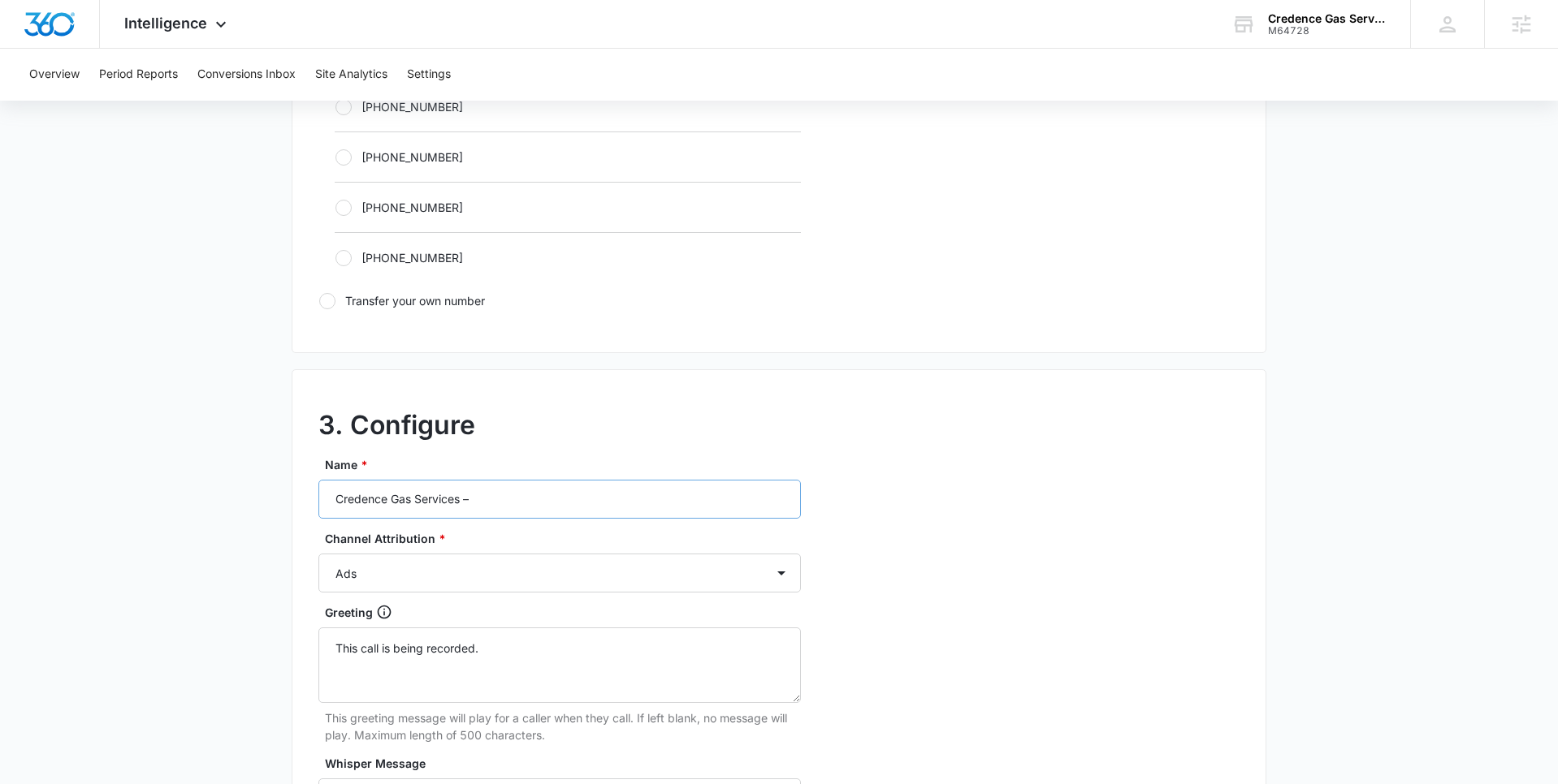
scroll to position [1089, 0]
click at [508, 497] on input "Credence Gas Services –" at bounding box center [560, 494] width 482 height 39
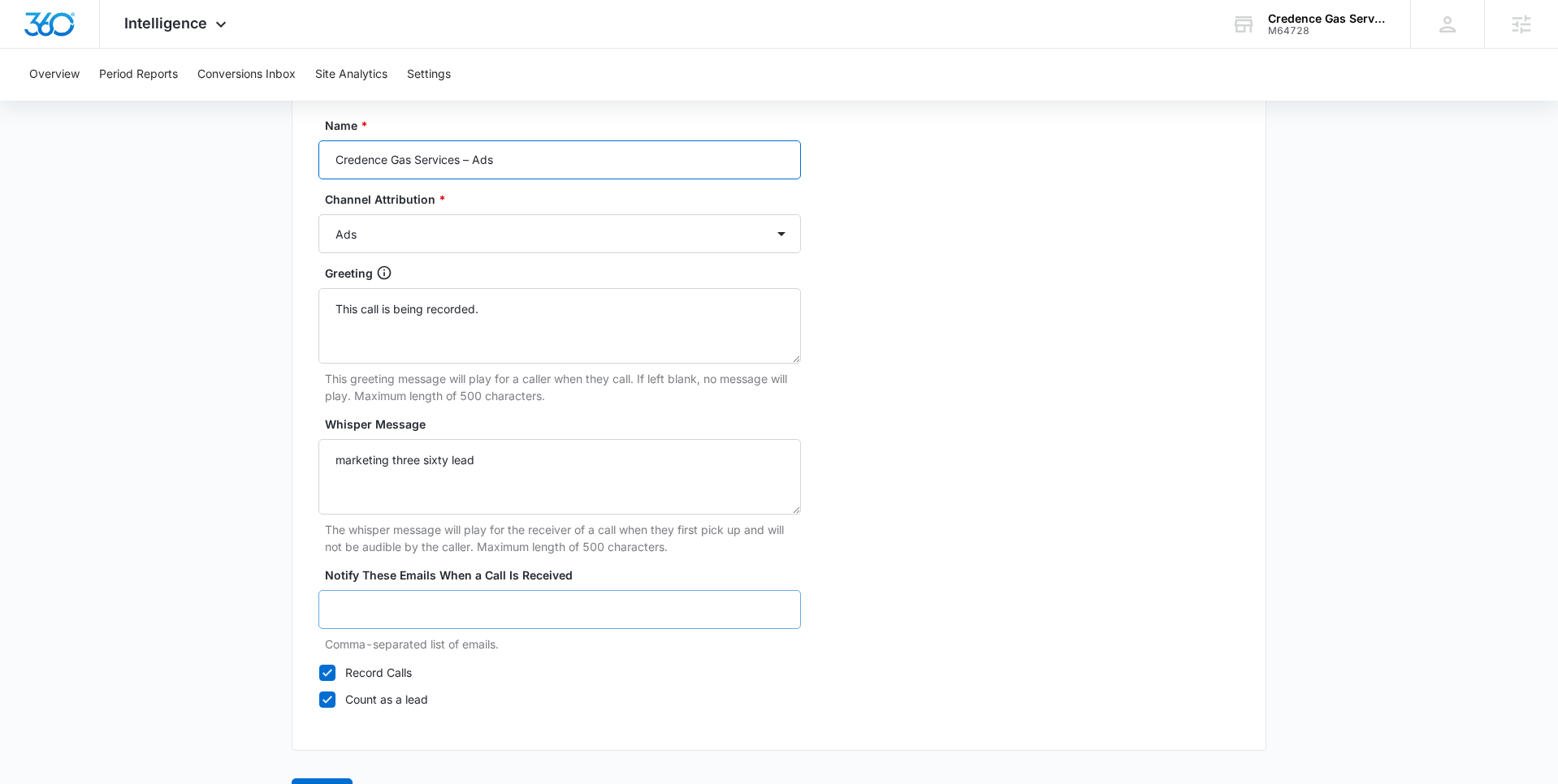
scroll to position [1476, 0]
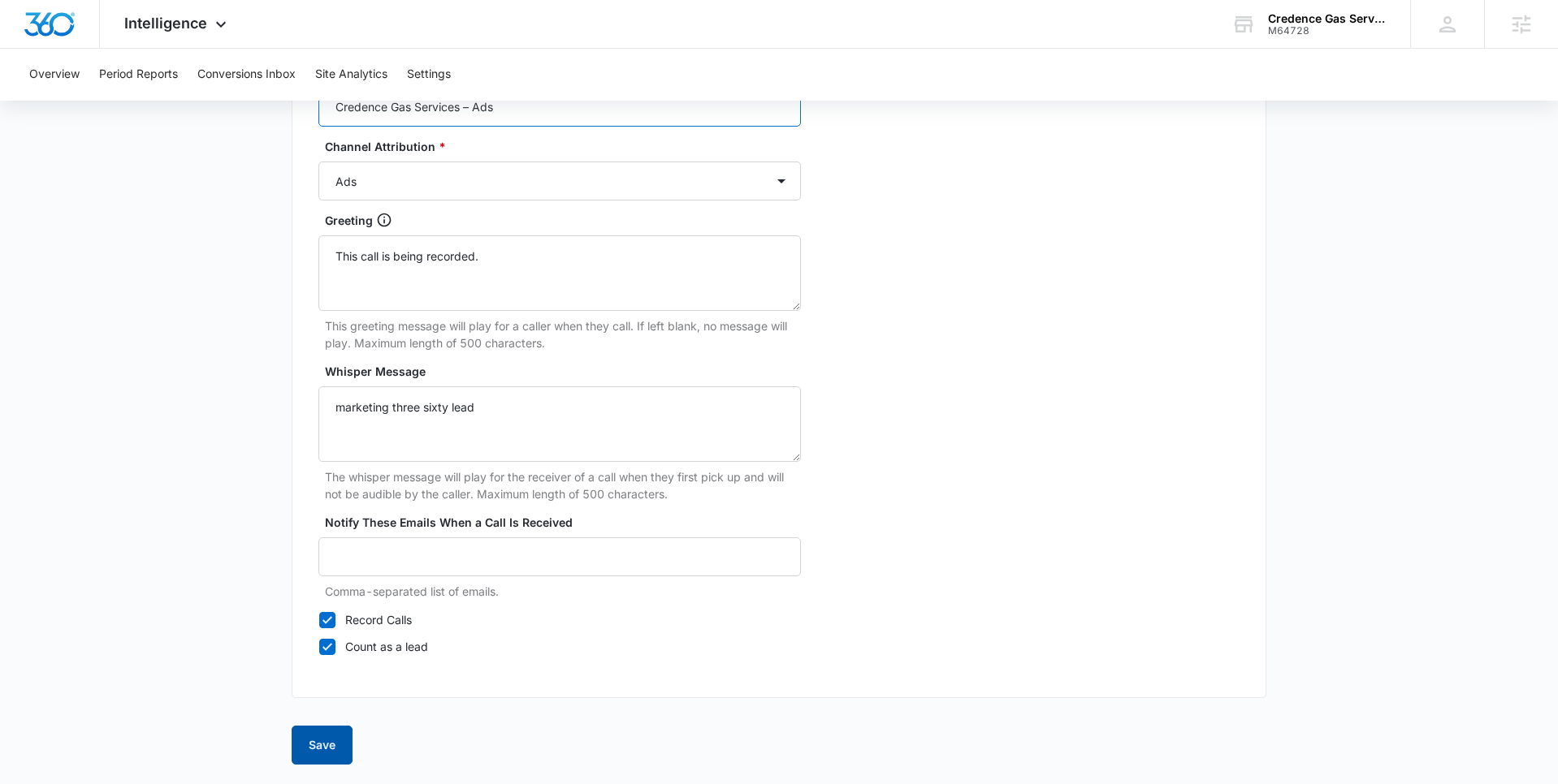
type input "Credence Gas Services – Ads"
click at [328, 747] on button "Save" at bounding box center [322, 745] width 61 height 39
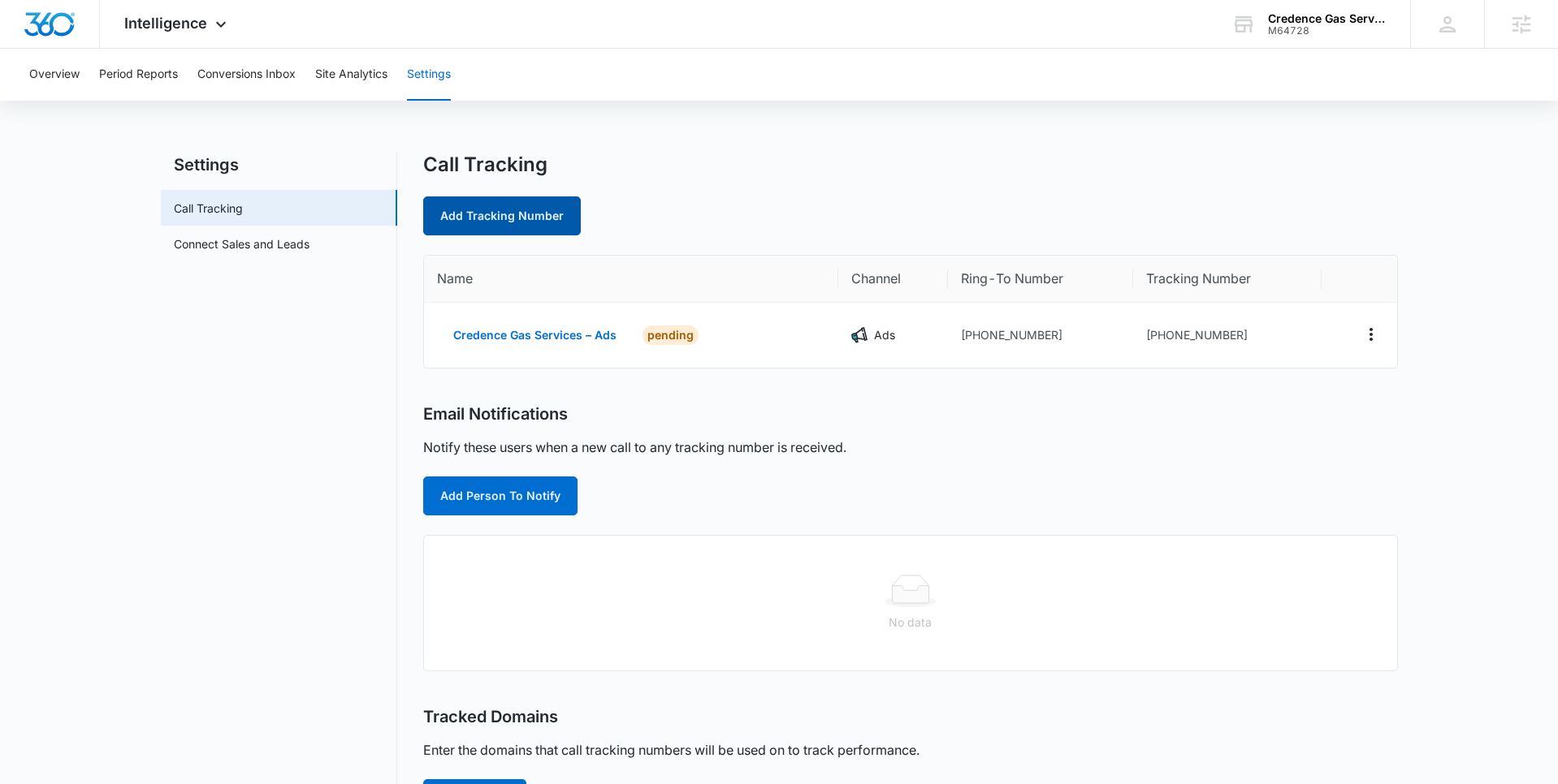
click at [523, 218] on link "Add Tracking Number" at bounding box center [501, 216] width 158 height 39
select select "by_area_code"
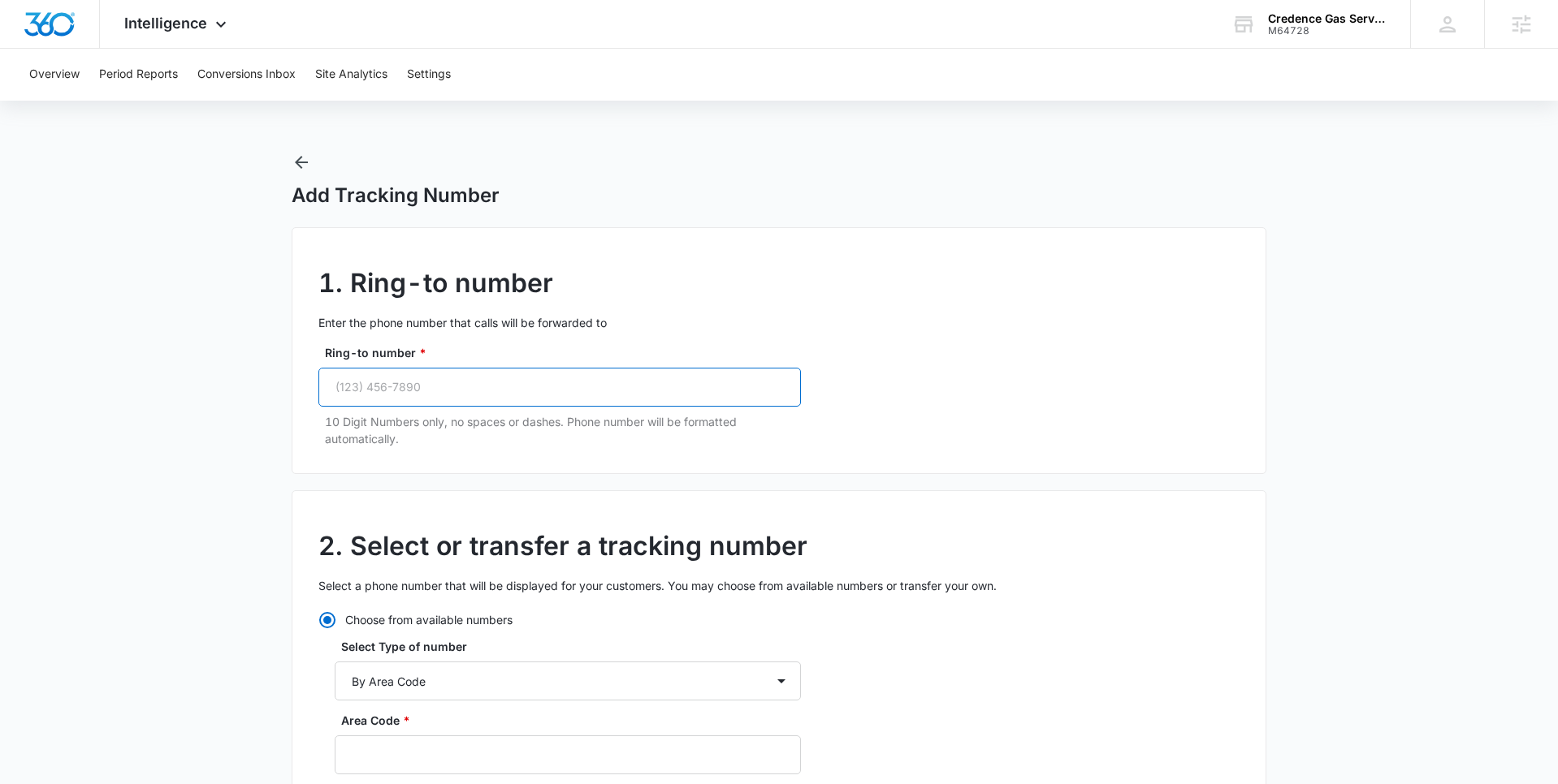
click at [490, 395] on input "Ring-to number *" at bounding box center [560, 387] width 482 height 39
paste input "[PHONE_NUMBER]"
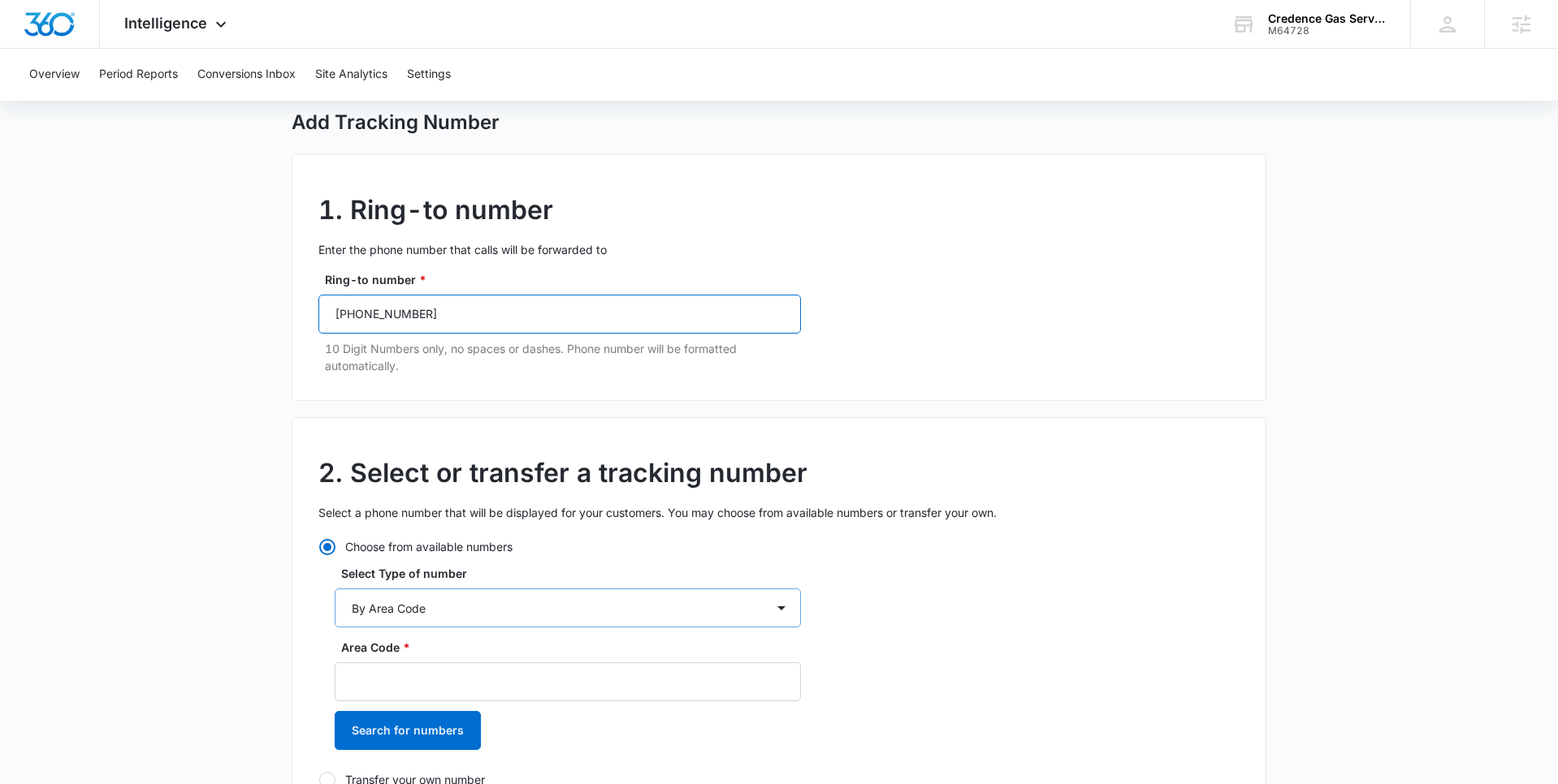
scroll to position [112, 0]
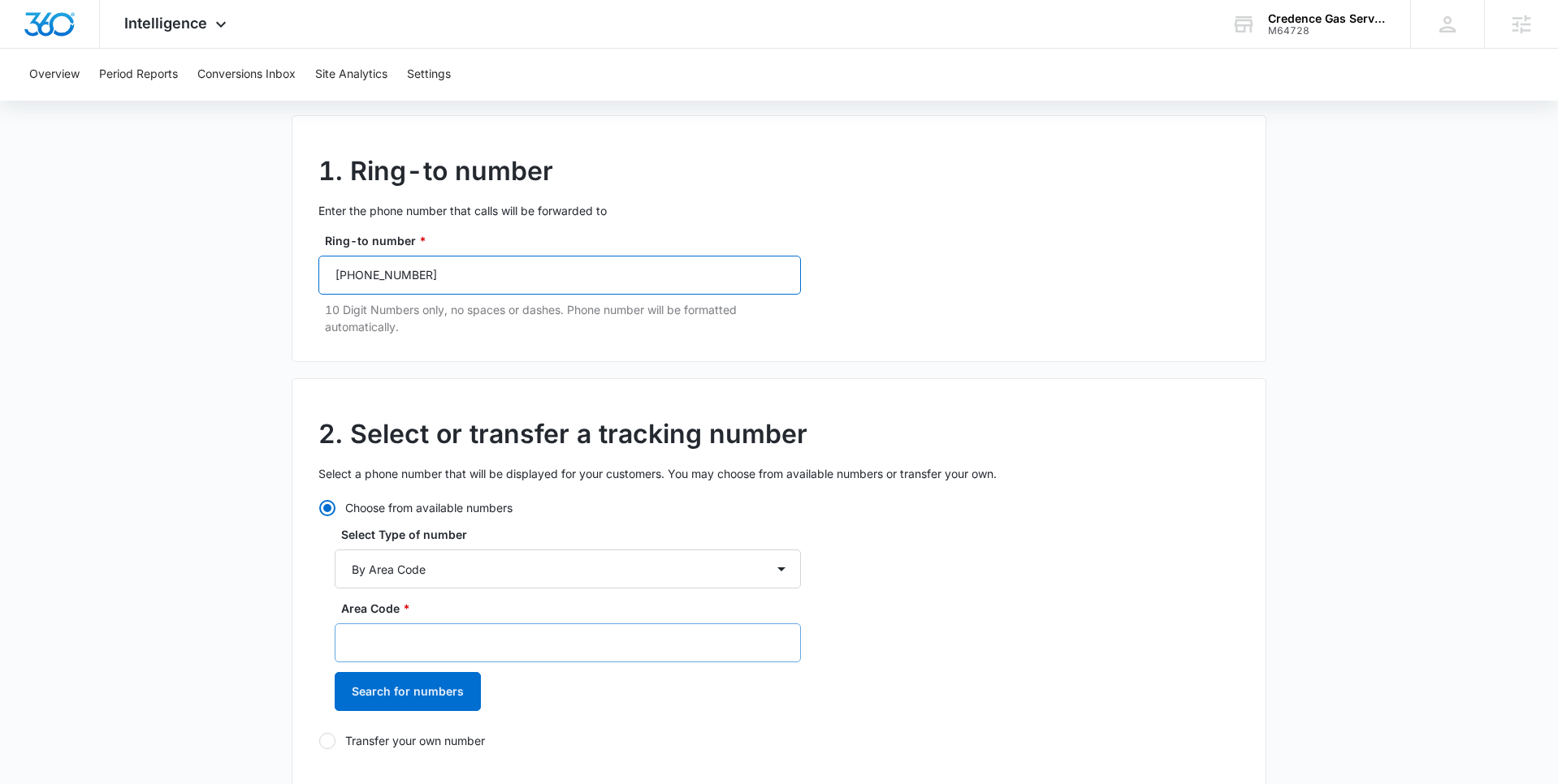
type input "[PHONE_NUMBER]"
click at [410, 650] on input "Area Code *" at bounding box center [567, 642] width 466 height 39
type input "832"
click at [387, 703] on button "Search for numbers" at bounding box center [407, 691] width 146 height 39
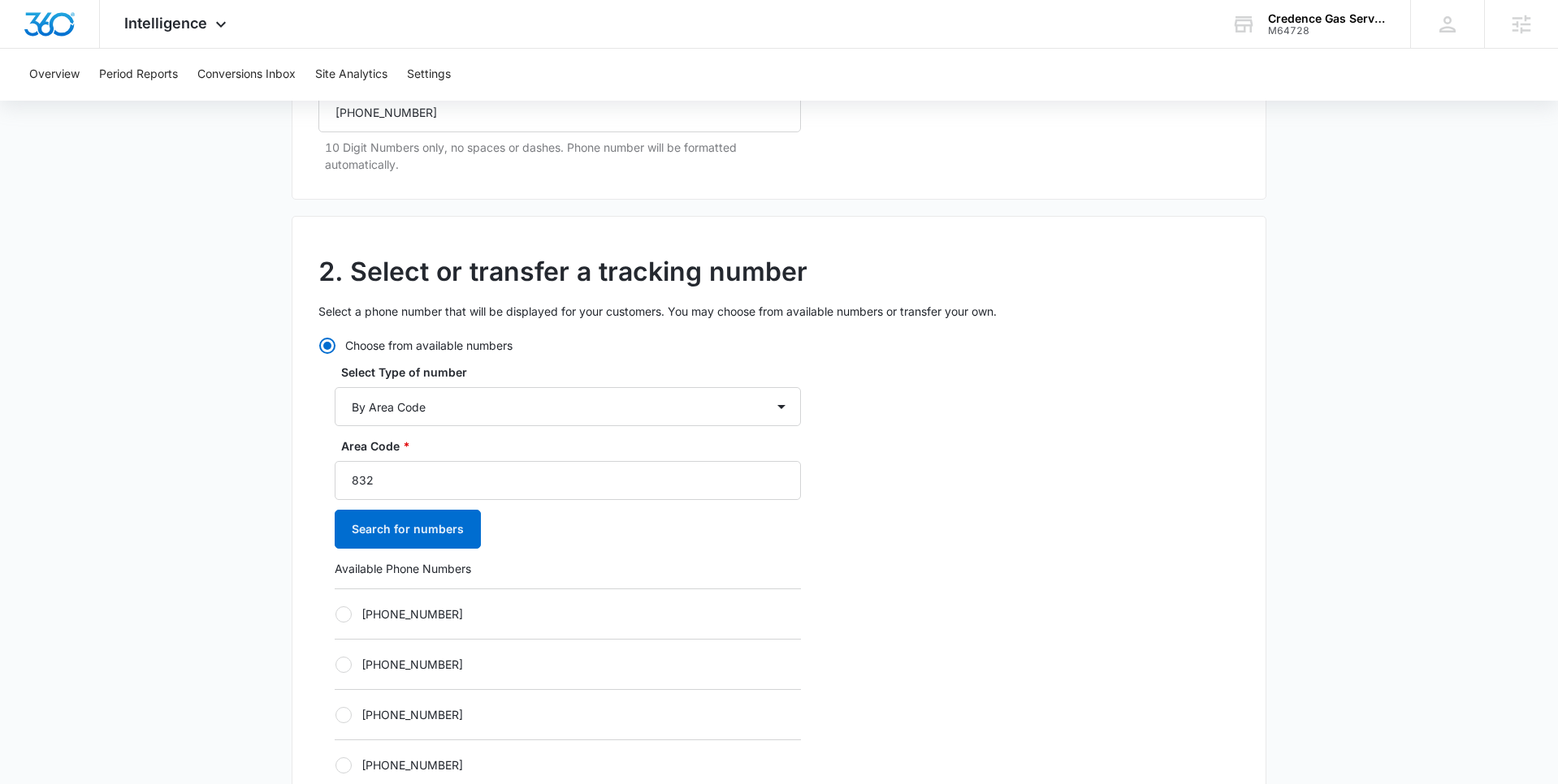
scroll to position [291, 0]
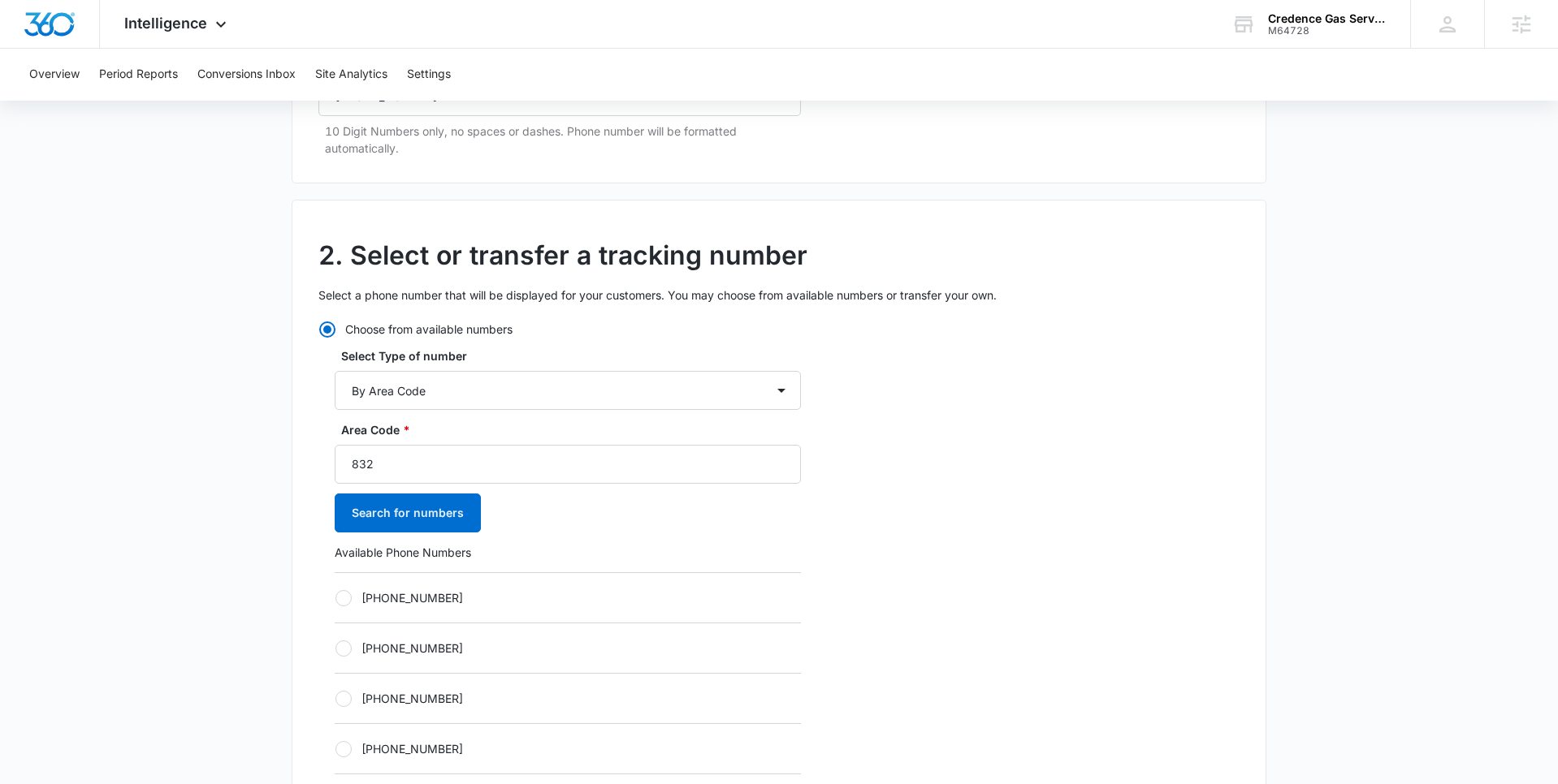
click at [345, 596] on div at bounding box center [343, 598] width 16 height 16
click at [336, 598] on input "[PHONE_NUMBER]" at bounding box center [335, 598] width 1 height 1
radio input "true"
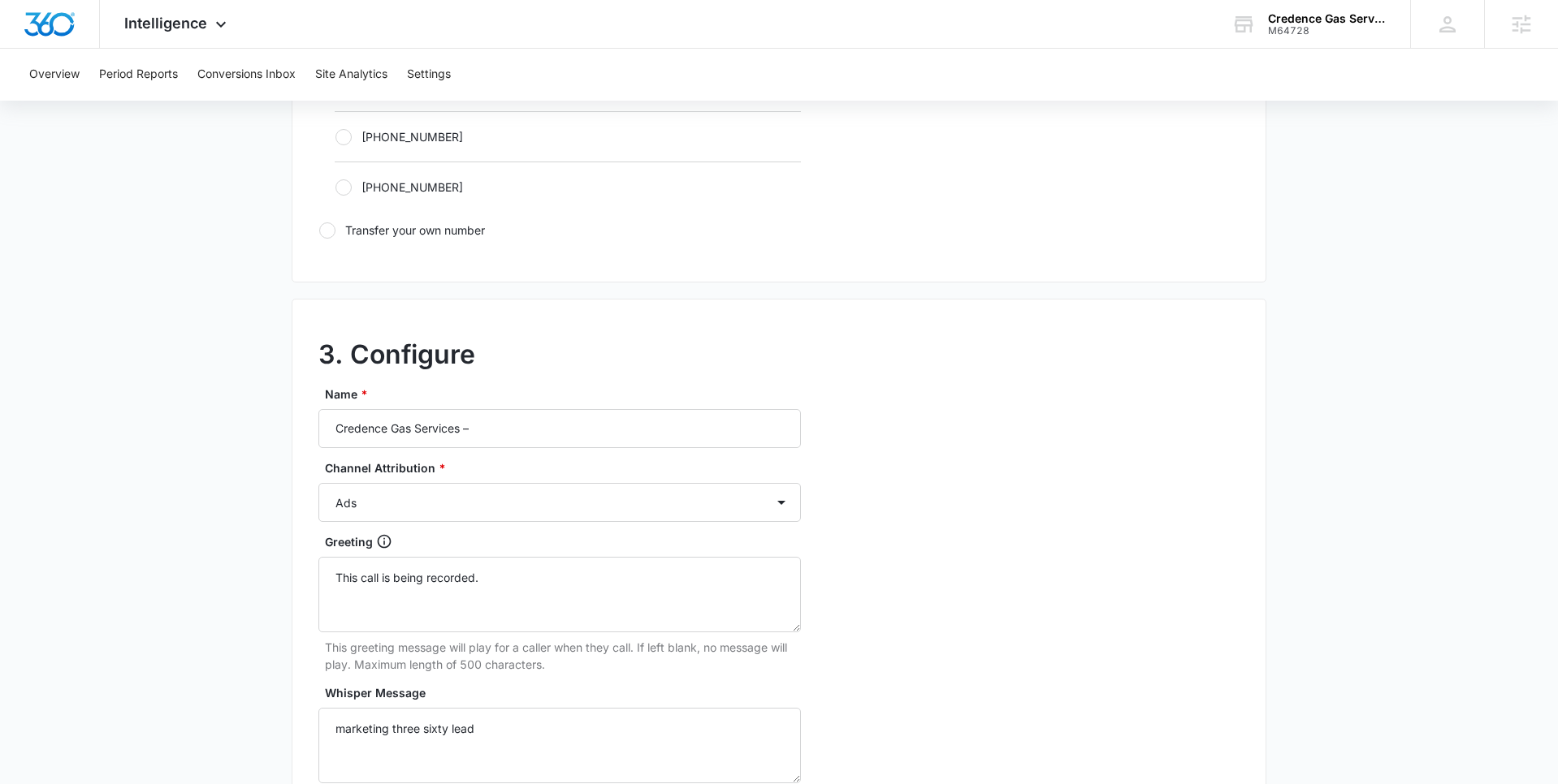
scroll to position [1160, 0]
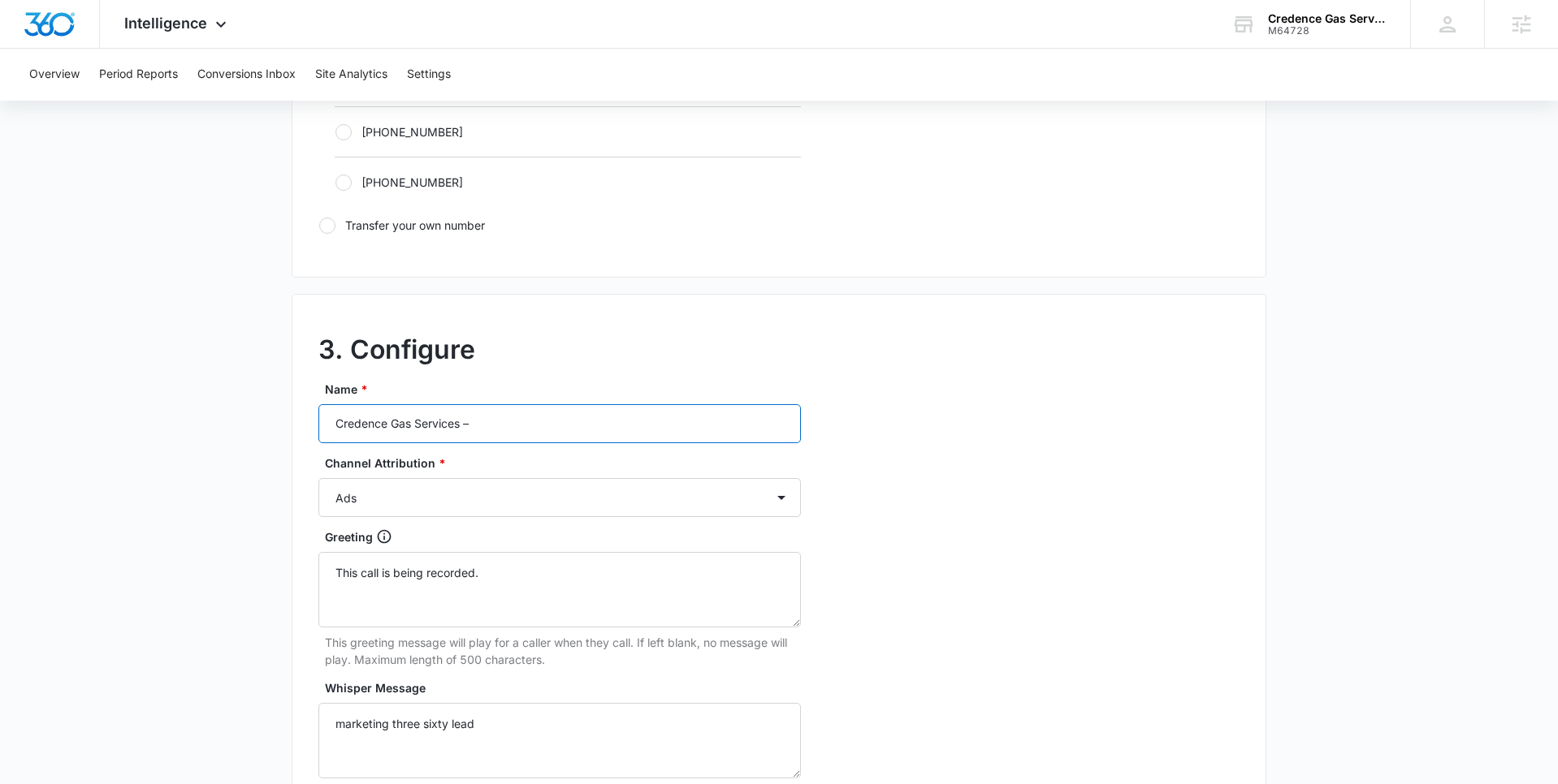
click at [490, 429] on input "Credence Gas Services –" at bounding box center [560, 424] width 482 height 39
type input "Credence Gas Services – Content"
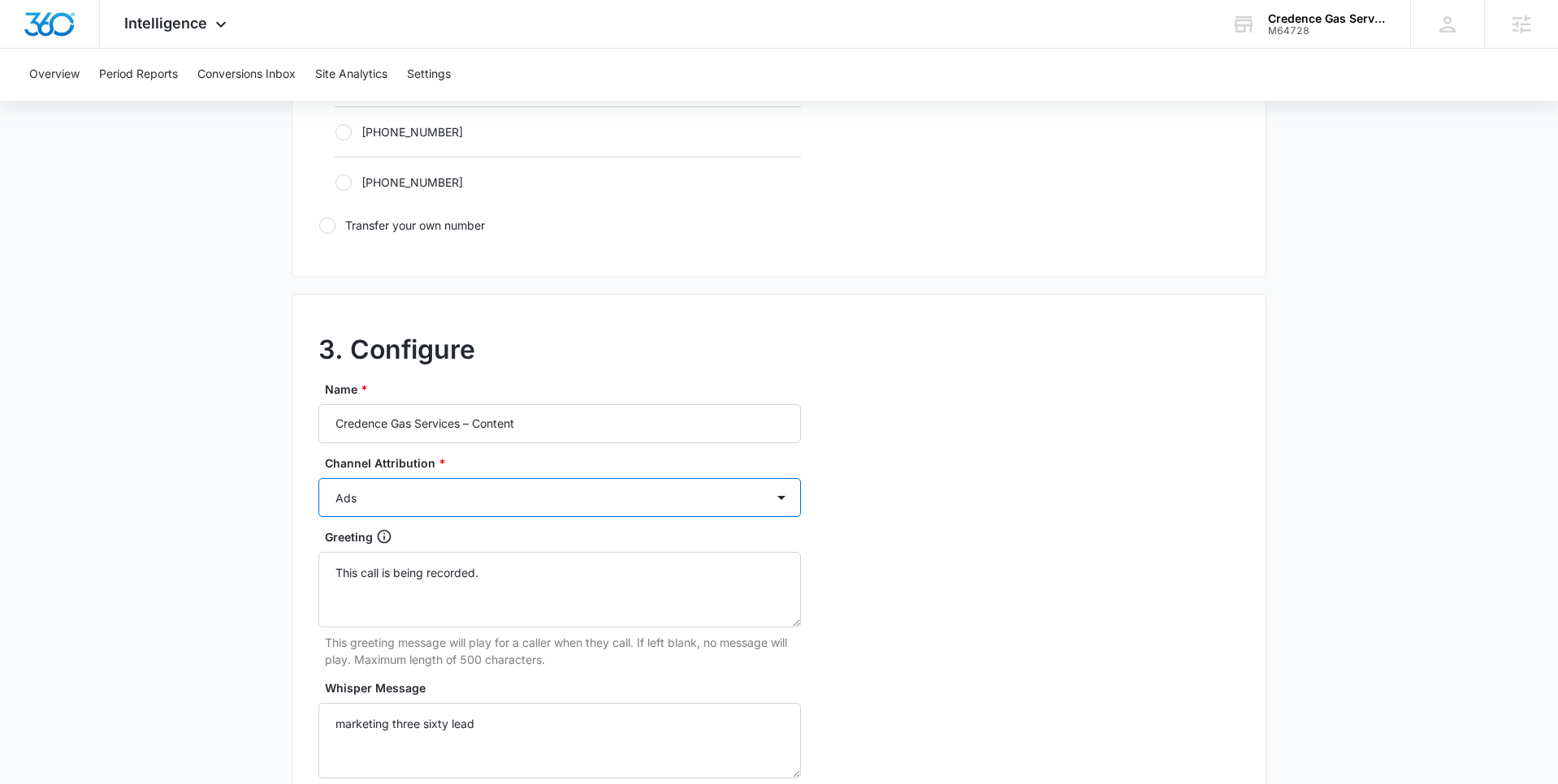
click at [476, 497] on select "Ads Local Service Ads Content Social Other" at bounding box center [560, 497] width 482 height 39
select select "CONTENT"
click at [318, 478] on select "Ads Local Service Ads Content Social Other" at bounding box center [560, 497] width 482 height 39
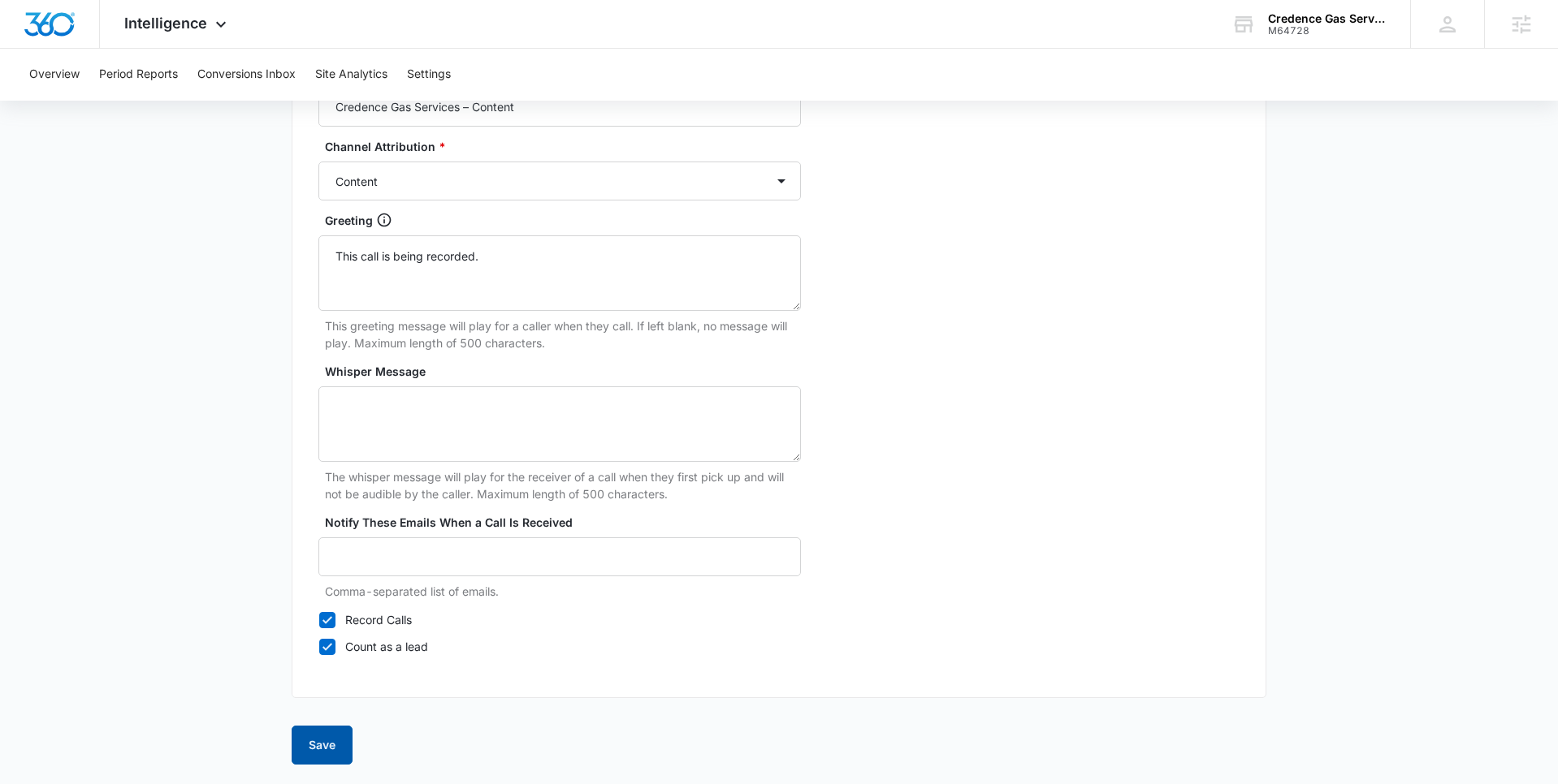
click at [327, 738] on button "Save" at bounding box center [322, 745] width 61 height 39
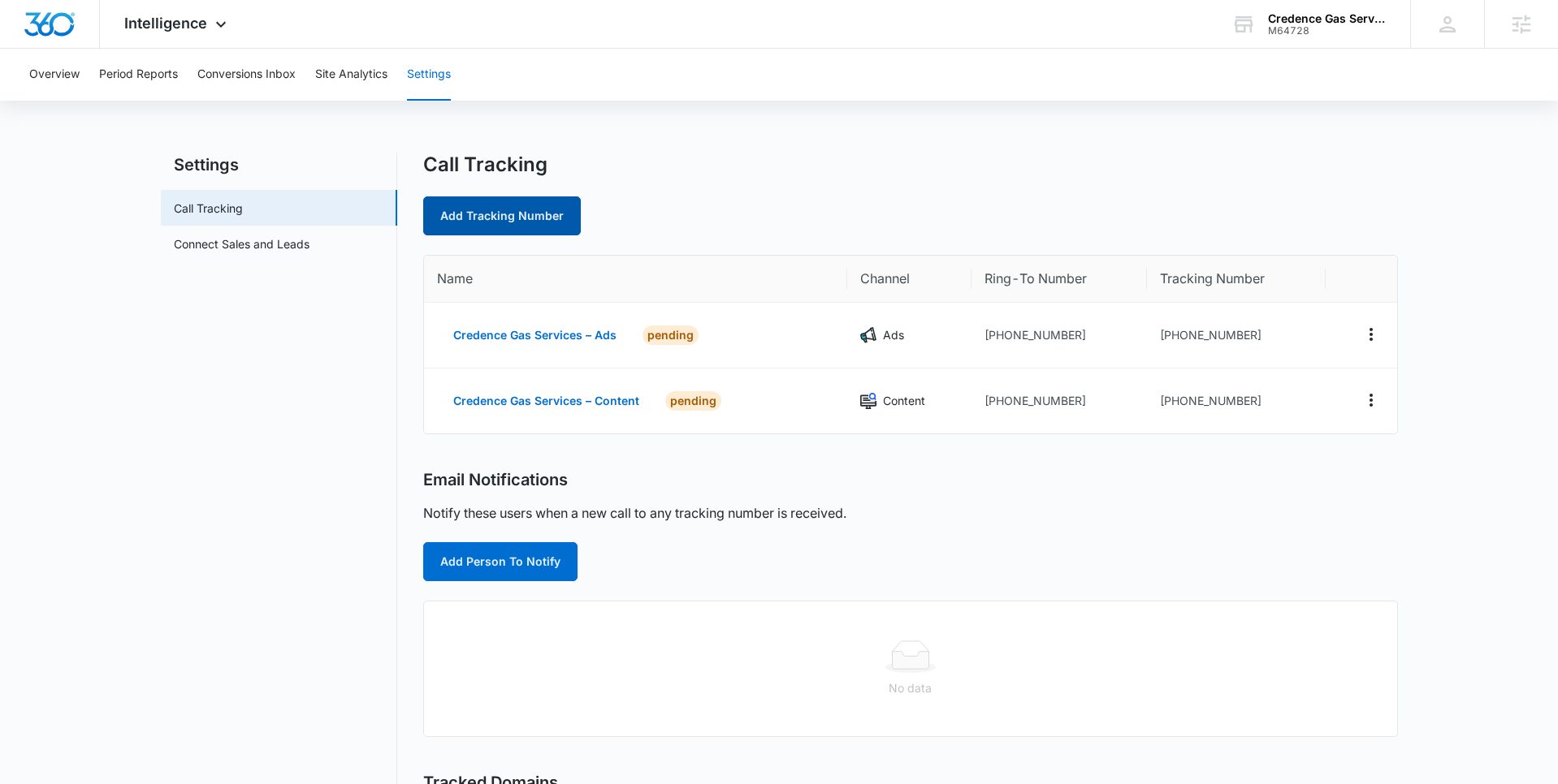
click at [496, 209] on link "Add Tracking Number" at bounding box center [501, 216] width 158 height 39
select select "by_area_code"
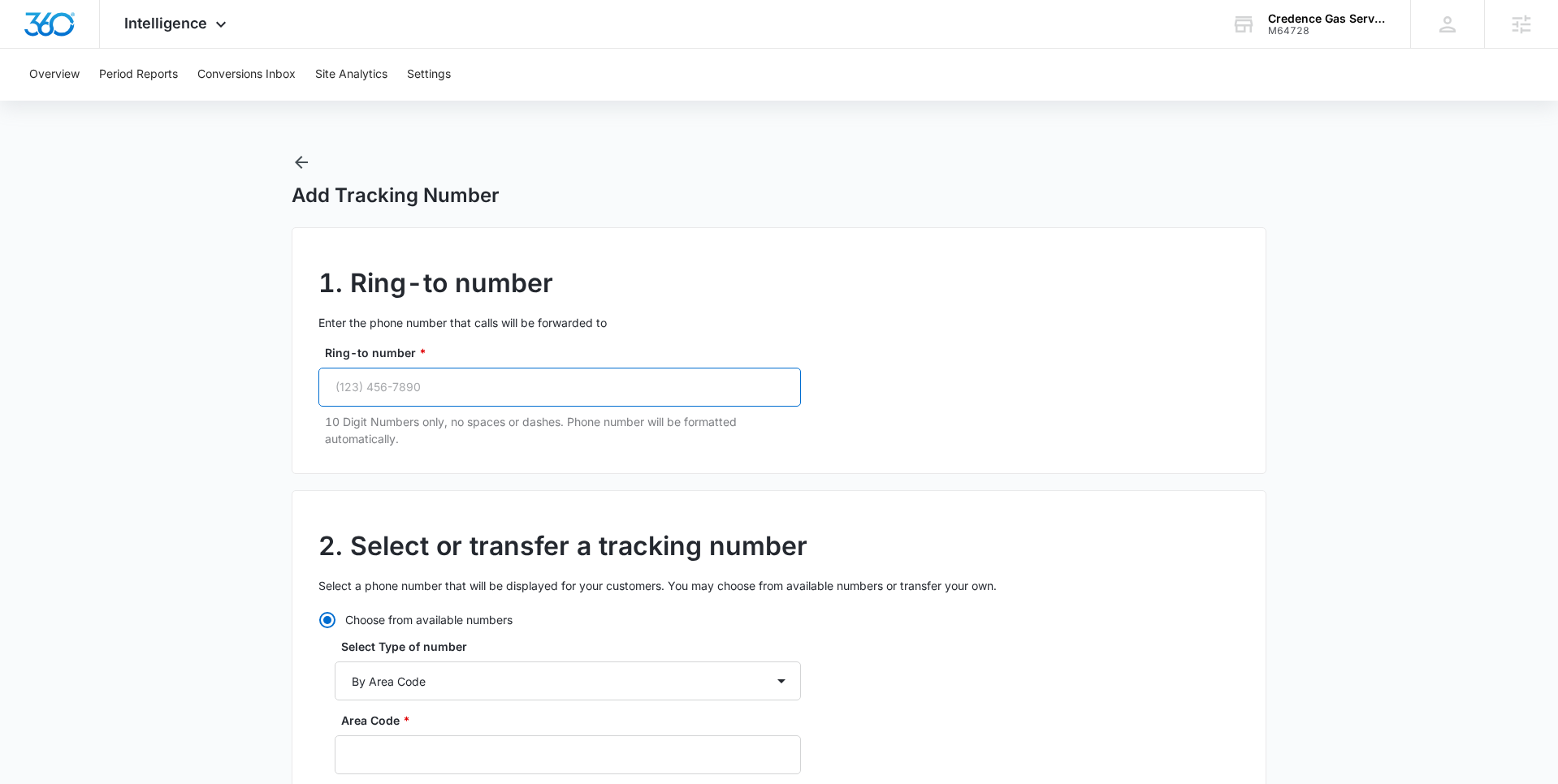
click at [428, 383] on input "Ring-to number *" at bounding box center [560, 387] width 482 height 39
paste input "[PHONE_NUMBER]"
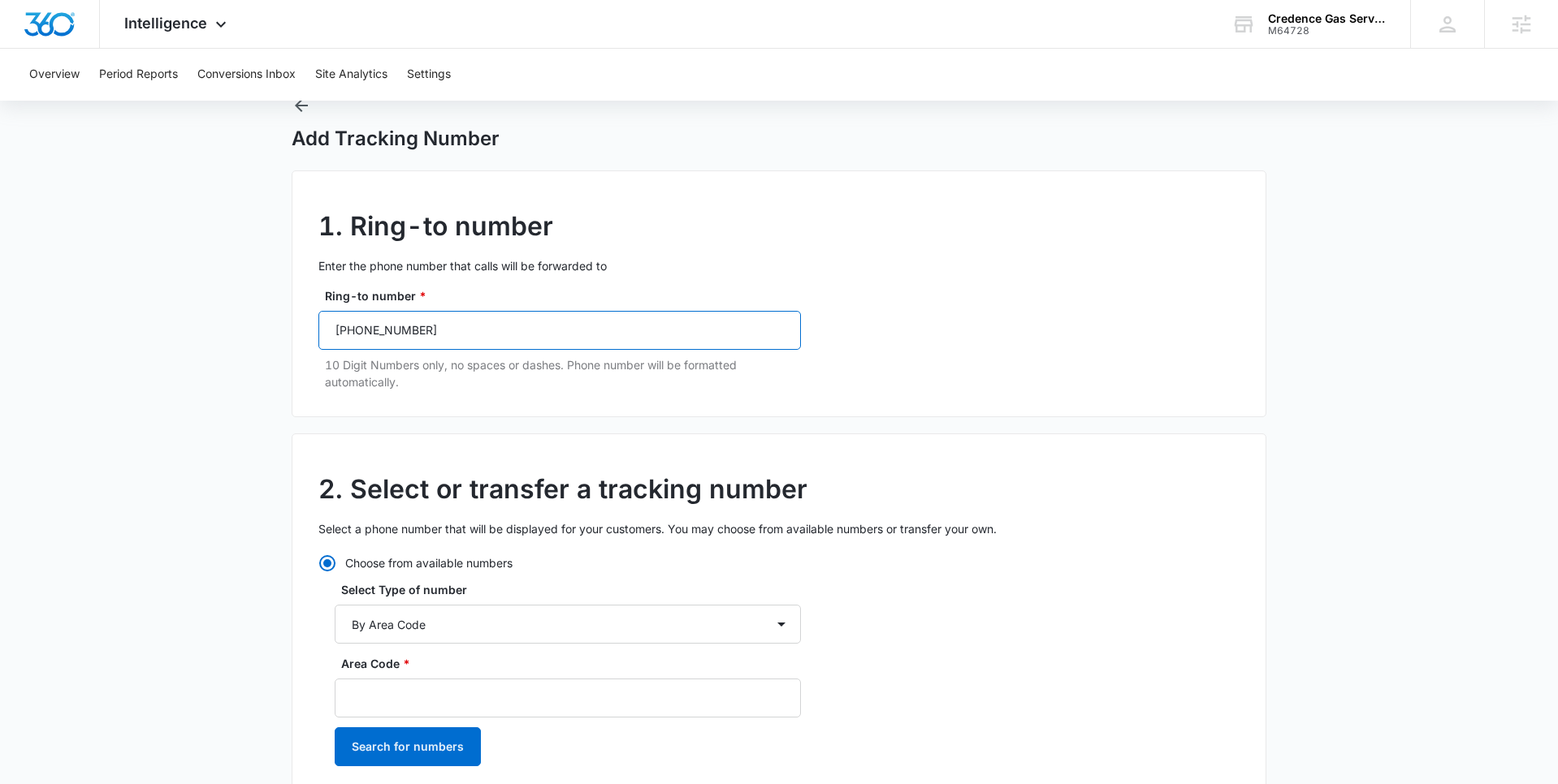
scroll to position [60, 0]
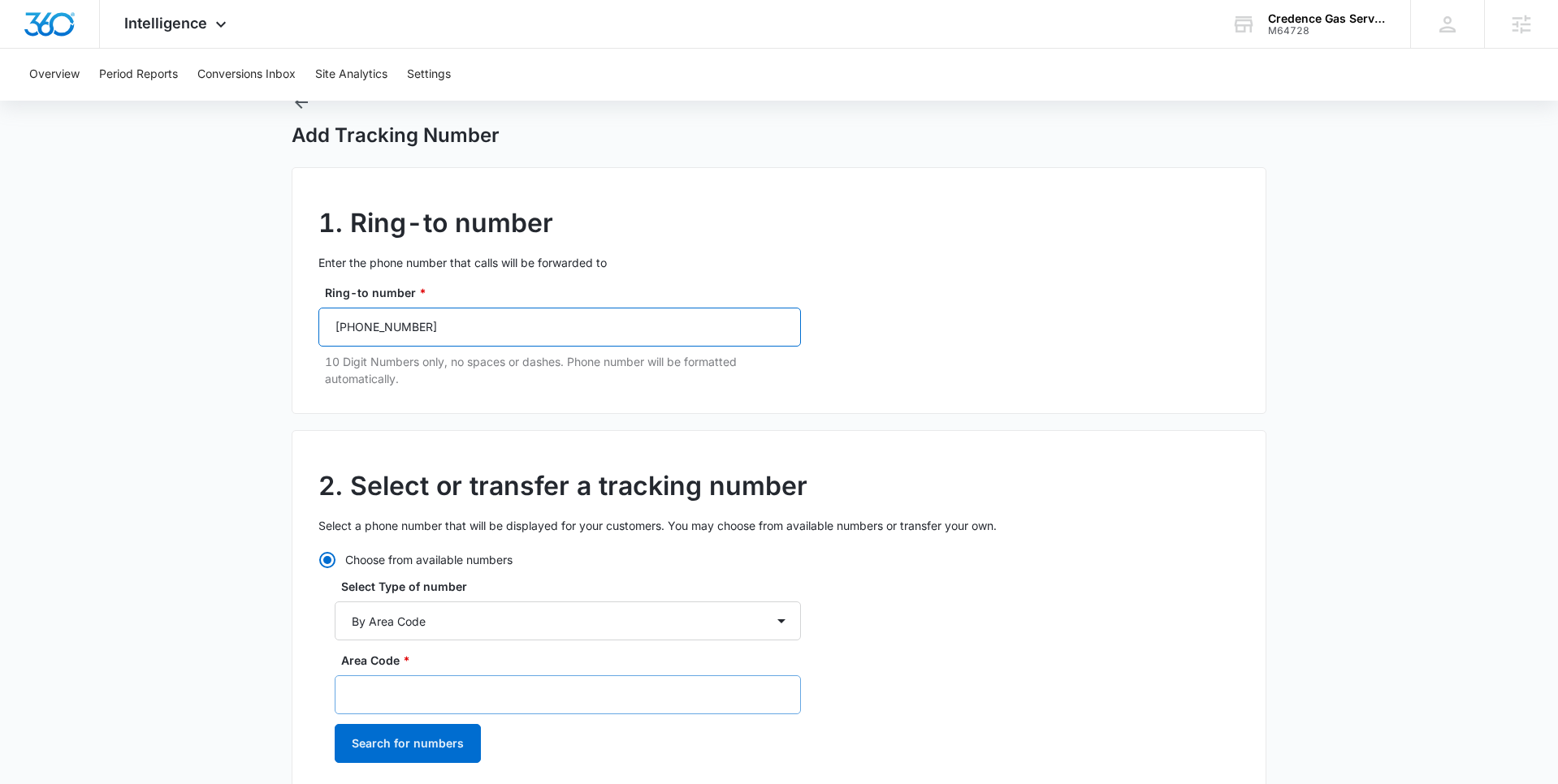
type input "[PHONE_NUMBER]"
click at [390, 700] on input "Area Code *" at bounding box center [567, 695] width 466 height 39
type input "832"
drag, startPoint x: 384, startPoint y: 747, endPoint x: 393, endPoint y: 735, distance: 15.0
click at [384, 747] on button "Search for numbers" at bounding box center [407, 743] width 146 height 39
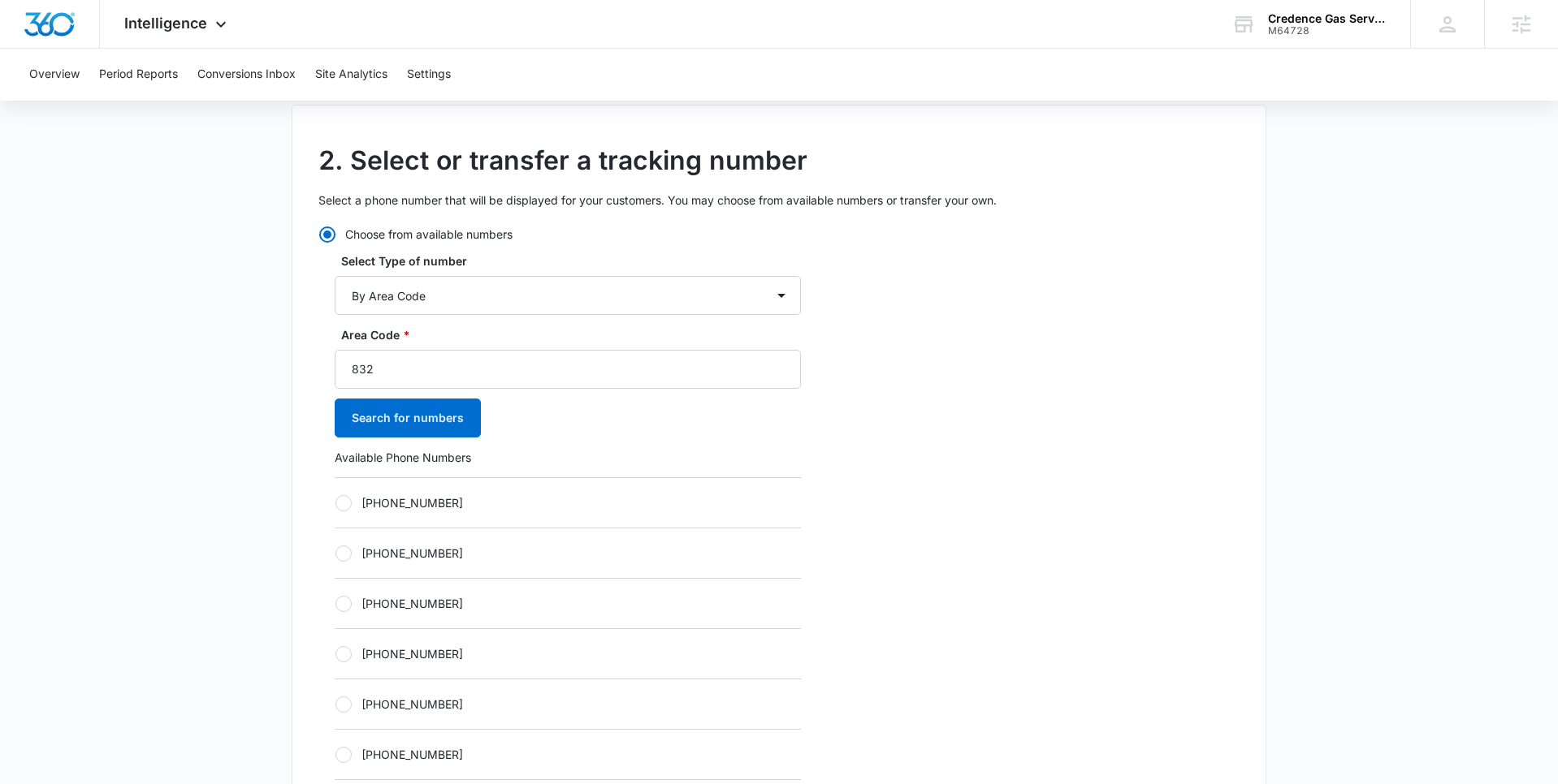
scroll to position [406, 0]
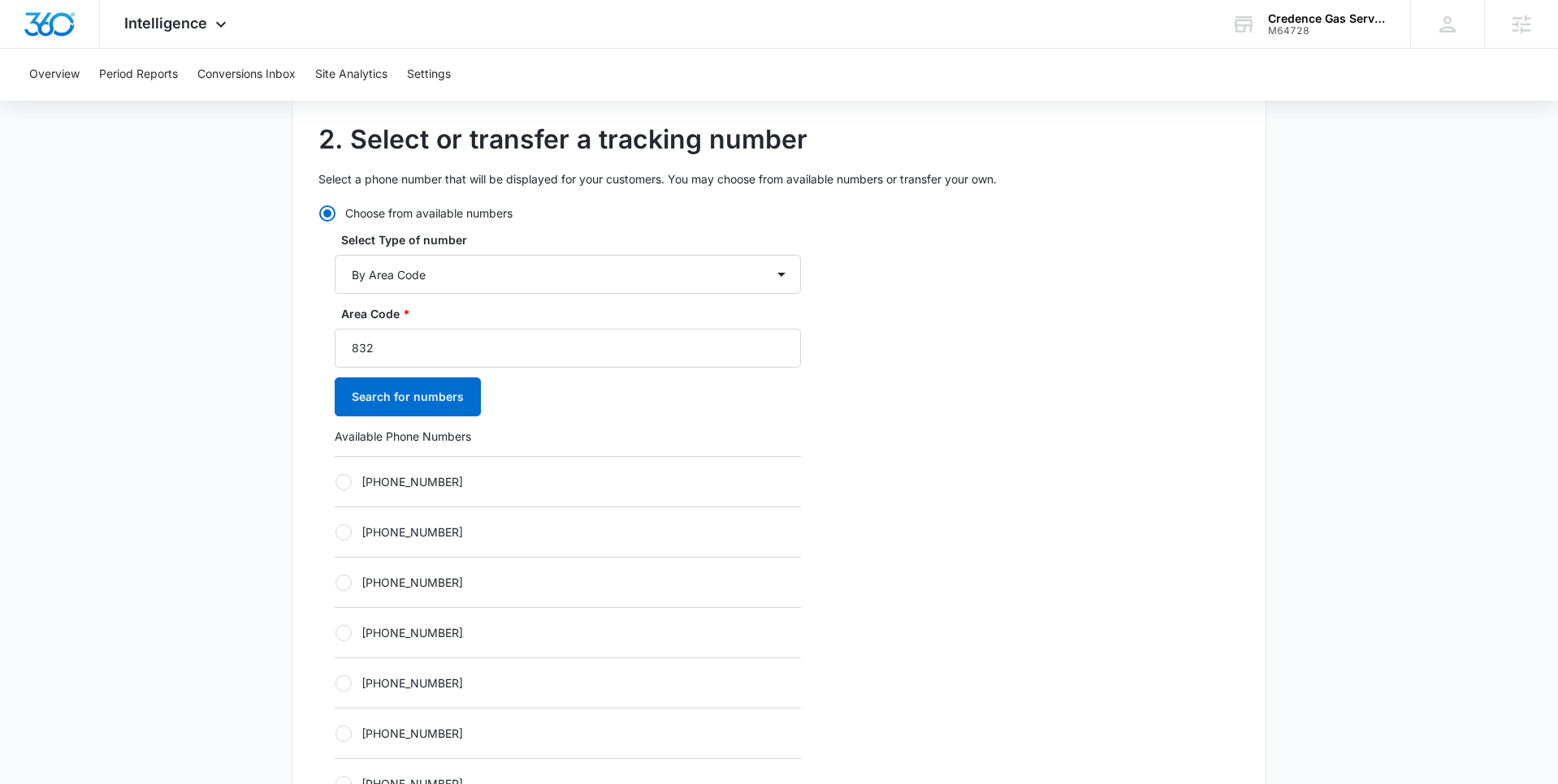
click at [342, 476] on div at bounding box center [343, 482] width 16 height 16
click at [336, 482] on input "[PHONE_NUMBER]" at bounding box center [335, 482] width 1 height 1
radio input "true"
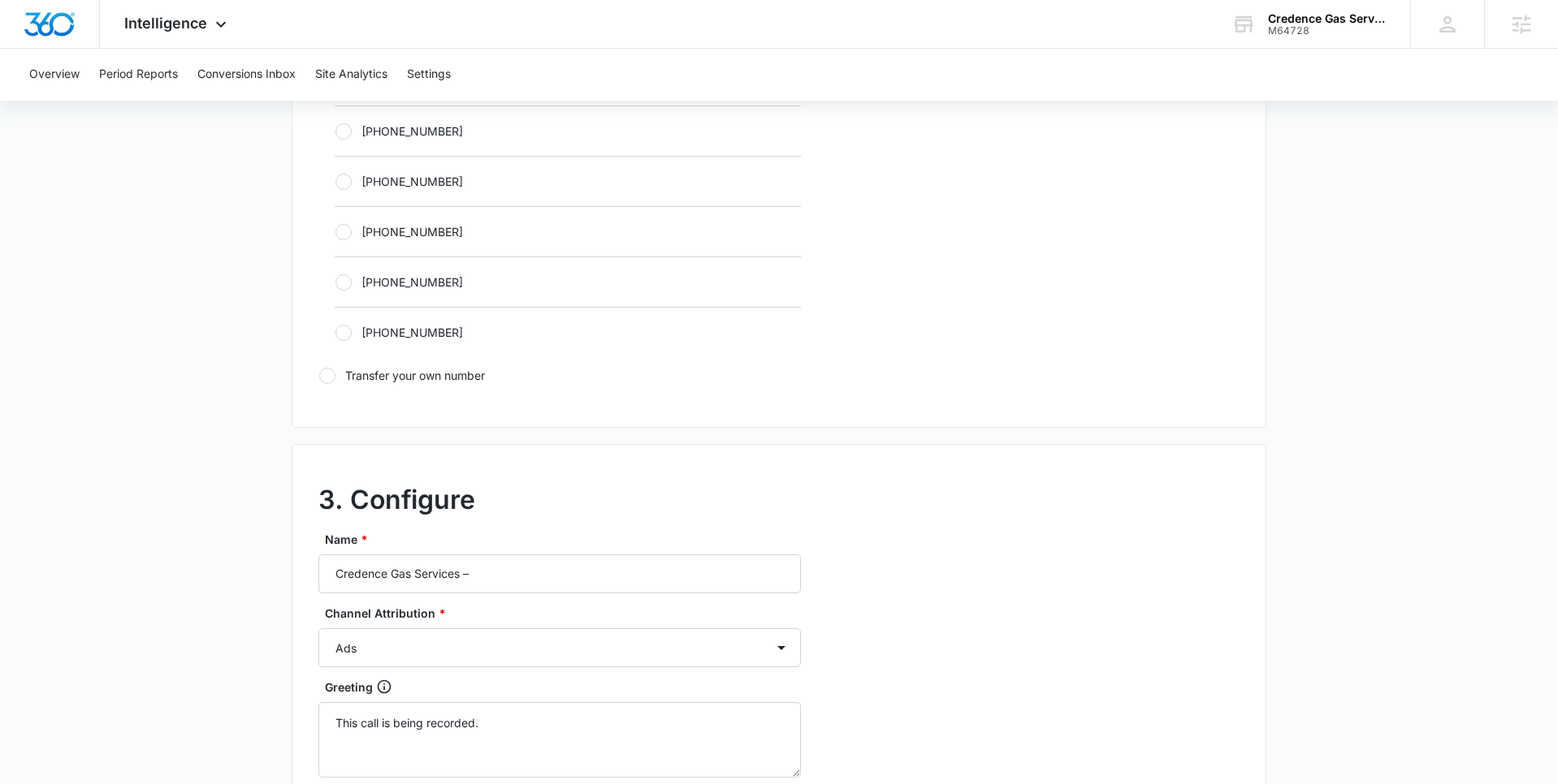
scroll to position [1011, 0]
click at [521, 575] on input "Credence Gas Services –" at bounding box center [560, 572] width 482 height 39
type input "Credence Gas Services – Social"
click at [553, 657] on select "Ads Local Service Ads Content Social Other" at bounding box center [560, 646] width 482 height 39
select select "SOCIAL"
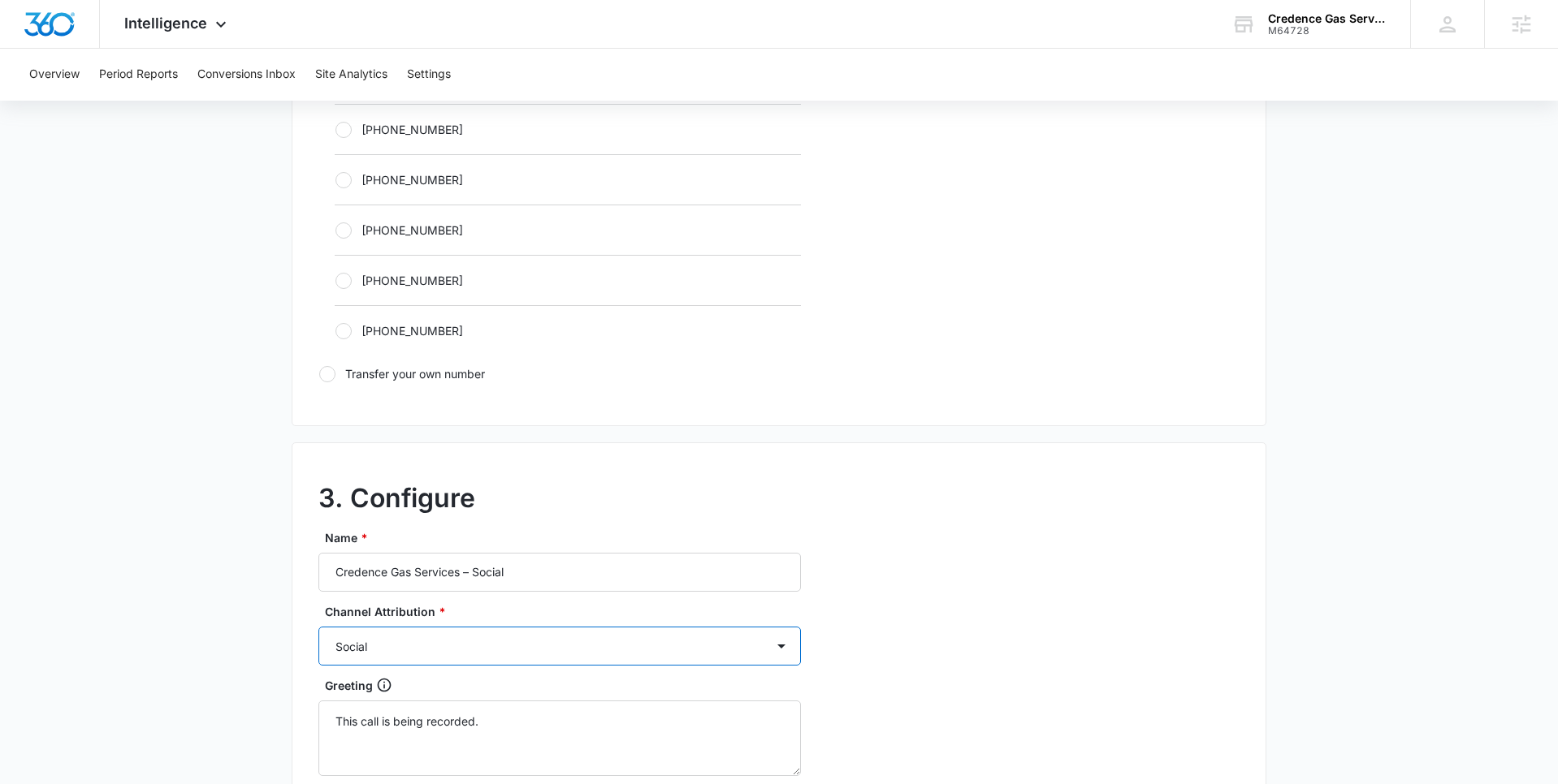
click at [318, 627] on select "Ads Local Service Ads Content Social Other" at bounding box center [560, 646] width 482 height 39
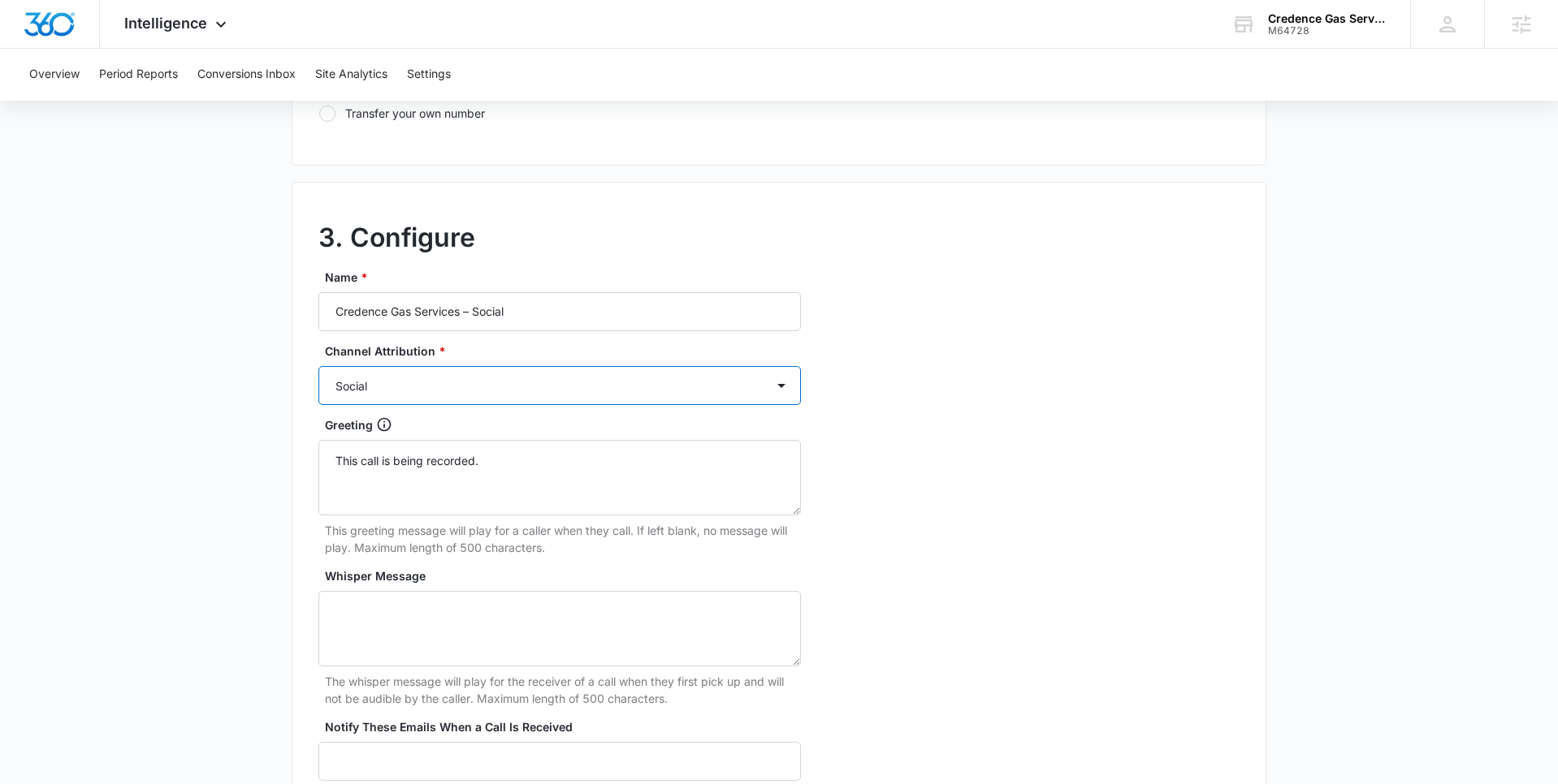
scroll to position [1476, 0]
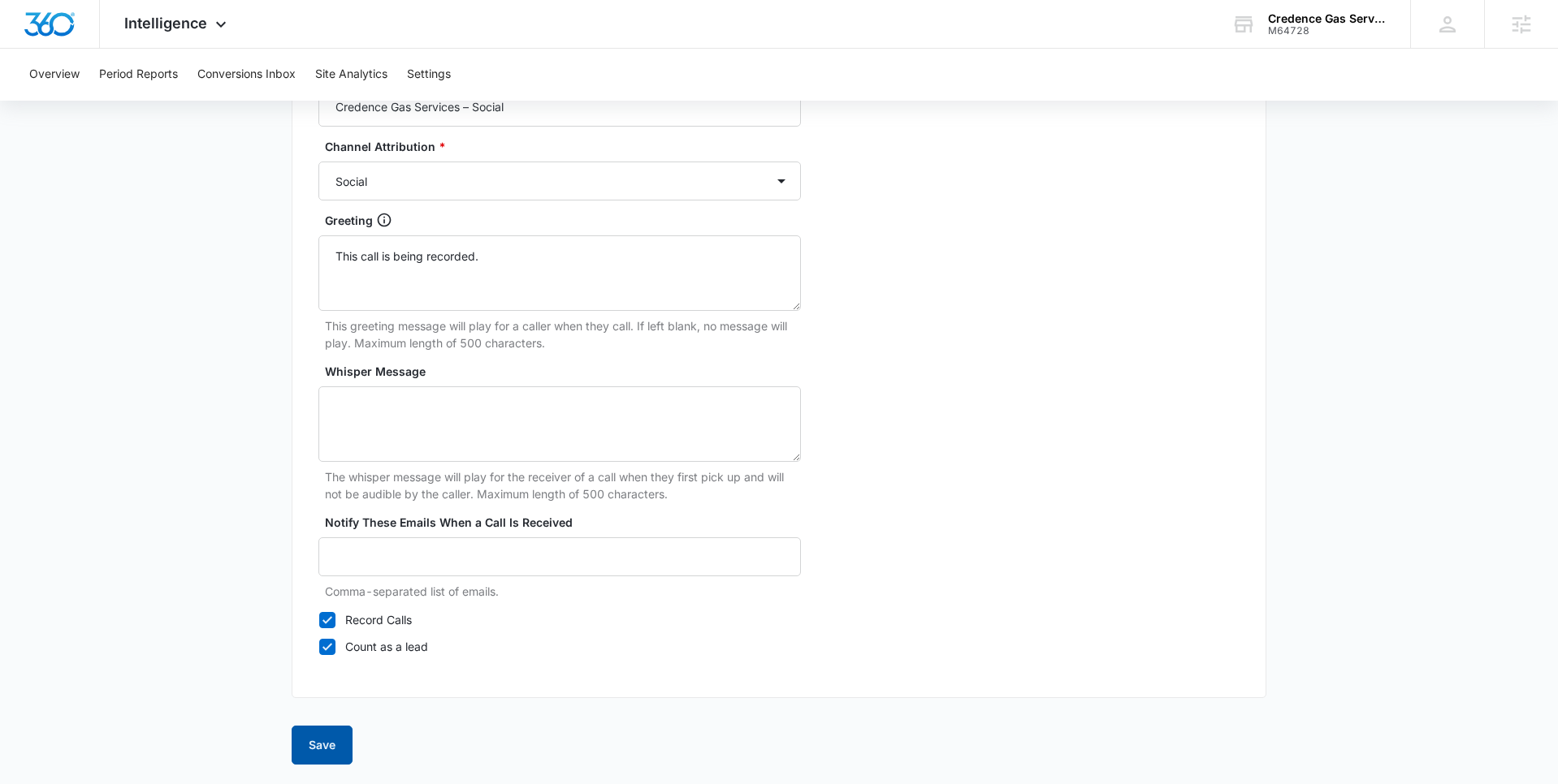
click at [323, 760] on button "Save" at bounding box center [322, 745] width 61 height 39
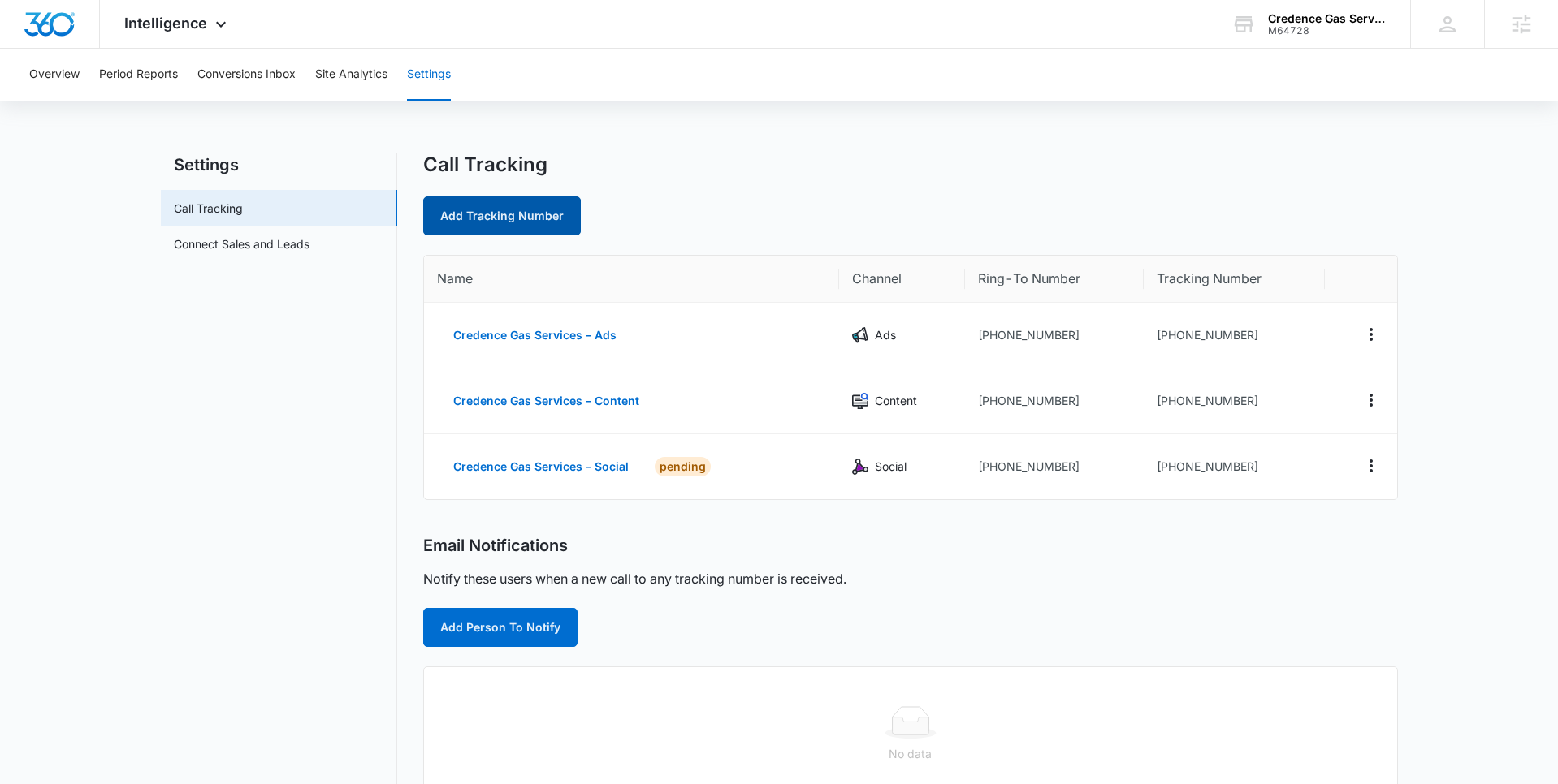
click at [534, 218] on link "Add Tracking Number" at bounding box center [501, 216] width 158 height 39
select select "by_area_code"
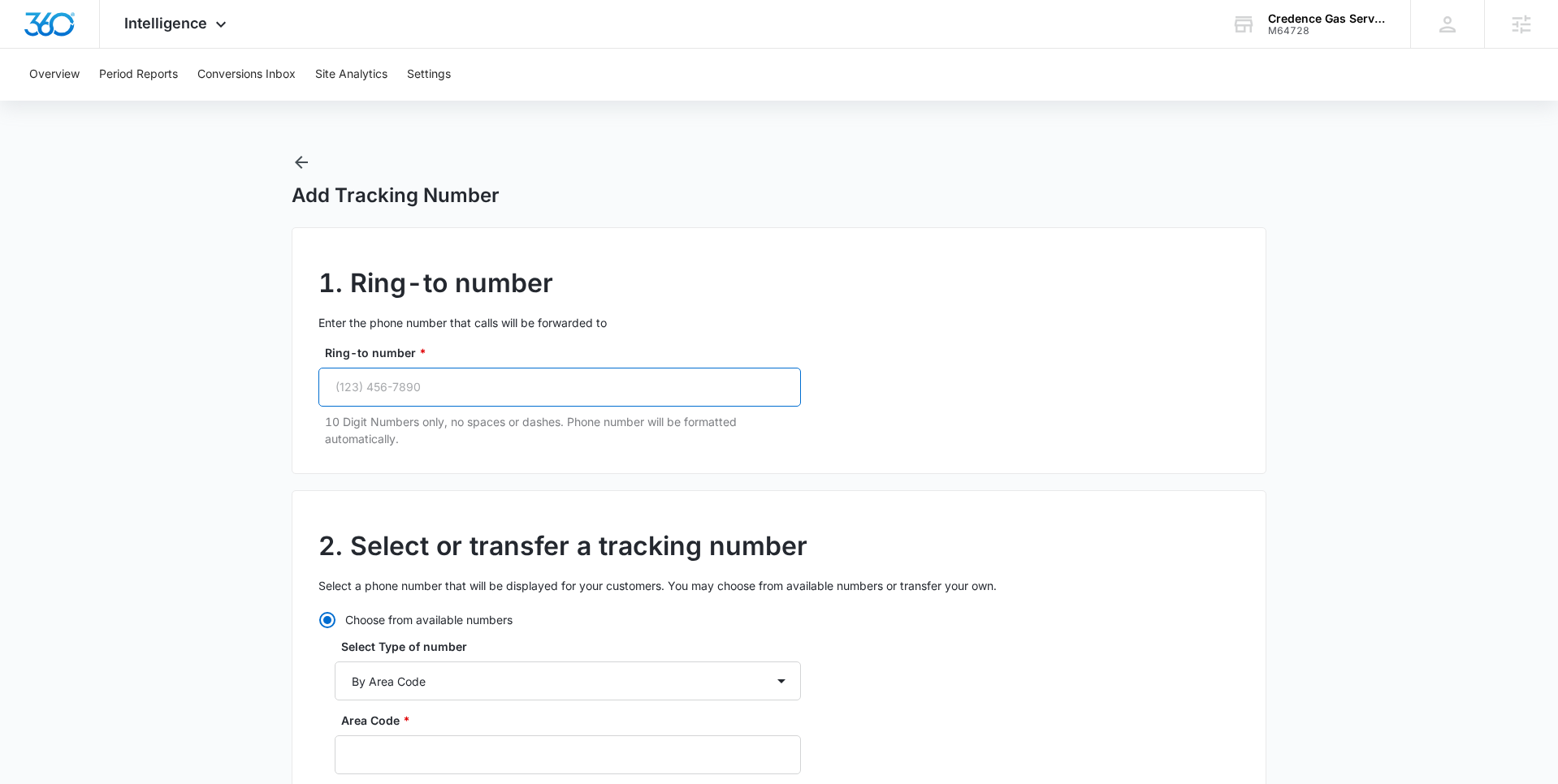
click at [485, 389] on input "Ring-to number *" at bounding box center [560, 387] width 482 height 39
paste input "(832) 802-4033"
type input "(832) 802-4033"
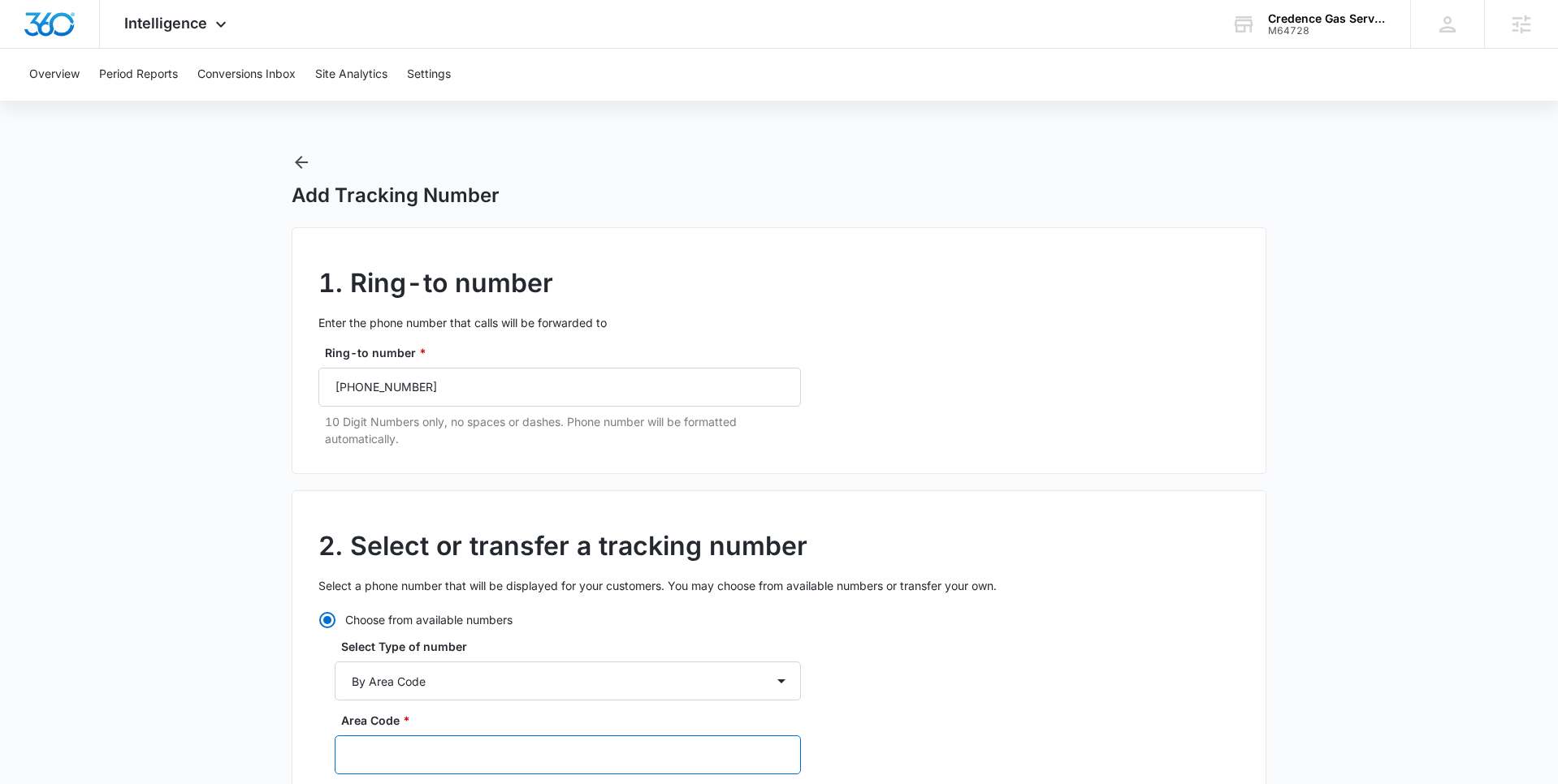
drag, startPoint x: 402, startPoint y: 740, endPoint x: 406, endPoint y: 730, distance: 10.8
click at [402, 740] on input "Area Code *" at bounding box center [567, 754] width 466 height 39
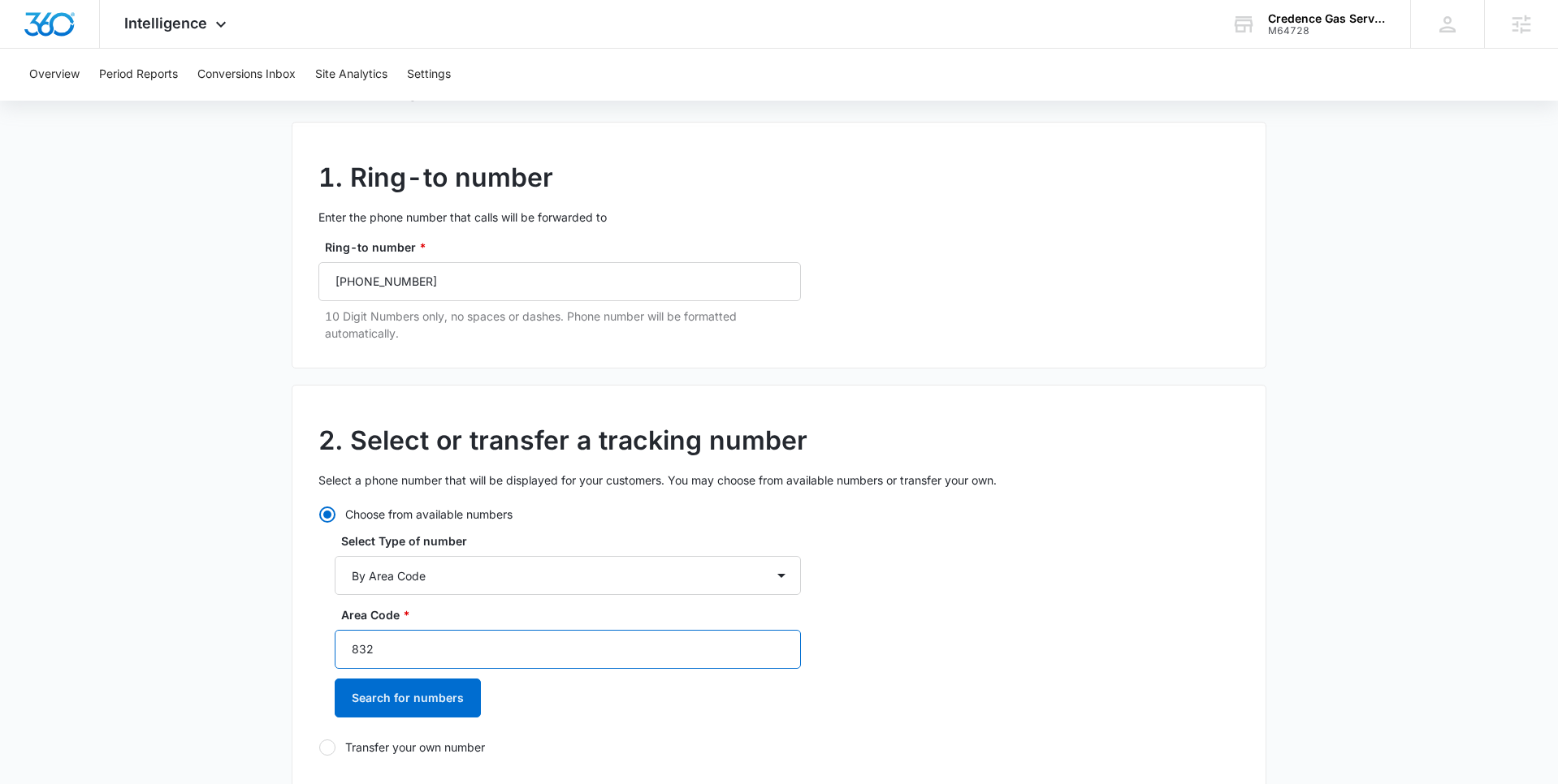
scroll to position [106, 0]
type input "832"
click at [399, 697] on button "Search for numbers" at bounding box center [407, 697] width 146 height 39
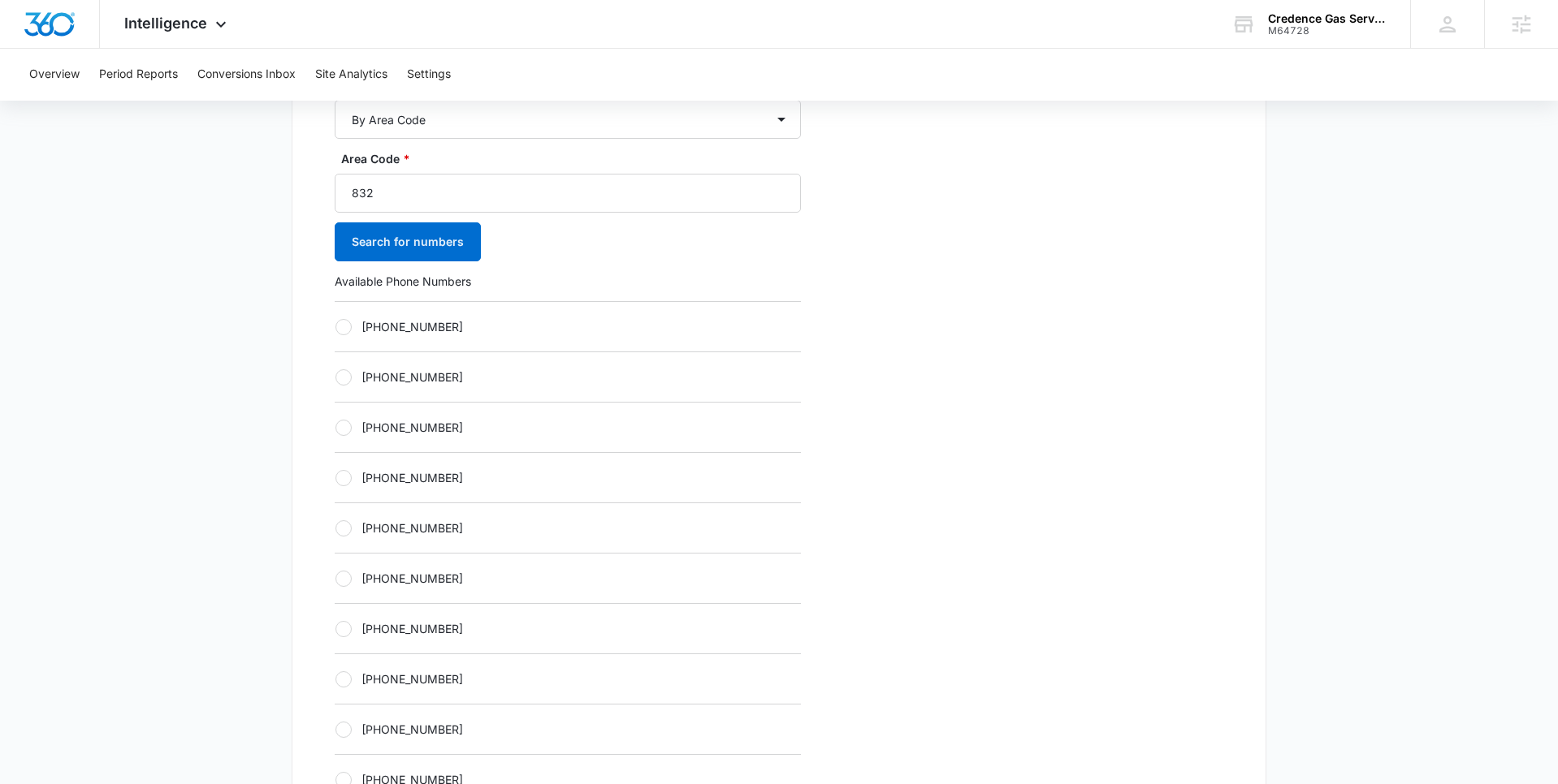
click at [348, 318] on label "[PHONE_NUMBER]" at bounding box center [567, 327] width 466 height 17
click at [336, 326] on input "[PHONE_NUMBER]" at bounding box center [335, 326] width 1 height 1
radio input "true"
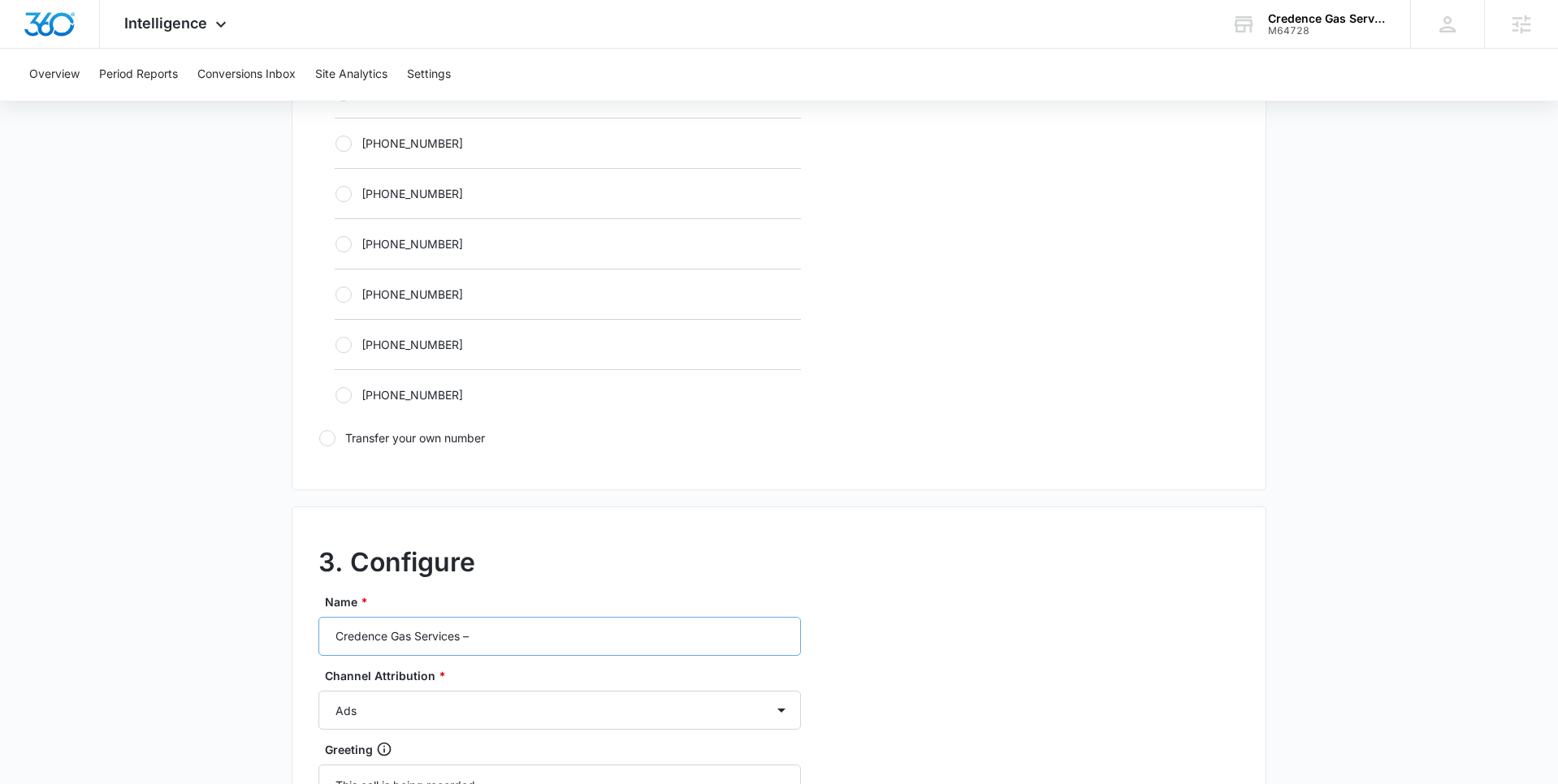
scroll to position [958, 0]
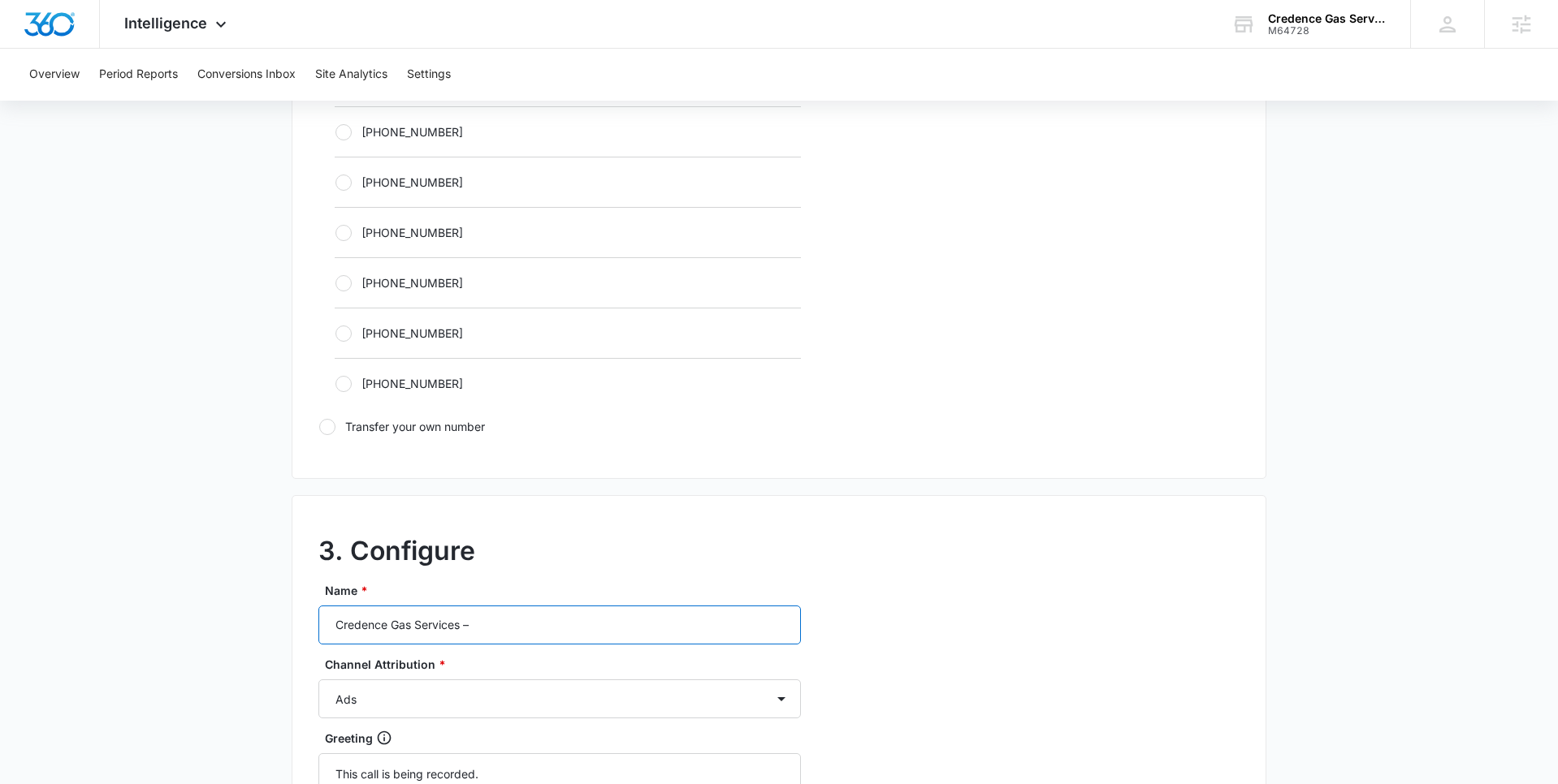
click at [460, 621] on input "Credence Gas Services –" at bounding box center [560, 624] width 482 height 39
click at [509, 626] on input "Credence Gas Services –" at bounding box center [560, 624] width 482 height 39
type input "Credence Gas Services – Other"
click at [493, 712] on select "Ads Local Service Ads Content Social Other" at bounding box center [560, 699] width 482 height 39
select select "OTHER"
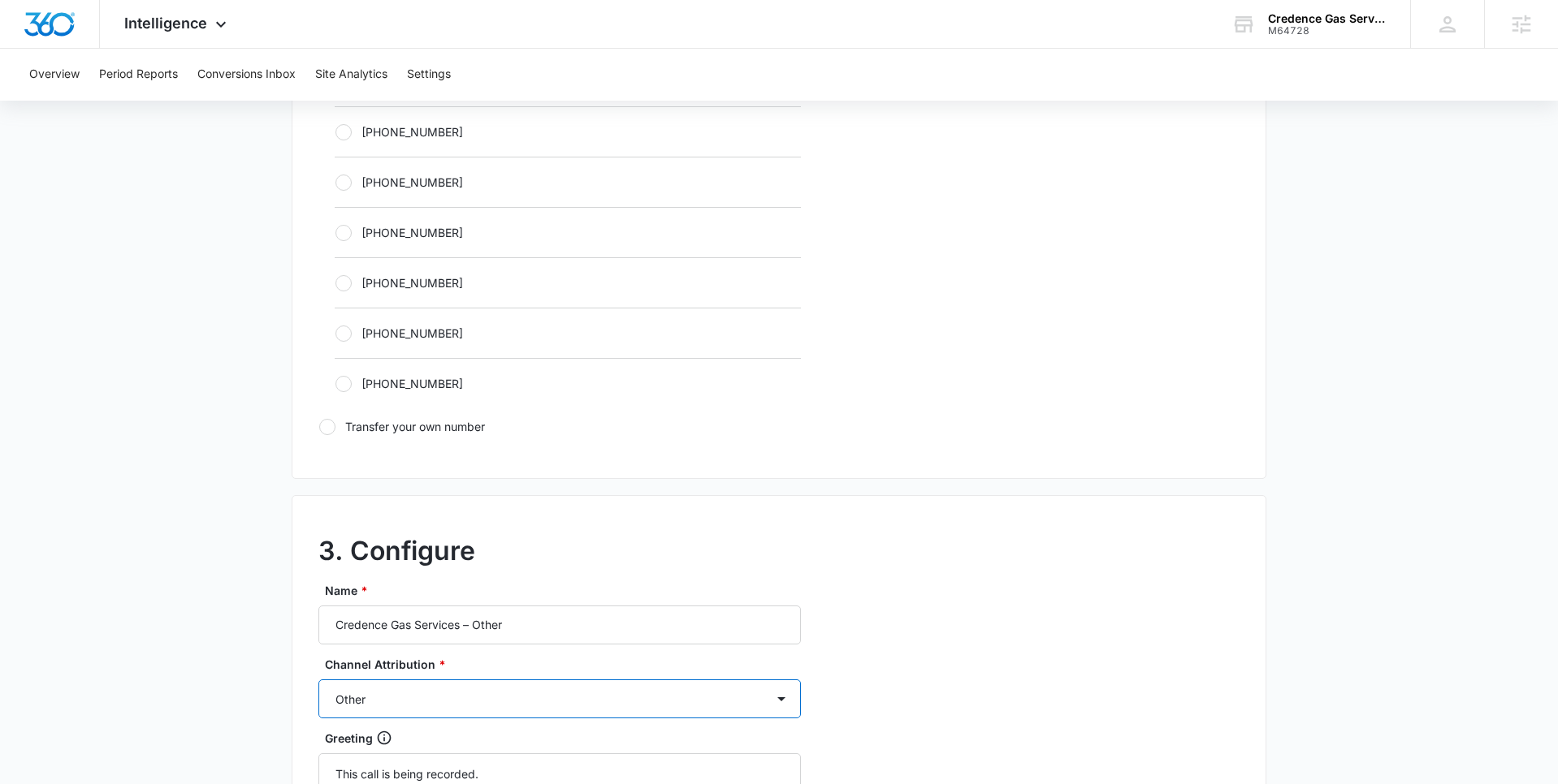
click at [318, 680] on select "Ads Local Service Ads Content Social Other" at bounding box center [560, 699] width 482 height 39
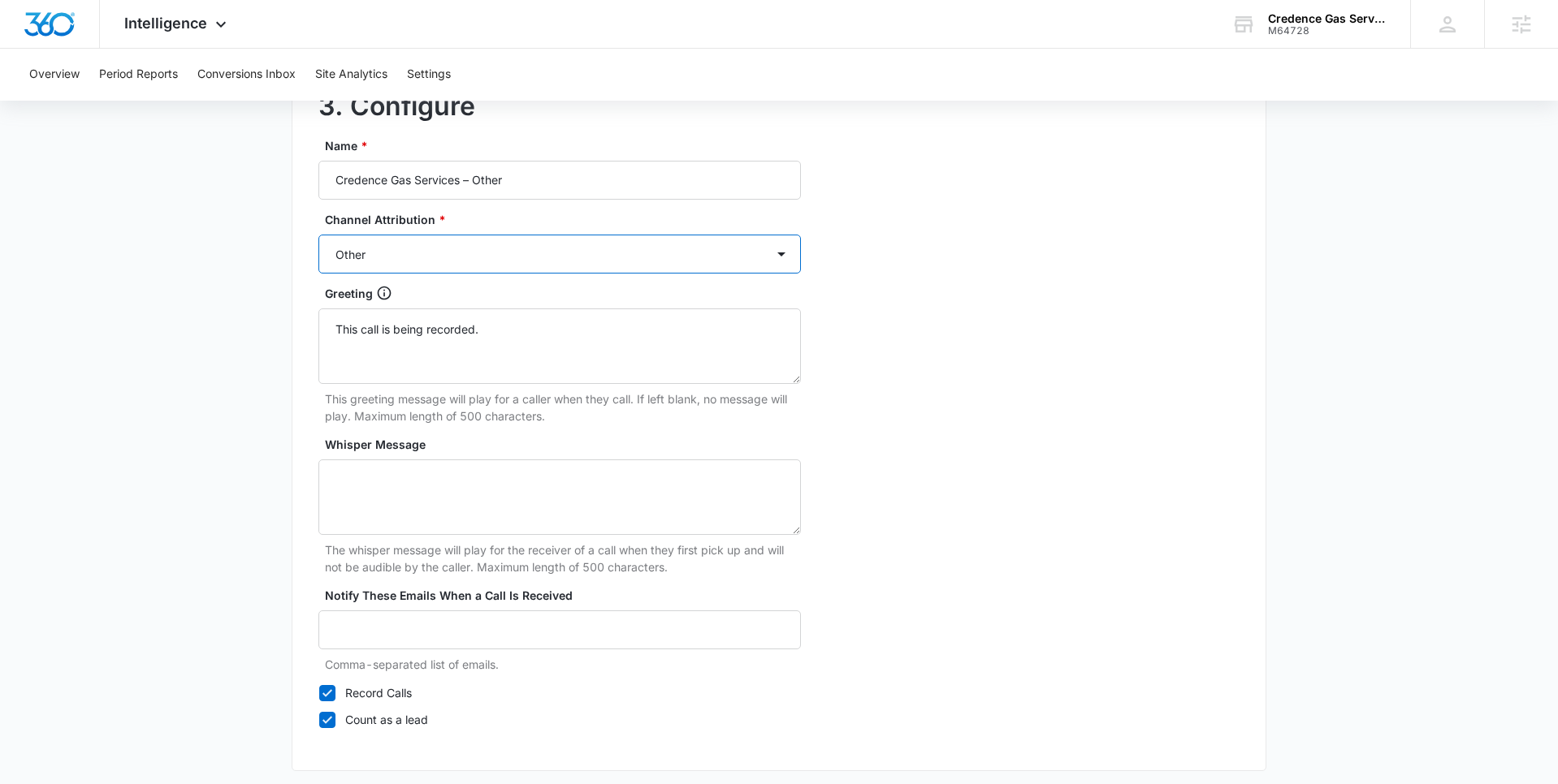
scroll to position [1476, 0]
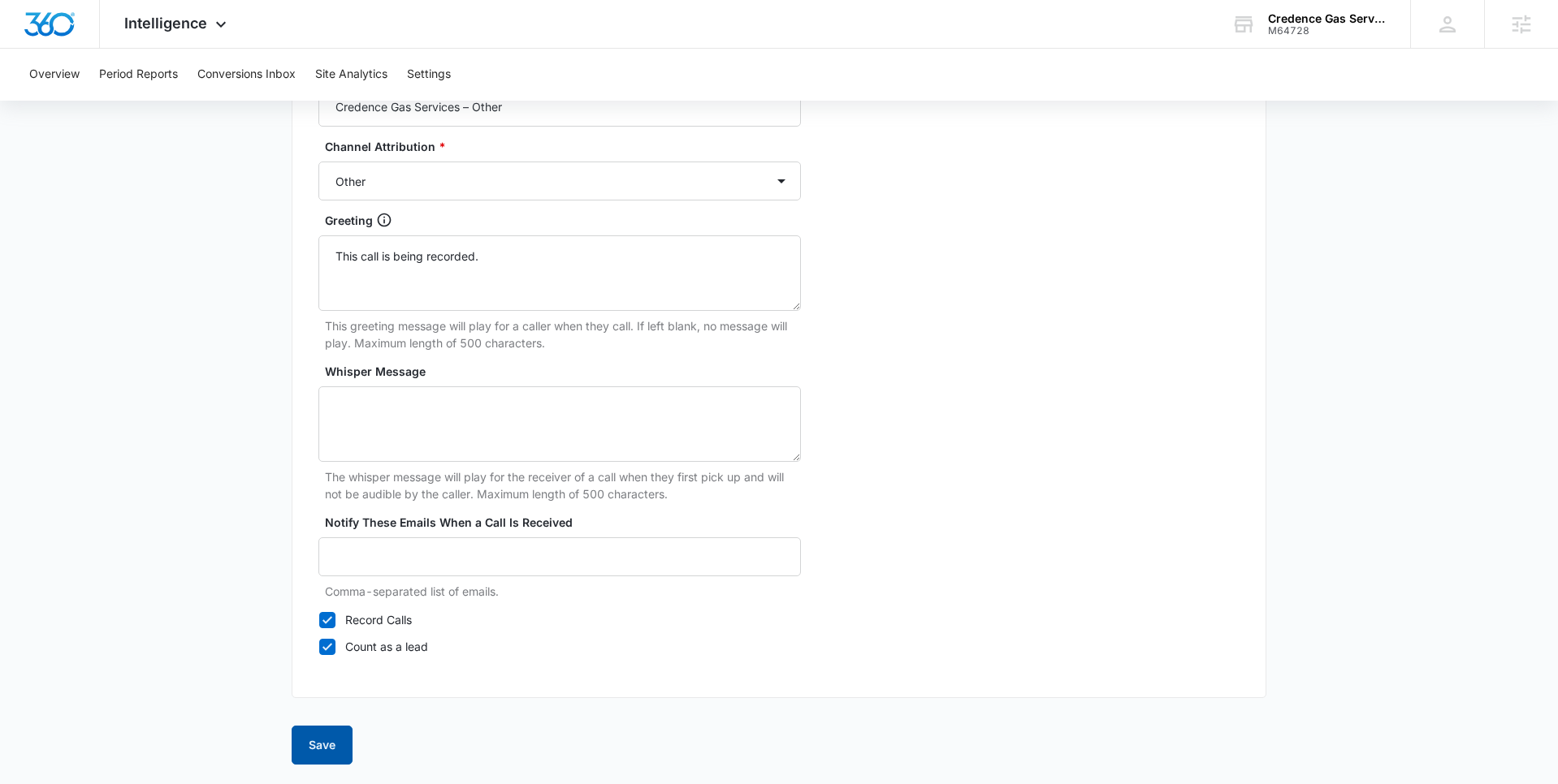
click at [310, 747] on button "Save" at bounding box center [322, 745] width 61 height 39
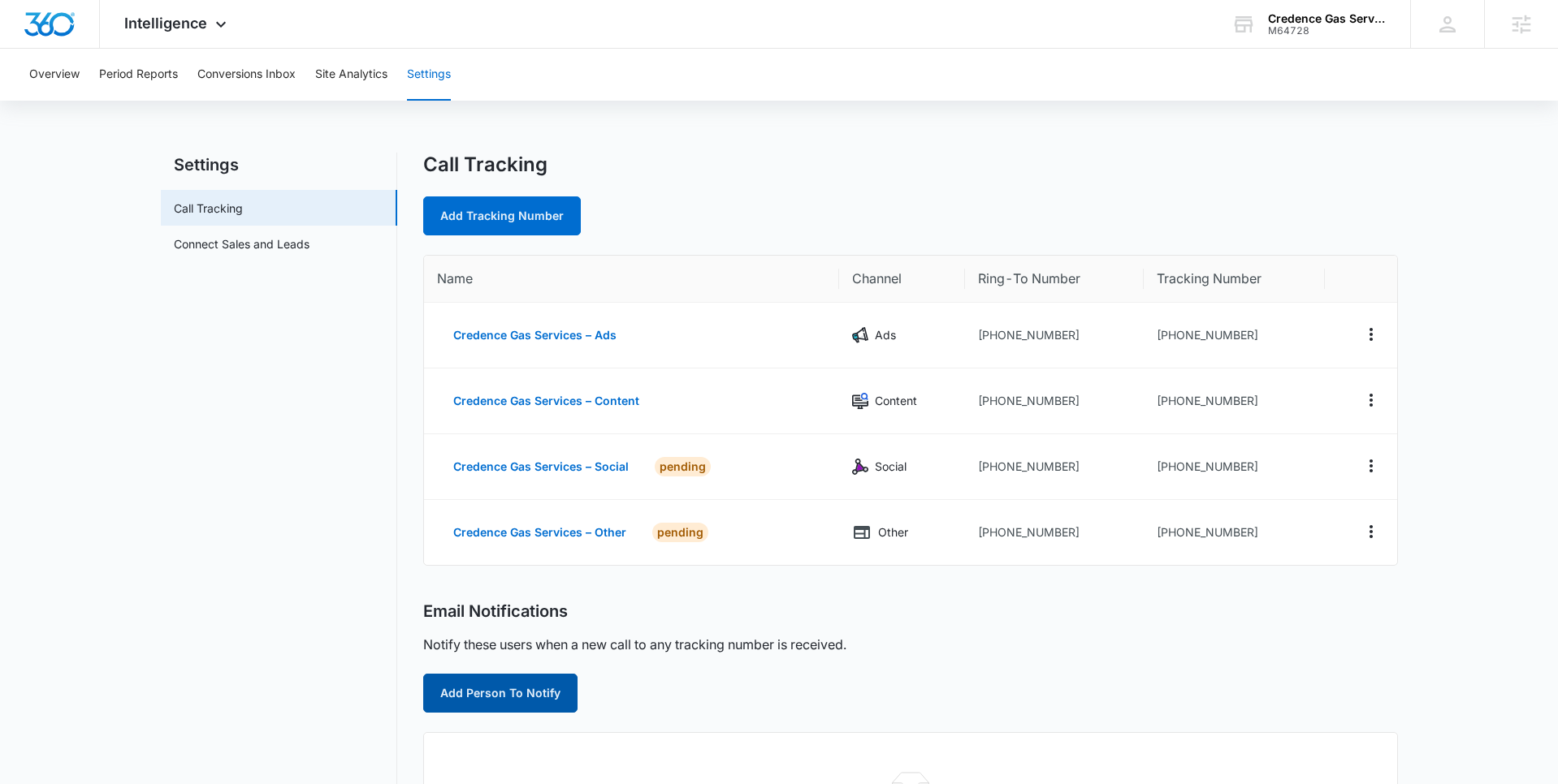
click at [460, 689] on button "Add Person To Notify" at bounding box center [499, 693] width 154 height 39
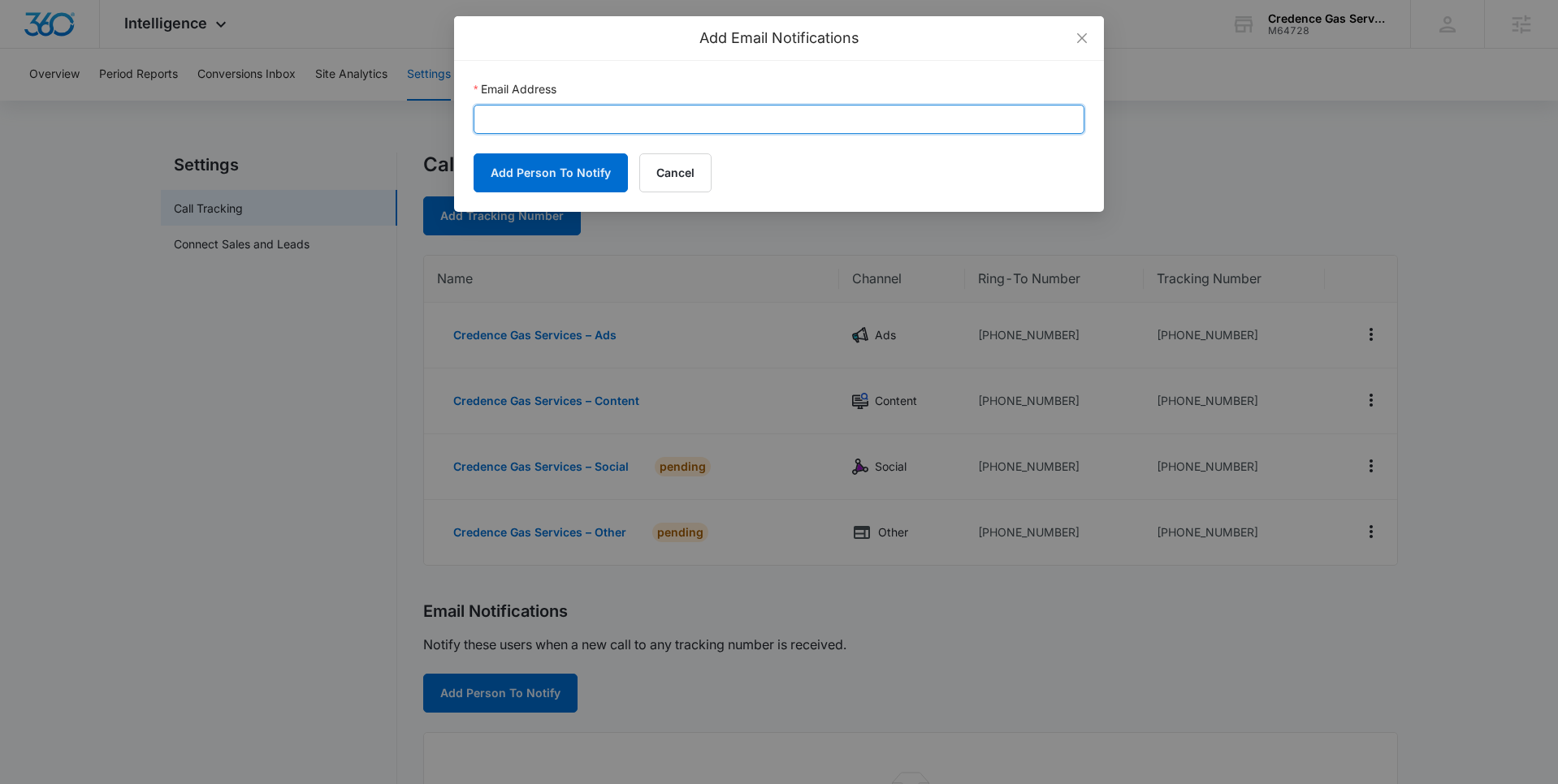
click at [537, 121] on input "Email Address" at bounding box center [779, 120] width 611 height 30
paste input "[EMAIL_ADDRESS][DOMAIN_NAME]"
type input "[EMAIL_ADDRESS][DOMAIN_NAME]"
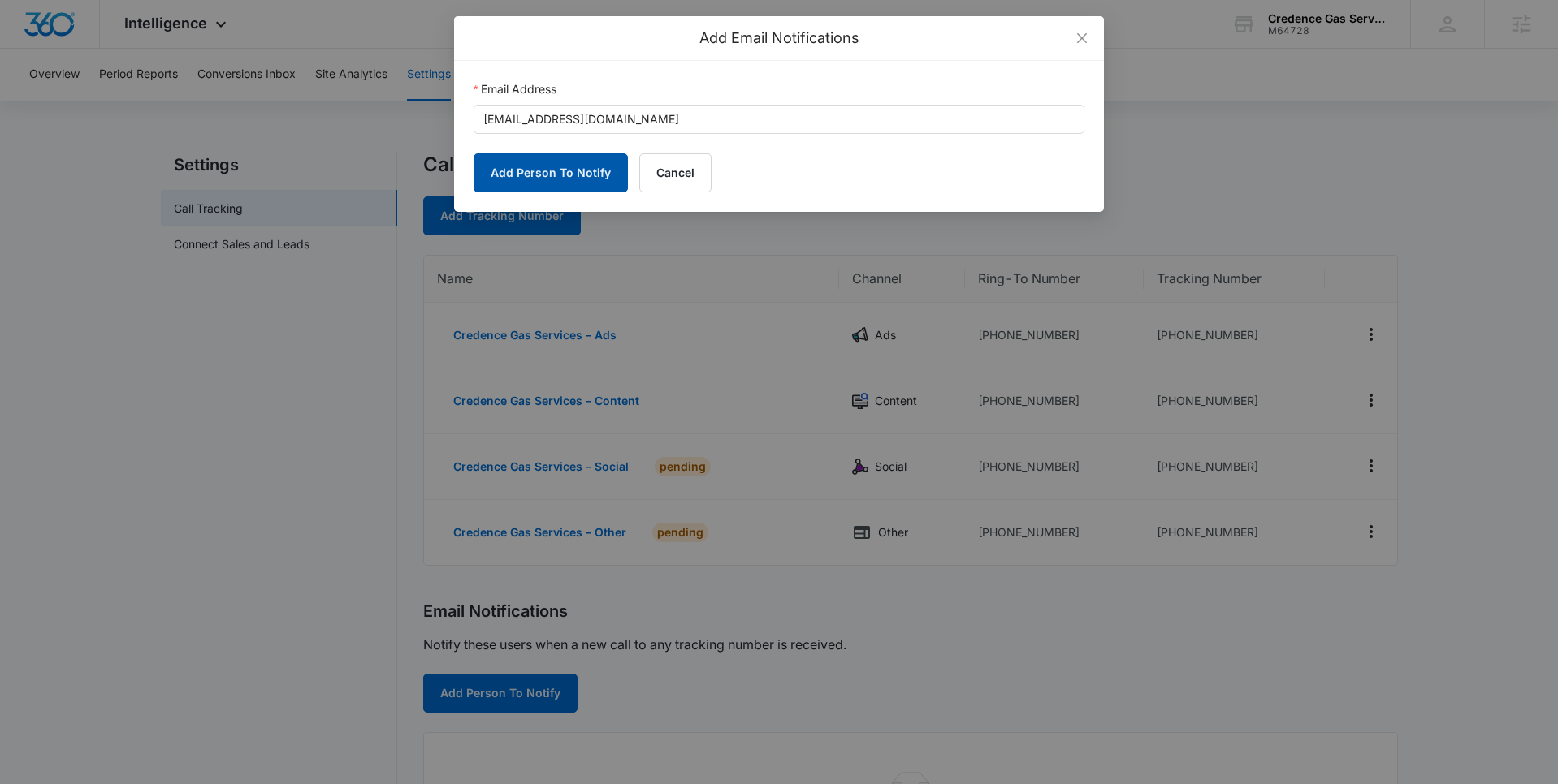
click at [510, 176] on button "Add Person To Notify" at bounding box center [550, 172] width 154 height 39
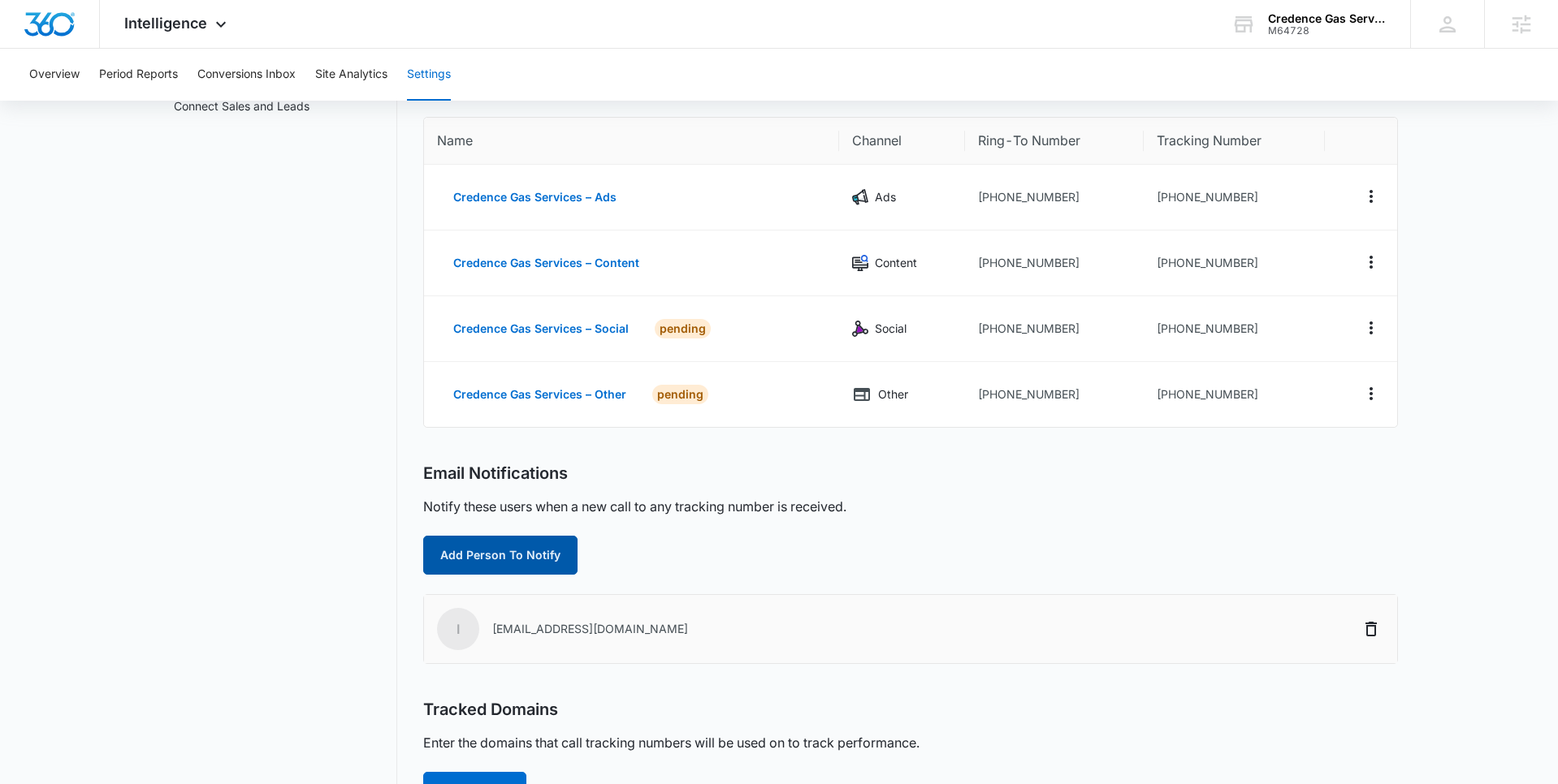
scroll to position [153, 0]
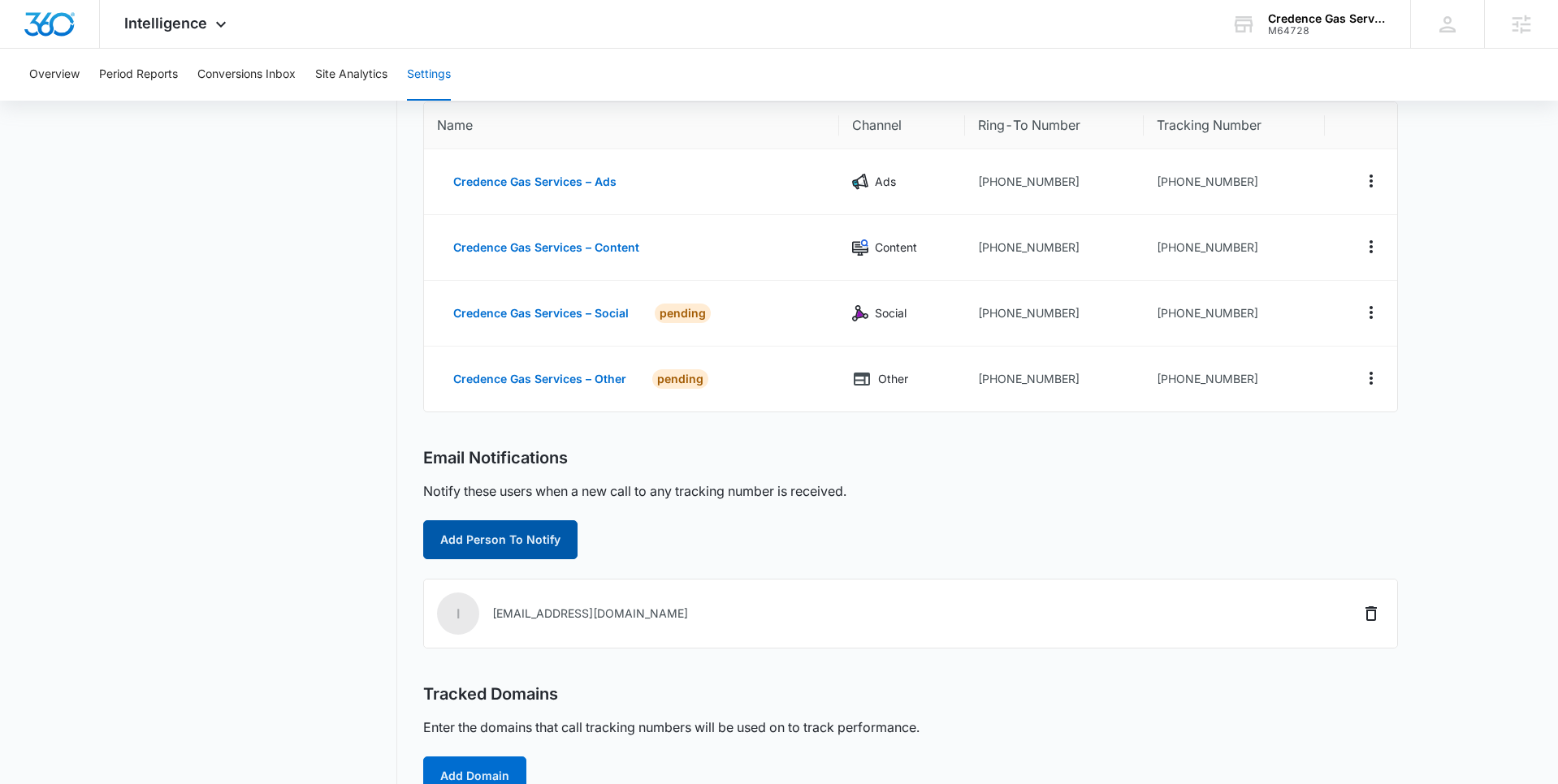
click at [499, 539] on button "Add Person To Notify" at bounding box center [499, 539] width 154 height 39
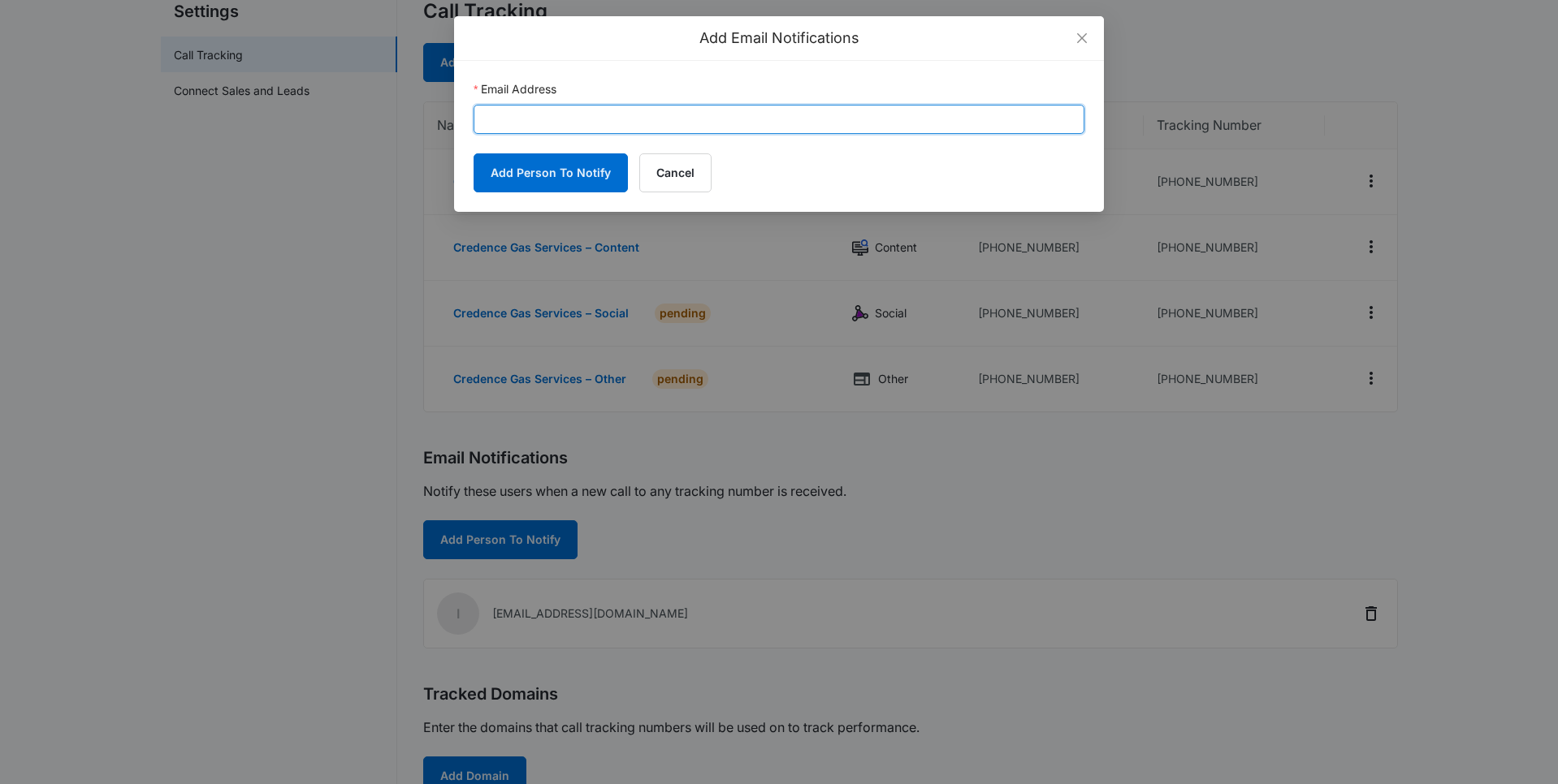
click at [574, 133] on input "Email Address" at bounding box center [779, 120] width 611 height 30
paste input "[PERSON_NAME][EMAIL_ADDRESS][DOMAIN_NAME]"
type input "[PERSON_NAME][EMAIL_ADDRESS][DOMAIN_NAME]"
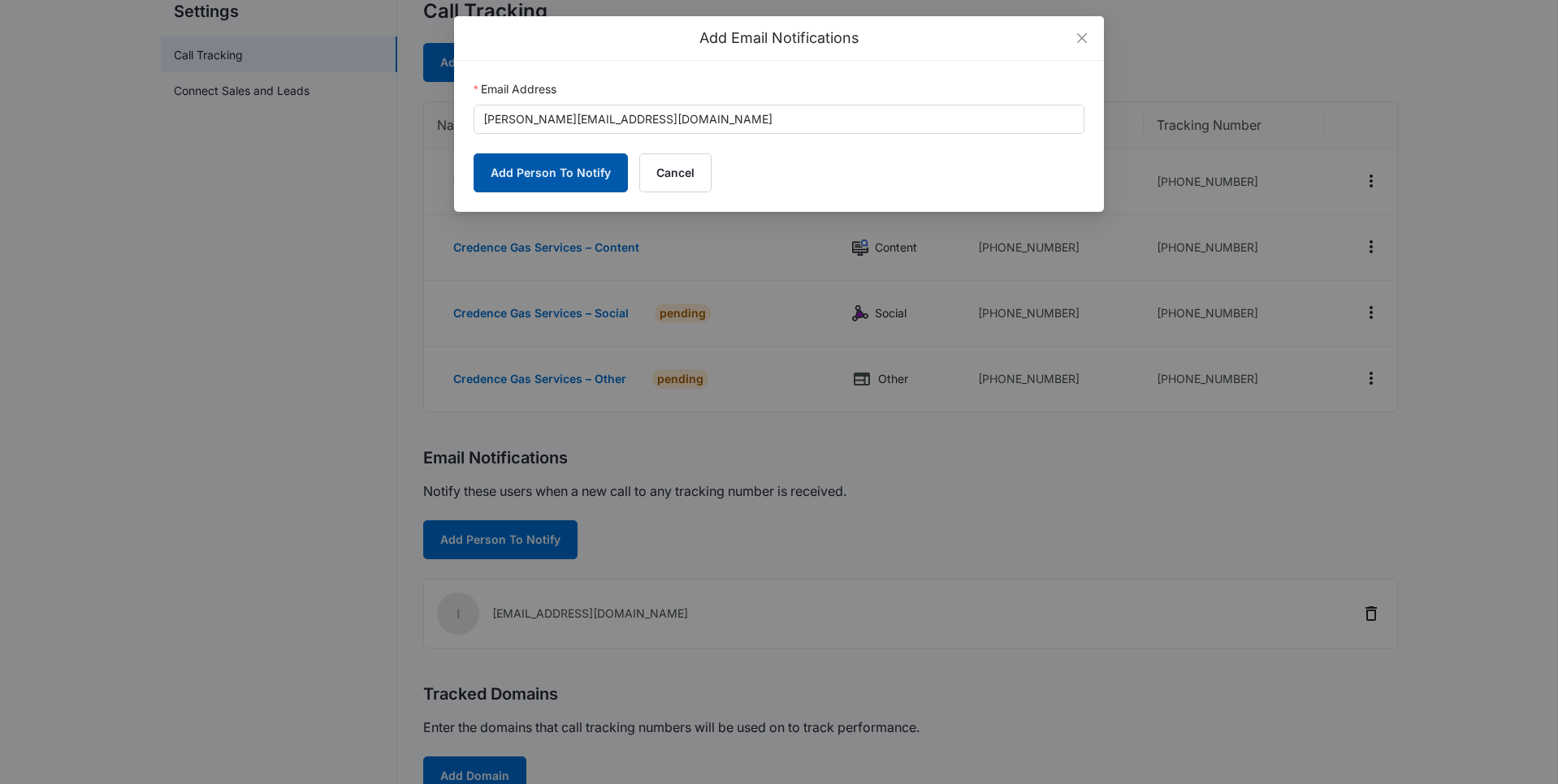
click at [508, 169] on button "Add Person To Notify" at bounding box center [550, 172] width 154 height 39
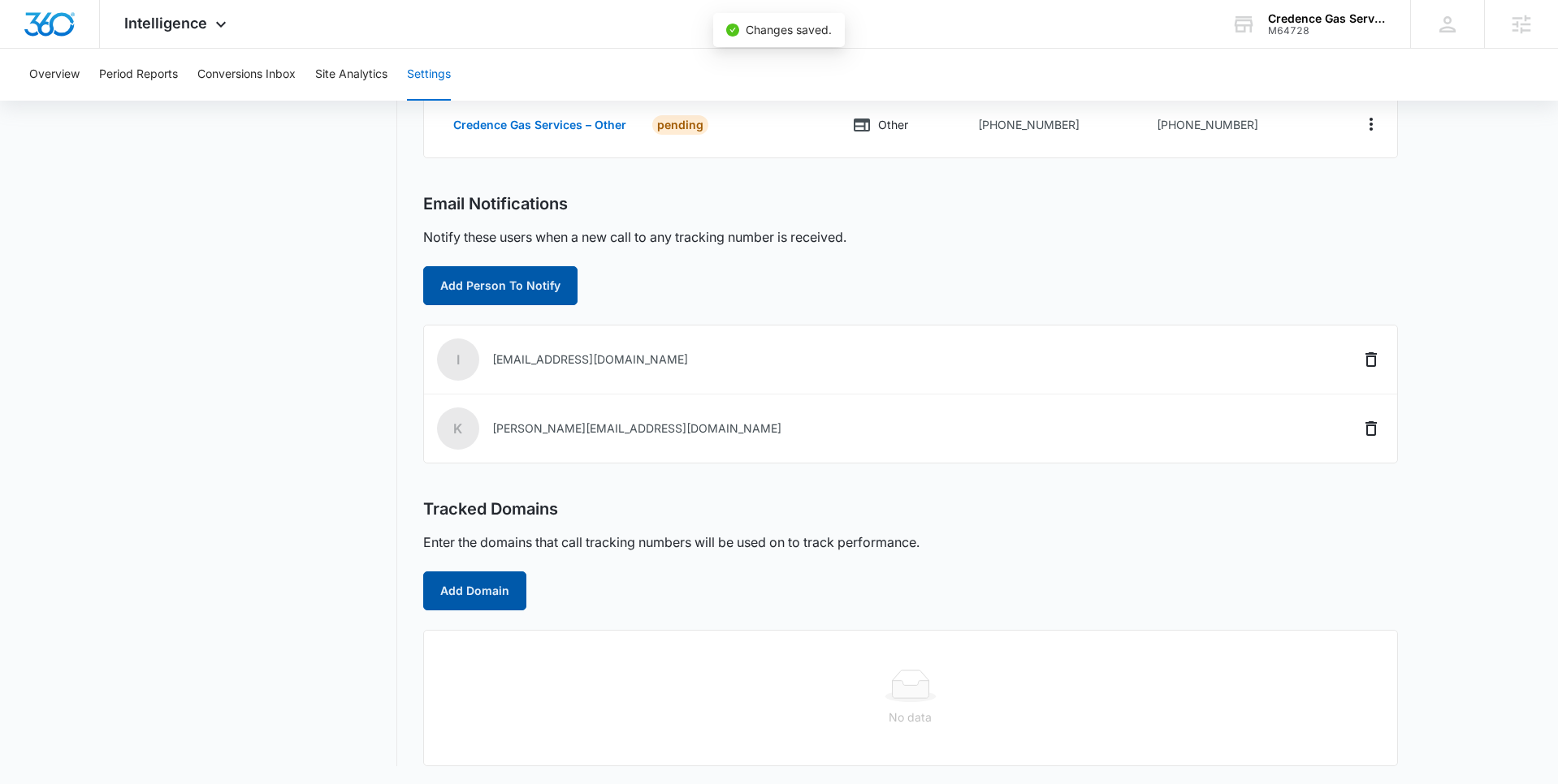
scroll to position [409, 0]
click at [495, 593] on button "Add Domain" at bounding box center [474, 589] width 103 height 39
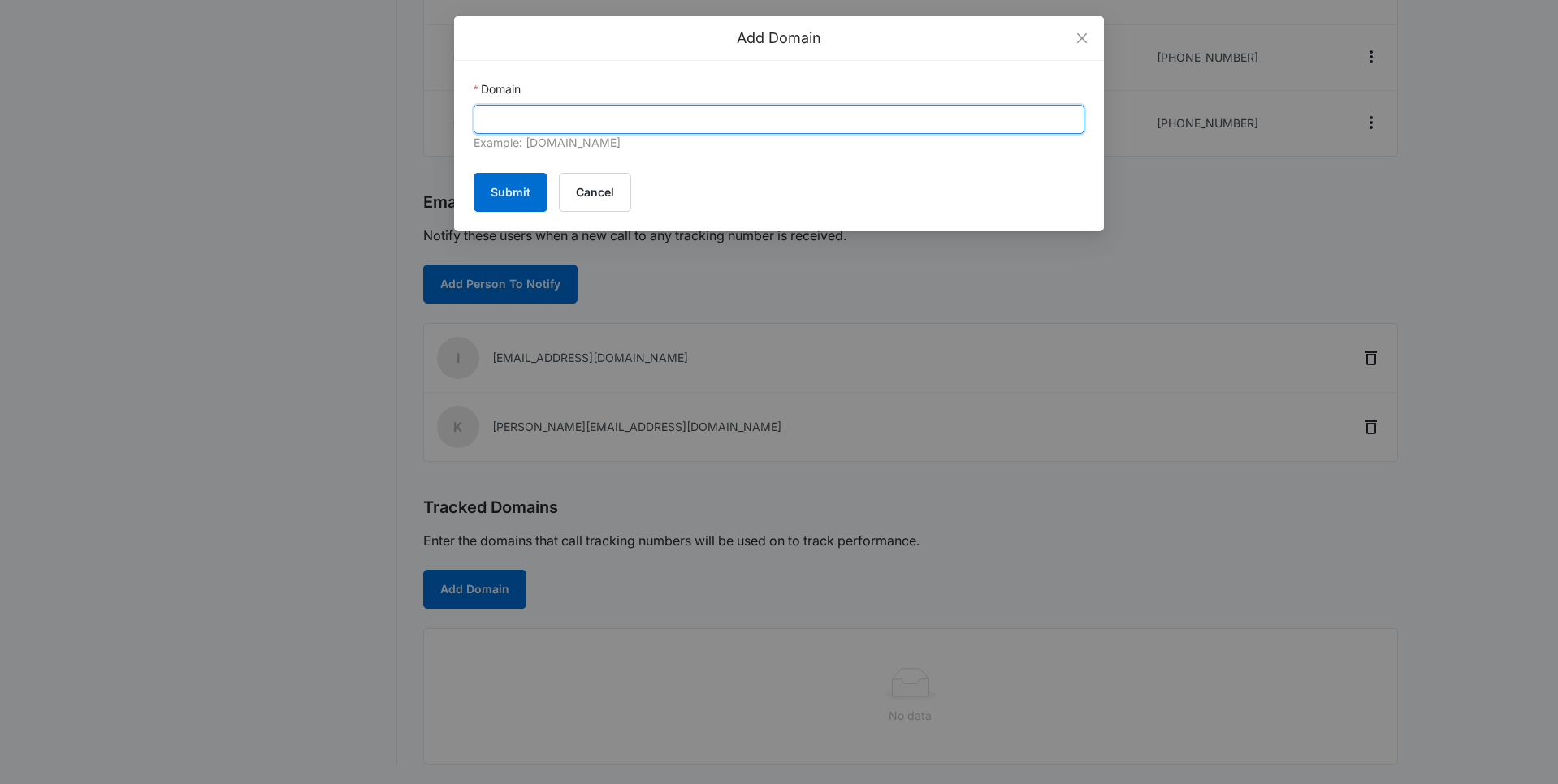
click at [746, 117] on input "Domain" at bounding box center [779, 120] width 611 height 30
paste input "[URL][DOMAIN_NAME]"
drag, startPoint x: 520, startPoint y: 119, endPoint x: 423, endPoint y: 114, distance: 97.1
click at [423, 114] on div "Add Domain Domain https://credencegas.com Example: marketing360.com Submit Canc…" at bounding box center [779, 392] width 1558 height 784
type input "[DOMAIN_NAME]"
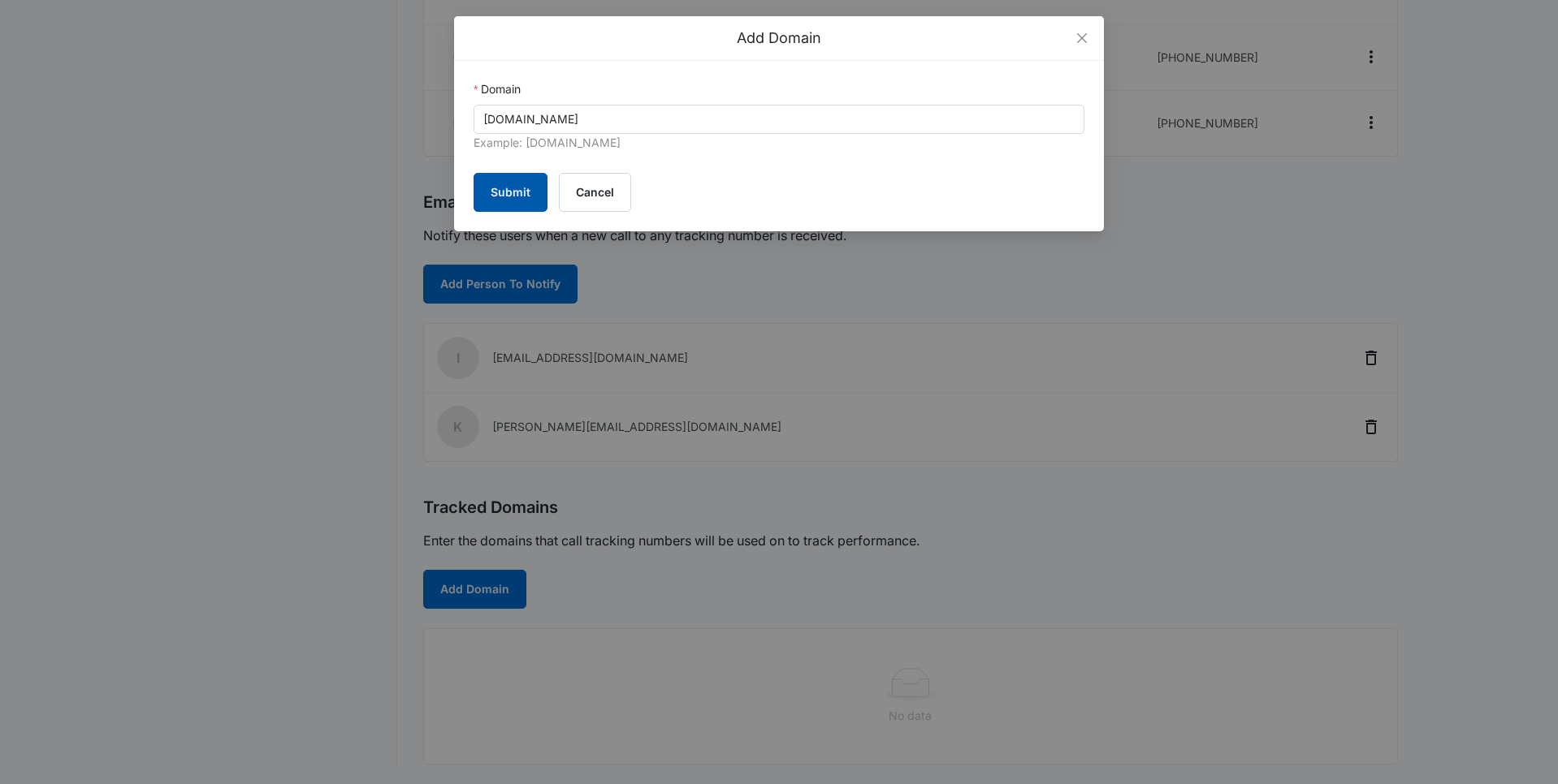
click at [514, 194] on button "Submit" at bounding box center [510, 192] width 74 height 39
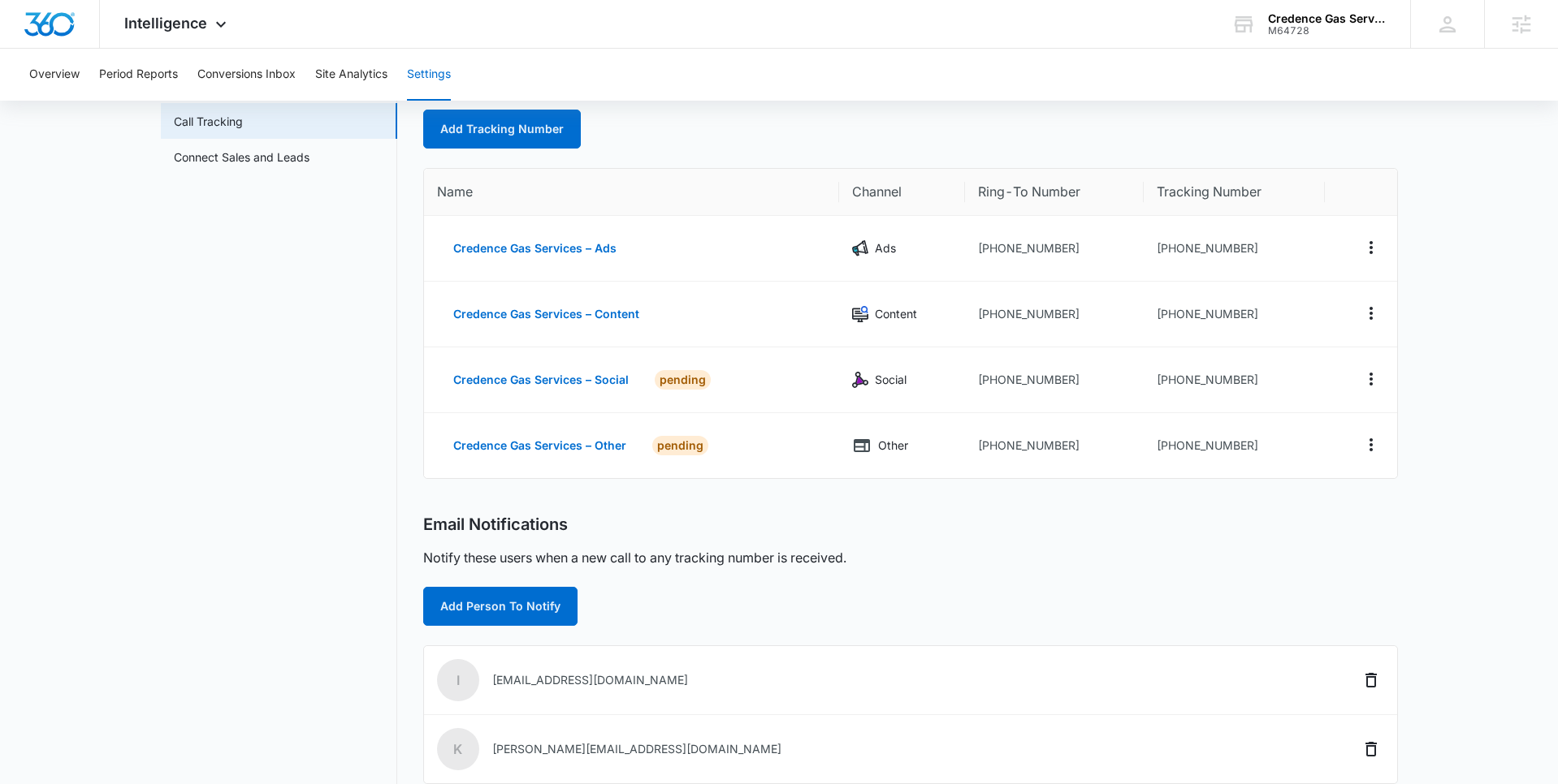
scroll to position [0, 0]
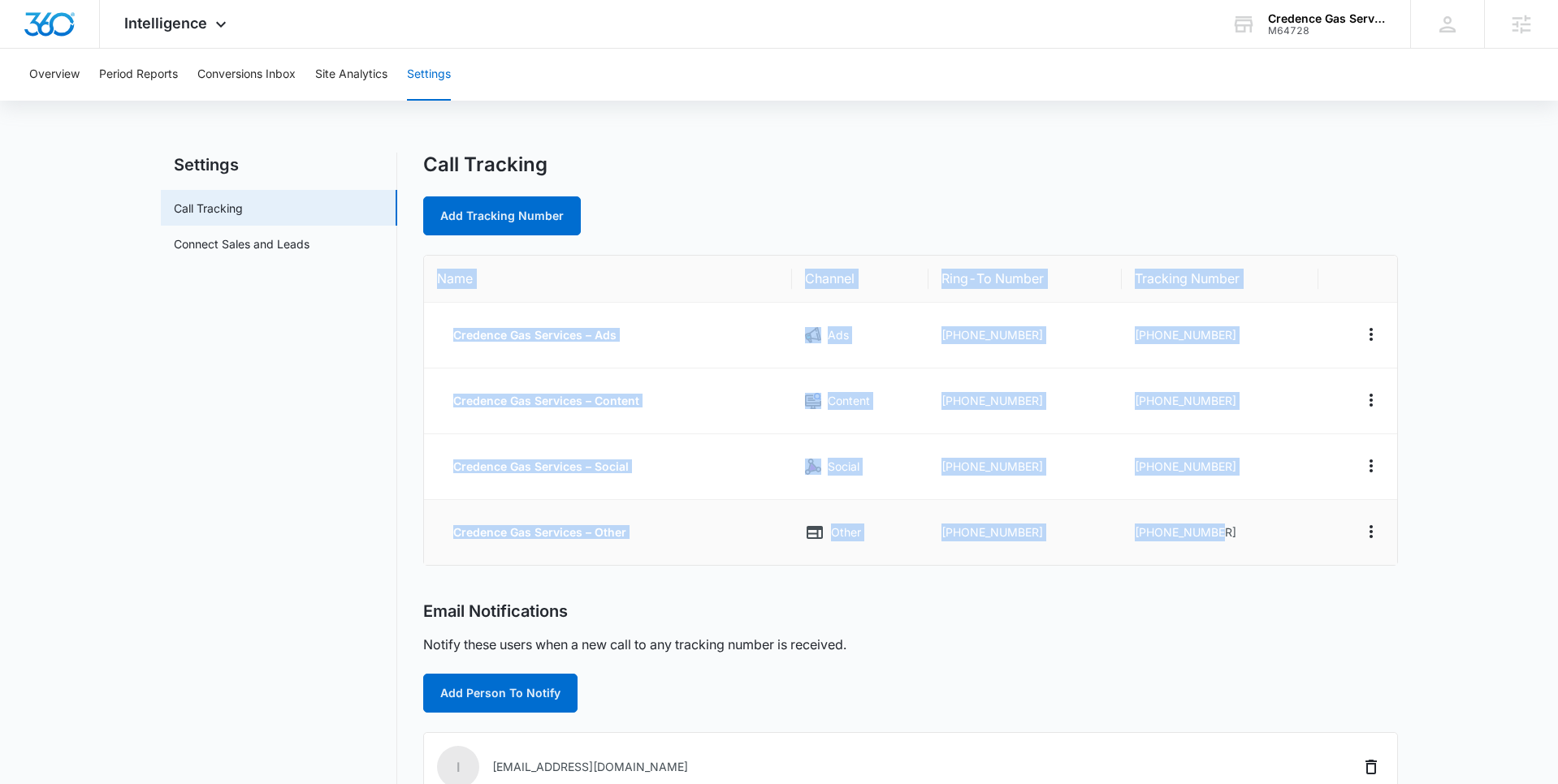
drag, startPoint x: 433, startPoint y: 271, endPoint x: 1245, endPoint y: 554, distance: 859.9
click at [1249, 547] on table "Name Channel Ring-To Number Tracking Number Credence Gas Services – Ads Ads [PH…" at bounding box center [910, 410] width 973 height 310
copy table "Name Channel Ring-To Number Tracking Number Credence Gas Services – Ads Ads [PH…"
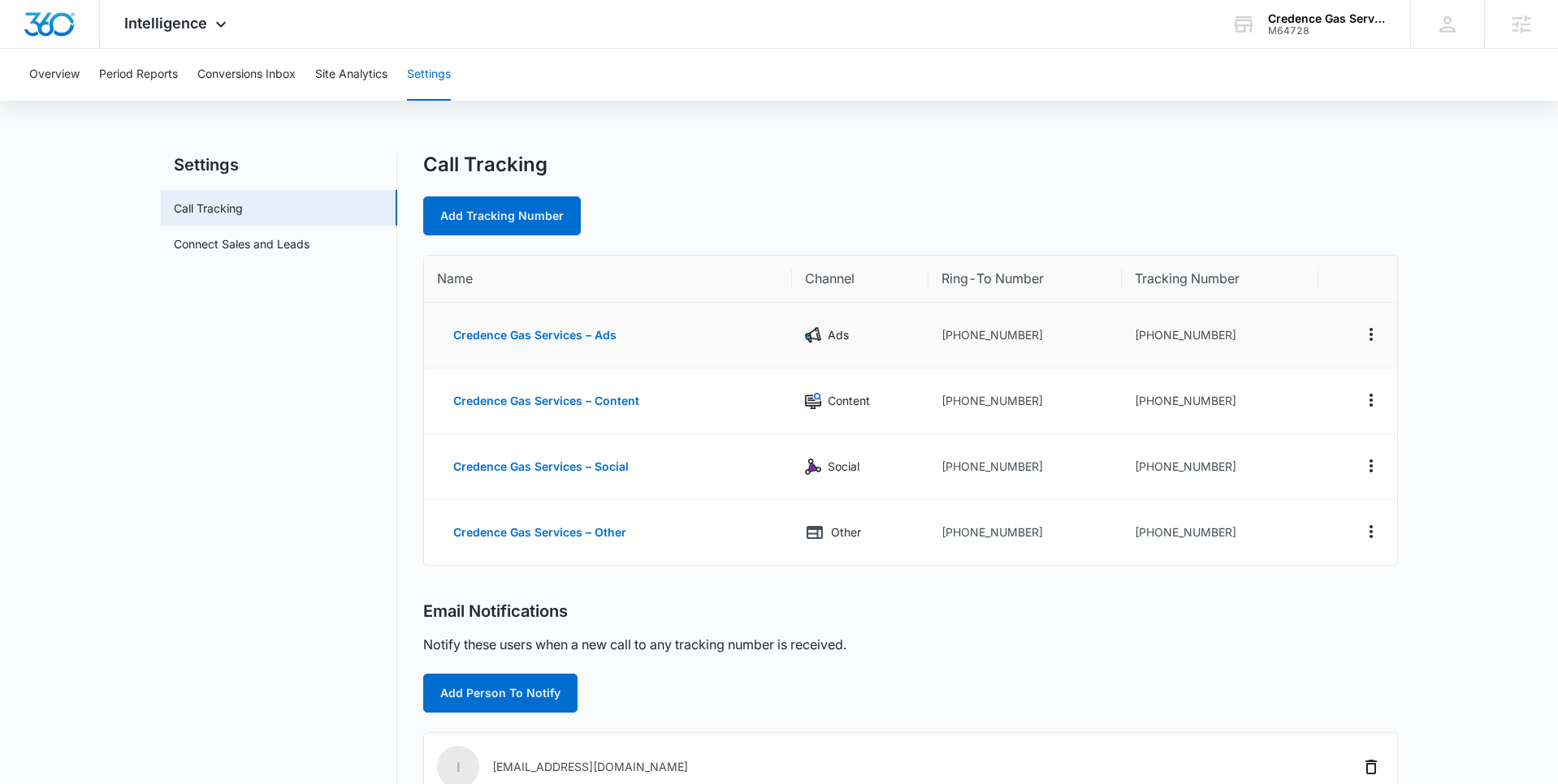
click at [1035, 342] on td "[PHONE_NUMBER]" at bounding box center [1025, 336] width 193 height 66
drag, startPoint x: 1031, startPoint y: 337, endPoint x: 955, endPoint y: 338, distance: 76.0
click at [955, 338] on td "[PHONE_NUMBER]" at bounding box center [1025, 336] width 193 height 66
copy td "8328024033"
drag, startPoint x: 1230, startPoint y: 339, endPoint x: 1147, endPoint y: 337, distance: 83.0
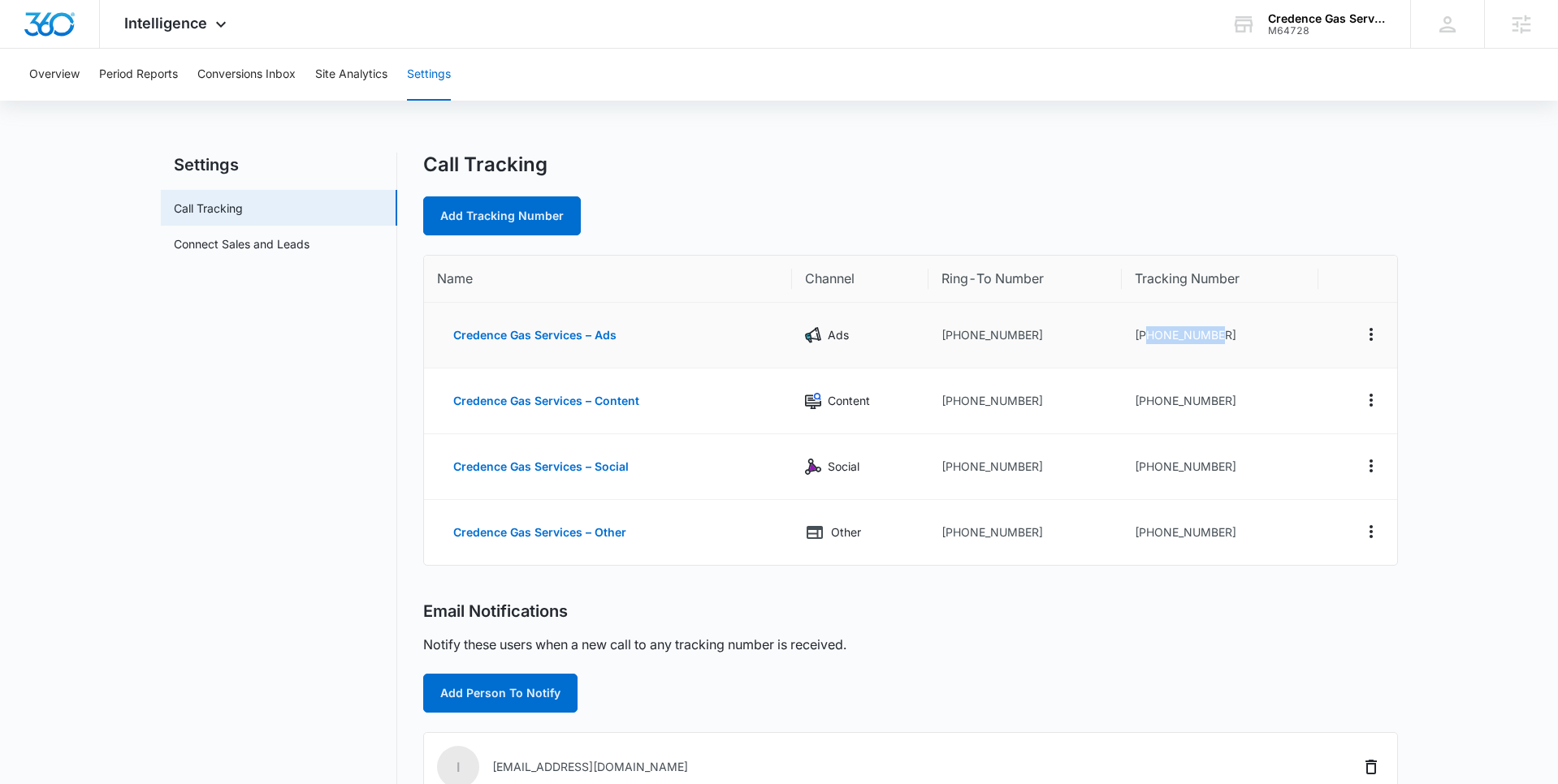
click at [1147, 337] on td "[PHONE_NUMBER]" at bounding box center [1220, 336] width 197 height 66
copy td "8323048651"
drag, startPoint x: 1218, startPoint y: 397, endPoint x: 1160, endPoint y: 392, distance: 58.2
click at [1146, 399] on td "[PHONE_NUMBER]" at bounding box center [1220, 402] width 197 height 66
copy td "8323048681"
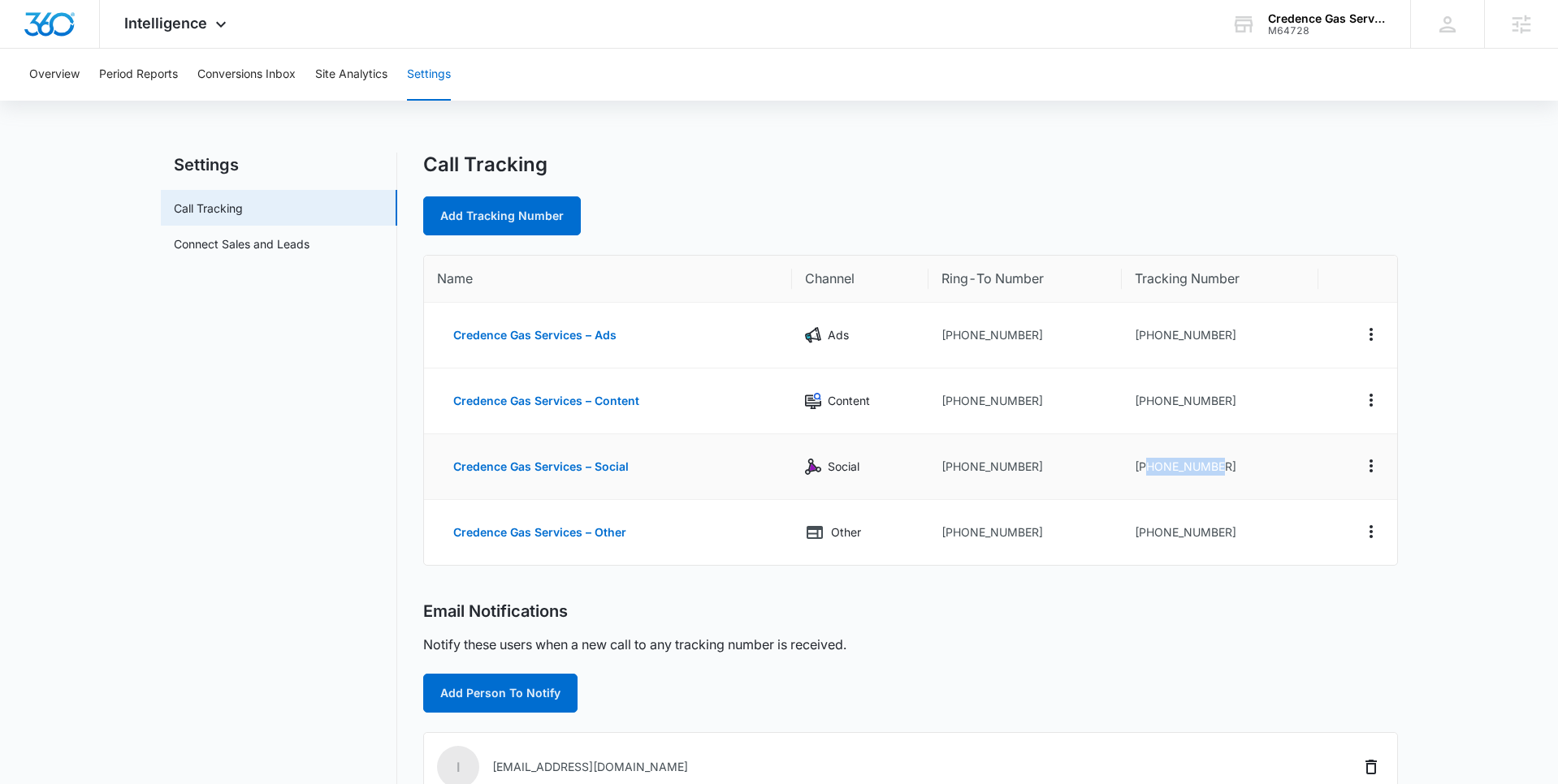
drag, startPoint x: 1234, startPoint y: 468, endPoint x: 1148, endPoint y: 471, distance: 86.1
click at [1148, 471] on td "[PHONE_NUMBER]" at bounding box center [1220, 467] width 197 height 66
copy td "8323048683"
drag, startPoint x: 1227, startPoint y: 534, endPoint x: 921, endPoint y: 571, distance: 308.2
click at [1144, 535] on td "[PHONE_NUMBER]" at bounding box center [1220, 533] width 197 height 65
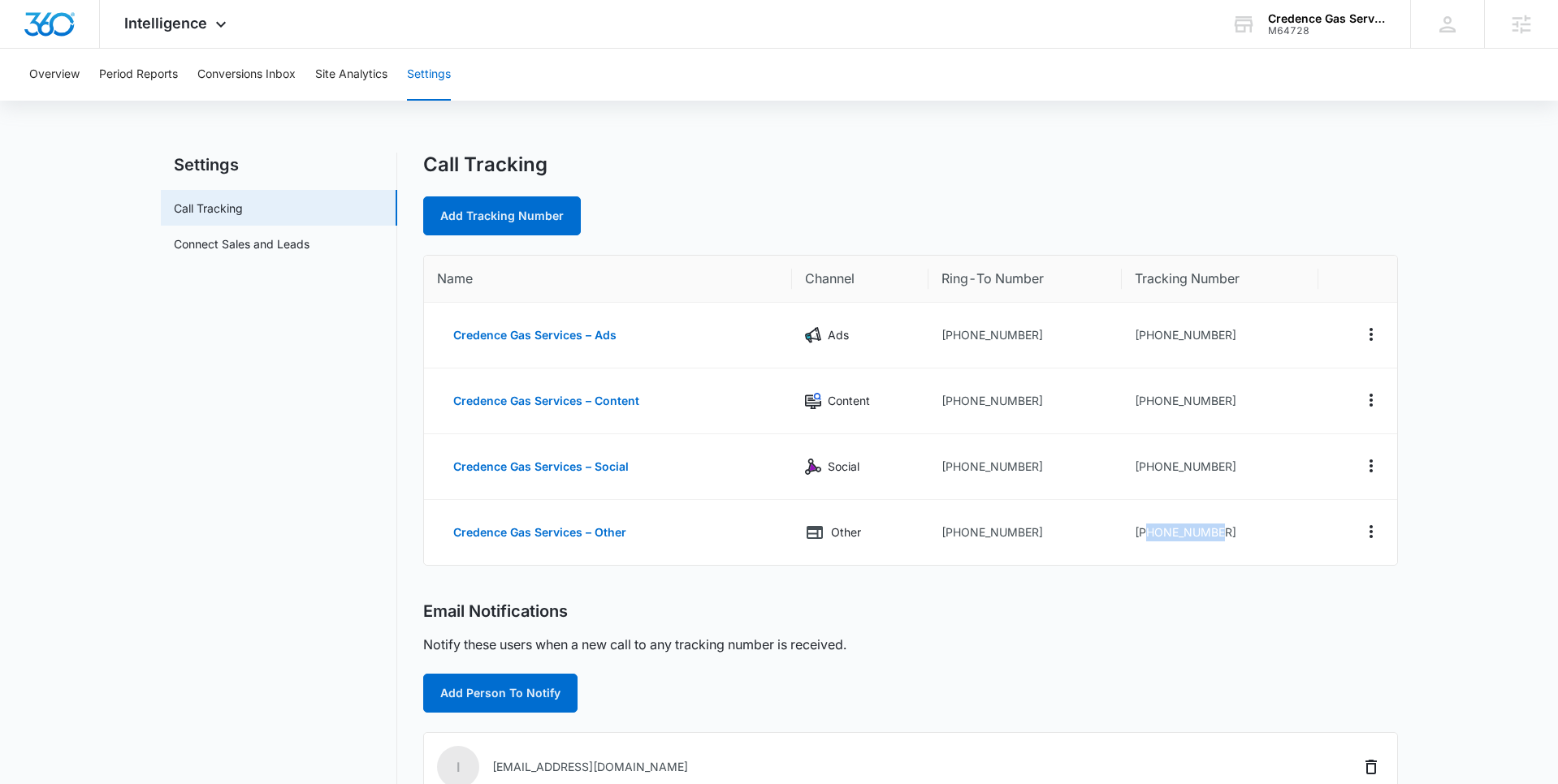
copy td "8323048696"
click at [222, 24] on icon at bounding box center [221, 29] width 19 height 19
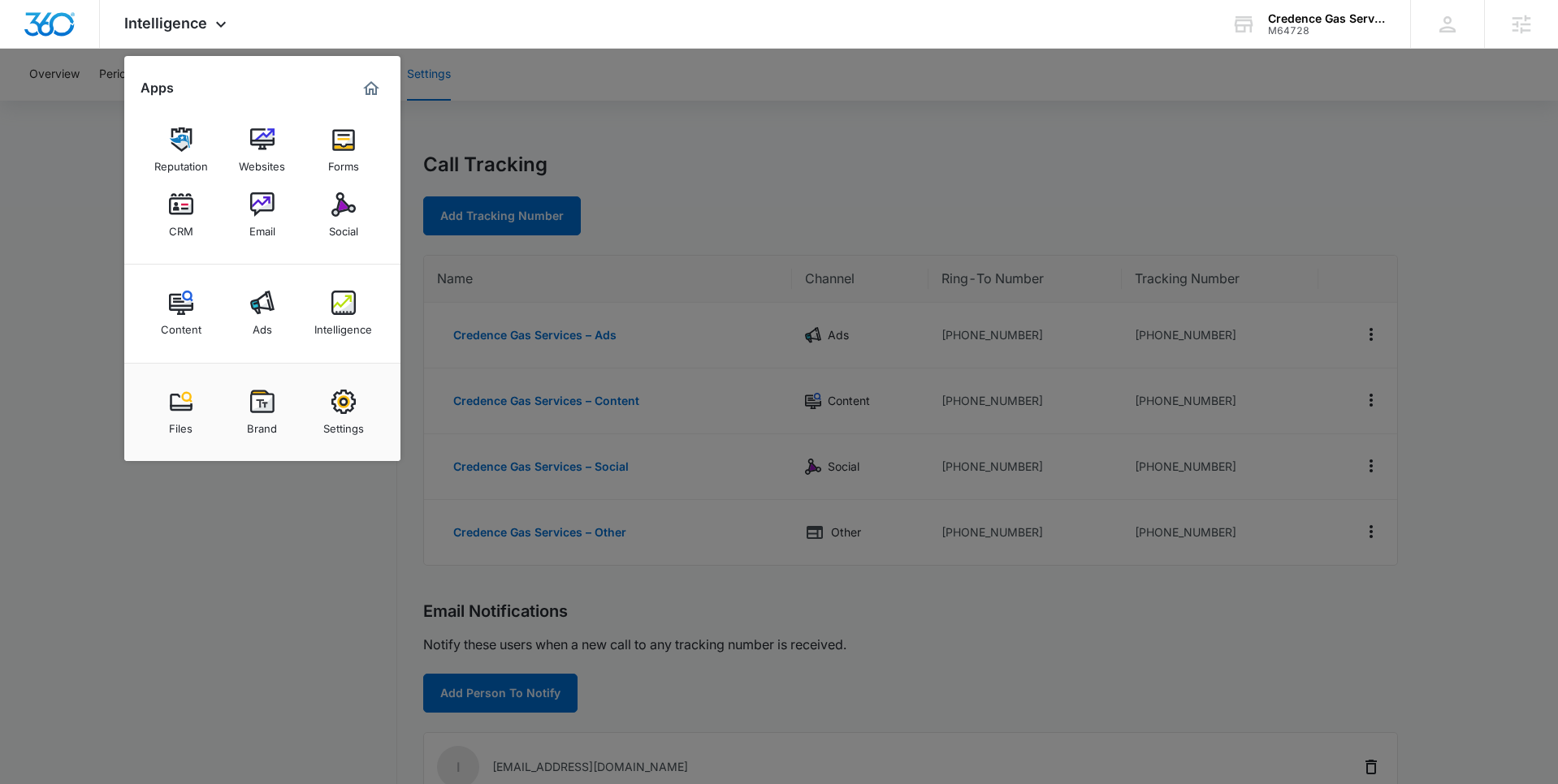
click at [732, 165] on div at bounding box center [779, 392] width 1558 height 784
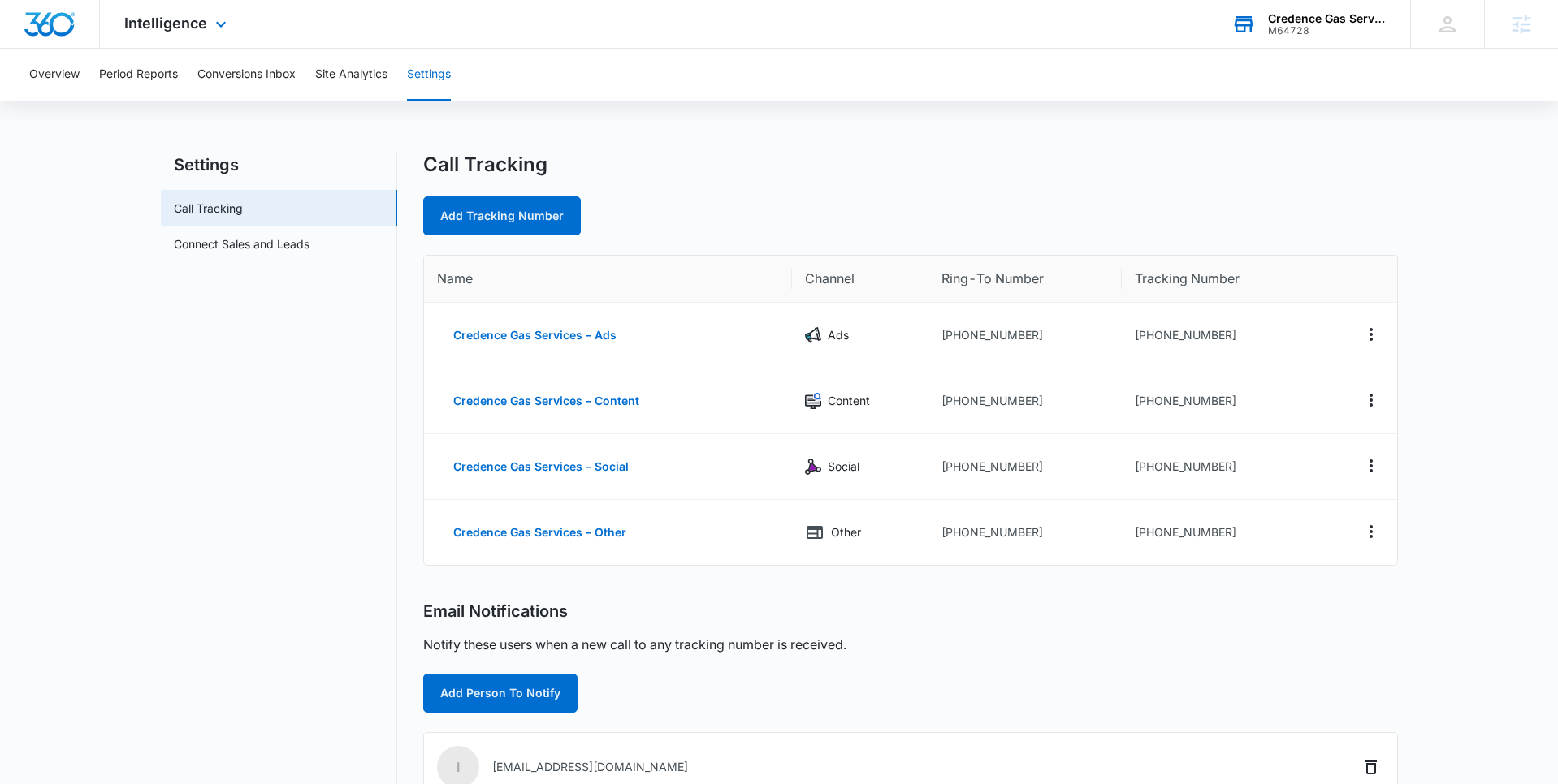
click at [1345, 25] on div "M64728" at bounding box center [1328, 31] width 119 height 11
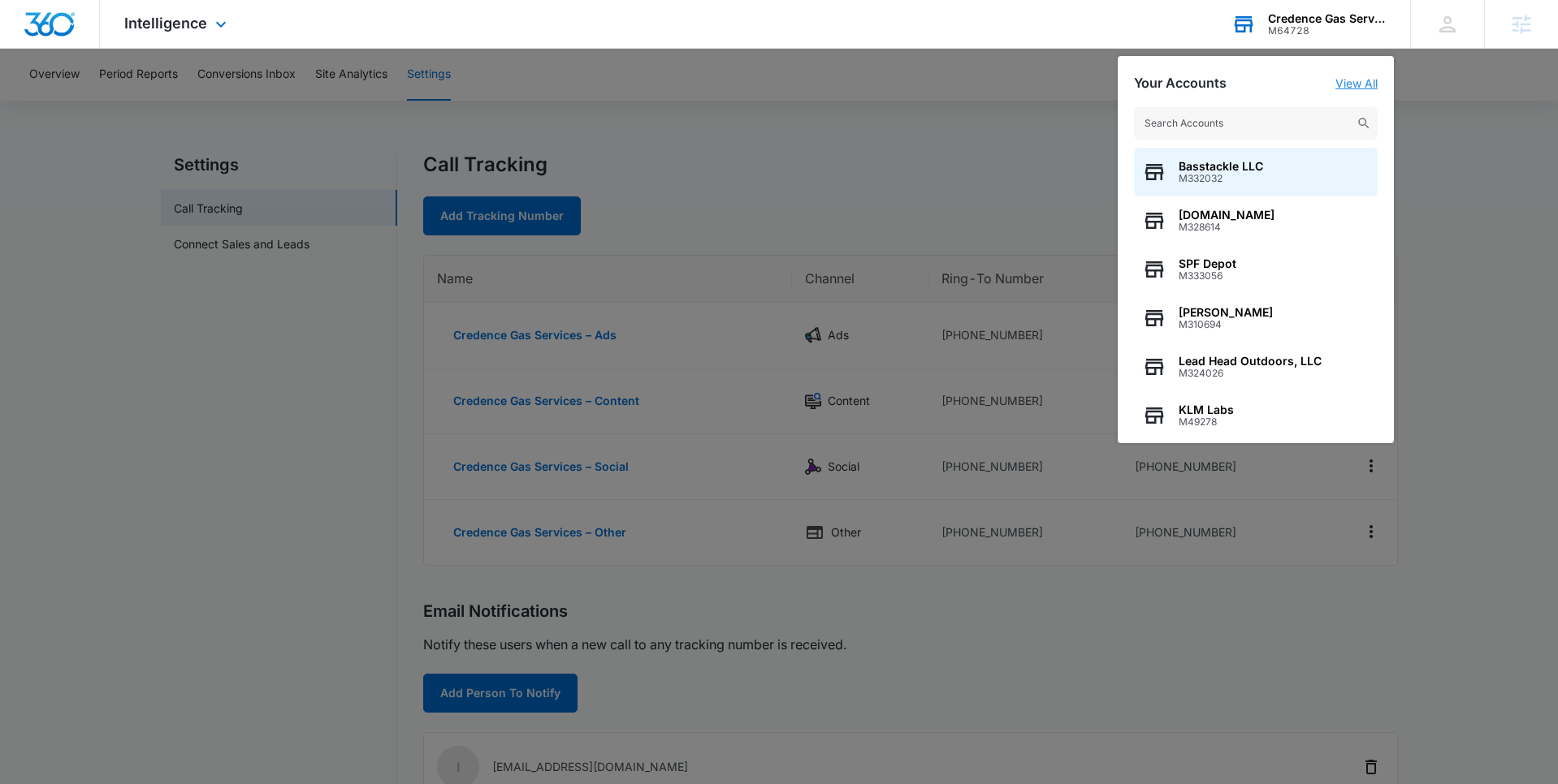
click at [1344, 76] on link "View All" at bounding box center [1356, 83] width 42 height 13
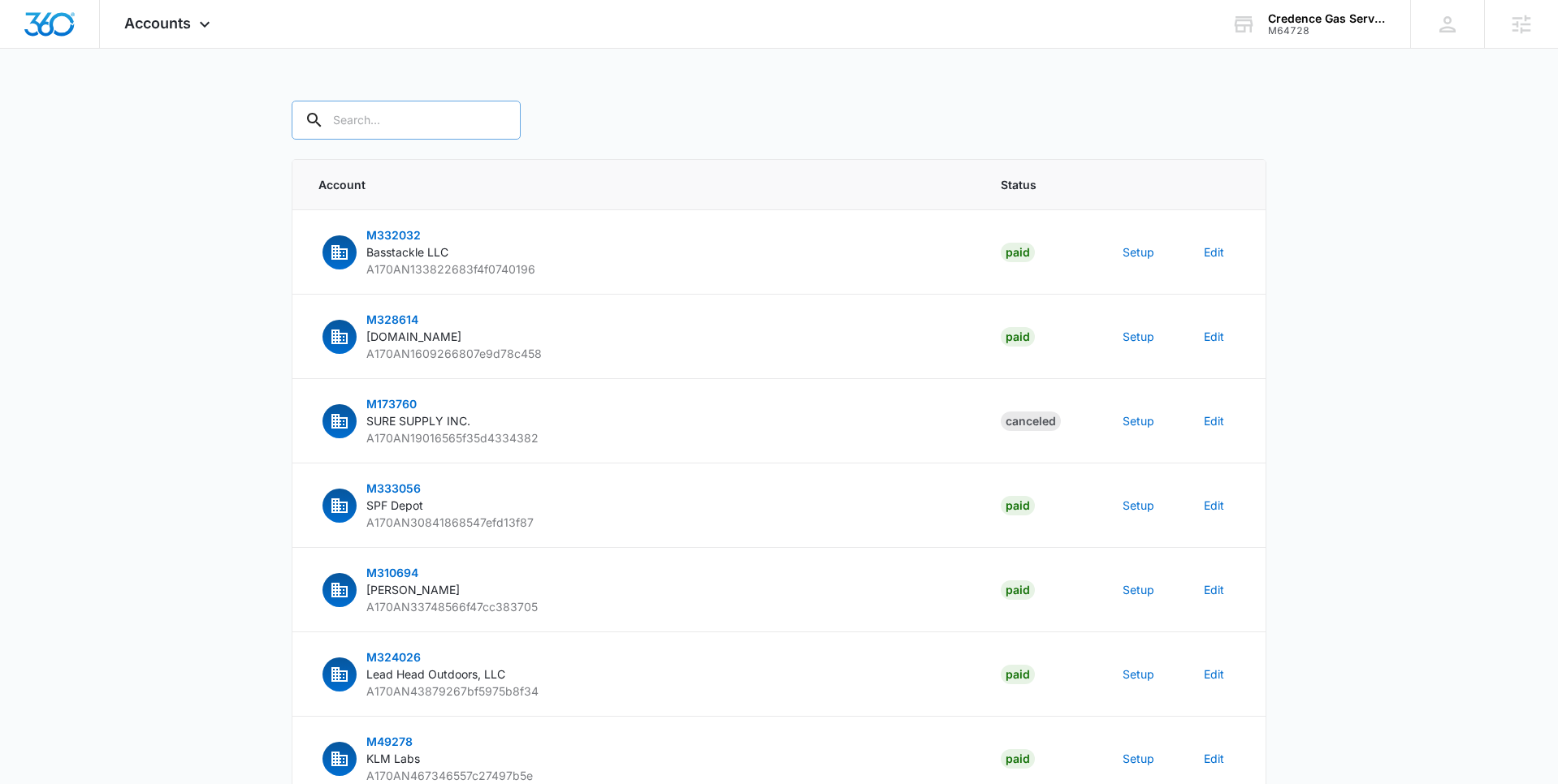
click at [391, 121] on input "text" at bounding box center [406, 120] width 229 height 39
type input "M64728"
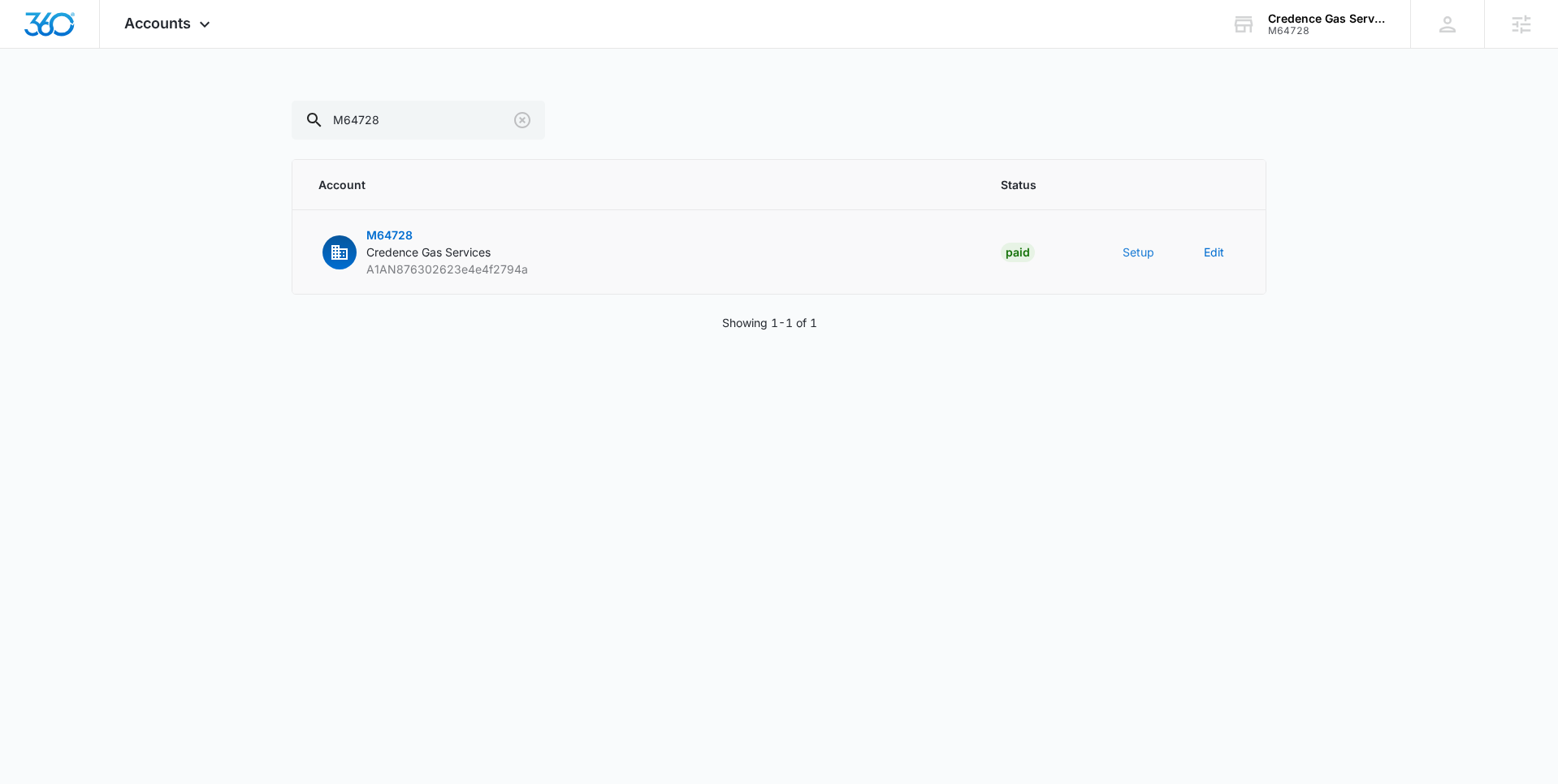
click at [1136, 257] on button "Setup" at bounding box center [1138, 252] width 32 height 17
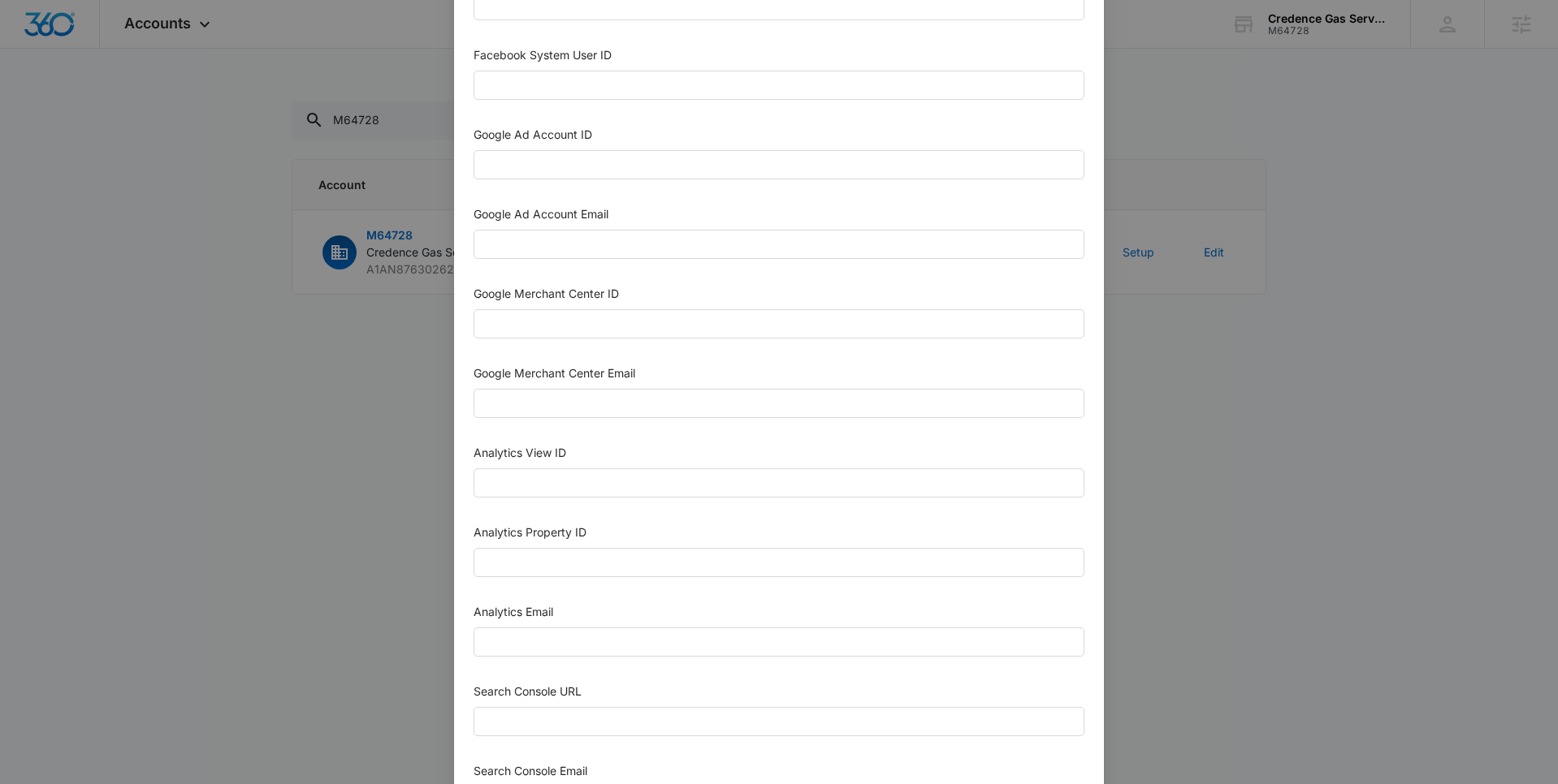
scroll to position [437, 0]
click at [764, 555] on input "Analytics Property ID" at bounding box center [779, 557] width 611 height 30
paste input "504863221"
type input "504863221"
click at [731, 640] on input "Analytics Email" at bounding box center [779, 637] width 611 height 30
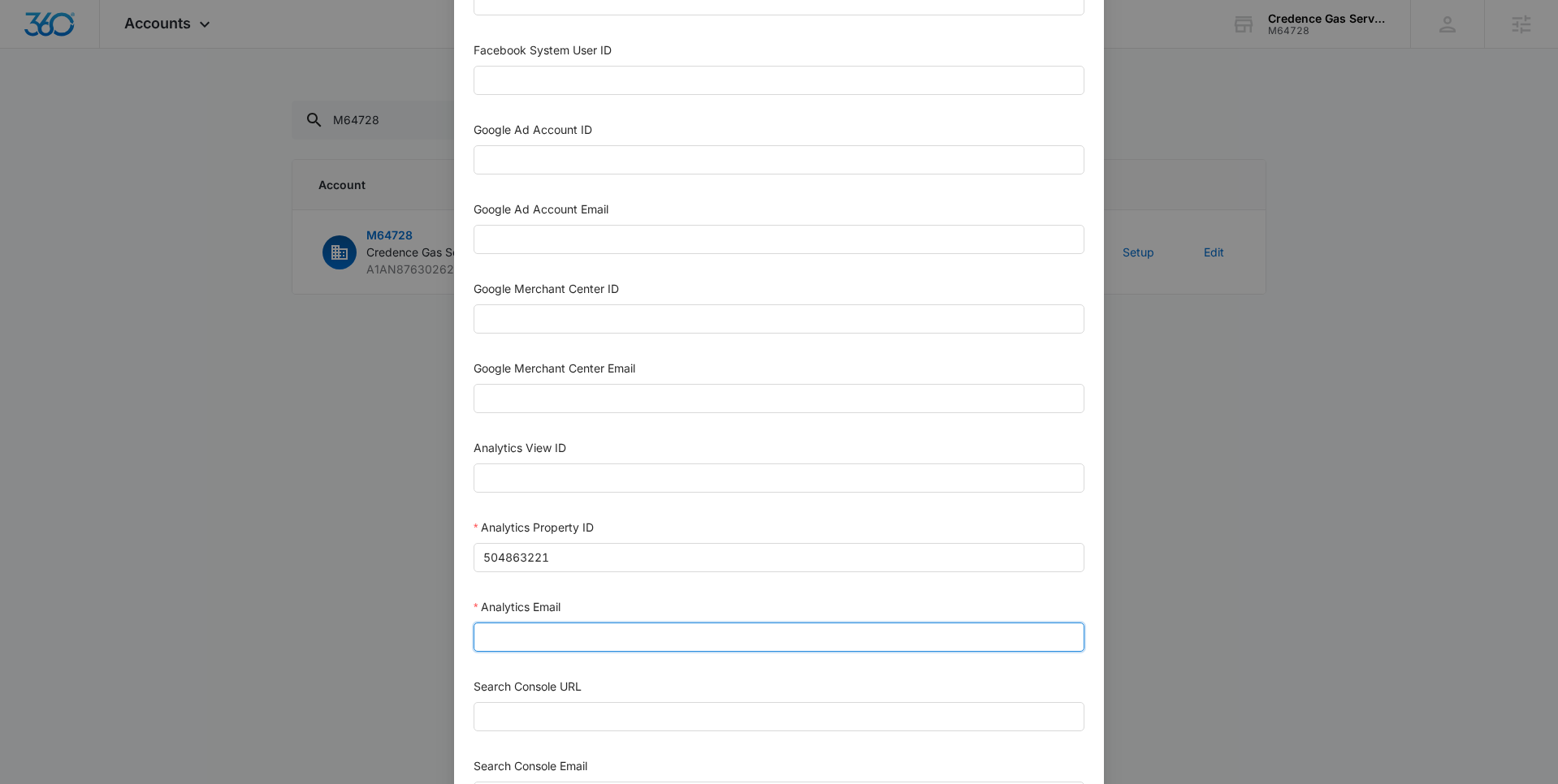
type input "[EMAIL_ADDRESS][DOMAIN_NAME]"
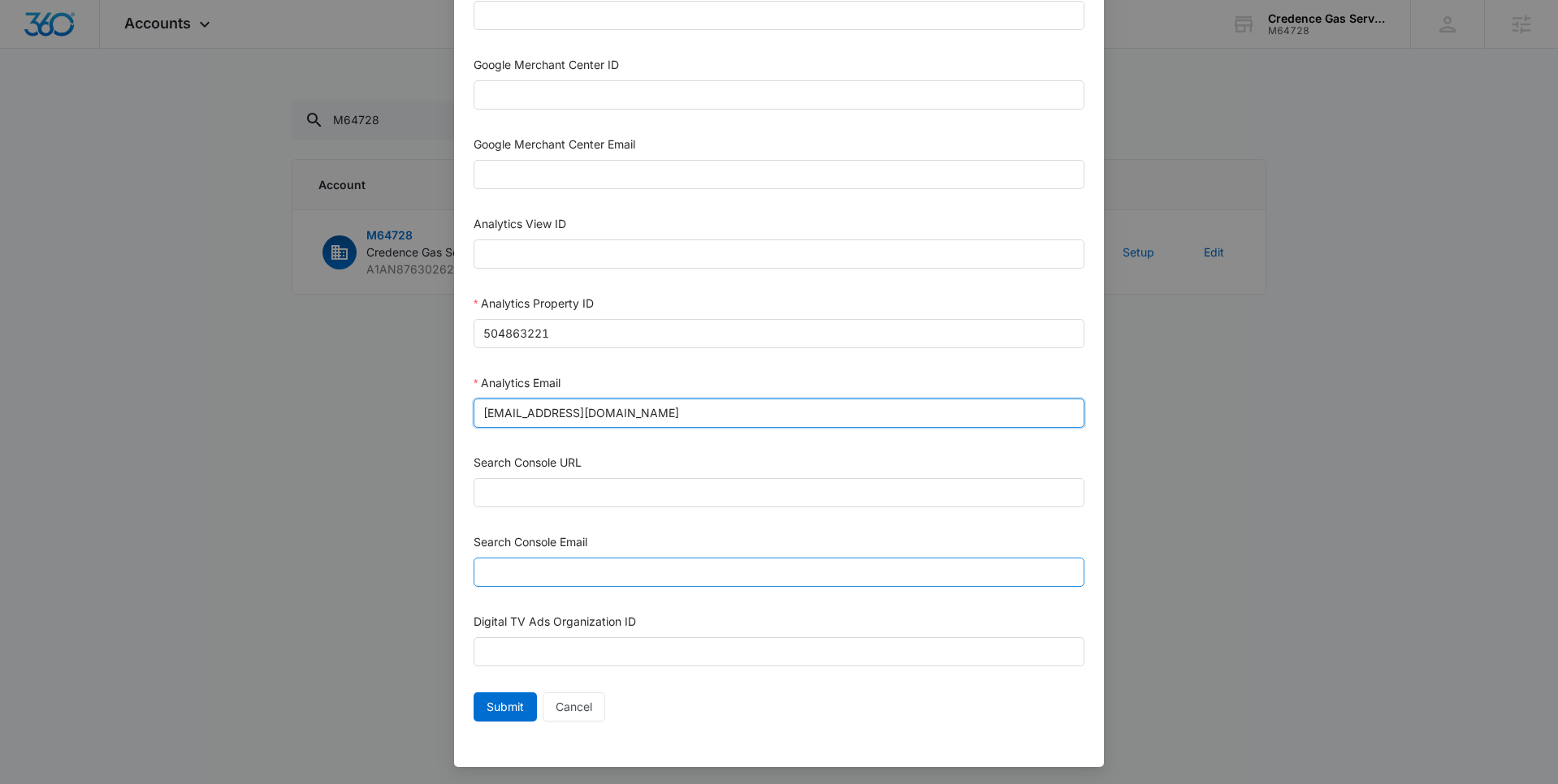
scroll to position [664, 0]
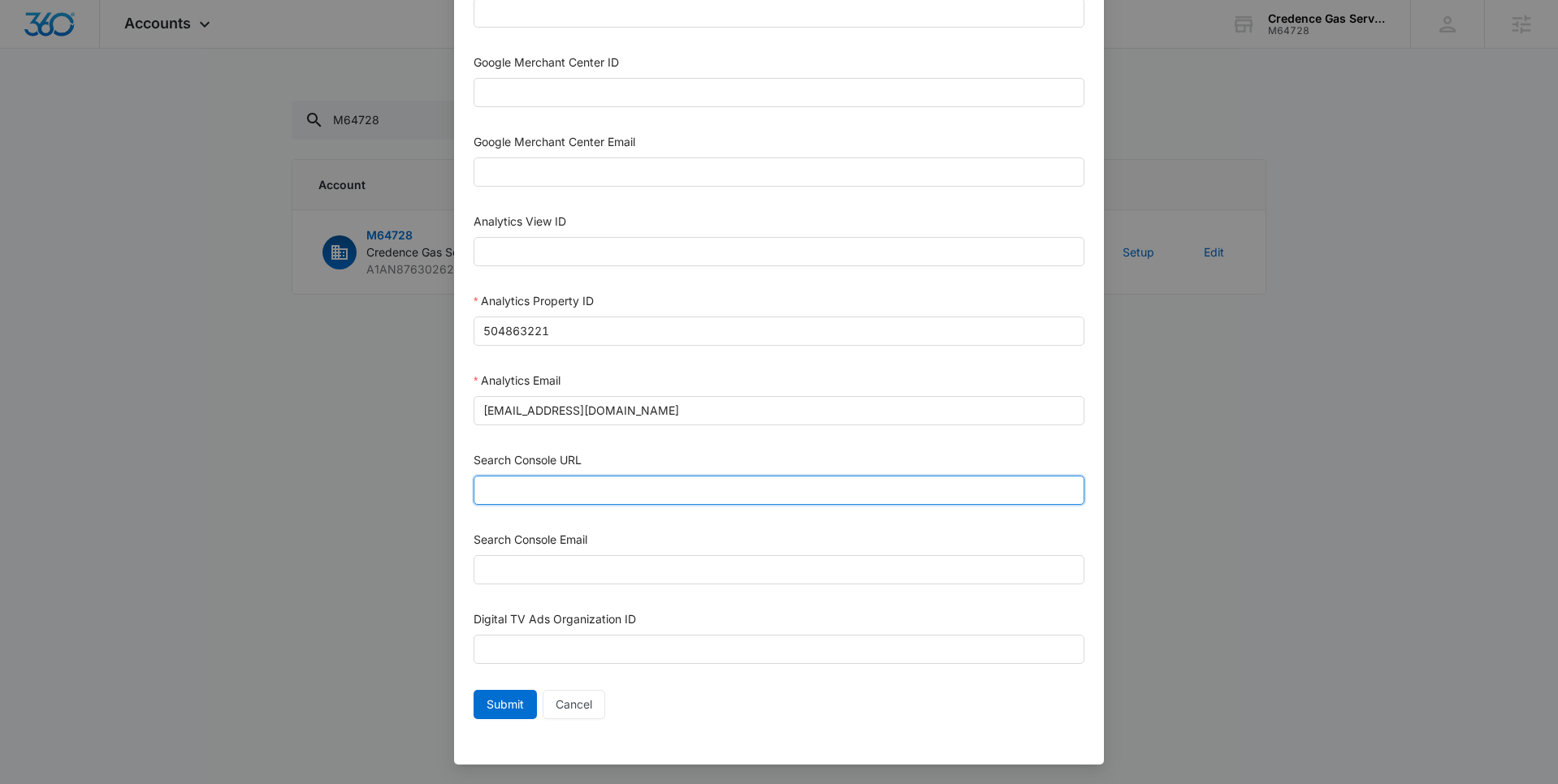
click at [789, 487] on input "Search Console URL" at bounding box center [779, 490] width 611 height 30
paste input "[URL][DOMAIN_NAME]"
type input "[URL][DOMAIN_NAME]"
click at [685, 577] on input "Search Console Email" at bounding box center [779, 570] width 611 height 30
type input "[EMAIL_ADDRESS][DOMAIN_NAME]"
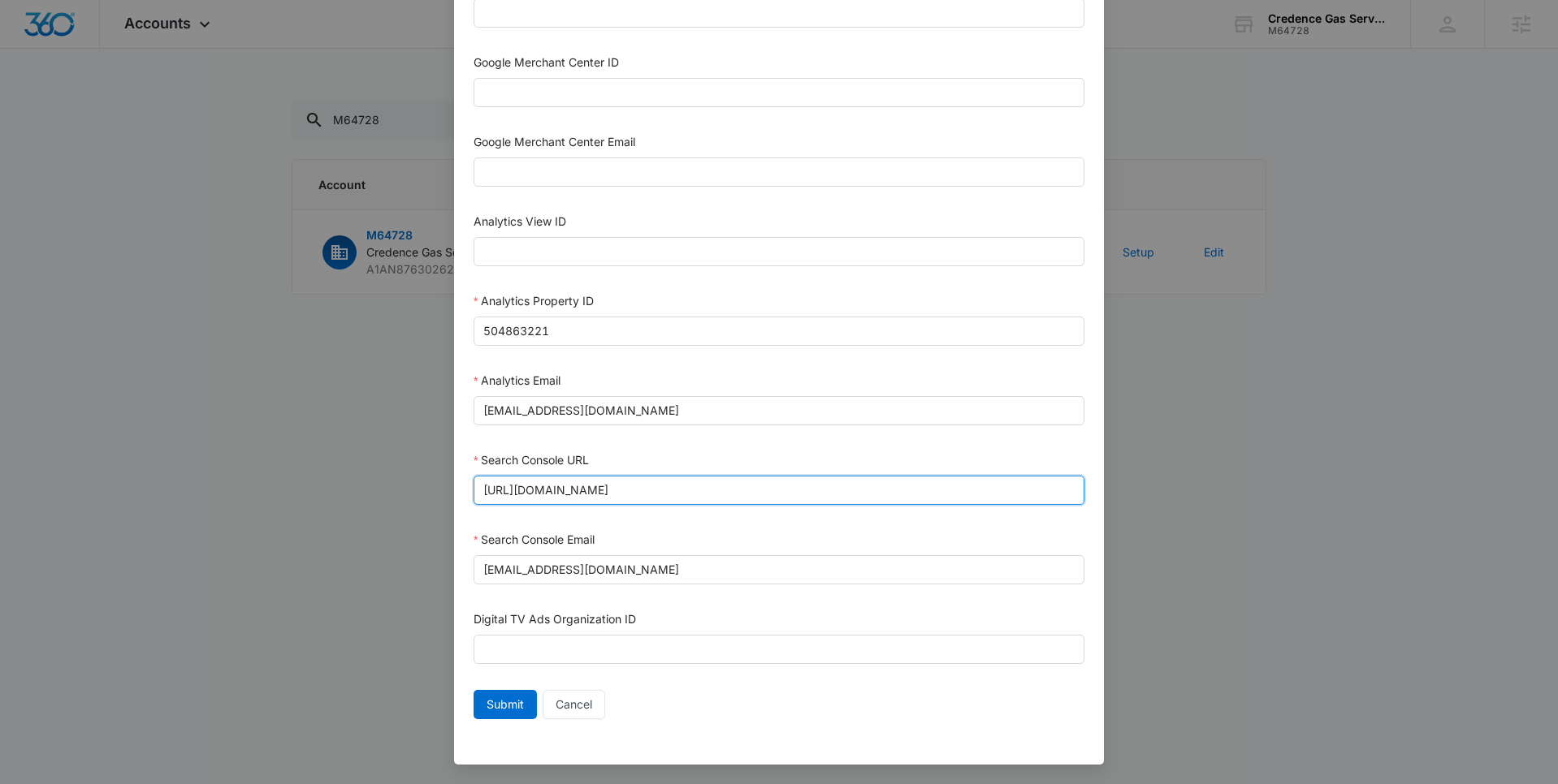
drag, startPoint x: 502, startPoint y: 489, endPoint x: 660, endPoint y: 456, distance: 161.4
click at [503, 489] on input "[URL][DOMAIN_NAME]" at bounding box center [779, 490] width 611 height 30
type input "[URL][DOMAIN_NAME]"
click at [511, 708] on span "Submit" at bounding box center [505, 705] width 37 height 18
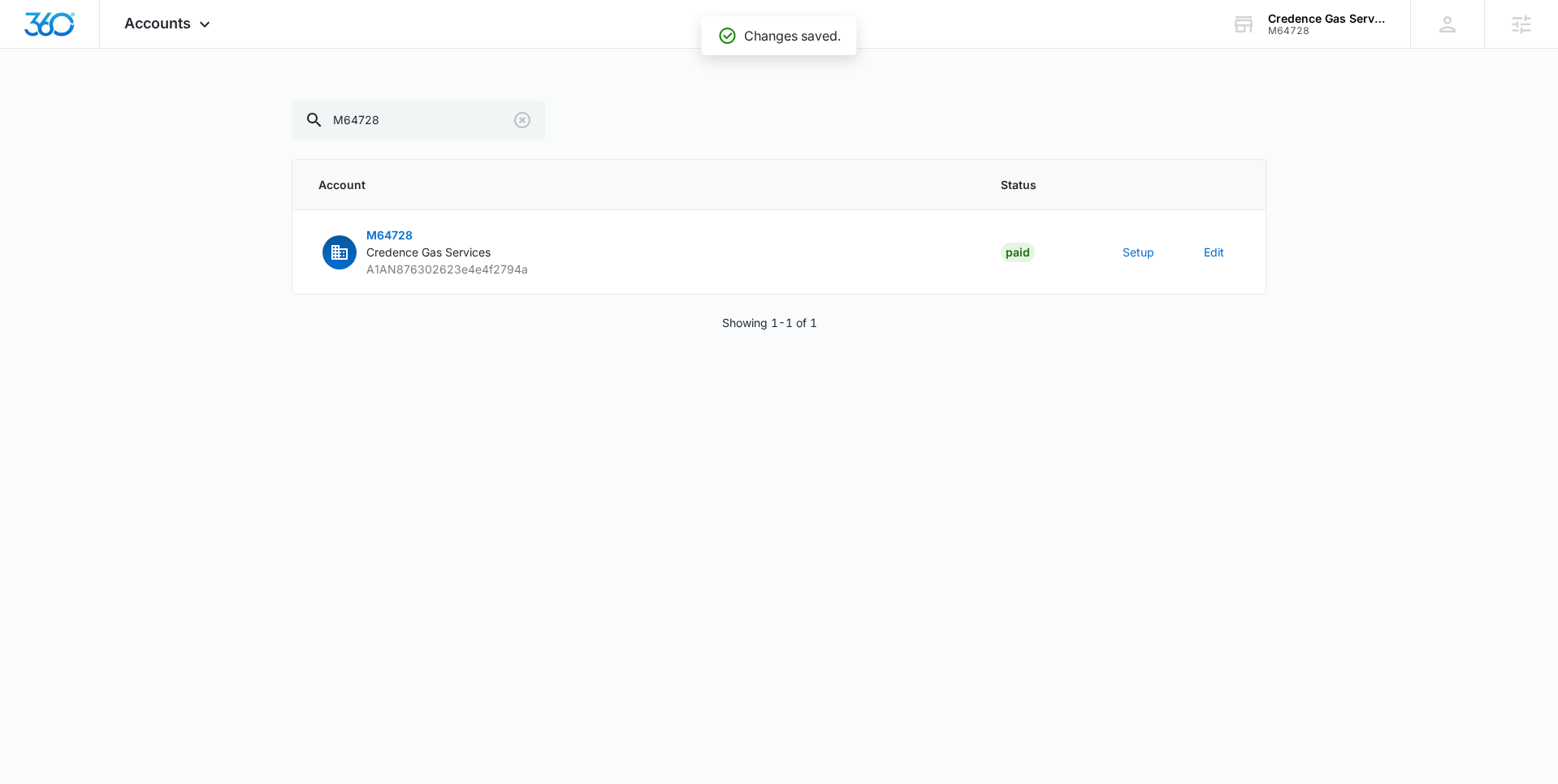
scroll to position [647, 0]
